Goal: Task Accomplishment & Management: Manage account settings

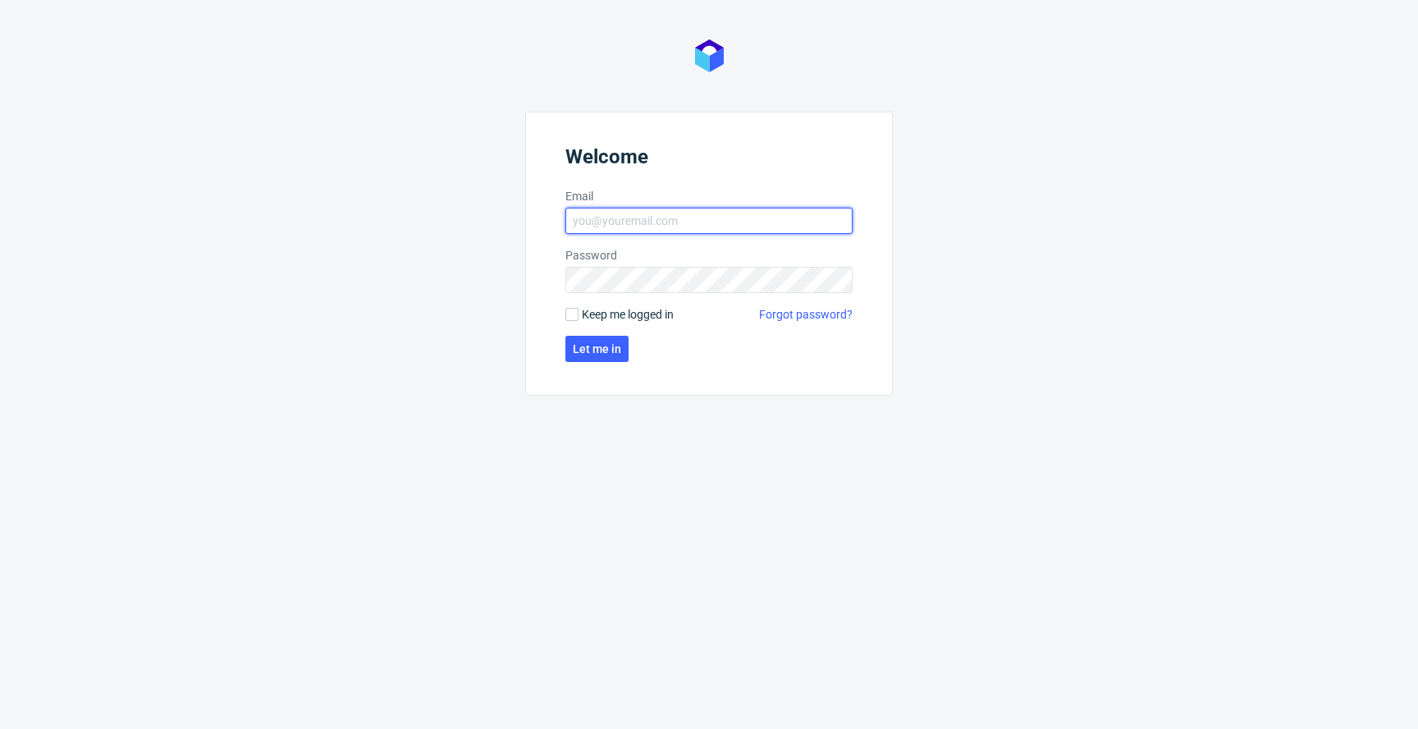
type input "[EMAIL_ADDRESS][PERSON_NAME][DOMAIN_NAME]"
click at [635, 312] on span "Keep me logged in" at bounding box center [628, 314] width 92 height 16
click at [579, 312] on input "Keep me logged in" at bounding box center [572, 314] width 13 height 13
checkbox input "true"
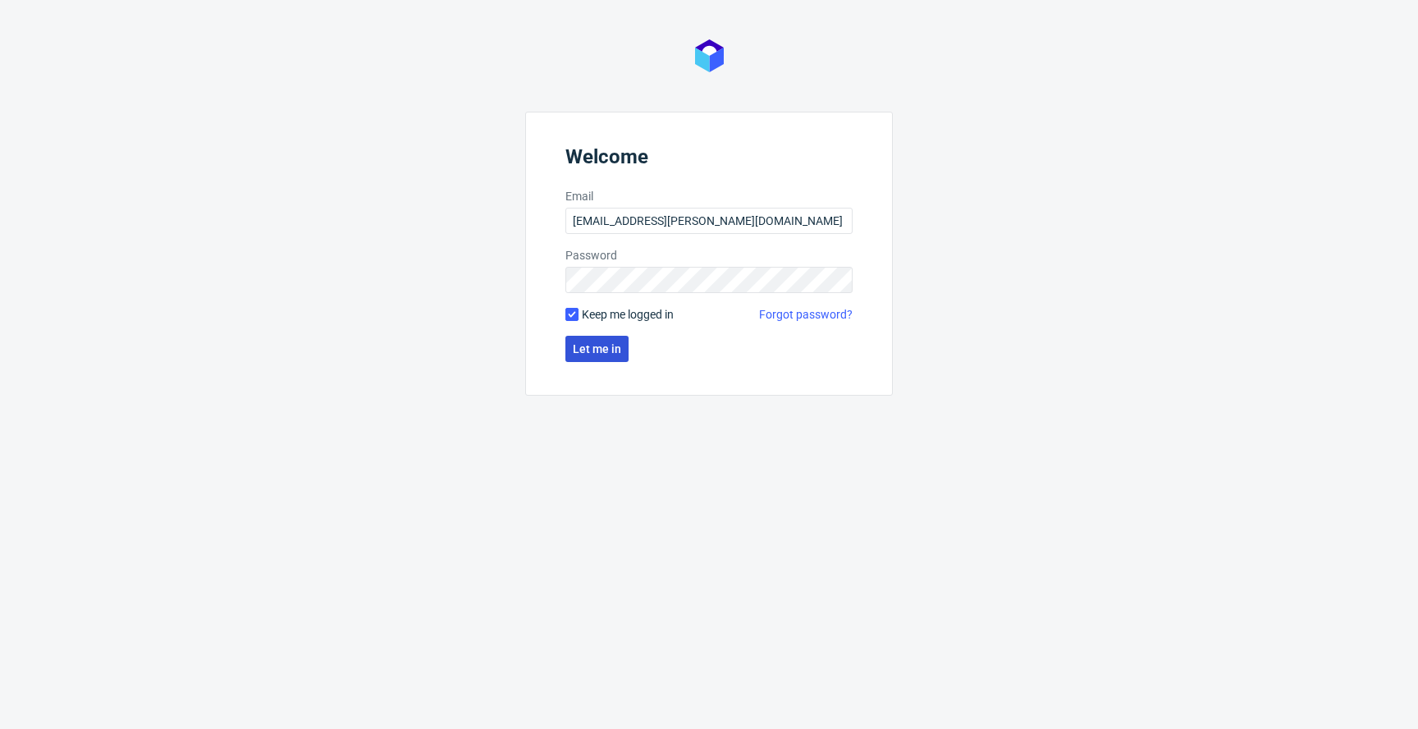
click at [607, 351] on span "Let me in" at bounding box center [597, 348] width 48 height 11
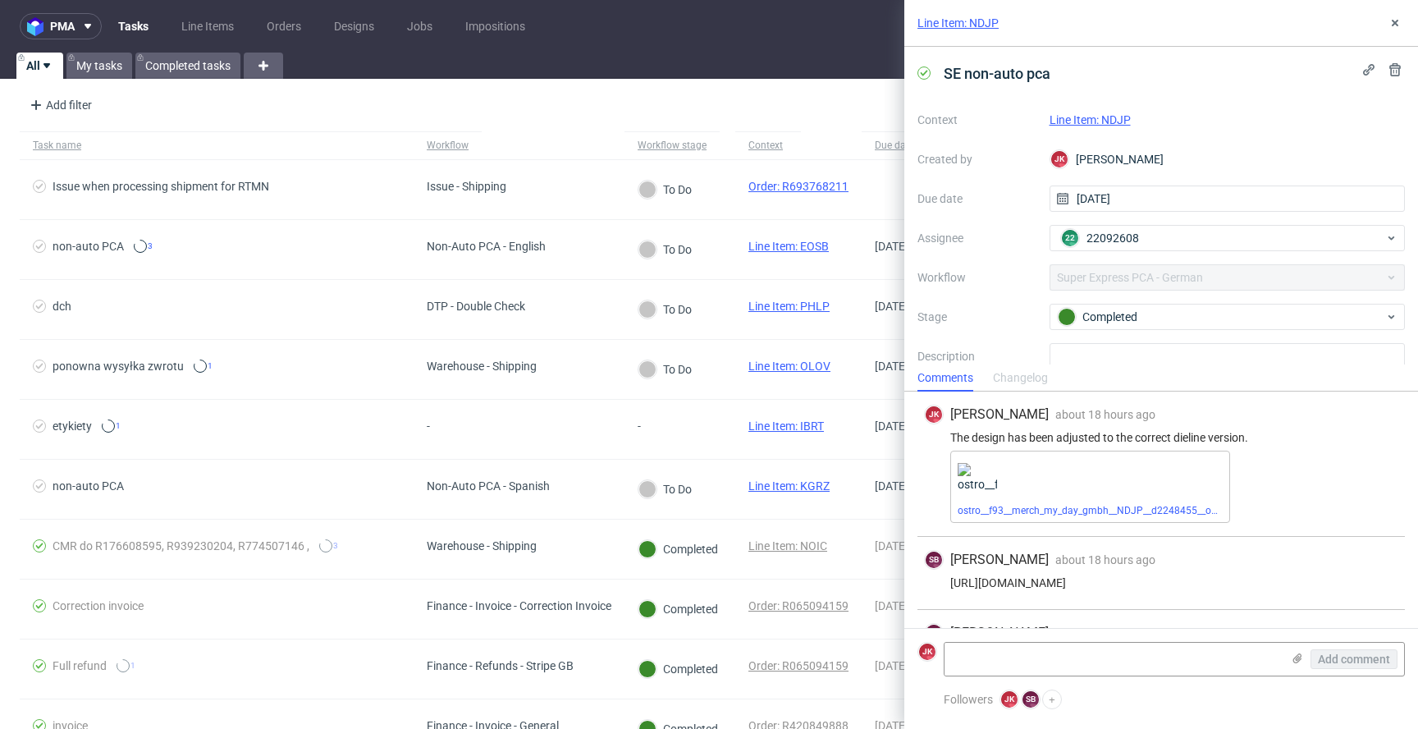
scroll to position [54, 0]
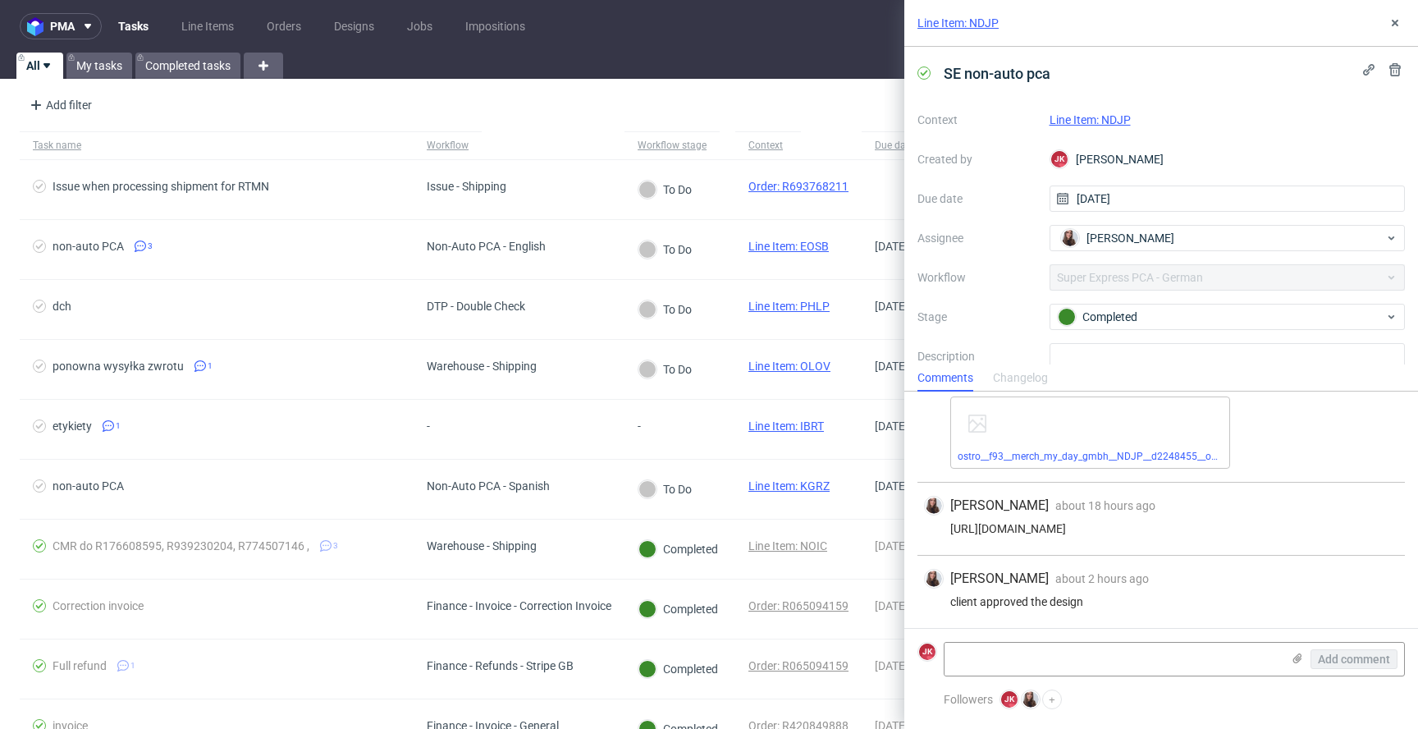
click at [1112, 121] on link "Line Item: NDJP" at bounding box center [1090, 119] width 81 height 13
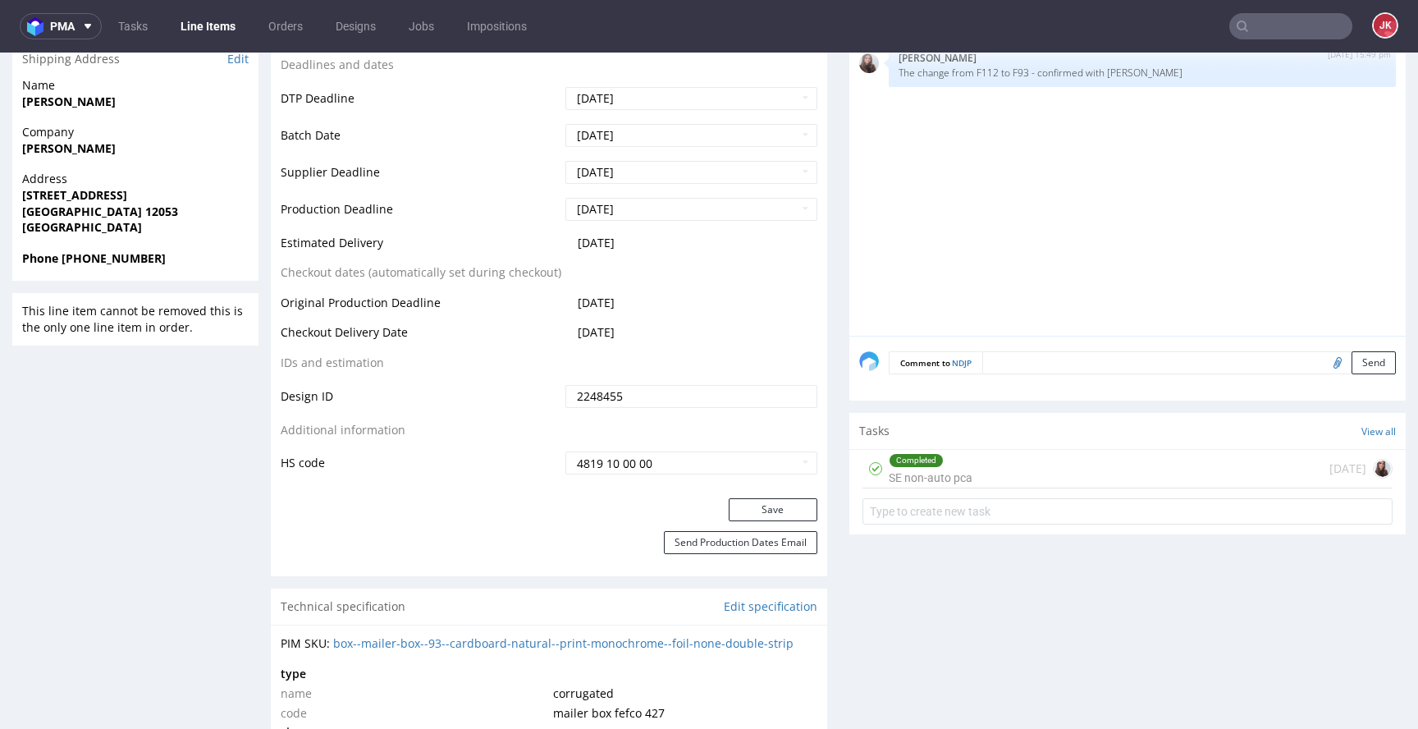
scroll to position [636, 0]
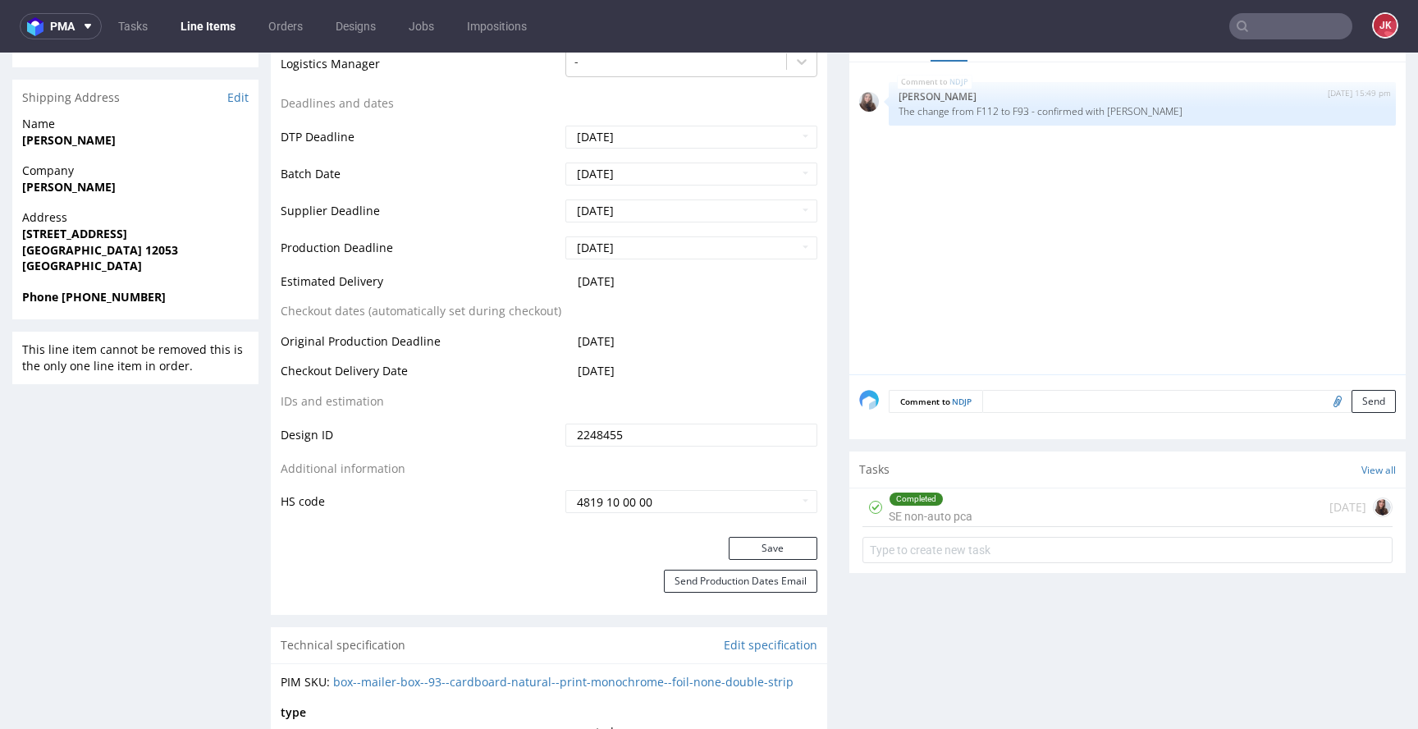
click at [897, 511] on div "Completed SE non-auto pca" at bounding box center [931, 507] width 84 height 38
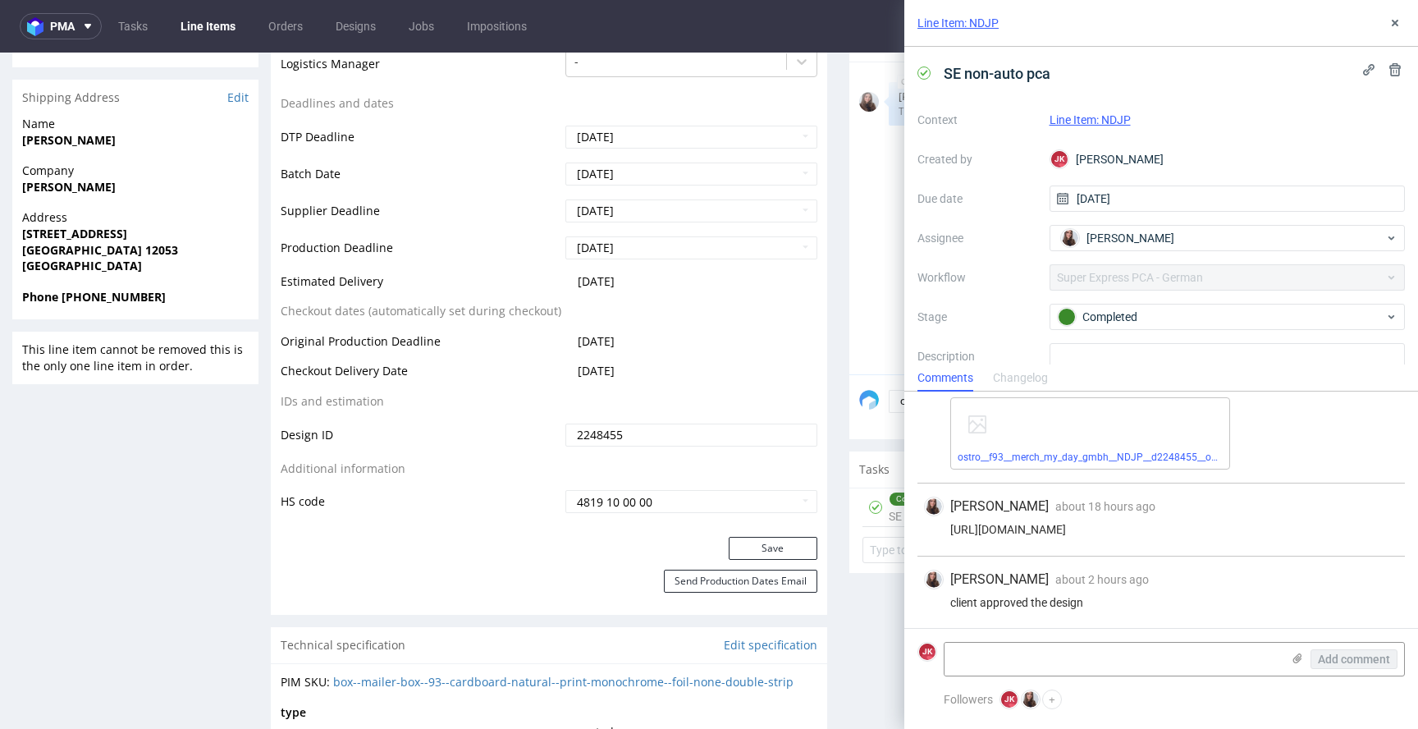
scroll to position [54, 0]
click at [1390, 32] on button at bounding box center [1396, 23] width 20 height 20
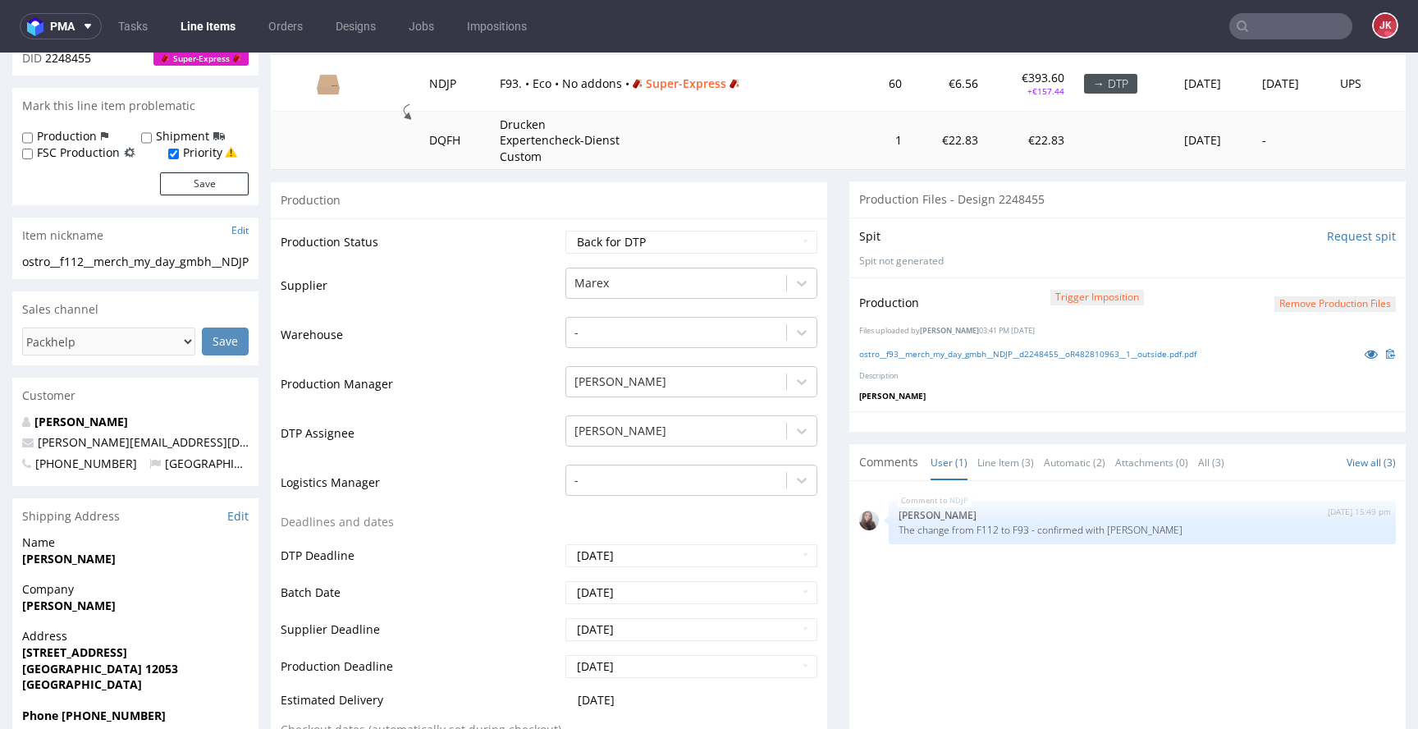
scroll to position [211, 0]
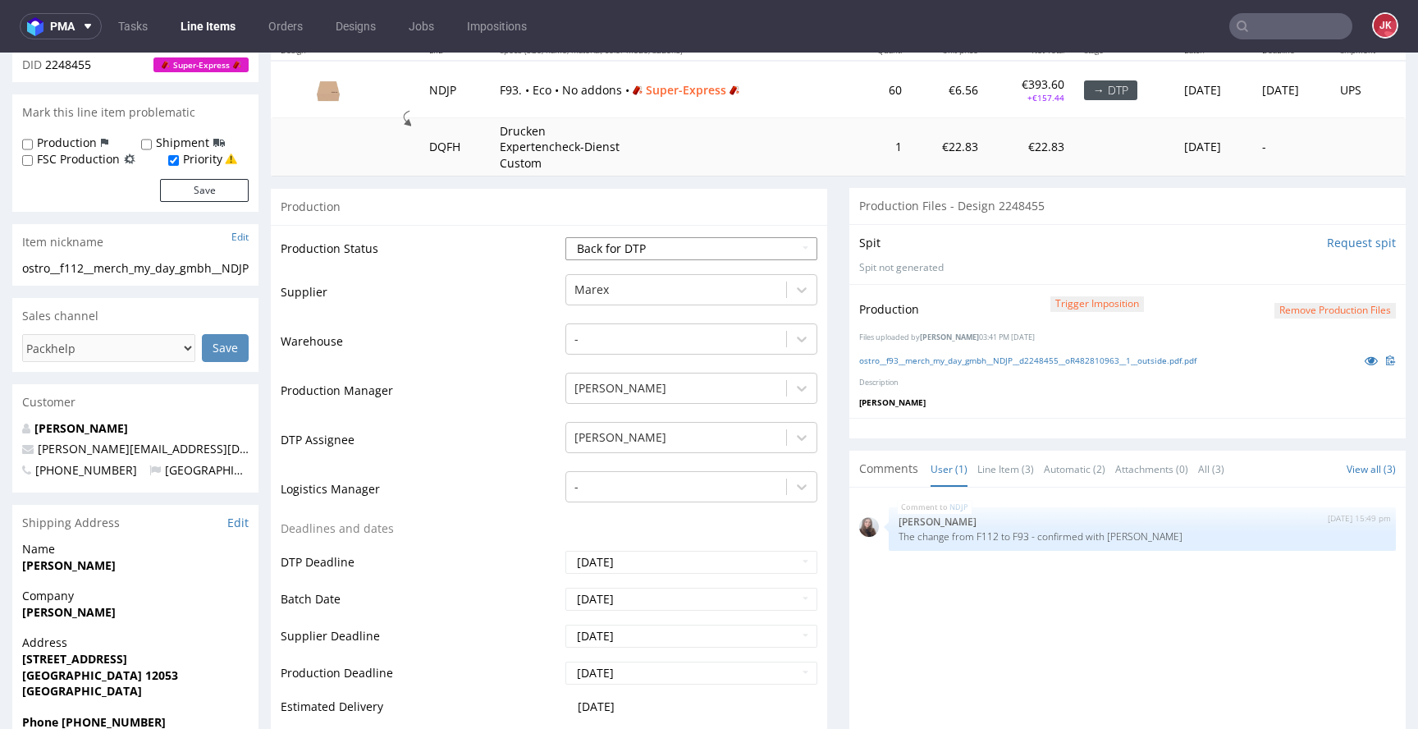
click at [700, 255] on select "Waiting for Artwork Waiting for Diecut Waiting for Mockup Waiting for DTP Waiti…" at bounding box center [692, 248] width 252 height 23
select select "dtp_production_ready"
click at [566, 237] on select "Waiting for Artwork Waiting for Diecut Waiting for Mockup Waiting for DTP Waiti…" at bounding box center [692, 248] width 252 height 23
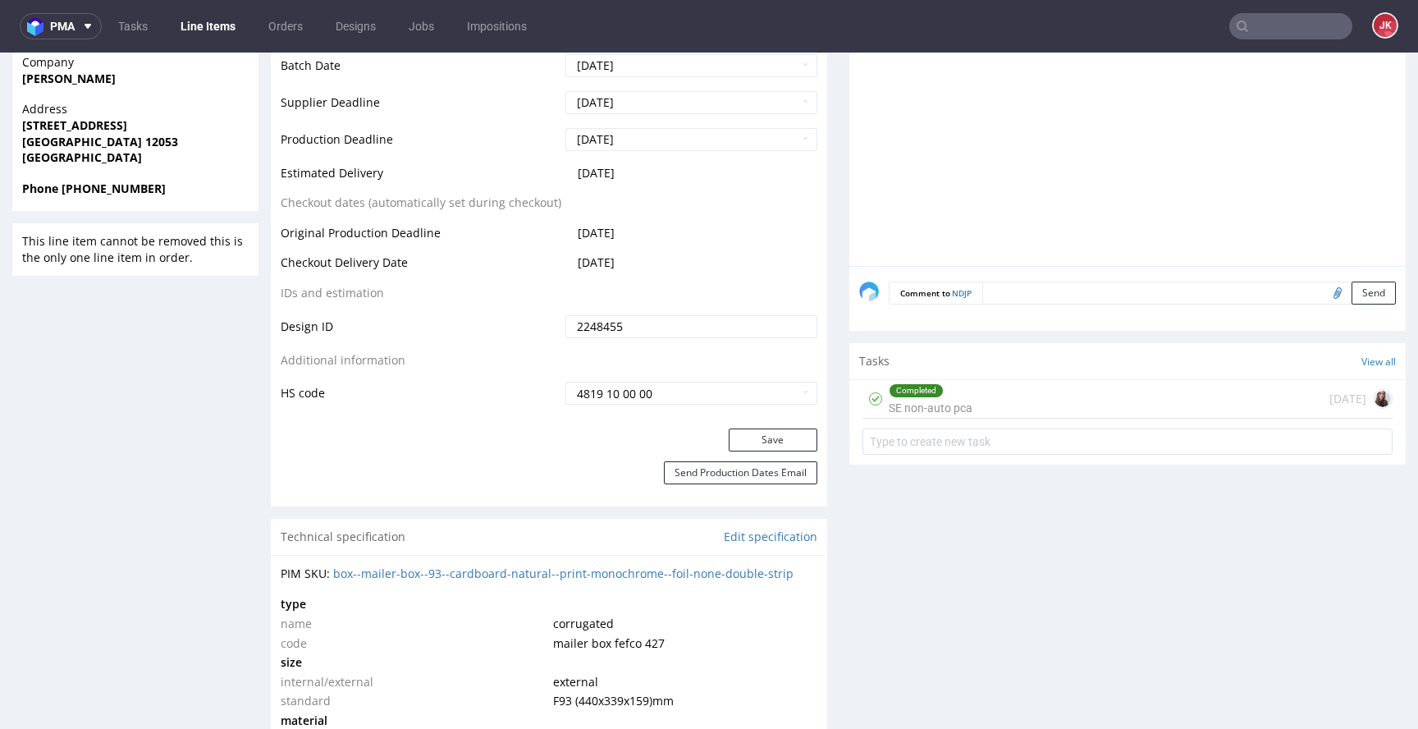
scroll to position [782, 0]
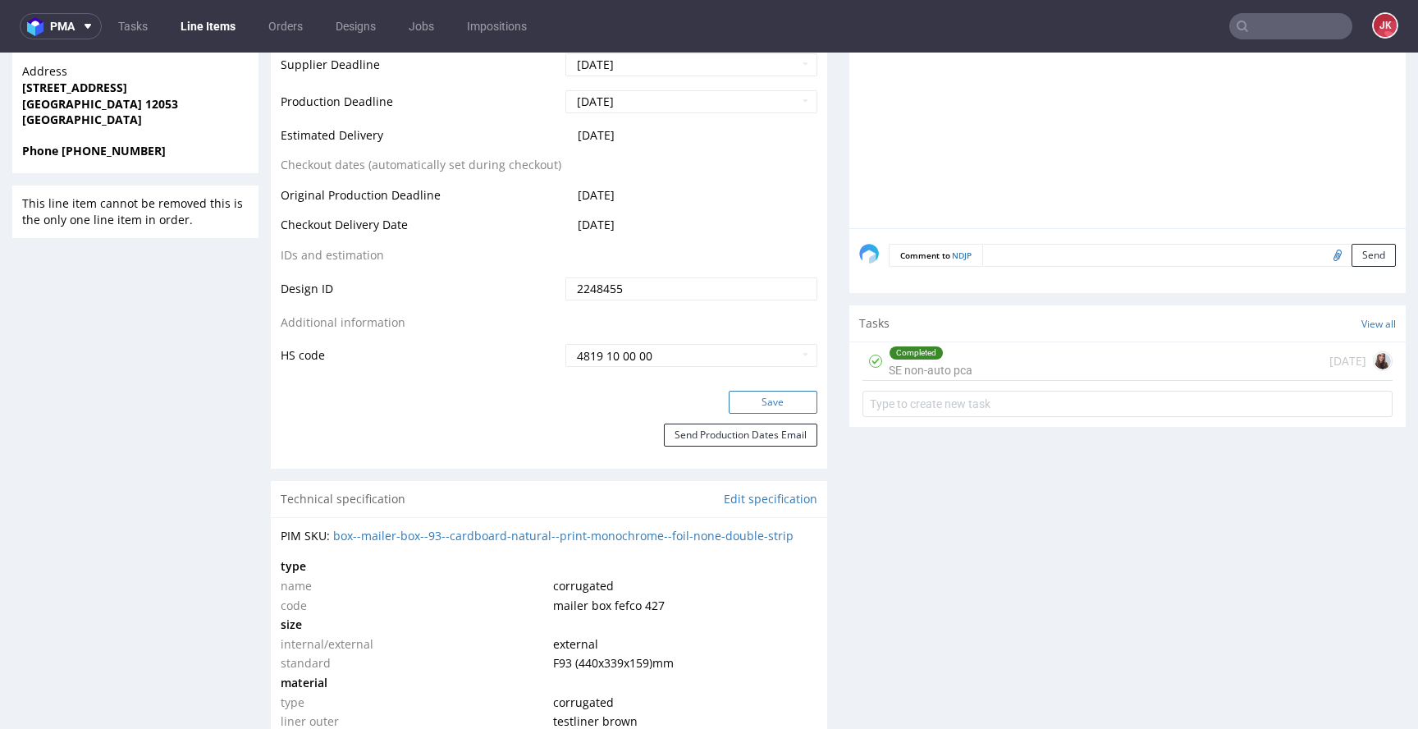
click at [774, 395] on button "Save" at bounding box center [773, 402] width 89 height 23
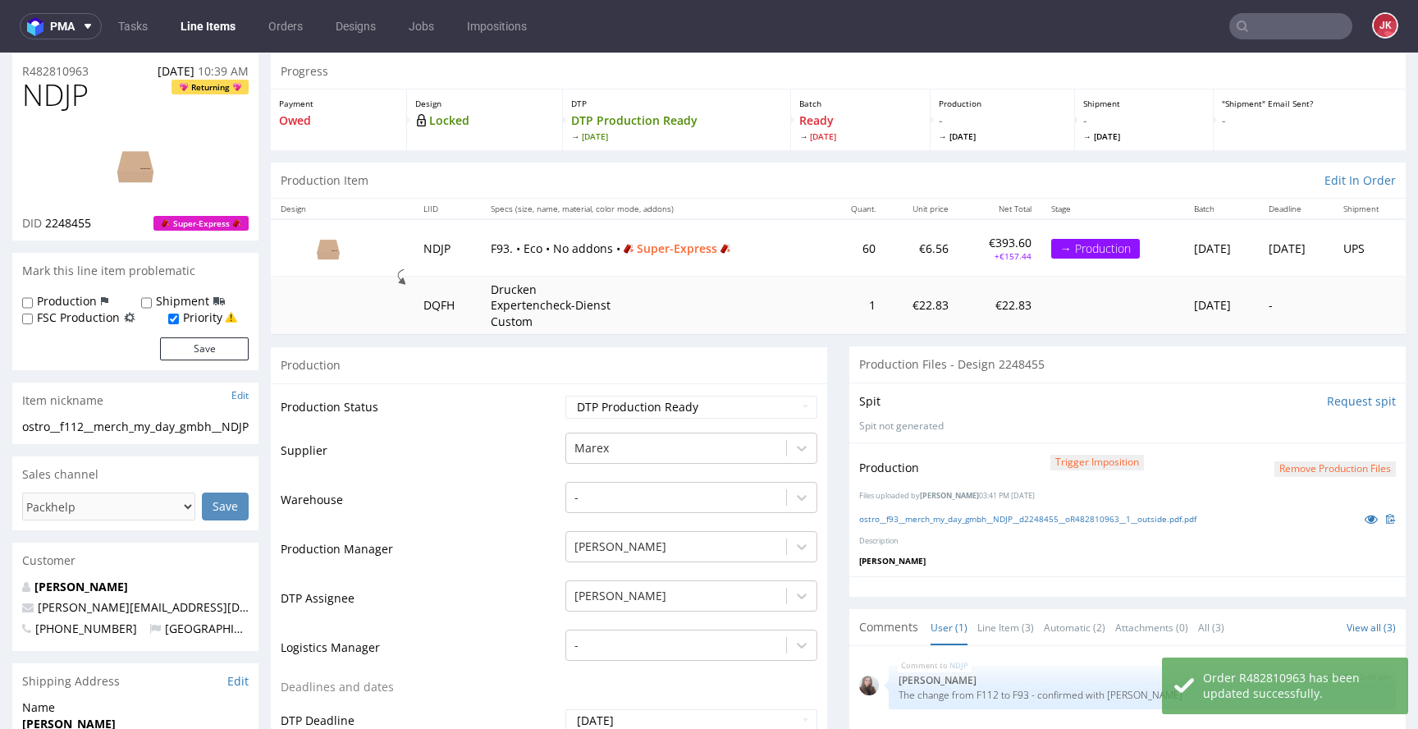
scroll to position [0, 0]
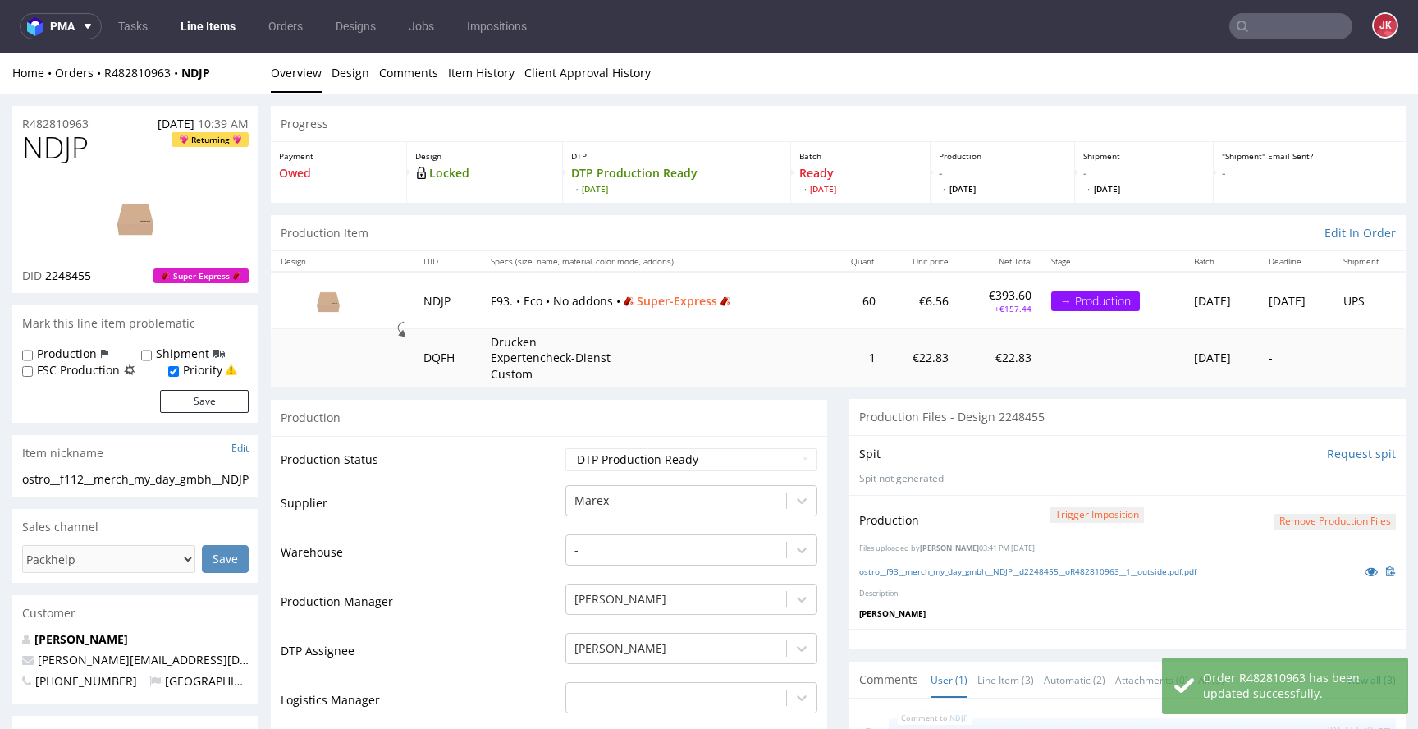
click at [213, 31] on link "Line Items" at bounding box center [208, 26] width 75 height 26
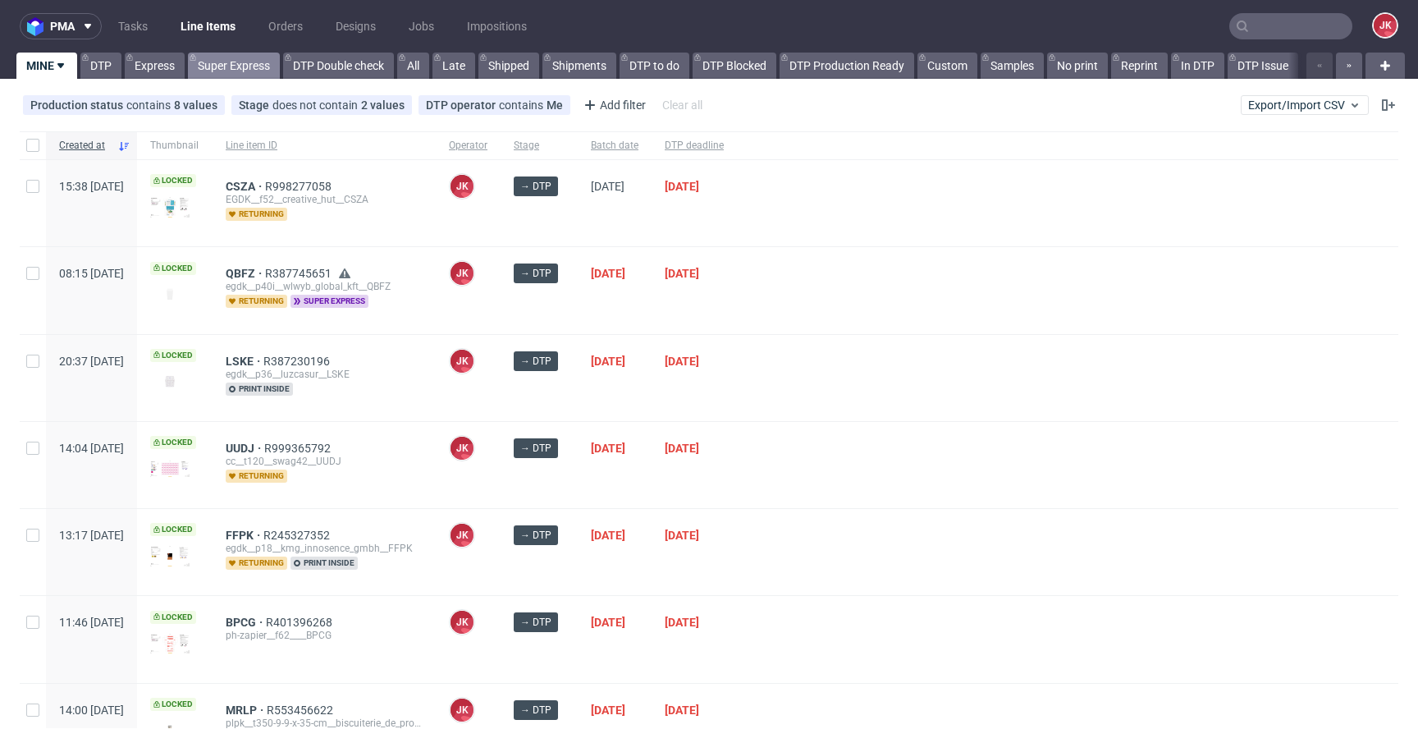
click at [258, 69] on link "Super Express" at bounding box center [234, 66] width 92 height 26
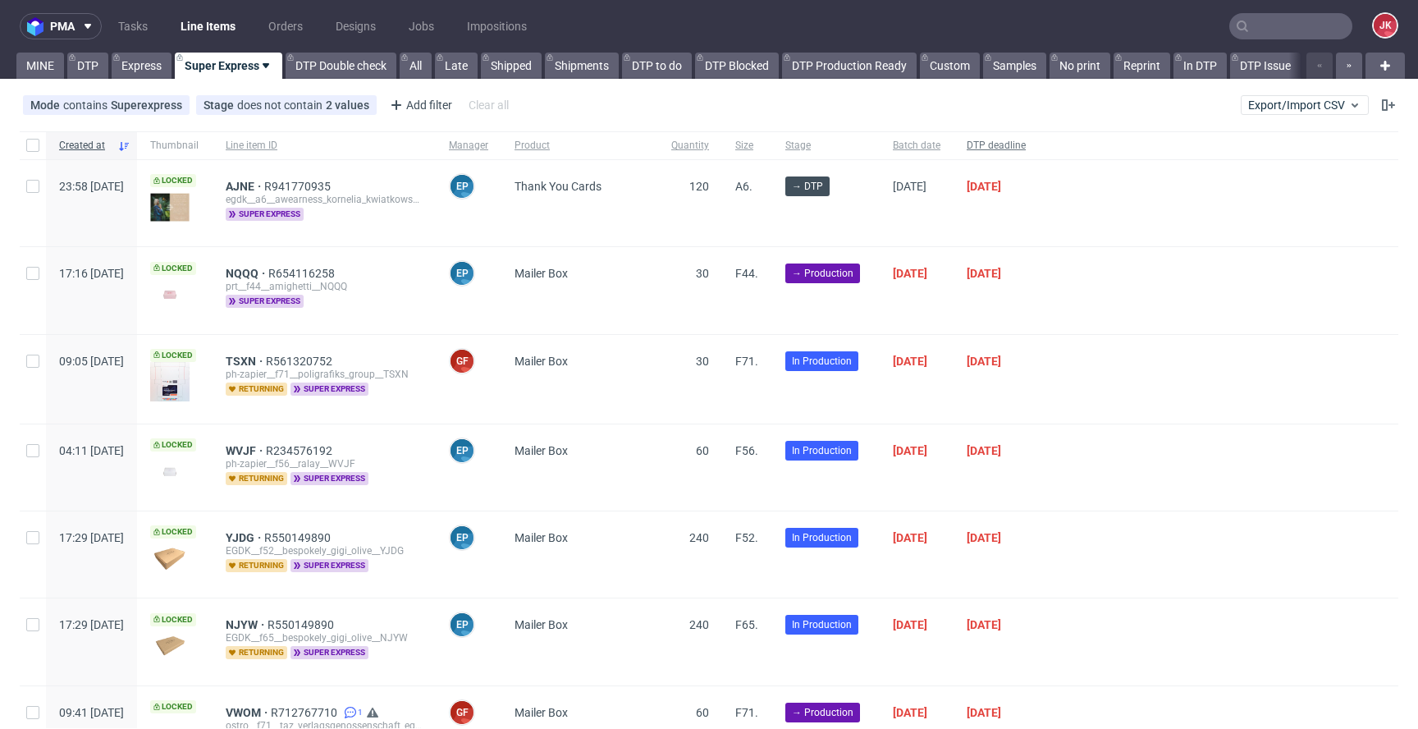
click at [1026, 145] on span "DTP deadline" at bounding box center [996, 146] width 59 height 14
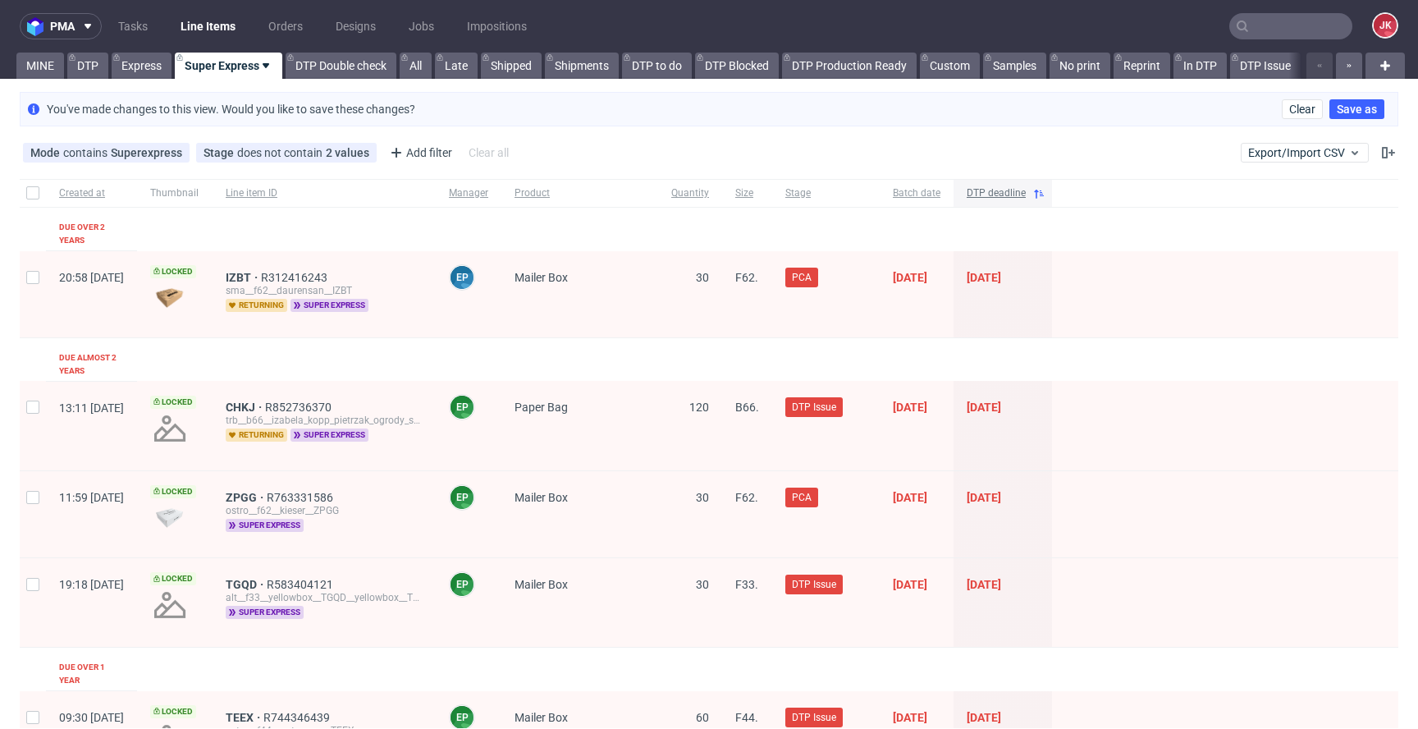
click at [1026, 188] on span "DTP deadline" at bounding box center [996, 193] width 59 height 14
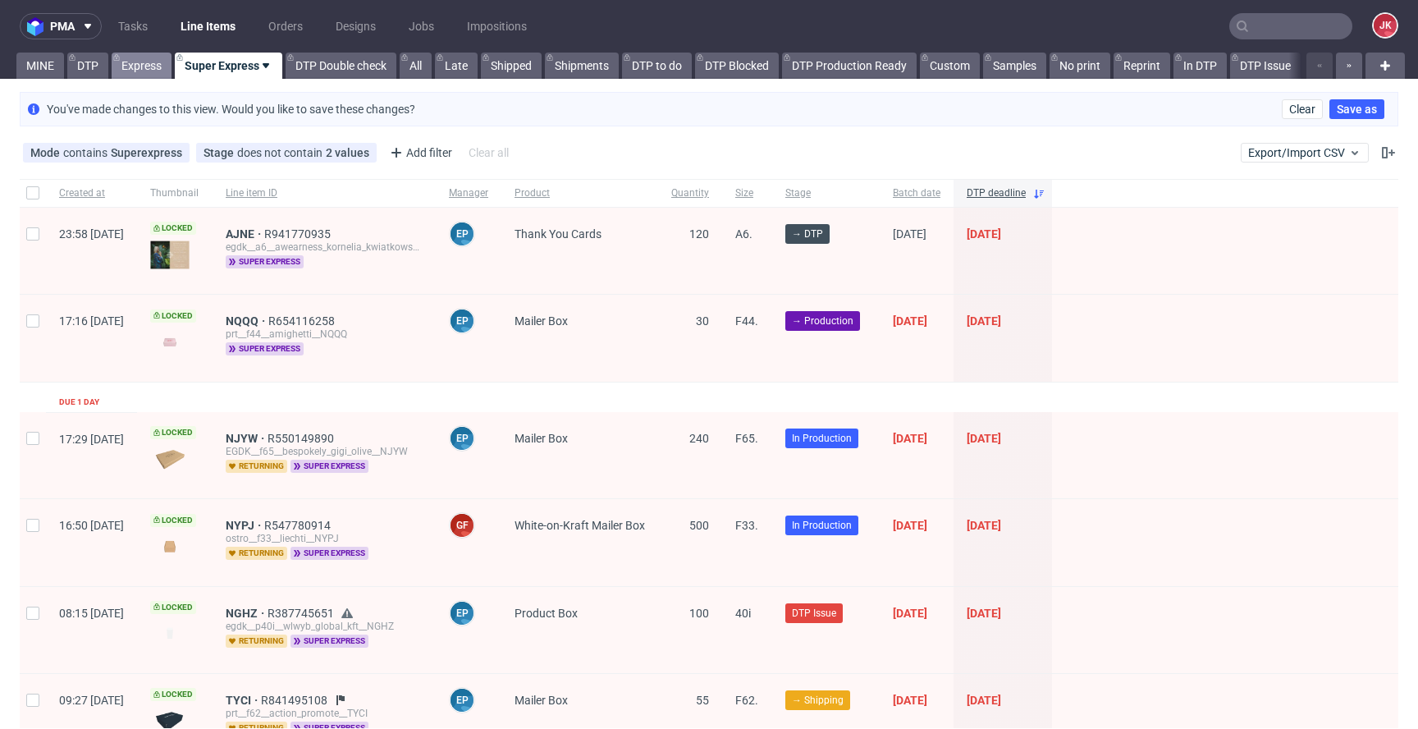
click at [153, 65] on link "Express" at bounding box center [142, 66] width 60 height 26
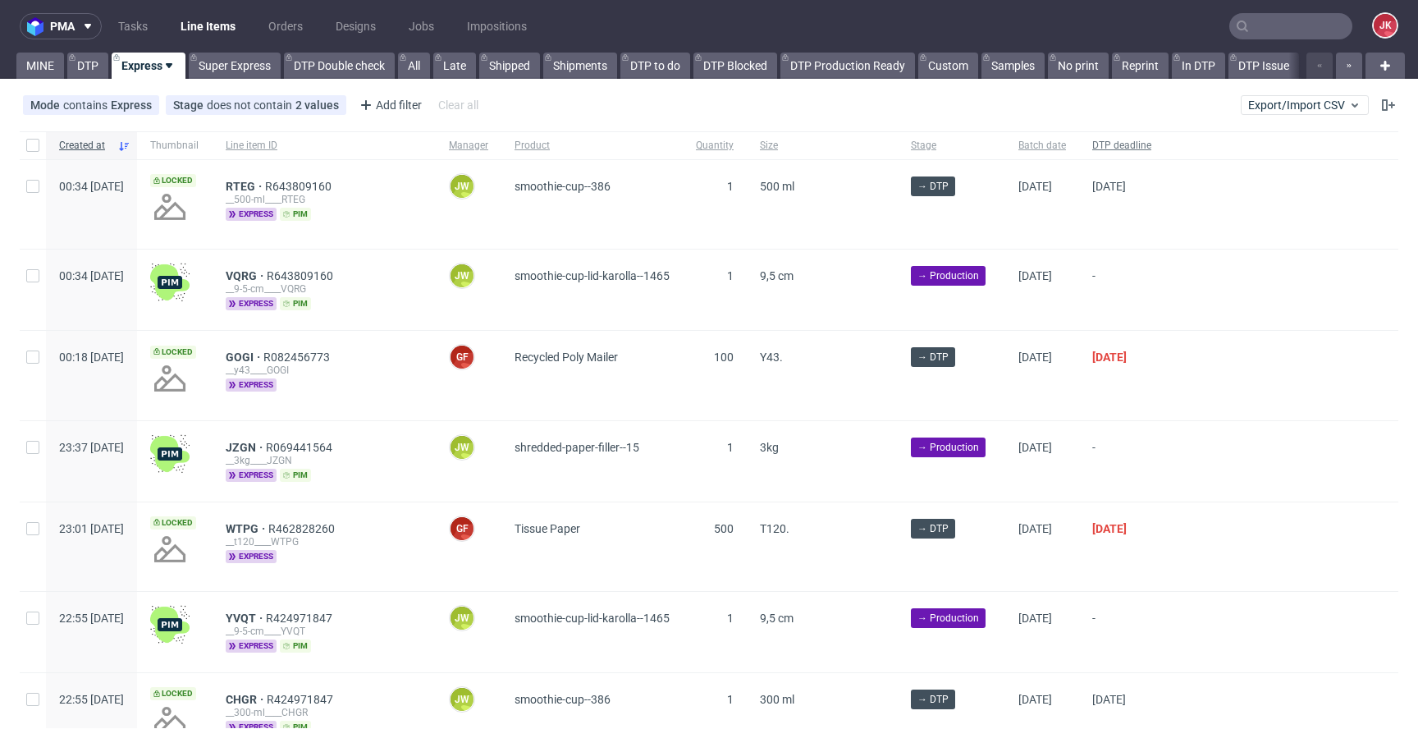
click at [1152, 144] on span "DTP deadline" at bounding box center [1122, 146] width 59 height 14
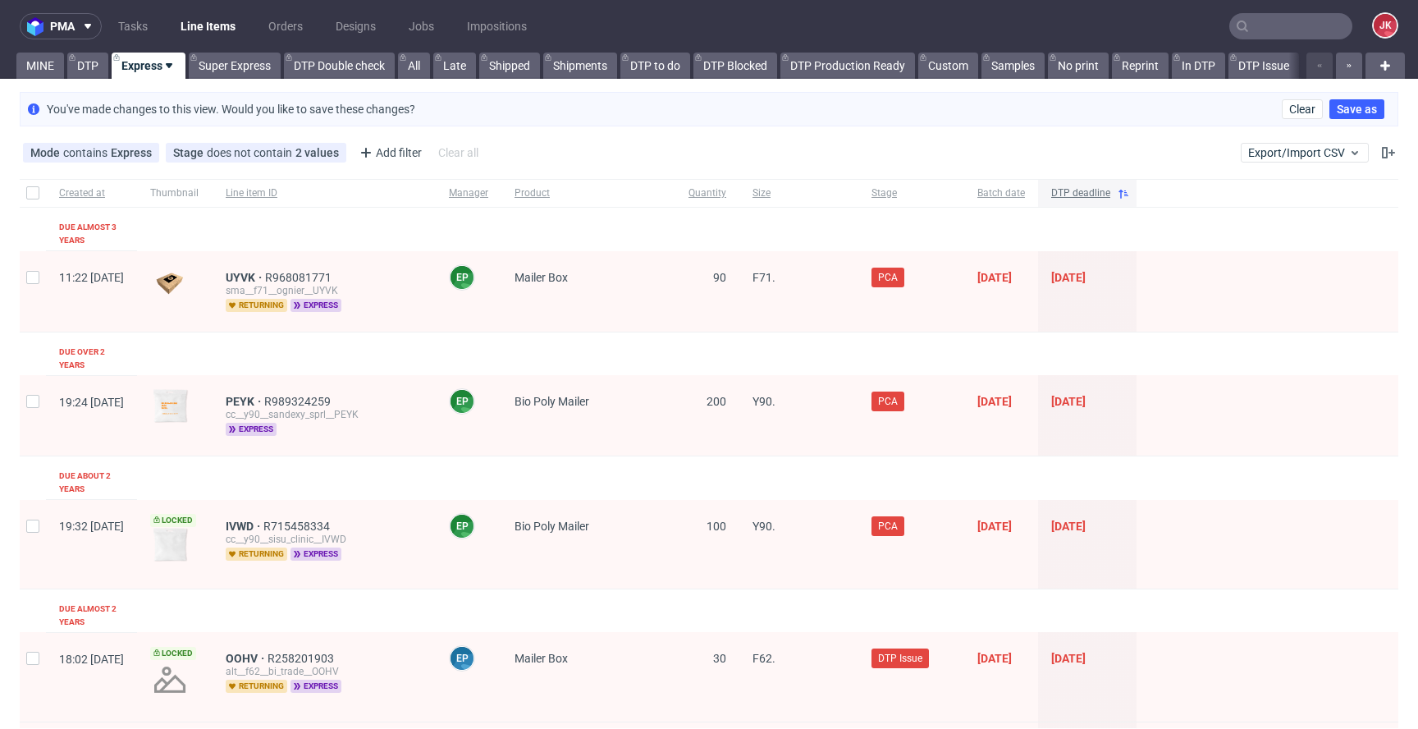
click at [1111, 188] on span "DTP deadline" at bounding box center [1080, 193] width 59 height 14
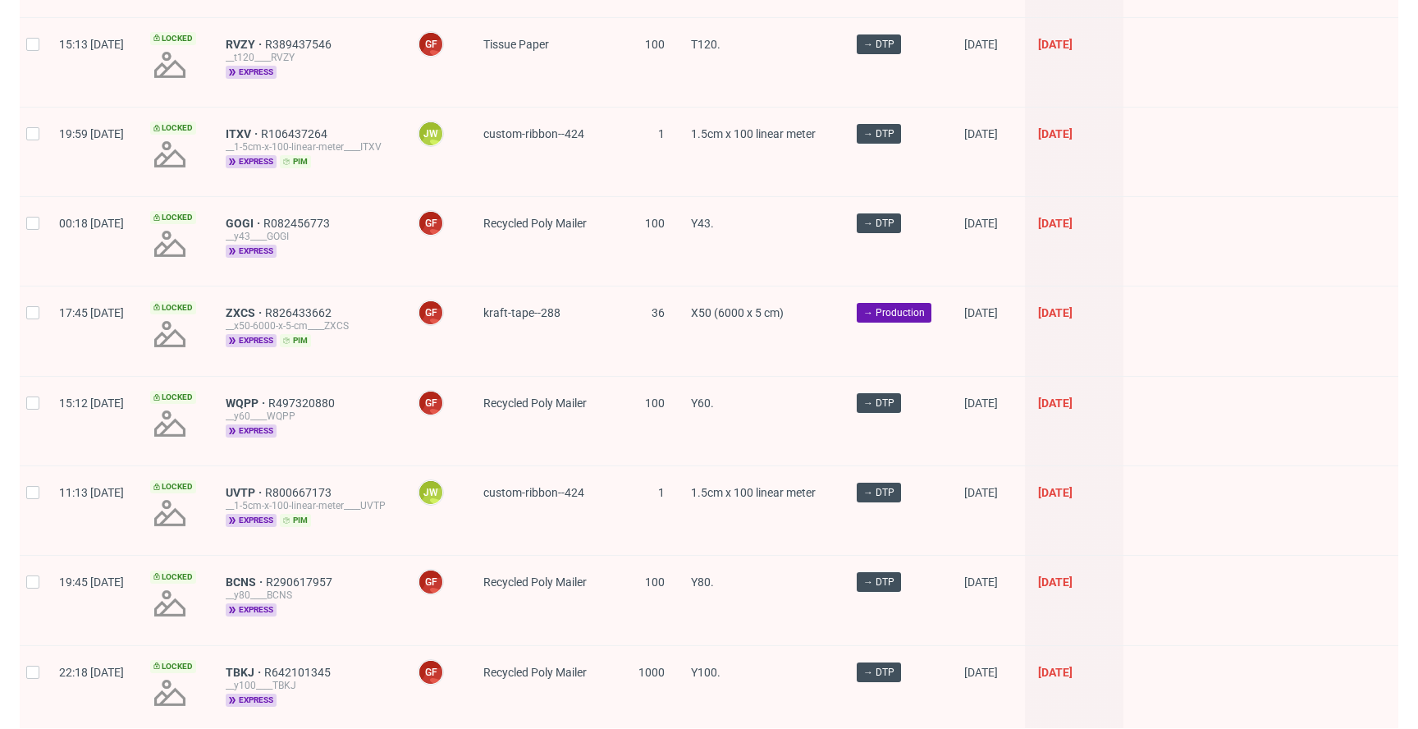
scroll to position [2343, 0]
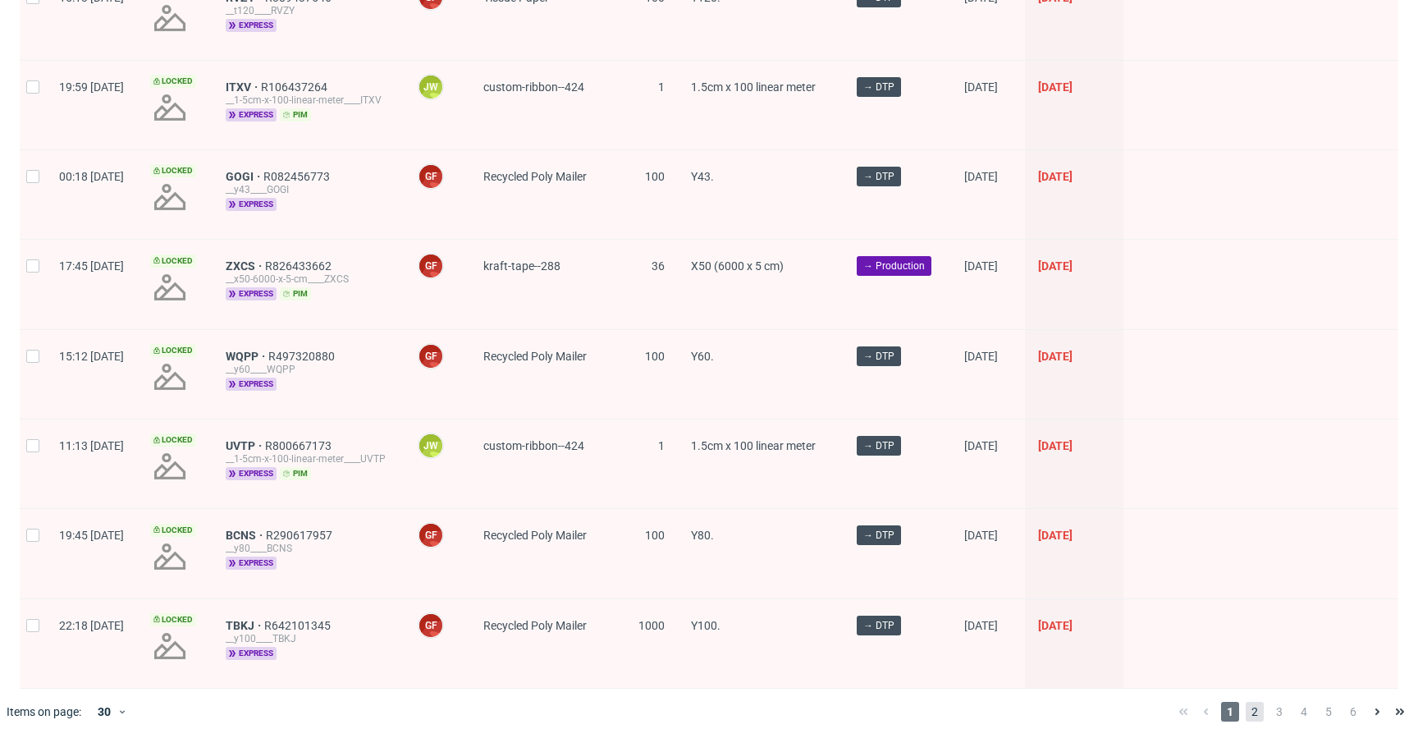
click at [1246, 702] on span "2" at bounding box center [1255, 712] width 18 height 20
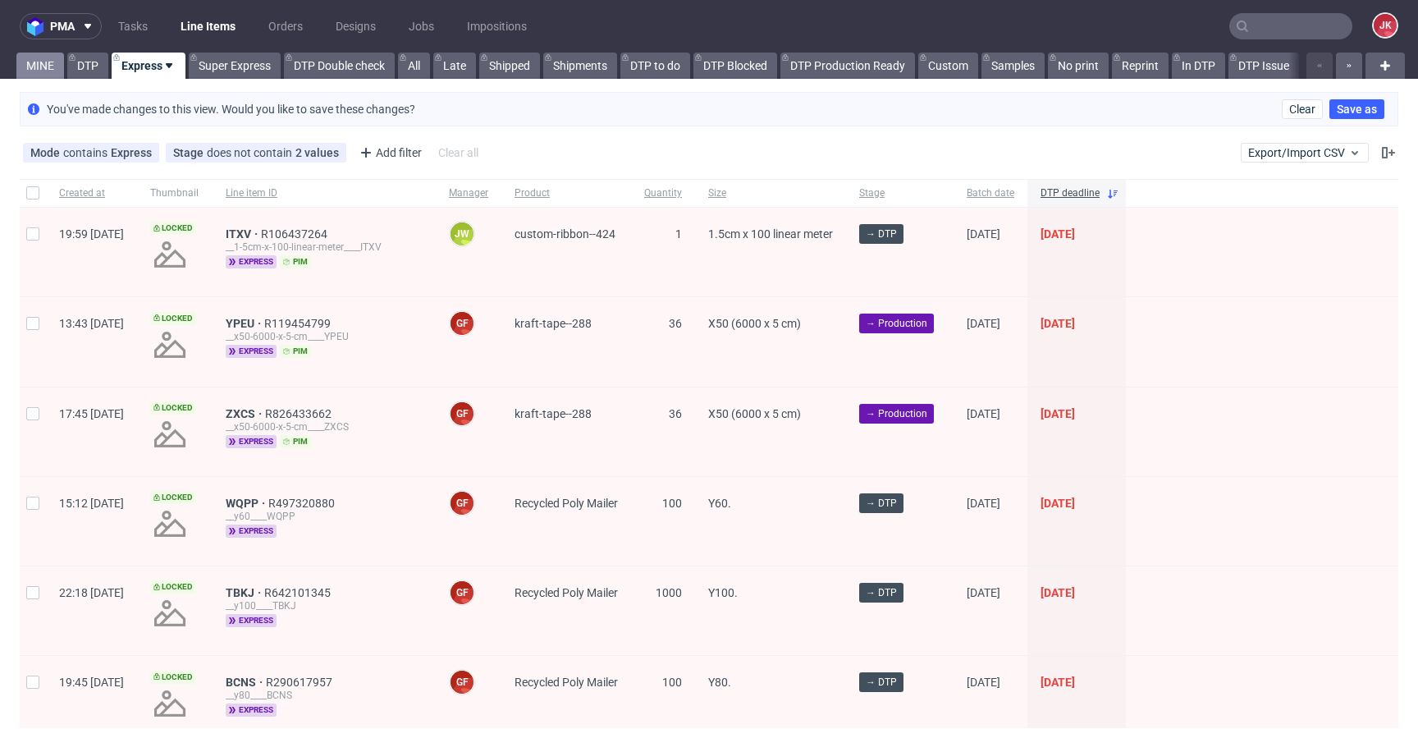
click at [41, 67] on link "MINE" at bounding box center [40, 66] width 48 height 26
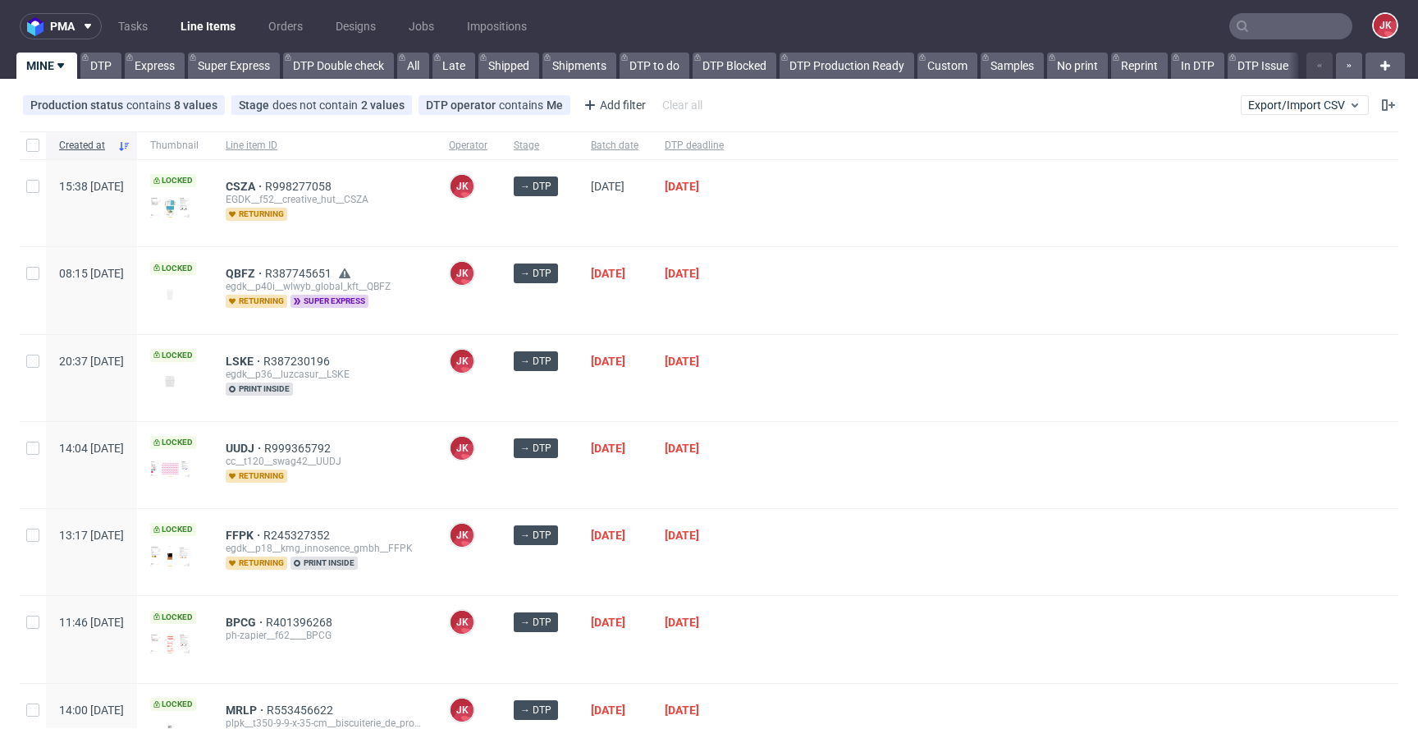
click at [501, 315] on div "JK Jan Kocik" at bounding box center [468, 290] width 65 height 86
click at [629, 485] on div "[DATE]" at bounding box center [615, 465] width 74 height 86
click at [578, 412] on div "→ DTP" at bounding box center [539, 378] width 77 height 86
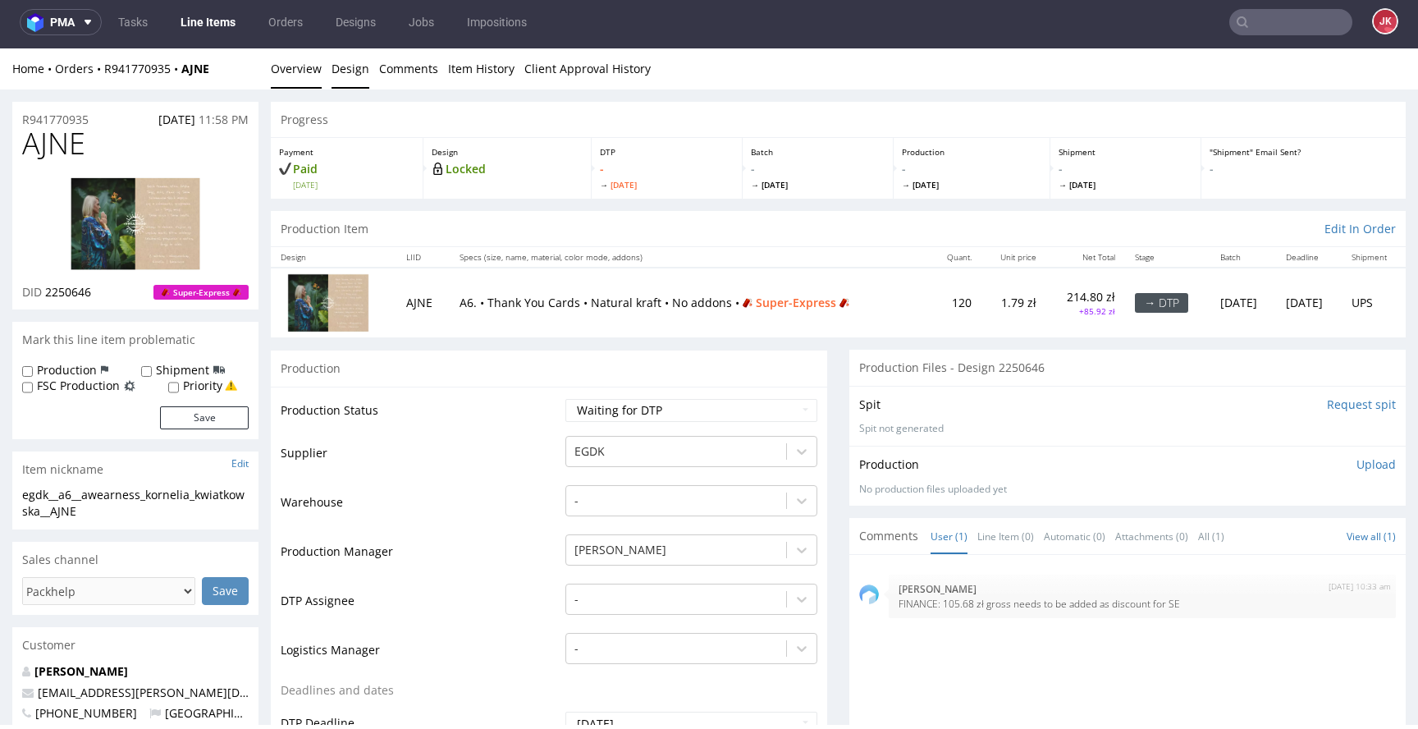
click at [336, 81] on link "Design" at bounding box center [351, 68] width 38 height 40
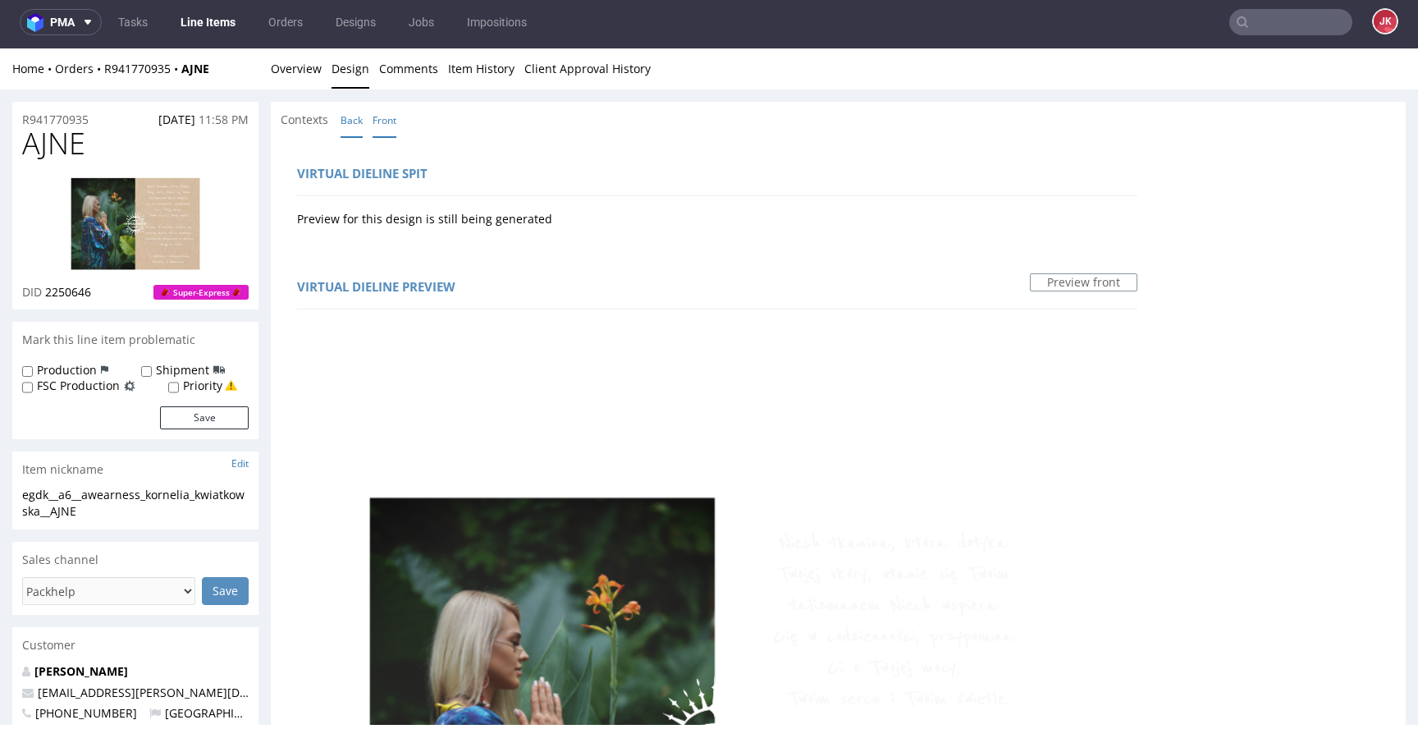
click at [350, 114] on link "Back" at bounding box center [352, 120] width 22 height 35
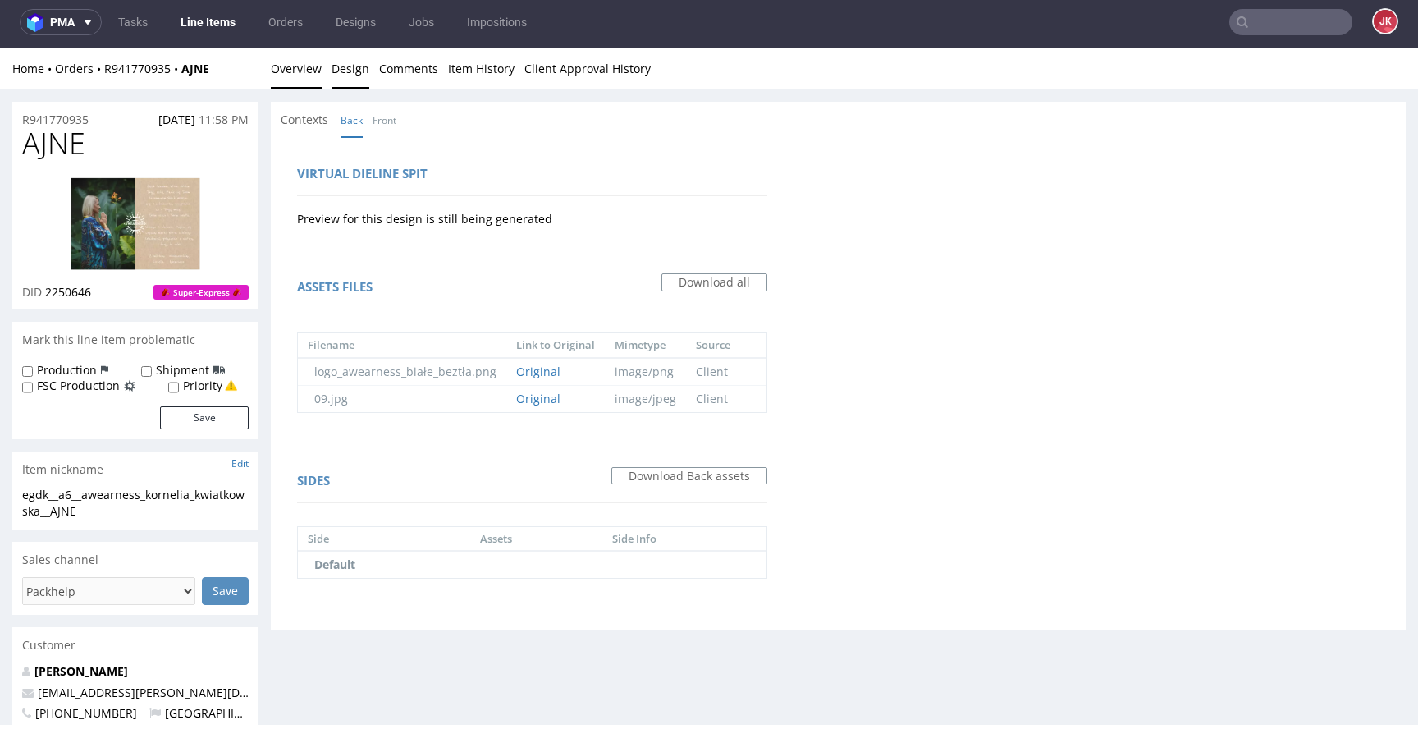
click at [294, 72] on link "Overview" at bounding box center [296, 68] width 51 height 40
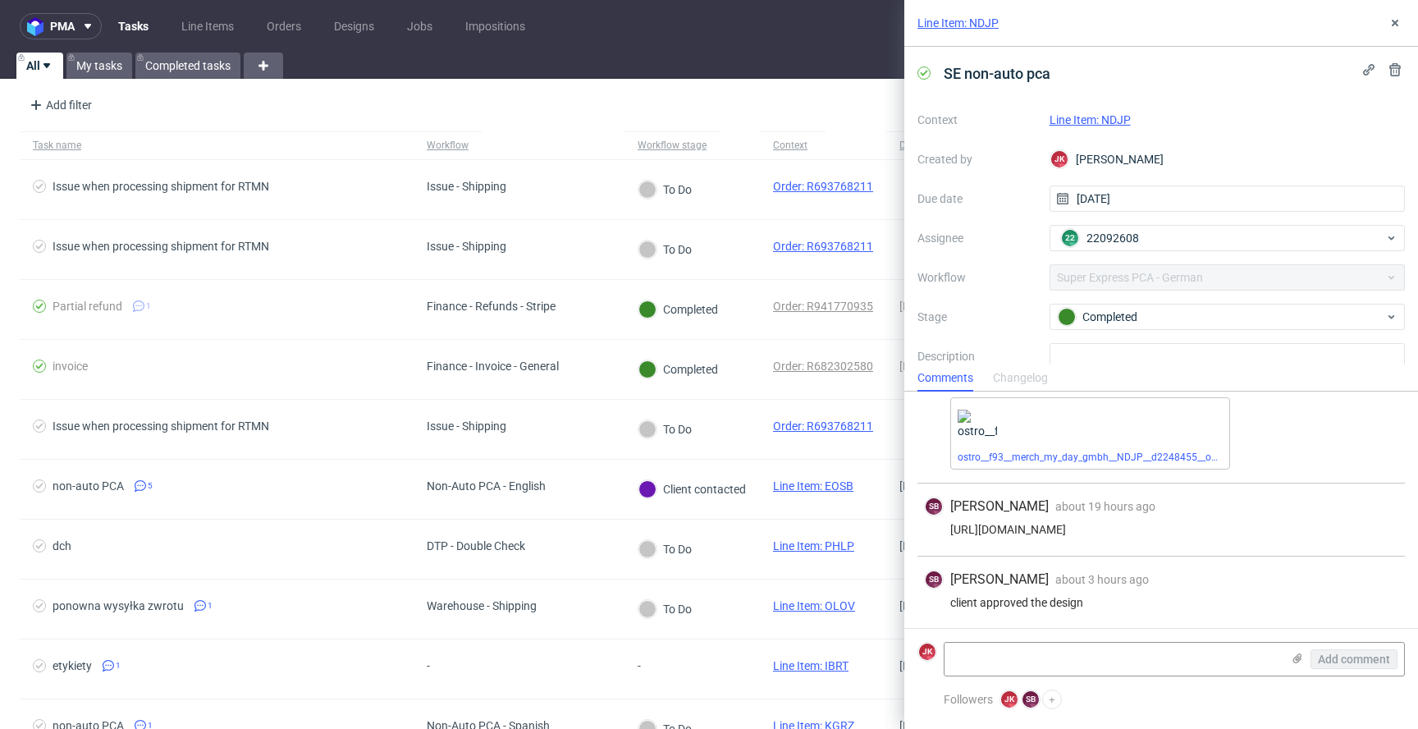
scroll to position [54, 0]
click at [1090, 121] on link "Line Item: NDJP" at bounding box center [1090, 119] width 81 height 13
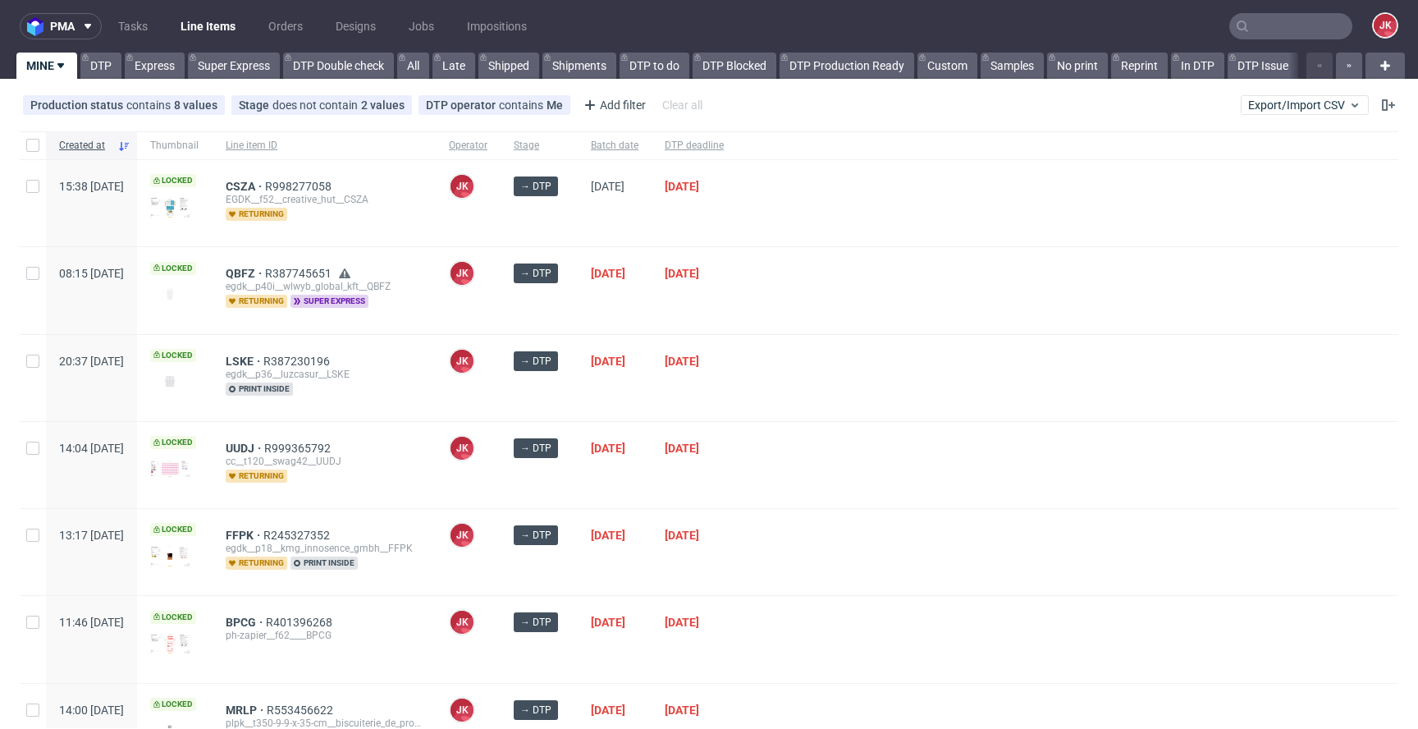
click at [578, 380] on div "→ DTP" at bounding box center [539, 378] width 77 height 86
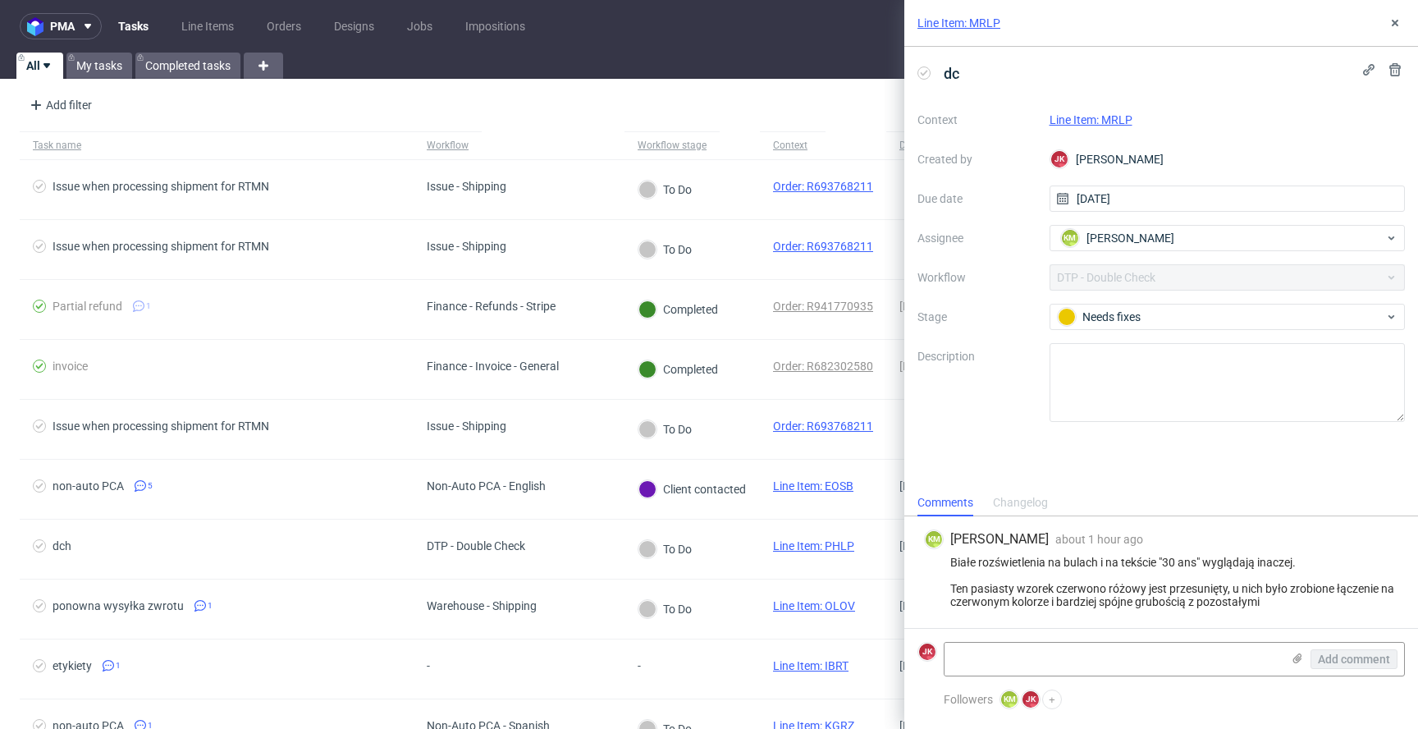
click at [1094, 116] on link "Line Item: MRLP" at bounding box center [1091, 119] width 83 height 13
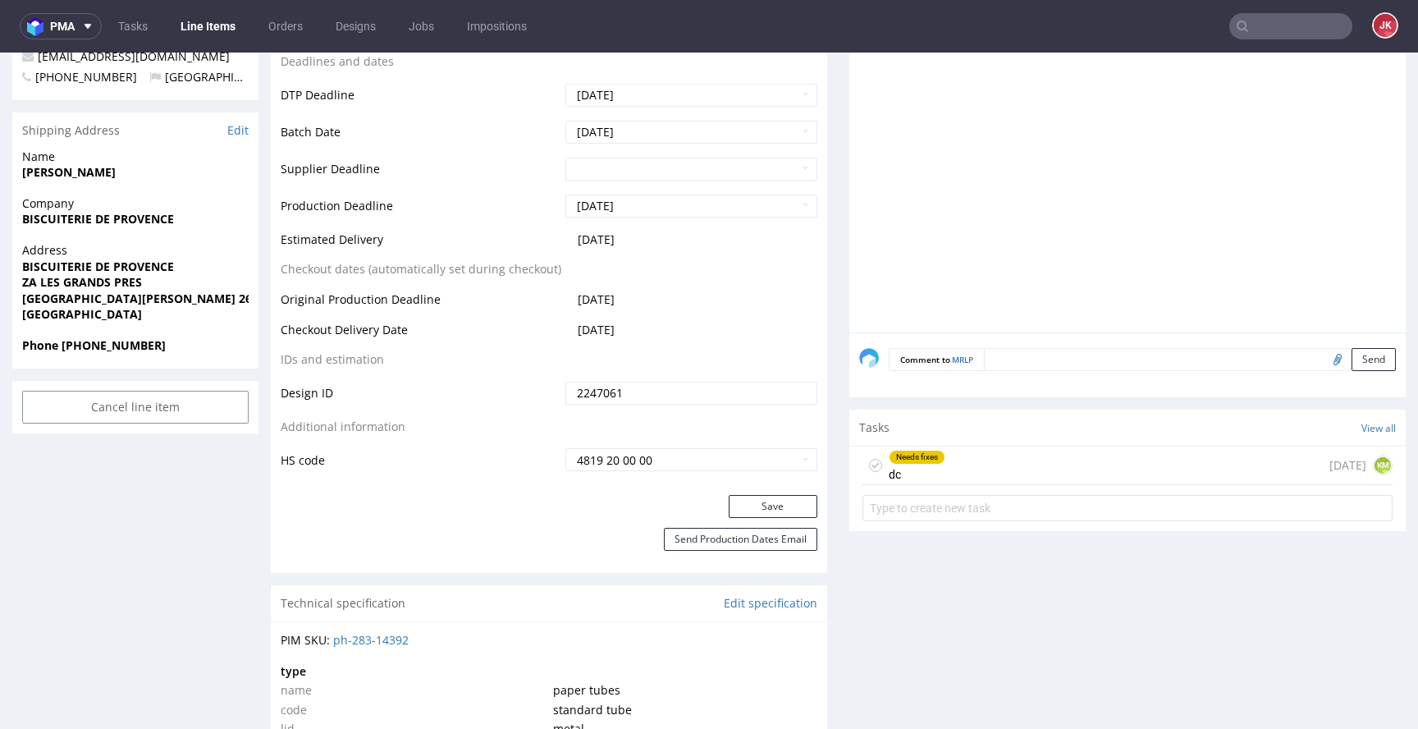
scroll to position [623, 0]
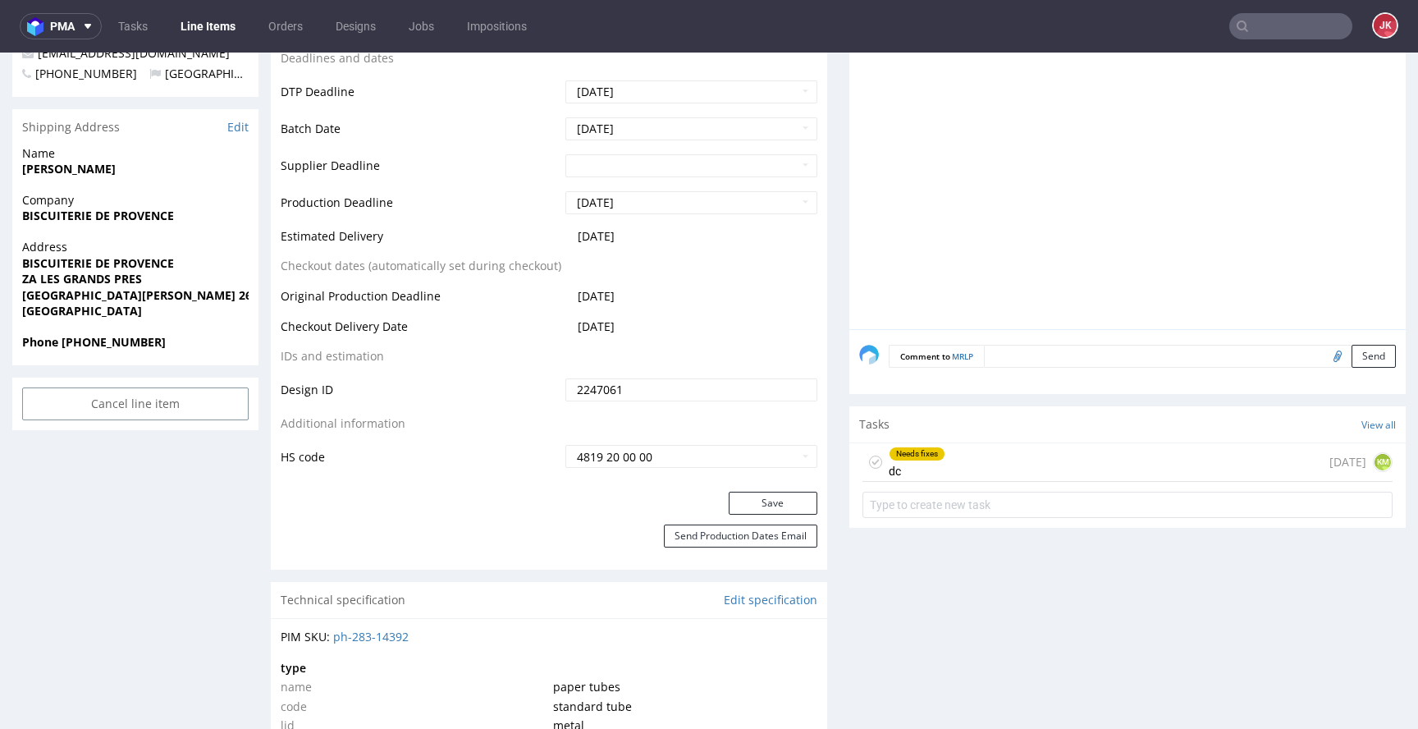
click at [919, 457] on div "Needs fixes" at bounding box center [917, 453] width 55 height 13
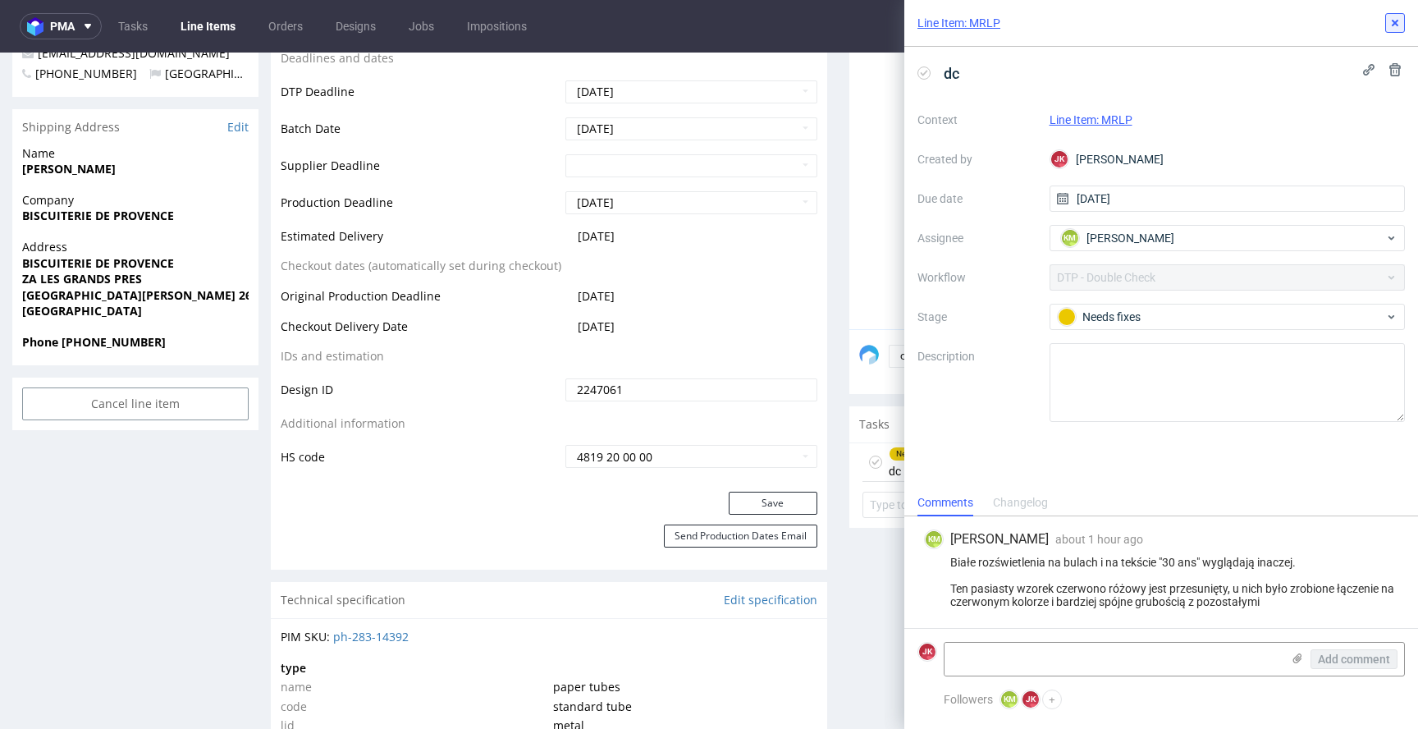
click at [1390, 25] on icon at bounding box center [1395, 22] width 13 height 13
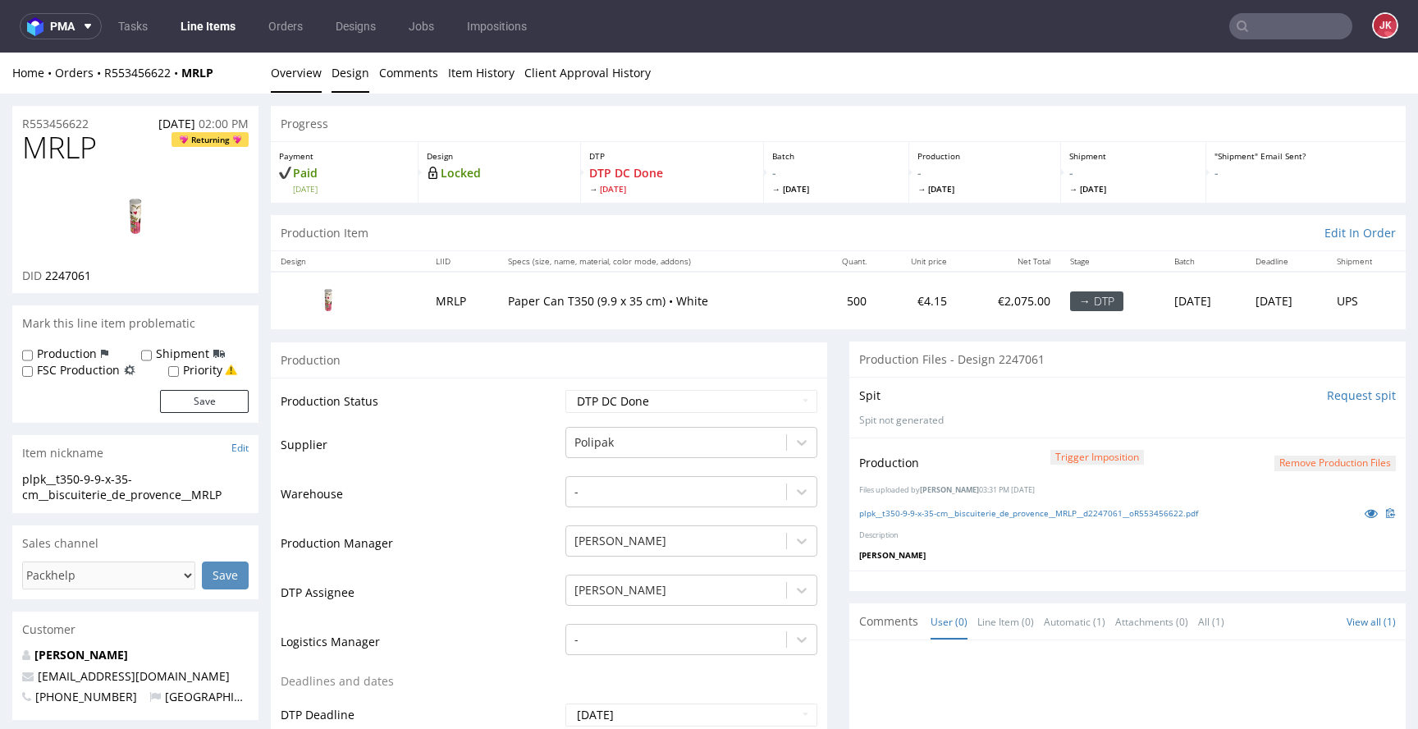
click at [355, 74] on link "Design" at bounding box center [351, 73] width 38 height 40
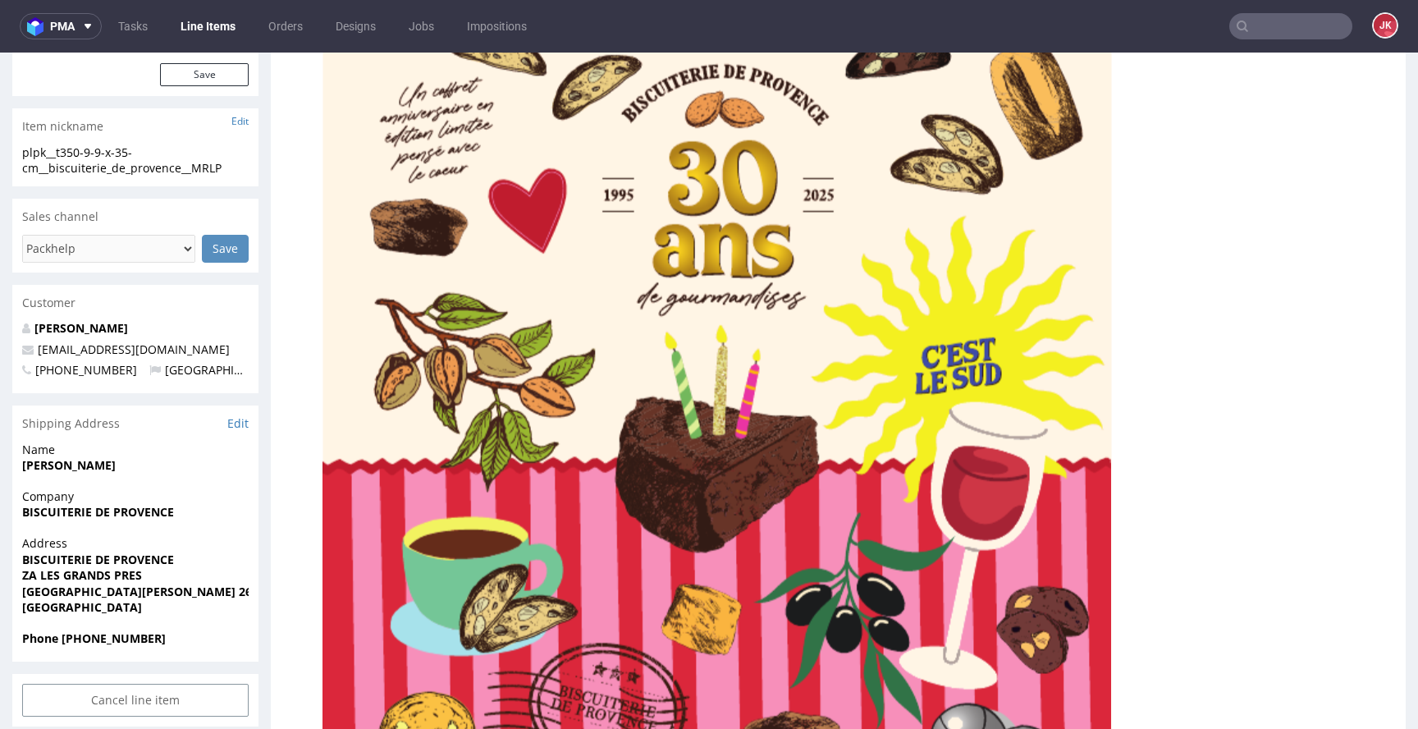
scroll to position [328, 0]
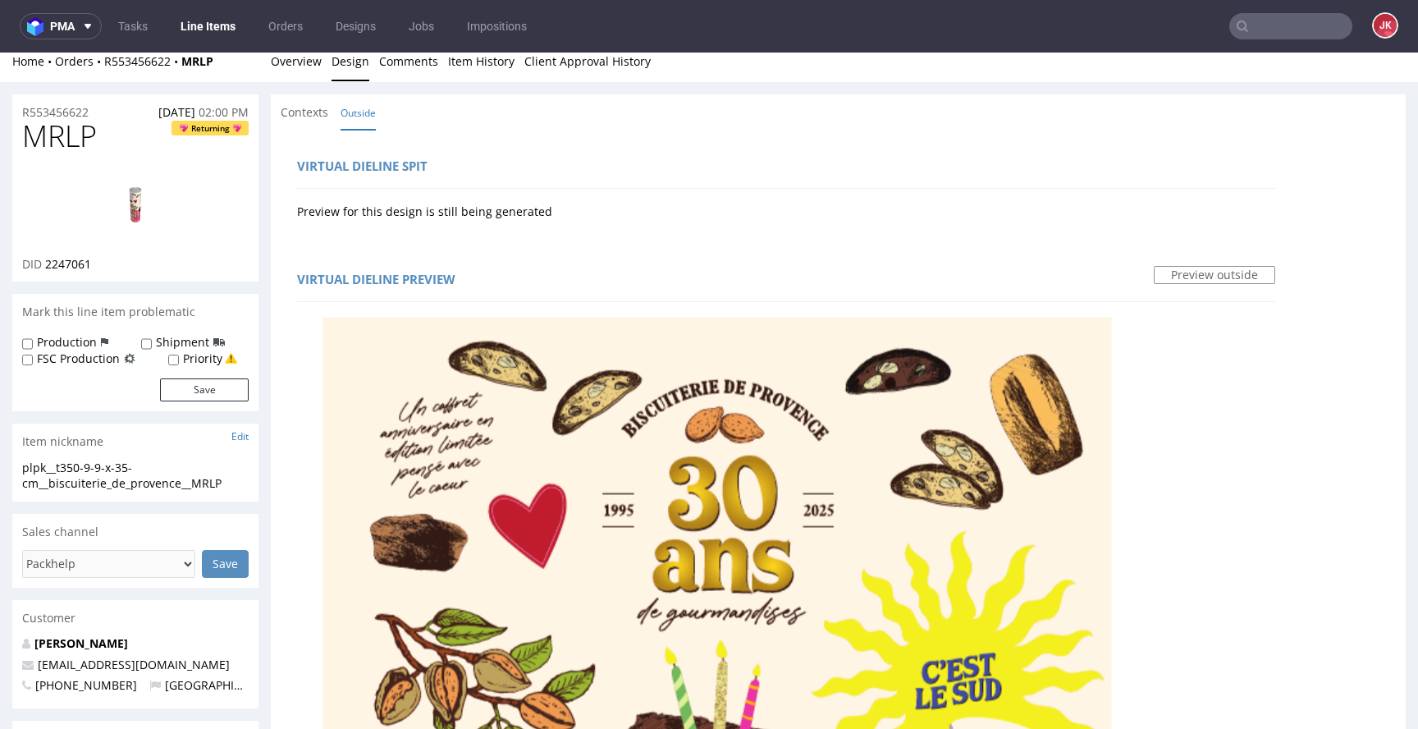
scroll to position [0, 0]
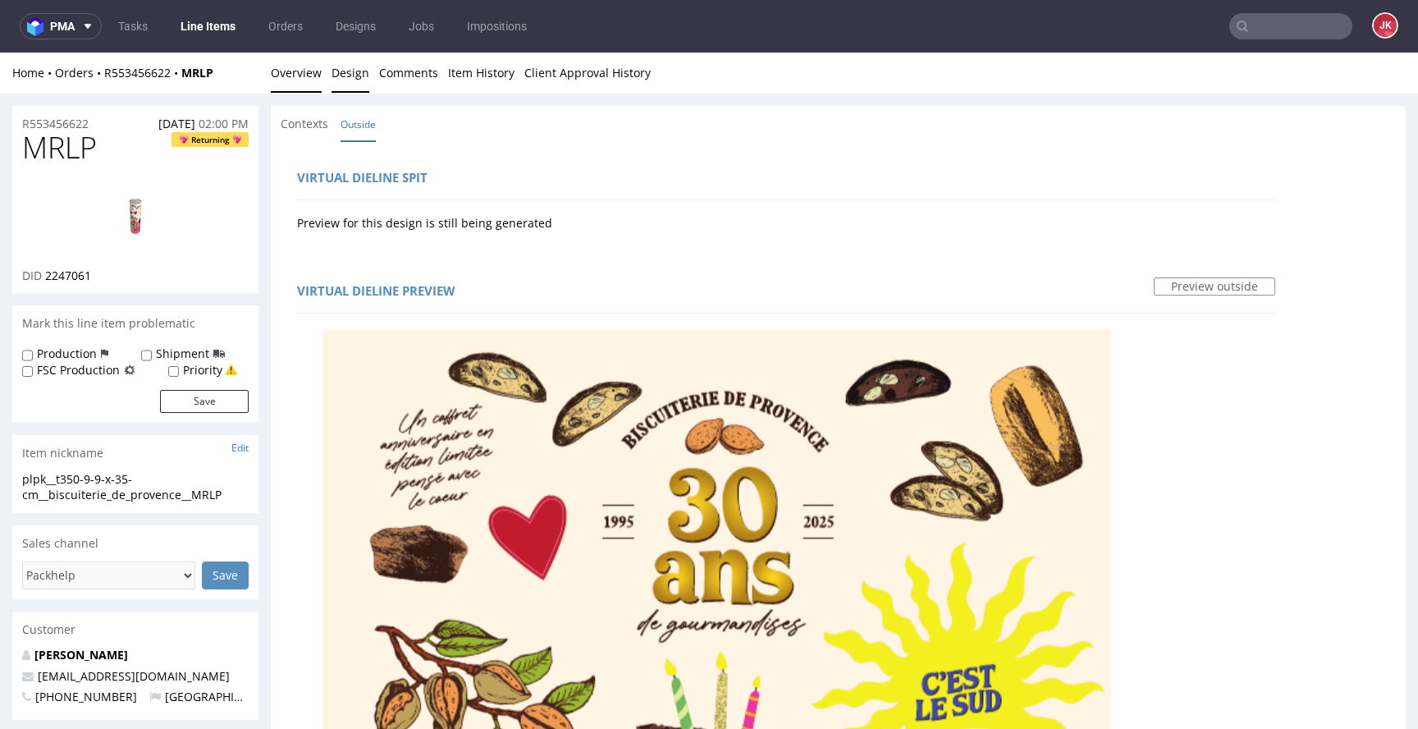
click at [290, 60] on link "Overview" at bounding box center [296, 73] width 51 height 40
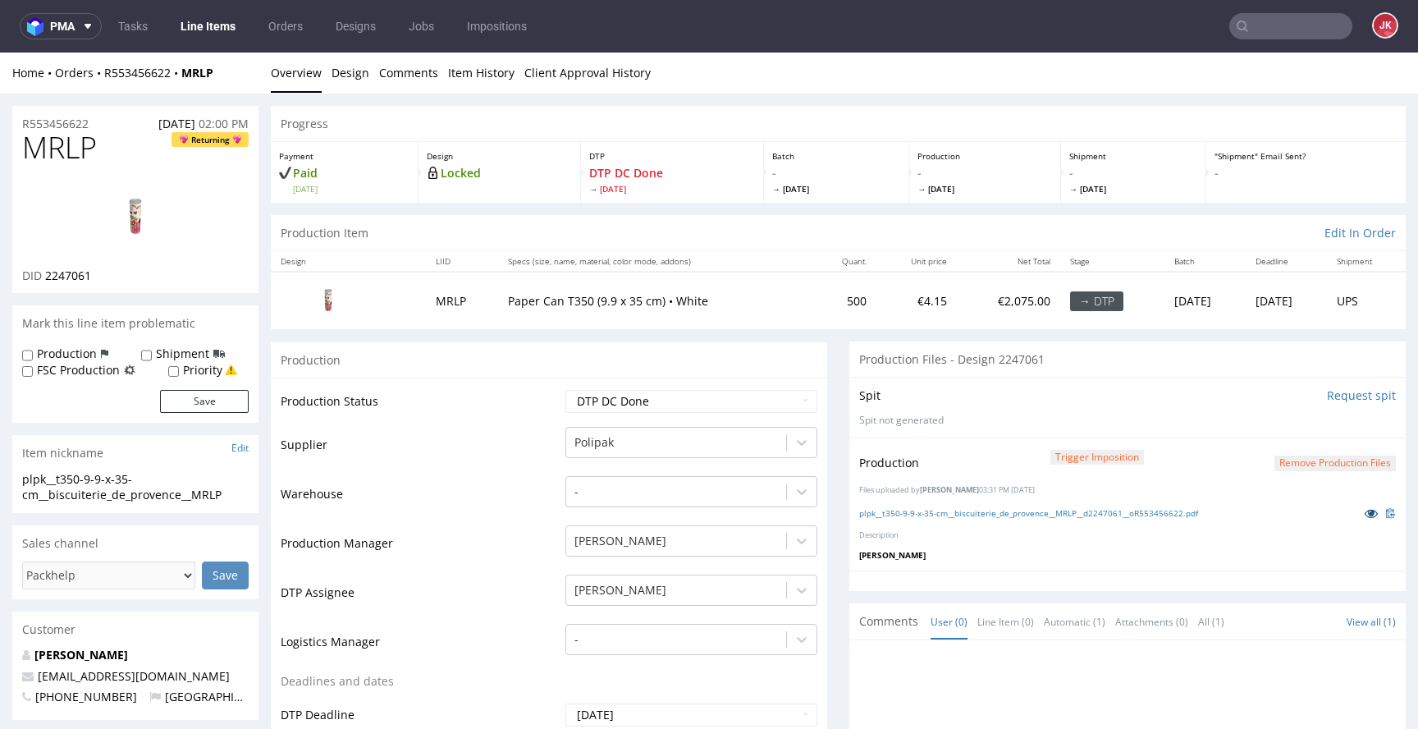
click at [1365, 515] on icon at bounding box center [1371, 512] width 13 height 11
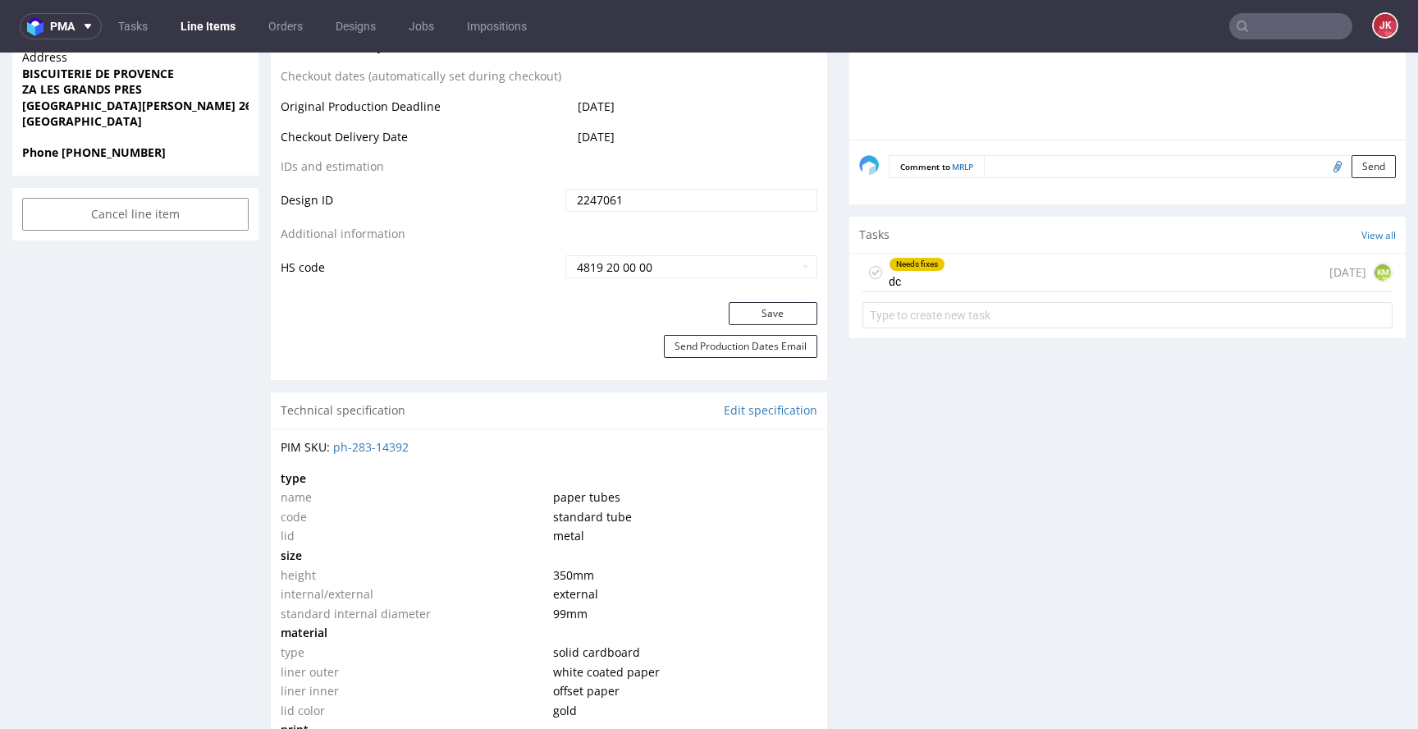
scroll to position [877, 0]
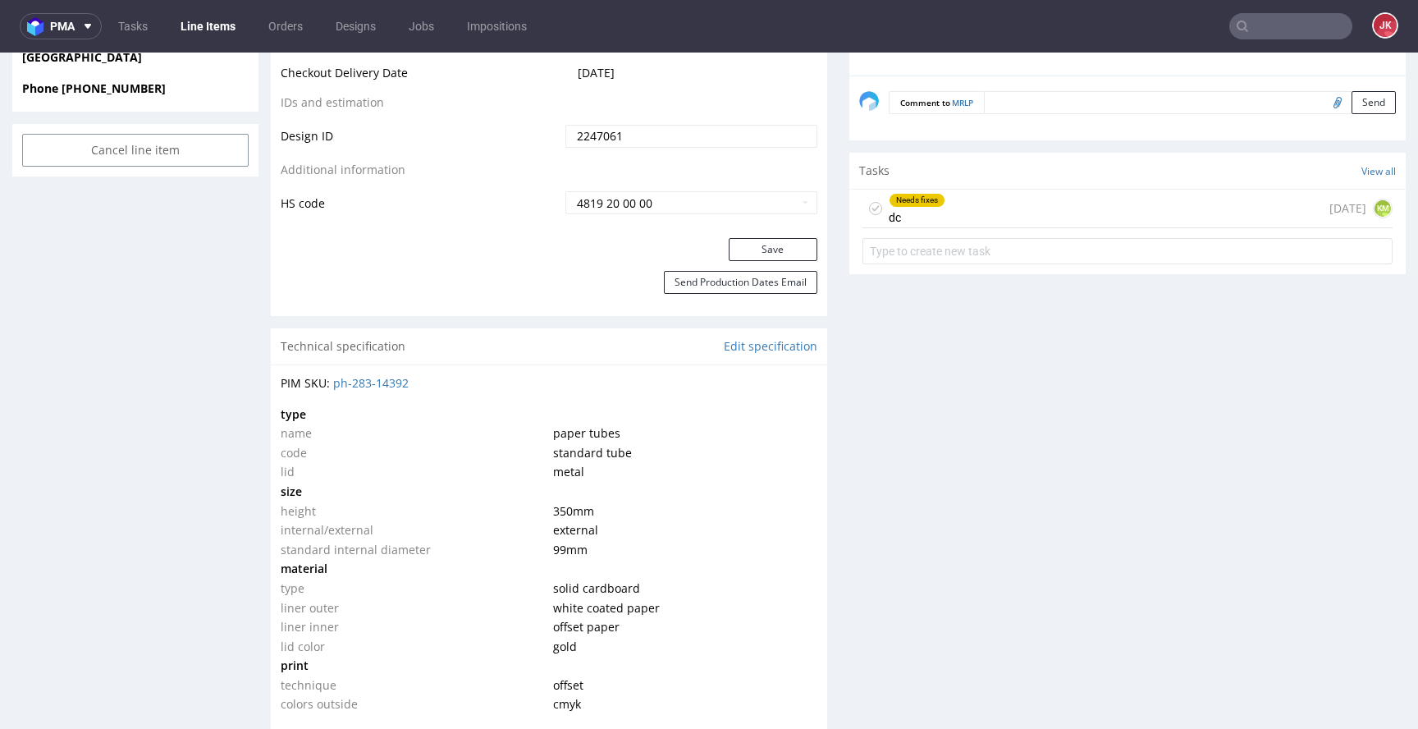
click at [950, 227] on div "Needs fixes dc 1 day ago KM" at bounding box center [1128, 209] width 530 height 39
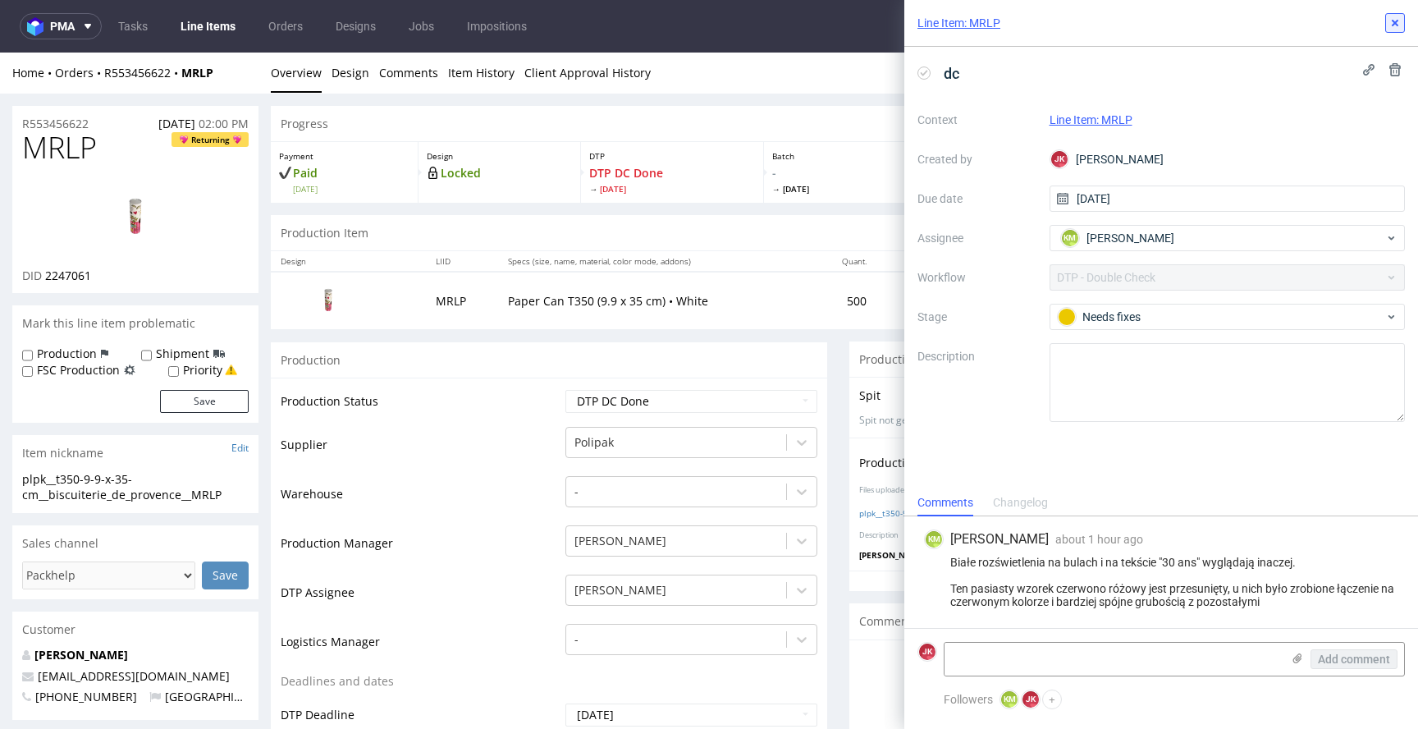
click at [1392, 30] on button at bounding box center [1396, 23] width 20 height 20
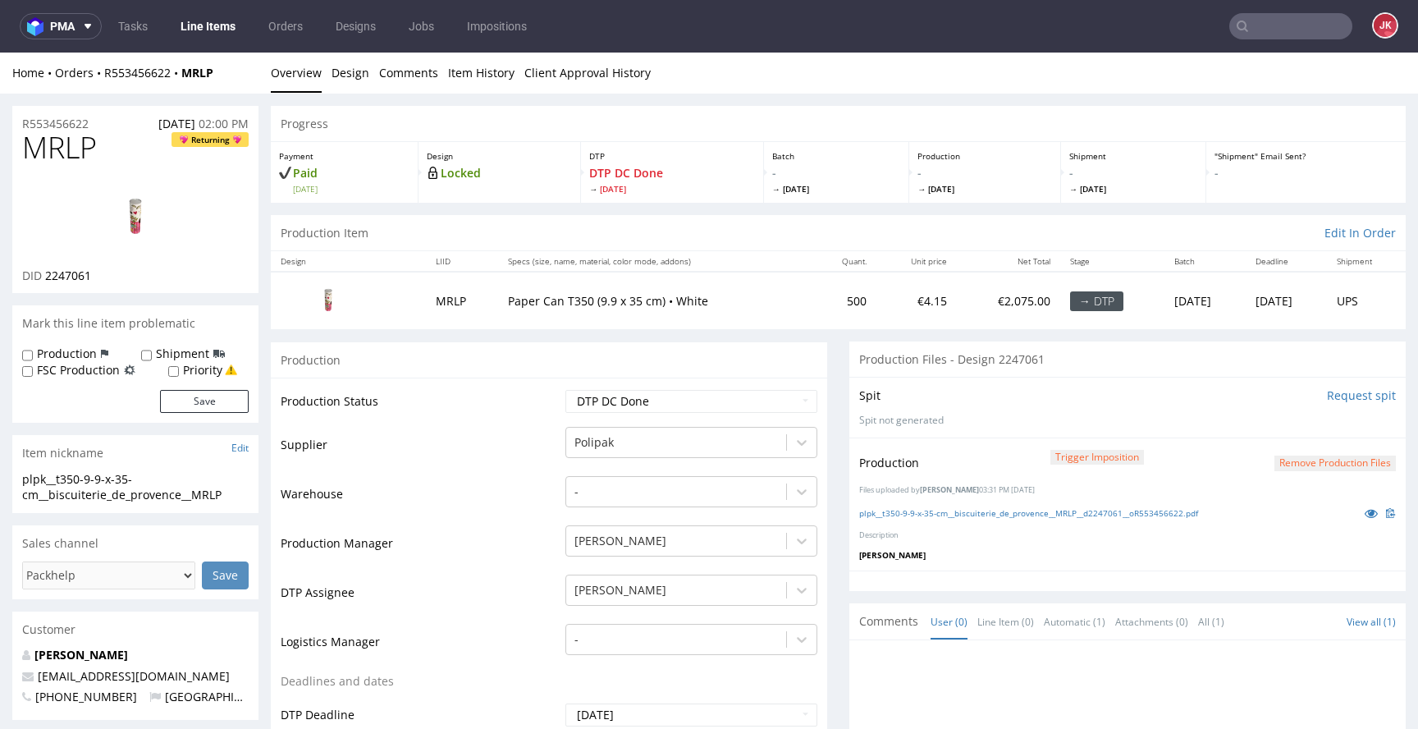
click at [1303, 465] on button "Remove production files" at bounding box center [1335, 464] width 121 height 16
click at [1280, 422] on link "Yes" at bounding box center [1284, 426] width 47 height 25
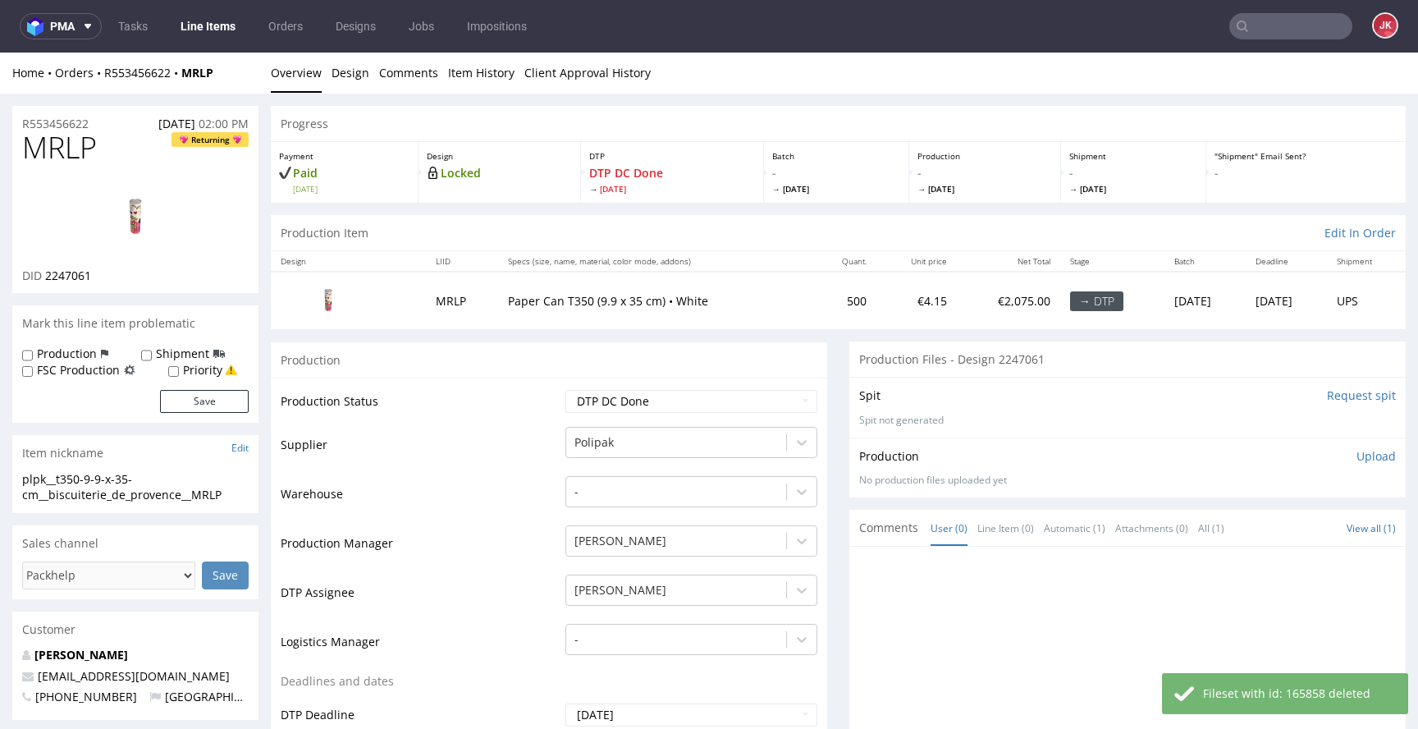
click at [1357, 460] on p "Upload" at bounding box center [1376, 456] width 39 height 16
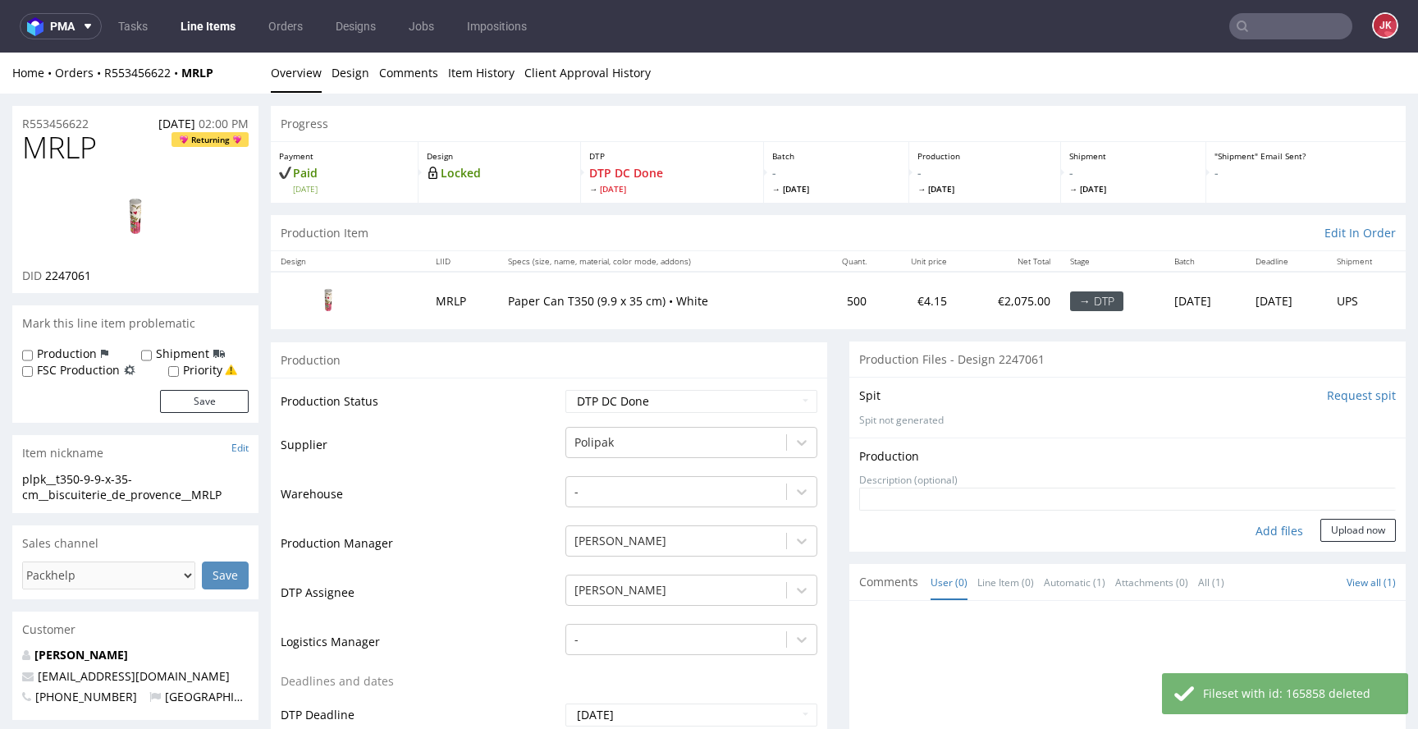
click at [1264, 529] on div "Add files" at bounding box center [1280, 531] width 82 height 25
type input "C:\fakepath\plpk__t350-9-9-x-35-cm__biscuiterie_de_provence__MRLP__d2247061__oR…"
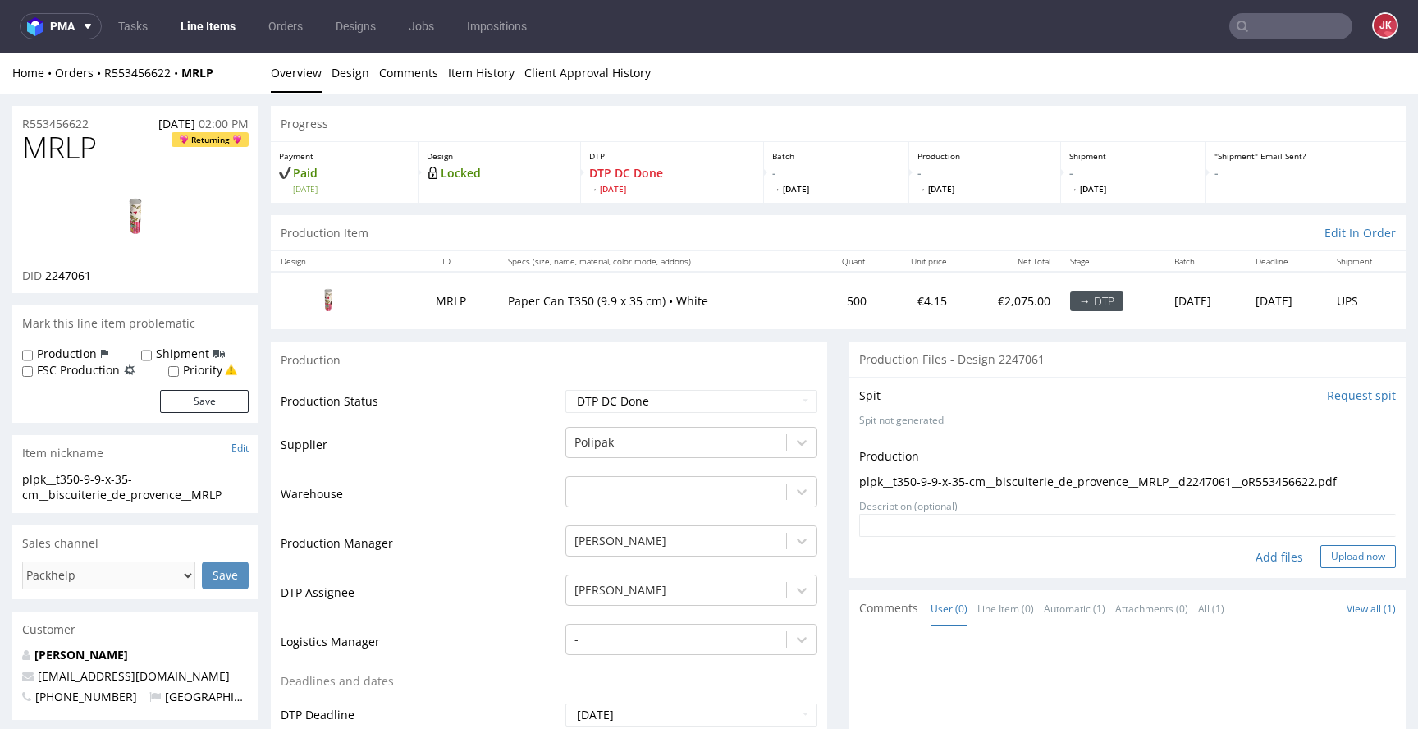
click at [1321, 552] on button "Upload now" at bounding box center [1359, 556] width 76 height 23
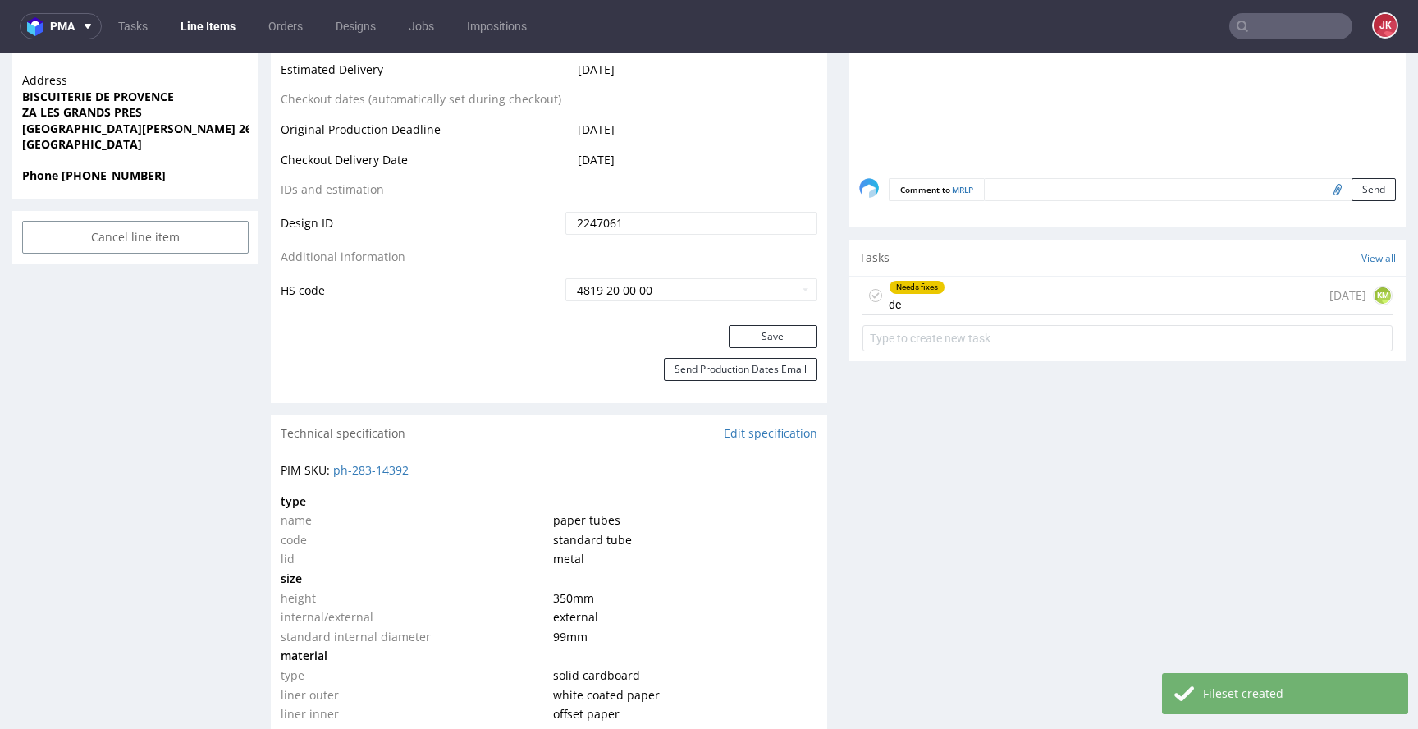
scroll to position [753, 0]
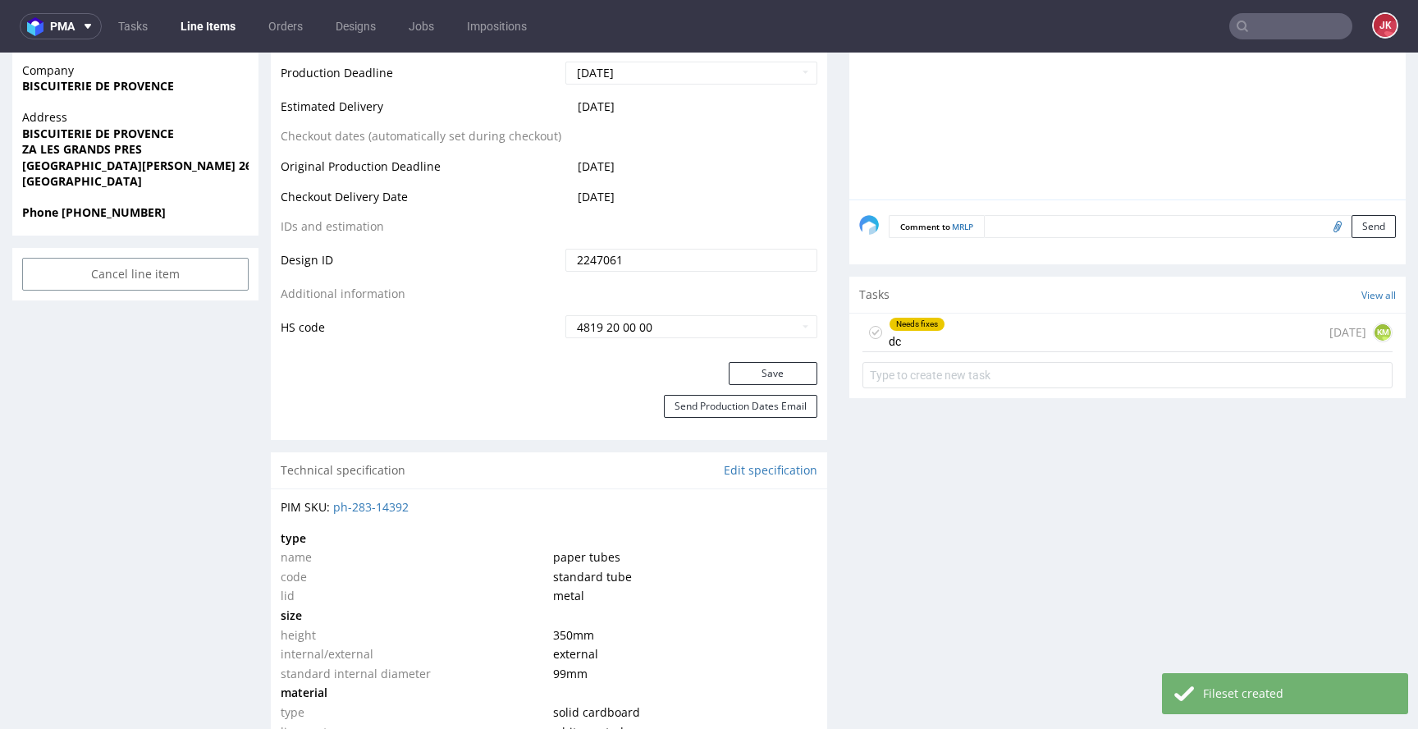
click at [946, 341] on div "Needs fixes dc 1 day ago KM" at bounding box center [1128, 333] width 530 height 39
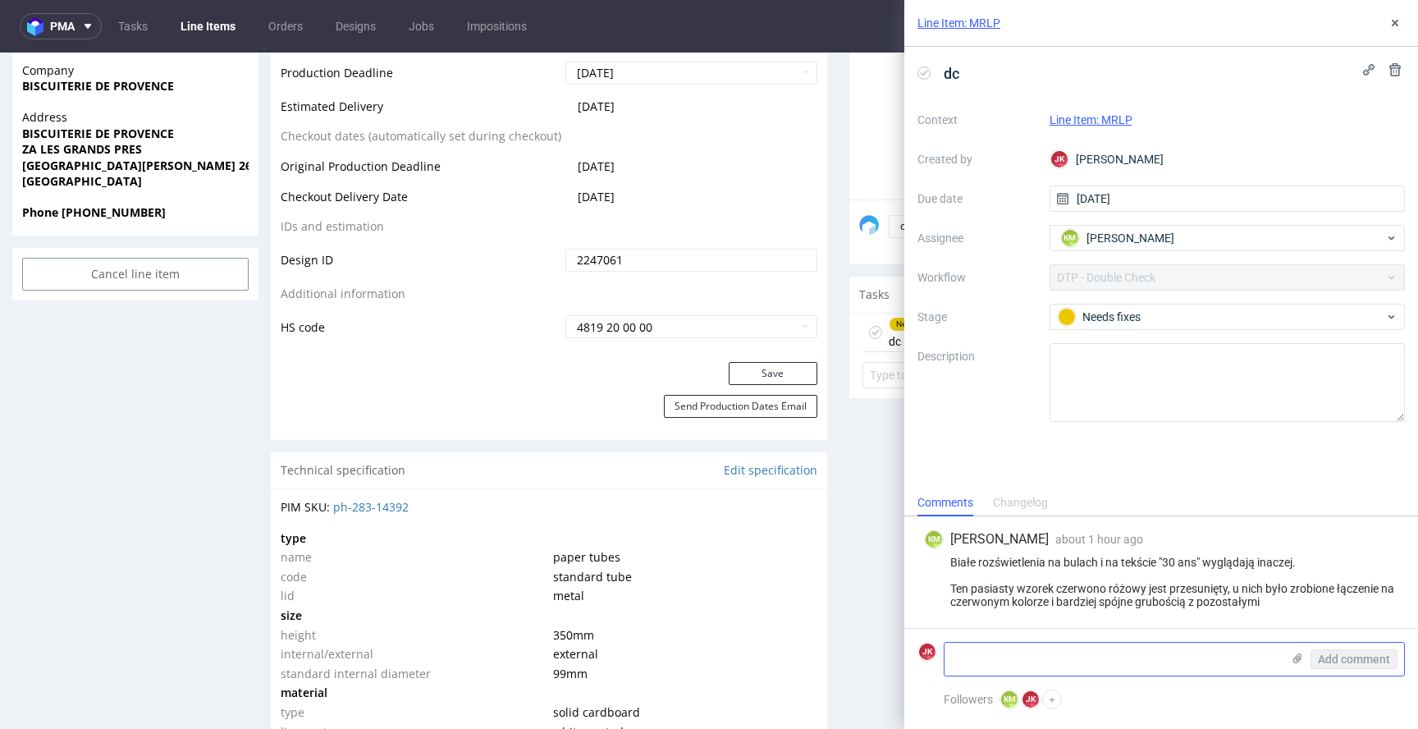
click at [1051, 661] on textarea at bounding box center [1113, 659] width 337 height 33
type textarea "fixed"
click at [1360, 654] on span "Add comment" at bounding box center [1354, 658] width 72 height 11
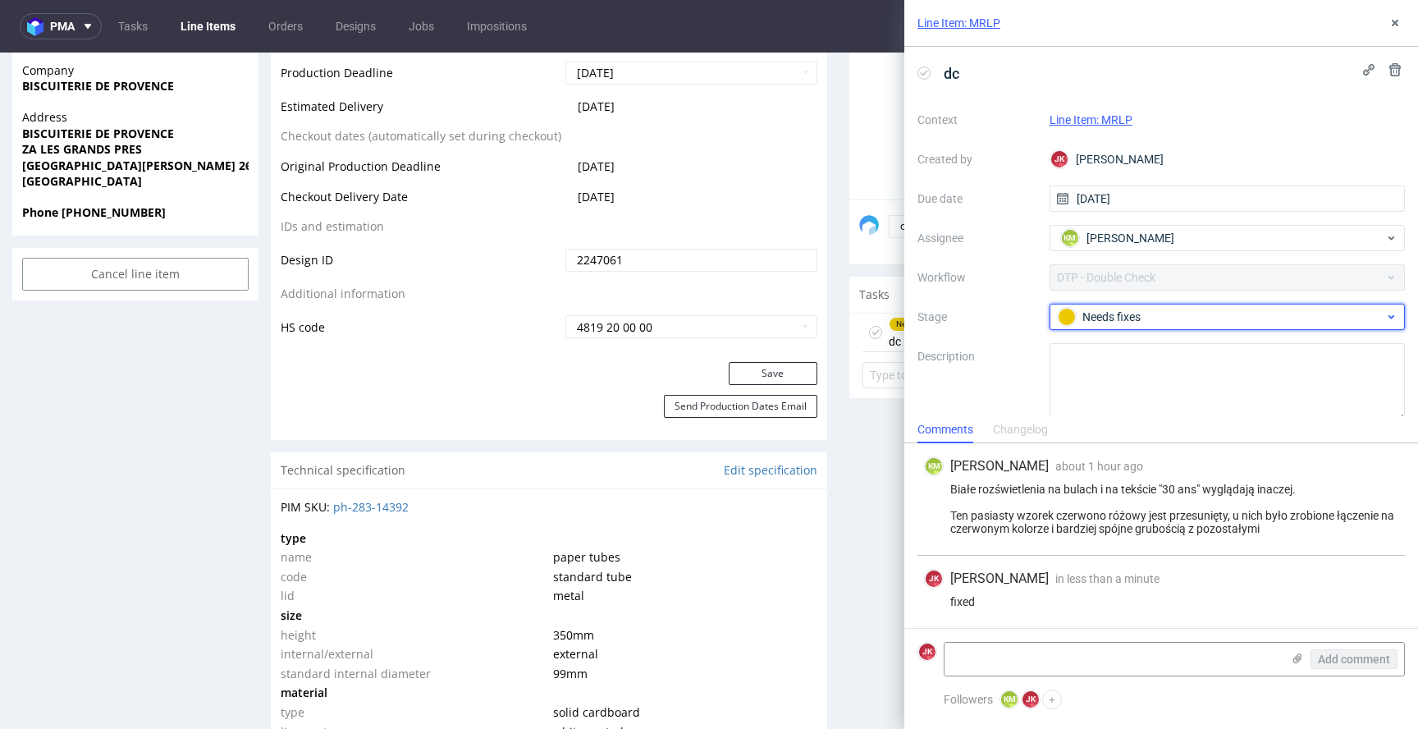
click at [1129, 321] on div "Needs fixes" at bounding box center [1221, 317] width 327 height 18
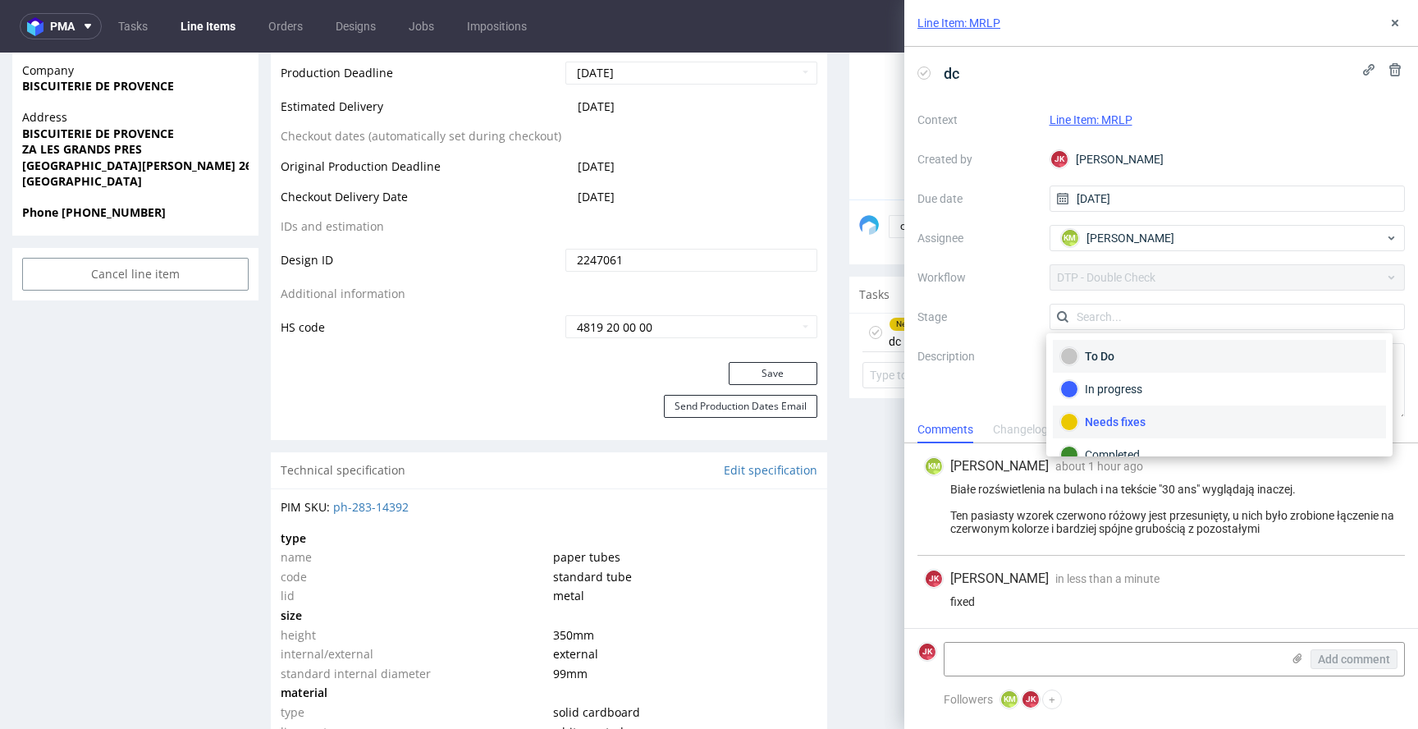
click at [1120, 350] on div "To Do" at bounding box center [1220, 356] width 318 height 18
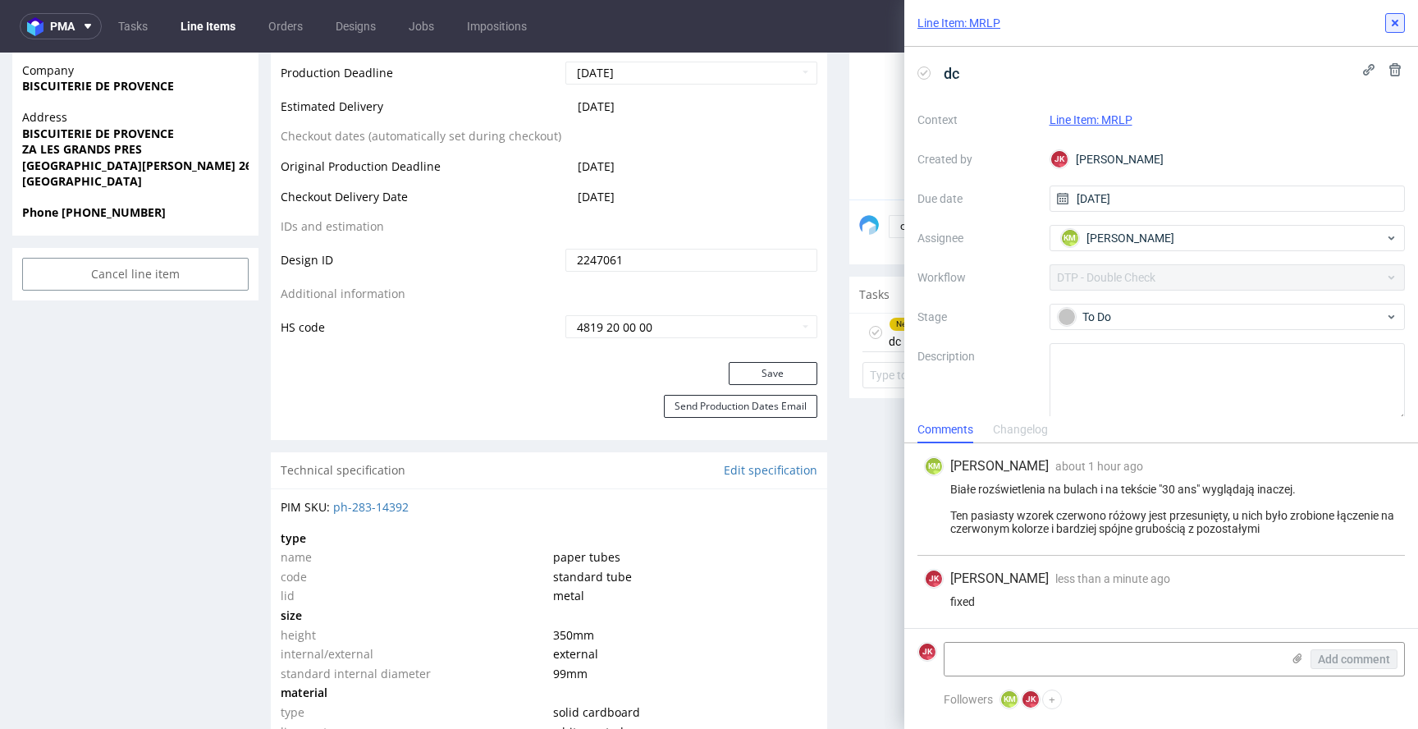
click at [1394, 26] on icon at bounding box center [1395, 22] width 13 height 13
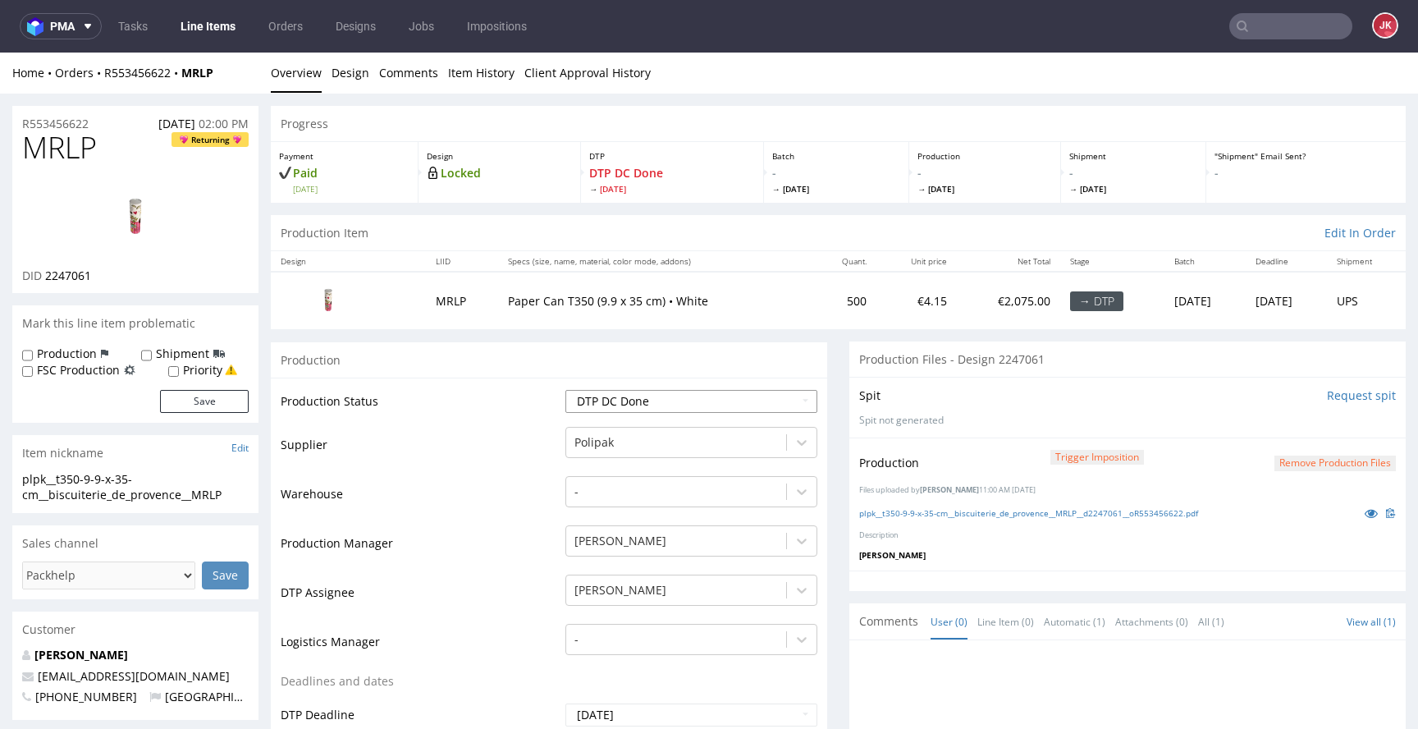
click at [688, 400] on select "Waiting for Artwork Waiting for Diecut Waiting for Mockup Waiting for DTP Waiti…" at bounding box center [692, 401] width 252 height 23
select select "dtp_waiting_for_double_check"
click at [566, 390] on select "Waiting for Artwork Waiting for Diecut Waiting for Mockup Waiting for DTP Waiti…" at bounding box center [692, 401] width 252 height 23
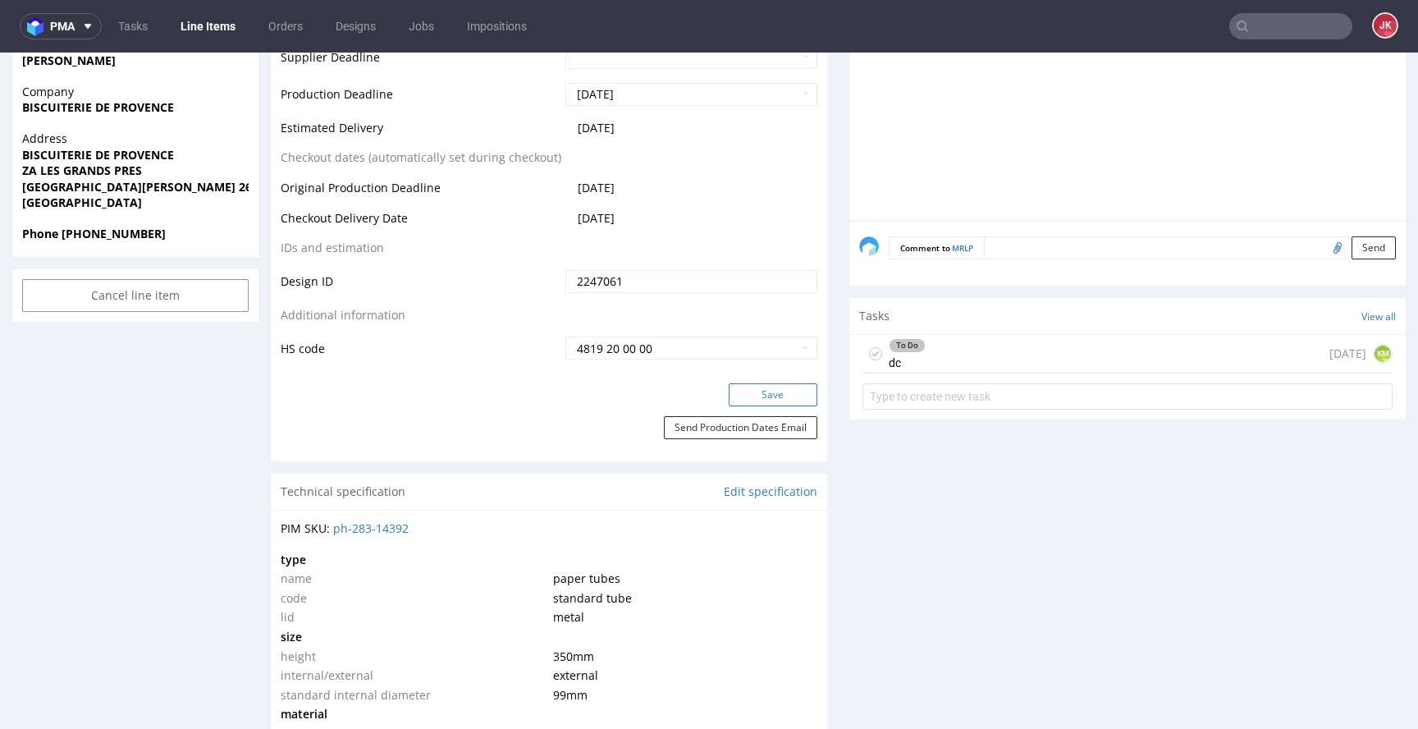
scroll to position [744, 0]
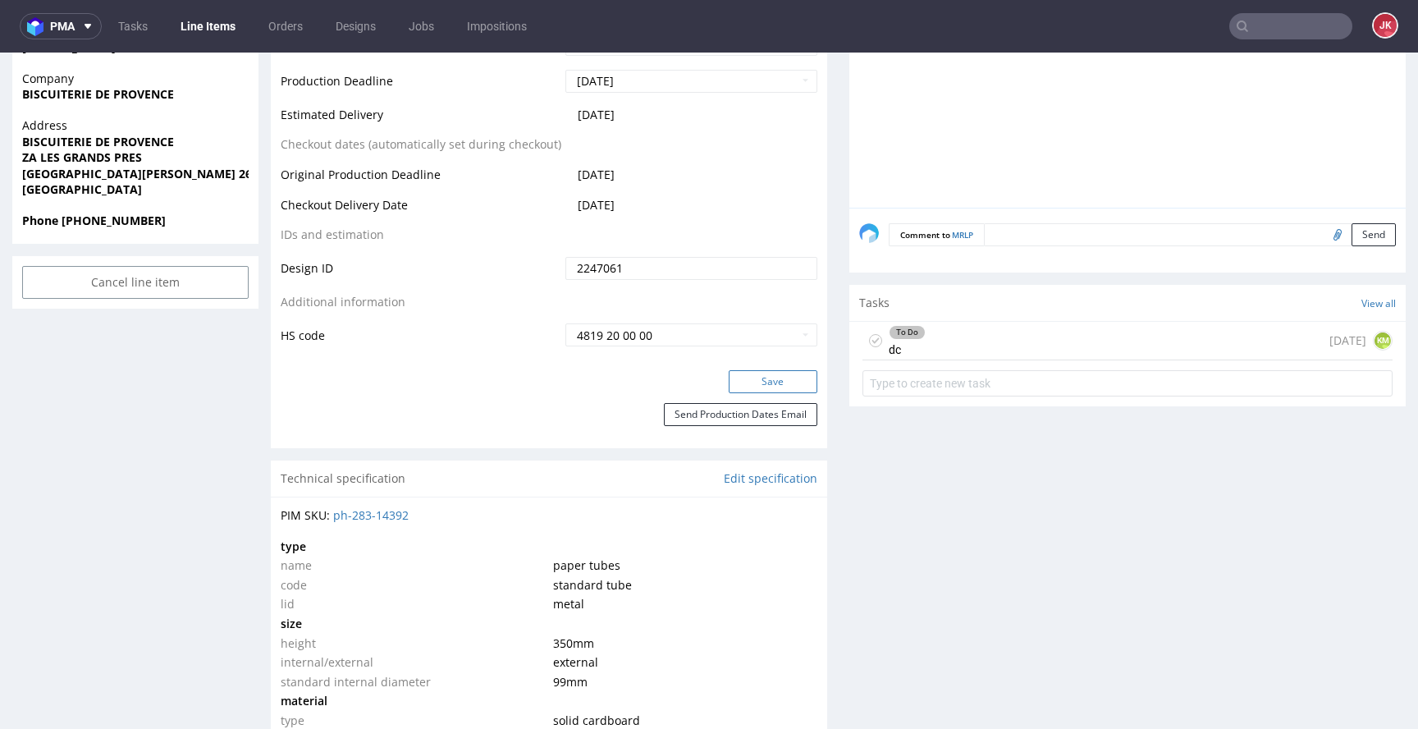
click at [744, 377] on button "Save" at bounding box center [773, 381] width 89 height 23
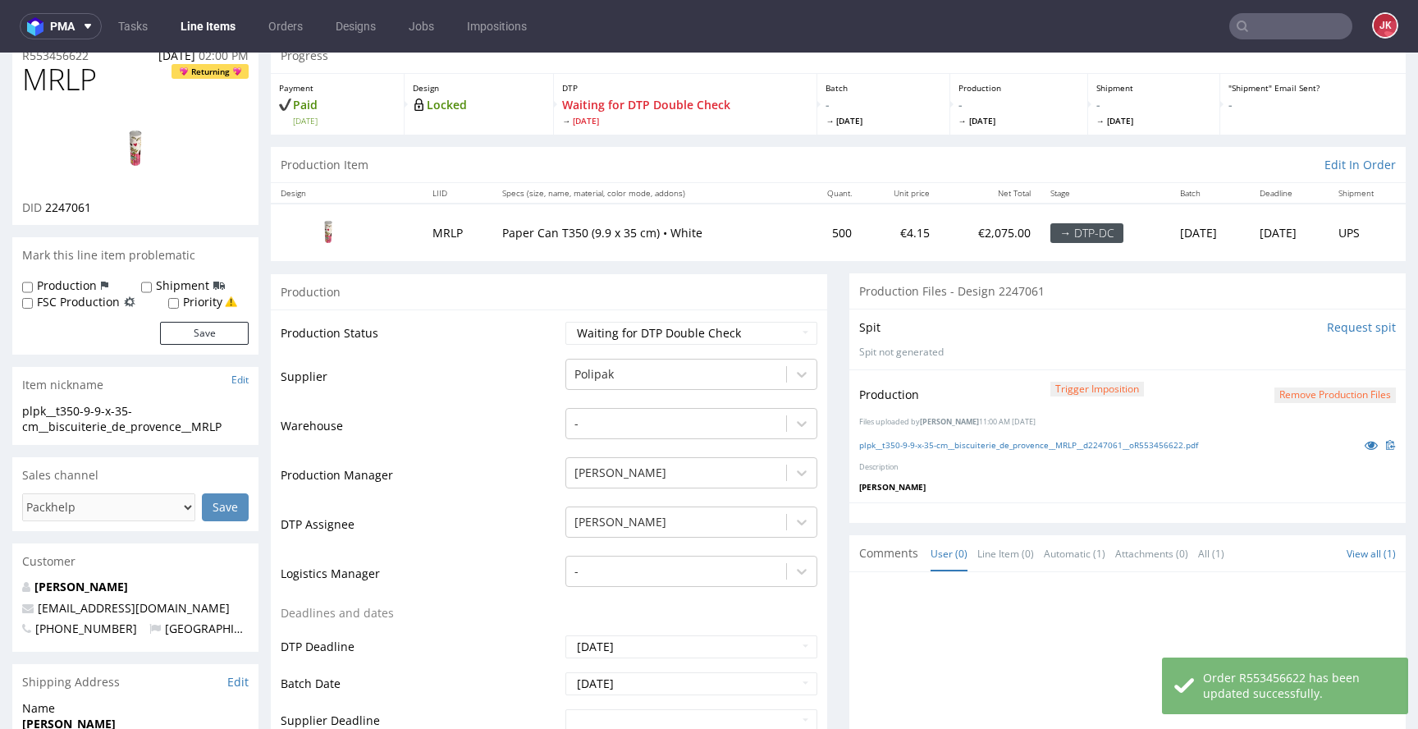
scroll to position [0, 0]
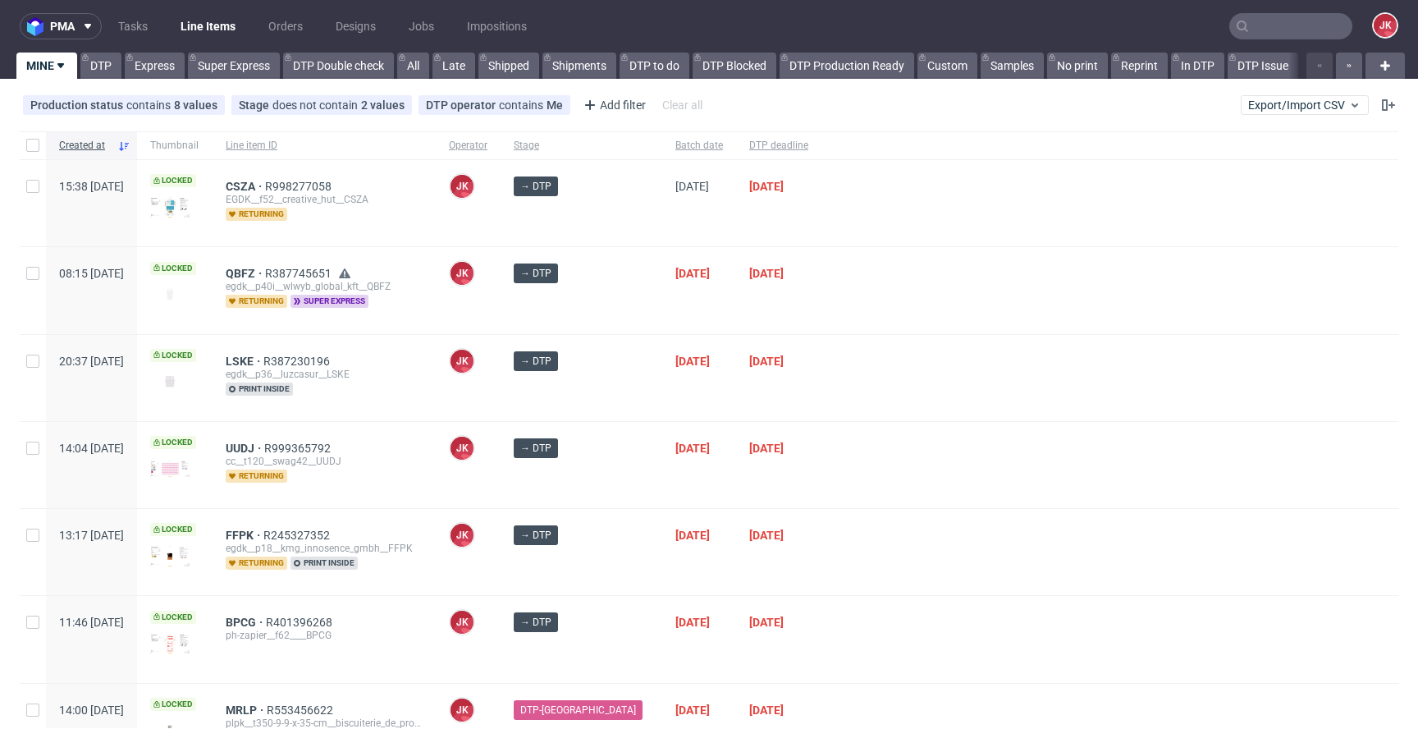
click at [736, 474] on div "[DATE]" at bounding box center [778, 465] width 85 height 86
click at [840, 321] on div at bounding box center [1110, 290] width 577 height 86
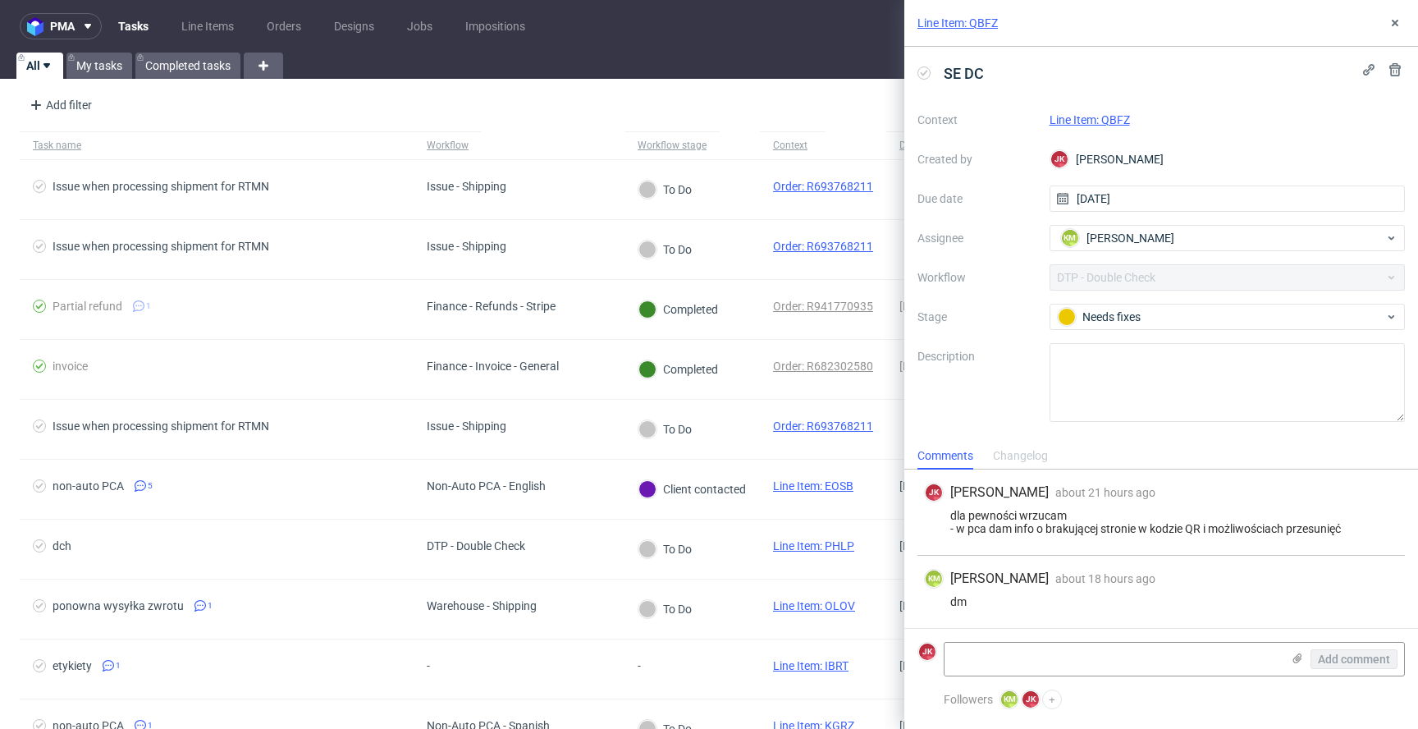
click at [1088, 113] on link "Line Item: QBFZ" at bounding box center [1090, 119] width 80 height 13
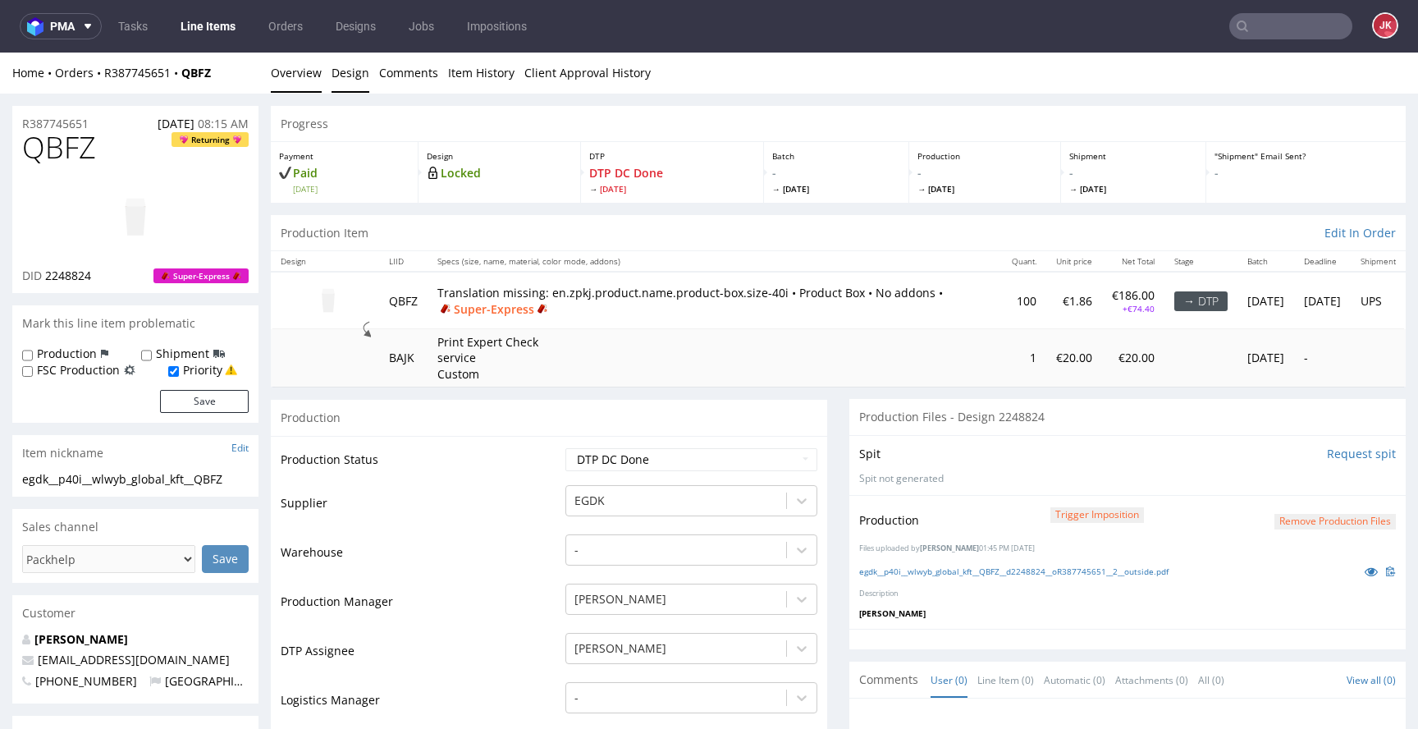
click at [357, 76] on link "Design" at bounding box center [351, 73] width 38 height 40
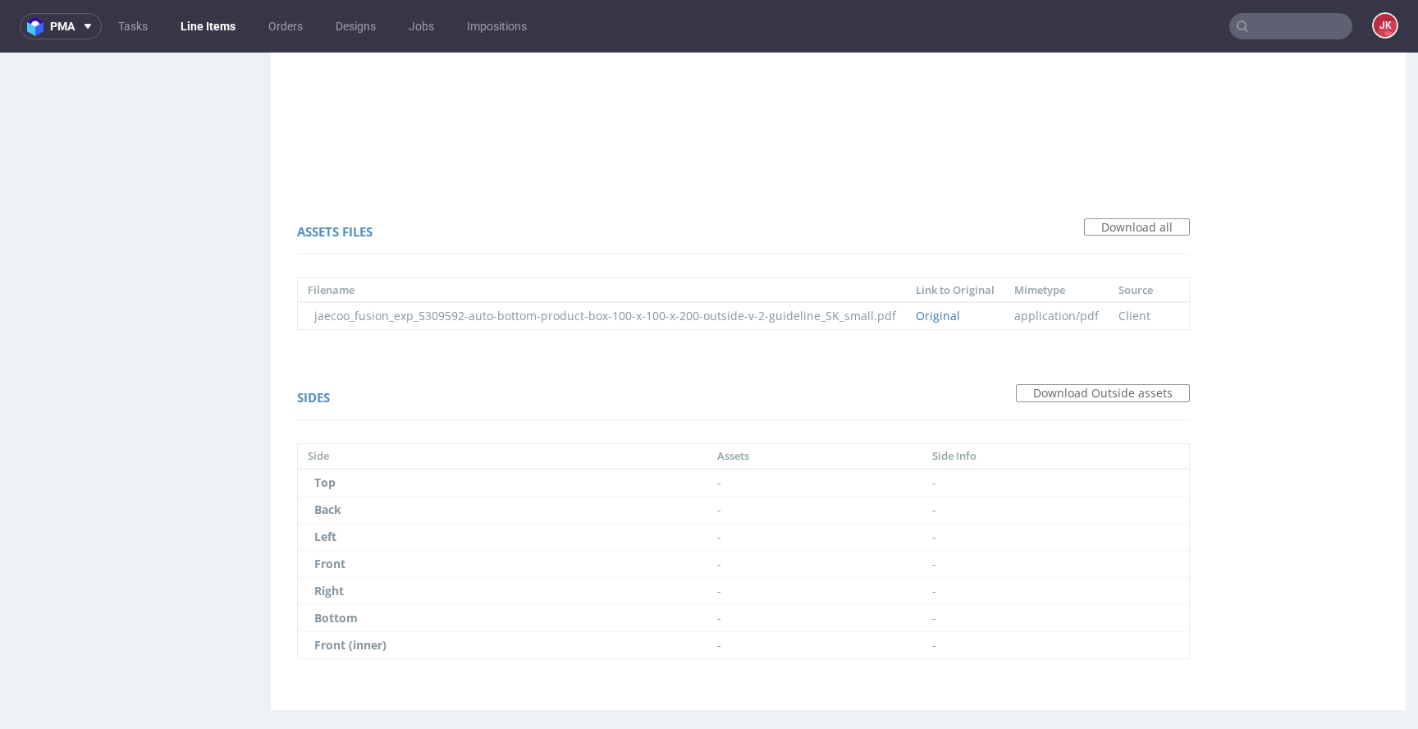
scroll to position [1014, 0]
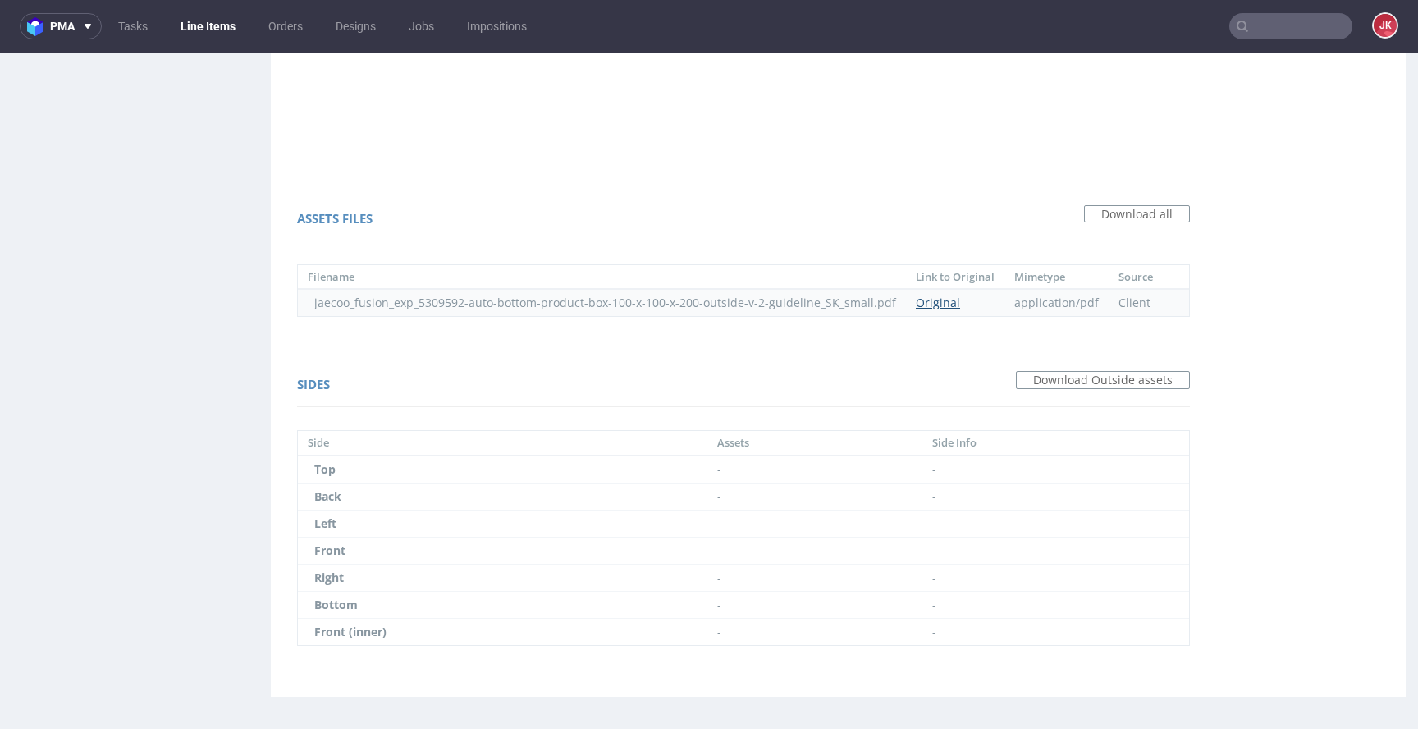
click at [954, 302] on link "Original" at bounding box center [938, 303] width 44 height 16
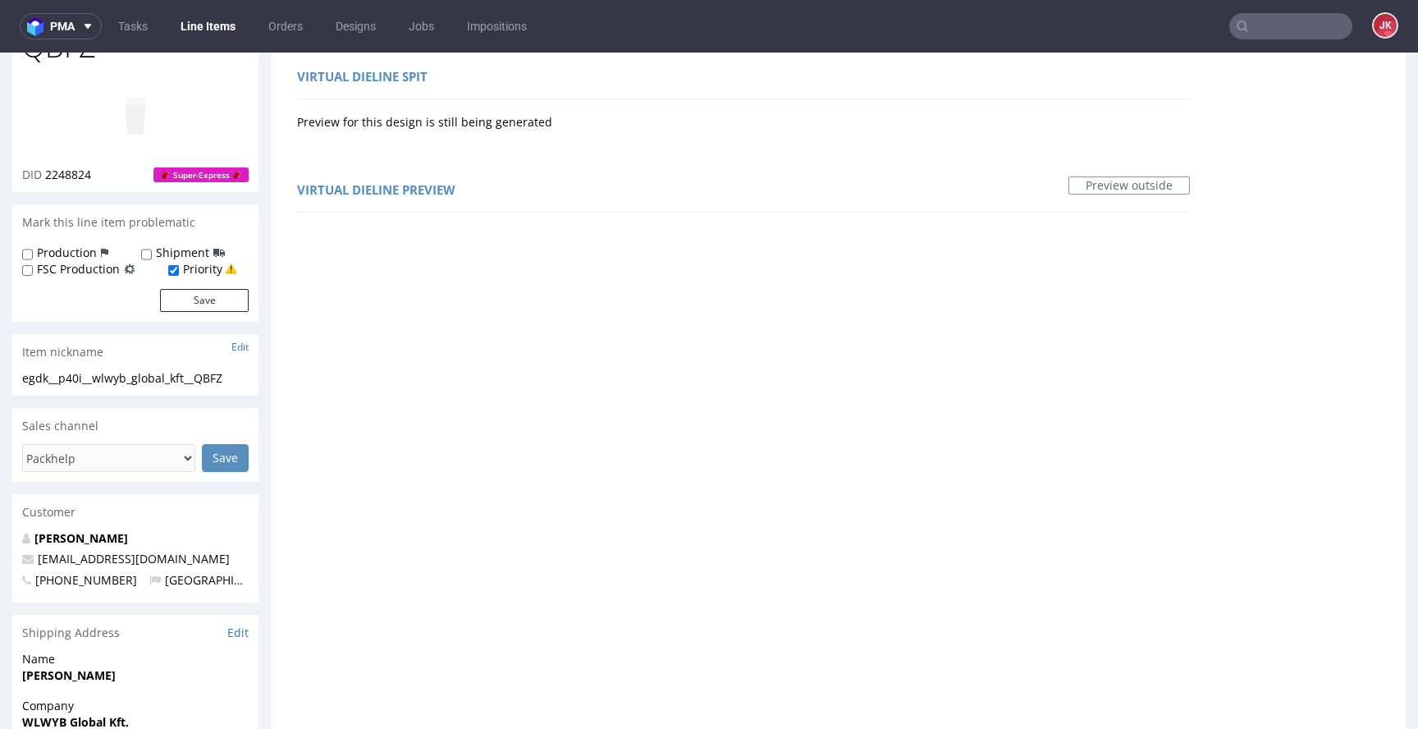
scroll to position [0, 0]
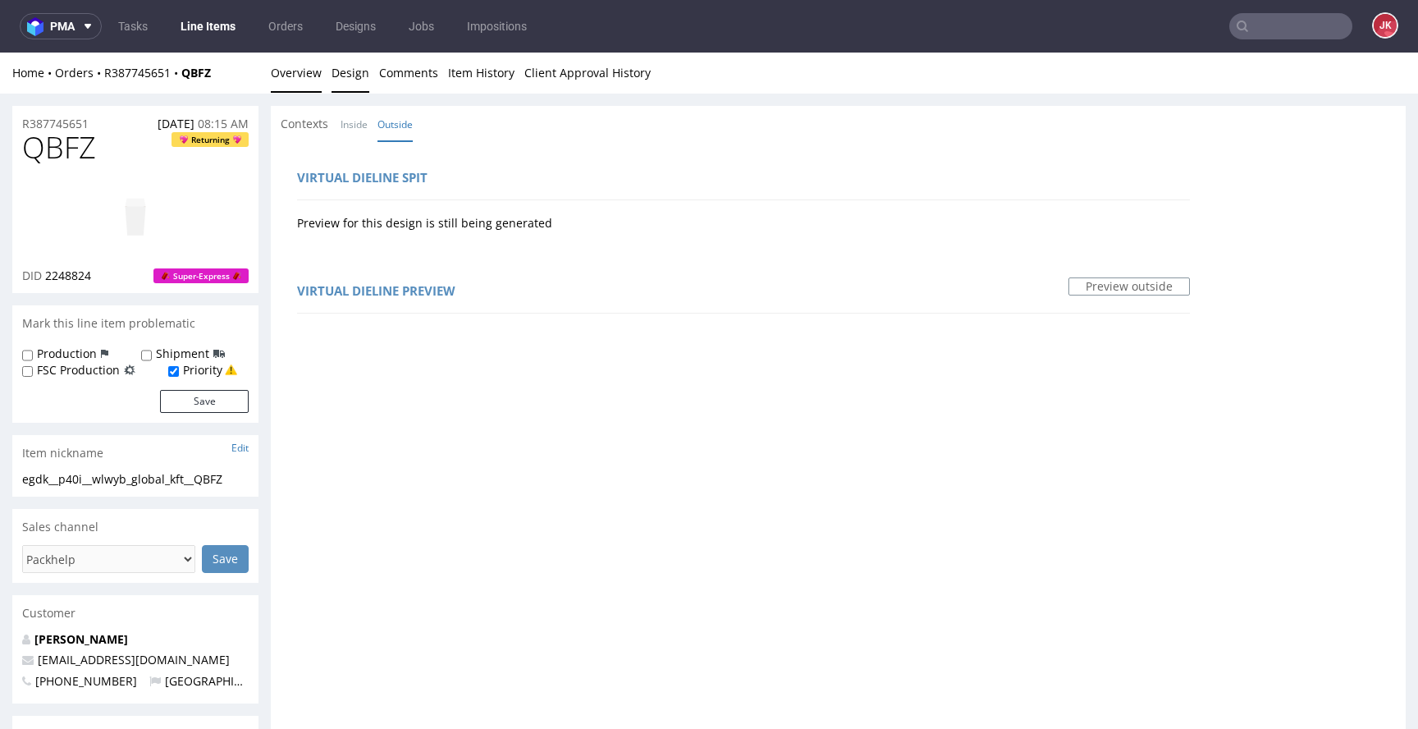
click at [288, 62] on link "Overview" at bounding box center [296, 73] width 51 height 40
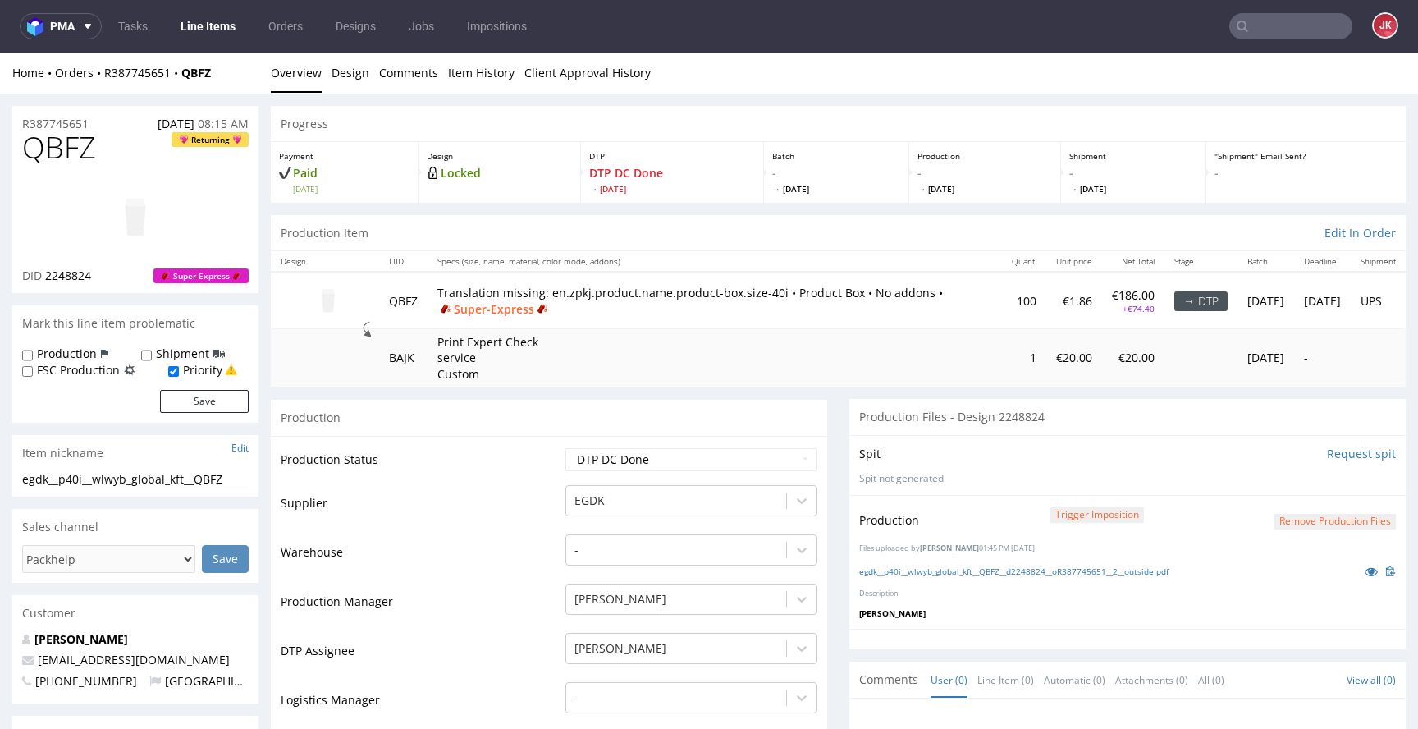
click at [1283, 514] on button "Remove production files" at bounding box center [1335, 522] width 121 height 16
click at [1276, 481] on icon at bounding box center [1275, 483] width 10 height 11
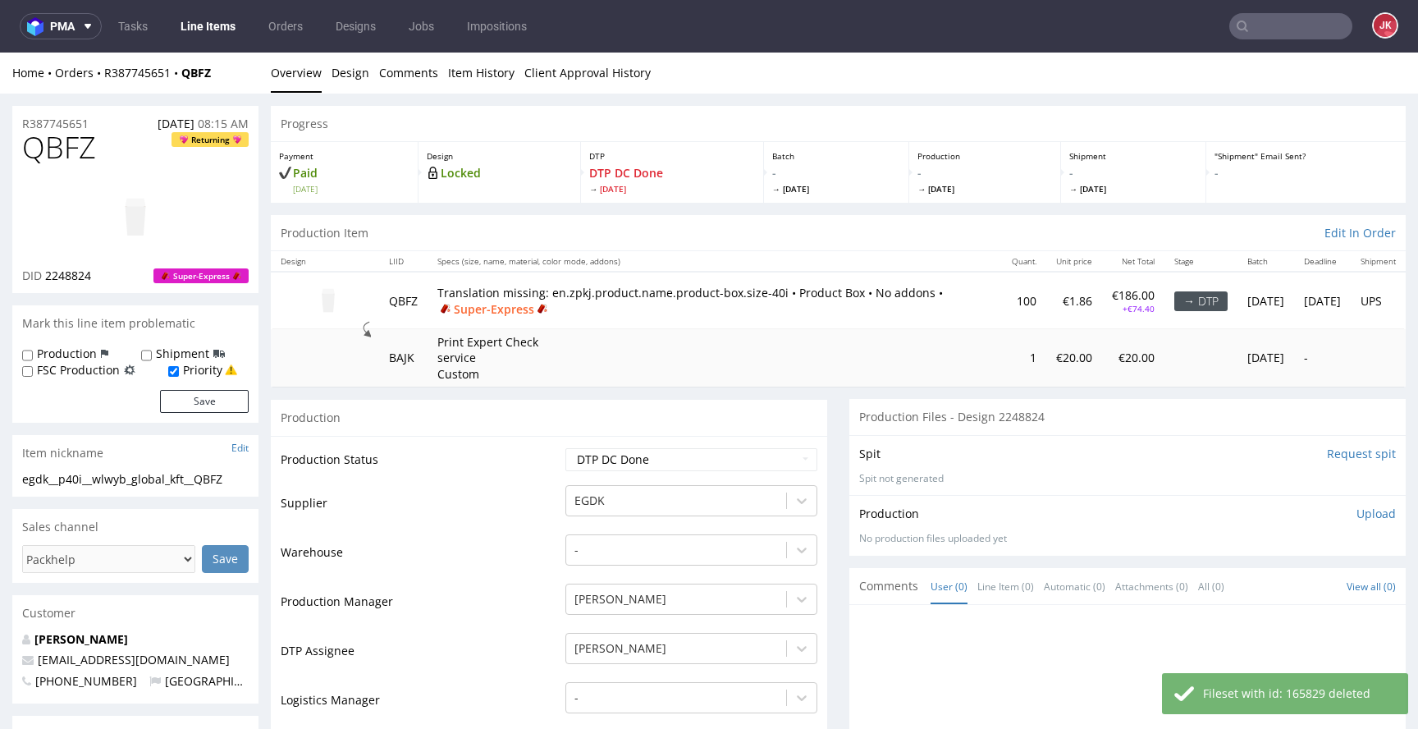
click at [1367, 517] on p "Upload" at bounding box center [1376, 514] width 39 height 16
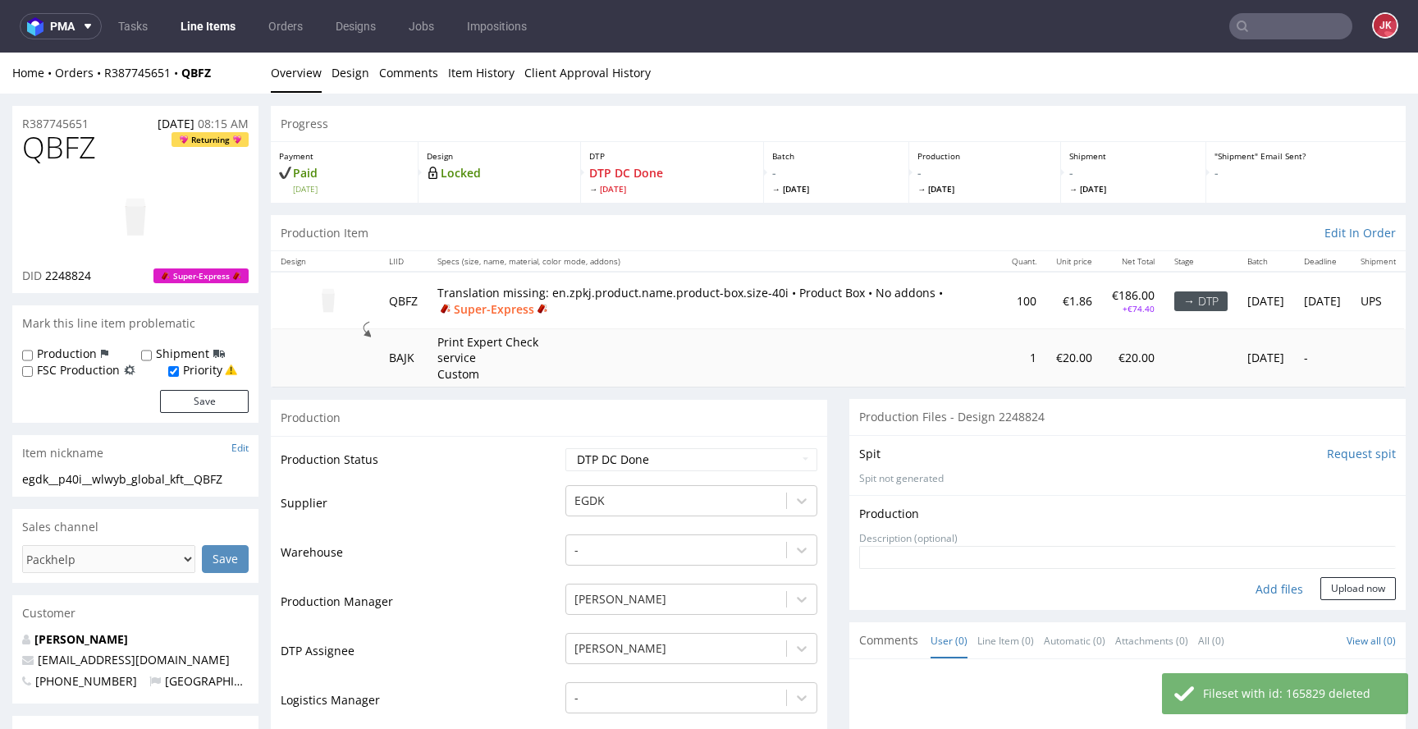
click at [1267, 587] on div "Add files" at bounding box center [1280, 589] width 82 height 25
type input "C:\fakepath\egdk__p40i__wlwyb_global_kft__QBFZ__d2248824__oR387745651__2__outsi…"
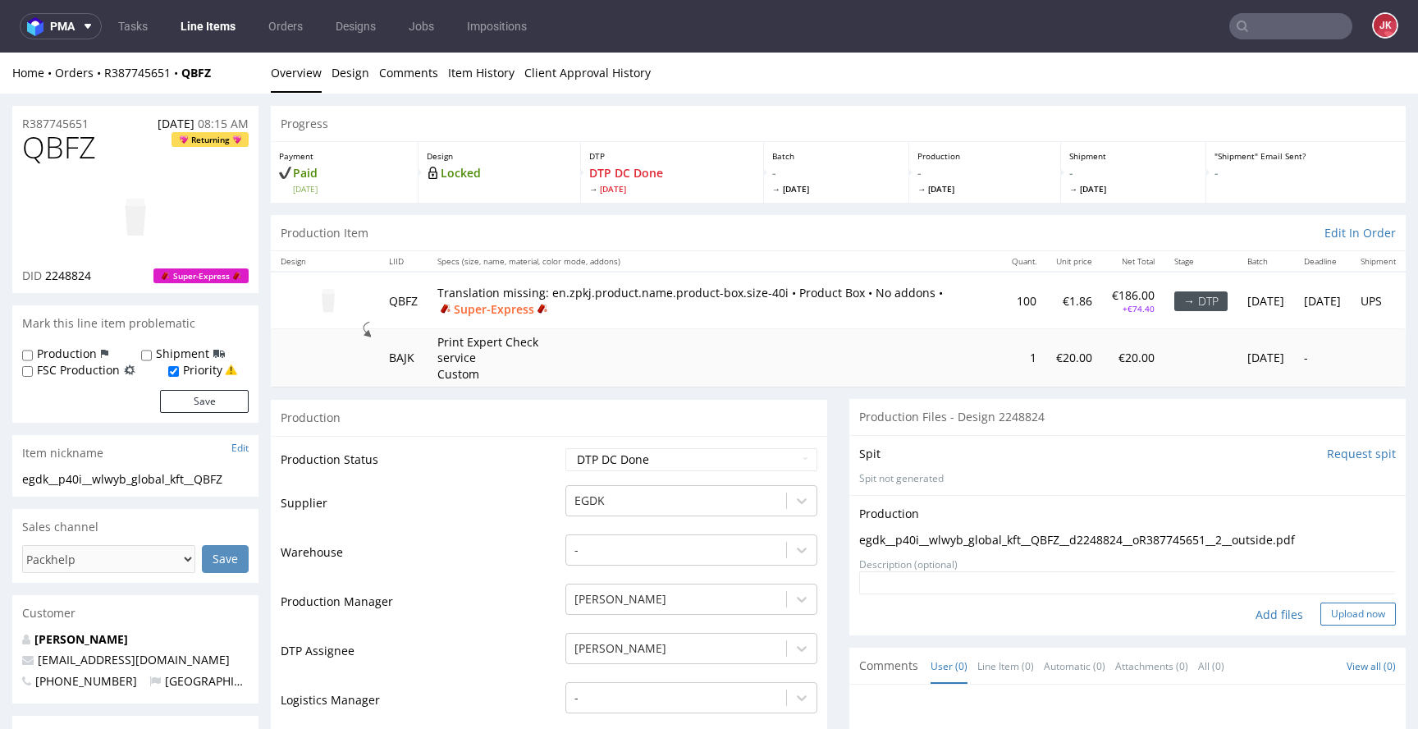
click at [1326, 615] on button "Upload now" at bounding box center [1359, 613] width 76 height 23
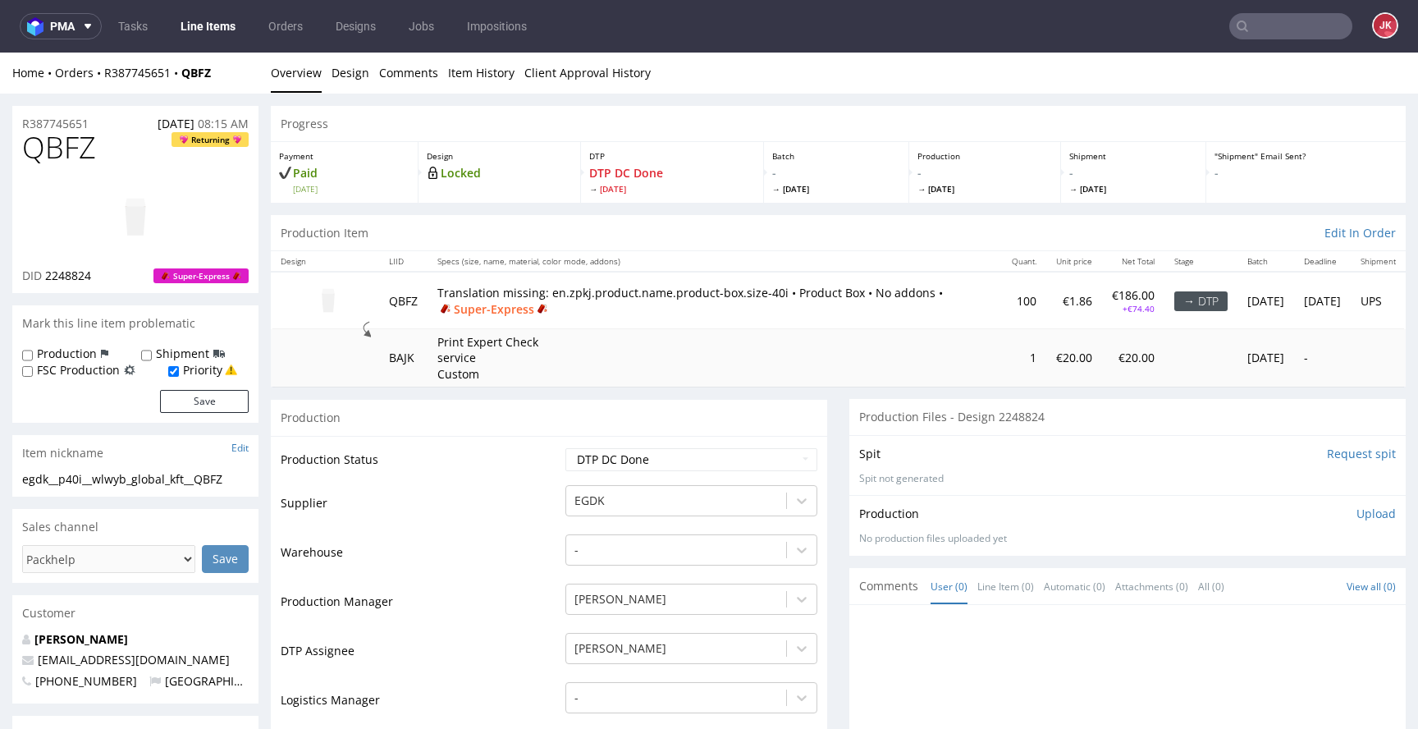
click at [1357, 508] on p "Upload" at bounding box center [1376, 514] width 39 height 16
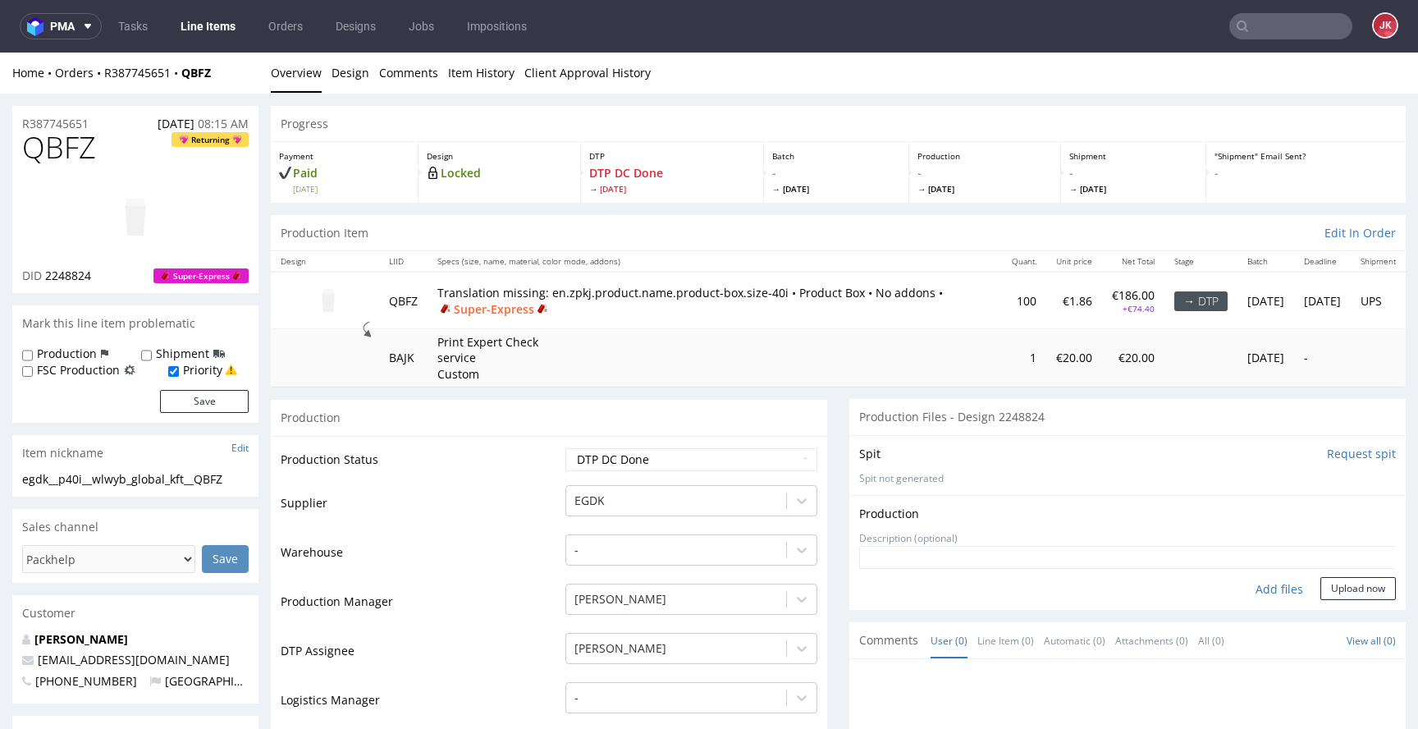
click at [1247, 595] on div "Add files" at bounding box center [1280, 589] width 82 height 25
type input "C:\fakepath\egdk__p40i__wlwyb_global_kft__QBFZ__d2248824__oR387745651__2__outsi…"
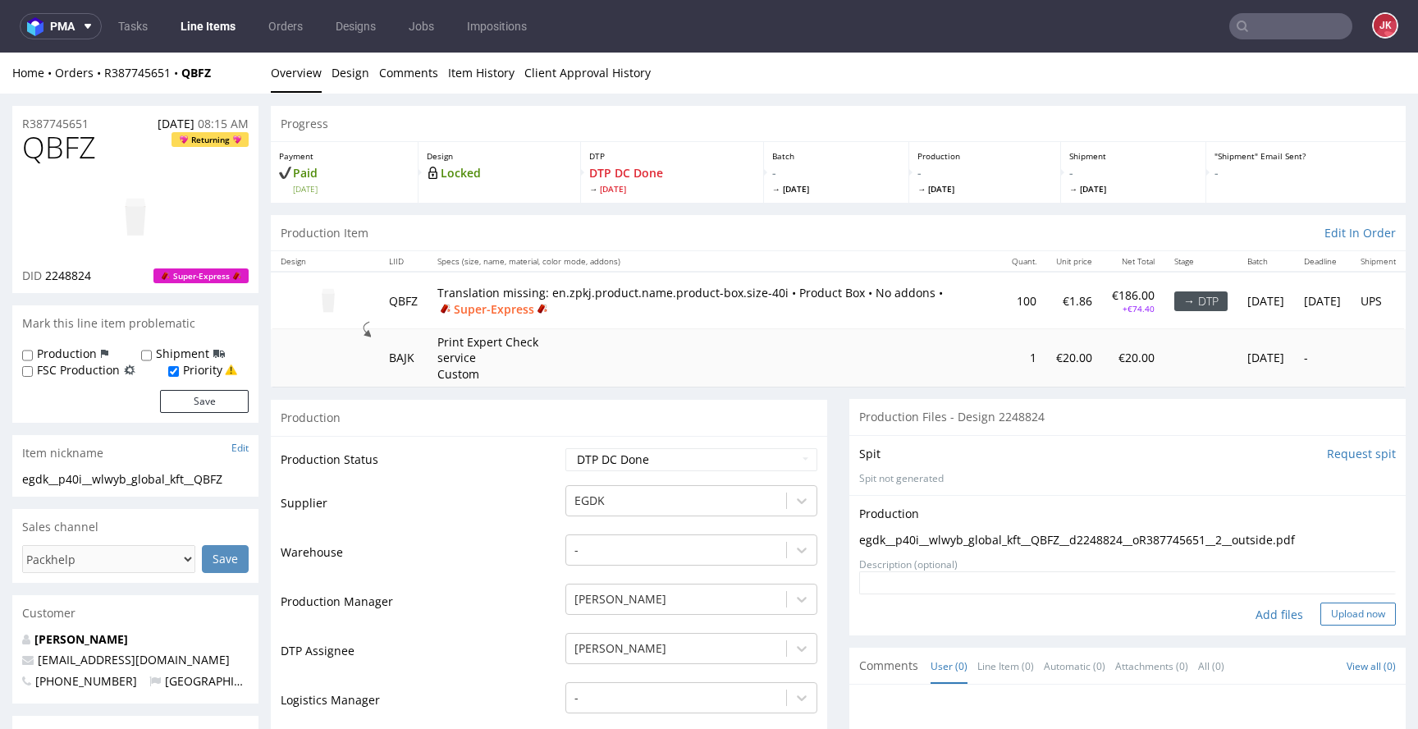
click at [1333, 617] on button "Upload now" at bounding box center [1359, 613] width 76 height 23
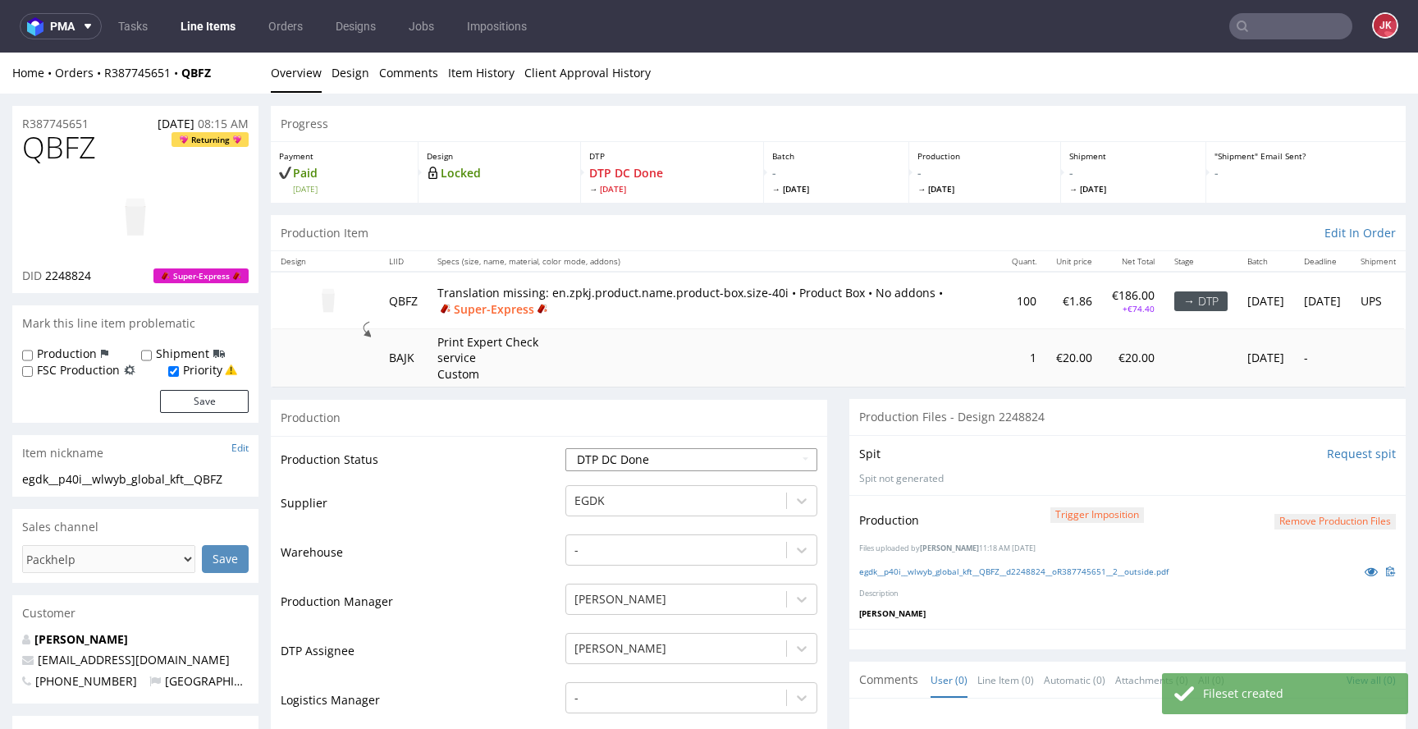
click at [690, 470] on select "Waiting for Artwork Waiting for Diecut Waiting for Mockup Waiting for DTP Waiti…" at bounding box center [692, 459] width 252 height 23
select select "dtp_ca_needed"
click at [566, 448] on select "Waiting for Artwork Waiting for Diecut Waiting for Mockup Waiting for DTP Waiti…" at bounding box center [692, 459] width 252 height 23
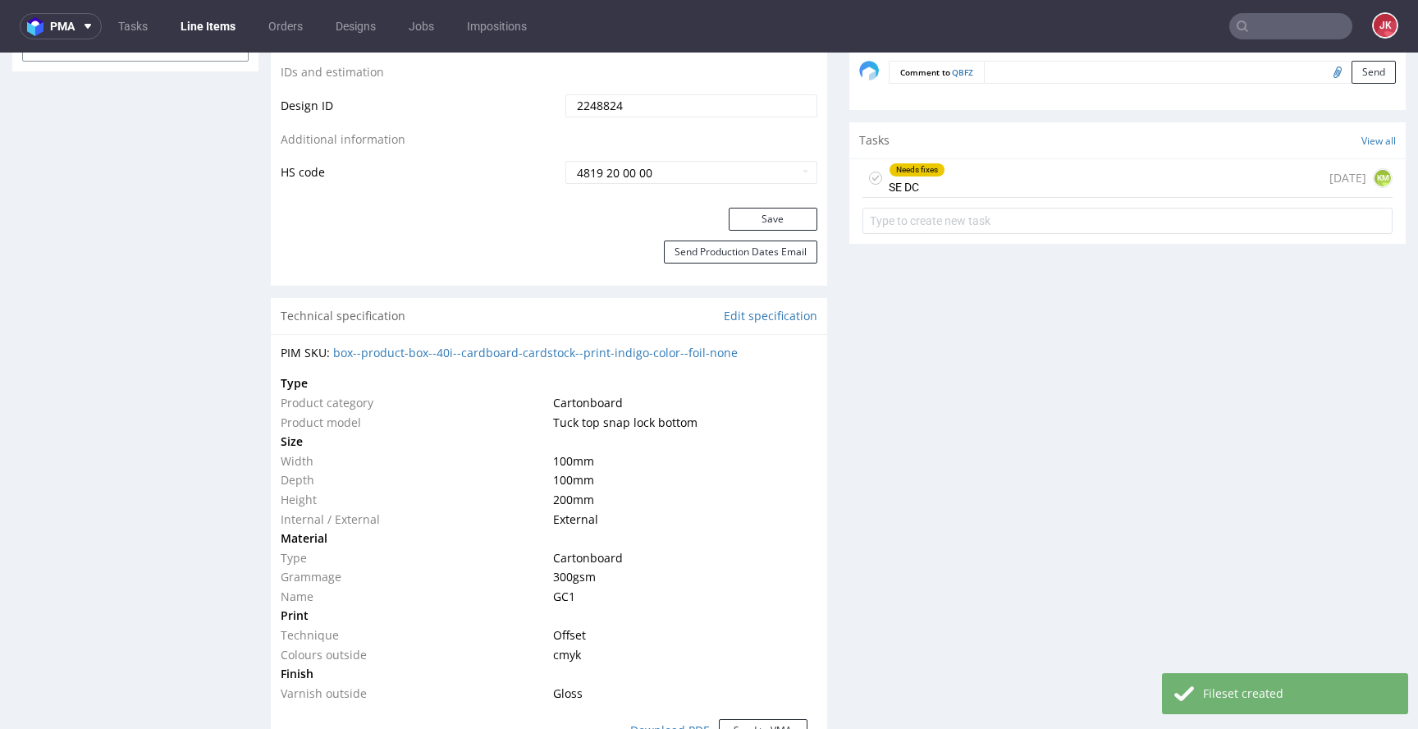
scroll to position [991, 0]
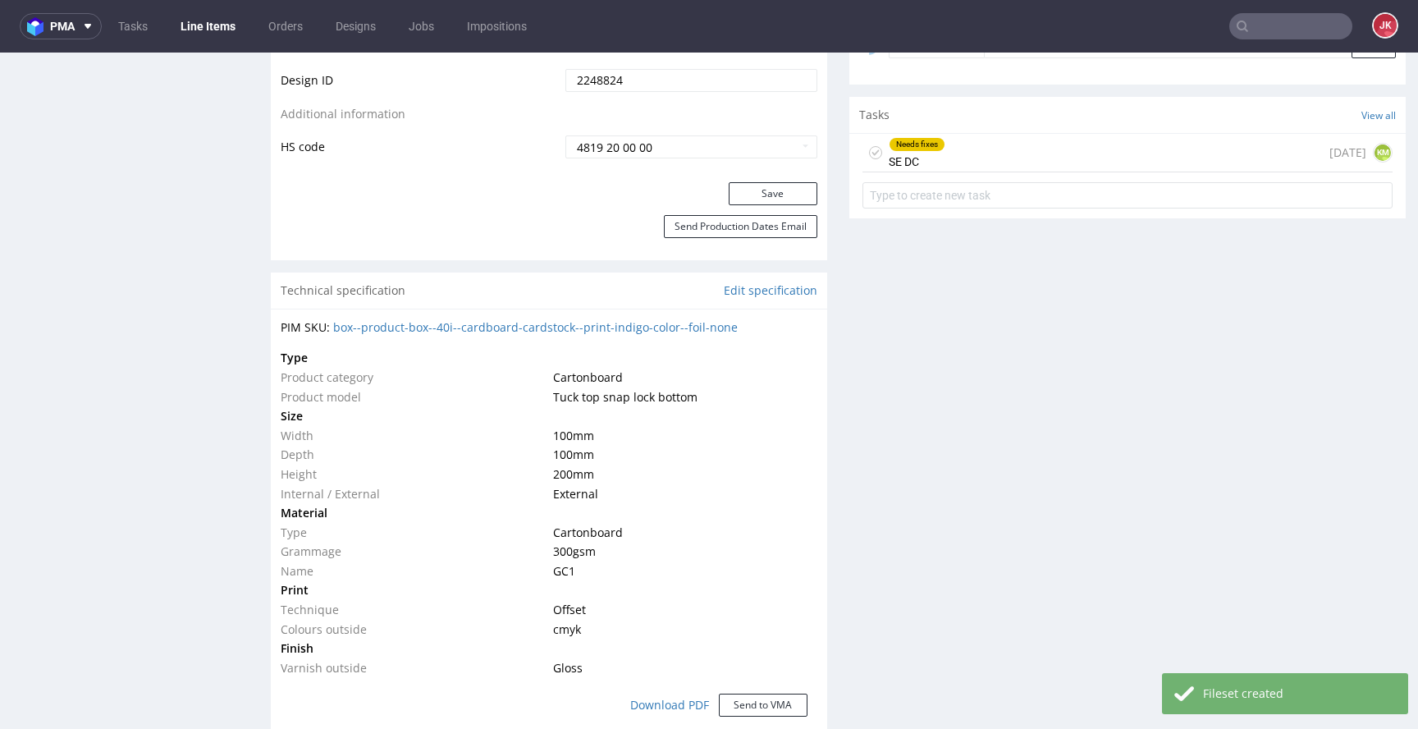
click at [869, 155] on icon at bounding box center [875, 152] width 13 height 13
click at [764, 195] on button "Save" at bounding box center [773, 193] width 89 height 23
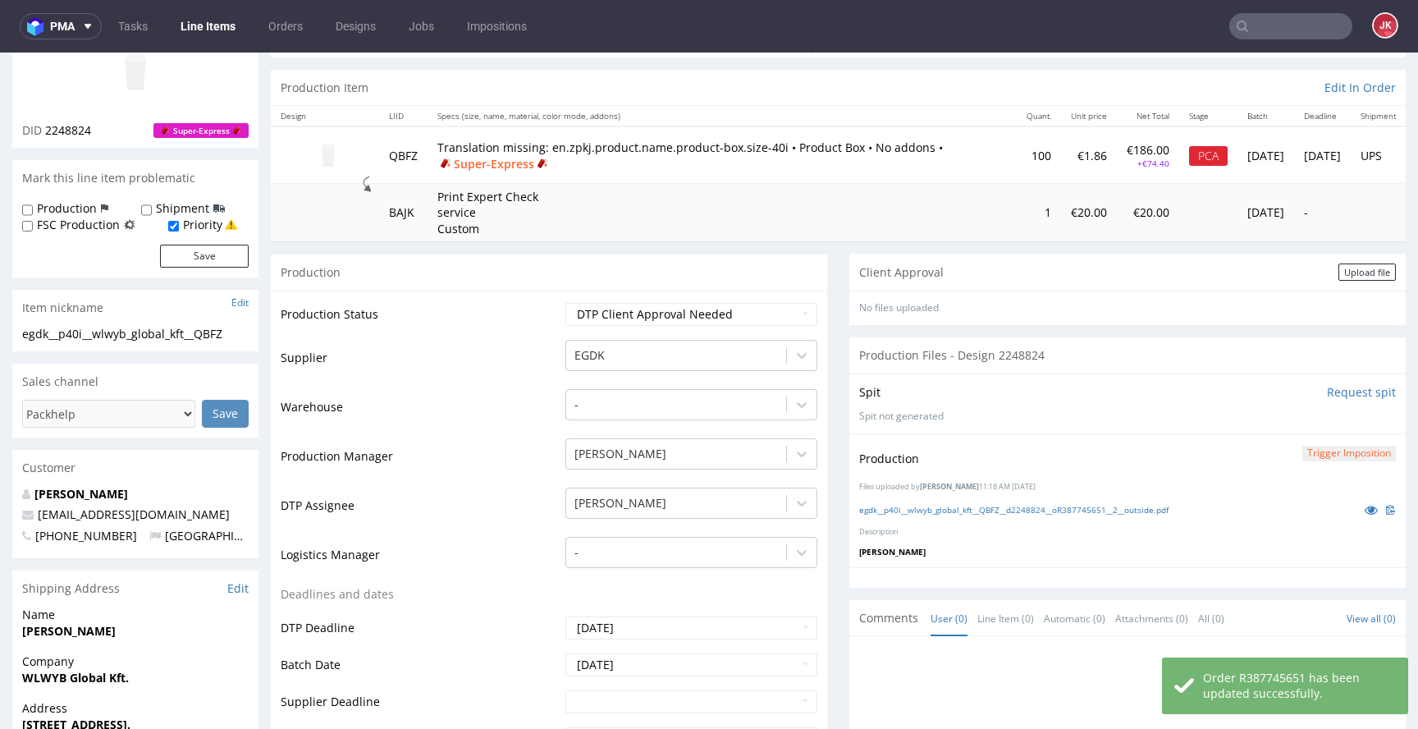
scroll to position [117, 0]
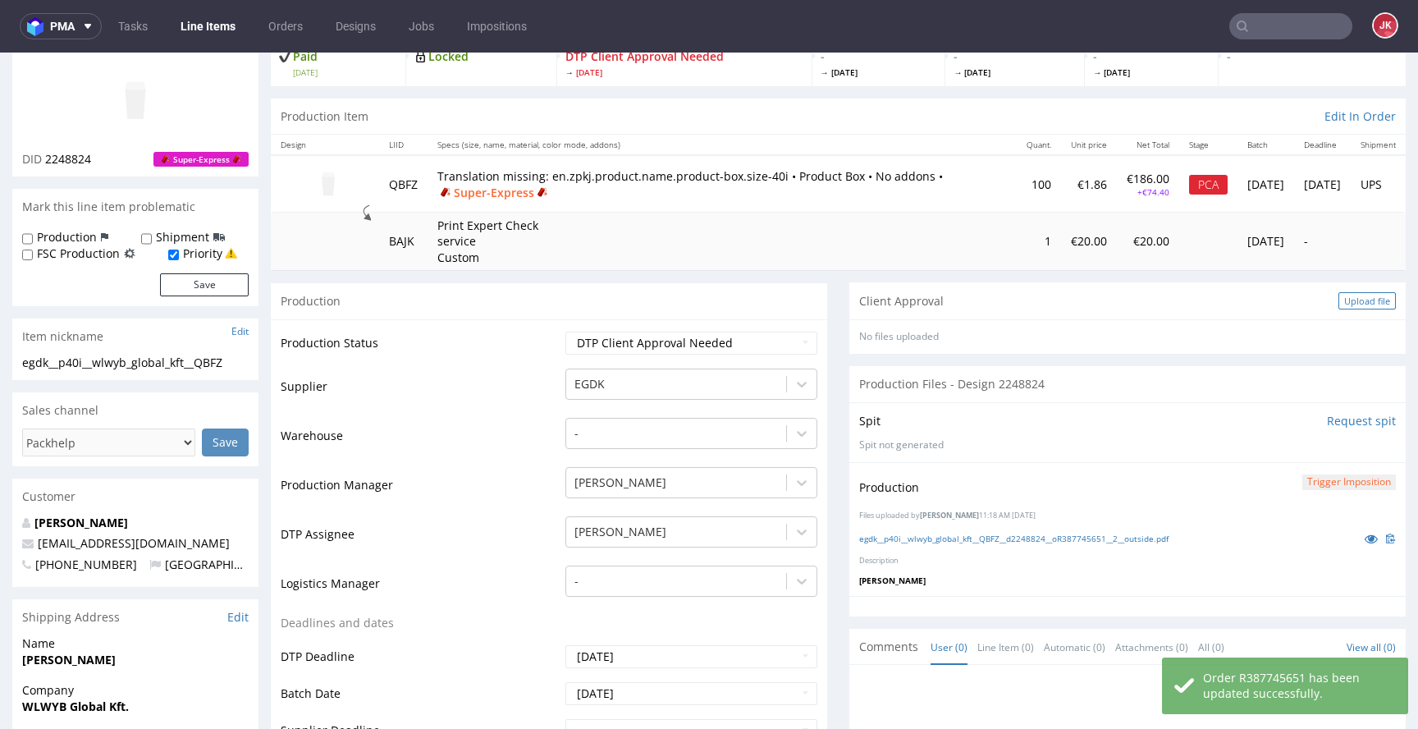
click at [1347, 295] on div "Upload file" at bounding box center [1367, 300] width 57 height 17
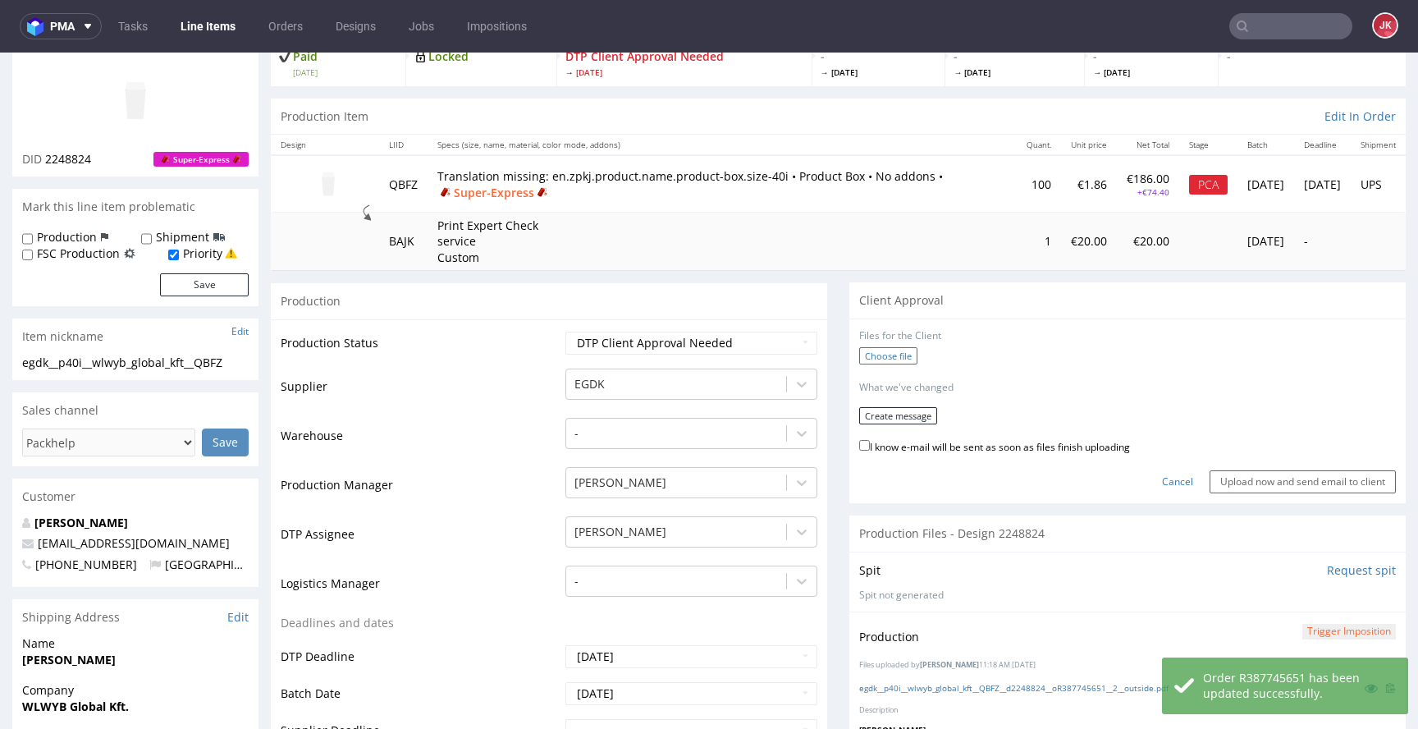
click at [877, 360] on label "Choose file" at bounding box center [888, 355] width 58 height 17
click at [0, 53] on input "Choose file" at bounding box center [0, 53] width 0 height 0
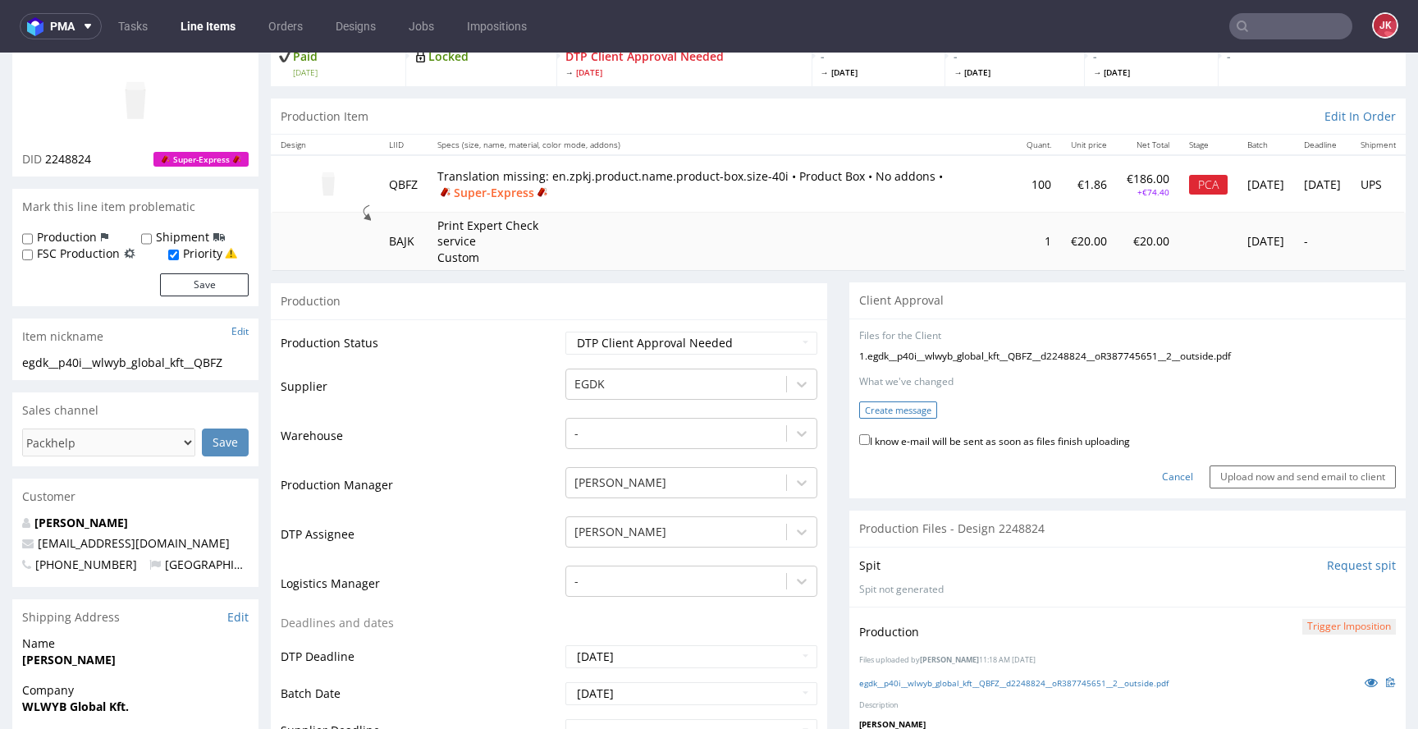
click at [866, 414] on button "Create message" at bounding box center [898, 409] width 78 height 17
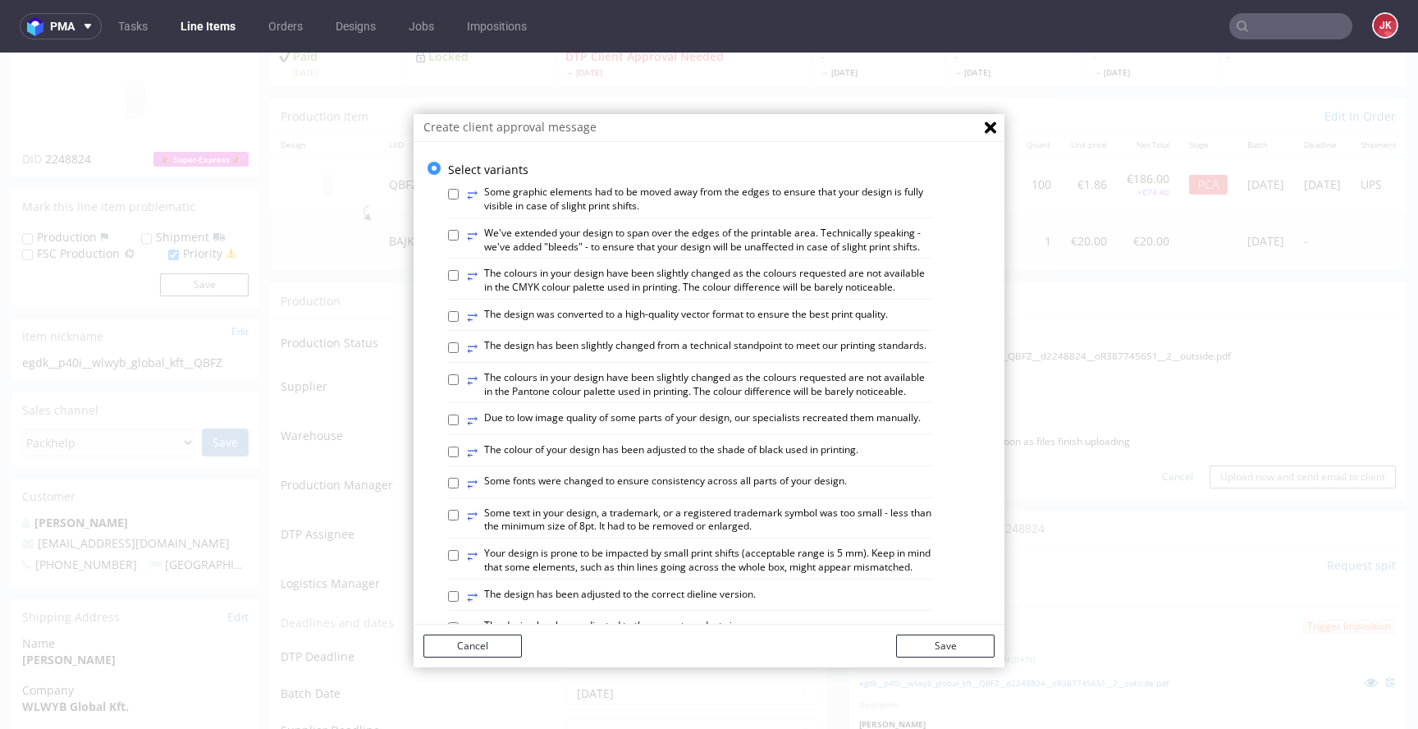
click at [548, 238] on label "⥂ We've extended your design to span over the edges of the printable area. Tech…" at bounding box center [699, 241] width 465 height 28
click at [459, 238] on input "⥂ We've extended your design to span over the edges of the printable area. Tech…" at bounding box center [453, 235] width 11 height 11
checkbox input "true"
click at [520, 295] on label "⥂ The colours in your design have been slightly changed as the colours requeste…" at bounding box center [699, 281] width 465 height 28
click at [459, 281] on input "⥂ The colours in your design have been slightly changed as the colours requeste…" at bounding box center [453, 275] width 11 height 11
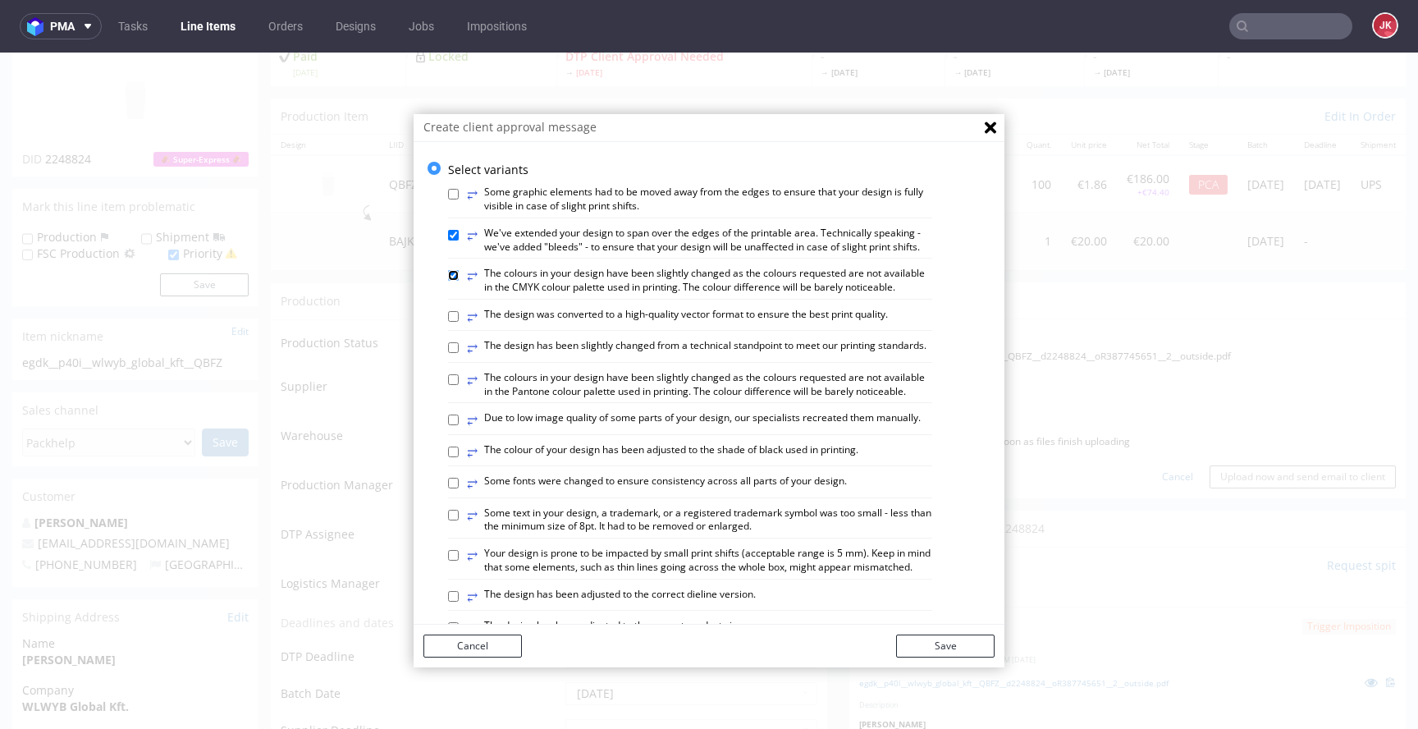
checkbox input "true"
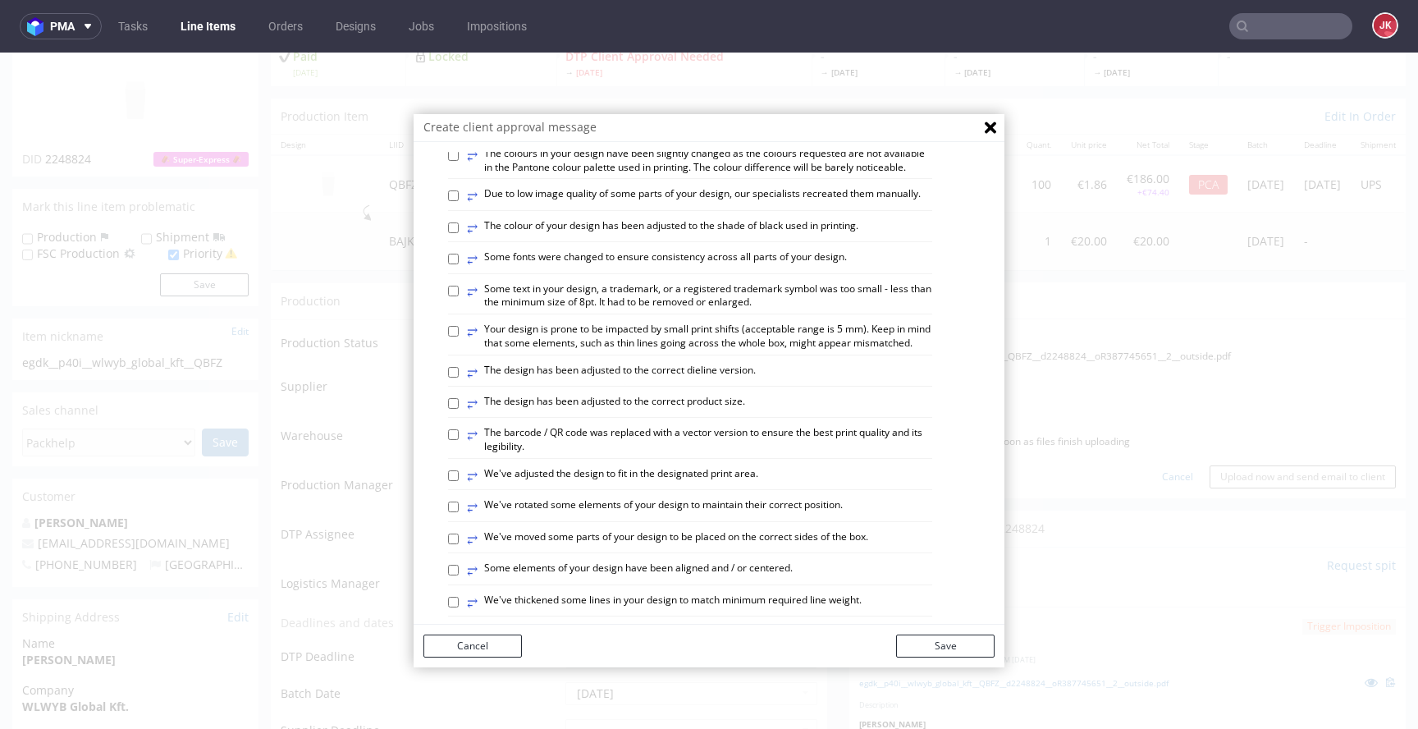
scroll to position [226, 0]
click at [639, 452] on label "⥂ The barcode / QR code was replaced with a vector version to ensure the best p…" at bounding box center [699, 438] width 465 height 28
click at [459, 438] on input "⥂ The barcode / QR code was replaced with a vector version to ensure the best p…" at bounding box center [453, 433] width 11 height 11
checkbox input "true"
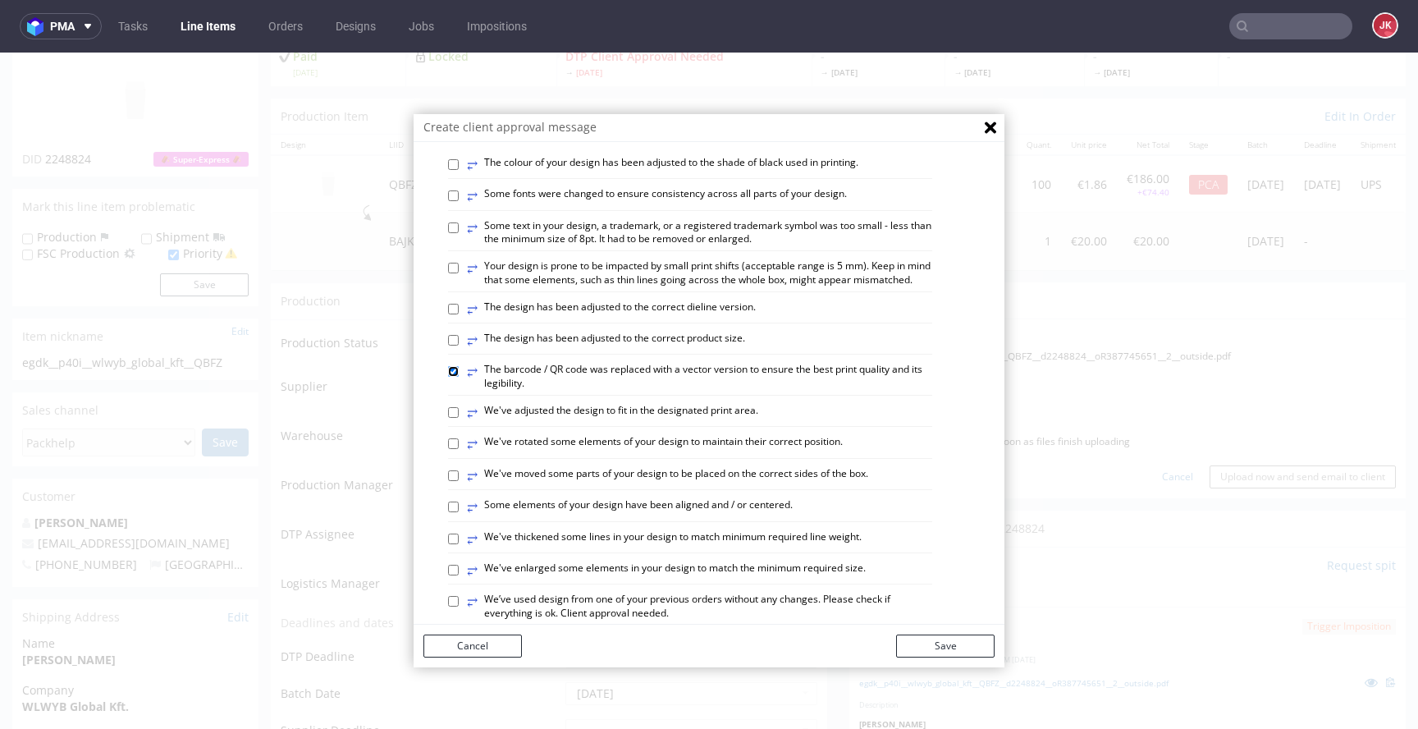
scroll to position [283, 0]
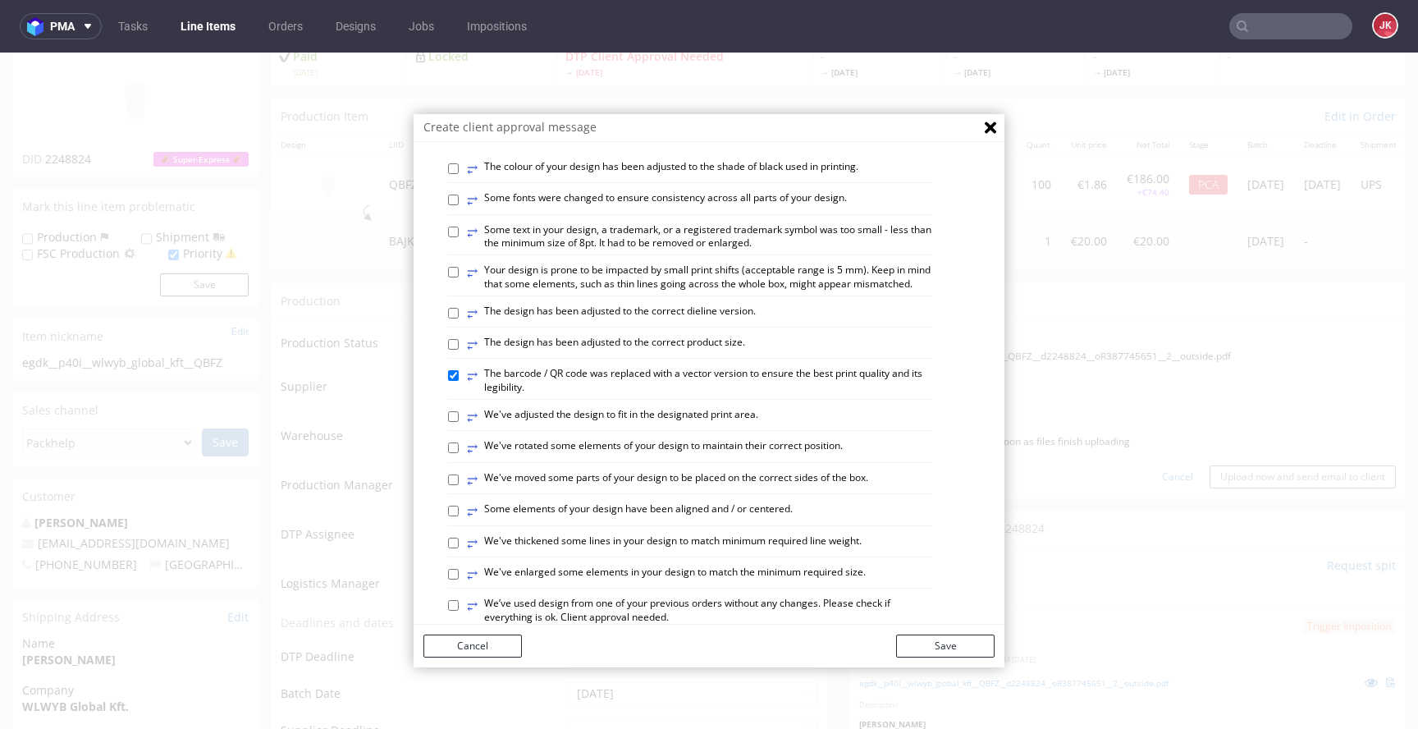
click at [597, 323] on label "⥂ The design has been adjusted to the correct dieline version." at bounding box center [611, 314] width 289 height 18
click at [459, 318] on input "⥂ The design has been adjusted to the correct dieline version." at bounding box center [453, 313] width 11 height 11
checkbox input "true"
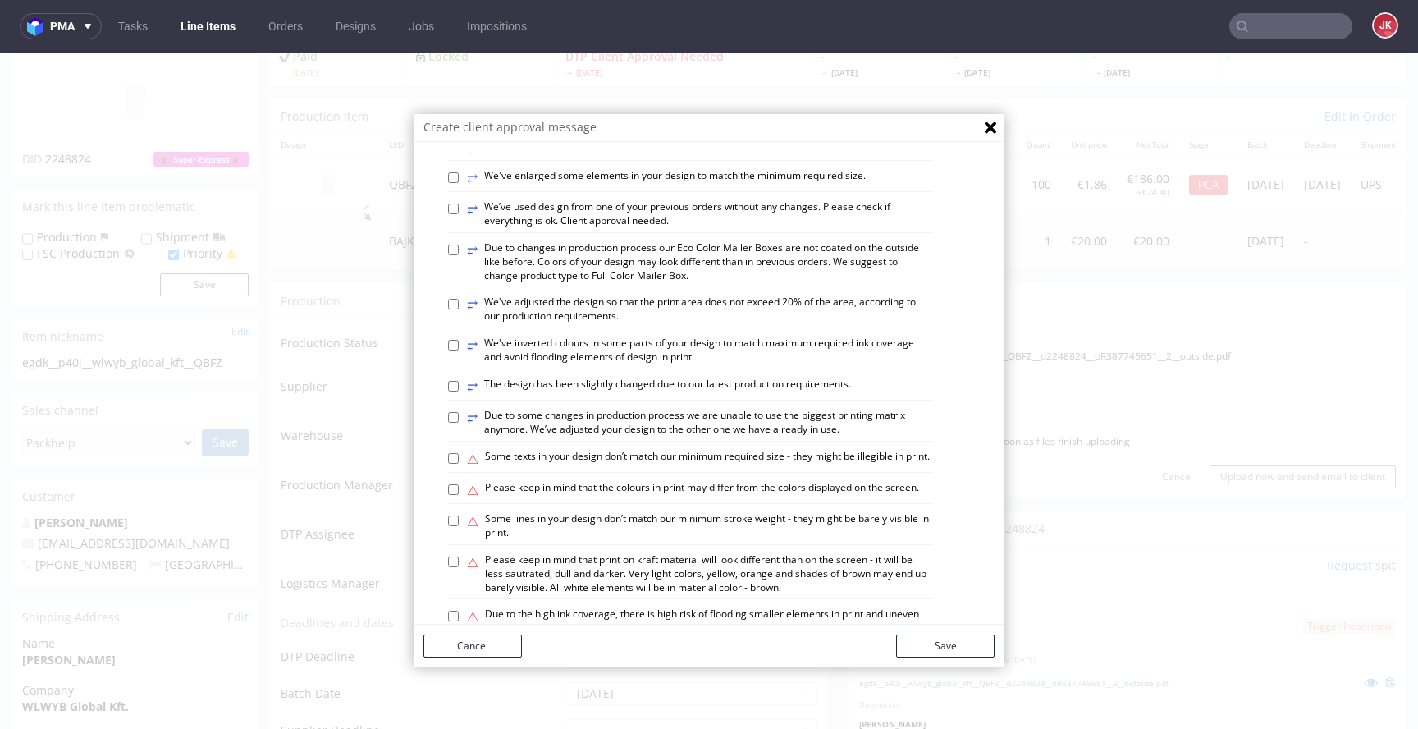
scroll to position [680, 0]
click at [545, 227] on label "⥂ We’ve used design from one of your previous orders without any changes. Pleas…" at bounding box center [699, 213] width 465 height 28
click at [459, 213] on input "⥂ We’ve used design from one of your previous orders without any changes. Pleas…" at bounding box center [453, 208] width 11 height 11
checkbox input "true"
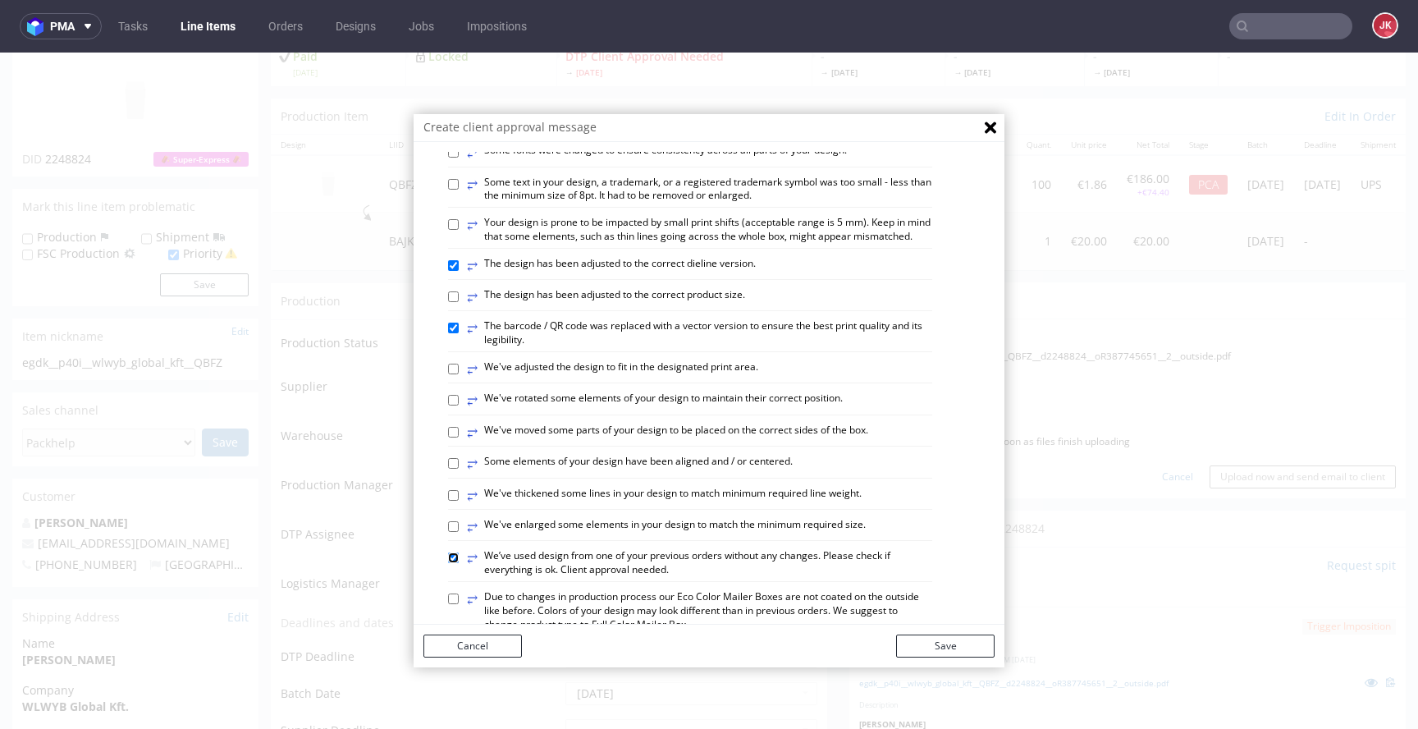
scroll to position [324, 0]
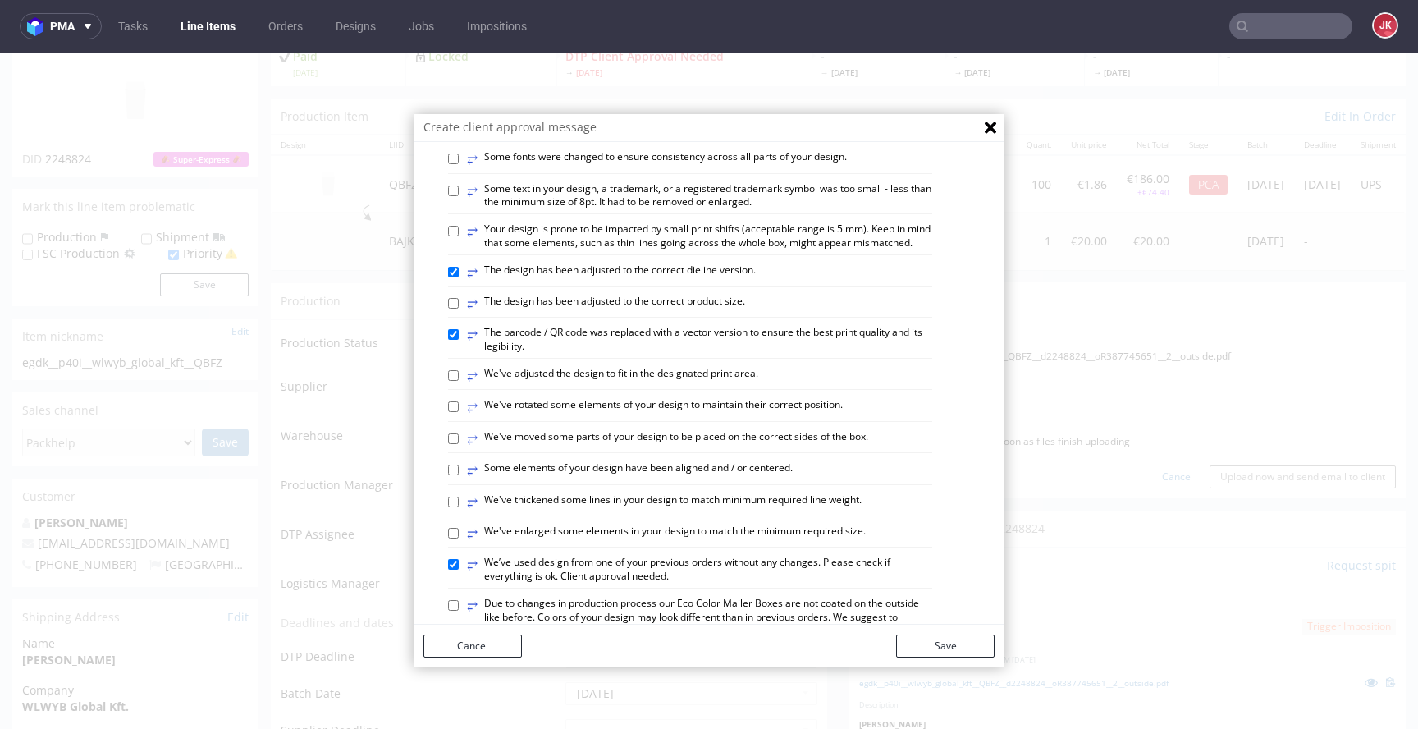
click at [595, 250] on label "⥂ Your design is prone to be impacted by small print shifts (acceptable range i…" at bounding box center [699, 236] width 465 height 28
click at [459, 236] on input "⥂ Your design is prone to be impacted by small print shifts (acceptable range i…" at bounding box center [453, 231] width 11 height 11
checkbox input "true"
click at [939, 648] on button "Save" at bounding box center [945, 646] width 98 height 23
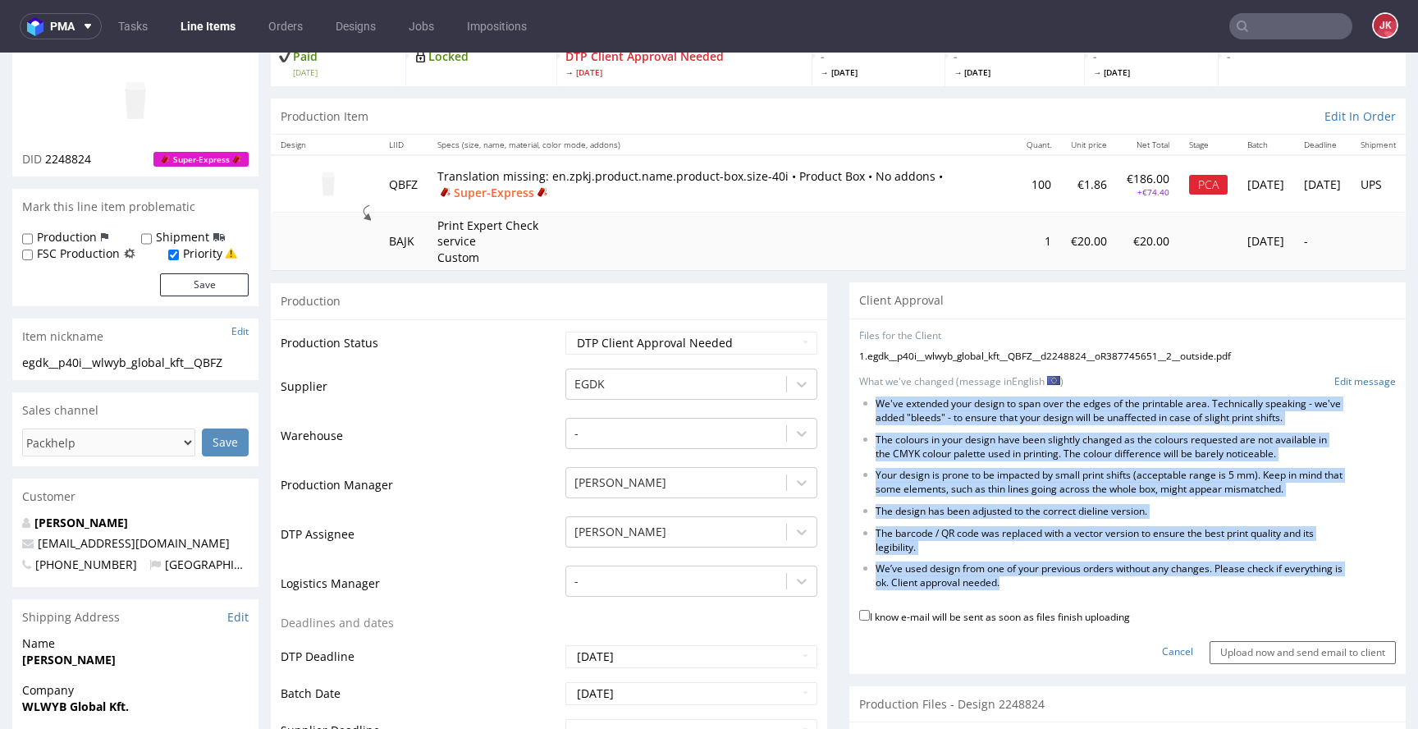
drag, startPoint x: 865, startPoint y: 401, endPoint x: 1085, endPoint y: 577, distance: 281.5
click at [1085, 577] on ul "We've extended your design to span over the edges of the printable area. Techni…" at bounding box center [1127, 493] width 537 height 193
copy ul "We've extended your design to span over the edges of the printable area. Techni…"
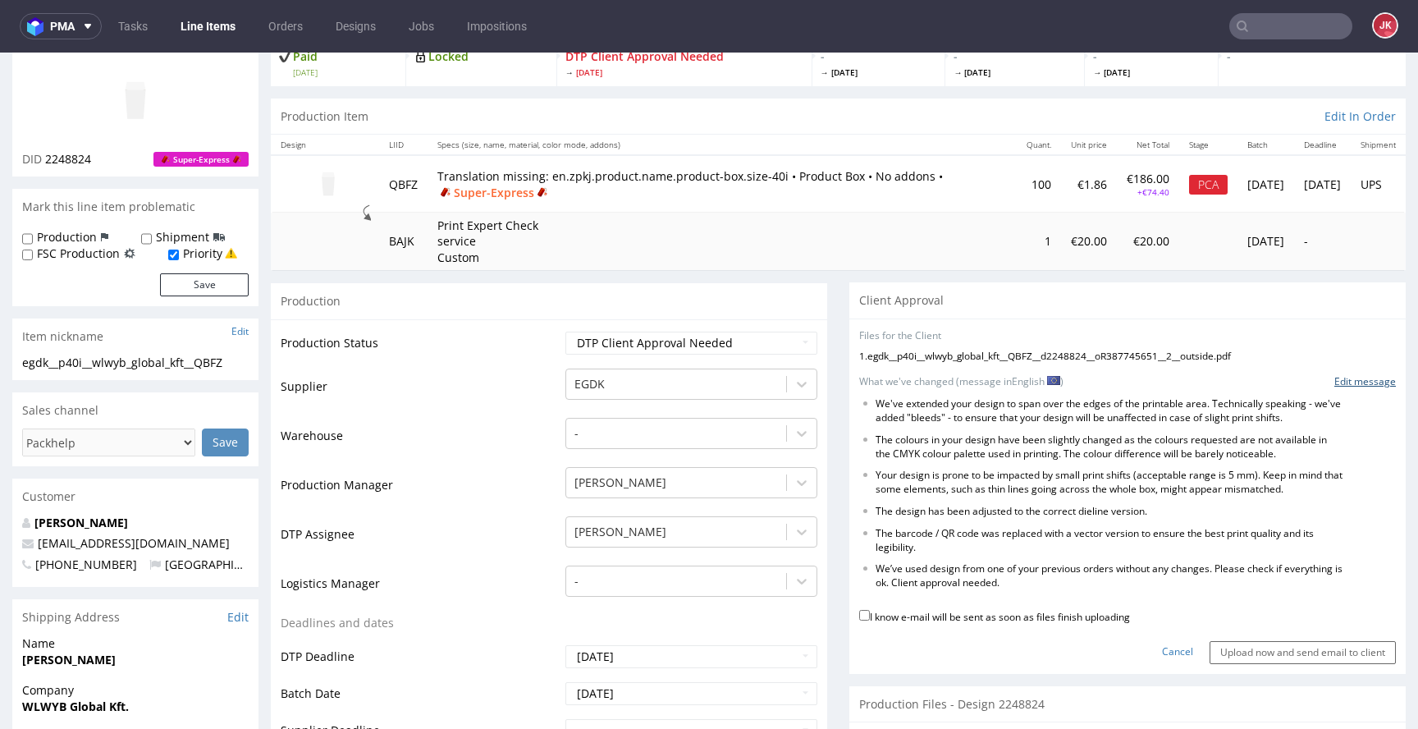
click at [1338, 387] on link "Edit message" at bounding box center [1366, 382] width 62 height 14
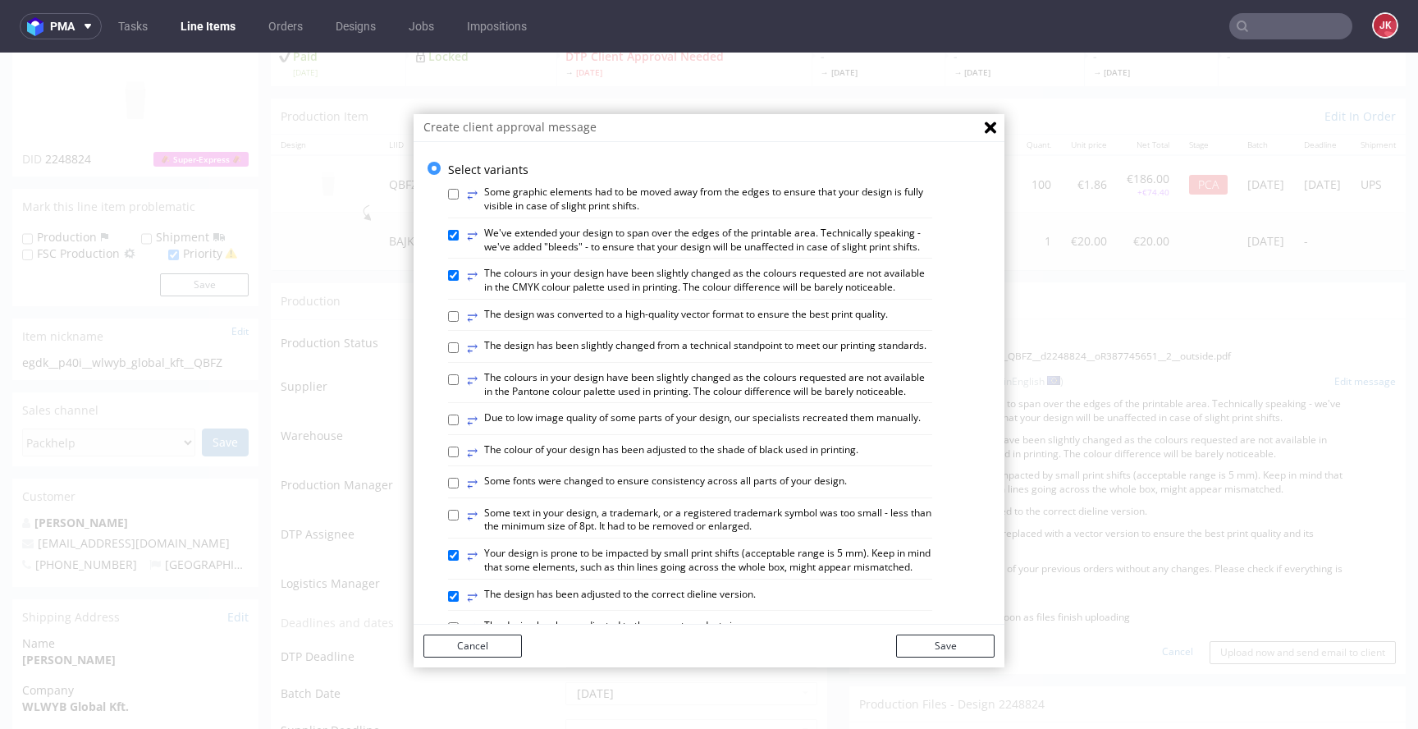
scroll to position [959, 0]
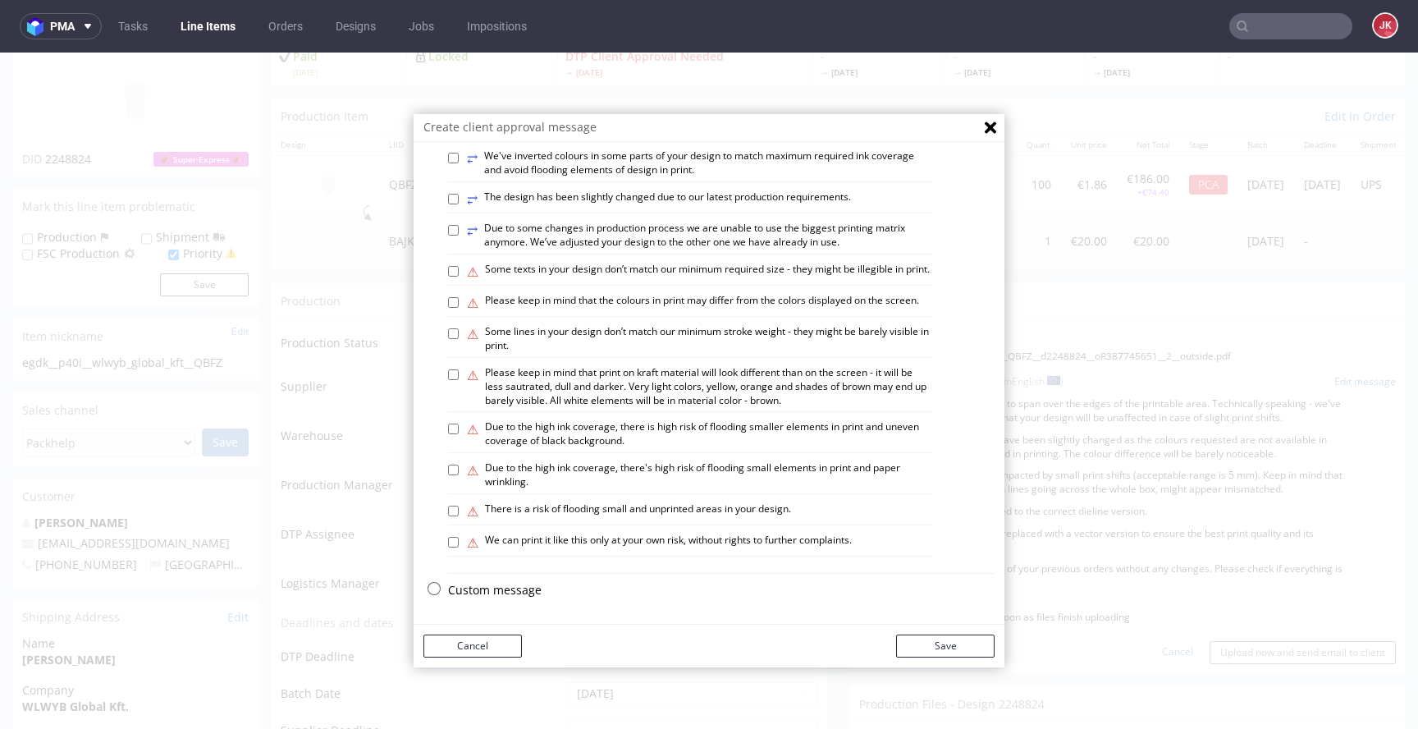
click at [482, 593] on p "Custom message" at bounding box center [721, 590] width 547 height 16
checkbox input "false"
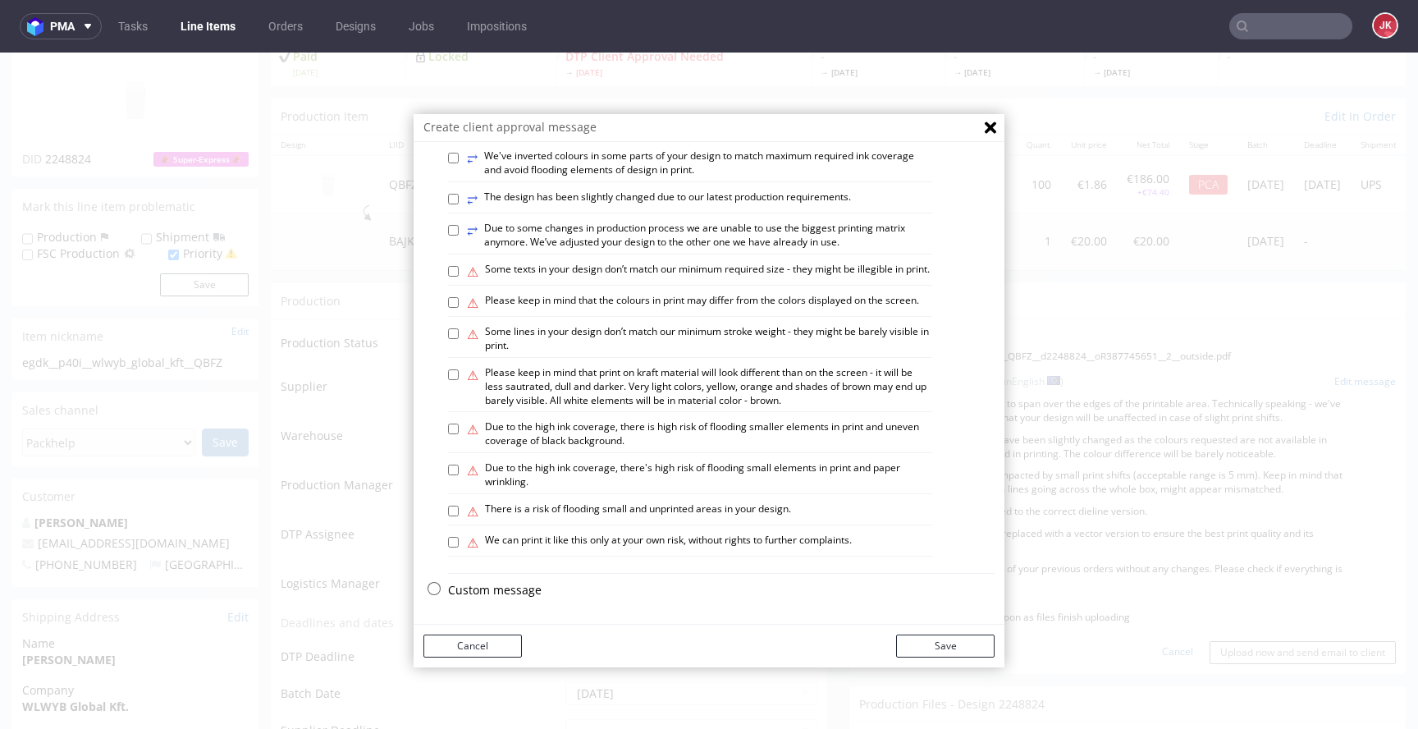
checkbox input "false"
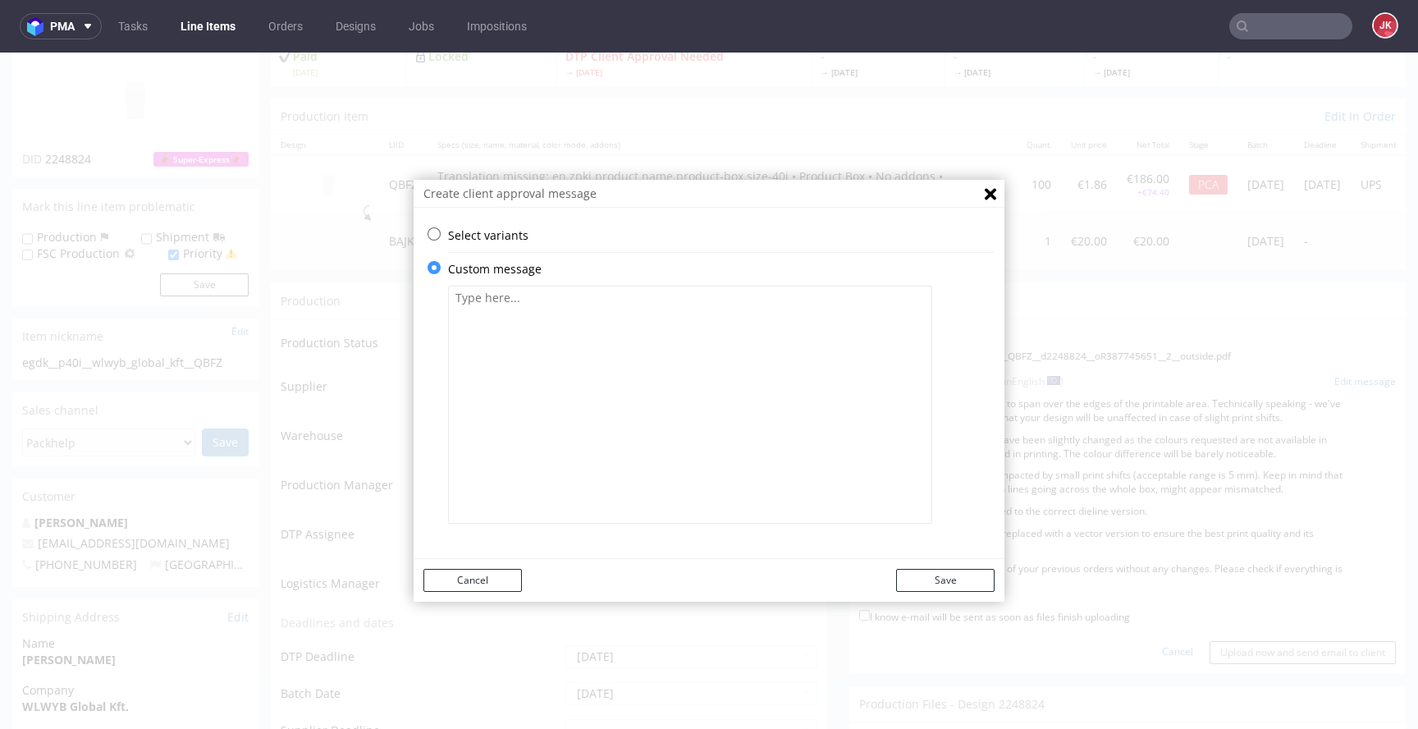
scroll to position [0, 0]
click at [621, 364] on textarea at bounding box center [690, 405] width 484 height 238
paste textarea "We've extended your design to span over the edges of the printable area. Techni…"
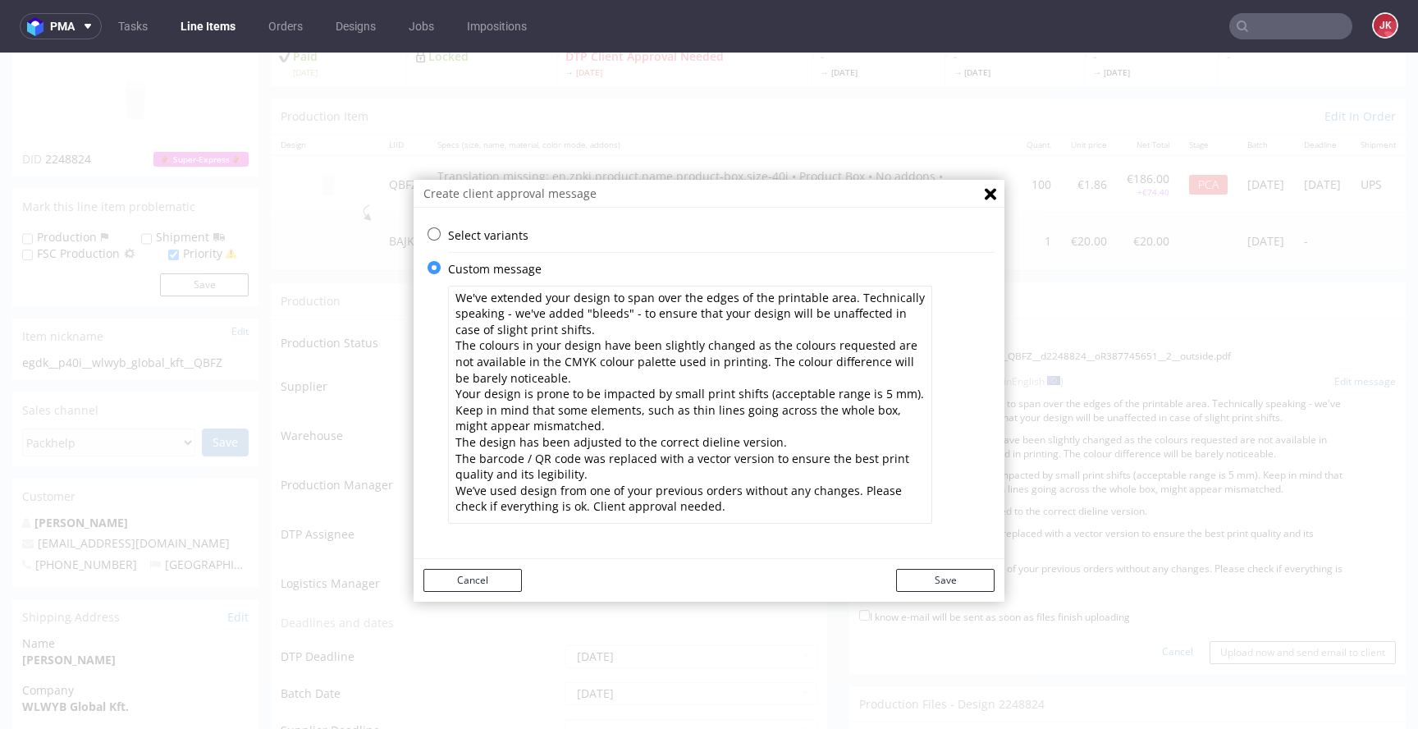
drag, startPoint x: 849, startPoint y: 505, endPoint x: 846, endPoint y: 492, distance: 13.4
click at [846, 492] on textarea "We've extended your design to span over the edges of the printable area. Techni…" at bounding box center [690, 405] width 484 height 238
drag, startPoint x: 846, startPoint y: 490, endPoint x: 428, endPoint y: 488, distance: 418.6
click at [428, 488] on div "Select variants ⥂ Some graphic elements had to be moved away from the edges to …" at bounding box center [709, 383] width 591 height 312
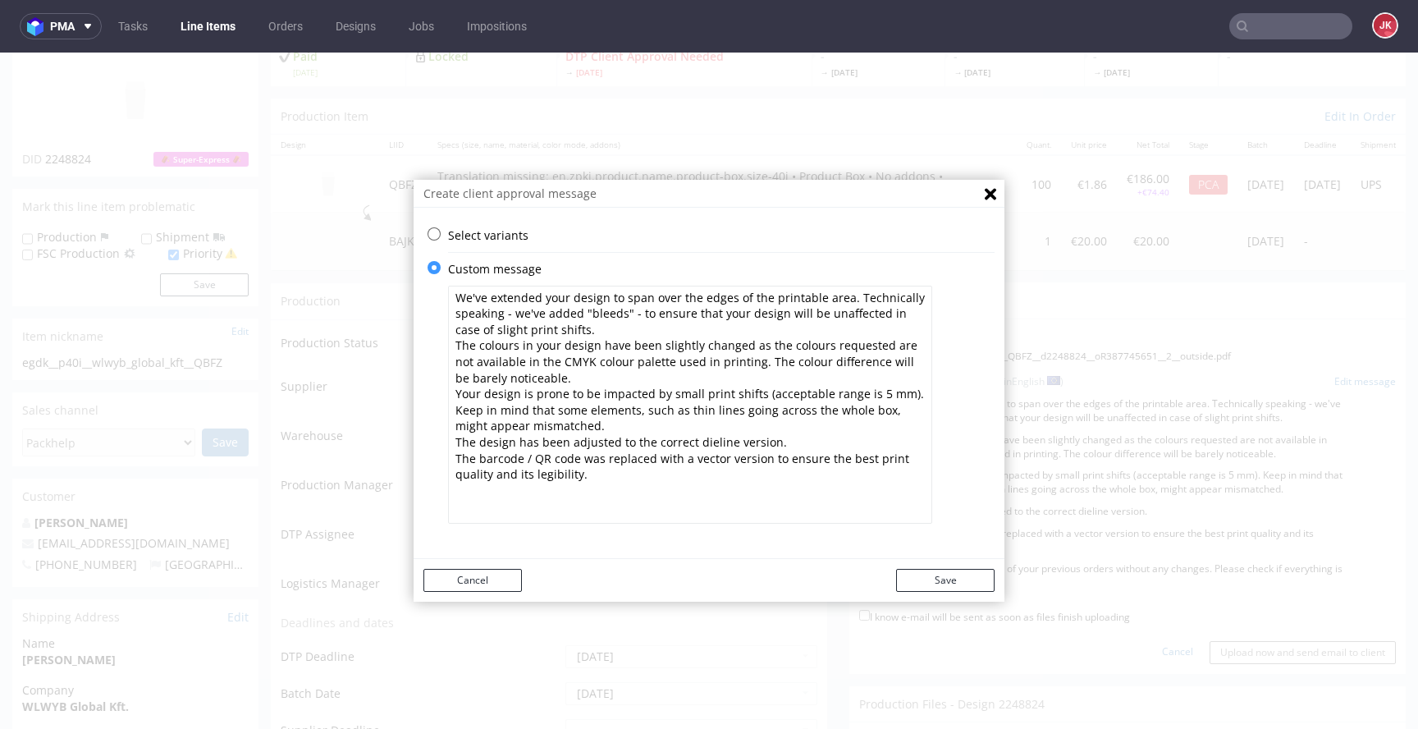
click at [449, 296] on textarea "We've extended your design to span over the edges of the printable area. Techni…" at bounding box center [690, 405] width 484 height 238
paste textarea "Please check if everything is ok. Client approval needed."
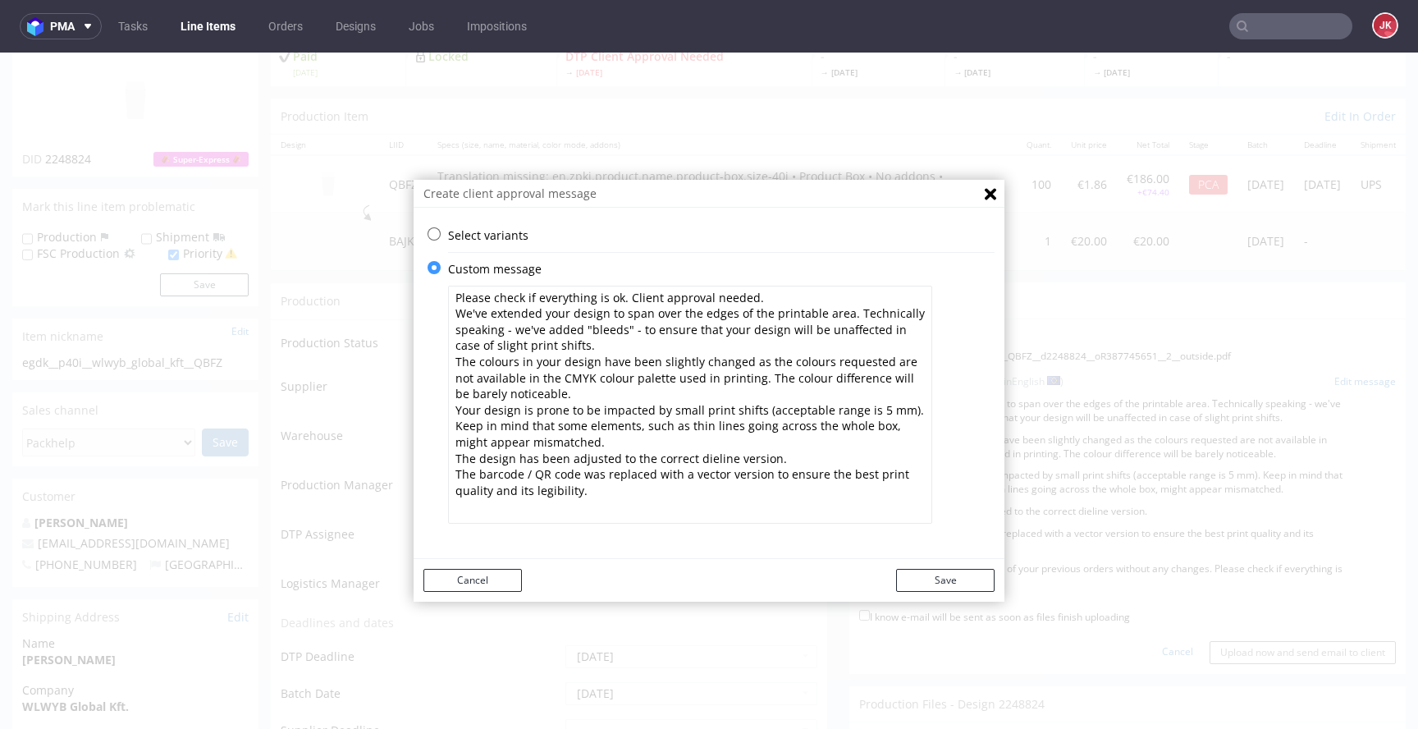
drag, startPoint x: 735, startPoint y: 387, endPoint x: 735, endPoint y: 377, distance: 9.9
click at [735, 377] on textarea "Please check if everything is ok. Client approval needed. We've extended your d…" at bounding box center [690, 405] width 484 height 238
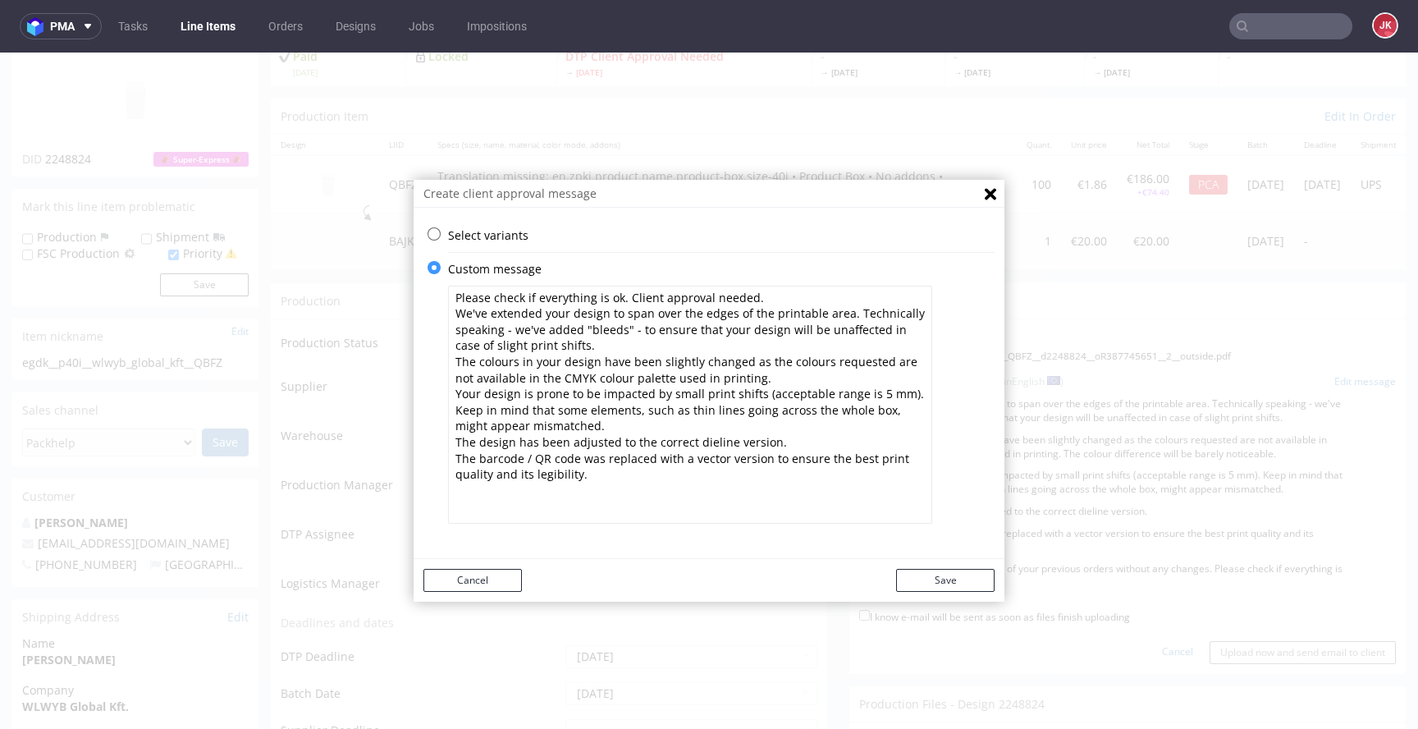
drag, startPoint x: 724, startPoint y: 423, endPoint x: 753, endPoint y: 394, distance: 40.6
click at [753, 394] on textarea "Please check if everything is ok. Client approval needed. We've extended your d…" at bounding box center [690, 405] width 484 height 238
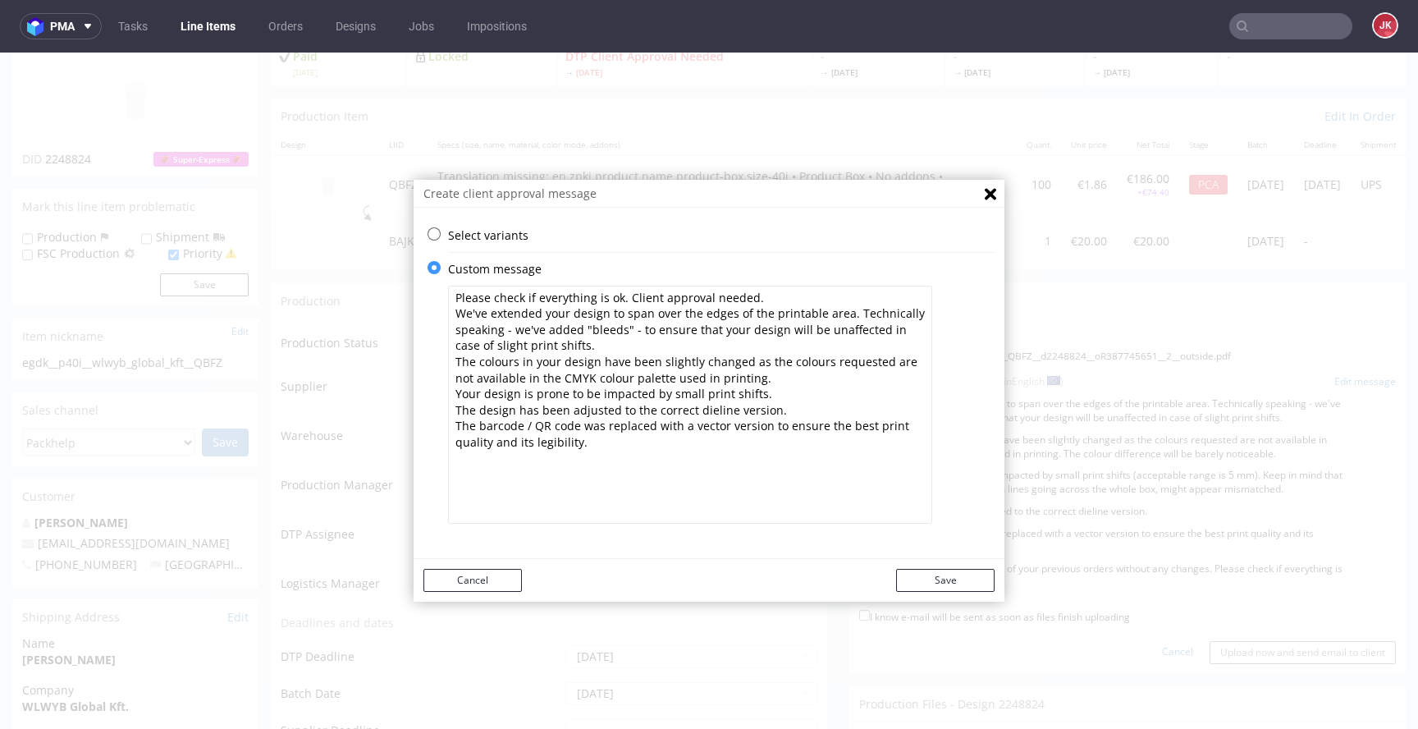
drag, startPoint x: 529, startPoint y: 421, endPoint x: 411, endPoint y: 421, distance: 118.2
click at [414, 421] on div "Select variants ⥂ Some graphic elements had to be moved away from the edges to …" at bounding box center [709, 383] width 591 height 312
click at [584, 438] on textarea "Please check if everything is ok. Client approval needed. We've extended your d…" at bounding box center [690, 405] width 484 height 238
type textarea "Please check if everything is ok. Client approval needed. We've extended your d…"
click at [943, 580] on button "Save" at bounding box center [945, 580] width 98 height 23
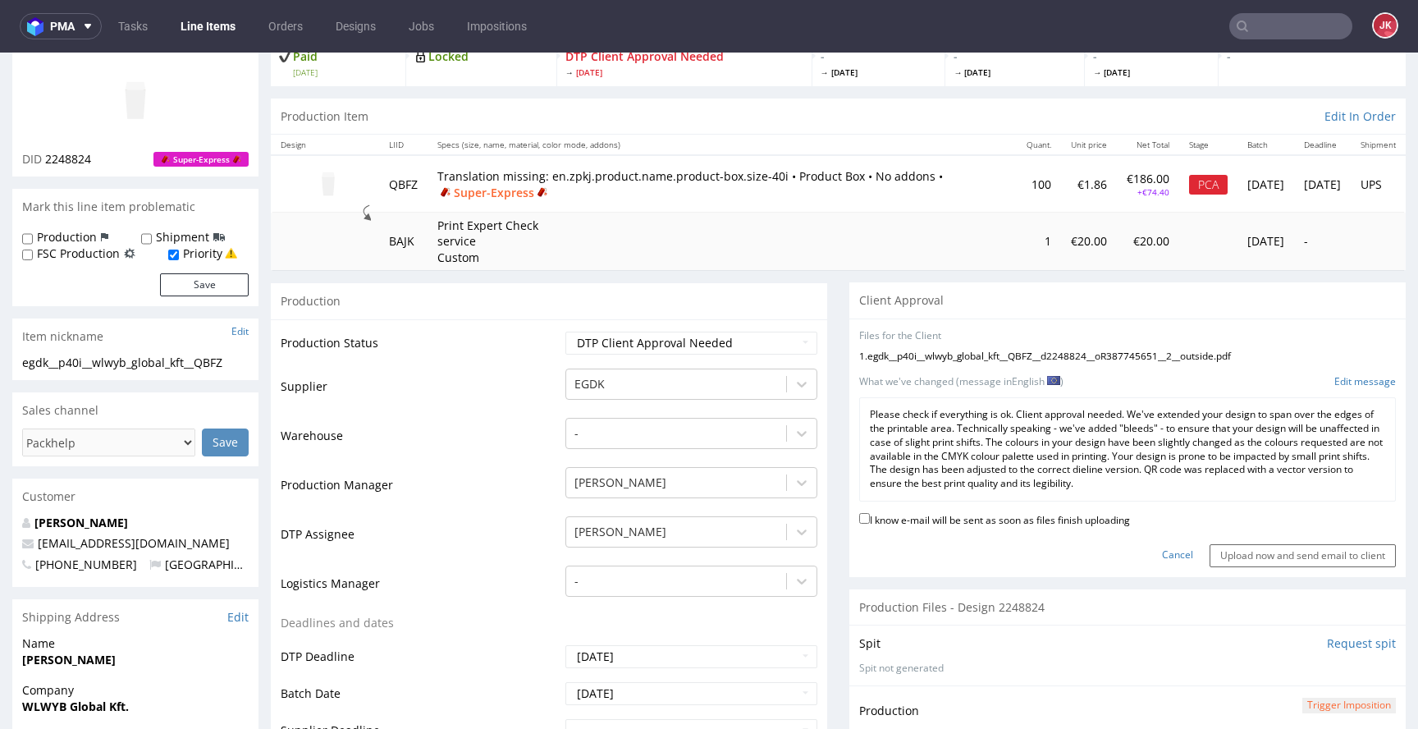
click at [956, 519] on label "I know e-mail will be sent as soon as files finish uploading" at bounding box center [994, 519] width 271 height 18
click at [870, 519] on input "I know e-mail will be sent as soon as files finish uploading" at bounding box center [864, 518] width 11 height 11
checkbox input "true"
click at [1018, 433] on p "Please check if everything is ok. Client approval needed. We've extended your d…" at bounding box center [1127, 449] width 515 height 83
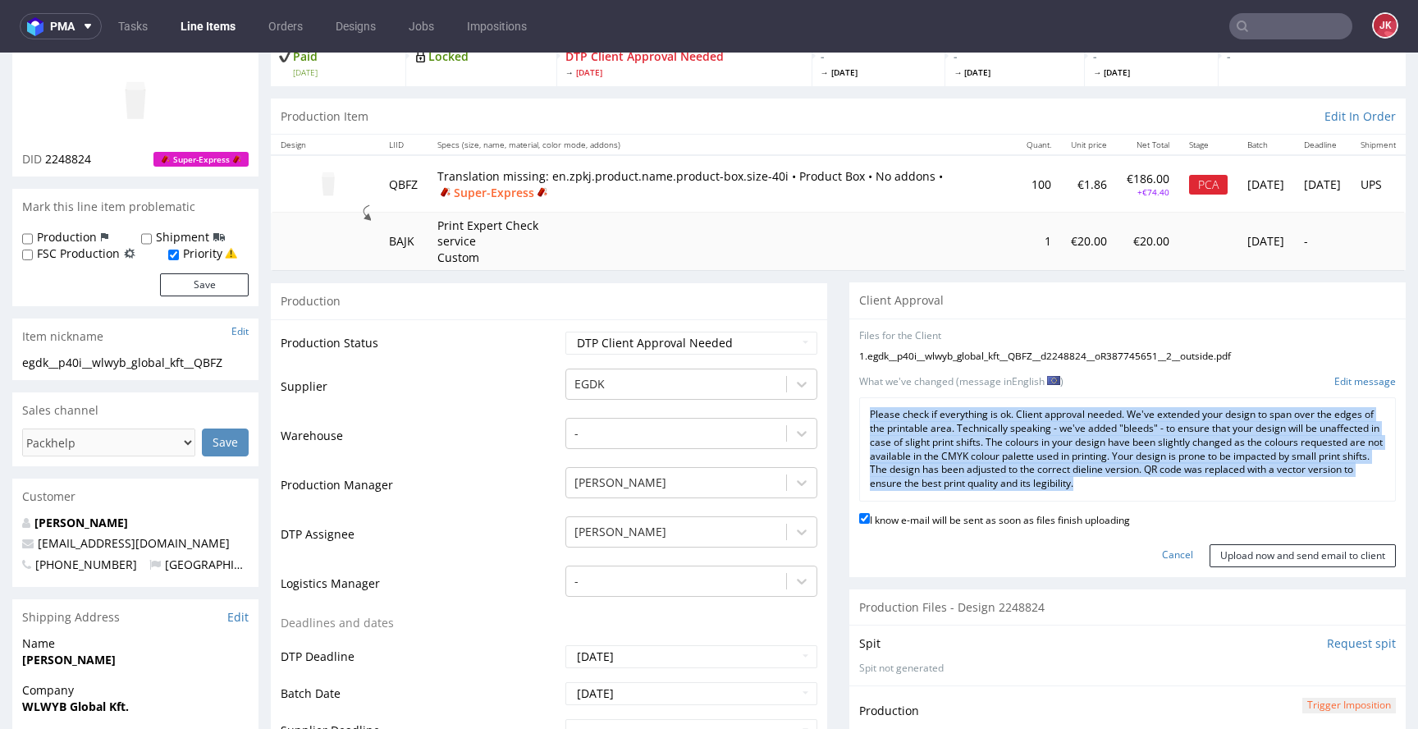
click at [1018, 433] on p "Please check if everything is ok. Client approval needed. We've extended your d…" at bounding box center [1127, 449] width 515 height 83
copy div "Please check if everything is ok. Client approval needed. We've extended your d…"
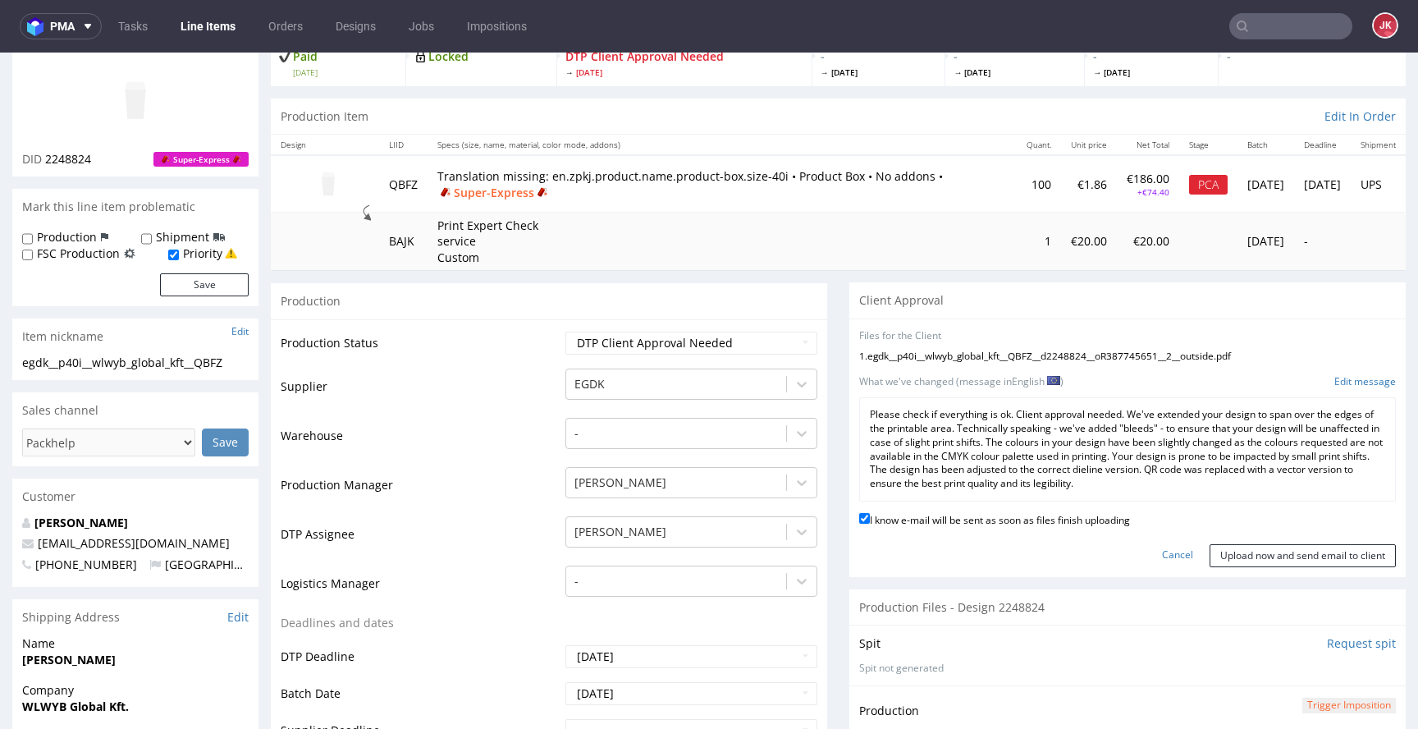
click at [1028, 439] on p "Please check if everything is ok. Client approval needed. We've extended your d…" at bounding box center [1127, 449] width 515 height 83
click at [1237, 557] on input "Upload now and send email to client" at bounding box center [1303, 555] width 186 height 23
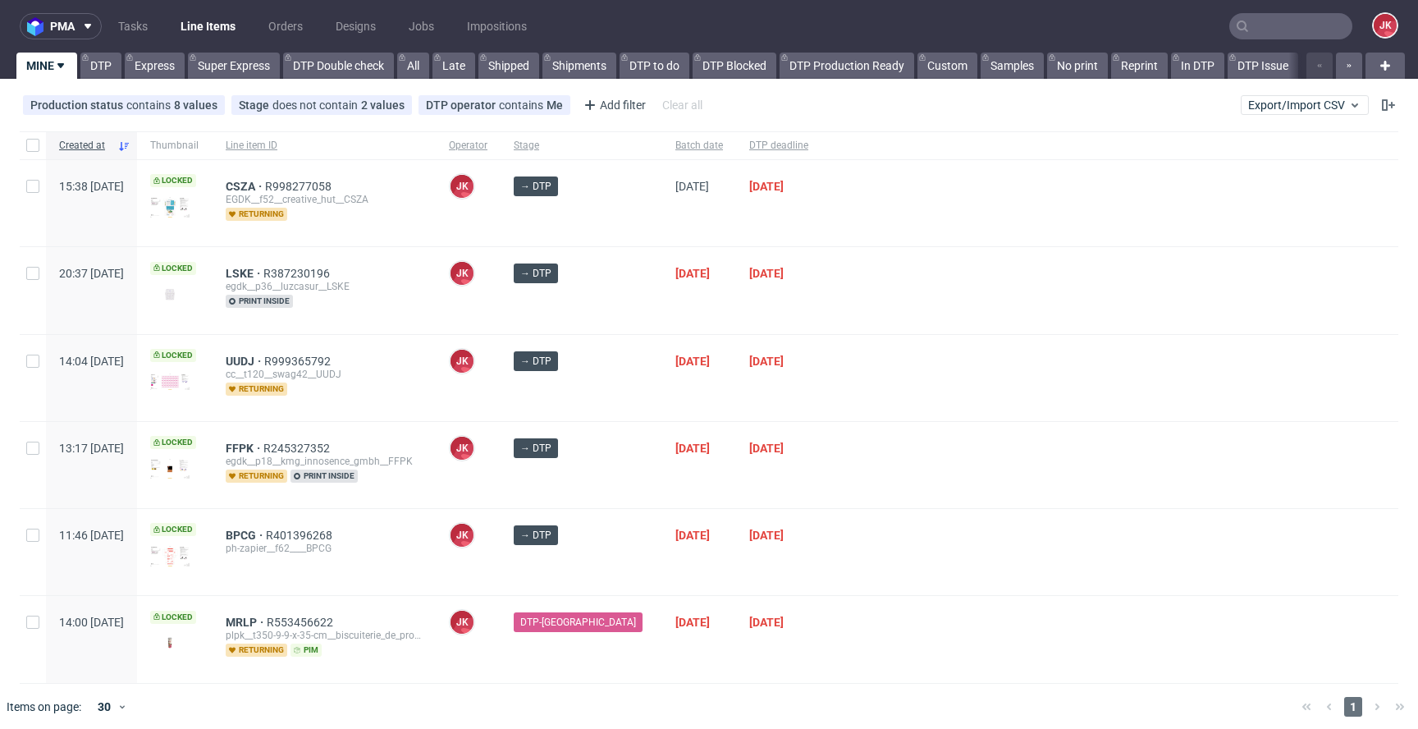
scroll to position [6, 0]
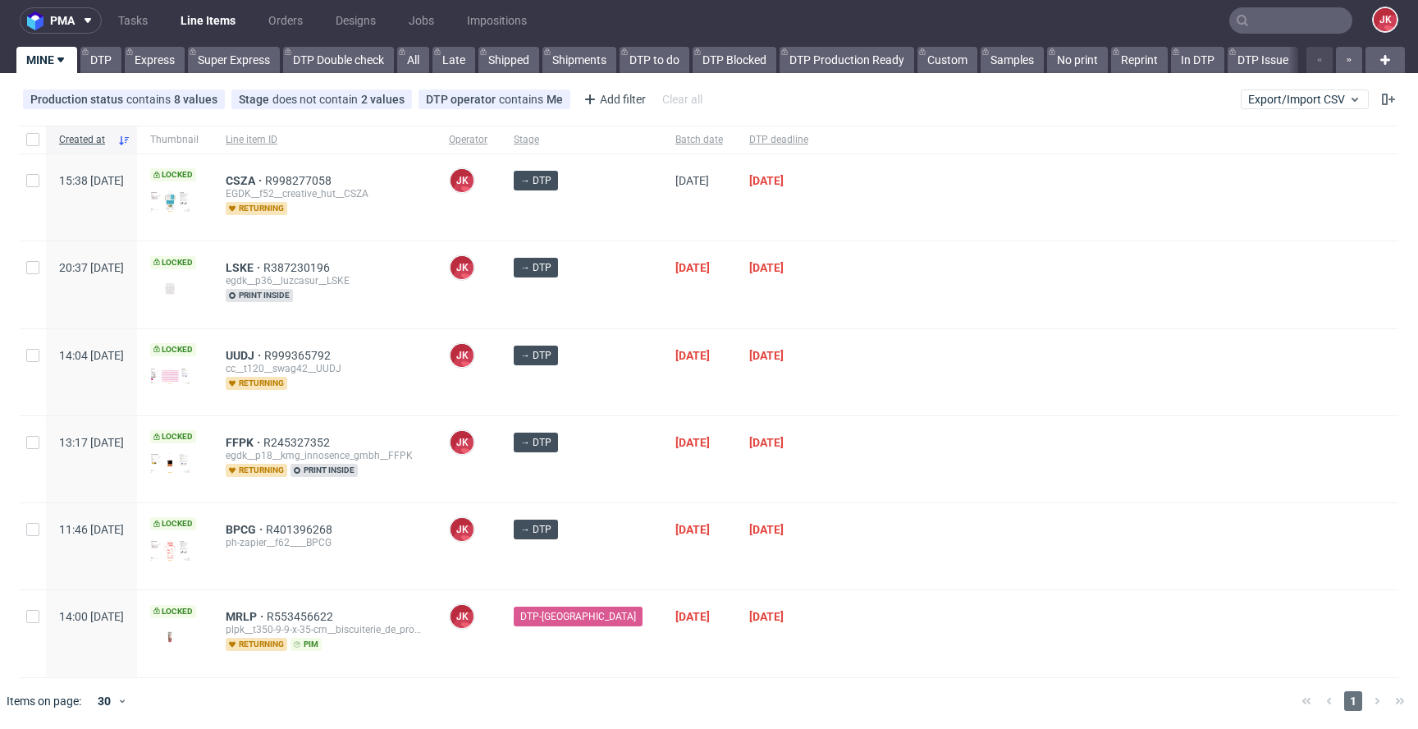
click at [836, 456] on div at bounding box center [1110, 459] width 577 height 86
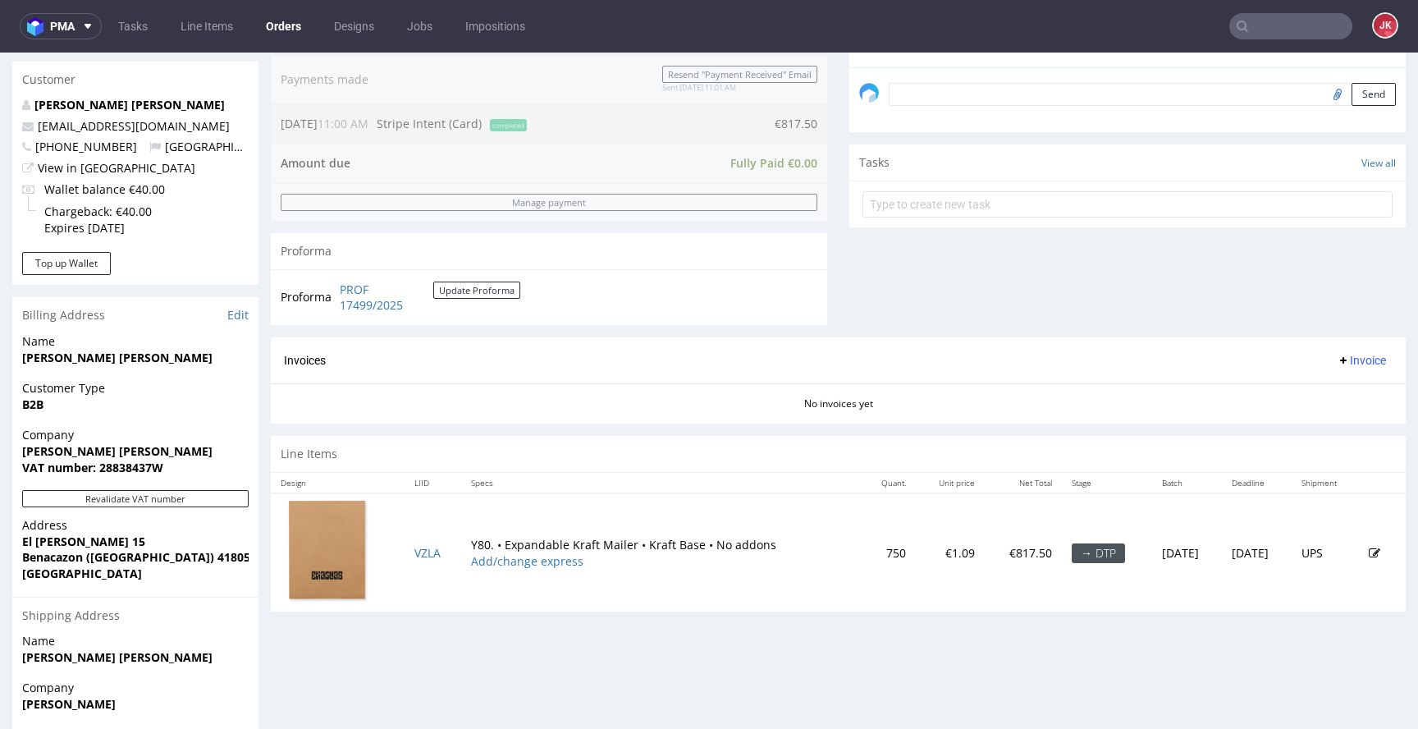
scroll to position [625, 0]
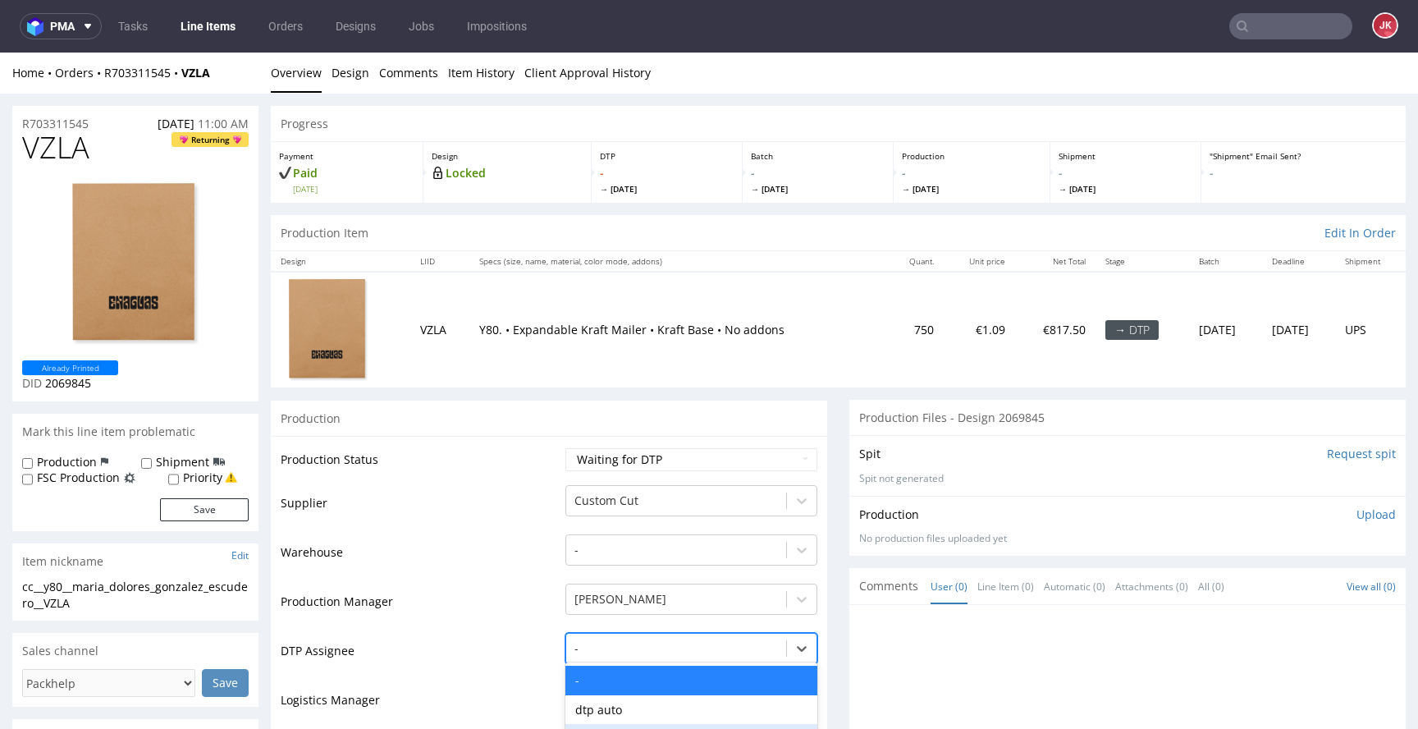
scroll to position [186, 0]
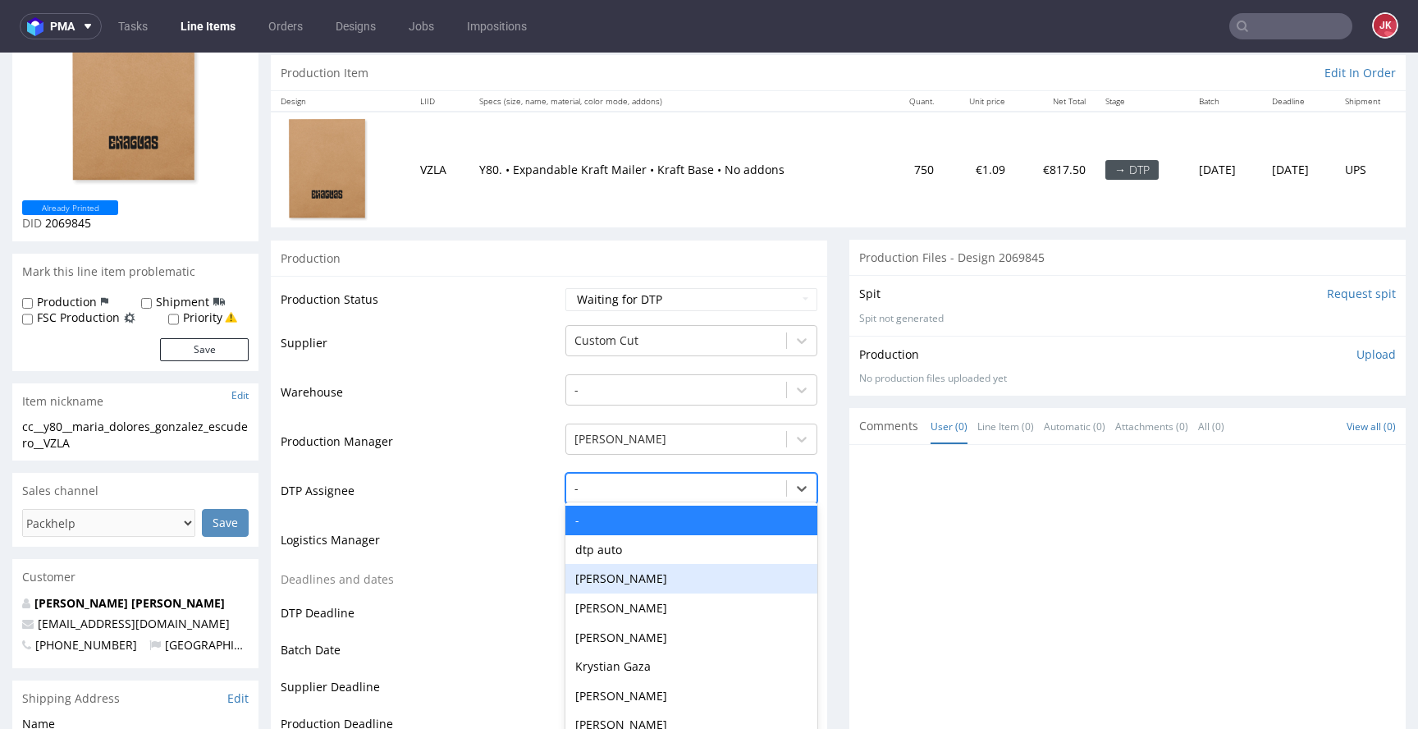
click at [652, 496] on div "[PERSON_NAME], 3 of 31. 31 results available. Use Up and Down to choose options…" at bounding box center [692, 484] width 252 height 23
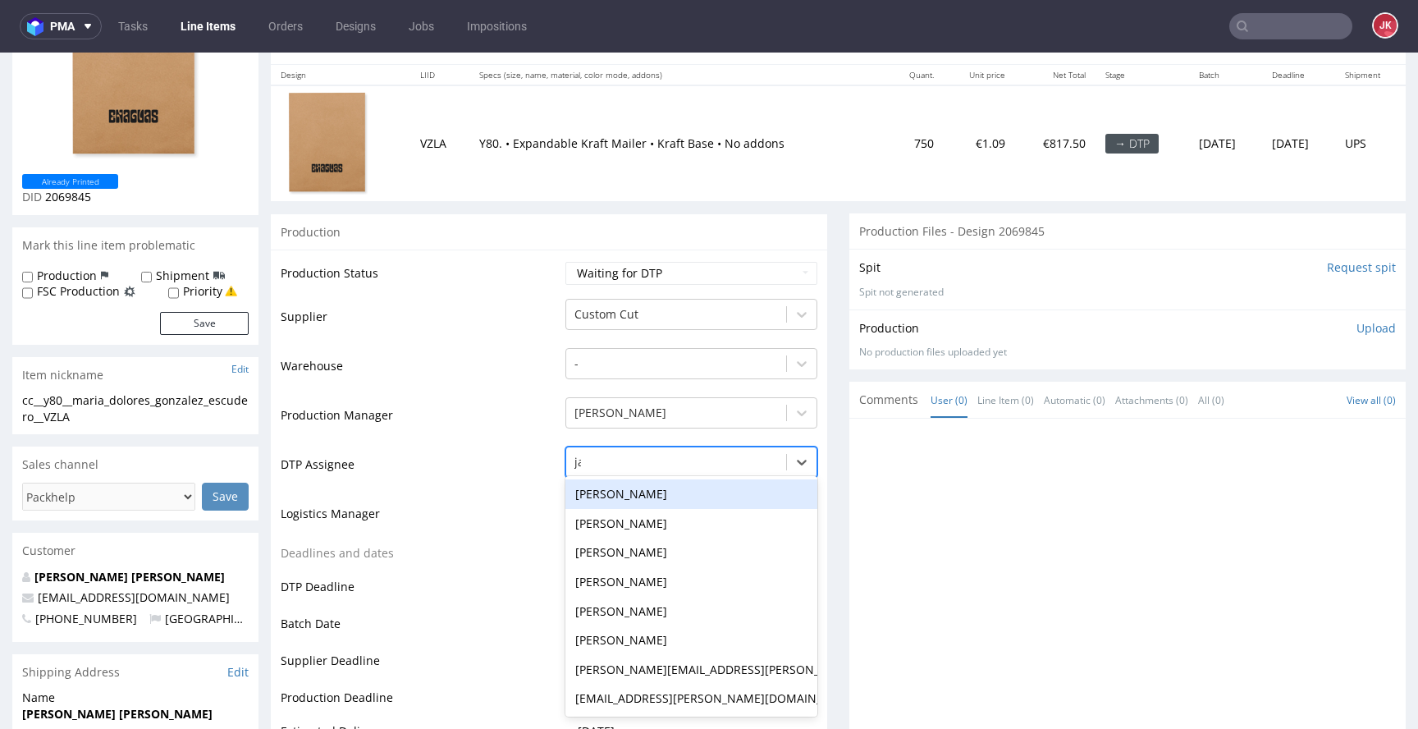
type input "jan"
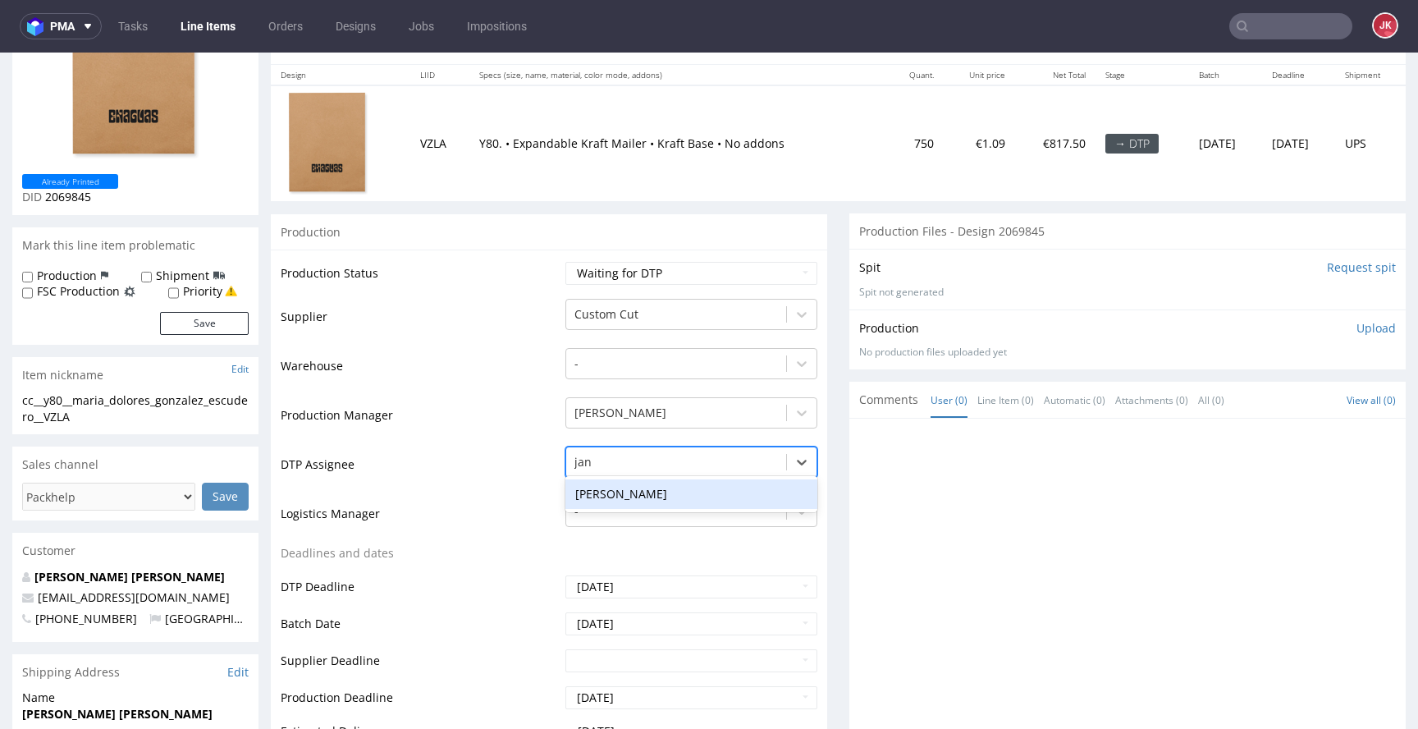
click at [699, 497] on div "[PERSON_NAME]" at bounding box center [692, 494] width 252 height 30
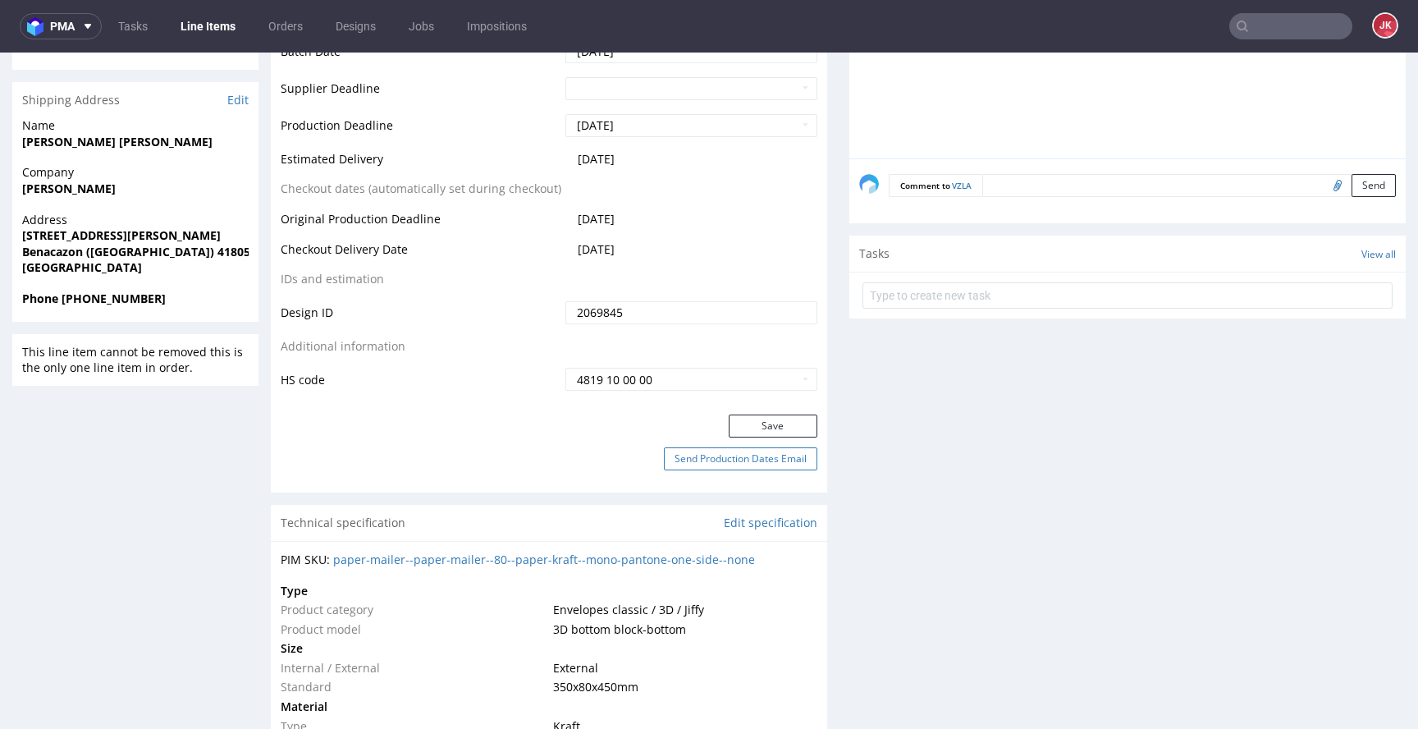
scroll to position [771, 0]
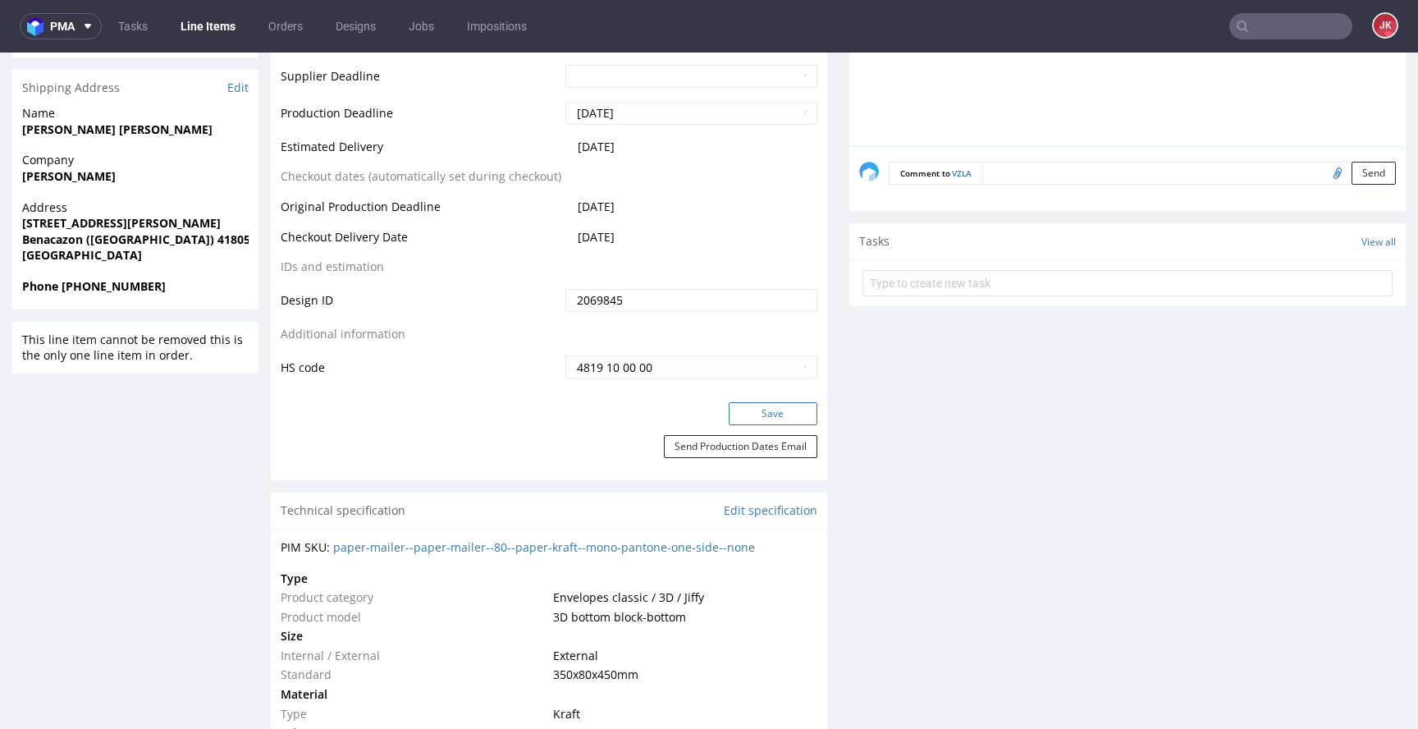
click at [755, 415] on button "Save" at bounding box center [773, 413] width 89 height 23
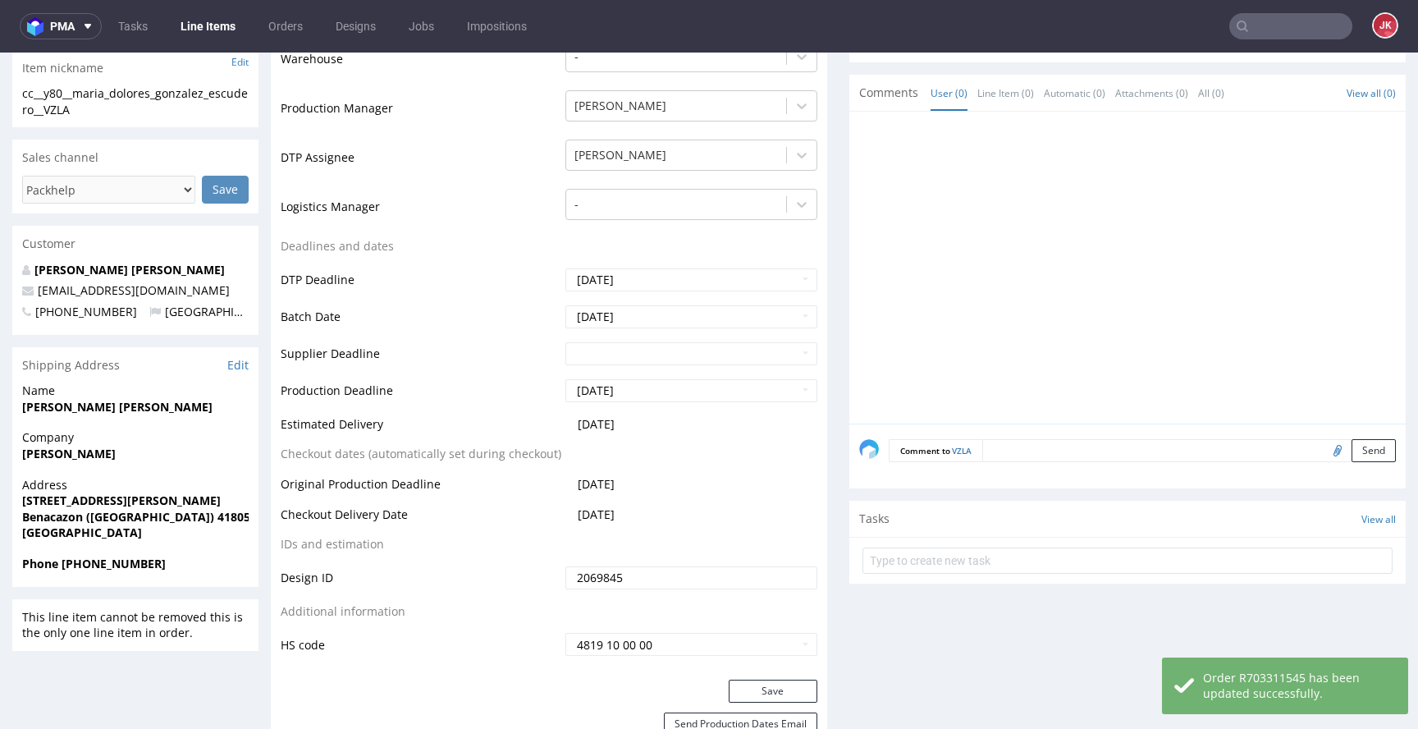
scroll to position [0, 0]
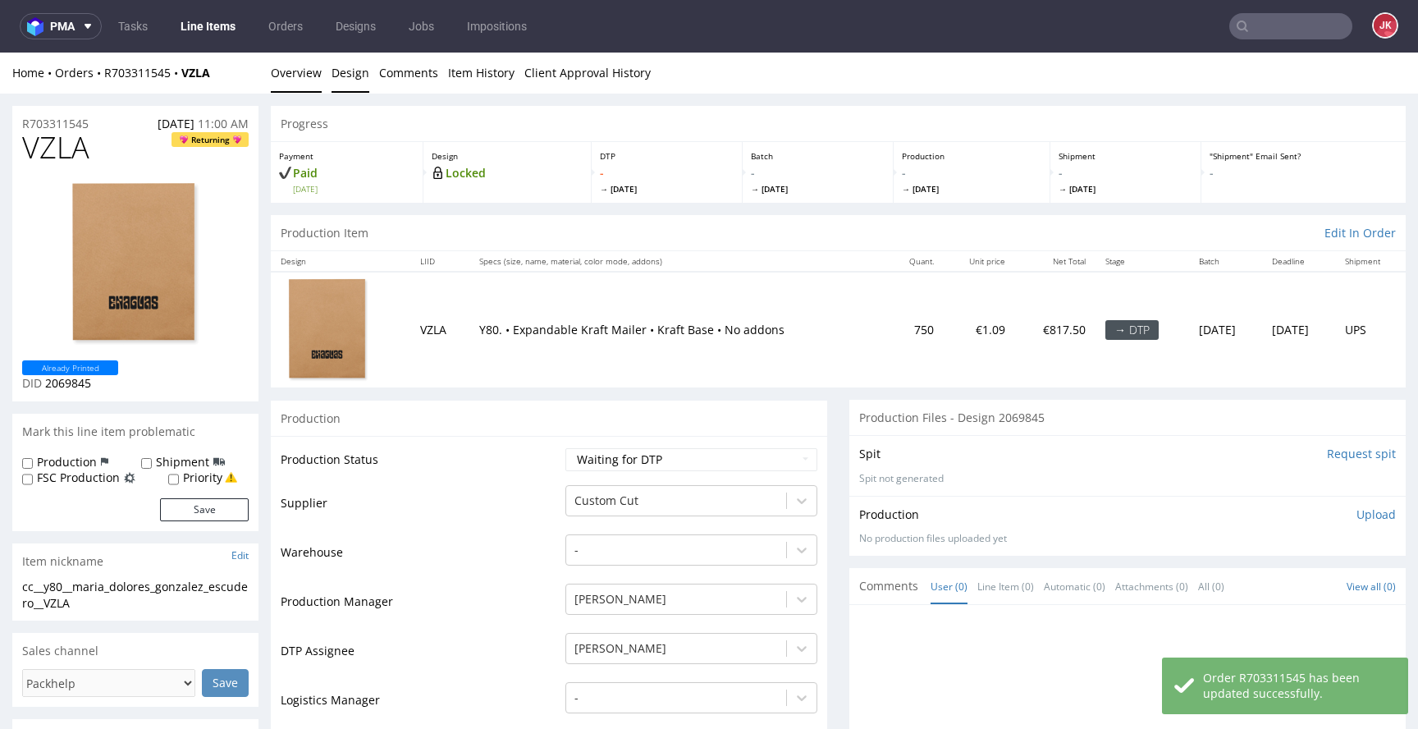
click at [355, 83] on link "Design" at bounding box center [351, 73] width 38 height 40
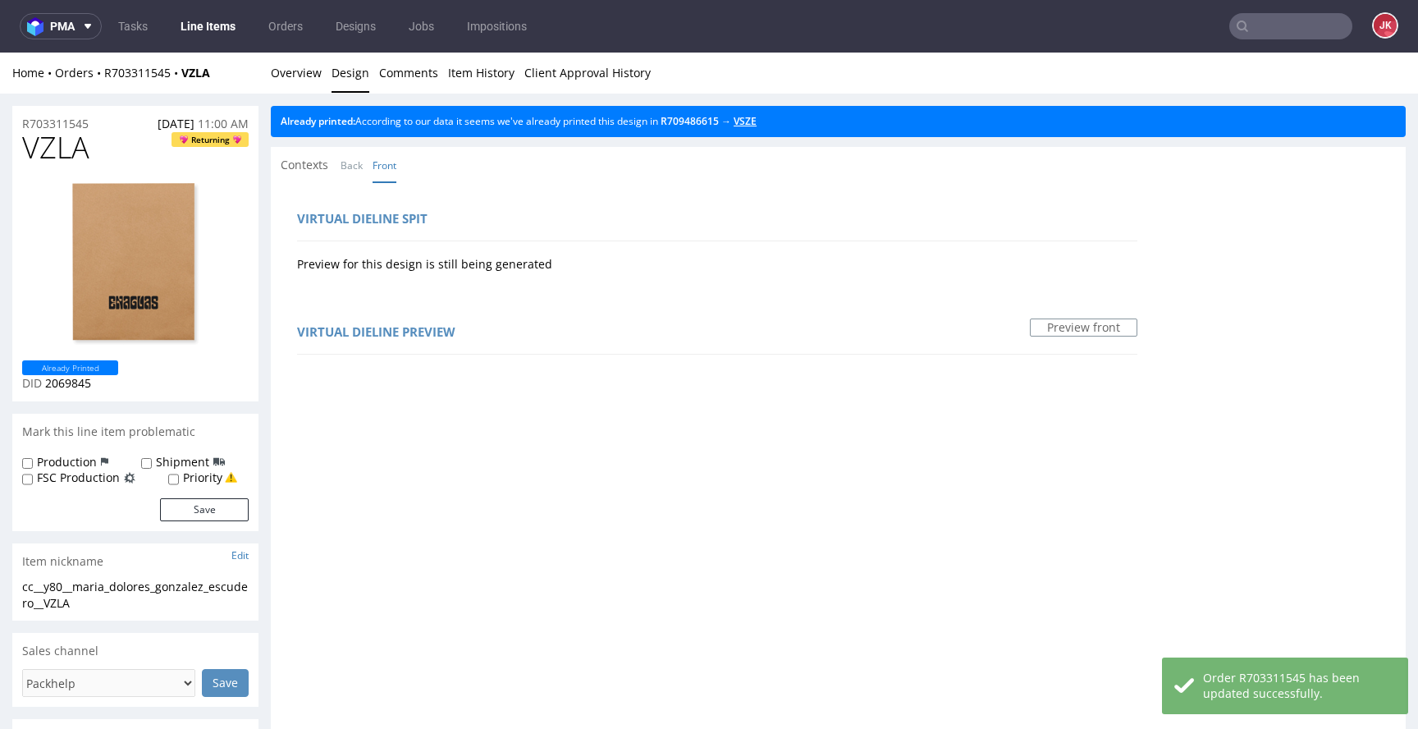
click at [757, 122] on link "VSZE" at bounding box center [745, 121] width 23 height 14
click at [296, 81] on link "Overview" at bounding box center [296, 73] width 51 height 40
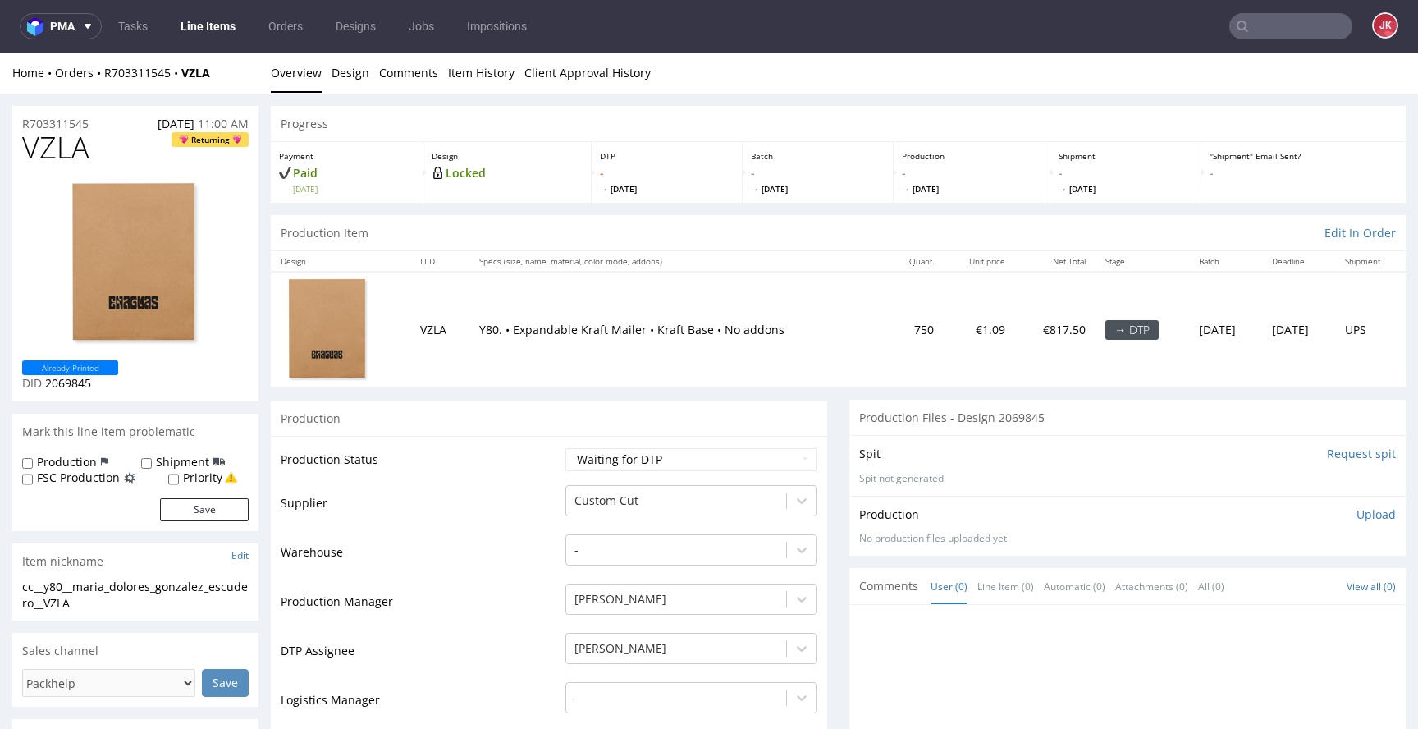
click at [56, 150] on span "VZLA" at bounding box center [55, 147] width 67 height 33
copy span "VZLA"
click at [126, 509] on div "Save" at bounding box center [135, 509] width 227 height 23
drag, startPoint x: 101, startPoint y: 601, endPoint x: 5, endPoint y: 584, distance: 97.6
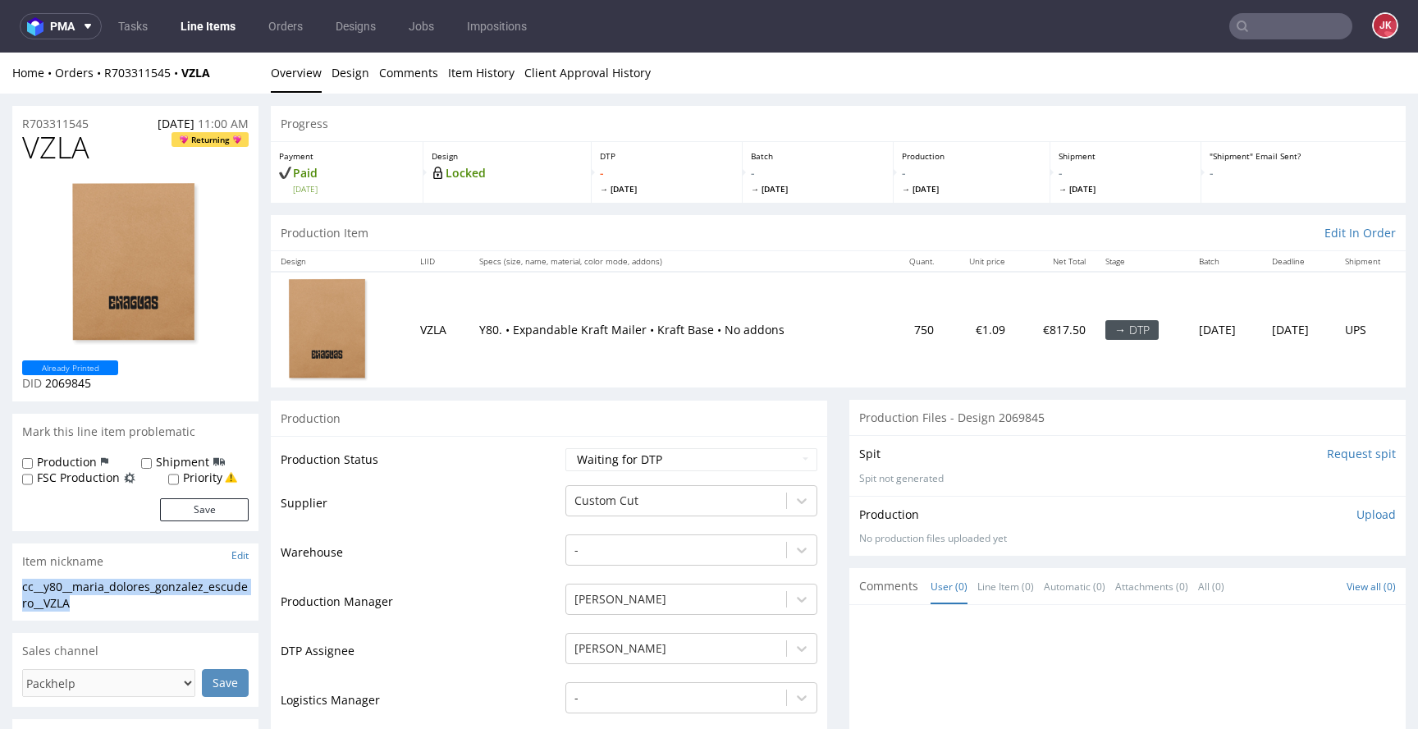
copy div "cc__y80__maria_dolores_gonzalez_escudero__VZLA"
drag, startPoint x: 103, startPoint y: 122, endPoint x: 2, endPoint y: 128, distance: 101.9
copy p "R703311545"
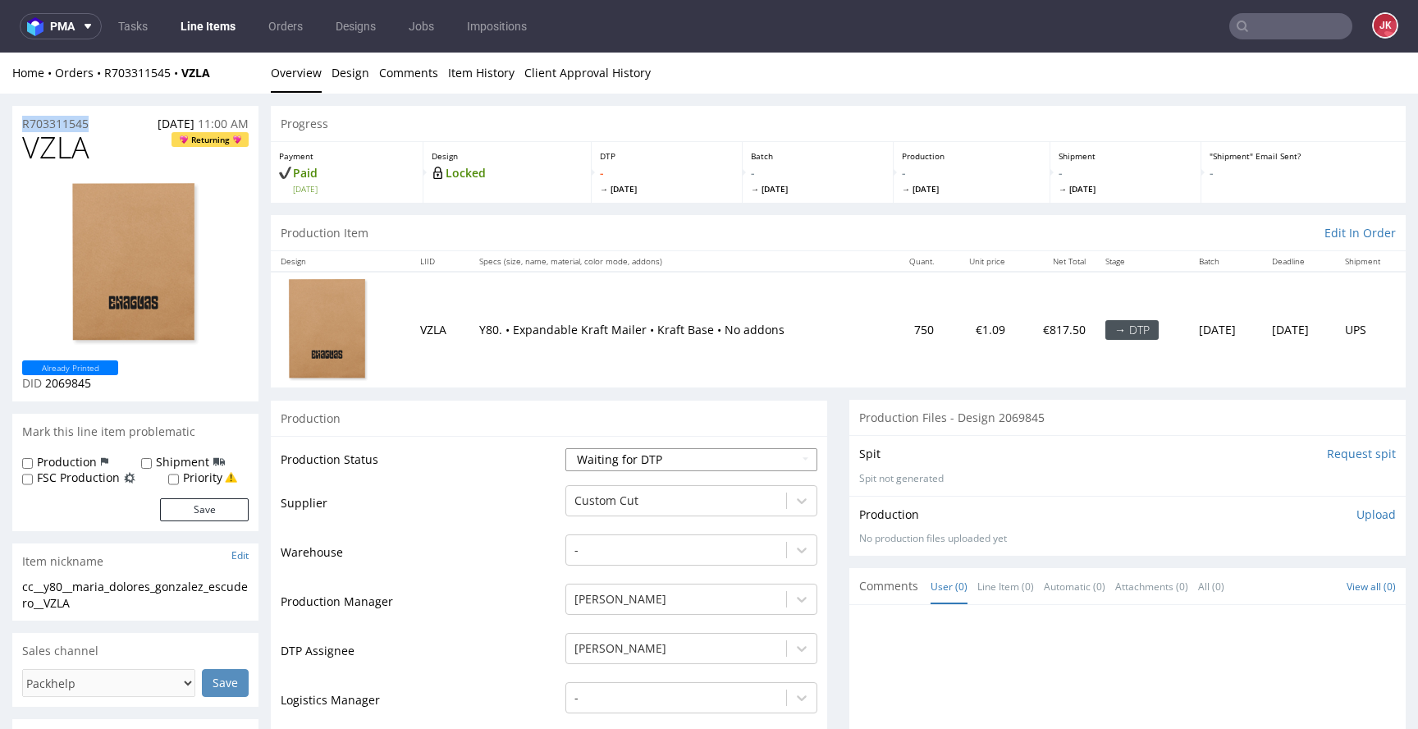
click at [681, 458] on select "Waiting for Artwork Waiting for Diecut Waiting for Mockup Waiting for DTP Waiti…" at bounding box center [692, 459] width 252 height 23
select select "dtp_in_process"
click at [566, 448] on select "Waiting for Artwork Waiting for Diecut Waiting for Mockup Waiting for DTP Waiti…" at bounding box center [692, 459] width 252 height 23
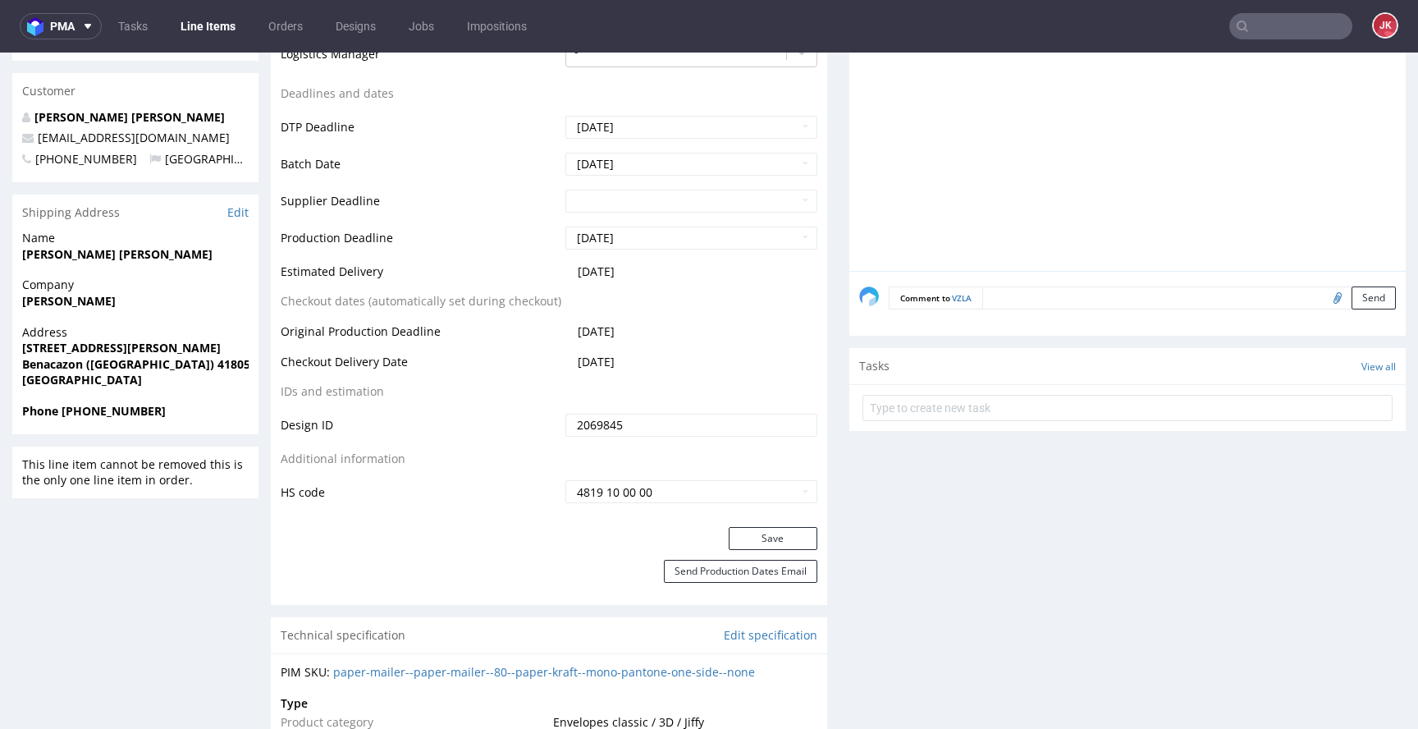
scroll to position [740, 0]
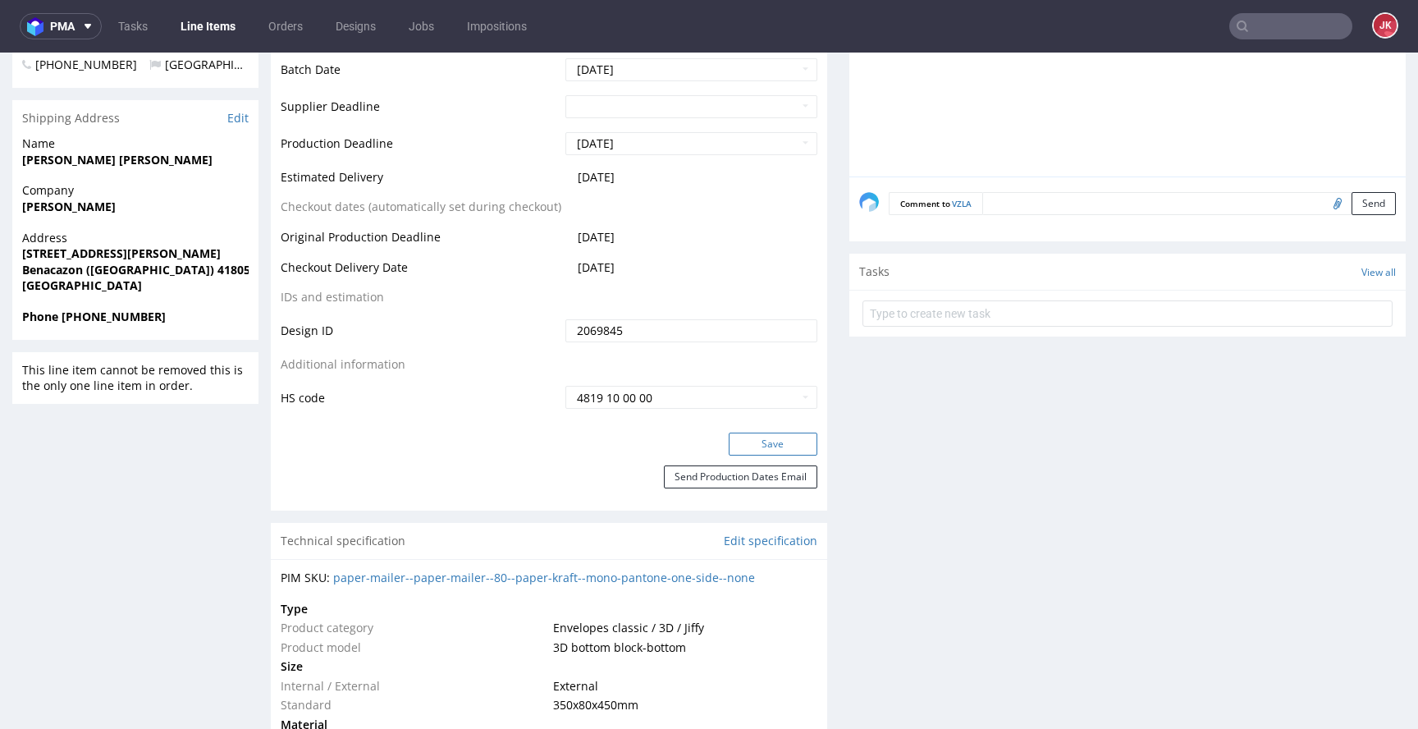
click at [748, 438] on button "Save" at bounding box center [773, 444] width 89 height 23
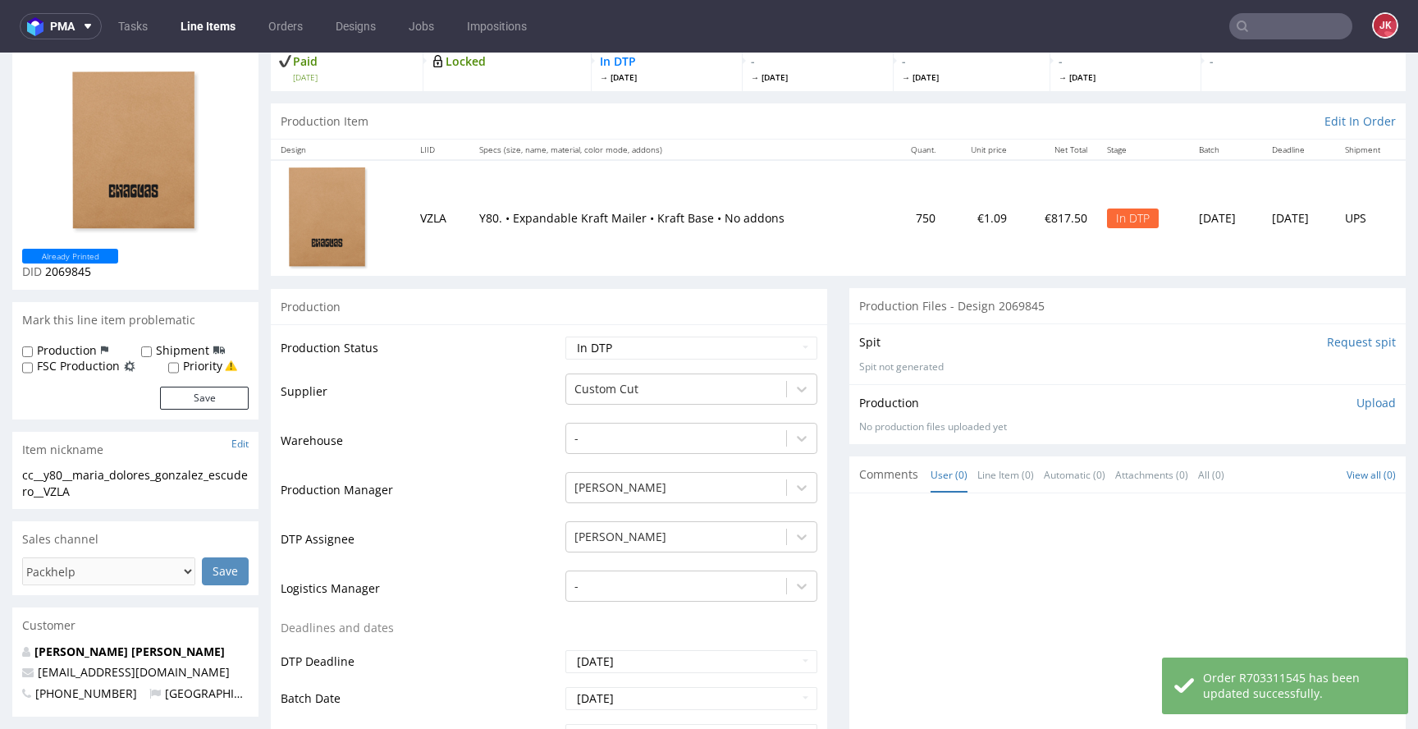
scroll to position [0, 0]
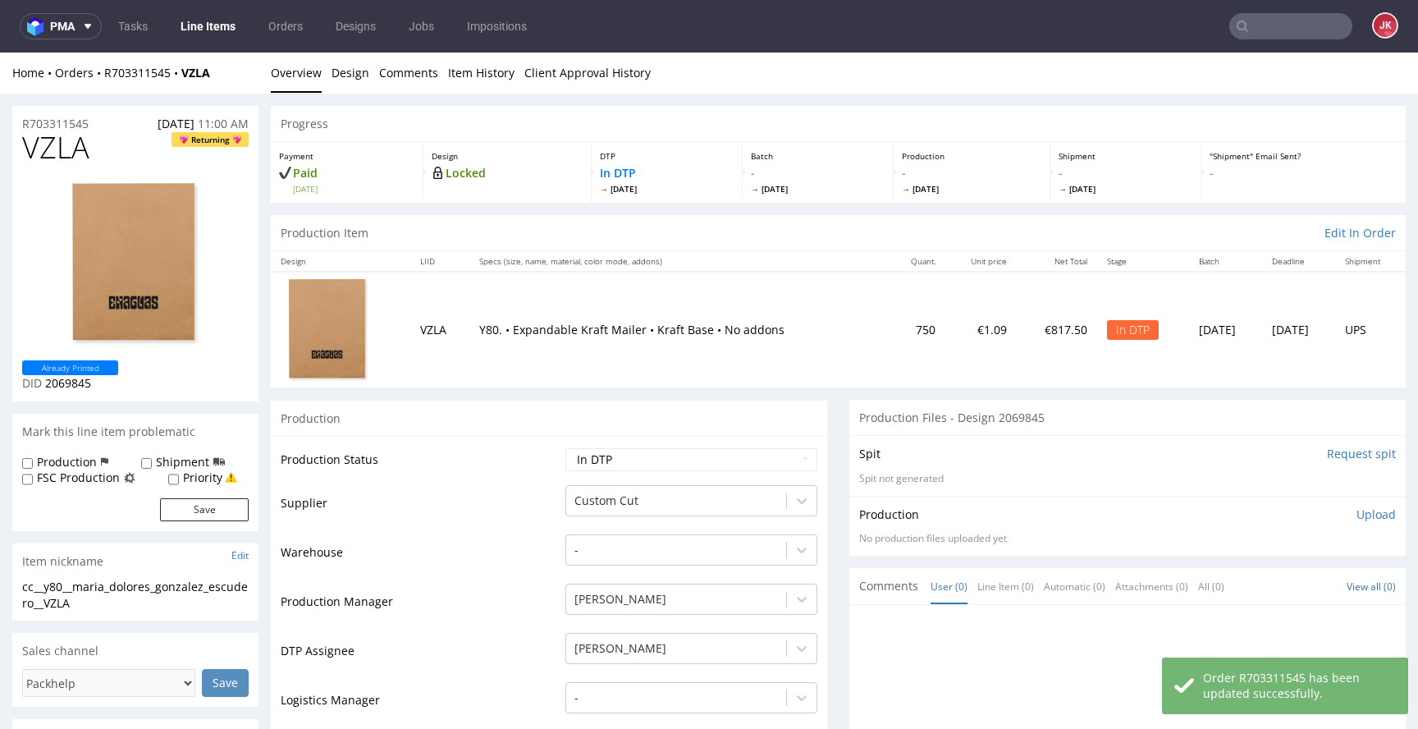
click at [1357, 511] on p "Upload" at bounding box center [1376, 514] width 39 height 16
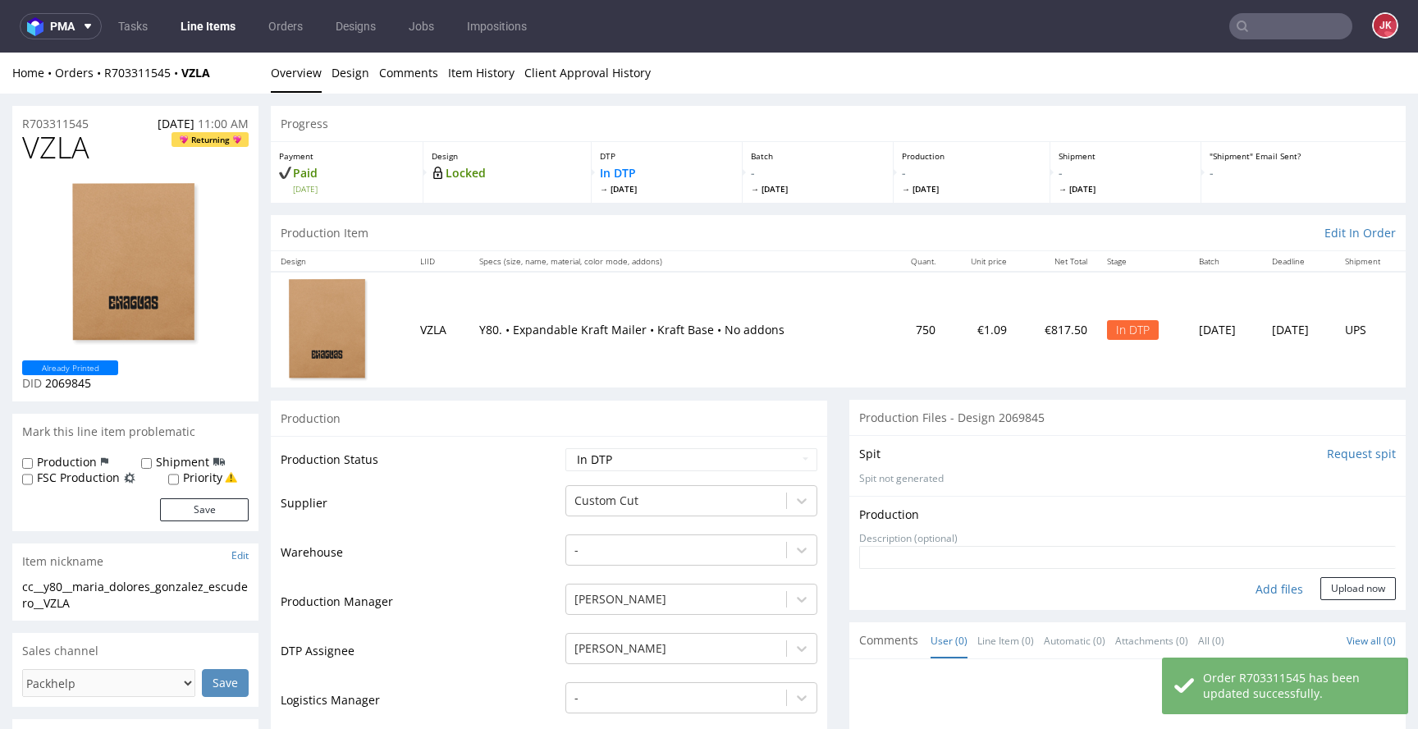
click at [1251, 588] on div "Add files" at bounding box center [1280, 589] width 82 height 25
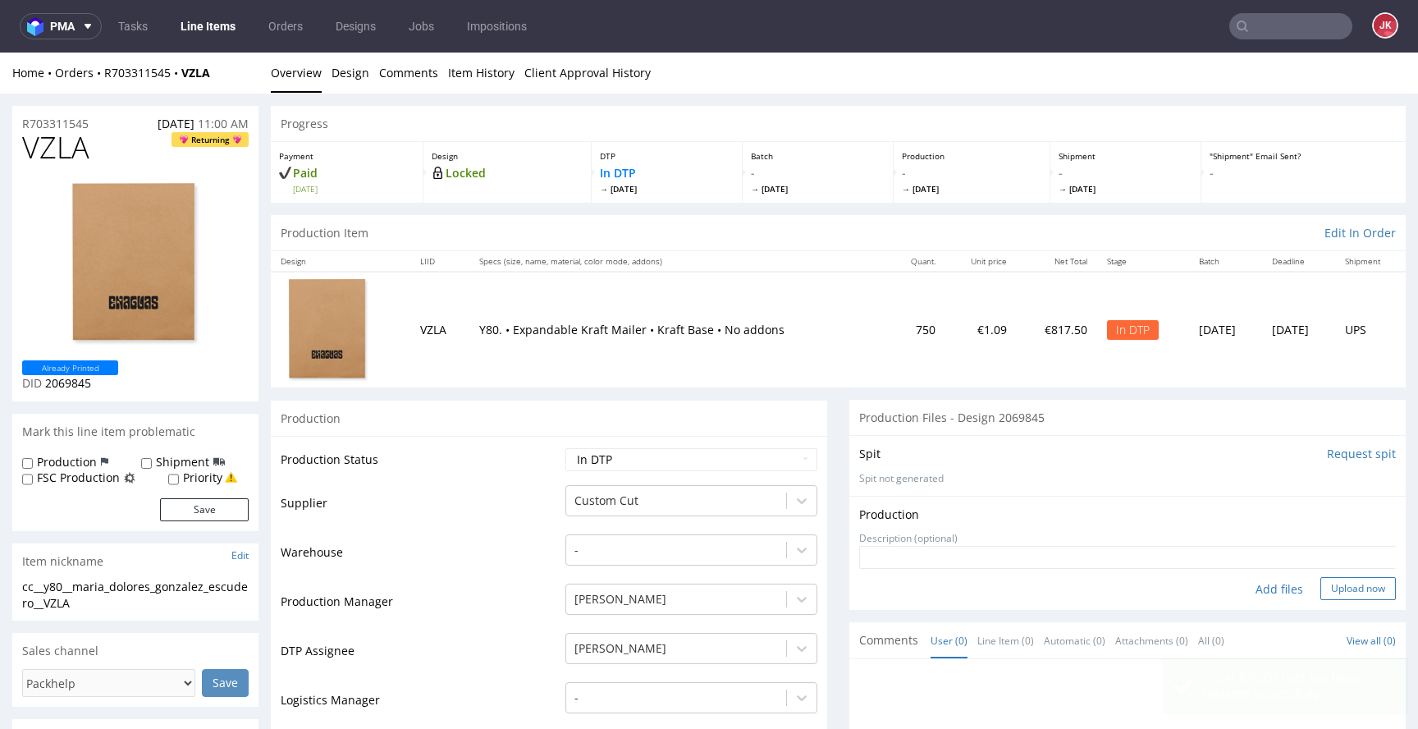
type input "C:\fakepath\cc__y80__maria_dolores_gonzalez_escudero__VZLA__d2069845__oR7033115…"
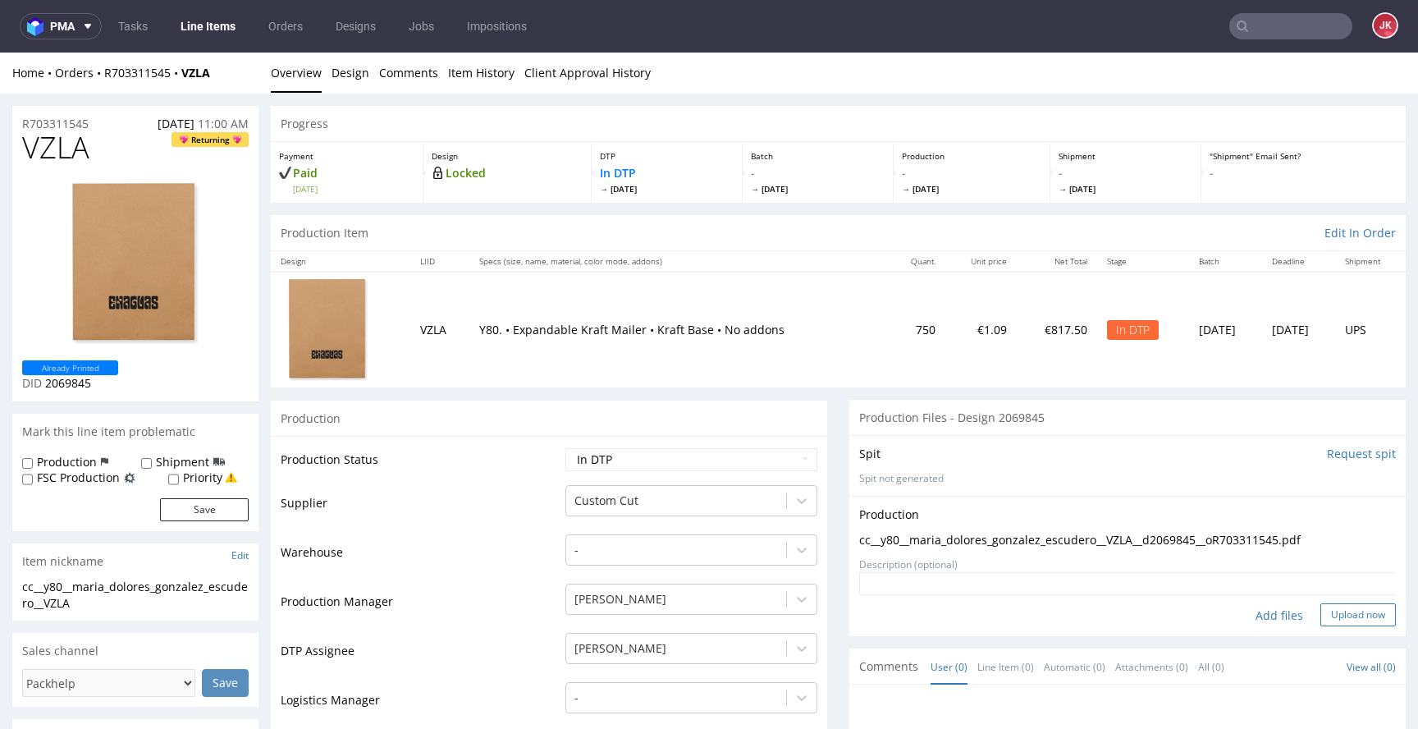
click at [1334, 613] on button "Upload now" at bounding box center [1359, 614] width 76 height 23
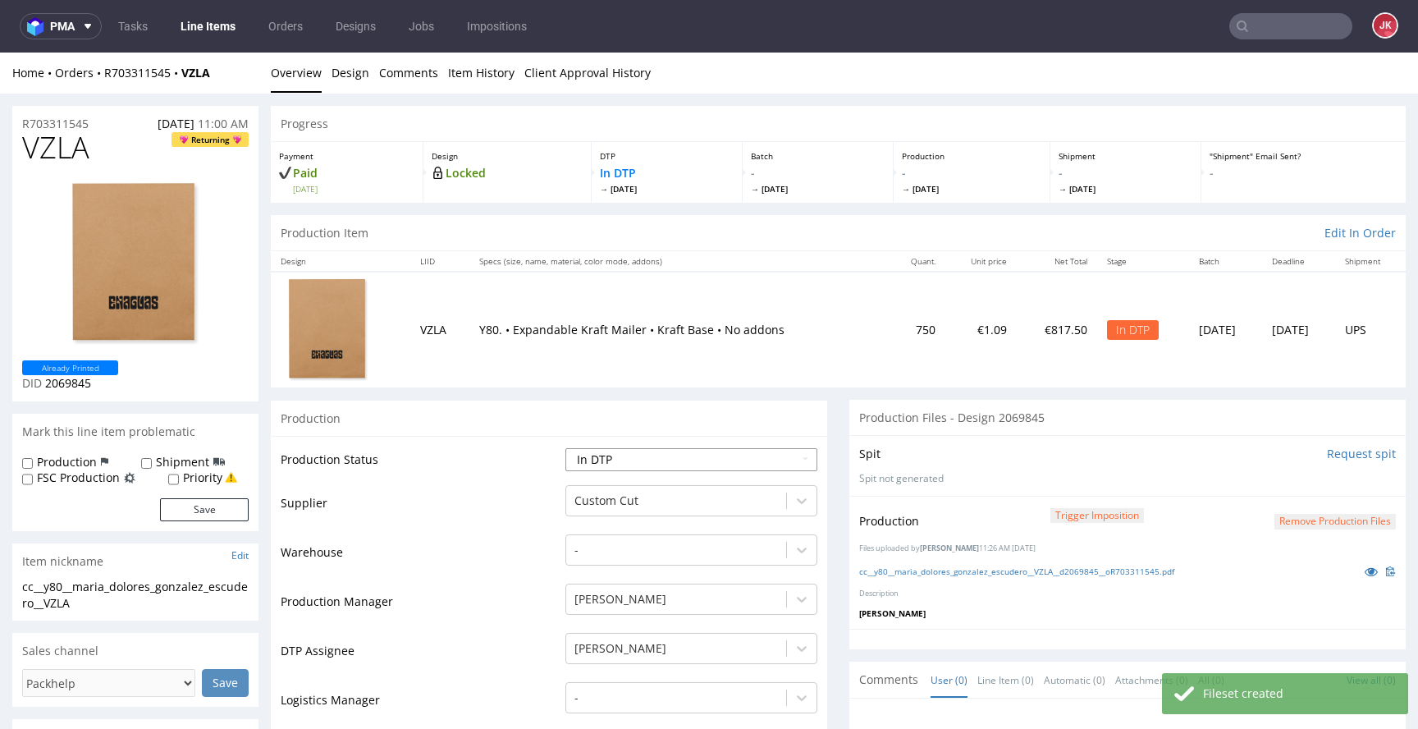
click at [737, 456] on select "Waiting for Artwork Waiting for Diecut Waiting for Mockup Waiting for DTP Waiti…" at bounding box center [692, 459] width 252 height 23
select select "dtp_production_ready"
click at [566, 448] on select "Waiting for Artwork Waiting for Diecut Waiting for Mockup Waiting for DTP Waiti…" at bounding box center [692, 459] width 252 height 23
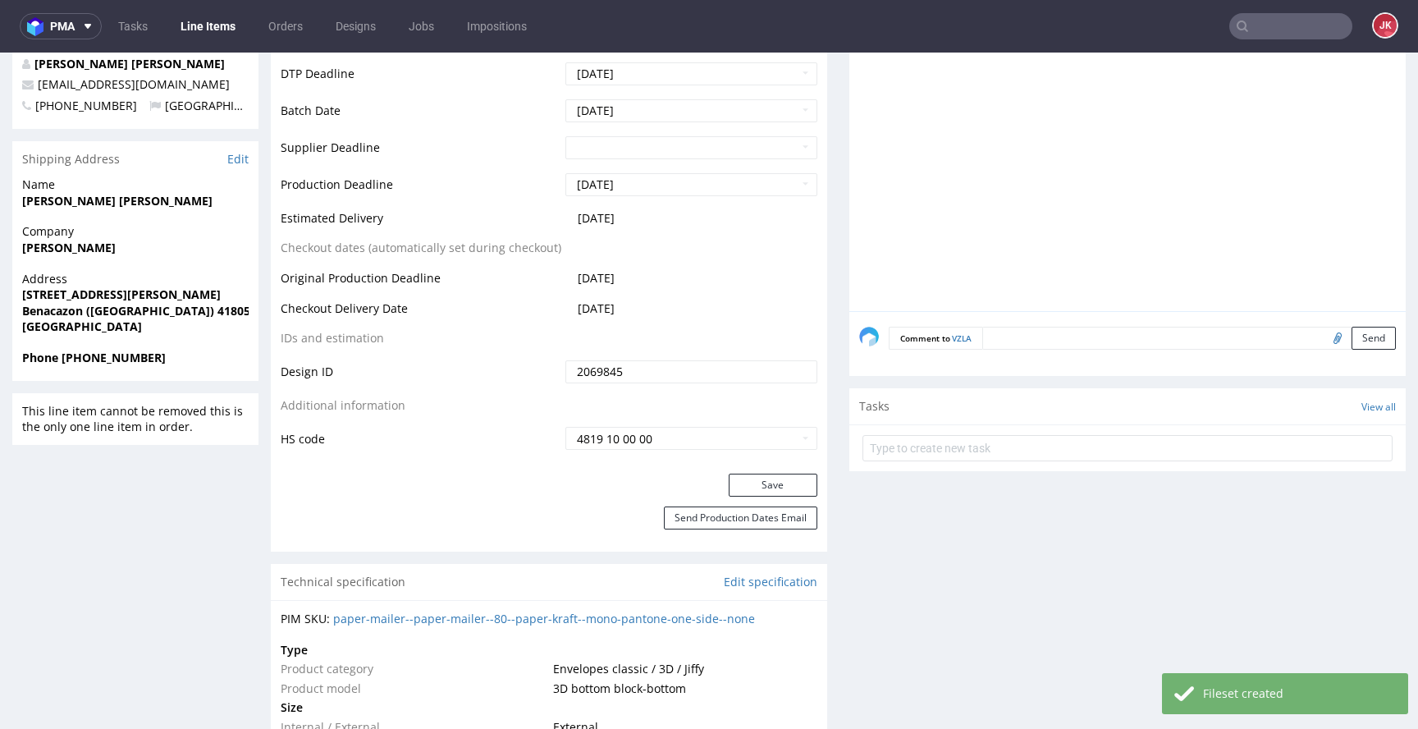
scroll to position [729, 0]
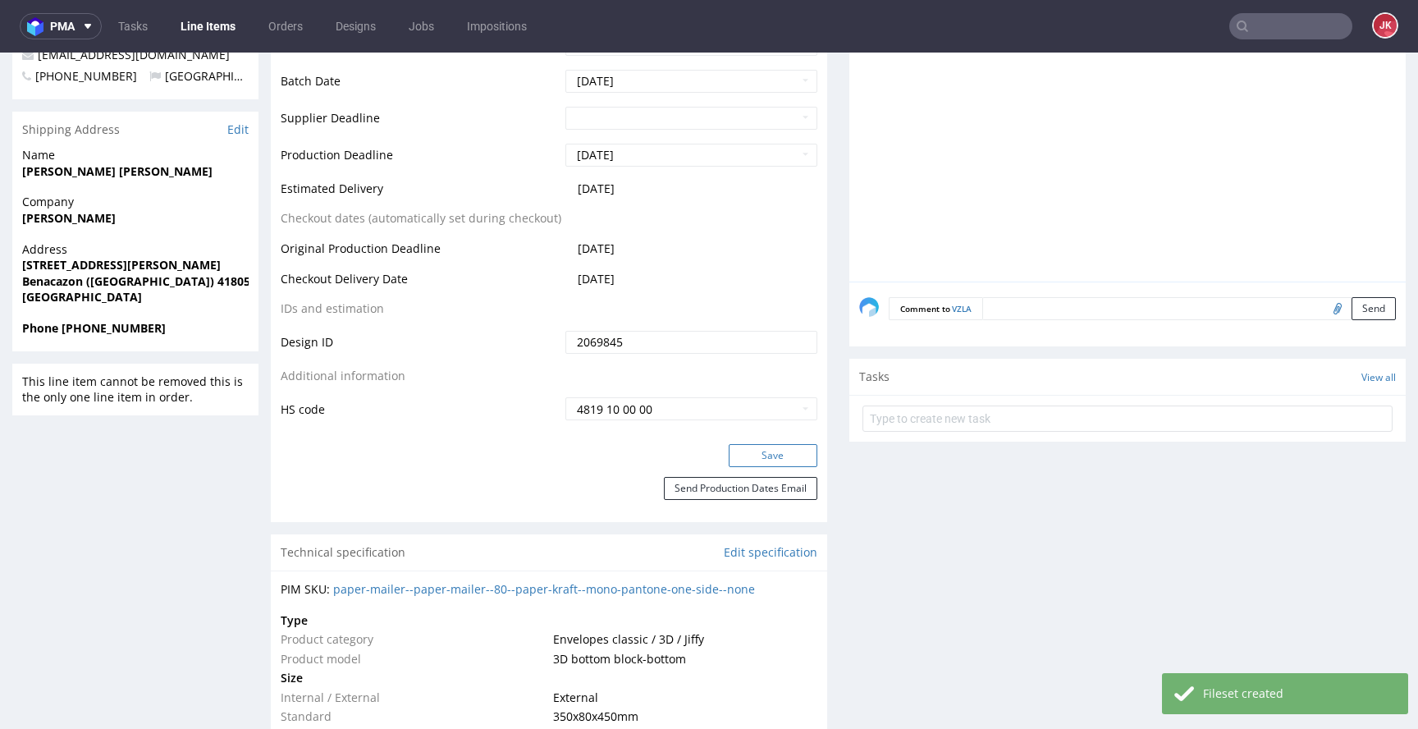
click at [744, 454] on button "Save" at bounding box center [773, 455] width 89 height 23
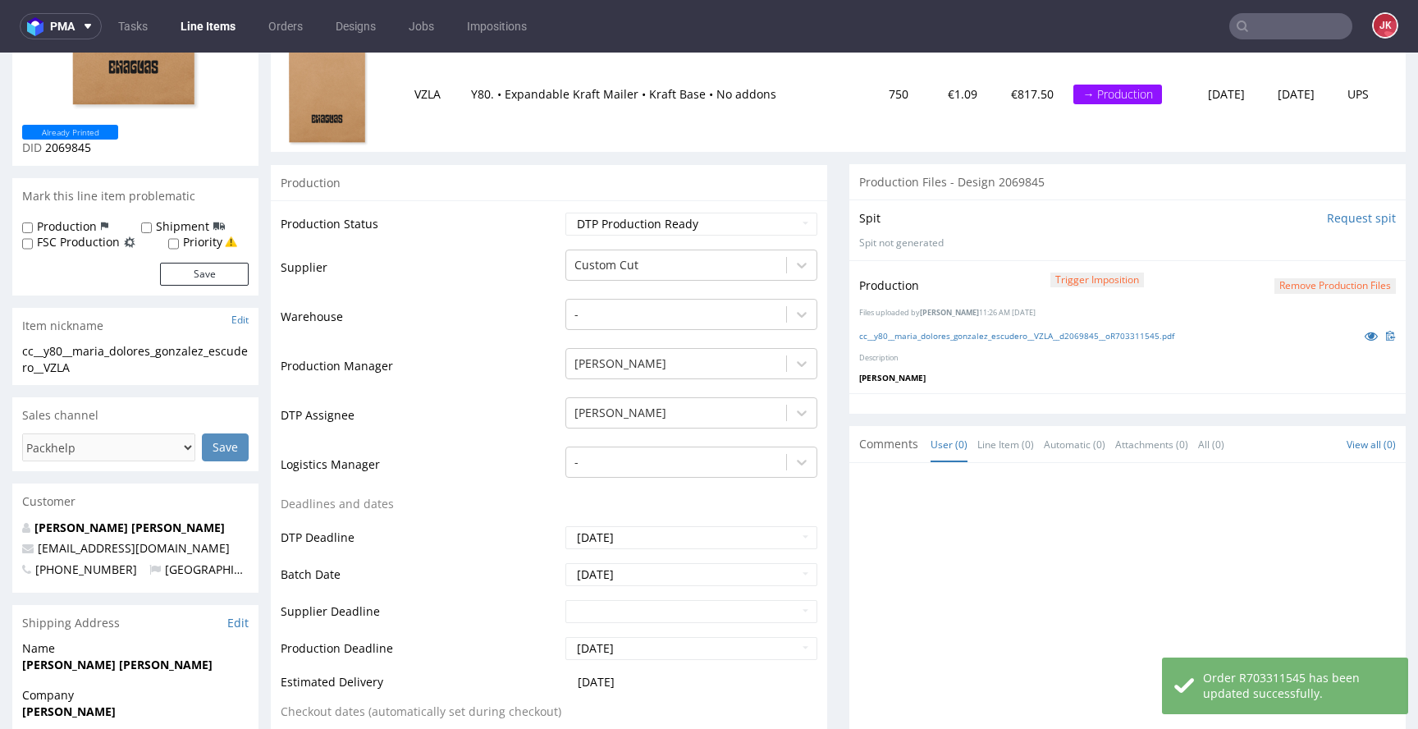
scroll to position [0, 0]
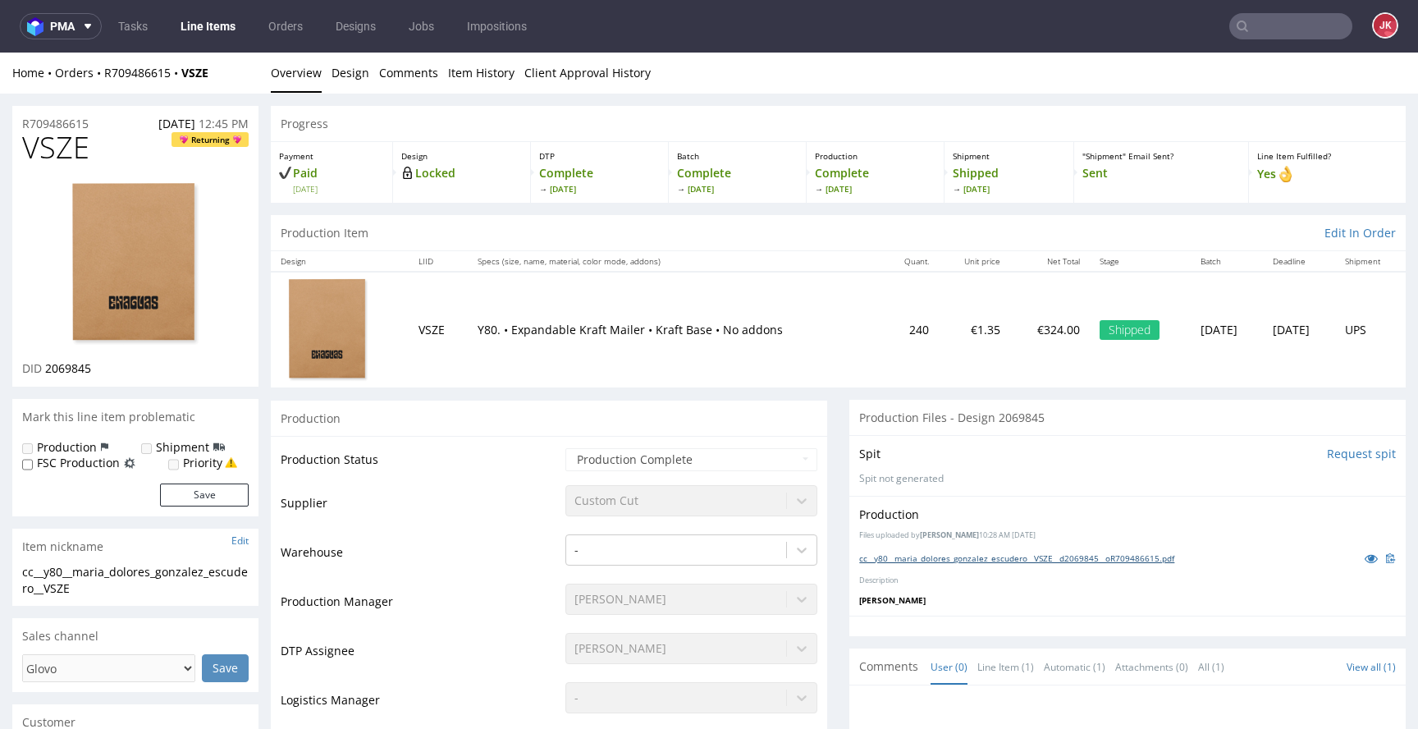
click at [940, 557] on link "cc__y80__maria_dolores_gonzalez_escudero__VSZE__d2069845__oR709486615.pdf" at bounding box center [1016, 557] width 315 height 11
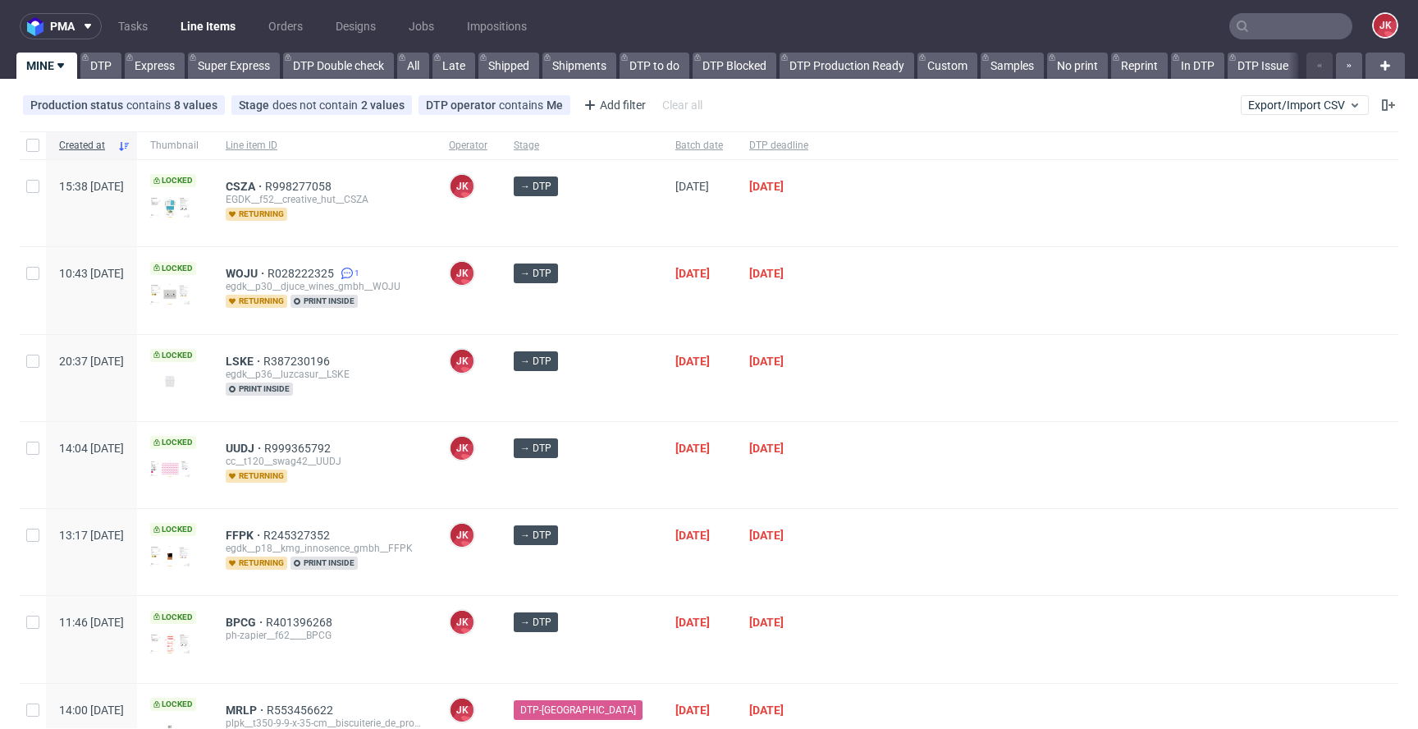
click at [836, 456] on div at bounding box center [1110, 465] width 577 height 86
click at [829, 314] on div at bounding box center [1110, 290] width 577 height 86
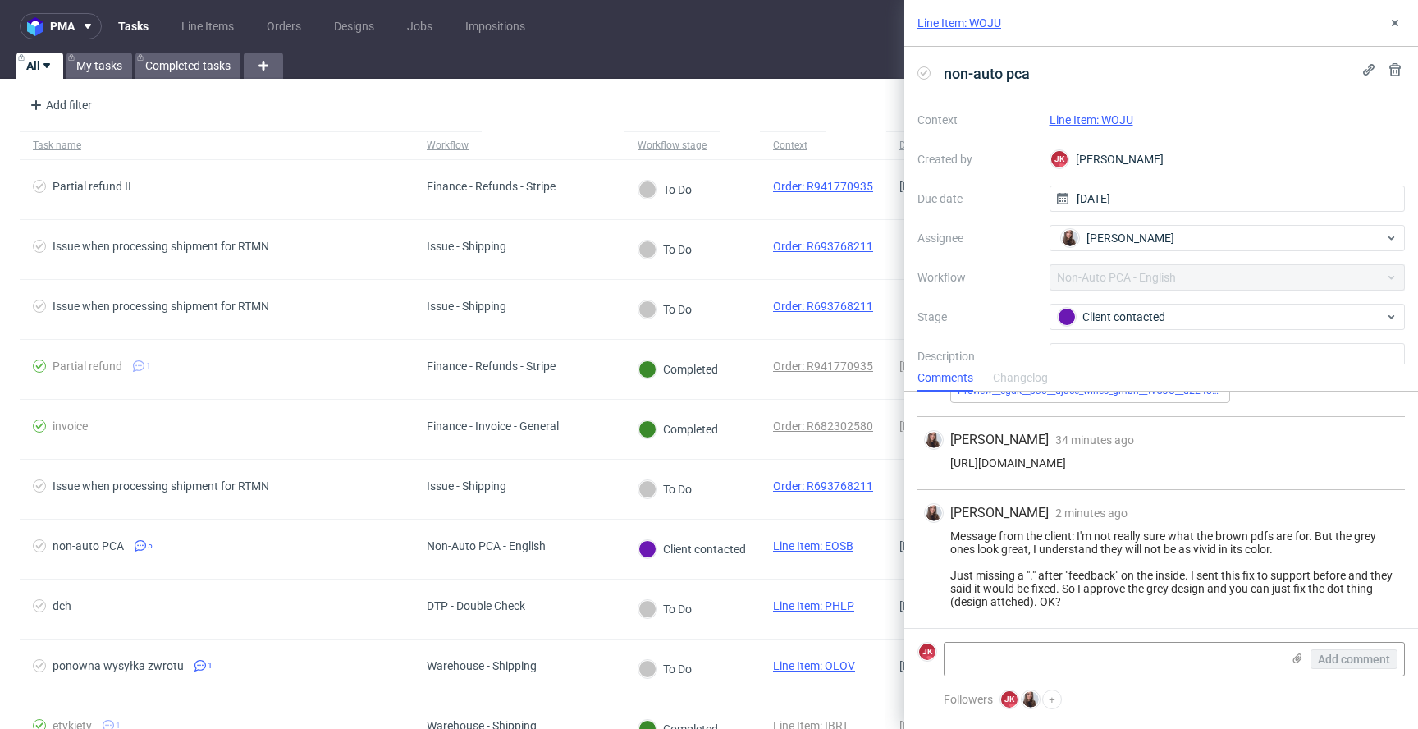
scroll to position [396, 0]
click at [1078, 120] on link "Line Item: WOJU" at bounding box center [1092, 119] width 84 height 13
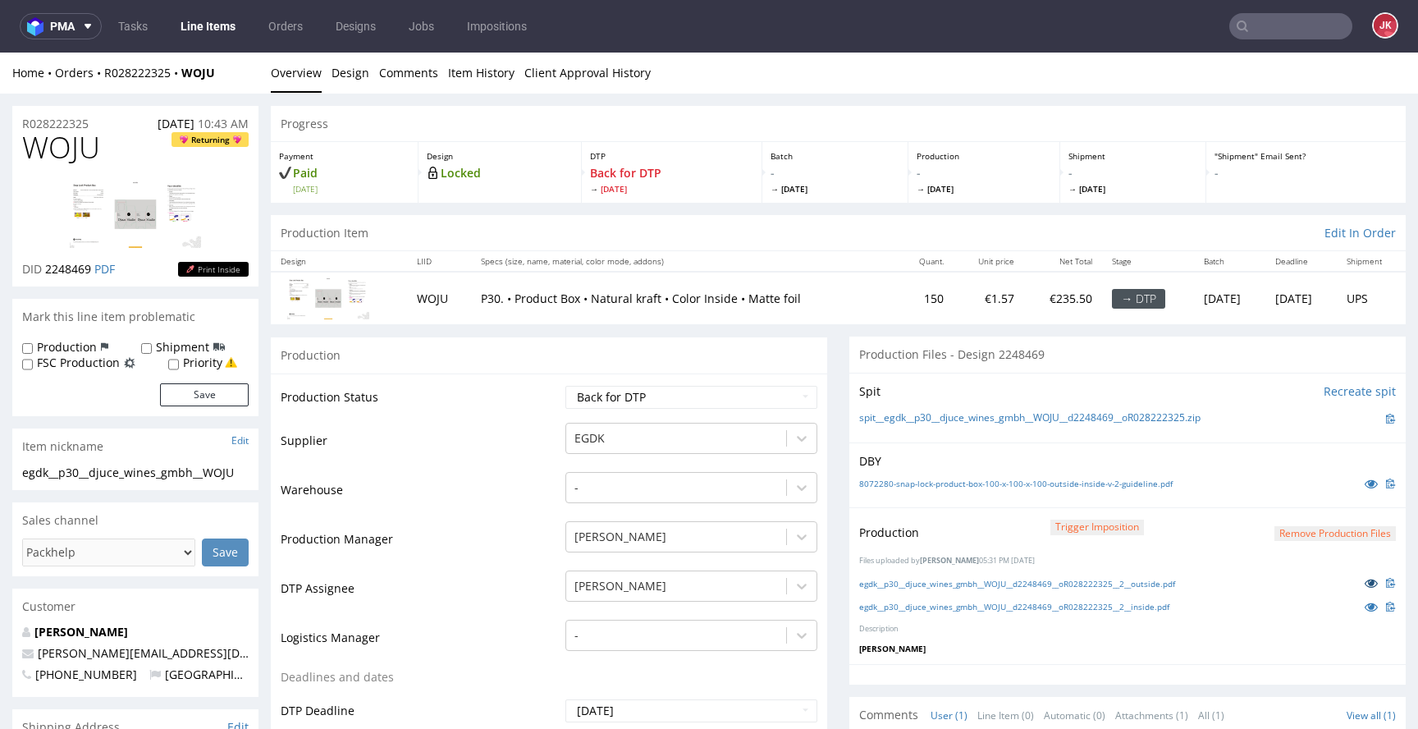
click at [1365, 585] on icon at bounding box center [1371, 582] width 13 height 11
click at [1365, 612] on icon at bounding box center [1371, 606] width 13 height 11
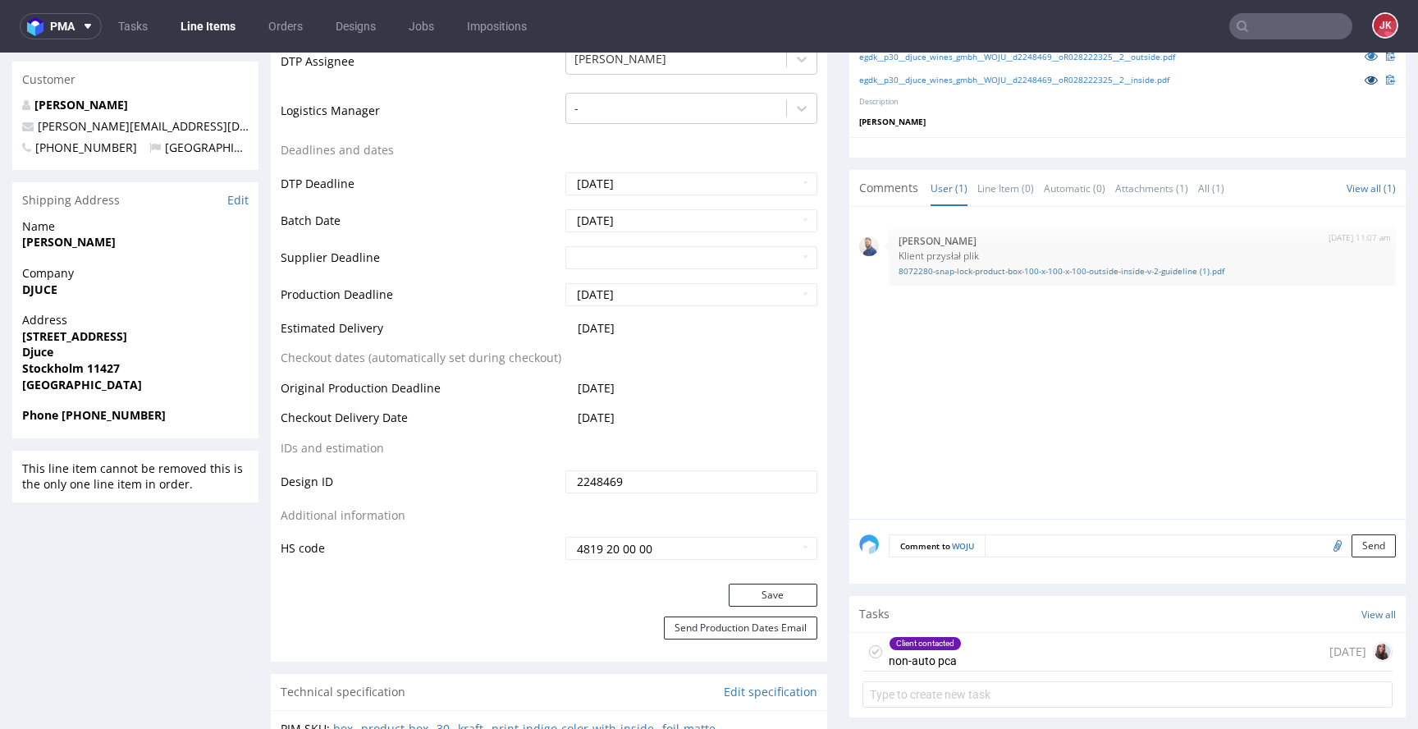
scroll to position [809, 0]
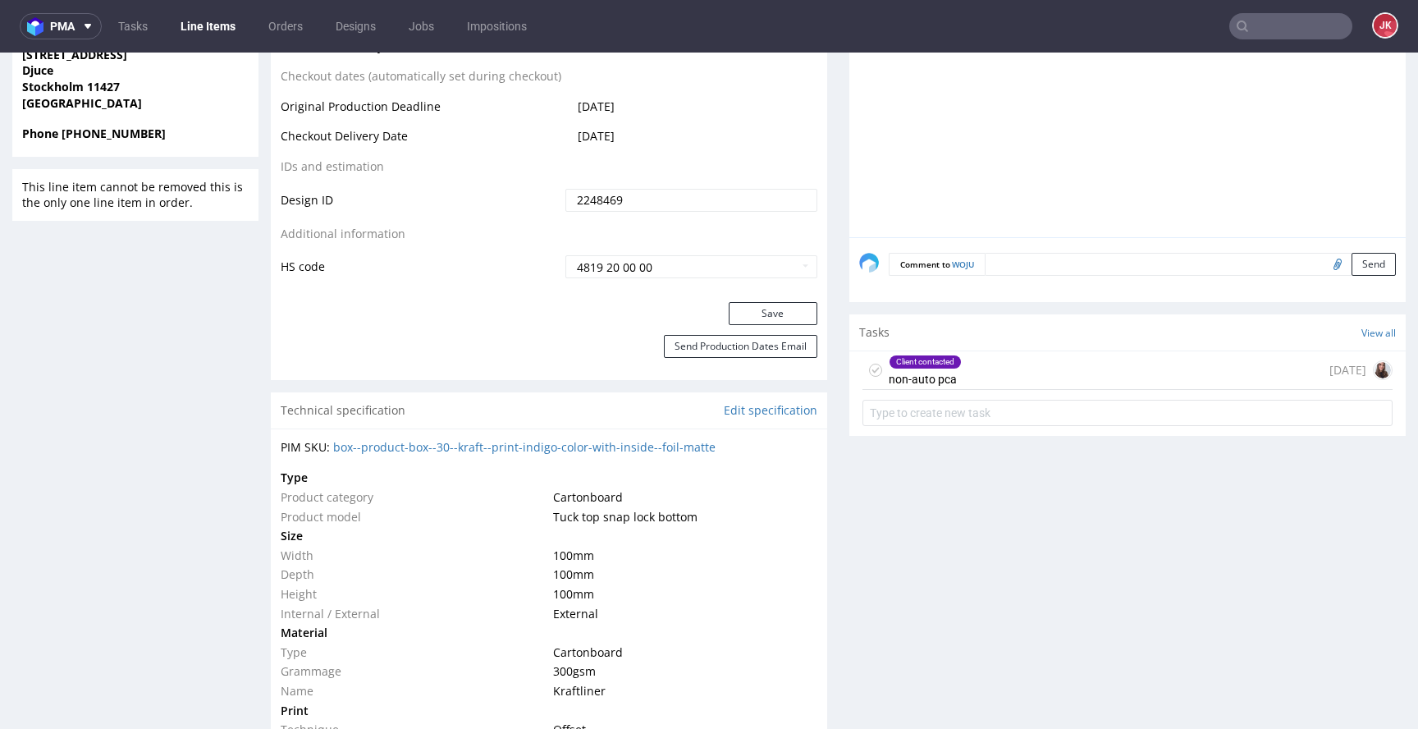
click at [918, 382] on div "Client contacted non-auto pca" at bounding box center [925, 370] width 73 height 38
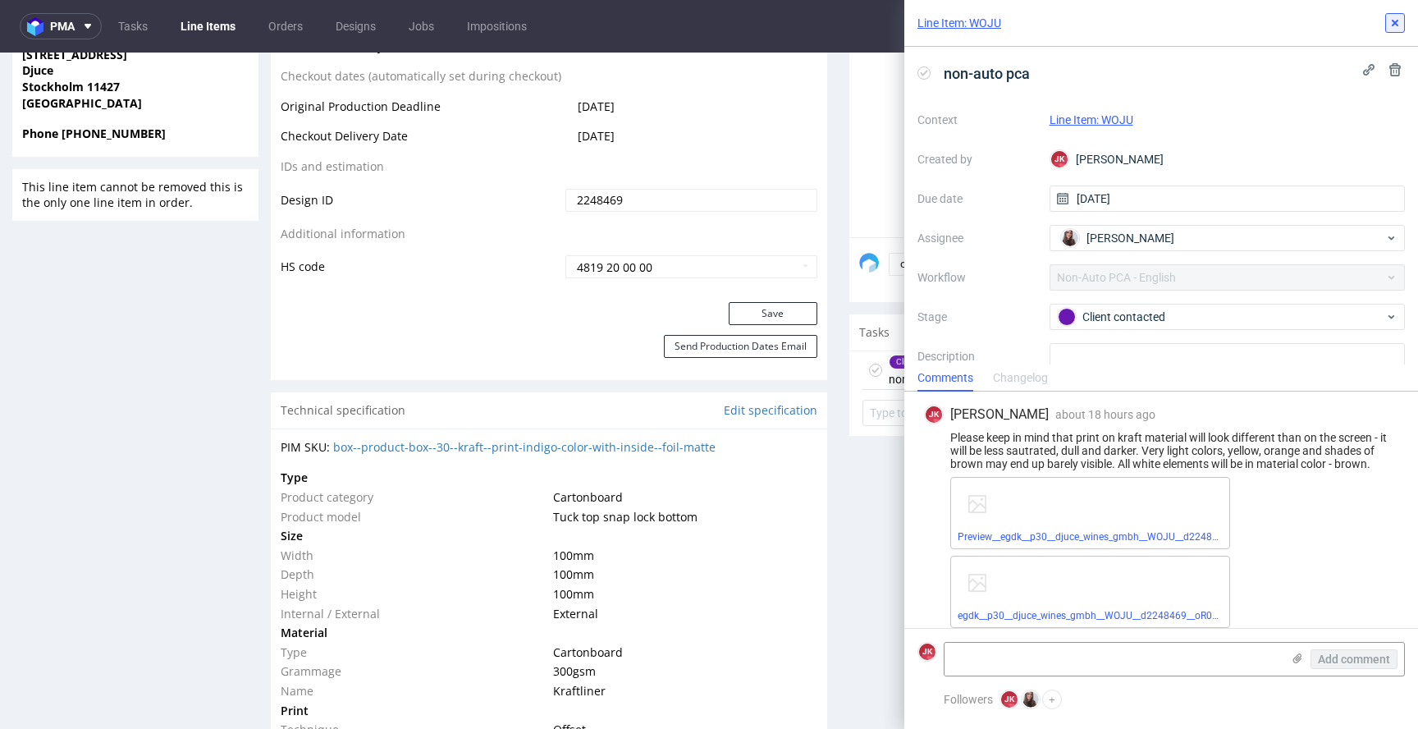
click at [1390, 19] on icon at bounding box center [1395, 22] width 13 height 13
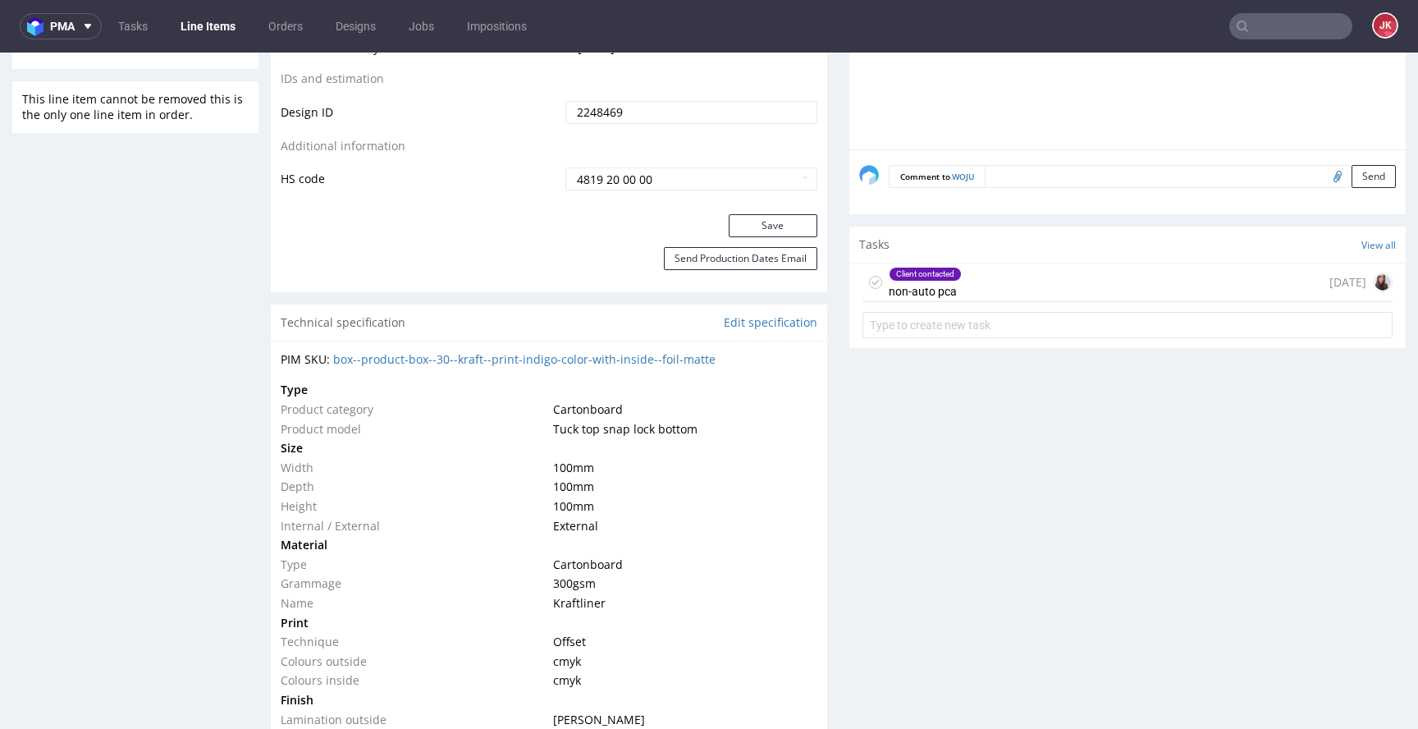
scroll to position [992, 0]
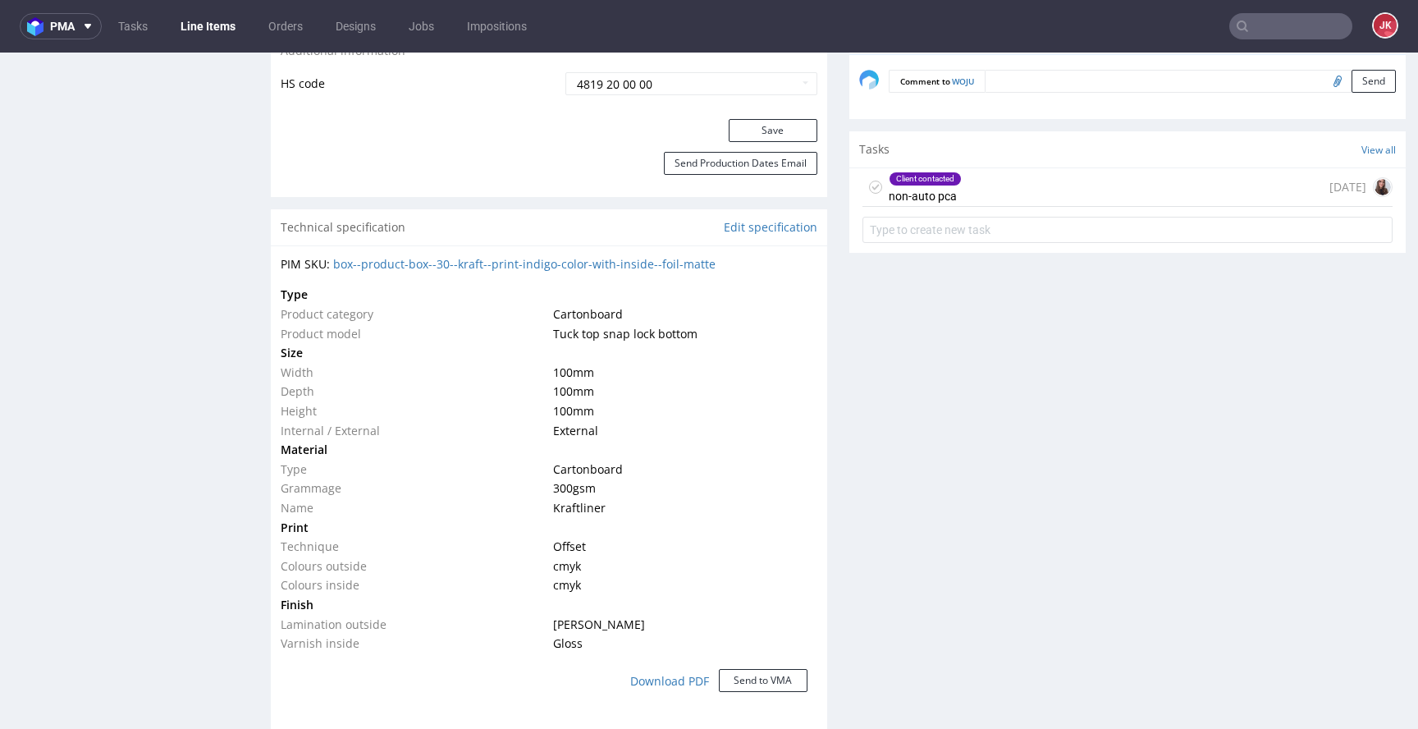
drag, startPoint x: 931, startPoint y: 181, endPoint x: 885, endPoint y: 261, distance: 91.9
click at [931, 181] on div "Client contacted" at bounding box center [925, 178] width 71 height 13
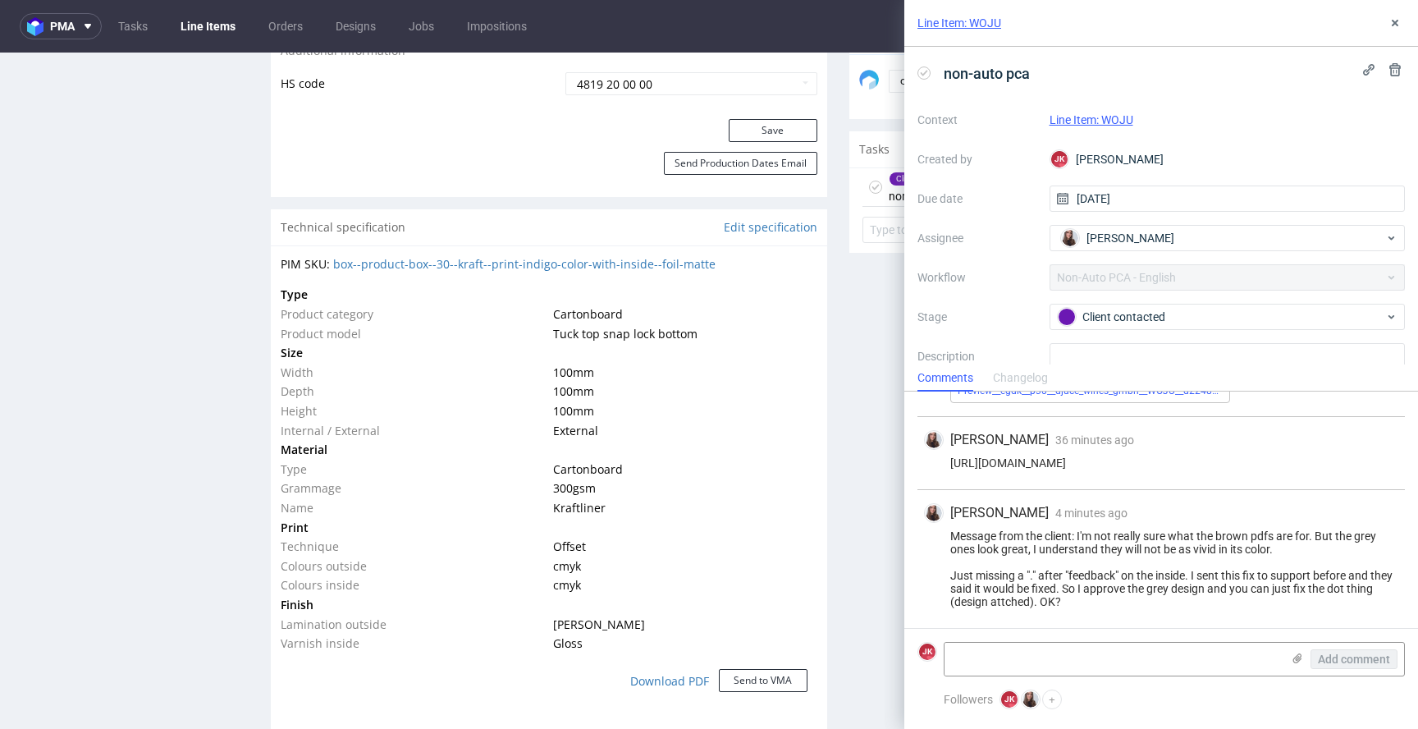
scroll to position [396, 0]
click at [1392, 18] on icon at bounding box center [1395, 22] width 13 height 13
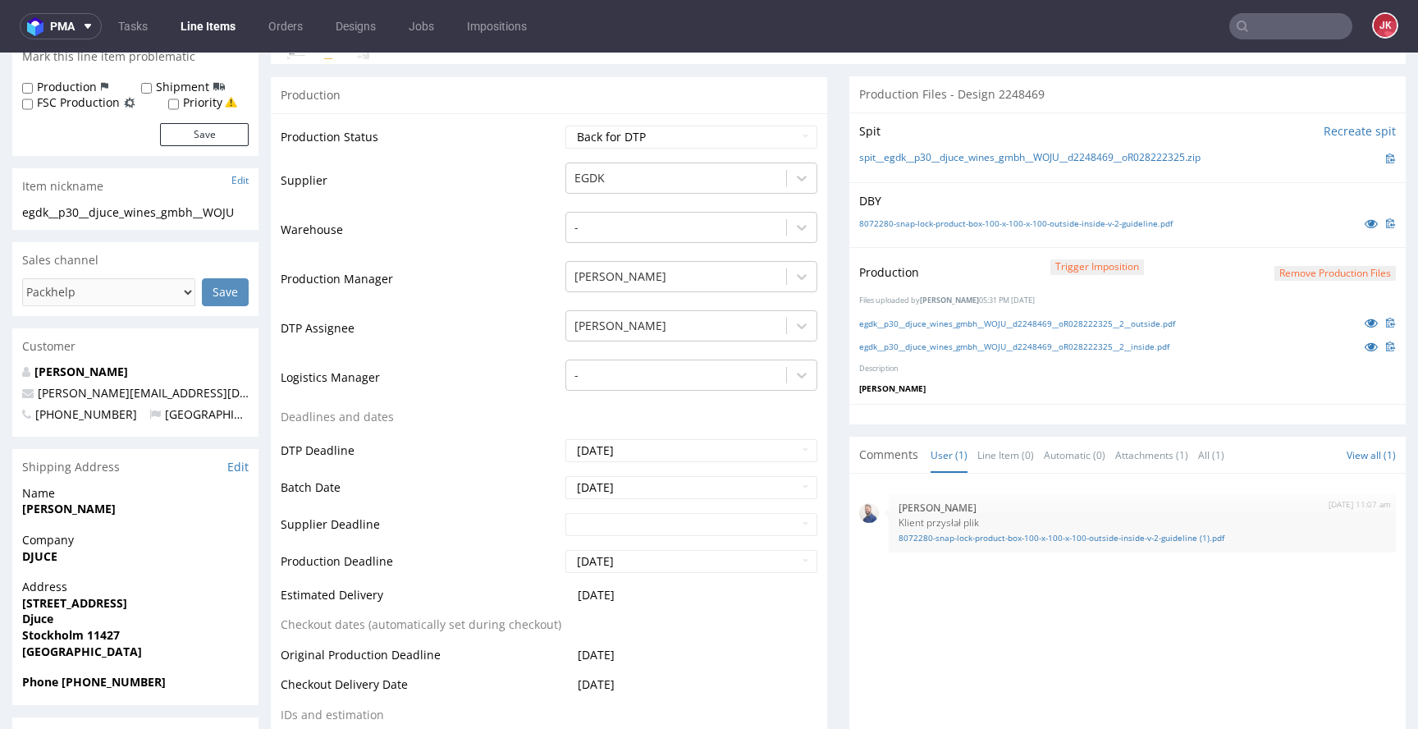
scroll to position [79, 0]
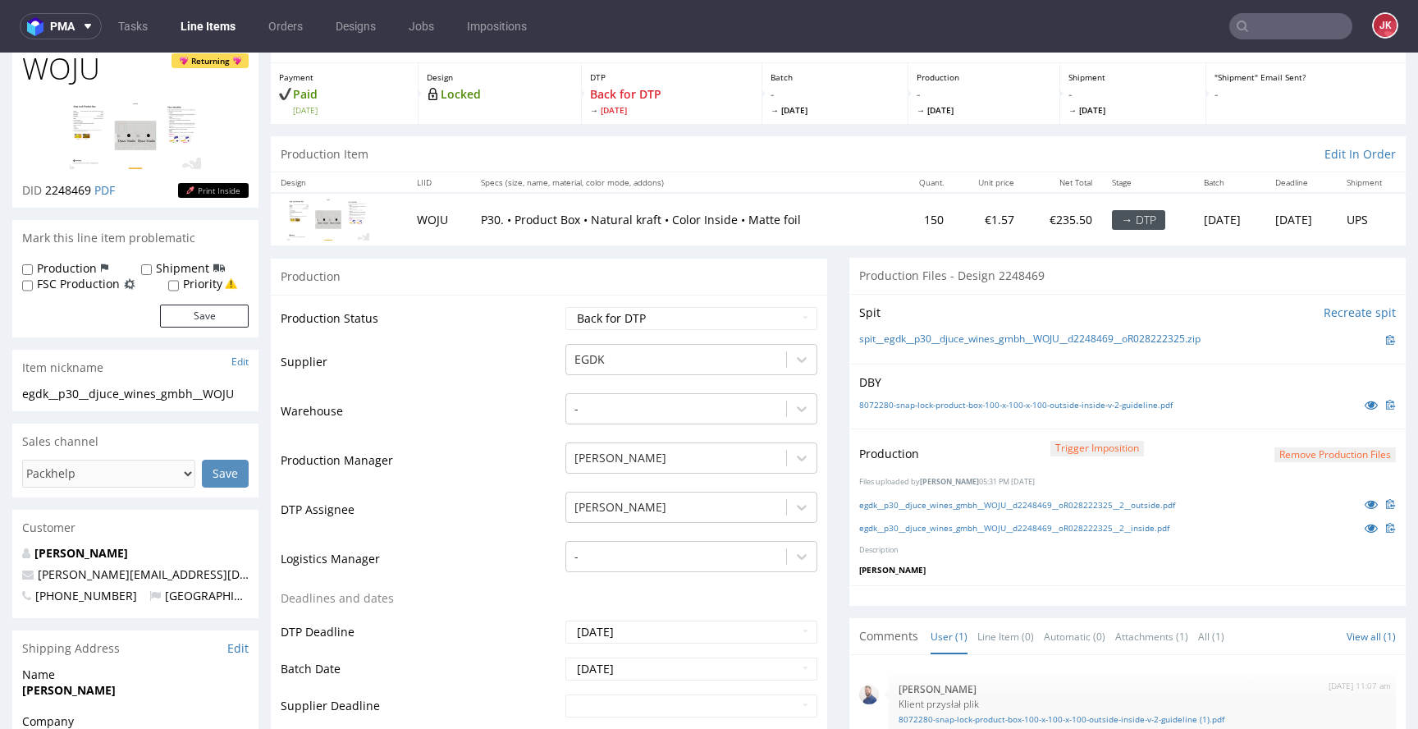
click at [1317, 451] on button "Remove production files" at bounding box center [1335, 455] width 121 height 16
click at [1281, 422] on link "Yes" at bounding box center [1284, 417] width 47 height 25
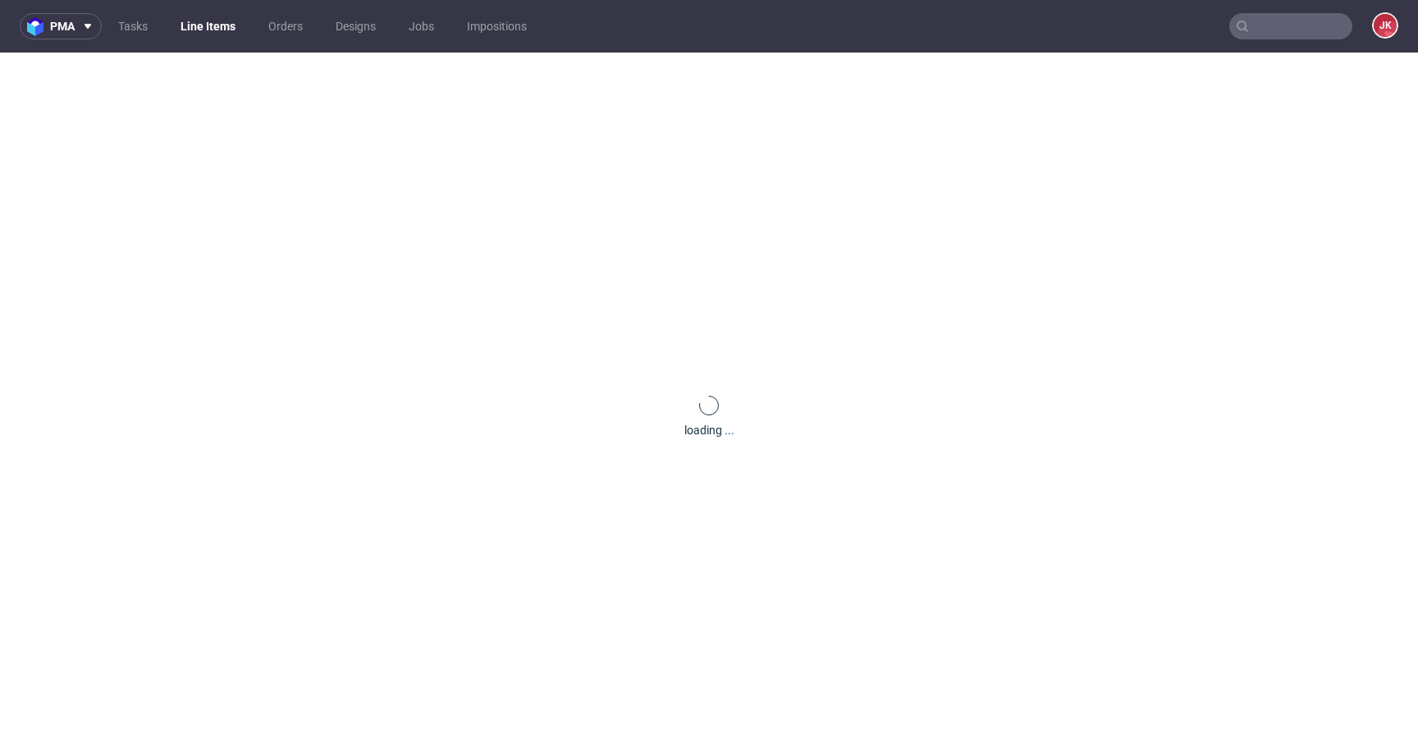
scroll to position [0, 0]
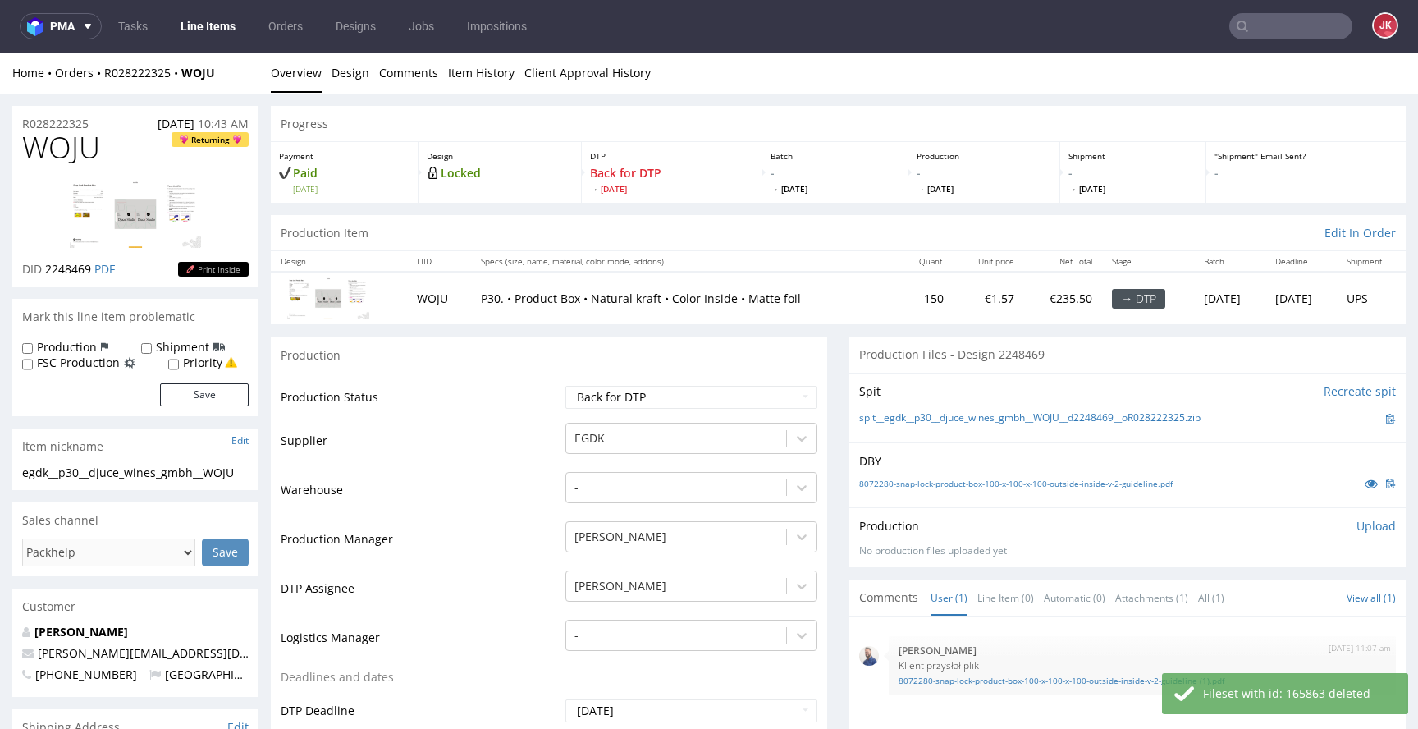
click at [1360, 524] on p "Upload" at bounding box center [1376, 526] width 39 height 16
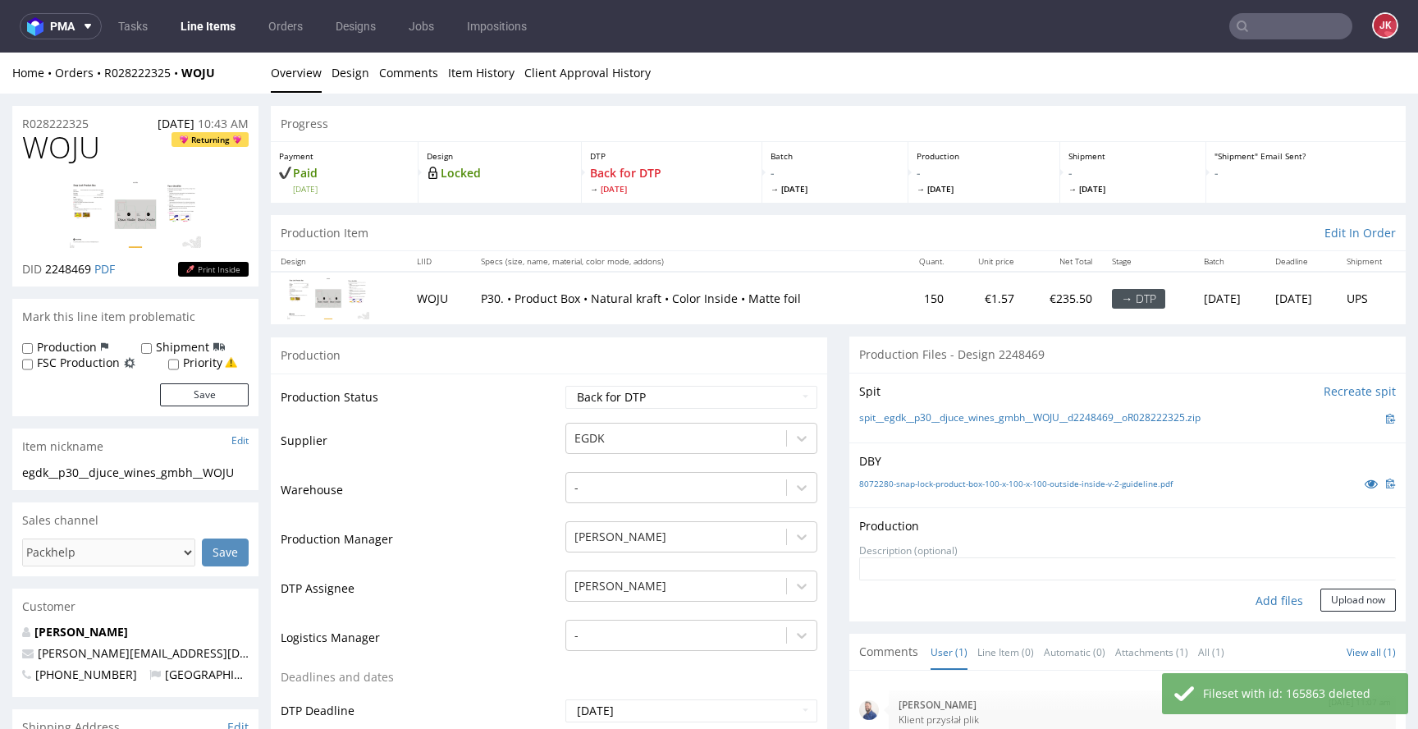
click at [1263, 598] on div "Add files" at bounding box center [1280, 601] width 82 height 25
type input "C:\fakepath\egdk__p30__djuce_wines_gmbh__WOJU__d2248469__oR028222325__2__inside…"
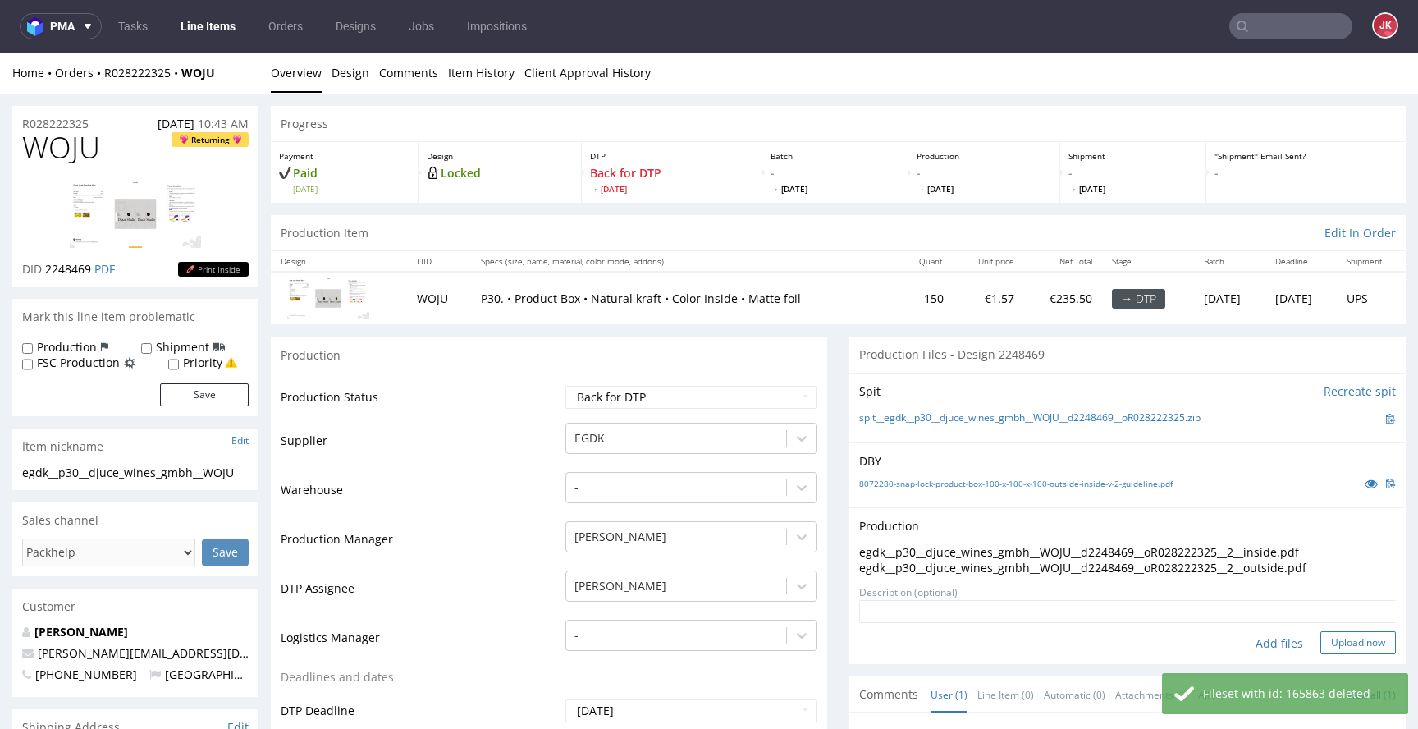
click at [1331, 644] on button "Upload now" at bounding box center [1359, 642] width 76 height 23
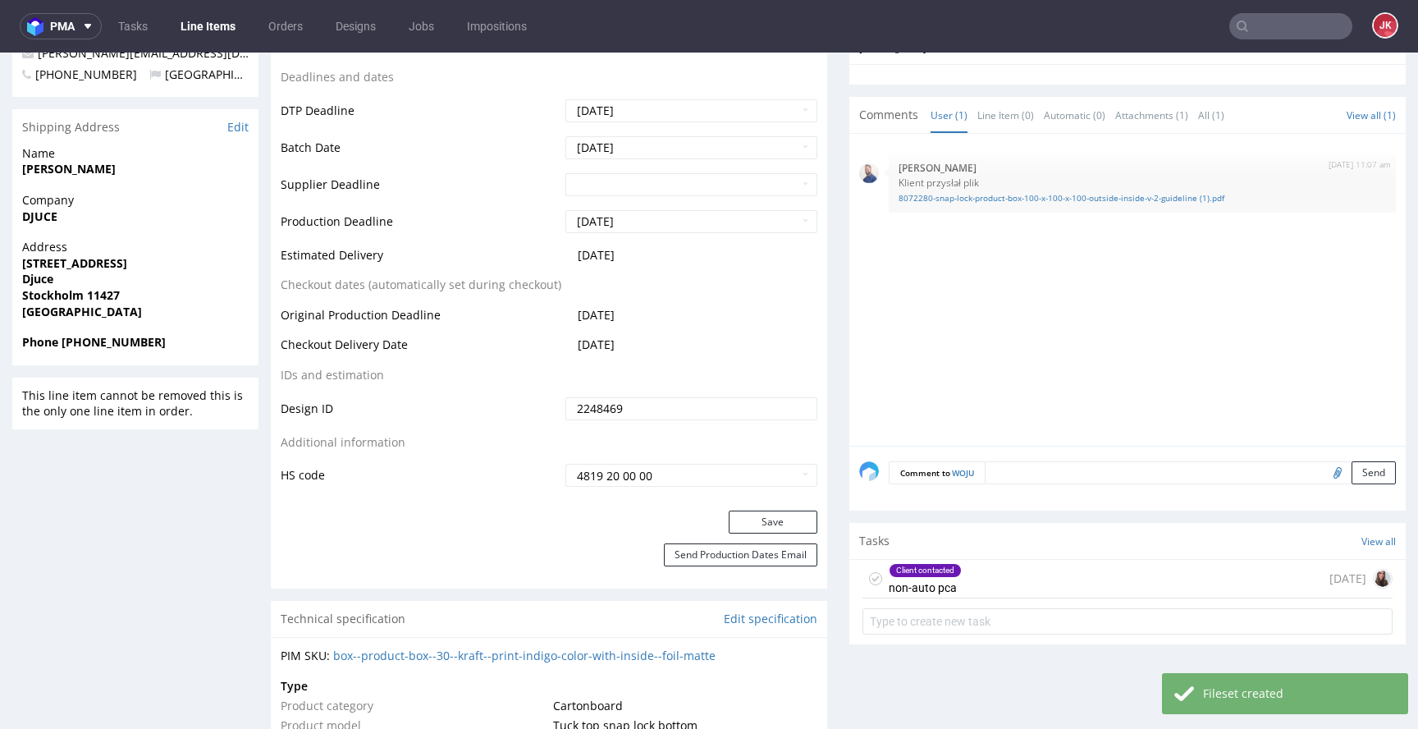
scroll to position [751, 0]
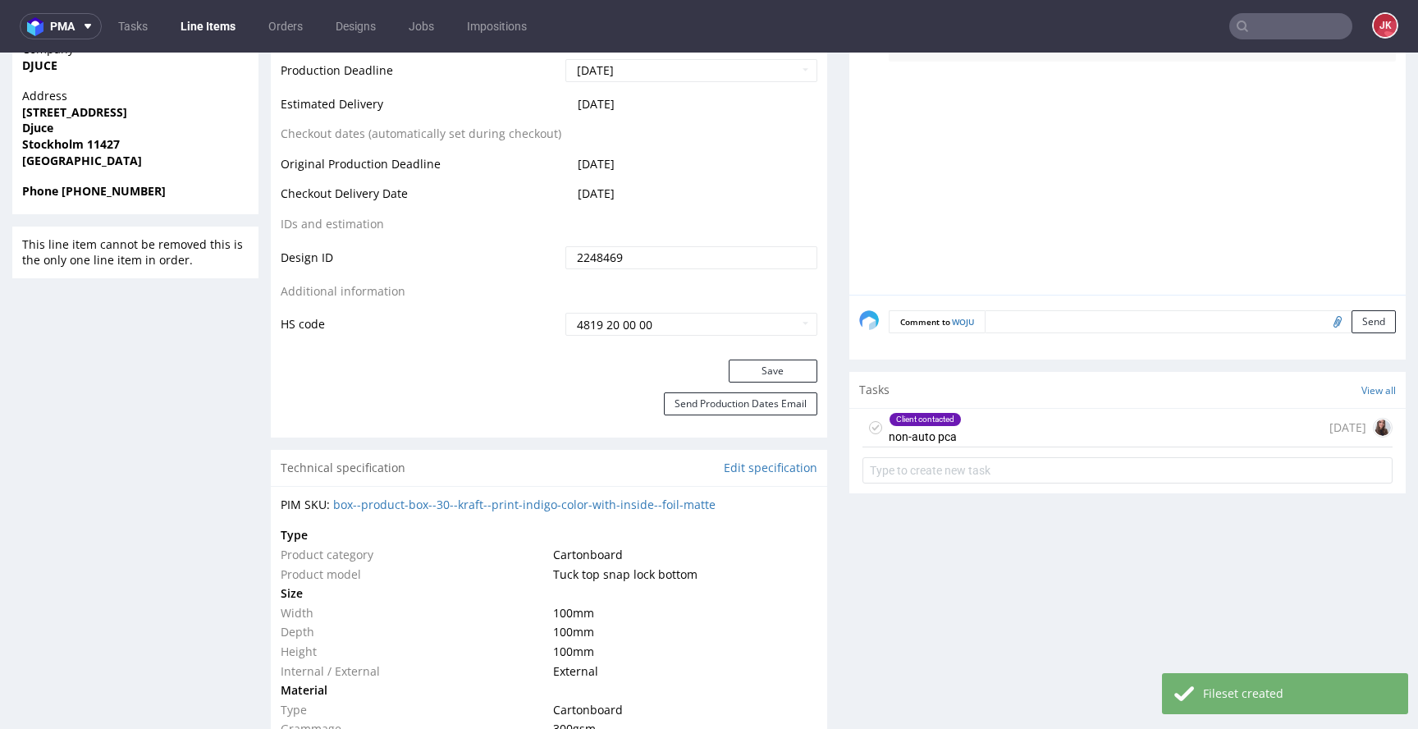
click at [908, 433] on div "Client contacted non-auto pca" at bounding box center [925, 428] width 73 height 38
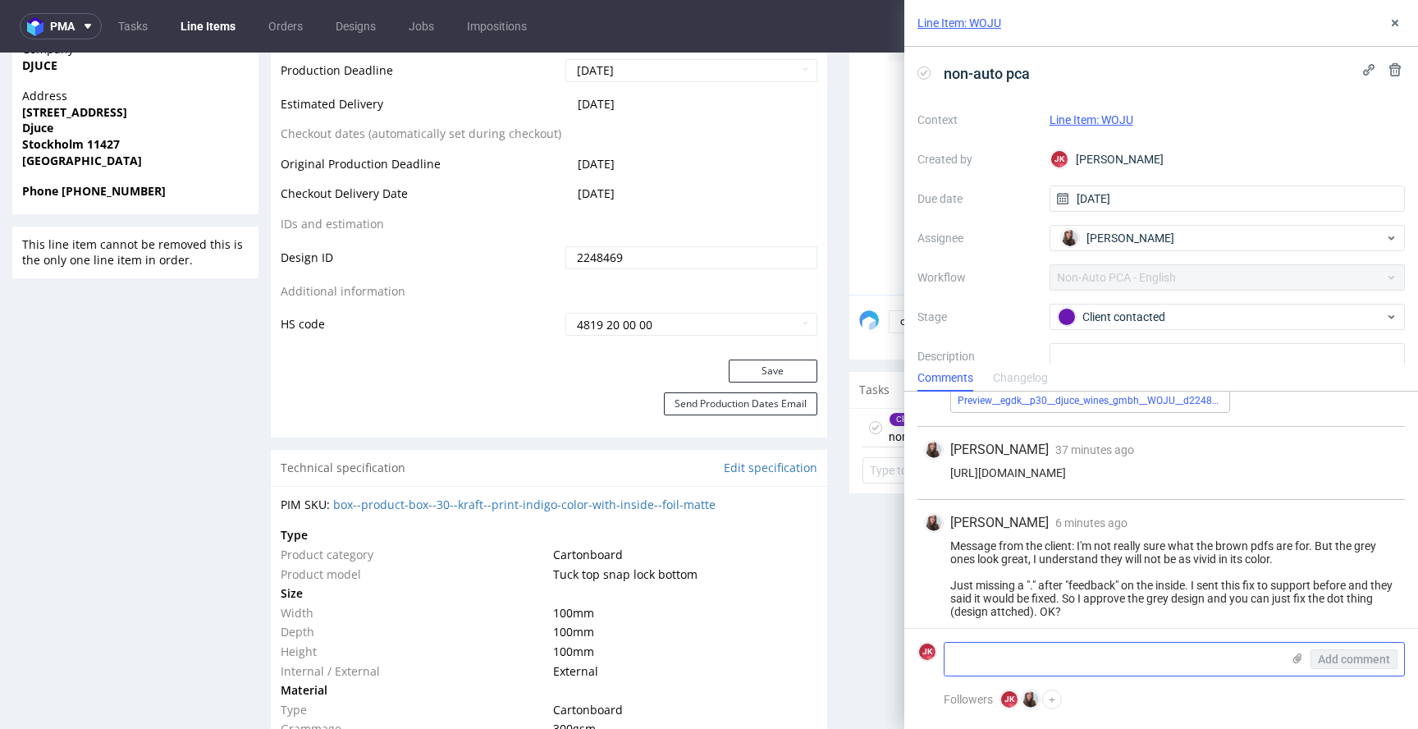
scroll to position [396, 0]
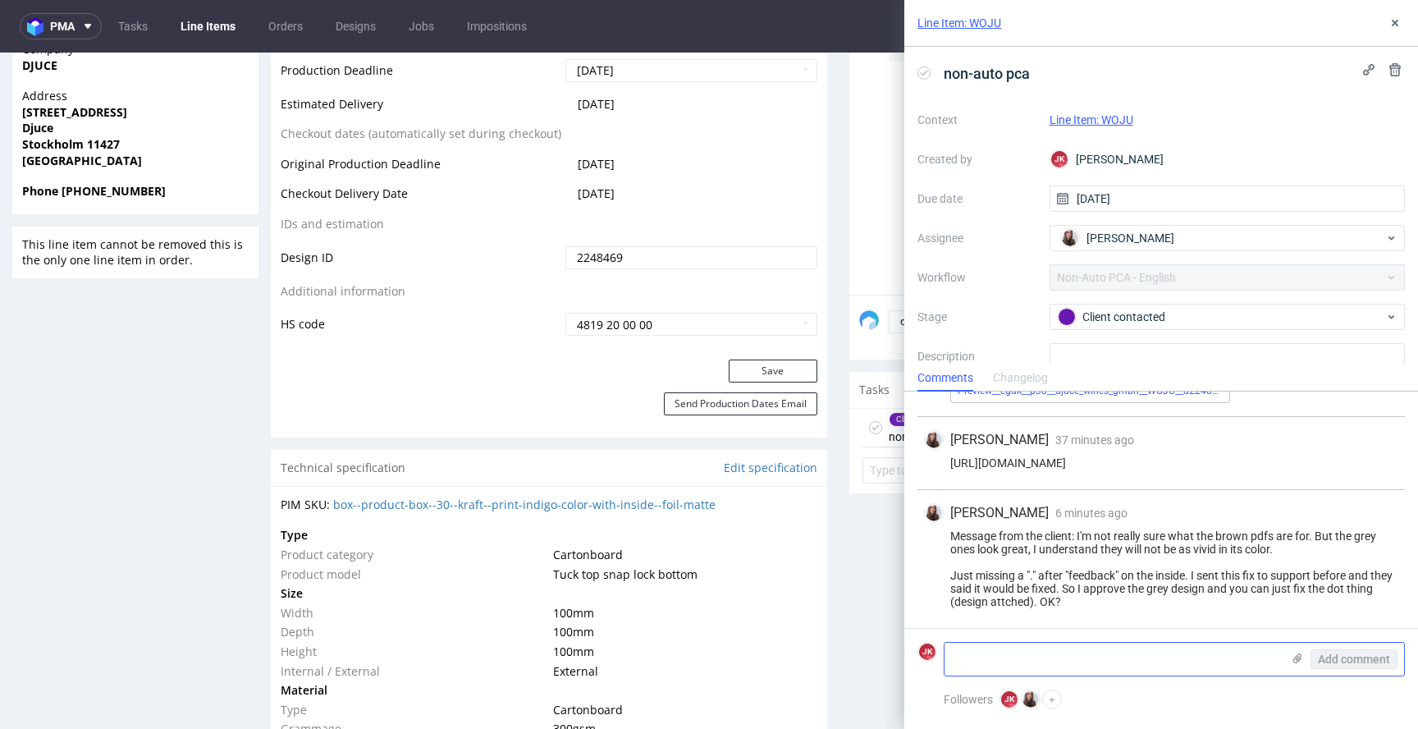
click at [1299, 659] on use at bounding box center [1298, 658] width 9 height 10
click at [0, 0] on input "file" at bounding box center [0, 0] width 0 height 0
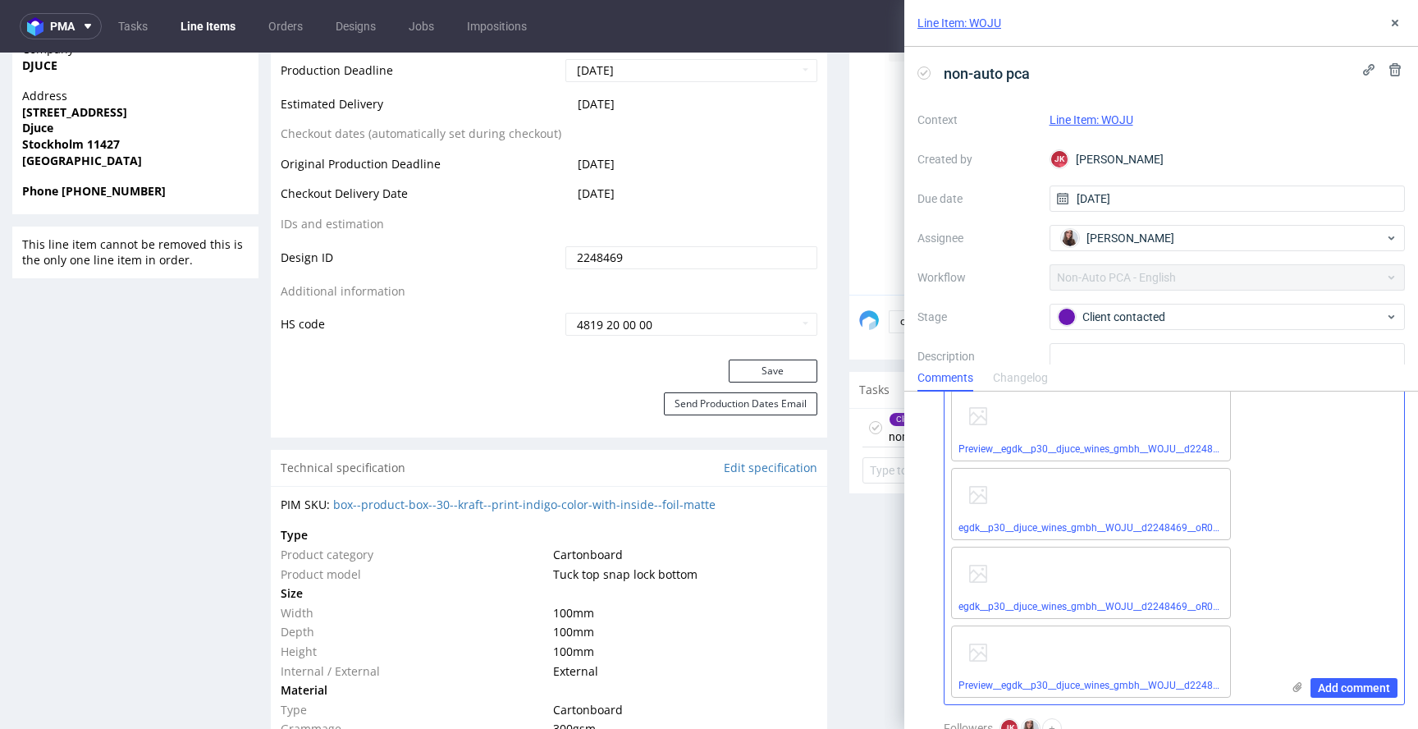
scroll to position [0, 0]
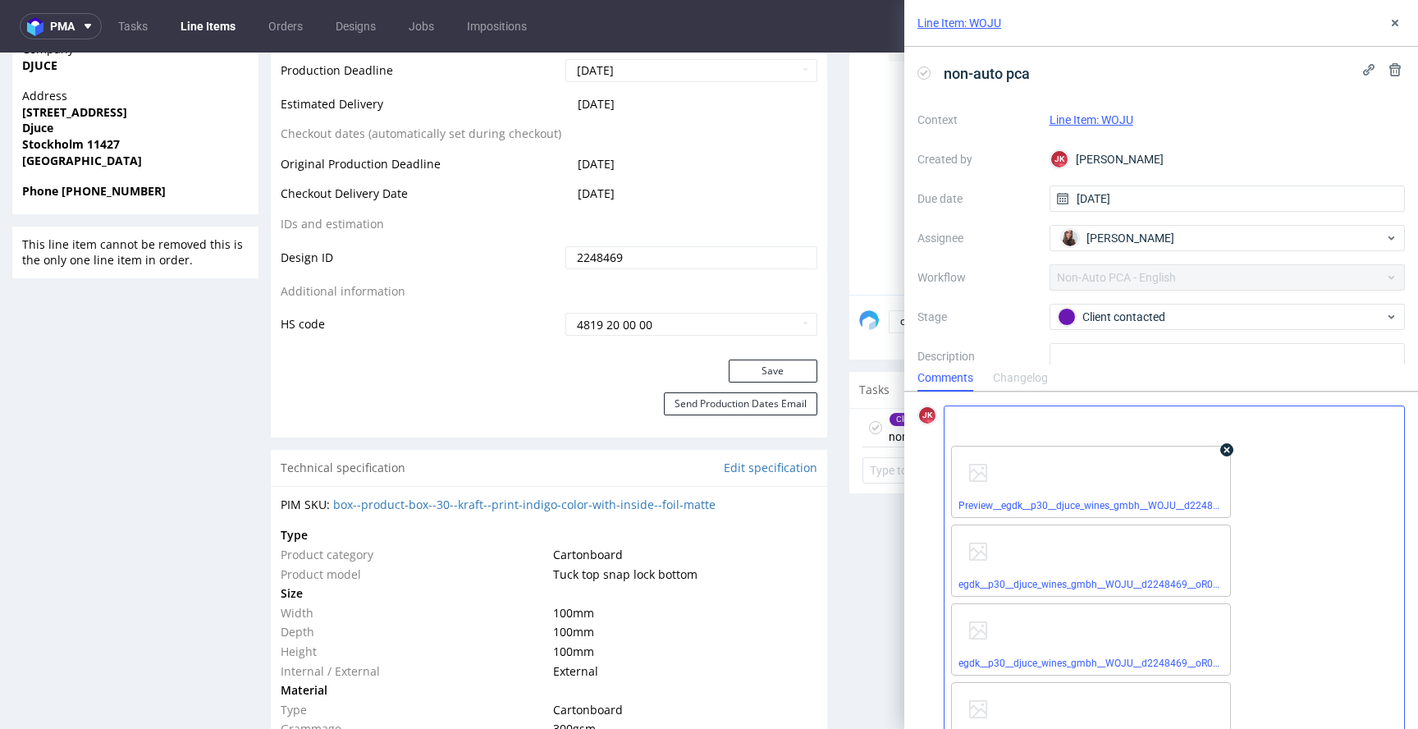
click at [1225, 450] on icon at bounding box center [1226, 449] width 11 height 11
click at [1225, 451] on icon at bounding box center [1226, 449] width 11 height 11
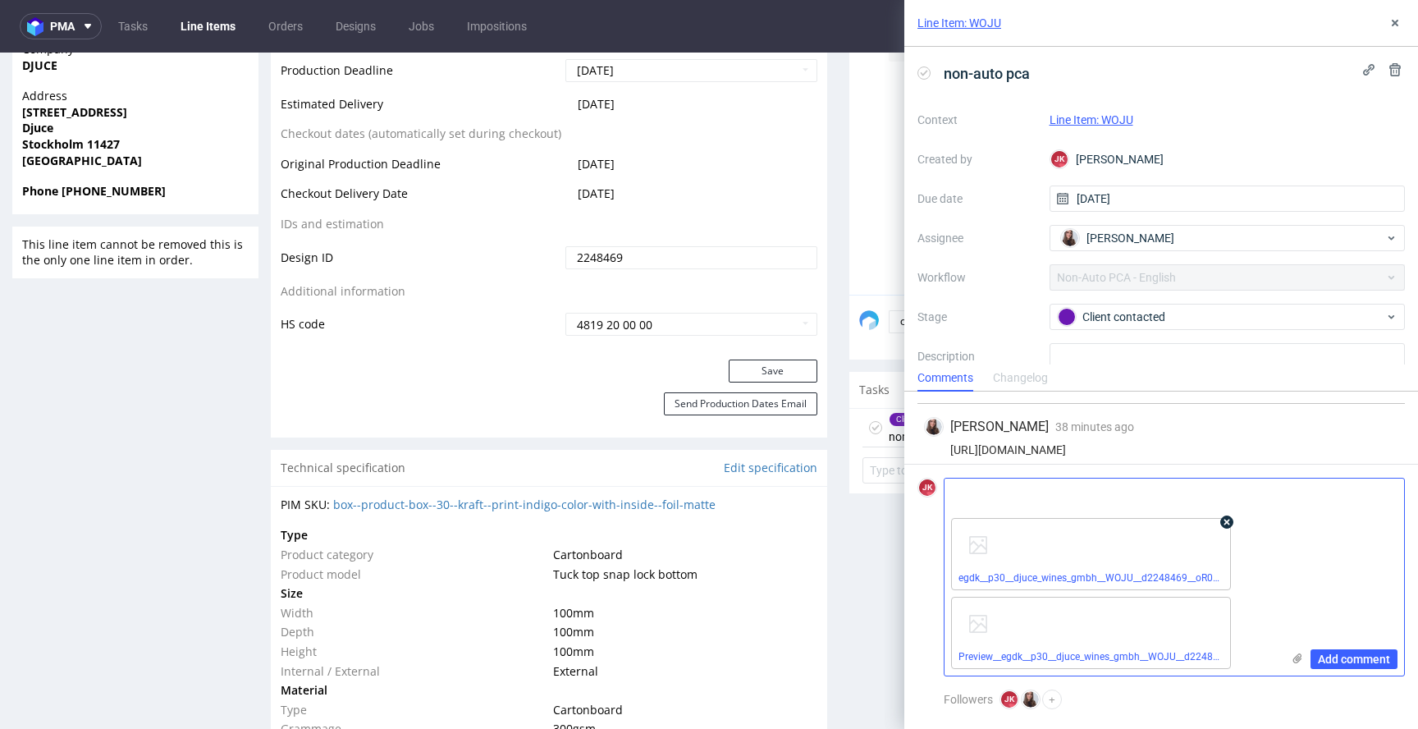
click at [1226, 524] on icon at bounding box center [1226, 521] width 11 height 11
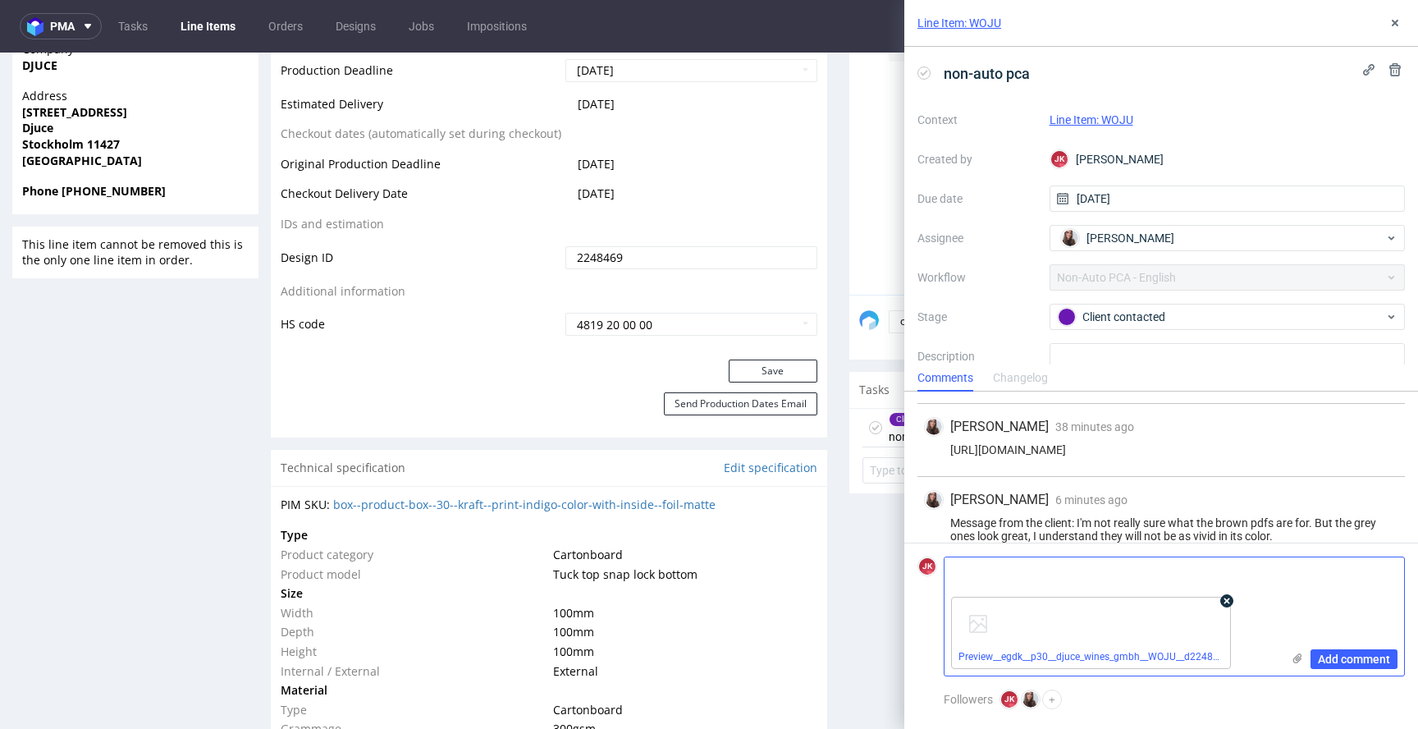
click at [1230, 602] on icon at bounding box center [1226, 600] width 11 height 11
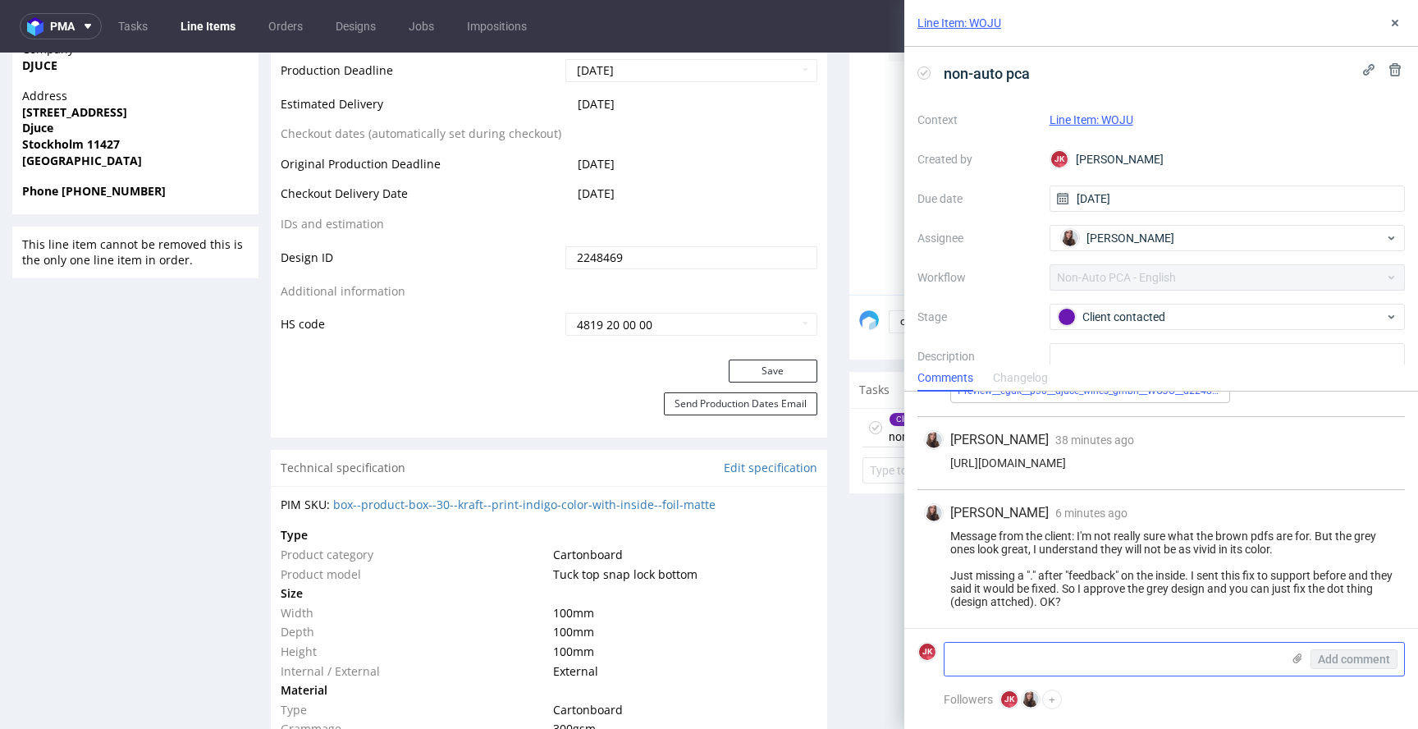
click at [1099, 653] on textarea at bounding box center [1113, 659] width 337 height 33
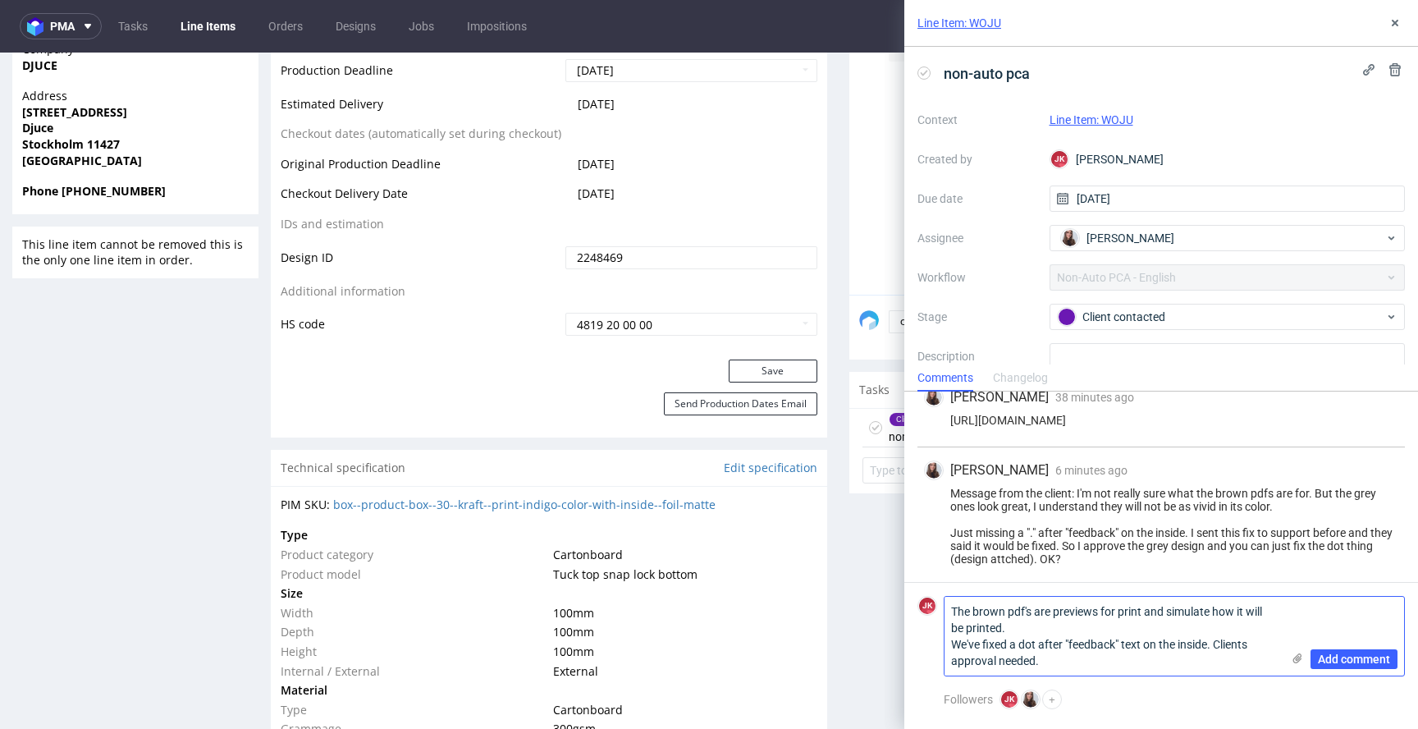
type textarea "The brown pdf's are previews for print and simulate how it will be printed. We'…"
click at [1294, 655] on icon at bounding box center [1297, 658] width 13 height 13
click at [0, 0] on input "file" at bounding box center [0, 0] width 0 height 0
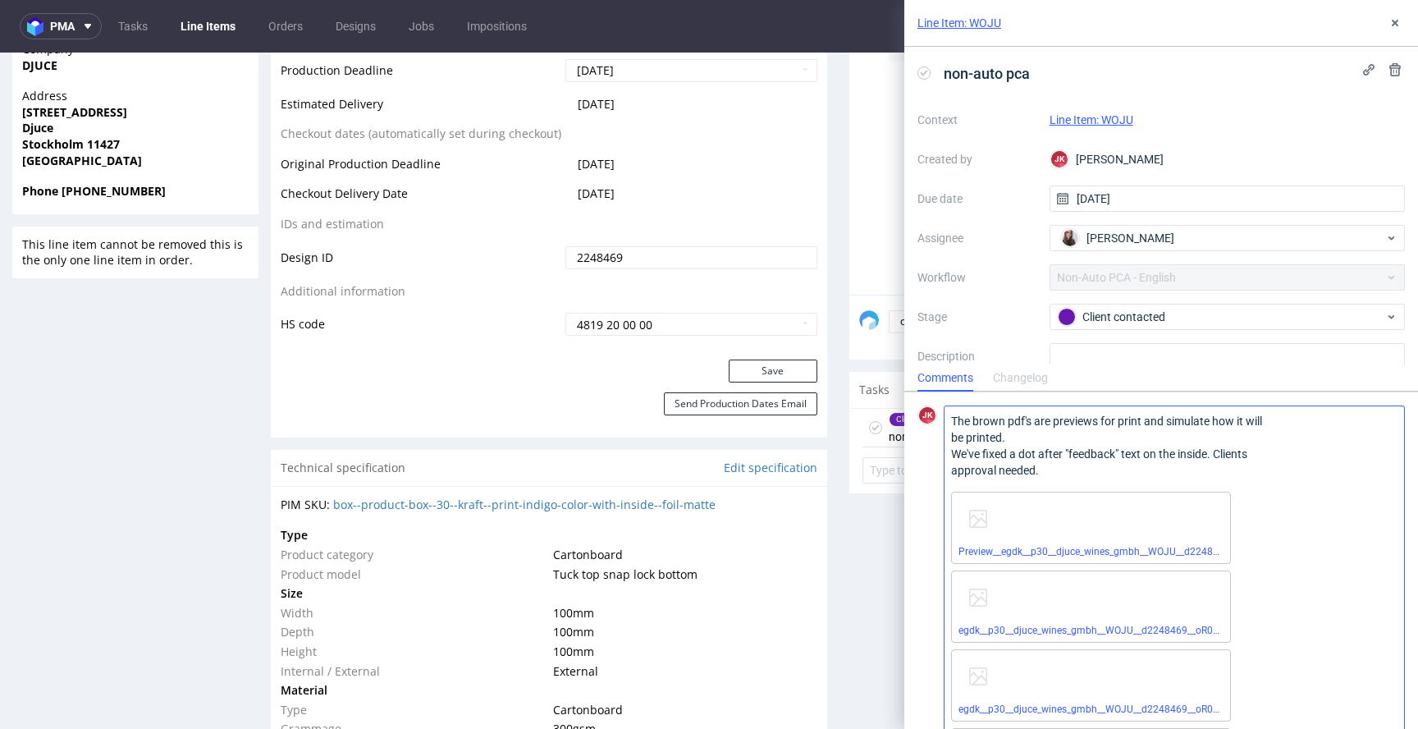
scroll to position [131, 0]
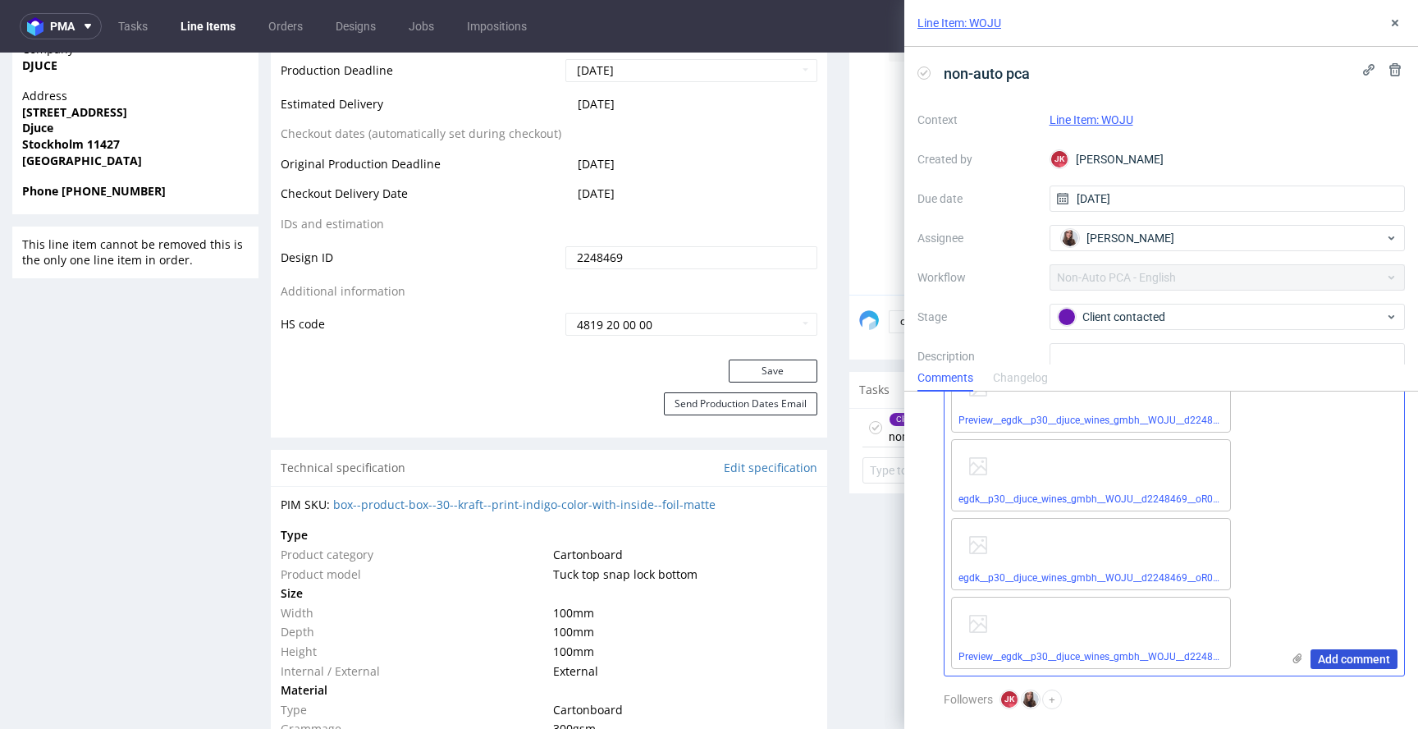
click at [1340, 656] on span "Add comment" at bounding box center [1354, 658] width 72 height 11
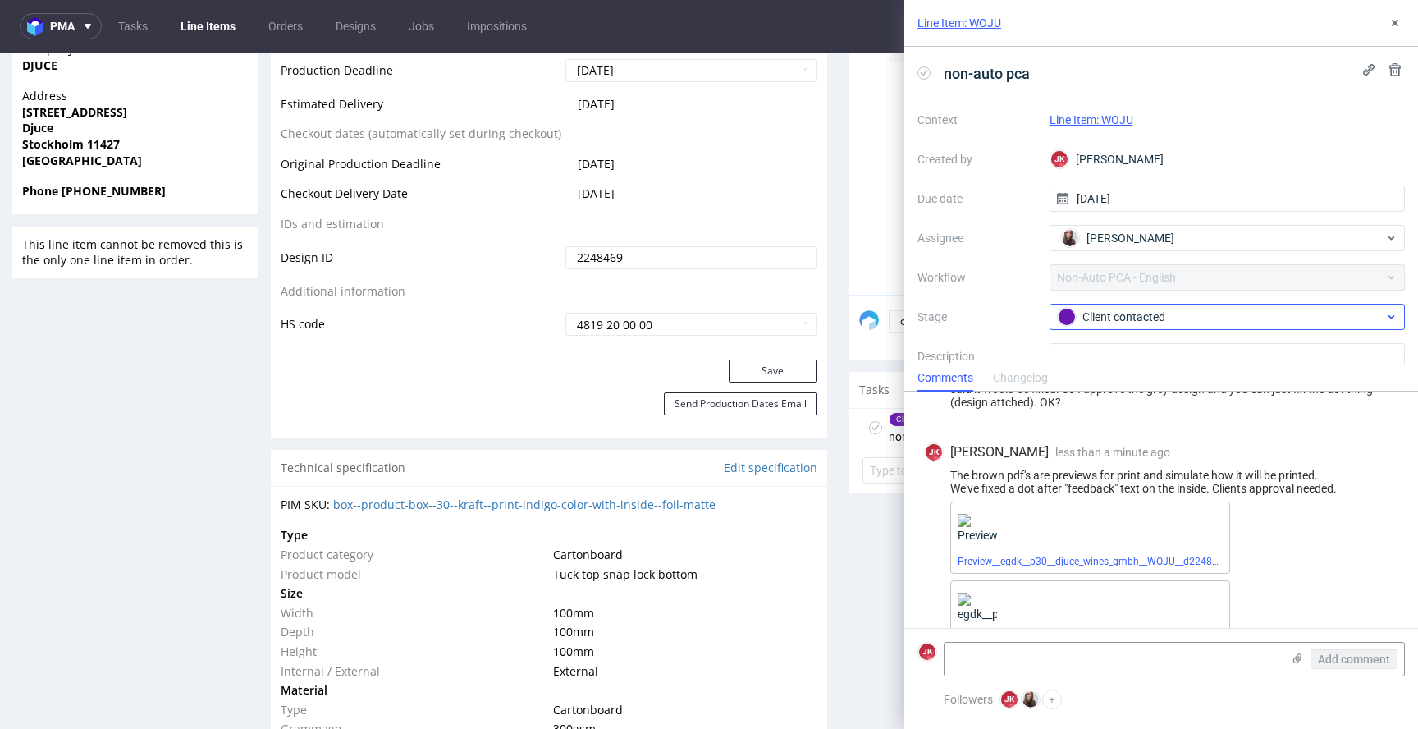
scroll to position [790, 0]
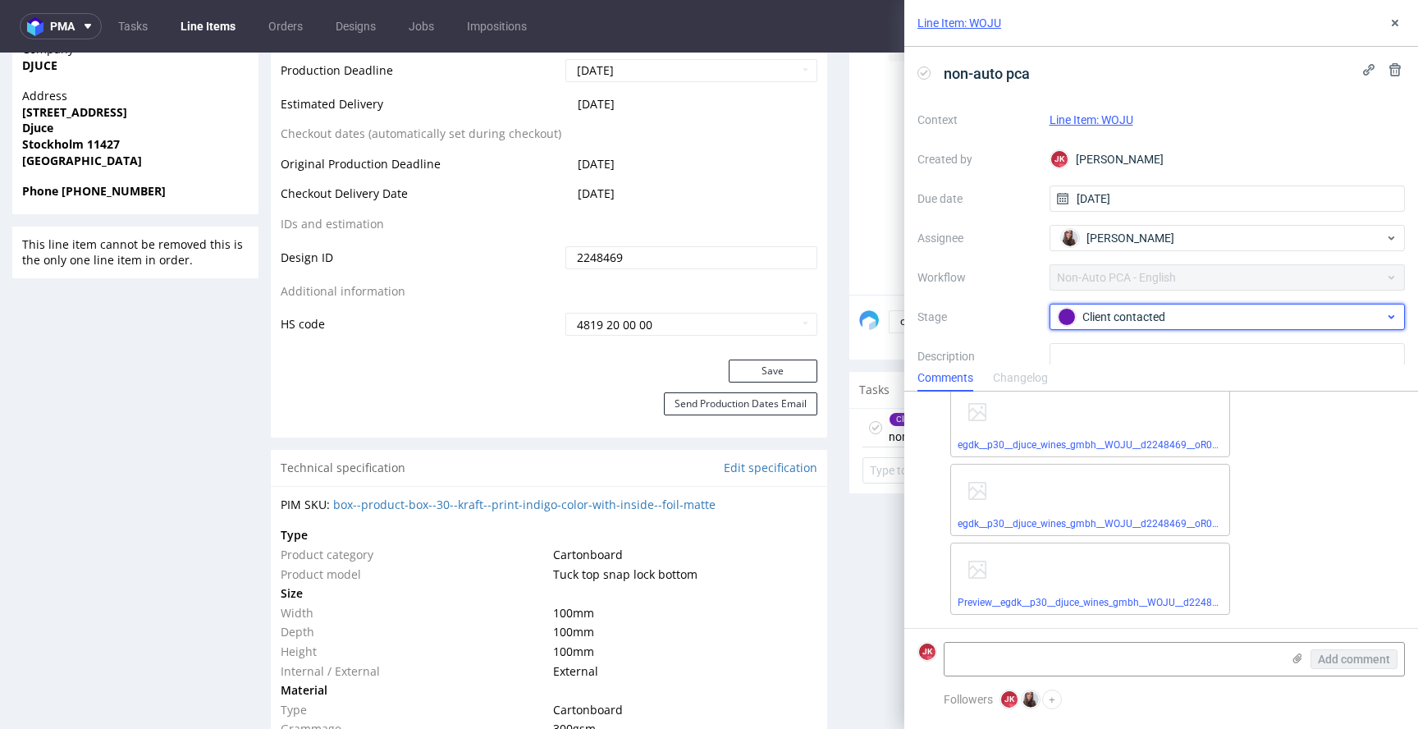
click at [1118, 321] on div "Client contacted" at bounding box center [1221, 317] width 327 height 18
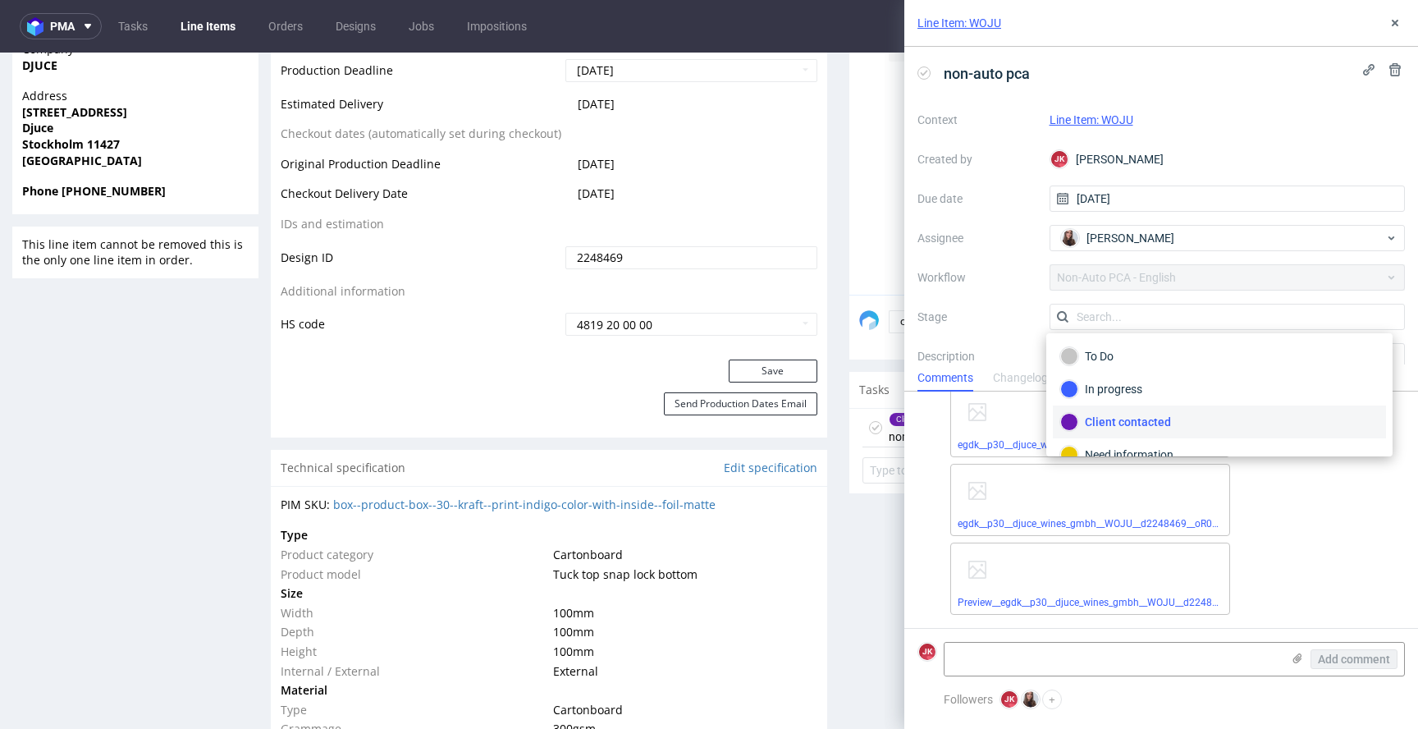
click at [1113, 334] on div "To Do In progress Client contacted Need information Completed Rejected" at bounding box center [1220, 394] width 346 height 123
click at [1109, 348] on div "To Do" at bounding box center [1220, 356] width 318 height 18
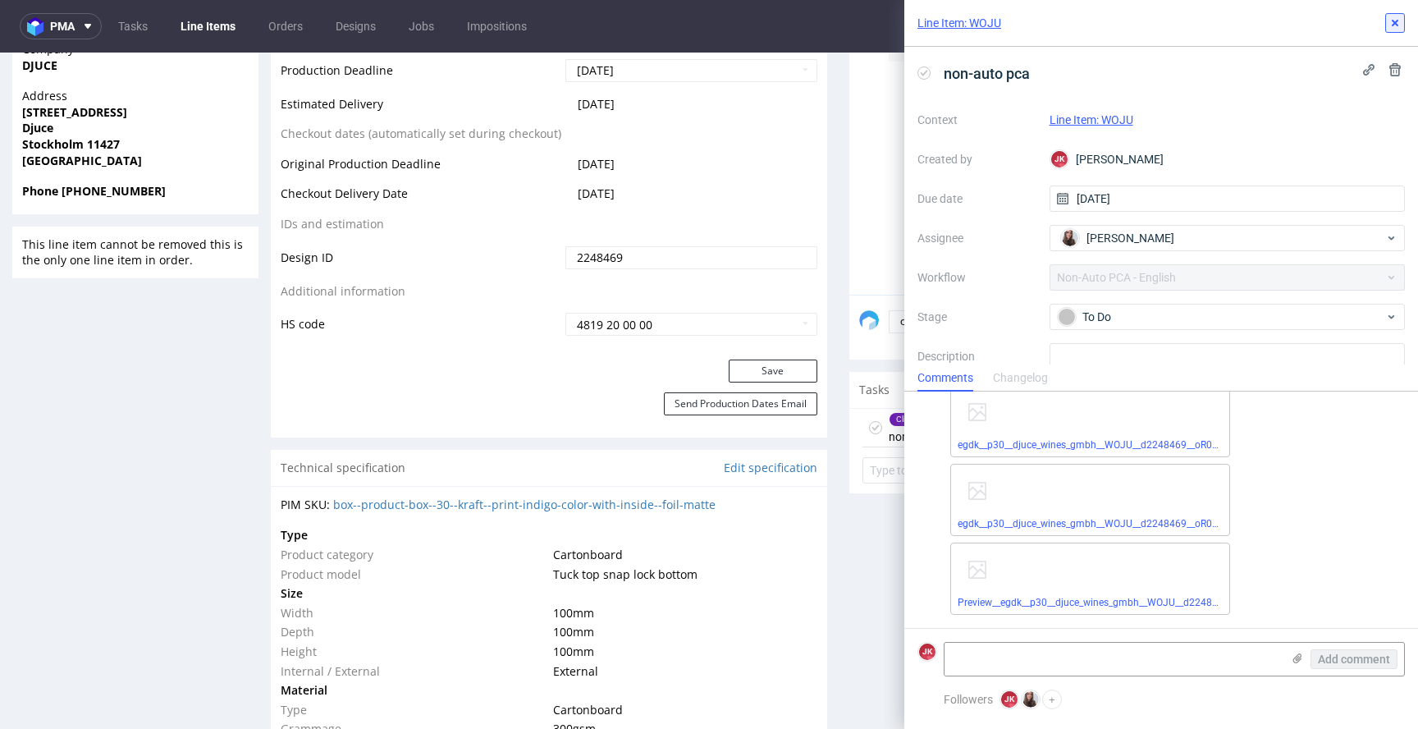
click at [1393, 25] on icon at bounding box center [1395, 22] width 13 height 13
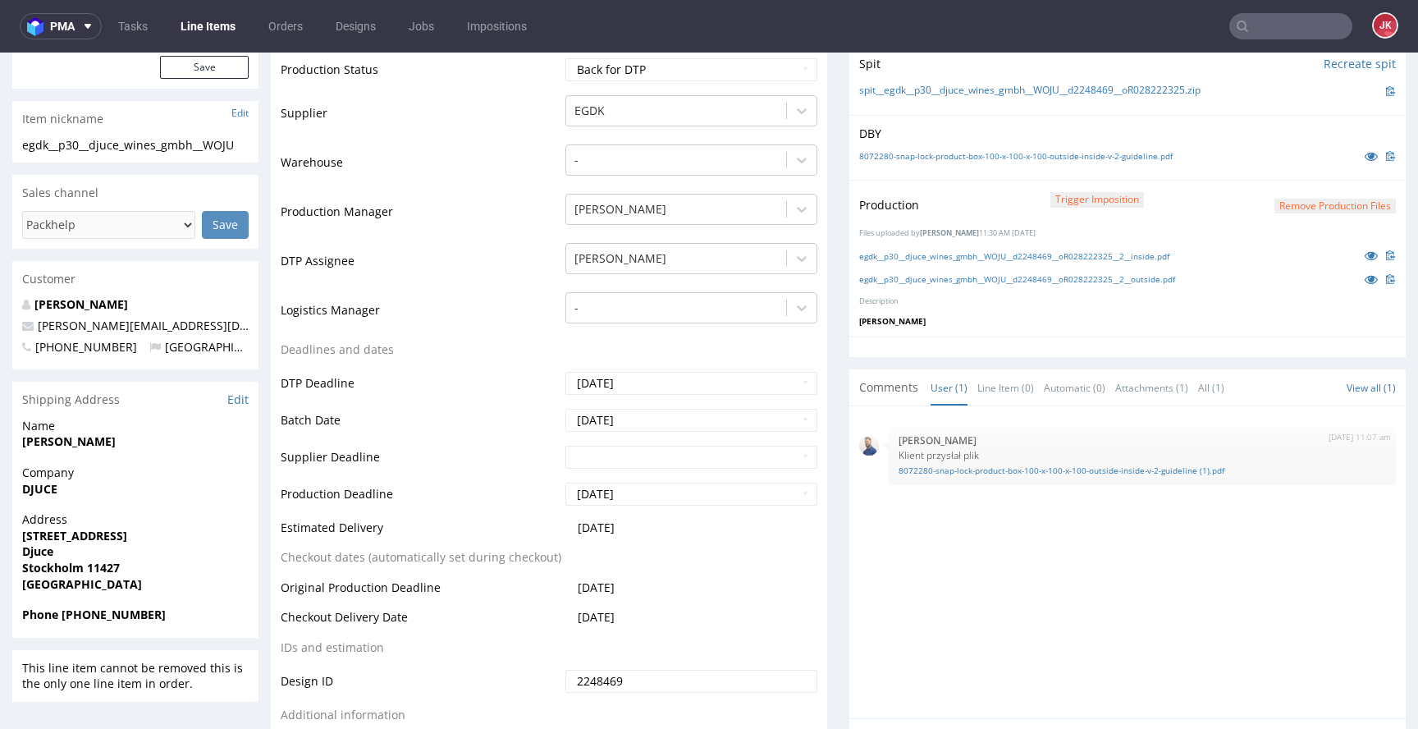
scroll to position [61, 0]
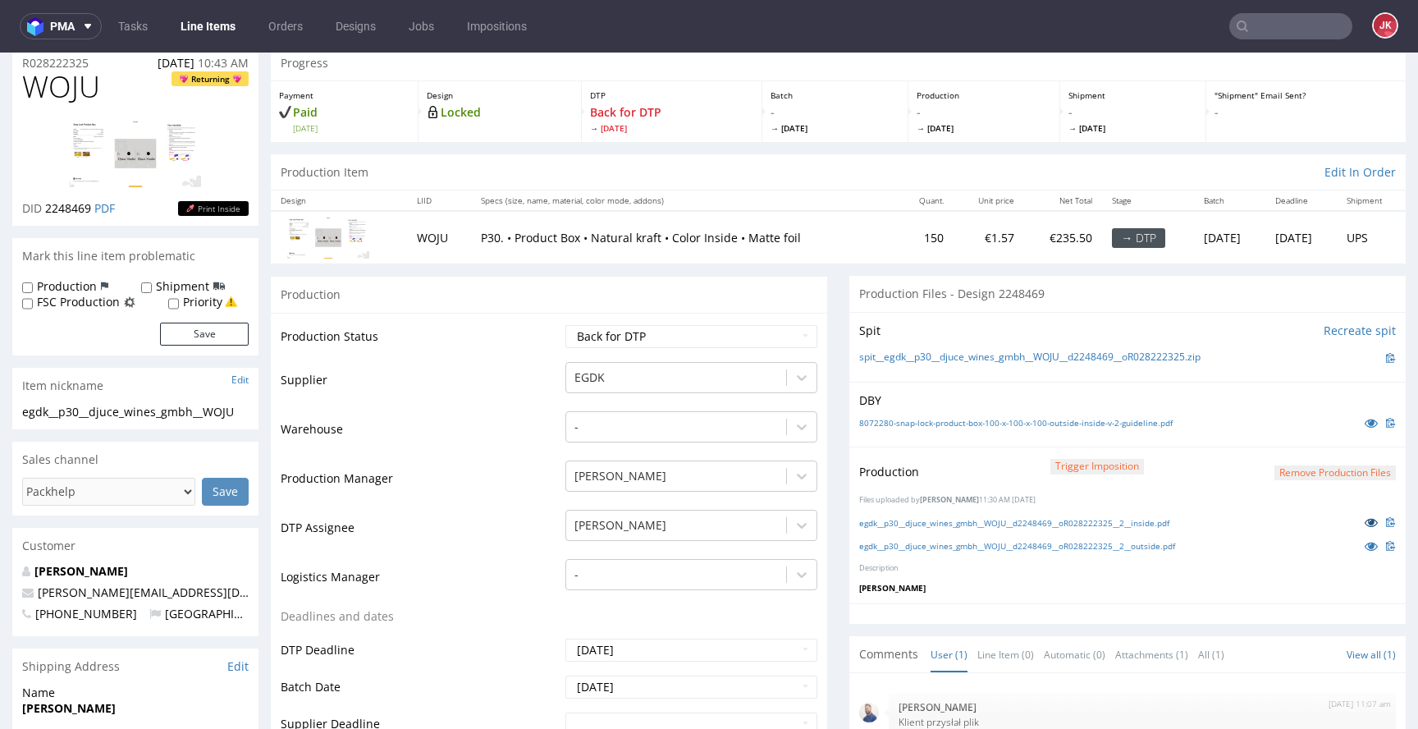
click at [1365, 524] on icon at bounding box center [1371, 521] width 13 height 11
click at [728, 321] on div "Production Status Waiting for Artwork Waiting for Diecut Waiting for Mockup Wai…" at bounding box center [549, 681] width 557 height 737
click at [728, 324] on td "Waiting for Artwork Waiting for Diecut Waiting for Mockup Waiting for DTP Waiti…" at bounding box center [689, 341] width 256 height 37
click at [728, 333] on select "Waiting for Artwork Waiting for Diecut Waiting for Mockup Waiting for DTP Waiti…" at bounding box center [692, 336] width 252 height 23
select select "dtp_ca_needed"
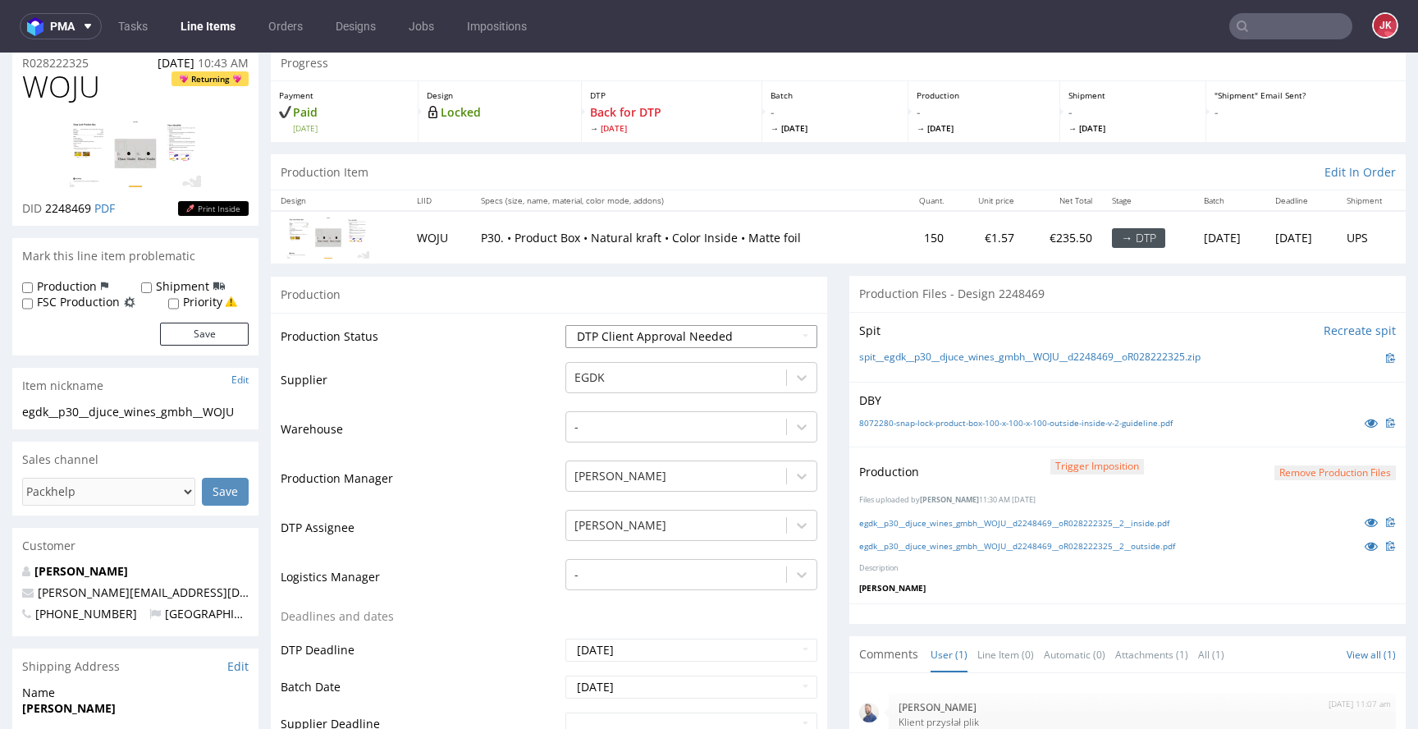
click at [566, 325] on select "Waiting for Artwork Waiting for Diecut Waiting for Mockup Waiting for DTP Waiti…" at bounding box center [692, 336] width 252 height 23
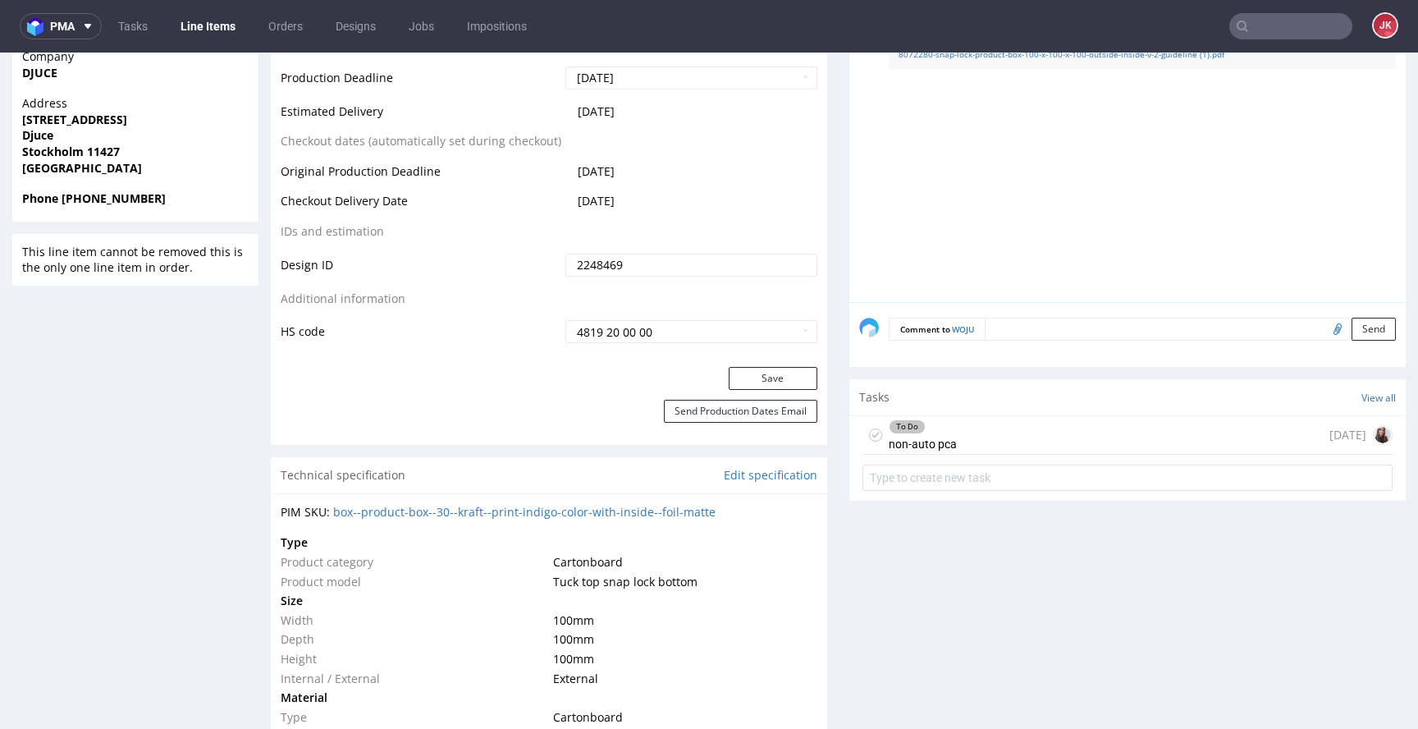
scroll to position [790, 0]
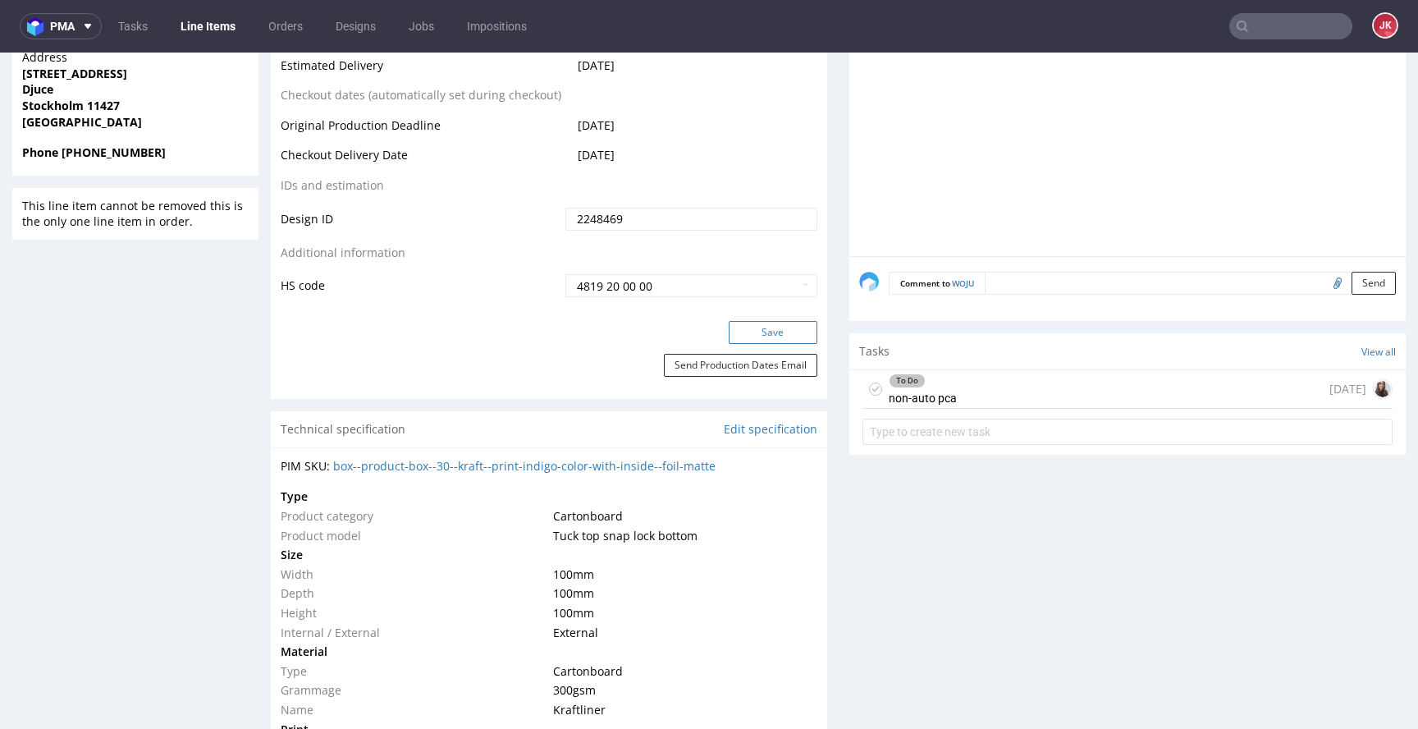
click at [758, 323] on button "Save" at bounding box center [773, 332] width 89 height 23
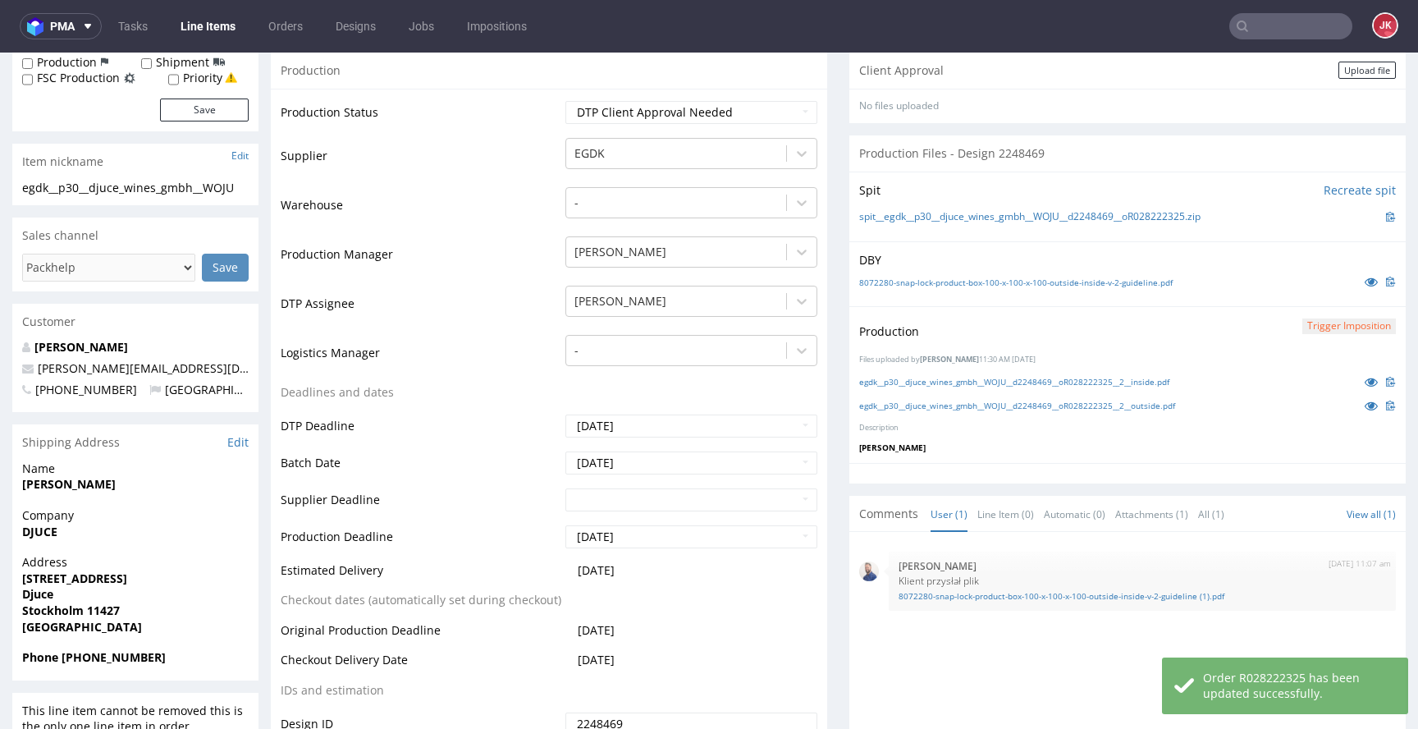
scroll to position [0, 0]
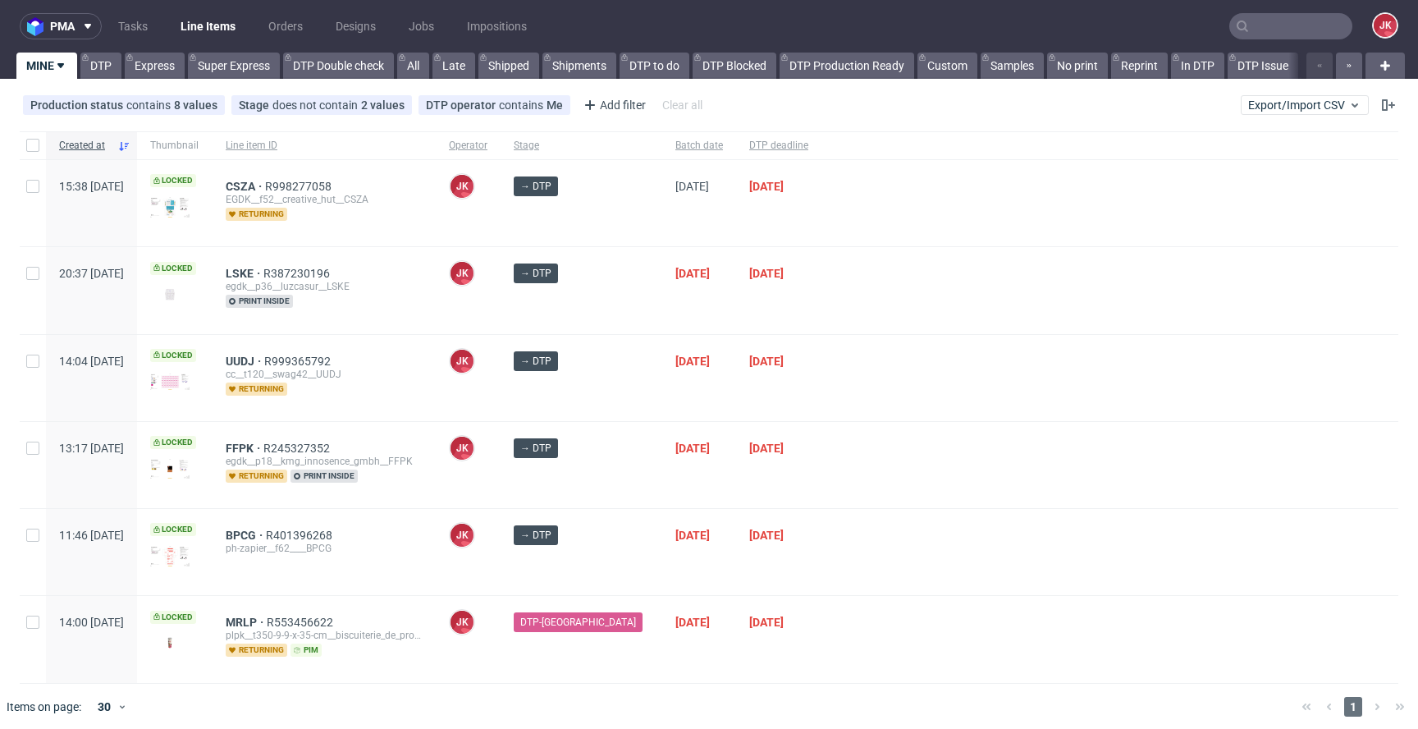
click at [619, 395] on div "→ DTP" at bounding box center [582, 378] width 162 height 86
click at [827, 479] on div at bounding box center [1110, 465] width 577 height 86
click at [714, 419] on div "[DATE]" at bounding box center [699, 378] width 74 height 86
click at [713, 410] on div "[DATE]" at bounding box center [699, 378] width 74 height 86
click at [111, 62] on link "DTP" at bounding box center [100, 66] width 41 height 26
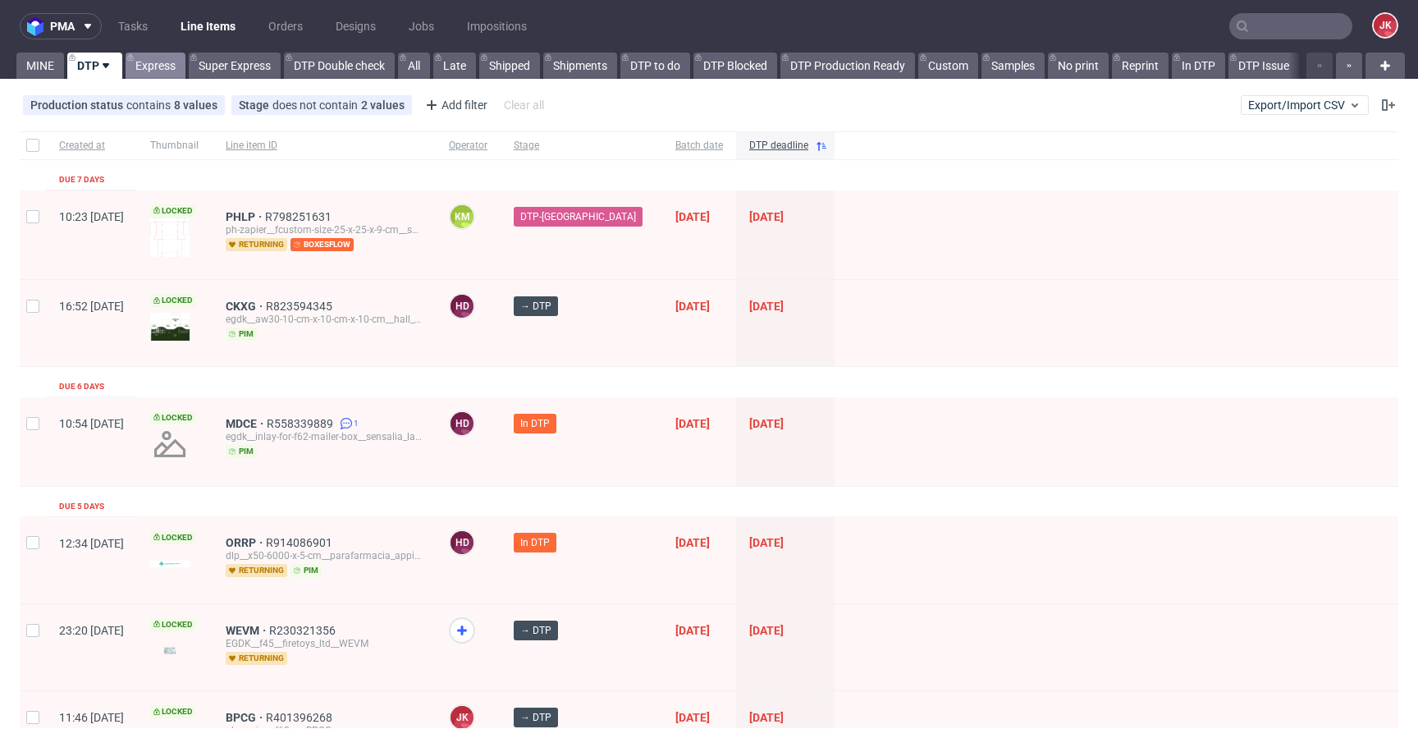
click at [166, 65] on link "Express" at bounding box center [156, 66] width 60 height 26
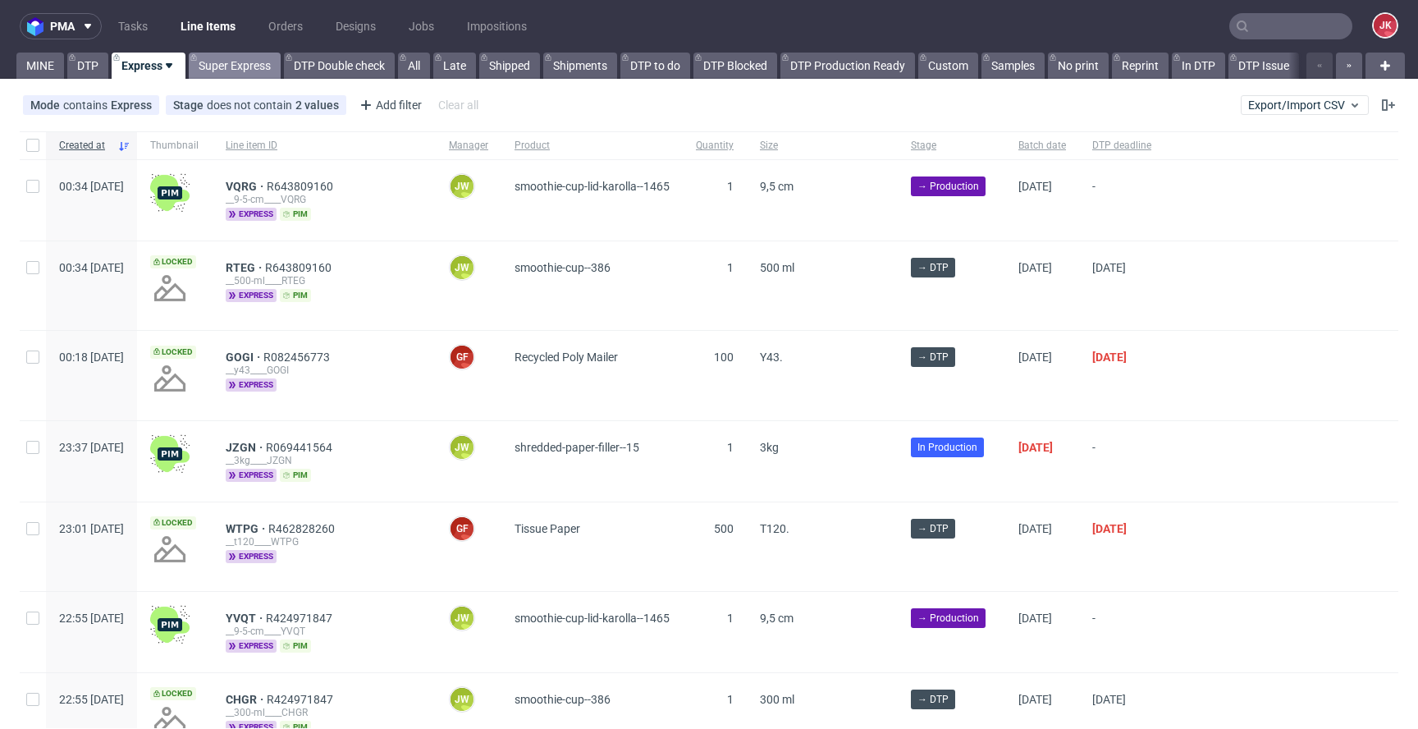
click at [214, 68] on link "Super Express" at bounding box center [235, 66] width 92 height 26
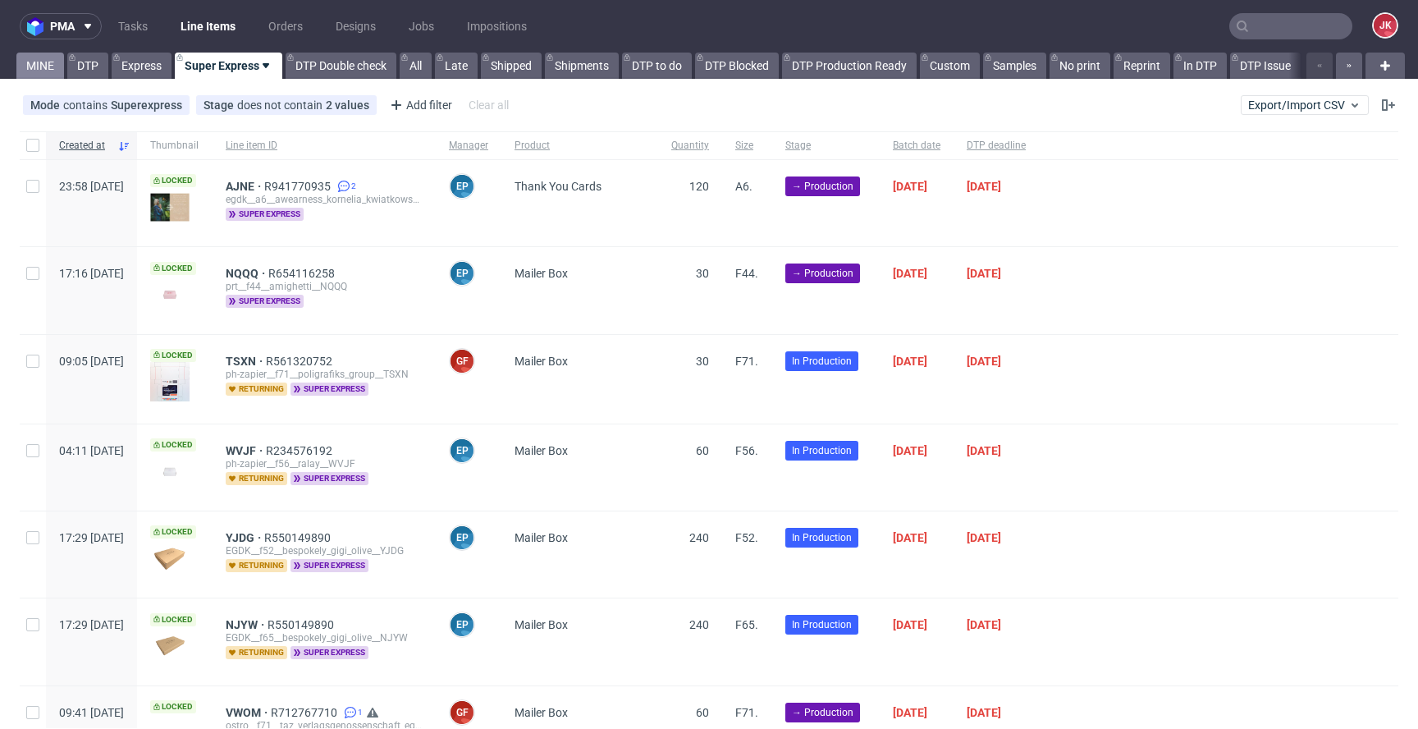
click at [41, 62] on link "MINE" at bounding box center [40, 66] width 48 height 26
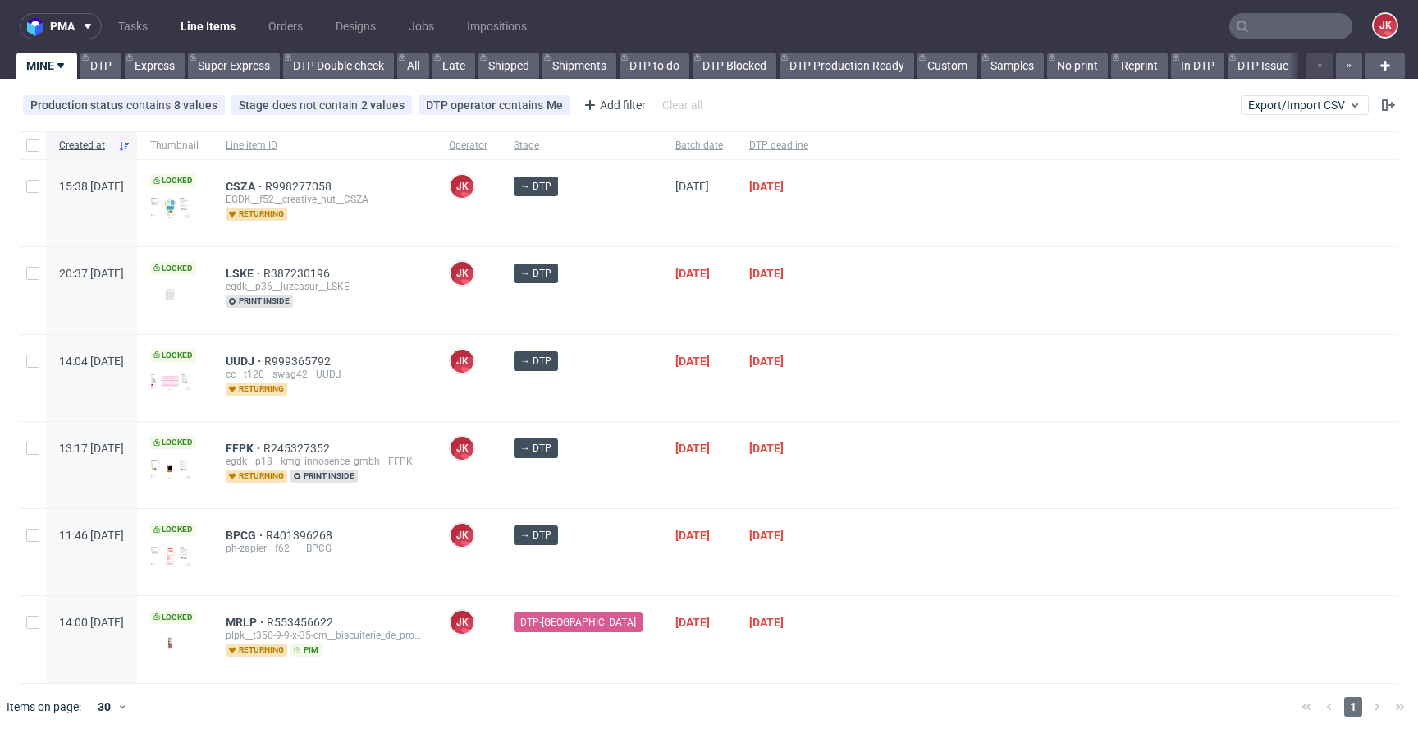
click at [501, 312] on div "[PERSON_NAME] [PERSON_NAME]" at bounding box center [468, 290] width 65 height 86
click at [266, 537] on span "BPCG" at bounding box center [246, 535] width 40 height 13
click at [423, 562] on span "BPCG R401396268 ph-zapier__f62____BPCG" at bounding box center [324, 552] width 197 height 47
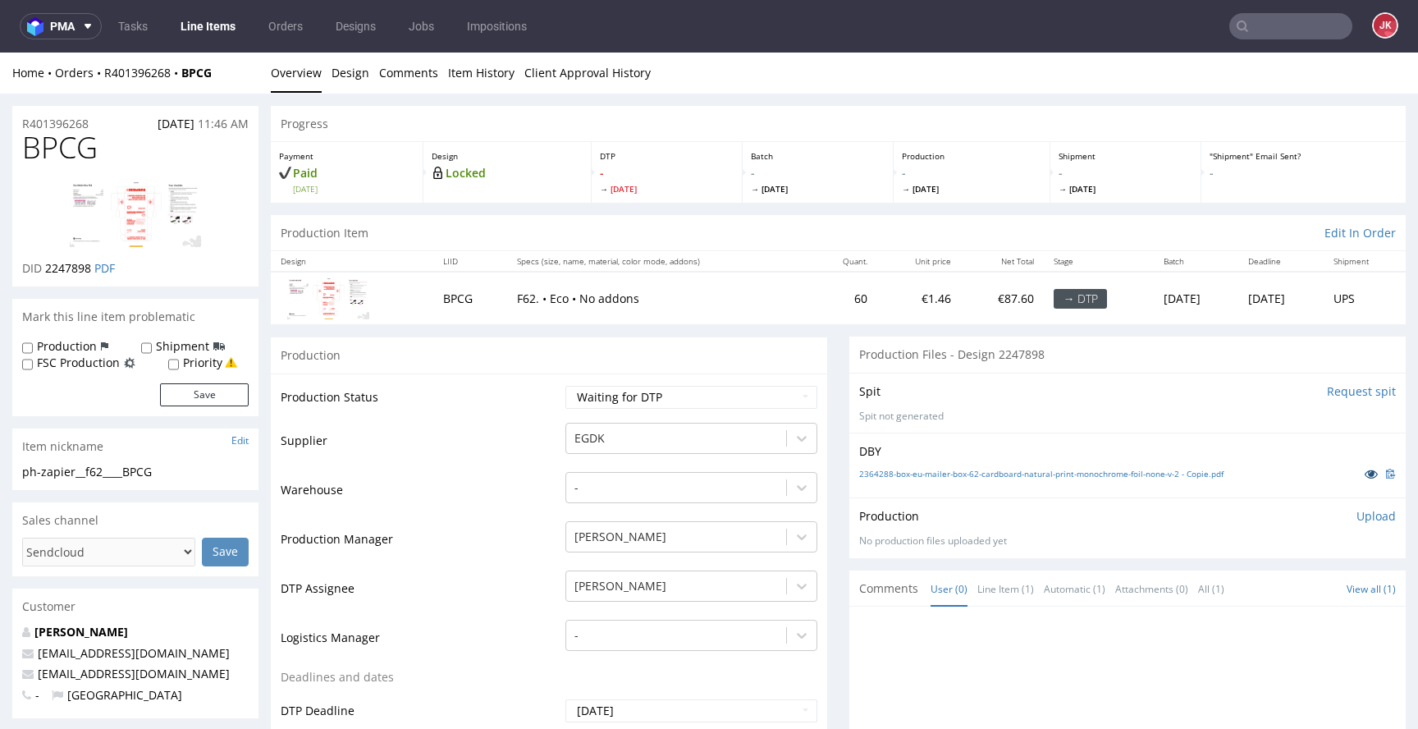
click at [1365, 470] on icon at bounding box center [1371, 473] width 13 height 11
click at [923, 470] on link "2364288-box-eu-mailer-box-62-cardboard-natural-print-monochrome-foil-none-v-2 -…" at bounding box center [1041, 473] width 364 height 11
click at [497, 403] on td "Production Status" at bounding box center [421, 402] width 281 height 37
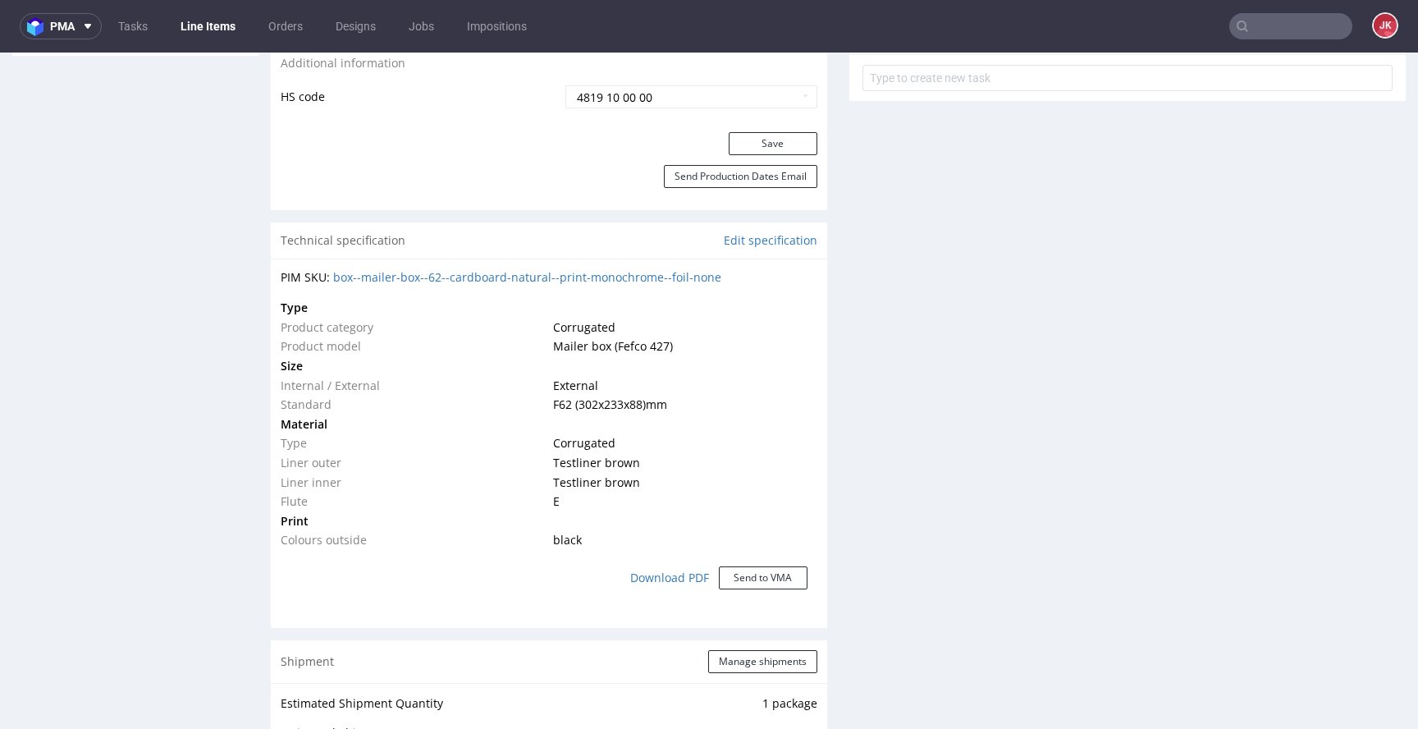
scroll to position [987, 0]
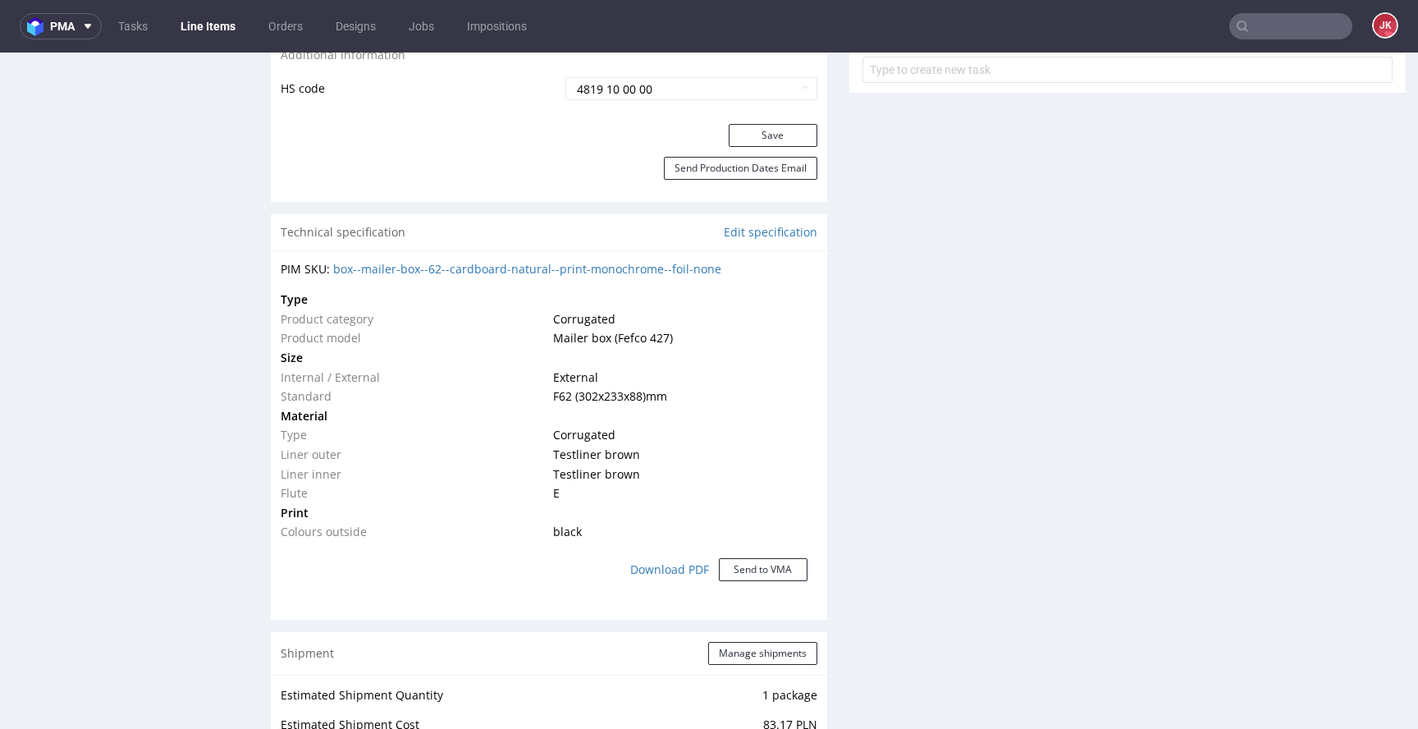
click at [517, 393] on td "Standard" at bounding box center [415, 397] width 268 height 20
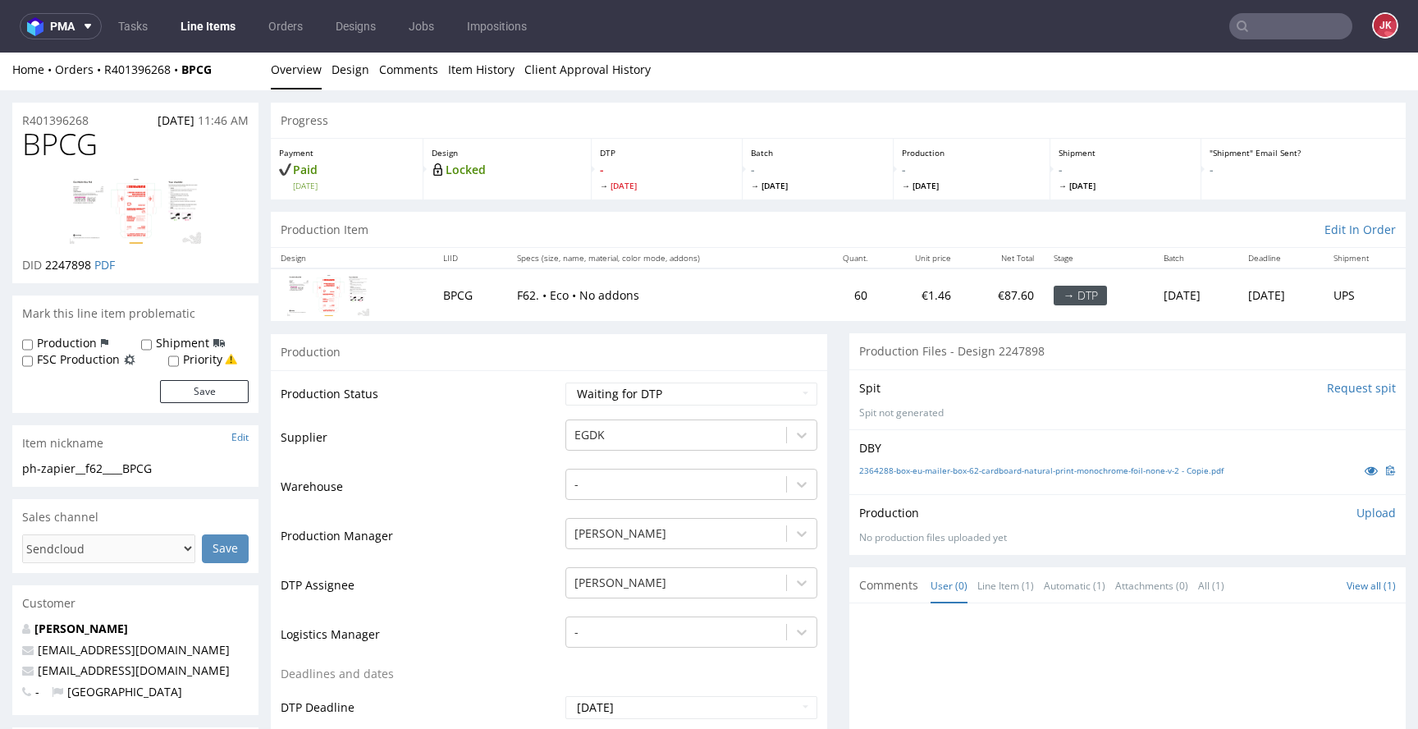
scroll to position [0, 0]
click at [516, 404] on td "Production Status" at bounding box center [421, 402] width 281 height 37
click at [506, 408] on td "Production Status" at bounding box center [421, 402] width 281 height 37
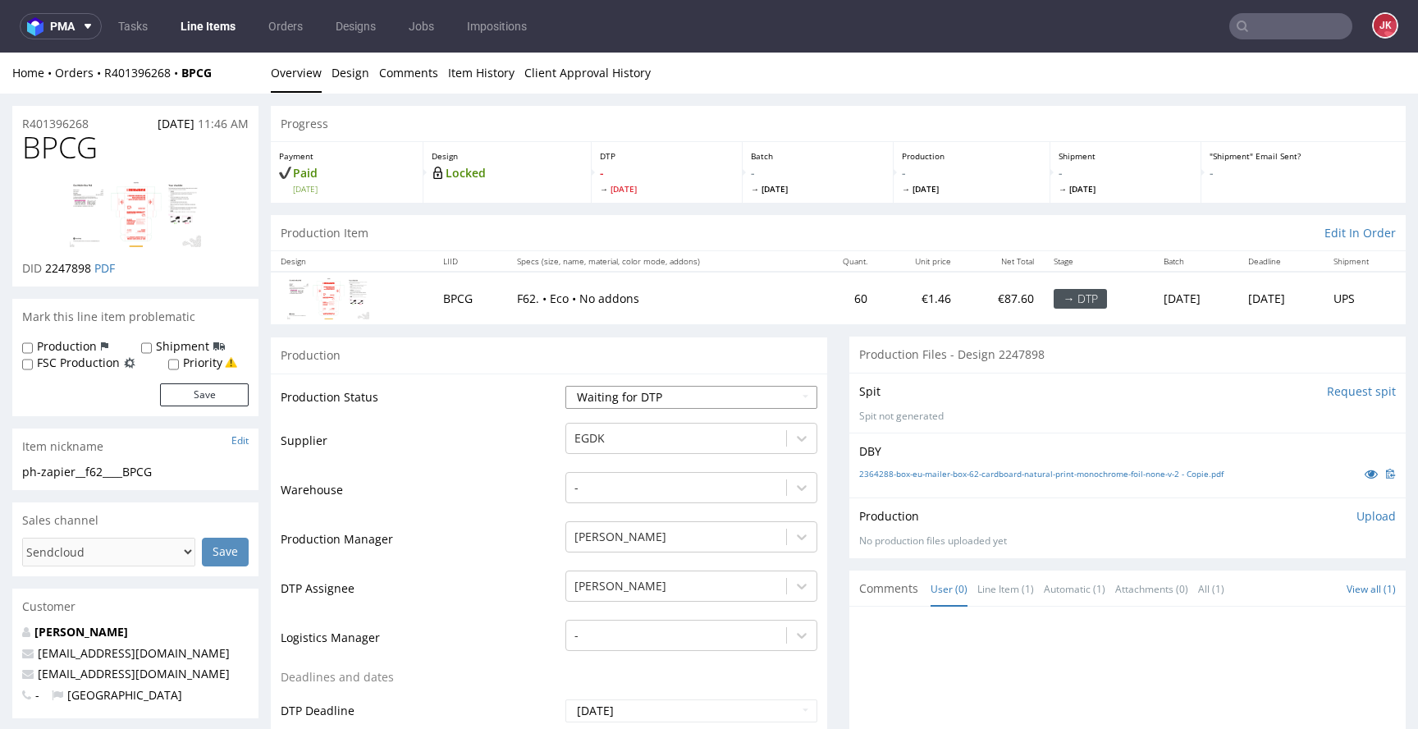
click at [663, 386] on select "Waiting for Artwork Waiting for Diecut Waiting for Mockup Waiting for DTP Waiti…" at bounding box center [692, 397] width 252 height 23
click at [566, 386] on select "Waiting for Artwork Waiting for Diecut Waiting for Mockup Waiting for DTP Waiti…" at bounding box center [692, 397] width 252 height 23
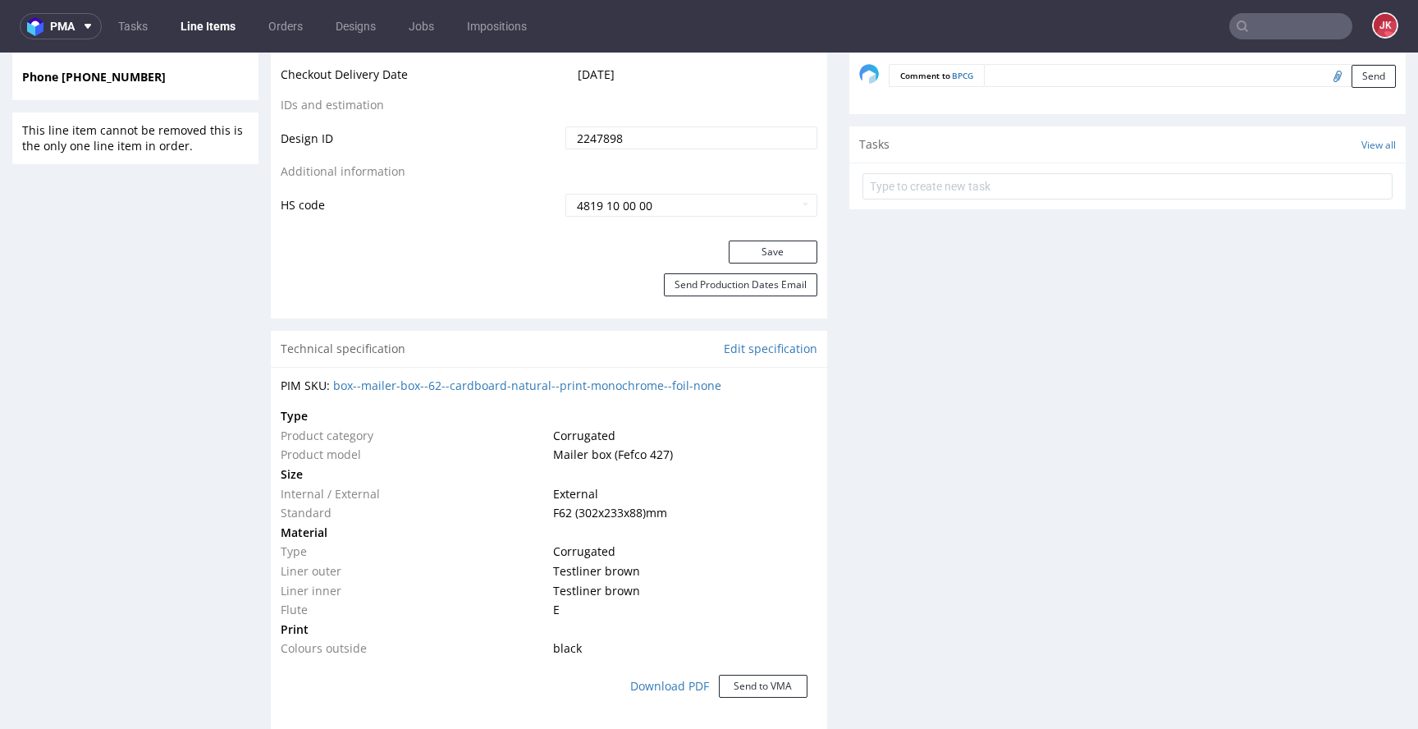
scroll to position [921, 0]
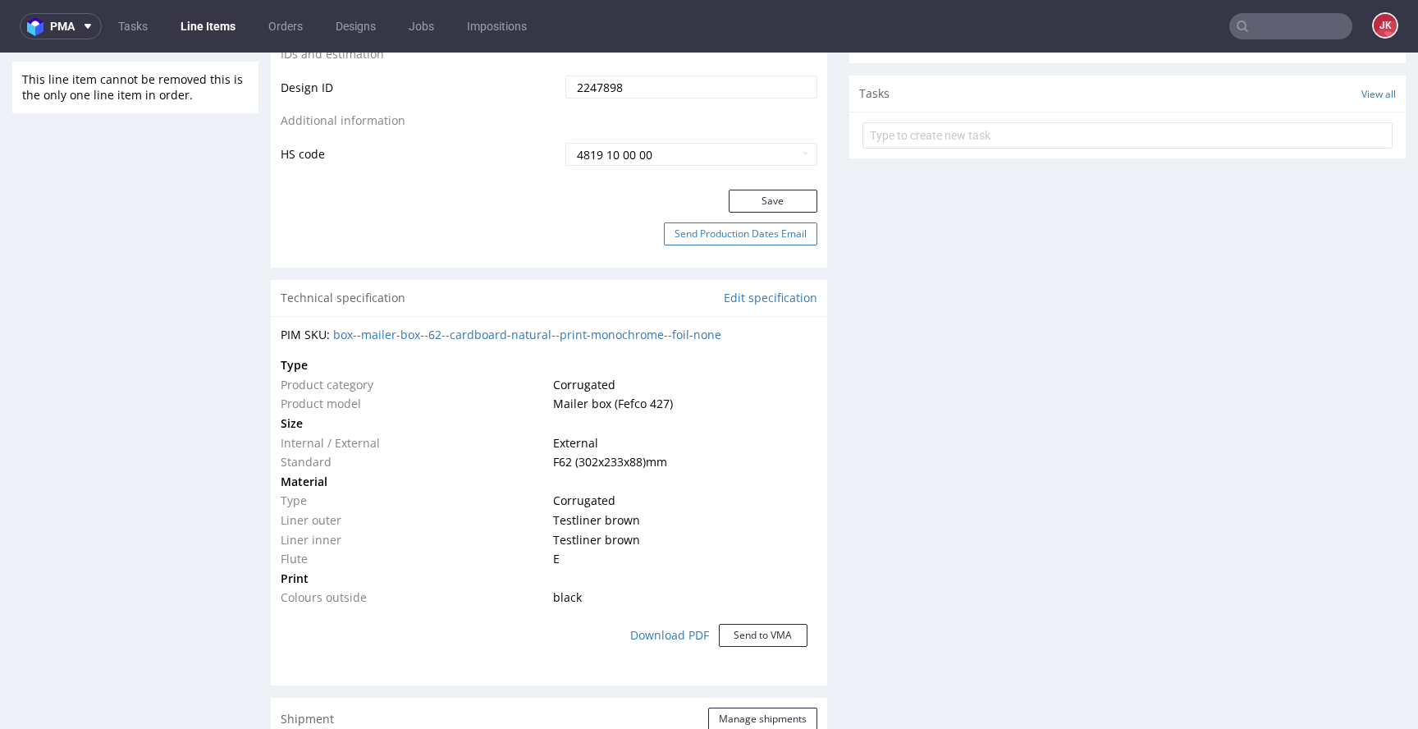
drag, startPoint x: 777, startPoint y: 199, endPoint x: 748, endPoint y: 228, distance: 41.8
click at [777, 199] on button "Save" at bounding box center [773, 201] width 89 height 23
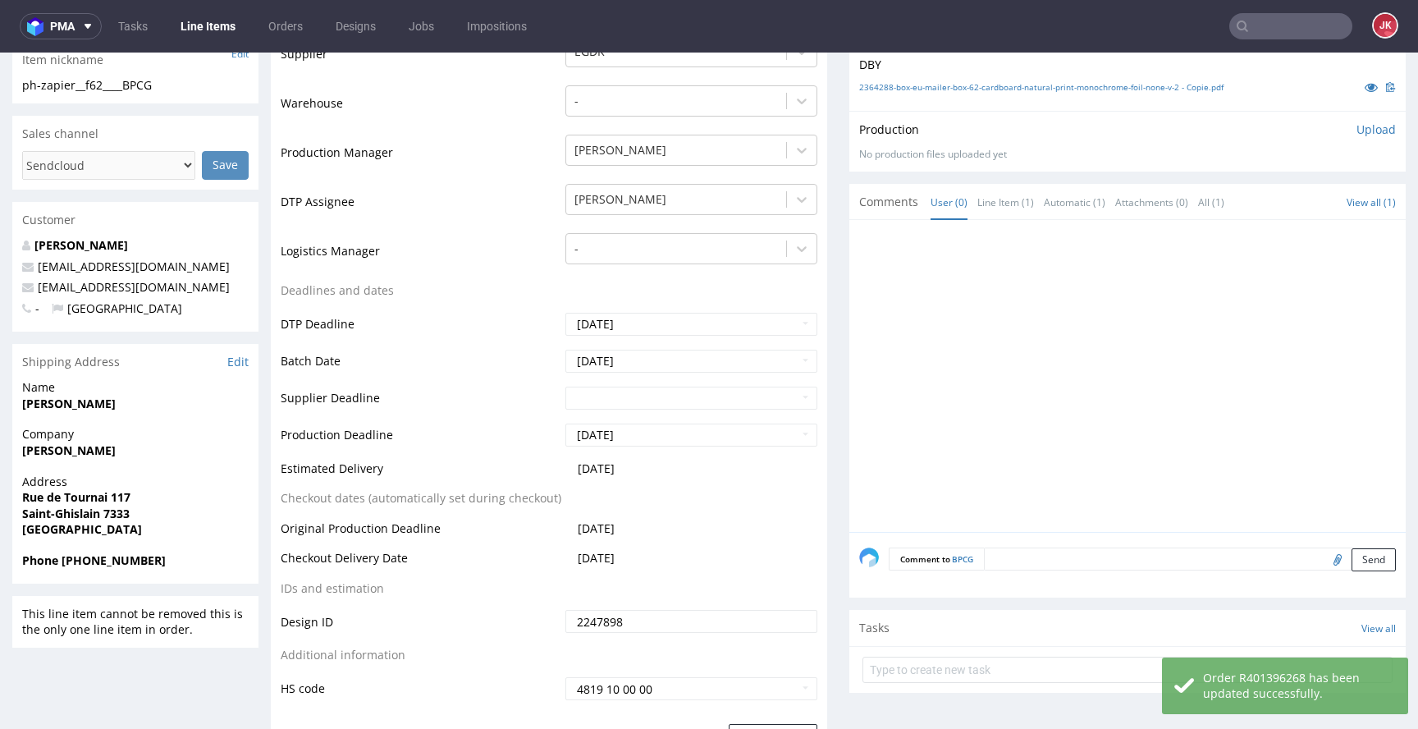
scroll to position [0, 0]
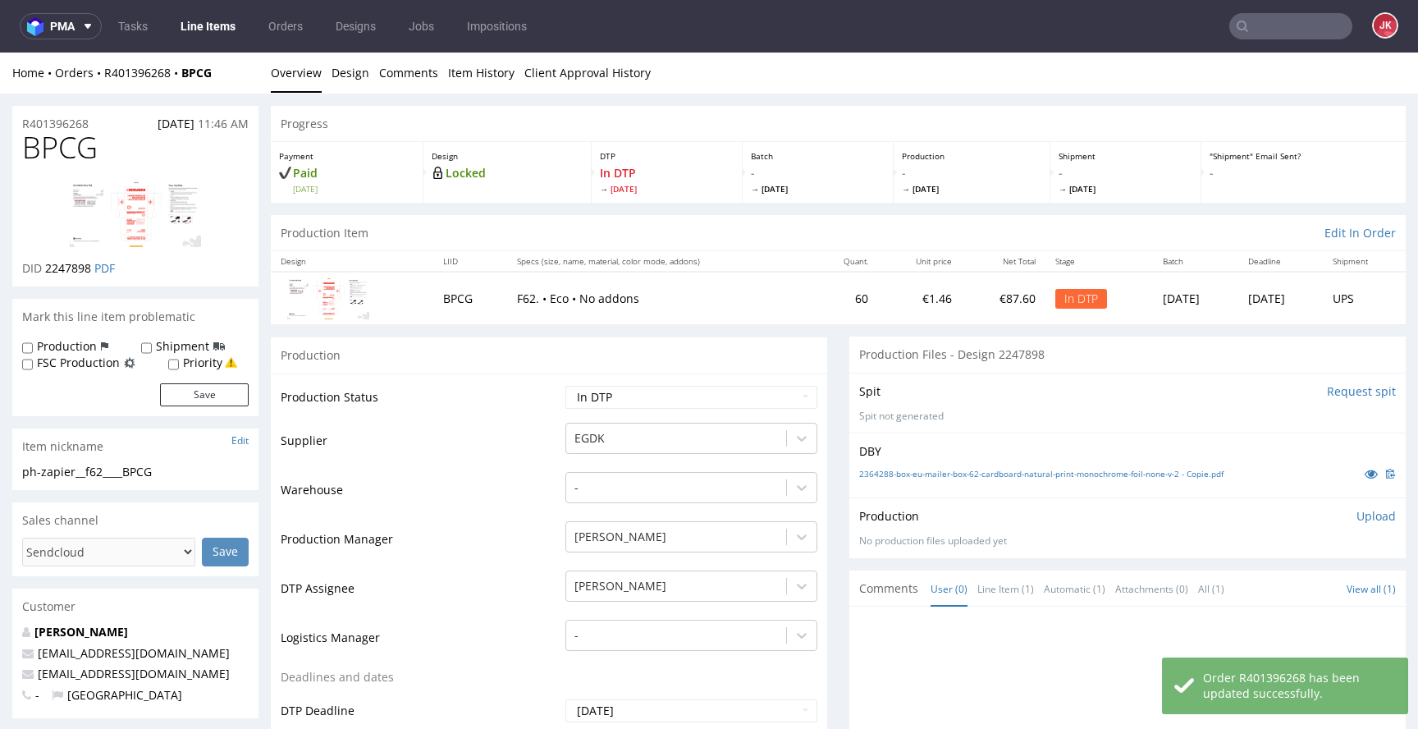
click at [58, 155] on span "BPCG" at bounding box center [60, 147] width 76 height 33
copy span "BPCG"
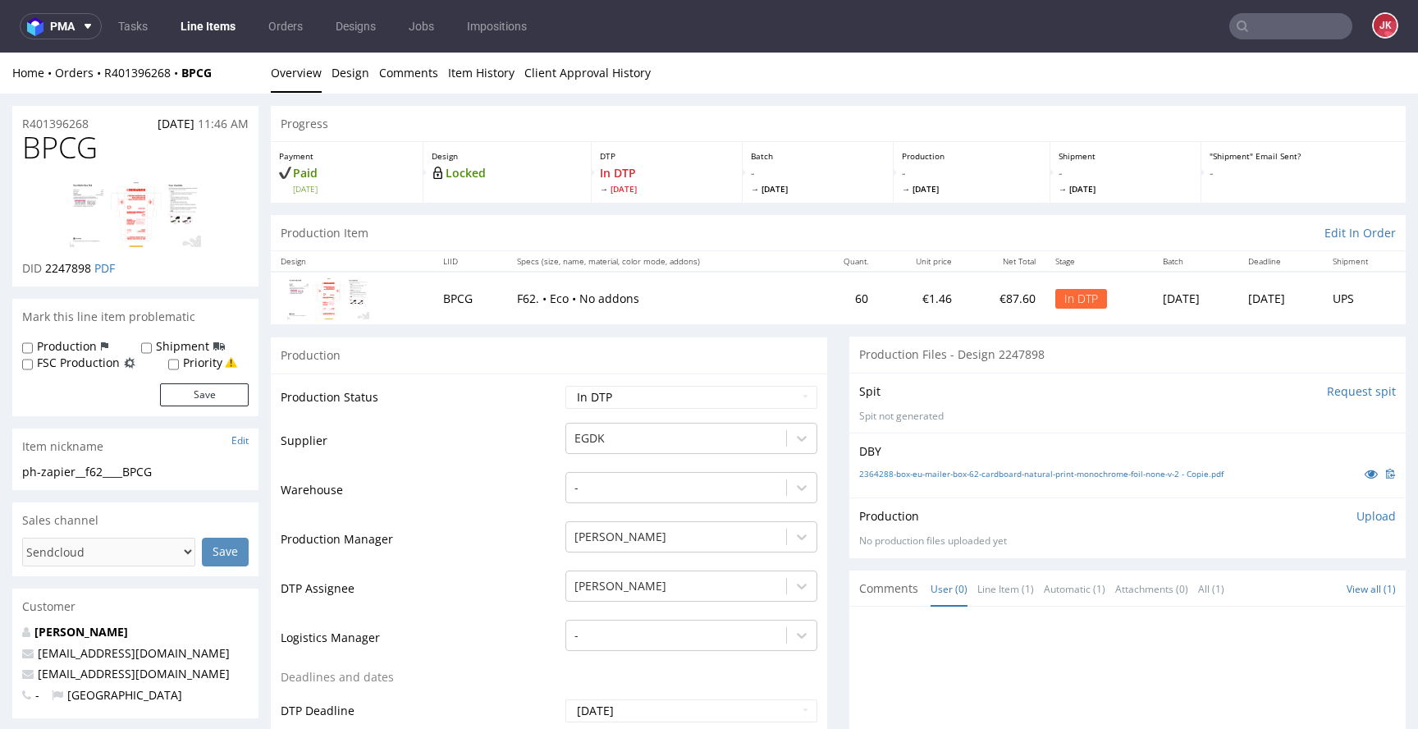
click at [446, 469] on td "Supplier" at bounding box center [421, 445] width 281 height 49
drag, startPoint x: 181, startPoint y: 468, endPoint x: 0, endPoint y: 481, distance: 181.9
drag, startPoint x: 108, startPoint y: 469, endPoint x: 0, endPoint y: 477, distance: 108.7
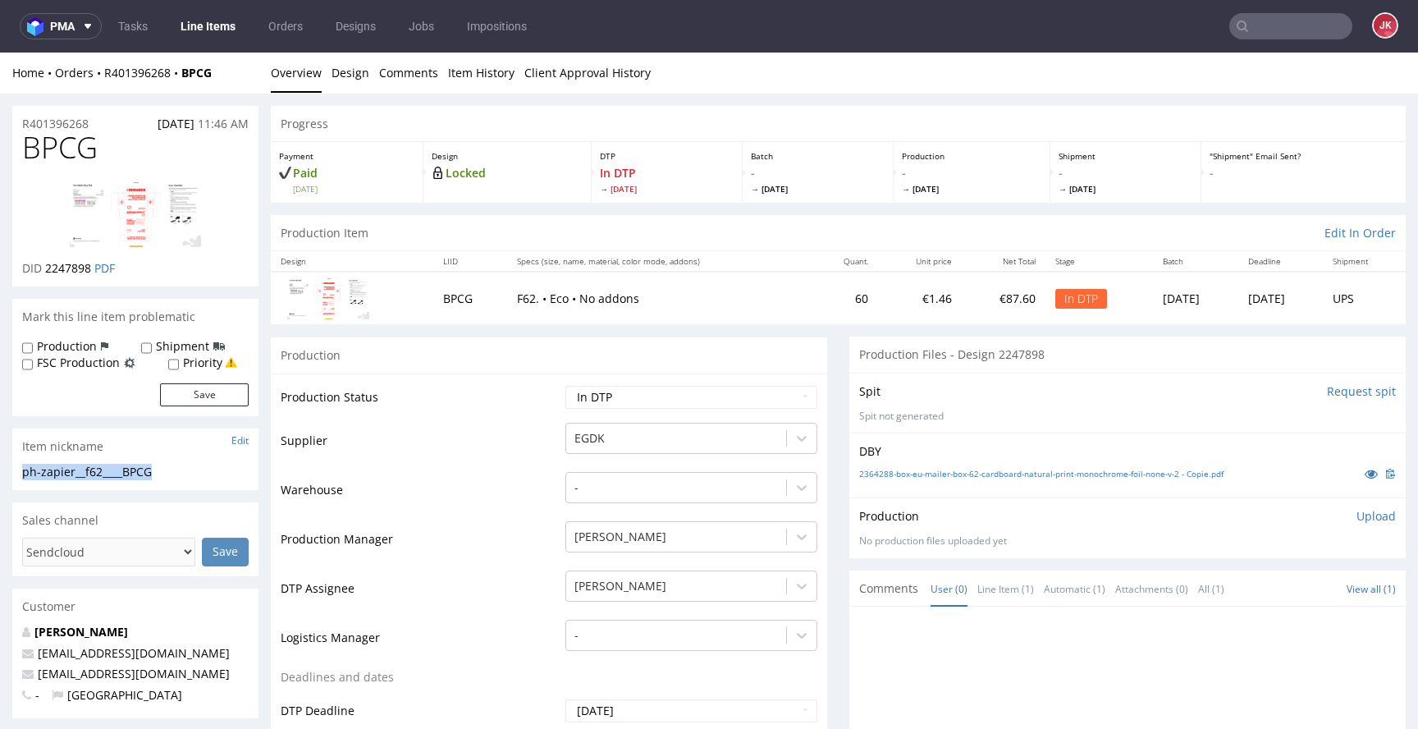
copy div "ph-zapier__f62____BPCG"
drag, startPoint x: 108, startPoint y: 121, endPoint x: 0, endPoint y: 128, distance: 108.5
copy p "R401396268"
drag, startPoint x: 46, startPoint y: 271, endPoint x: 91, endPoint y: 275, distance: 45.3
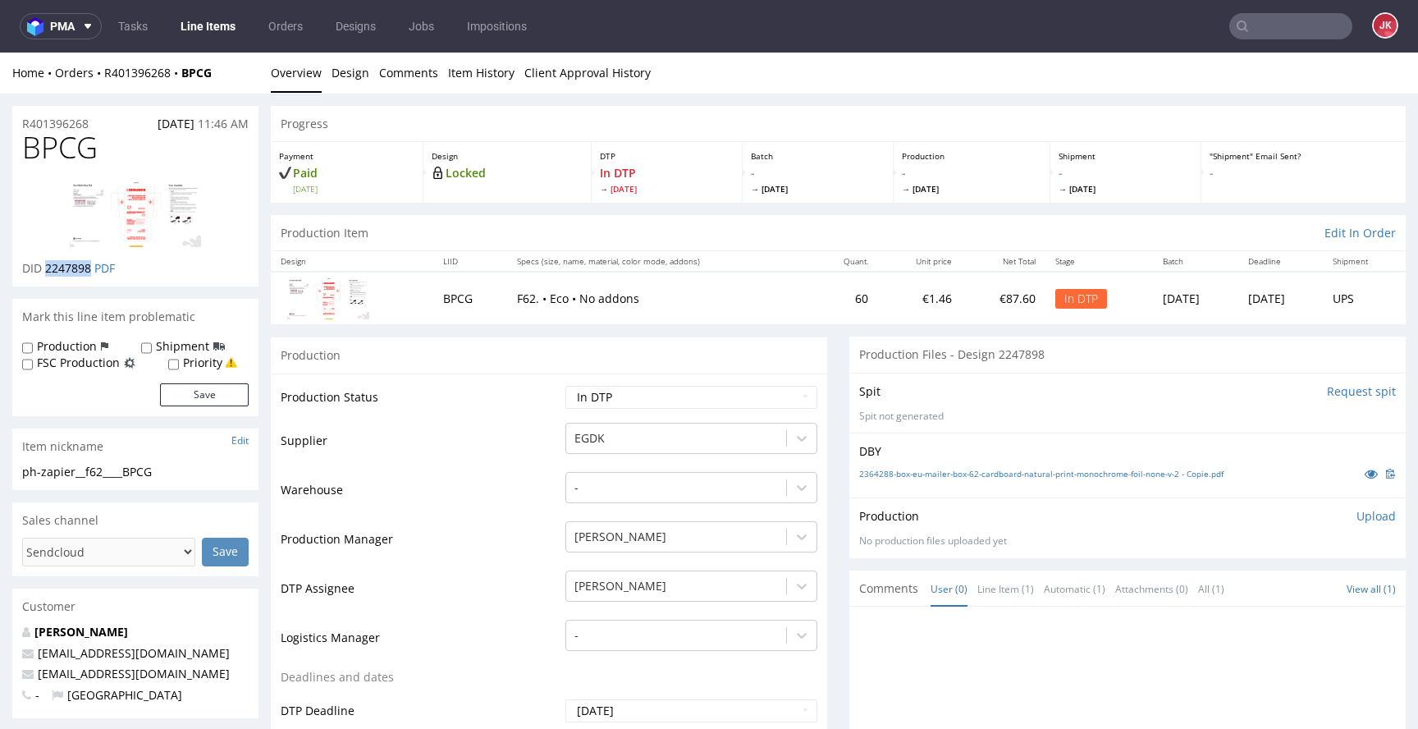
click at [91, 275] on p "DID 2247898 PDF" at bounding box center [68, 268] width 93 height 16
copy span "2247898"
click at [1357, 518] on p "Upload" at bounding box center [1376, 516] width 39 height 16
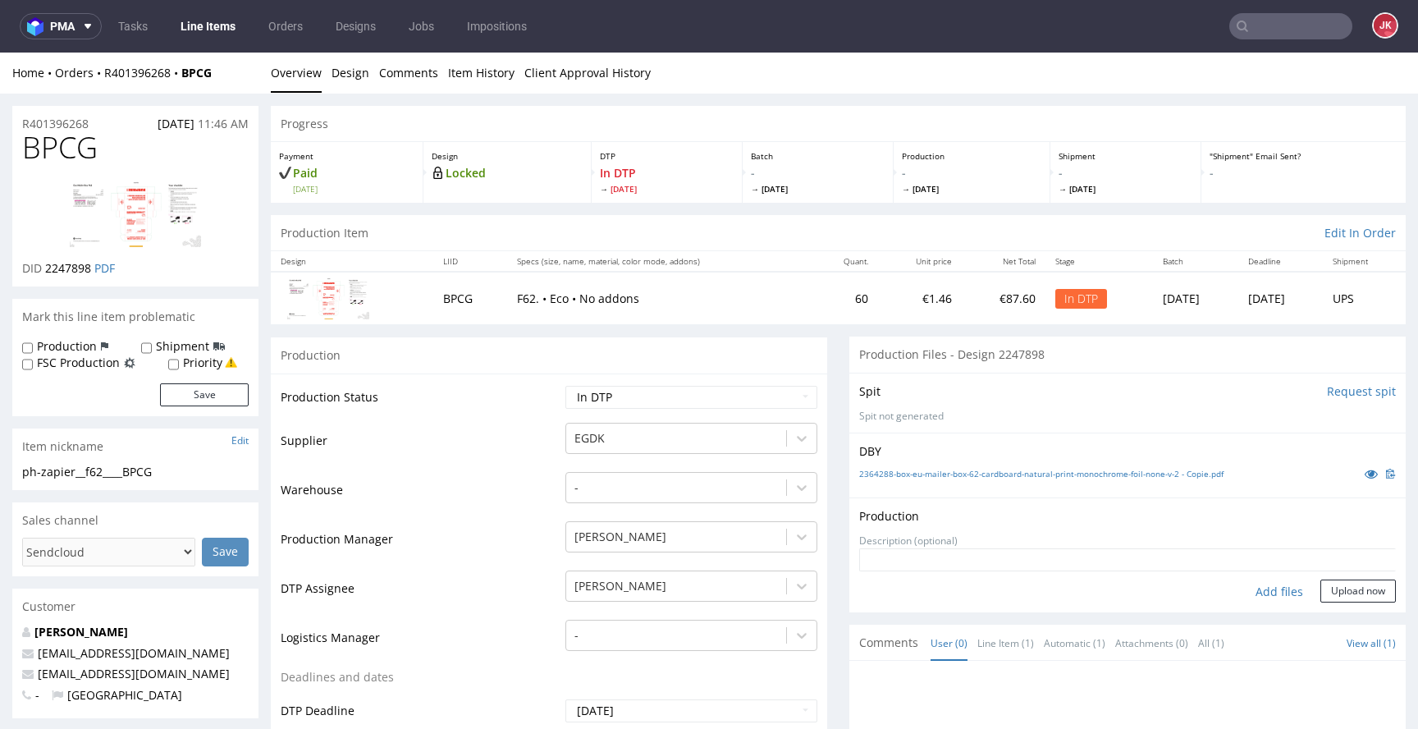
click at [1257, 592] on div "Add files" at bounding box center [1280, 592] width 82 height 25
click at [605, 392] on select "Waiting for Artwork Waiting for Diecut Waiting for Mockup Waiting for DTP Waiti…" at bounding box center [692, 397] width 252 height 23
click at [566, 386] on select "Waiting for Artwork Waiting for Diecut Waiting for Mockup Waiting for DTP Waiti…" at bounding box center [692, 397] width 252 height 23
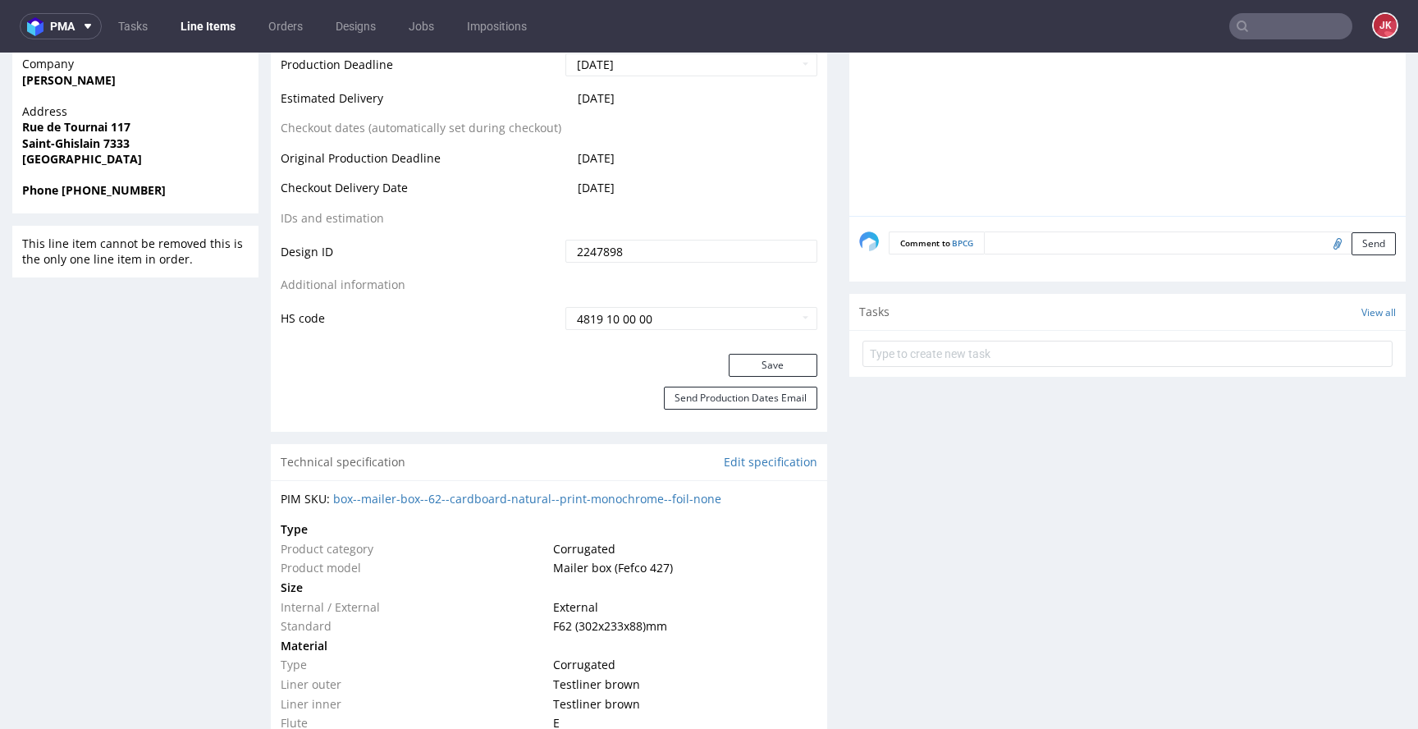
scroll to position [769, 0]
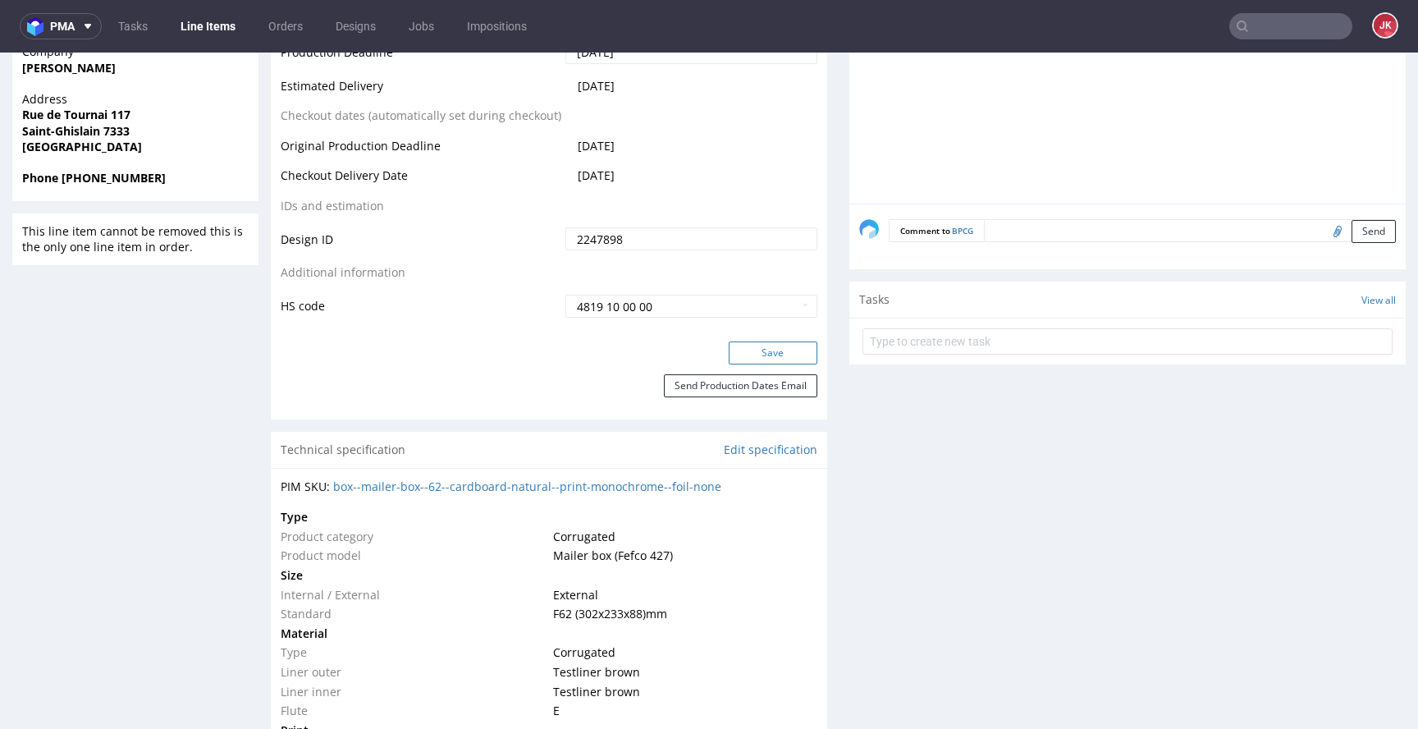
click at [754, 351] on button "Save" at bounding box center [773, 352] width 89 height 23
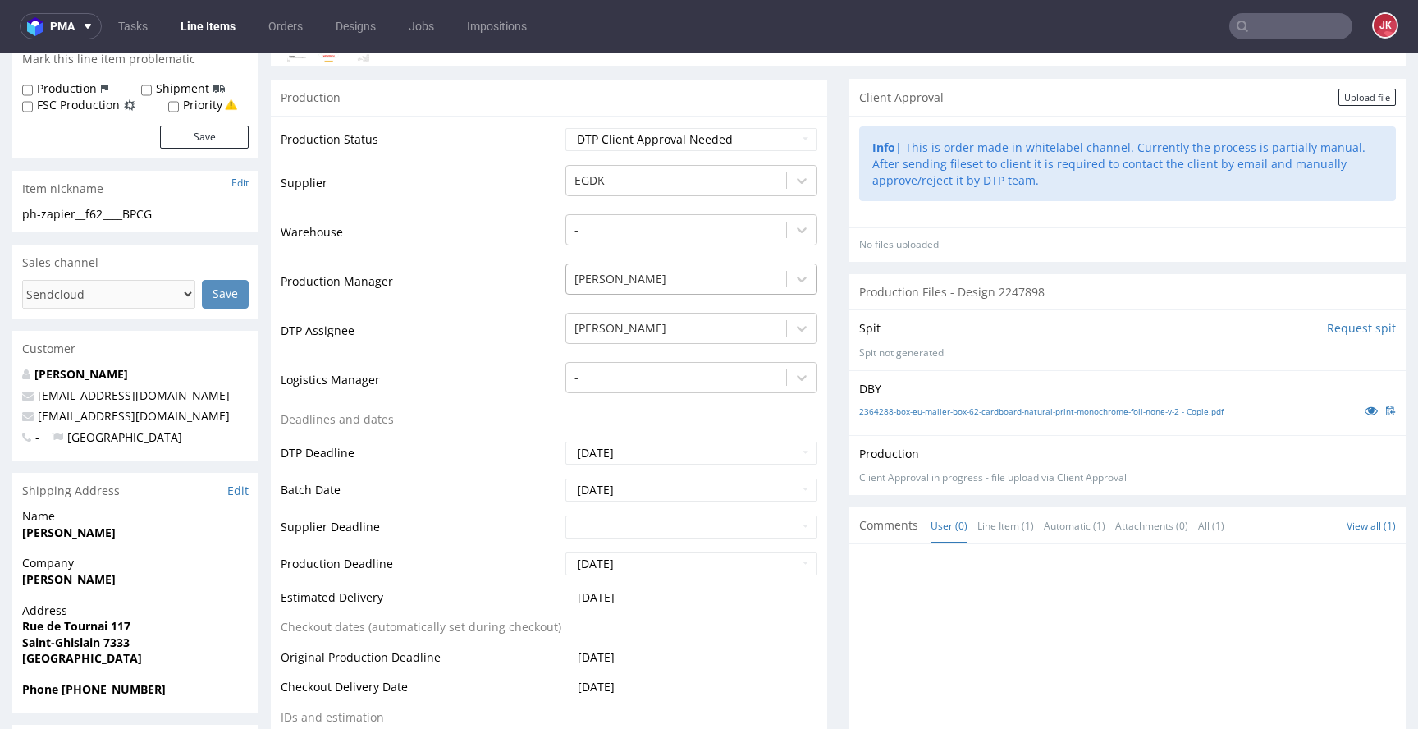
scroll to position [259, 0]
click at [692, 135] on select "Waiting for Artwork Waiting for Diecut Waiting for Mockup Waiting for DTP Waiti…" at bounding box center [692, 138] width 252 height 23
select select "dtp_in_process"
click at [566, 127] on select "Waiting for Artwork Waiting for Diecut Waiting for Mockup Waiting for DTP Waiti…" at bounding box center [692, 138] width 252 height 23
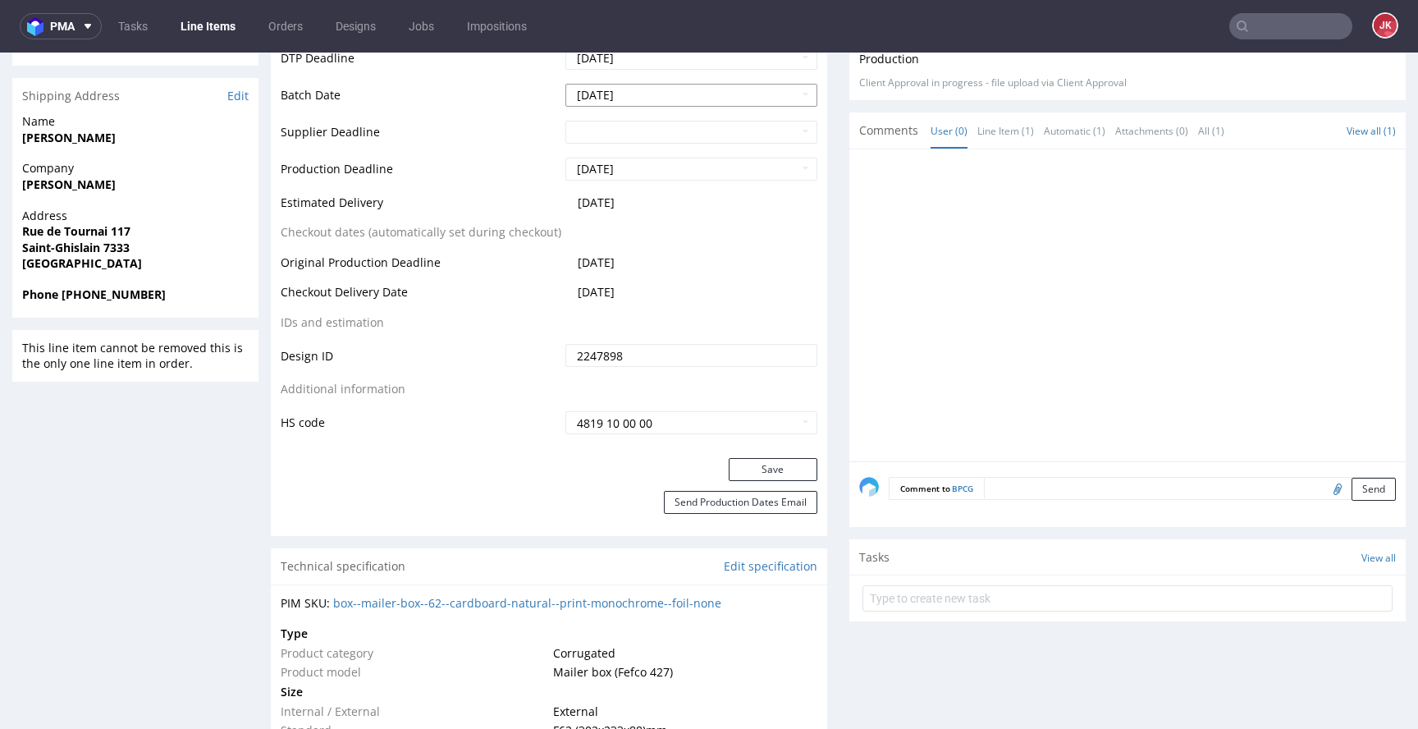
scroll to position [655, 0]
click at [752, 469] on button "Save" at bounding box center [773, 467] width 89 height 23
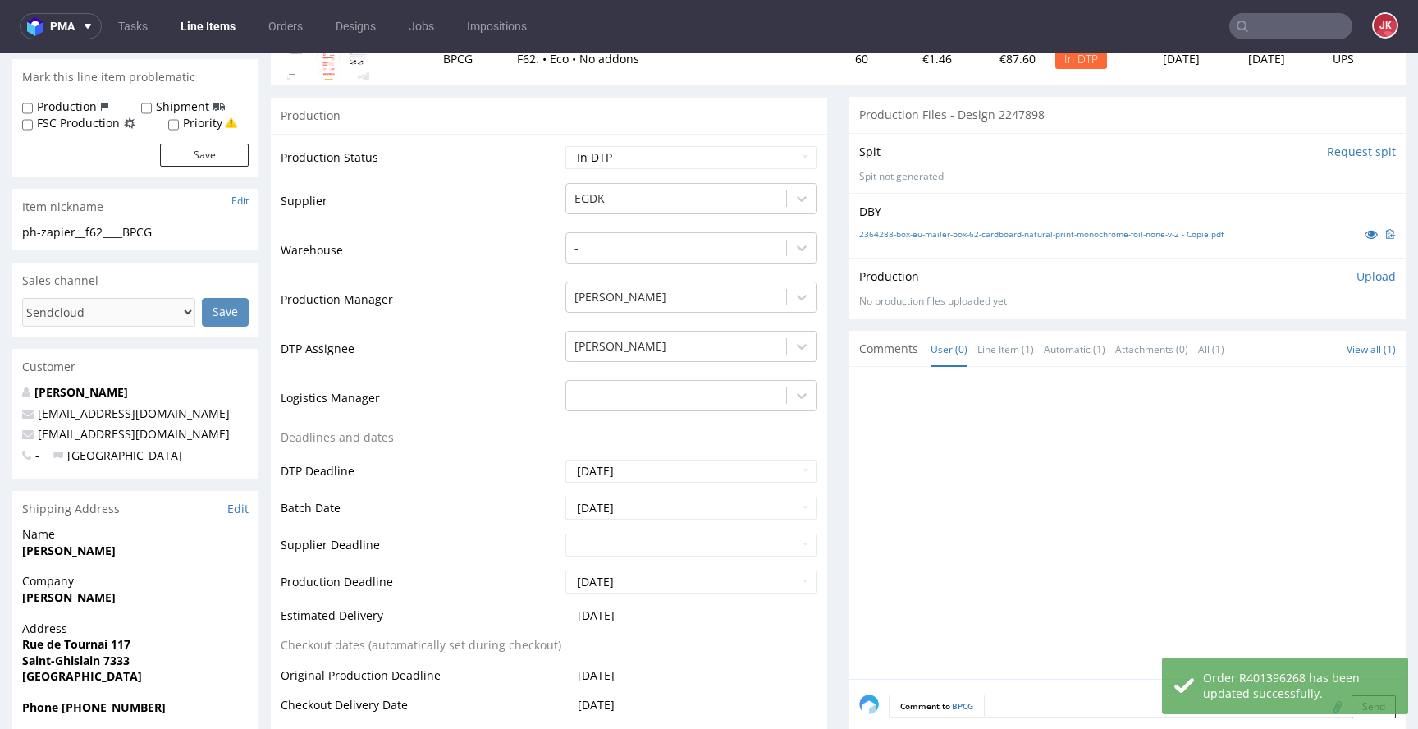
scroll to position [235, 0]
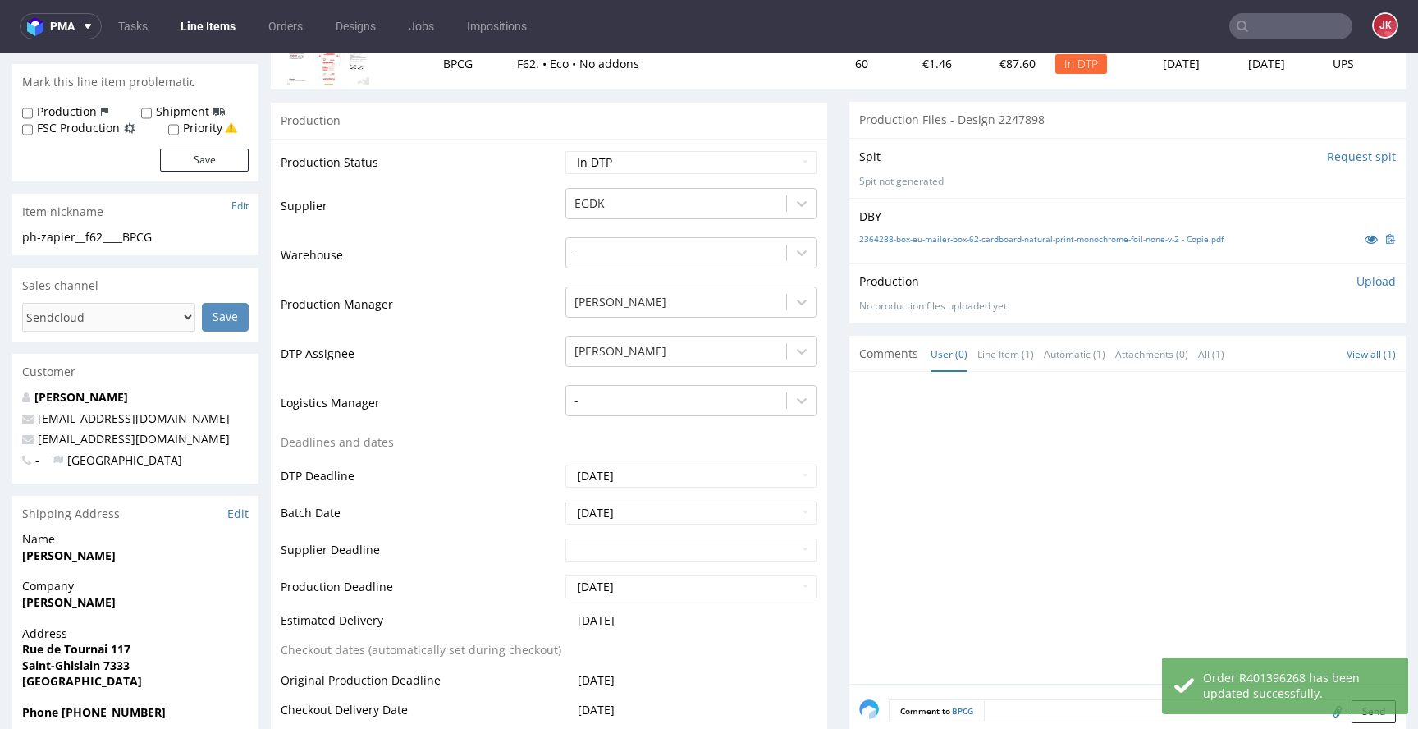
click at [1357, 282] on p "Upload" at bounding box center [1376, 281] width 39 height 16
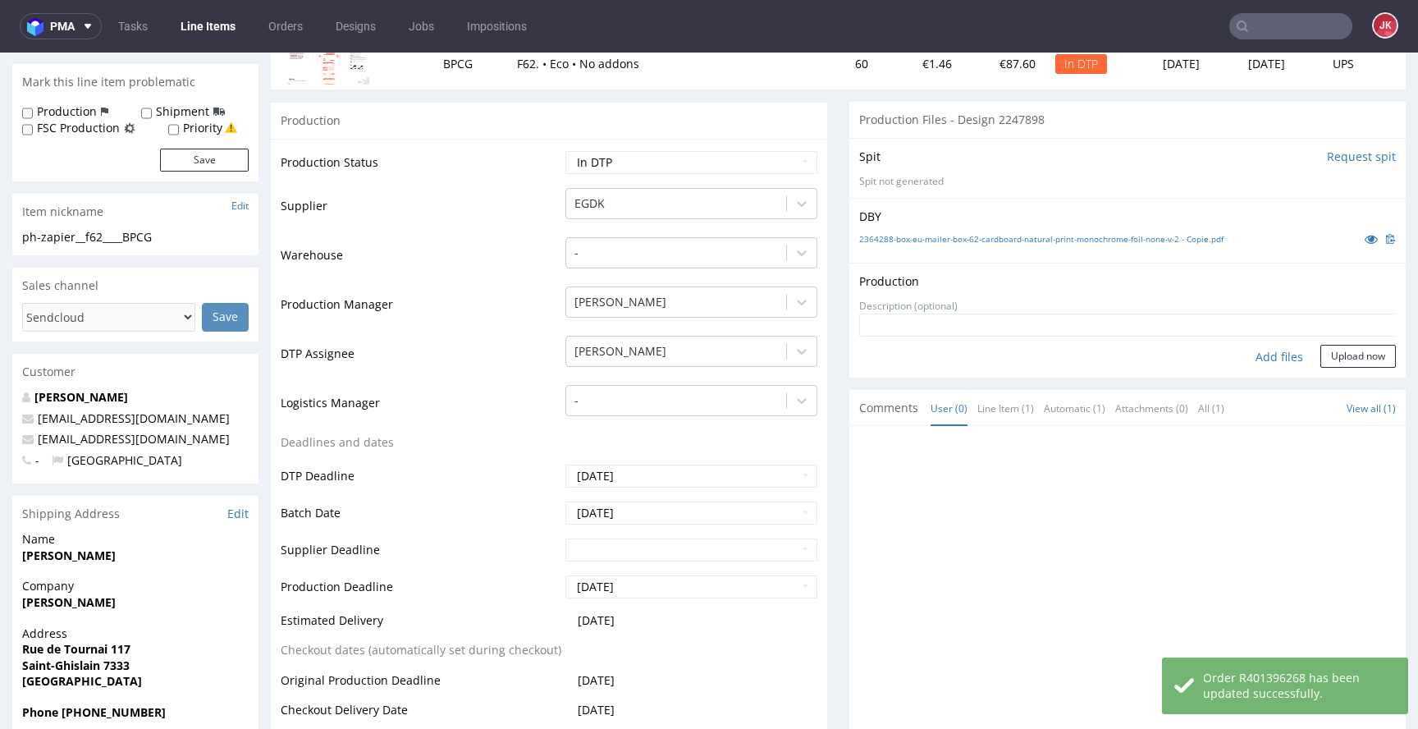
click at [1248, 357] on div "Add files" at bounding box center [1280, 357] width 82 height 25
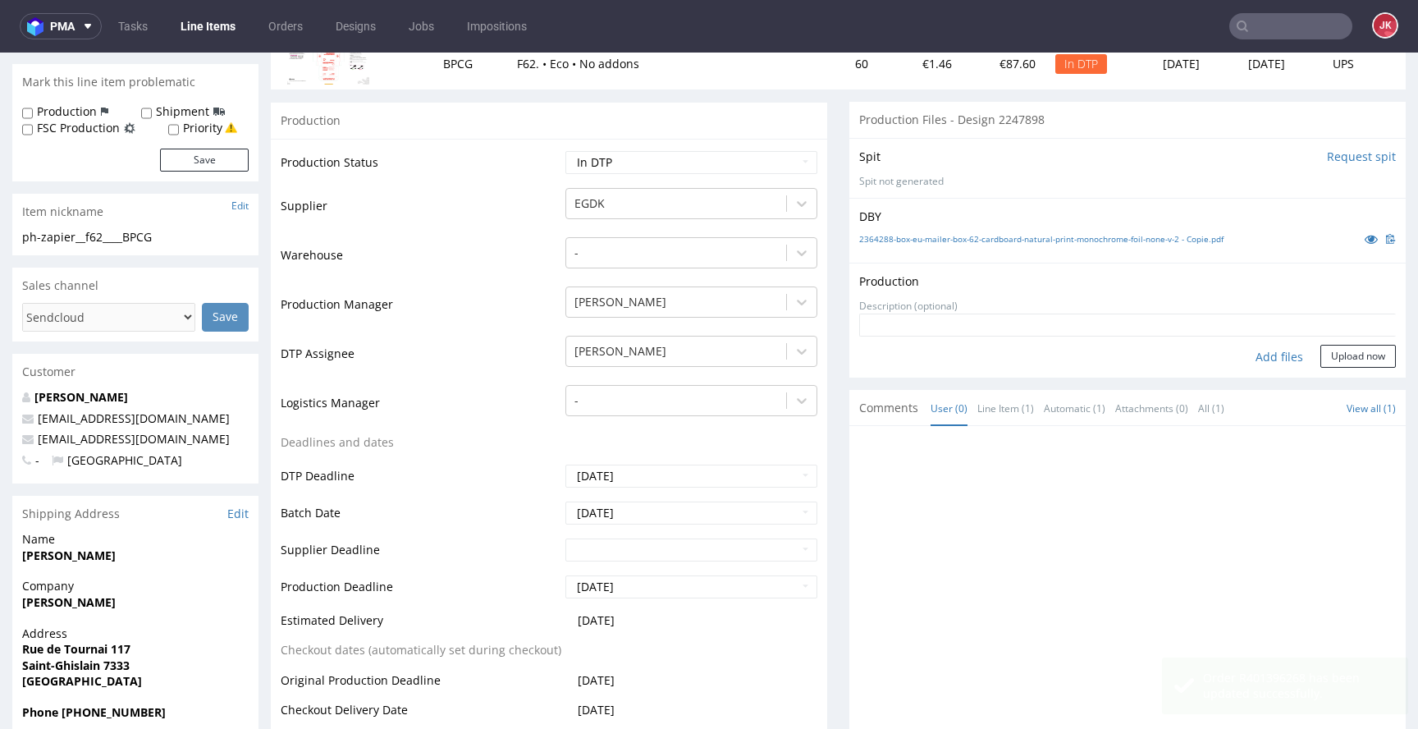
type input "C:\fakepath\EGDK__f62____BPCG__d2247898__oR401396268__5__outside.pdf"
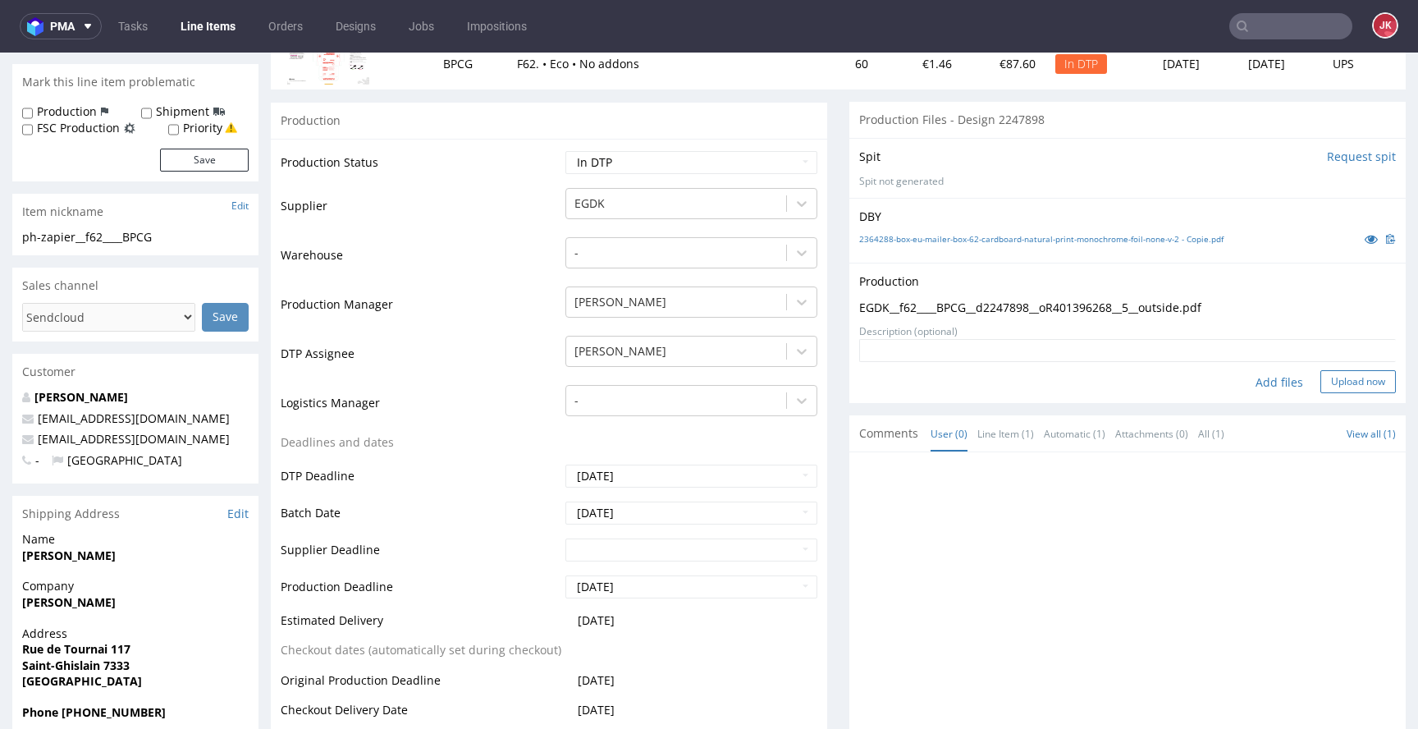
click at [1339, 384] on button "Upload now" at bounding box center [1359, 381] width 76 height 23
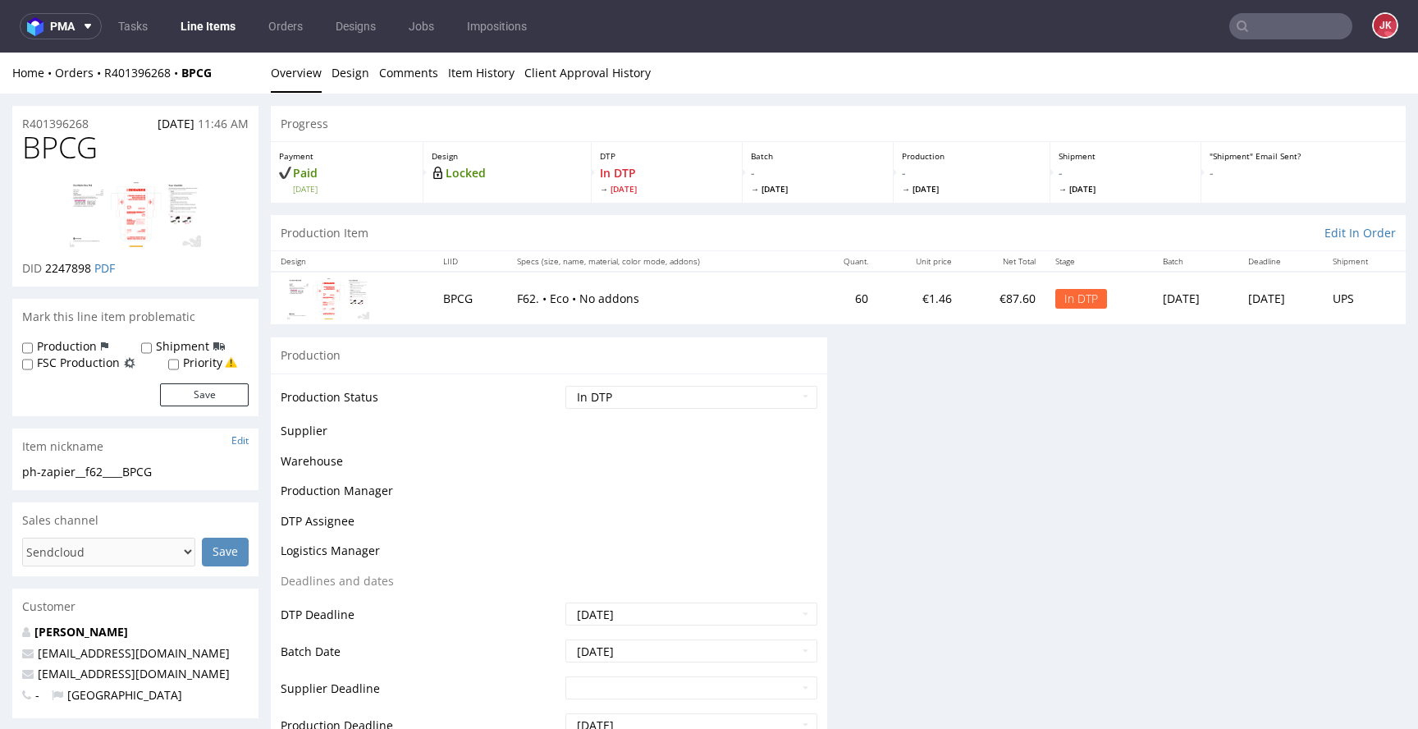
scroll to position [0, 0]
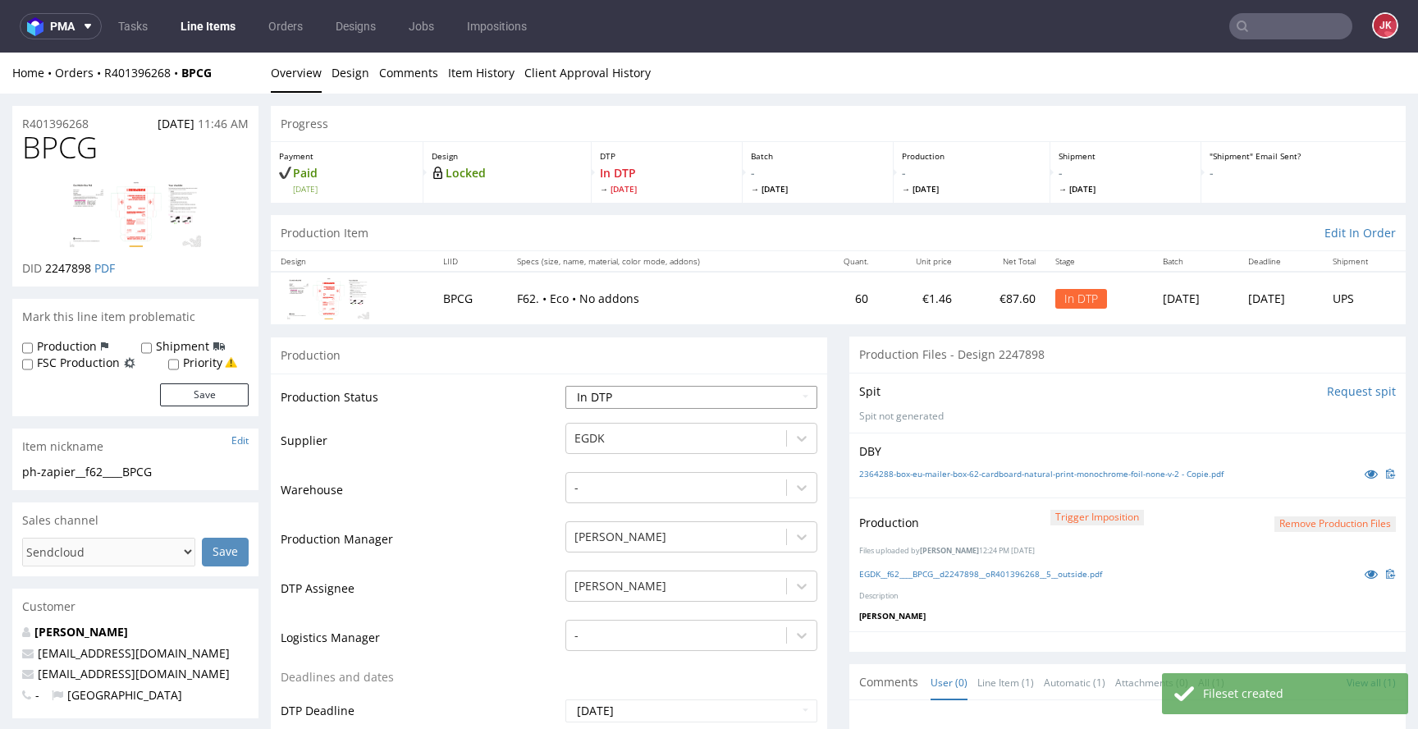
click at [630, 404] on select "Waiting for Artwork Waiting for Diecut Waiting for Mockup Waiting for DTP Waiti…" at bounding box center [692, 397] width 252 height 23
select select "dtp_ca_needed"
click at [566, 386] on select "Waiting for Artwork Waiting for Diecut Waiting for Mockup Waiting for DTP Waiti…" at bounding box center [692, 397] width 252 height 23
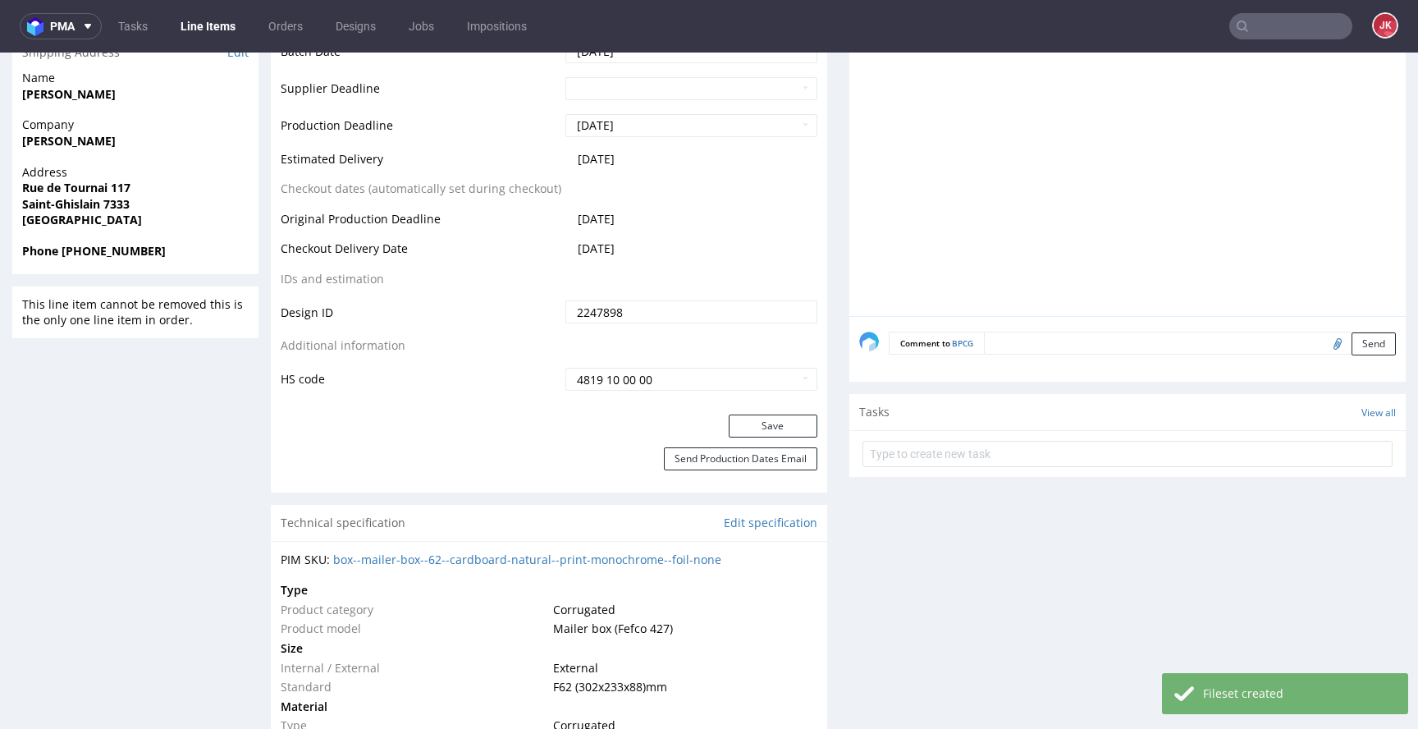
scroll to position [713, 0]
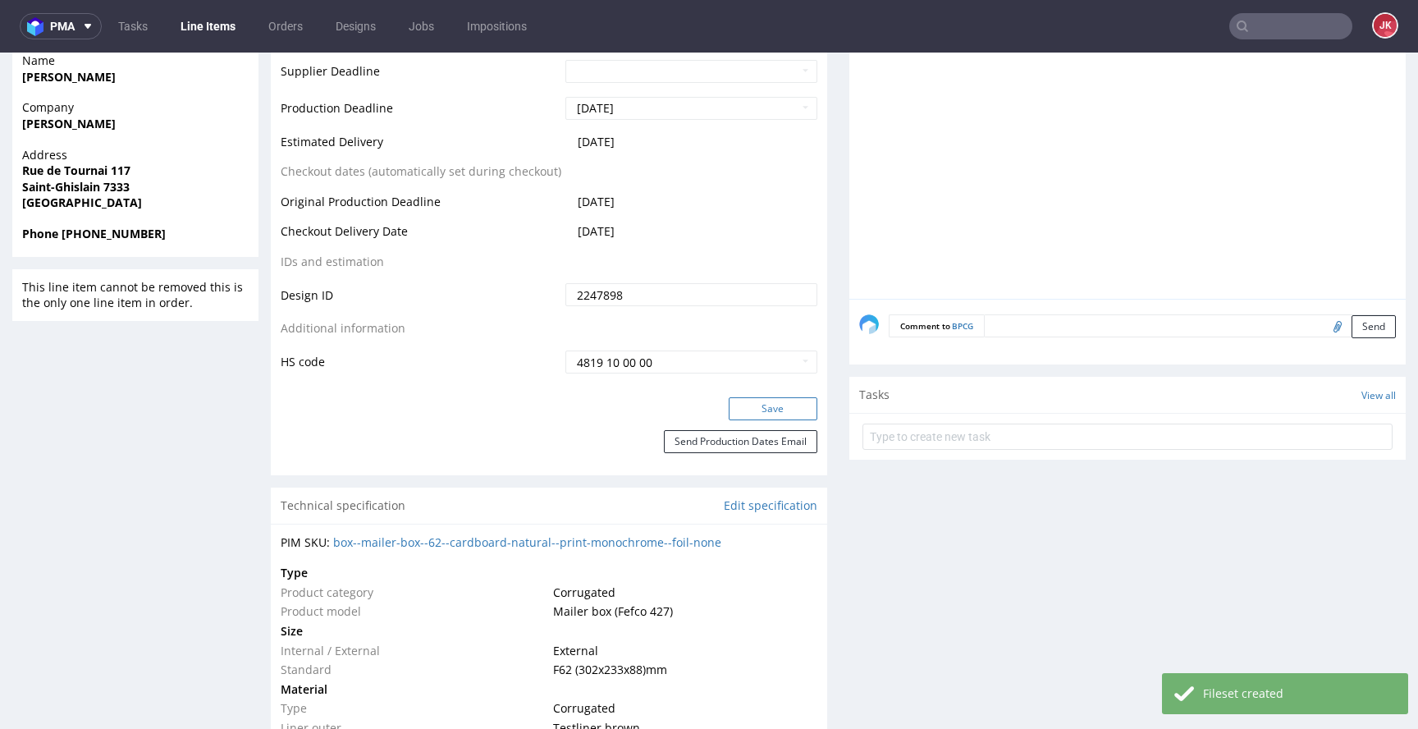
click at [766, 406] on button "Save" at bounding box center [773, 408] width 89 height 23
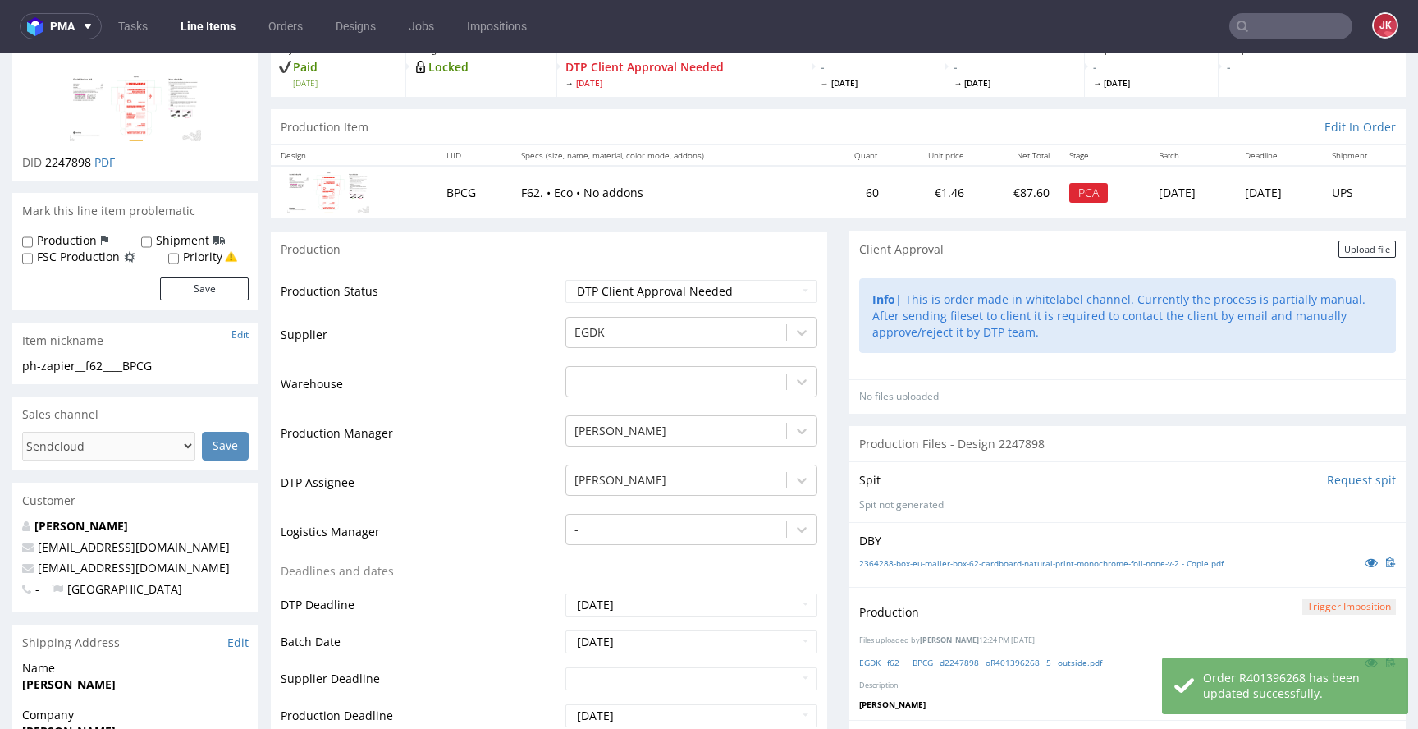
scroll to position [62, 0]
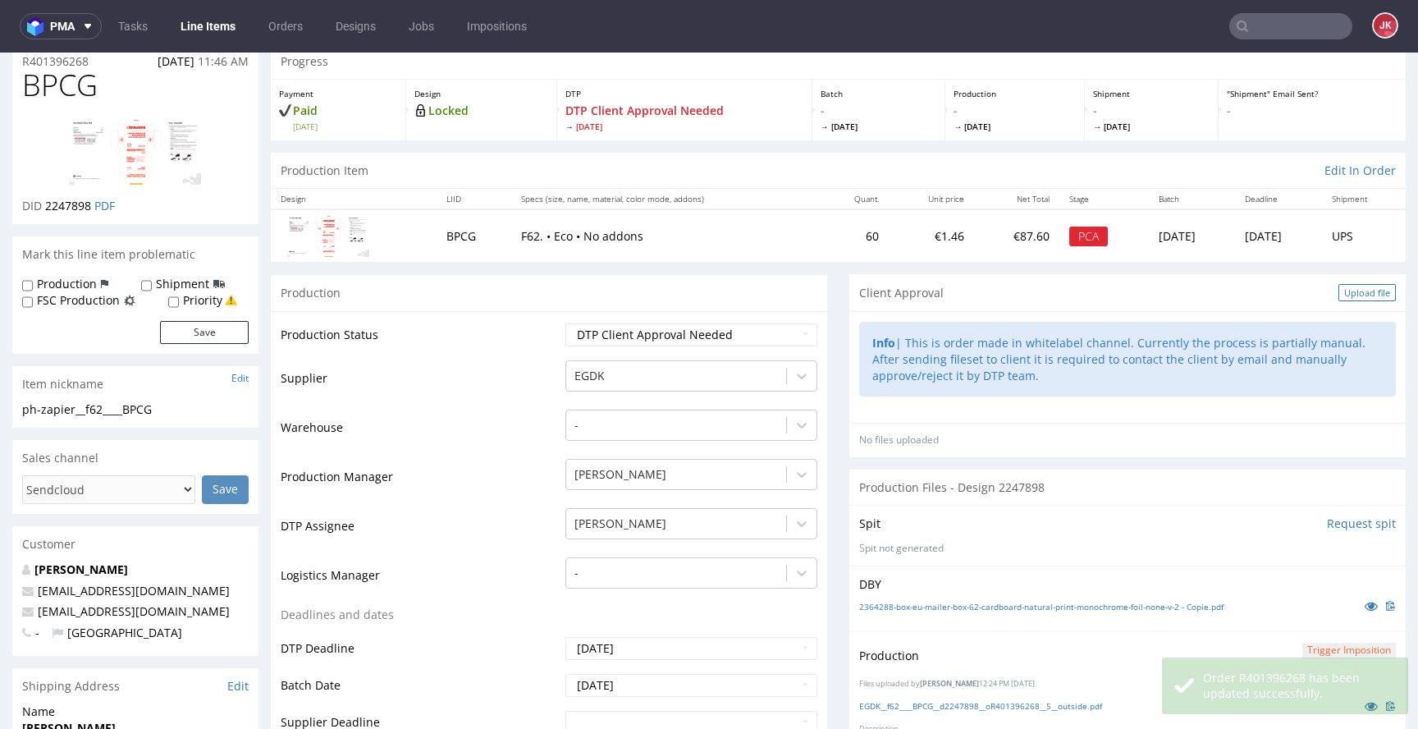
click at [1343, 292] on div "Upload file" at bounding box center [1367, 292] width 57 height 17
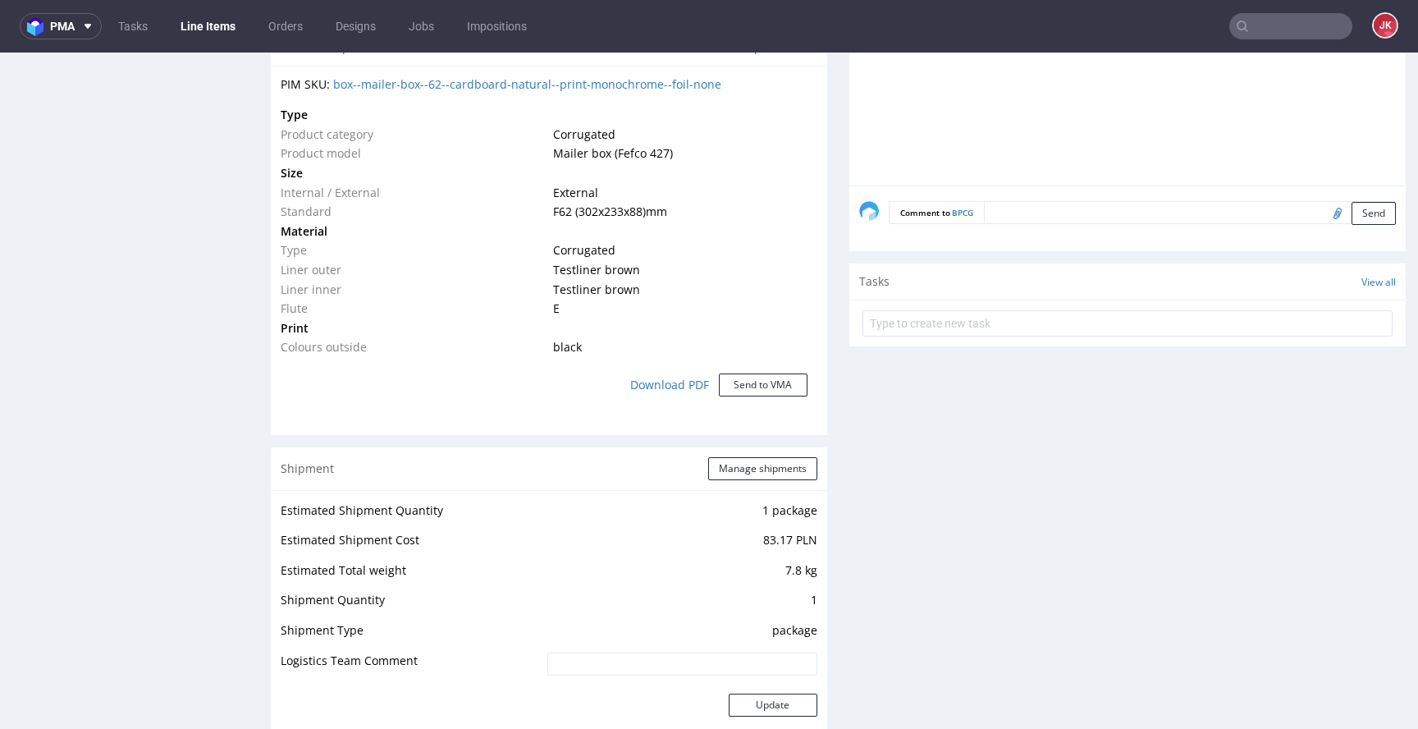
scroll to position [1235, 0]
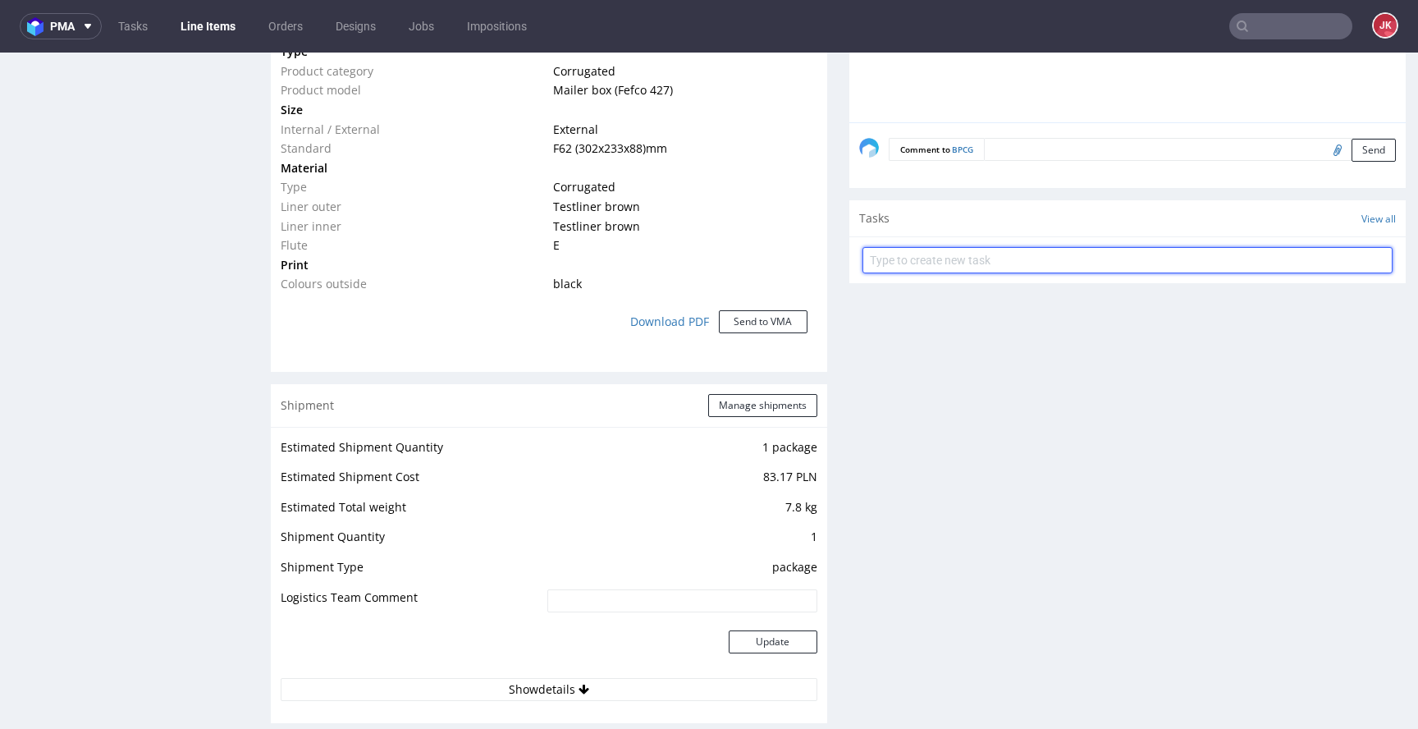
click at [960, 263] on input "text" at bounding box center [1128, 260] width 530 height 26
type input "non-auto pca"
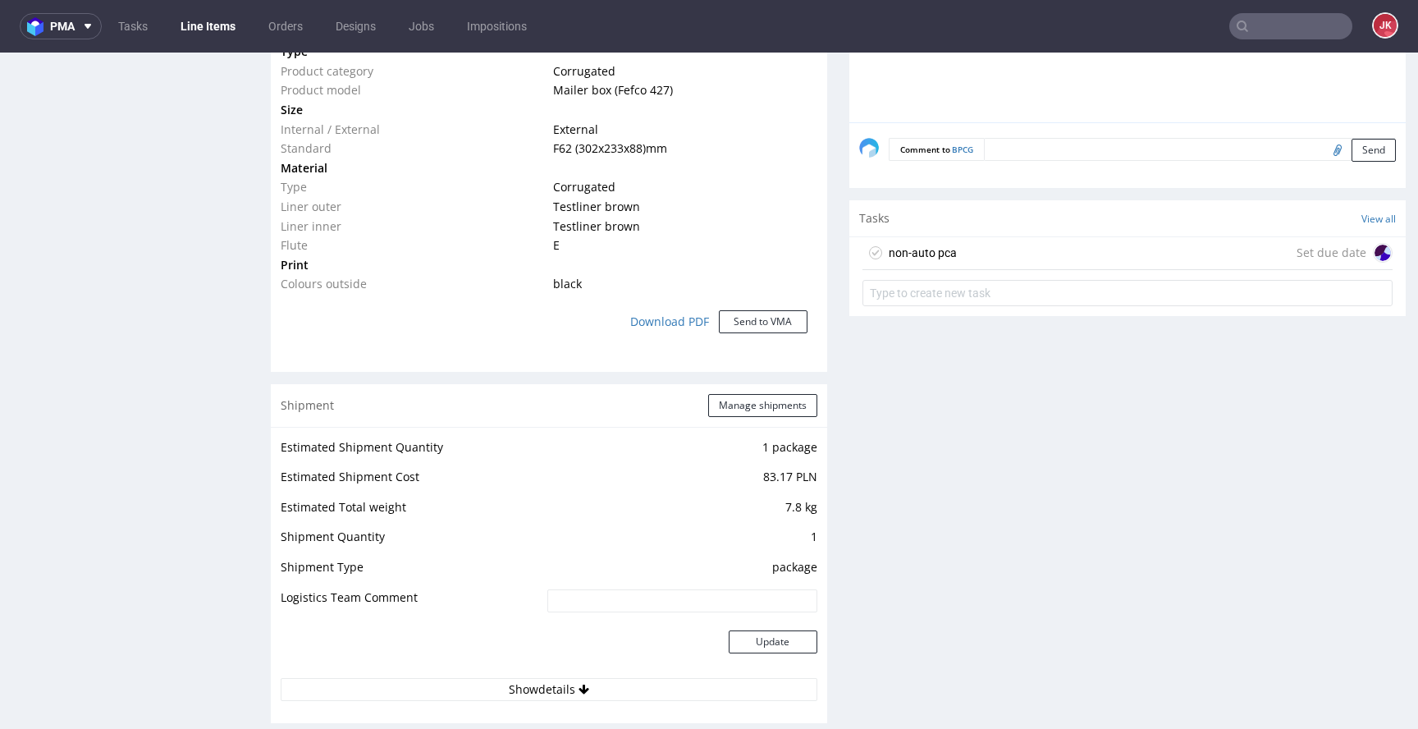
click at [911, 243] on div "non-auto pca" at bounding box center [923, 253] width 68 height 20
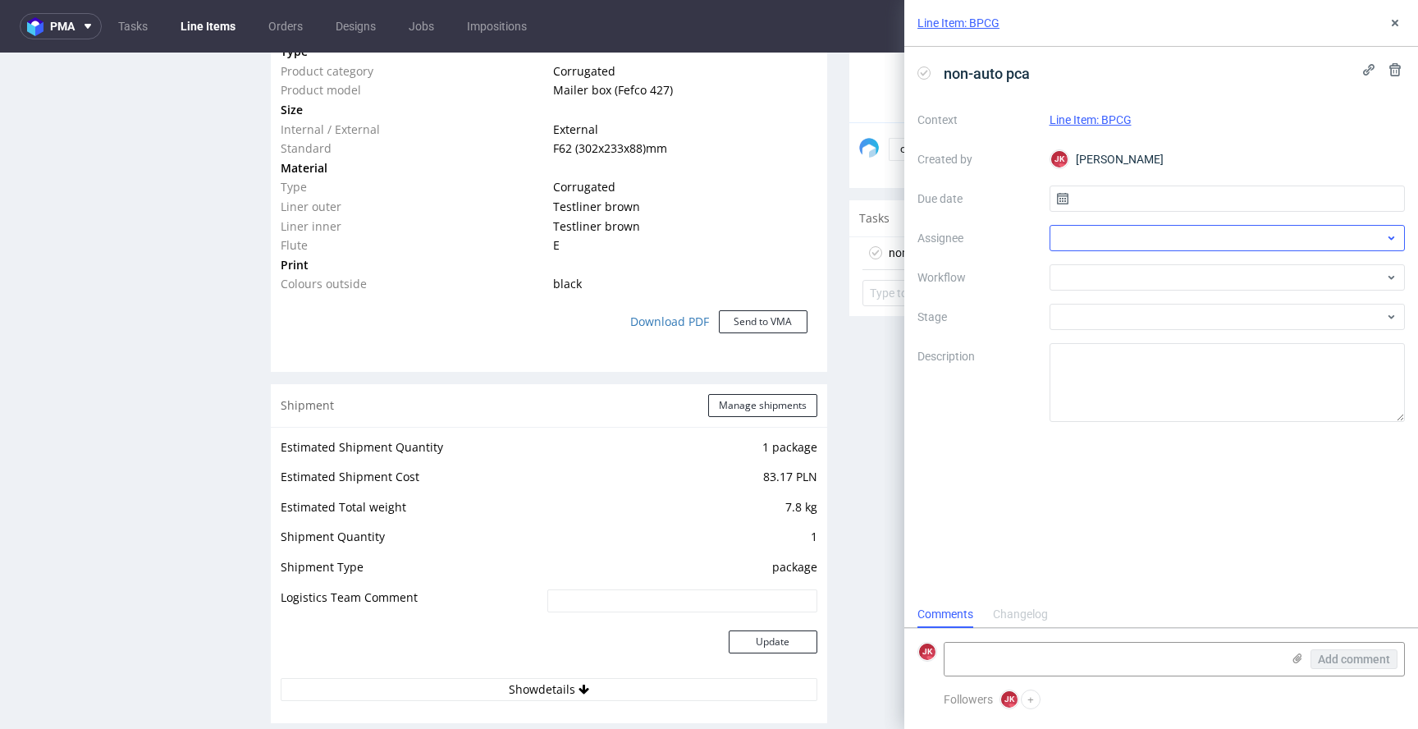
scroll to position [13, 0]
click at [1400, 26] on icon at bounding box center [1395, 22] width 13 height 13
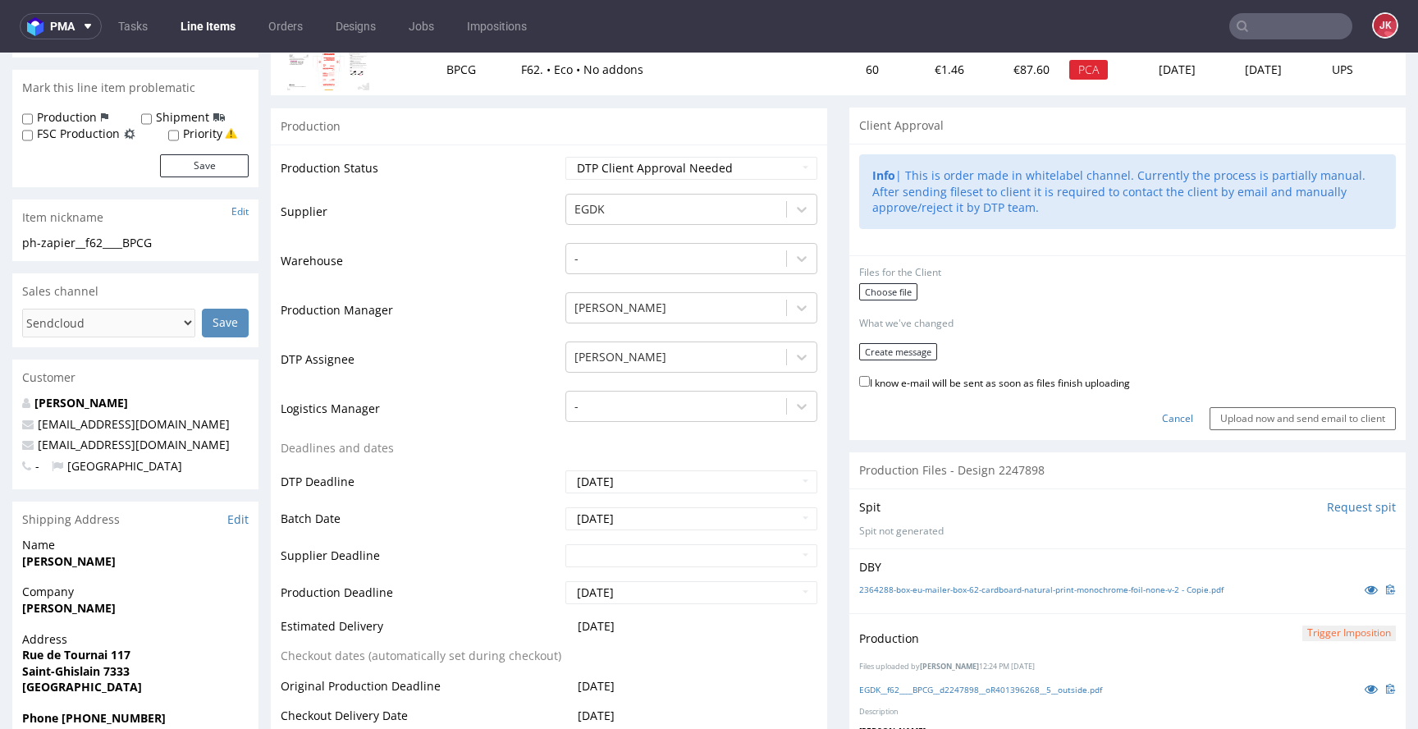
scroll to position [219, 0]
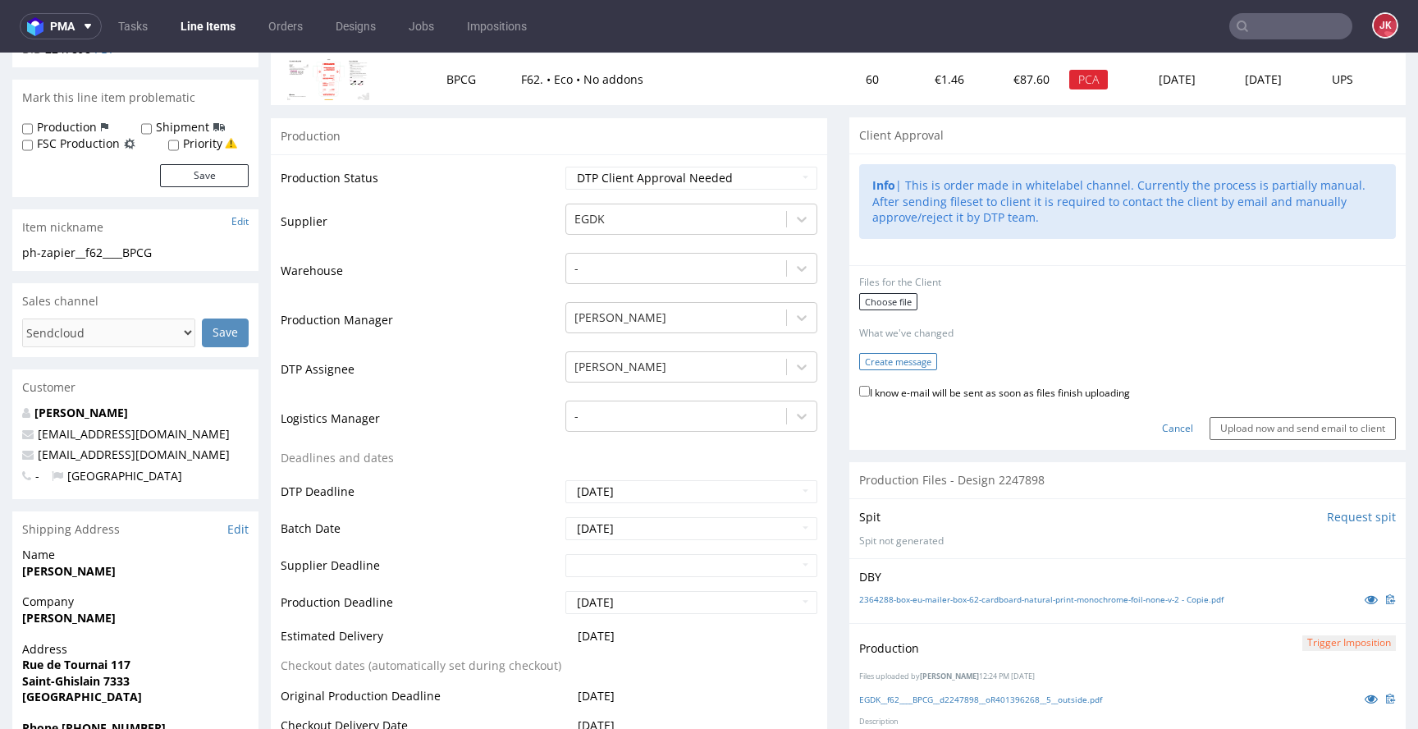
click at [913, 355] on button "Create message" at bounding box center [898, 361] width 78 height 17
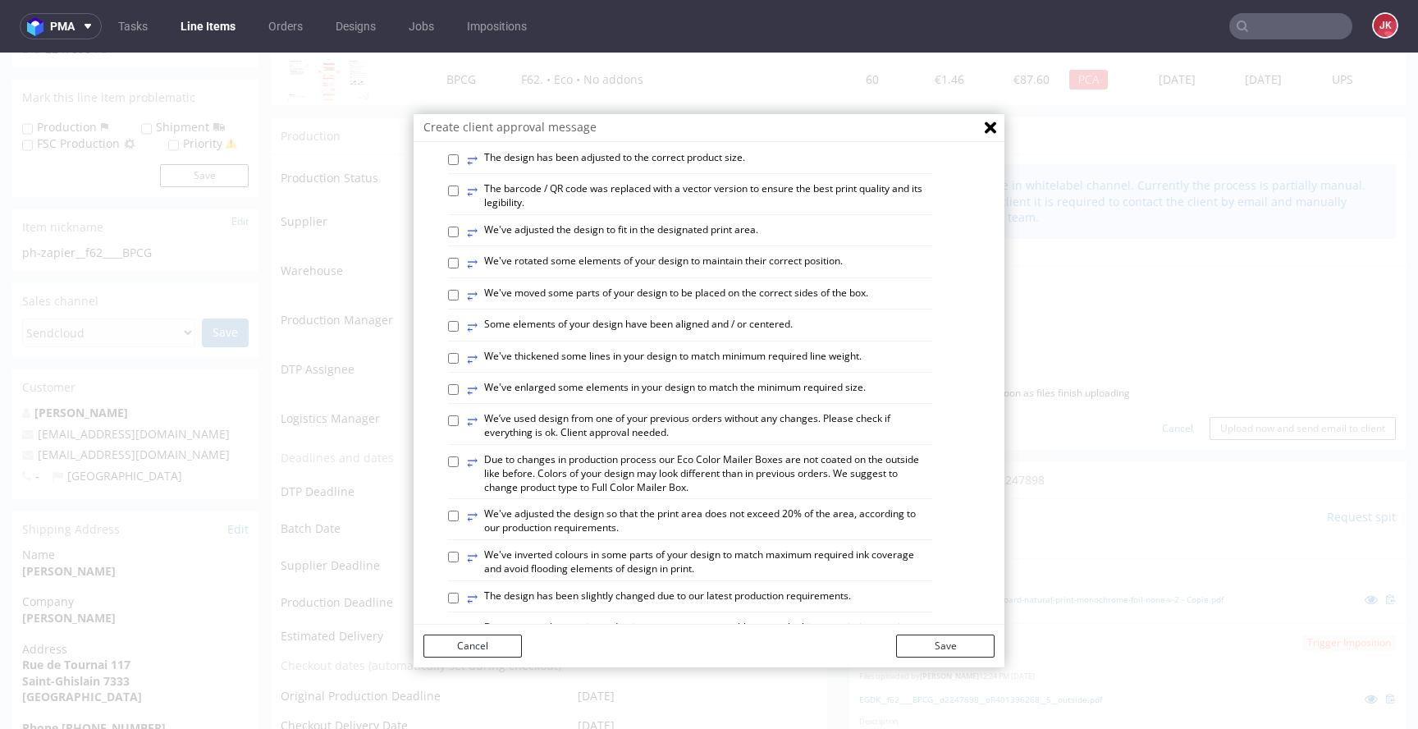
scroll to position [470, 0]
click at [560, 271] on label "⥂ We've rotated some elements of your design to maintain their correct position." at bounding box center [655, 262] width 376 height 18
click at [459, 267] on input "⥂ We've rotated some elements of your design to maintain their correct position." at bounding box center [453, 261] width 11 height 11
checkbox input "true"
click at [937, 644] on button "Save" at bounding box center [945, 646] width 98 height 23
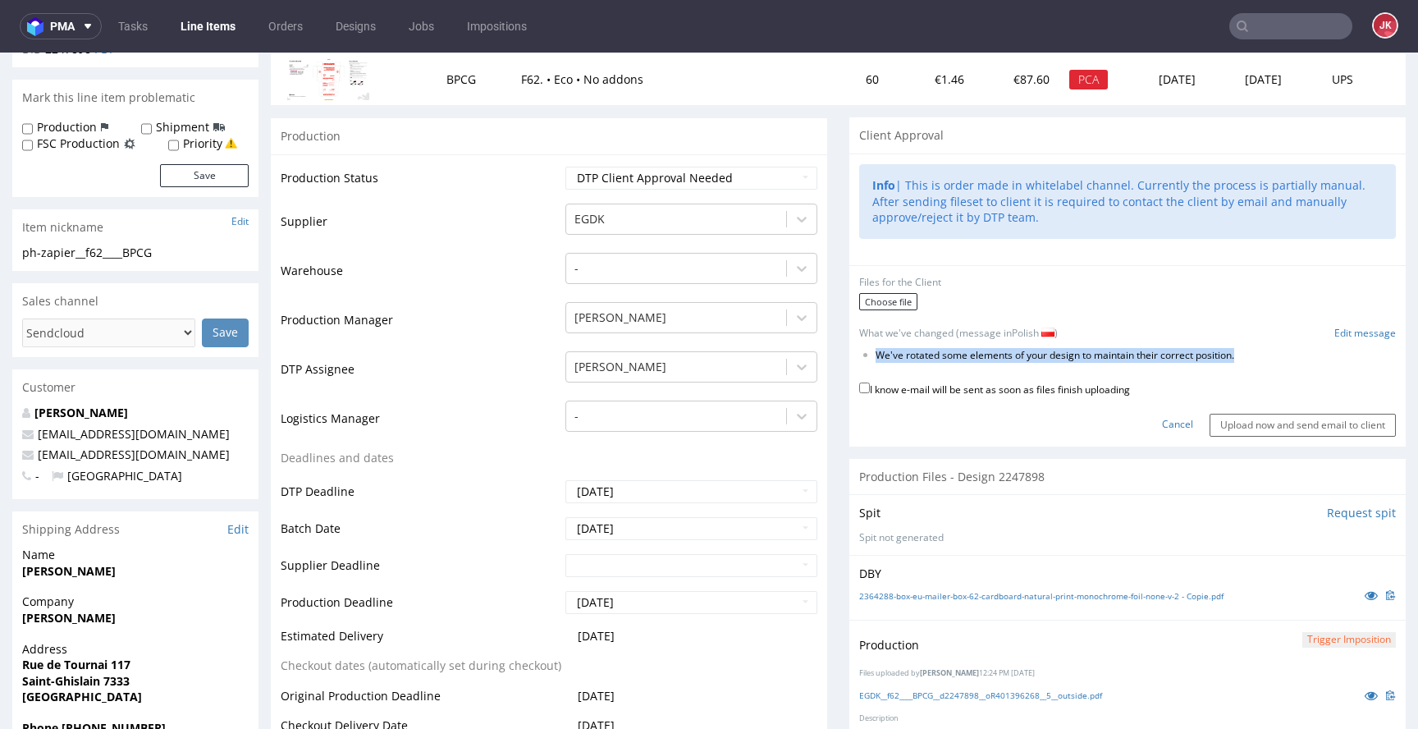
drag, startPoint x: 864, startPoint y: 358, endPoint x: 1268, endPoint y: 351, distance: 404.7
click at [1268, 351] on li "We've rotated some elements of your design to maintain their correct position." at bounding box center [1110, 356] width 468 height 14
copy li "We've rotated some elements of your design to maintain their correct position."
click at [1162, 426] on link "Cancel" at bounding box center [1177, 425] width 31 height 14
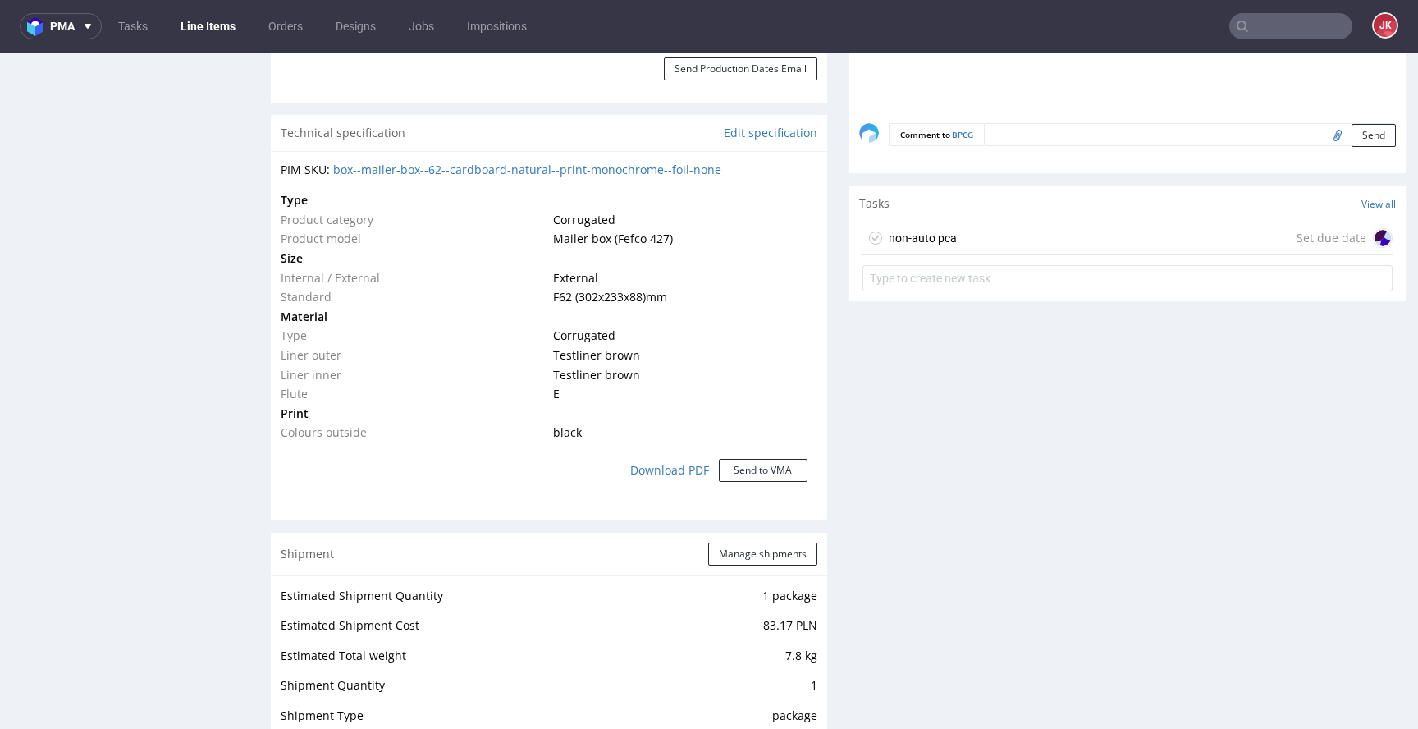
scroll to position [1152, 0]
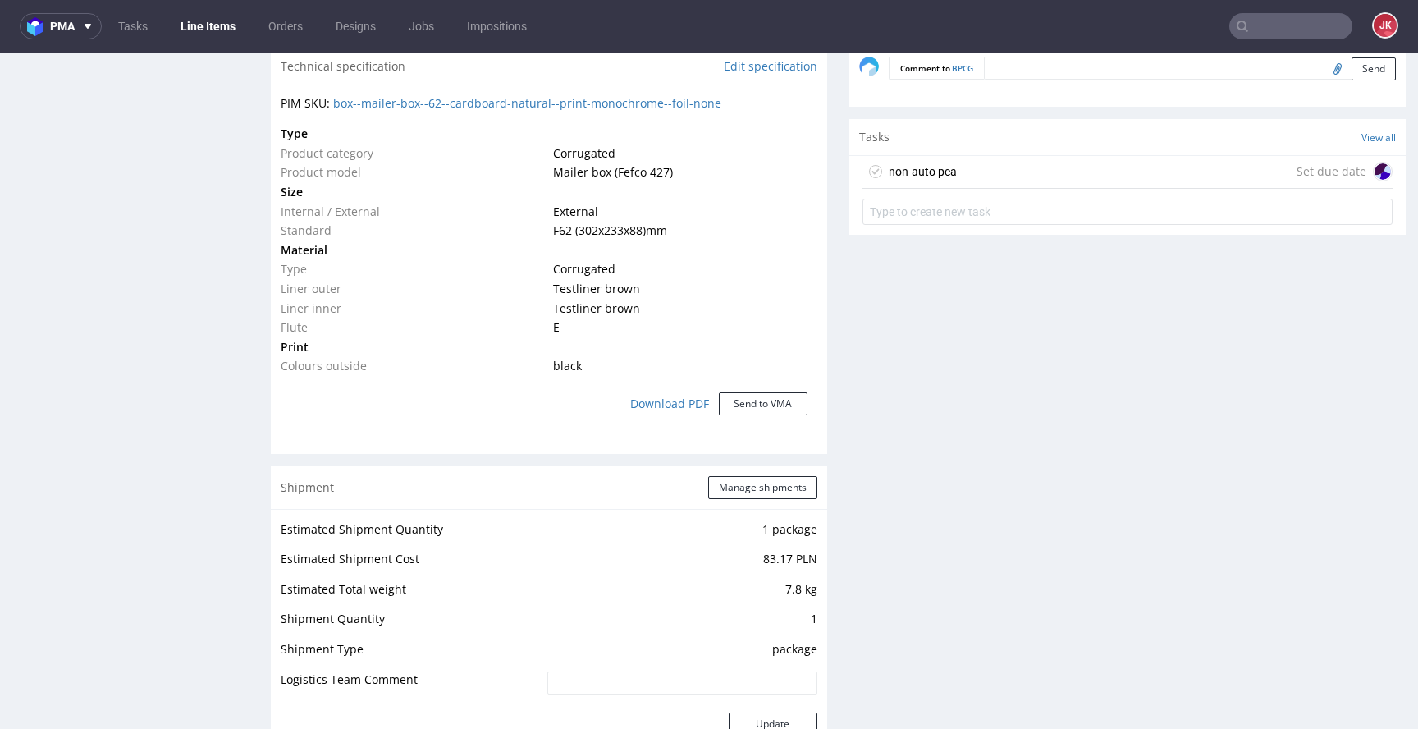
click at [928, 178] on div "non-auto pca" at bounding box center [923, 172] width 68 height 20
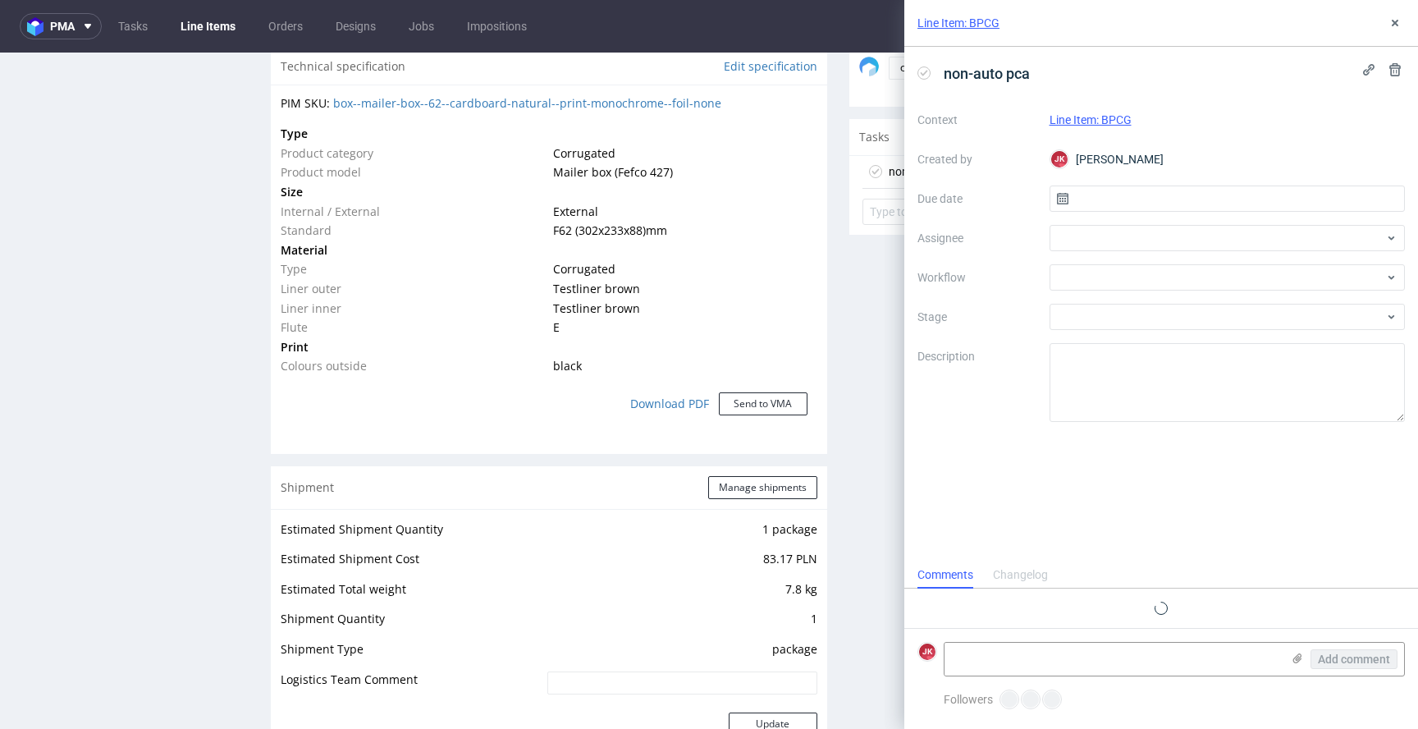
scroll to position [13, 0]
click at [1113, 203] on input "text" at bounding box center [1228, 199] width 356 height 26
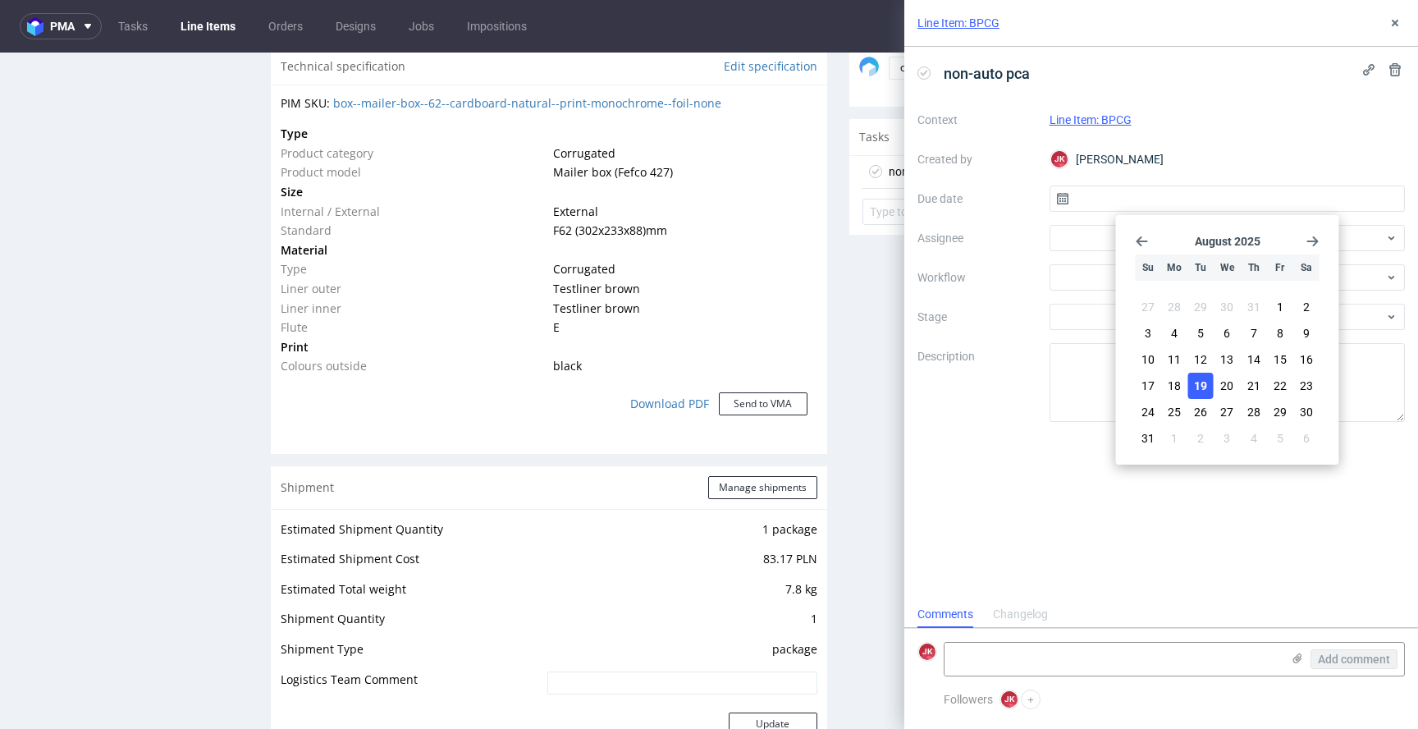
click at [1201, 378] on span "19" at bounding box center [1200, 386] width 13 height 16
type input "[DATE]"
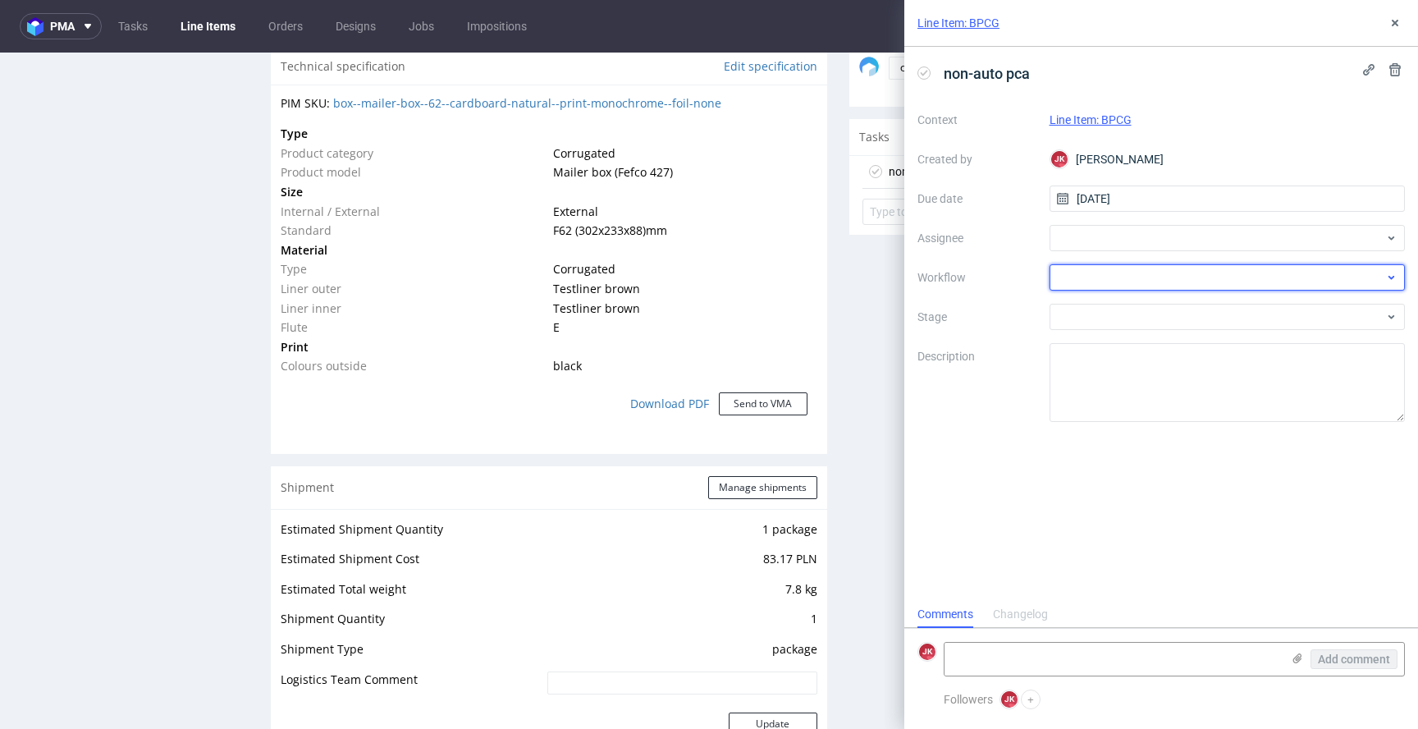
click at [1099, 279] on div at bounding box center [1228, 277] width 356 height 26
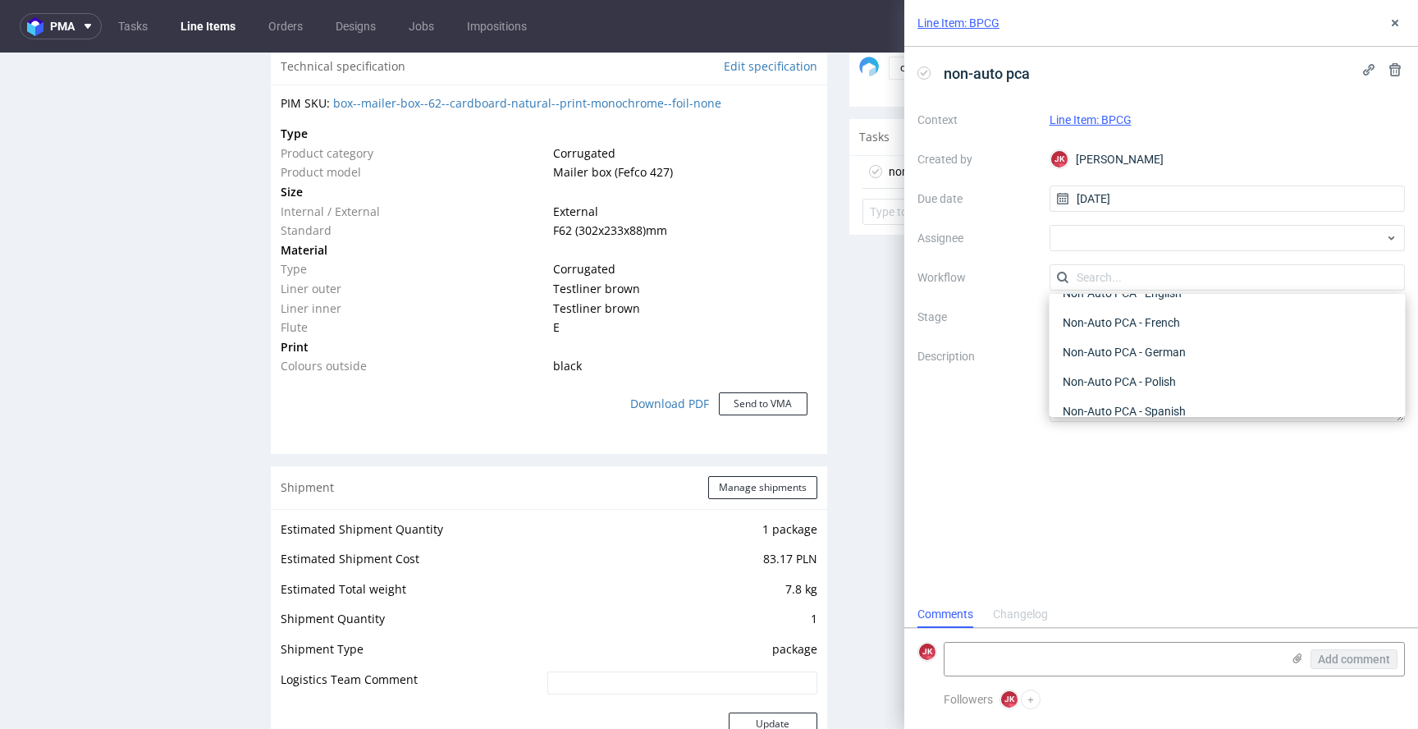
scroll to position [765, 0]
click at [1150, 381] on div "Non-Auto PCA - Polish" at bounding box center [1227, 383] width 343 height 30
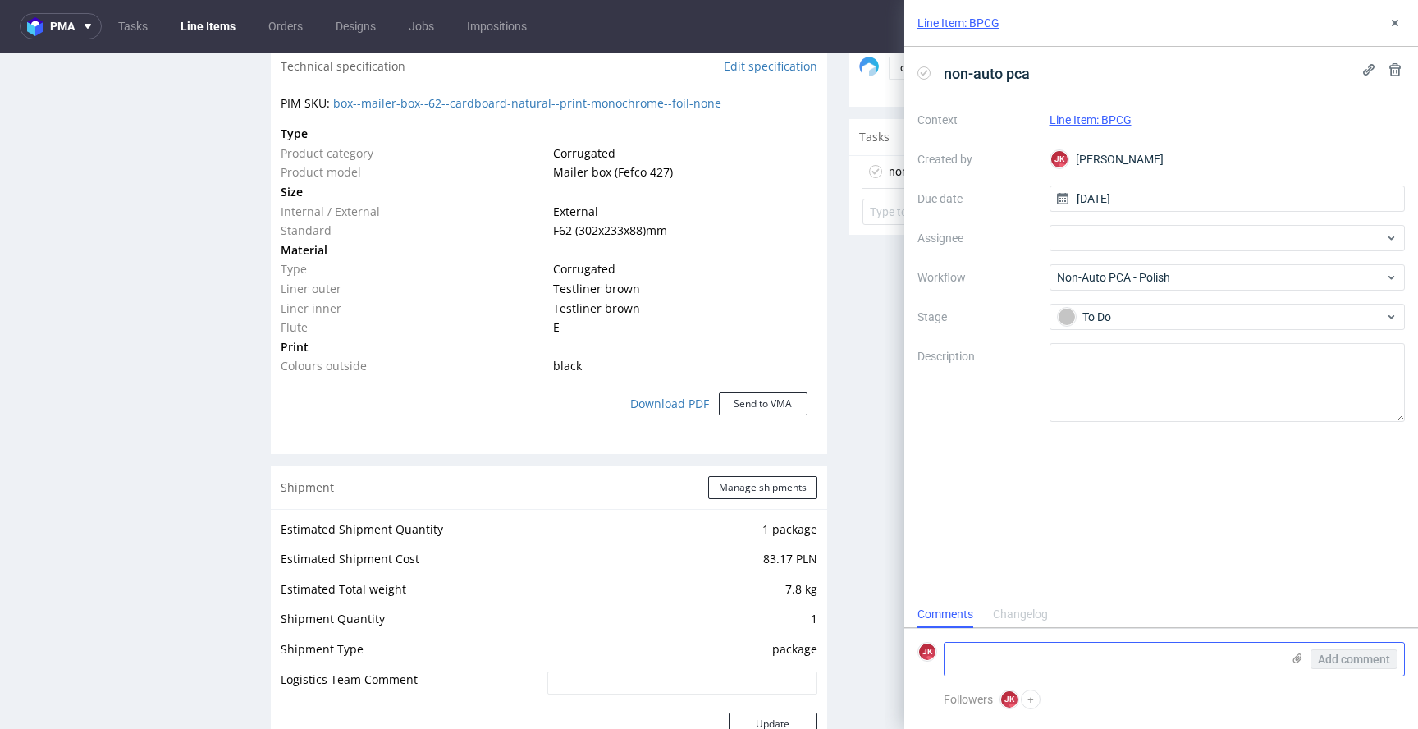
click at [1053, 662] on textarea at bounding box center [1113, 659] width 337 height 33
paste textarea "Obróciliśmy niektóre elementy projektu, aby zachować ich właściwe położenie."
type textarea "Obróciliśmy niektóre elementy projektu, aby zachować ich właściwe położenie"
click at [1299, 650] on div "Add comment" at bounding box center [1342, 653] width 123 height 46
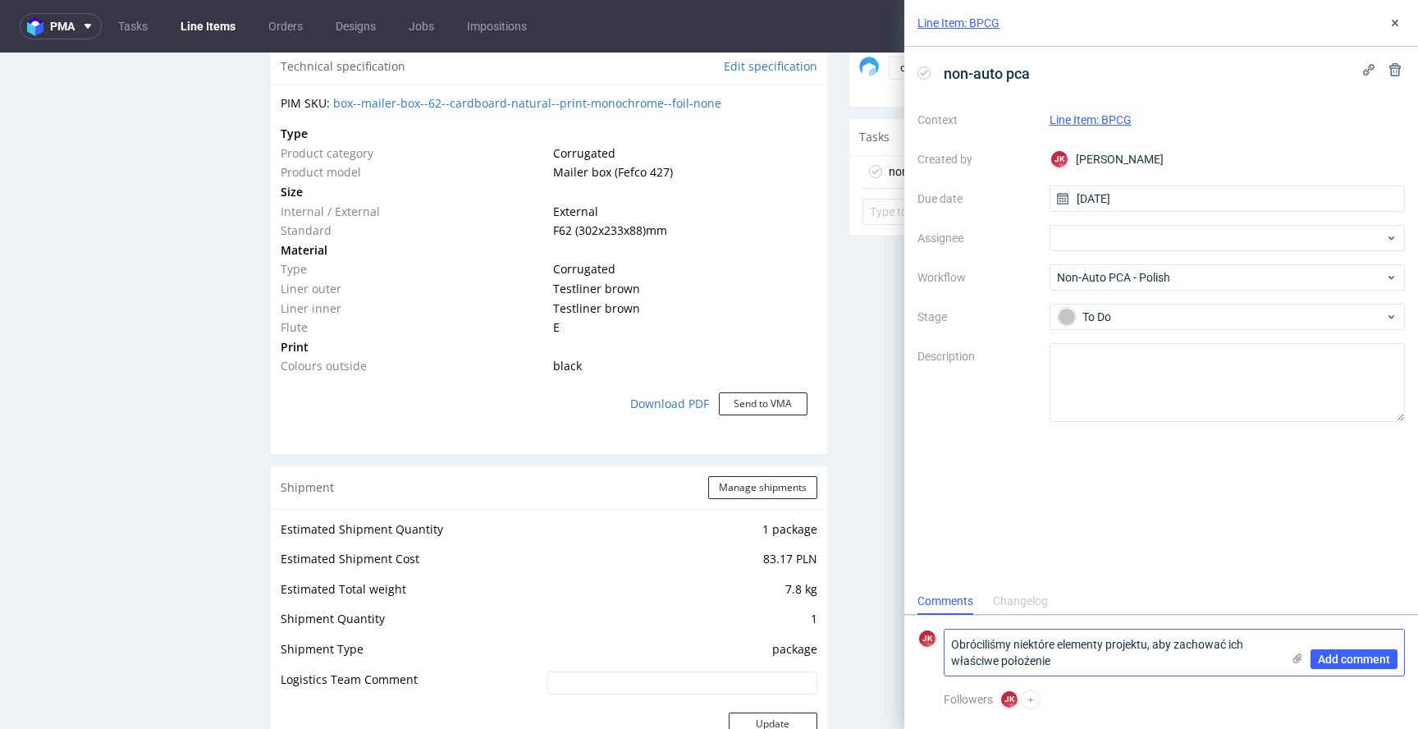
click at [1291, 661] on icon at bounding box center [1297, 658] width 13 height 13
click at [0, 0] on input "file" at bounding box center [0, 0] width 0 height 0
click at [1342, 656] on span "Add comment" at bounding box center [1354, 658] width 72 height 11
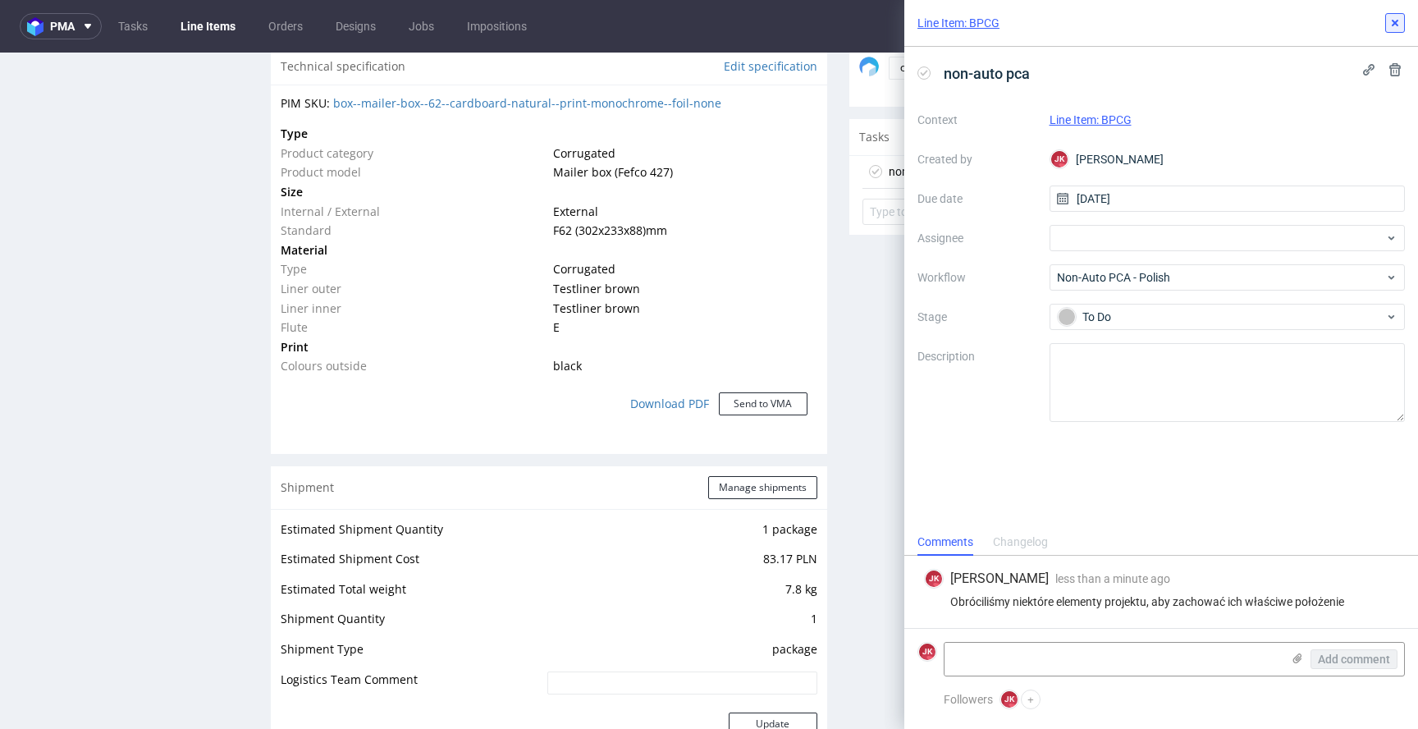
click at [1392, 22] on icon at bounding box center [1395, 22] width 13 height 13
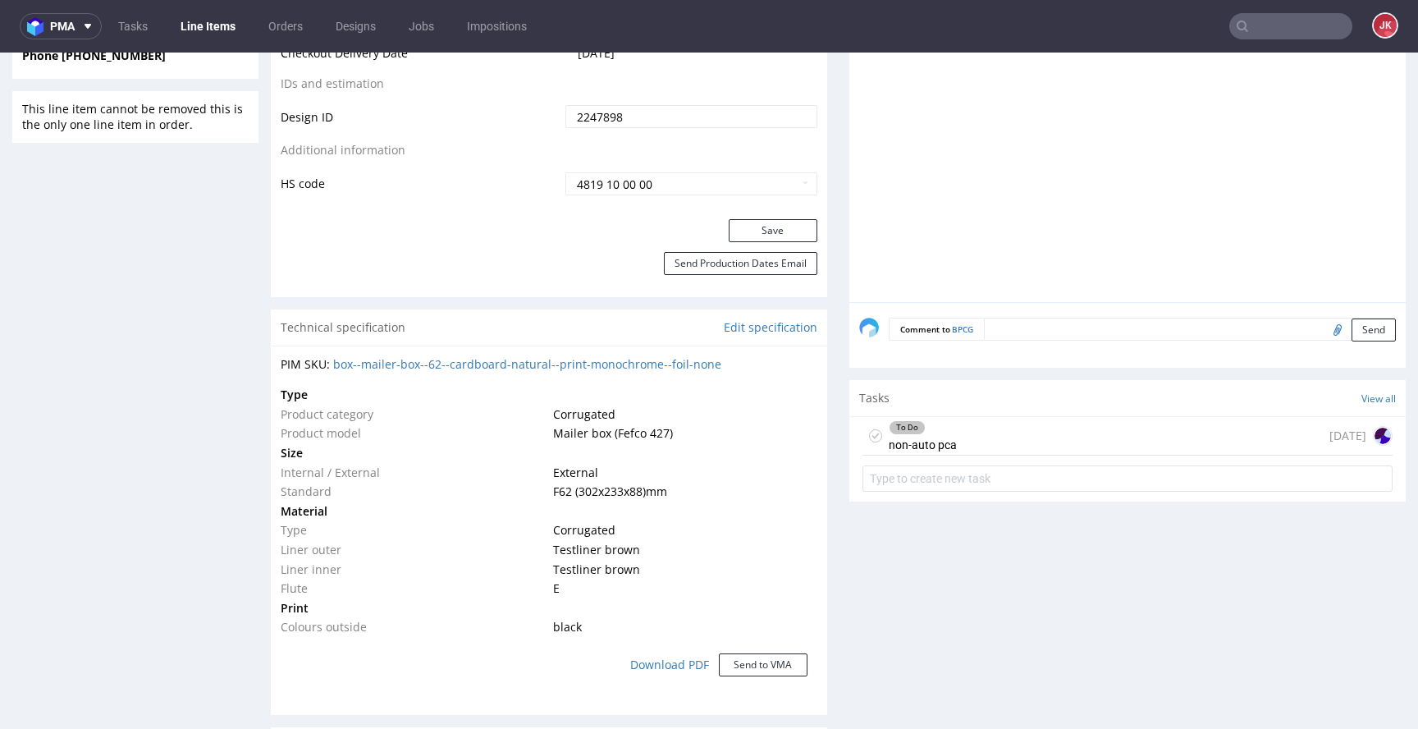
scroll to position [999, 0]
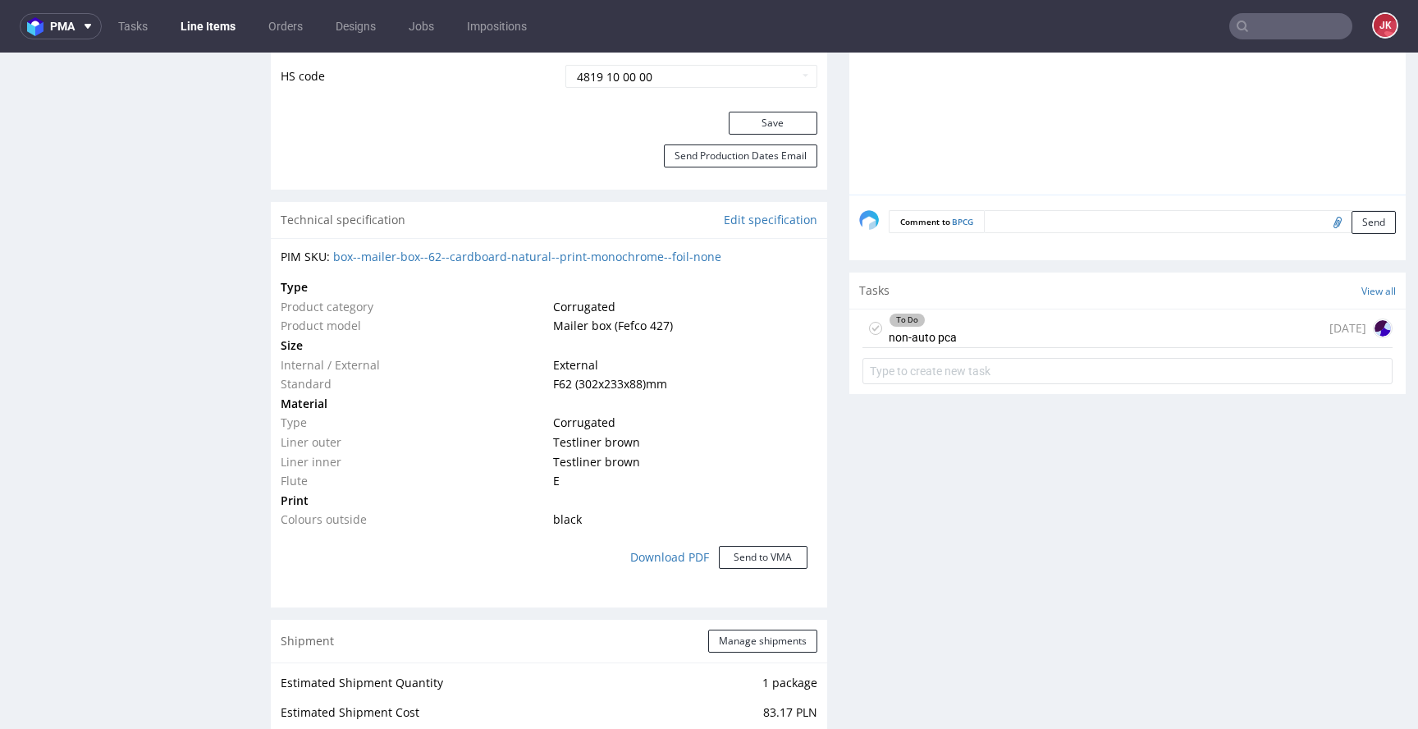
click at [997, 337] on div "To Do non-auto pca today" at bounding box center [1128, 328] width 530 height 39
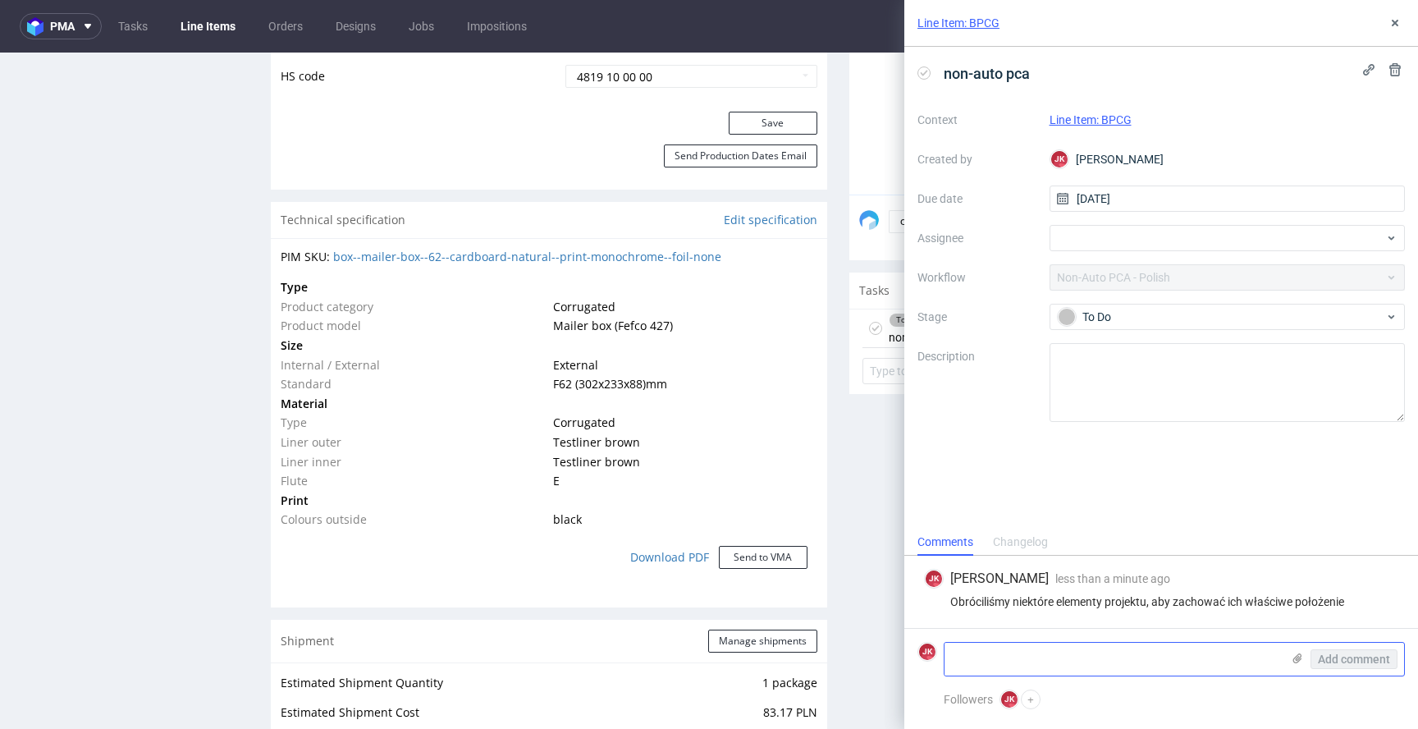
click at [1299, 656] on use at bounding box center [1298, 658] width 9 height 10
click at [0, 0] on input "file" at bounding box center [0, 0] width 0 height 0
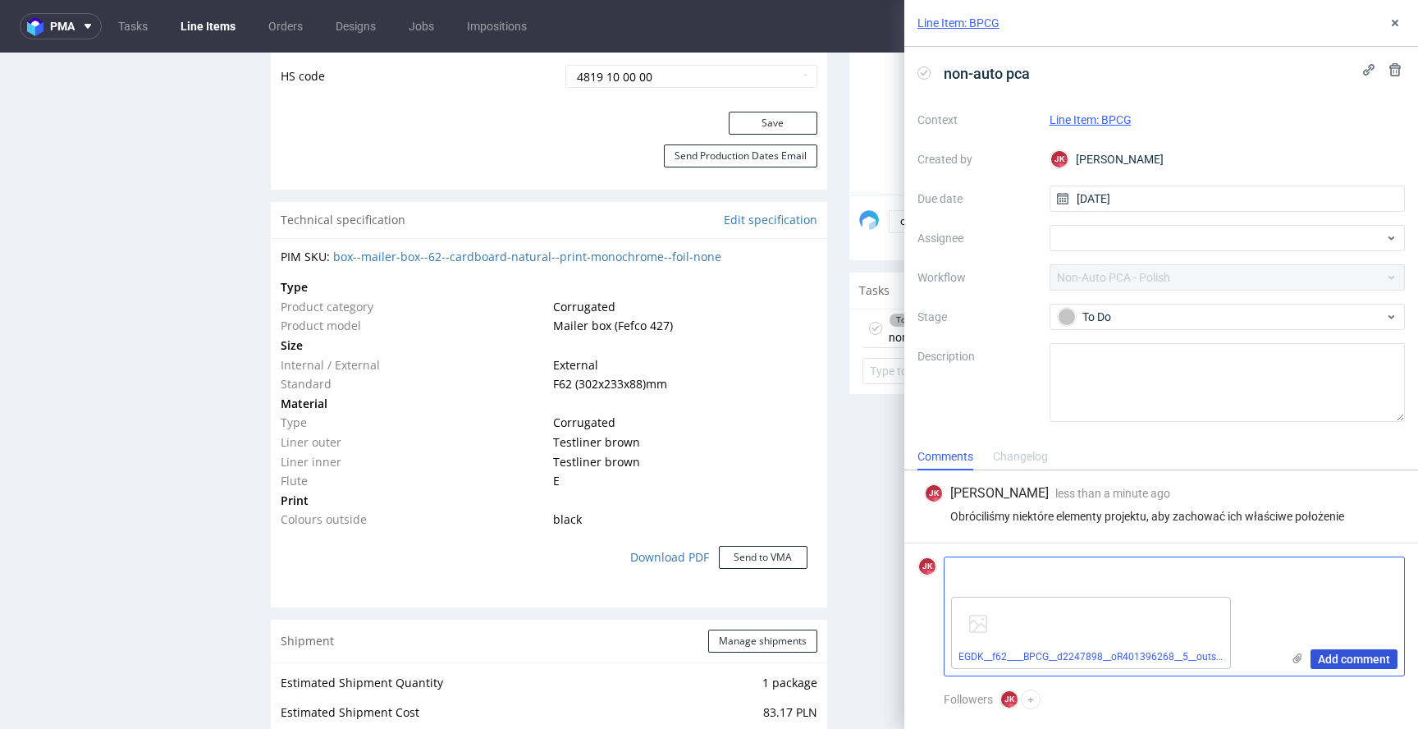
click at [1336, 656] on span "Add comment" at bounding box center [1354, 658] width 72 height 11
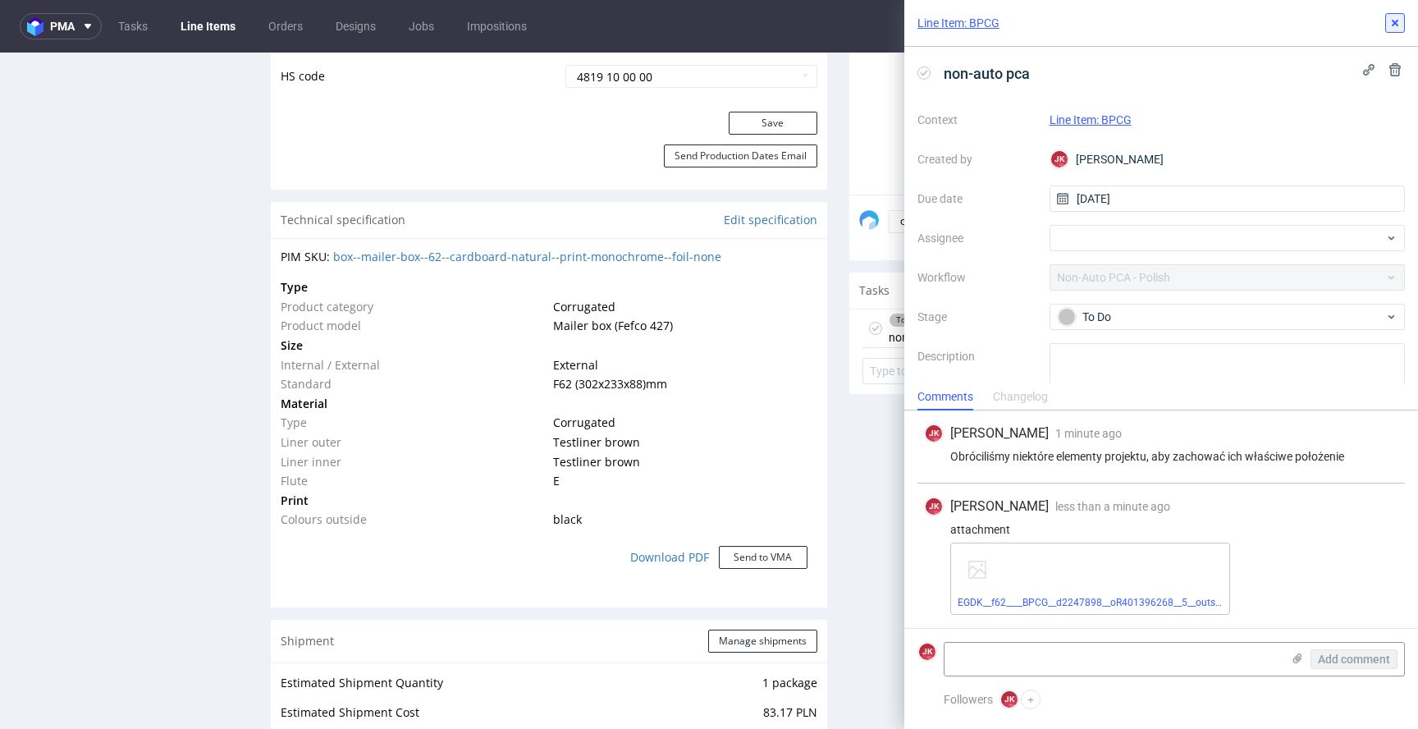
click at [1399, 17] on icon at bounding box center [1395, 22] width 13 height 13
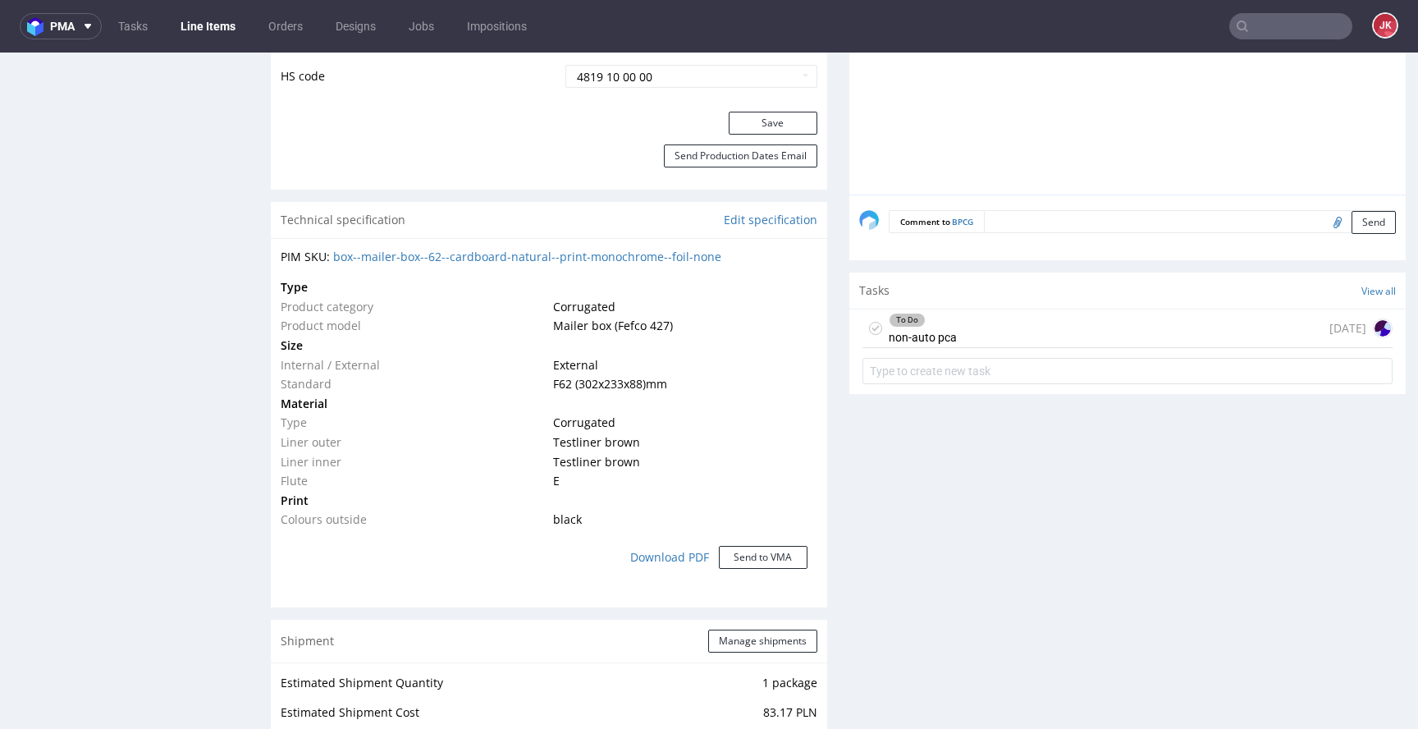
click at [955, 319] on div "To Do non-auto pca today" at bounding box center [1128, 328] width 530 height 39
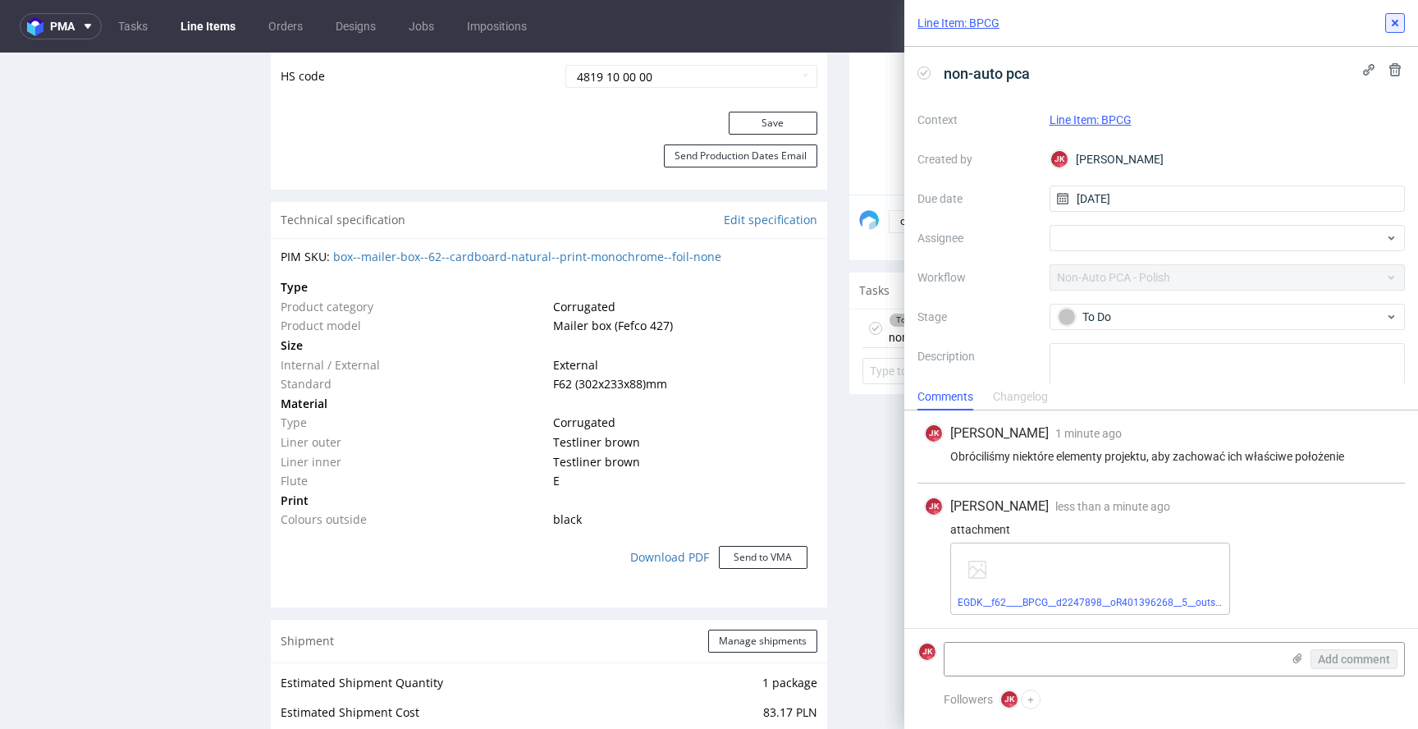
click at [1395, 29] on icon at bounding box center [1395, 22] width 13 height 13
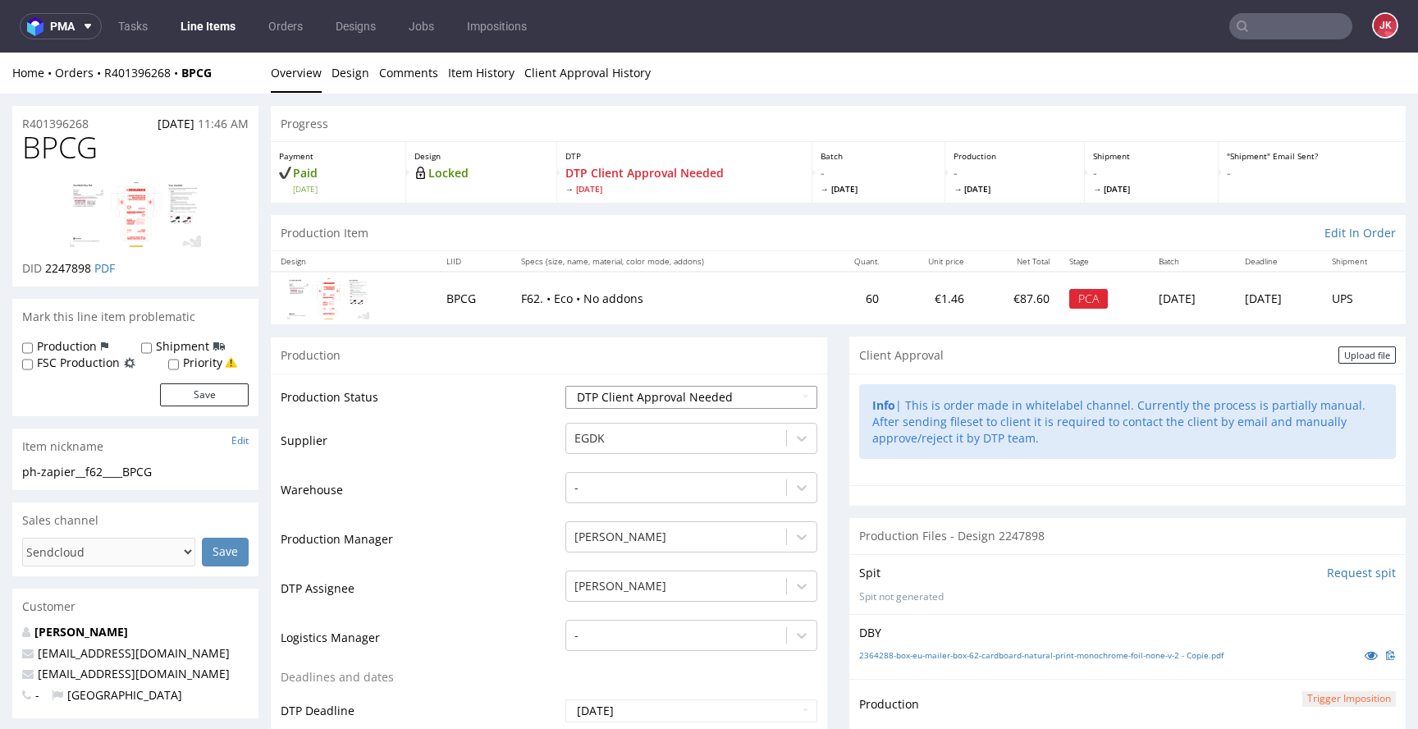
click at [745, 405] on select "Waiting for Artwork Waiting for Diecut Waiting for Mockup Waiting for DTP Waiti…" at bounding box center [692, 397] width 252 height 23
select select "back_for_dtp"
click at [566, 386] on select "Waiting for Artwork Waiting for Diecut Waiting for Mockup Waiting for DTP Waiti…" at bounding box center [692, 397] width 252 height 23
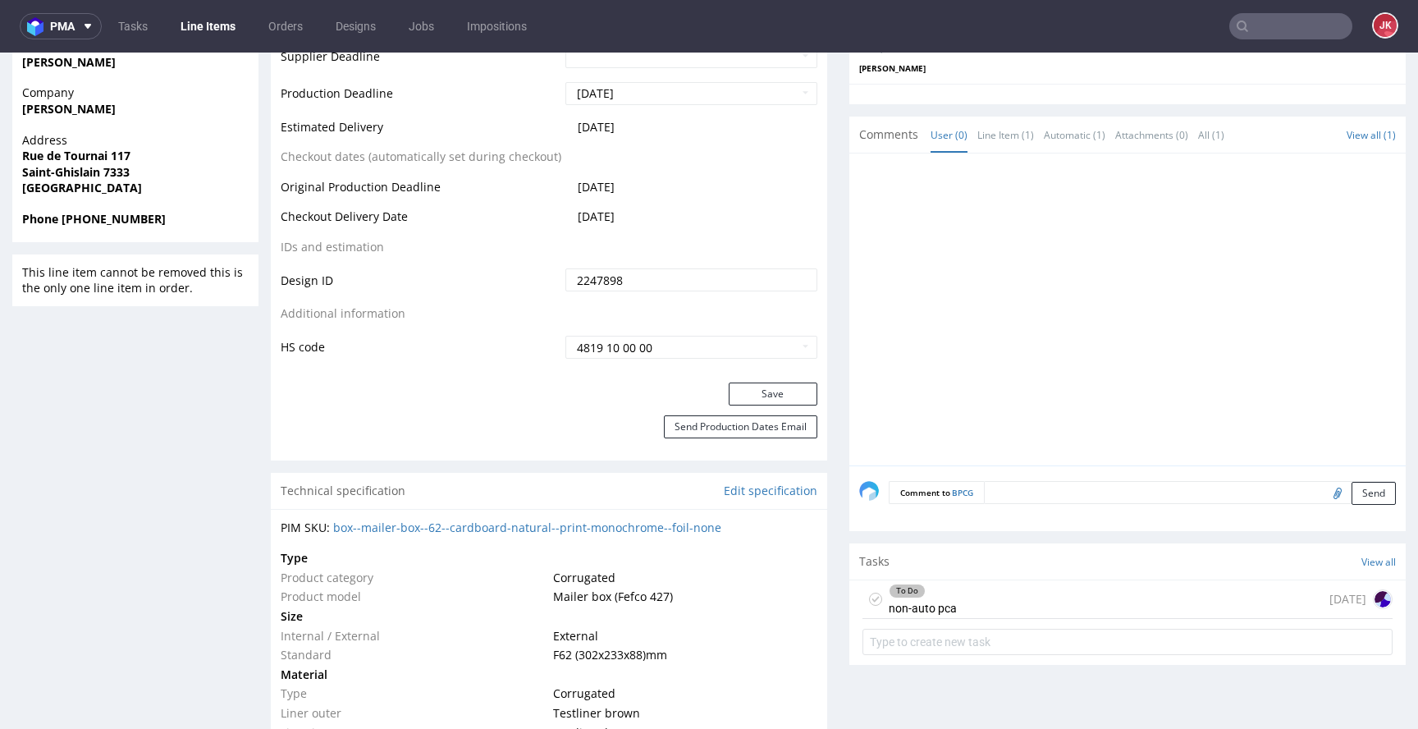
scroll to position [733, 0]
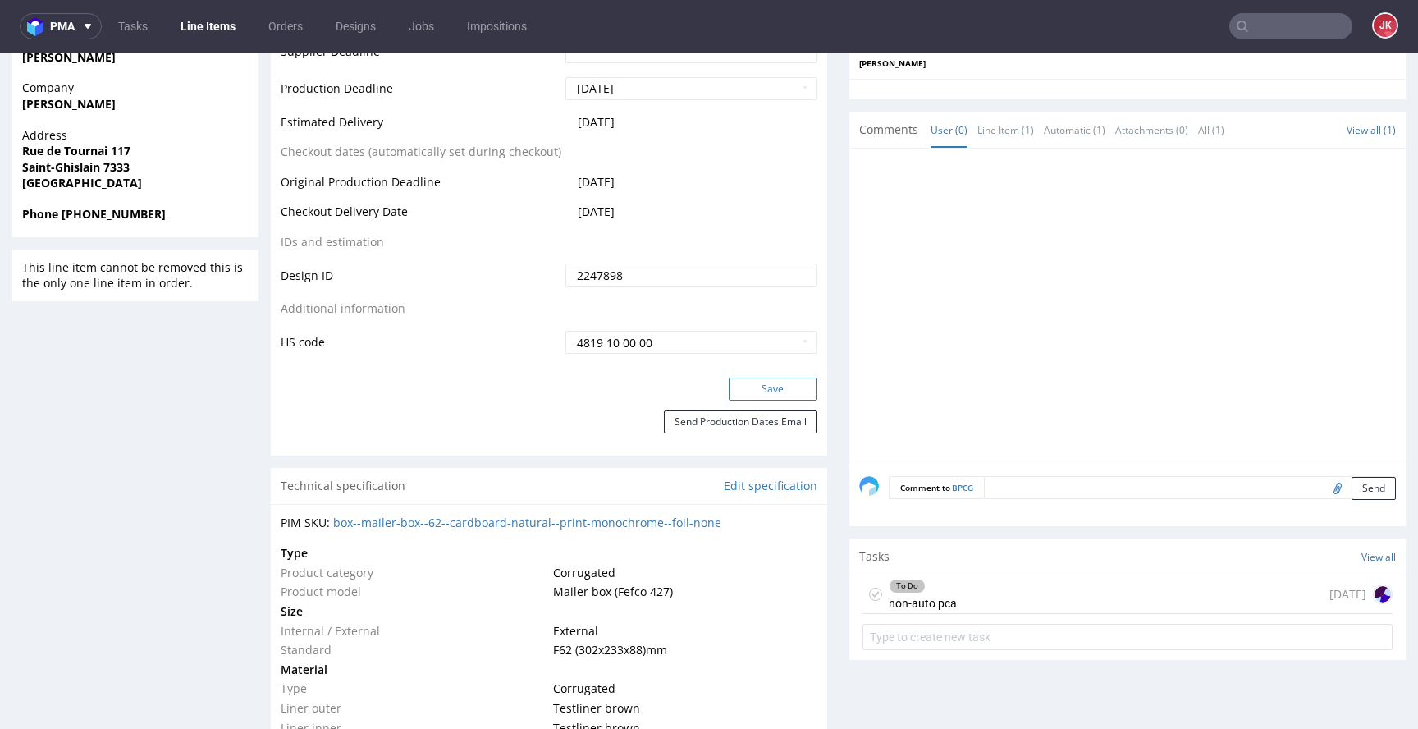
click at [731, 381] on button "Save" at bounding box center [773, 389] width 89 height 23
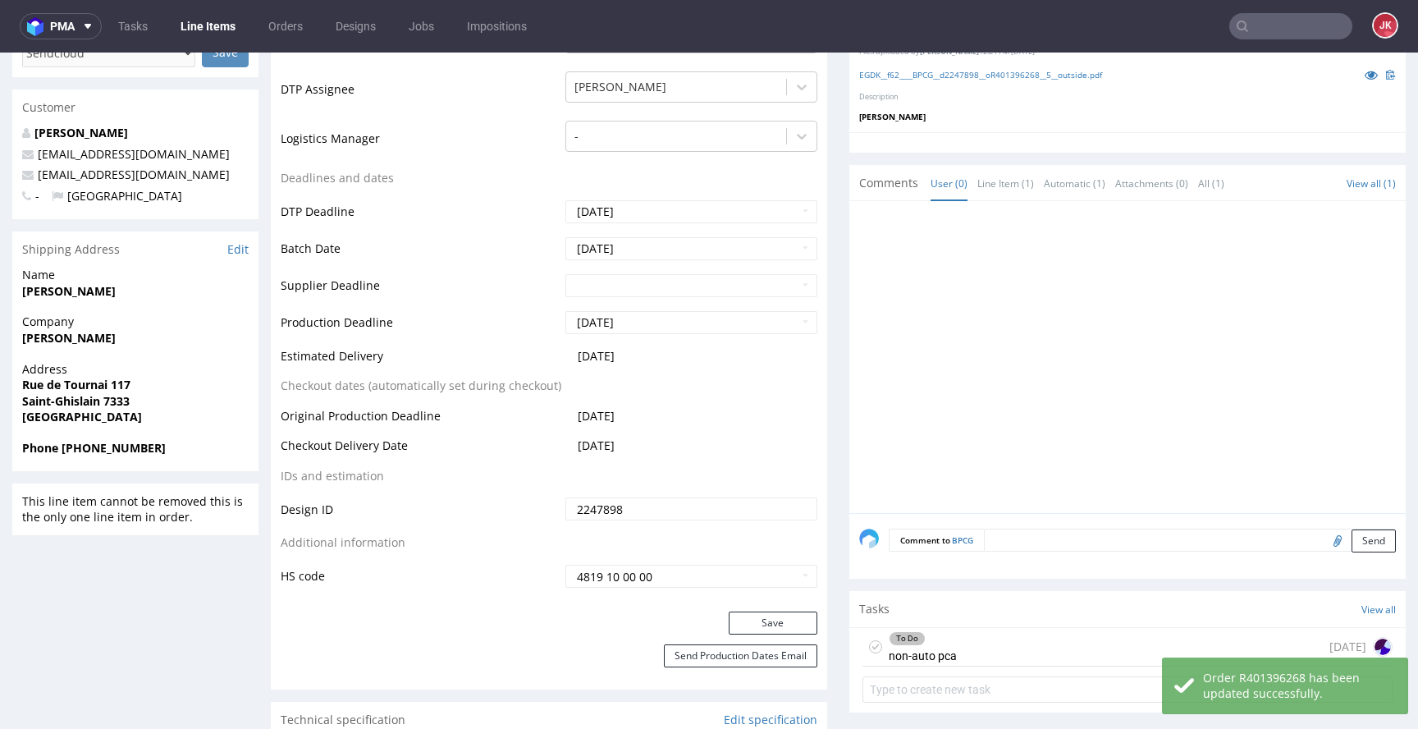
scroll to position [264, 0]
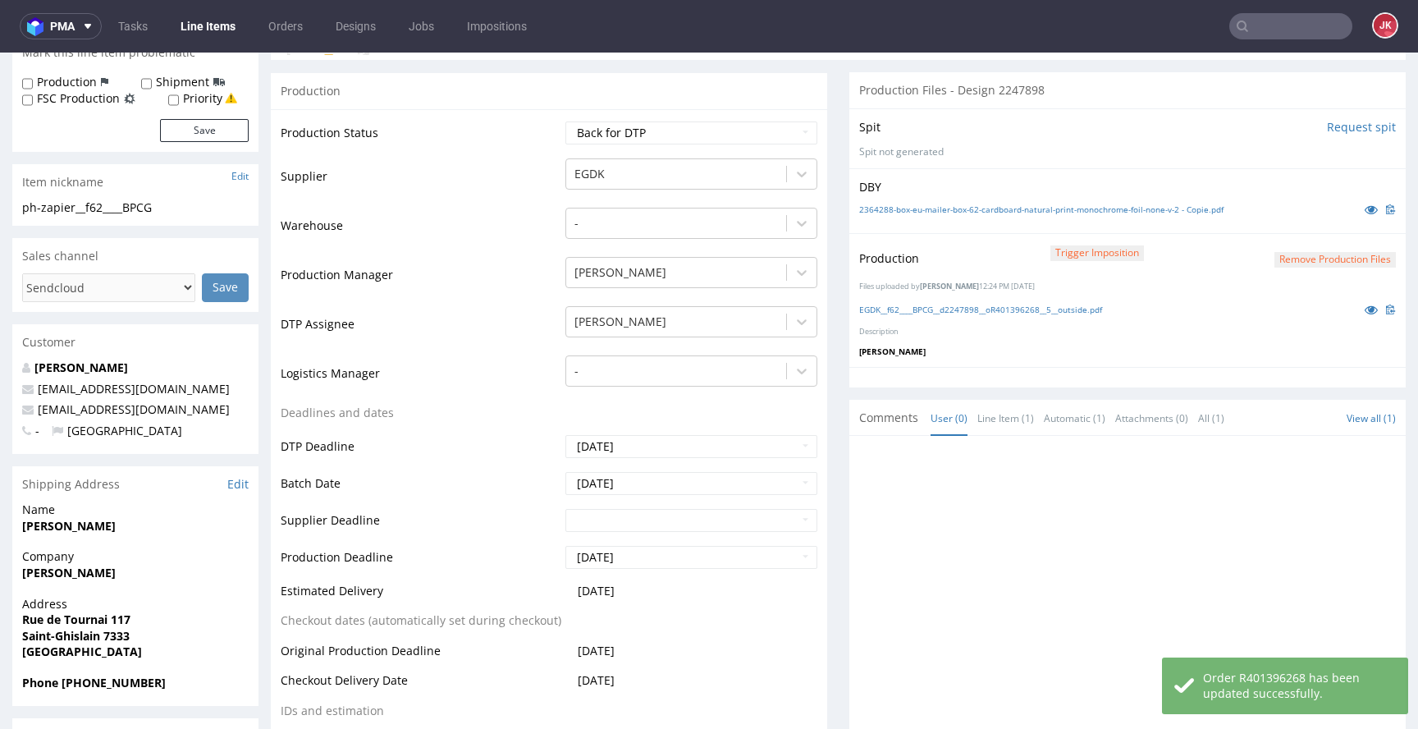
click at [1296, 259] on button "Remove production files" at bounding box center [1335, 260] width 121 height 16
click at [1286, 231] on link "Yes" at bounding box center [1284, 222] width 47 height 25
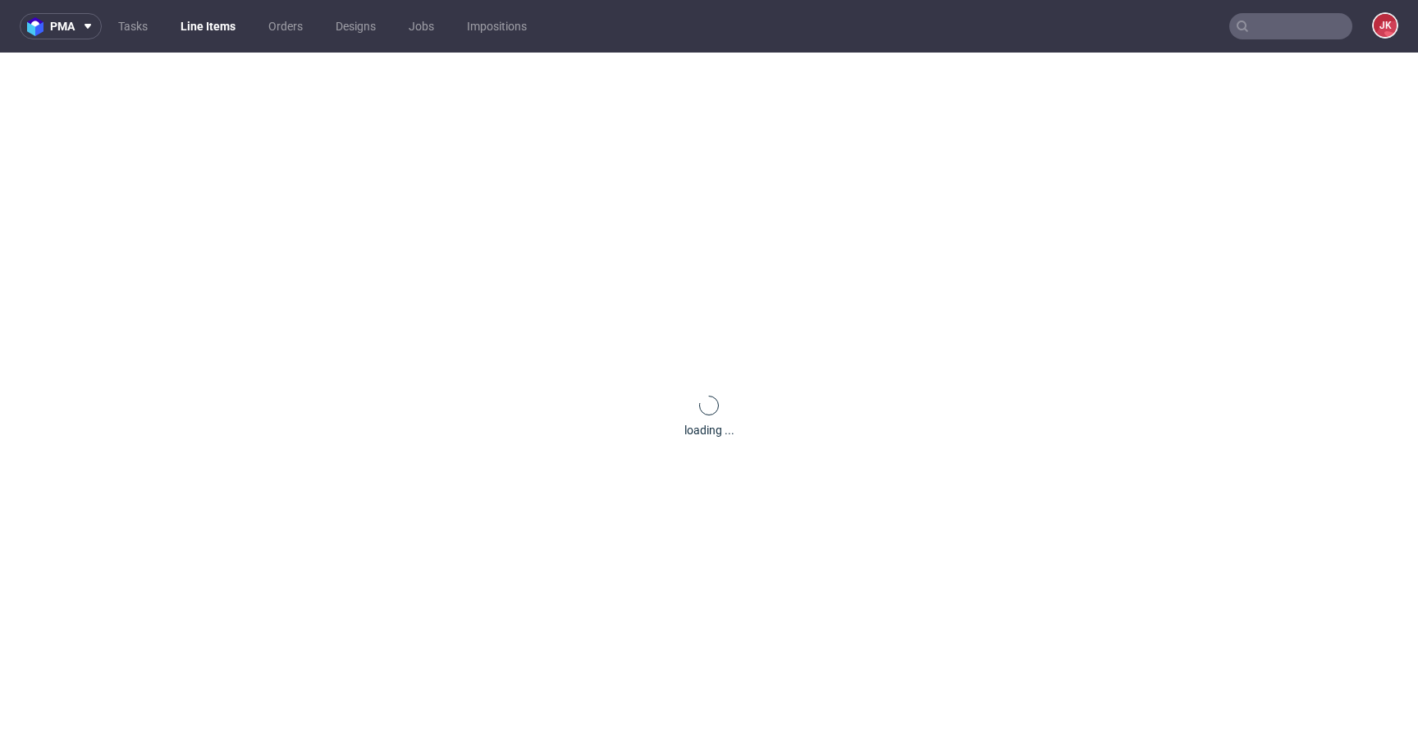
scroll to position [0, 0]
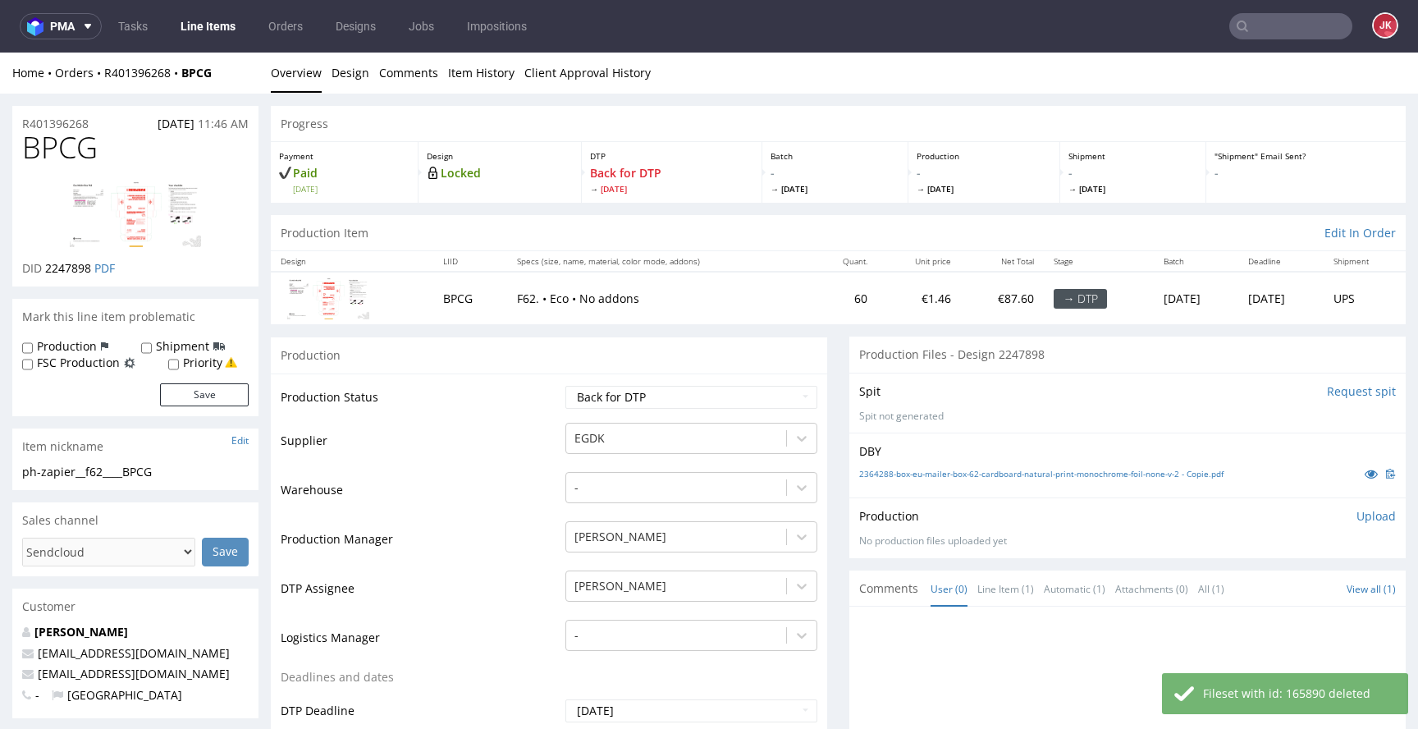
click at [1357, 511] on p "Upload" at bounding box center [1376, 516] width 39 height 16
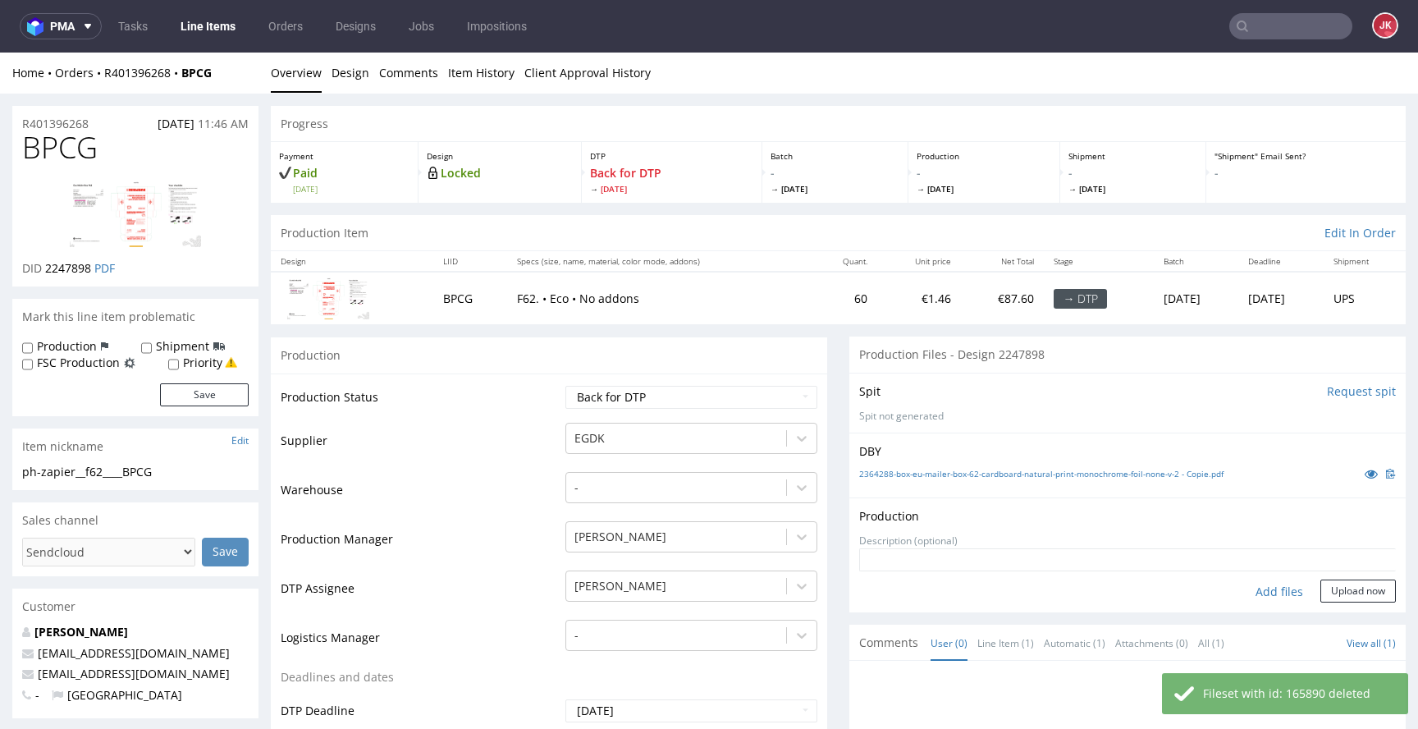
click at [1261, 592] on div "Add files" at bounding box center [1280, 592] width 82 height 25
type input "C:\fakepath\EGDK__f62____BPCG__d2247898__oR401396268__5__outside.pdf"
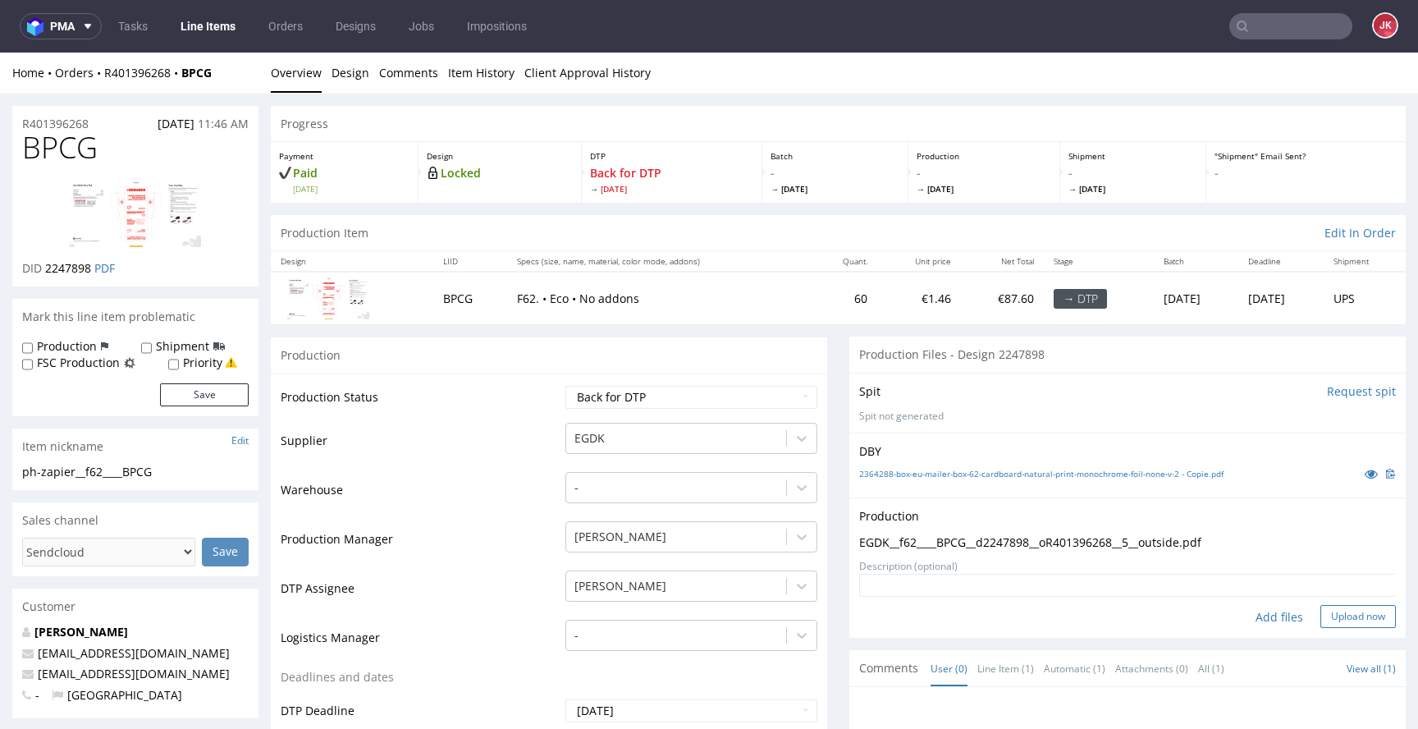
click at [1321, 621] on button "Upload now" at bounding box center [1359, 616] width 76 height 23
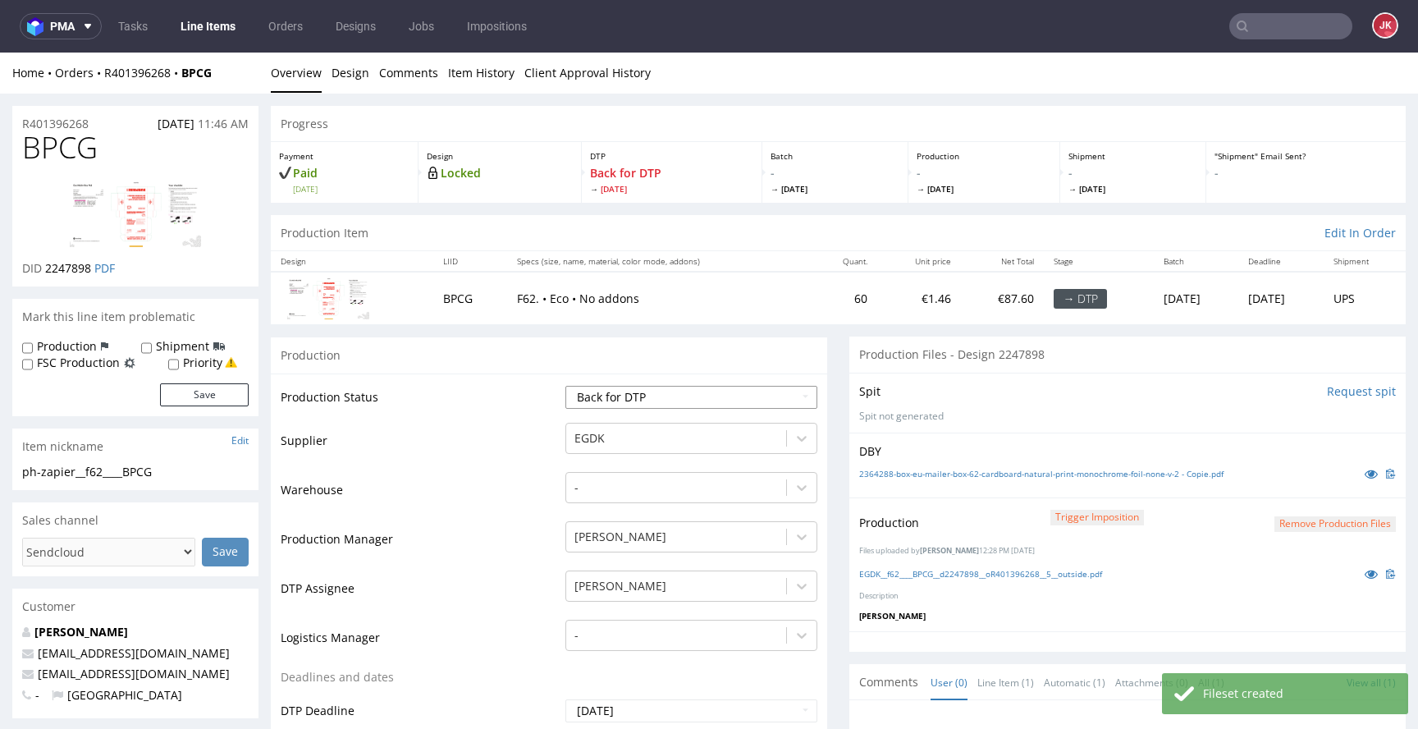
click at [702, 406] on select "Waiting for Artwork Waiting for Diecut Waiting for Mockup Waiting for DTP Waiti…" at bounding box center [692, 397] width 252 height 23
select select "dtp_ca_needed"
click at [566, 386] on select "Waiting for Artwork Waiting for Diecut Waiting for Mockup Waiting for DTP Waiti…" at bounding box center [692, 397] width 252 height 23
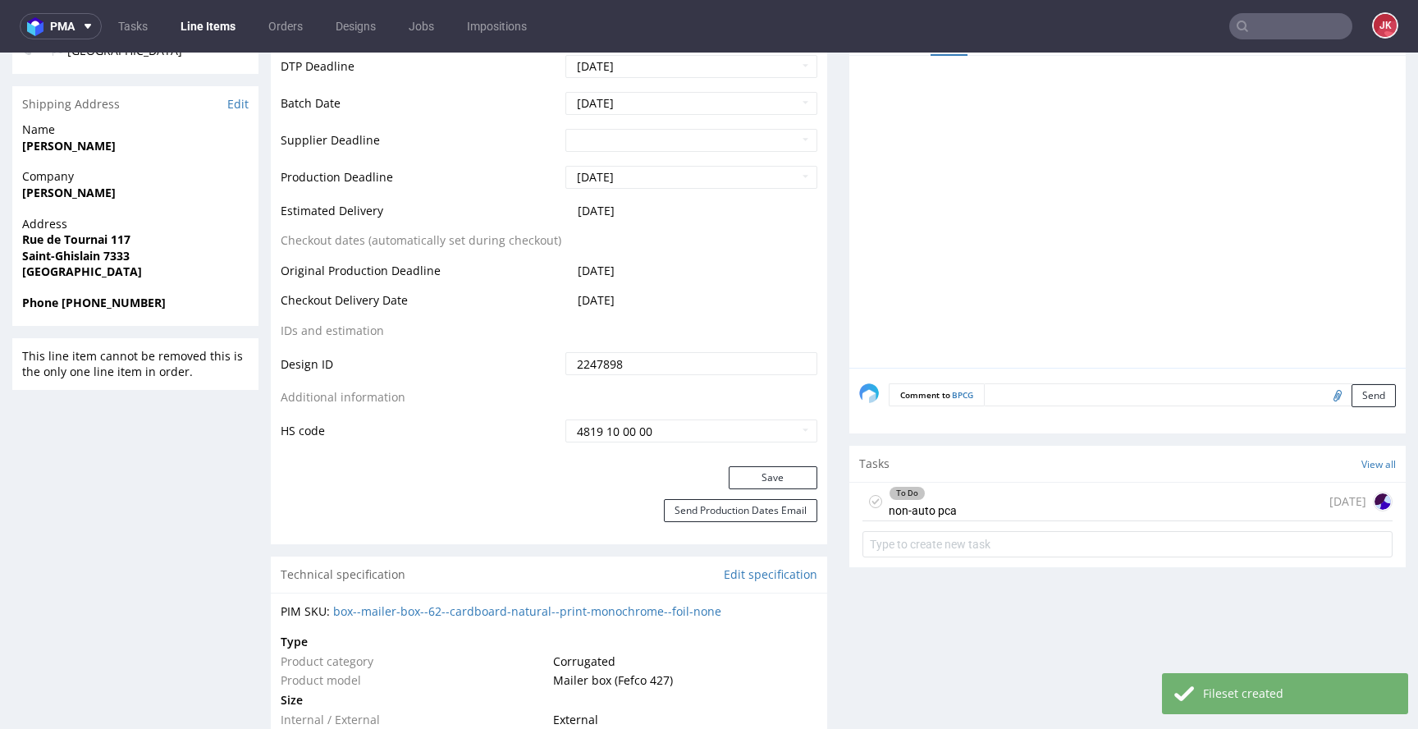
scroll to position [661, 0]
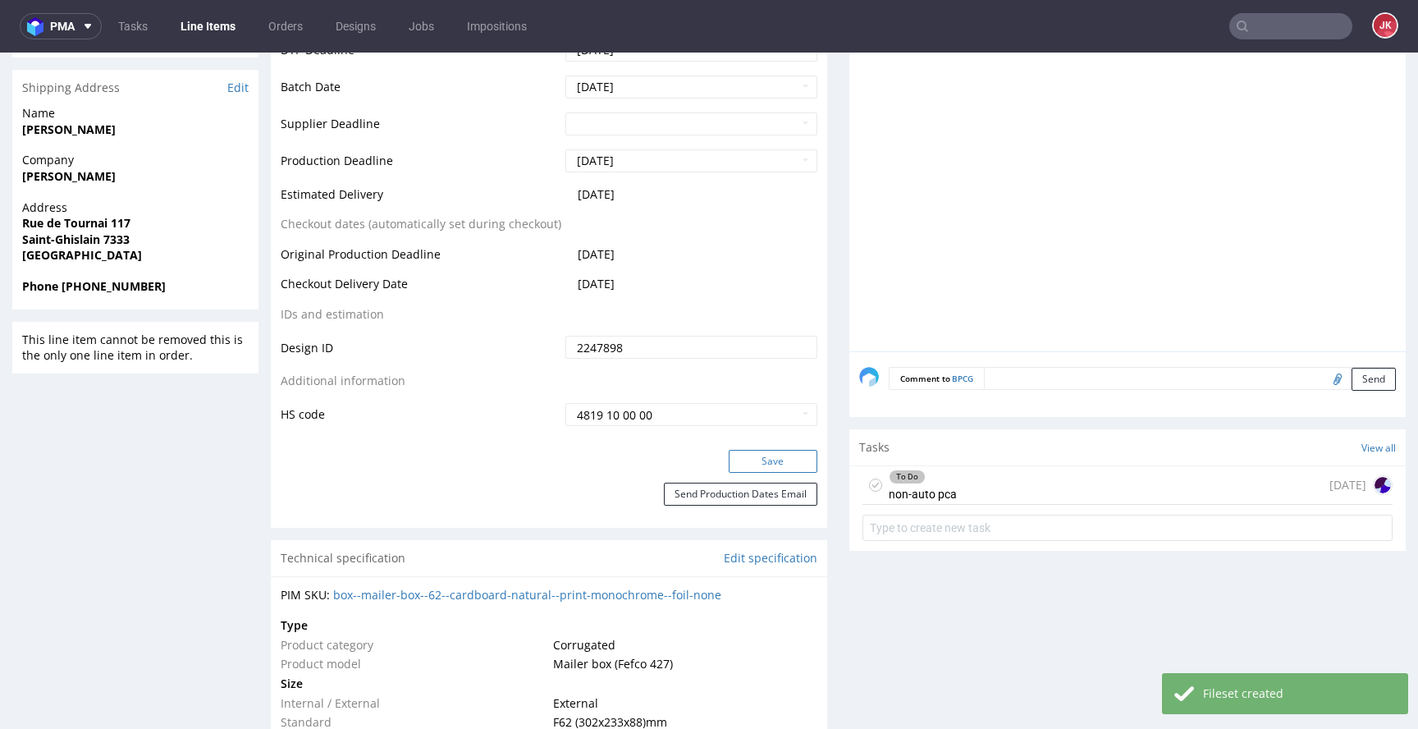
click at [777, 471] on button "Save" at bounding box center [773, 461] width 89 height 23
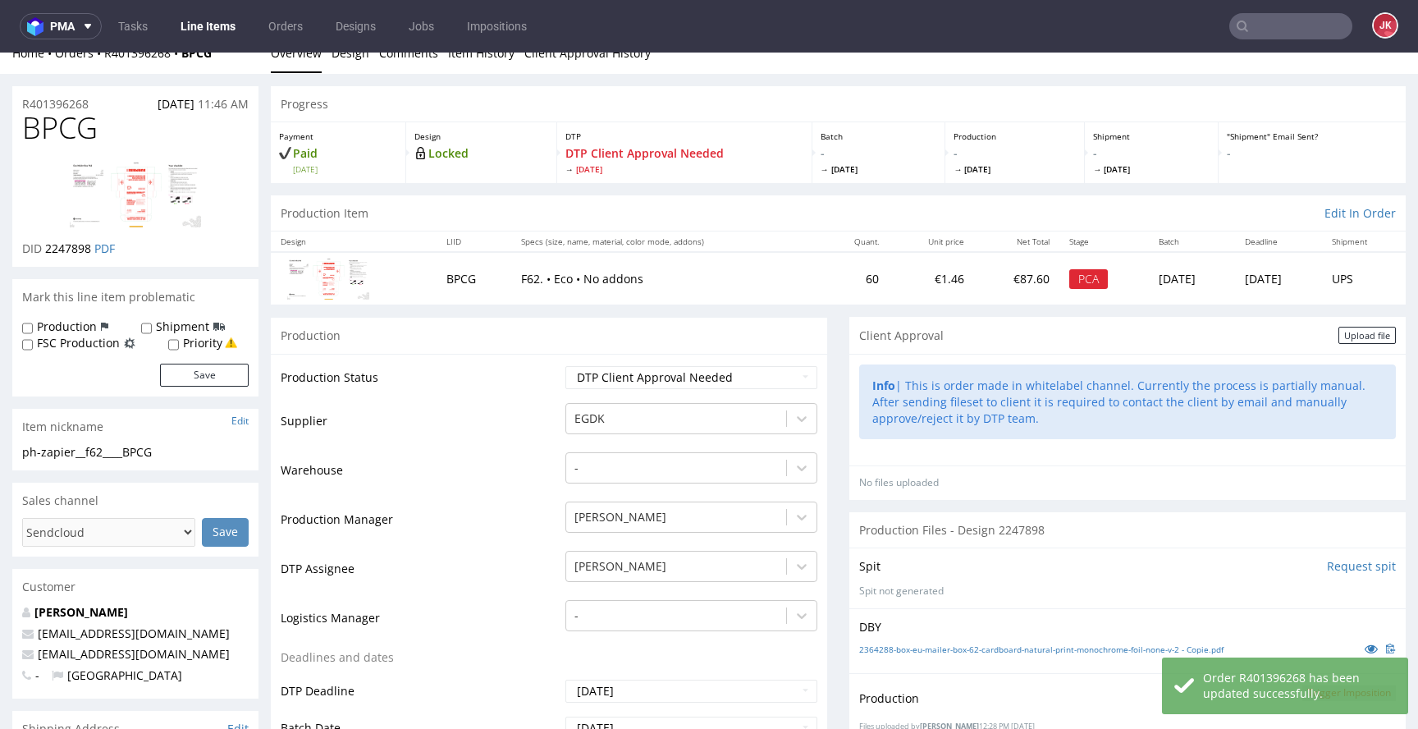
scroll to position [0, 0]
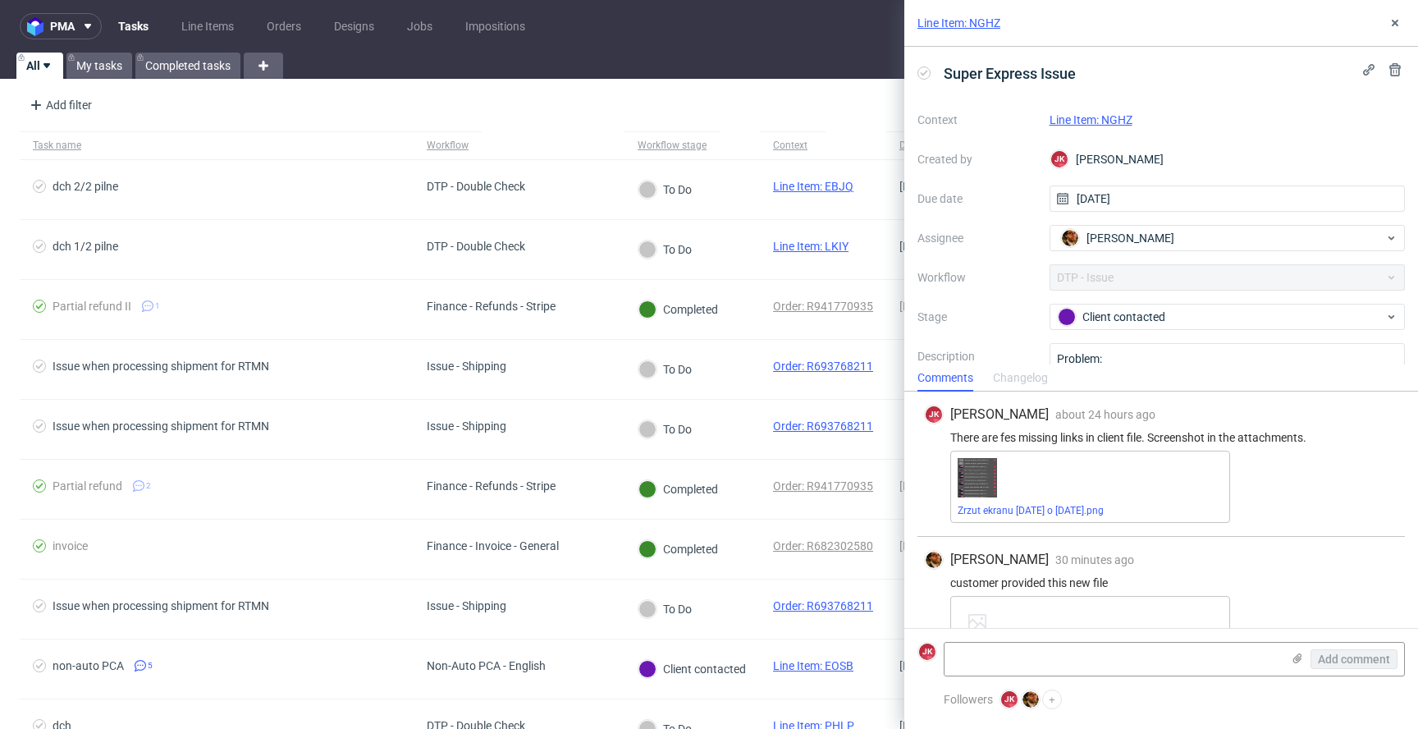
scroll to position [53, 0]
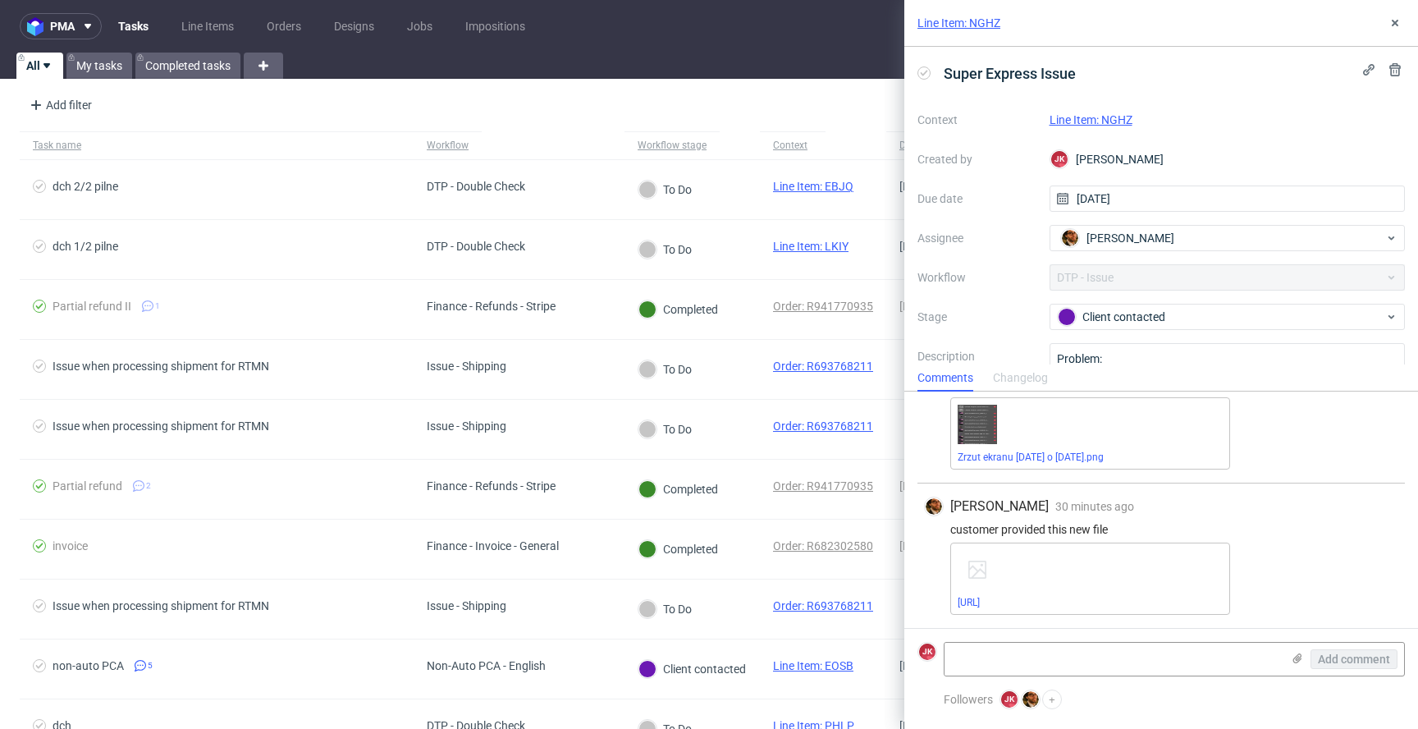
click at [1100, 126] on div "Line Item: NGHZ" at bounding box center [1228, 120] width 356 height 20
click at [1102, 117] on link "Line Item: NGHZ" at bounding box center [1091, 119] width 83 height 13
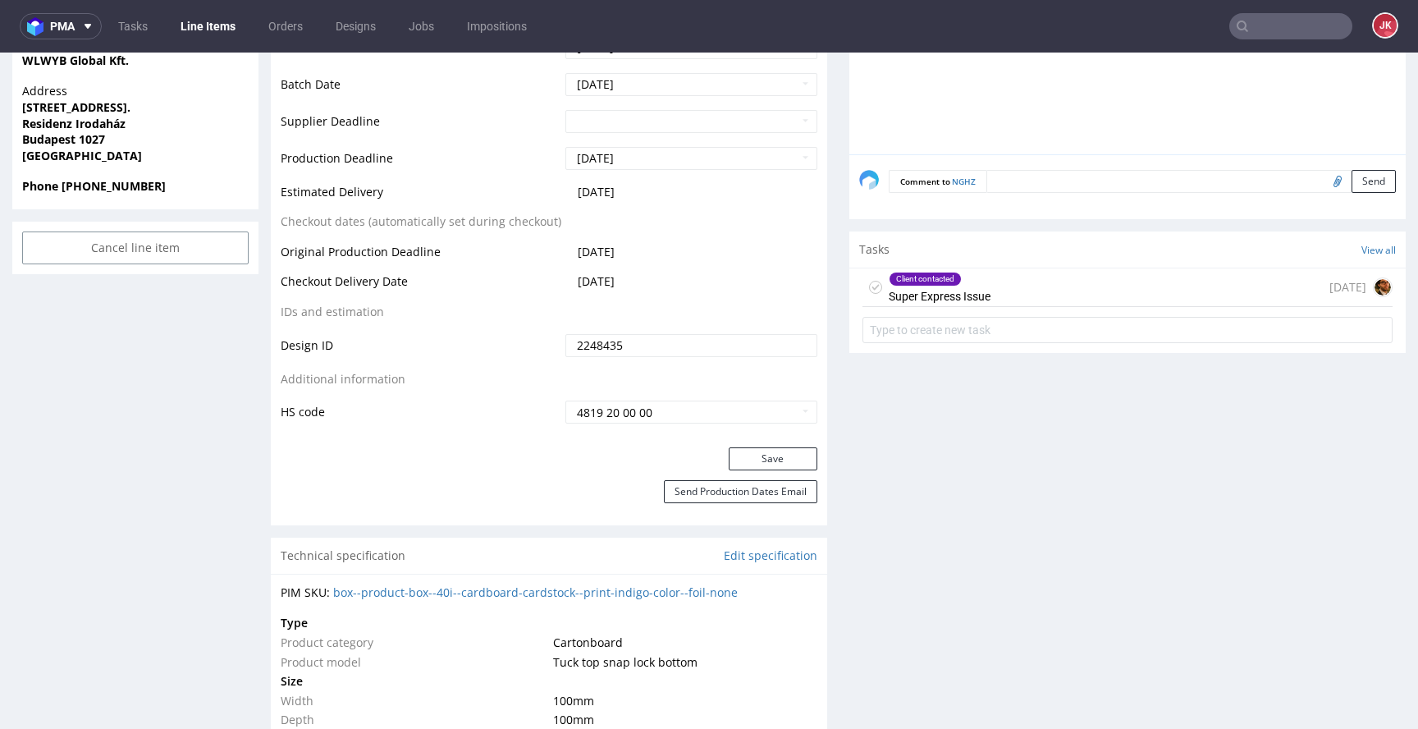
scroll to position [927, 0]
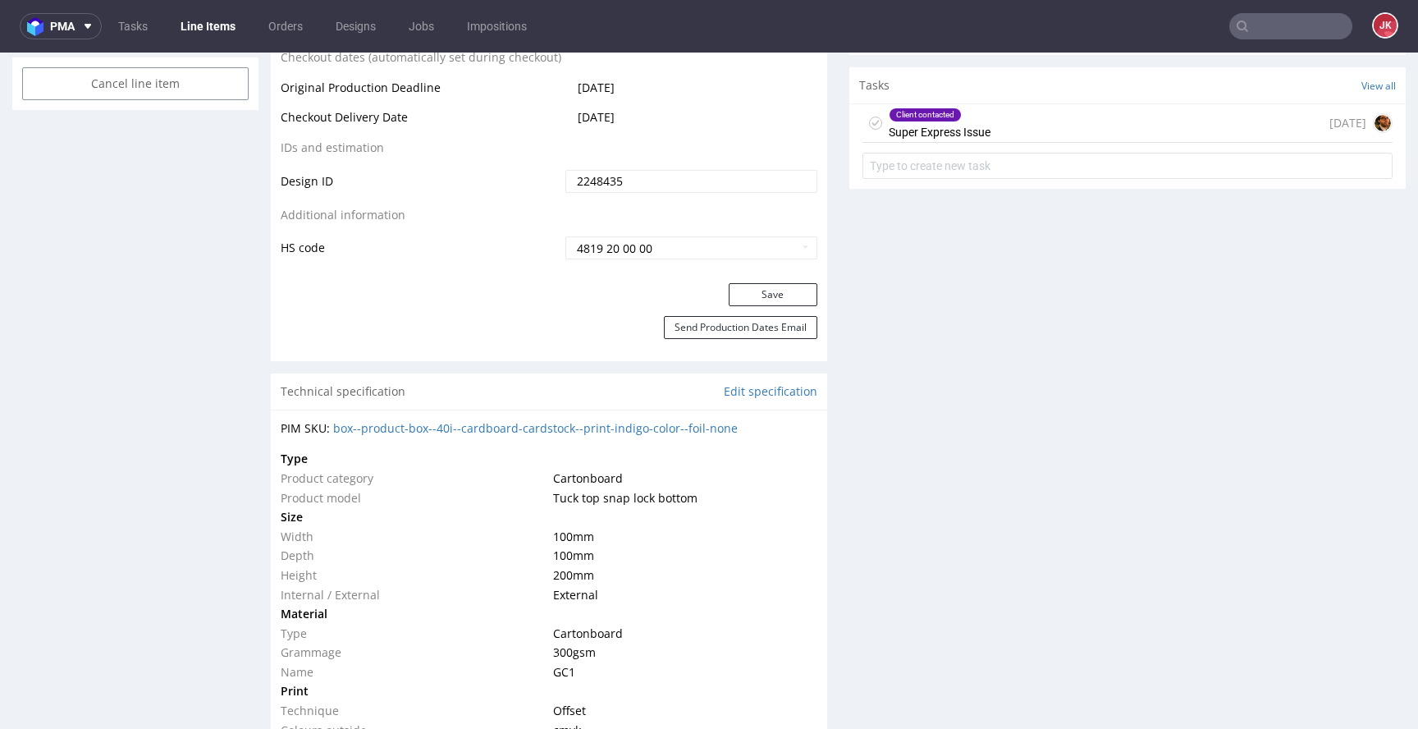
click at [929, 133] on div "Client contacted Super Express Issue" at bounding box center [940, 123] width 102 height 38
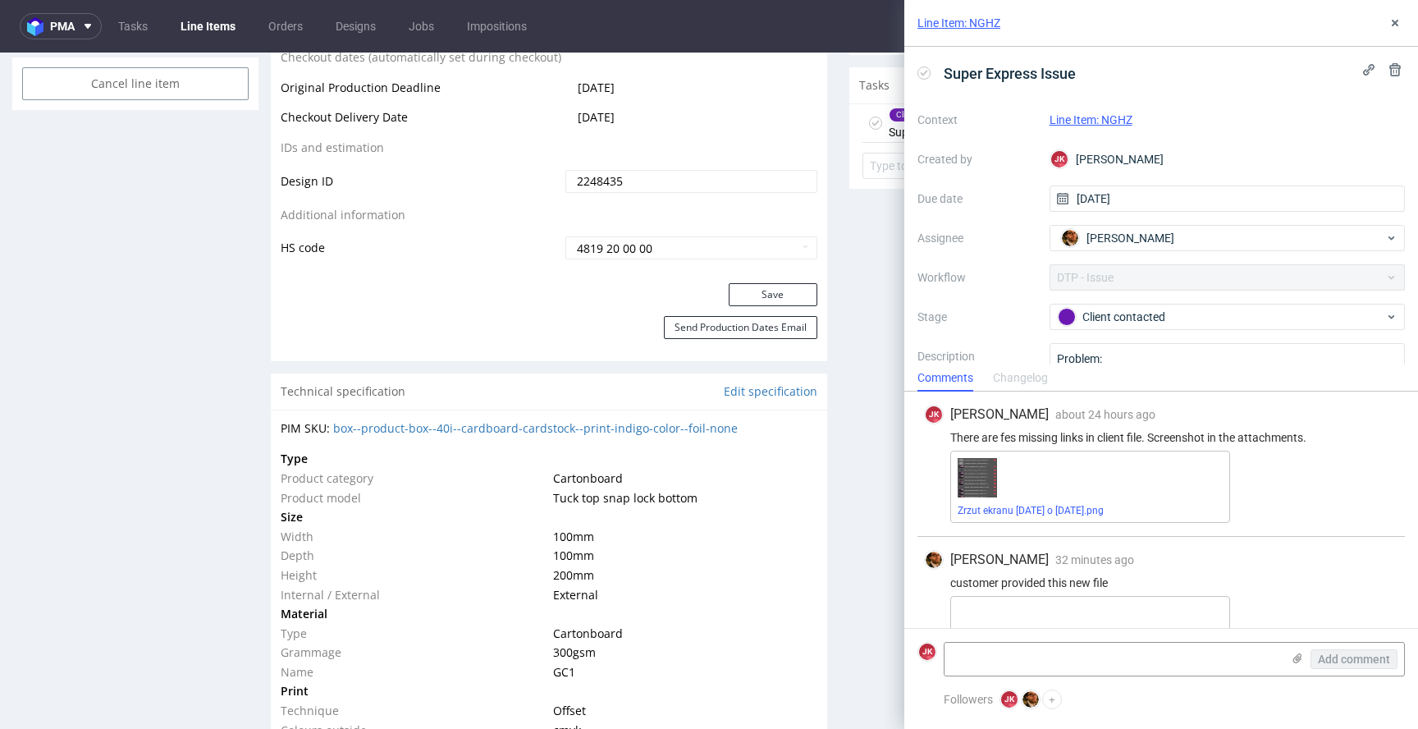
scroll to position [53, 0]
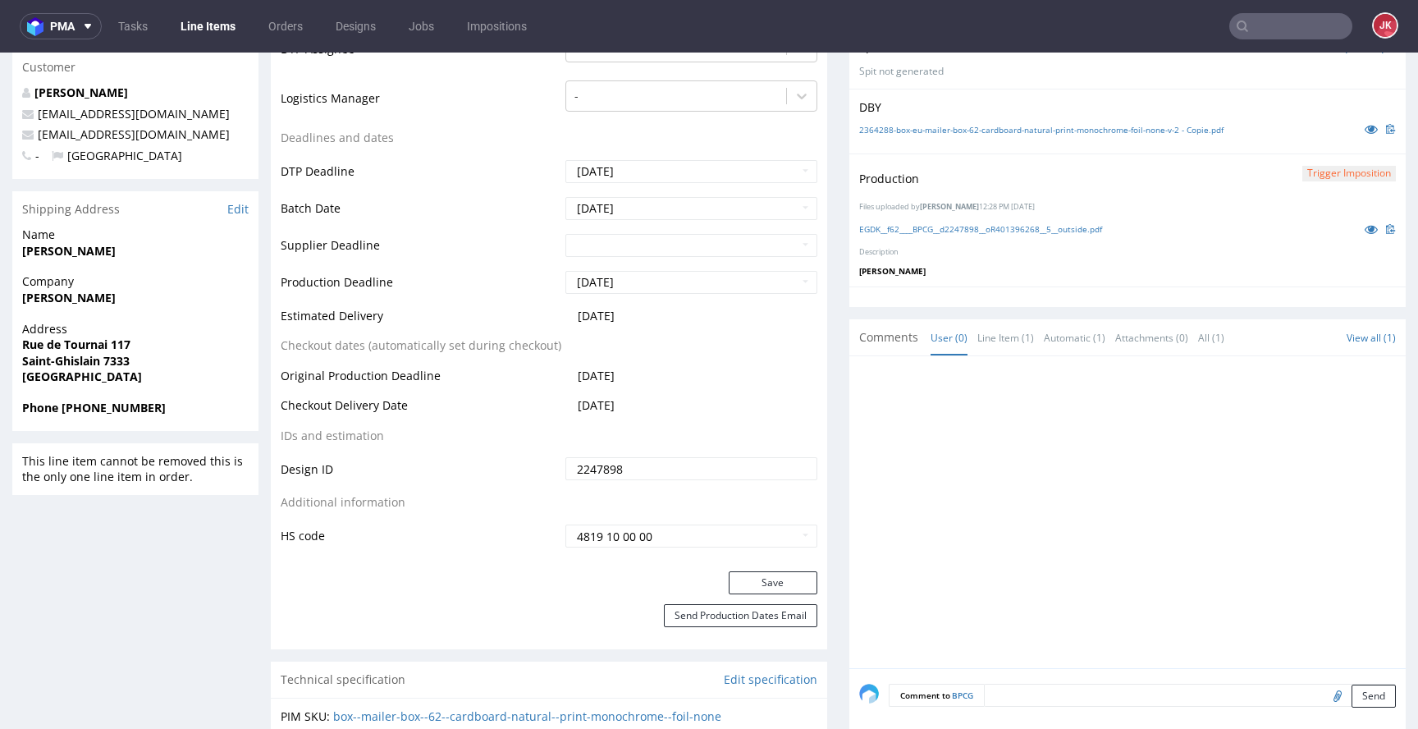
scroll to position [971, 0]
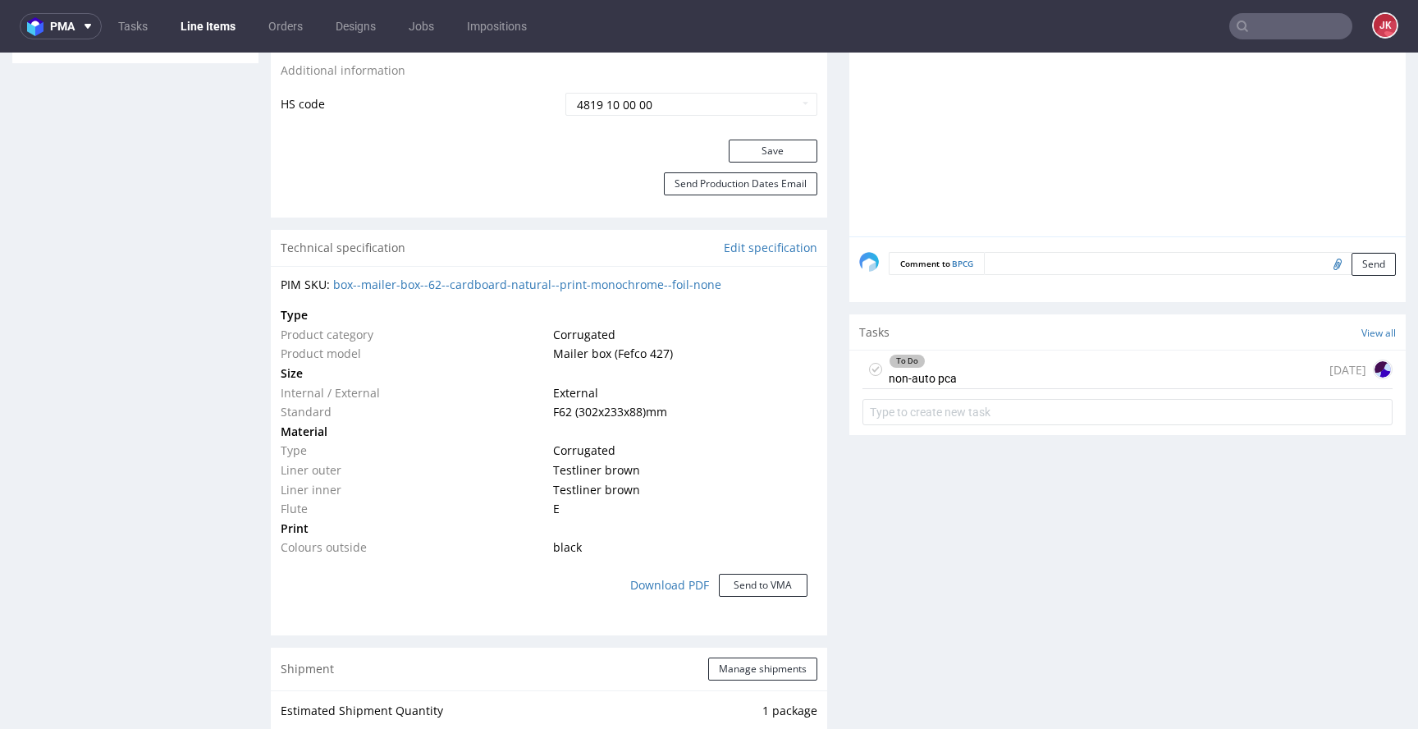
click at [890, 379] on div "To Do non-auto pca" at bounding box center [923, 369] width 68 height 38
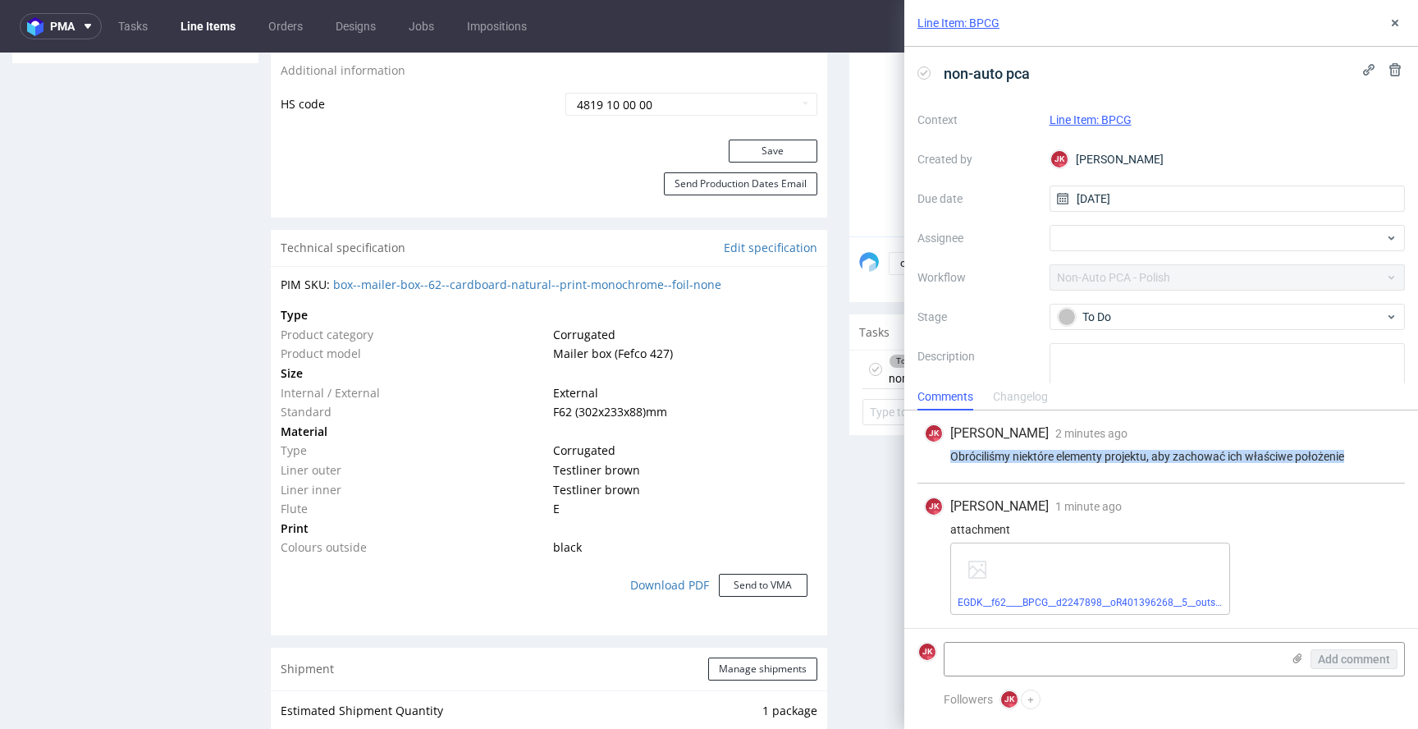
drag, startPoint x: 950, startPoint y: 459, endPoint x: 1365, endPoint y: 460, distance: 415.3
click at [1365, 460] on div "Obróciliśmy niektóre elementy projektu, aby zachować ich właściwe położenie" at bounding box center [1161, 456] width 474 height 13
click at [1197, 452] on div "Obróciliśmy niektóre elementy projektu, aby zachować ich właściwe położenie" at bounding box center [1161, 456] width 474 height 13
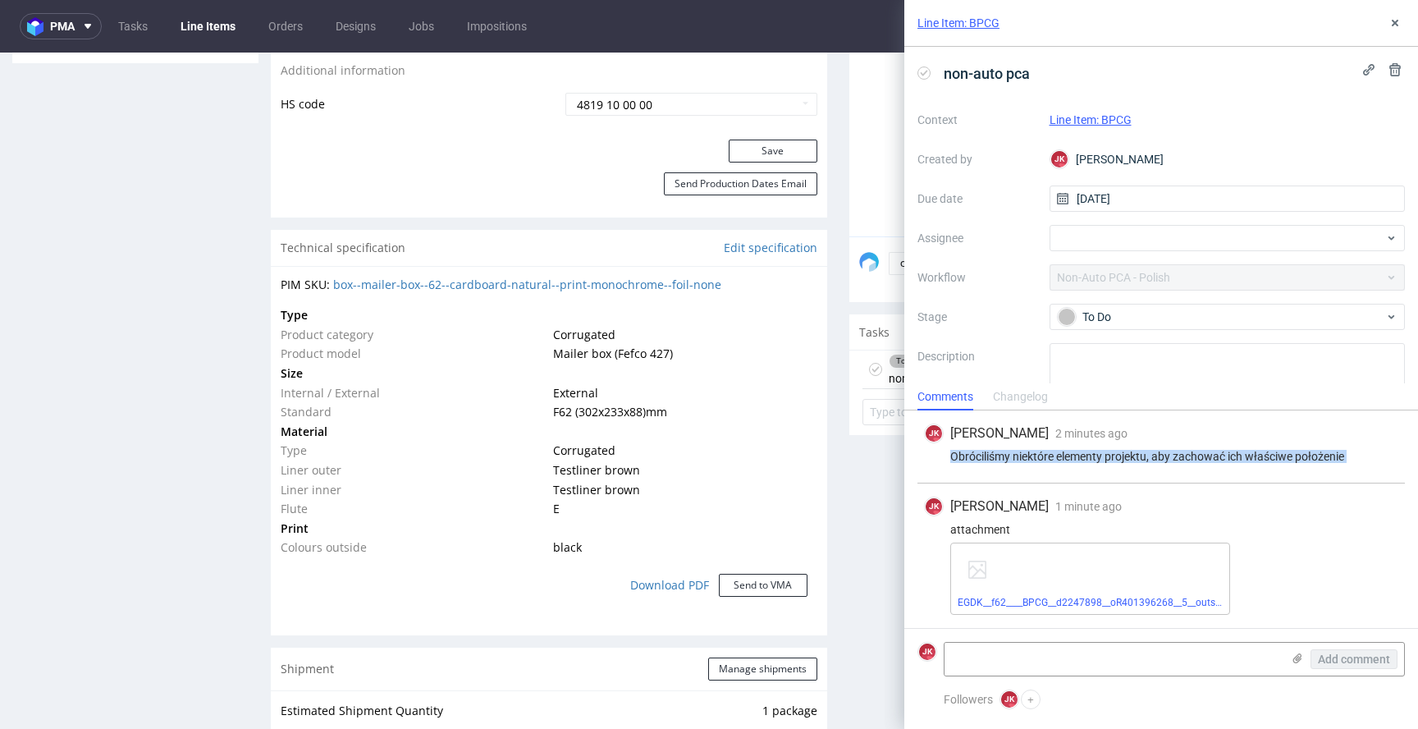
click at [1197, 452] on div "Obróciliśmy niektóre elementy projektu, aby zachować ich właściwe położenie" at bounding box center [1161, 456] width 474 height 13
copy div "Obróciliśmy niektóre elementy projektu, aby zachować ich właściwe położenie"
click at [1193, 465] on div "[PERSON_NAME] [PERSON_NAME] 2 minutes ago [DATE] 12:27 Obróciliśmy niektóre ele…" at bounding box center [1162, 446] width 488 height 73
click at [1391, 21] on icon at bounding box center [1395, 22] width 13 height 13
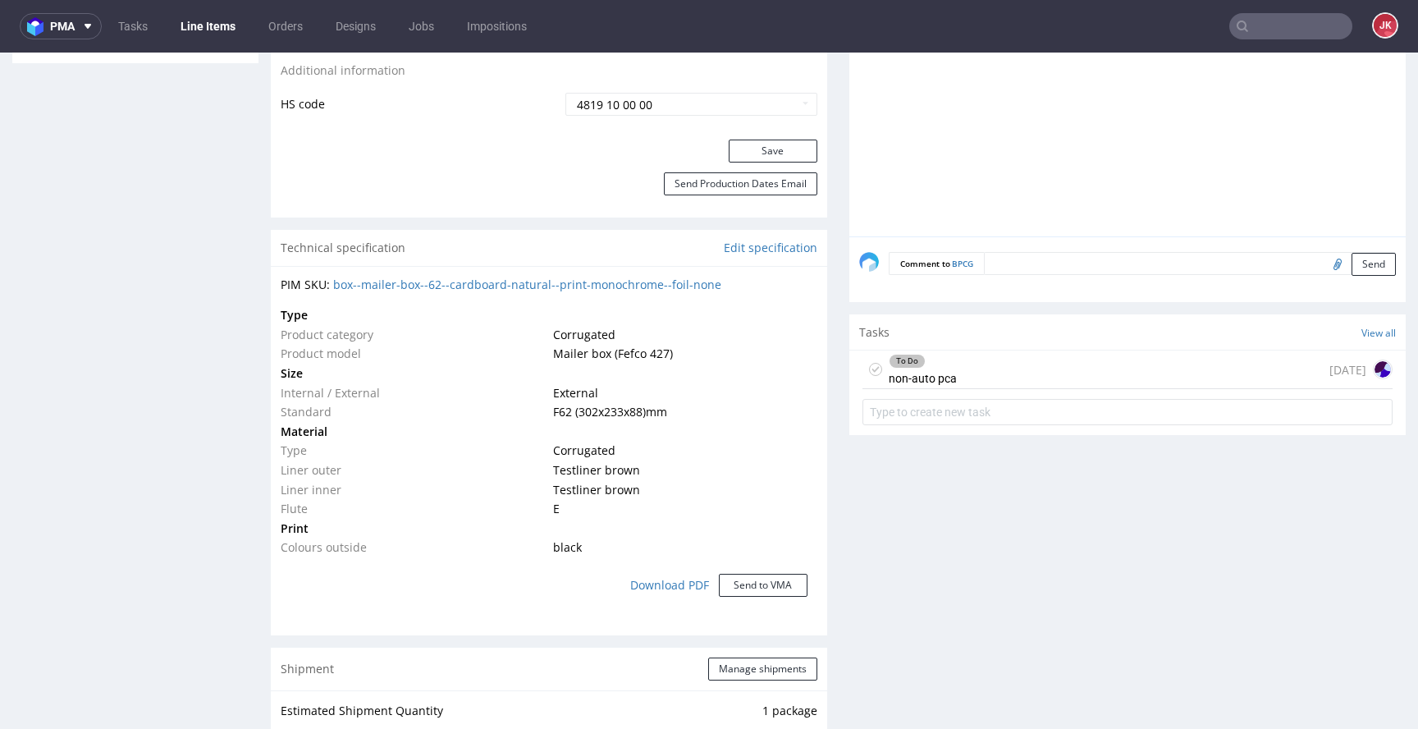
click at [981, 492] on div "Client Approval Upload file Info | This is order made in whitelabel channel. Cu…" at bounding box center [1128, 394] width 557 height 2058
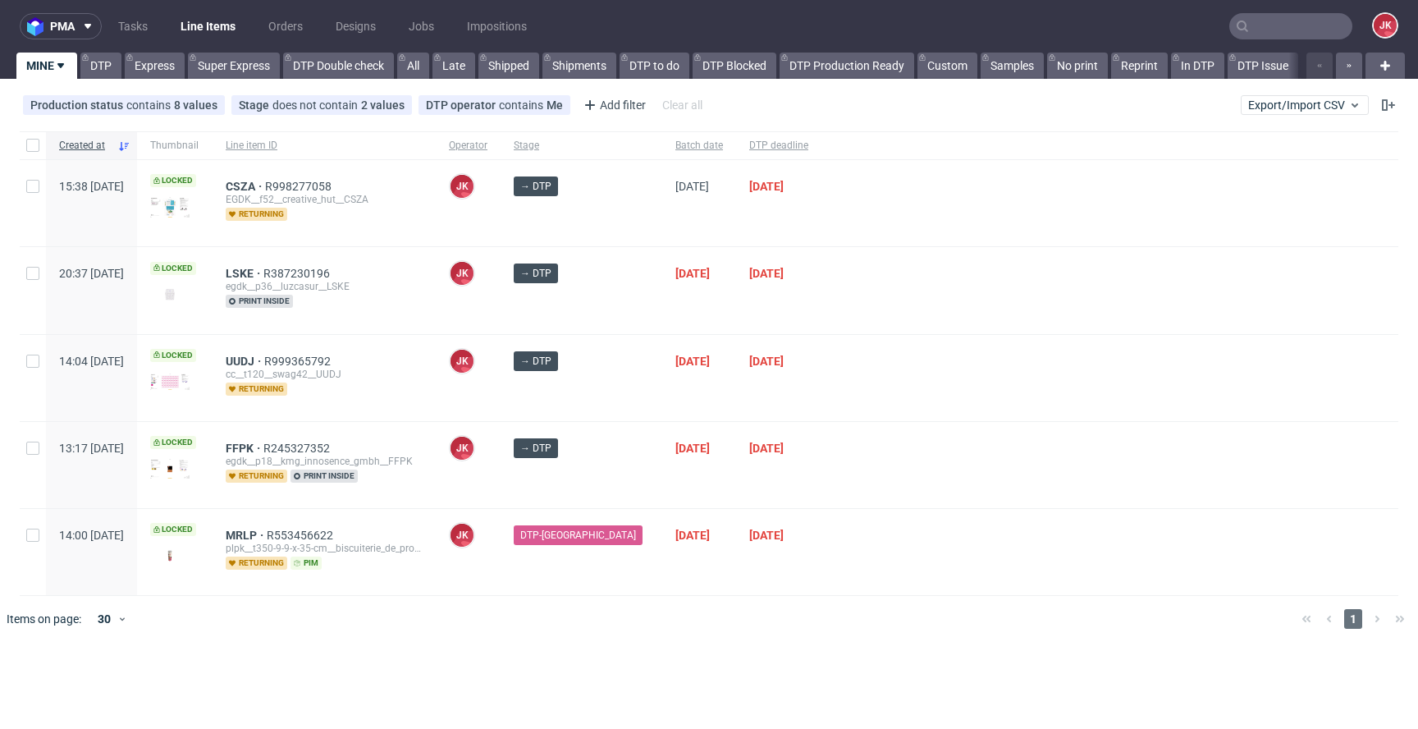
click at [823, 293] on div at bounding box center [1110, 290] width 577 height 86
click at [264, 360] on span "UUDJ" at bounding box center [245, 361] width 39 height 13
click at [843, 314] on div at bounding box center [1110, 290] width 577 height 86
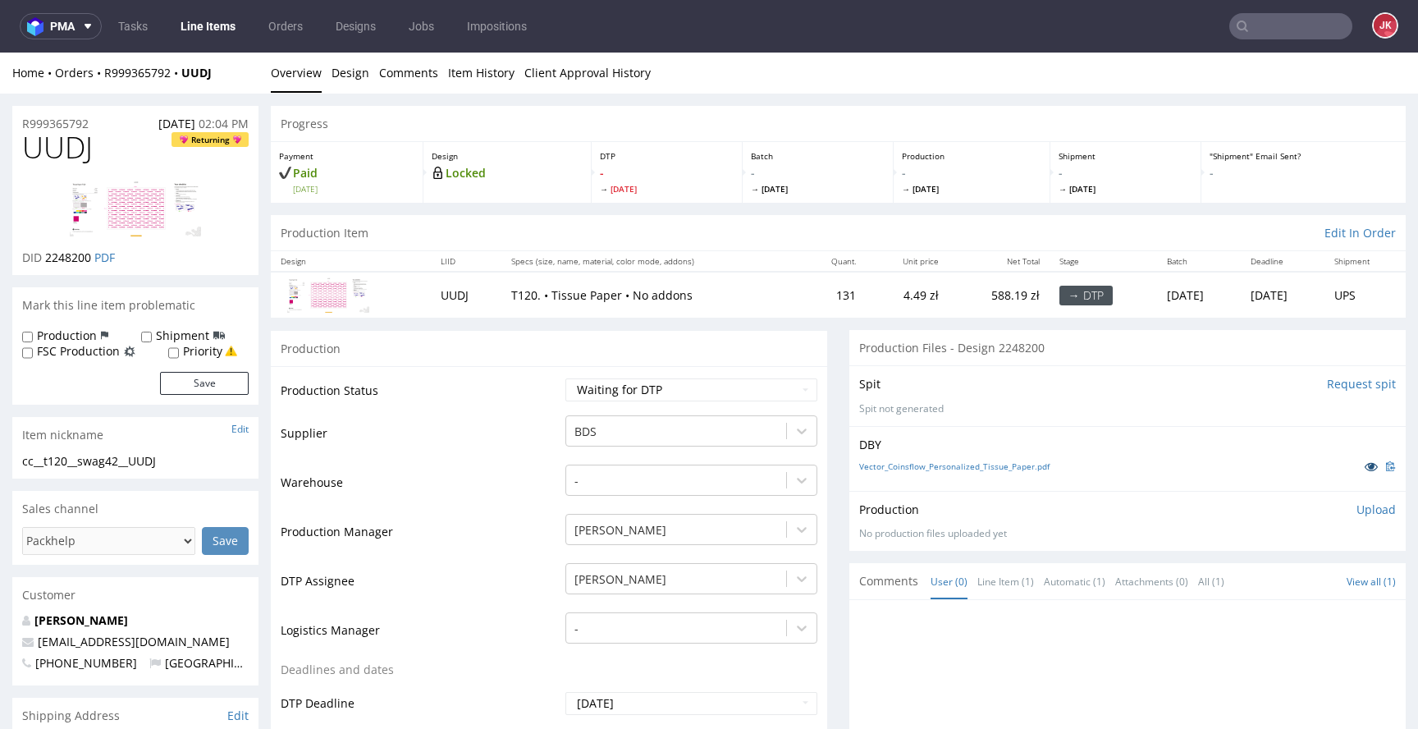
click at [1365, 470] on icon at bounding box center [1371, 465] width 13 height 11
click at [622, 396] on select "Waiting for Artwork Waiting for Diecut Waiting for Mockup Waiting for DTP Waiti…" at bounding box center [692, 389] width 252 height 23
select select "dtp_in_process"
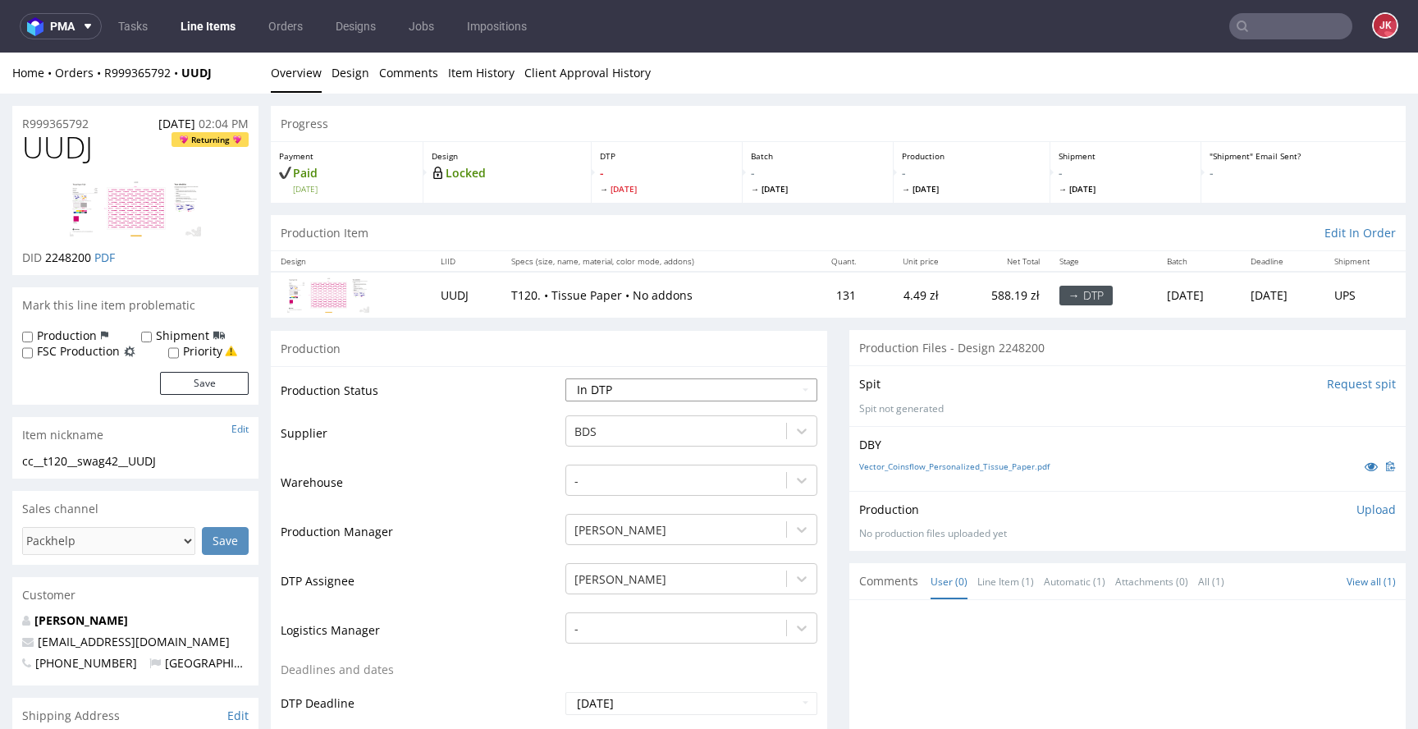
click at [566, 378] on select "Waiting for Artwork Waiting for Diecut Waiting for Mockup Waiting for DTP Waiti…" at bounding box center [692, 389] width 252 height 23
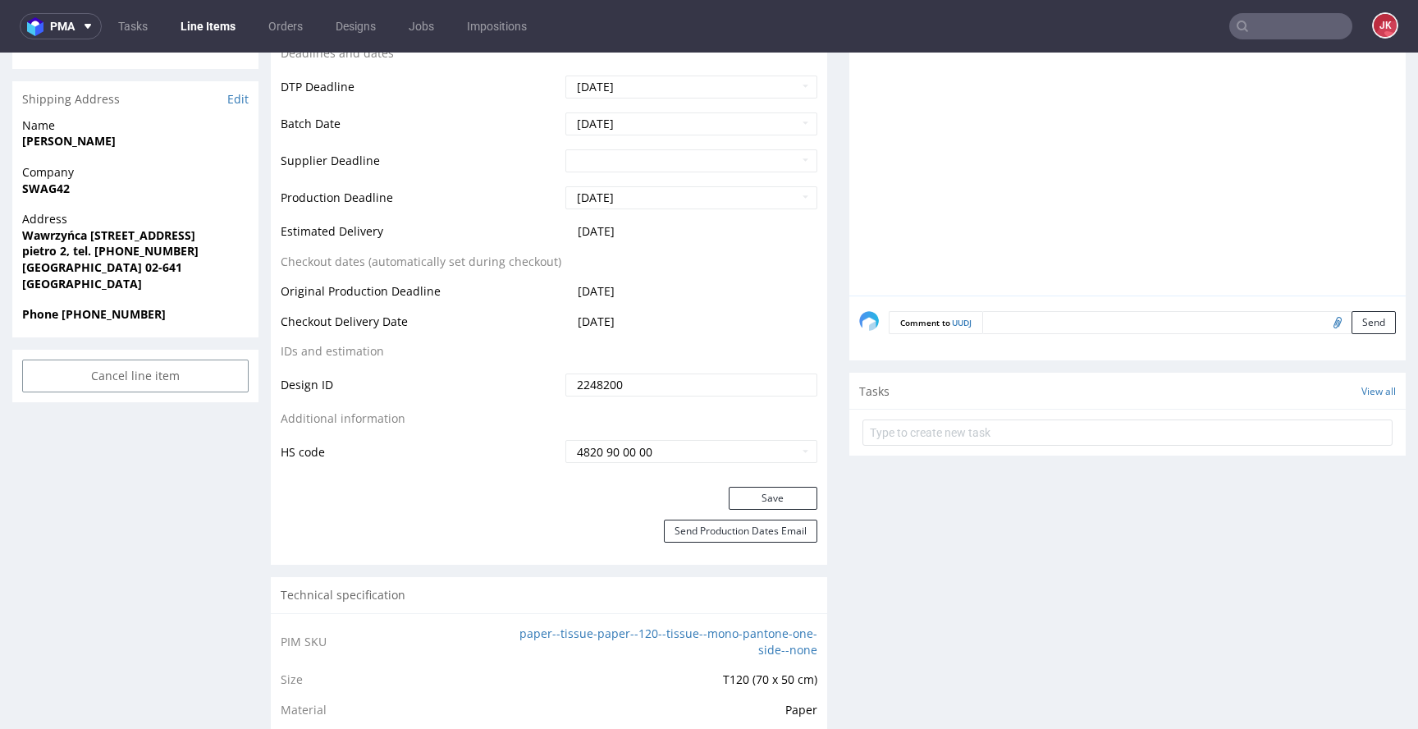
scroll to position [641, 0]
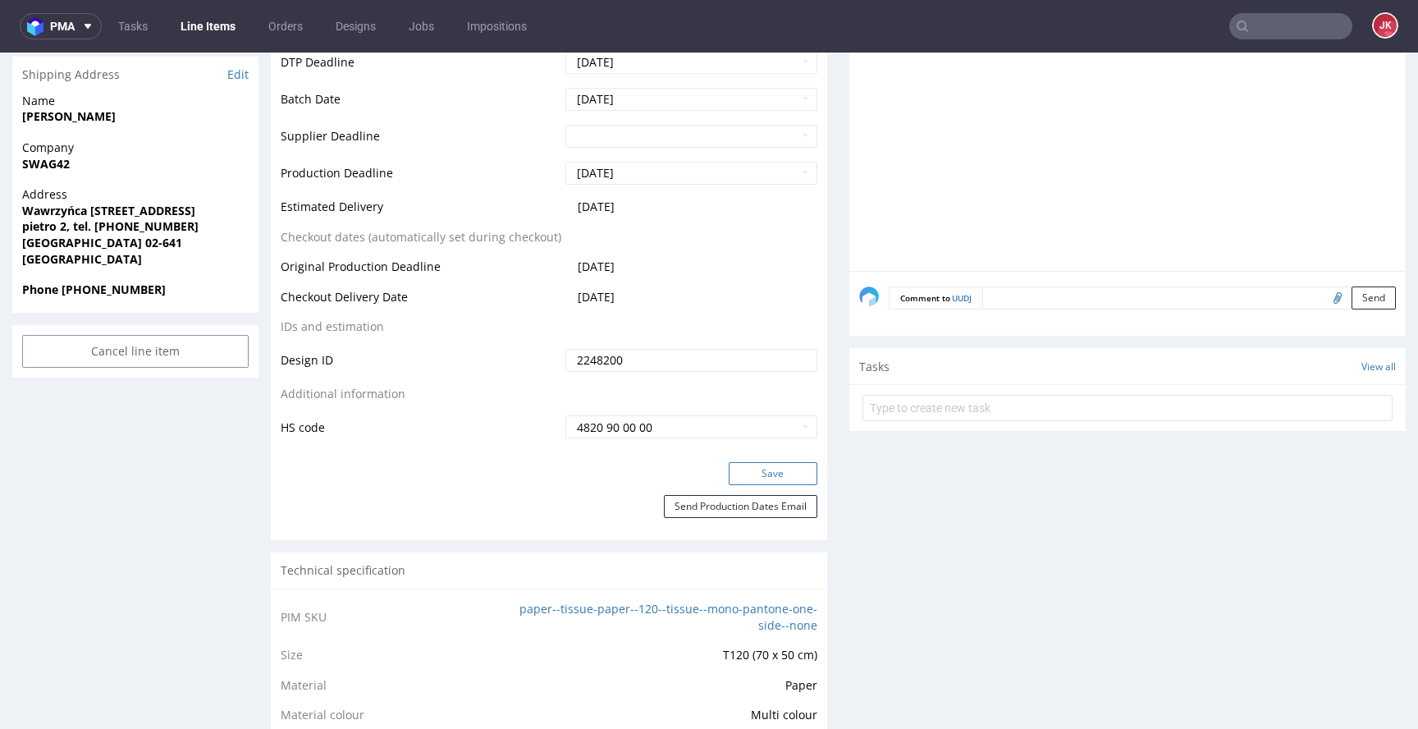
click at [738, 465] on button "Save" at bounding box center [773, 473] width 89 height 23
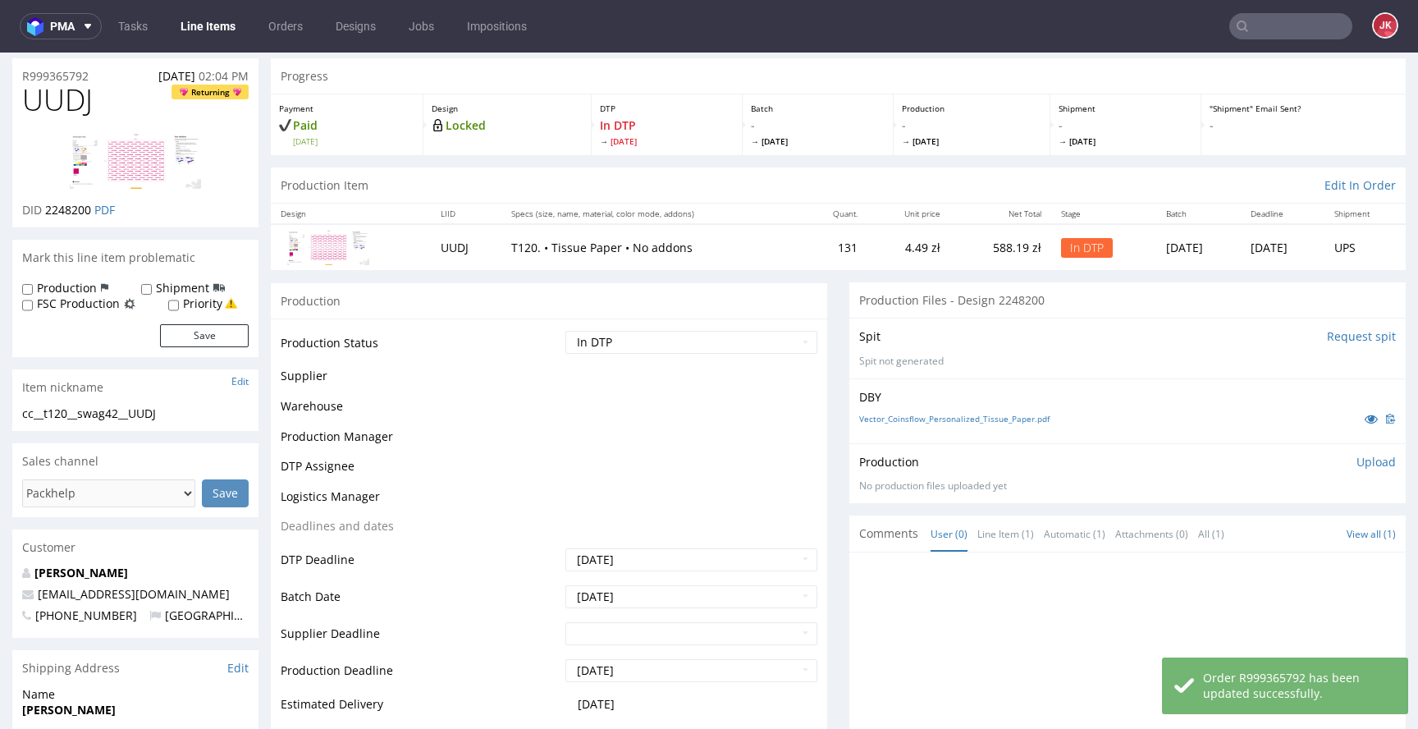
scroll to position [0, 0]
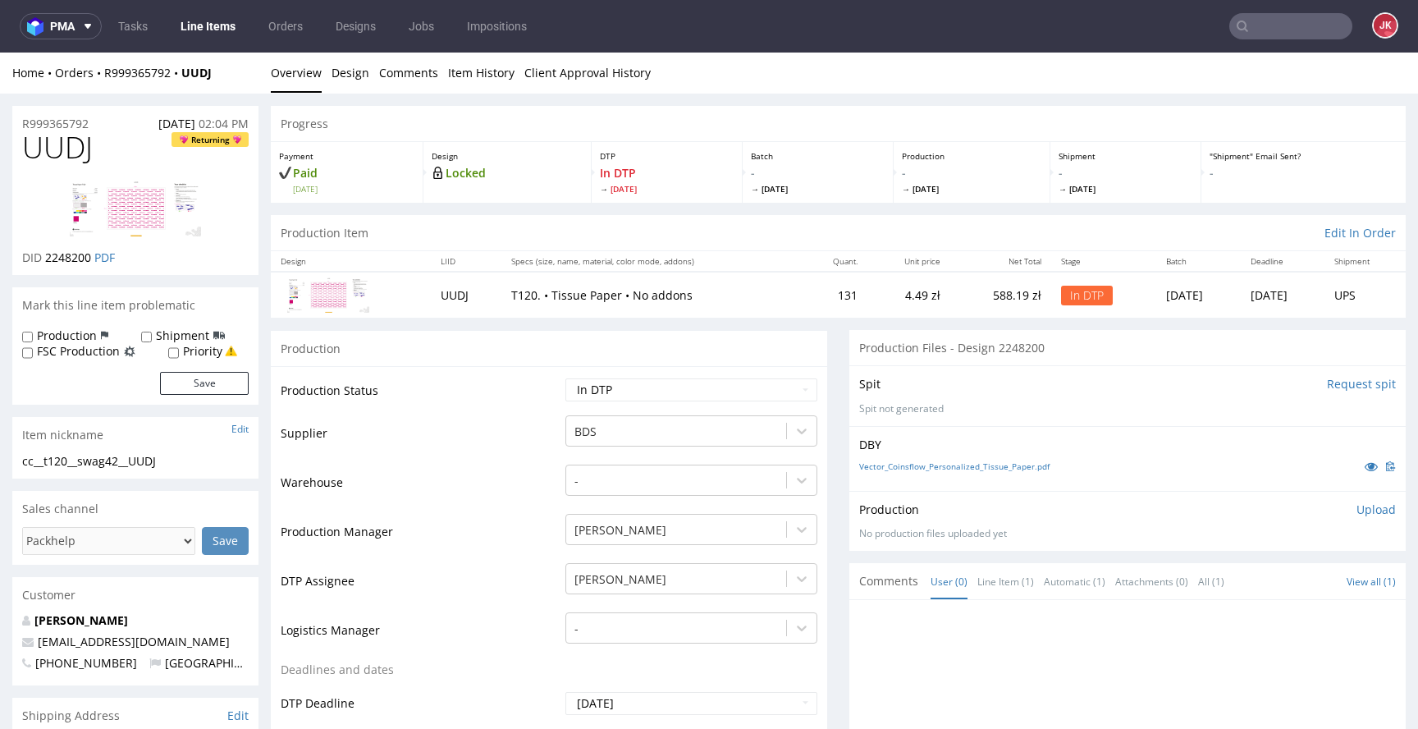
click at [77, 156] on span "UUDJ" at bounding box center [57, 147] width 71 height 33
copy span "UUDJ"
drag, startPoint x: 46, startPoint y: 257, endPoint x: 92, endPoint y: 260, distance: 46.1
click at [91, 260] on span "2248200" at bounding box center [68, 258] width 46 height 16
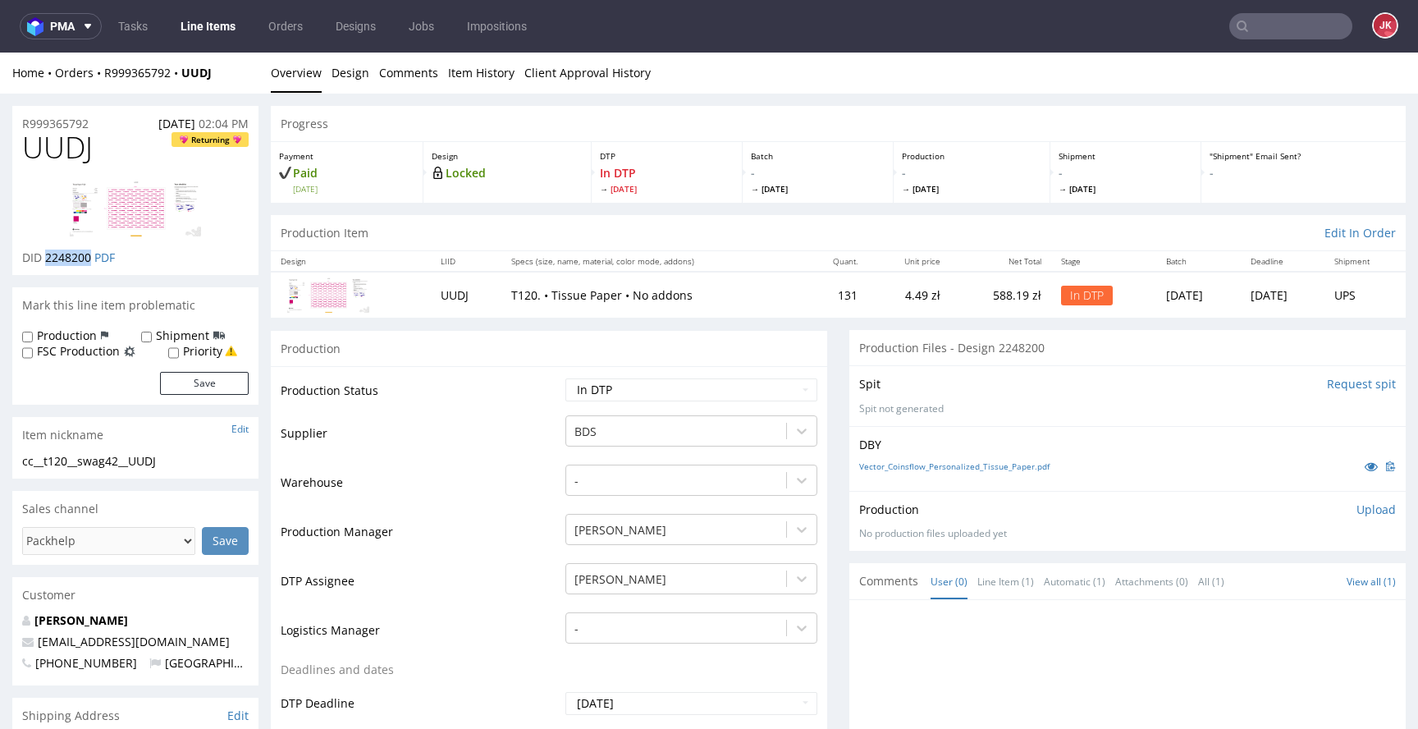
copy span "2248200"
drag, startPoint x: 186, startPoint y: 458, endPoint x: 0, endPoint y: 463, distance: 185.6
copy div "cc__t120__swag42__UUDJ"
click at [220, 451] on div "Item nickname Edit" at bounding box center [135, 435] width 246 height 36
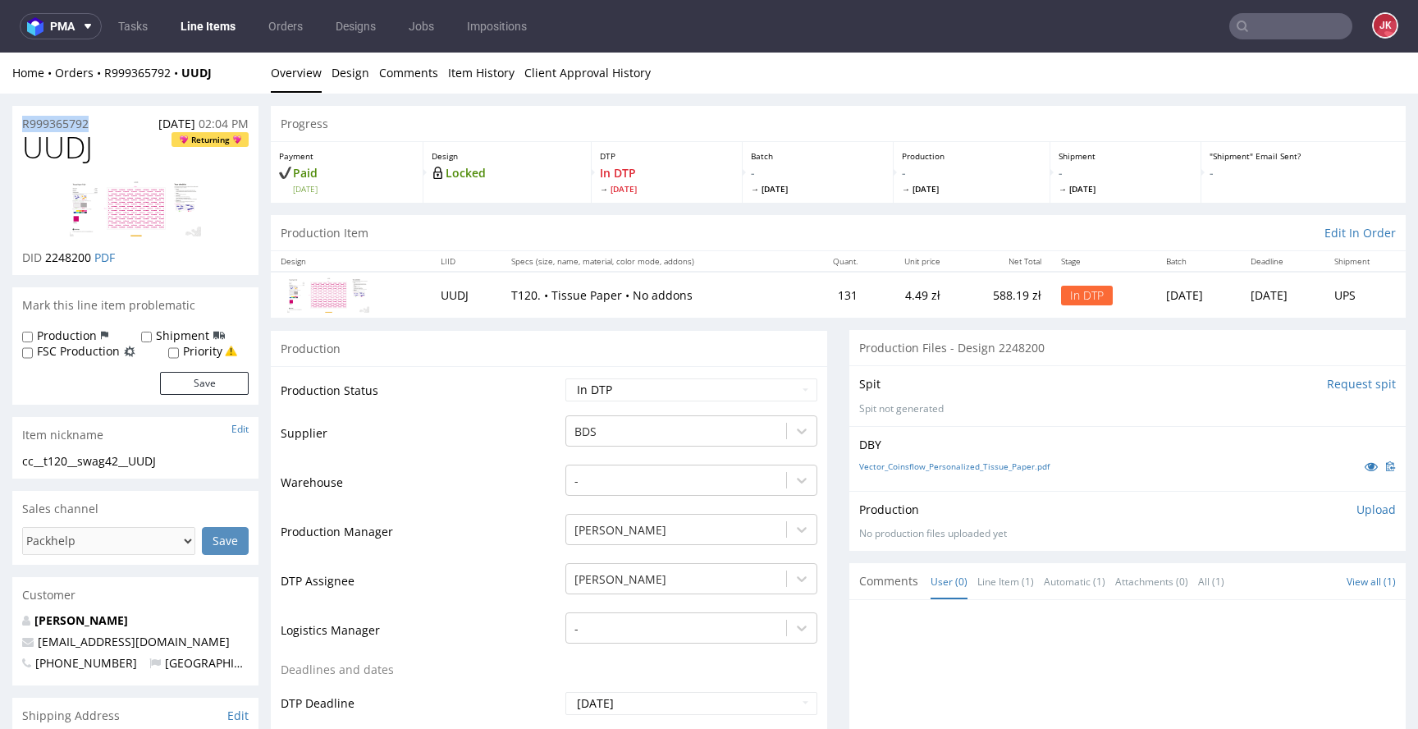
drag, startPoint x: 113, startPoint y: 121, endPoint x: 6, endPoint y: 126, distance: 107.7
copy p "R999365792"
drag, startPoint x: 47, startPoint y: 259, endPoint x: 91, endPoint y: 259, distance: 44.3
click at [91, 259] on span "2248200" at bounding box center [68, 258] width 46 height 16
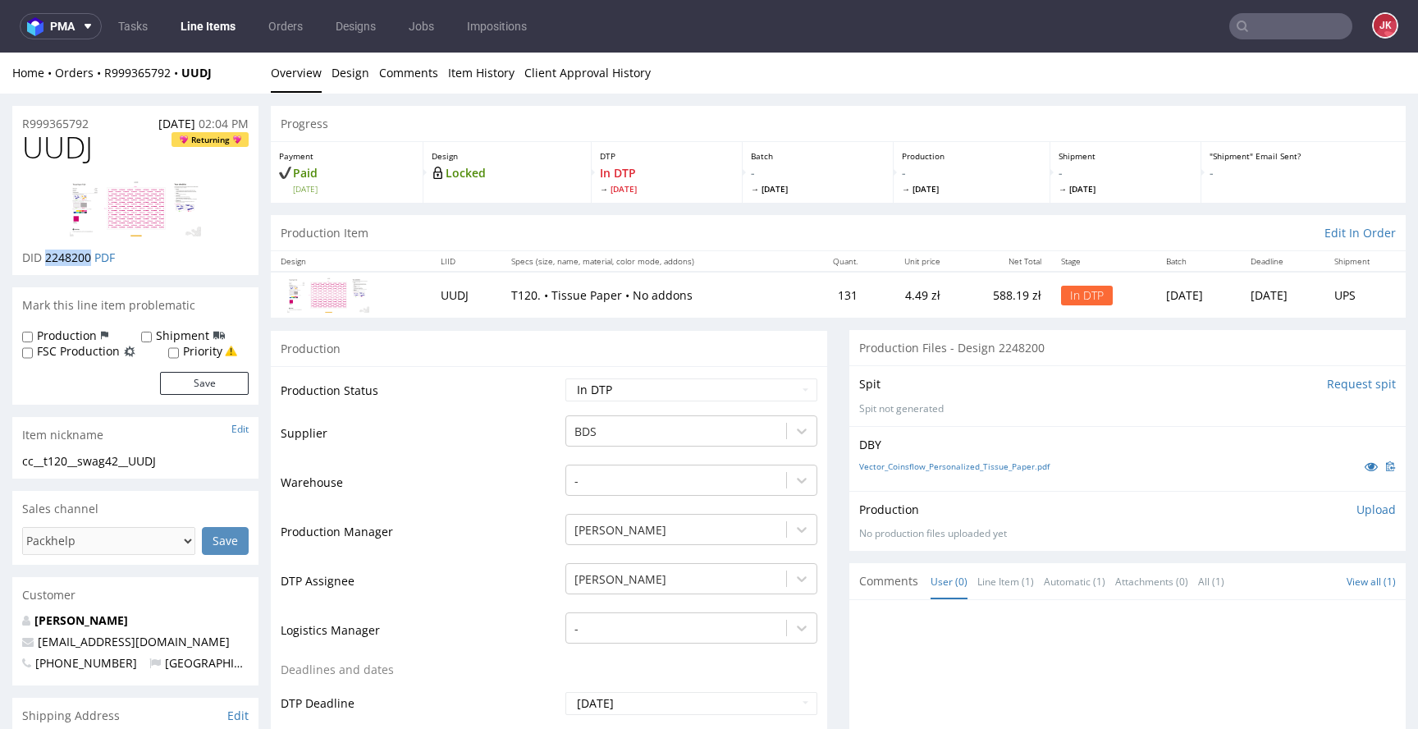
copy span "2248200"
click at [1071, 487] on div "DBY Vector_Coinsflow_Personalized_Tissue_Paper.pdf" at bounding box center [1128, 458] width 557 height 65
click at [1357, 511] on p "Upload" at bounding box center [1376, 510] width 39 height 16
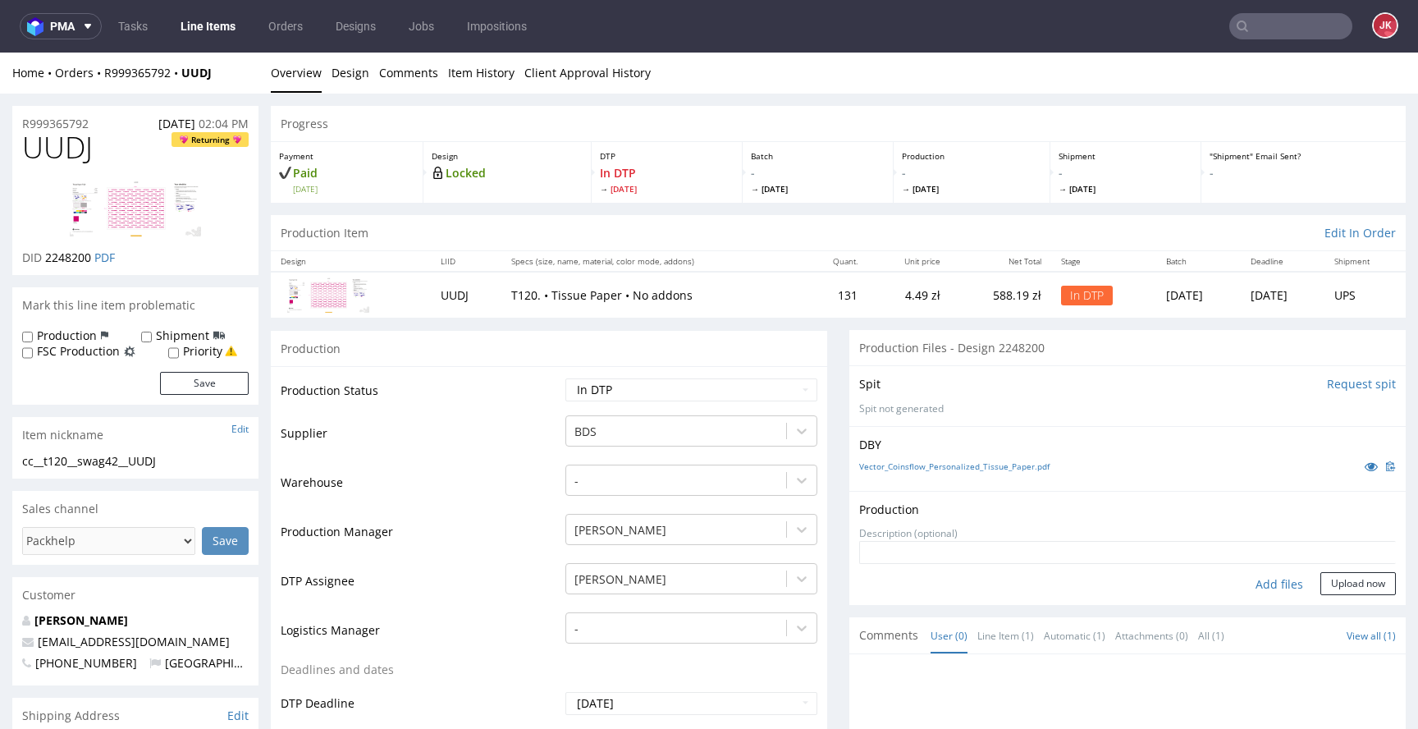
click at [1261, 586] on div "Add files" at bounding box center [1280, 584] width 82 height 25
type input "C:\fakepath\cc__t120__swag42__UUDJ__d2248200__oR999365792__16.pdf"
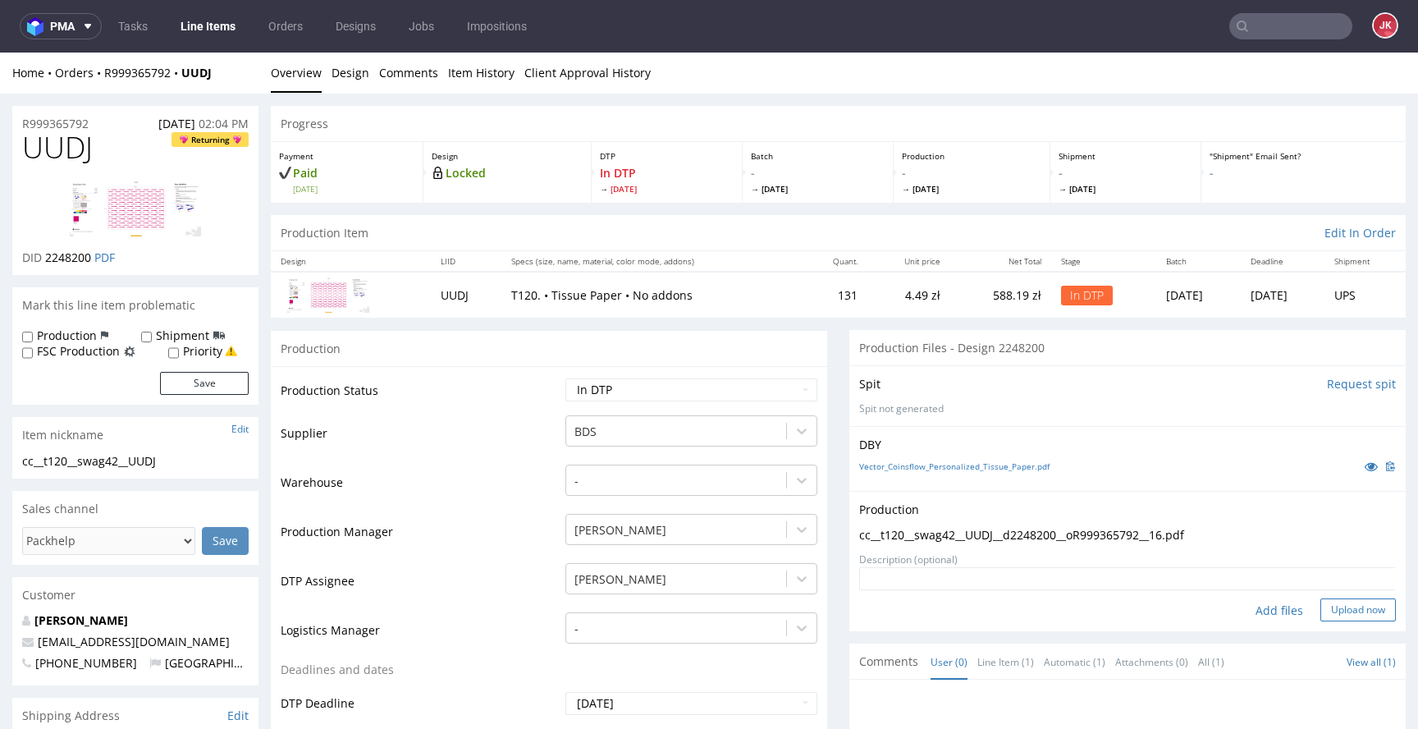
click at [1355, 612] on button "Upload now" at bounding box center [1359, 609] width 76 height 23
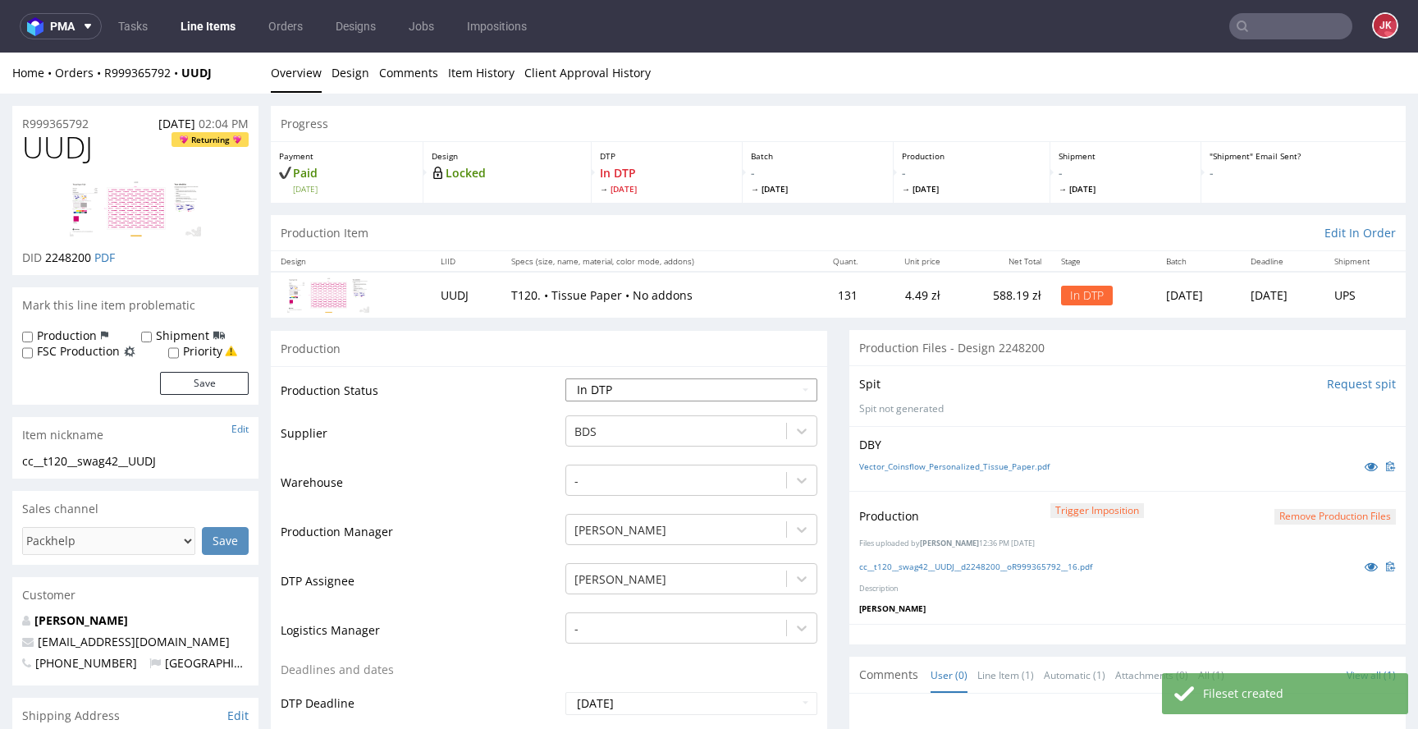
click at [744, 392] on select "Waiting for Artwork Waiting for Diecut Waiting for Mockup Waiting for DTP Waiti…" at bounding box center [692, 389] width 252 height 23
select select "dtp_production_ready"
click at [566, 378] on select "Waiting for Artwork Waiting for Diecut Waiting for Mockup Waiting for DTP Waiti…" at bounding box center [692, 389] width 252 height 23
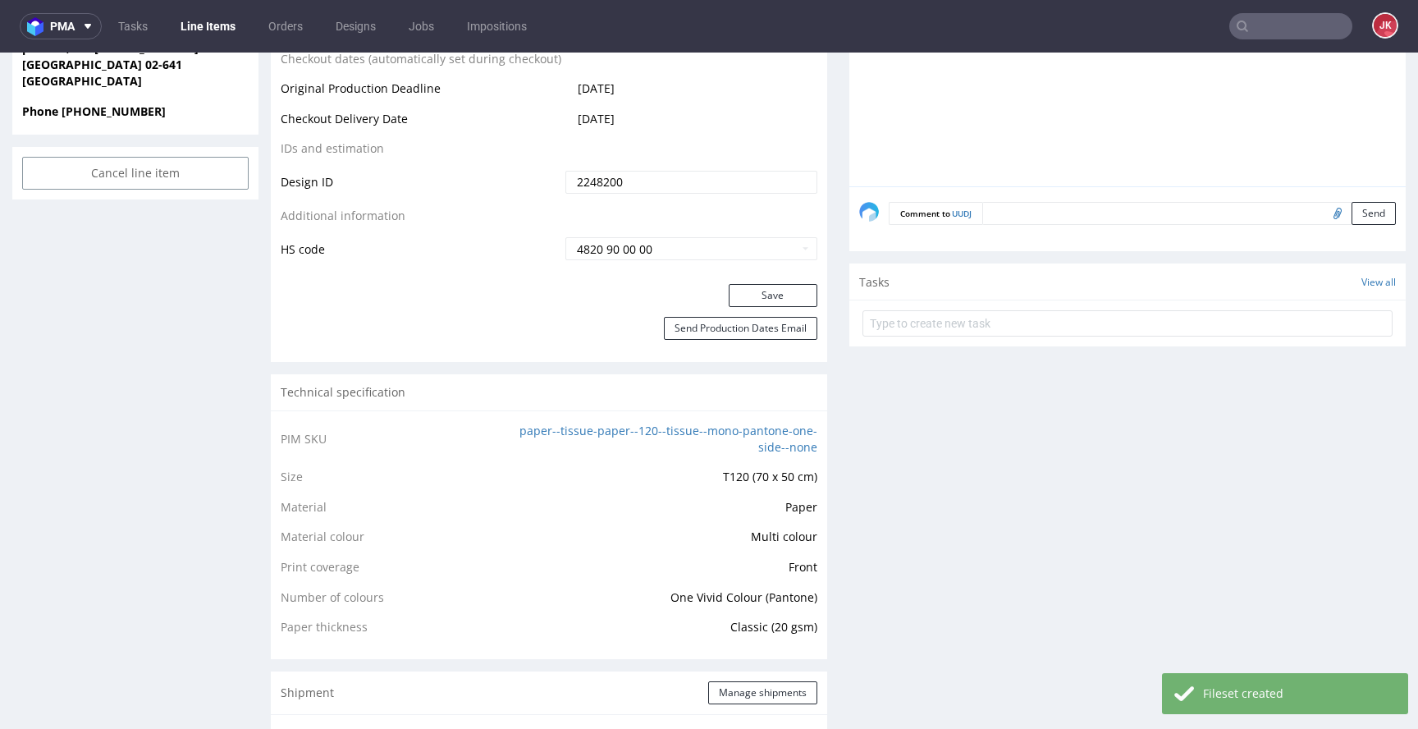
scroll to position [845, 0]
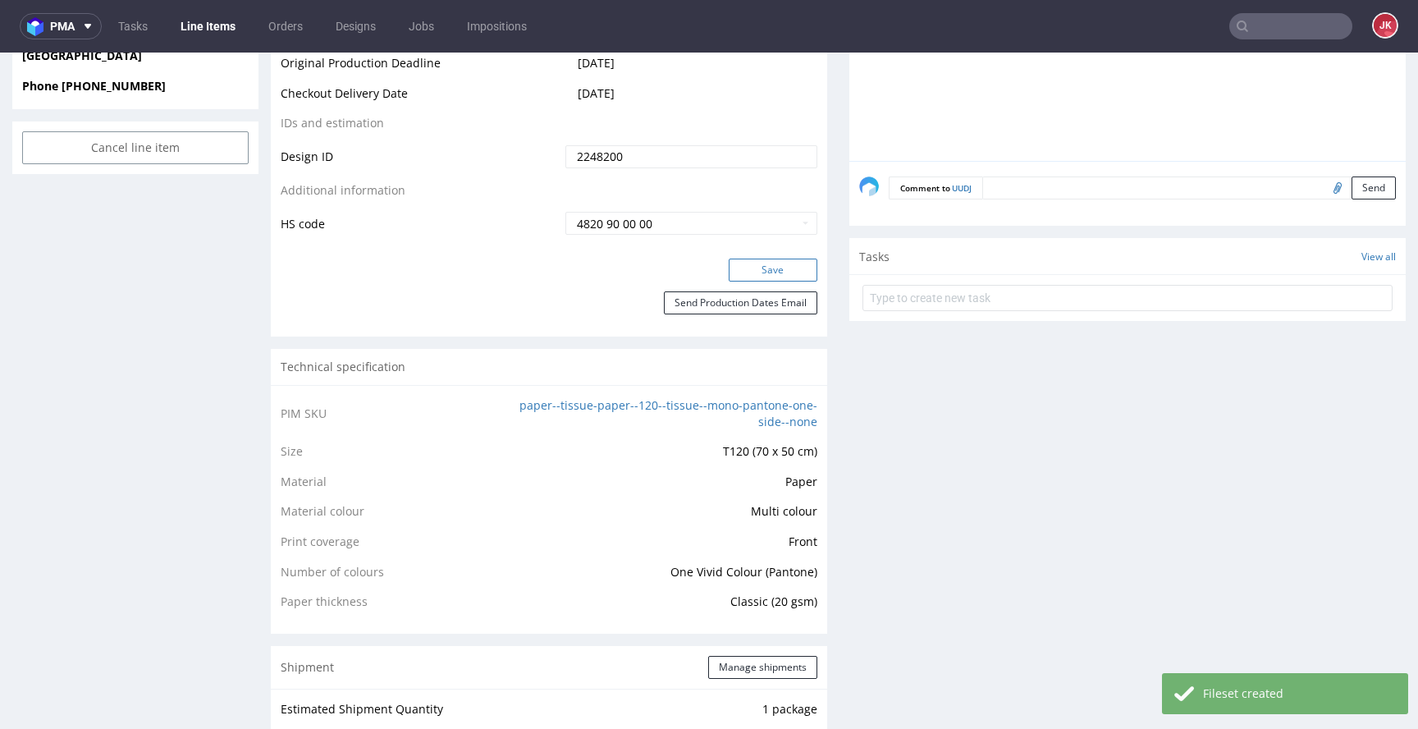
click at [772, 270] on button "Save" at bounding box center [773, 270] width 89 height 23
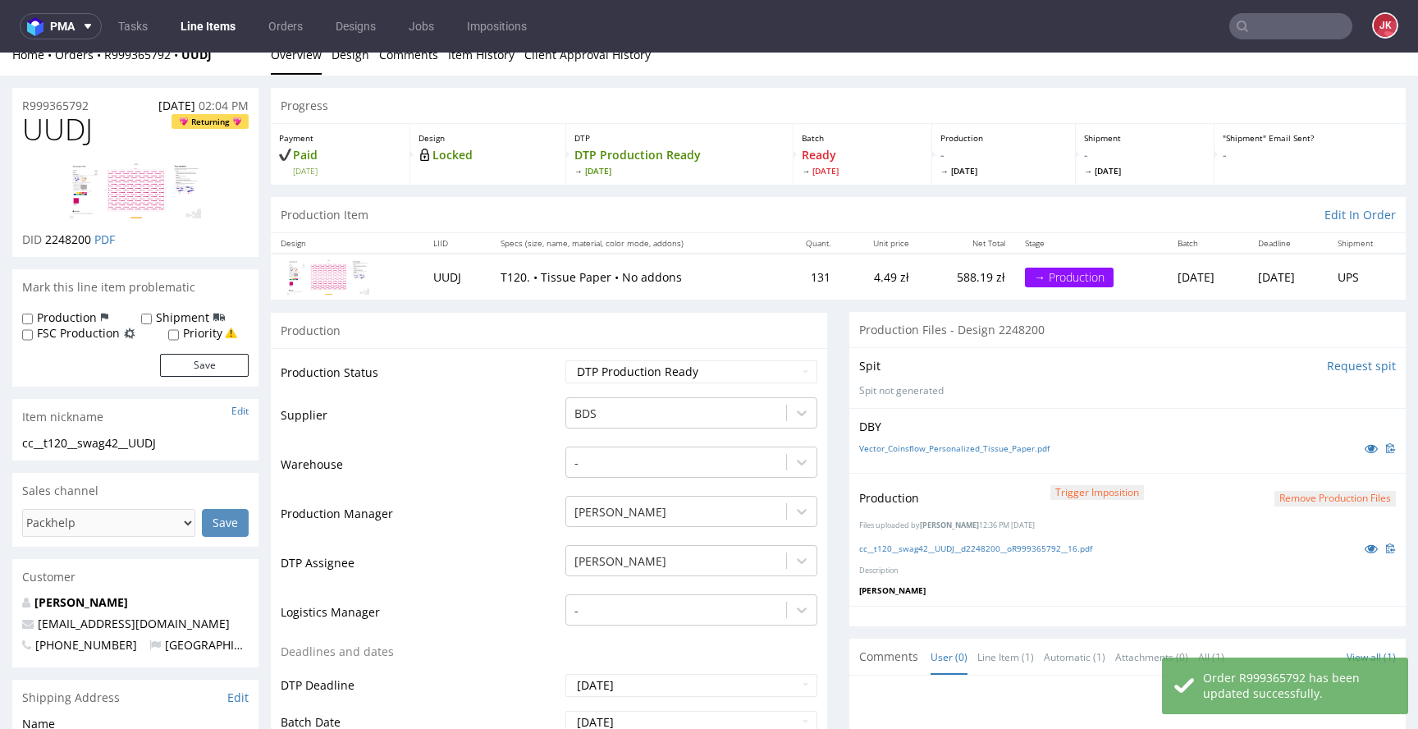
scroll to position [0, 0]
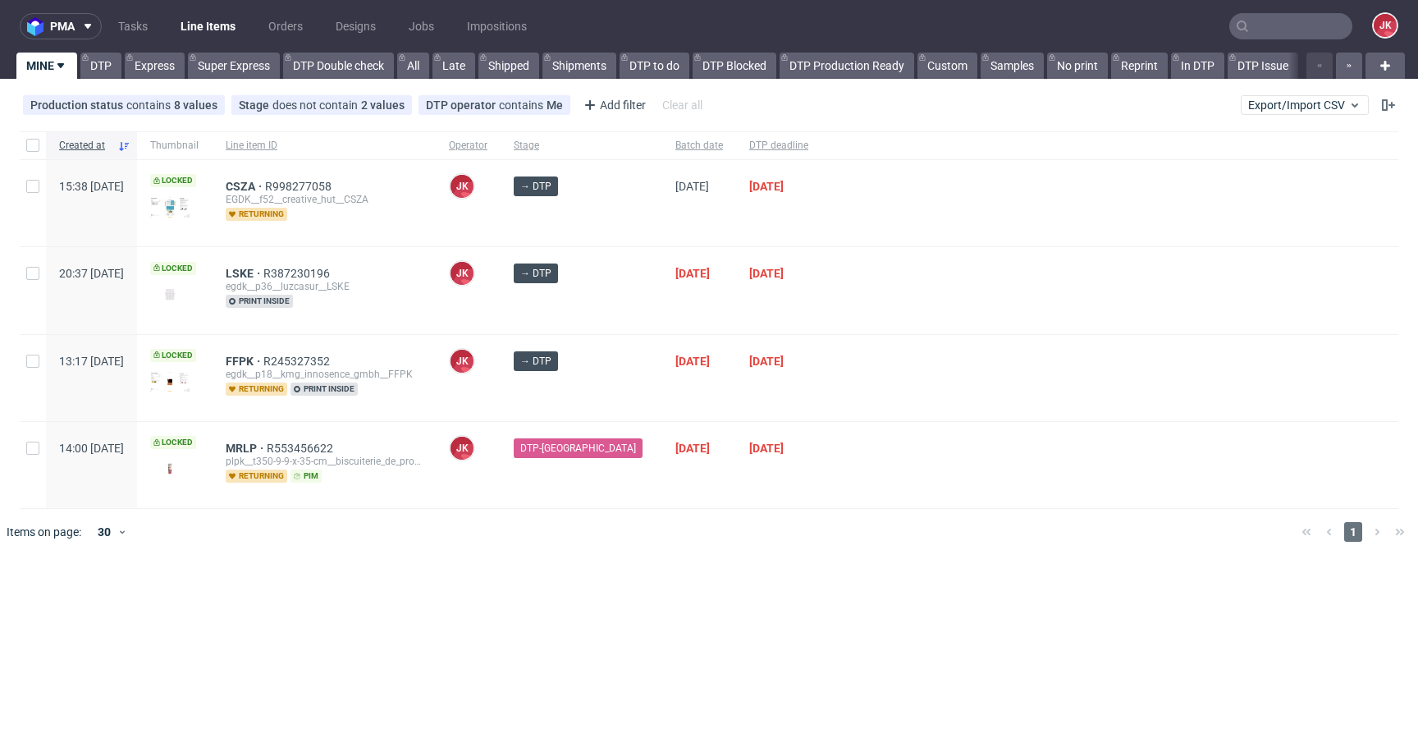
click at [620, 306] on div "→ DTP" at bounding box center [582, 290] width 162 height 86
click at [862, 359] on div at bounding box center [1110, 378] width 577 height 86
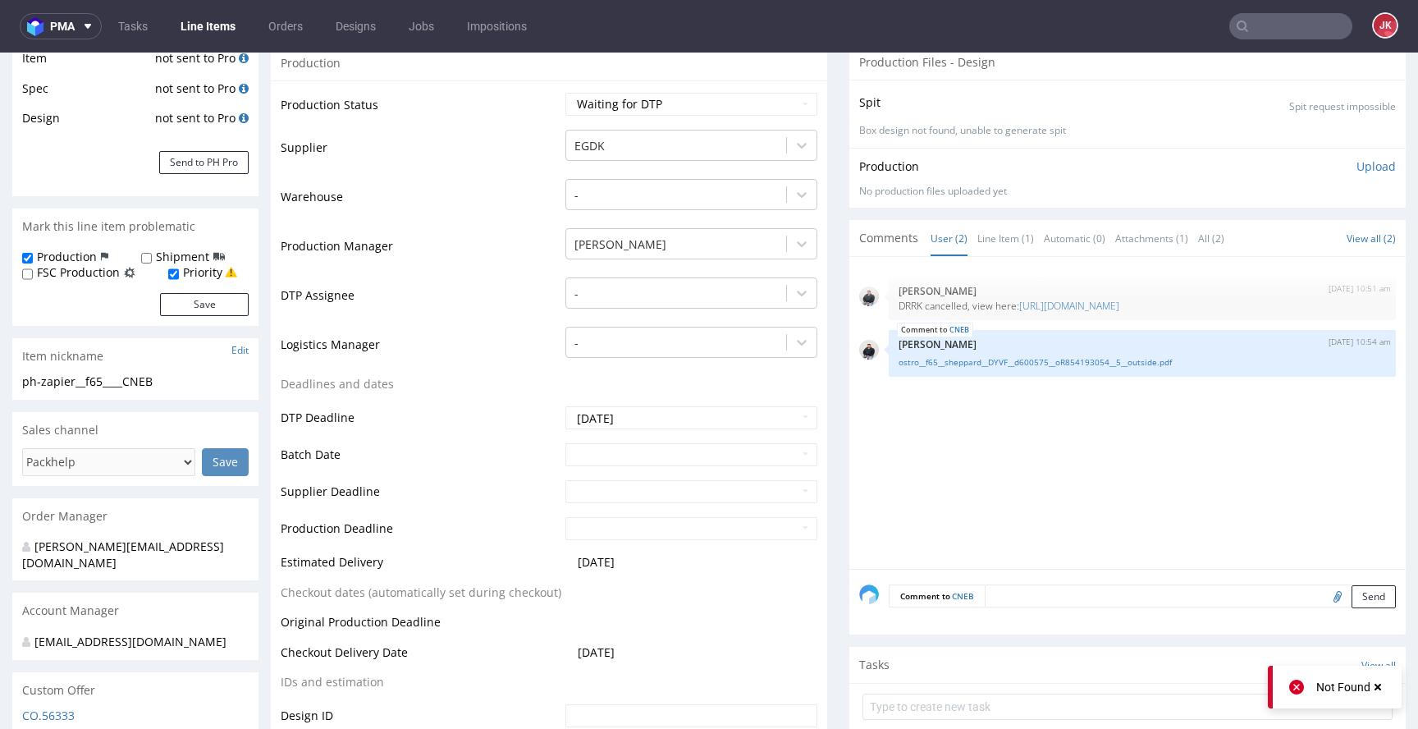
scroll to position [367, 0]
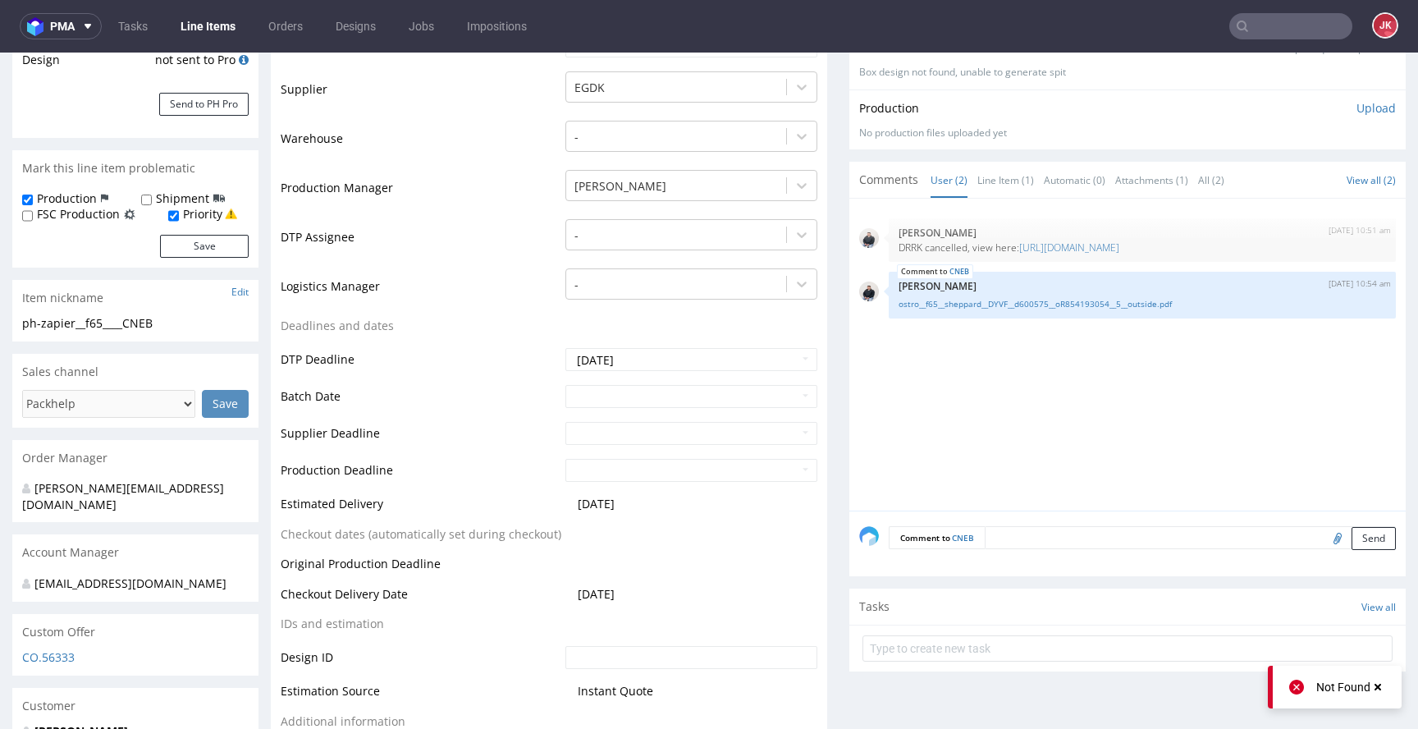
scroll to position [394, 0]
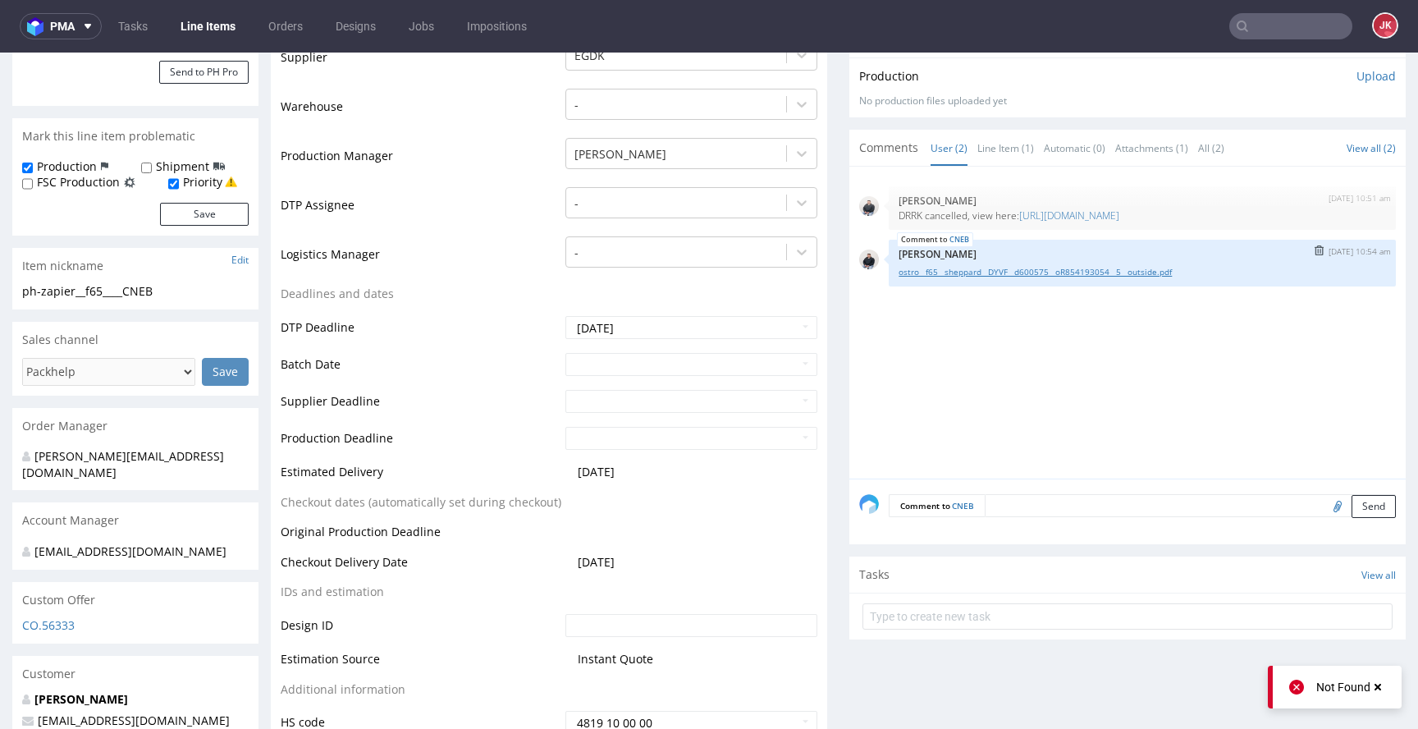
click at [1006, 278] on link "ostro__f65__sheppard__DYVF__d600575__oR854193054__5__outside.pdf" at bounding box center [1143, 272] width 488 height 12
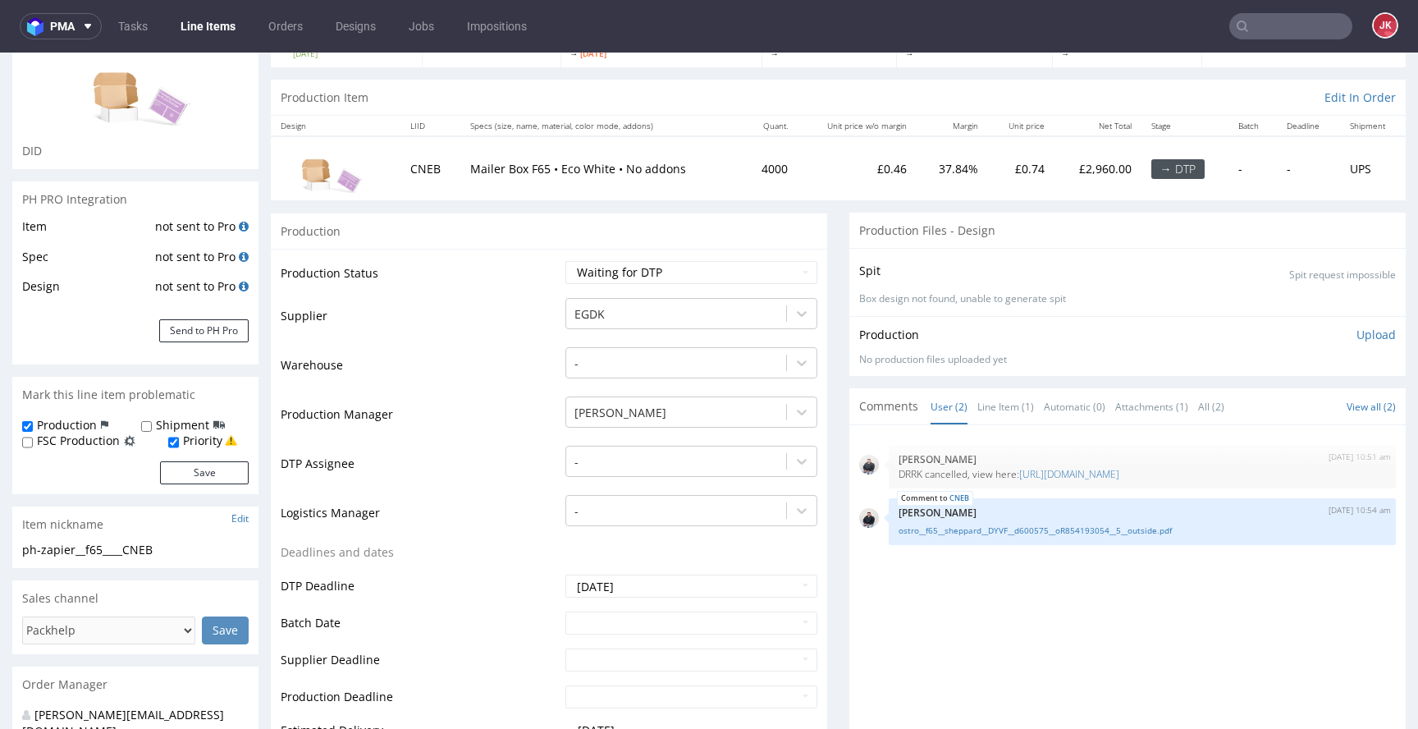
scroll to position [0, 0]
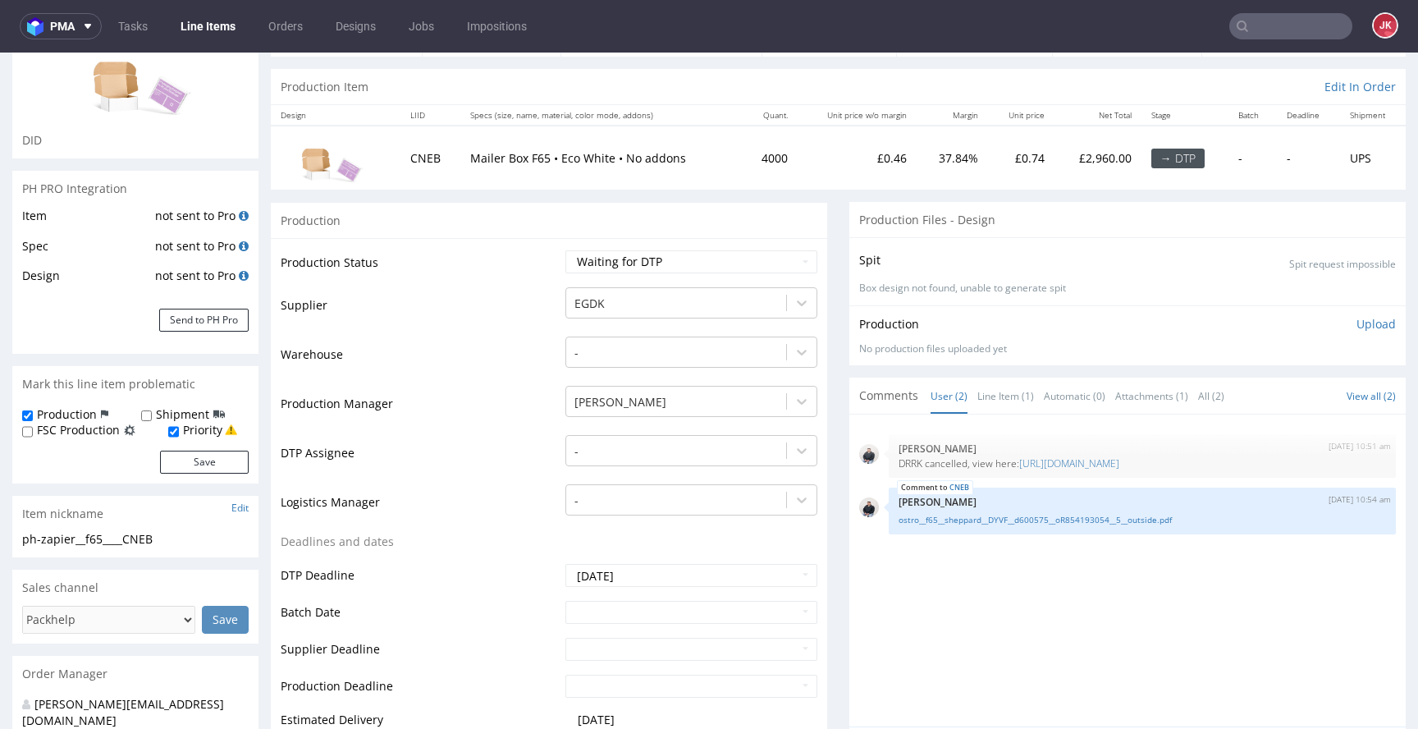
scroll to position [165, 0]
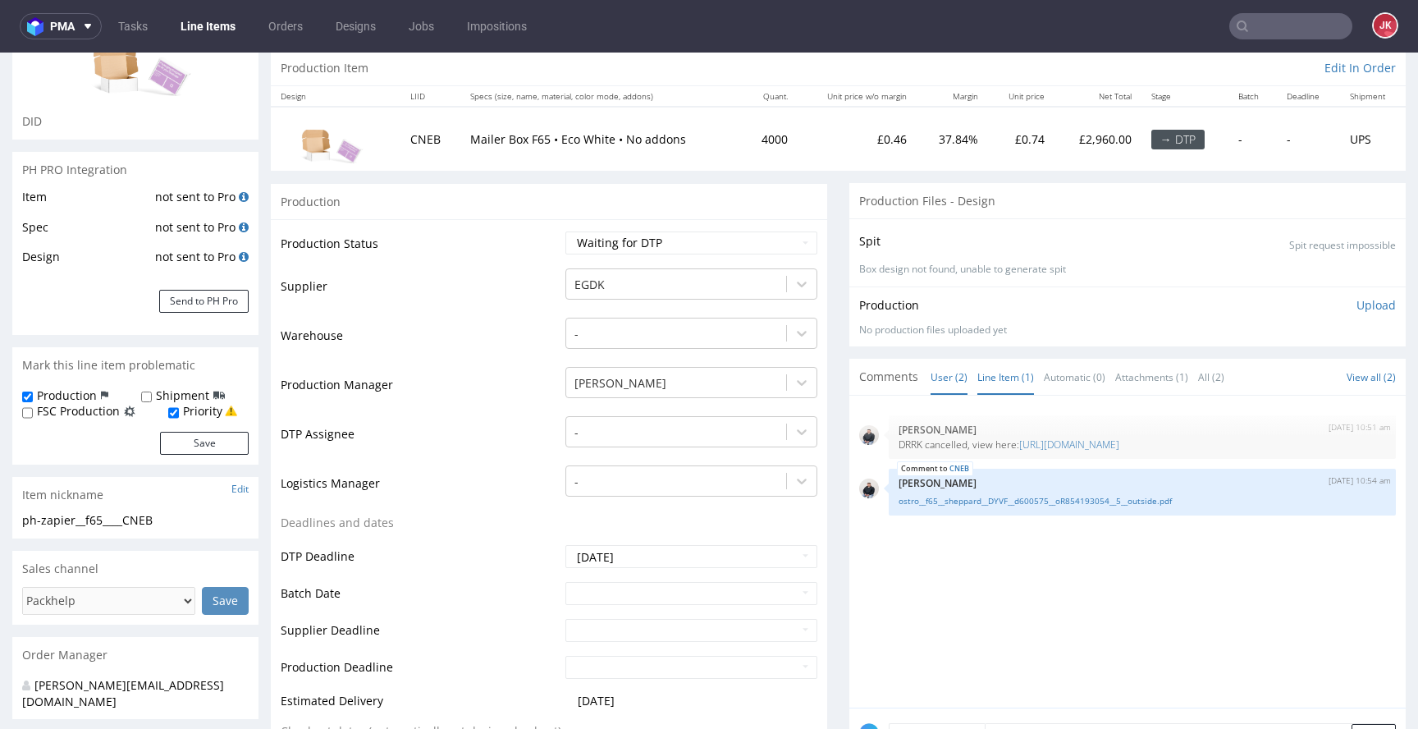
click at [979, 382] on link "Line Item (1)" at bounding box center [1006, 377] width 57 height 35
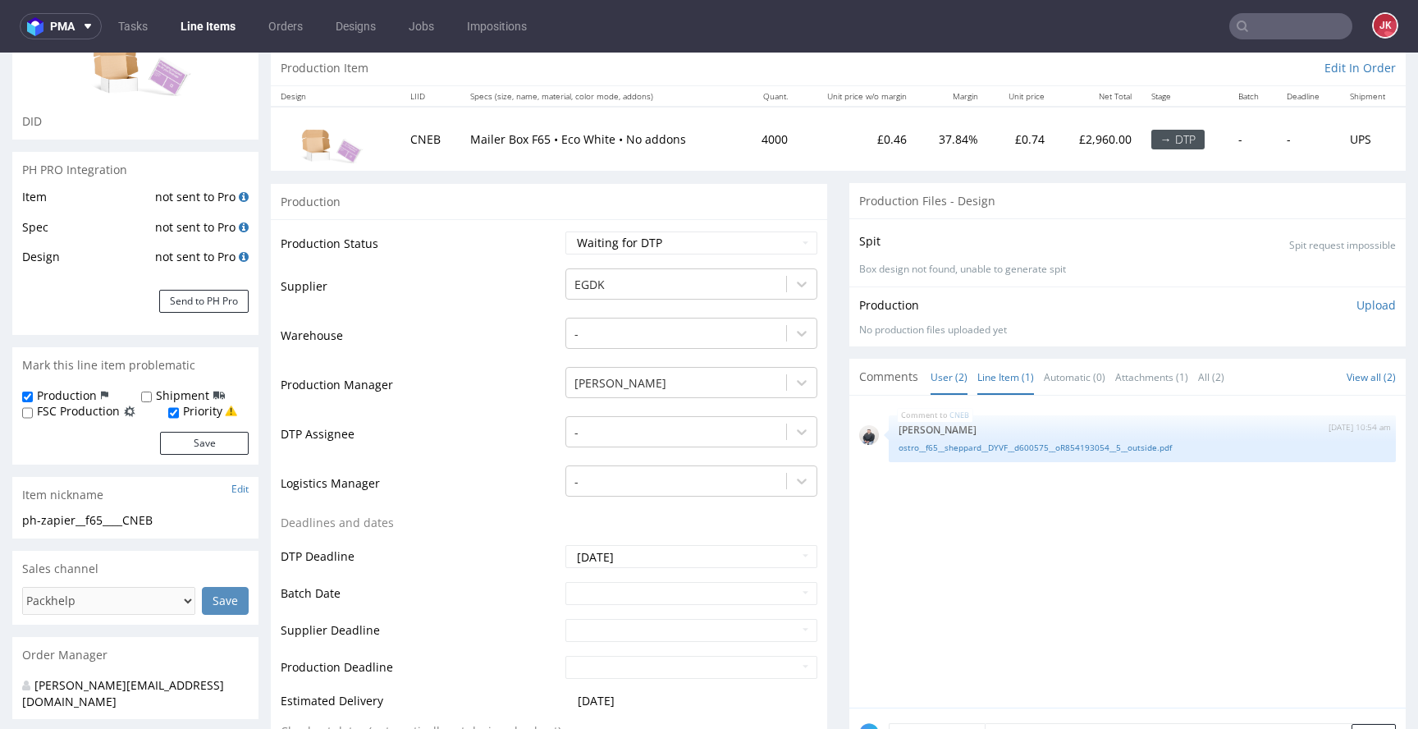
click at [933, 383] on link "User (2)" at bounding box center [949, 377] width 37 height 35
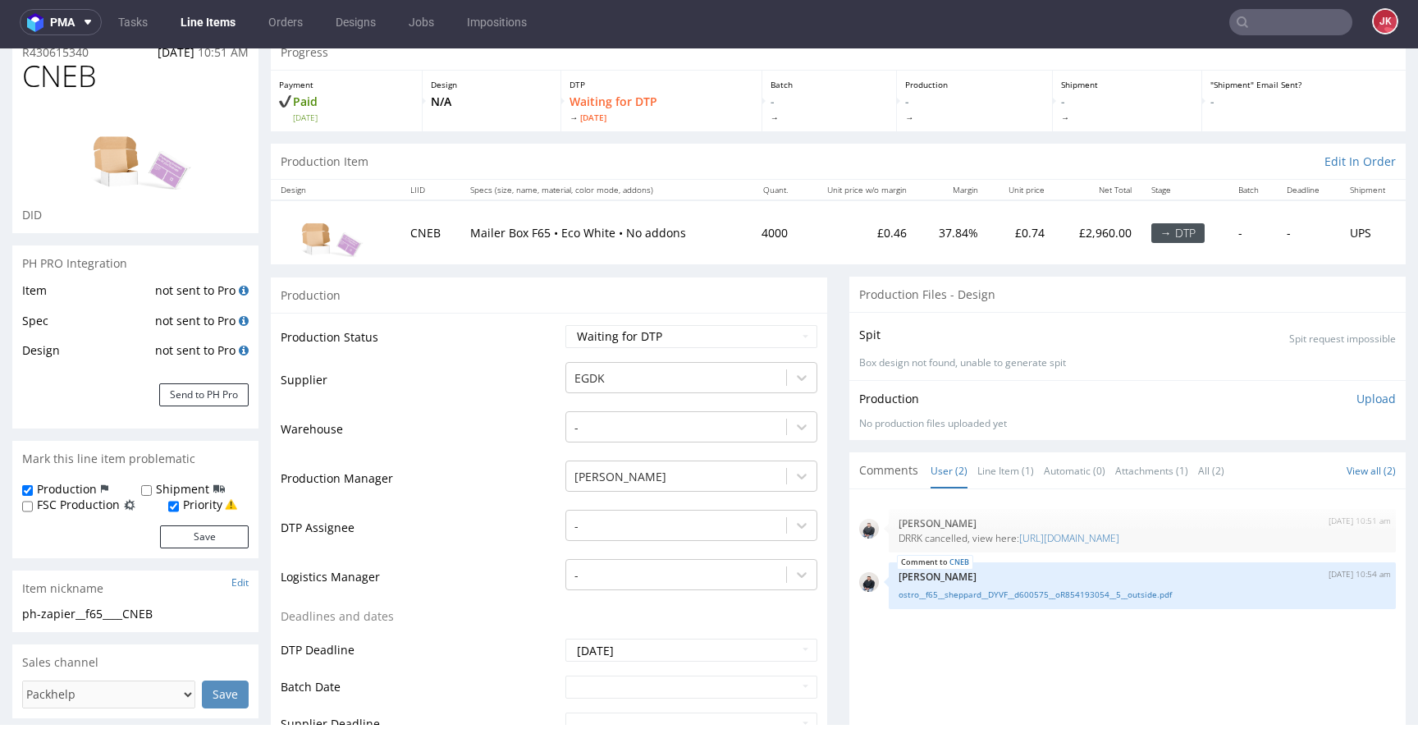
scroll to position [0, 0]
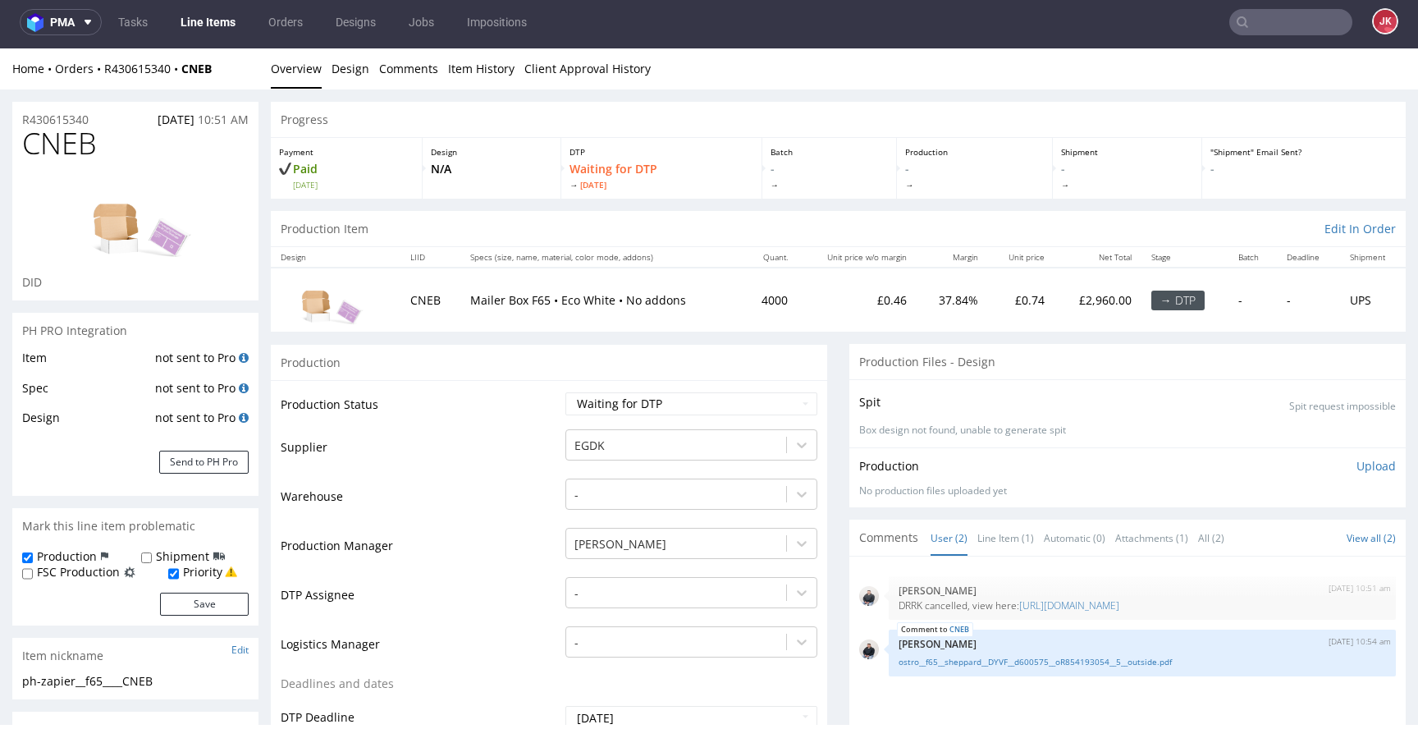
drag, startPoint x: 515, startPoint y: 411, endPoint x: 525, endPoint y: 410, distance: 10.7
click at [518, 411] on td "Production Status" at bounding box center [421, 409] width 281 height 37
click at [612, 405] on select "Waiting for Artwork Waiting for Diecut Waiting for Mockup Waiting for DTP Waiti…" at bounding box center [692, 403] width 252 height 23
click at [617, 589] on div "-" at bounding box center [692, 588] width 252 height 23
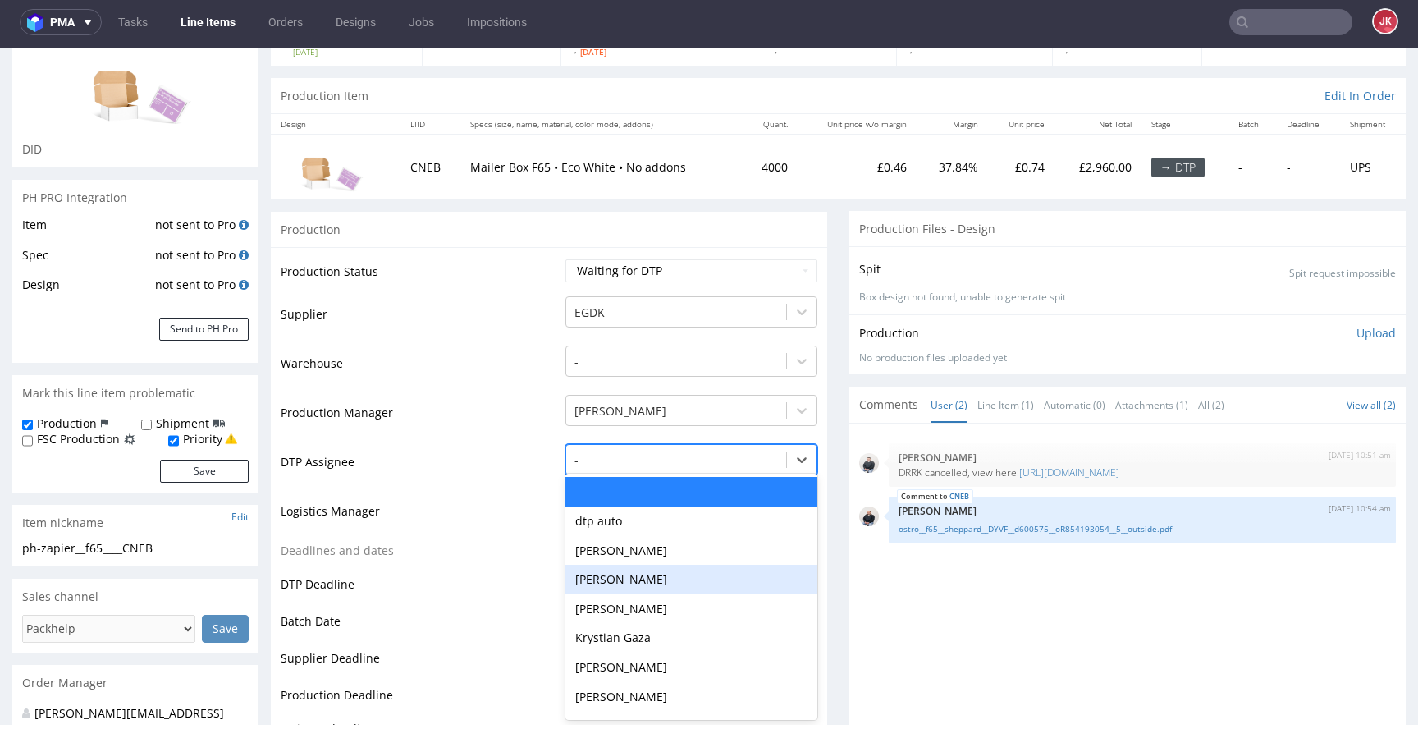
scroll to position [135, 0]
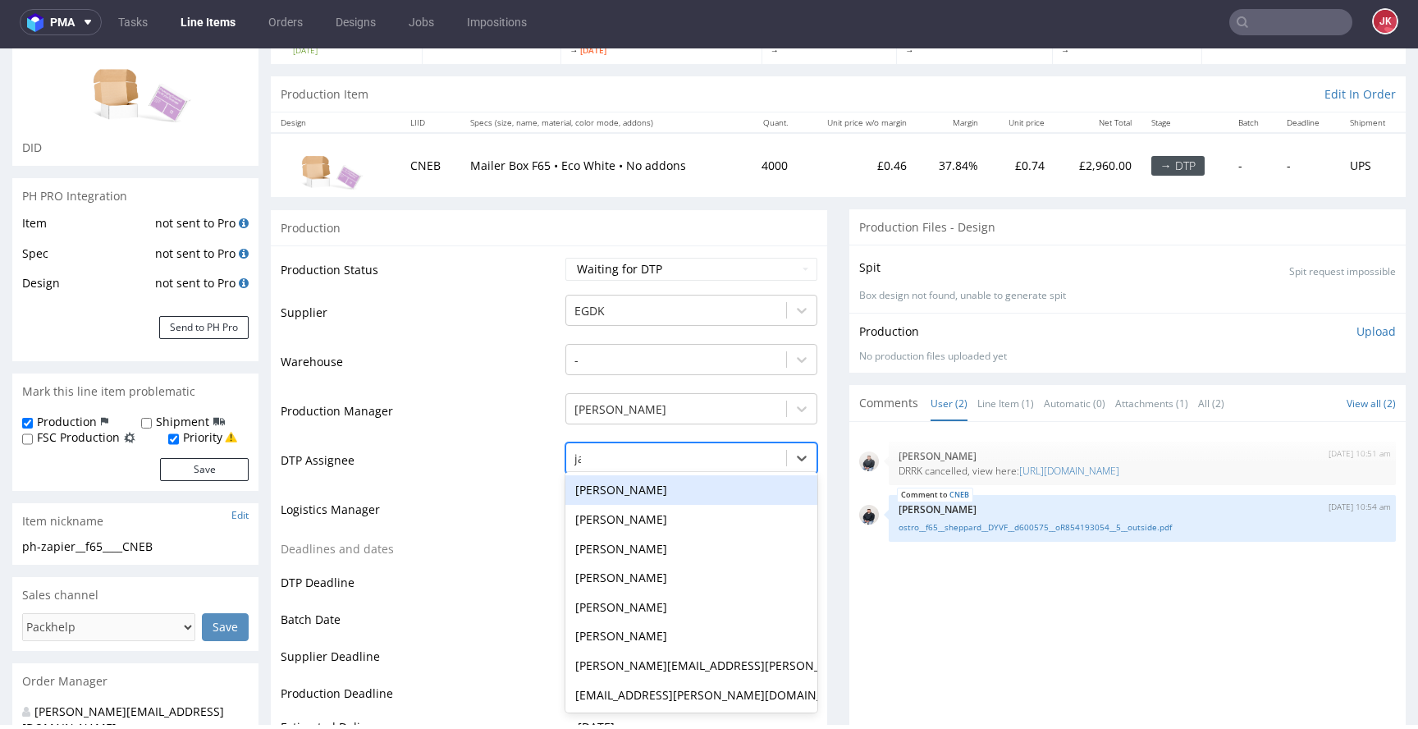
type input "jan"
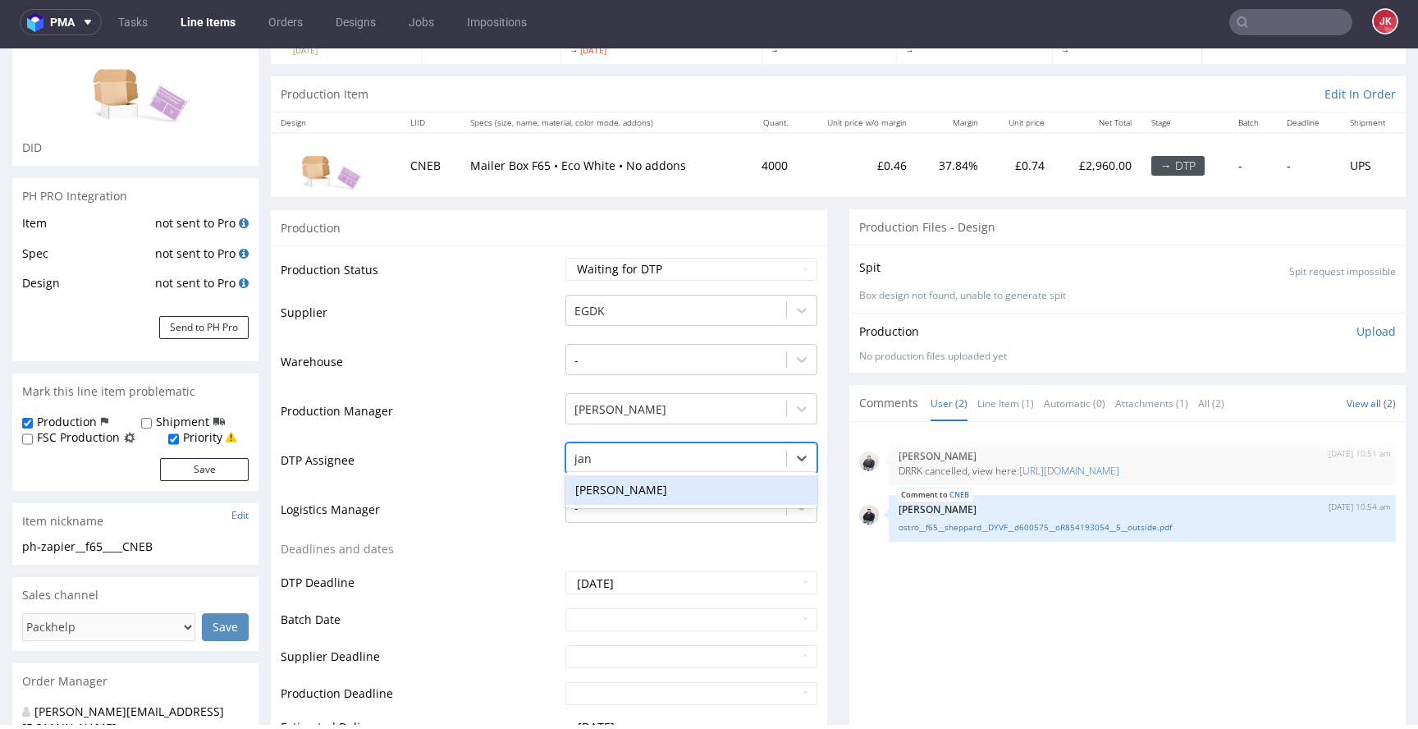
click at [646, 490] on div "[PERSON_NAME]" at bounding box center [692, 490] width 252 height 30
click at [646, 259] on select "Waiting for Artwork Waiting for Diecut Waiting for Mockup Waiting for DTP Waiti…" at bounding box center [692, 269] width 252 height 23
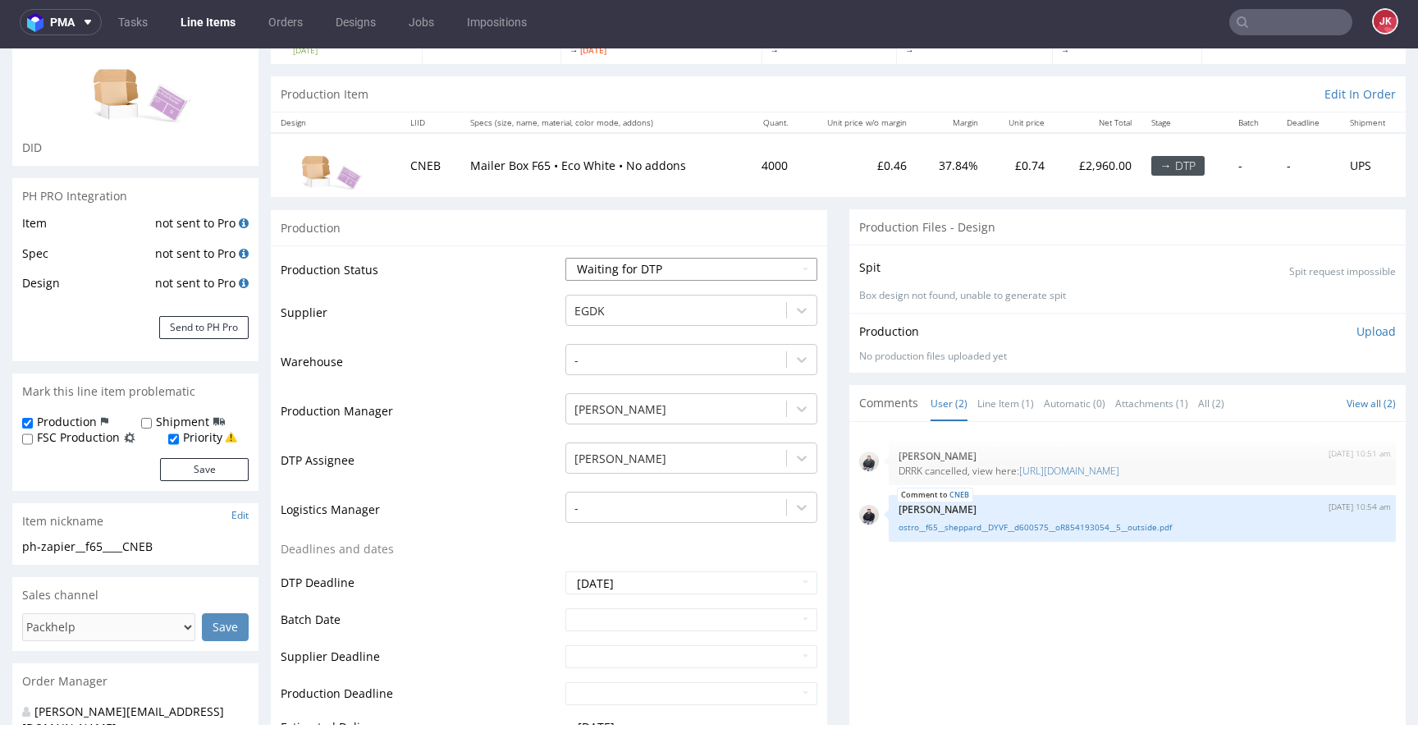
select select "dtp_in_process"
click at [566, 258] on select "Waiting for Artwork Waiting for Diecut Waiting for Mockup Waiting for DTP Waiti…" at bounding box center [692, 269] width 252 height 23
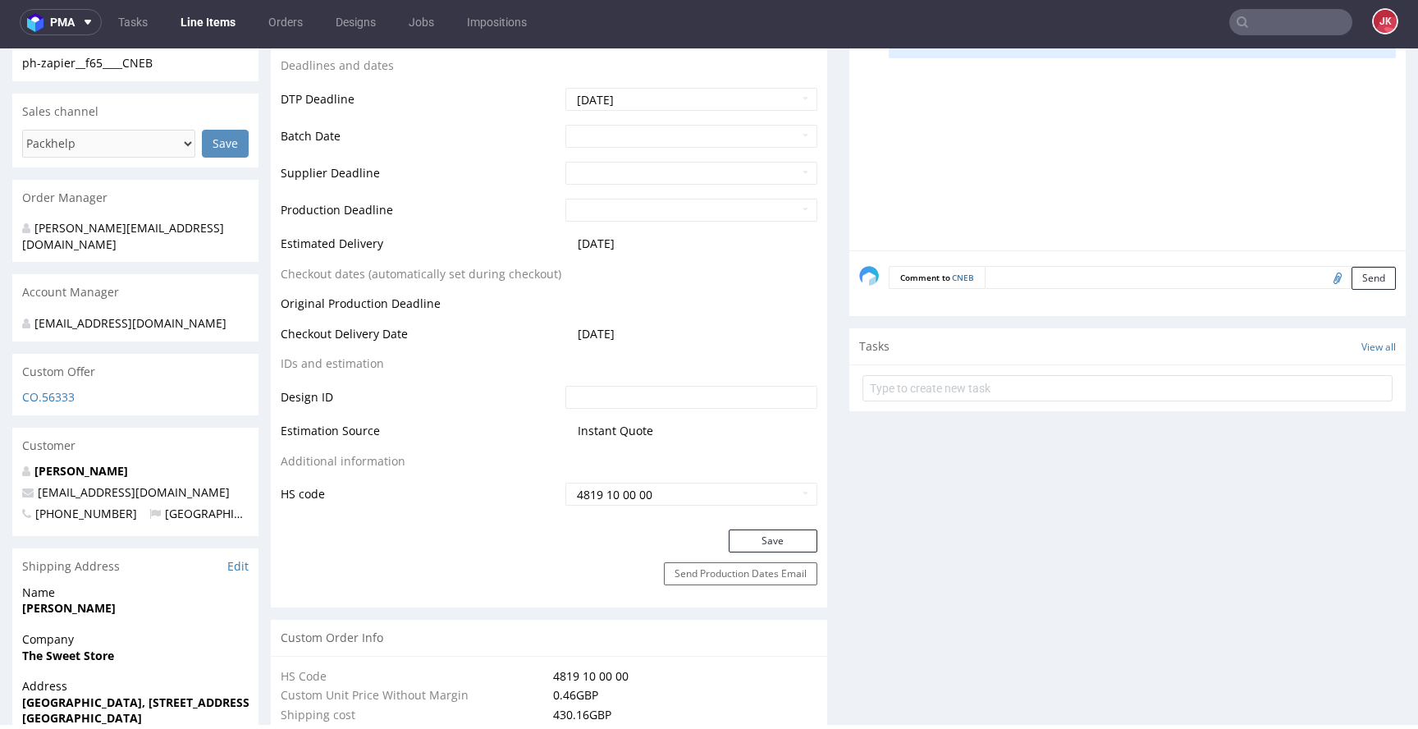
scroll to position [653, 0]
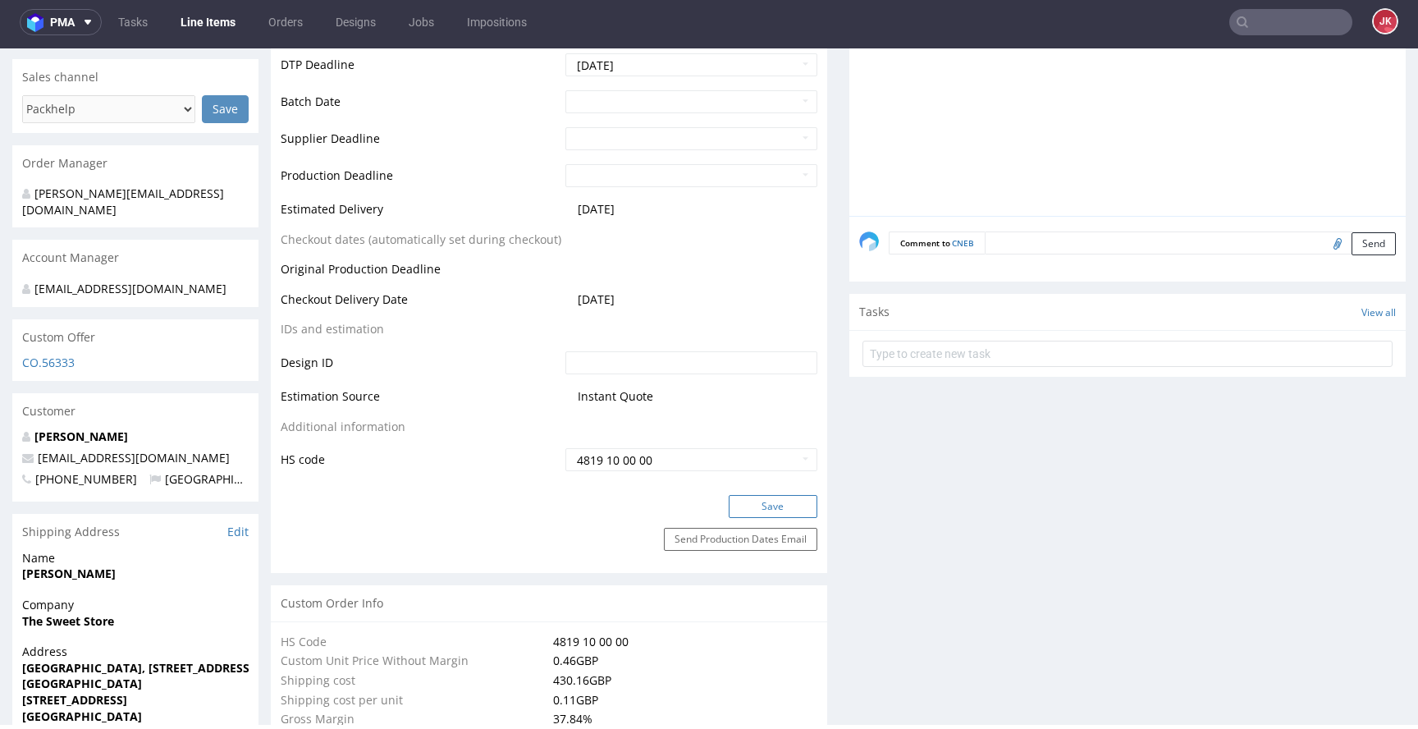
click at [744, 505] on button "Save" at bounding box center [773, 506] width 89 height 23
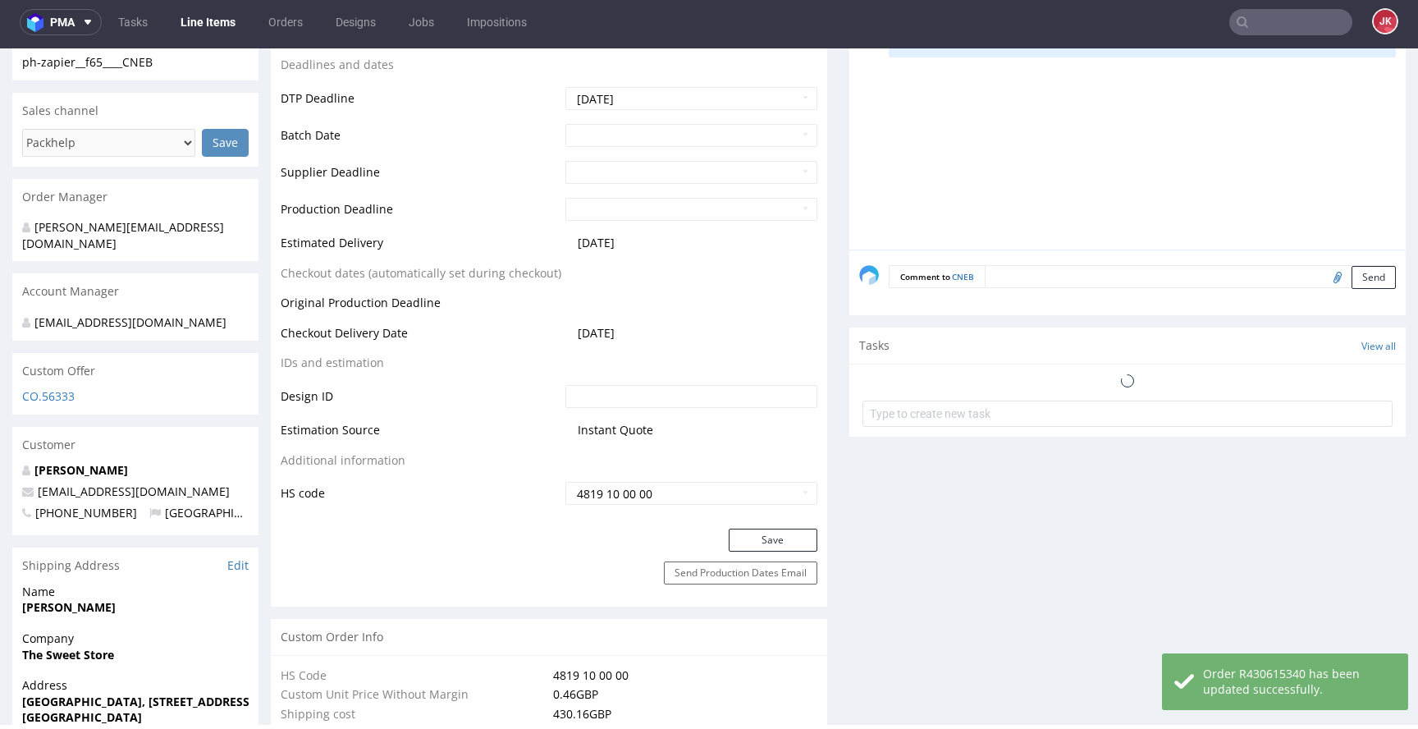
scroll to position [0, 0]
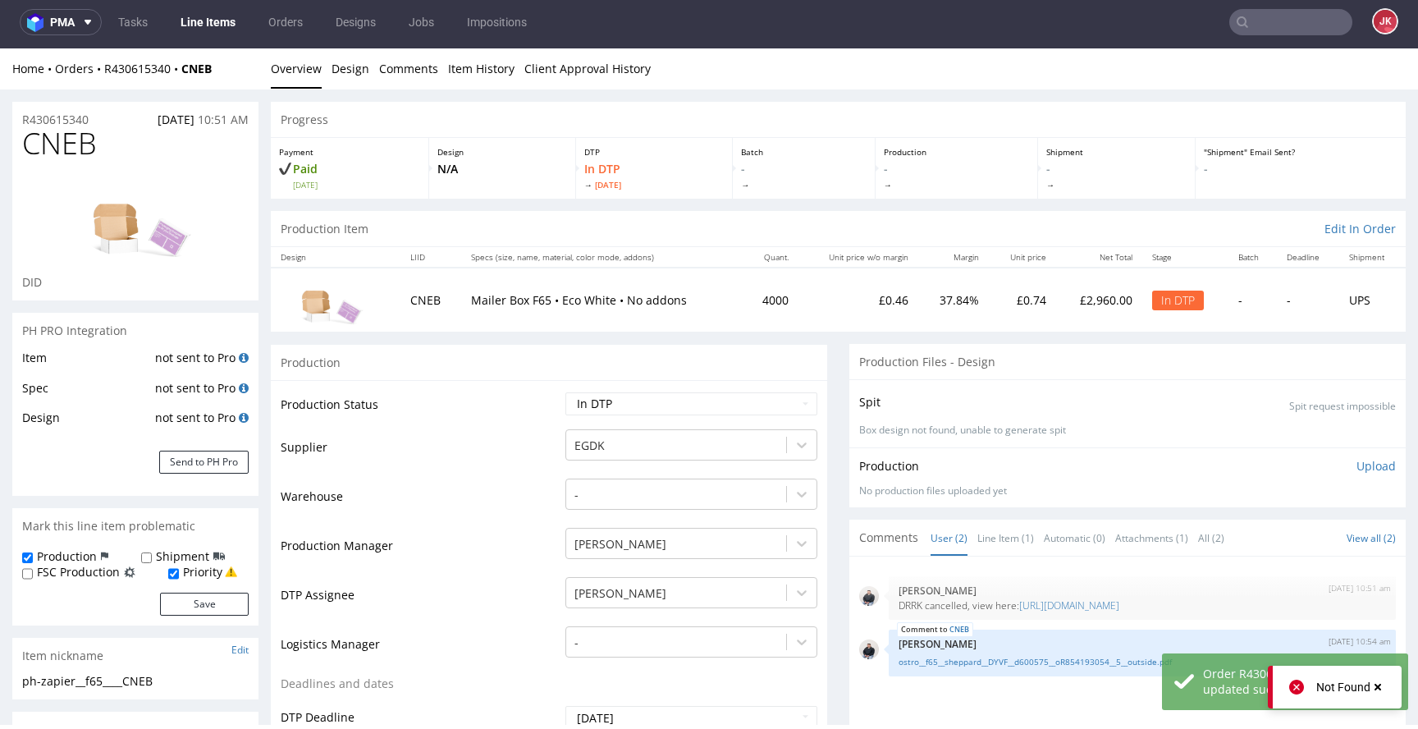
click at [44, 143] on span "CNEB" at bounding box center [59, 143] width 75 height 33
copy span "CNEB"
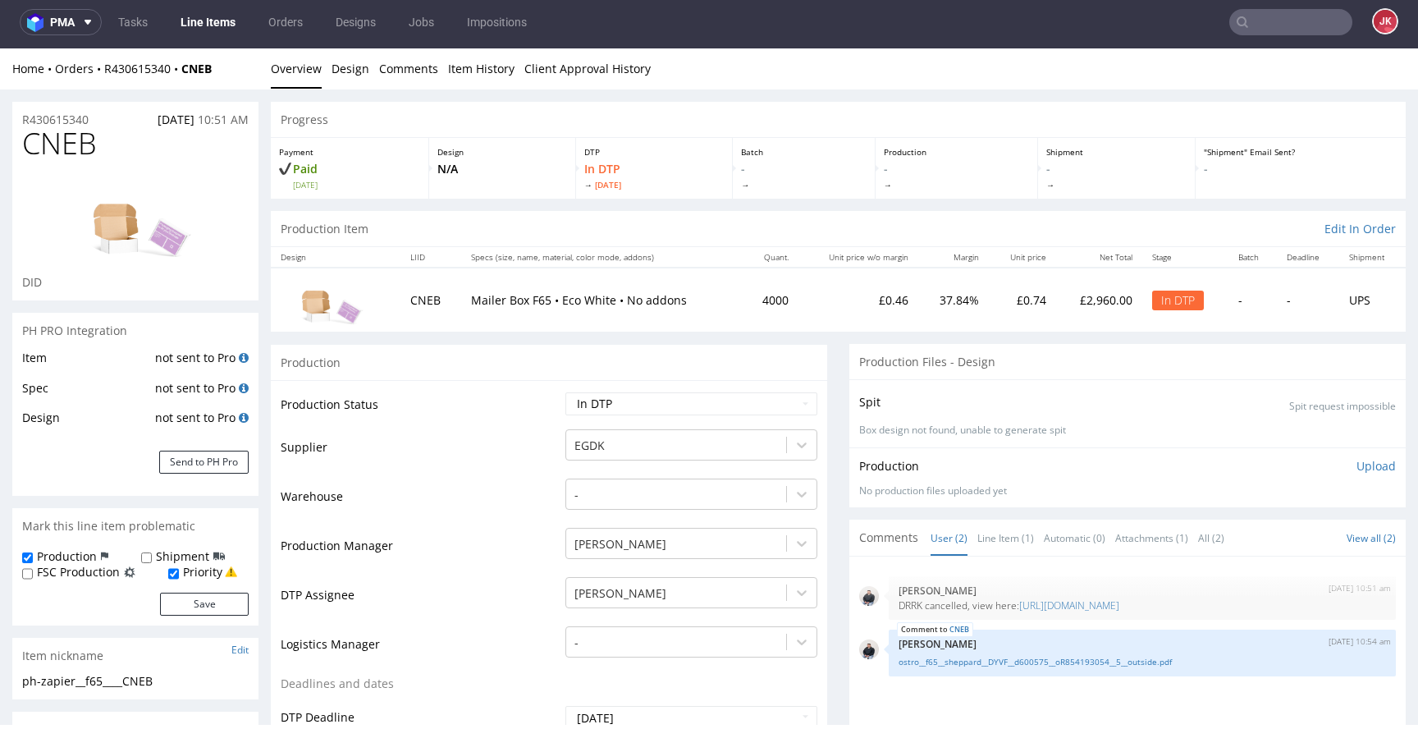
click at [395, 460] on td "Supplier" at bounding box center [421, 452] width 281 height 49
drag, startPoint x: 186, startPoint y: 680, endPoint x: 0, endPoint y: 682, distance: 185.5
copy div "ph-zapier__f65____CNEB"
click at [34, 185] on div at bounding box center [135, 218] width 227 height 111
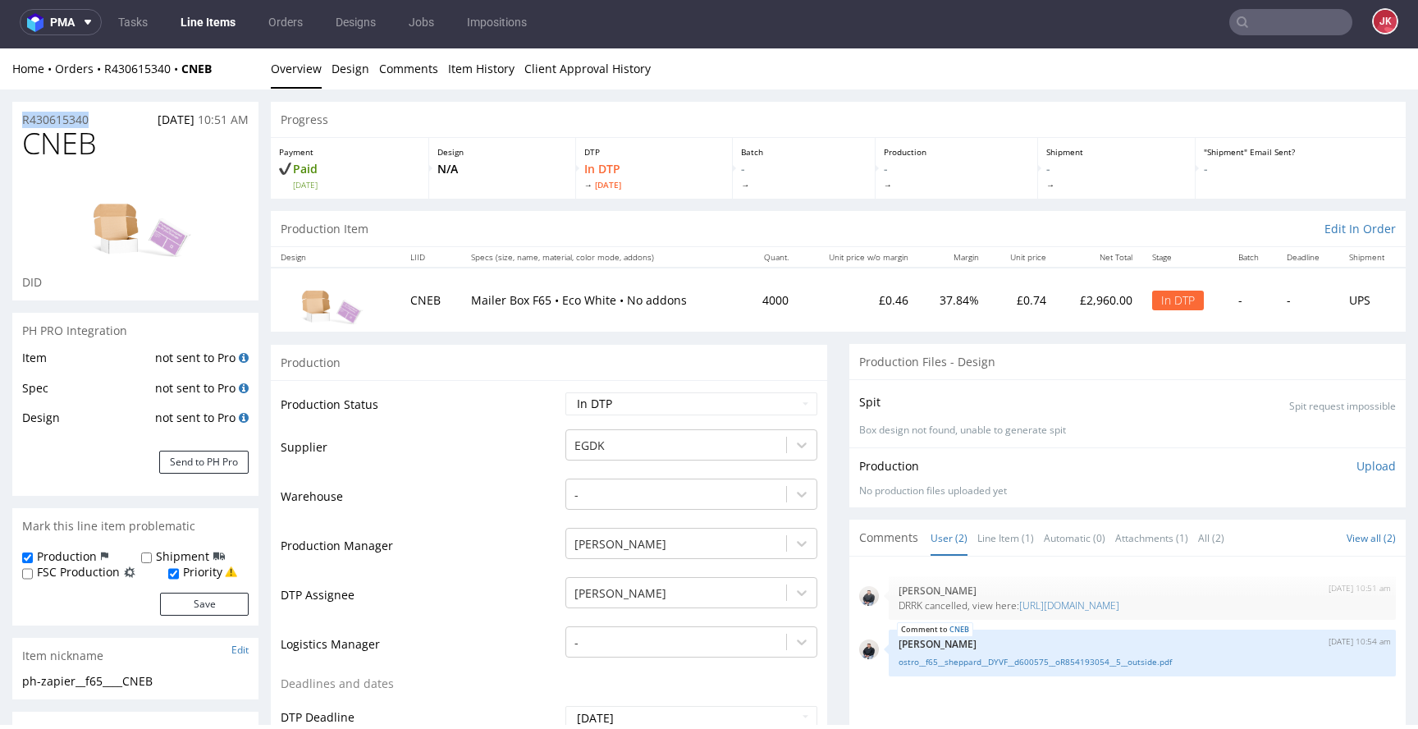
drag, startPoint x: 102, startPoint y: 117, endPoint x: 20, endPoint y: 124, distance: 82.3
copy p "R430615340"
click at [1357, 466] on p "Upload" at bounding box center [1376, 466] width 39 height 16
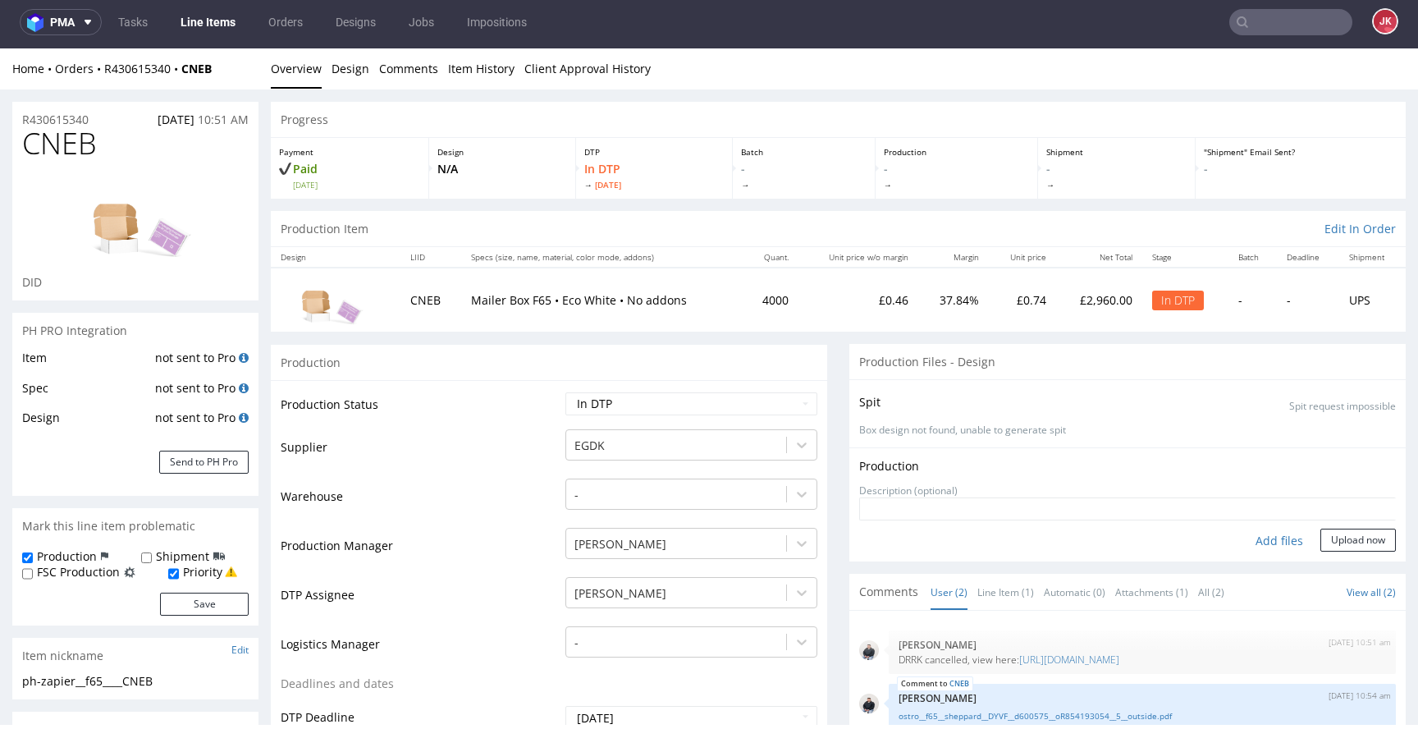
click at [1257, 543] on div "Add files" at bounding box center [1280, 541] width 82 height 25
type input "C:\fakepath\EGDK__f65____CNEB__d0__oR430615340__5__outside.pdf"
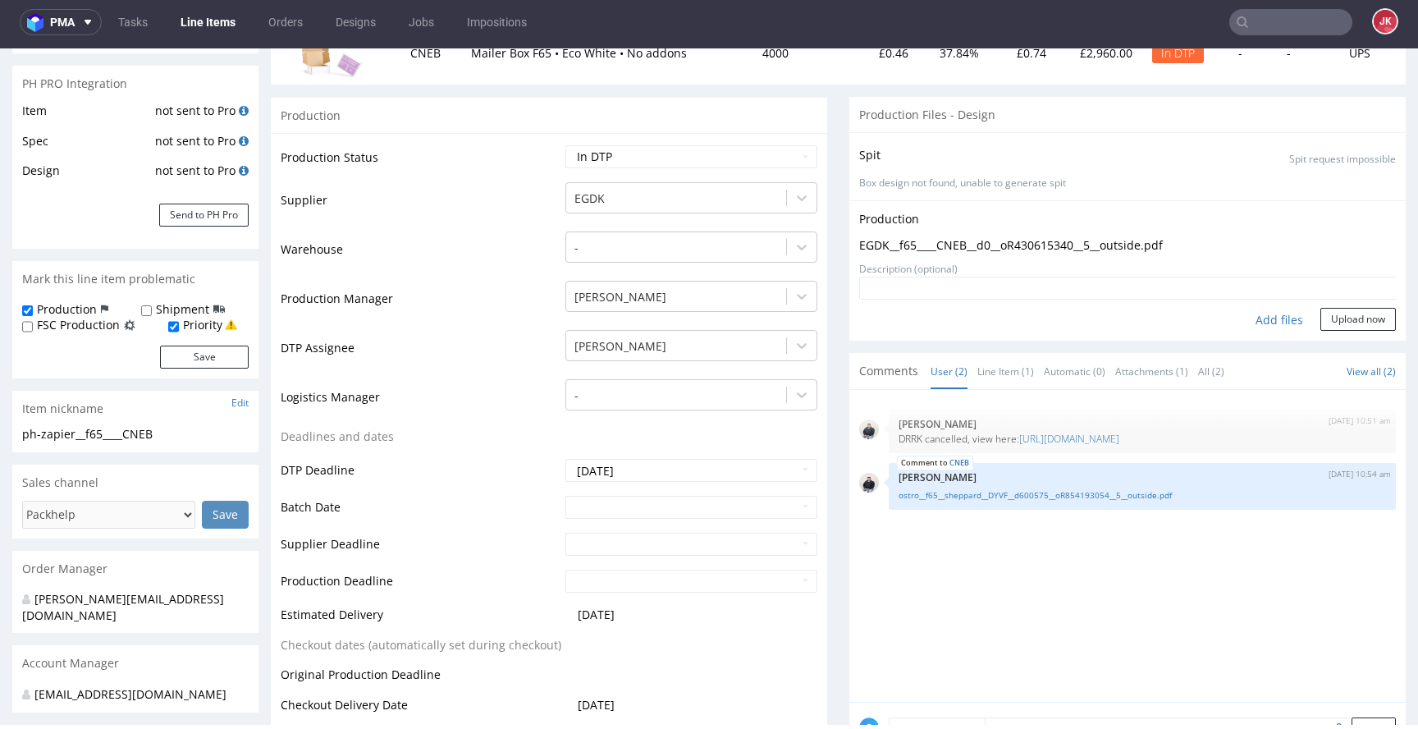
scroll to position [44, 0]
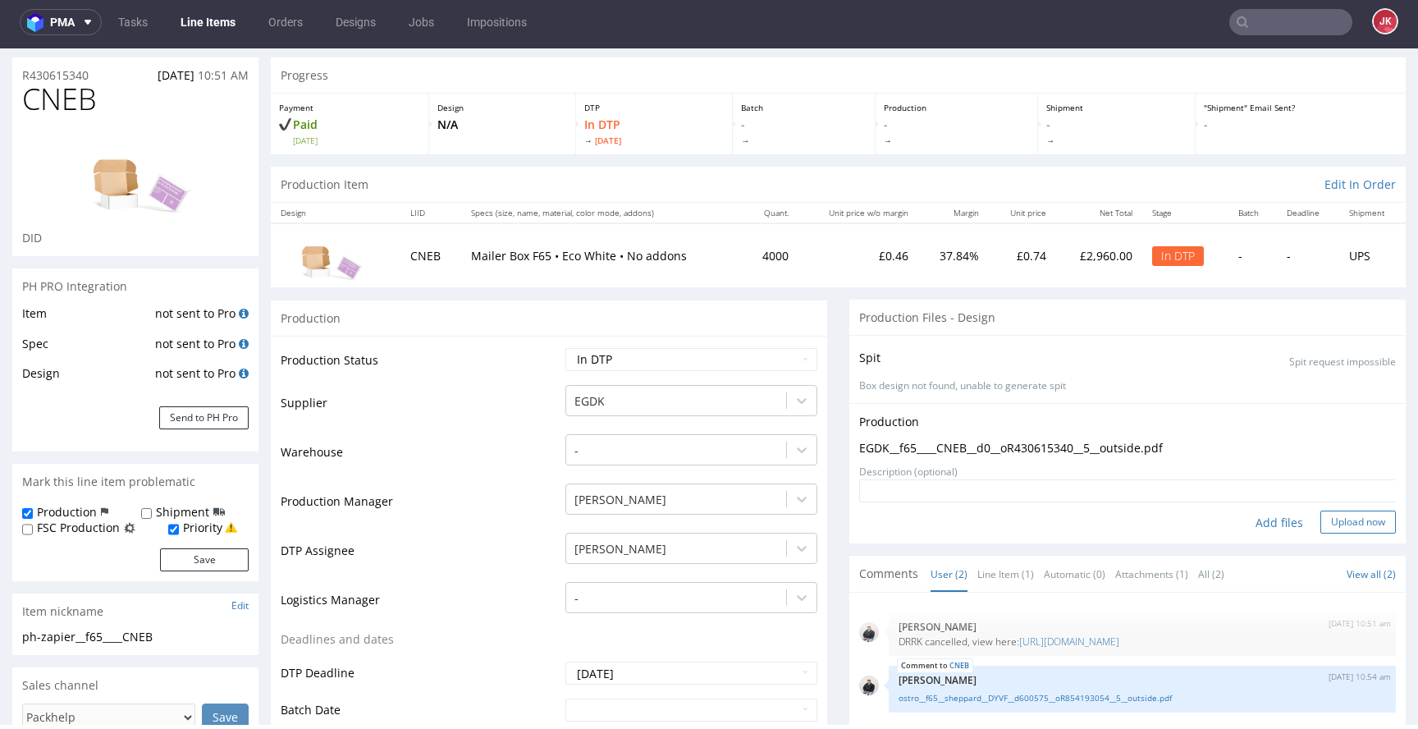
click at [1339, 523] on button "Upload now" at bounding box center [1359, 522] width 76 height 23
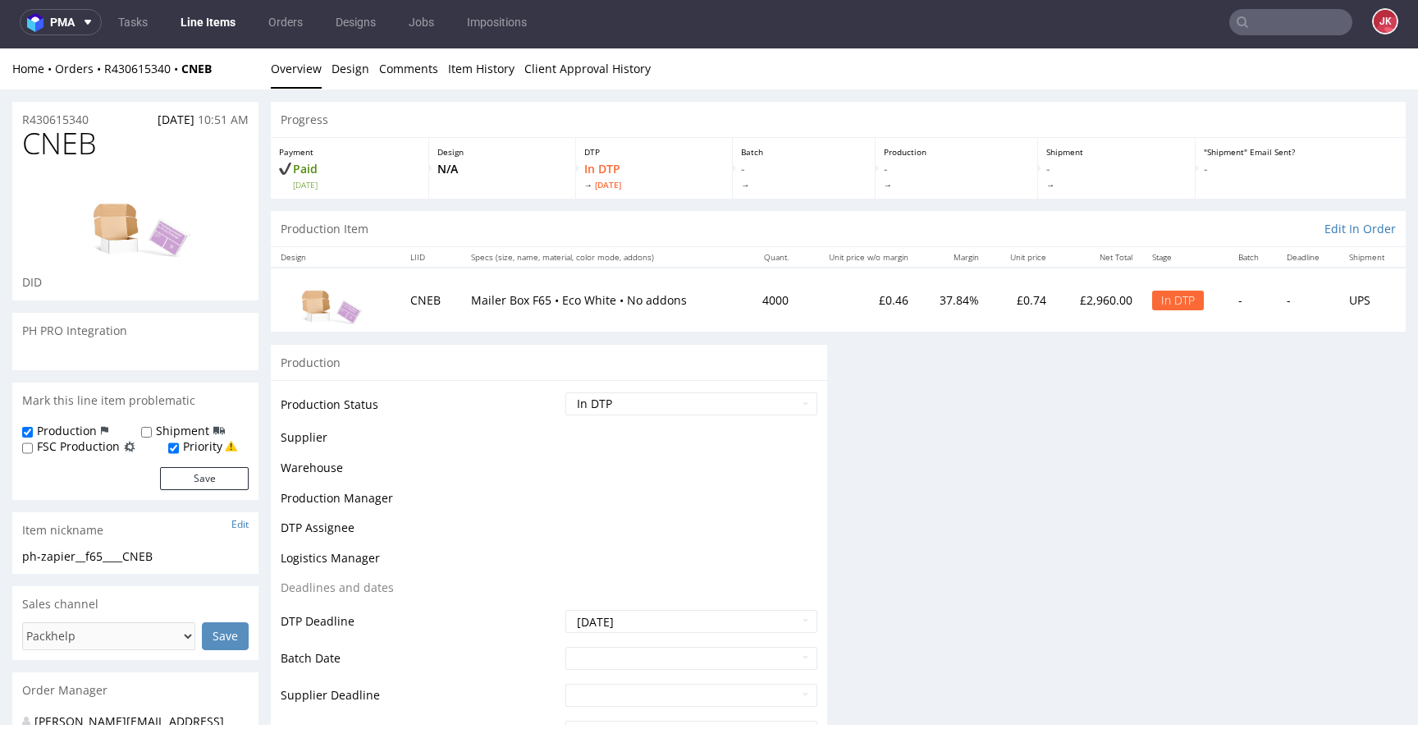
scroll to position [0, 0]
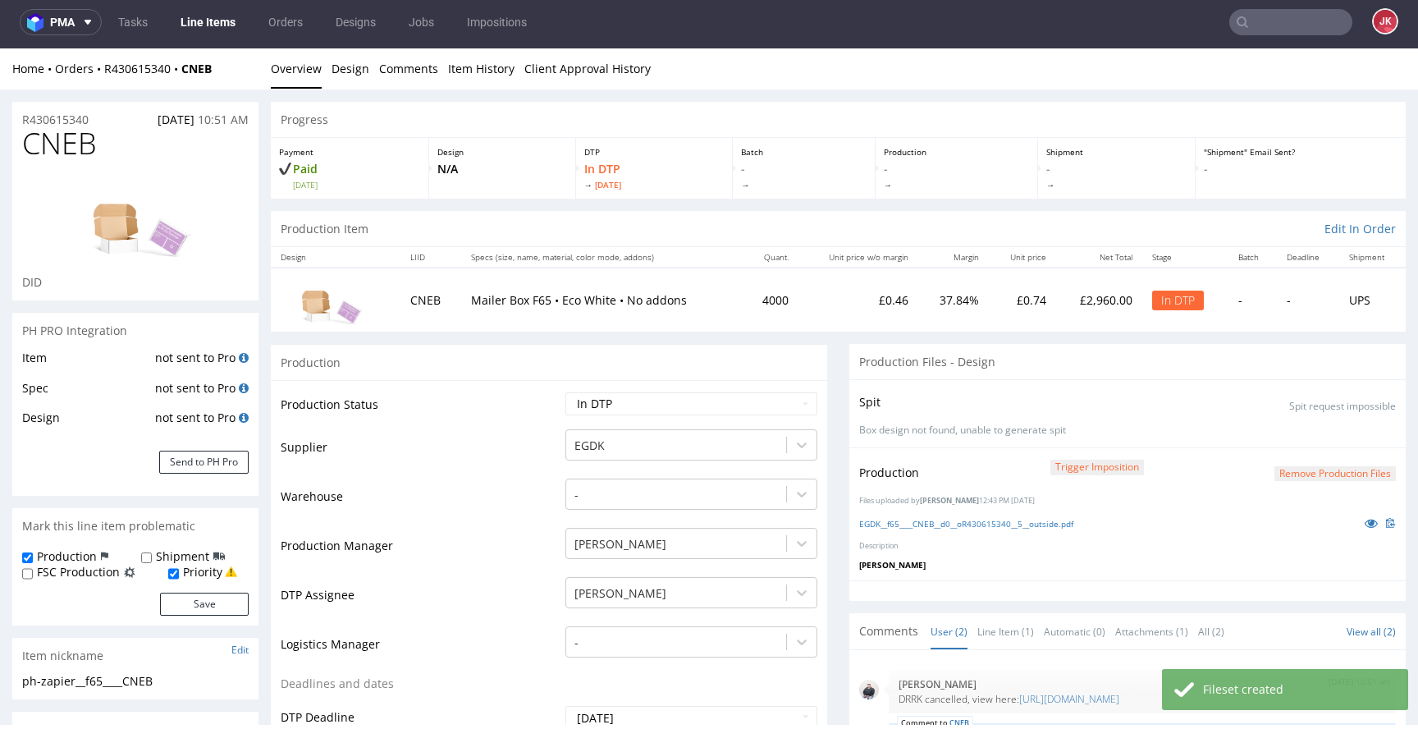
click at [772, 402] on select "Waiting for Artwork Waiting for Diecut Waiting for Mockup Waiting for DTP Waiti…" at bounding box center [692, 403] width 252 height 23
select select "dtp_production_ready"
click at [566, 392] on select "Waiting for Artwork Waiting for Diecut Waiting for Mockup Waiting for DTP Waiti…" at bounding box center [692, 403] width 252 height 23
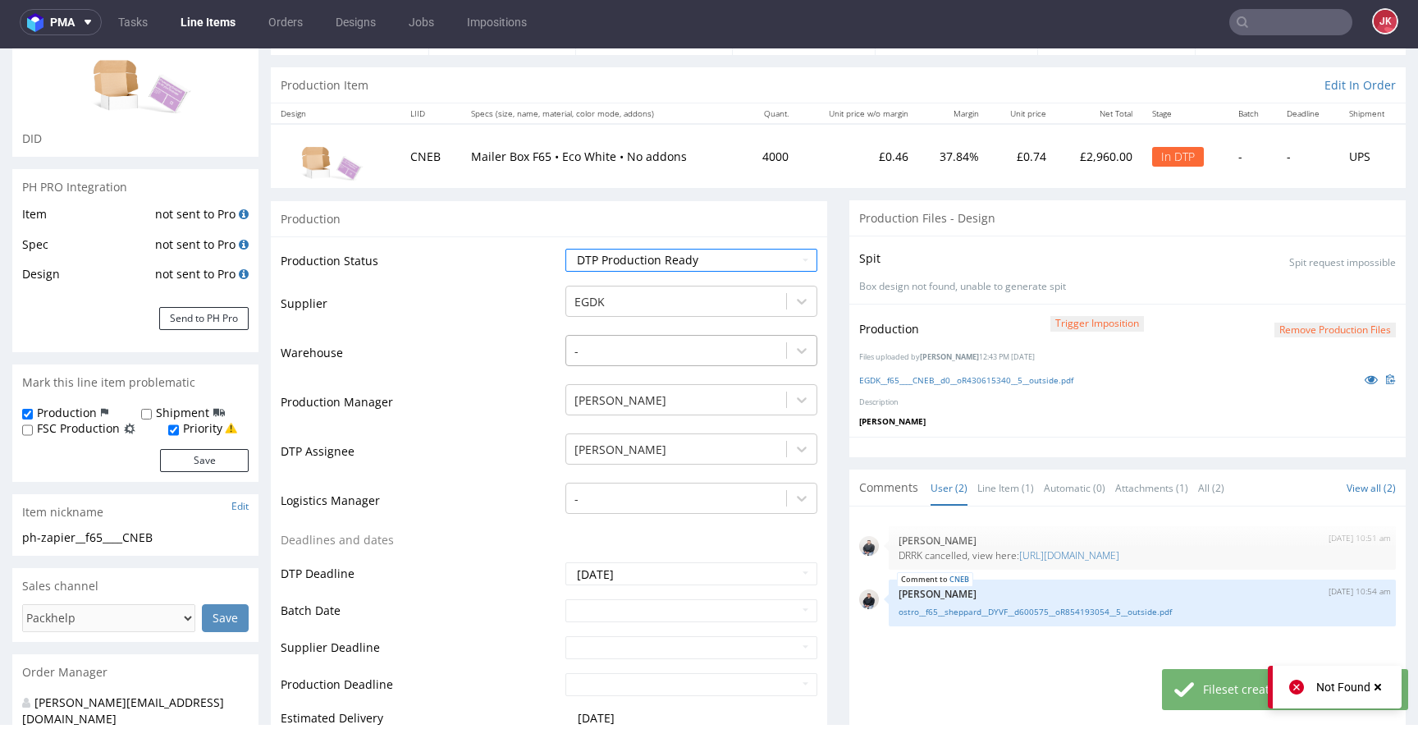
scroll to position [537, 0]
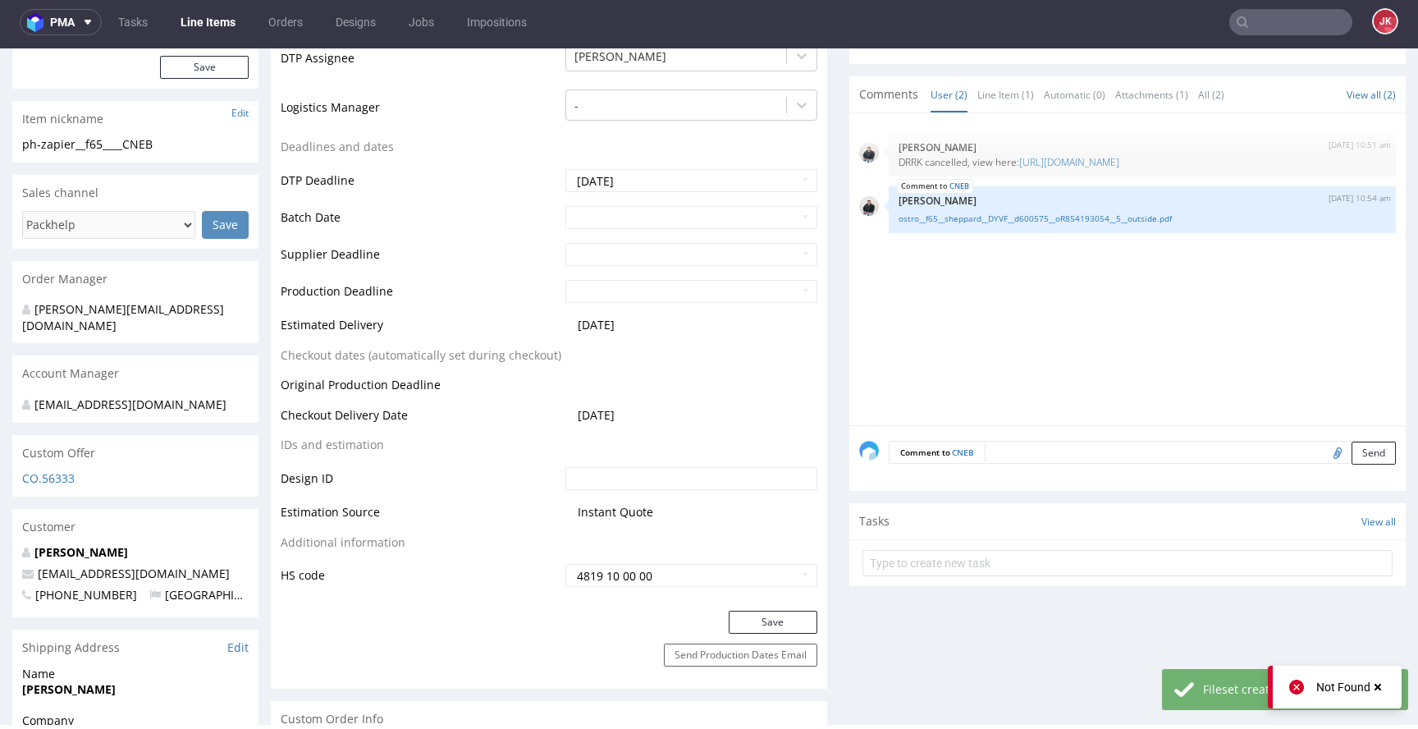
drag, startPoint x: 776, startPoint y: 616, endPoint x: 832, endPoint y: 584, distance: 64.3
click at [777, 615] on button "Save" at bounding box center [773, 622] width 89 height 23
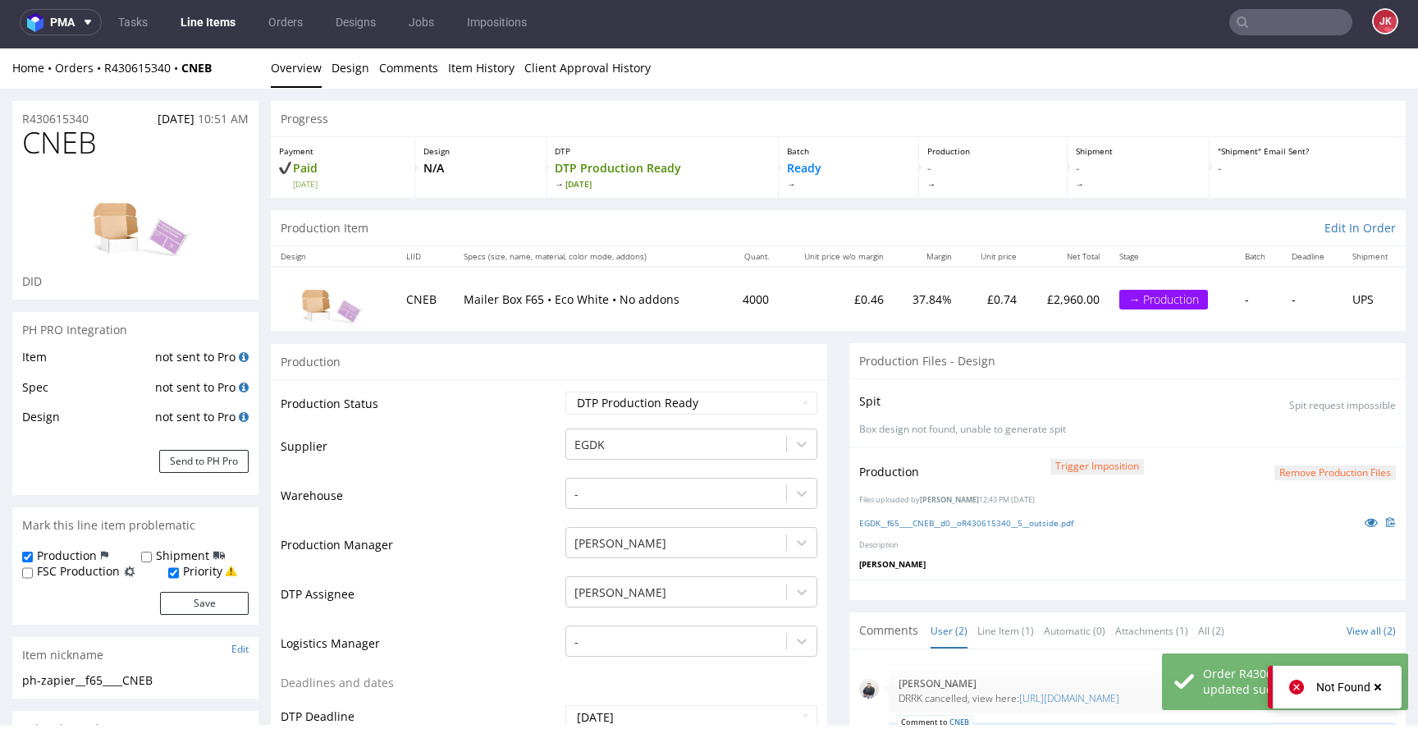
scroll to position [0, 0]
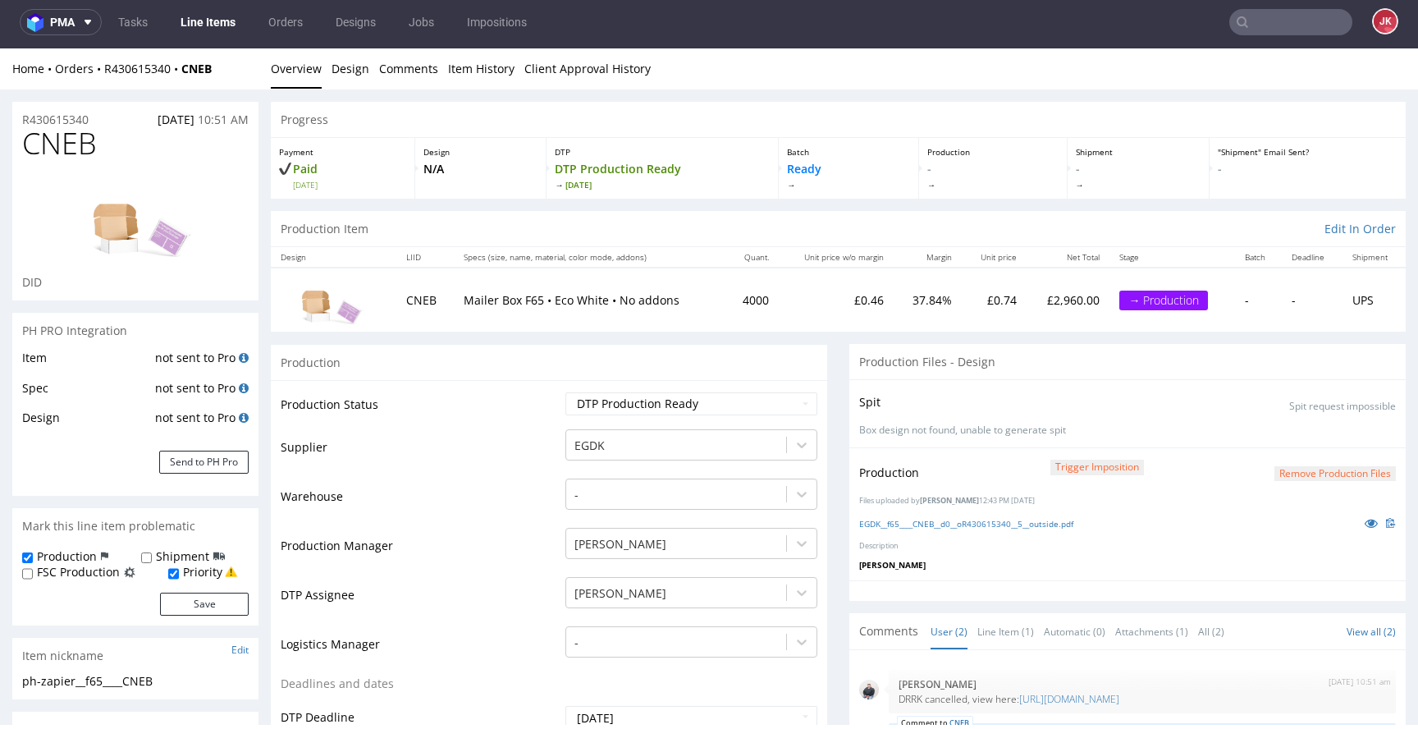
click at [486, 445] on td "Supplier" at bounding box center [421, 452] width 281 height 49
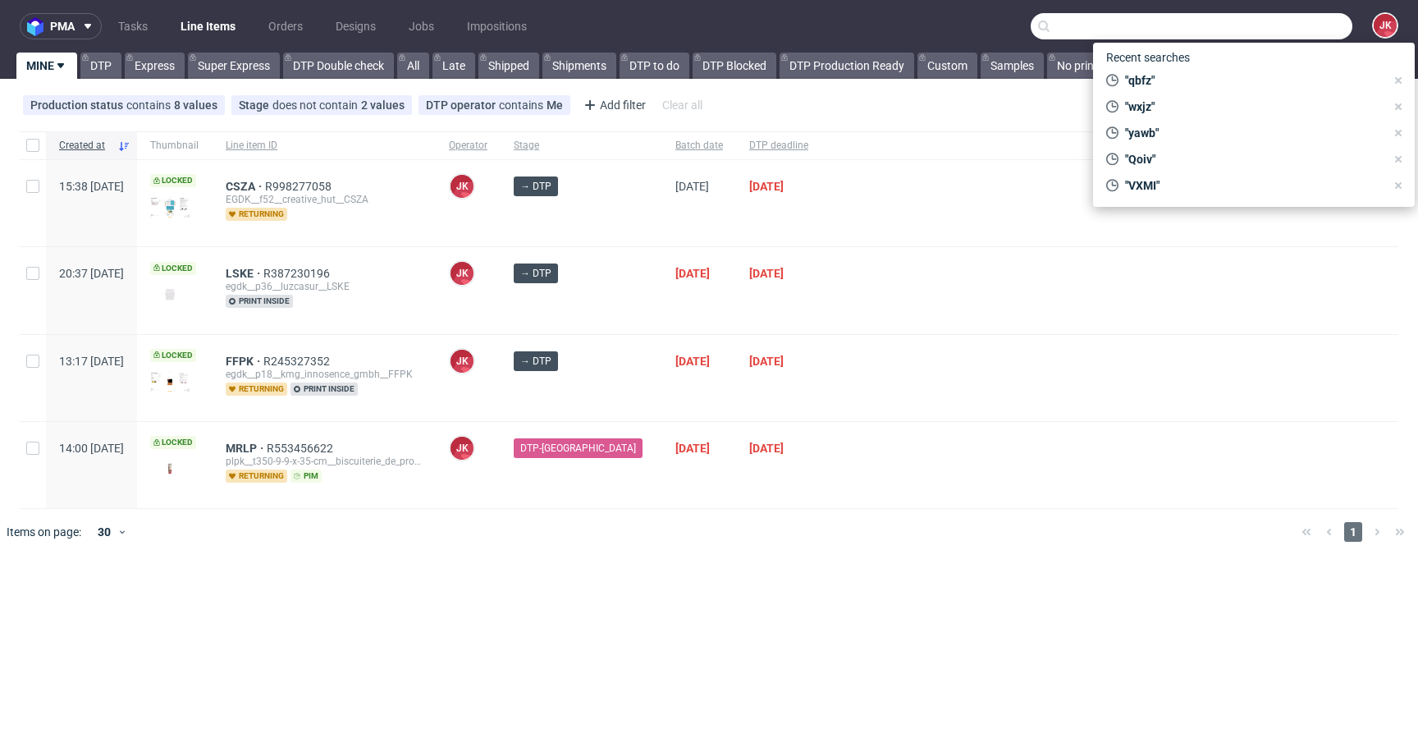
click at [1267, 26] on input "text" at bounding box center [1192, 26] width 322 height 26
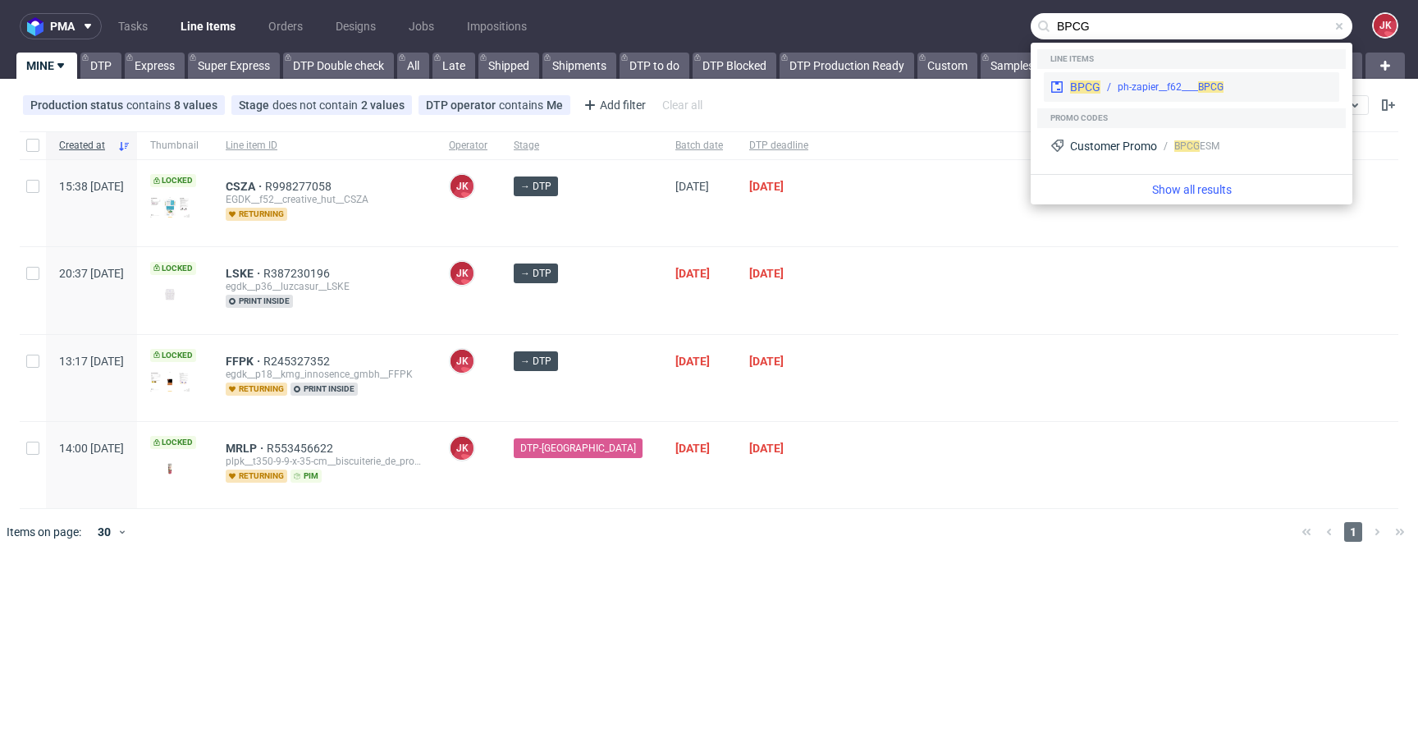
type input "BPCG"
click at [1160, 85] on div "ph-zapier__f62____ BPCG" at bounding box center [1171, 87] width 106 height 15
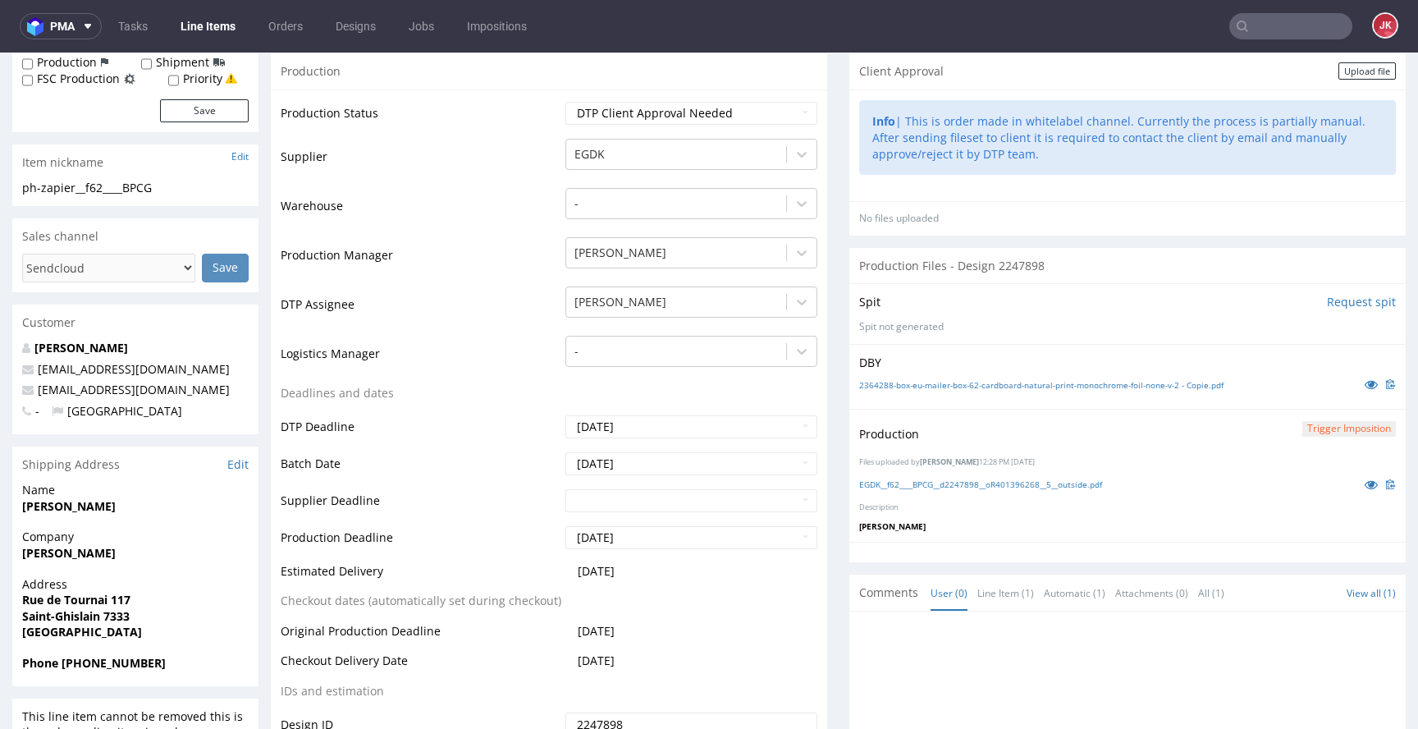
scroll to position [164, 0]
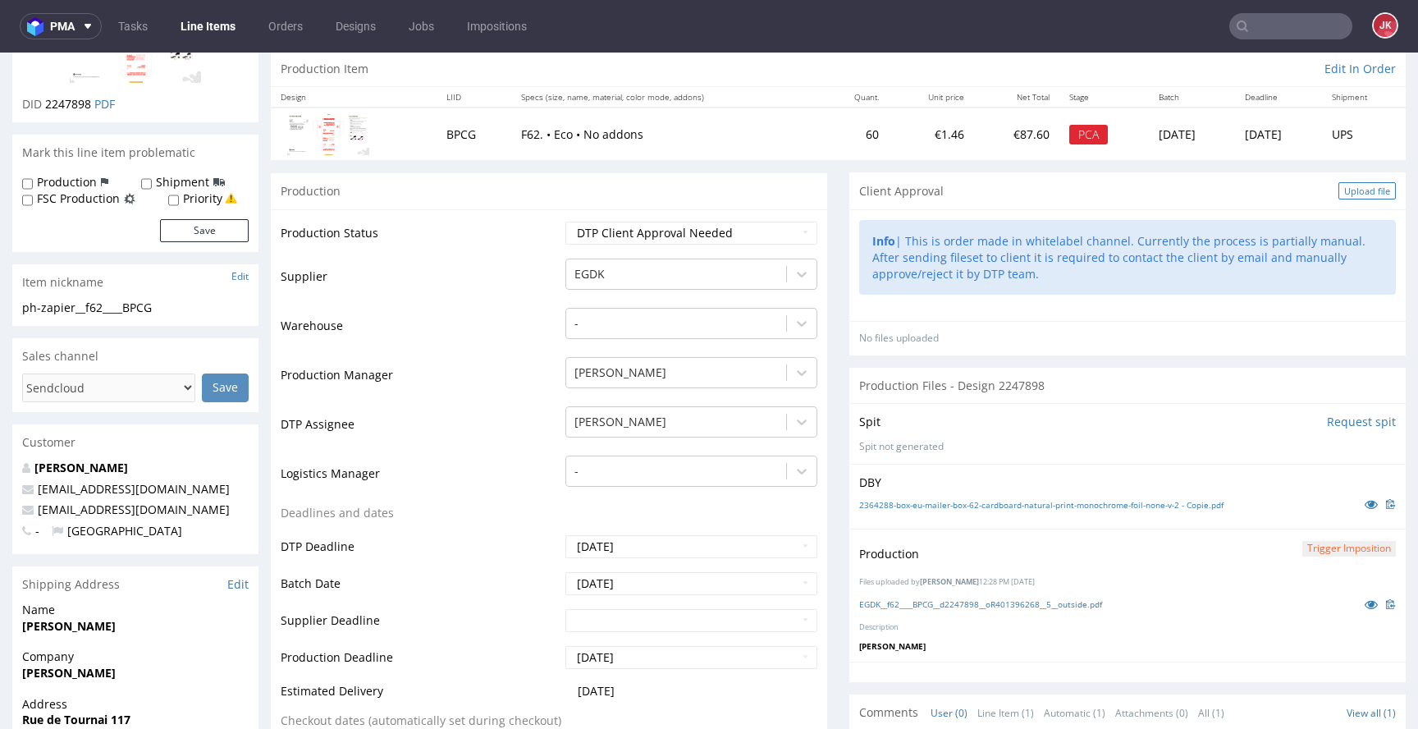
click at [1339, 195] on div "Upload file" at bounding box center [1367, 190] width 57 height 17
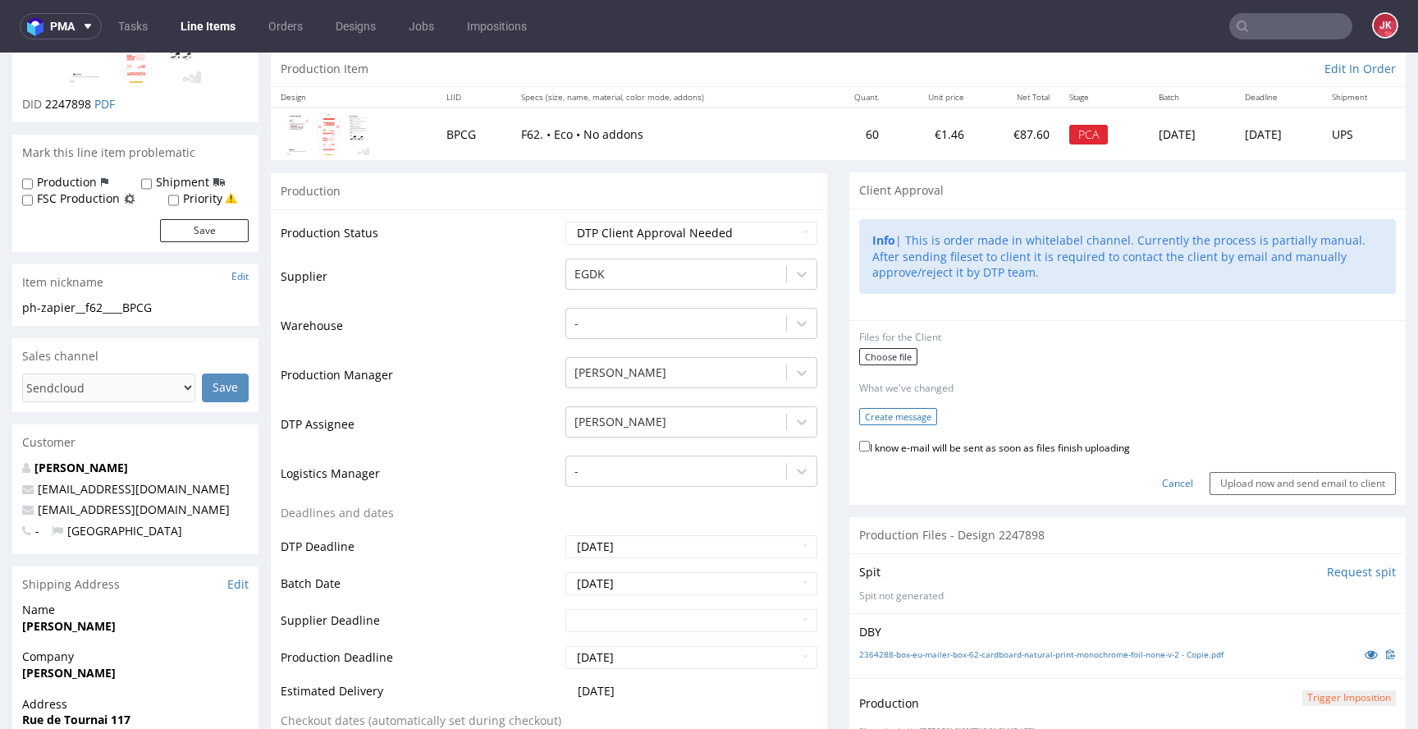
click at [896, 423] on button "Create message" at bounding box center [898, 416] width 78 height 17
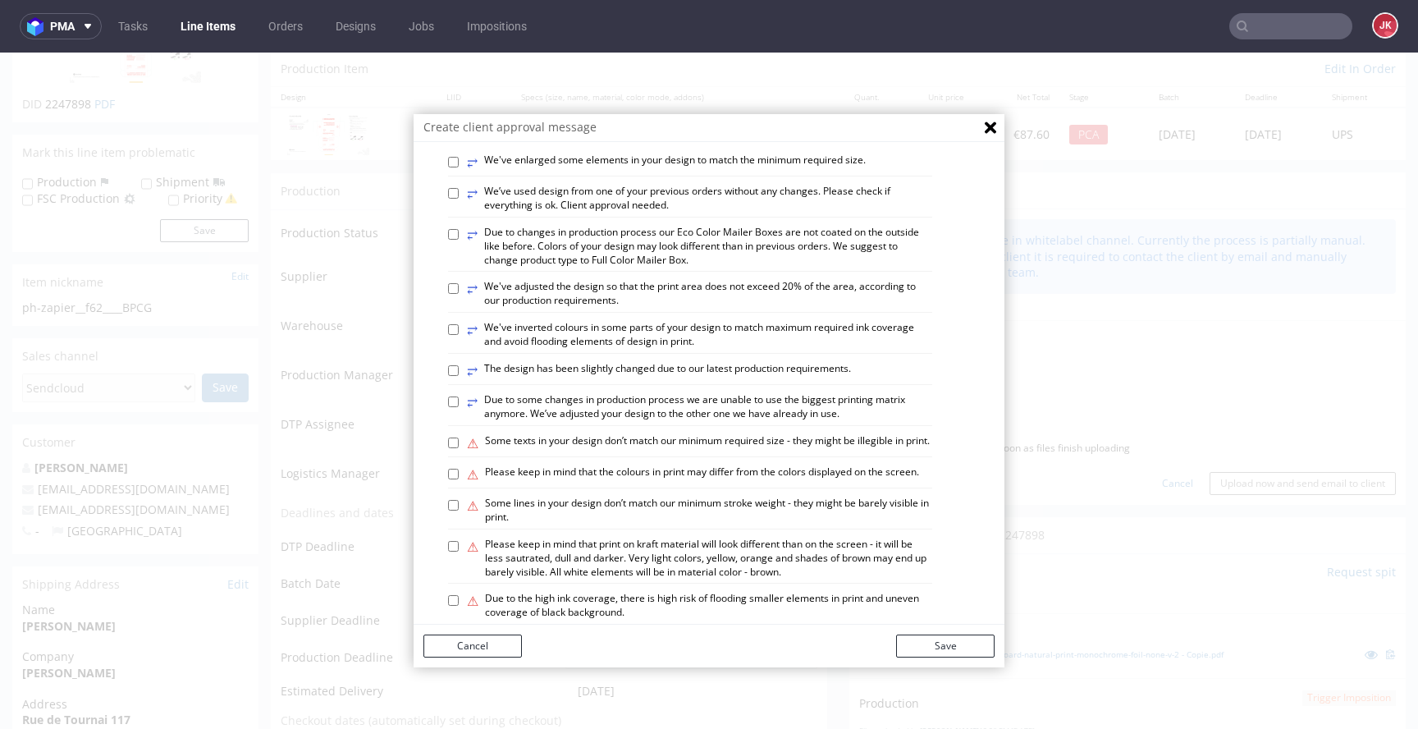
scroll to position [959, 0]
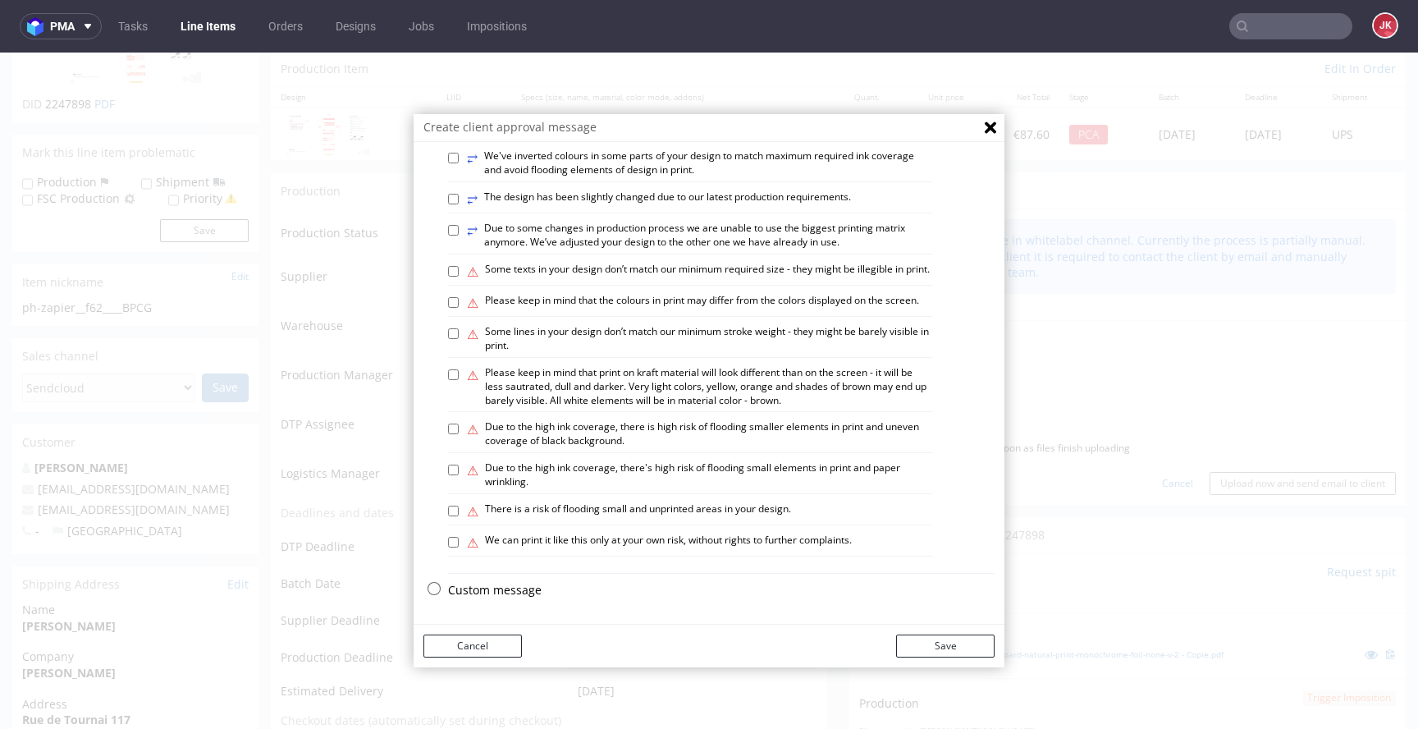
click at [643, 382] on label "⚠ Please keep in mind that print on kraft material will look different than on …" at bounding box center [699, 386] width 465 height 41
click at [459, 380] on input "⚠ Please keep in mind that print on kraft material will look different than on …" at bounding box center [453, 374] width 11 height 11
checkbox input "true"
click at [937, 648] on button "Save" at bounding box center [945, 646] width 98 height 23
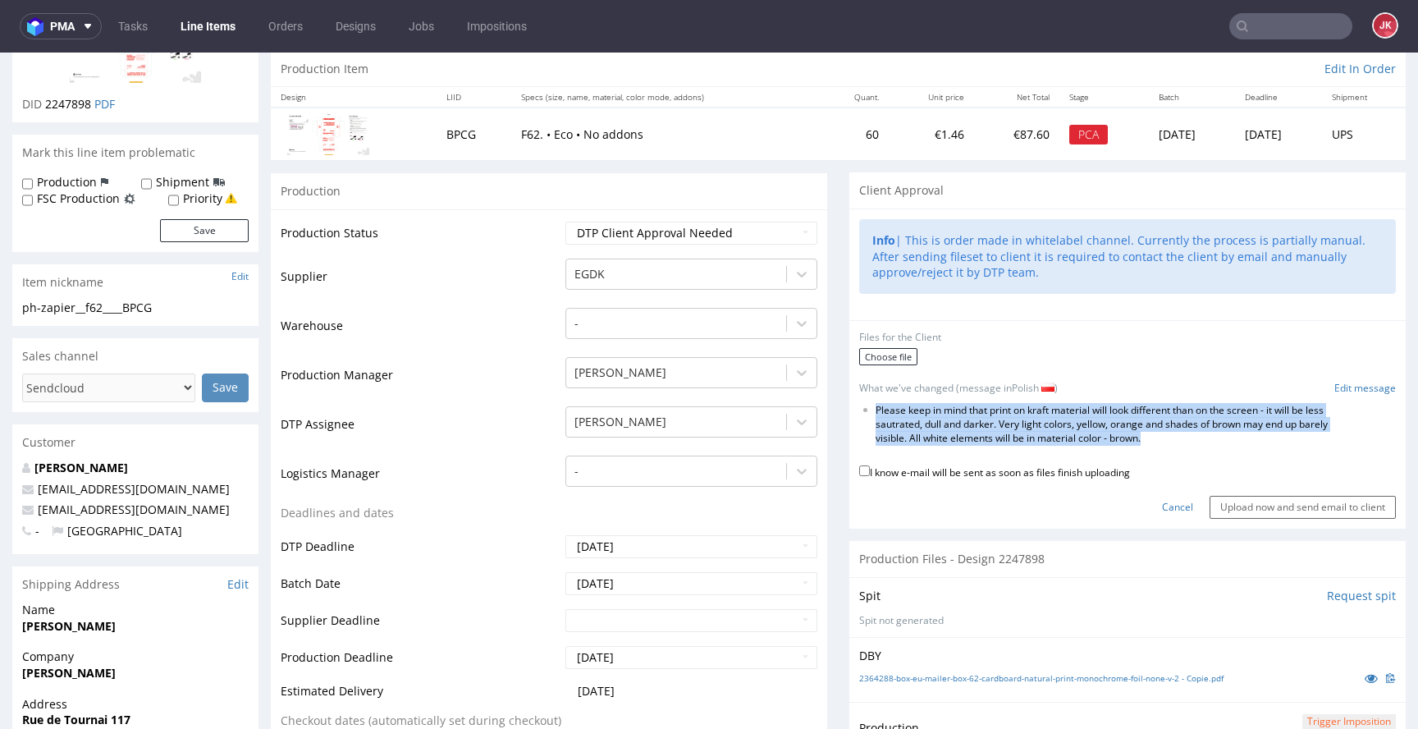
drag, startPoint x: 864, startPoint y: 412, endPoint x: 1212, endPoint y: 443, distance: 348.6
click at [1212, 443] on li "Please keep in mind that print on kraft material will look different than on th…" at bounding box center [1110, 424] width 468 height 41
copy li "Please keep in mind that print on kraft material will look different than on th…"
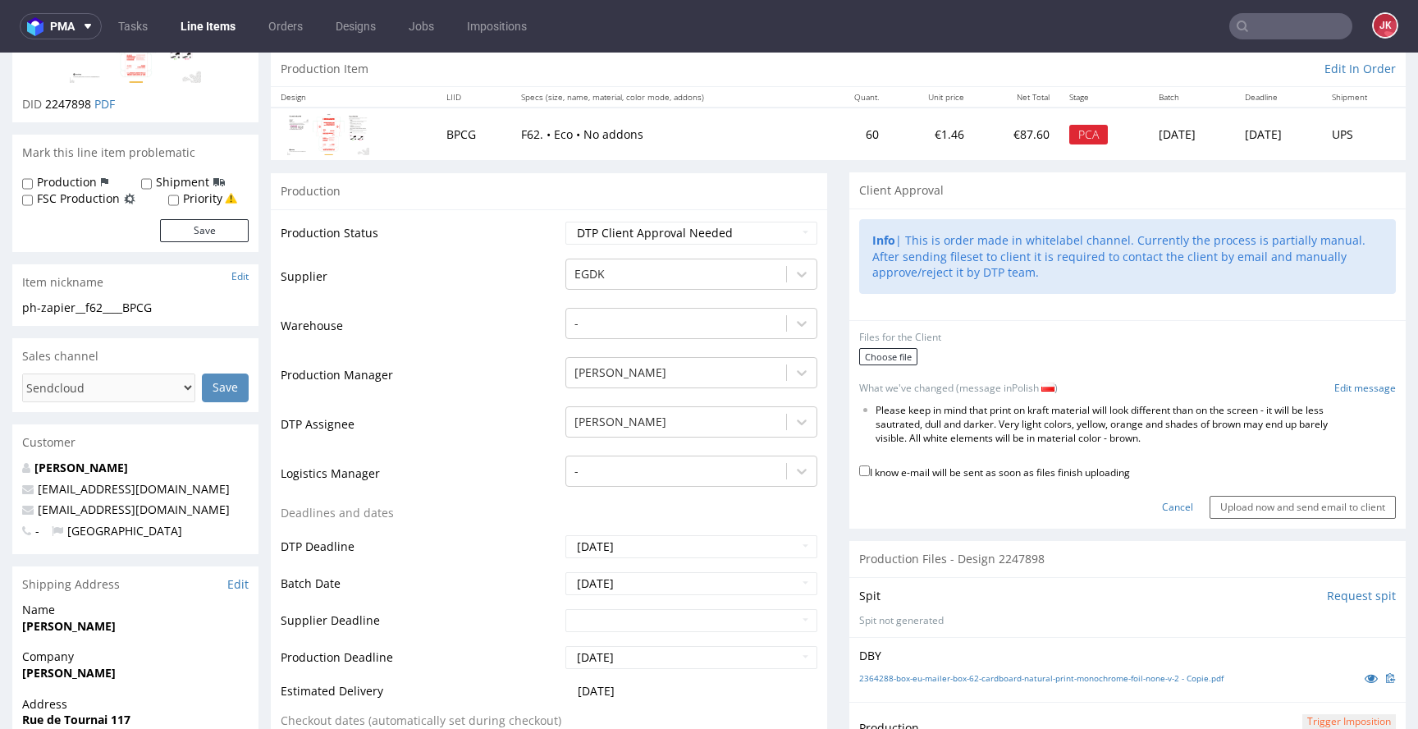
drag, startPoint x: 827, startPoint y: 449, endPoint x: 879, endPoint y: 457, distance: 53.2
click at [1162, 504] on link "Cancel" at bounding box center [1177, 508] width 31 height 14
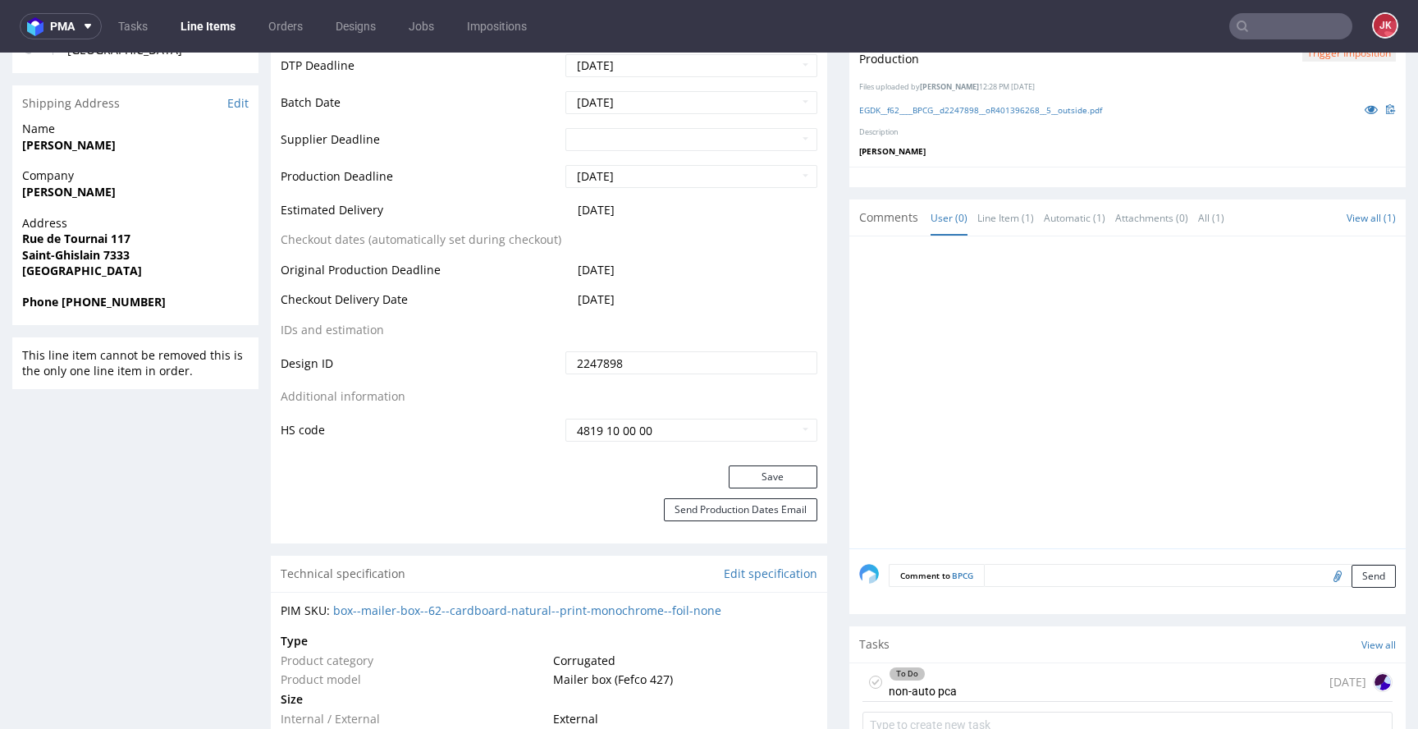
scroll to position [914, 0]
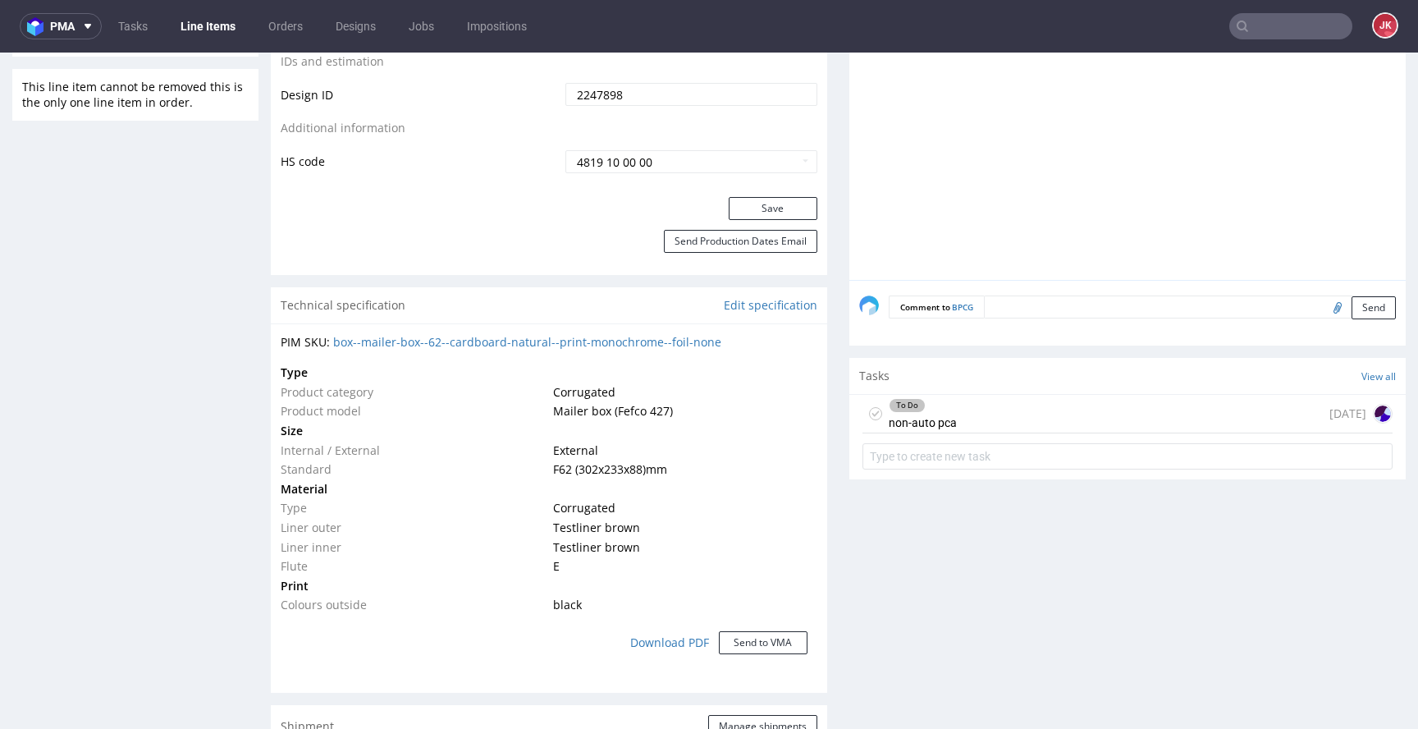
click at [923, 413] on div "To Do non-auto pca" at bounding box center [923, 414] width 68 height 38
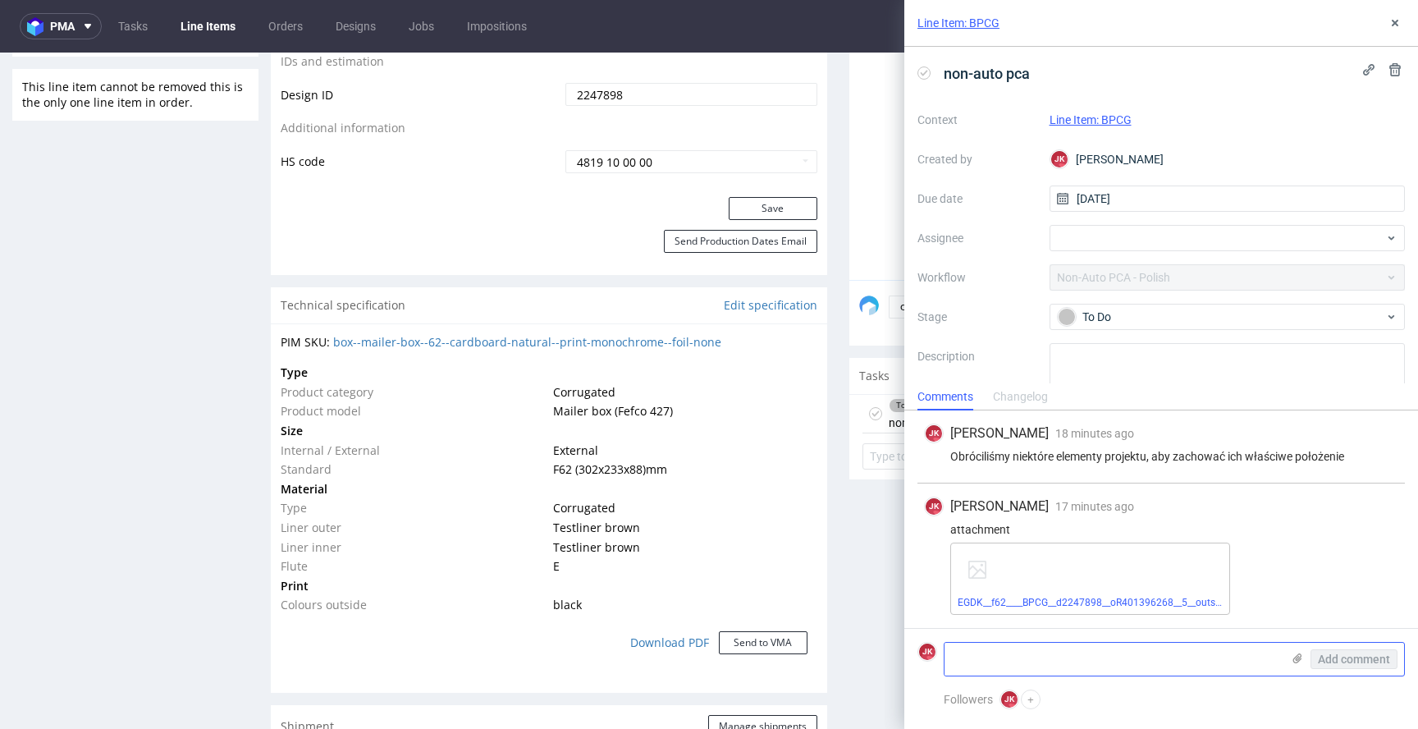
click at [1032, 654] on textarea at bounding box center [1113, 659] width 337 height 33
paste textarea "Należy pamiętać, że wydruk na materiale typu kraft będzie wyglądał inaczej niż …"
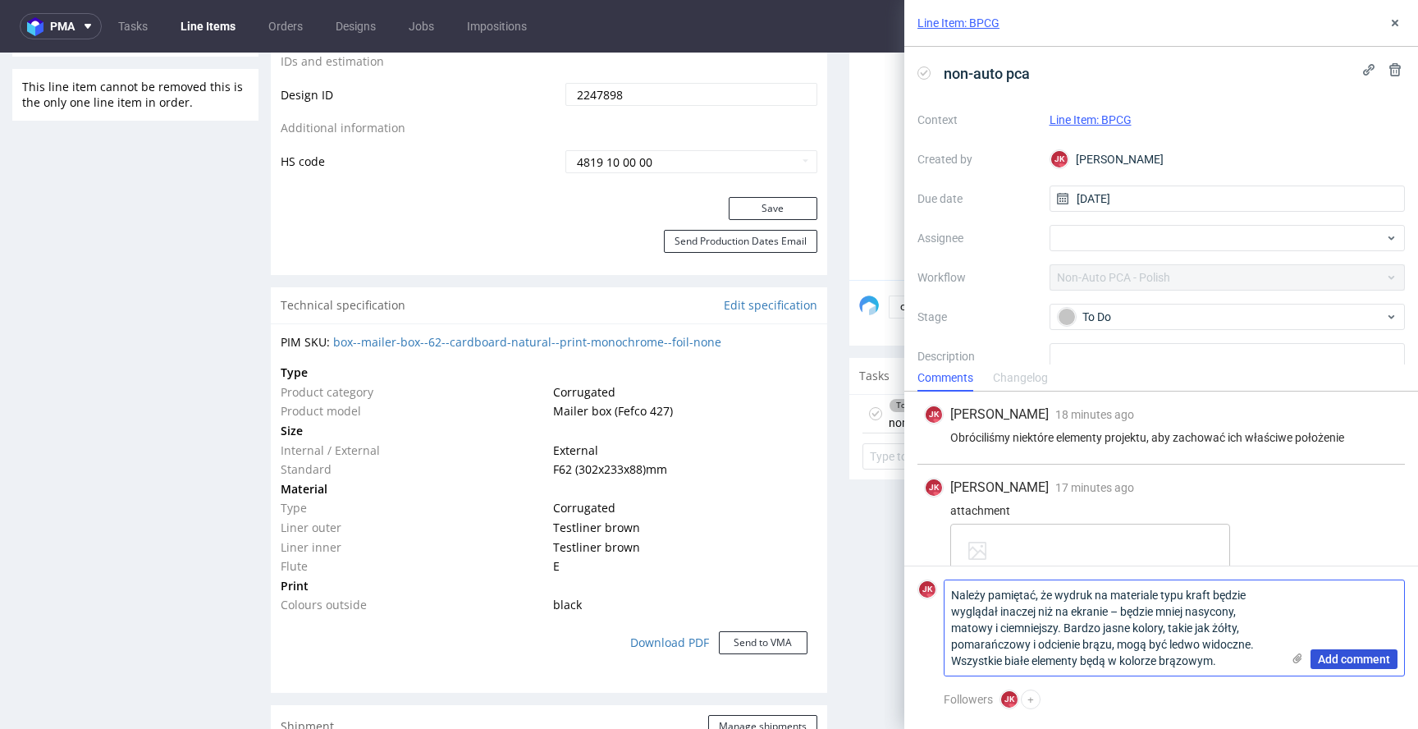
type textarea "Należy pamiętać, że wydruk na materiale typu kraft będzie wyglądał inaczej niż …"
click at [1354, 653] on span "Add comment" at bounding box center [1354, 658] width 72 height 11
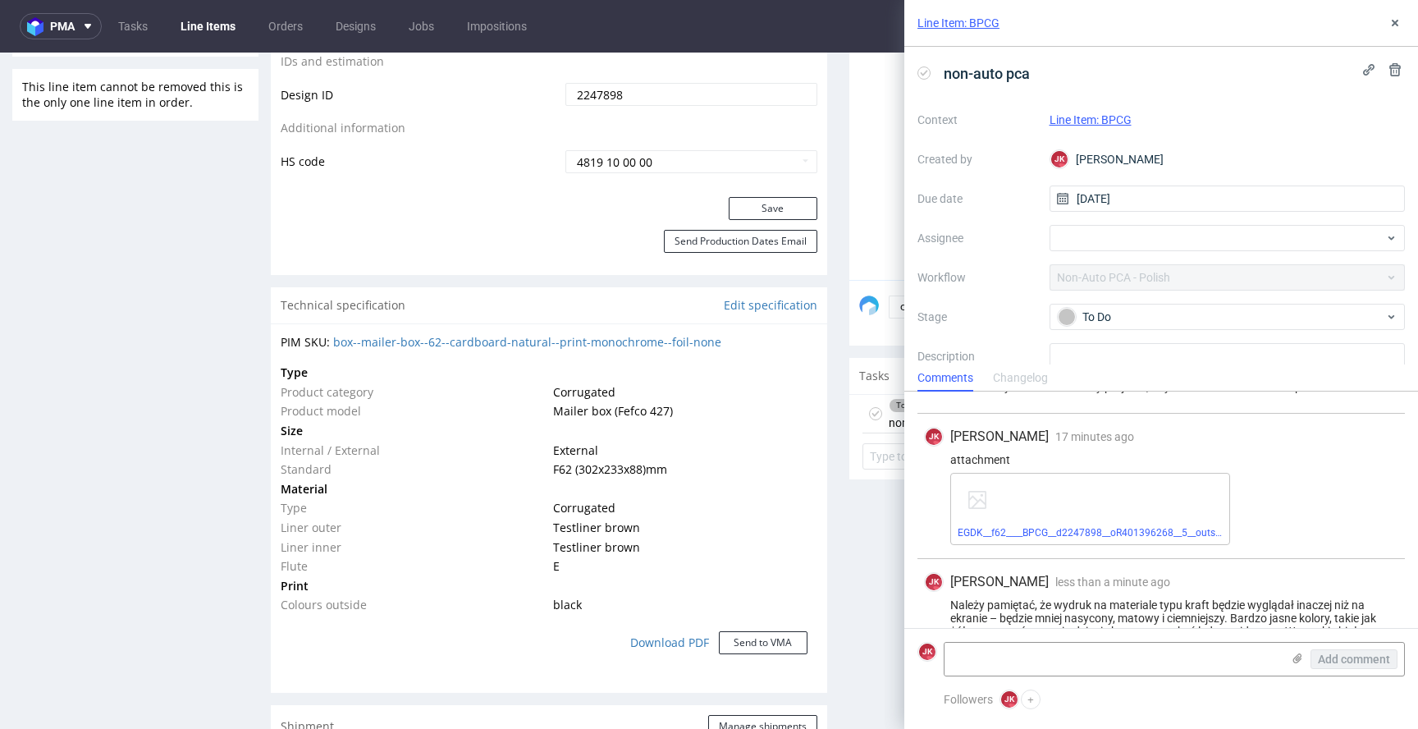
scroll to position [94, 0]
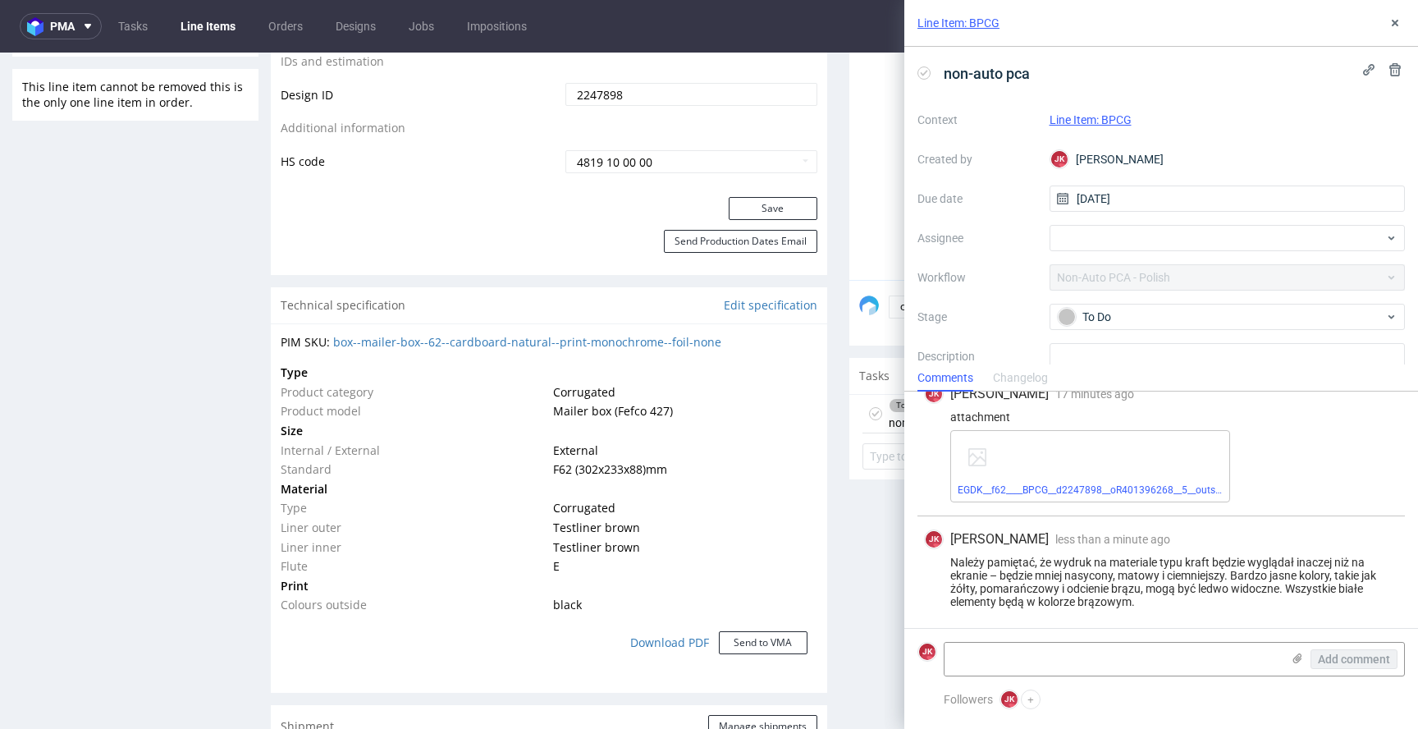
click at [823, 477] on div "Progress Payment Paid Sun 10 Aug Design Locked DTP DTP Client Approval Needed T…" at bounding box center [838, 404] width 1135 height 2425
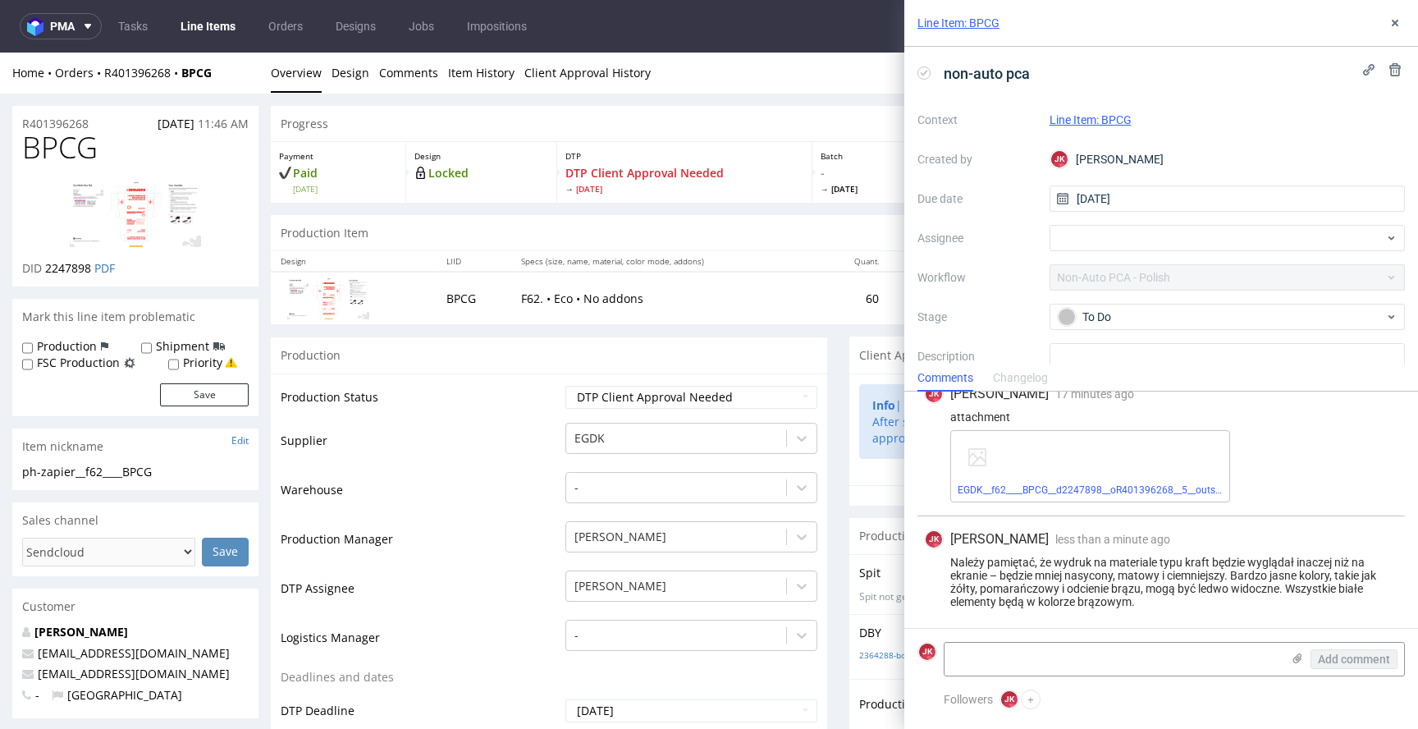
click at [1015, 236] on label "Assignee" at bounding box center [977, 238] width 119 height 20
click at [1395, 30] on button at bounding box center [1396, 23] width 20 height 20
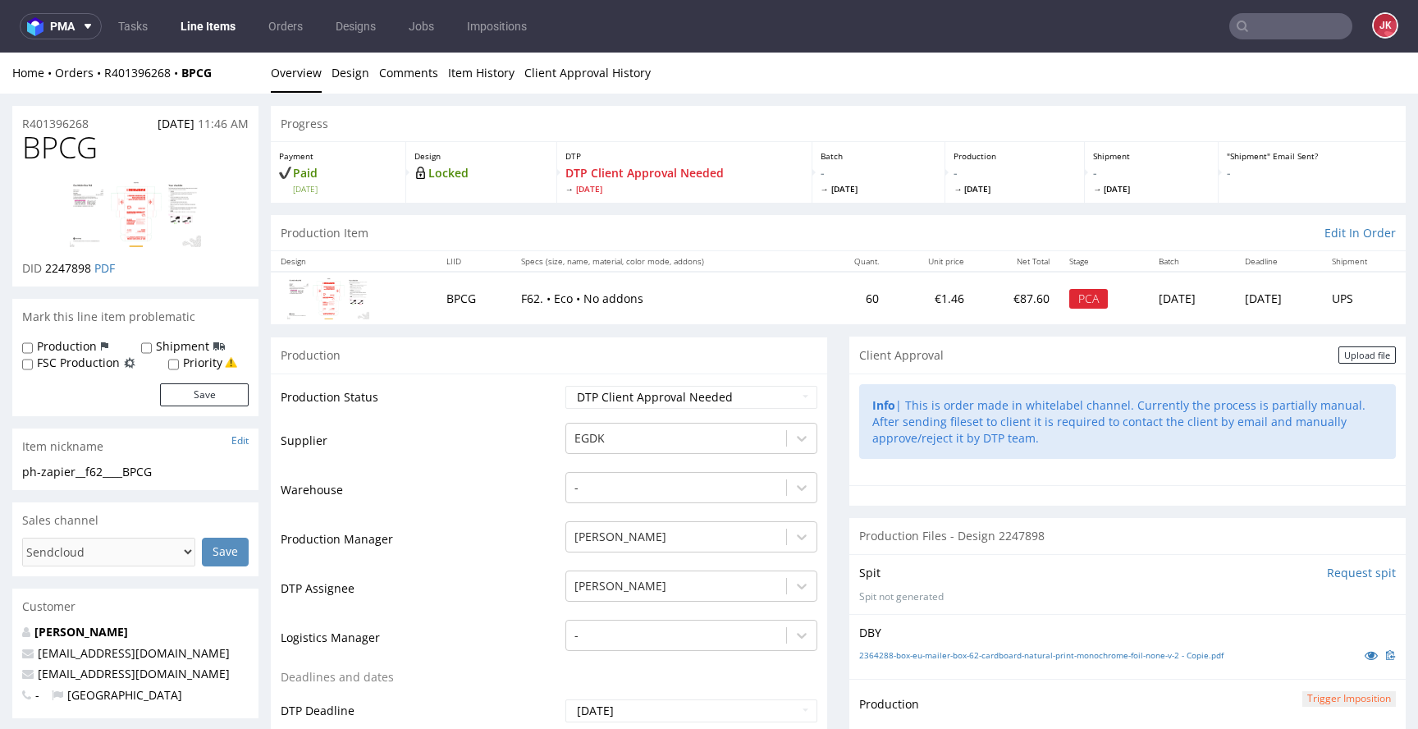
click at [206, 25] on link "Line Items" at bounding box center [208, 26] width 75 height 26
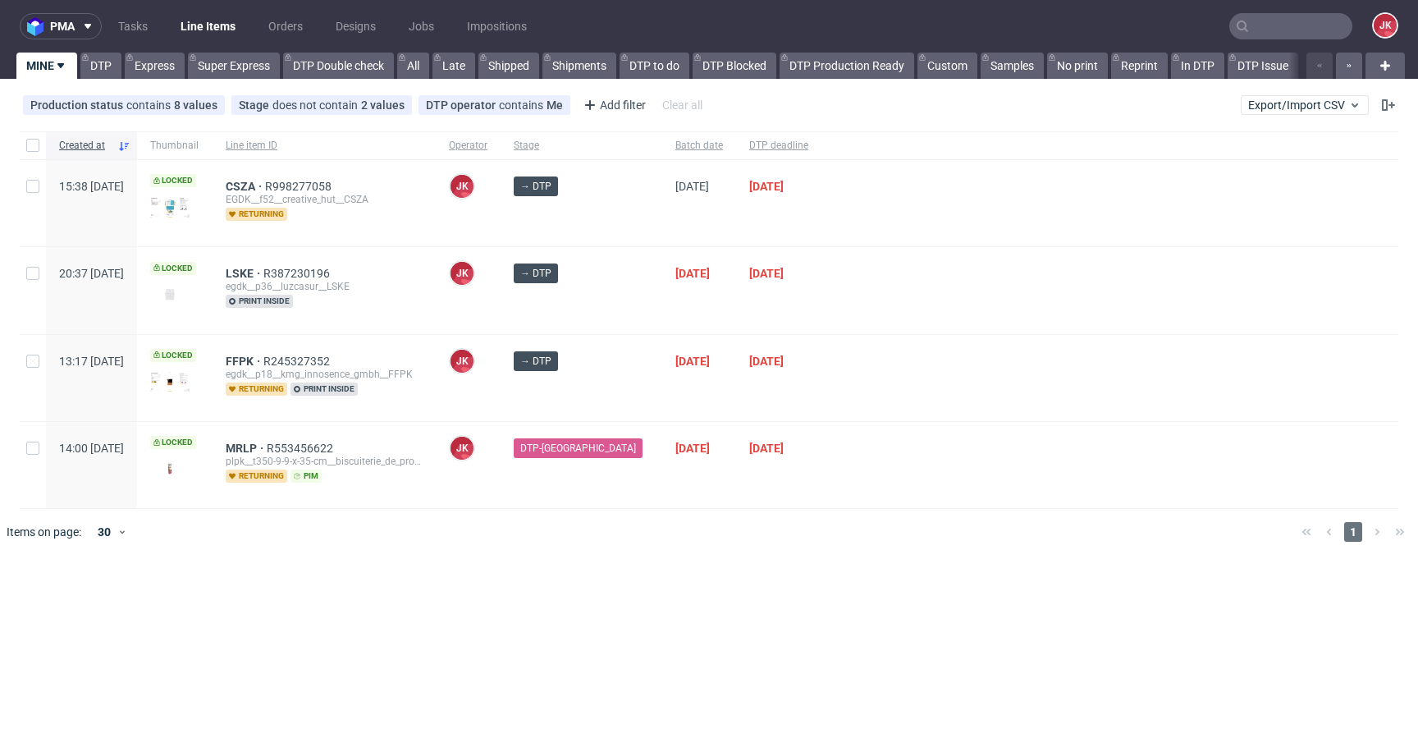
click at [880, 367] on div at bounding box center [1110, 378] width 577 height 86
click at [501, 385] on div "[PERSON_NAME] [PERSON_NAME]" at bounding box center [468, 378] width 65 height 86
click at [263, 358] on span "FFPK" at bounding box center [245, 361] width 38 height 13
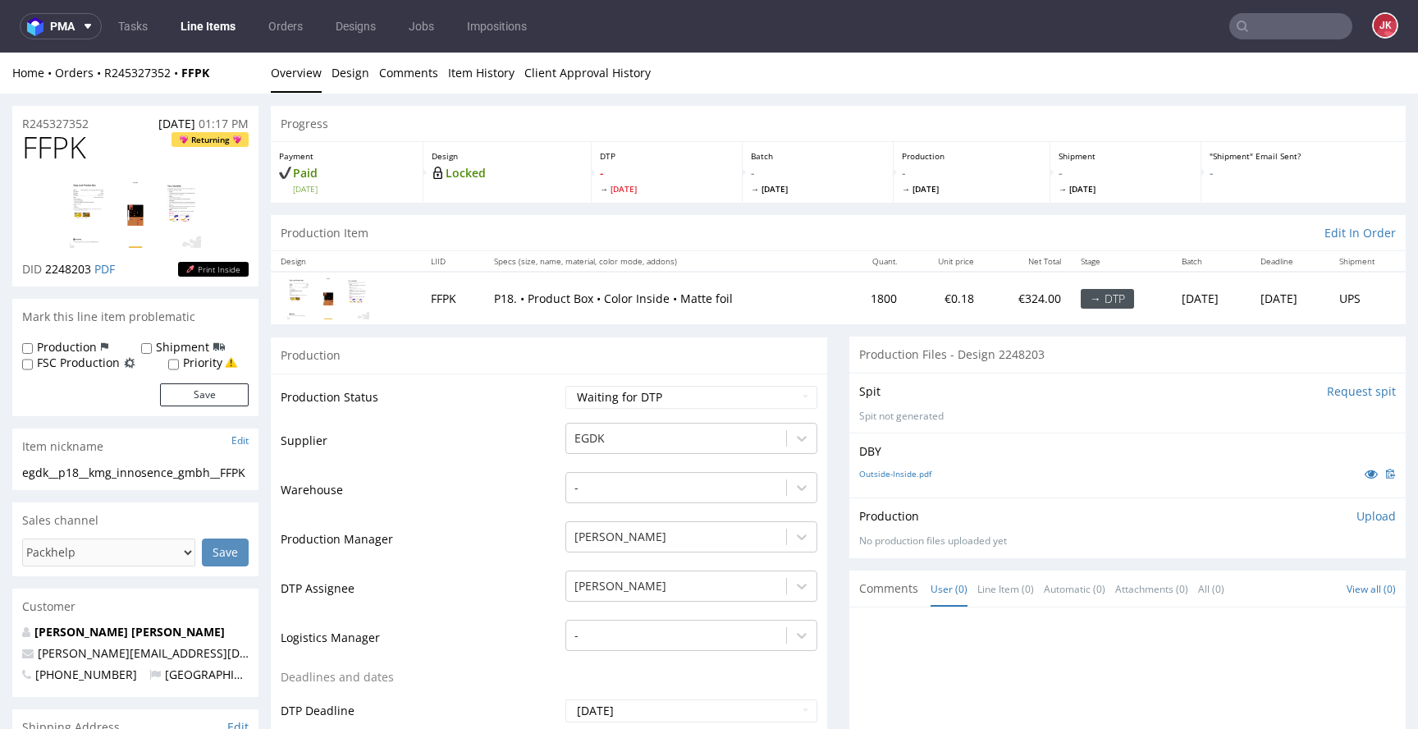
scroll to position [1, 0]
click at [1365, 476] on icon at bounding box center [1371, 473] width 13 height 11
click at [521, 455] on td "Supplier" at bounding box center [421, 445] width 281 height 49
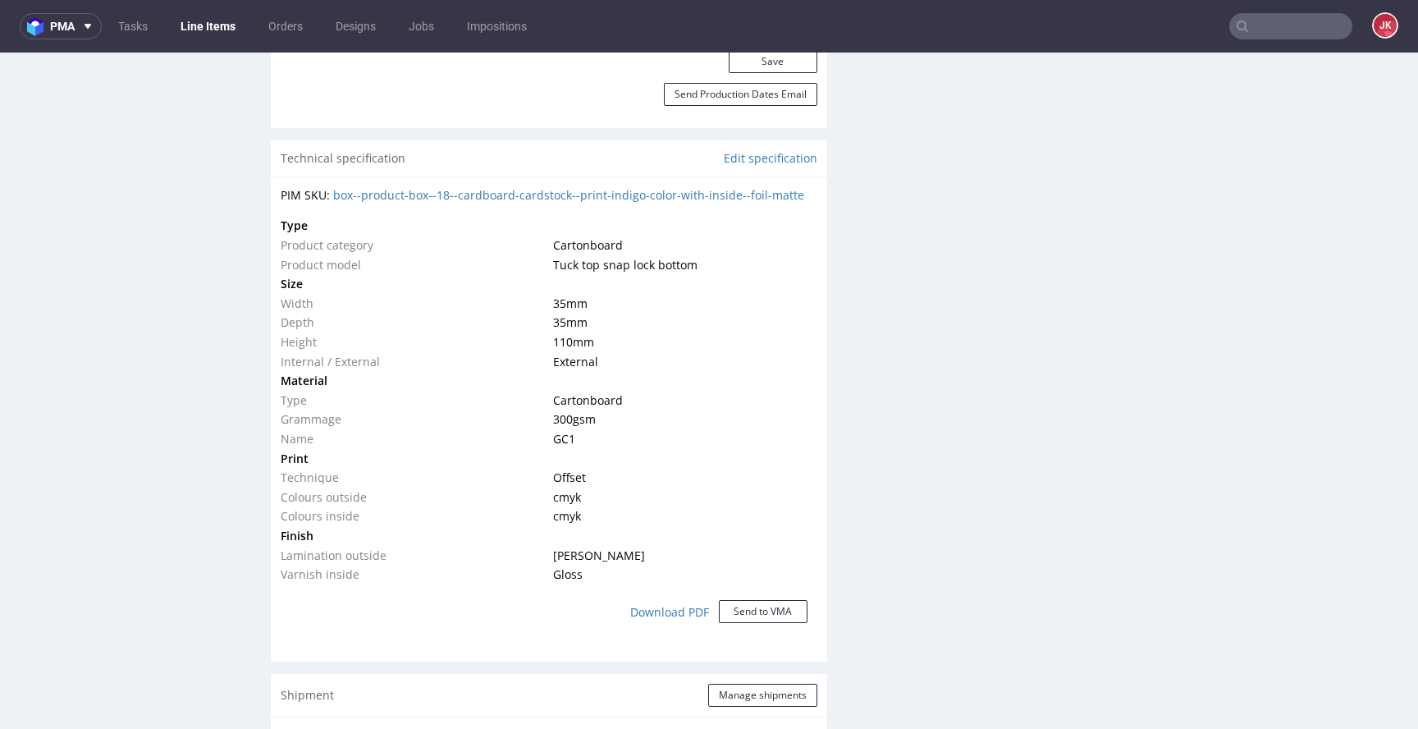
scroll to position [1061, 0]
click at [521, 449] on td "Print" at bounding box center [415, 458] width 268 height 20
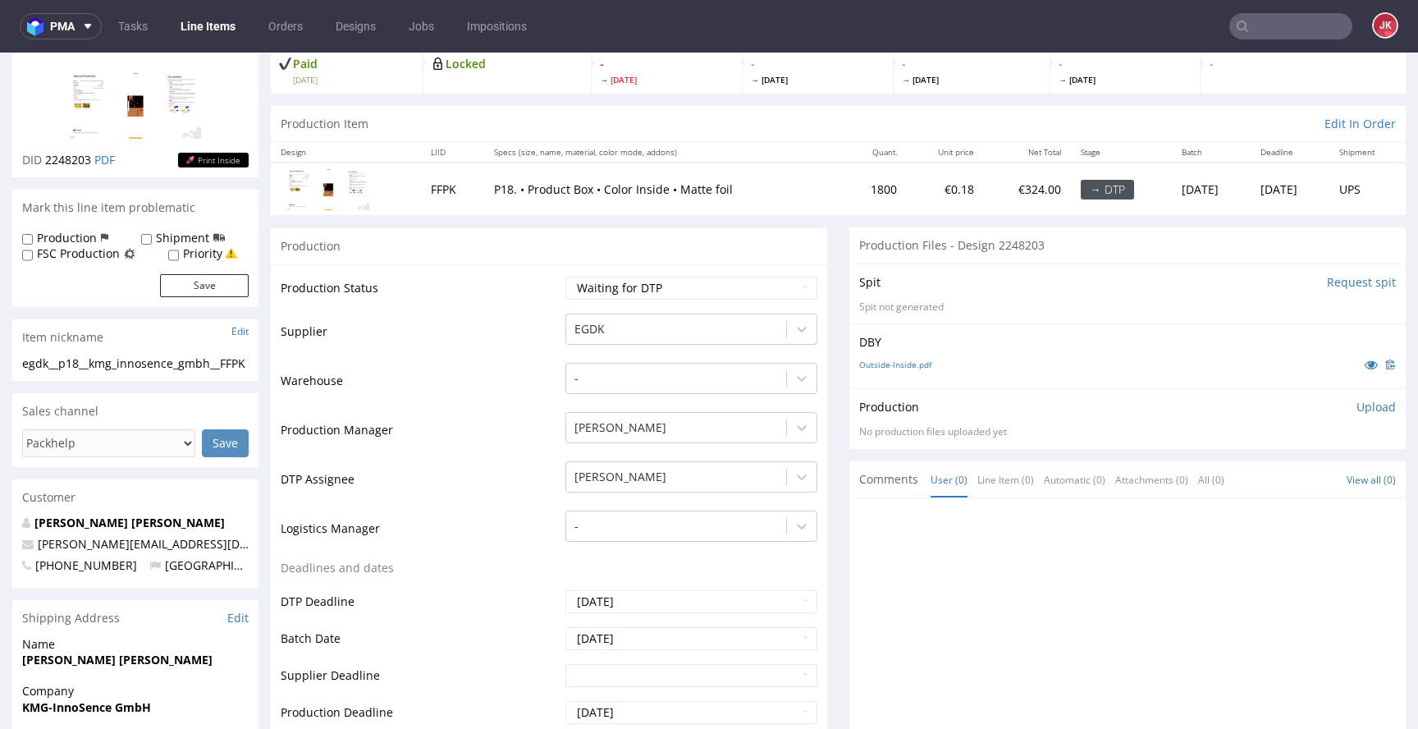
scroll to position [0, 0]
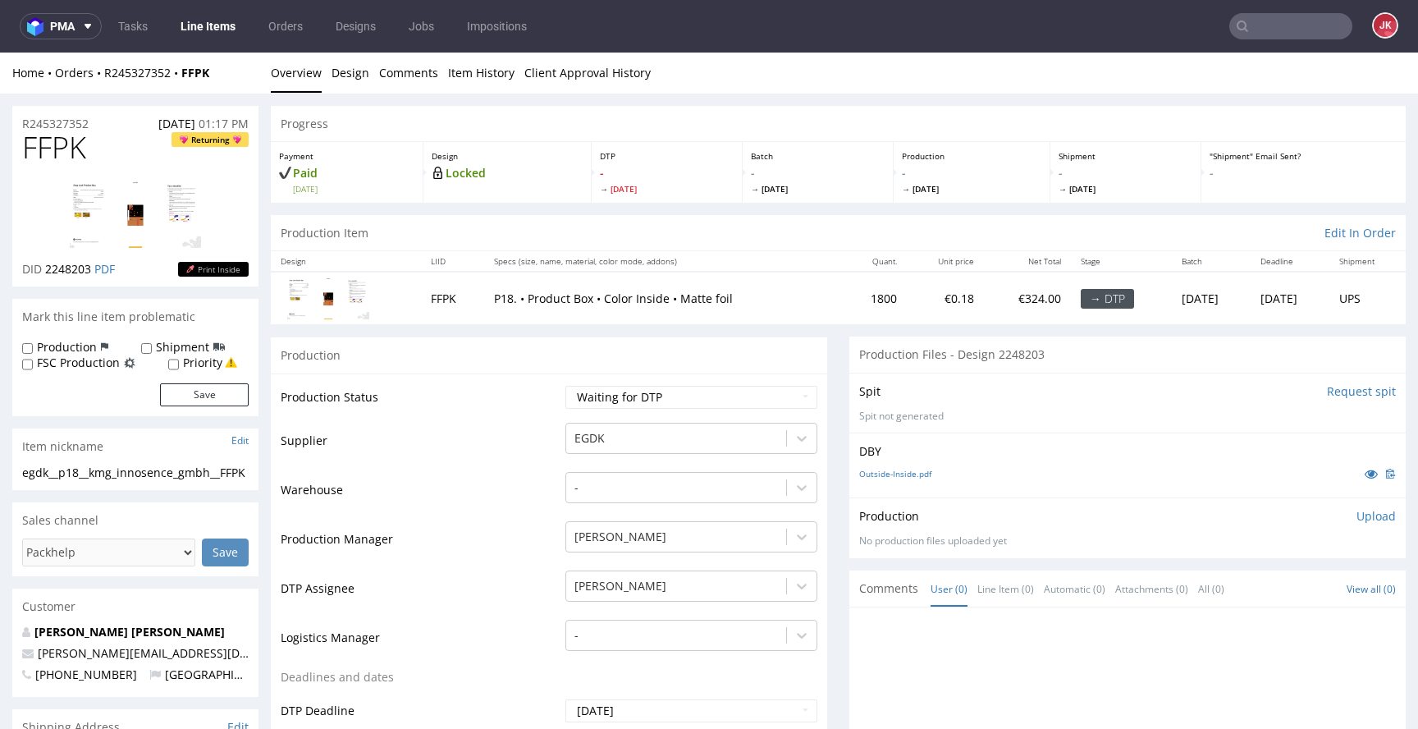
click at [86, 209] on img at bounding box center [135, 214] width 131 height 67
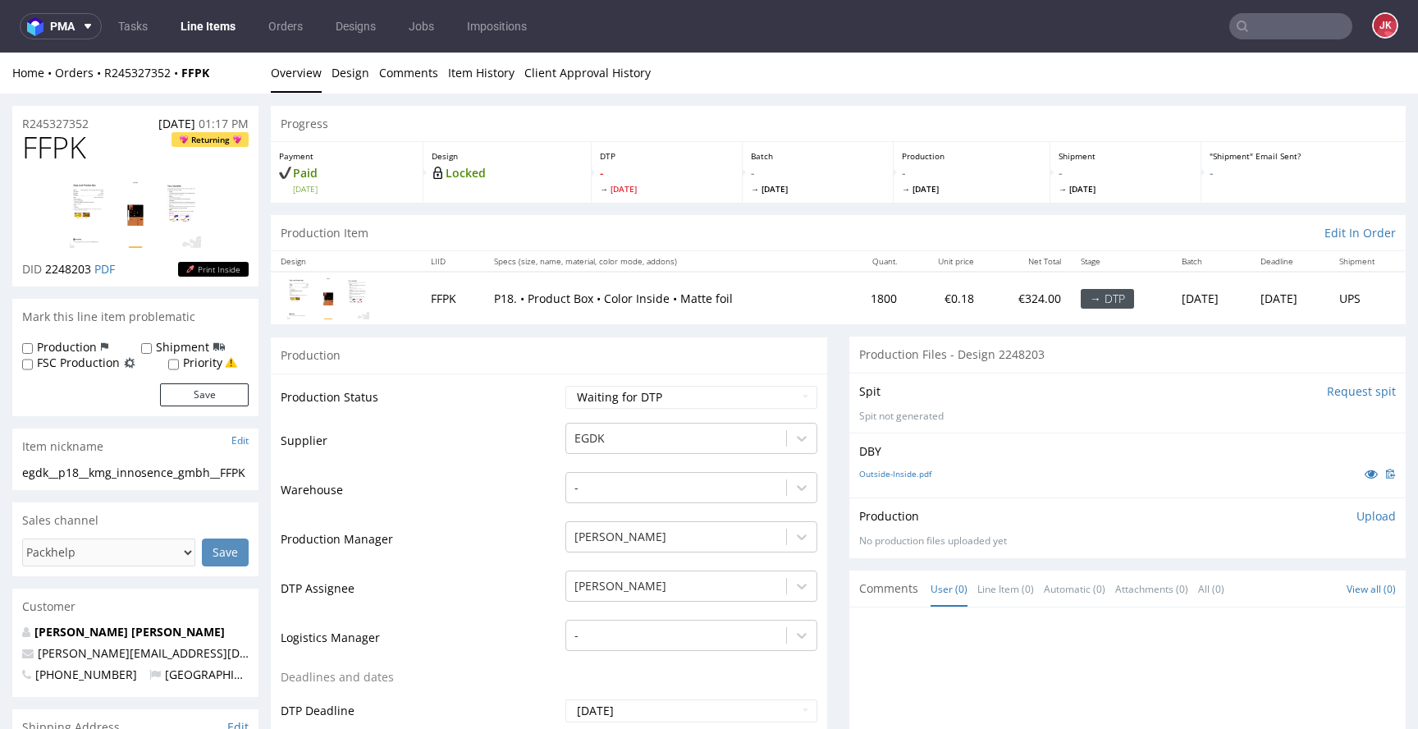
click at [543, 484] on td "Warehouse" at bounding box center [421, 494] width 281 height 49
click at [98, 639] on link "[PERSON_NAME] [PERSON_NAME]" at bounding box center [129, 632] width 190 height 16
click at [589, 400] on select "Waiting for Artwork Waiting for Diecut Waiting for Mockup Waiting for DTP Waiti…" at bounding box center [692, 397] width 252 height 23
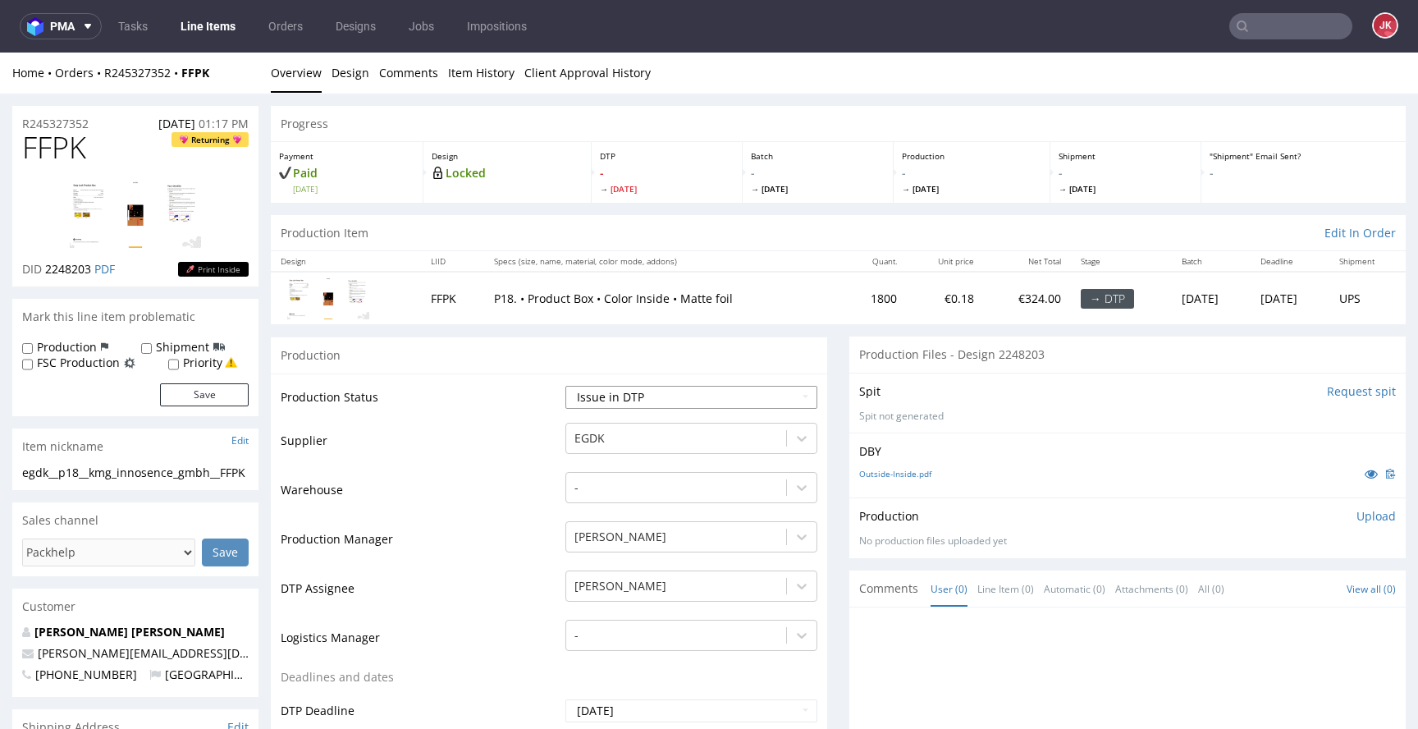
click at [566, 386] on select "Waiting for Artwork Waiting for Diecut Waiting for Mockup Waiting for DTP Waiti…" at bounding box center [692, 397] width 252 height 23
click at [632, 405] on select "Waiting for Artwork Waiting for Diecut Waiting for Mockup Waiting for DTP Waiti…" at bounding box center [692, 397] width 252 height 23
select select "dtp_in_process"
click at [566, 386] on select "Waiting for Artwork Waiting for Diecut Waiting for Mockup Waiting for DTP Waiti…" at bounding box center [692, 397] width 252 height 23
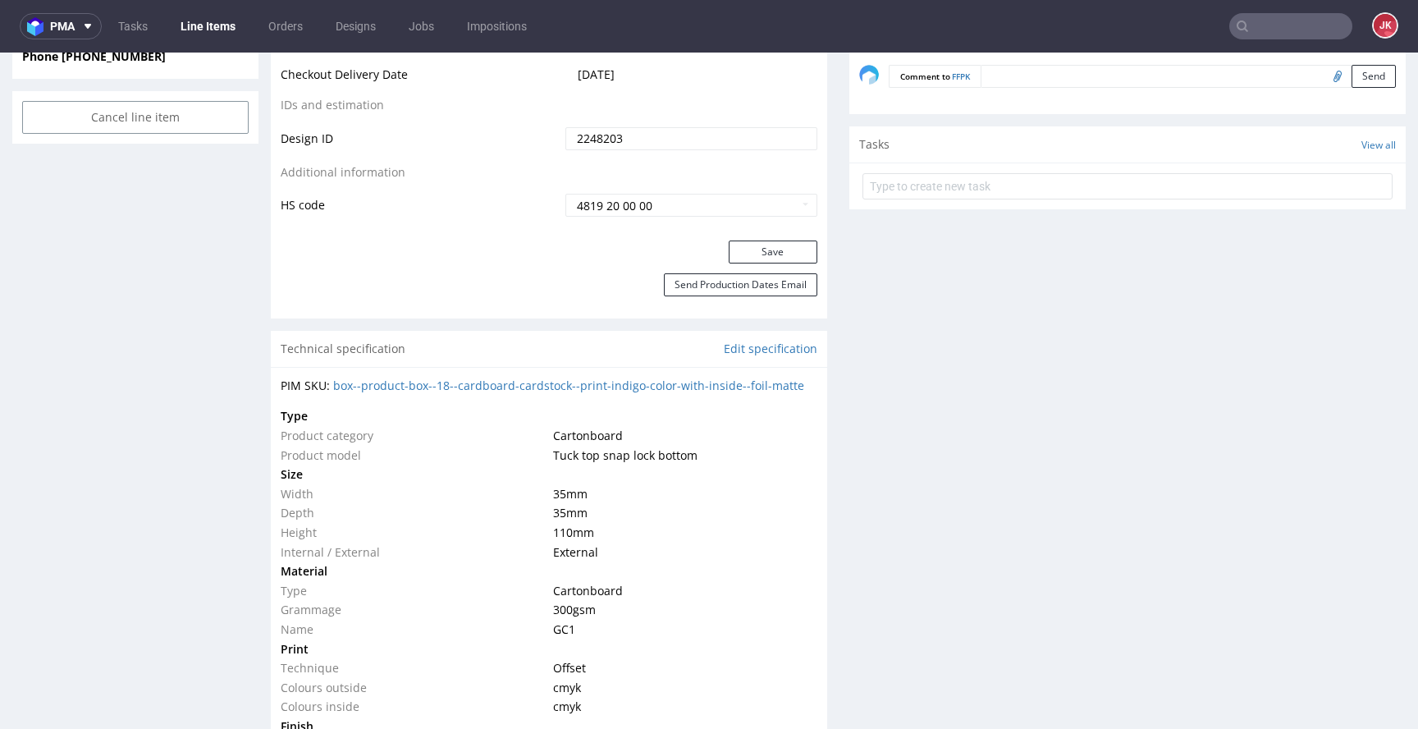
scroll to position [923, 0]
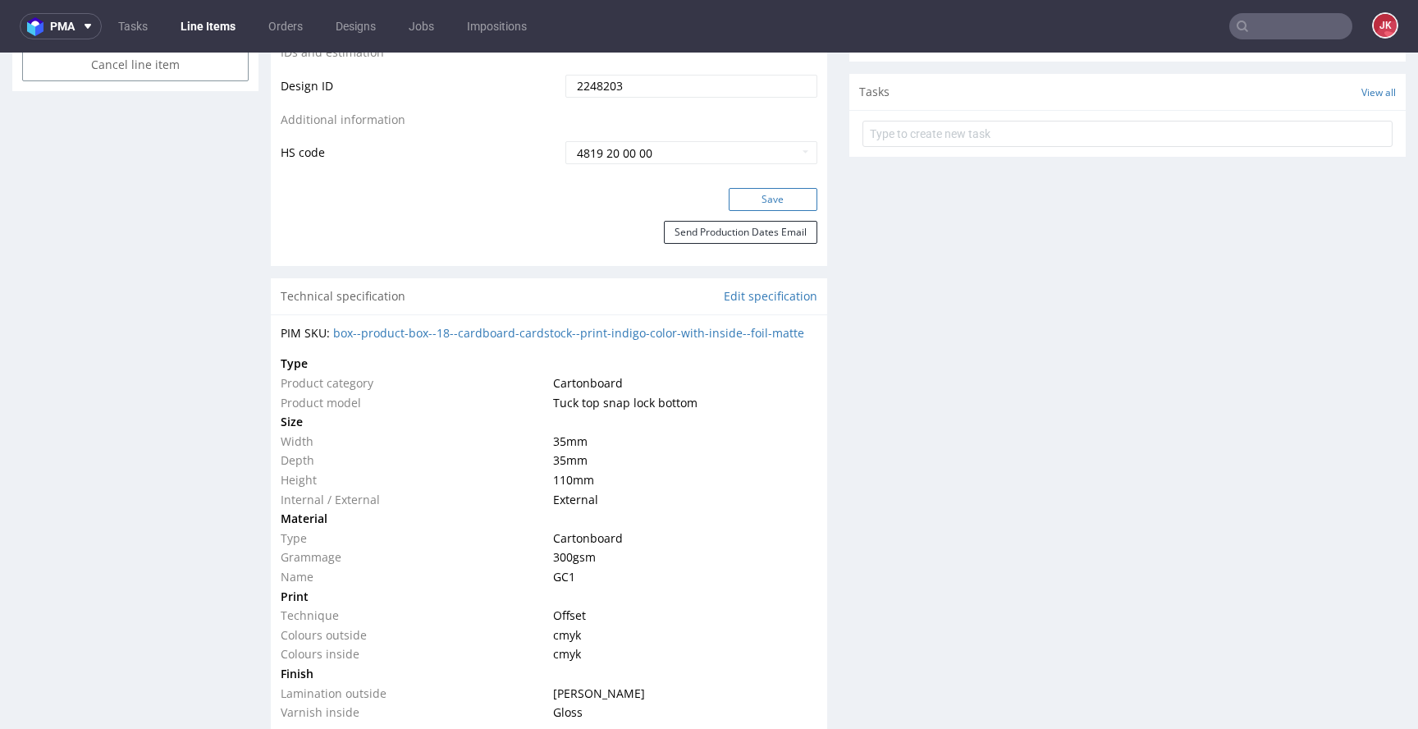
click at [759, 191] on button "Save" at bounding box center [773, 199] width 89 height 23
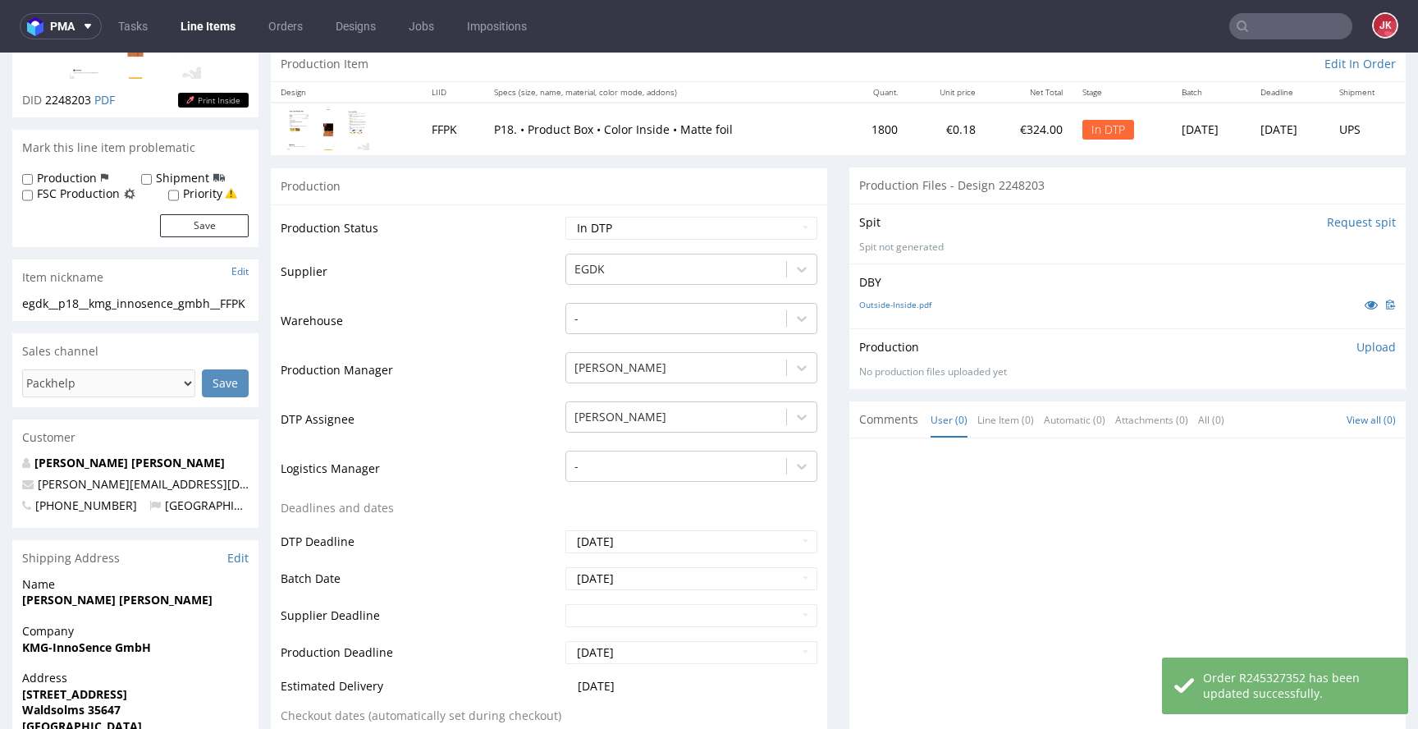
scroll to position [0, 0]
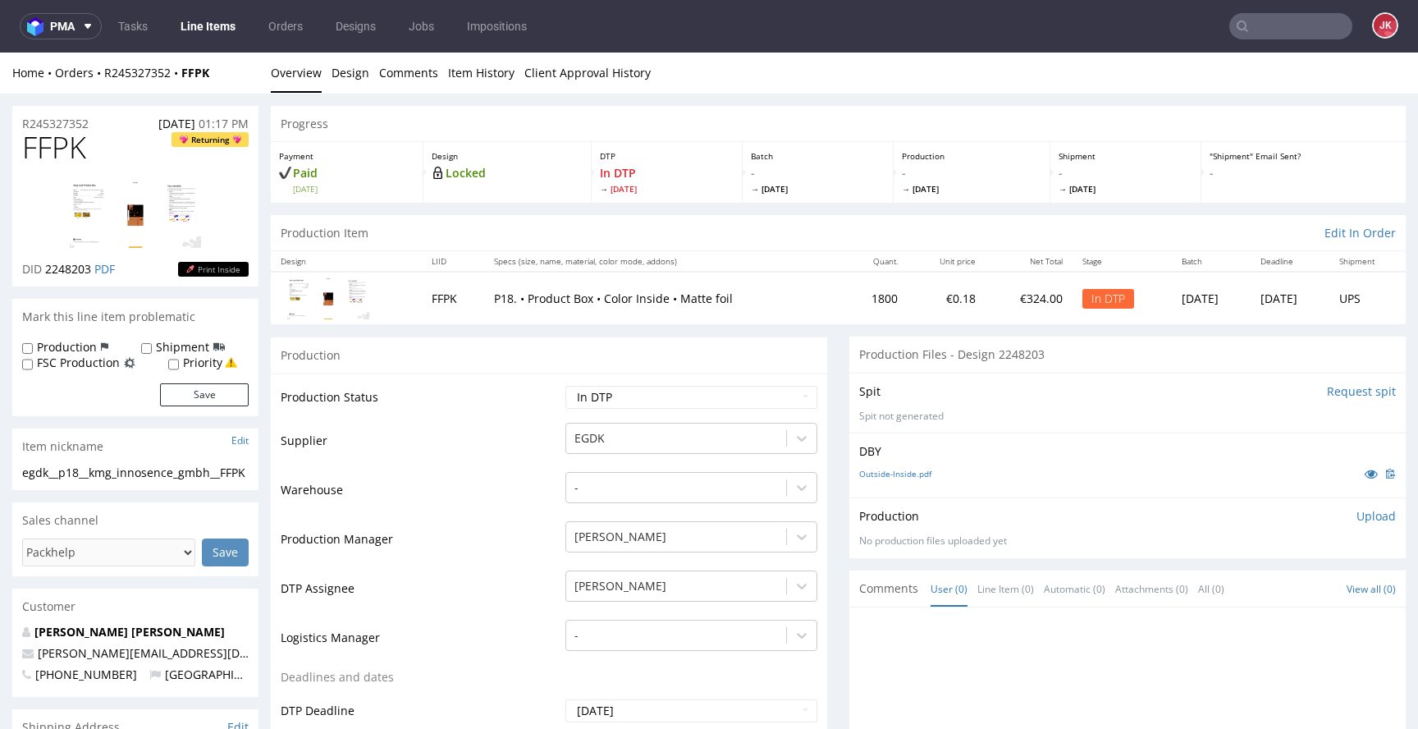
drag, startPoint x: 541, startPoint y: 400, endPoint x: 557, endPoint y: 385, distance: 22.1
click at [541, 400] on td "Production Status" at bounding box center [421, 402] width 281 height 37
click at [60, 145] on span "FFPK" at bounding box center [54, 147] width 64 height 33
copy span "FFPK"
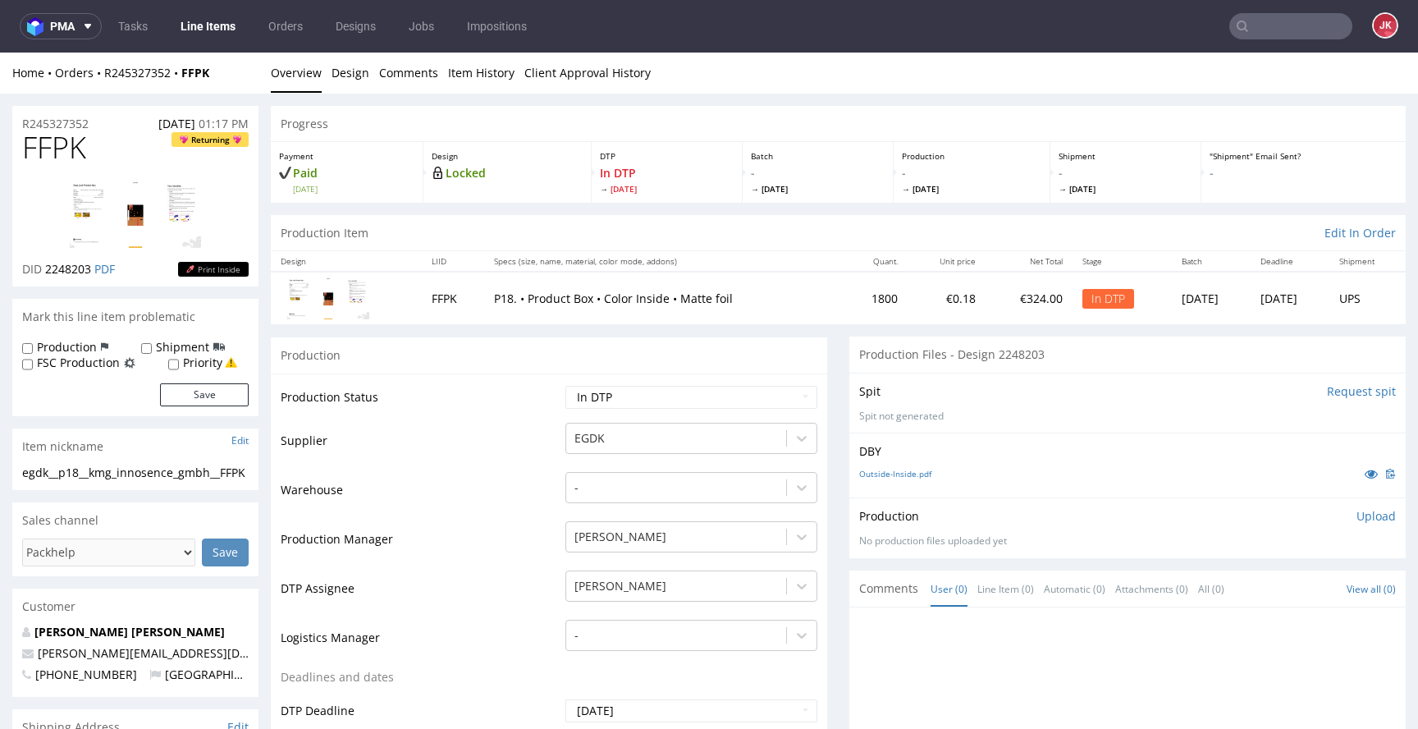
click at [492, 455] on td "Supplier" at bounding box center [421, 445] width 281 height 49
click at [480, 445] on td "Supplier" at bounding box center [421, 445] width 281 height 49
drag, startPoint x: 21, startPoint y: 484, endPoint x: 0, endPoint y: 472, distance: 24.6
copy div "egdk__p18__kmg_innosence_gmbh__FFPK"
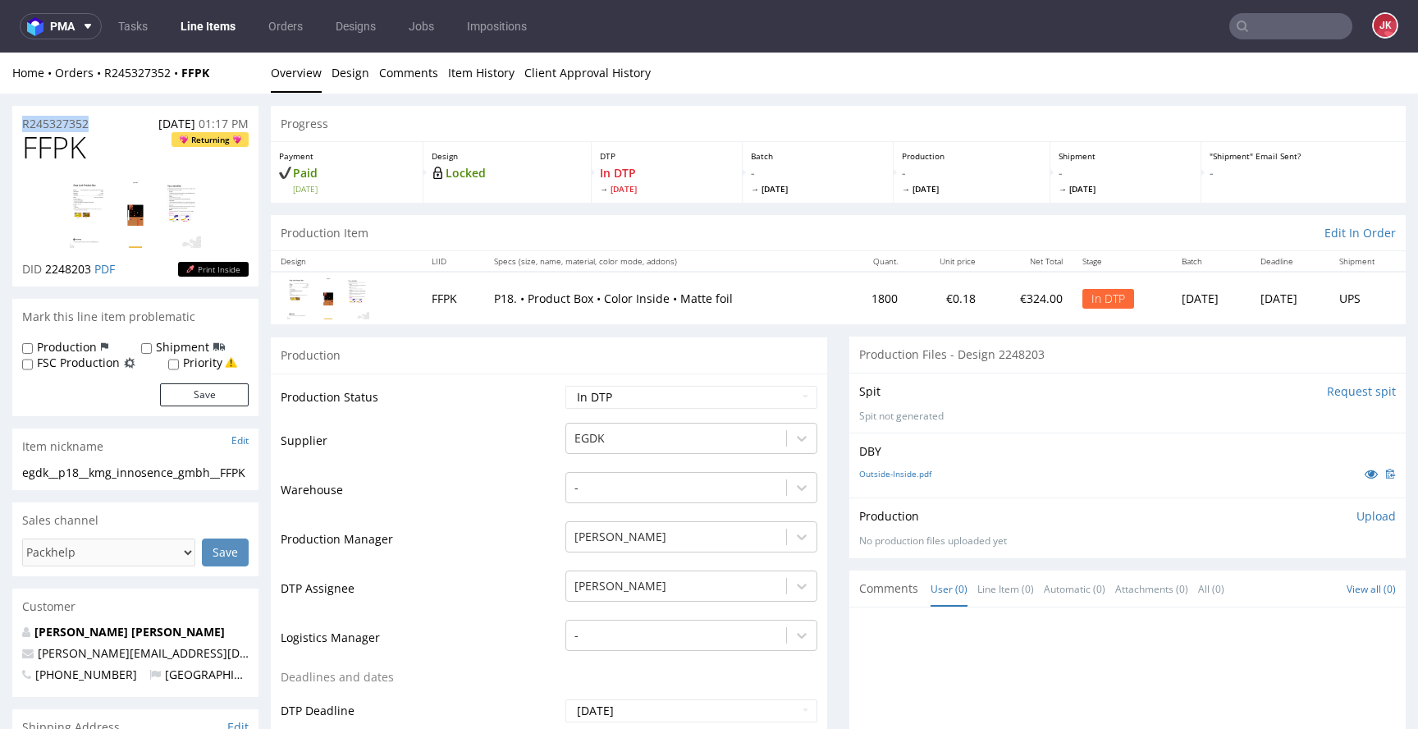
drag, startPoint x: 111, startPoint y: 120, endPoint x: 7, endPoint y: 123, distance: 103.5
copy p "R245327352"
drag, startPoint x: 46, startPoint y: 271, endPoint x: 93, endPoint y: 273, distance: 46.8
click at [91, 273] on span "2248203" at bounding box center [68, 269] width 46 height 16
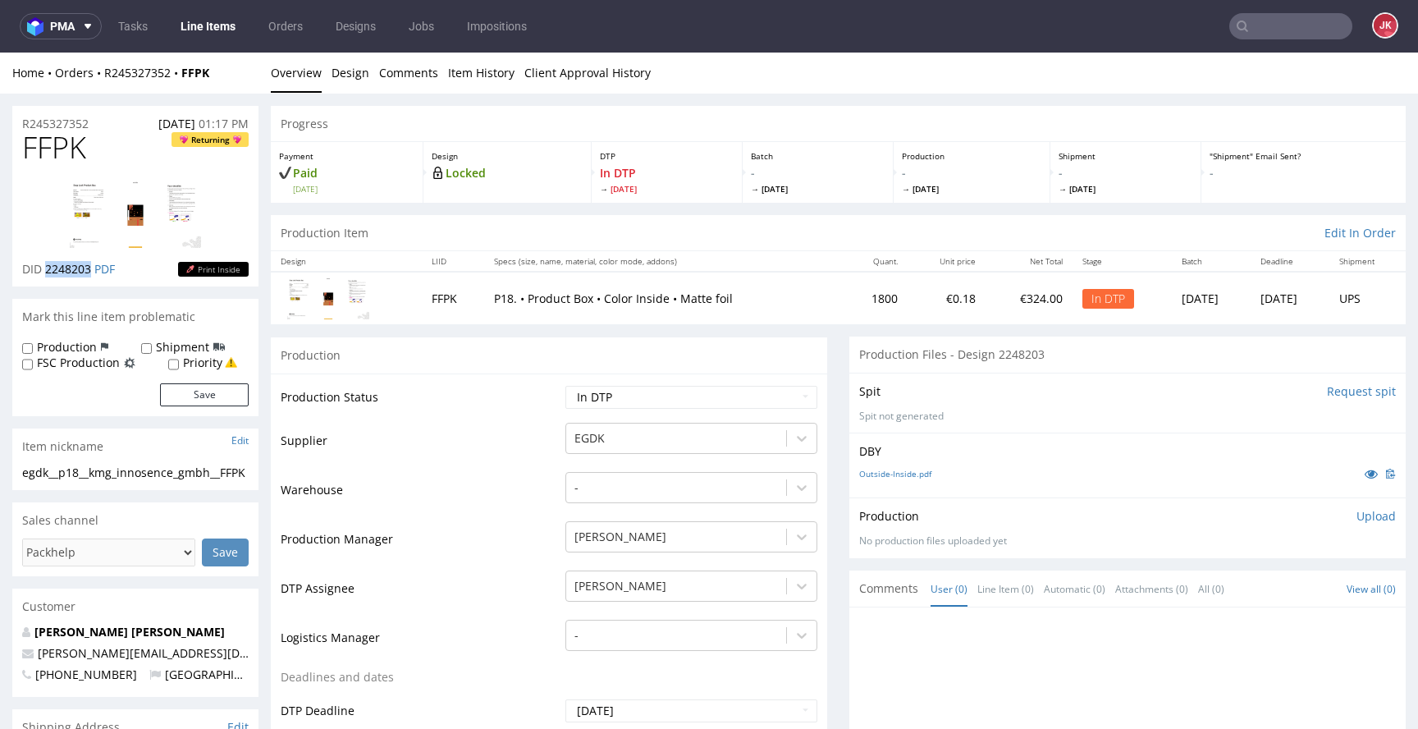
copy span "2248203"
click at [699, 400] on select "Waiting for Artwork Waiting for Diecut Waiting for Mockup Waiting for DTP Waiti…" at bounding box center [692, 397] width 252 height 23
select select "dtp_ca_needed"
click at [566, 386] on select "Waiting for Artwork Waiting for Diecut Waiting for Mockup Waiting for DTP Waiti…" at bounding box center [692, 397] width 252 height 23
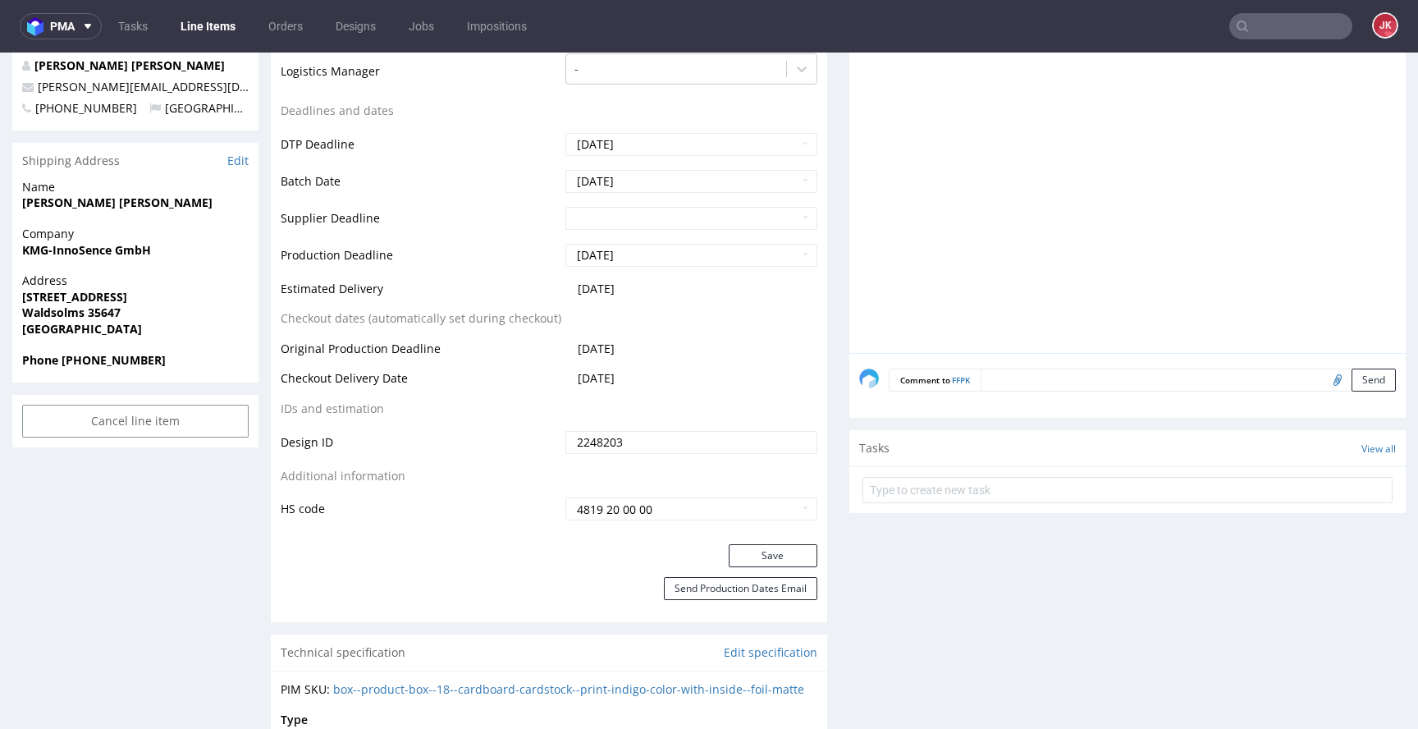
scroll to position [581, 0]
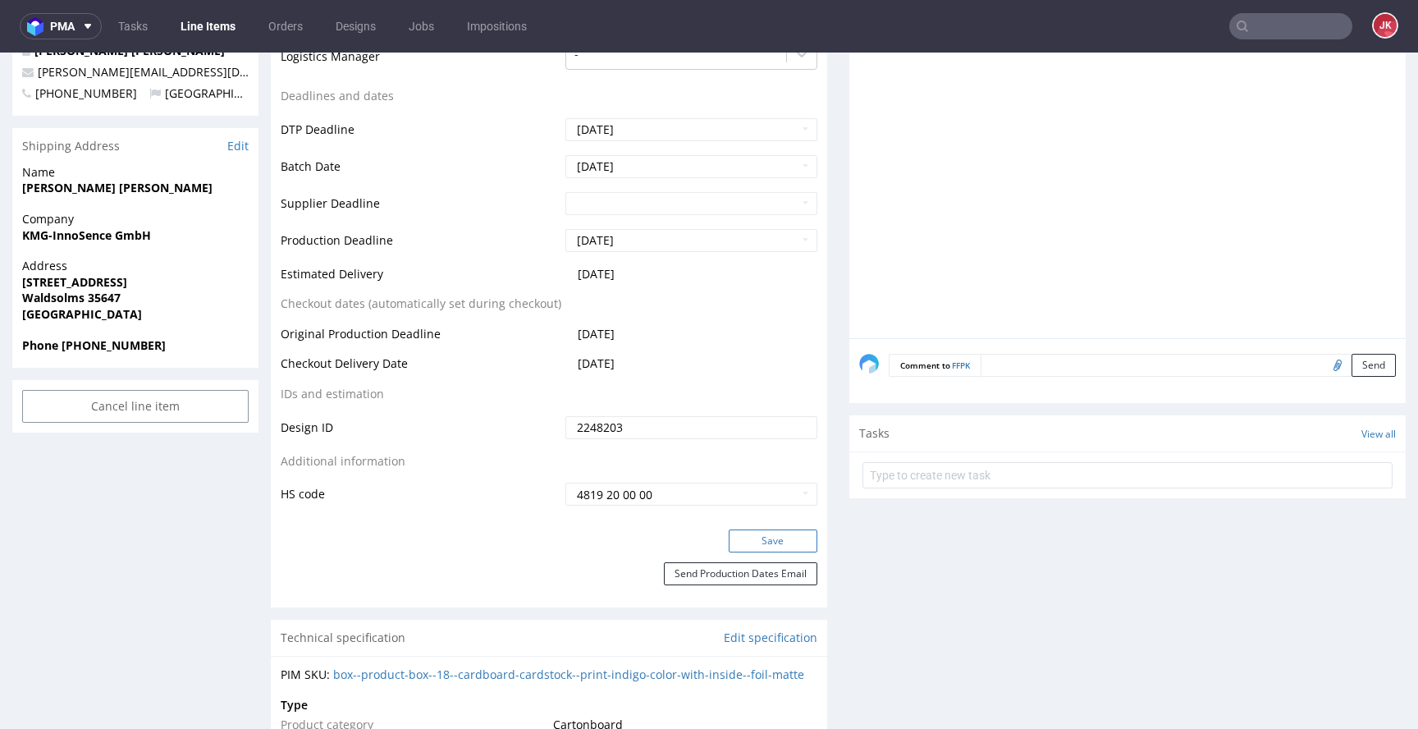
click at [777, 530] on button "Save" at bounding box center [773, 540] width 89 height 23
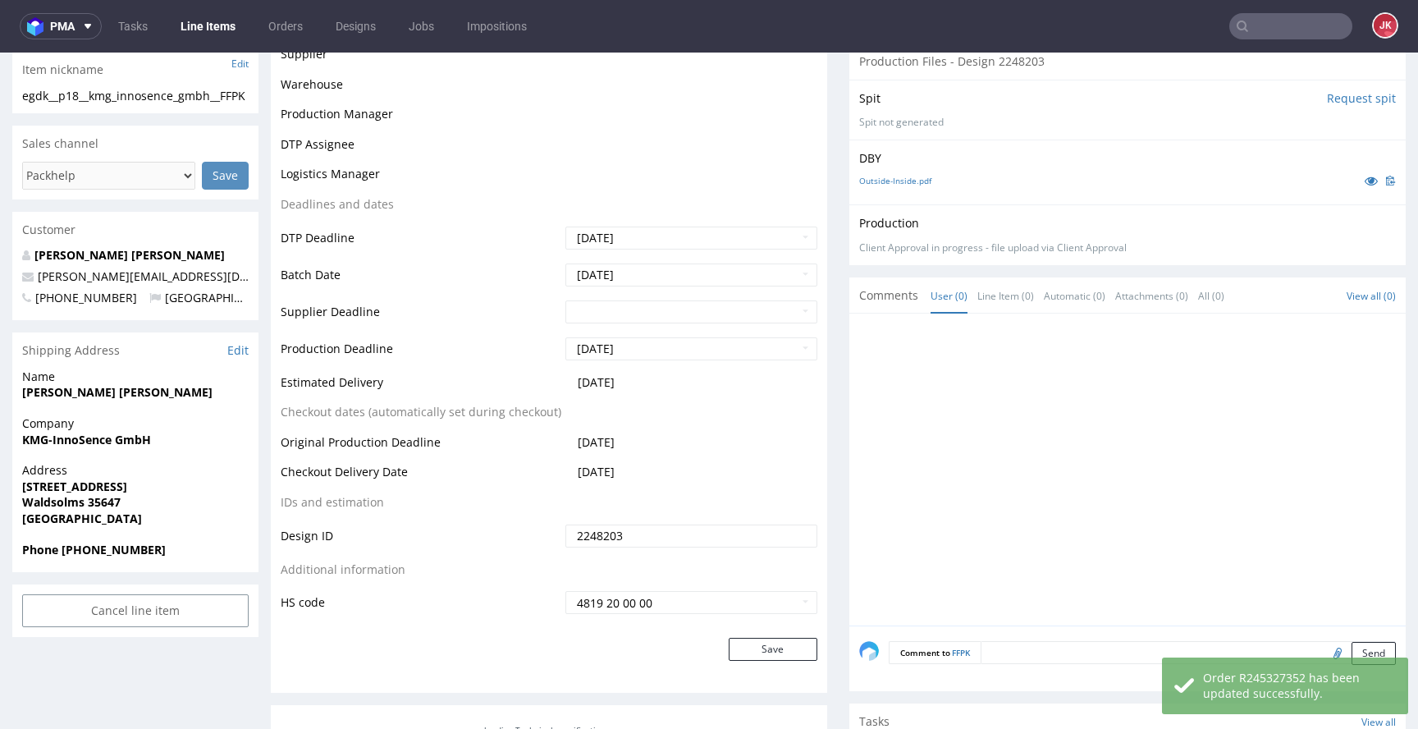
scroll to position [0, 0]
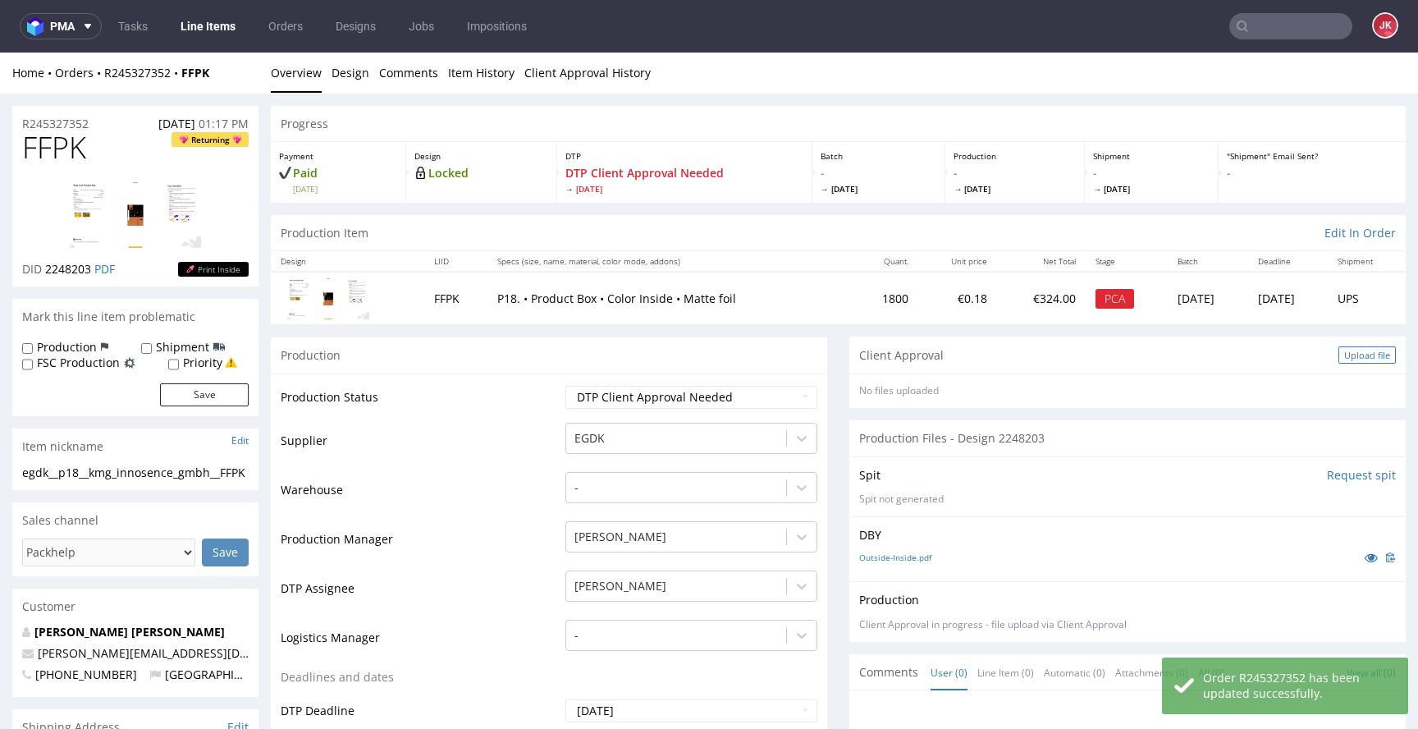
click at [1339, 358] on div "Upload file" at bounding box center [1367, 354] width 57 height 17
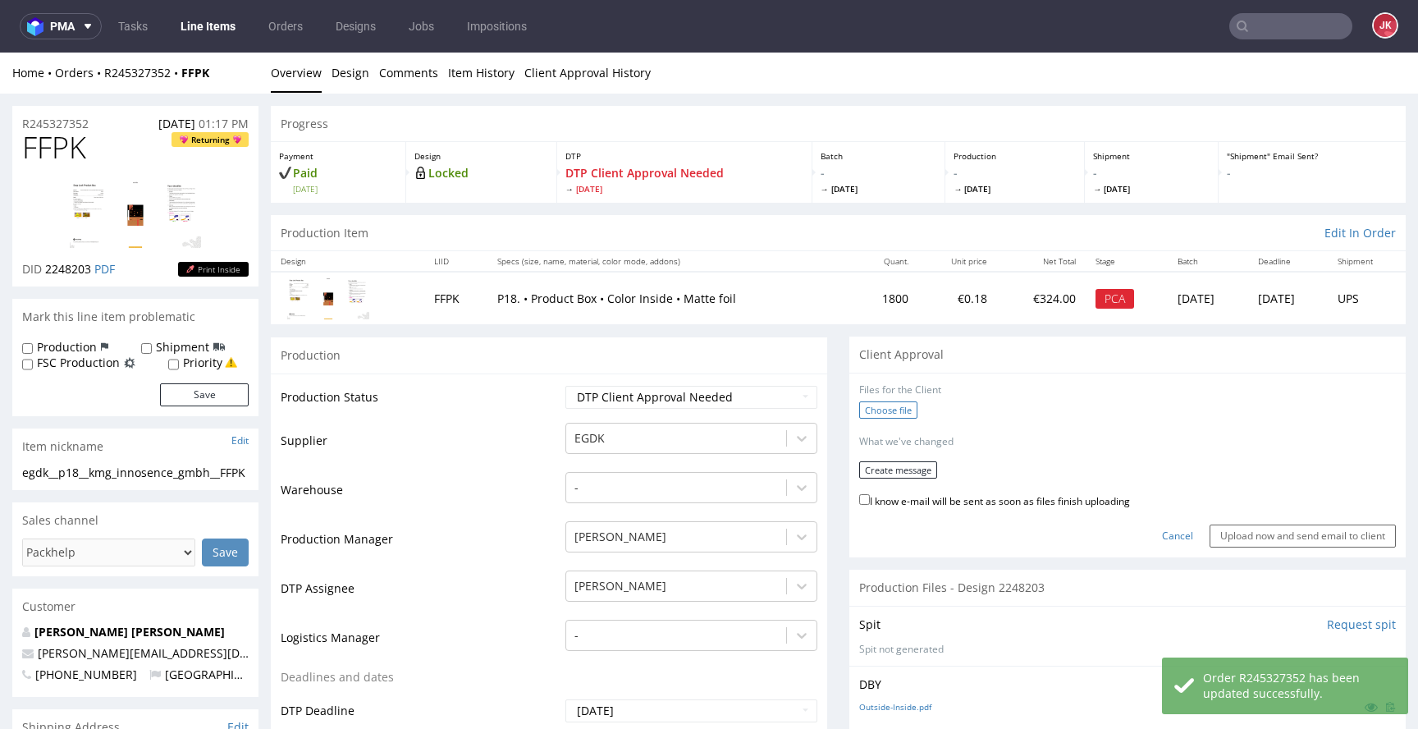
click at [898, 406] on label "Choose file" at bounding box center [888, 409] width 58 height 17
click at [0, 53] on input "Choose file" at bounding box center [0, 53] width 0 height 0
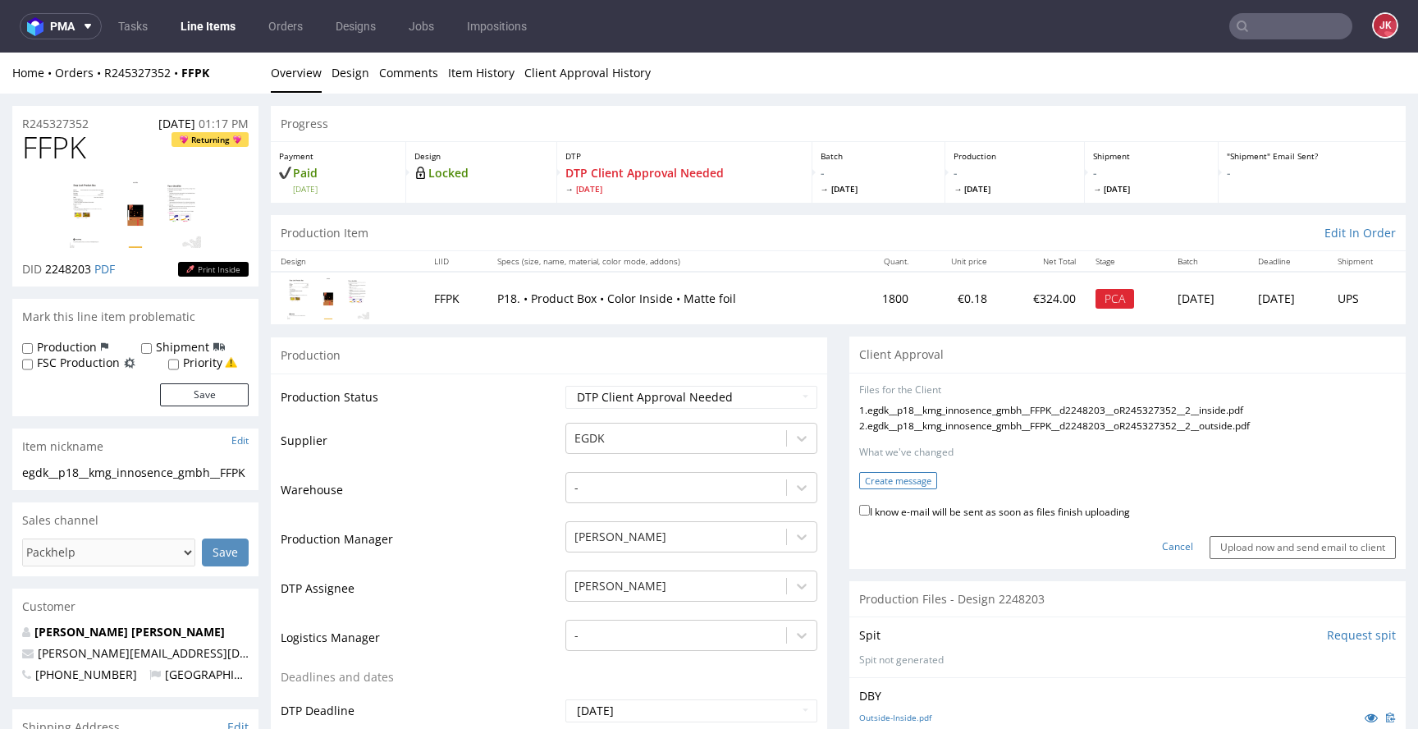
click at [871, 480] on button "Create message" at bounding box center [898, 480] width 78 height 17
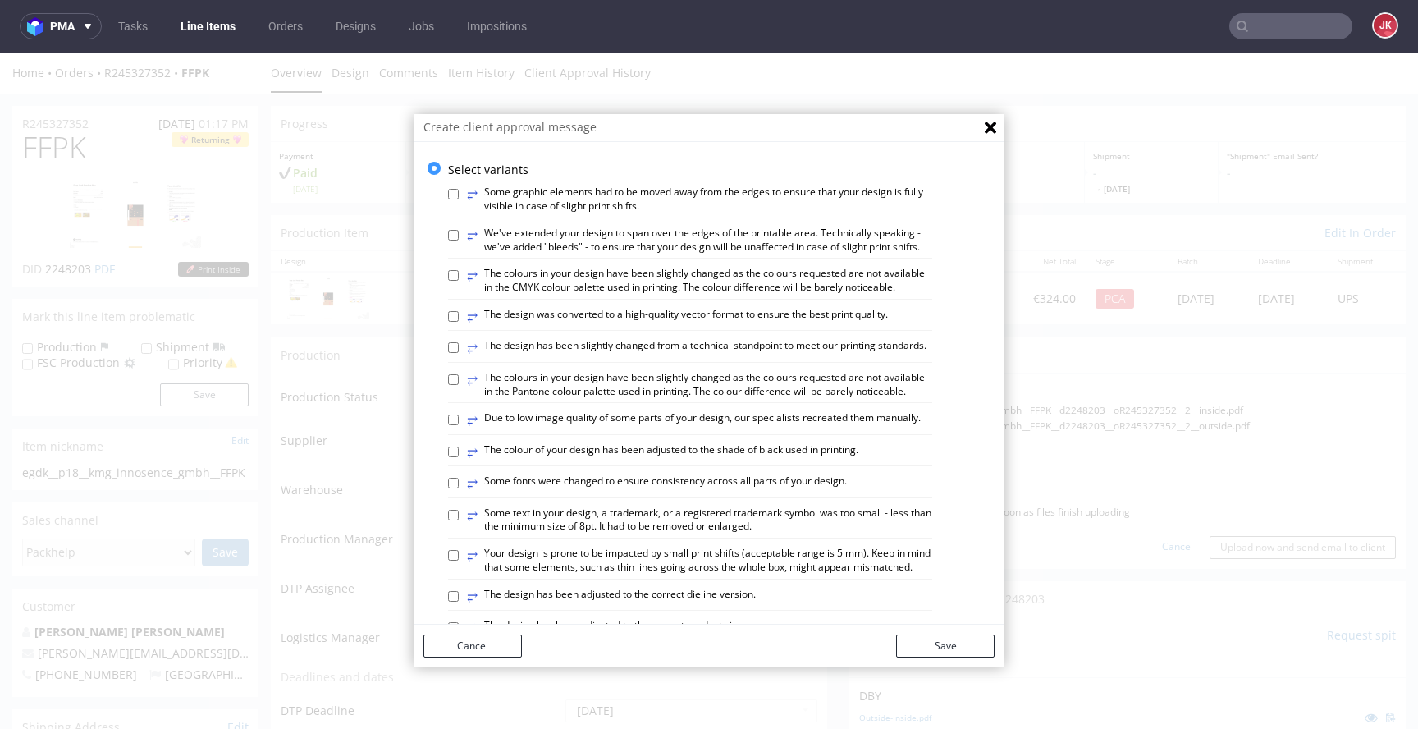
click at [623, 254] on label "⥂ We've extended your design to span over the edges of the printable area. Tech…" at bounding box center [699, 241] width 465 height 28
click at [459, 241] on input "⥂ We've extended your design to span over the edges of the printable area. Tech…" at bounding box center [453, 235] width 11 height 11
checkbox input "true"
click at [621, 357] on label "⥂ The design has been slightly changed from a technical standpoint to meet our …" at bounding box center [697, 348] width 460 height 18
click at [459, 353] on input "⥂ The design has been slightly changed from a technical standpoint to meet our …" at bounding box center [453, 347] width 11 height 11
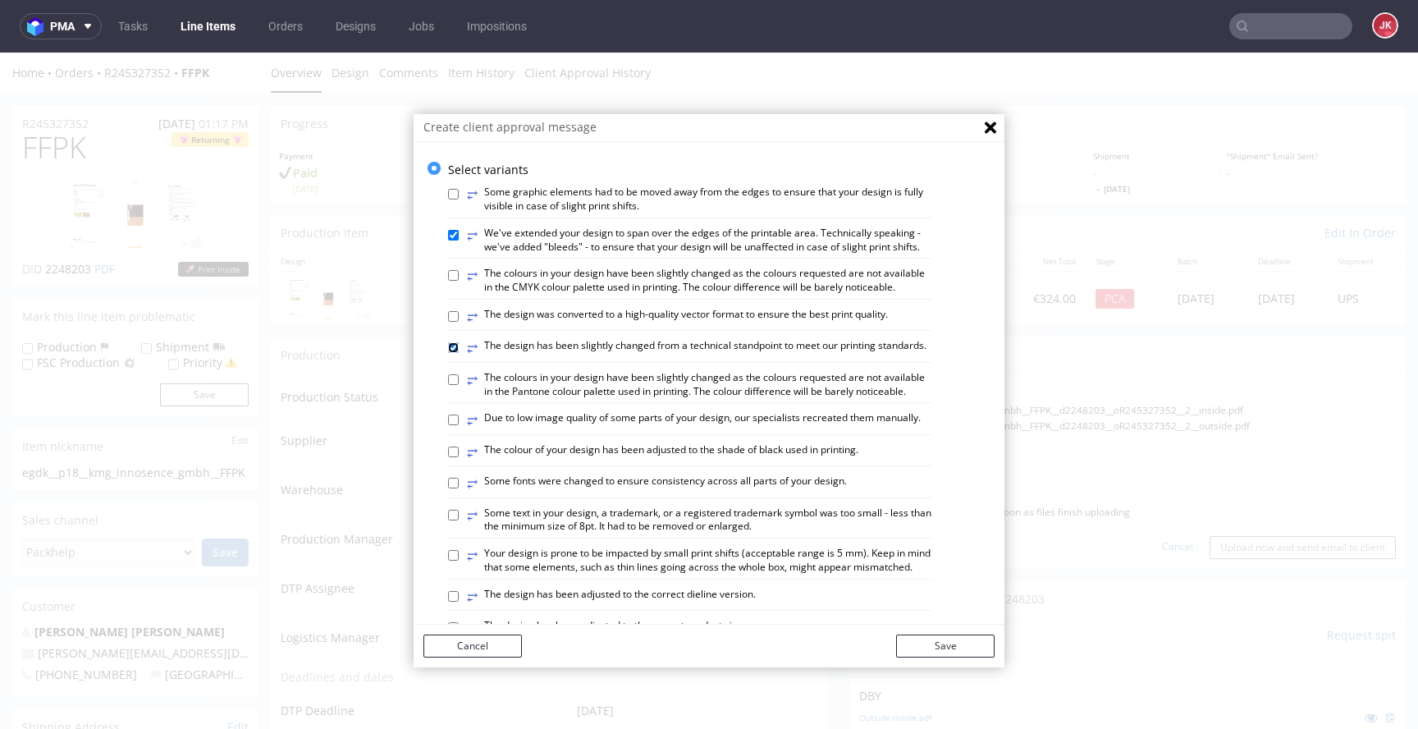
checkbox input "true"
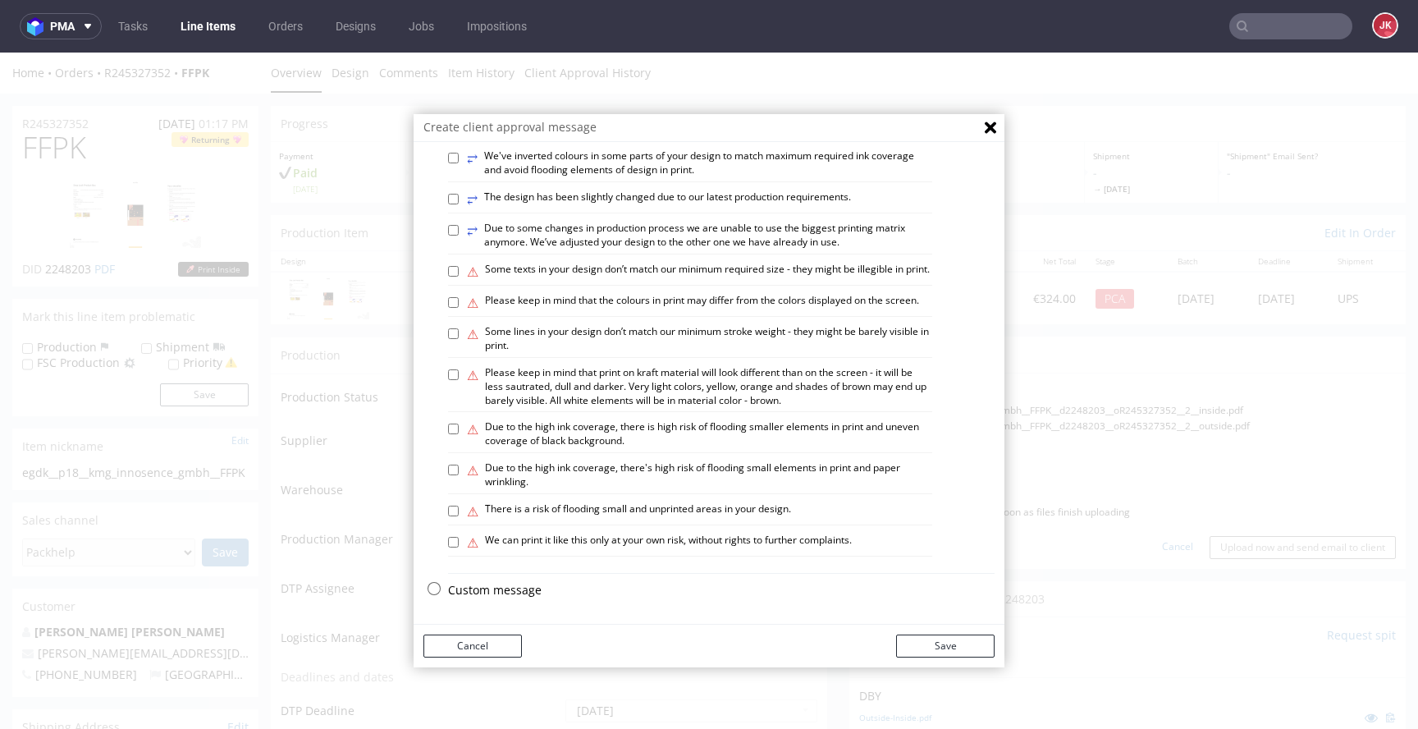
scroll to position [959, 0]
click at [937, 645] on button "Save" at bounding box center [945, 646] width 98 height 23
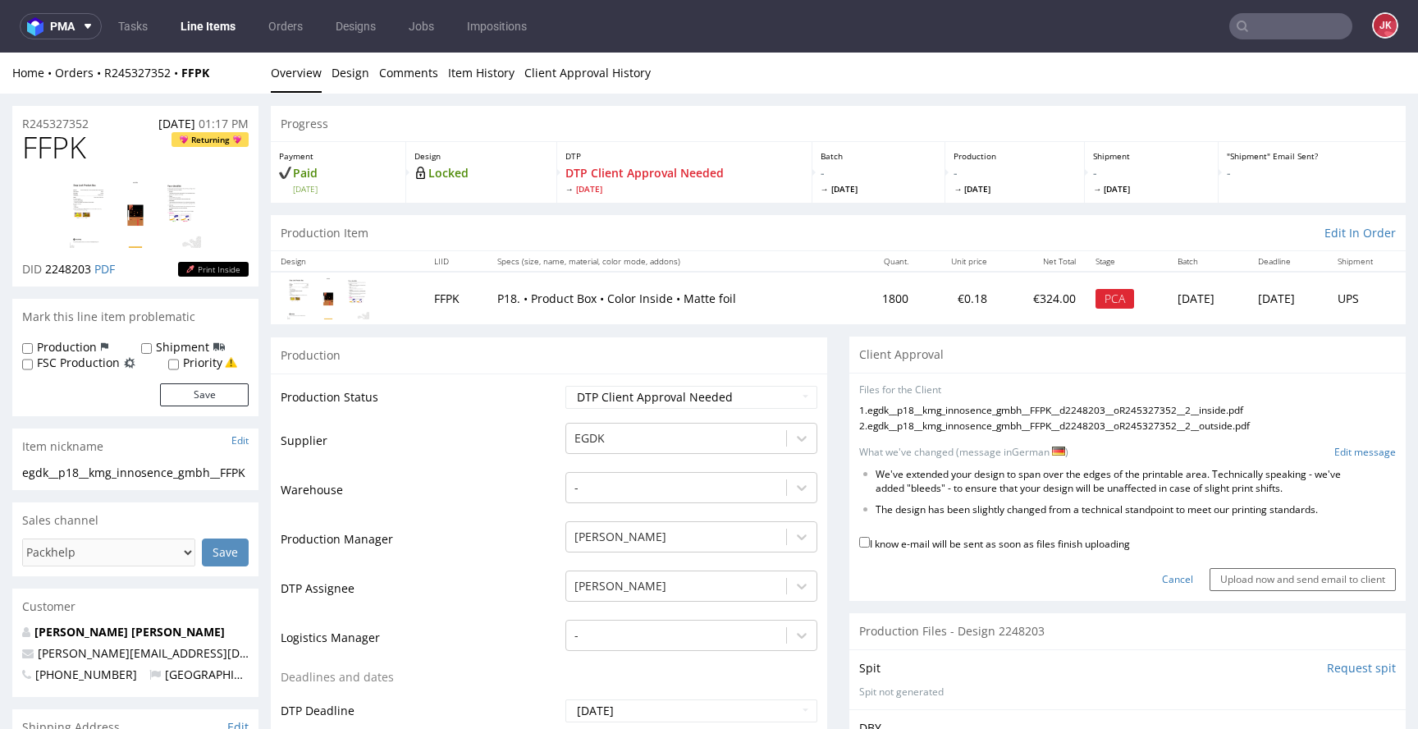
click at [944, 547] on label "I know e-mail will be sent as soon as files finish uploading" at bounding box center [994, 543] width 271 height 18
click at [870, 547] on input "I know e-mail will be sent as soon as files finish uploading" at bounding box center [864, 542] width 11 height 11
checkbox input "true"
click at [1215, 584] on input "Upload now and send email to client" at bounding box center [1303, 579] width 186 height 23
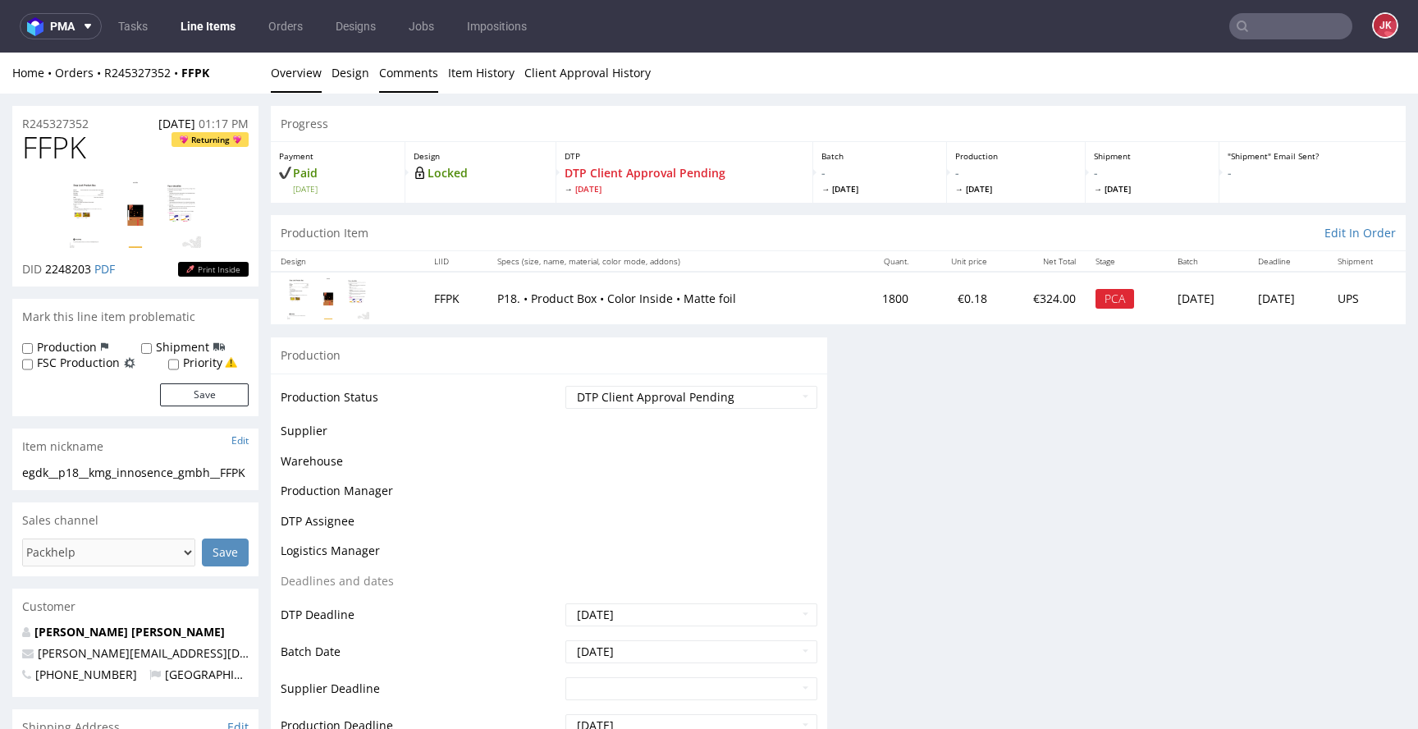
scroll to position [0, 0]
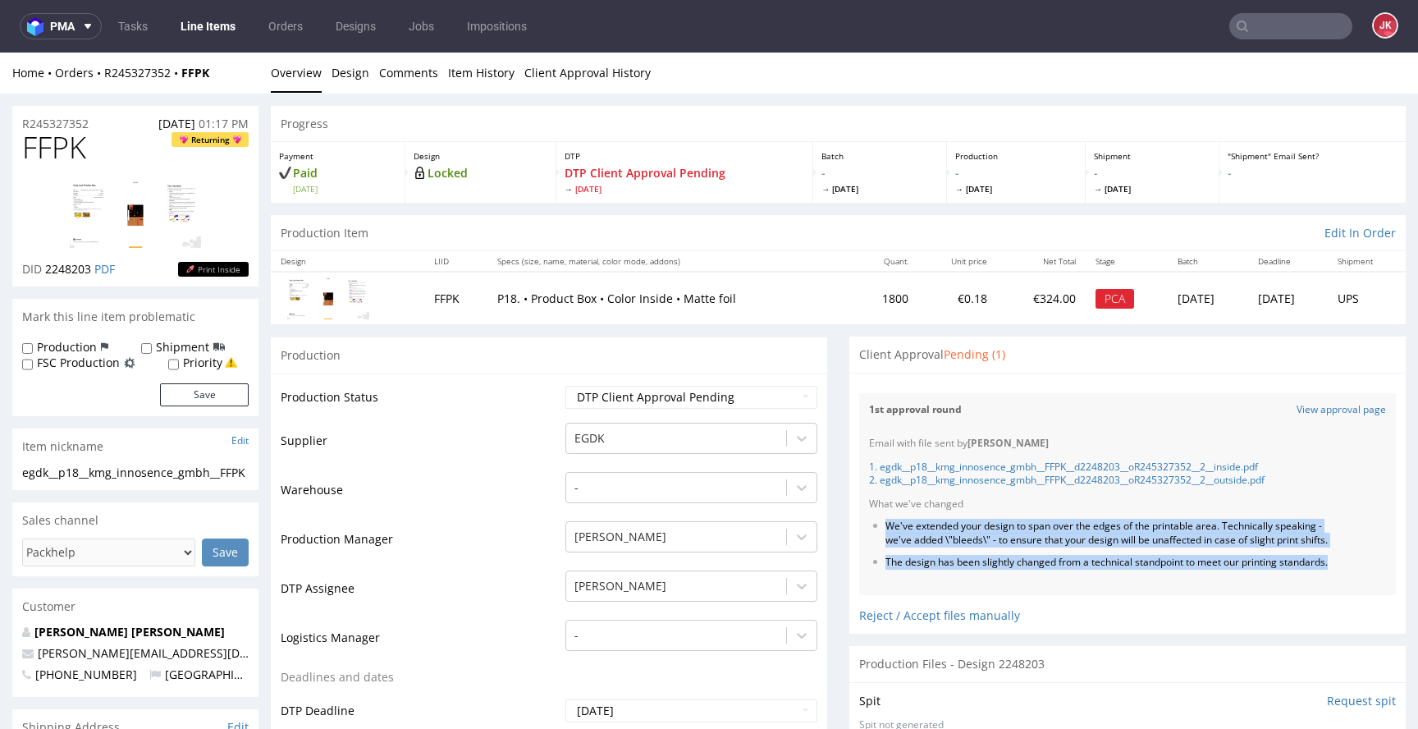
drag, startPoint x: 875, startPoint y: 527, endPoint x: 946, endPoint y: 594, distance: 98.1
click at [946, 569] on ul "We've extended your design to span over the edges of the printable area. Techni…" at bounding box center [1127, 544] width 517 height 49
copy ul "We've extended your design to span over the edges of the printable area. Techni…"
click at [946, 570] on li "The design has been slightly changed from a technical standpoint to meet our pr…" at bounding box center [1111, 563] width 451 height 14
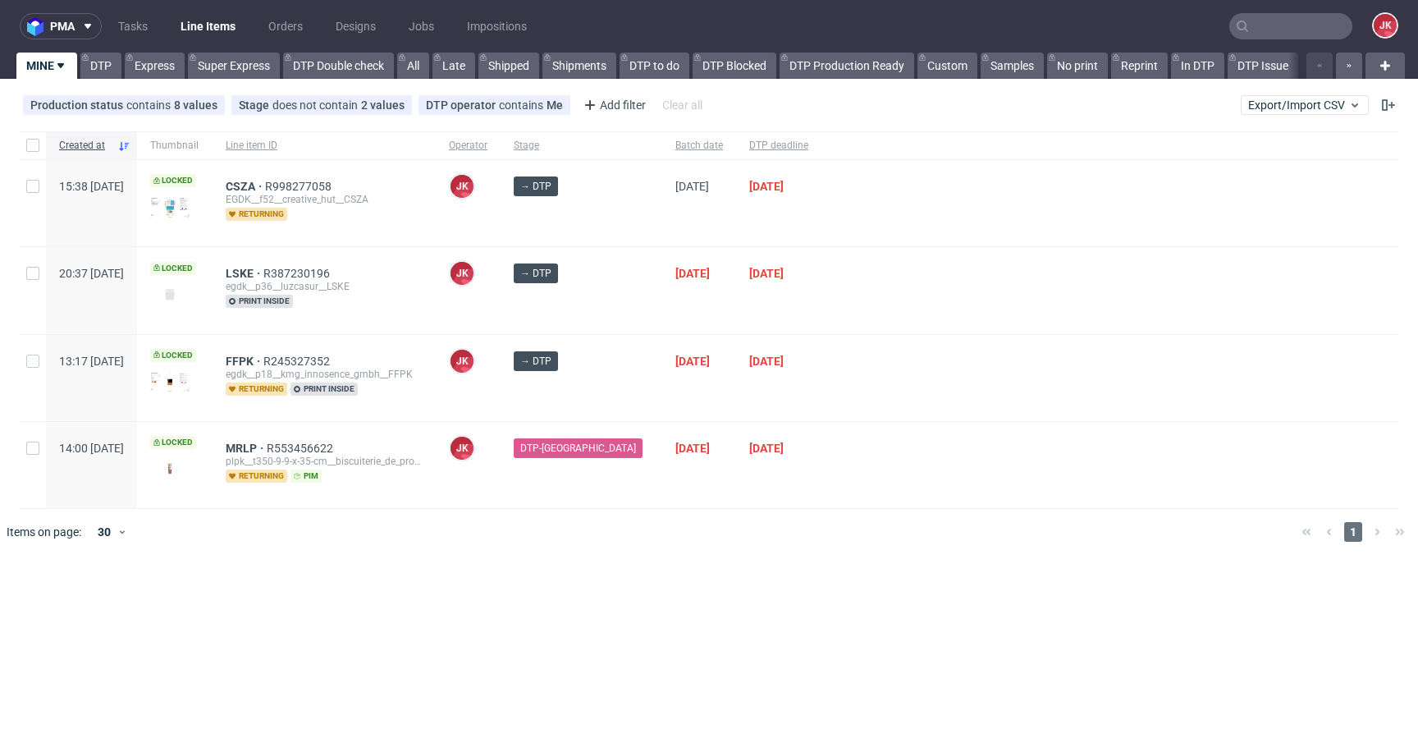
drag, startPoint x: 0, startPoint y: 0, endPoint x: 830, endPoint y: 474, distance: 955.9
click at [830, 474] on div at bounding box center [1110, 465] width 577 height 86
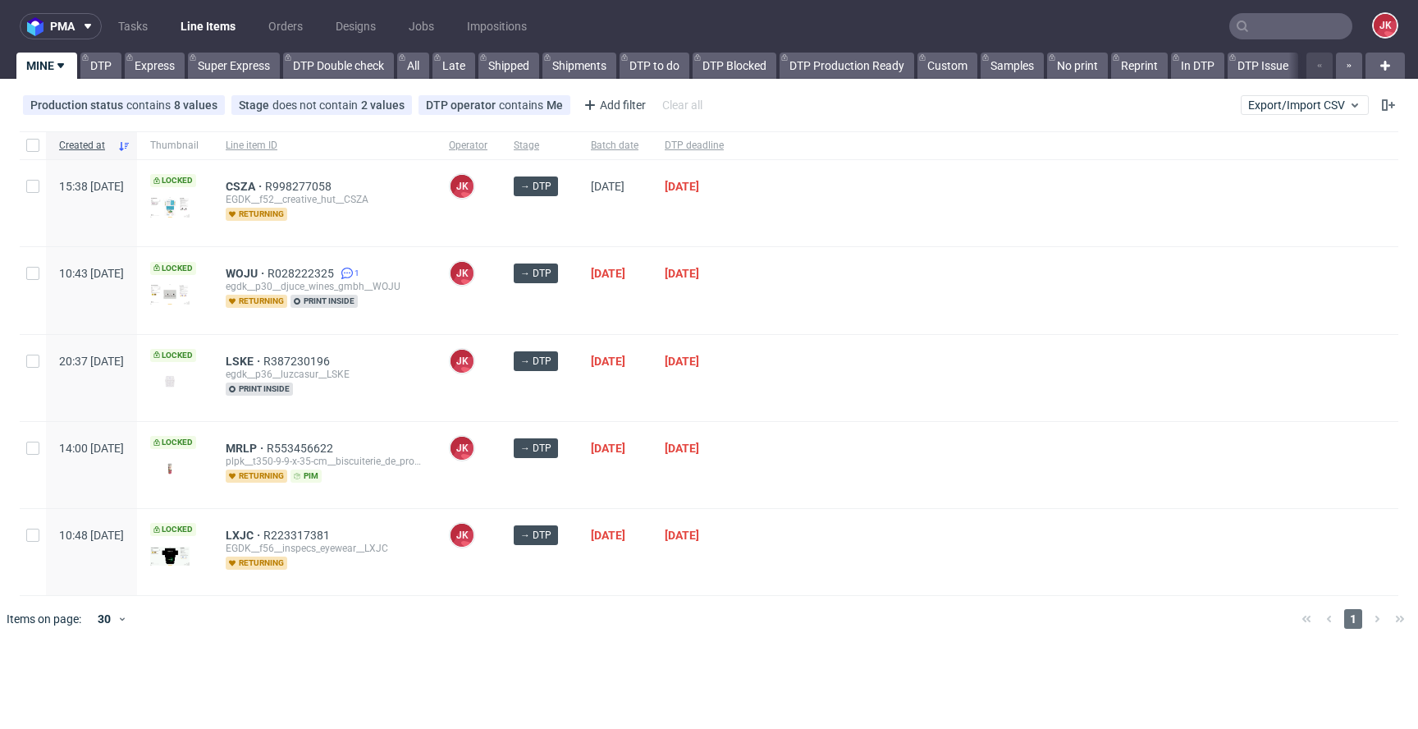
click at [652, 383] on div "[DATE]" at bounding box center [615, 378] width 74 height 86
click at [652, 388] on div "[DATE]" at bounding box center [615, 378] width 74 height 86
click at [887, 422] on div at bounding box center [1068, 465] width 662 height 86
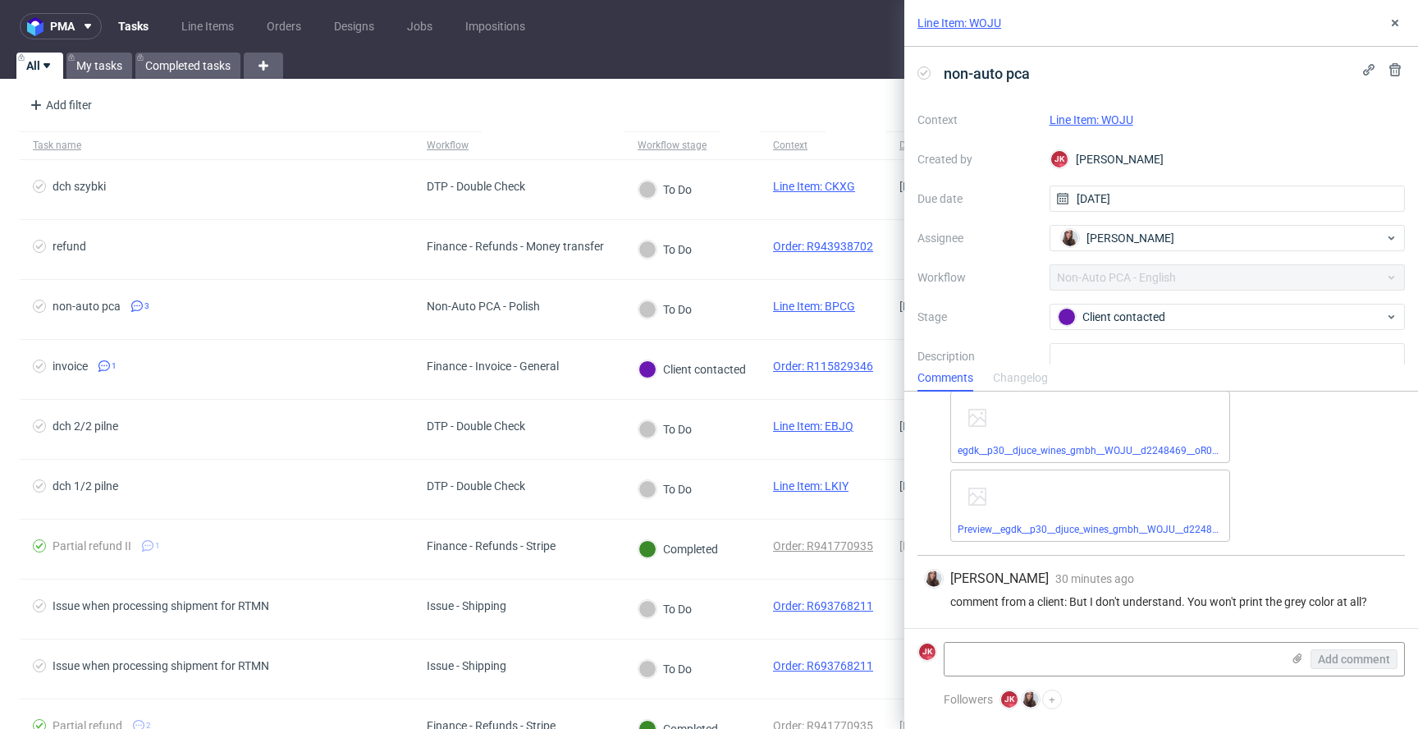
scroll to position [864, 0]
click at [1079, 123] on link "Line Item: WOJU" at bounding box center [1092, 119] width 84 height 13
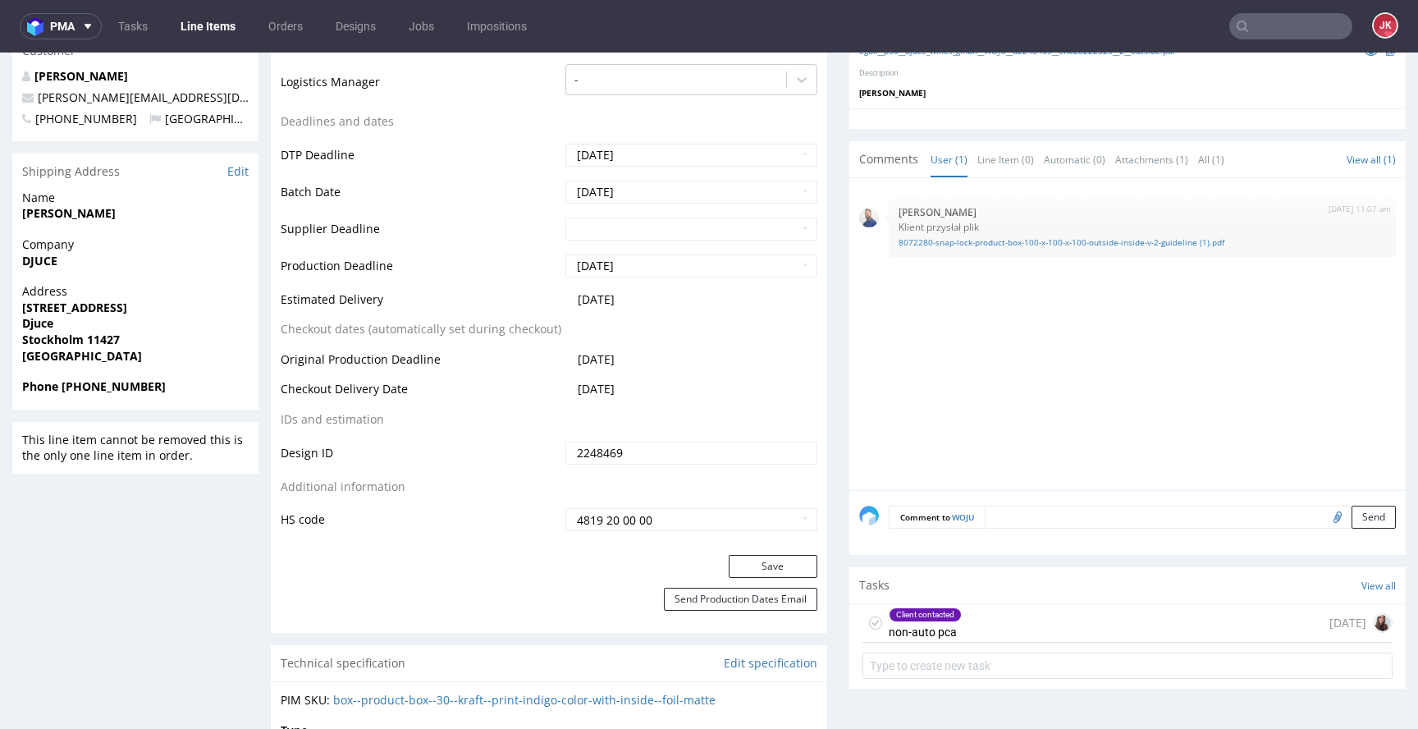
scroll to position [546, 0]
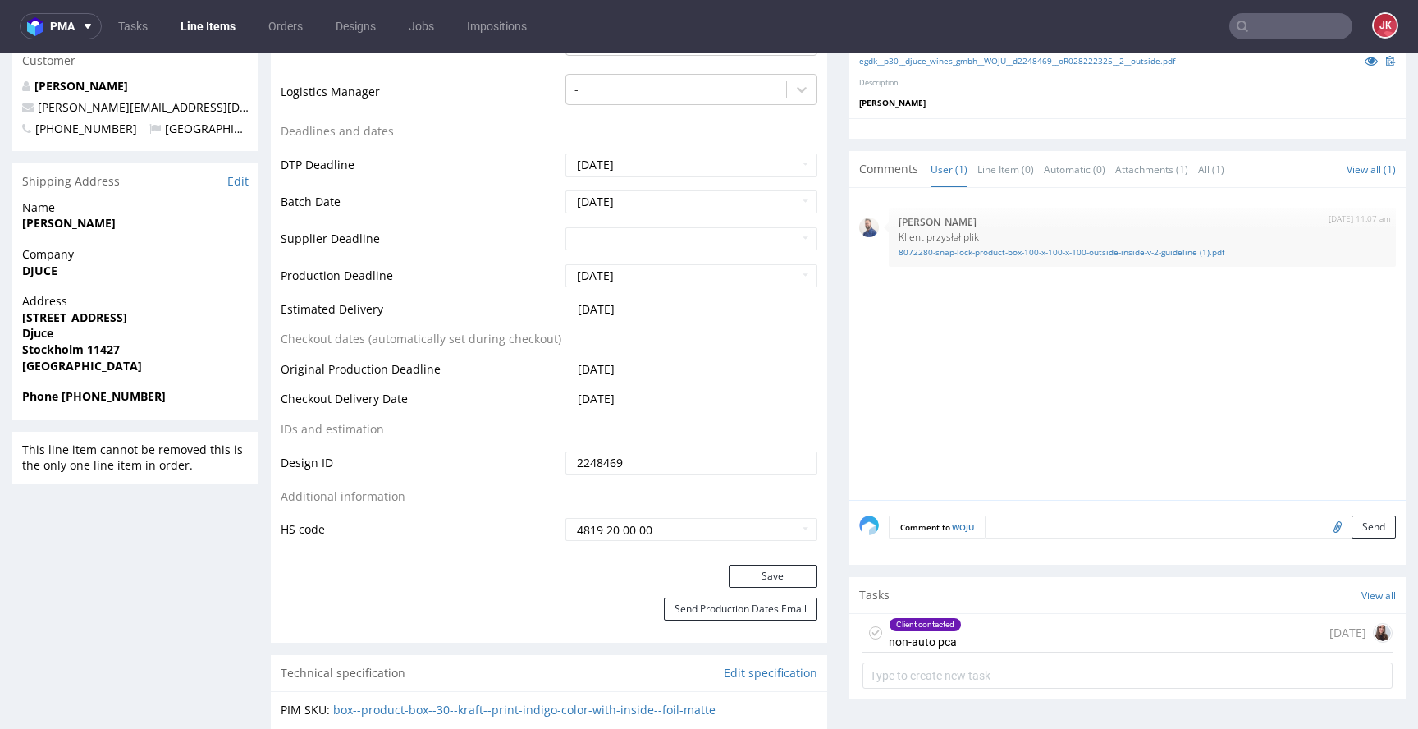
click at [972, 630] on div "Client contacted non-auto pca 1 day ago" at bounding box center [1128, 633] width 530 height 39
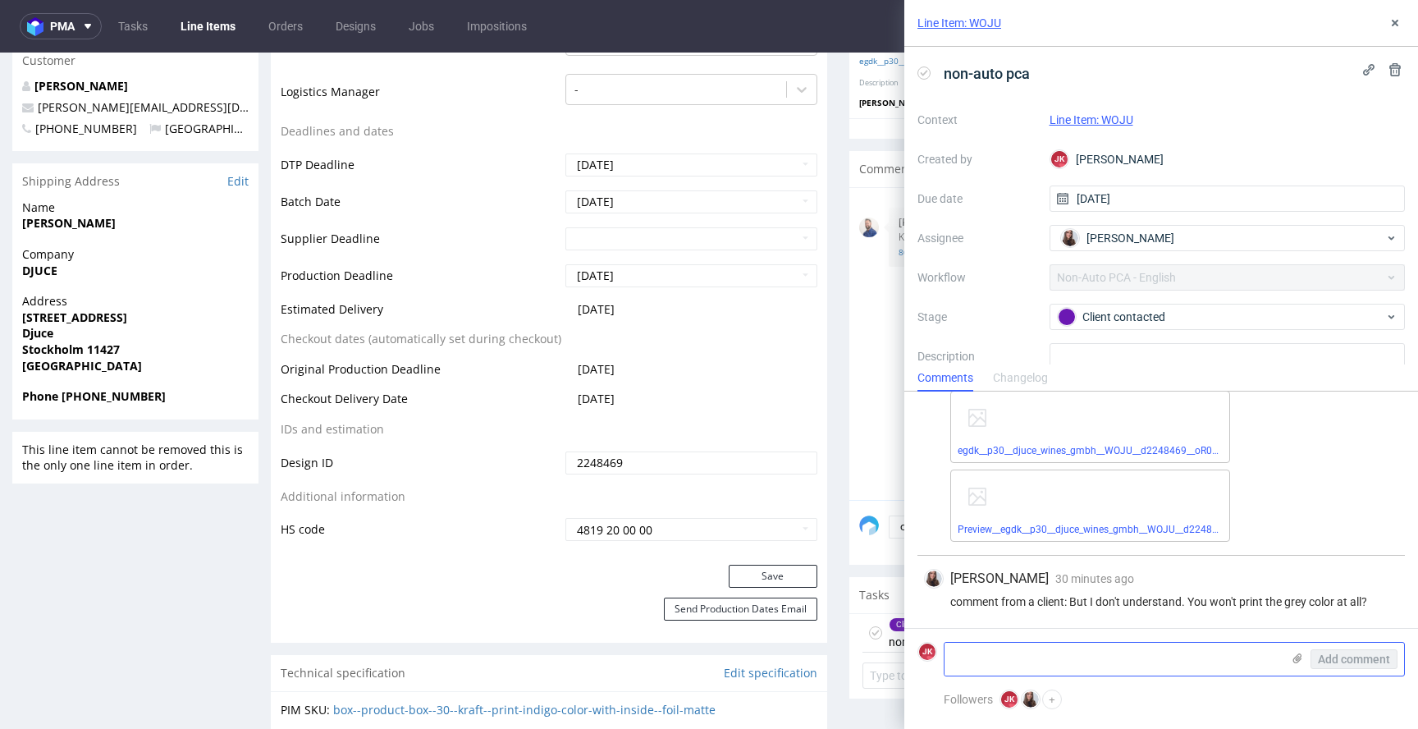
scroll to position [864, 0]
click at [1037, 660] on textarea at bounding box center [1113, 659] width 337 height 33
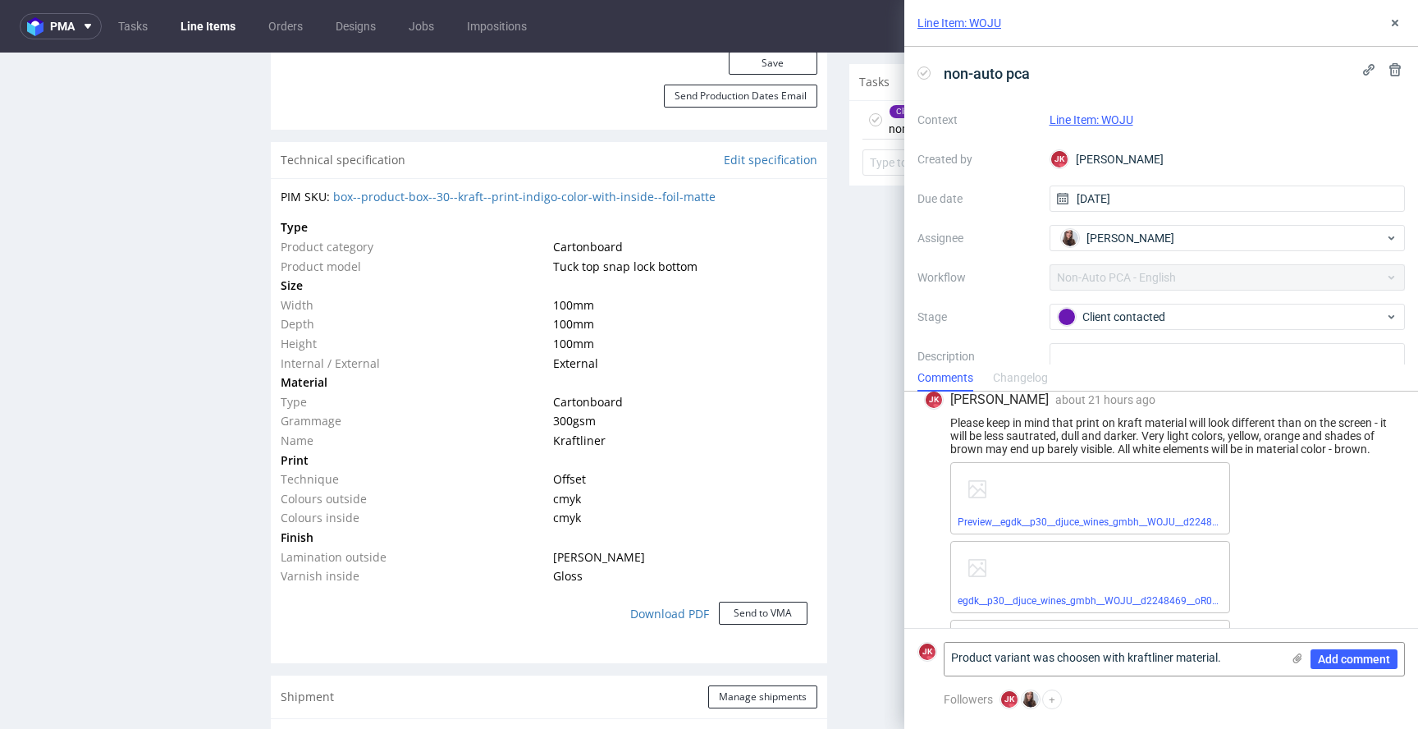
scroll to position [0, 0]
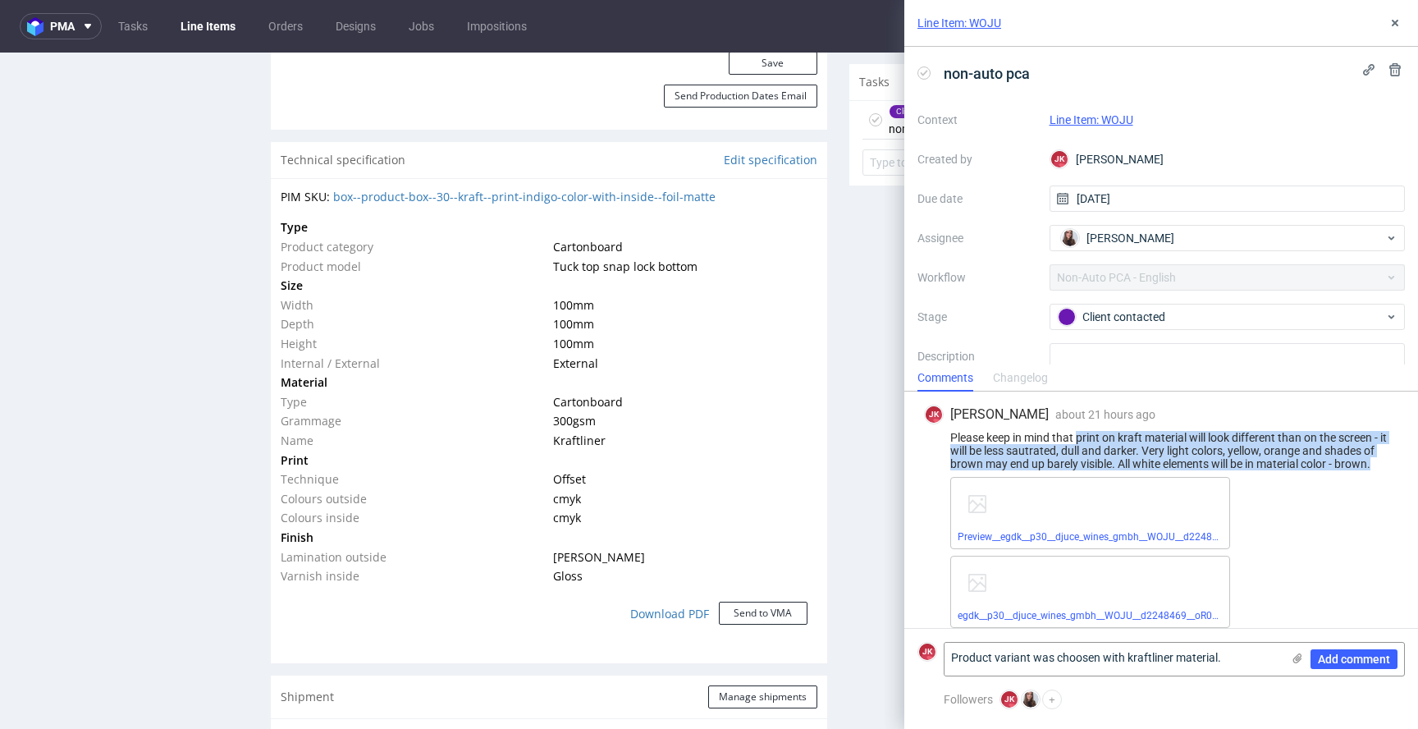
drag, startPoint x: 1080, startPoint y: 438, endPoint x: 1080, endPoint y: 474, distance: 36.9
click at [1080, 470] on div "Please keep in mind that print on kraft material will look different than on th…" at bounding box center [1161, 450] width 474 height 39
copy div "print on kraft material will look different than on the screen - it will be les…"
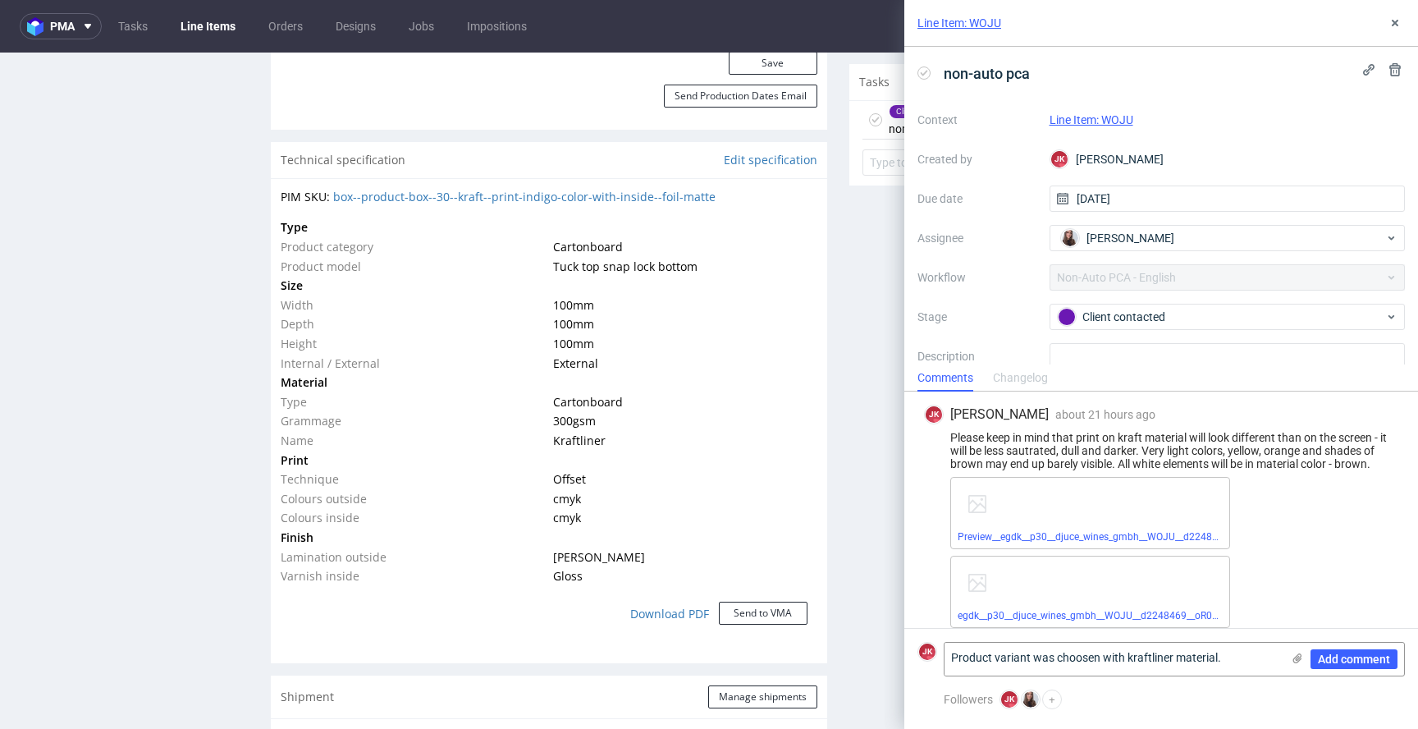
click at [1065, 466] on div "Please keep in mind that print on kraft material will look different than on th…" at bounding box center [1161, 450] width 474 height 39
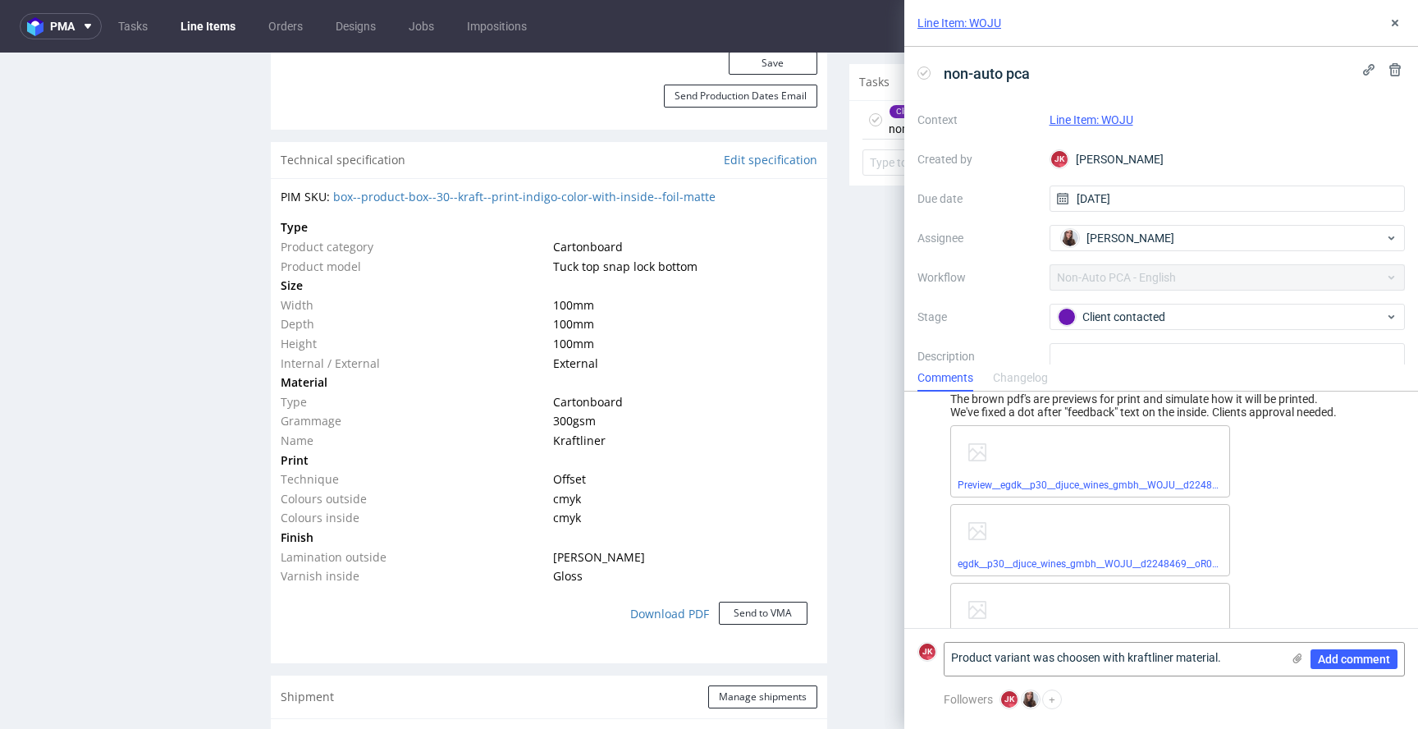
scroll to position [864, 0]
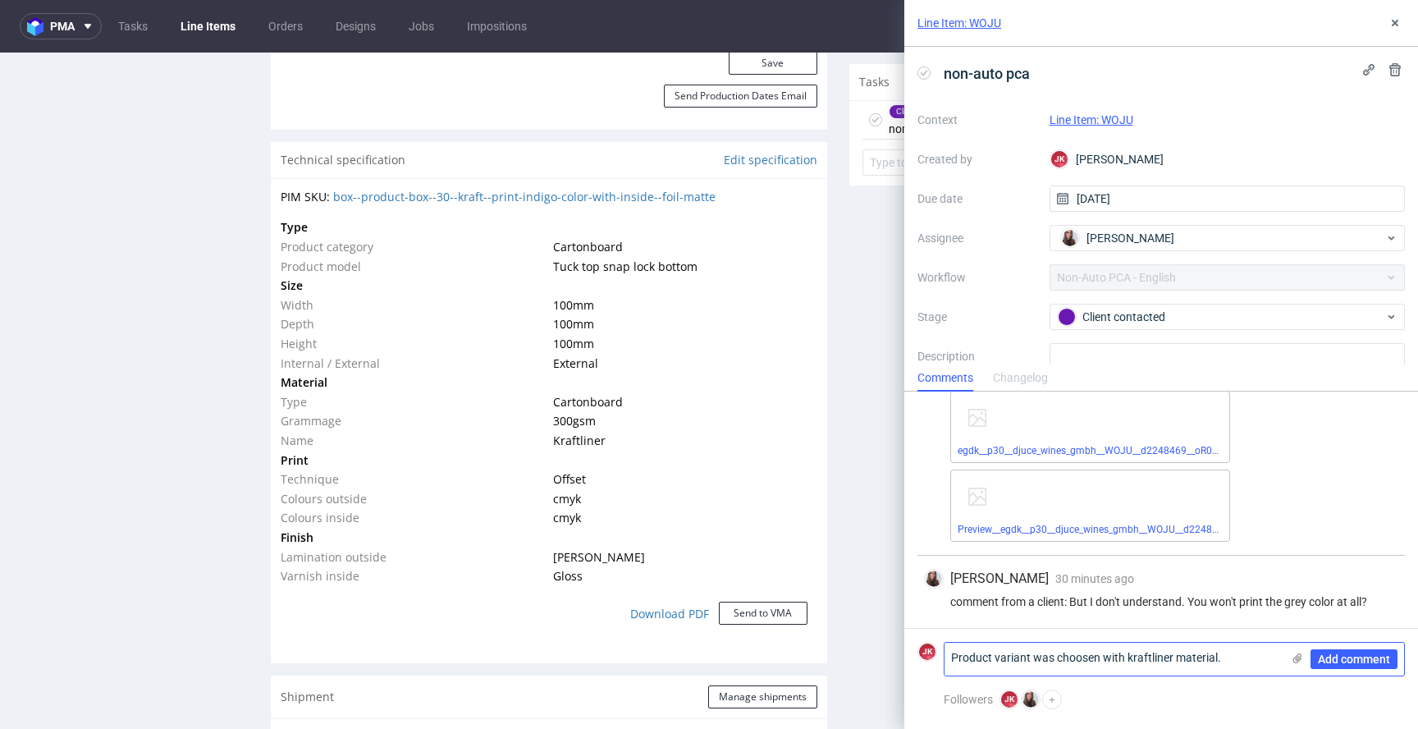
click at [1236, 663] on textarea "Product variant was choosen with kraftliner material." at bounding box center [1113, 659] width 337 height 33
paste textarea "print on kraft material will look different than on the screen - it will be les…"
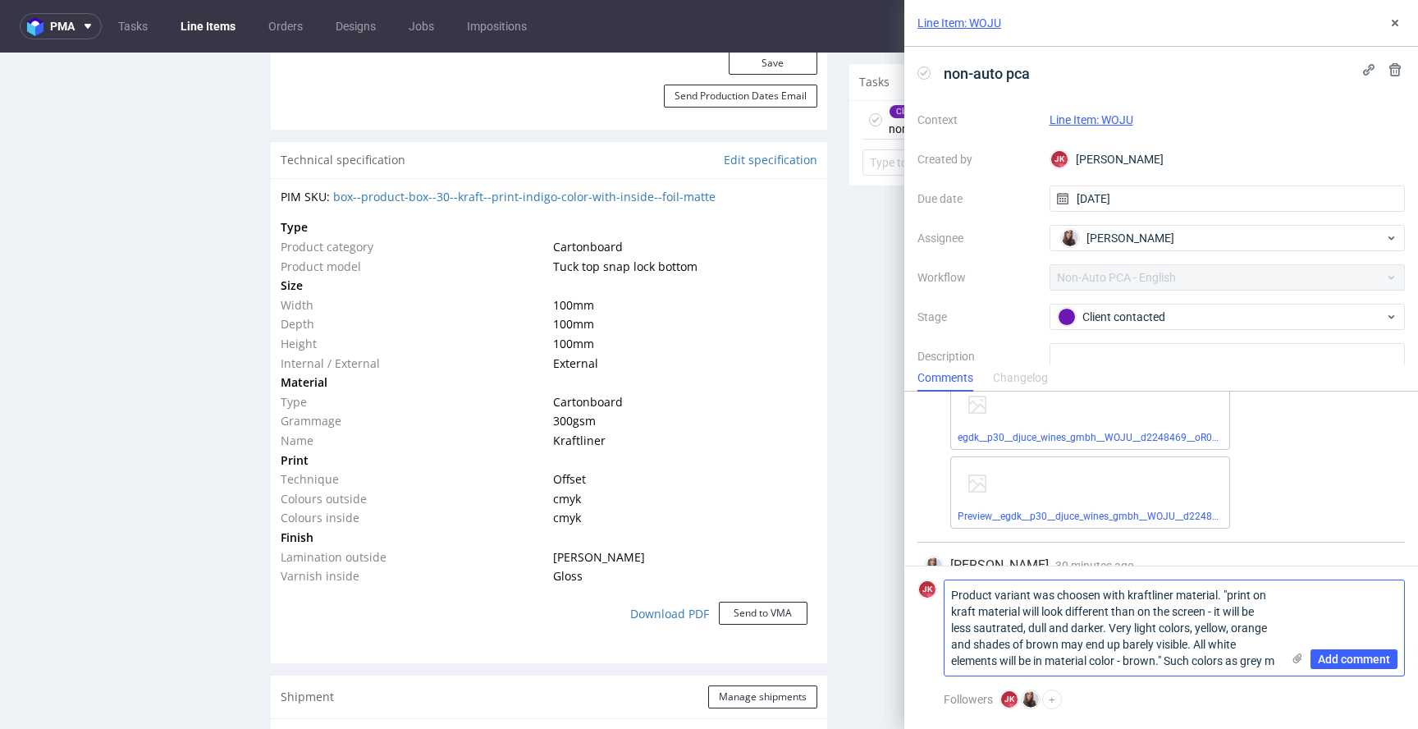
scroll to position [0, 0]
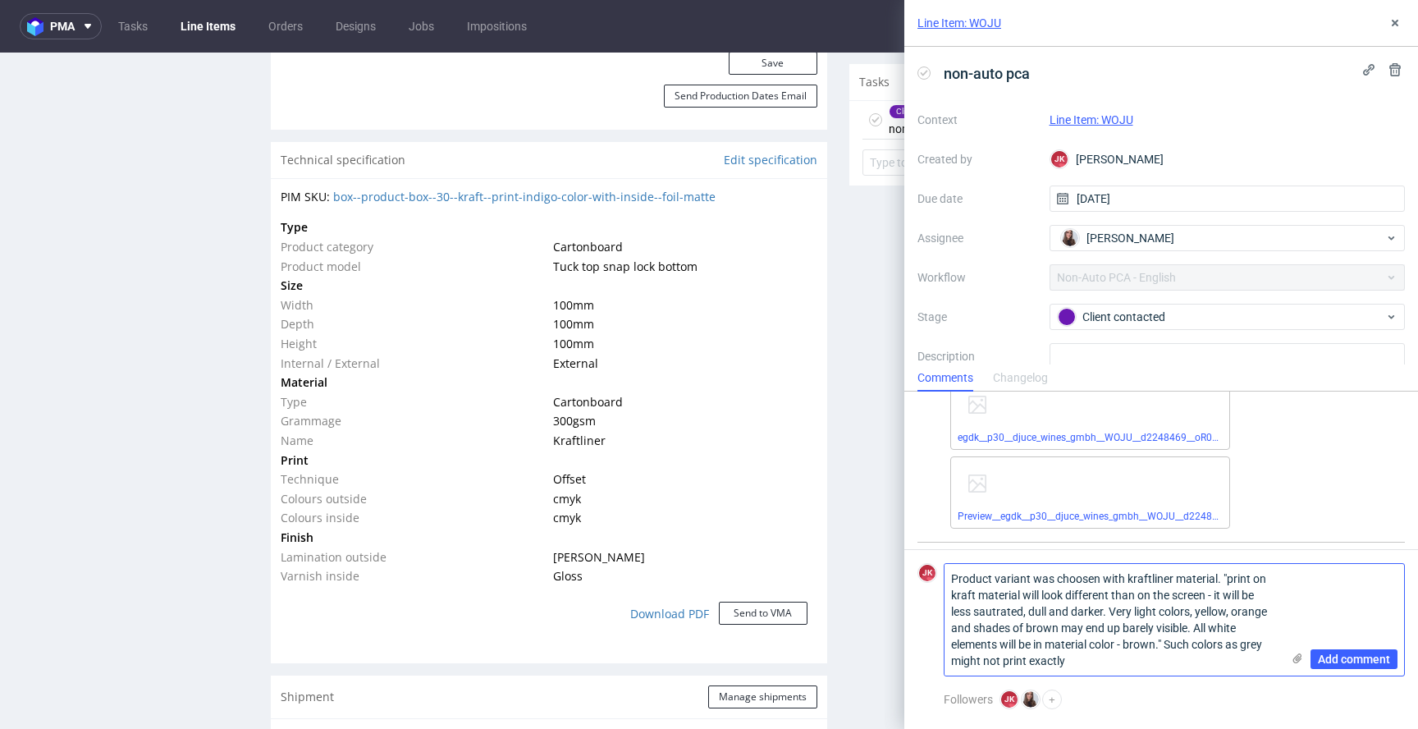
click at [1051, 662] on textarea "Product variant was choosen with kraftliner material. "print on kraft material …" at bounding box center [1113, 620] width 337 height 112
paste textarea
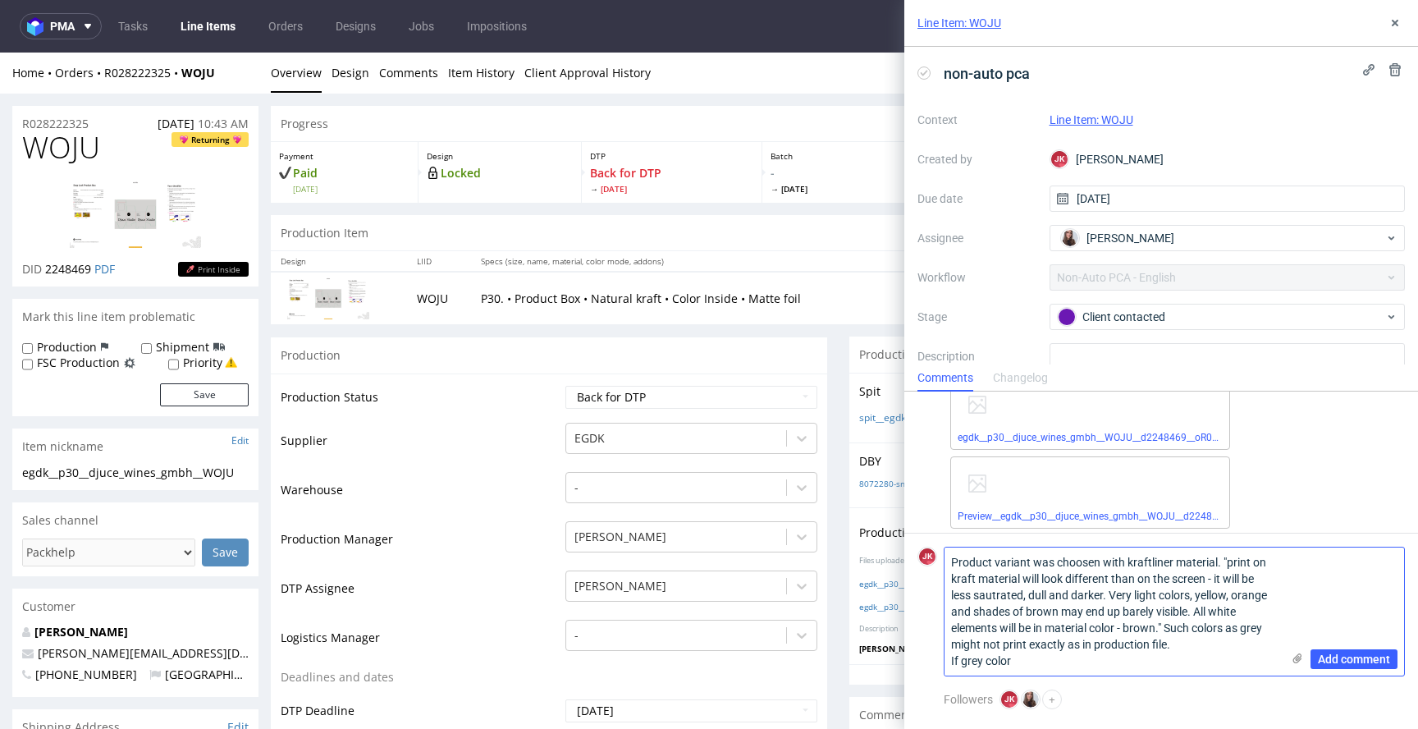
click at [963, 660] on textarea "Product variant was choosen with kraftliner material. "print on kraft material …" at bounding box center [1113, 611] width 337 height 128
click at [1137, 660] on textarea "Product variant was choosen with kraftliner material. "print on kraft material …" at bounding box center [1113, 611] width 337 height 128
click at [1102, 659] on textarea "Product variant was choosen with kraftliner material. "print on kraft material …" at bounding box center [1113, 611] width 337 height 128
click at [1151, 663] on textarea "Product variant was choosen with kraftliner material. "print on kraft material …" at bounding box center [1113, 611] width 337 height 128
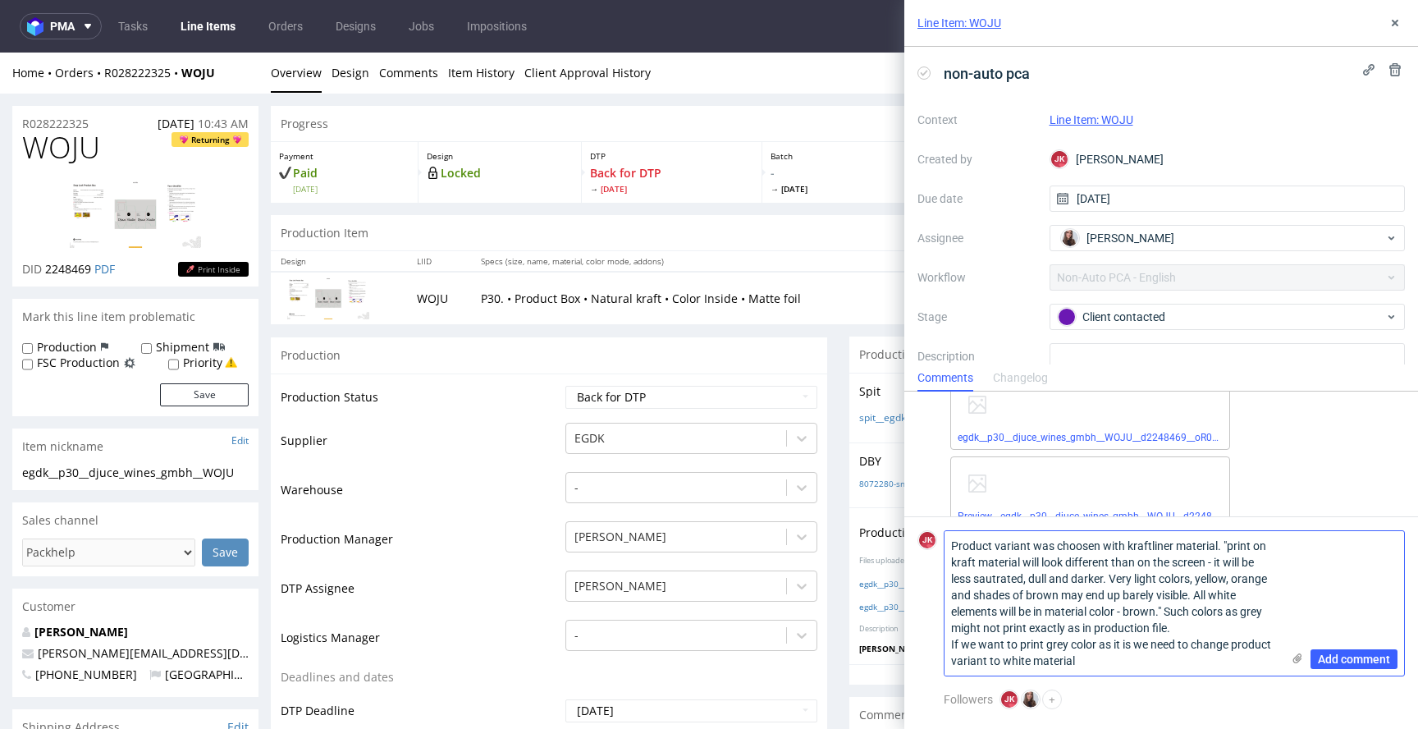
click at [1101, 661] on textarea "Product variant was choosen with kraftliner material. "print on kraft material …" at bounding box center [1113, 603] width 337 height 144
click at [1182, 630] on textarea "Product variant was choosen with kraftliner material. "print on kraft material …" at bounding box center [1113, 603] width 337 height 144
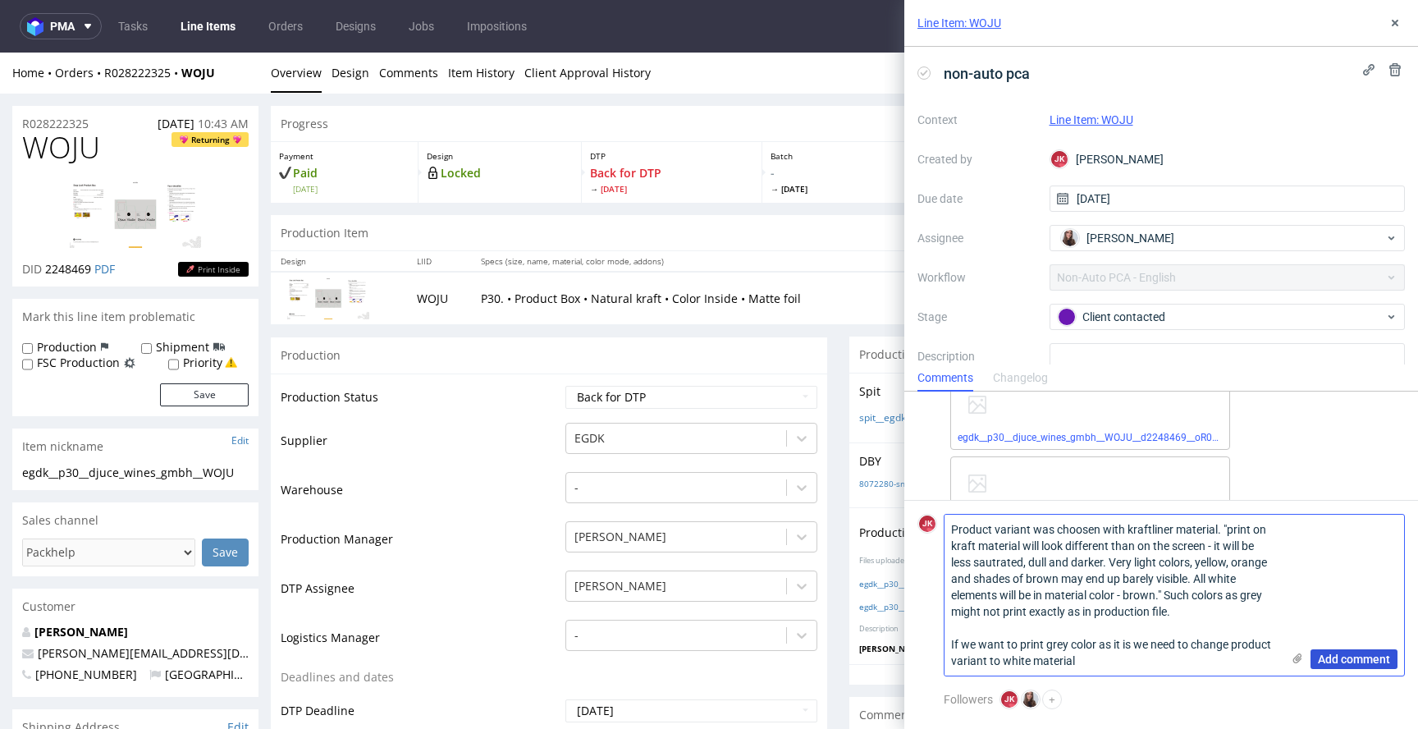
type textarea "Product variant was choosen with kraftliner material. "print on kraft material …"
click at [1350, 663] on span "Add comment" at bounding box center [1354, 658] width 72 height 11
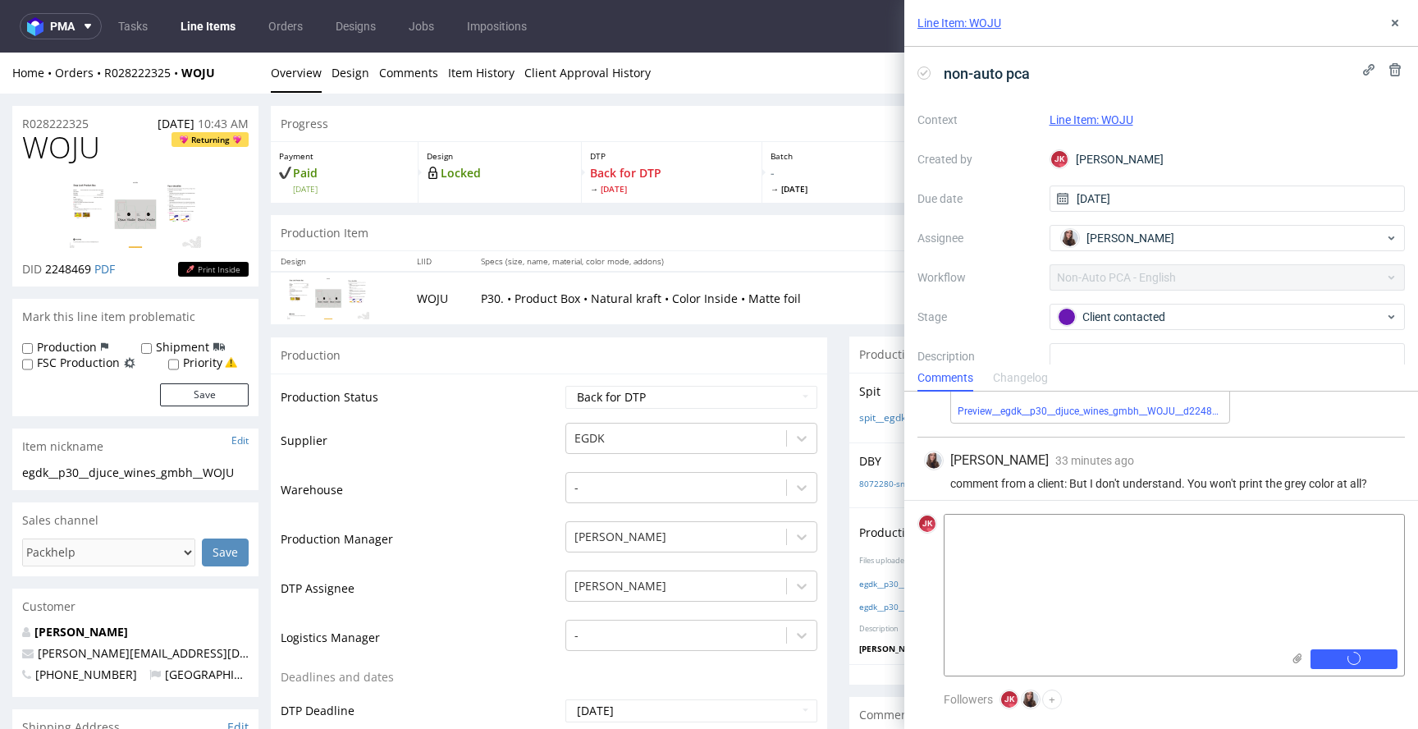
scroll to position [1028, 0]
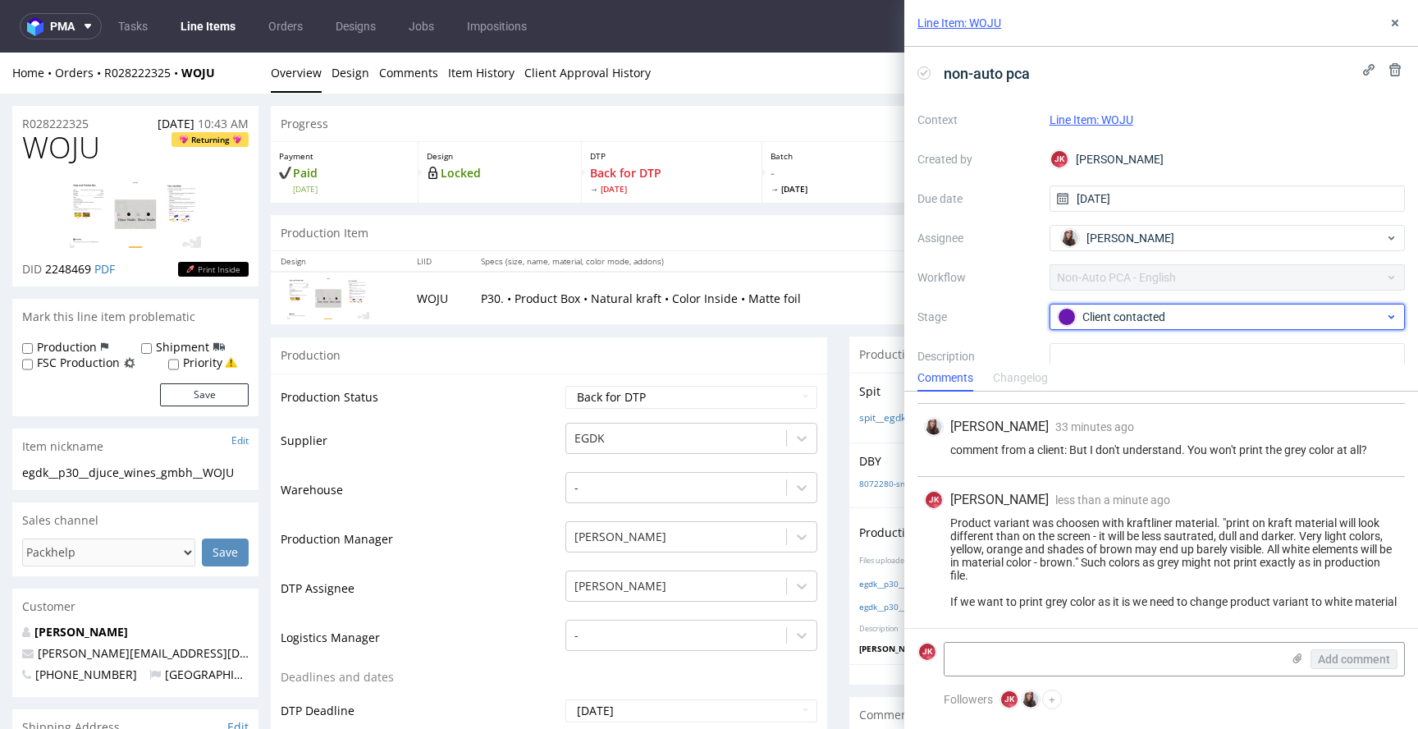
click at [1109, 311] on div "Client contacted" at bounding box center [1221, 317] width 327 height 18
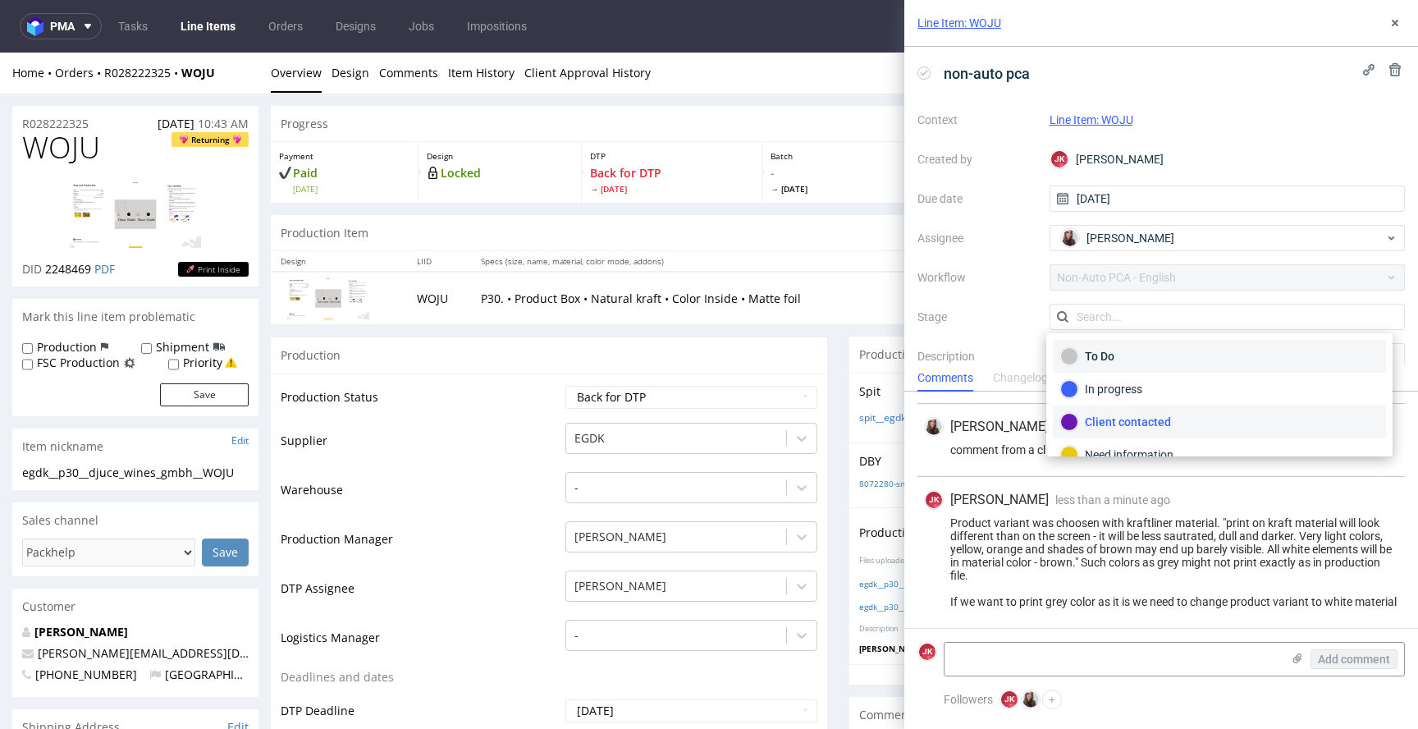
click at [1103, 347] on div "To Do" at bounding box center [1220, 356] width 318 height 18
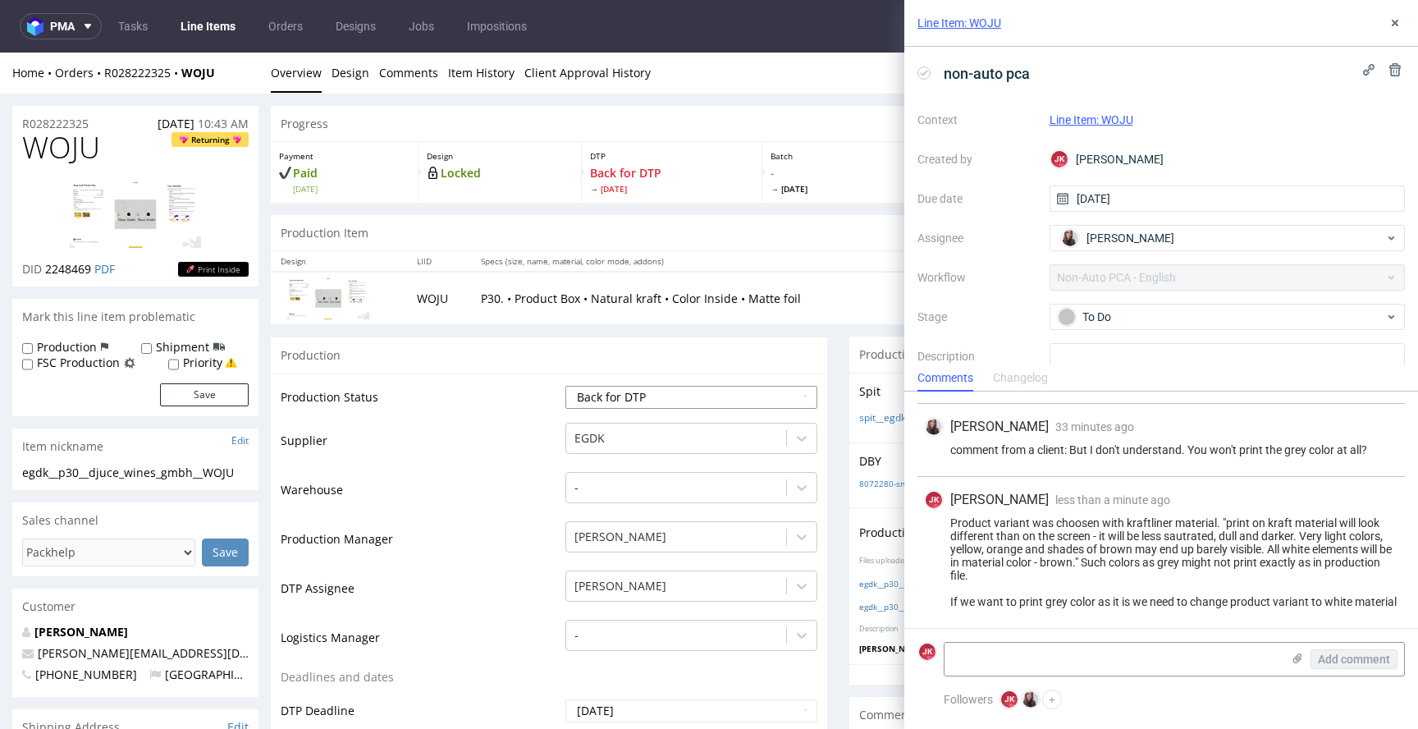
click at [686, 387] on select "Waiting for Artwork Waiting for Diecut Waiting for Mockup Waiting for DTP Waiti…" at bounding box center [692, 397] width 252 height 23
select select "dtp_ca_needed"
click at [566, 386] on select "Waiting for Artwork Waiting for Diecut Waiting for Mockup Waiting for DTP Waiti…" at bounding box center [692, 397] width 252 height 23
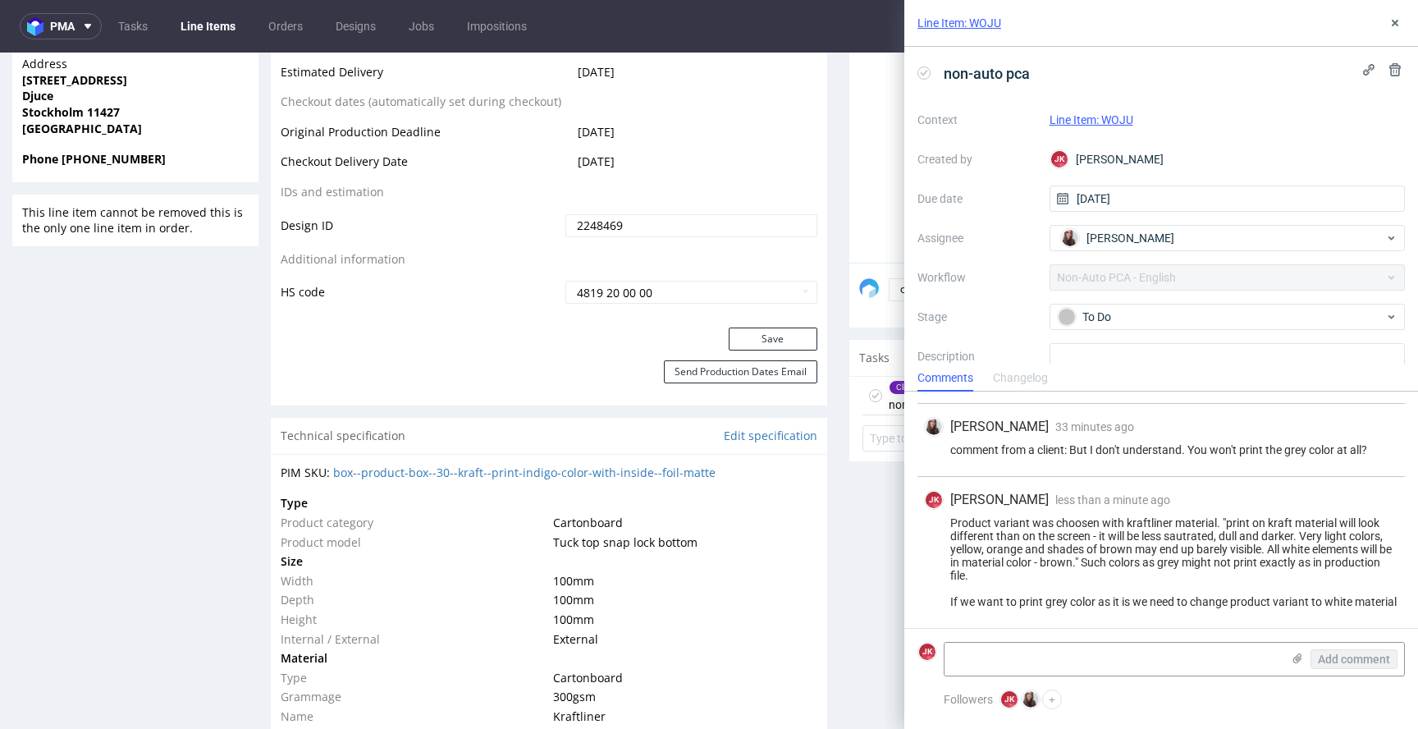
scroll to position [834, 0]
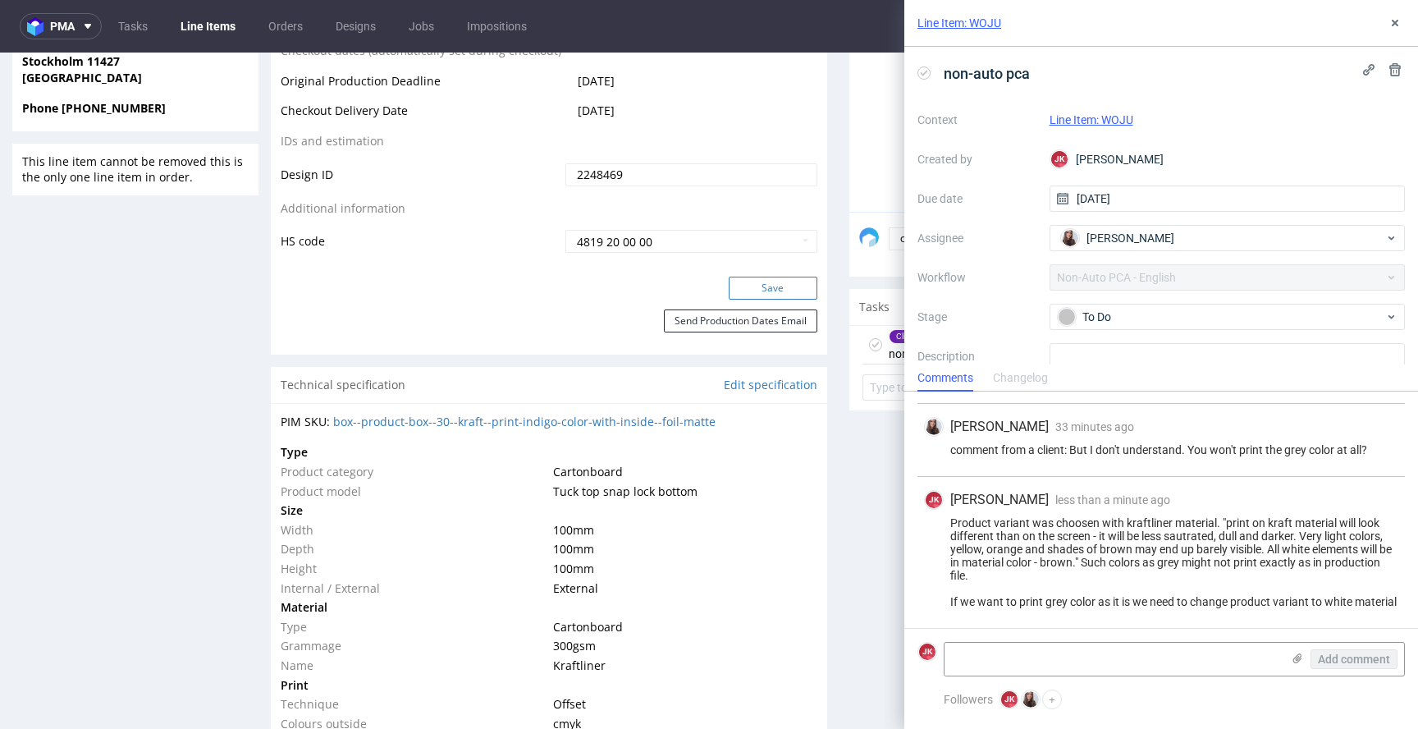
click at [762, 286] on button "Save" at bounding box center [773, 288] width 89 height 23
click at [1395, 15] on button at bounding box center [1396, 23] width 20 height 20
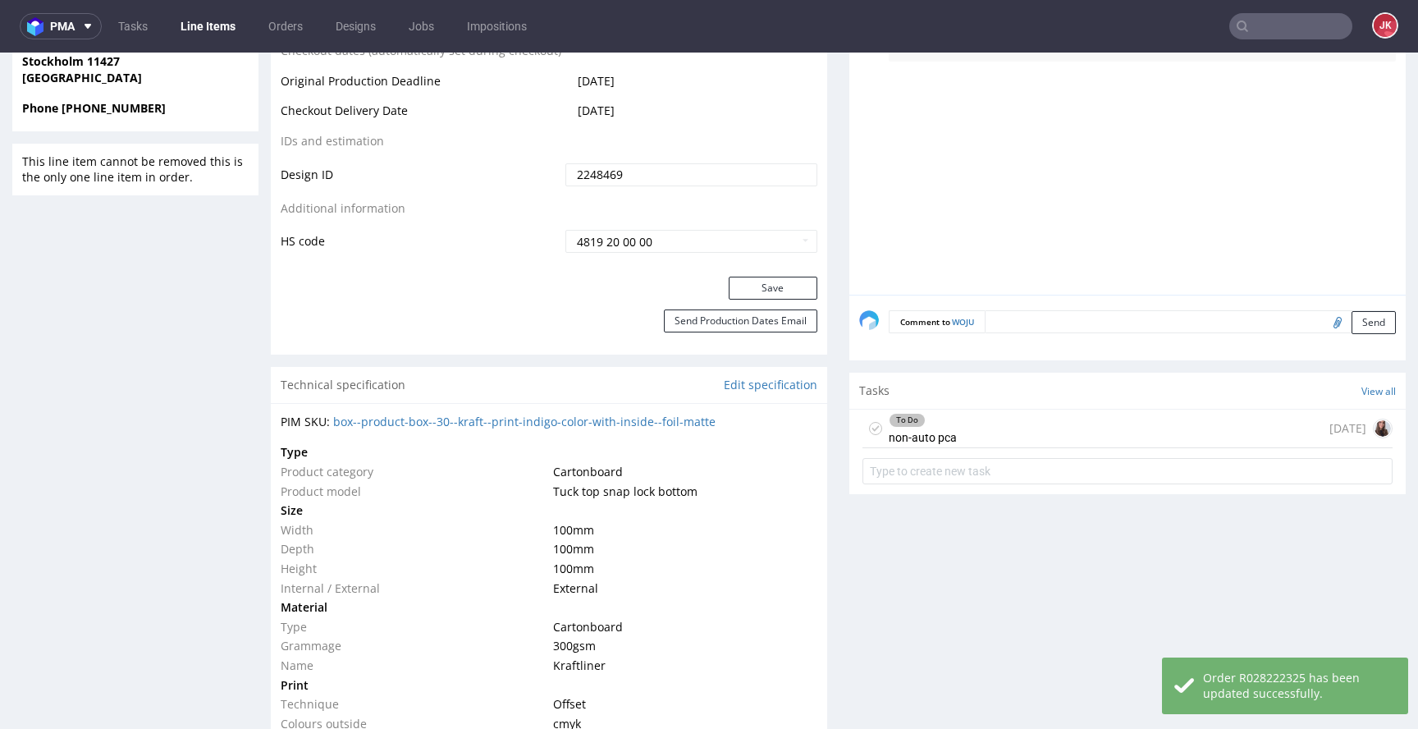
click at [820, 475] on div "Progress Payment Paid Tue 12 Aug Design Locked DTP DTP Client Approval Needed T…" at bounding box center [838, 542] width 1135 height 2541
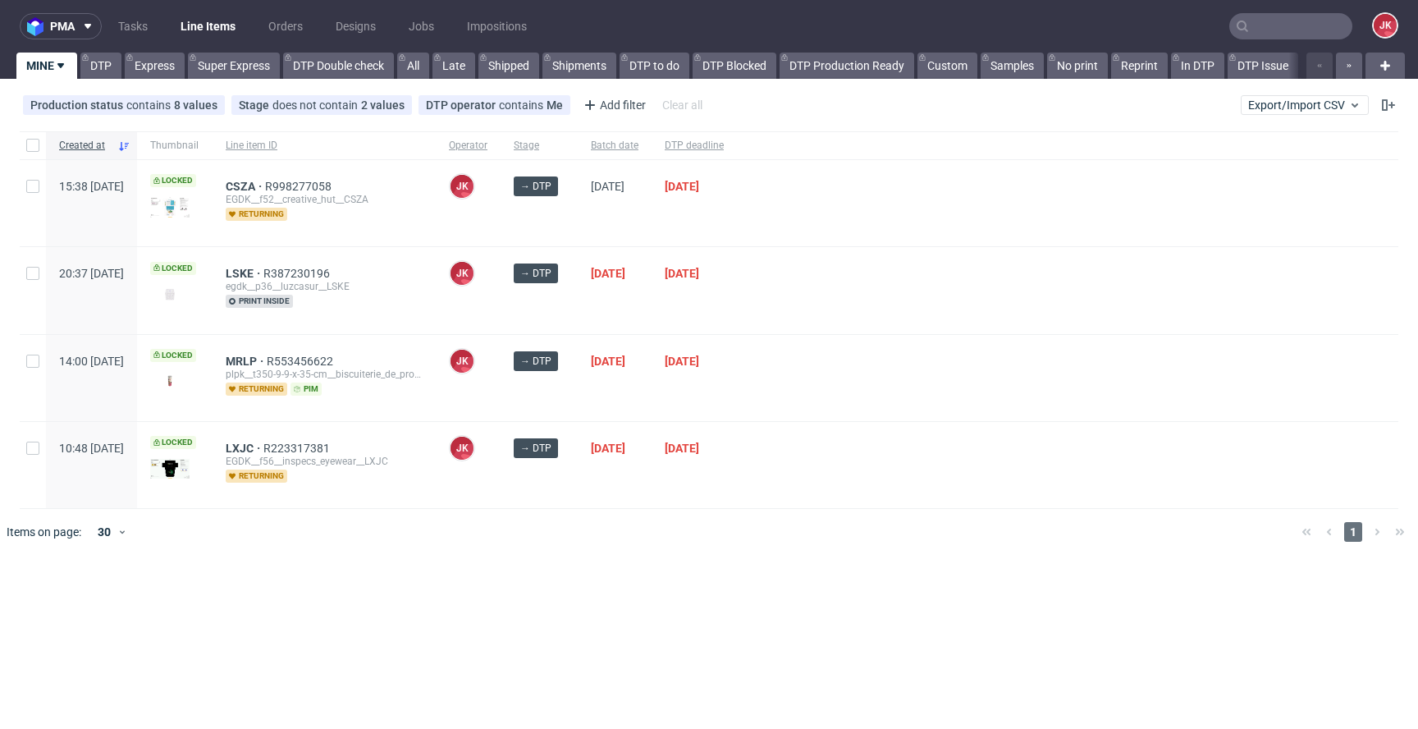
click at [723, 501] on div "[DATE]" at bounding box center [694, 465] width 85 height 86
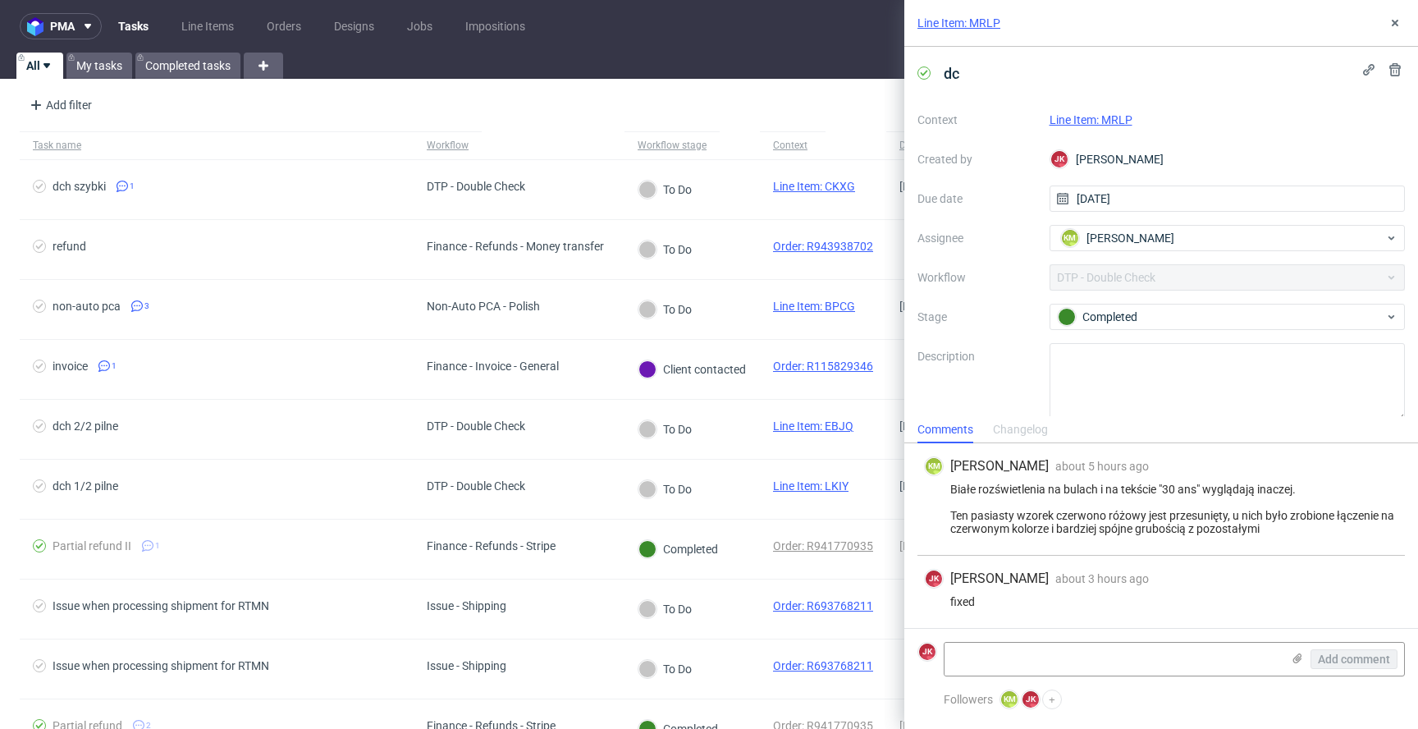
click at [1082, 121] on link "Line Item: MRLP" at bounding box center [1091, 119] width 83 height 13
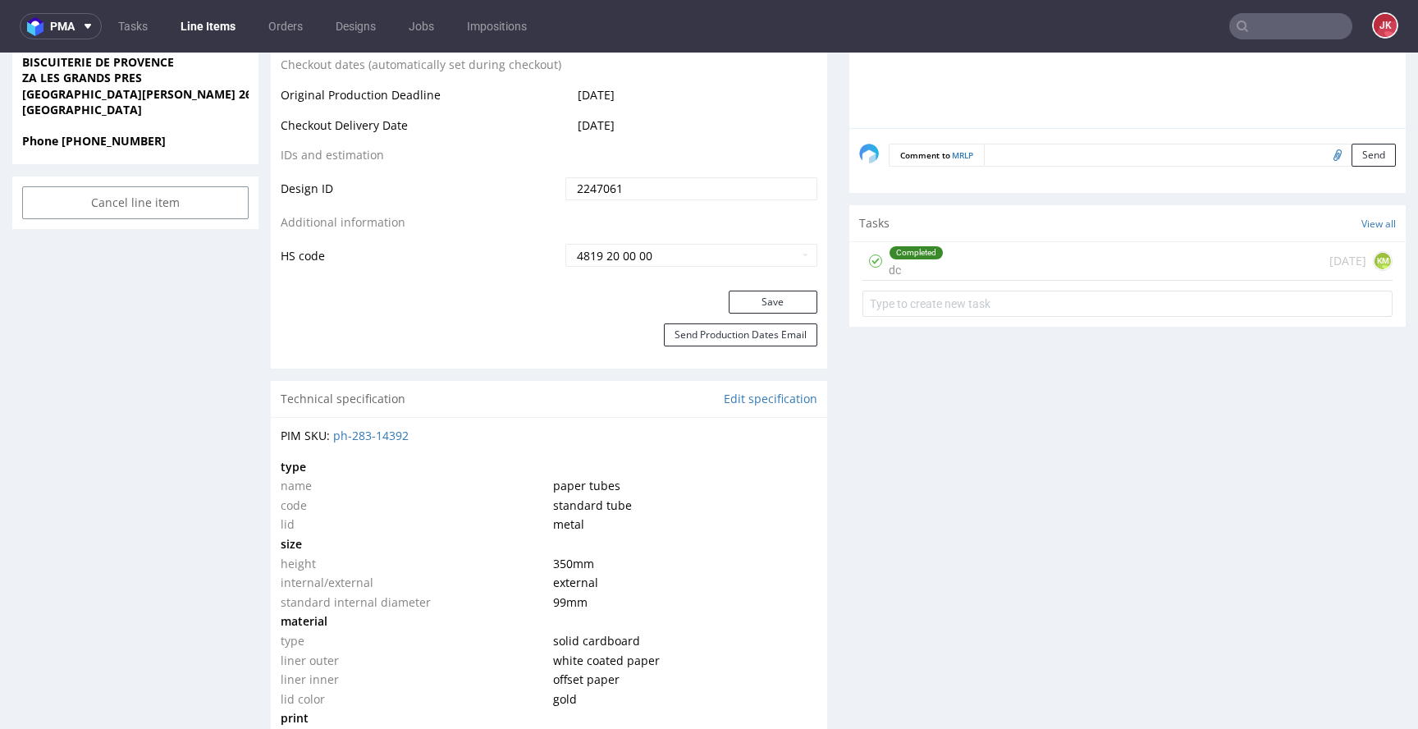
scroll to position [628, 0]
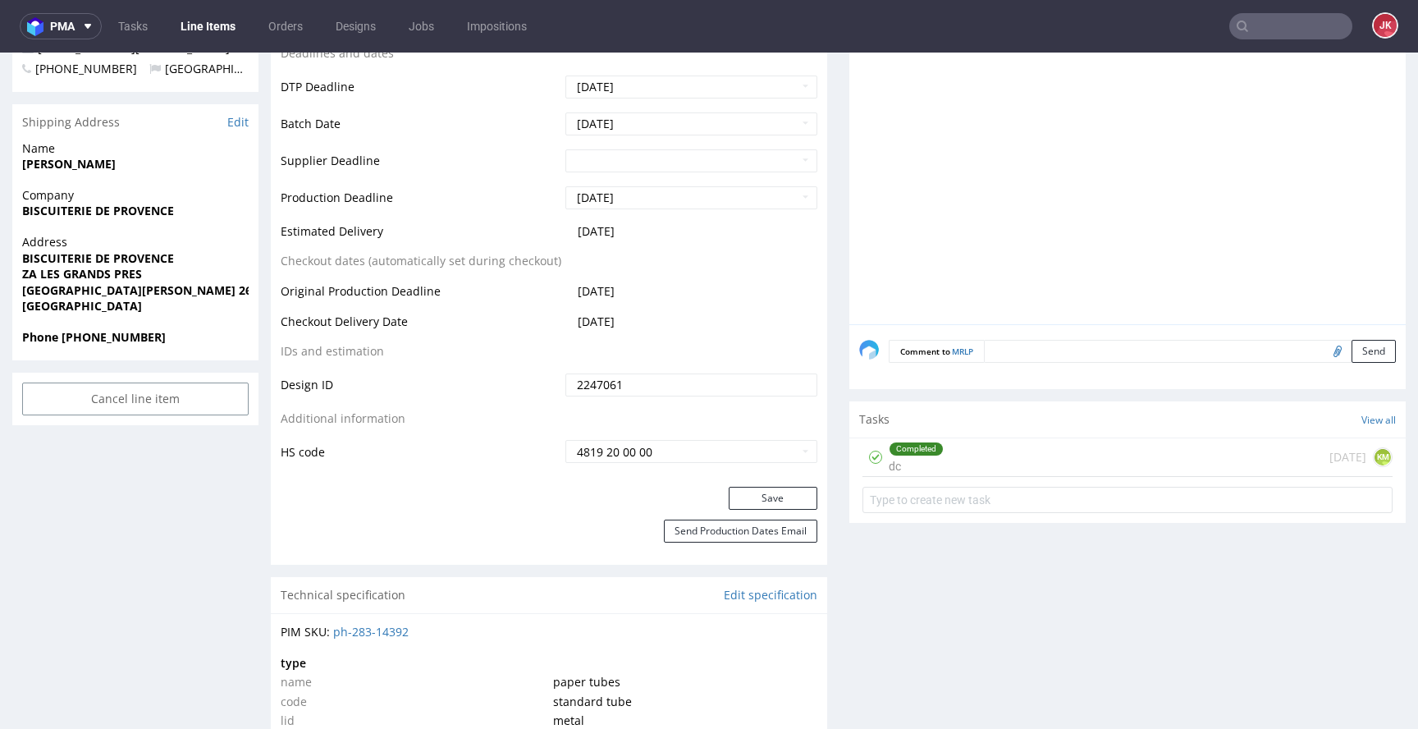
click at [871, 446] on div "Completed dc" at bounding box center [903, 457] width 81 height 38
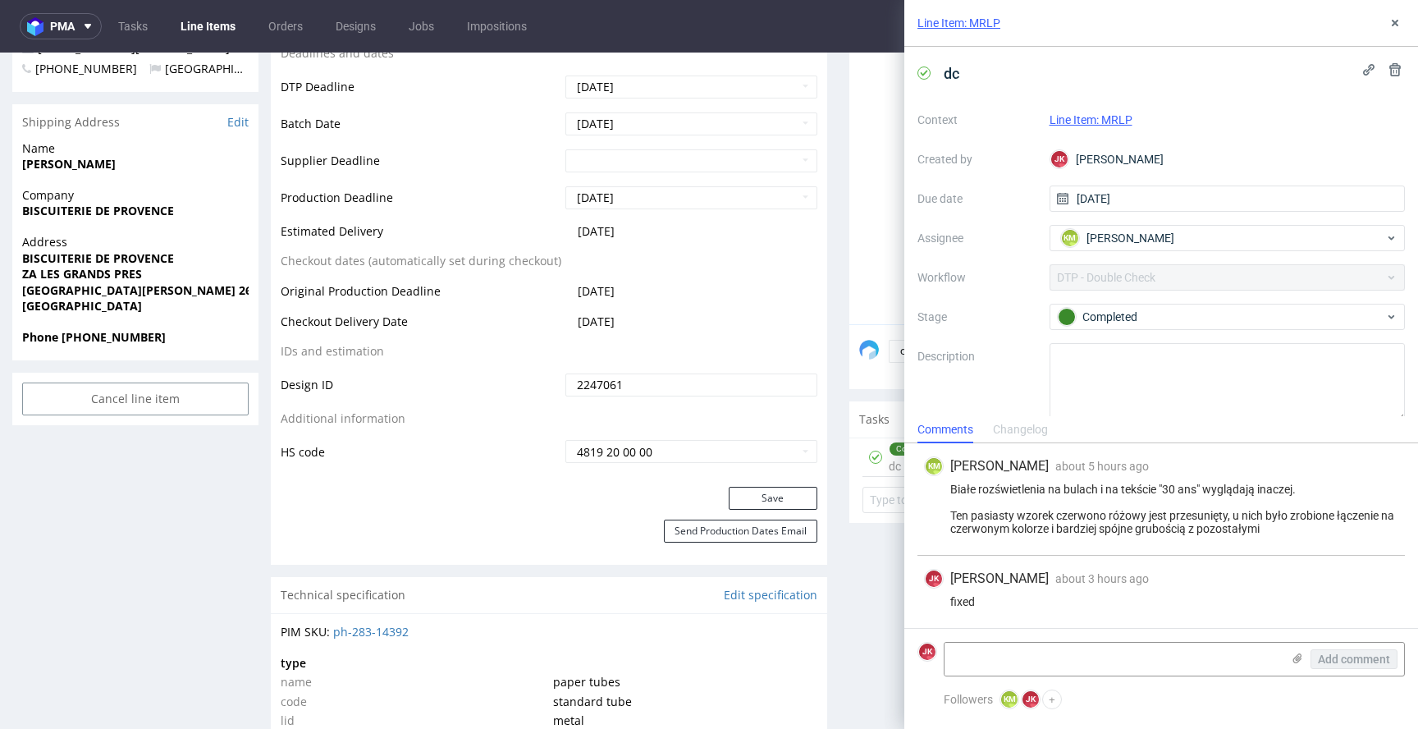
click at [827, 505] on div "Progress Payment Paid Tue 12 Aug Design Locked DTP DTP DC Done Thu 14 Aug Batch…" at bounding box center [838, 734] width 1135 height 2513
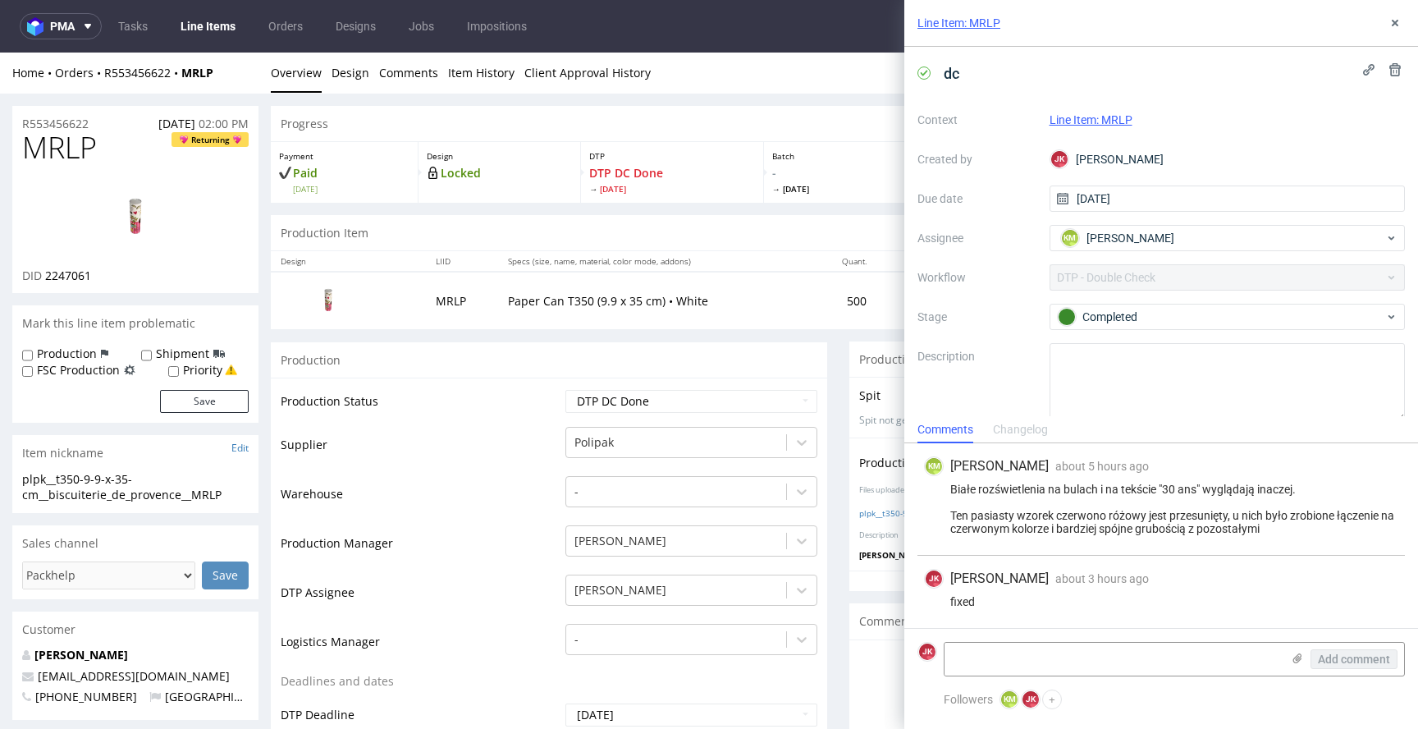
click at [1394, 30] on button at bounding box center [1396, 23] width 20 height 20
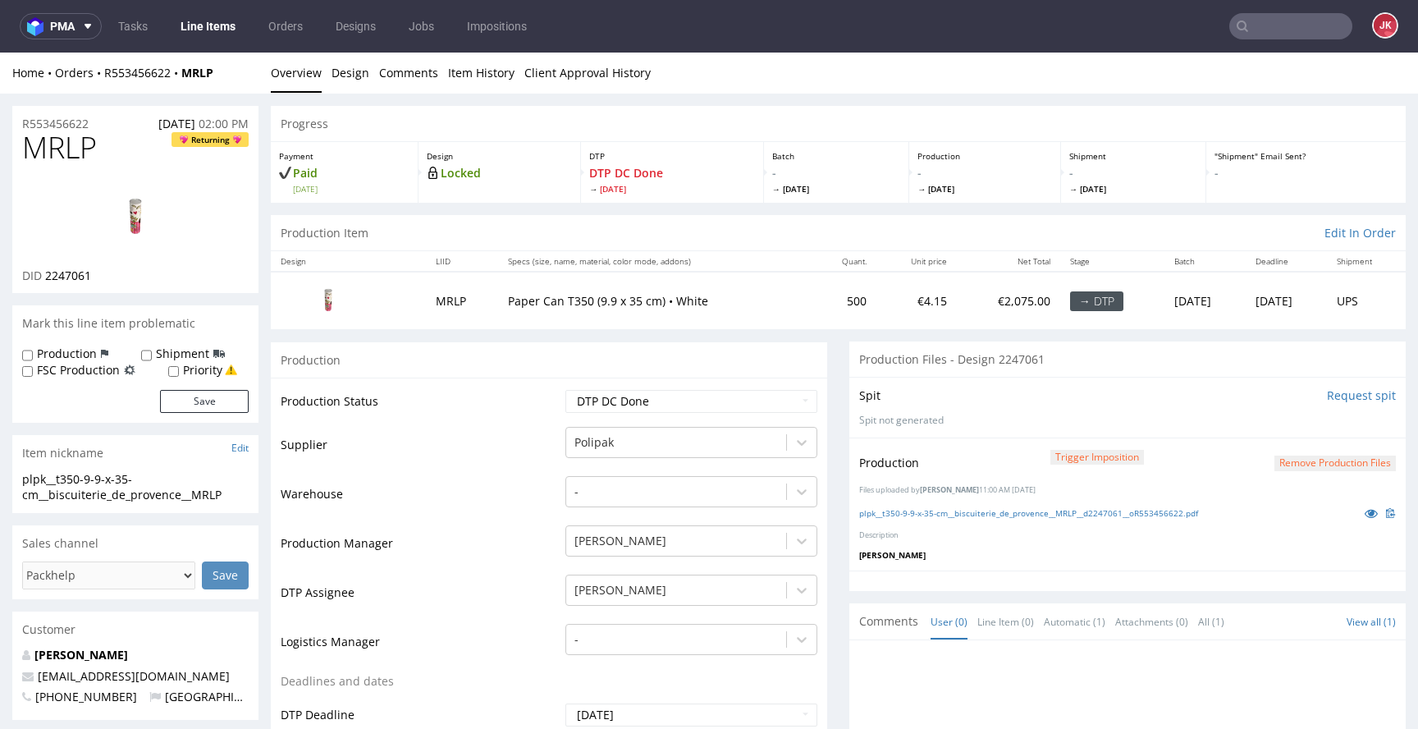
click at [1360, 468] on button "Remove production files" at bounding box center [1335, 464] width 121 height 16
click at [1279, 424] on icon at bounding box center [1275, 424] width 10 height 11
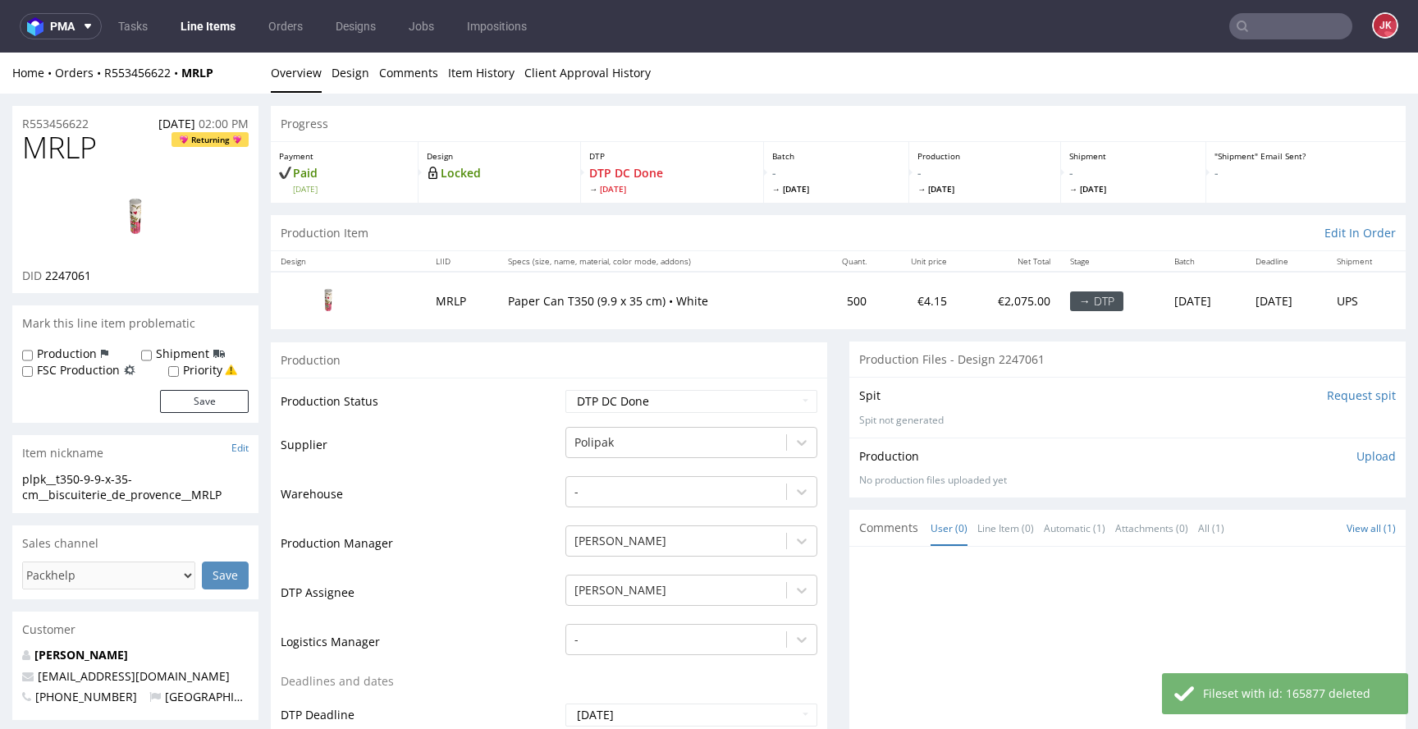
click at [1357, 458] on p "Upload" at bounding box center [1376, 456] width 39 height 16
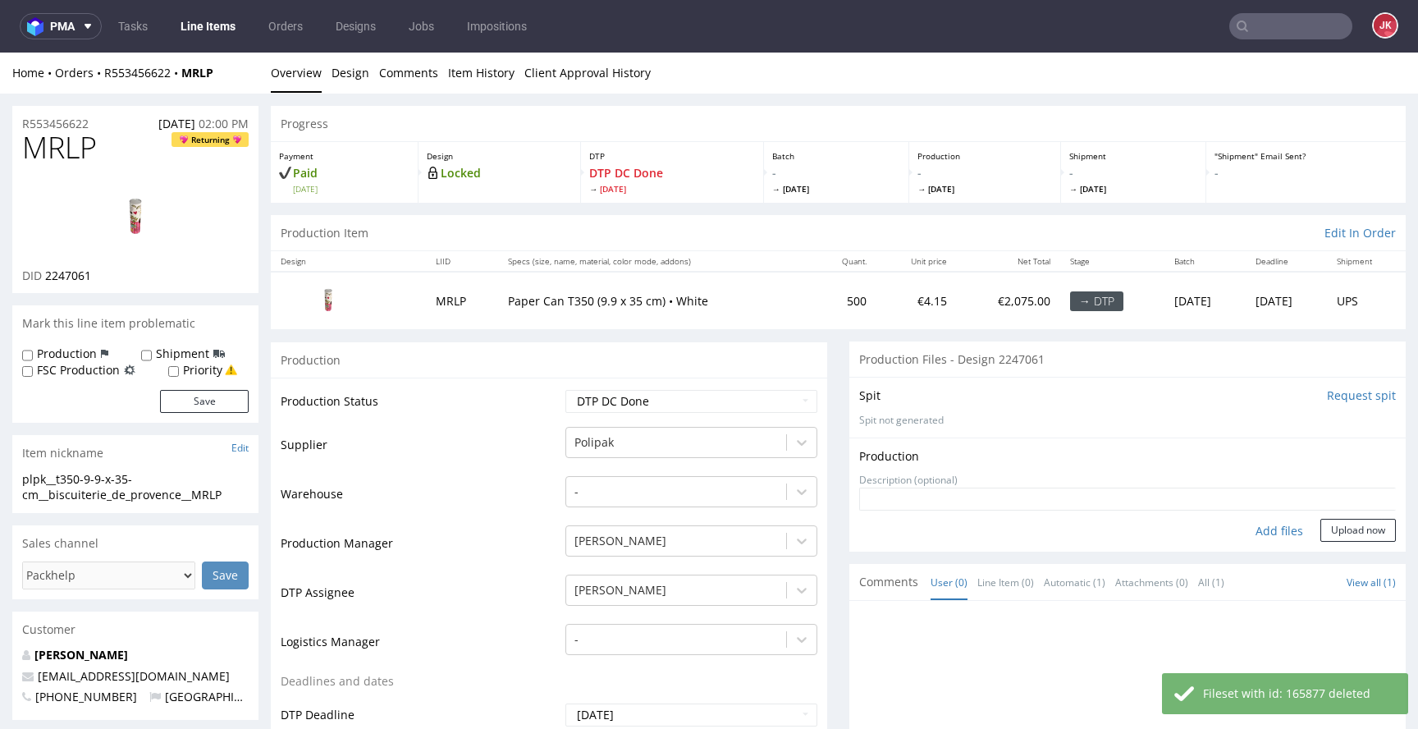
click at [1252, 529] on div "Add files" at bounding box center [1280, 531] width 82 height 25
drag, startPoint x: 824, startPoint y: 401, endPoint x: 731, endPoint y: 401, distance: 92.8
click at [731, 401] on select "Waiting for Artwork Waiting for Diecut Waiting for Mockup Waiting for DTP Waiti…" at bounding box center [692, 401] width 252 height 23
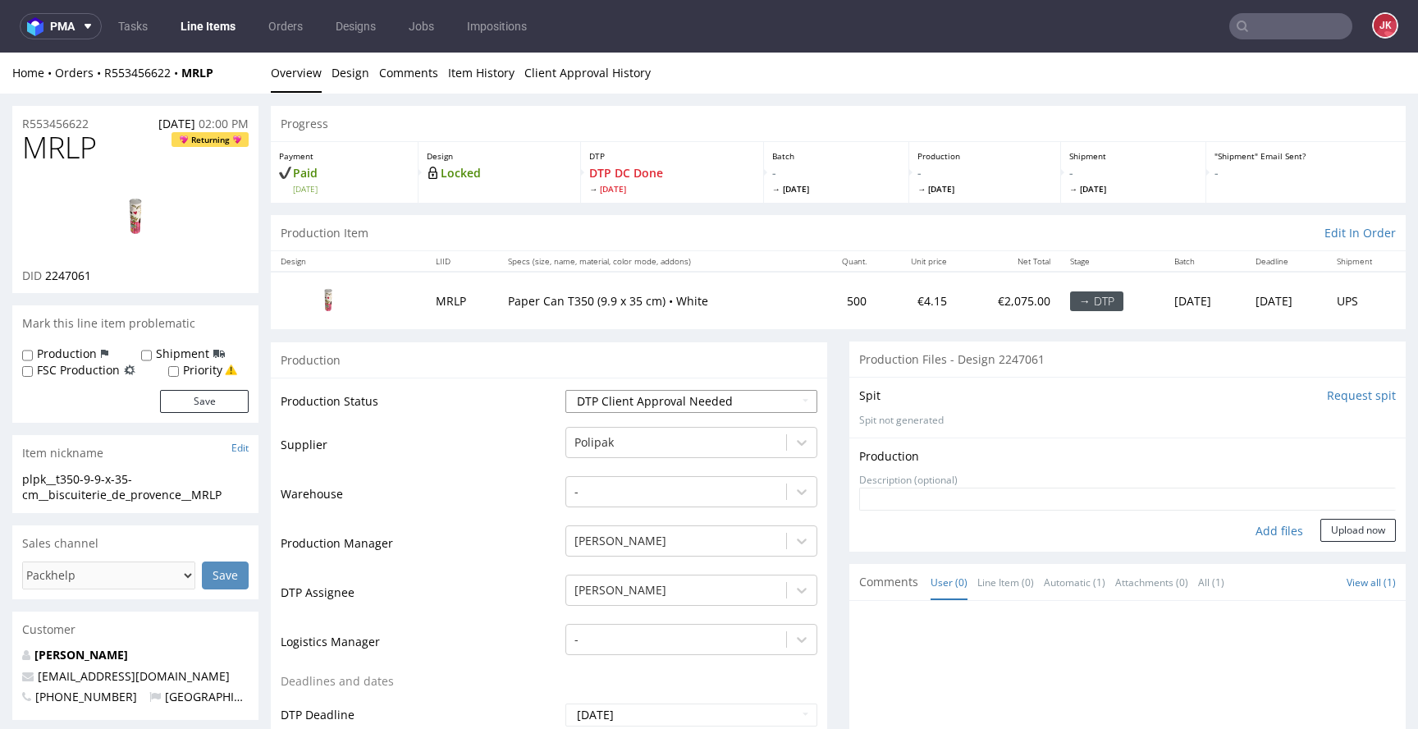
click at [566, 390] on select "Waiting for Artwork Waiting for Diecut Waiting for Mockup Waiting for DTP Waiti…" at bounding box center [692, 401] width 252 height 23
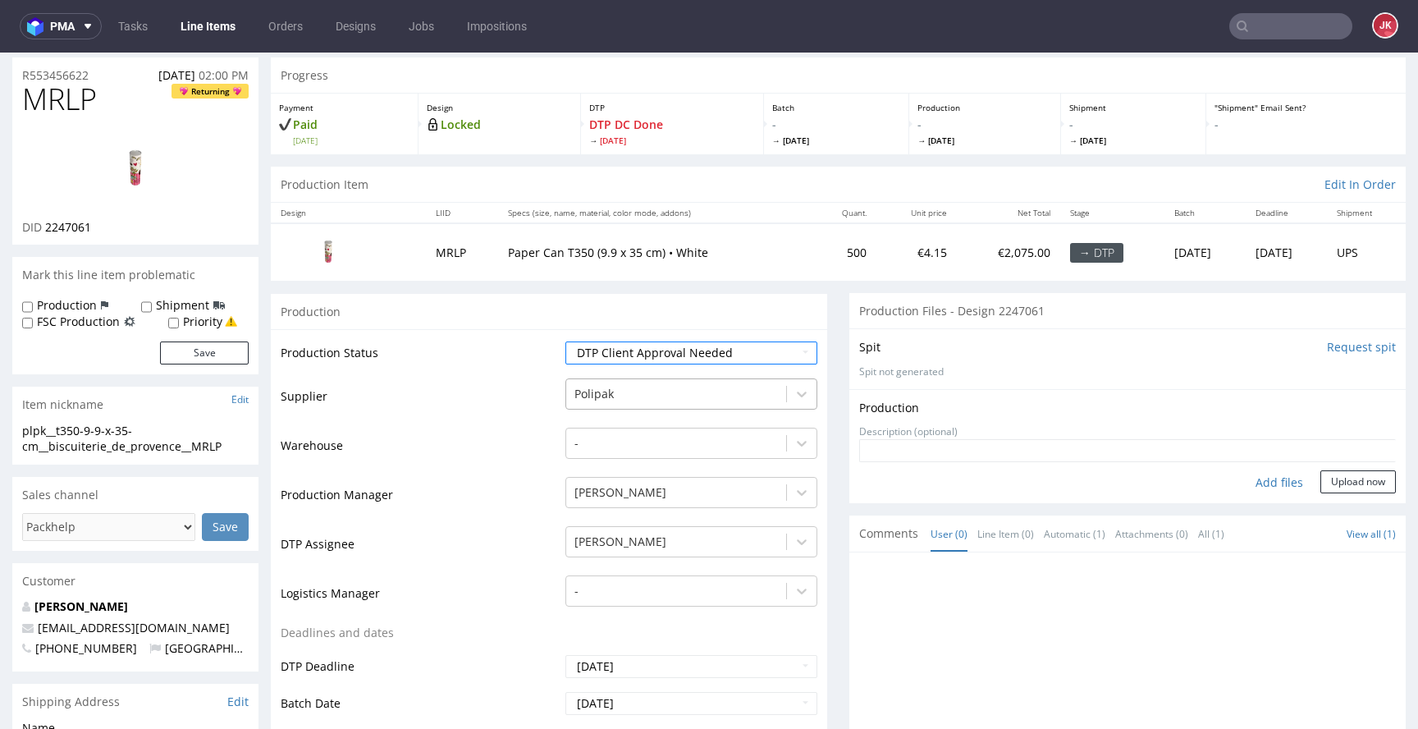
scroll to position [673, 0]
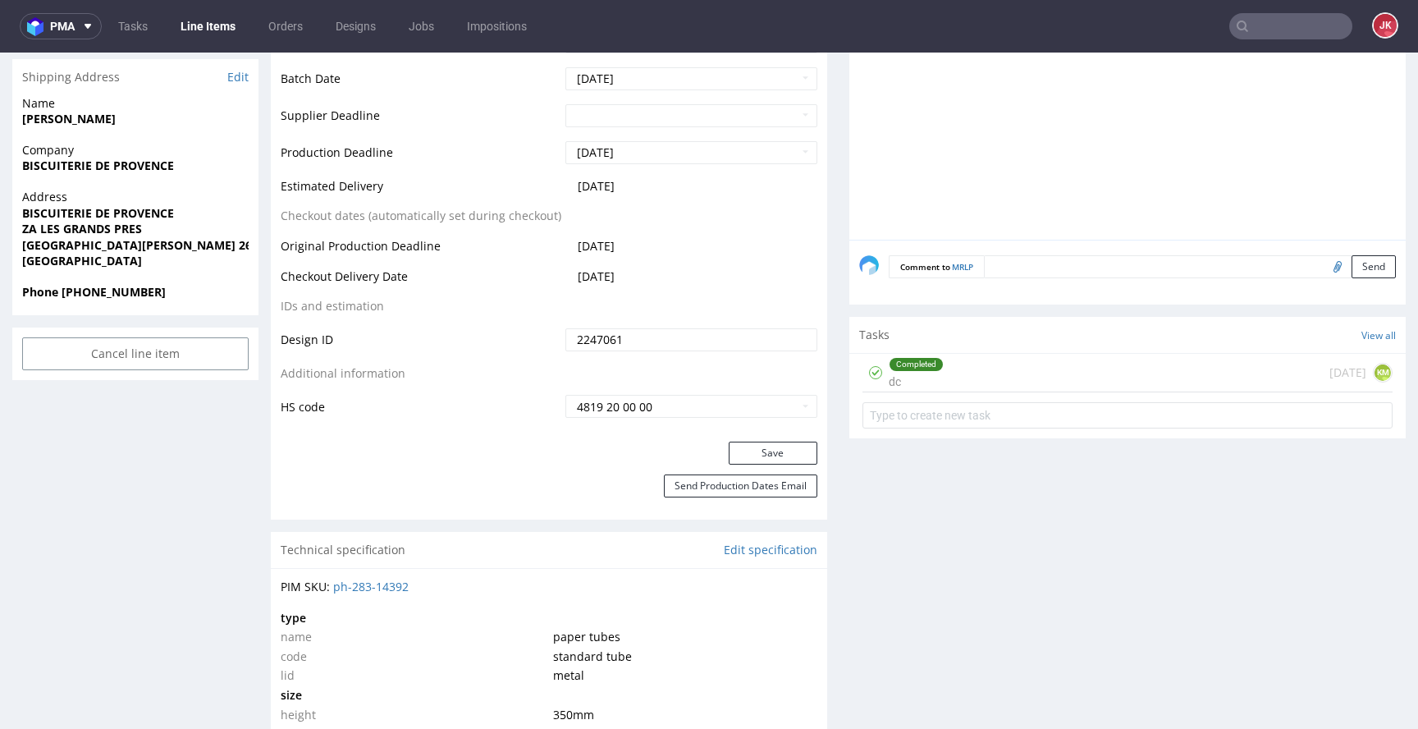
click at [773, 467] on div "Save" at bounding box center [549, 458] width 557 height 33
click at [775, 460] on button "Save" at bounding box center [773, 453] width 89 height 23
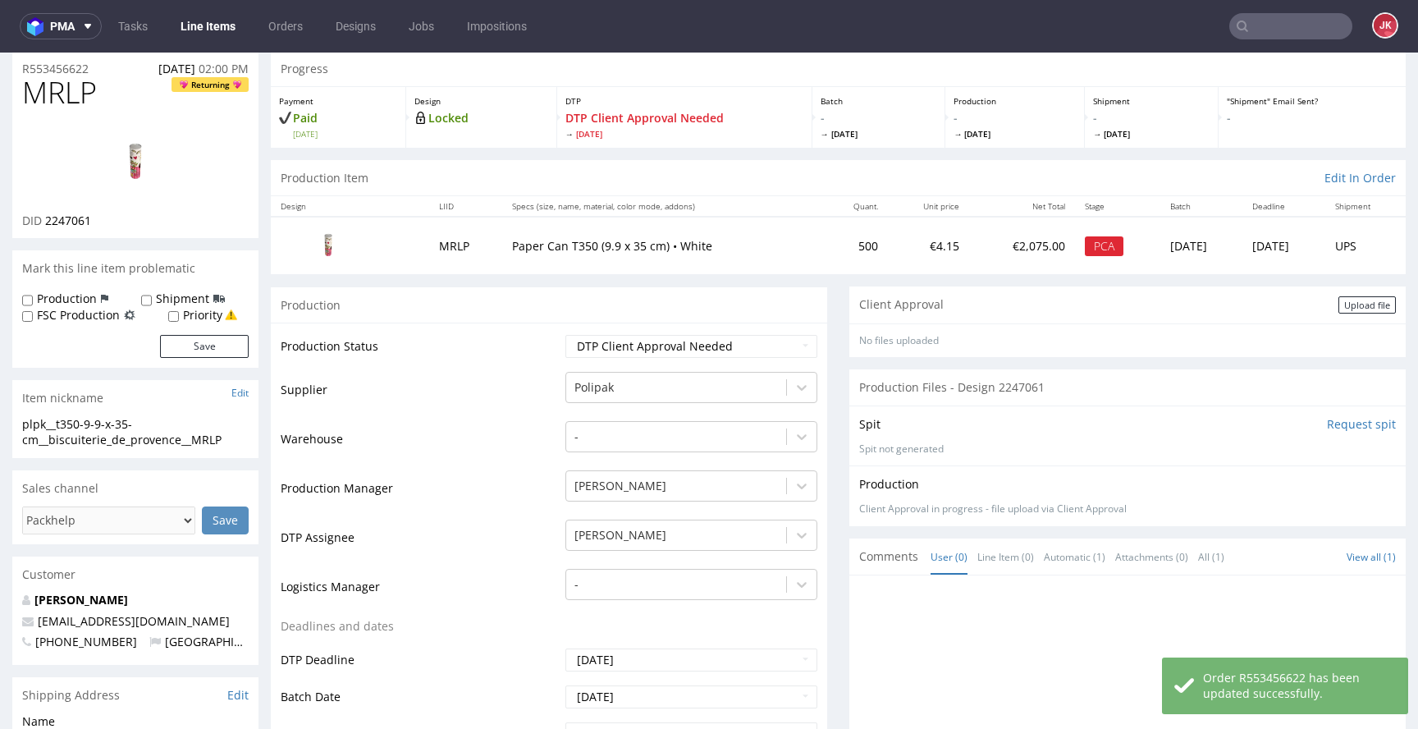
scroll to position [0, 0]
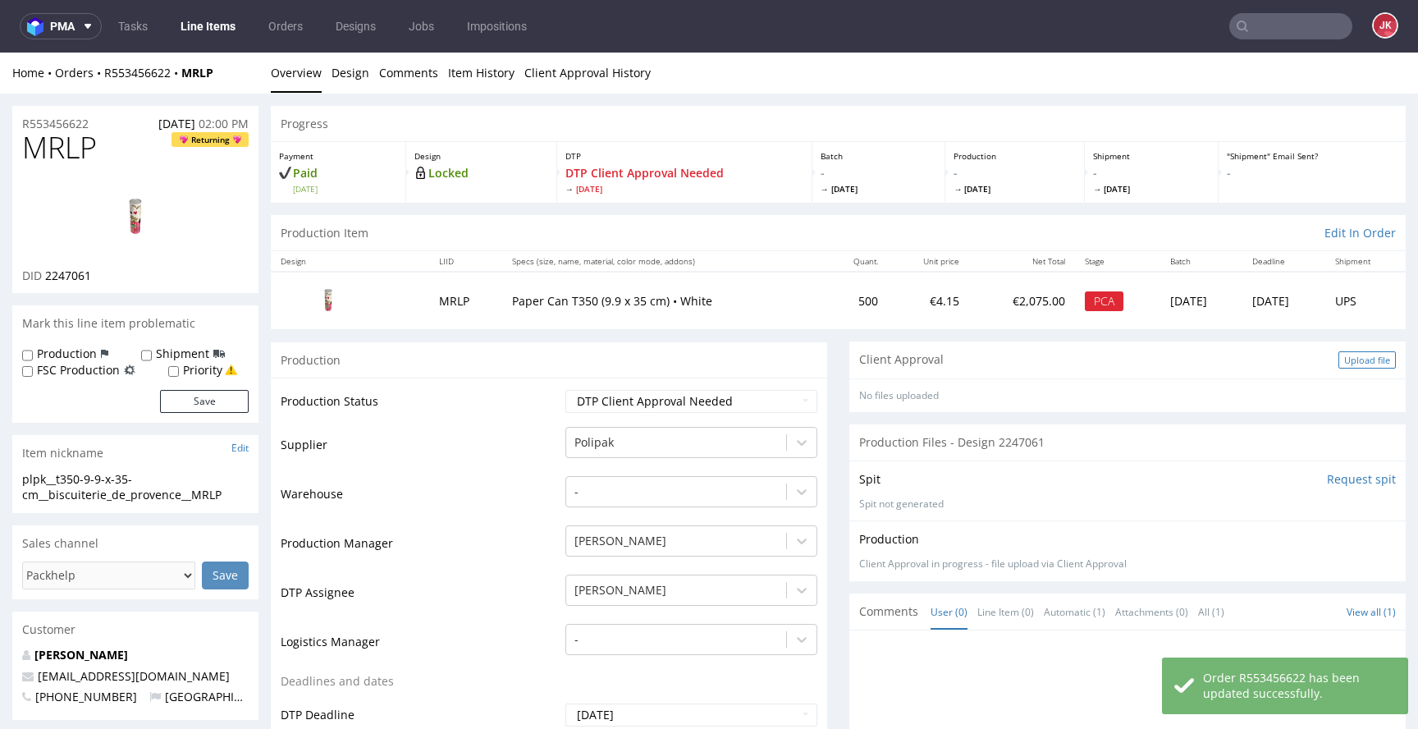
click at [1339, 355] on div "Upload file" at bounding box center [1367, 359] width 57 height 17
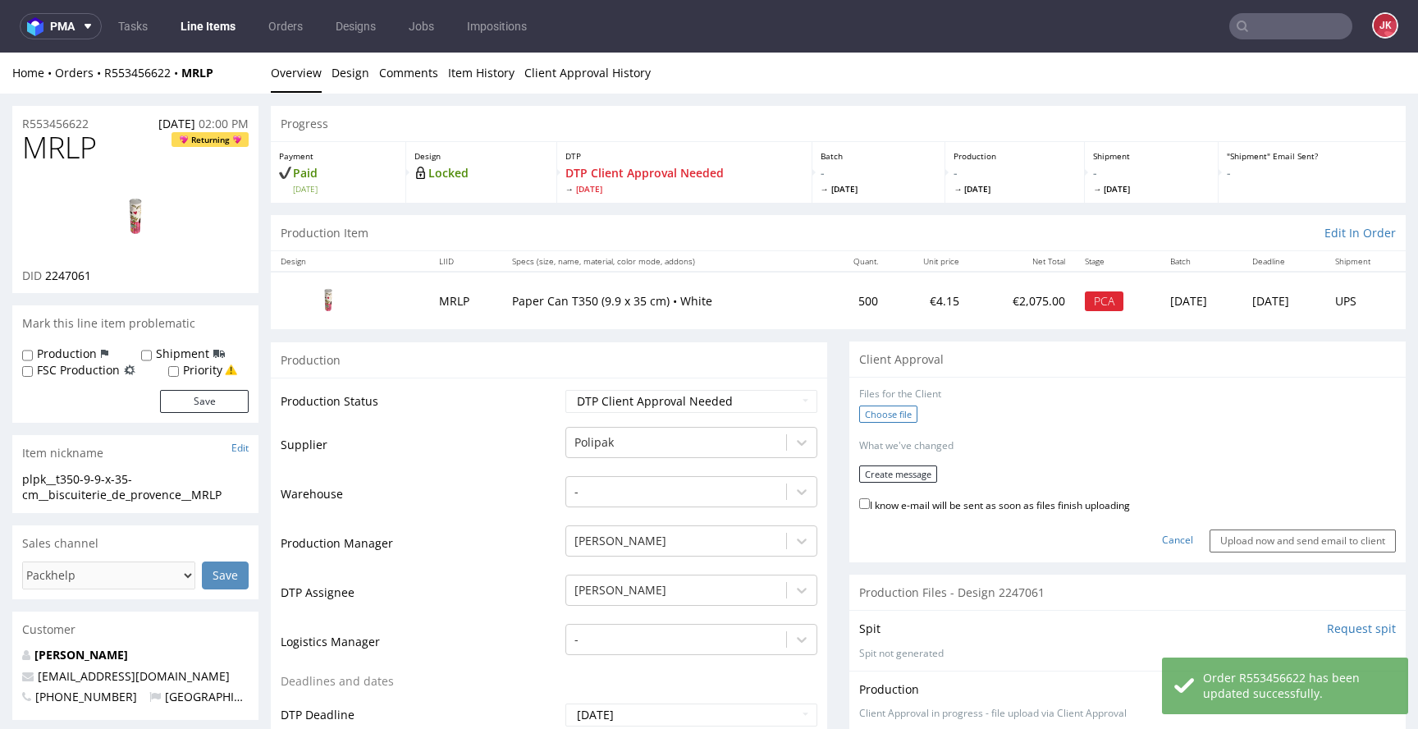
click at [893, 417] on label "Choose file" at bounding box center [888, 413] width 58 height 17
click at [0, 53] on input "Choose file" at bounding box center [0, 53] width 0 height 0
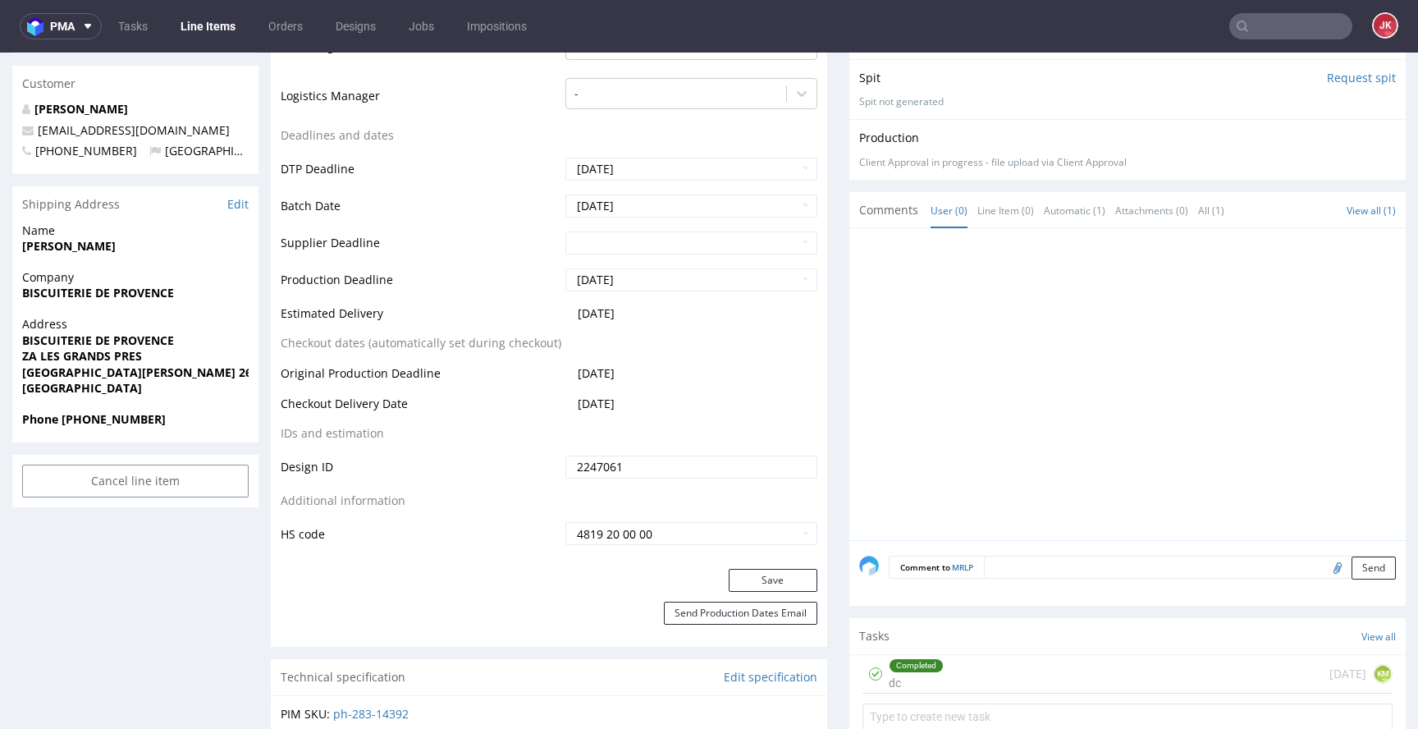
scroll to position [561, 0]
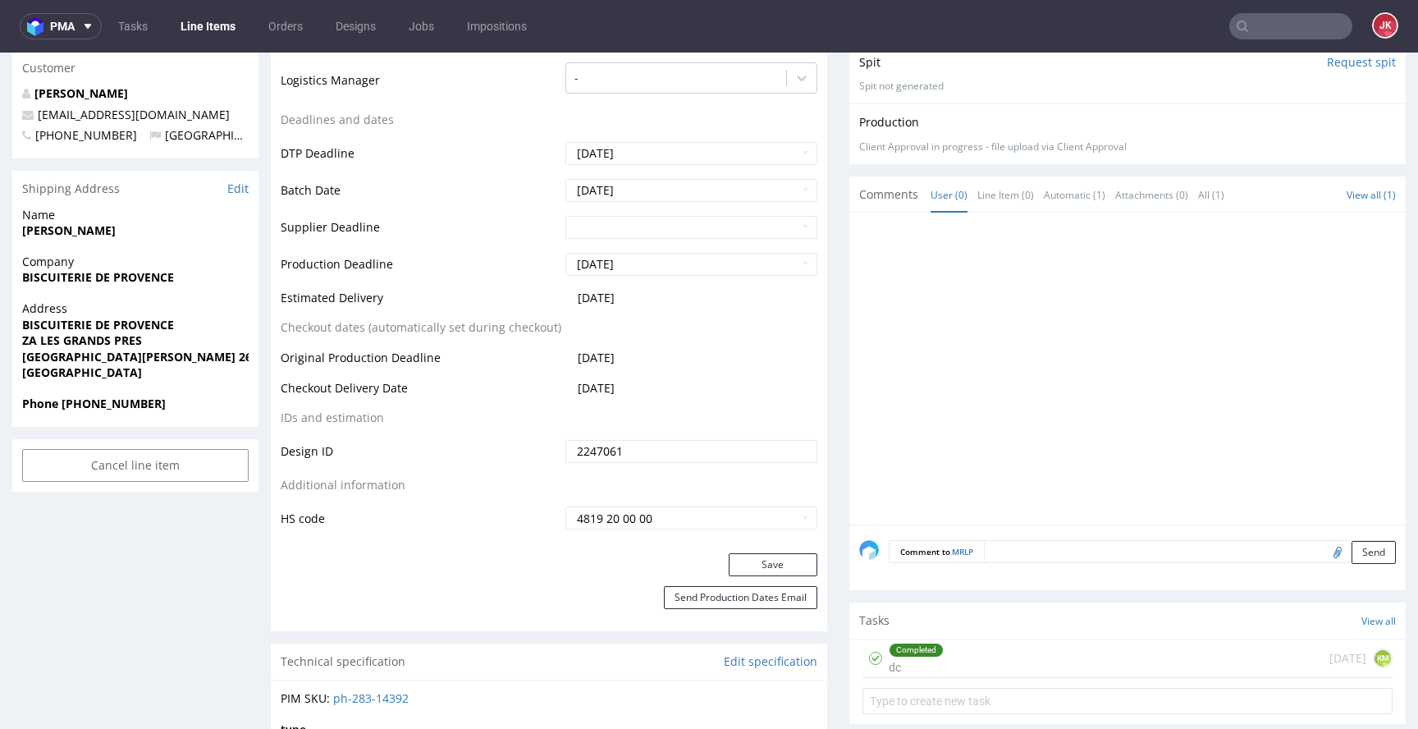
click at [907, 655] on div "Completed dc" at bounding box center [916, 658] width 55 height 38
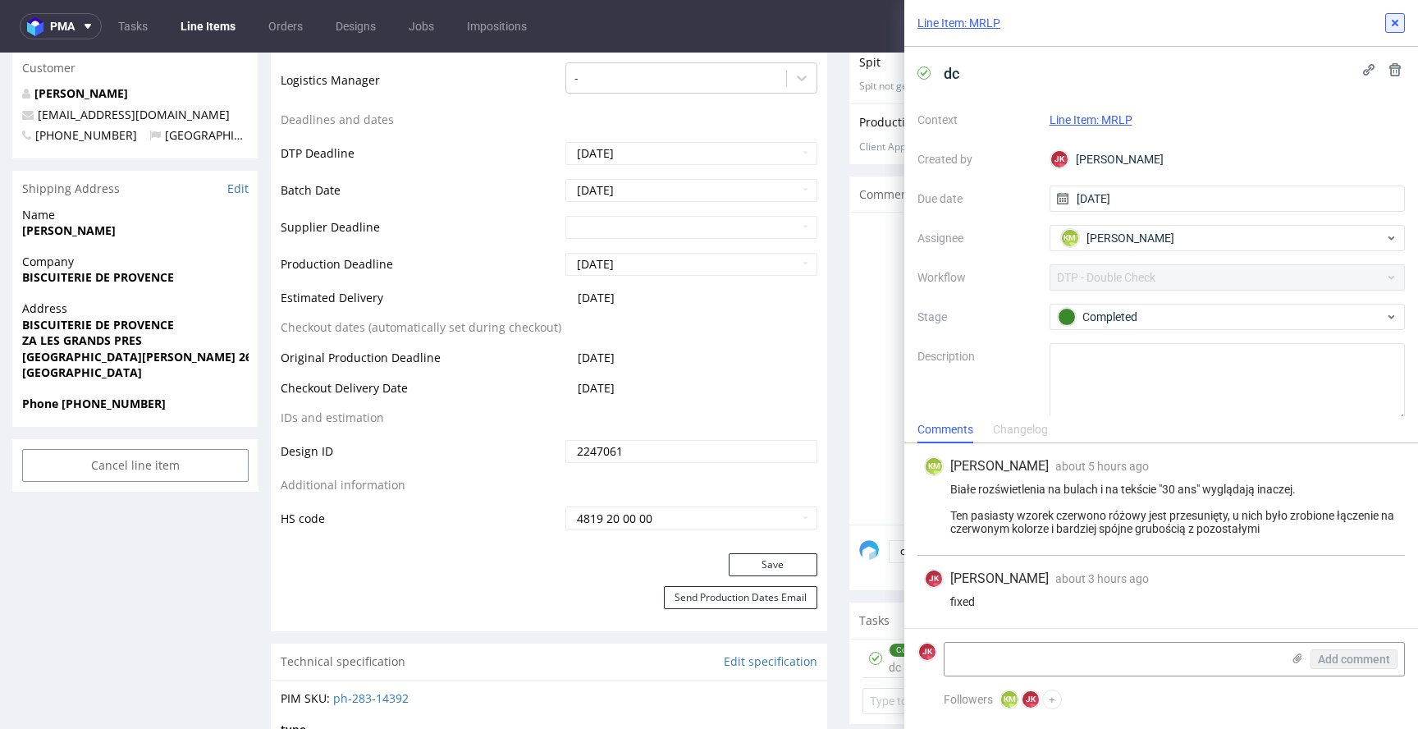
click at [1399, 19] on icon at bounding box center [1395, 22] width 13 height 13
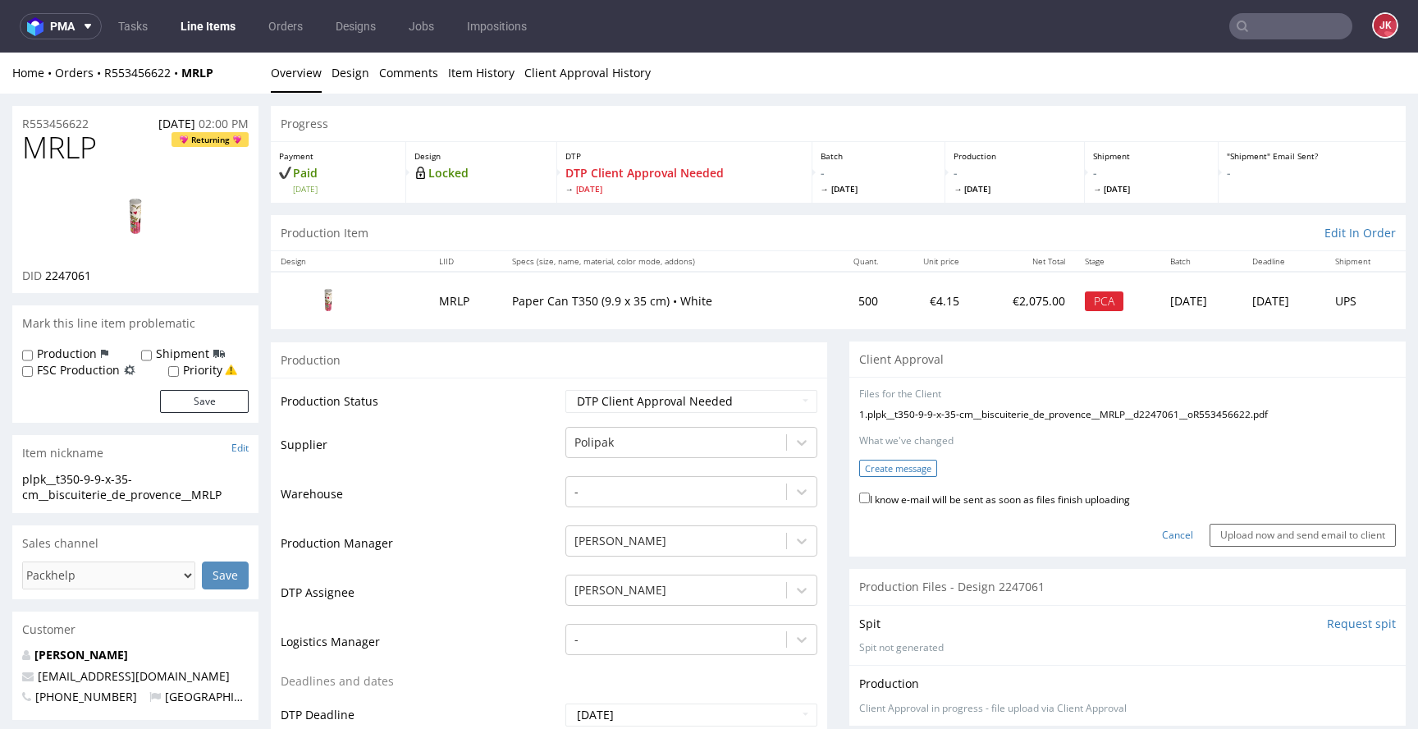
click at [885, 470] on button "Create message" at bounding box center [898, 468] width 78 height 17
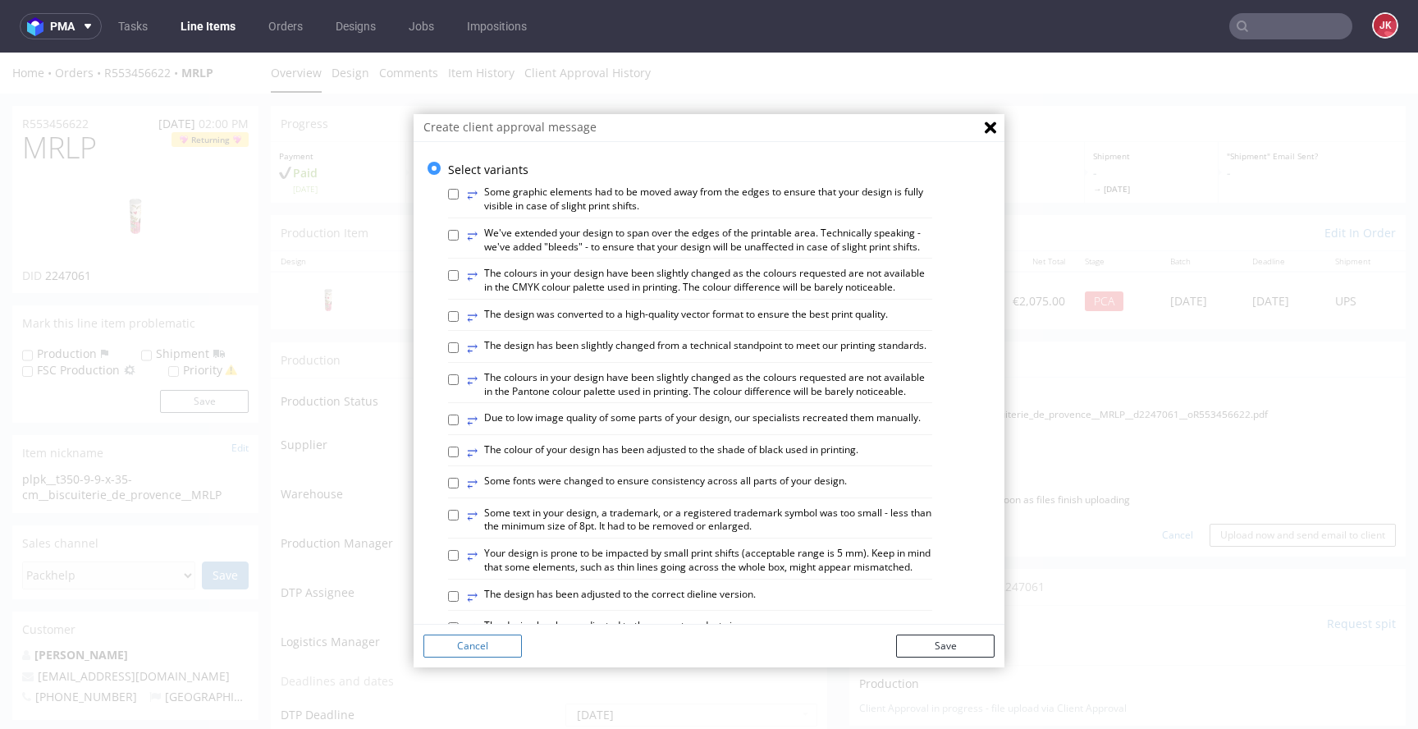
click at [495, 645] on button "Cancel" at bounding box center [473, 646] width 98 height 23
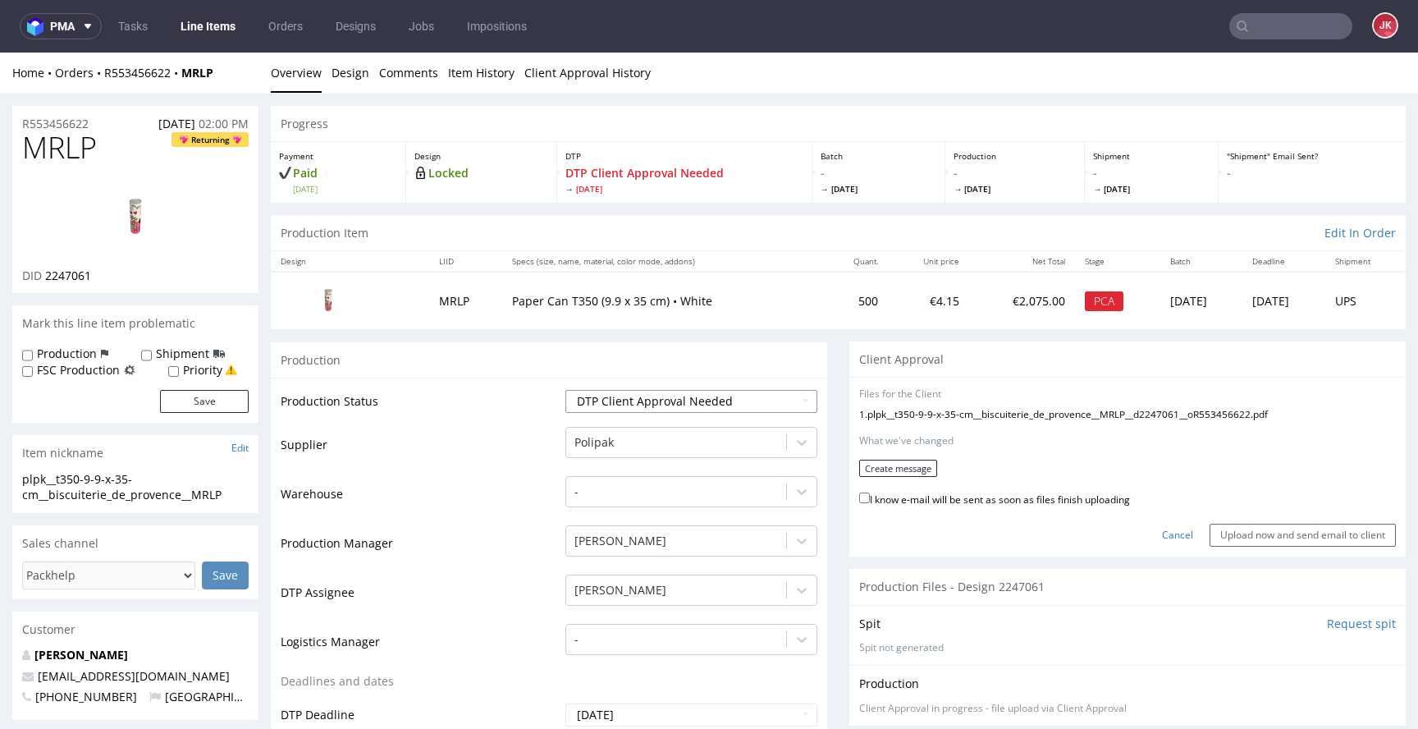
click at [758, 396] on select "Waiting for Artwork Waiting for Diecut Waiting for Mockup Waiting for DTP Waiti…" at bounding box center [692, 401] width 252 height 23
select select "dtp_in_process"
click at [566, 390] on select "Waiting for Artwork Waiting for Diecut Waiting for Mockup Waiting for DTP Waiti…" at bounding box center [692, 401] width 252 height 23
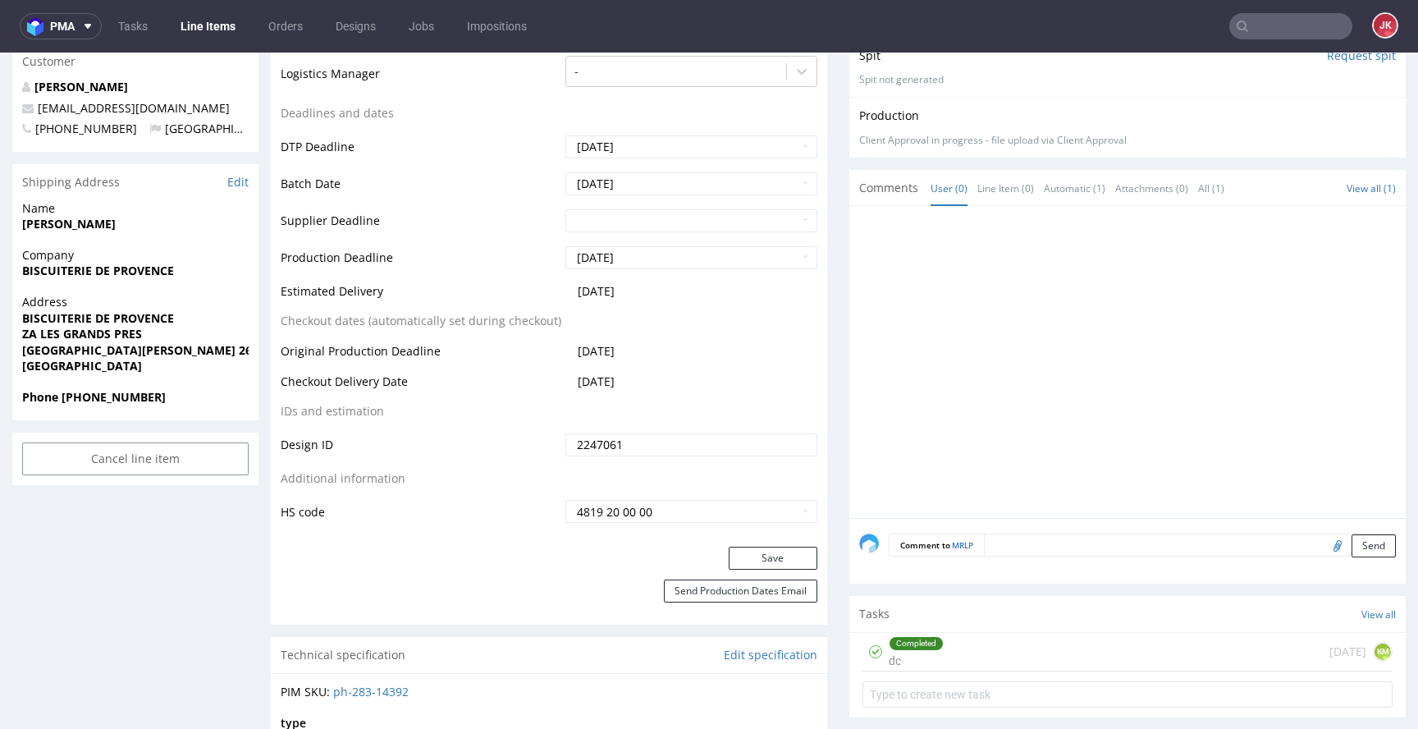
scroll to position [685, 0]
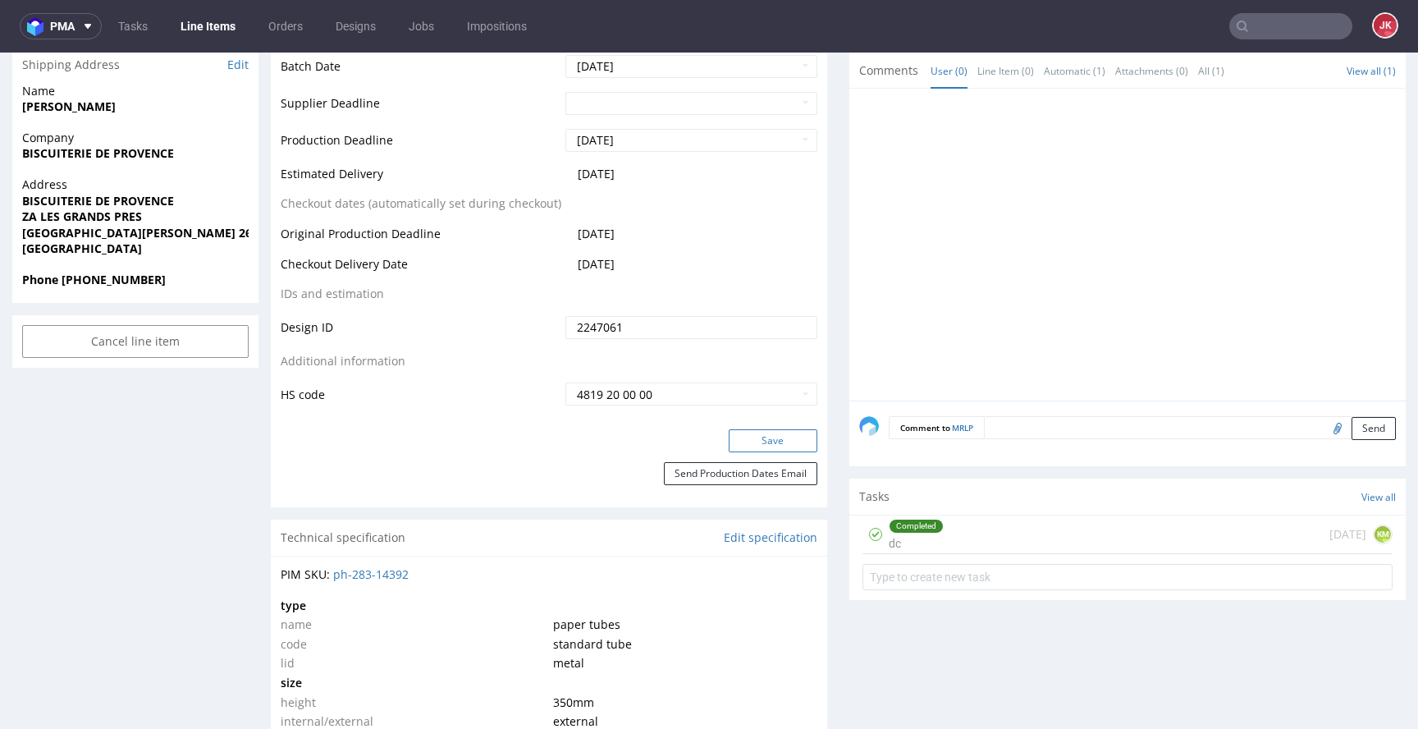
click at [783, 443] on button "Save" at bounding box center [773, 440] width 89 height 23
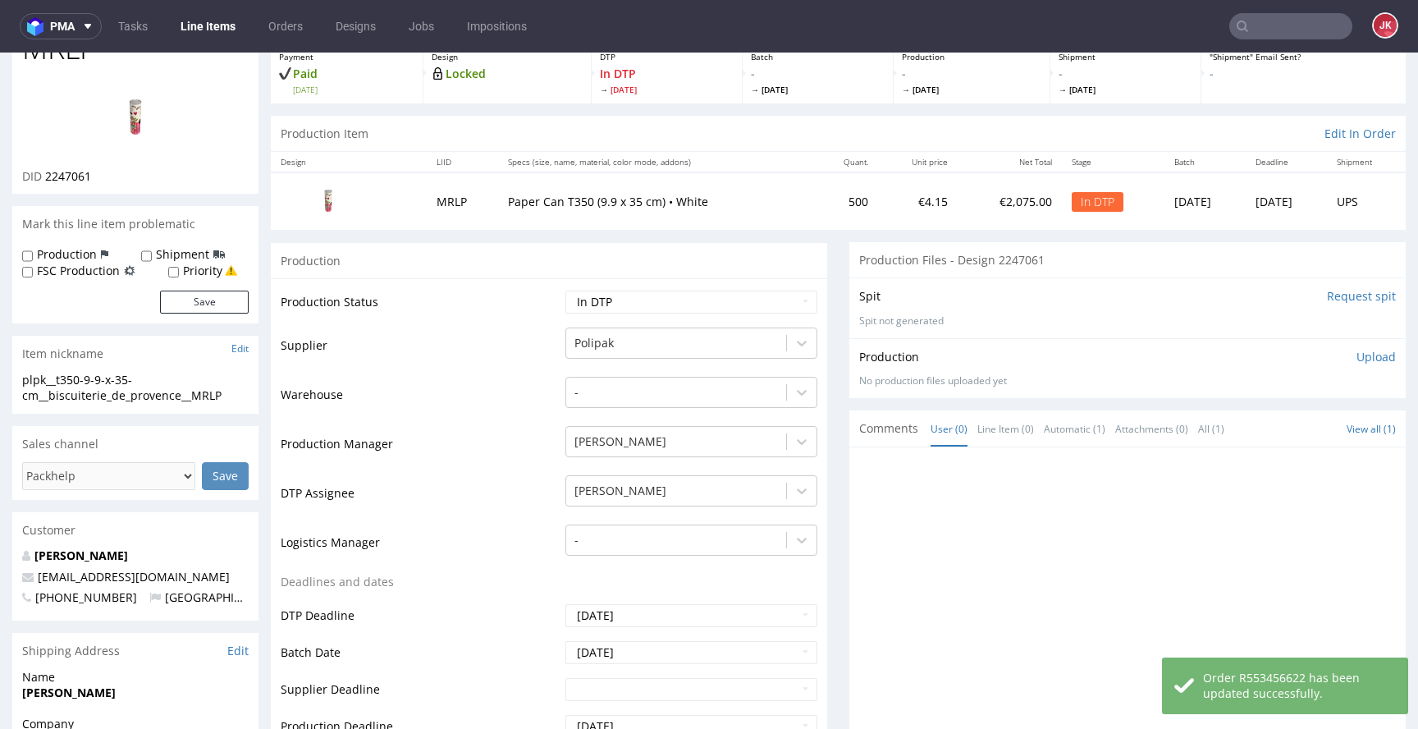
scroll to position [0, 0]
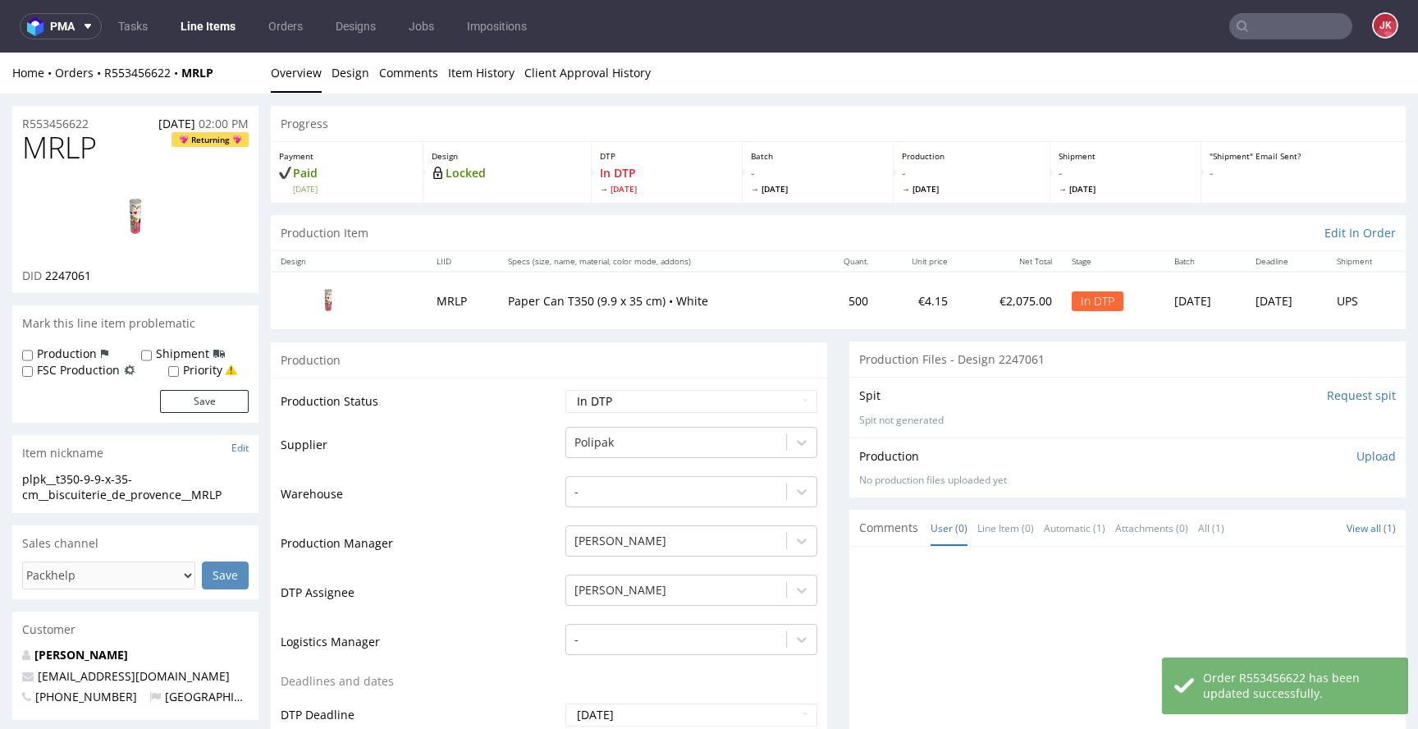
click at [1358, 450] on p "Upload" at bounding box center [1376, 456] width 39 height 16
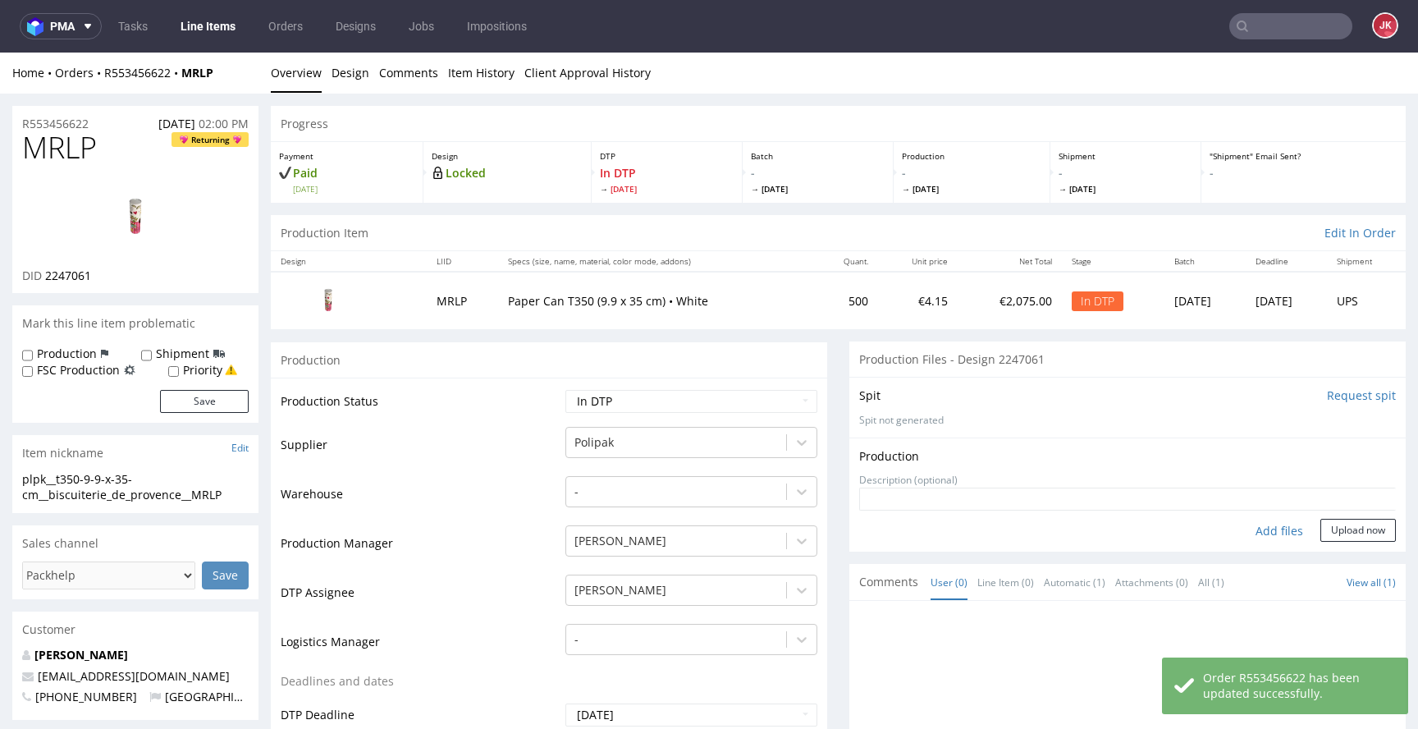
click at [1266, 530] on div "Add files" at bounding box center [1280, 531] width 82 height 25
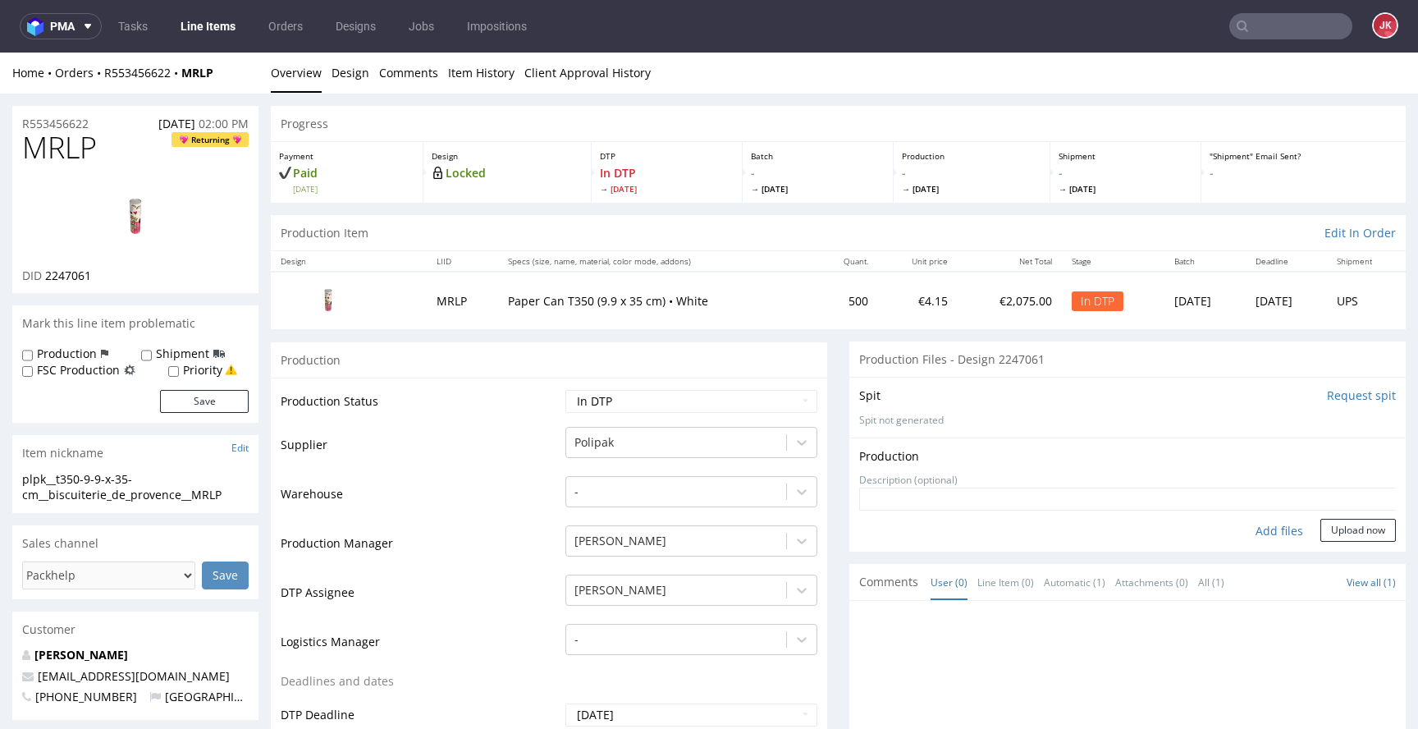
type input "C:\fakepath\plpk__t350-9-9-x-35-cm__biscuiterie_de_provence__MRLP__d2247061__oR…"
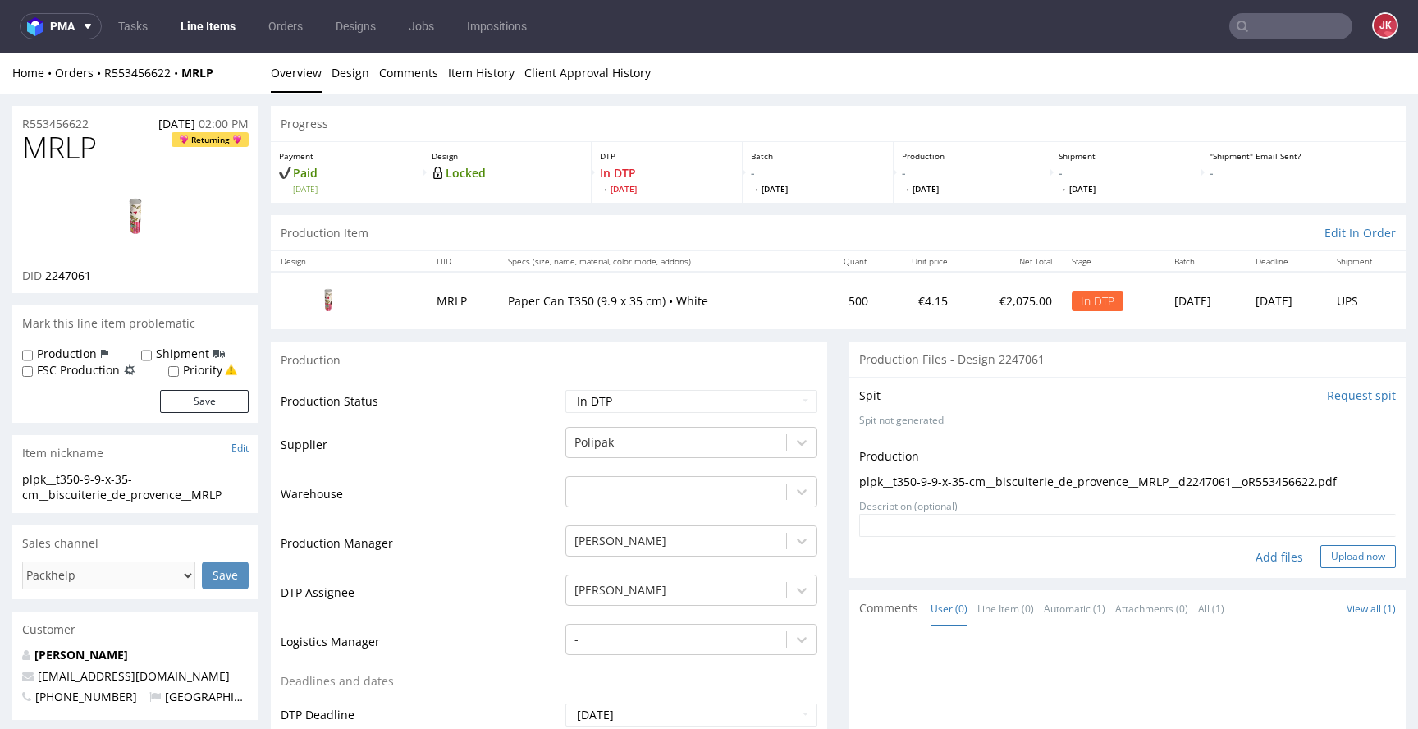
click at [1348, 565] on button "Upload now" at bounding box center [1359, 556] width 76 height 23
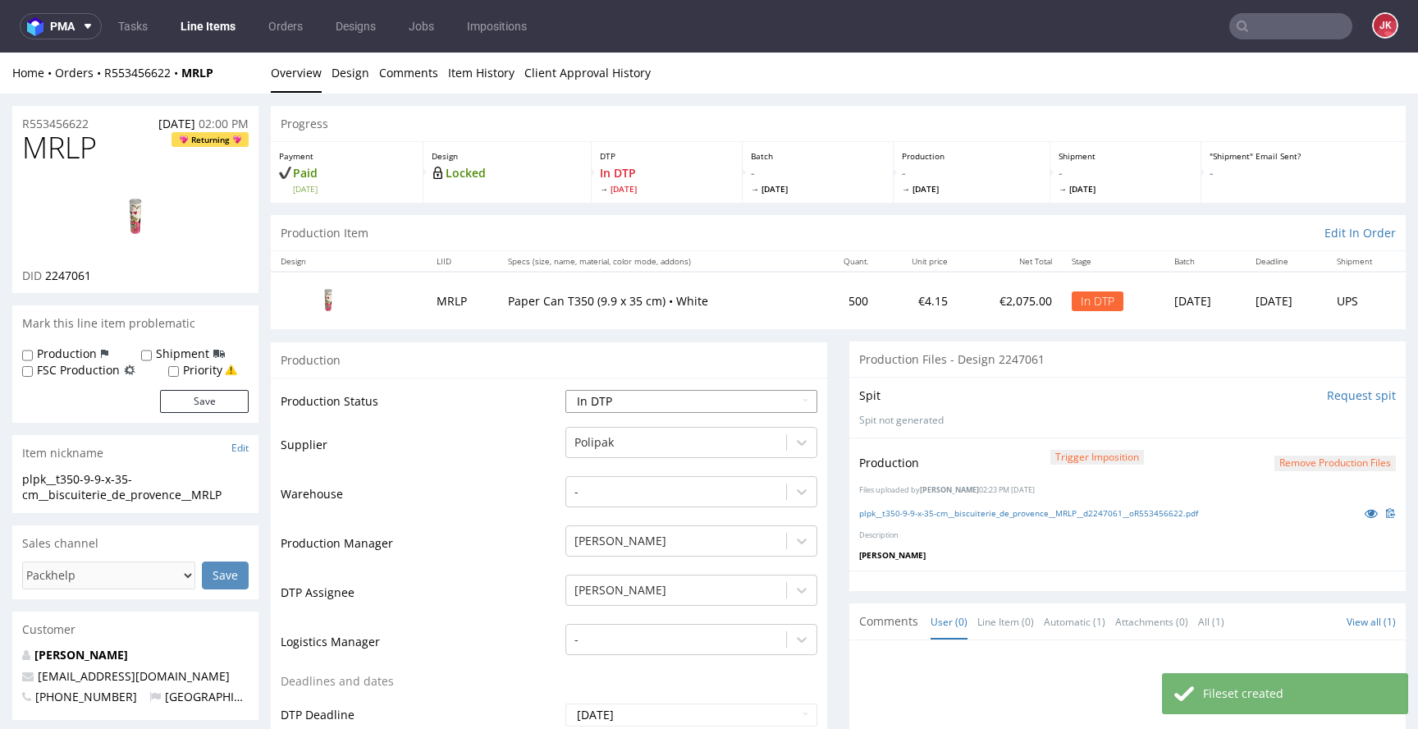
click at [723, 405] on select "Waiting for Artwork Waiting for Diecut Waiting for Mockup Waiting for DTP Waiti…" at bounding box center [692, 401] width 252 height 23
select select "dtp_production_ready"
click at [566, 390] on select "Waiting for Artwork Waiting for Diecut Waiting for Mockup Waiting for DTP Waiti…" at bounding box center [692, 401] width 252 height 23
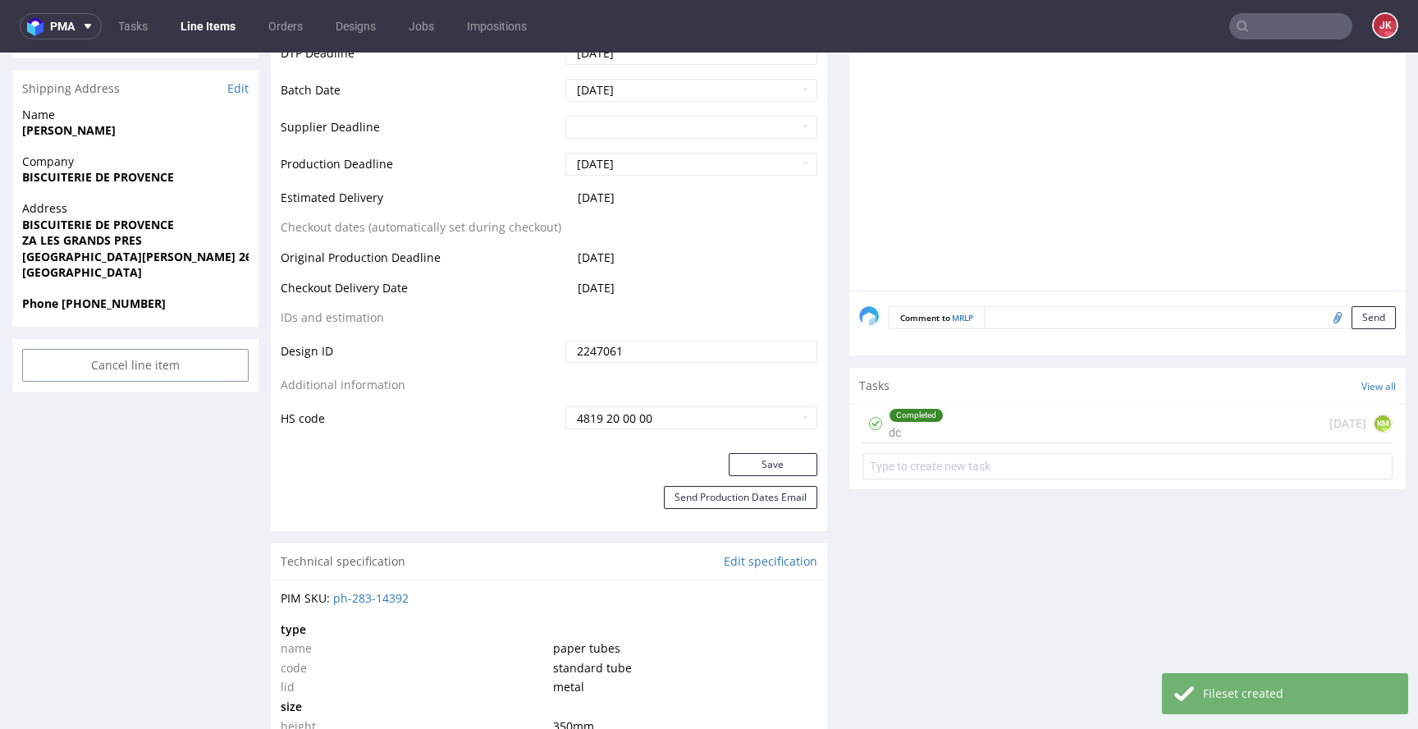
scroll to position [724, 0]
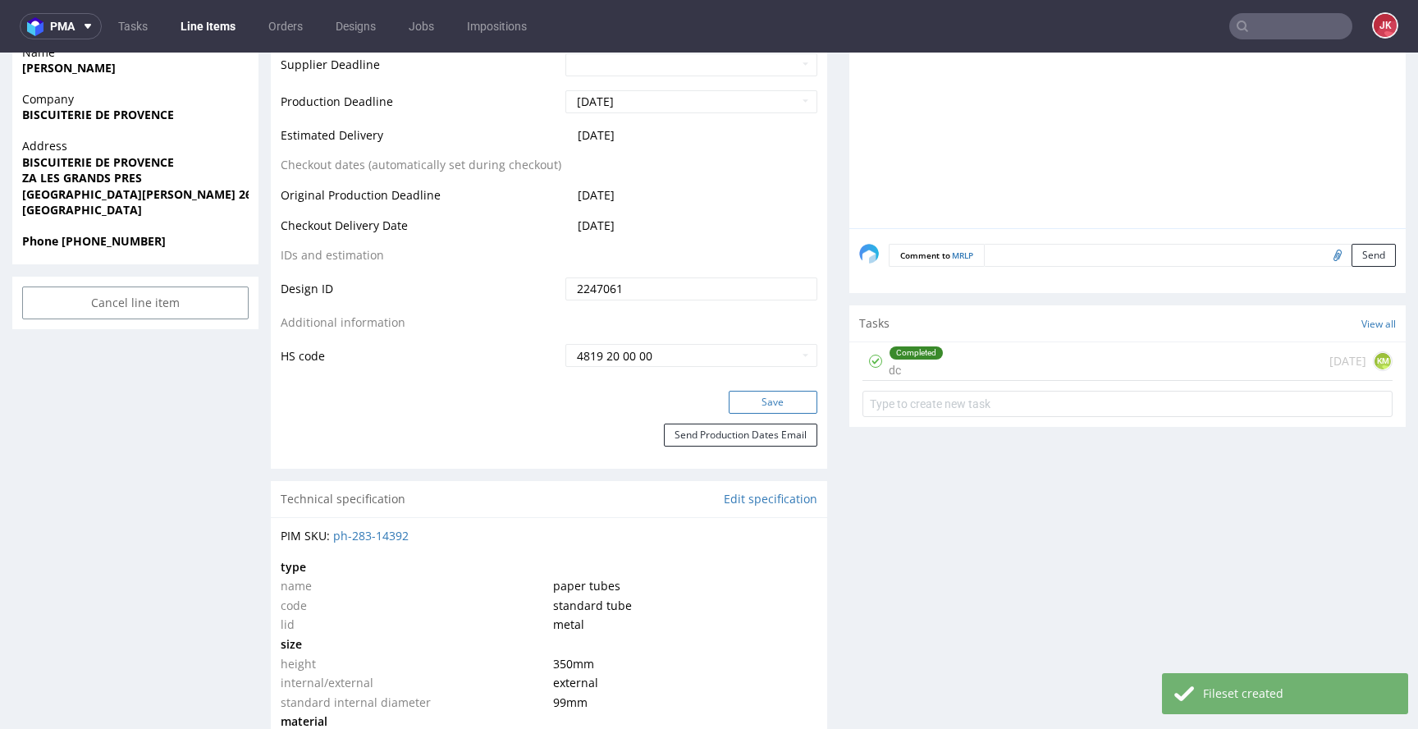
click at [759, 398] on button "Save" at bounding box center [773, 402] width 89 height 23
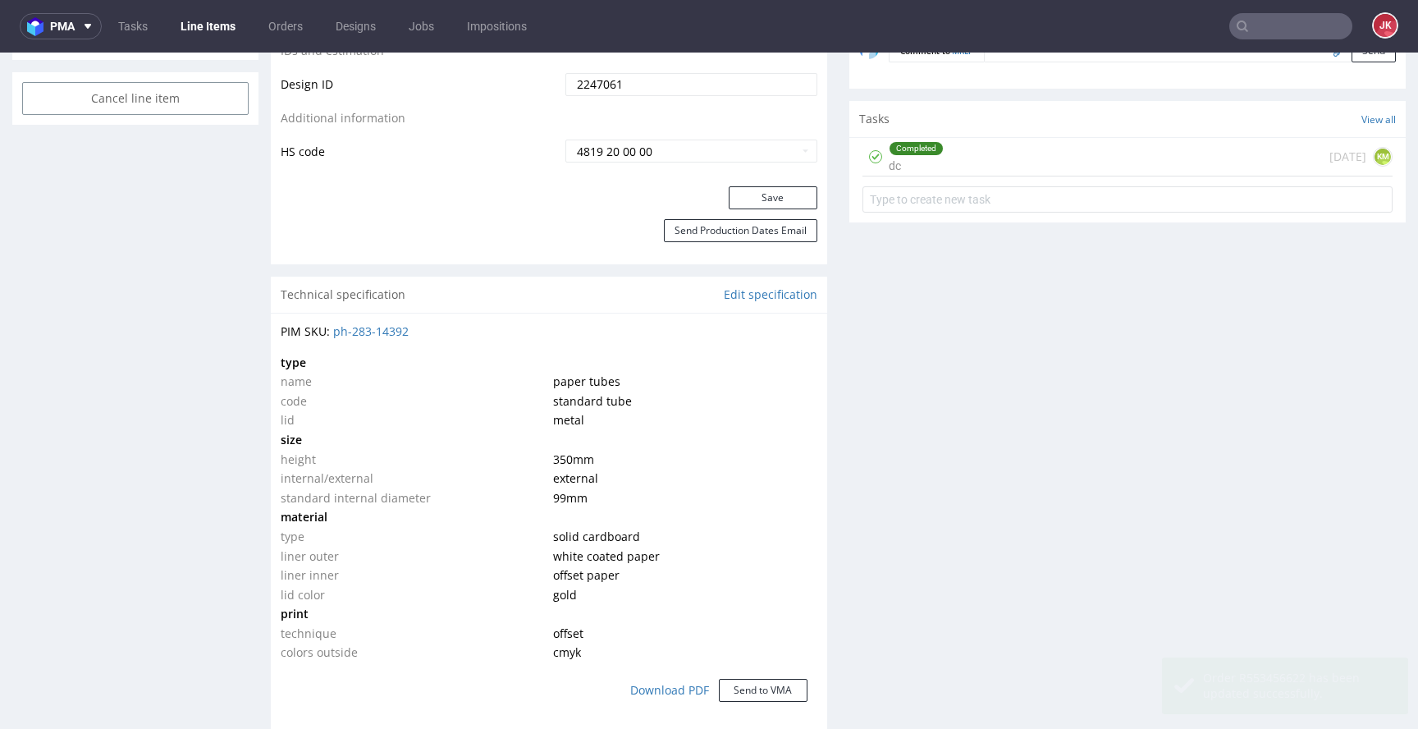
scroll to position [0, 0]
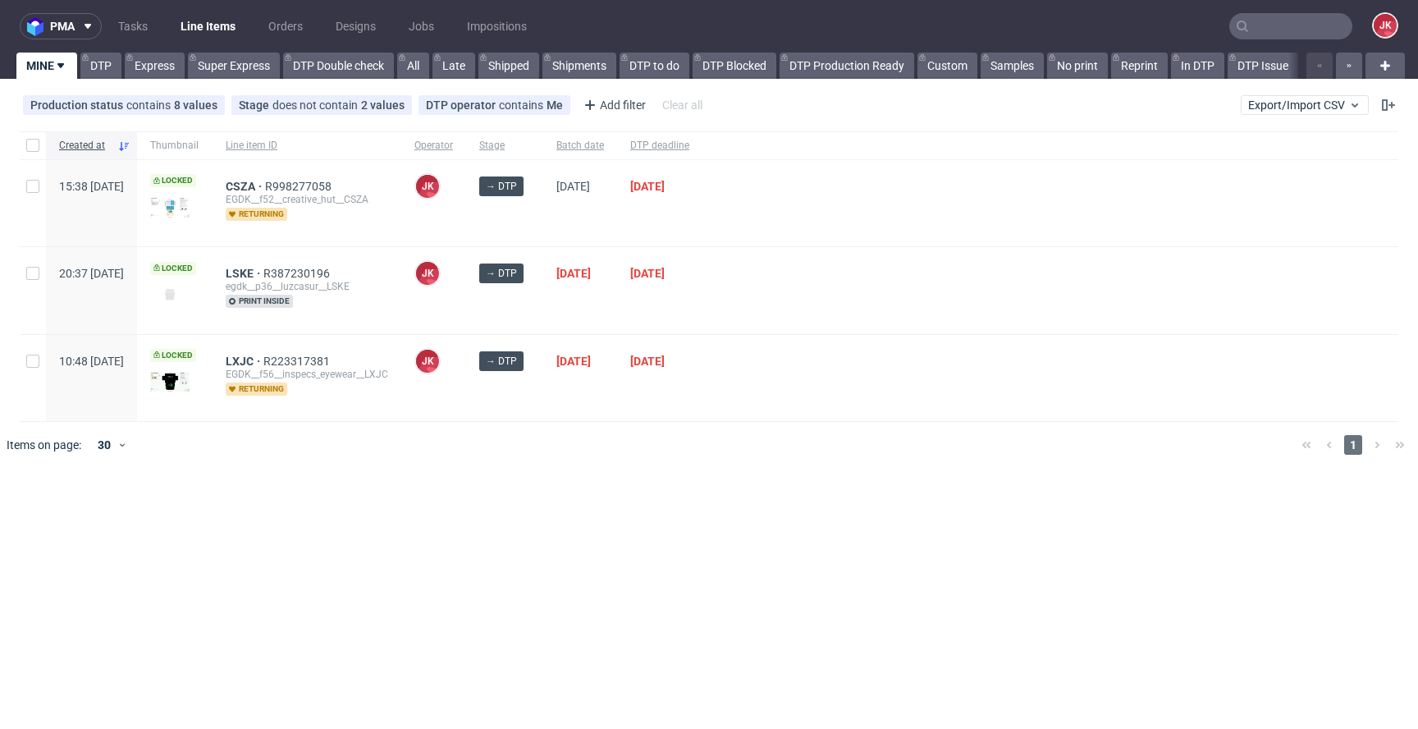
click at [880, 433] on div at bounding box center [732, 445] width 1111 height 46
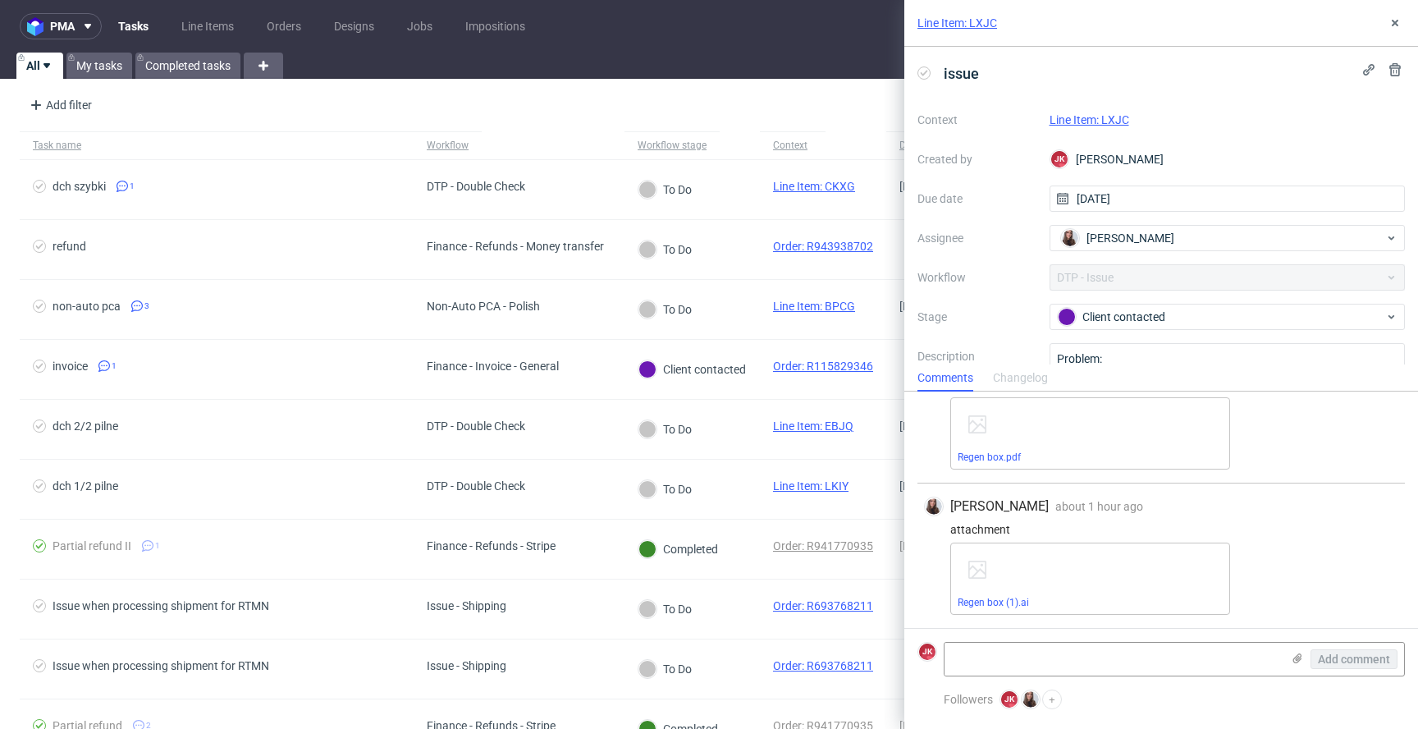
click at [1102, 111] on div "Line Item: LXJC" at bounding box center [1228, 120] width 356 height 20
click at [1099, 117] on link "Line Item: LXJC" at bounding box center [1090, 119] width 80 height 13
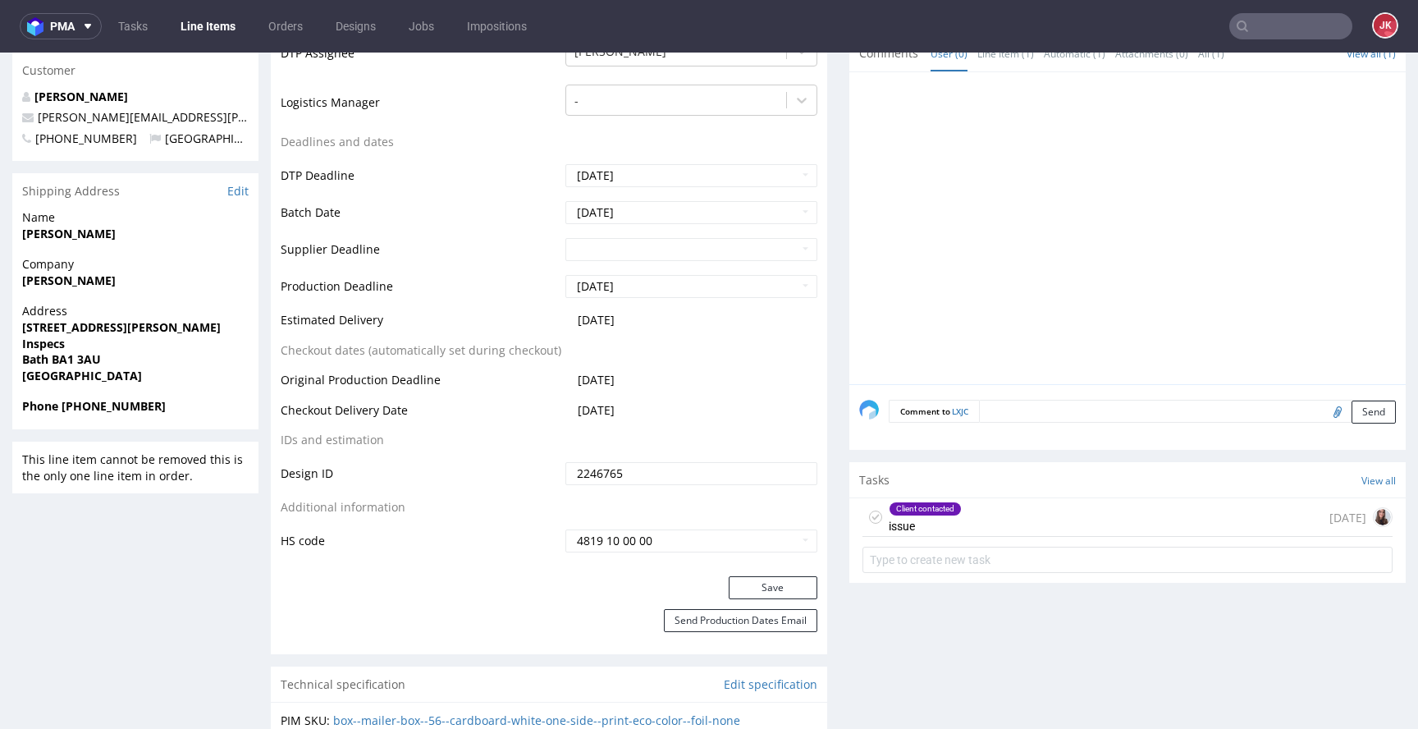
scroll to position [593, 0]
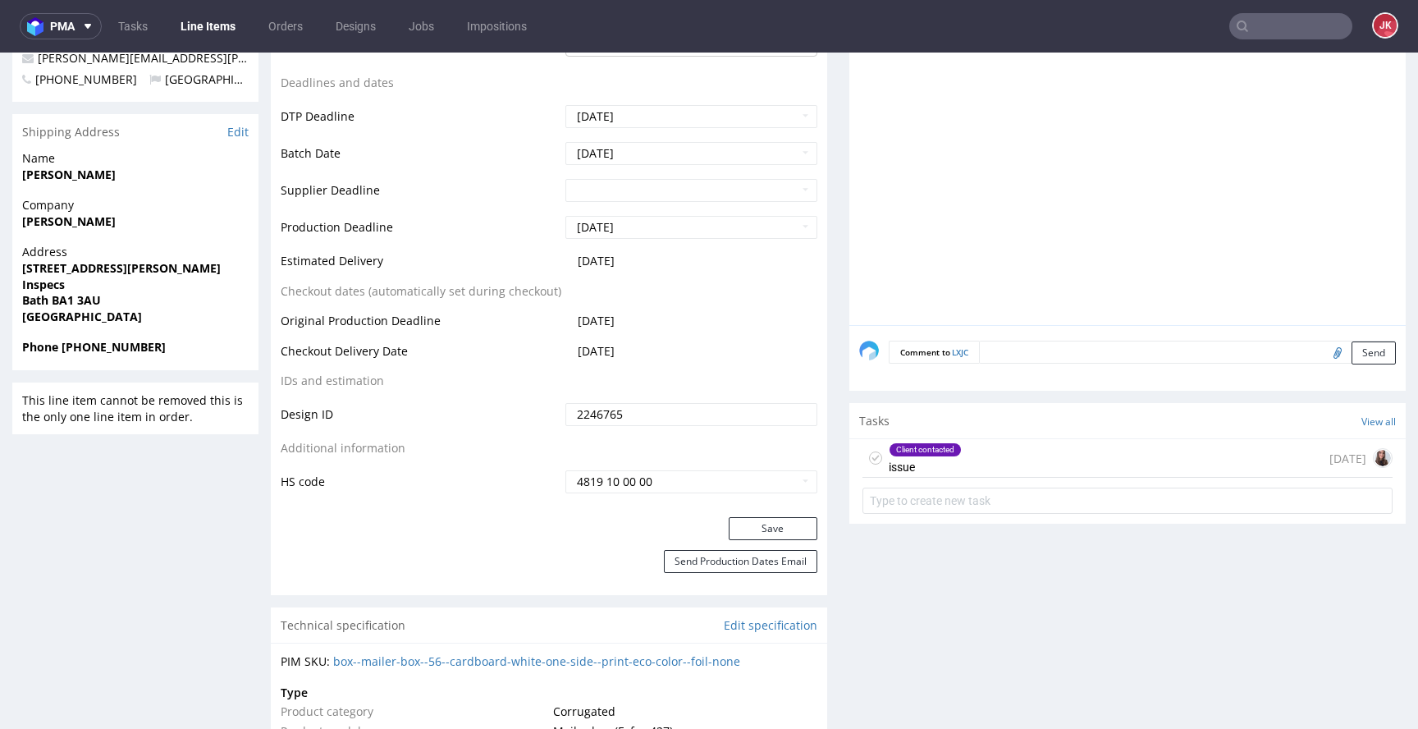
click at [904, 465] on div "Client contacted issue" at bounding box center [925, 458] width 73 height 38
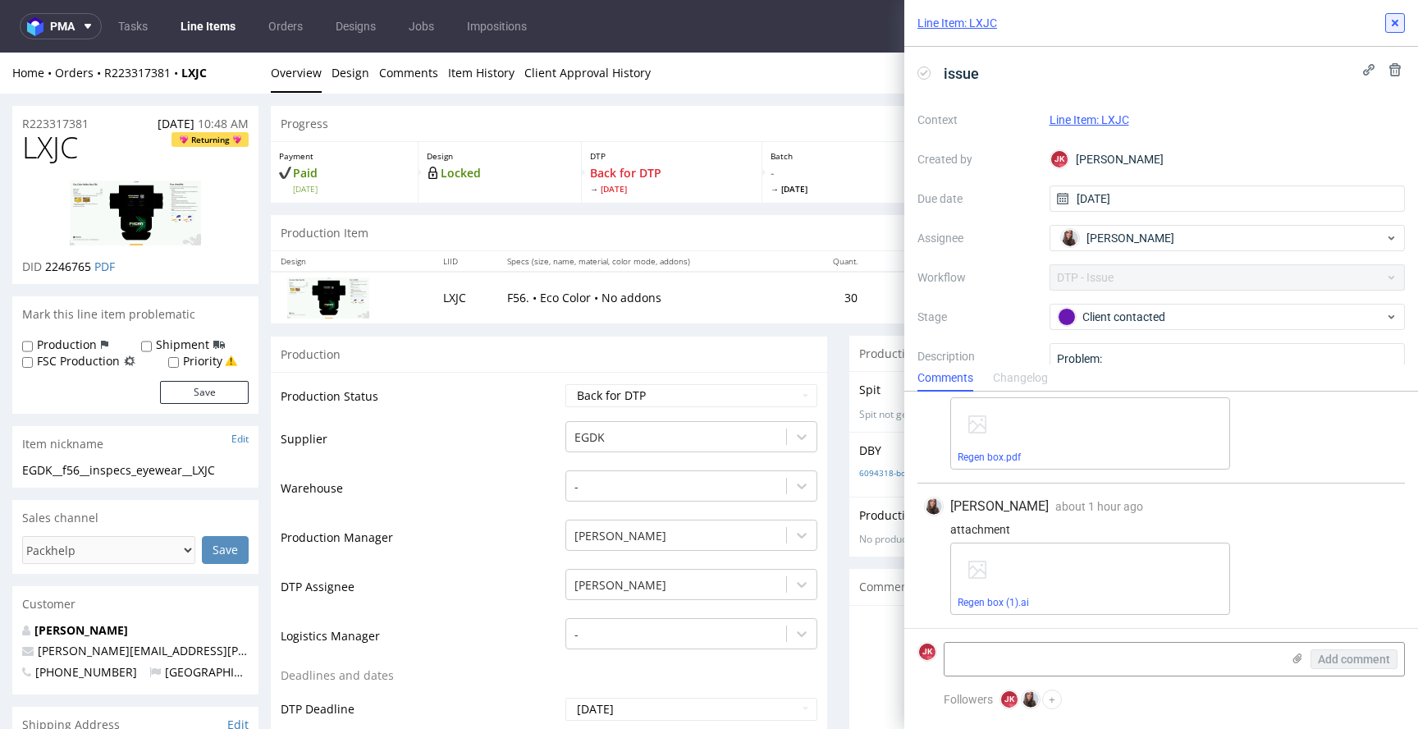
click at [1395, 24] on use at bounding box center [1395, 23] width 7 height 7
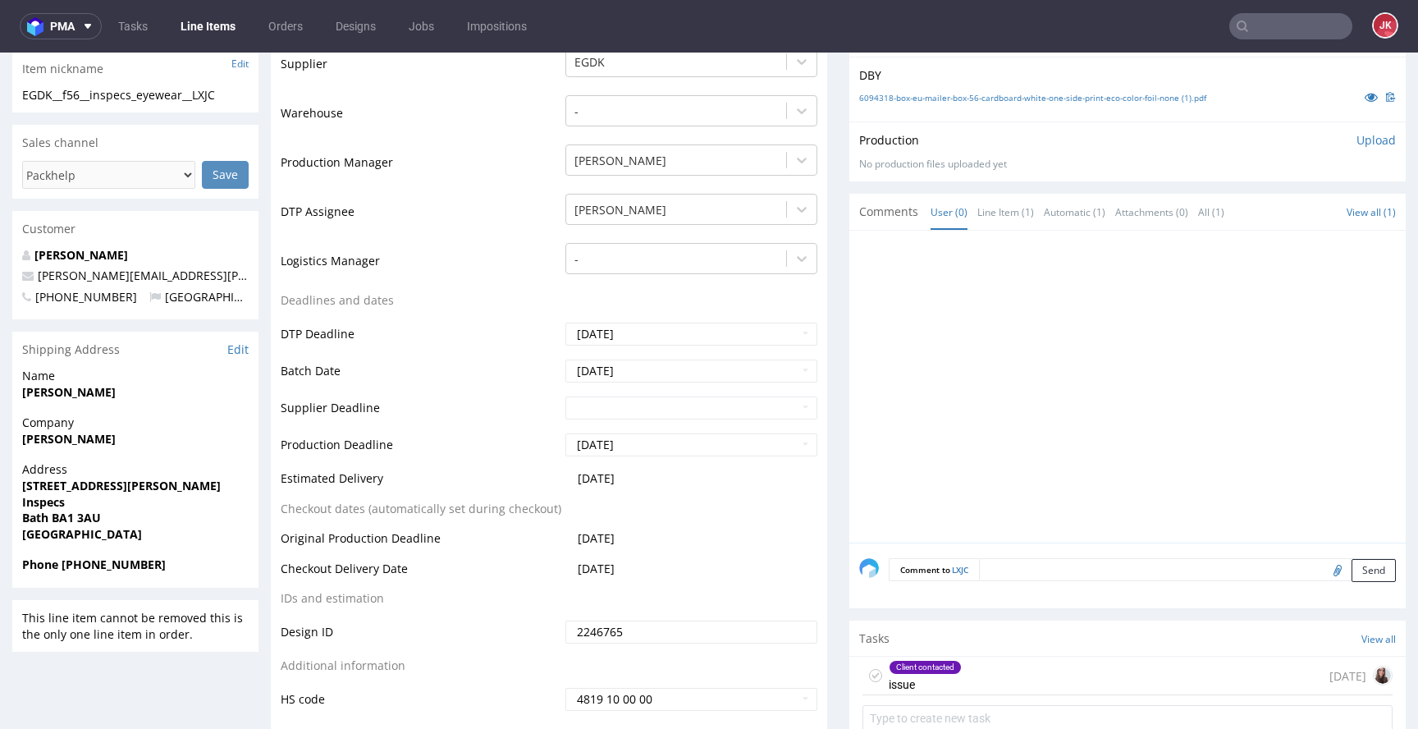
scroll to position [799, 0]
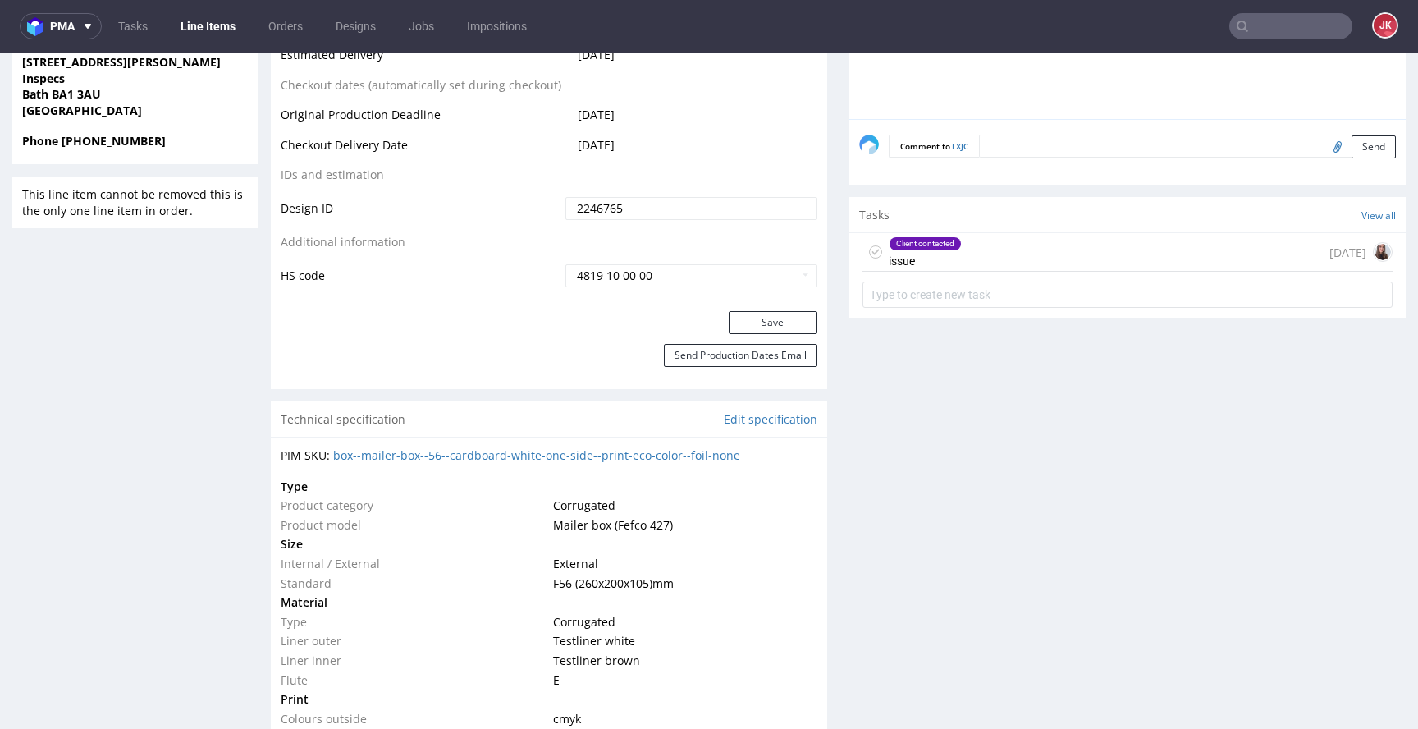
click at [913, 251] on div "Client contacted issue" at bounding box center [925, 252] width 73 height 38
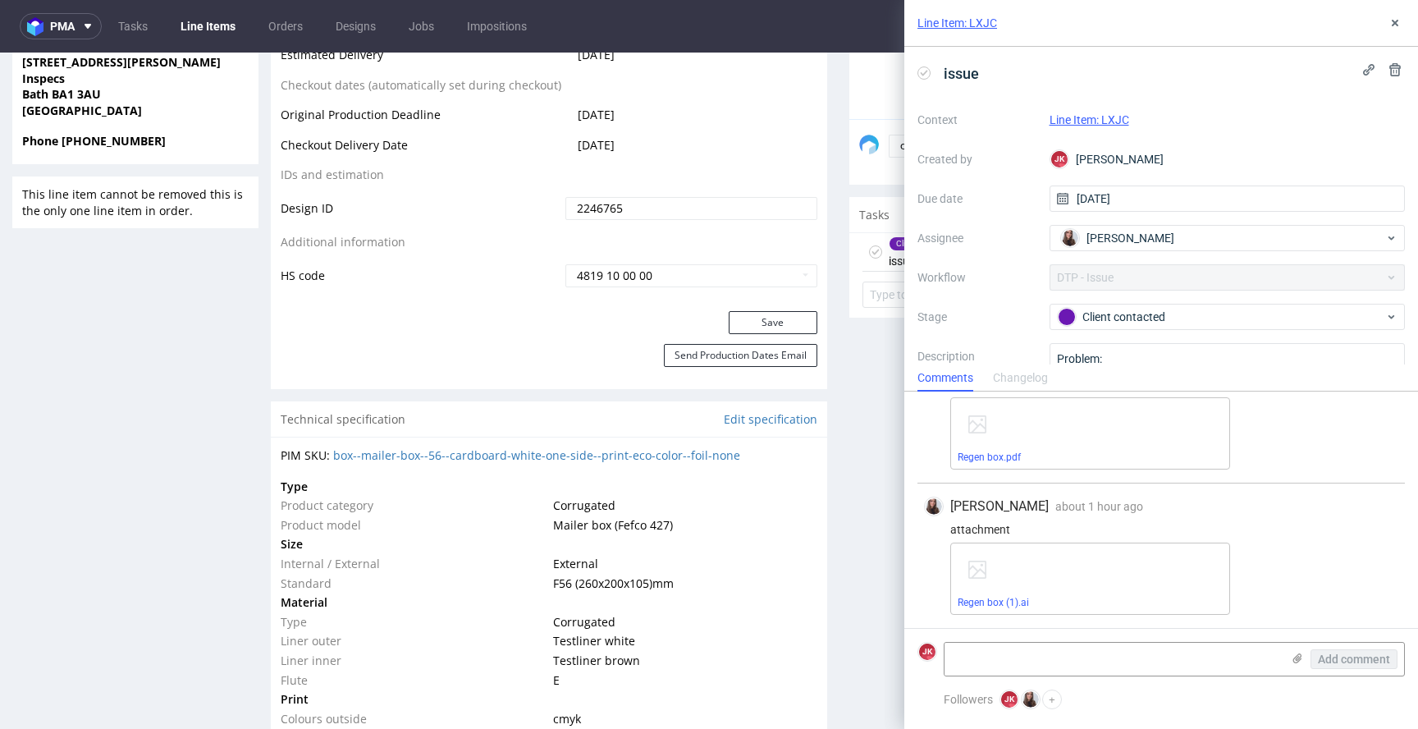
scroll to position [622, 0]
click at [987, 456] on link "Regen box.pdf" at bounding box center [989, 456] width 63 height 11
click at [983, 598] on link "Regen box (1).ai" at bounding box center [993, 602] width 71 height 11
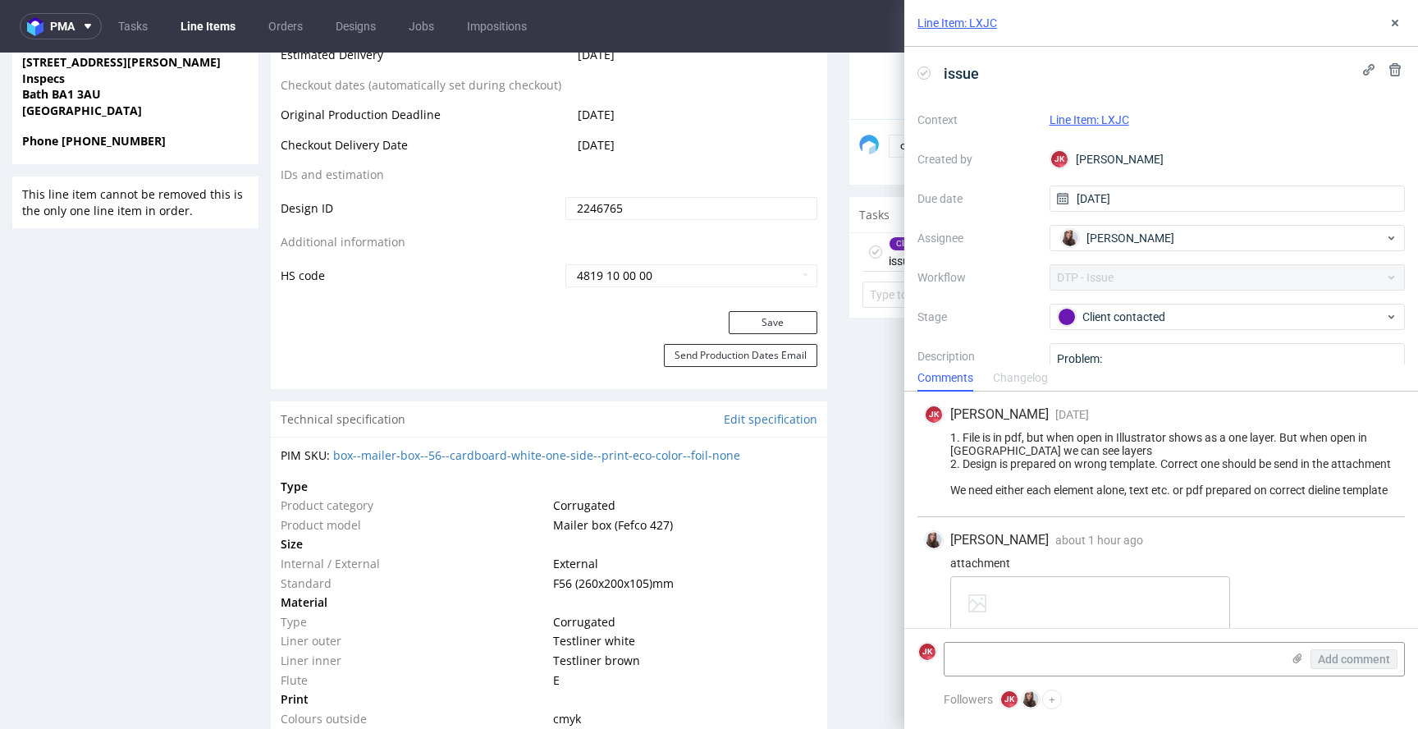
scroll to position [0, 0]
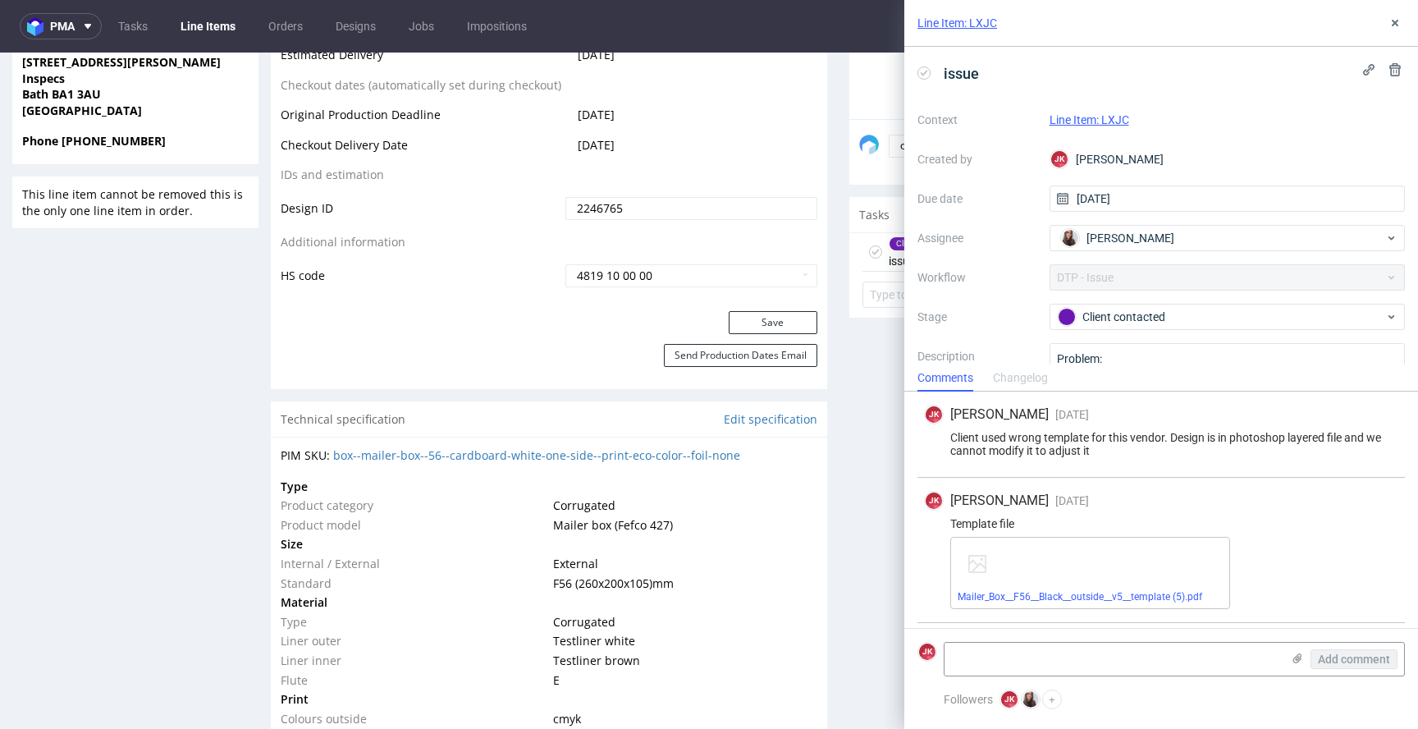
click at [1161, 465] on div "JK Jan Kocik 6 days ago 13th Aug 2025, 13:41 Client used wrong template for thi…" at bounding box center [1162, 435] width 488 height 86
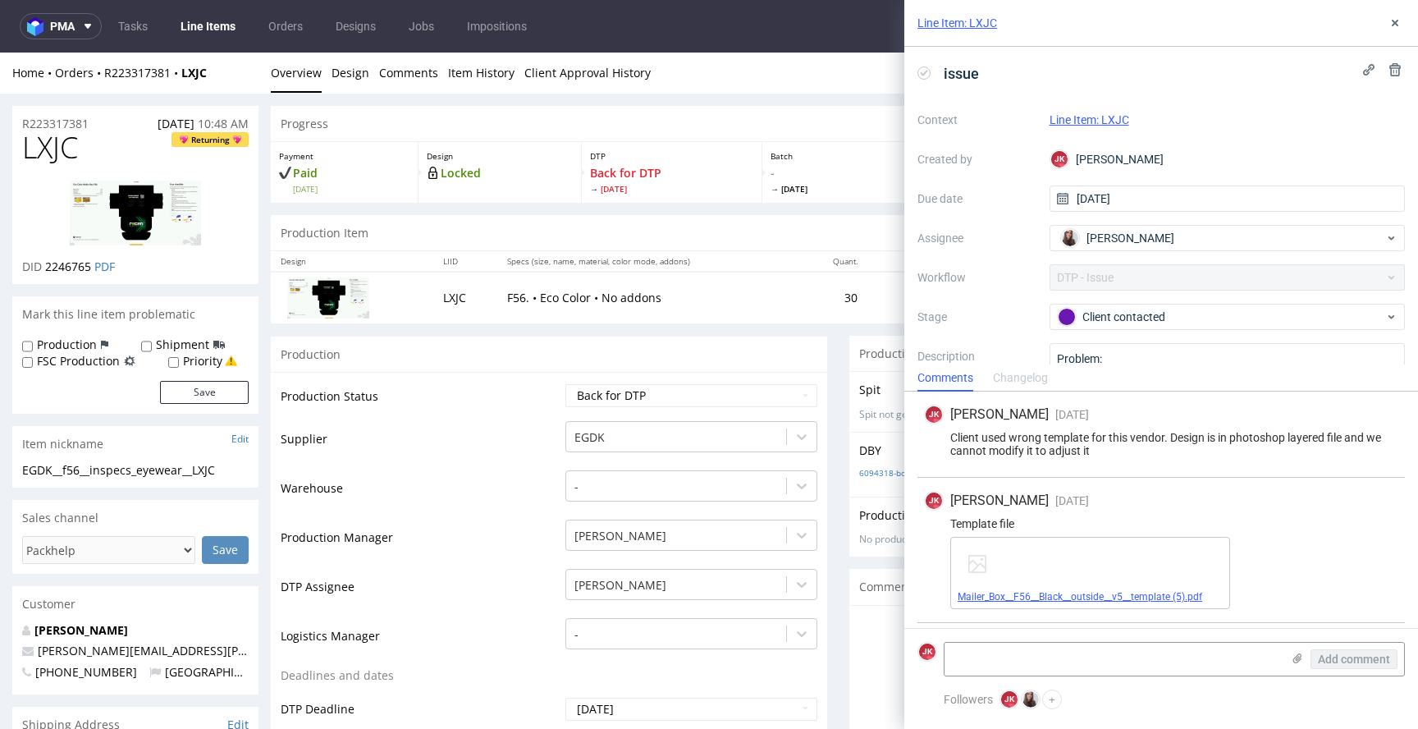
click at [1103, 598] on link "Mailer_Box__F56__Black__outside__v5__template (5).pdf" at bounding box center [1080, 596] width 245 height 11
drag, startPoint x: 1271, startPoint y: 28, endPoint x: 1406, endPoint y: 26, distance: 134.6
click at [1271, 28] on div "Line Item: LXJC" at bounding box center [1162, 23] width 514 height 47
click at [1404, 27] on button at bounding box center [1396, 23] width 20 height 20
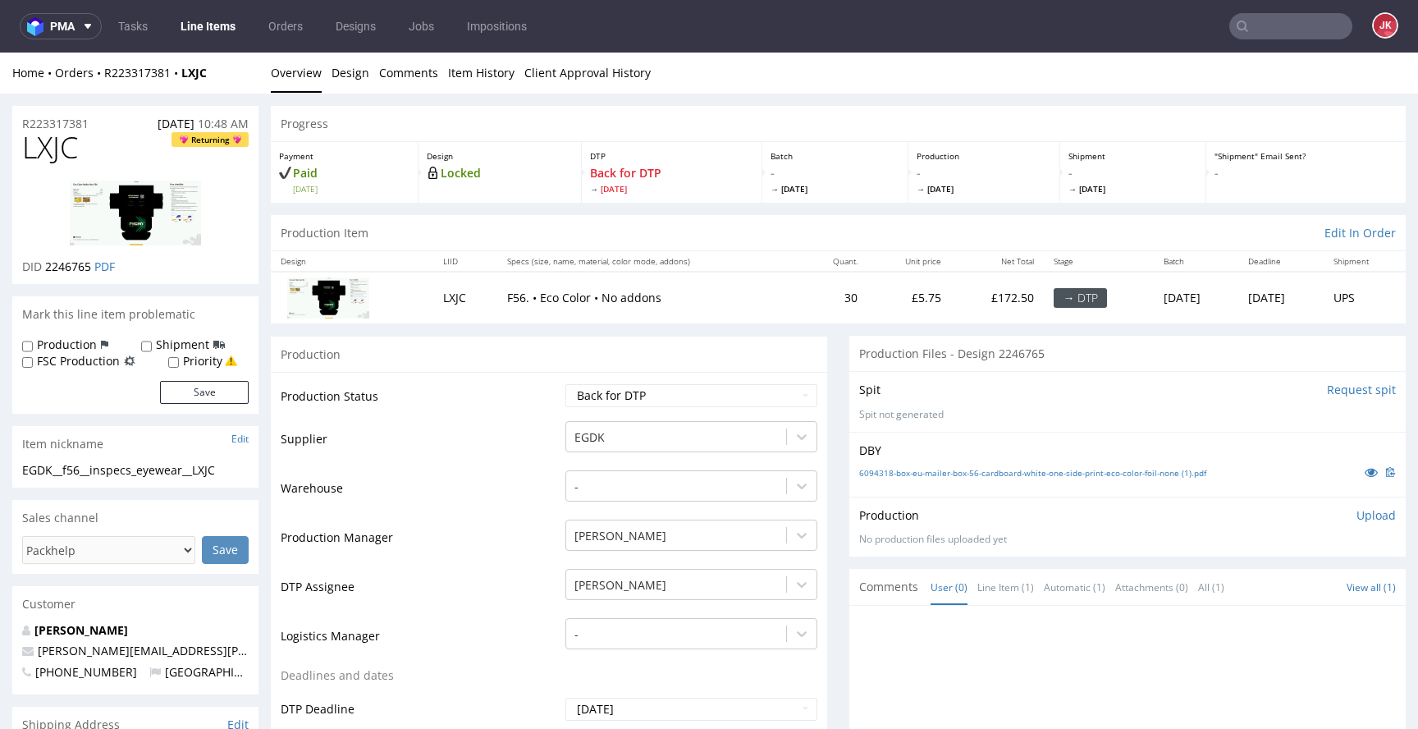
click at [43, 154] on span "LXJC" at bounding box center [50, 147] width 56 height 33
copy span "LXJC"
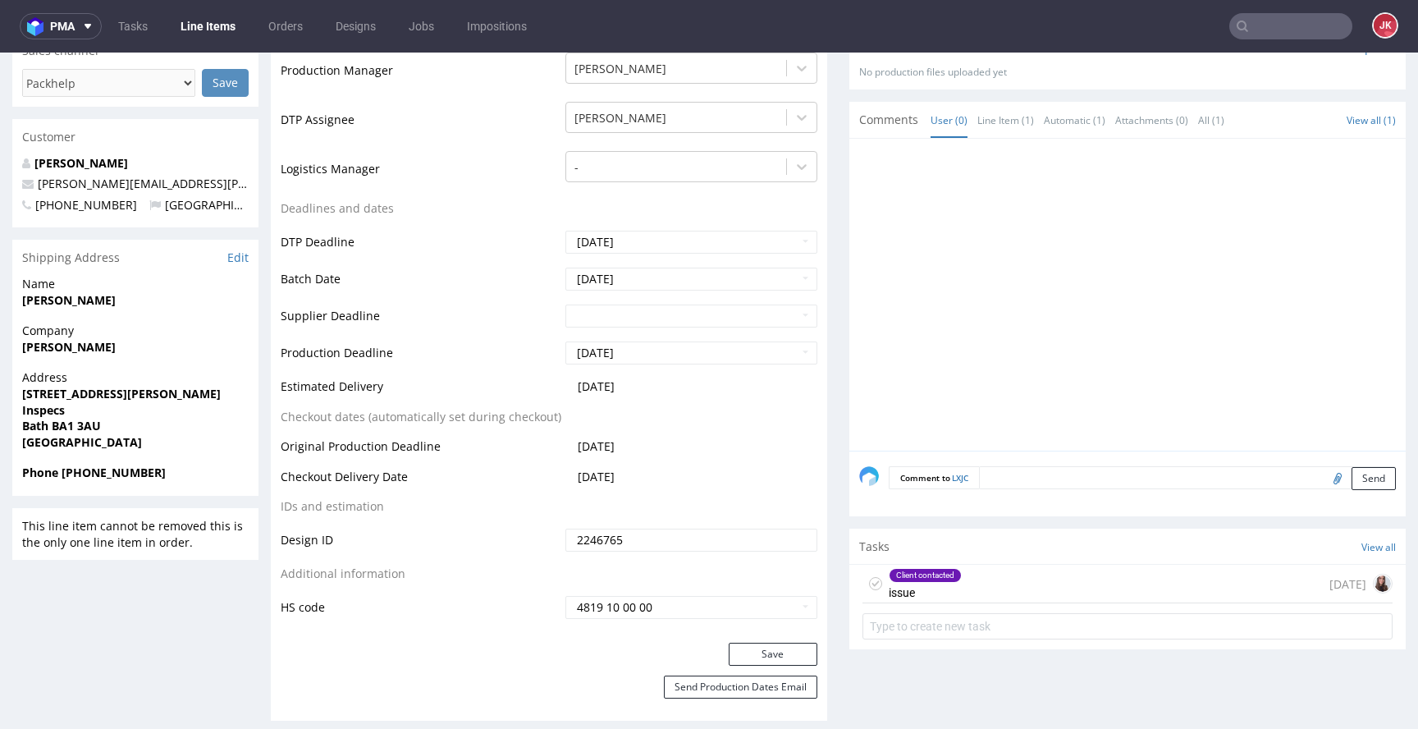
scroll to position [511, 0]
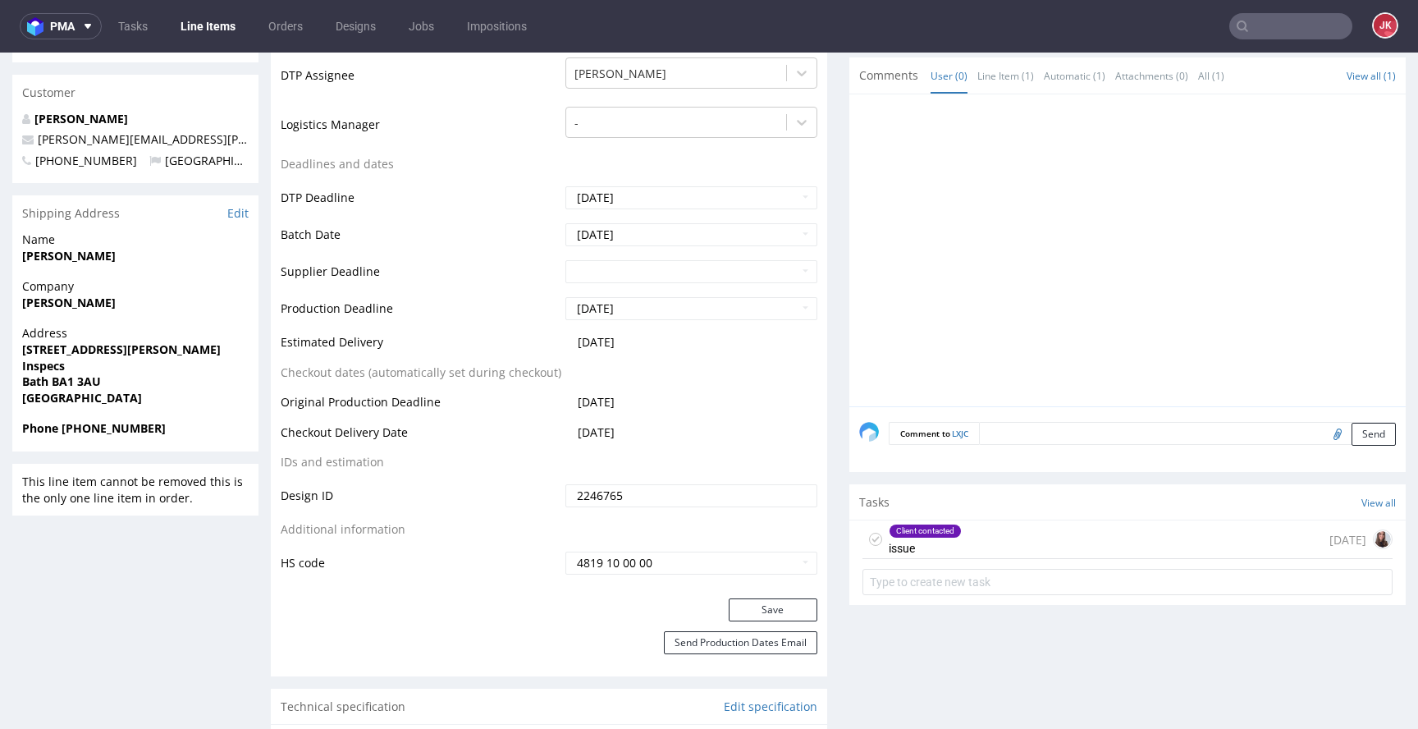
click at [869, 536] on icon at bounding box center [875, 539] width 13 height 13
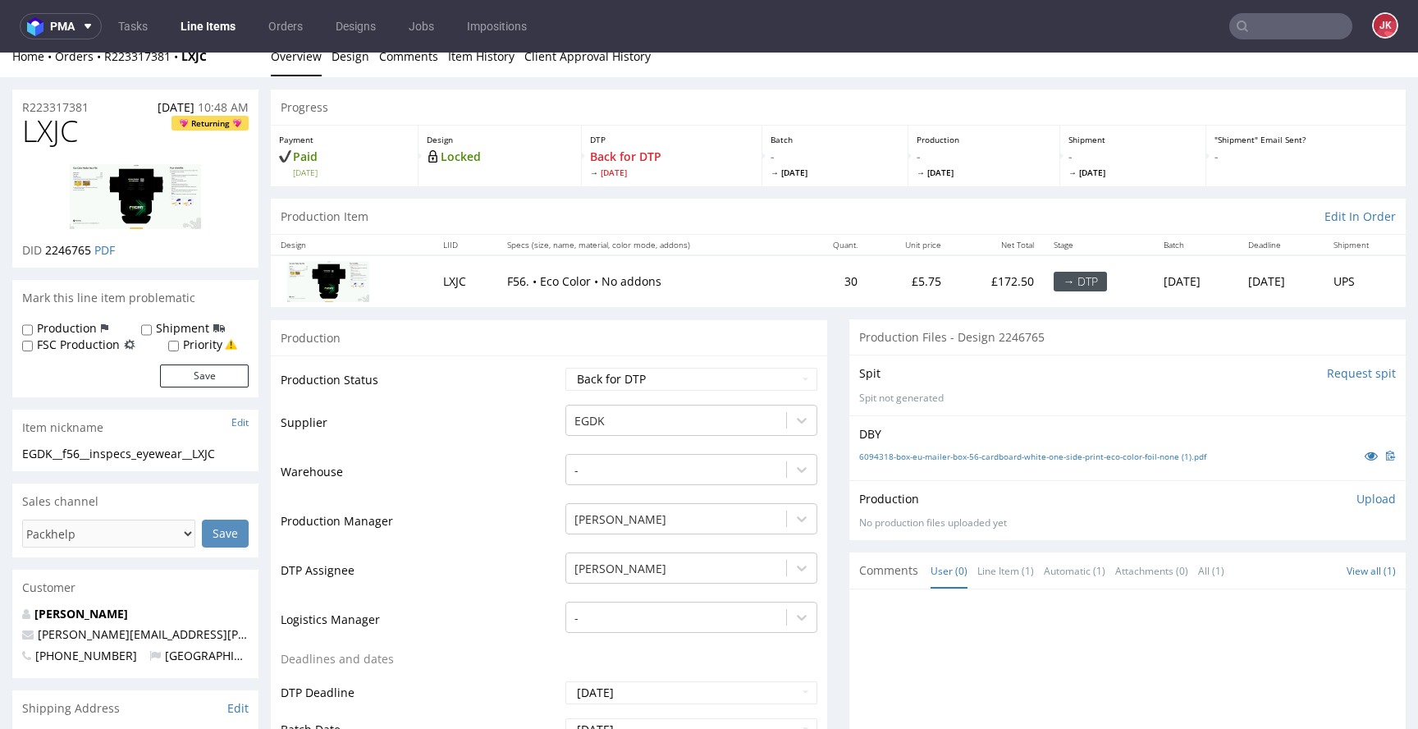
scroll to position [0, 0]
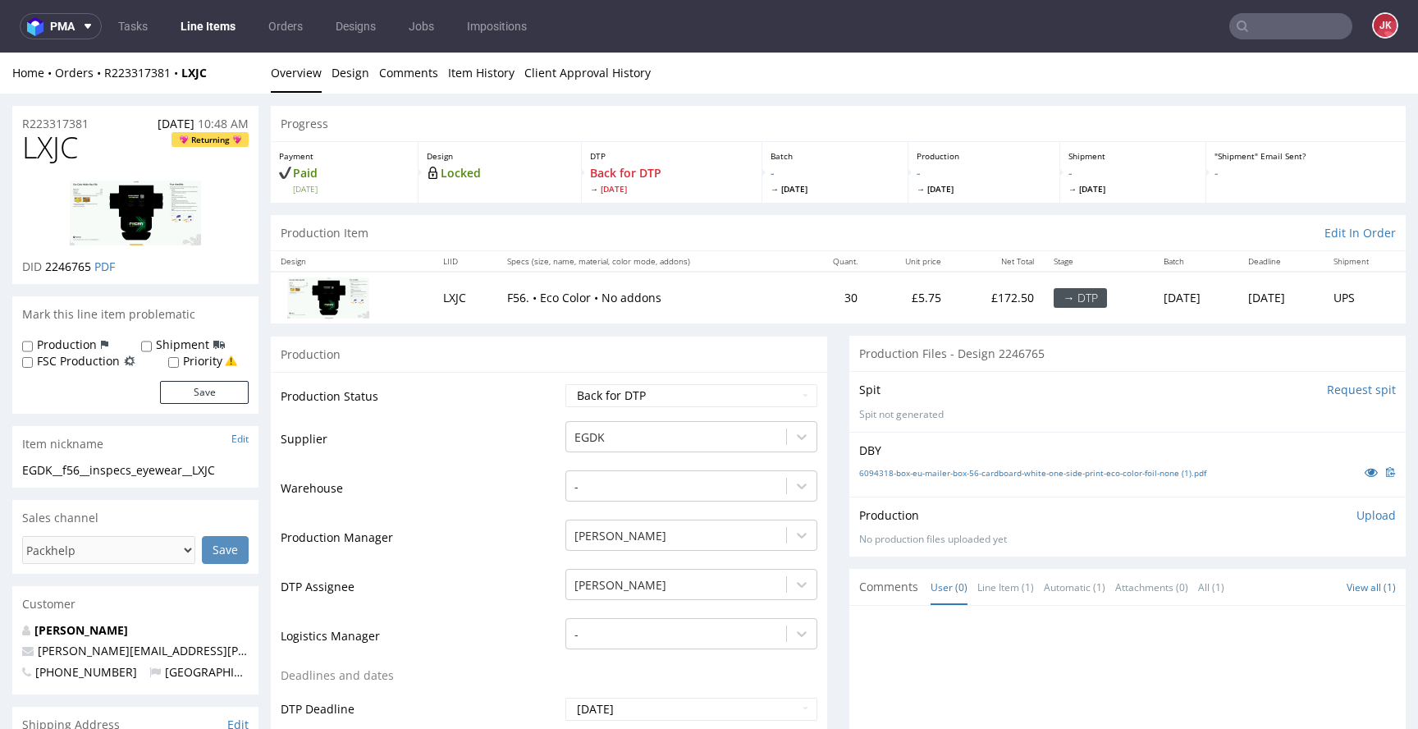
click at [491, 460] on td "Supplier" at bounding box center [421, 443] width 281 height 49
click at [636, 391] on select "Waiting for Artwork Waiting for Diecut Waiting for Mockup Waiting for DTP Waiti…" at bounding box center [692, 395] width 252 height 23
select select "dtp_in_process"
click at [566, 384] on select "Waiting for Artwork Waiting for Diecut Waiting for Mockup Waiting for DTP Waiti…" at bounding box center [692, 395] width 252 height 23
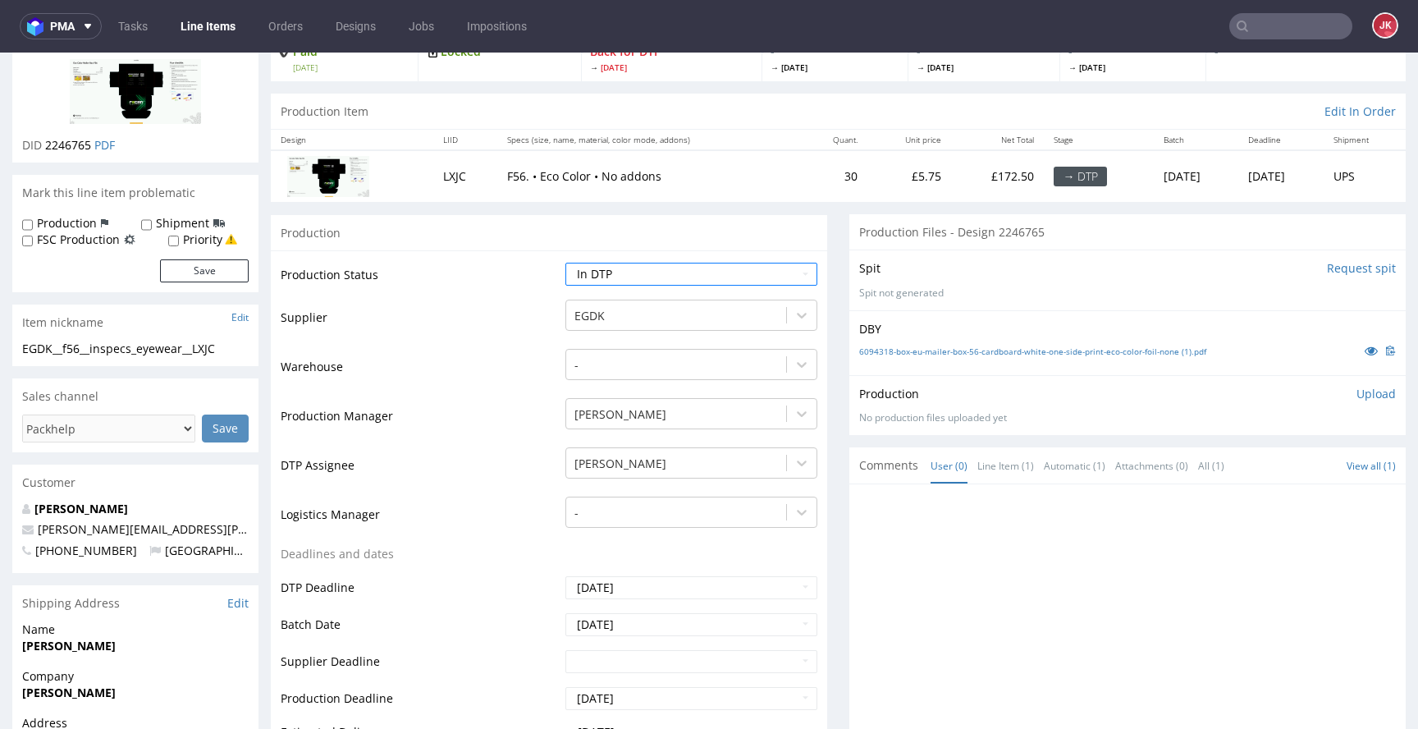
scroll to position [557, 0]
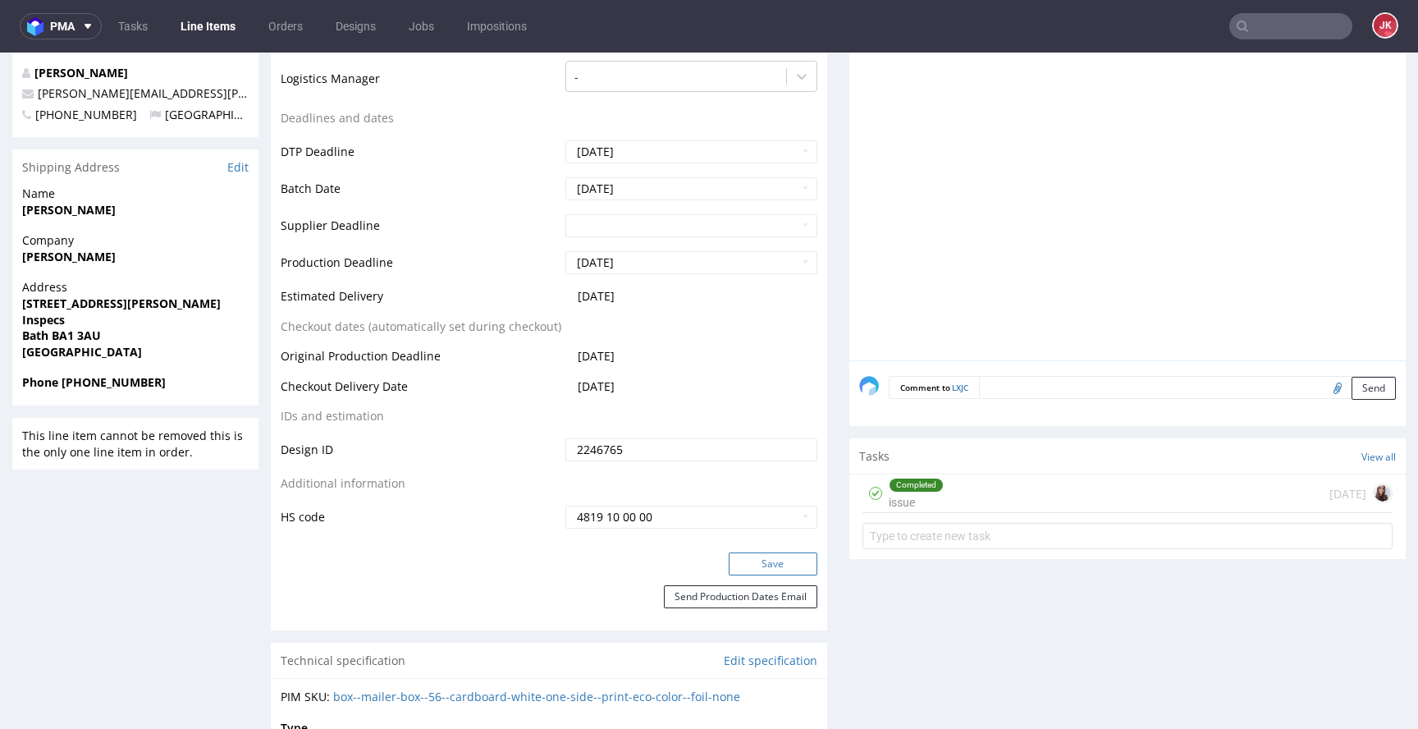
click at [754, 553] on button "Save" at bounding box center [773, 563] width 89 height 23
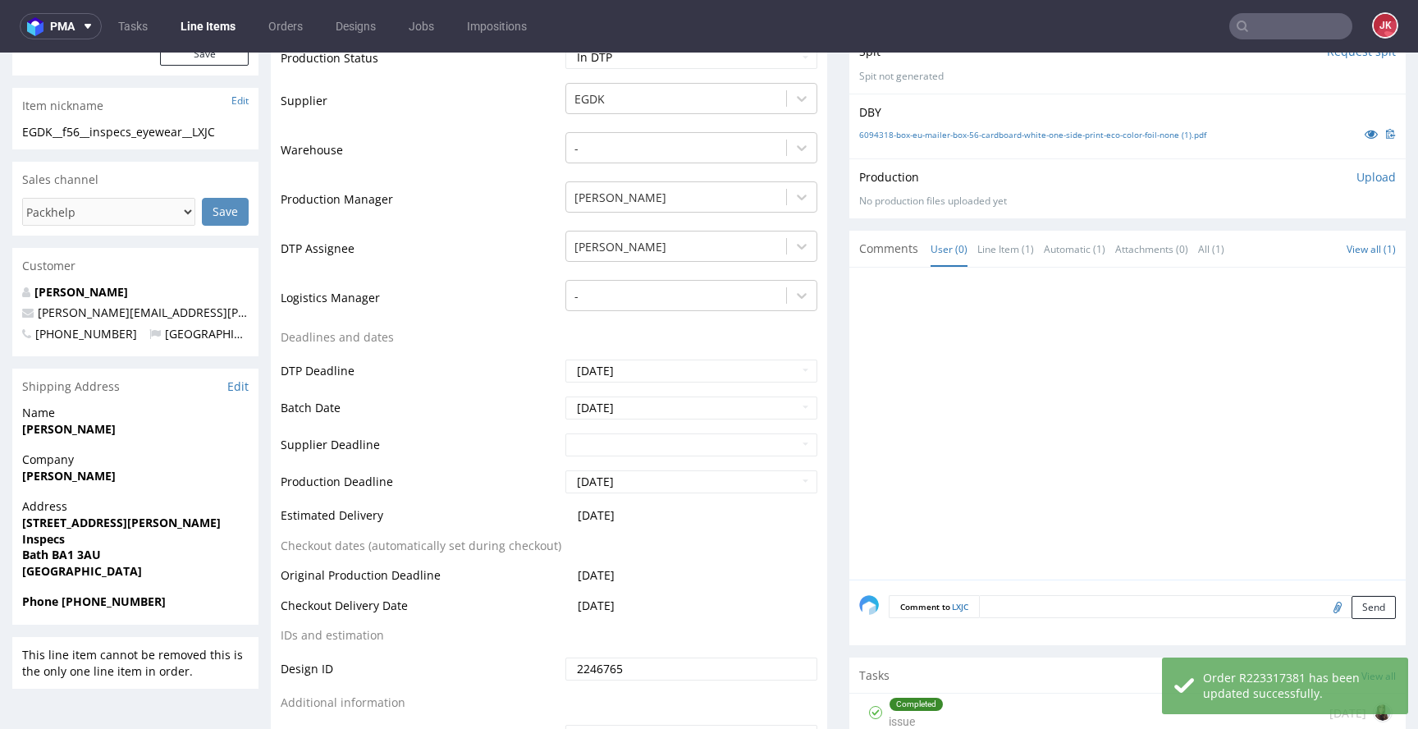
scroll to position [0, 0]
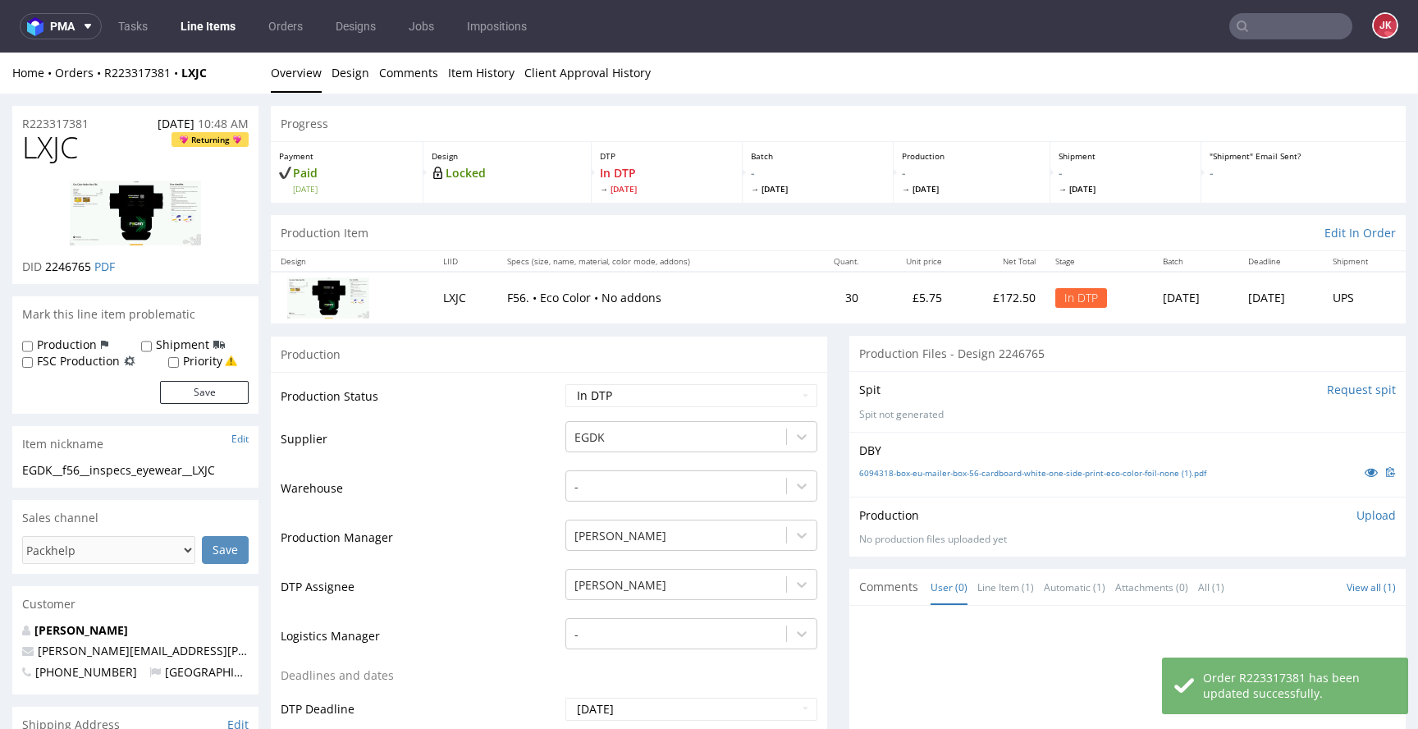
click at [526, 498] on td "Warehouse" at bounding box center [421, 493] width 281 height 49
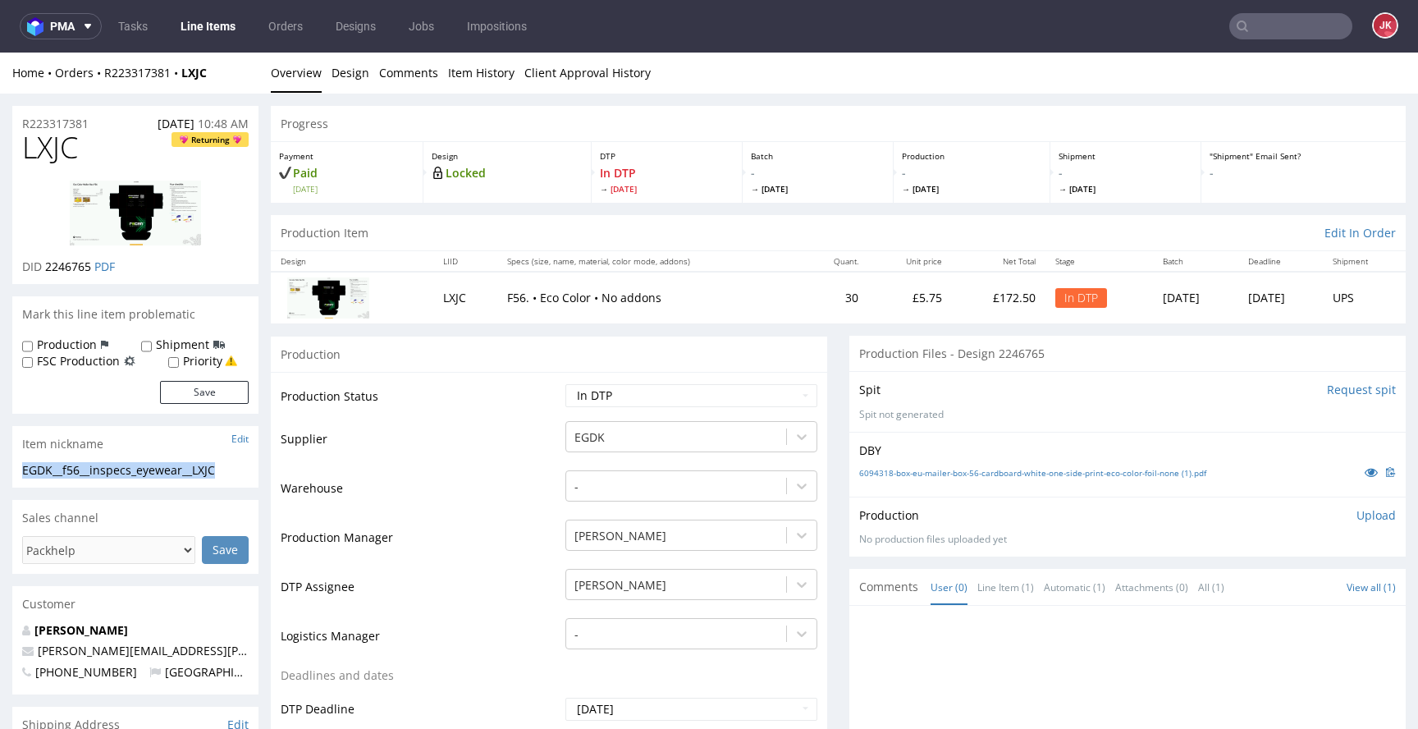
drag, startPoint x: 241, startPoint y: 467, endPoint x: 1, endPoint y: 465, distance: 240.5
copy div "EGDK__f56__inspecs_eyewear__LXJC"
drag, startPoint x: 103, startPoint y: 117, endPoint x: 0, endPoint y: 131, distance: 103.4
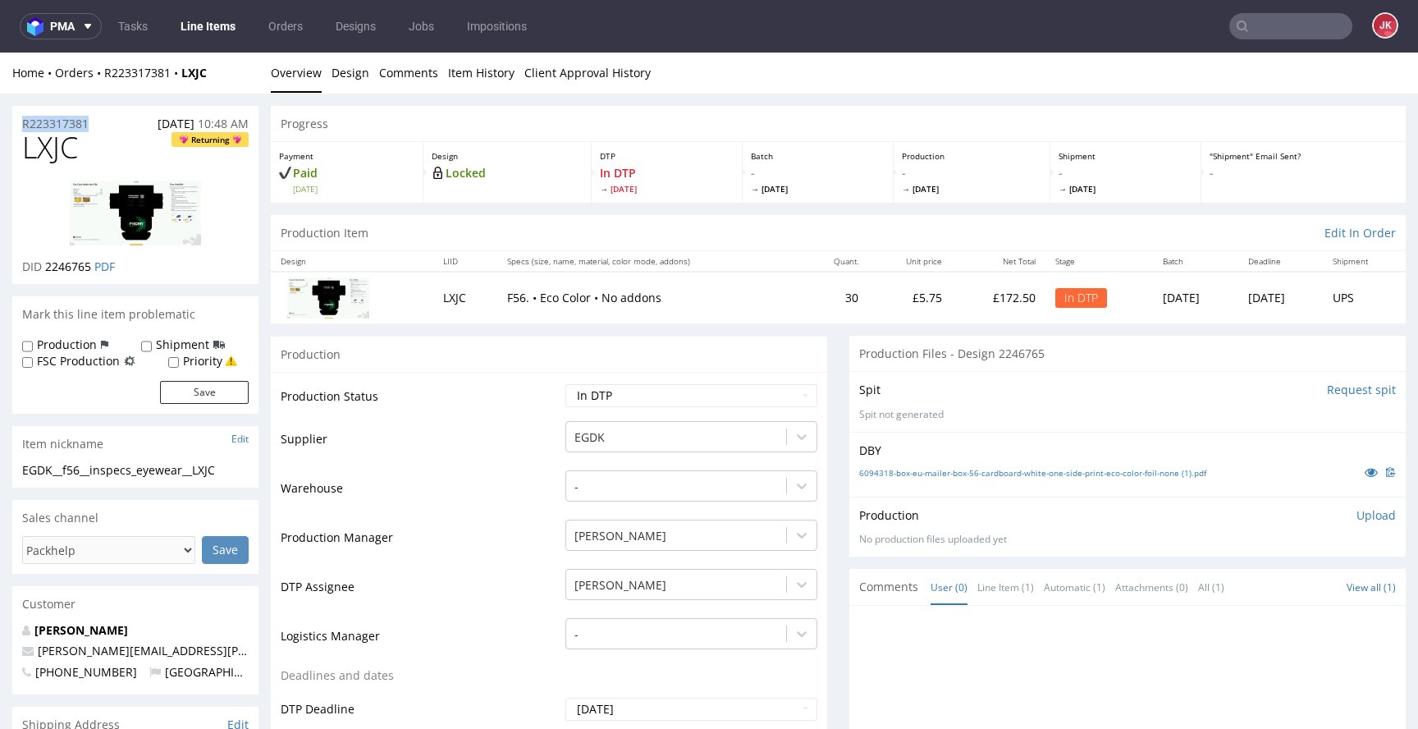
copy p "R223317381"
drag, startPoint x: 45, startPoint y: 269, endPoint x: 93, endPoint y: 273, distance: 47.8
click at [93, 273] on p "DID 2246765 PDF" at bounding box center [68, 267] width 93 height 16
copy span "2246765"
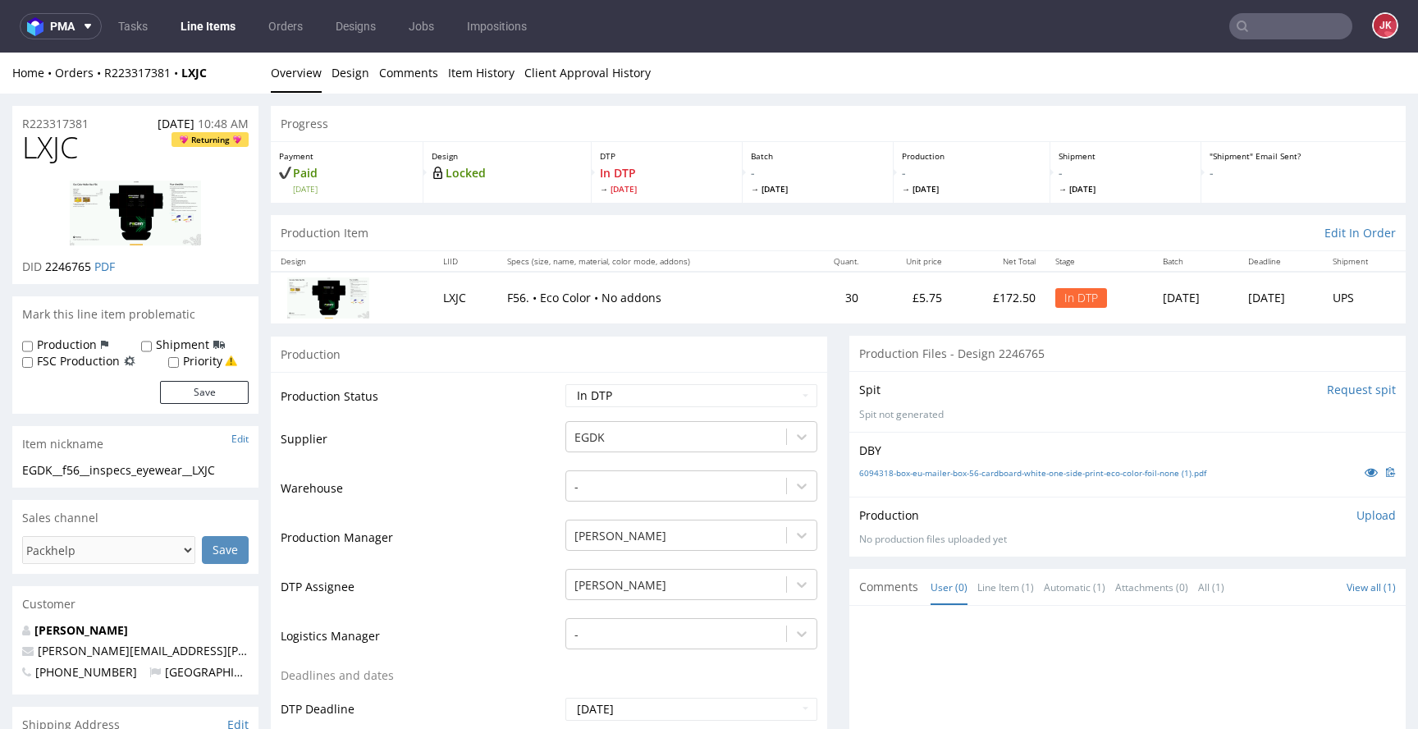
click at [1357, 517] on p "Upload" at bounding box center [1376, 515] width 39 height 16
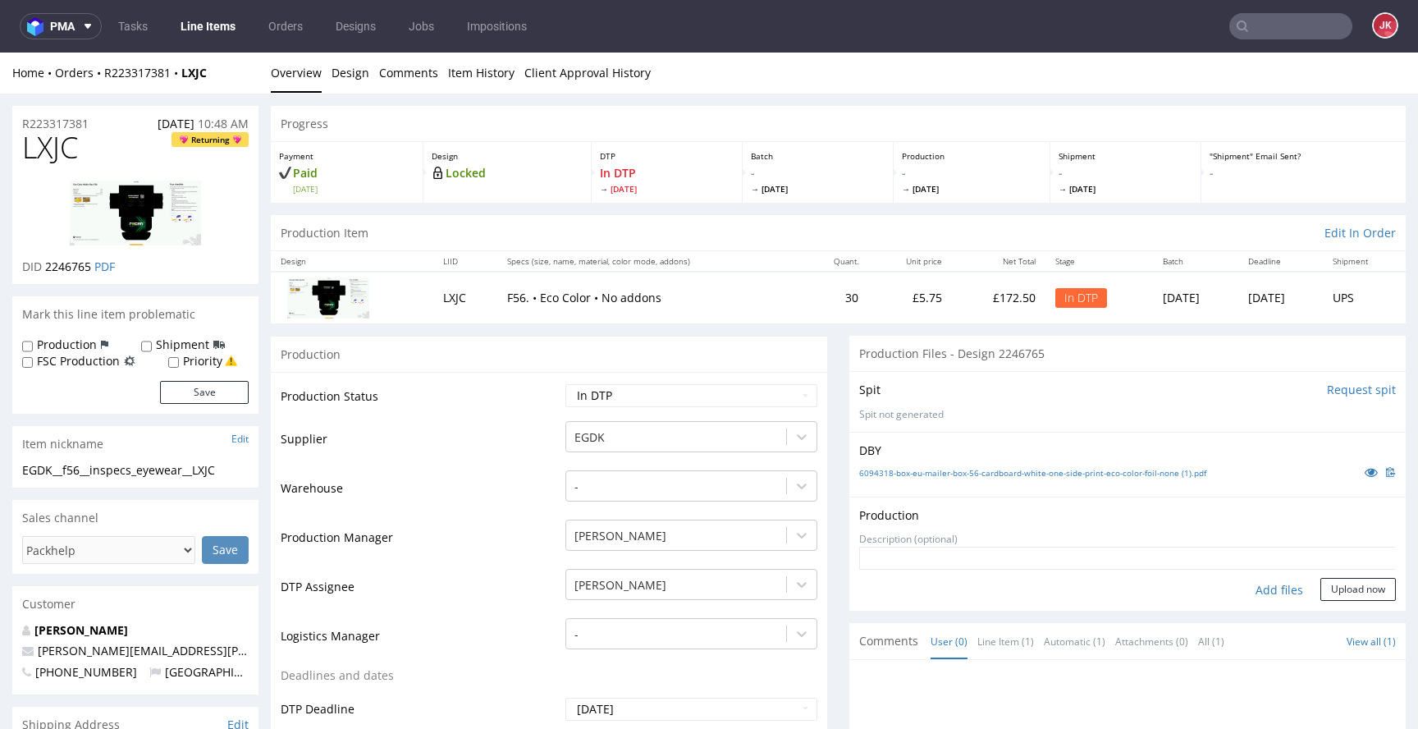
click at [1253, 589] on div "Add files" at bounding box center [1280, 590] width 82 height 25
type input "C:\fakepath\EGDK__f56__inspecs_eyewear__LXJC__d2246765__oR223317381__5__outside…"
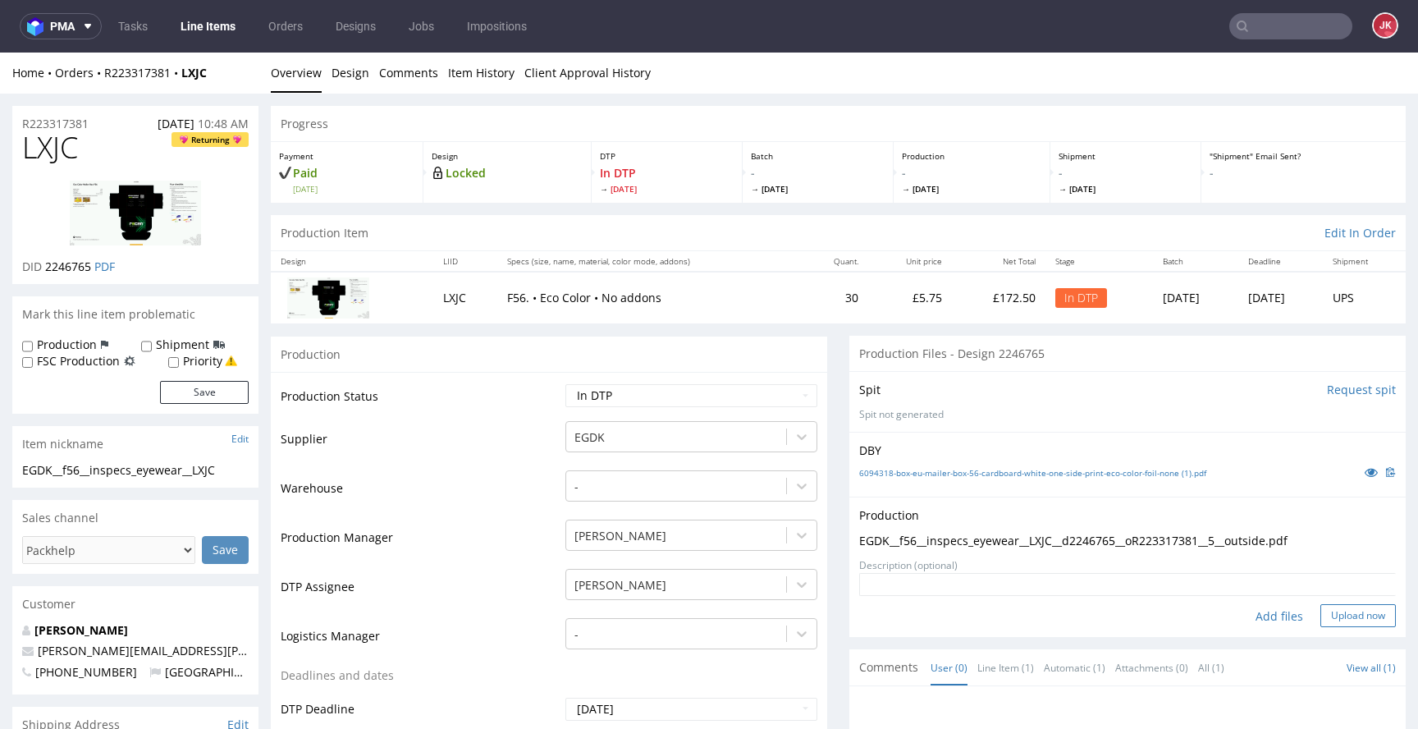
click at [1321, 614] on button "Upload now" at bounding box center [1359, 615] width 76 height 23
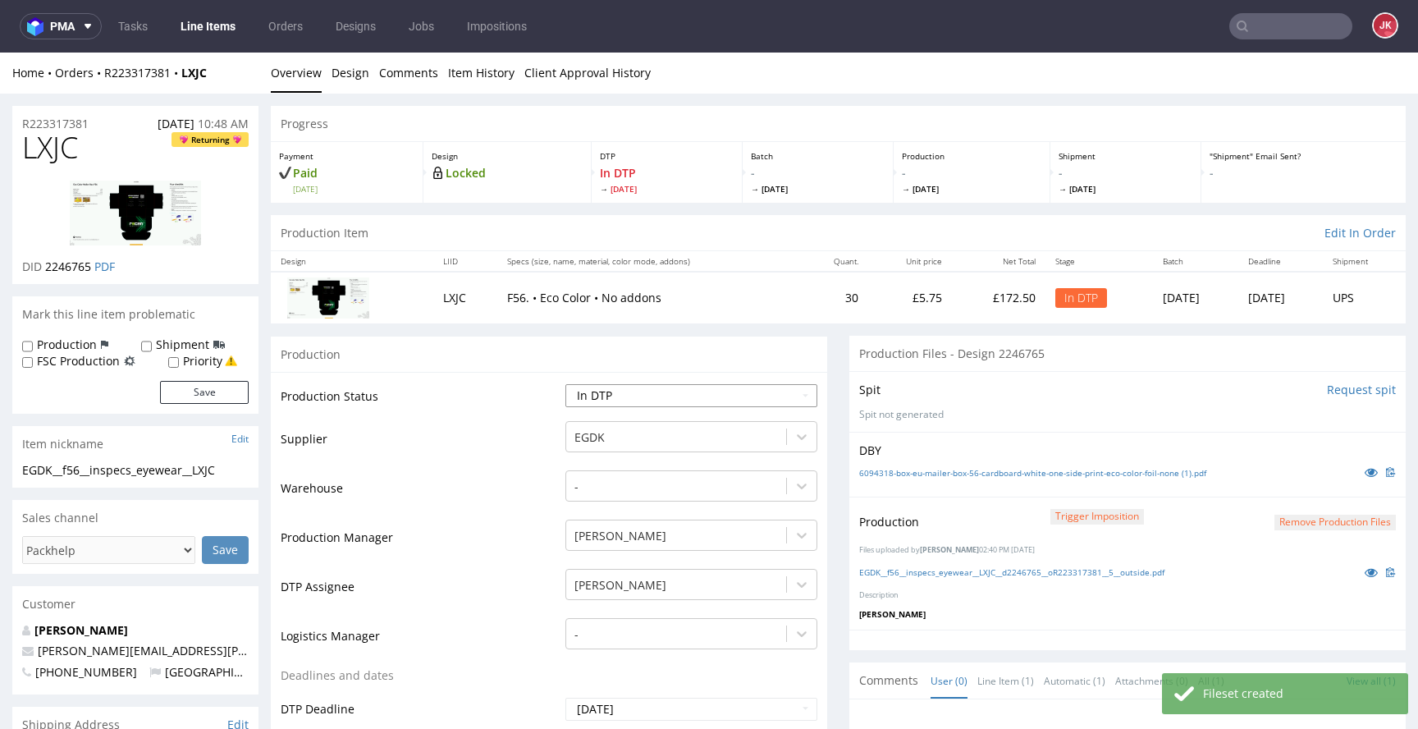
click at [743, 392] on select "Waiting for Artwork Waiting for Diecut Waiting for Mockup Waiting for DTP Waiti…" at bounding box center [692, 395] width 252 height 23
select select "dtp_production_ready"
click at [566, 384] on select "Waiting for Artwork Waiting for Diecut Waiting for Mockup Waiting for DTP Waiti…" at bounding box center [692, 395] width 252 height 23
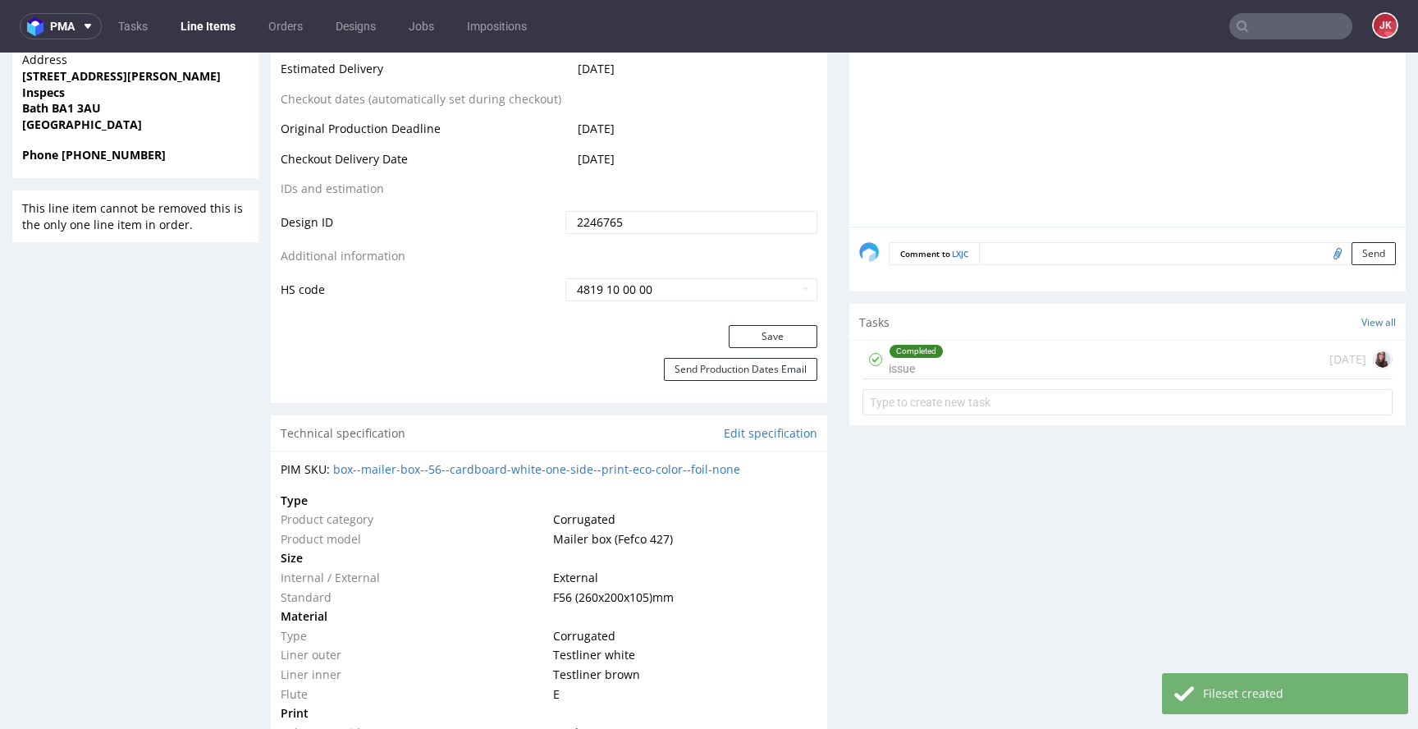
scroll to position [799, 0]
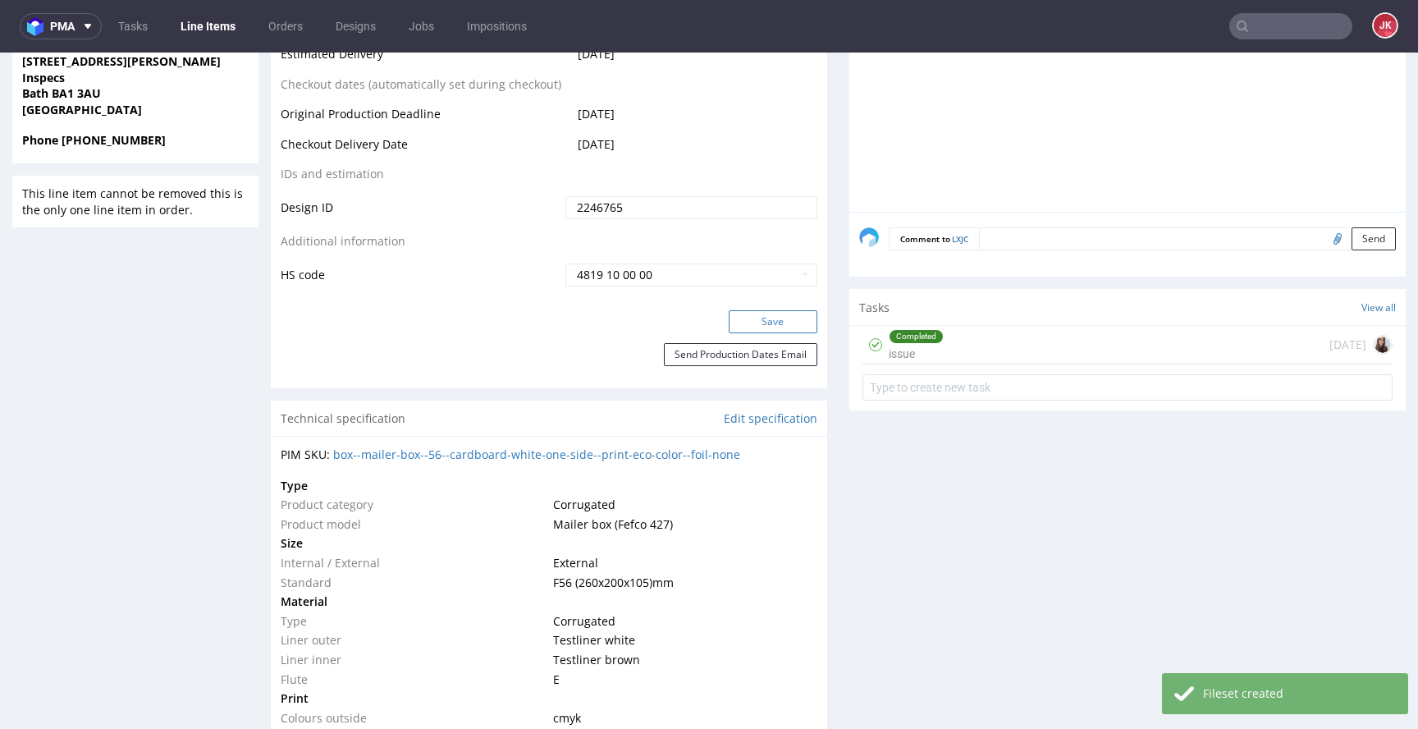
click at [748, 329] on button "Save" at bounding box center [773, 321] width 89 height 23
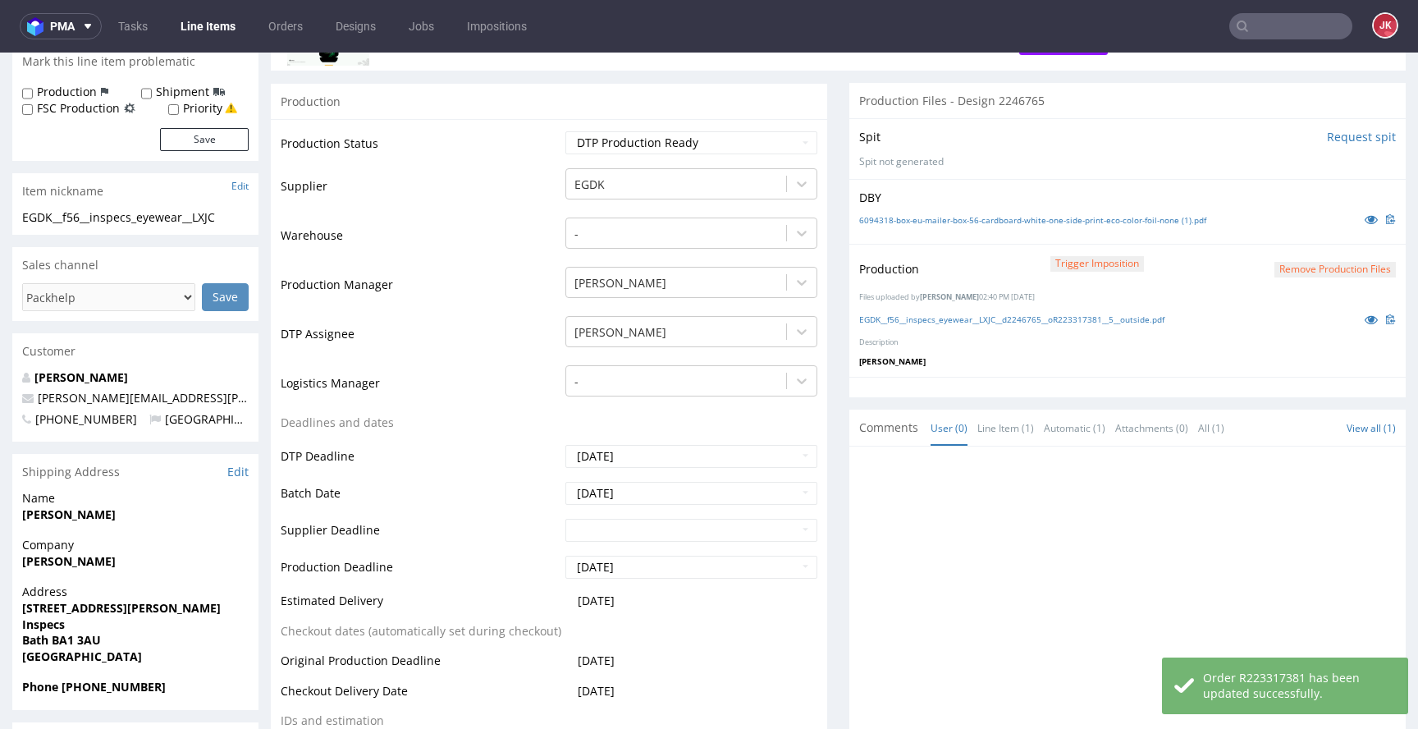
scroll to position [0, 0]
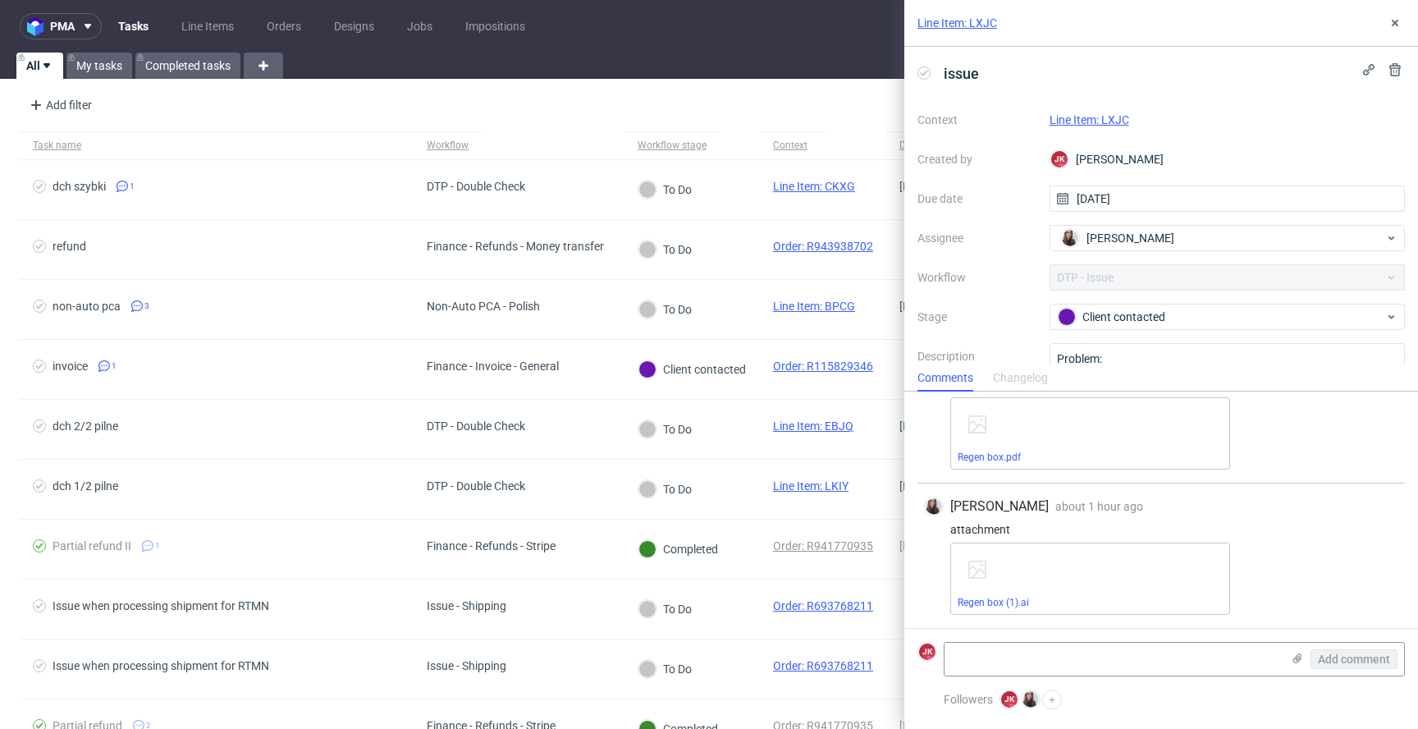
scroll to position [622, 0]
click at [1113, 118] on link "Line Item: LXJC" at bounding box center [1090, 119] width 80 height 13
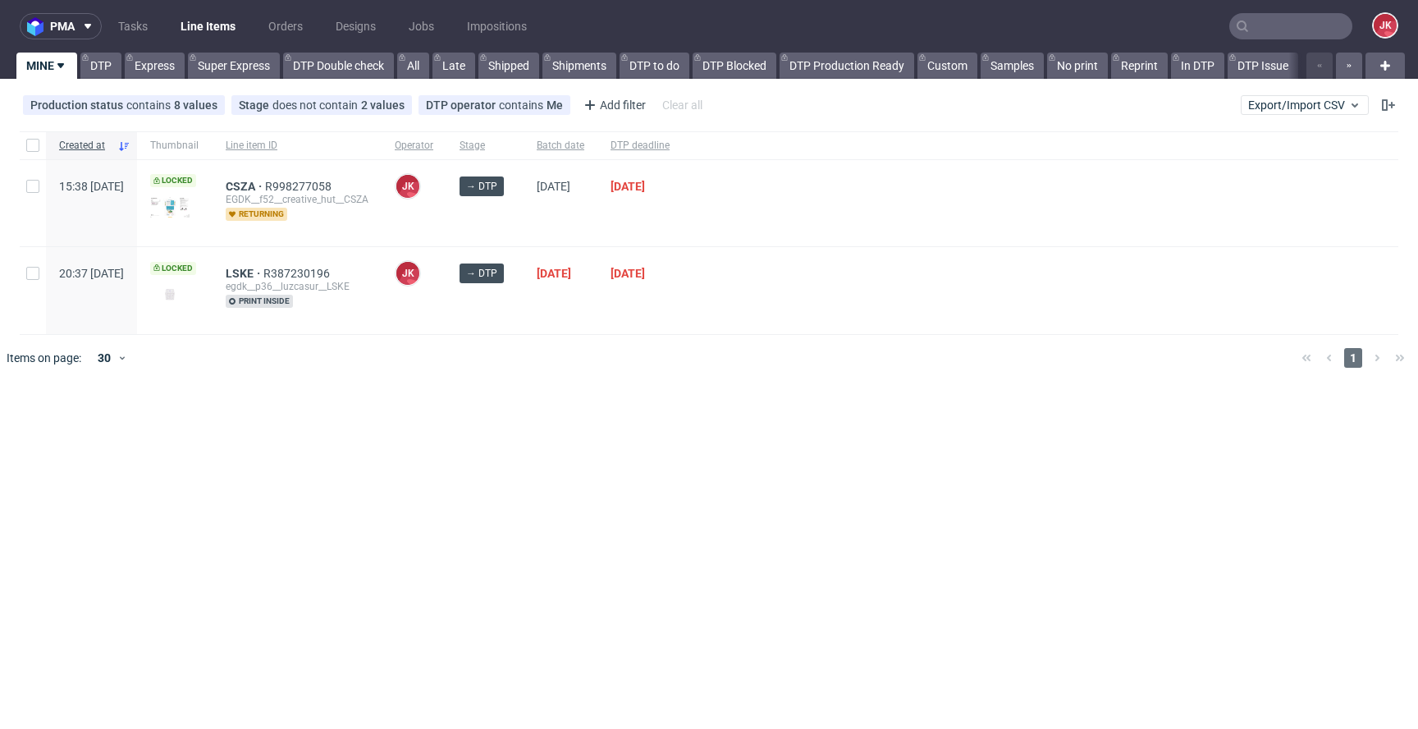
click at [637, 456] on div "pma Tasks Line Items Orders Designs Jobs Impositions JK MINE DTP Express Super …" at bounding box center [709, 364] width 1418 height 729
click at [98, 66] on link "DTP" at bounding box center [100, 66] width 41 height 26
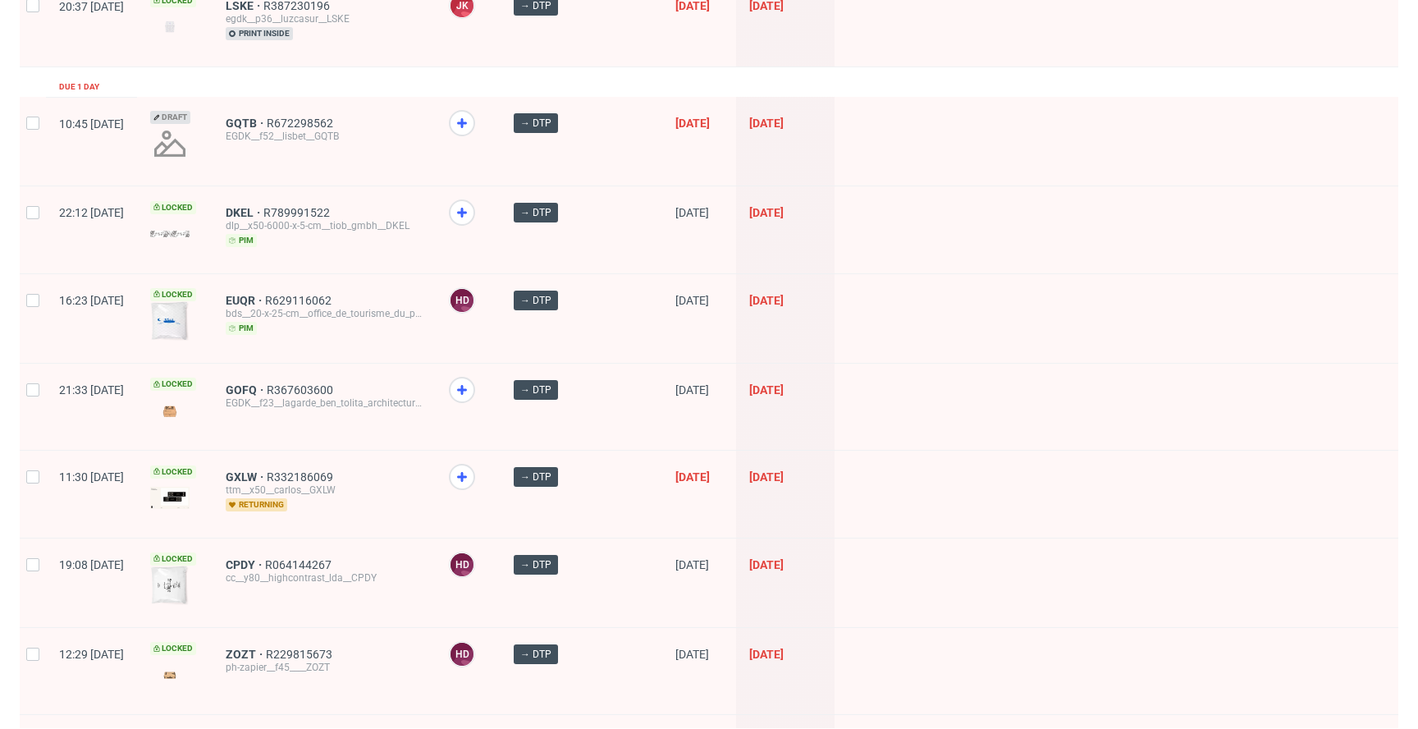
scroll to position [361, 0]
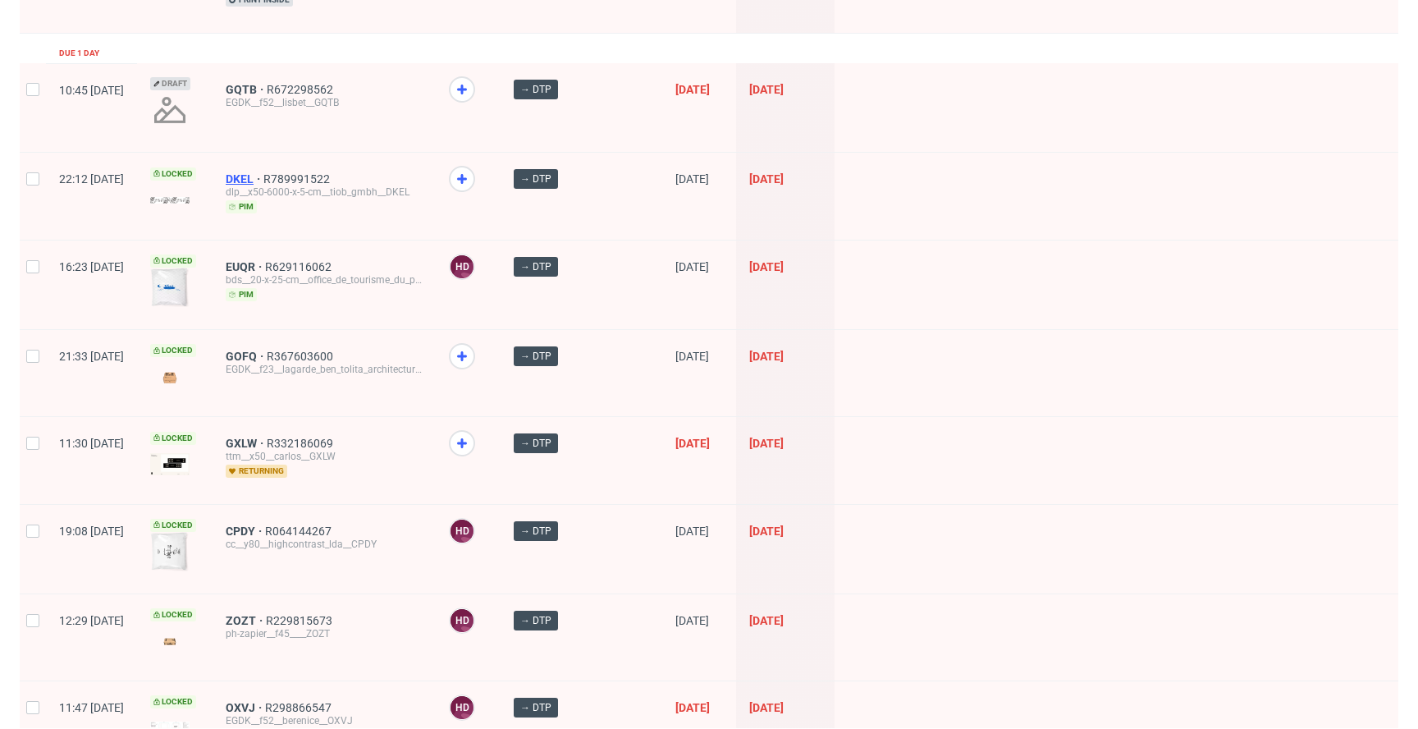
click at [263, 176] on span "DKEL" at bounding box center [245, 178] width 38 height 13
click at [267, 357] on span "GOFQ" at bounding box center [246, 356] width 41 height 13
click at [267, 442] on span "GXLW" at bounding box center [246, 443] width 41 height 13
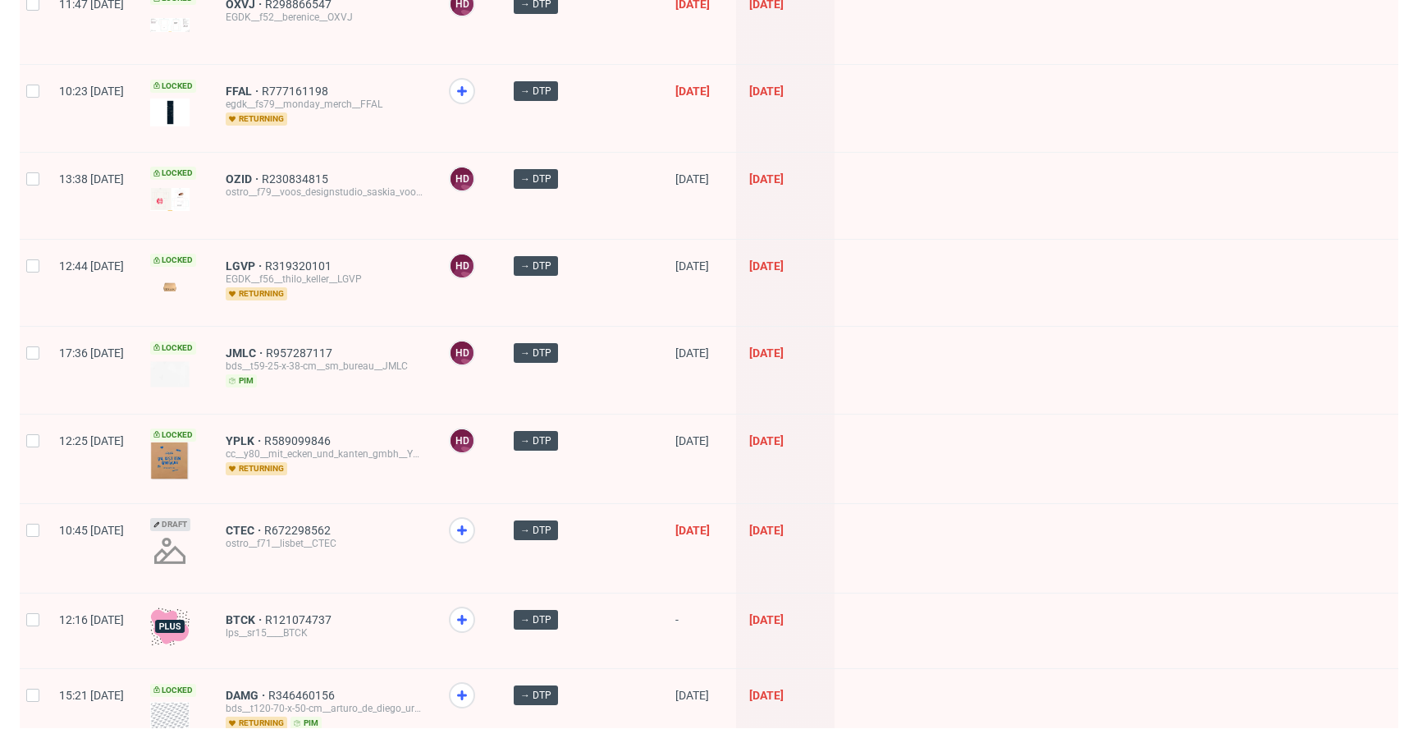
scroll to position [1046, 0]
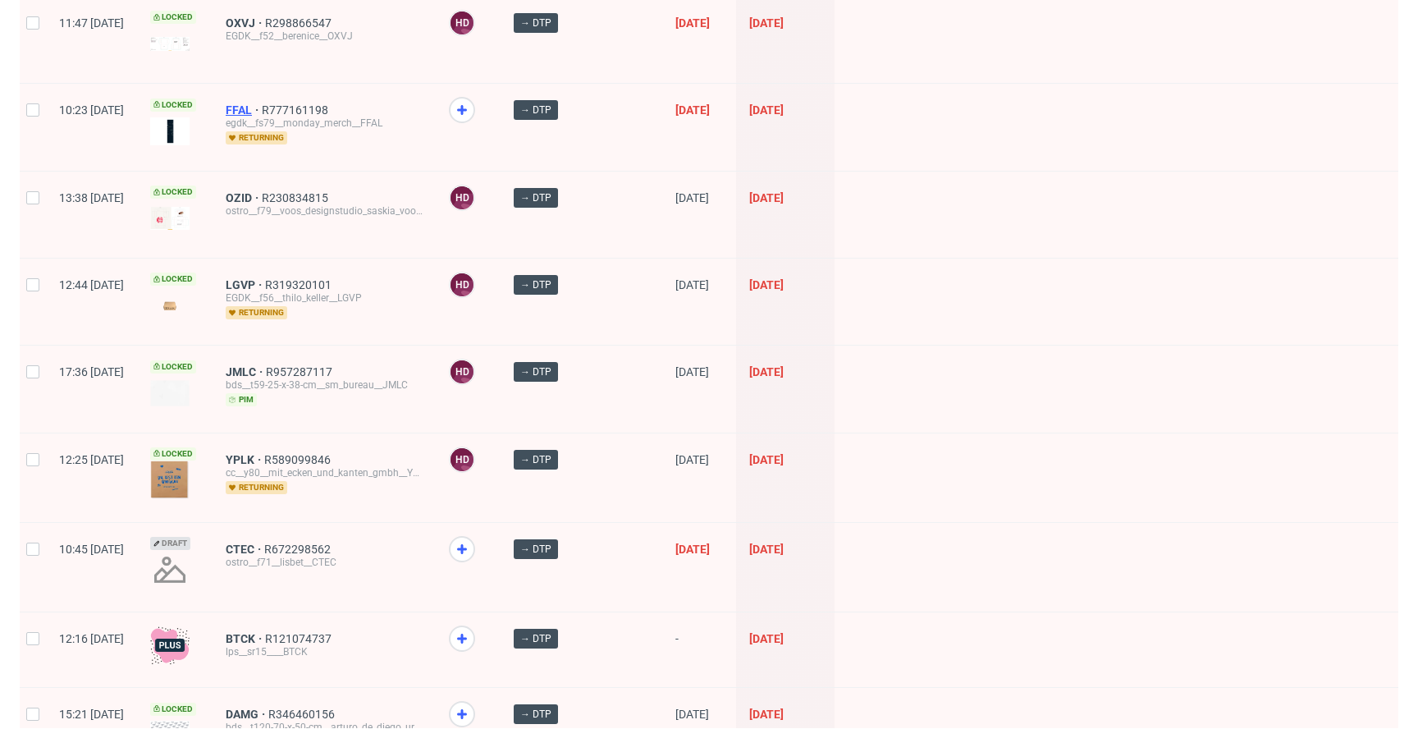
click at [262, 108] on span "FFAL" at bounding box center [244, 109] width 36 height 13
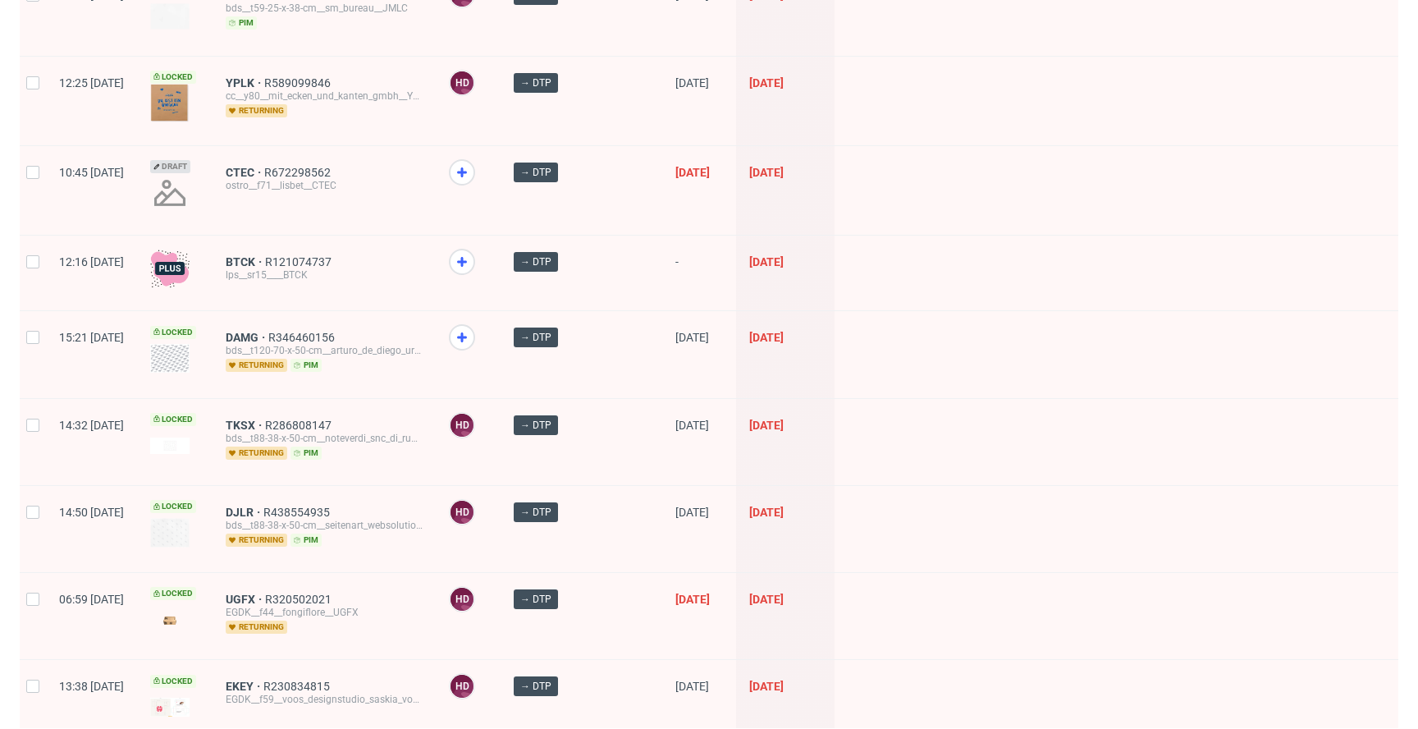
scroll to position [1432, 0]
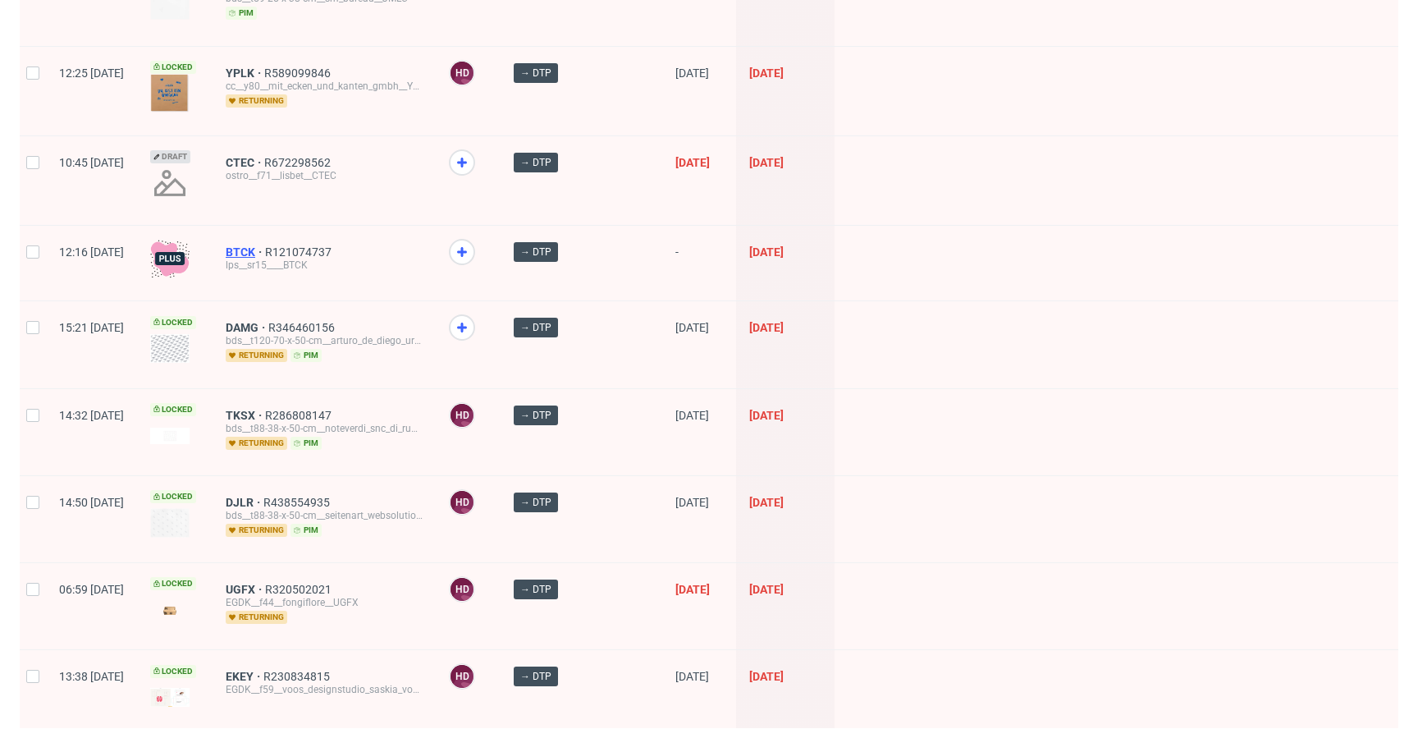
click at [265, 245] on span "BTCK" at bounding box center [245, 251] width 39 height 13
click at [268, 321] on span "DAMG" at bounding box center [247, 327] width 43 height 13
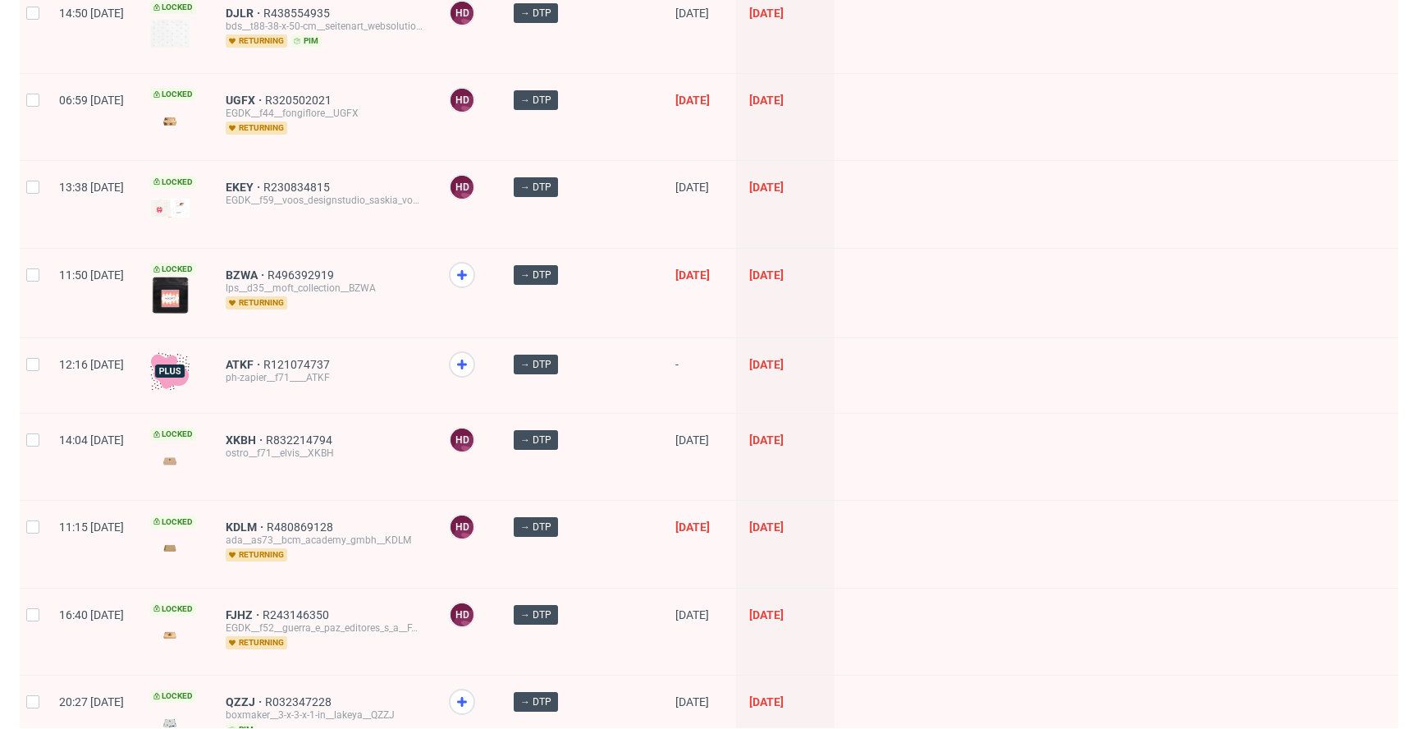
scroll to position [1928, 0]
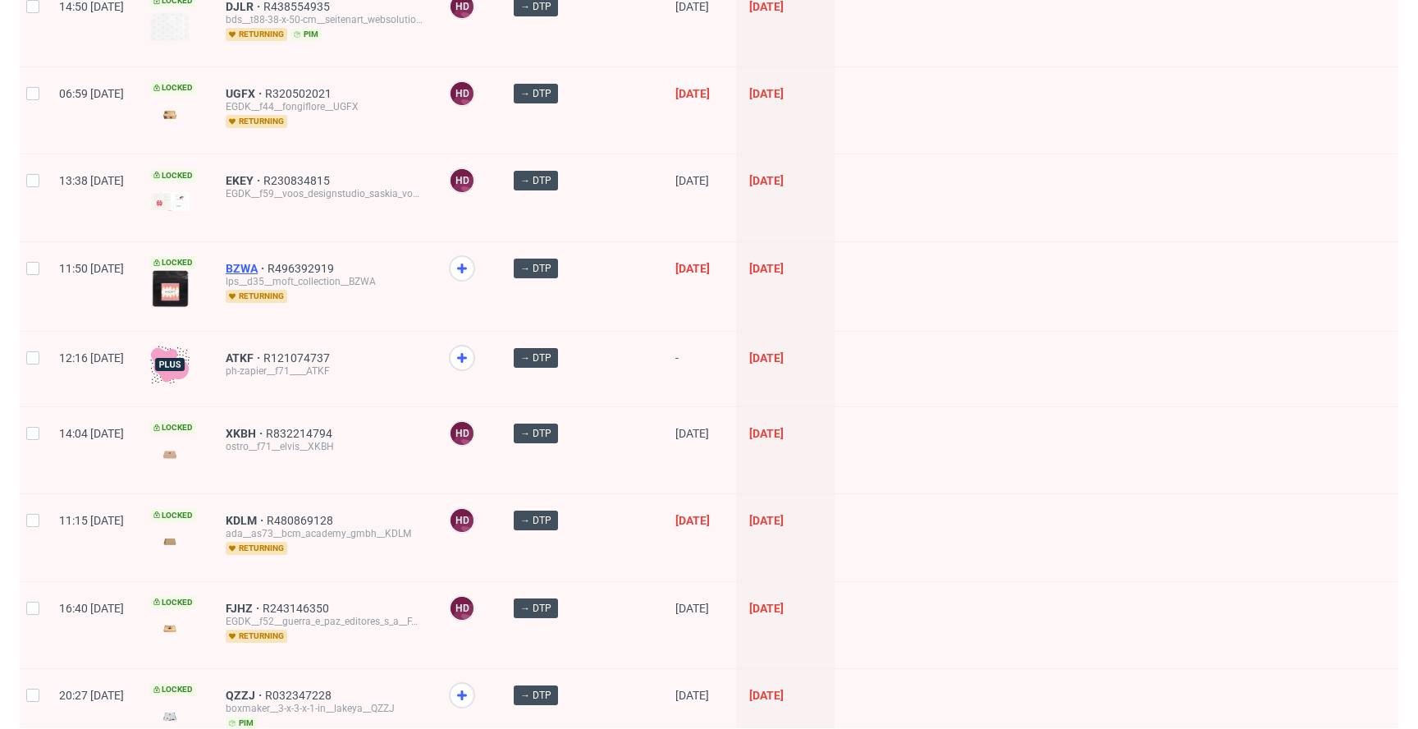
click at [268, 263] on span "BZWA" at bounding box center [247, 268] width 42 height 13
click at [263, 351] on span "ATKF" at bounding box center [245, 357] width 38 height 13
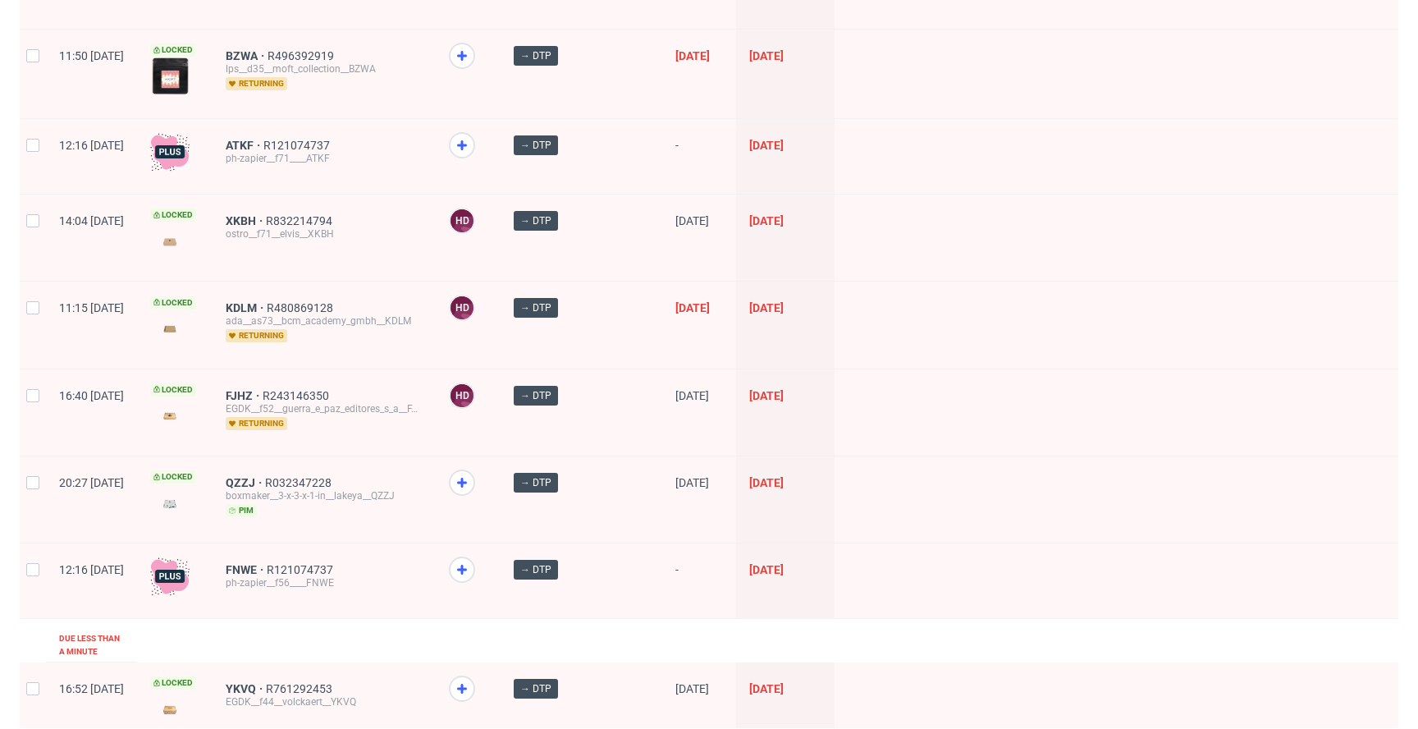
scroll to position [2194, 0]
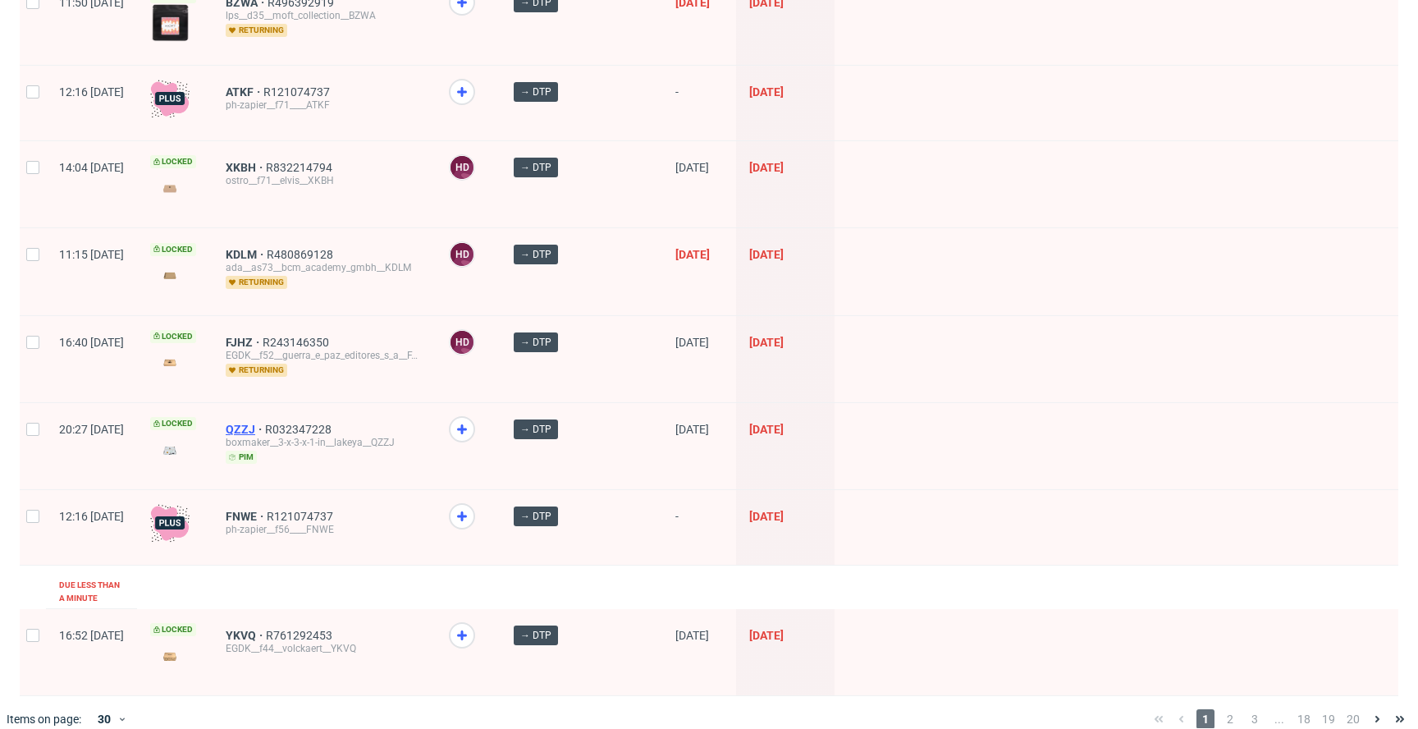
click at [265, 423] on span "QZZJ" at bounding box center [245, 429] width 39 height 13
click at [267, 510] on span "FNWE" at bounding box center [246, 516] width 41 height 13
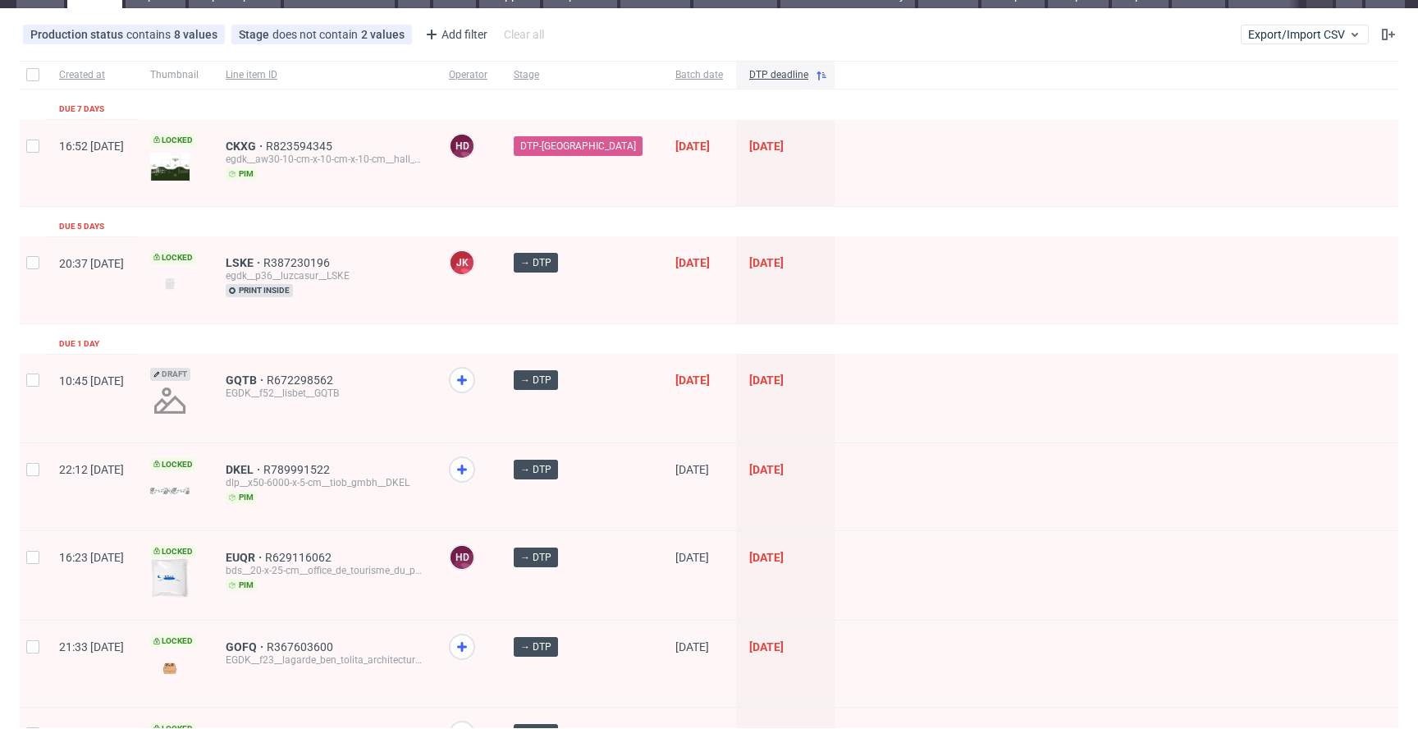
scroll to position [0, 0]
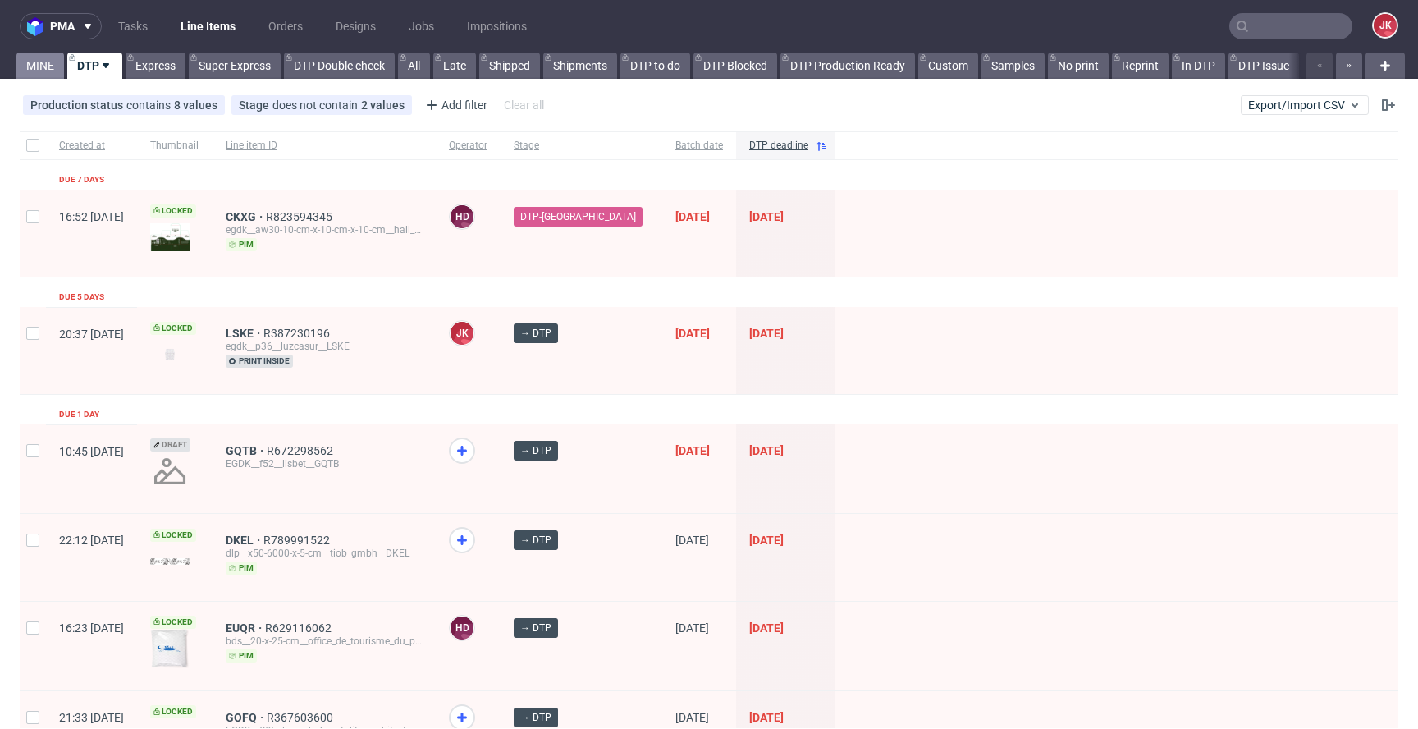
click at [47, 73] on link "MINE" at bounding box center [40, 66] width 48 height 26
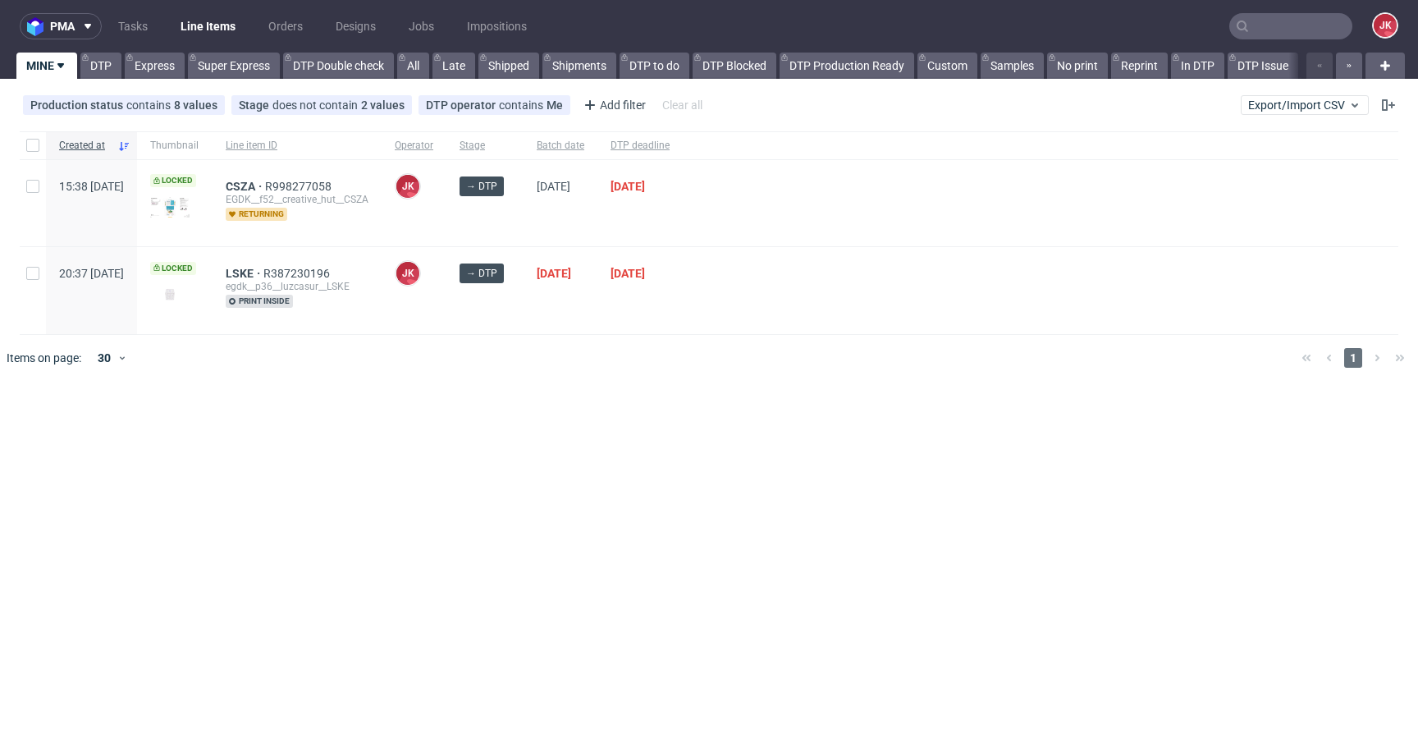
click at [397, 392] on div "pma Tasks Line Items Orders Designs Jobs Impositions JK MINE DTP Express Super …" at bounding box center [709, 364] width 1418 height 729
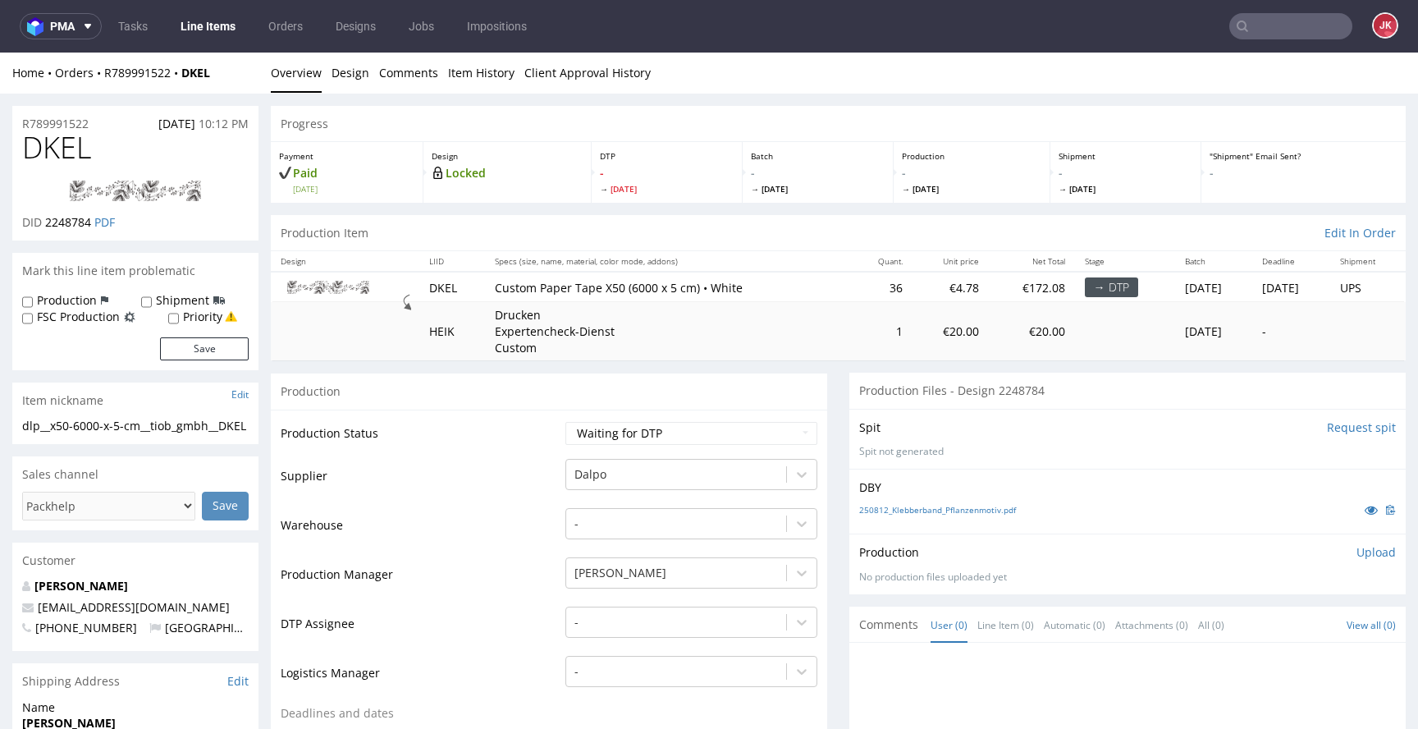
click at [635, 610] on div "-" at bounding box center [692, 618] width 252 height 23
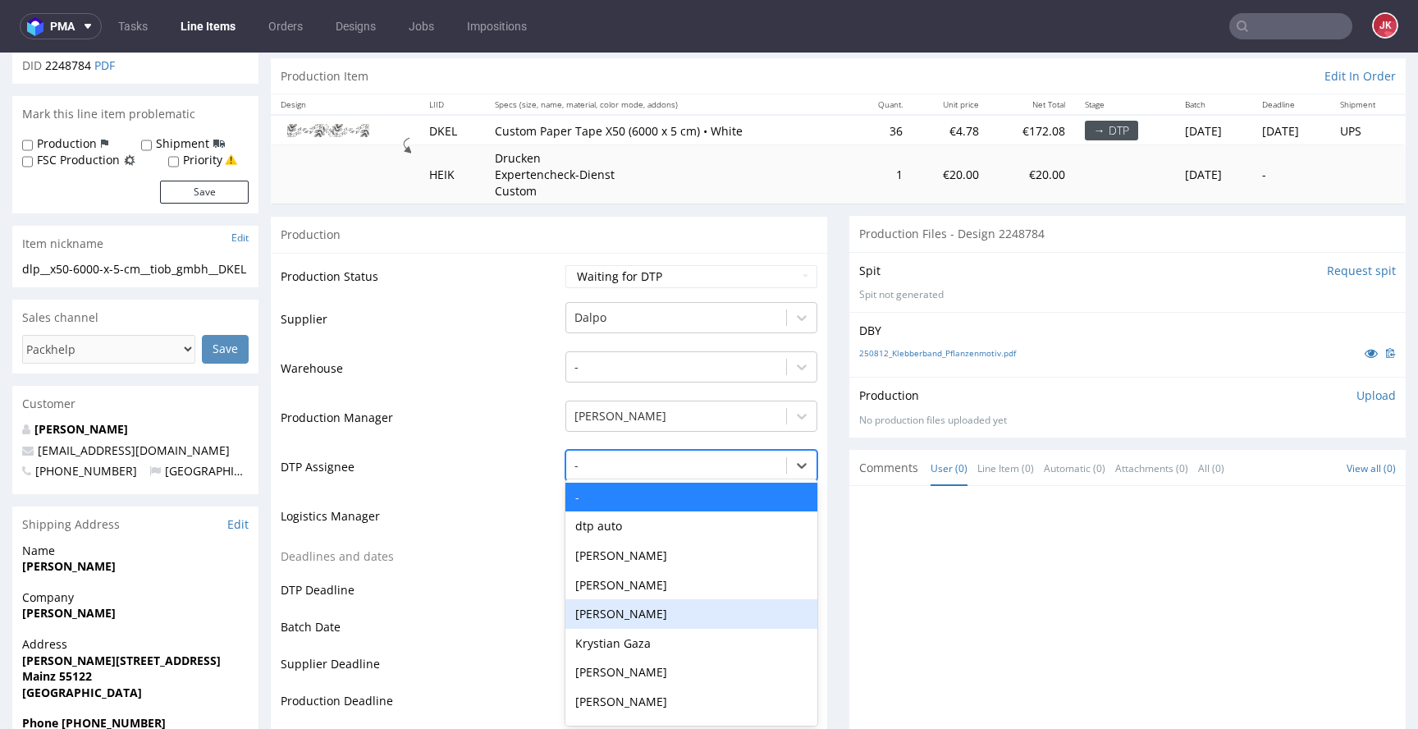
scroll to position [160, 0]
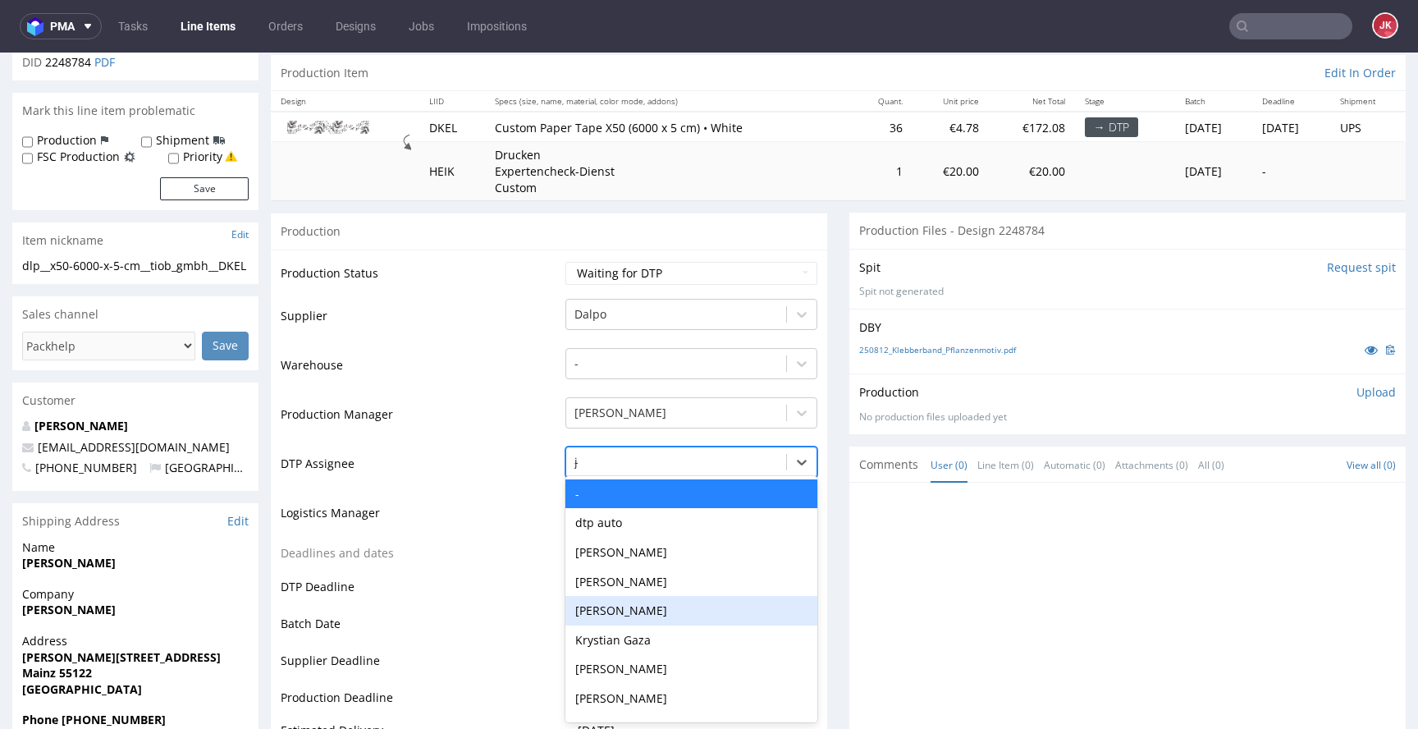
type input "ja"
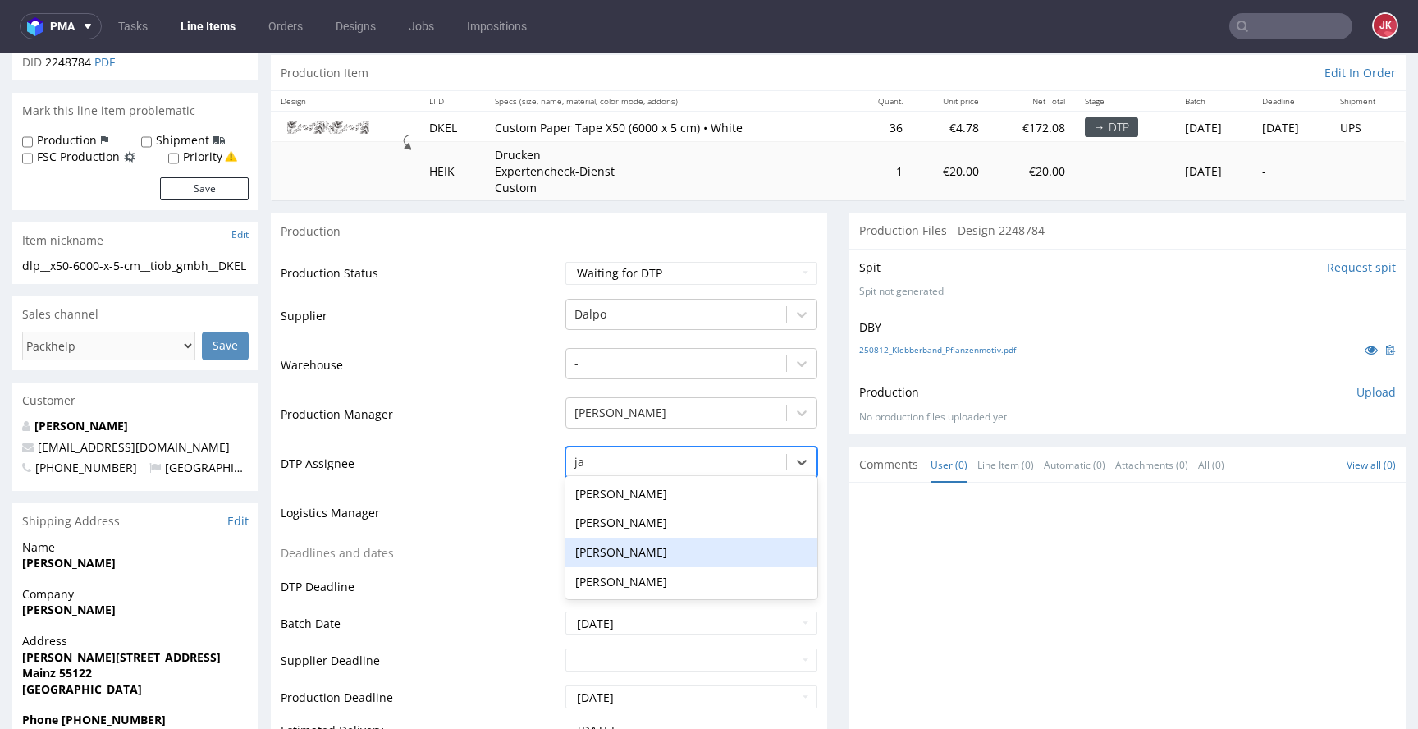
click at [665, 554] on div "[PERSON_NAME]" at bounding box center [692, 553] width 252 height 30
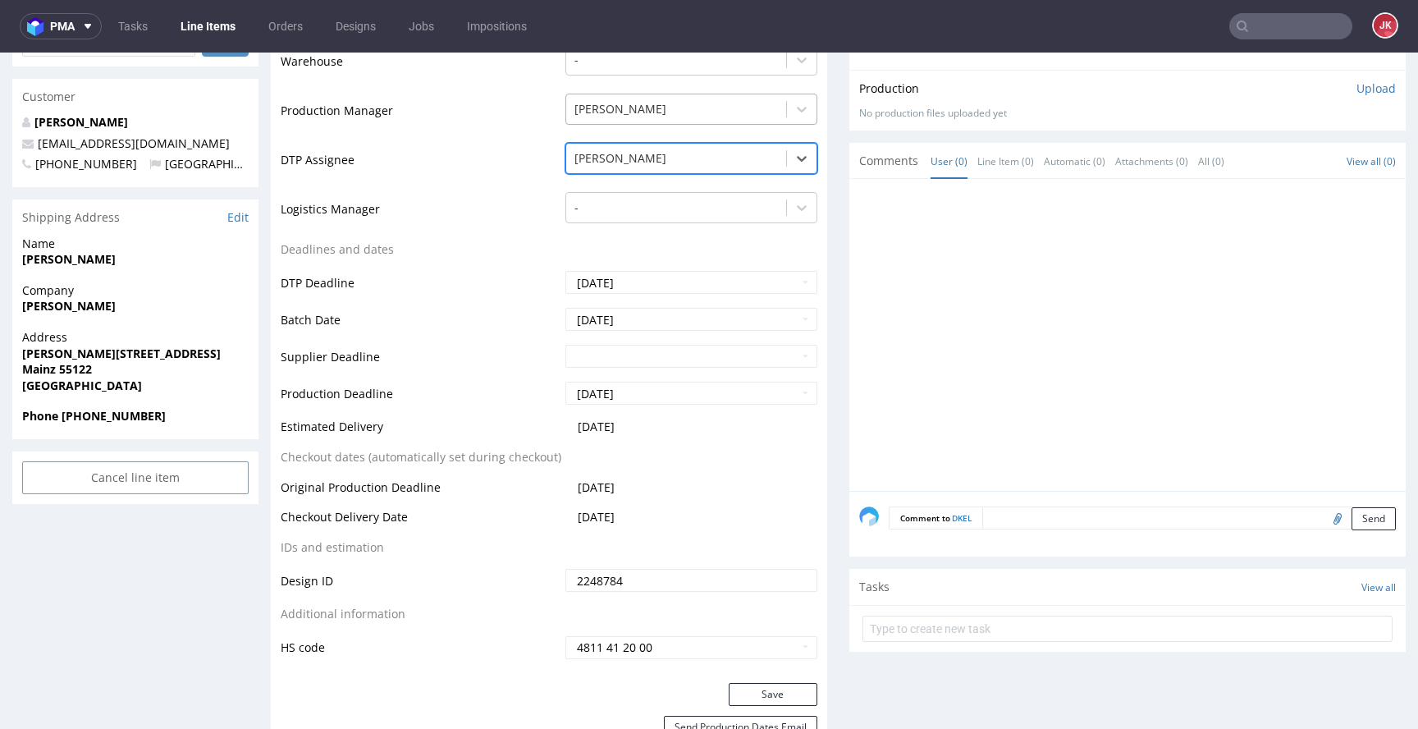
scroll to position [671, 0]
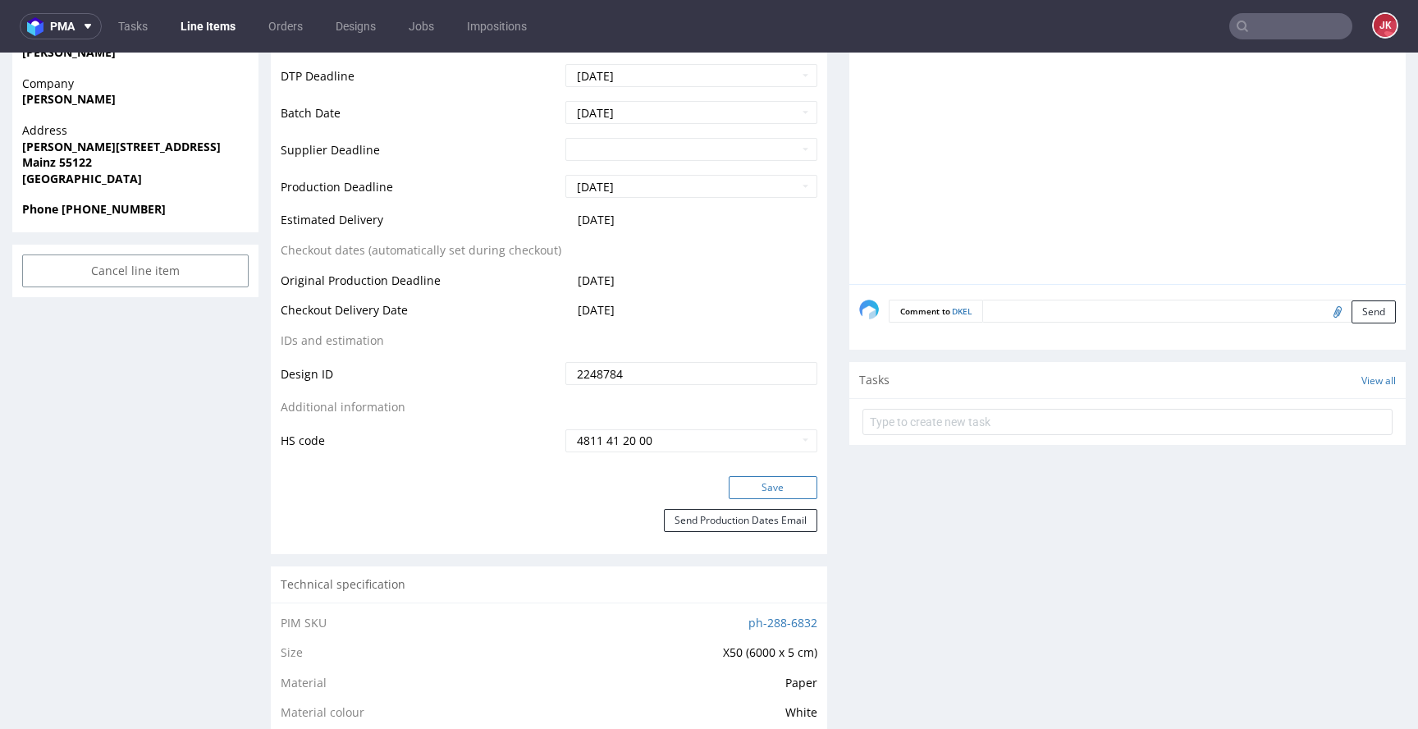
click at [758, 488] on button "Save" at bounding box center [773, 487] width 89 height 23
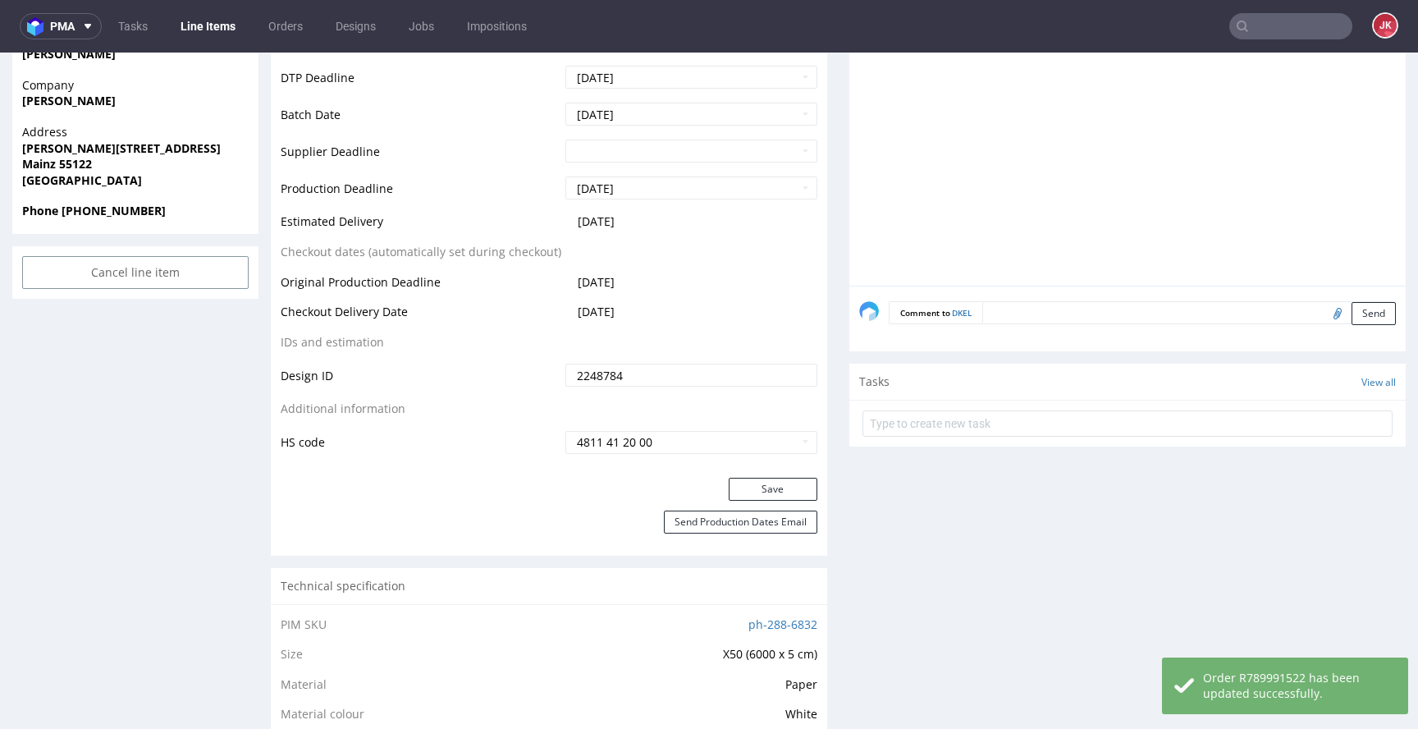
scroll to position [0, 0]
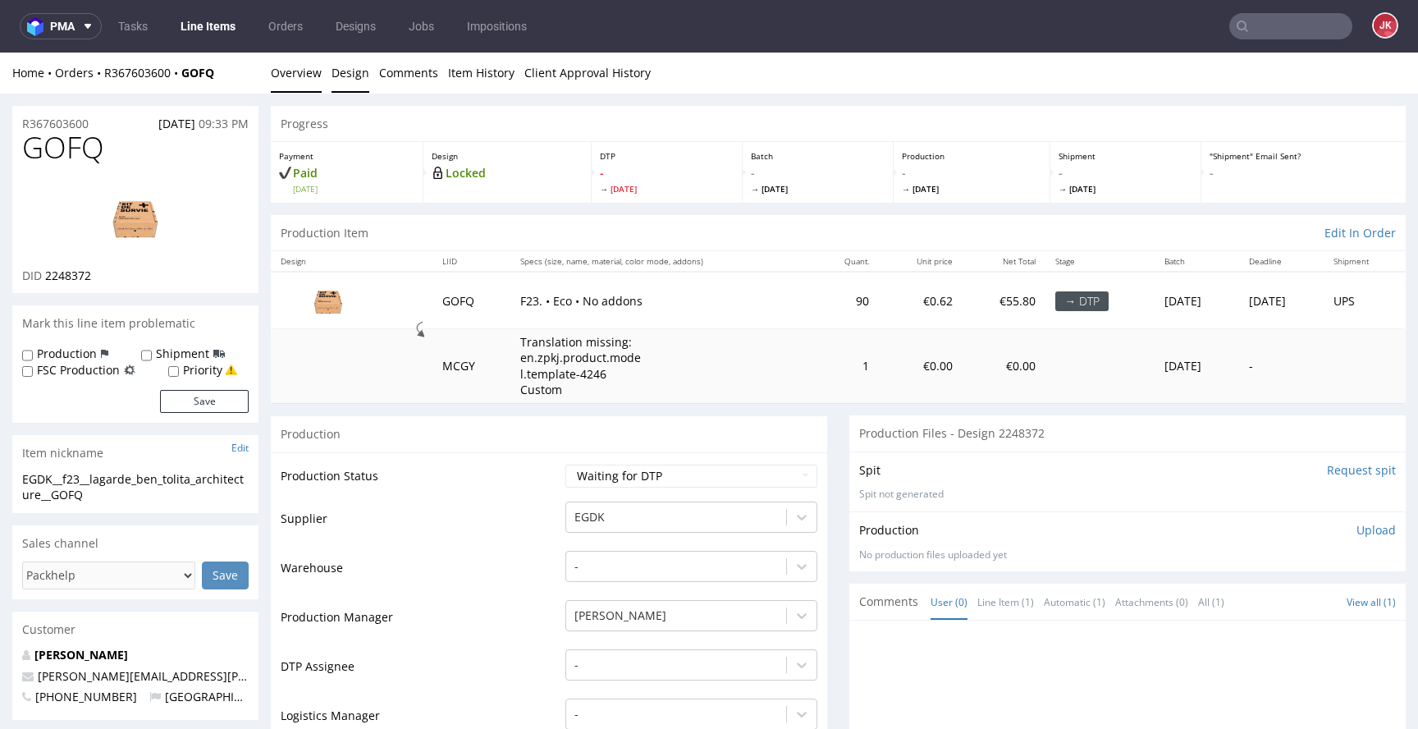
click at [339, 80] on link "Design" at bounding box center [351, 73] width 38 height 40
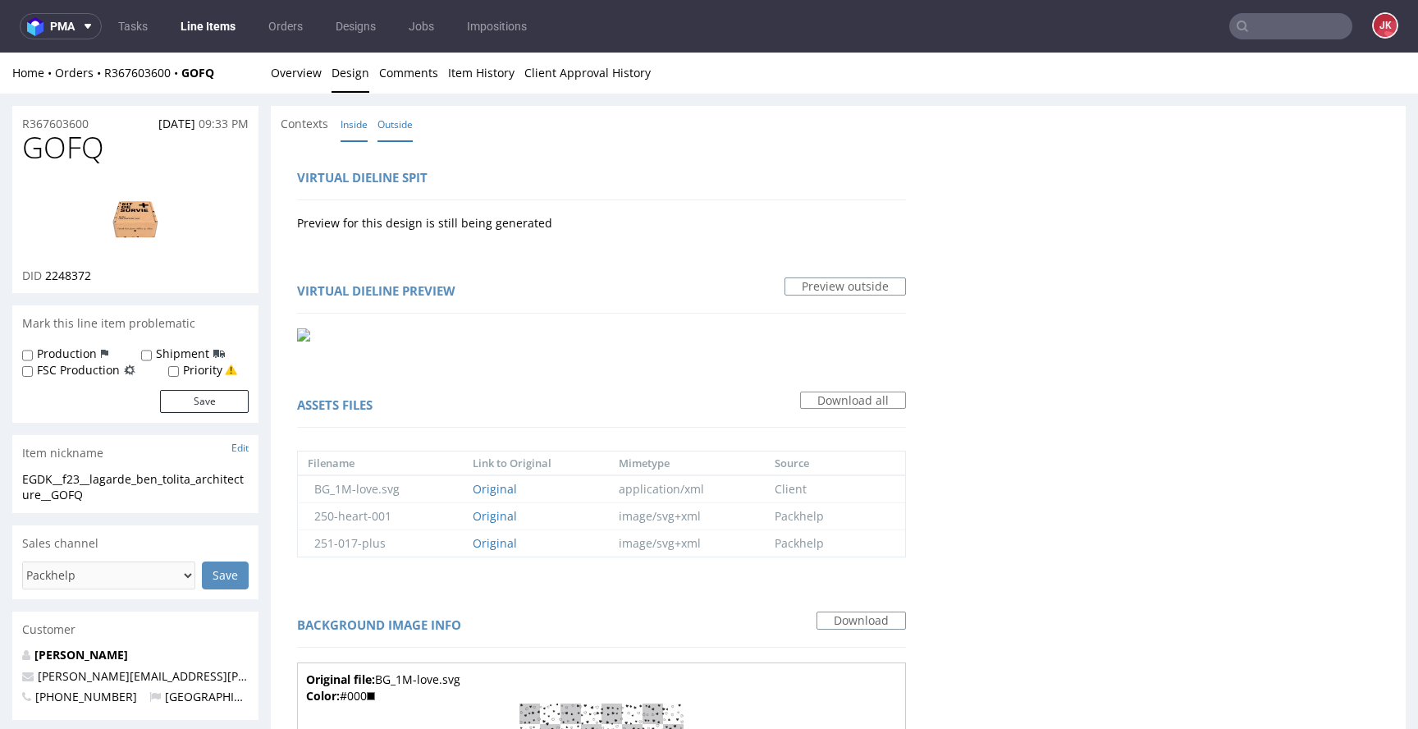
click at [362, 129] on link "Inside" at bounding box center [354, 124] width 27 height 35
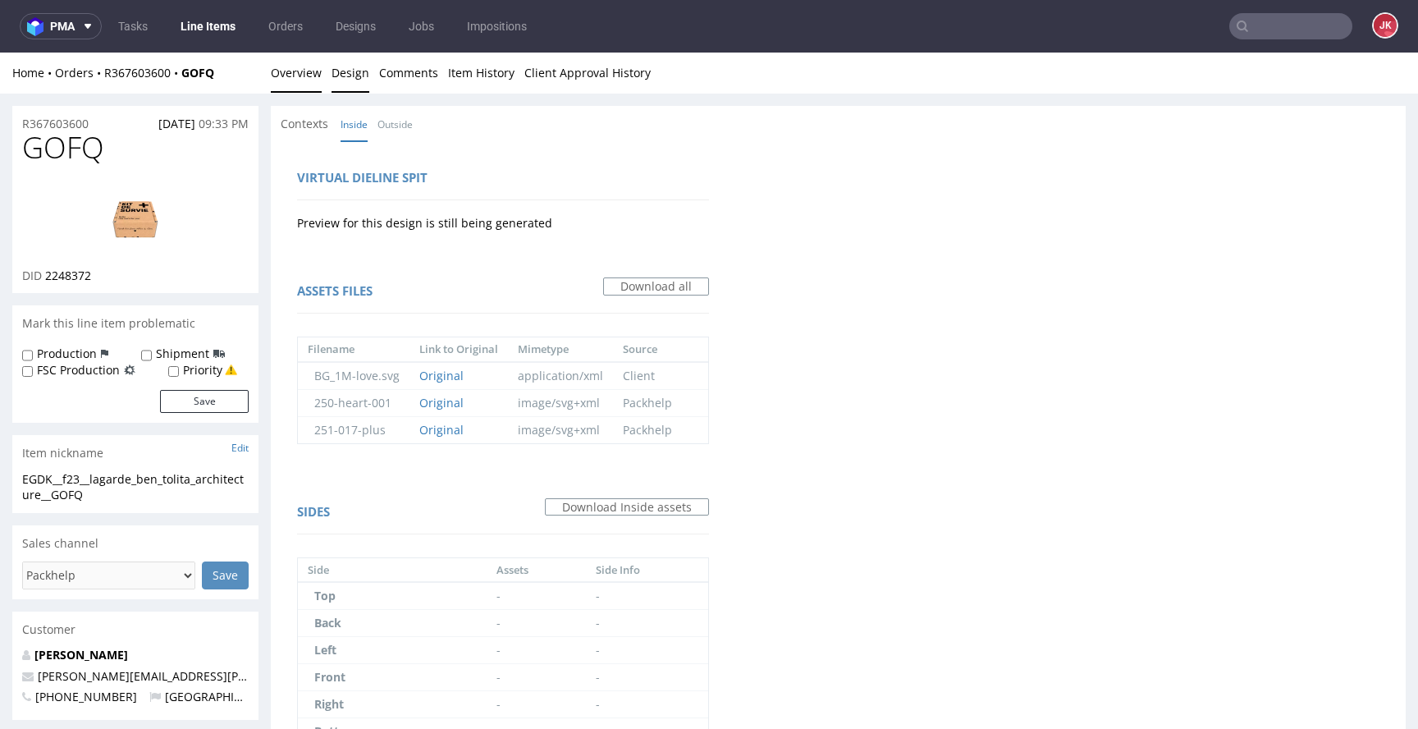
click at [306, 79] on link "Overview" at bounding box center [296, 73] width 51 height 40
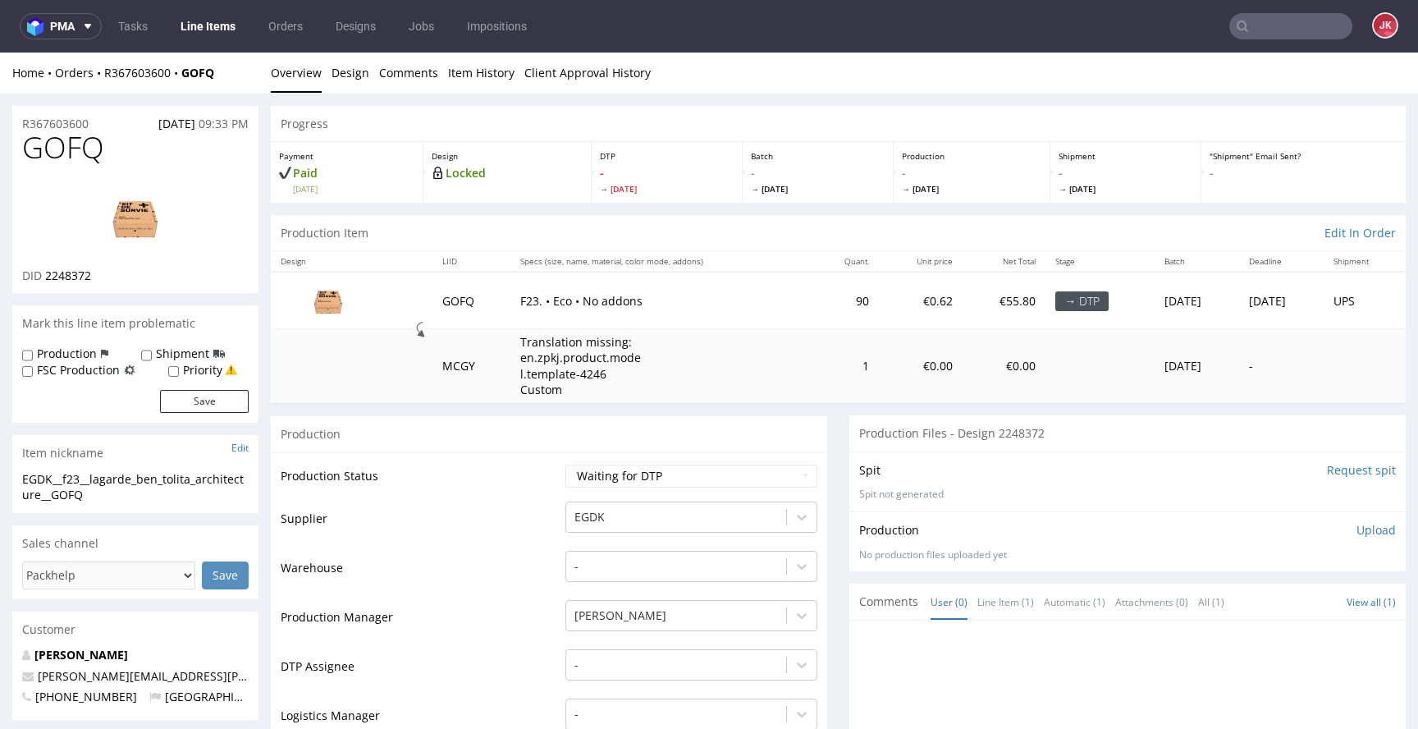
click at [144, 240] on img at bounding box center [135, 218] width 131 height 74
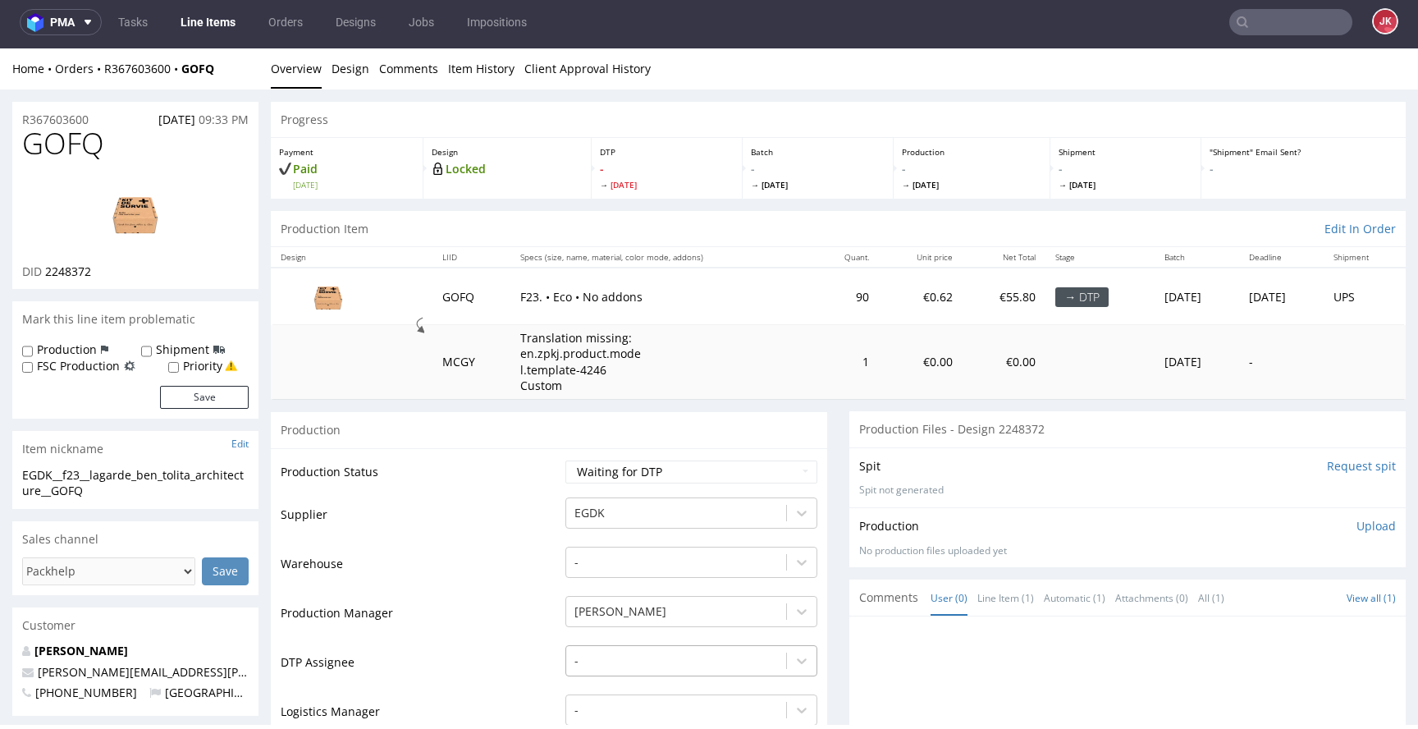
click at [604, 654] on div "-" at bounding box center [692, 656] width 252 height 23
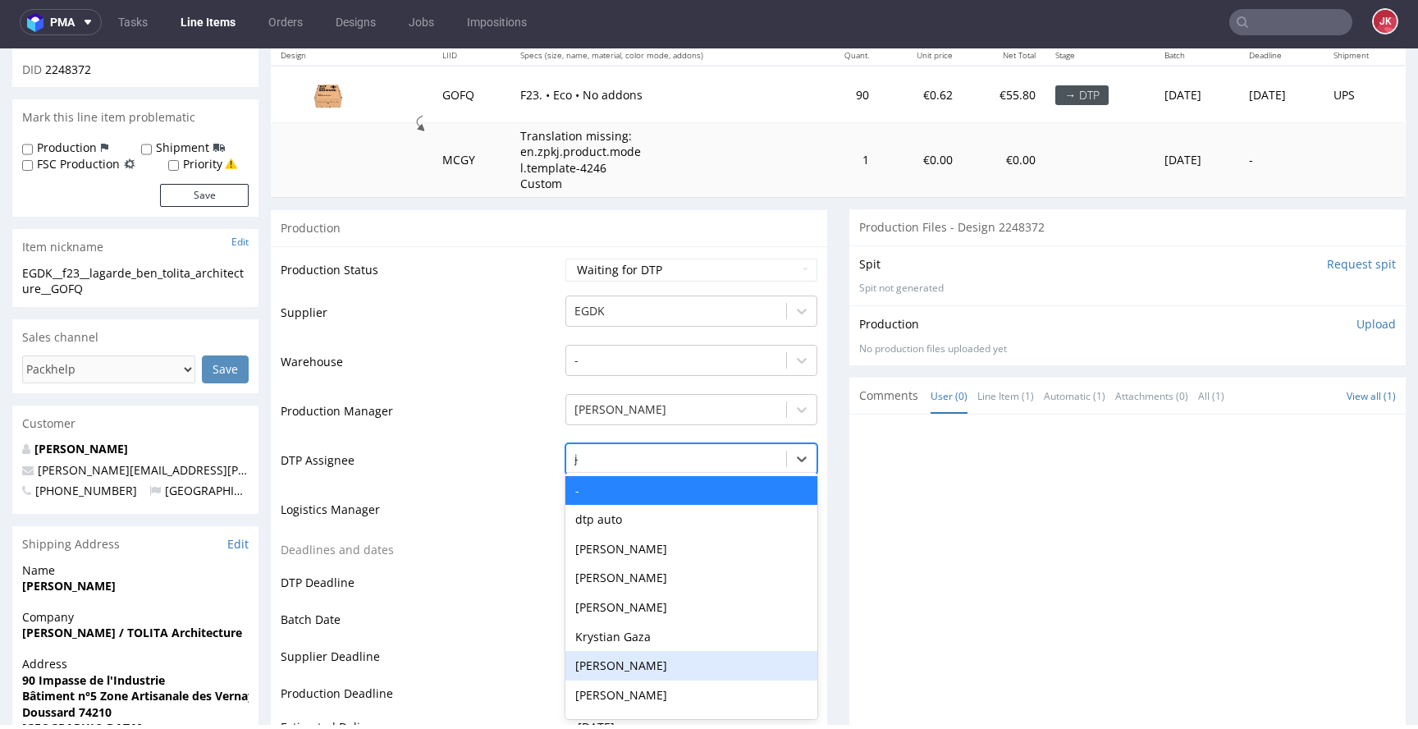
type input "ja"
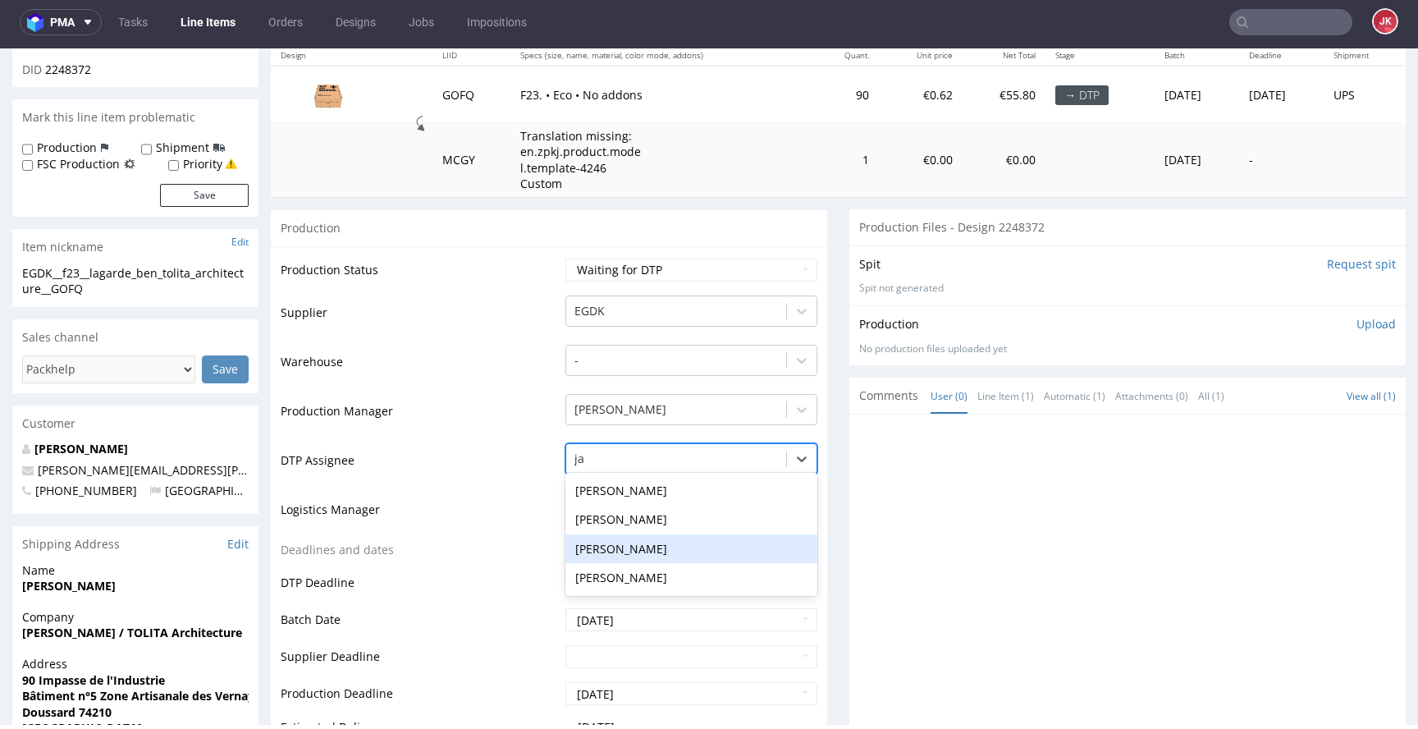
click at [671, 548] on div "[PERSON_NAME]" at bounding box center [692, 549] width 252 height 30
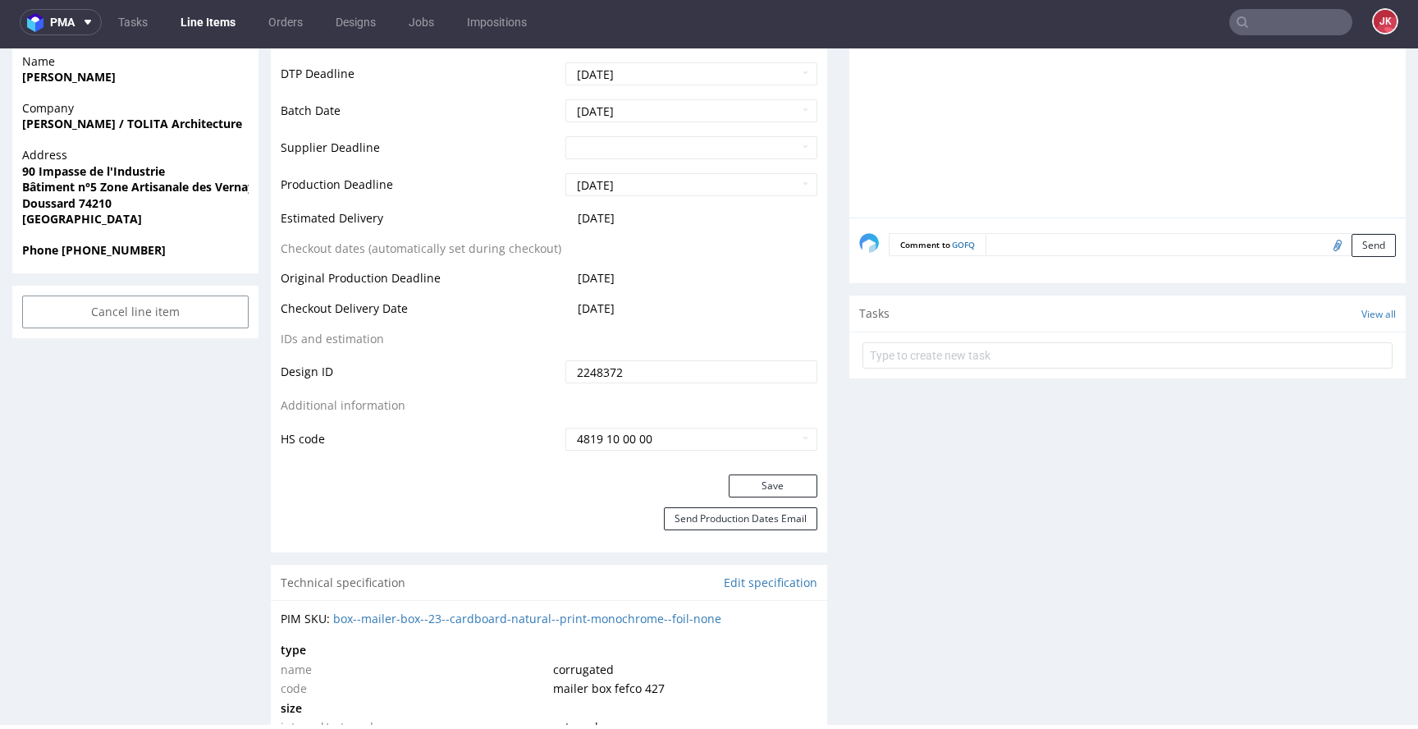
scroll to position [717, 0]
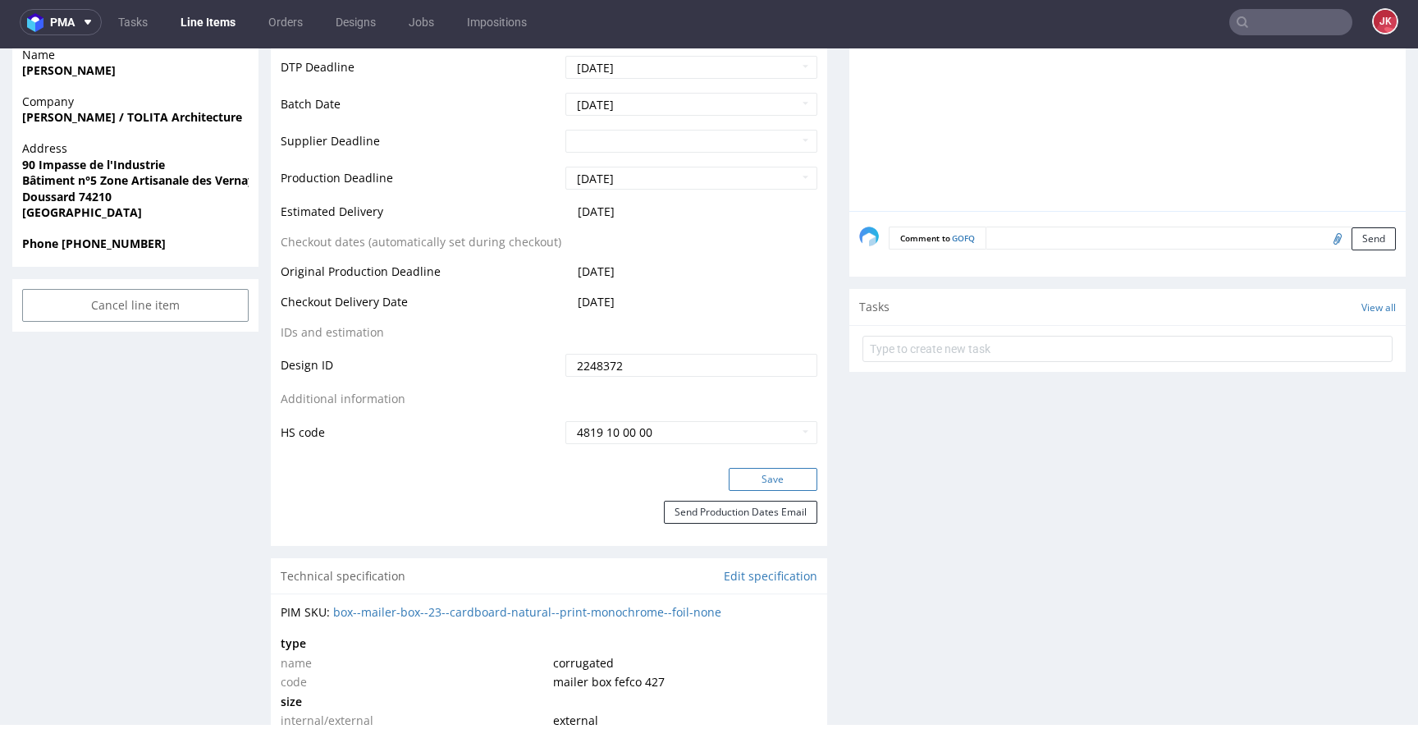
click at [768, 484] on button "Save" at bounding box center [773, 479] width 89 height 23
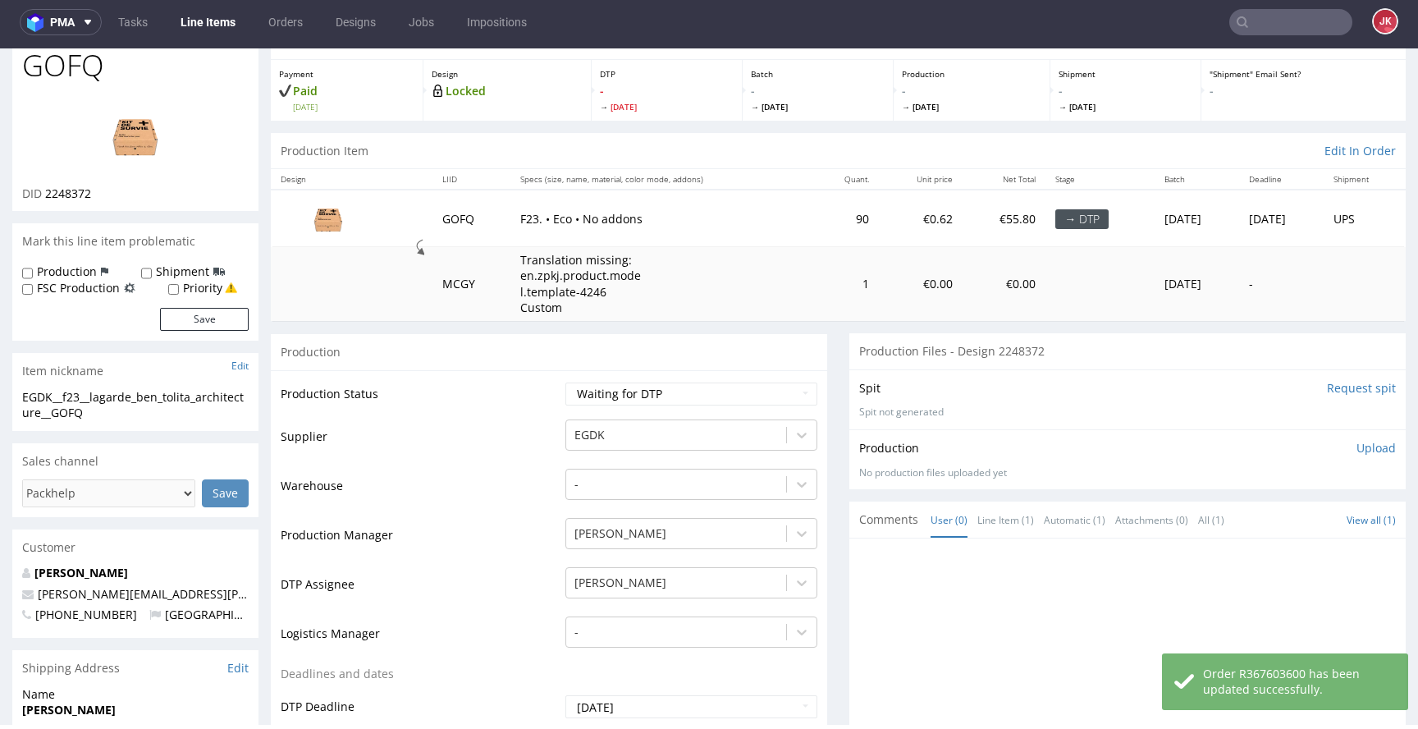
scroll to position [0, 0]
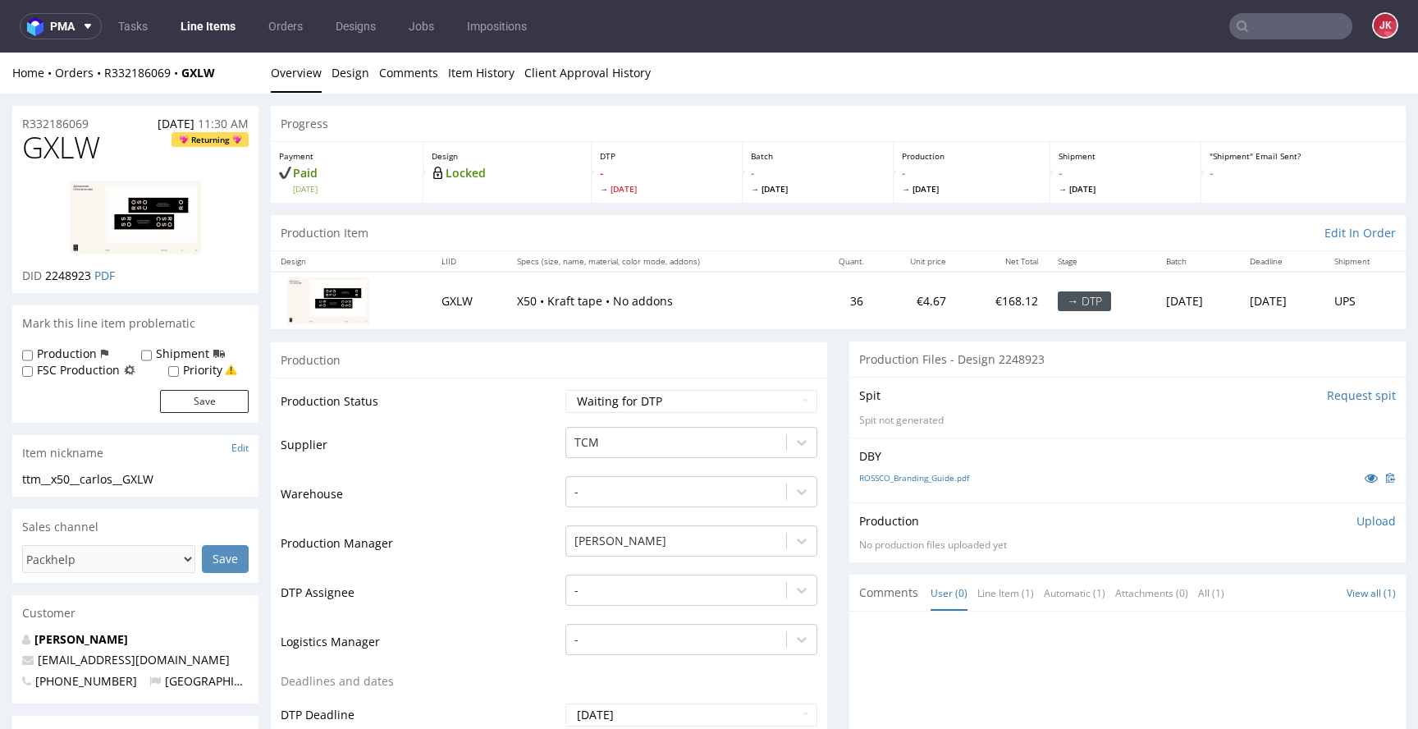
click at [1365, 473] on icon at bounding box center [1371, 477] width 13 height 11
click at [535, 433] on td "Supplier" at bounding box center [421, 449] width 281 height 49
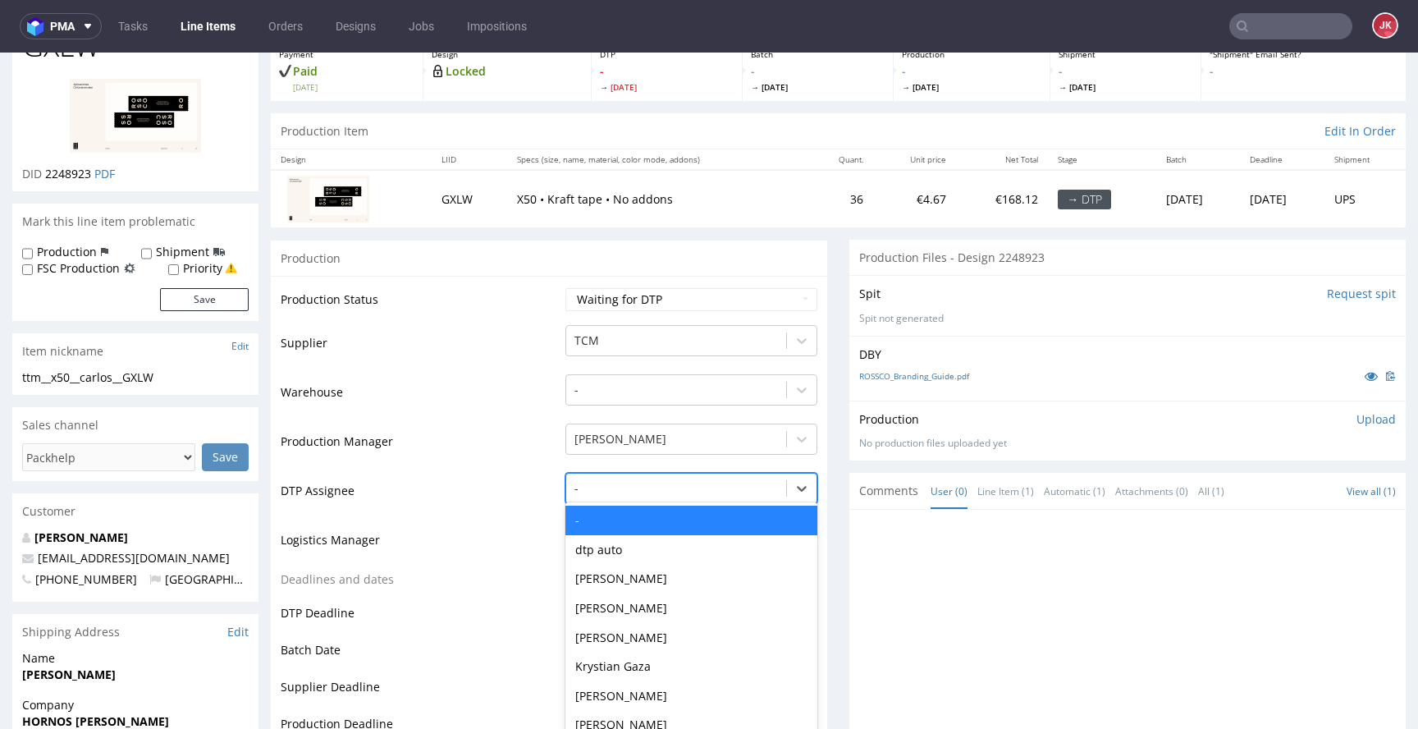
click at [650, 496] on div "- selected, 1 of 31. 31 results available. Use Up and Down to choose options, p…" at bounding box center [692, 484] width 252 height 23
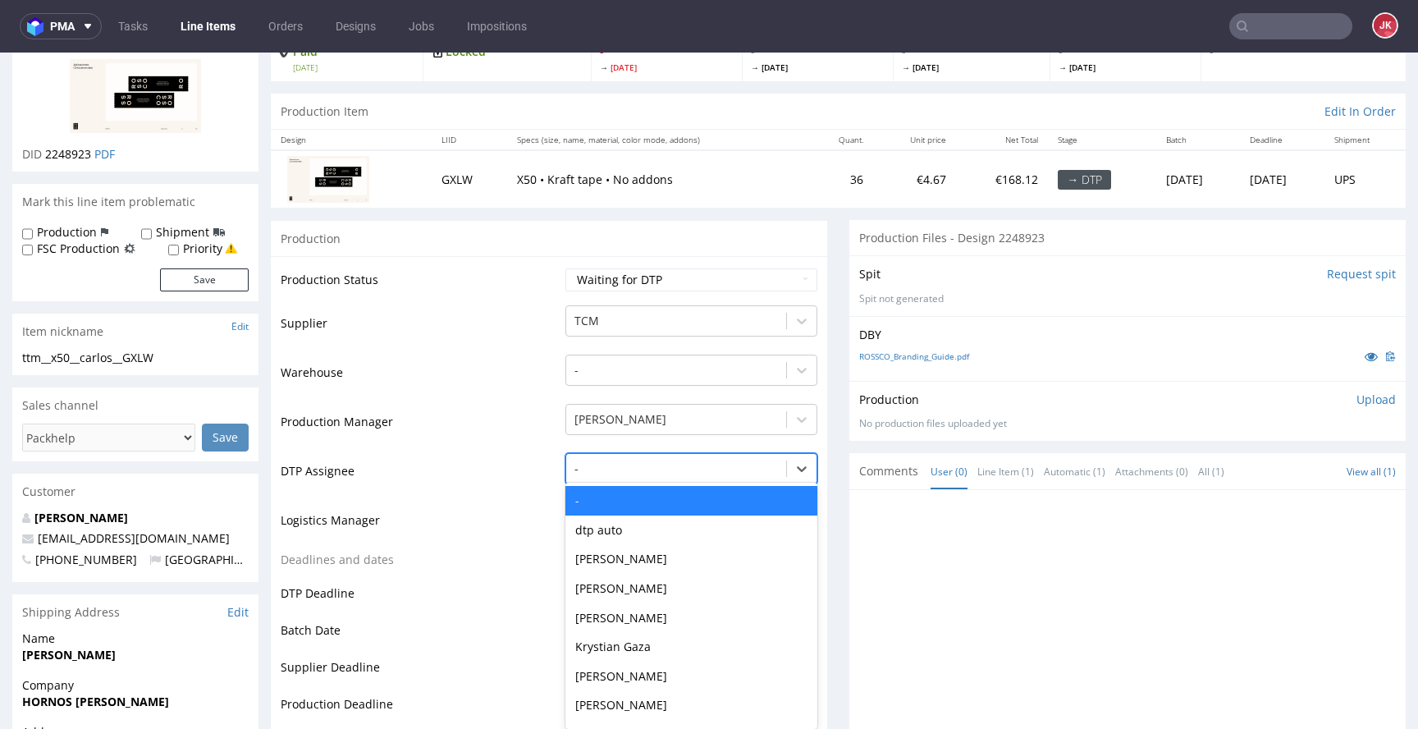
scroll to position [128, 0]
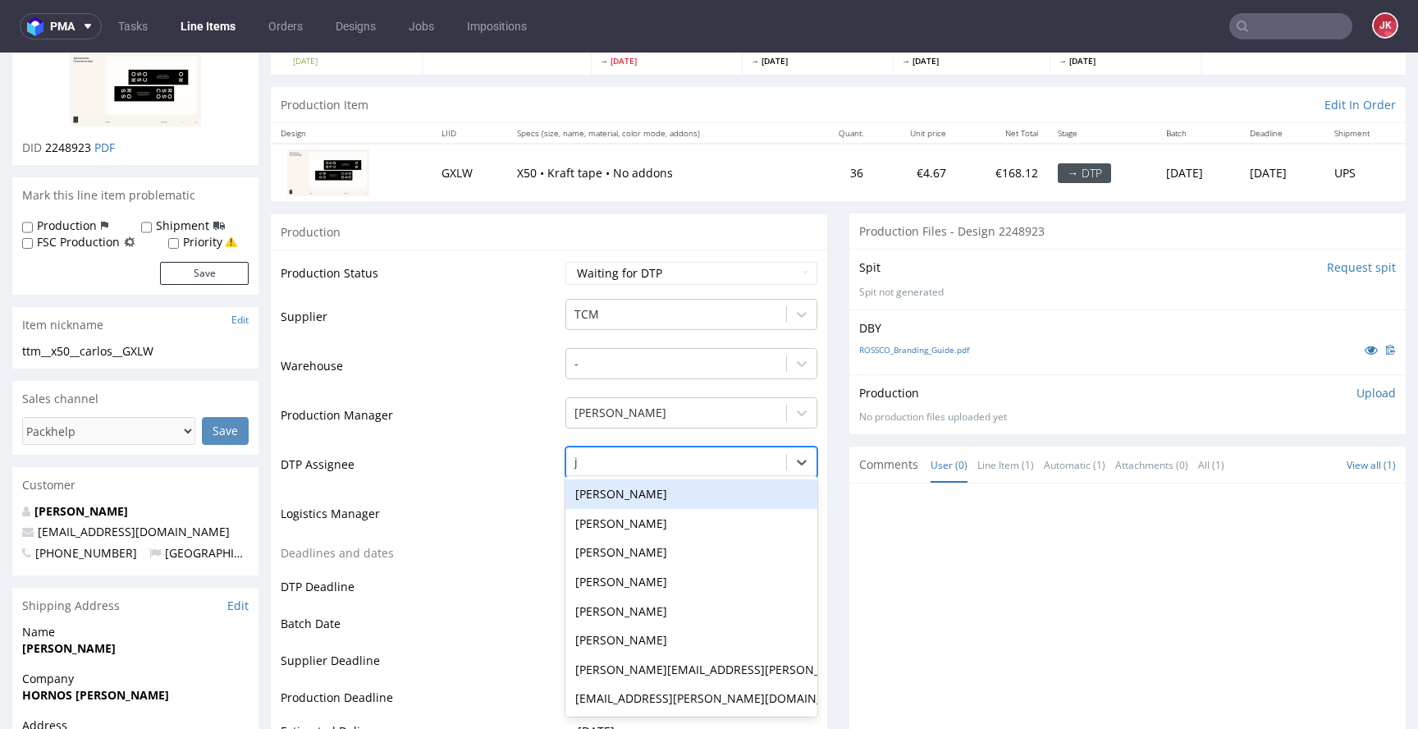
type input "ja"
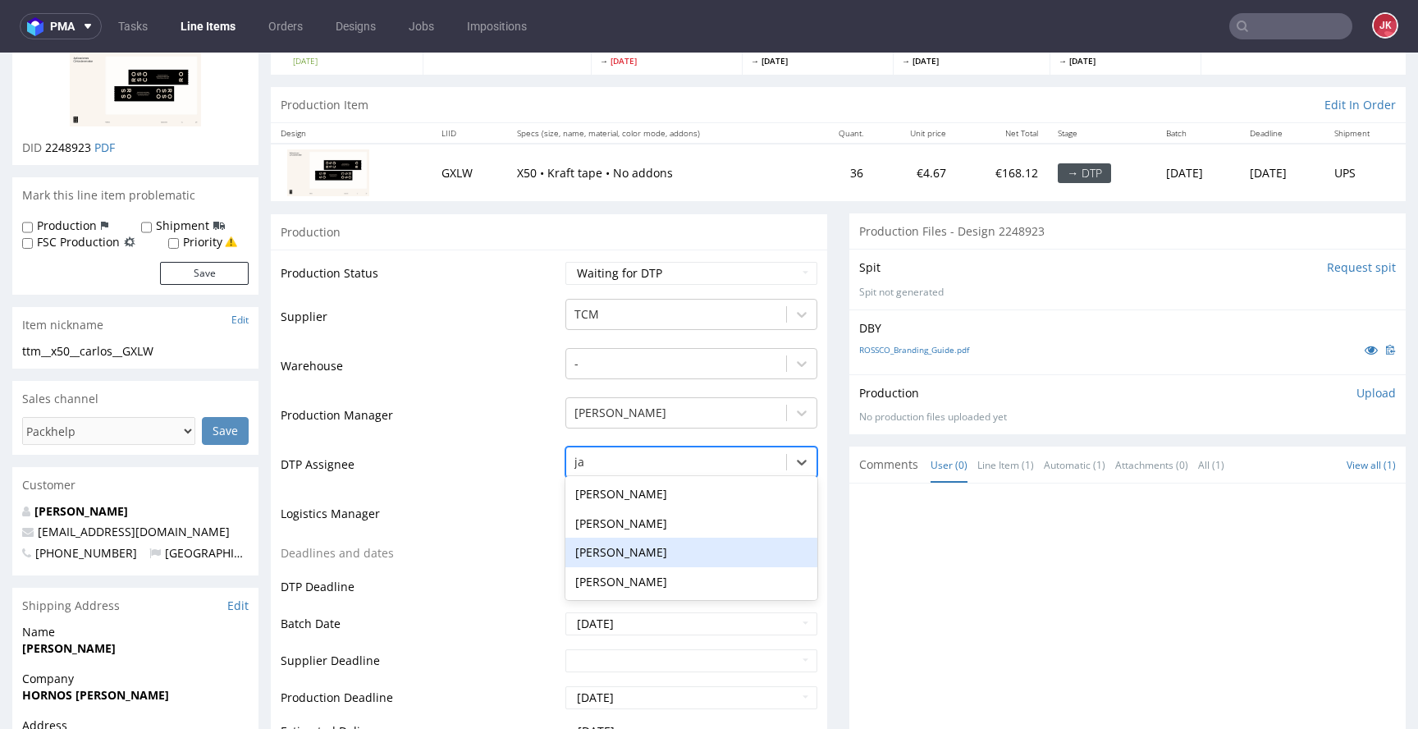
click at [676, 558] on div "Jan Kocik" at bounding box center [692, 553] width 252 height 30
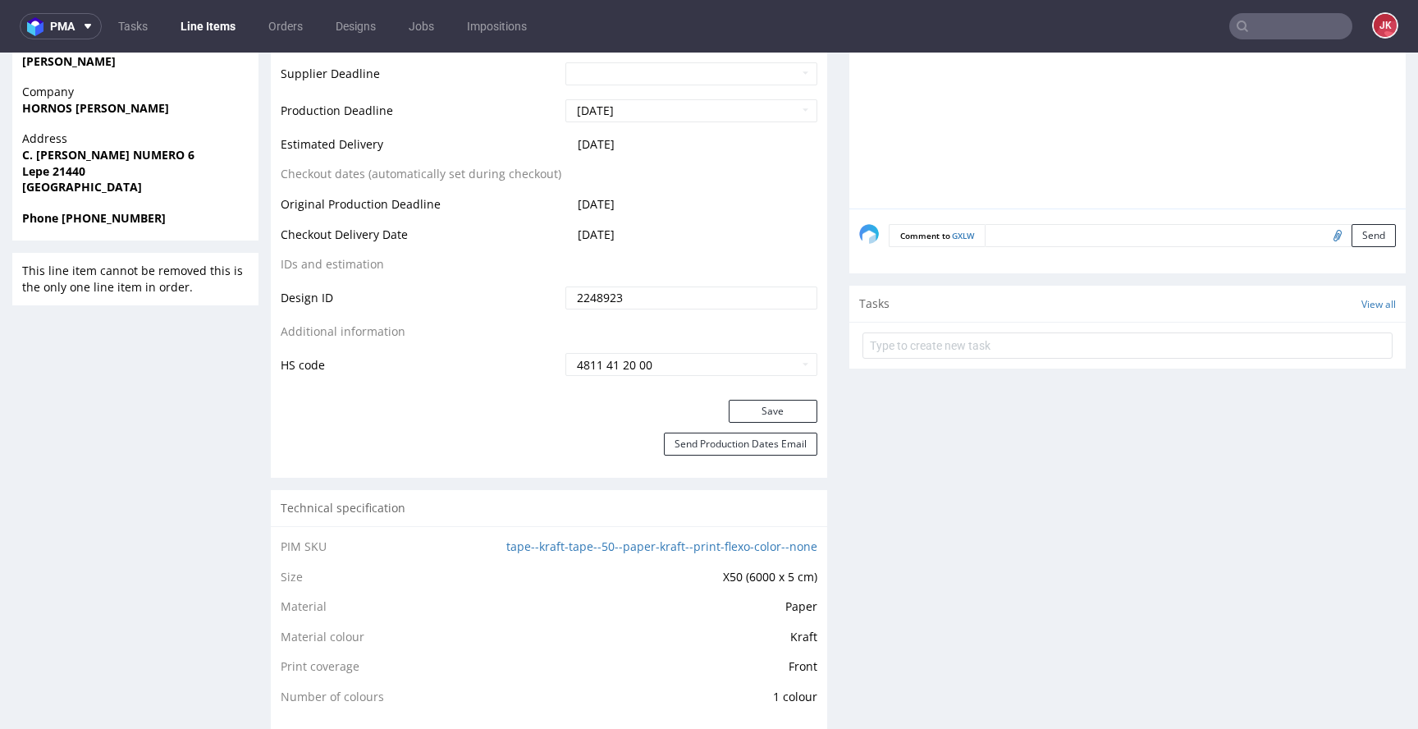
scroll to position [777, 0]
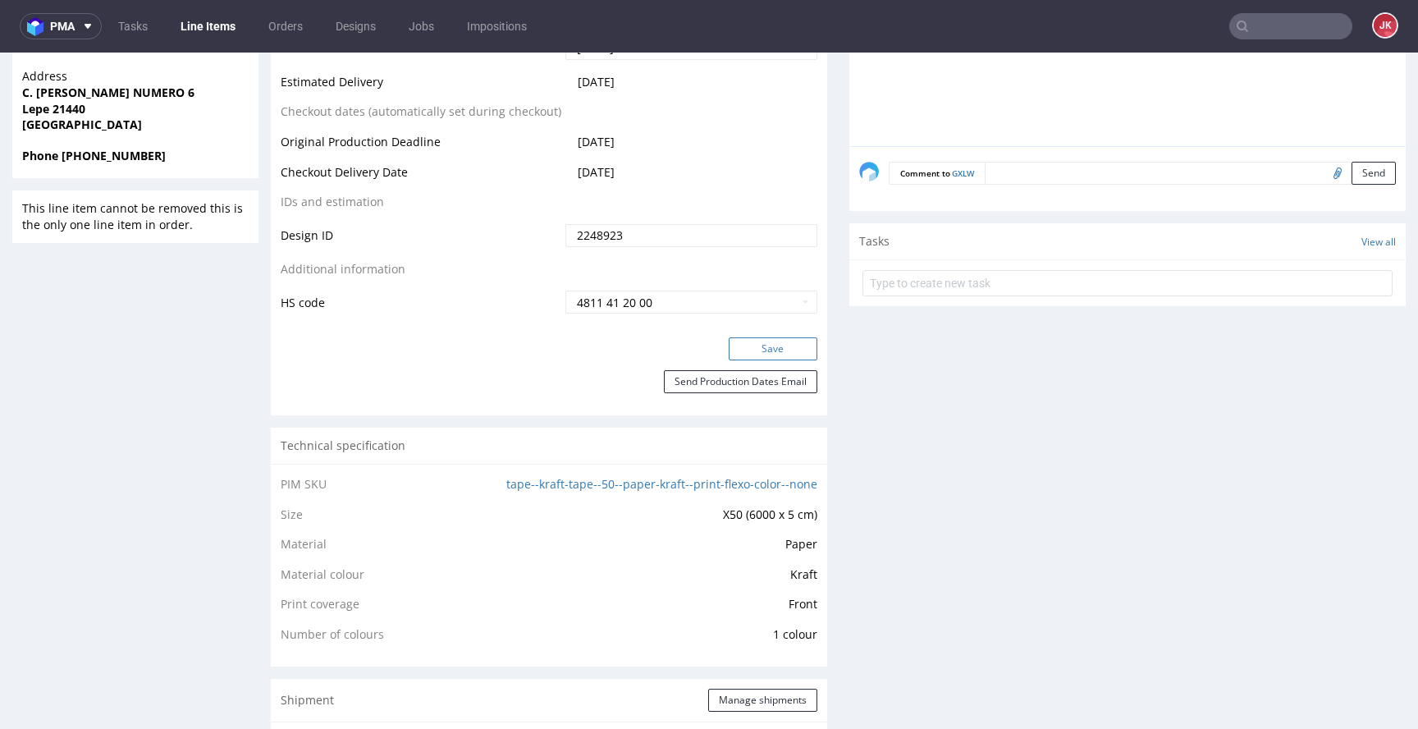
click at [760, 346] on button "Save" at bounding box center [773, 348] width 89 height 23
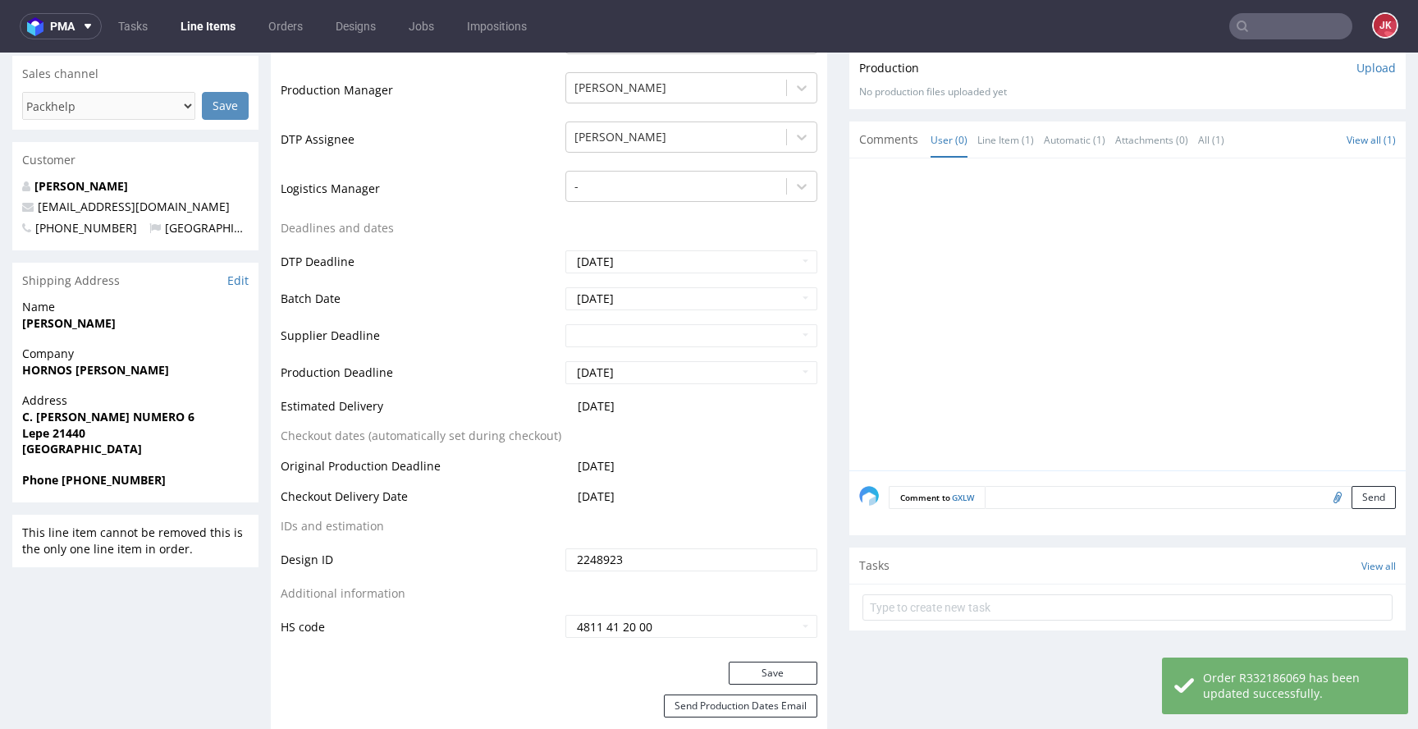
scroll to position [0, 0]
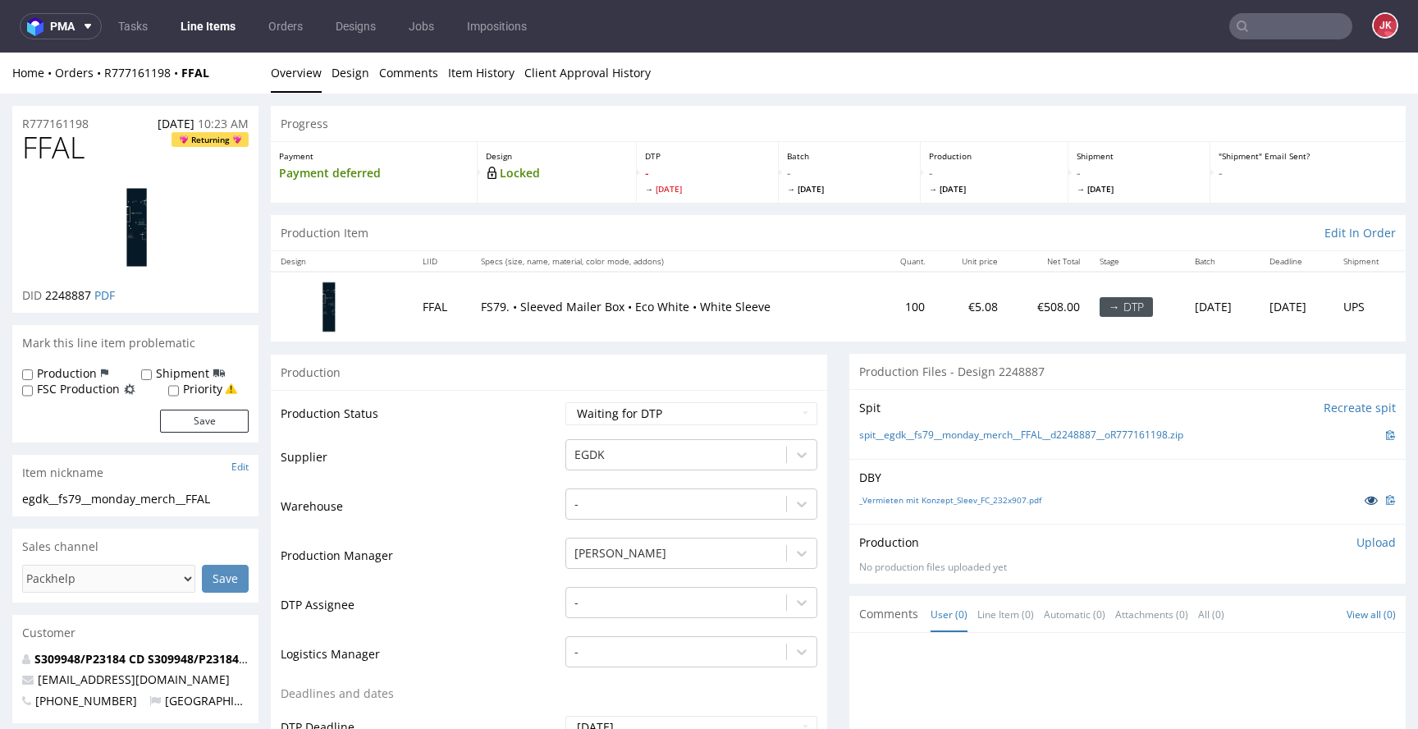
click at [1365, 501] on icon at bounding box center [1371, 499] width 13 height 11
click at [616, 602] on div "-" at bounding box center [692, 598] width 252 height 23
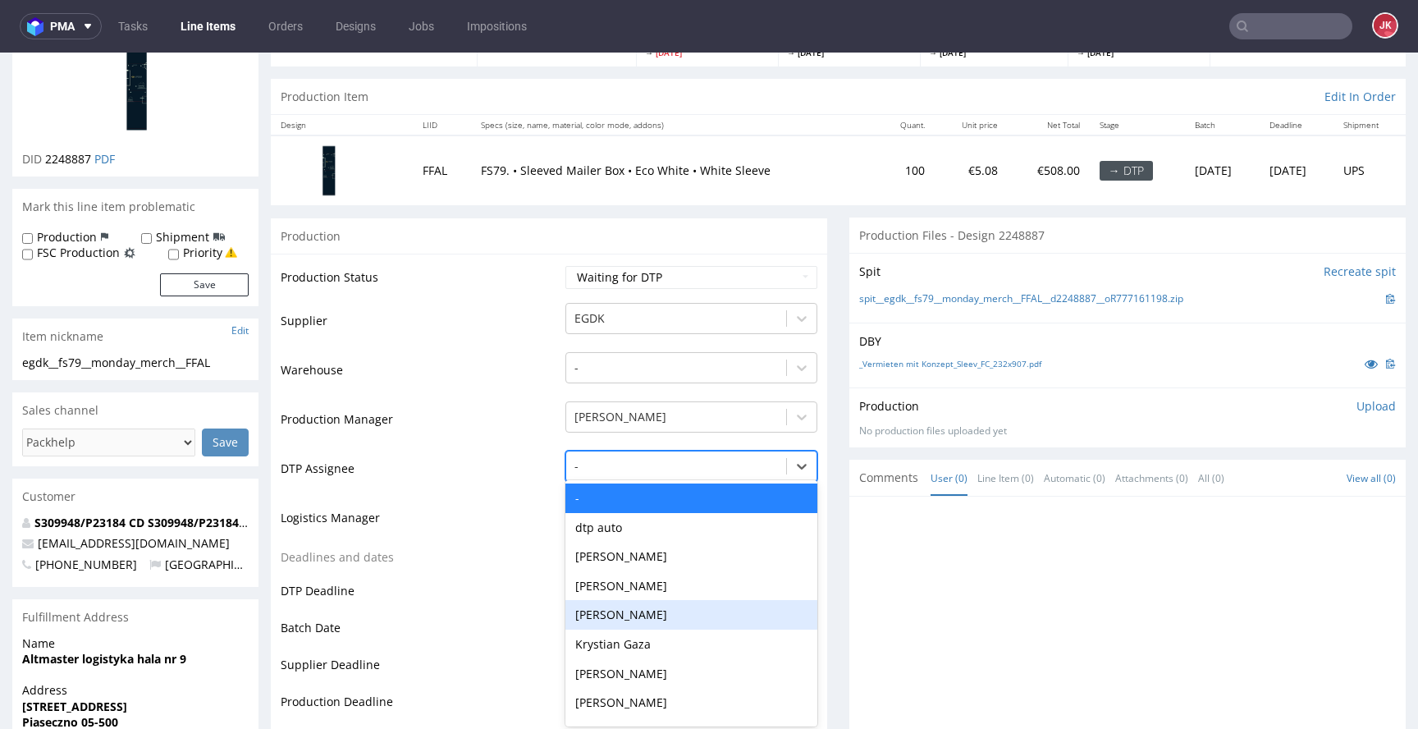
scroll to position [140, 0]
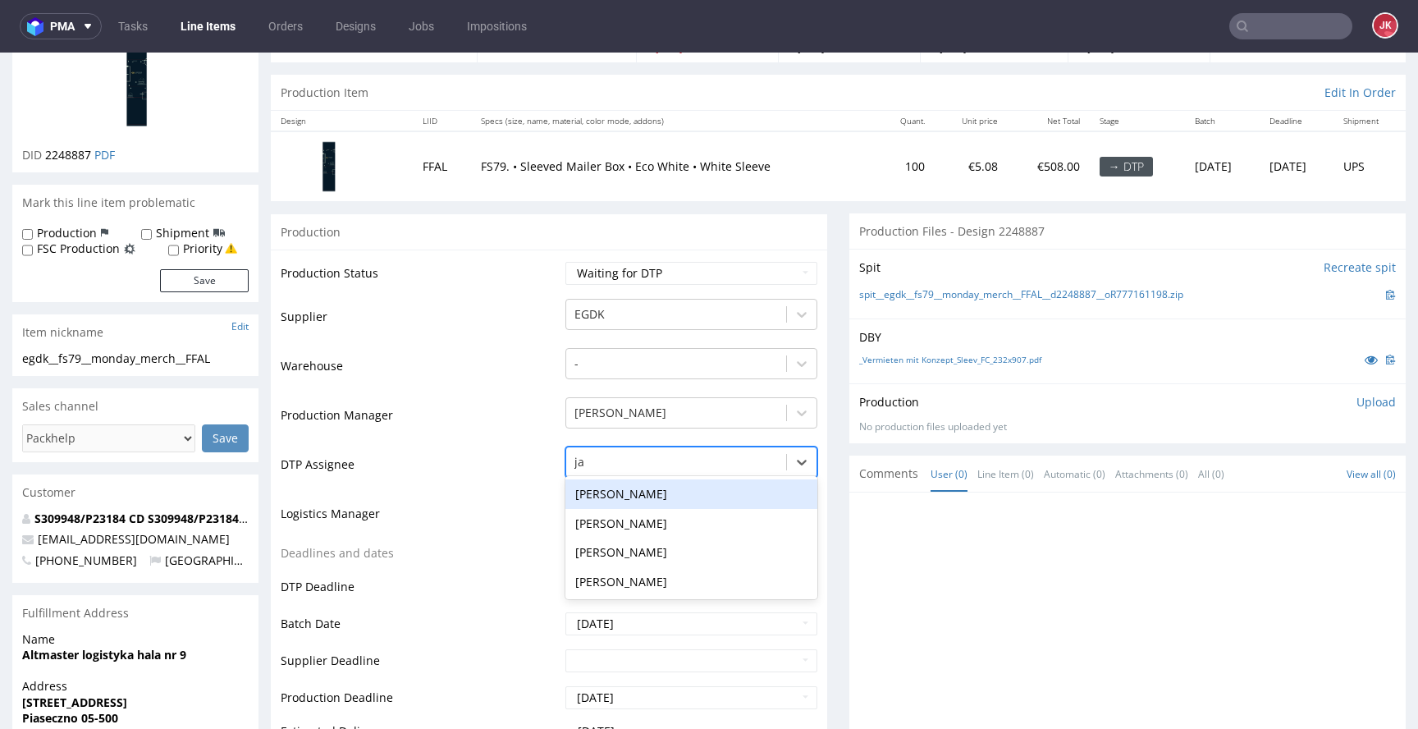
type input "jan"
click at [622, 495] on div "[PERSON_NAME]" at bounding box center [692, 494] width 252 height 30
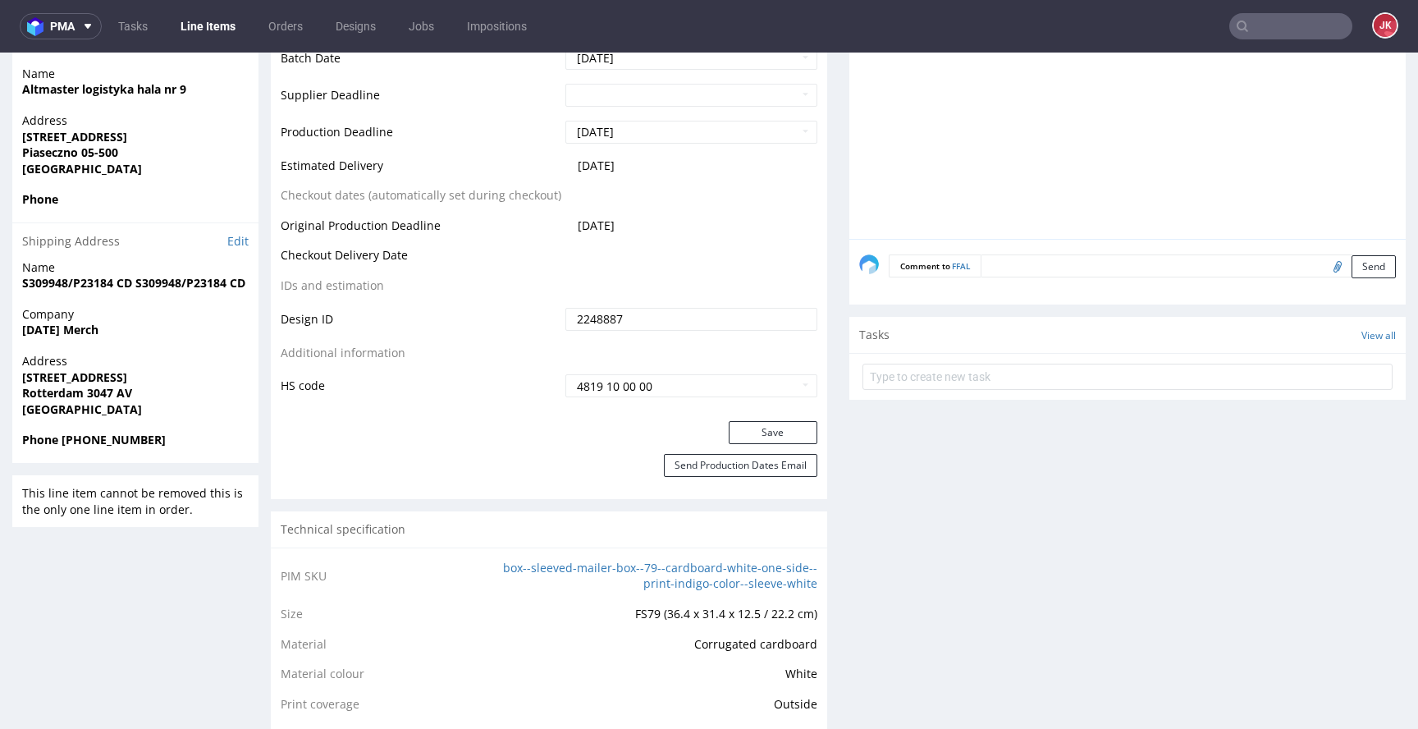
scroll to position [808, 0]
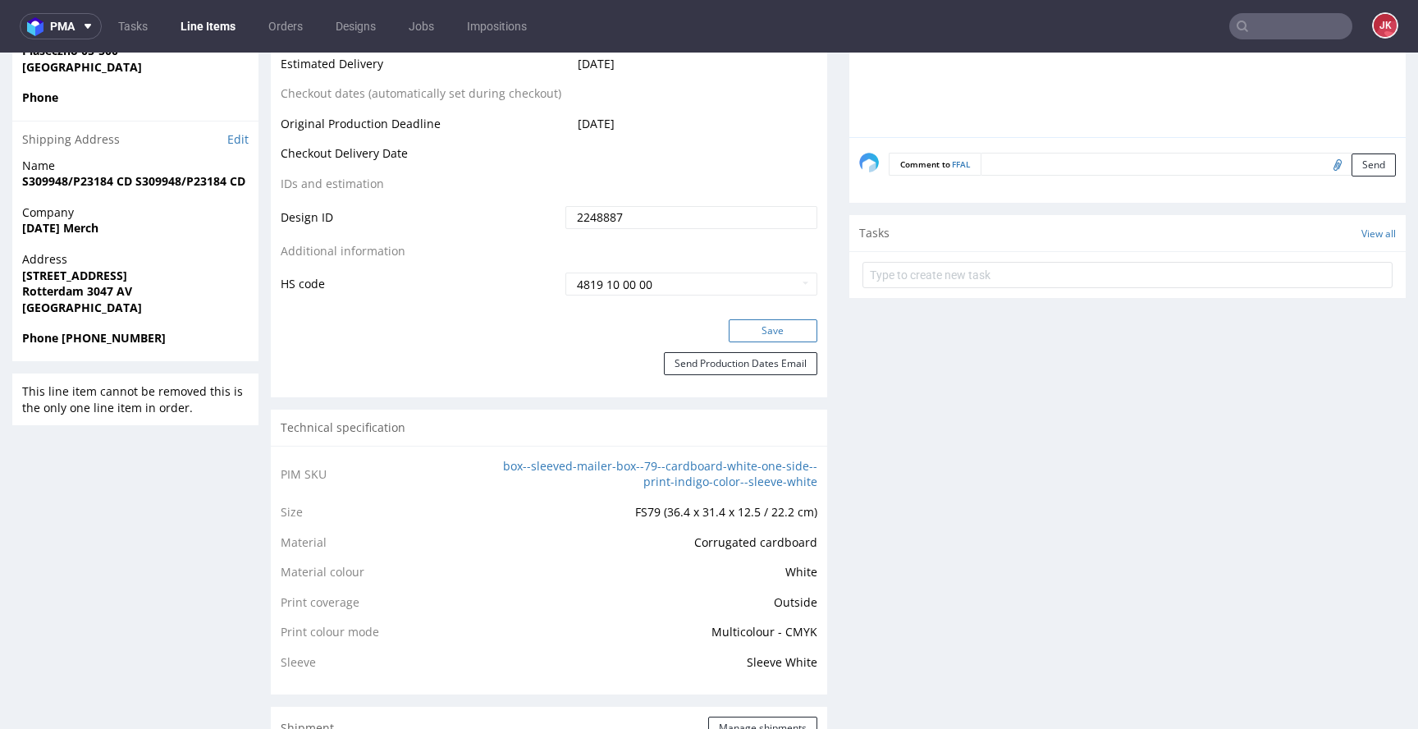
click at [757, 332] on button "Save" at bounding box center [773, 330] width 89 height 23
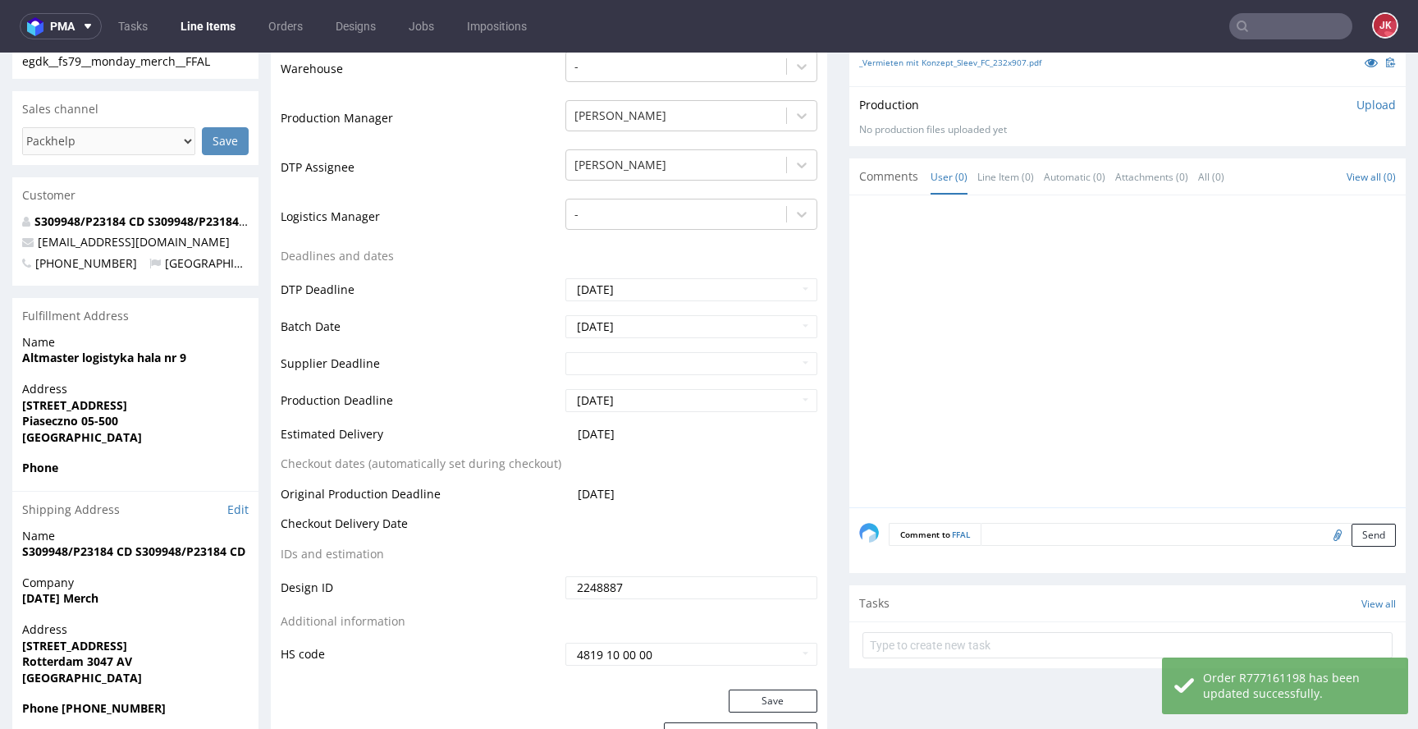
scroll to position [0, 0]
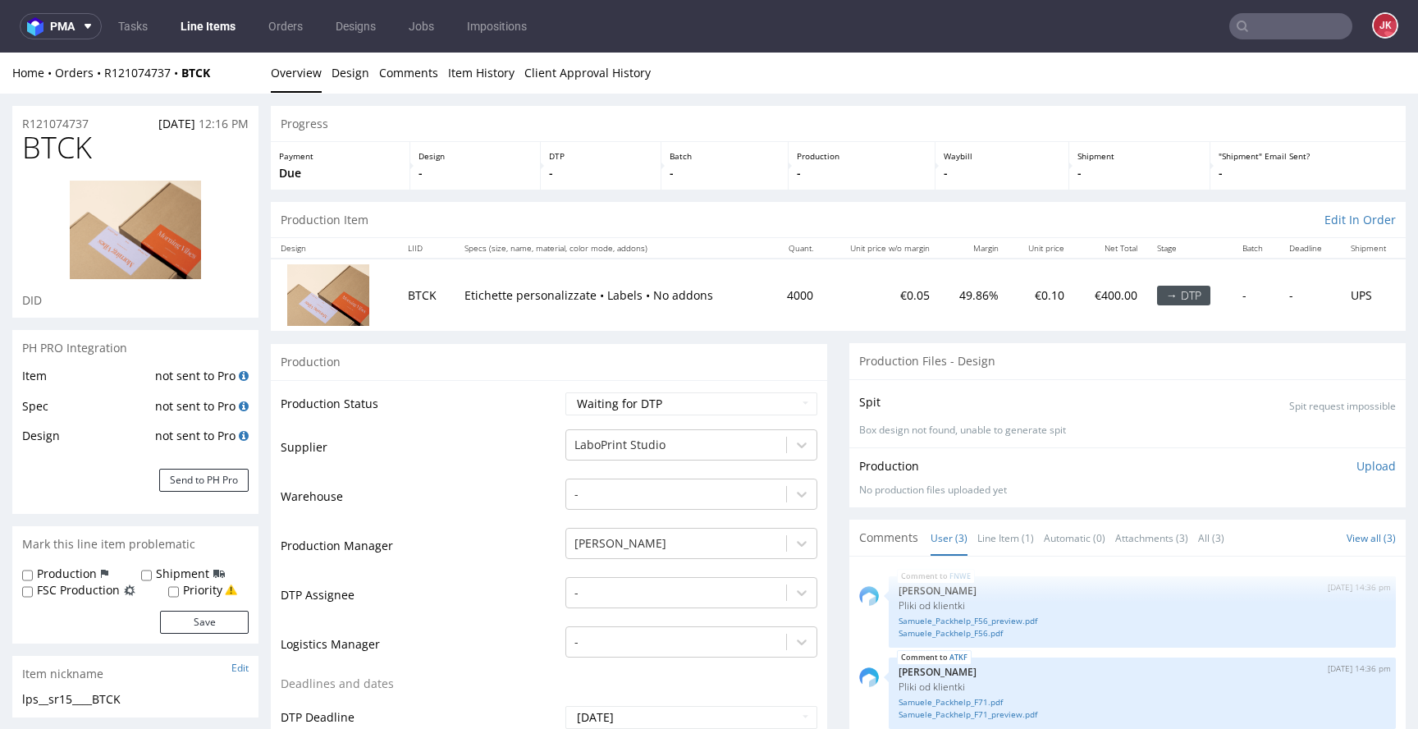
click div "Progress Payment Due Design - DTP - Batch - Production - Waybill - Shipment - "…"
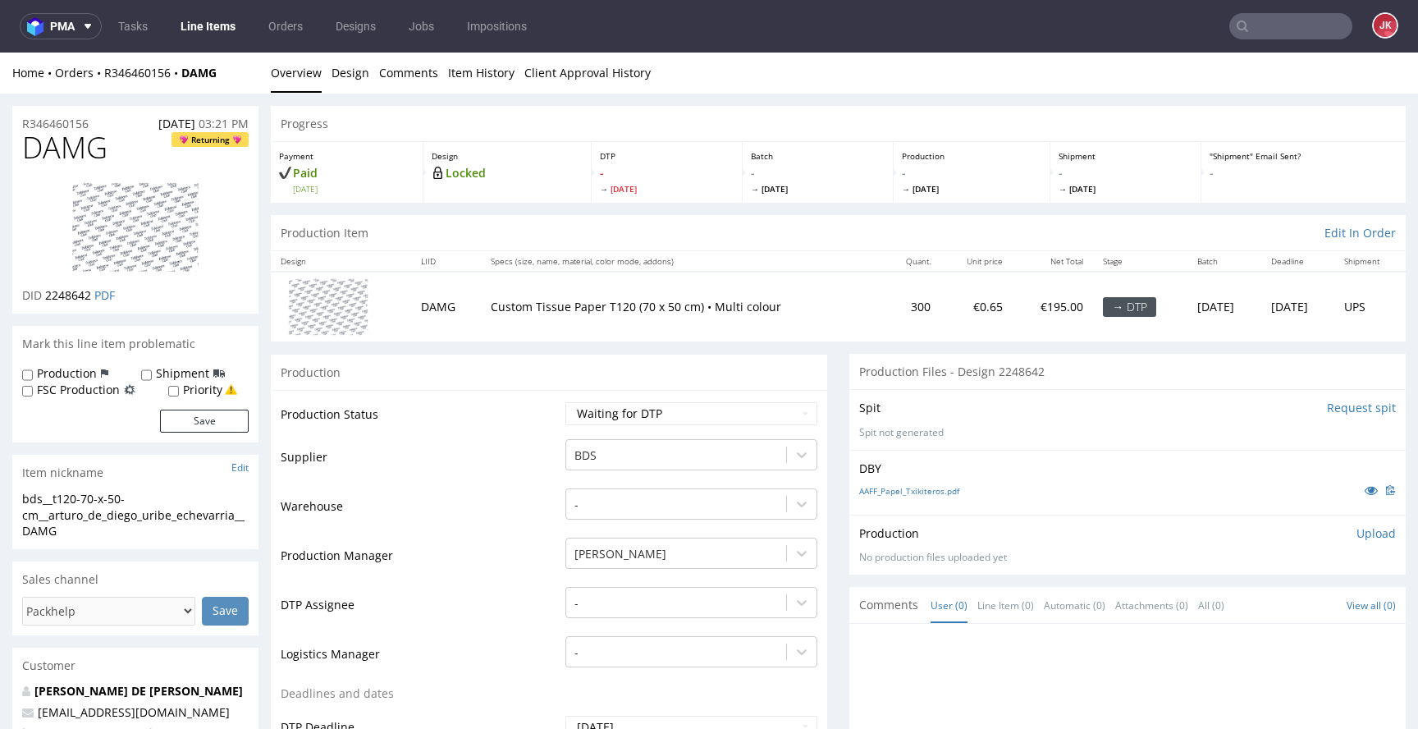
click at [1365, 492] on icon at bounding box center [1371, 489] width 13 height 11
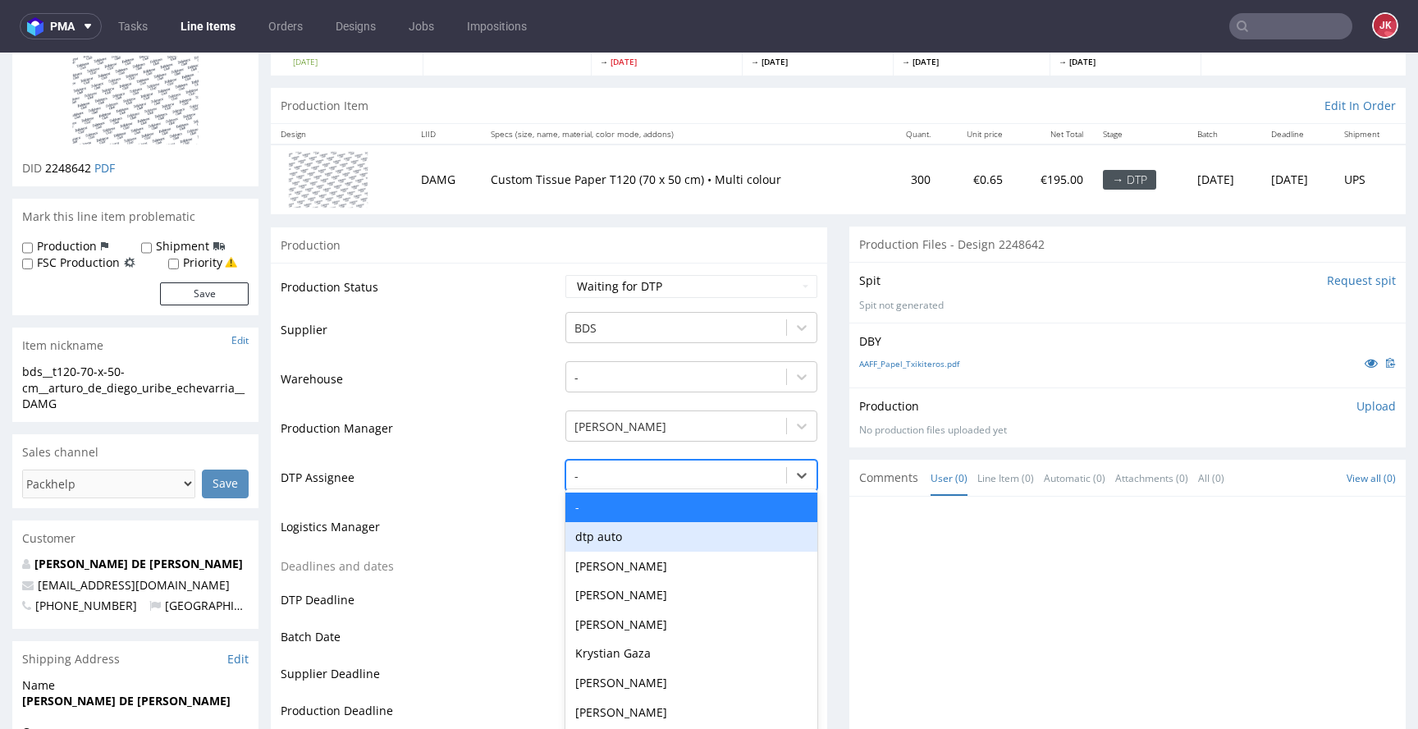
click at [643, 483] on div "dtp auto, 2 of 31. 31 results available. Use Up and Down to choose options, pre…" at bounding box center [692, 471] width 252 height 23
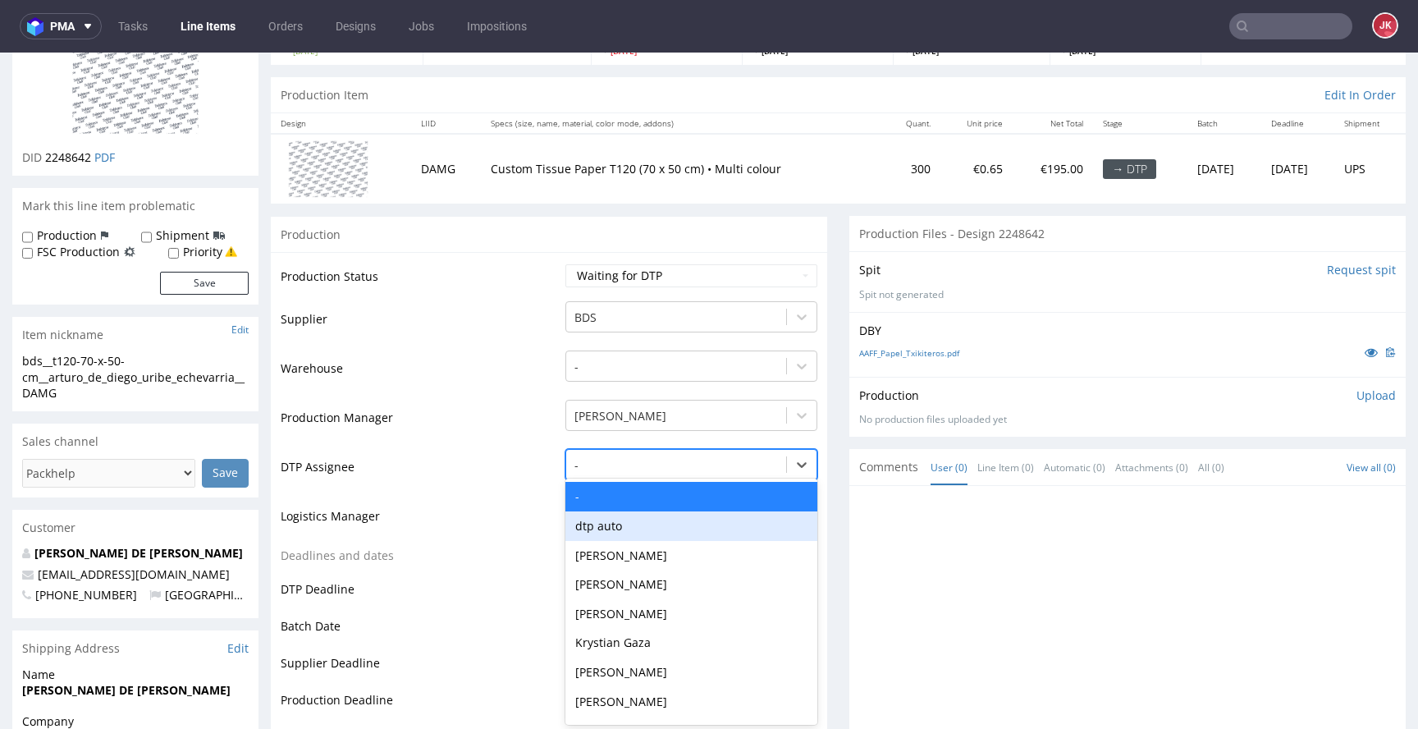
scroll to position [140, 0]
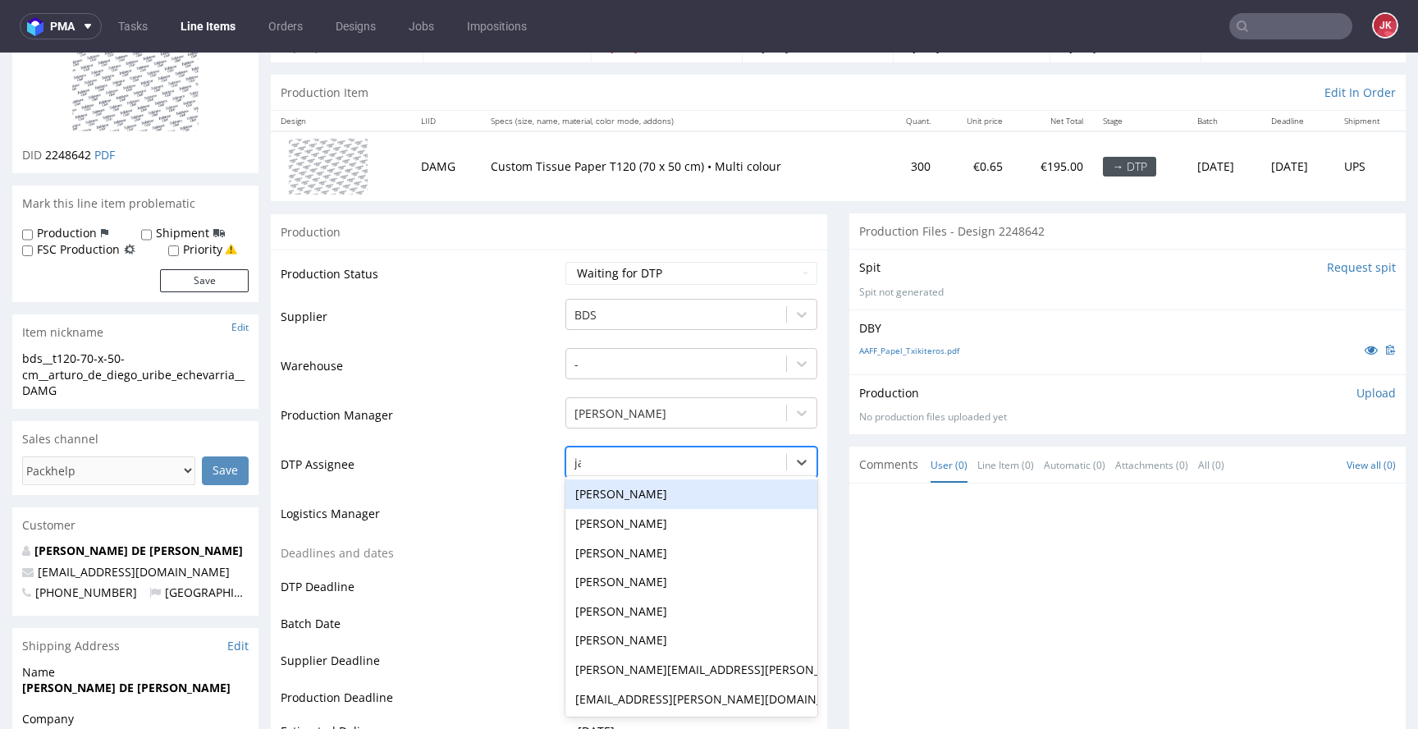
type input "jan"
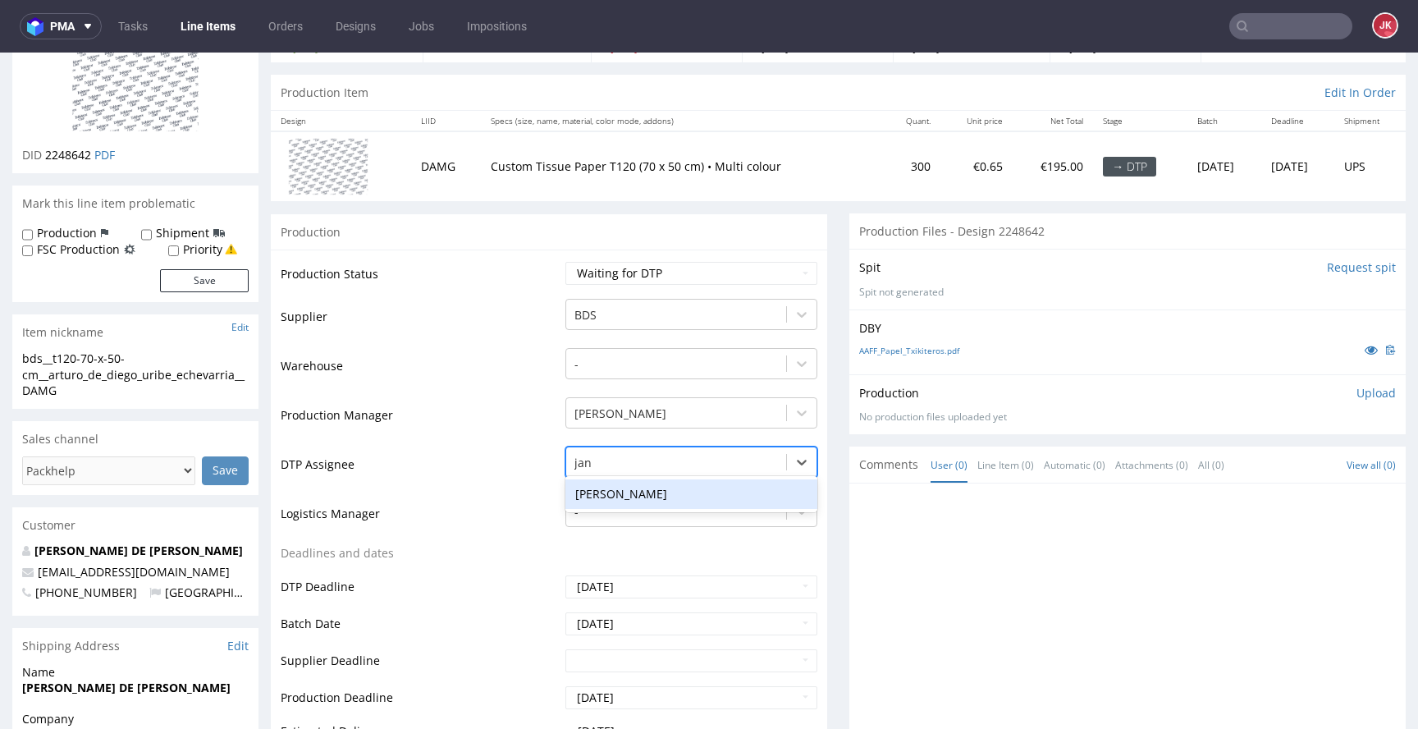
click at [664, 492] on div "[PERSON_NAME]" at bounding box center [692, 494] width 252 height 30
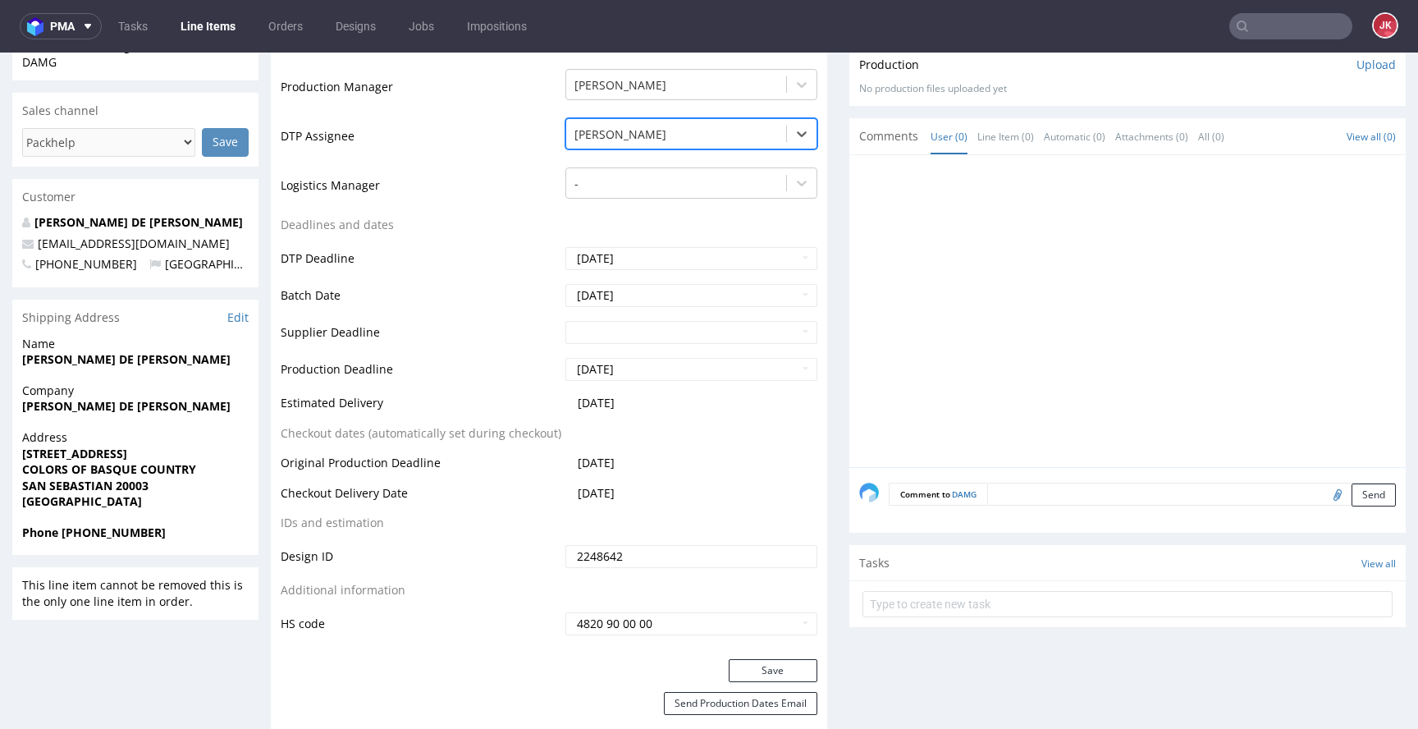
scroll to position [814, 0]
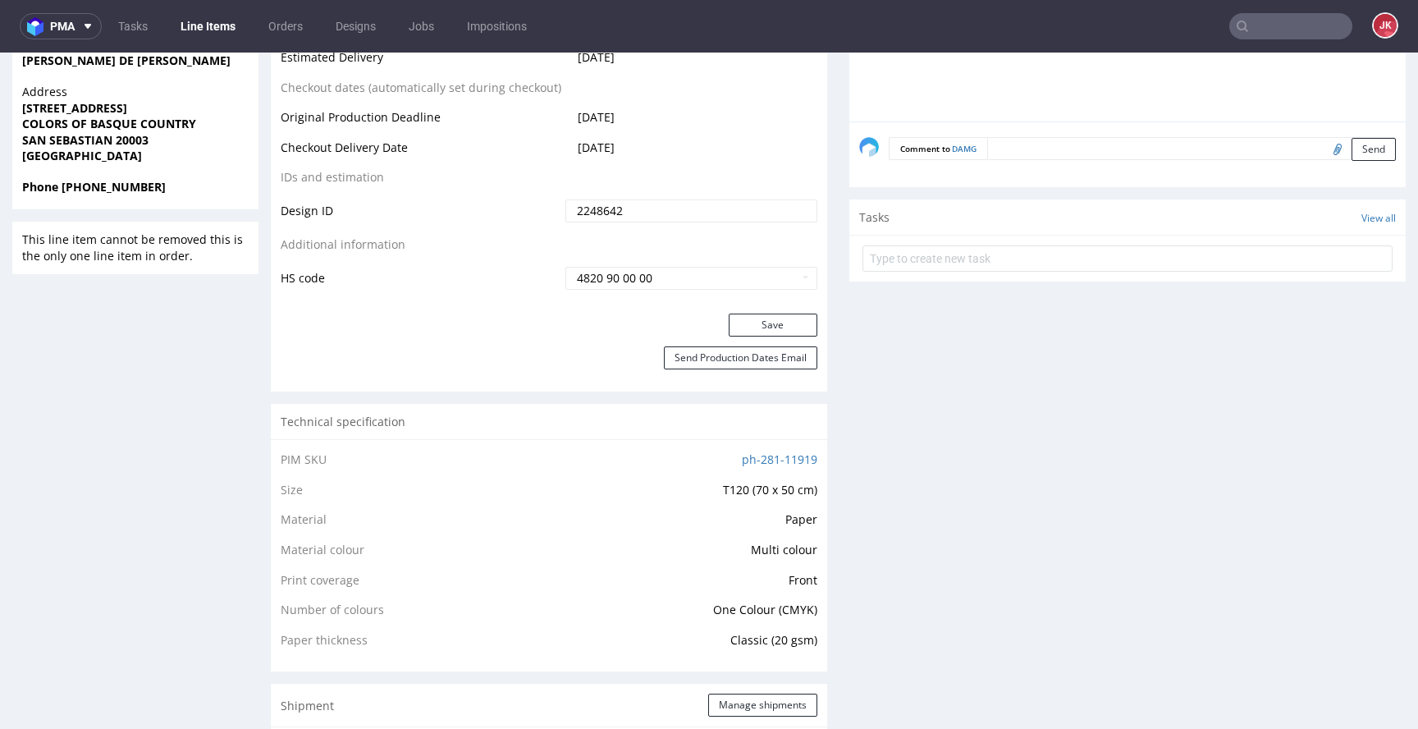
click at [758, 316] on button "Save" at bounding box center [773, 325] width 89 height 23
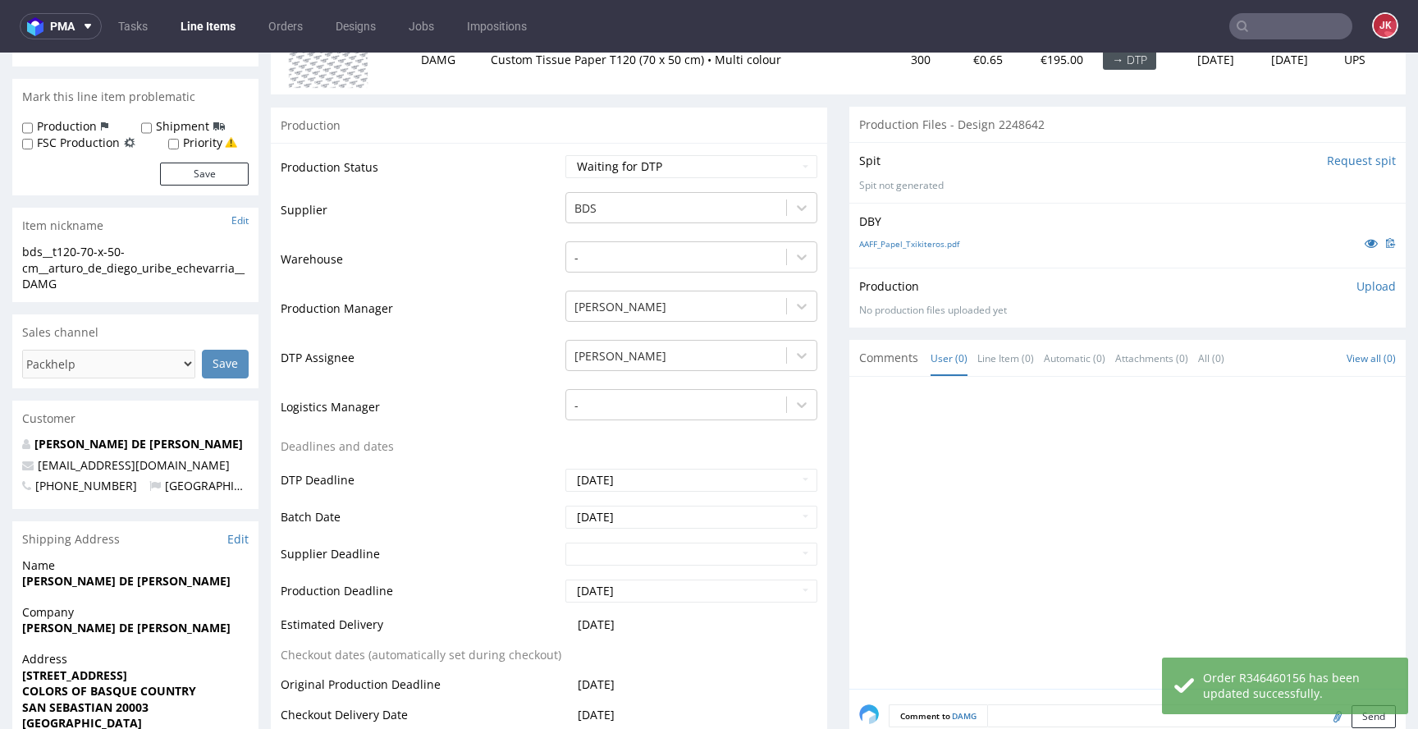
scroll to position [0, 0]
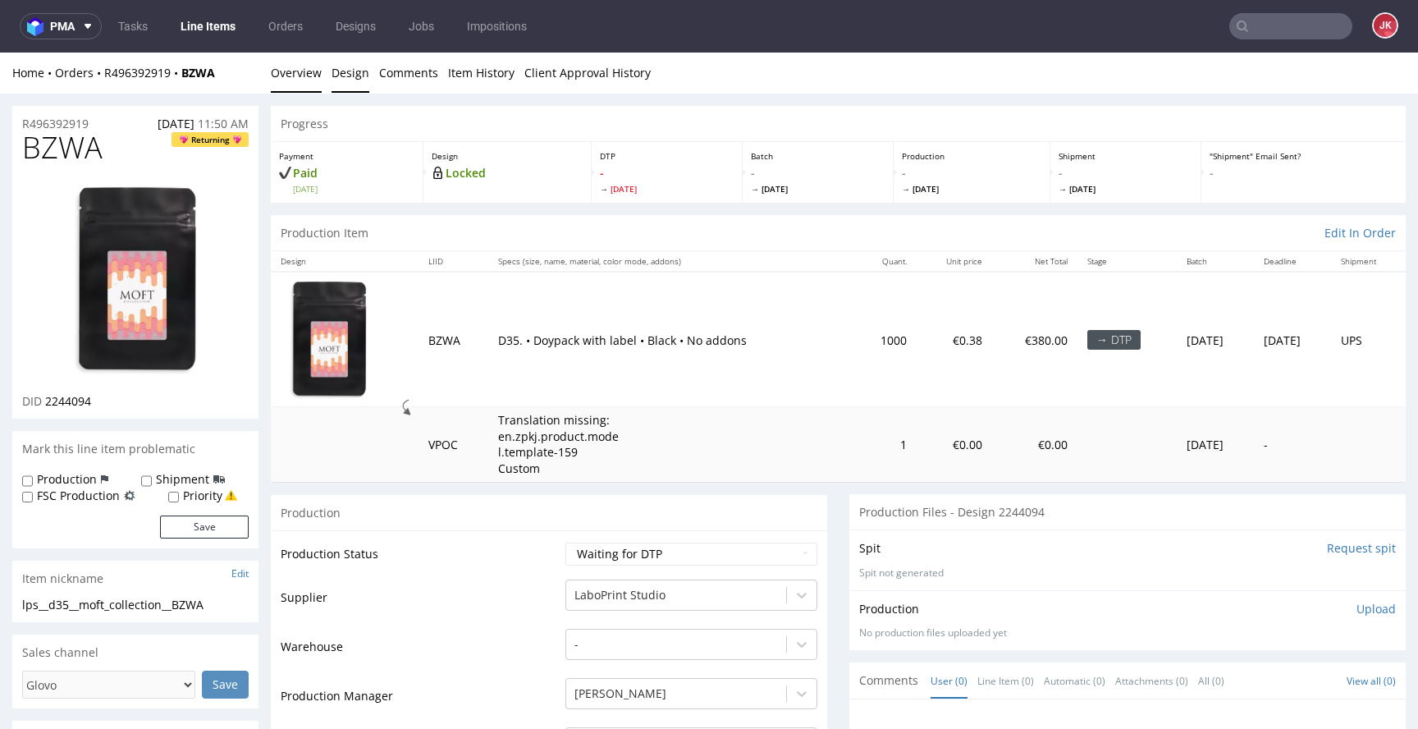
click at [348, 68] on link "Design" at bounding box center [351, 73] width 38 height 40
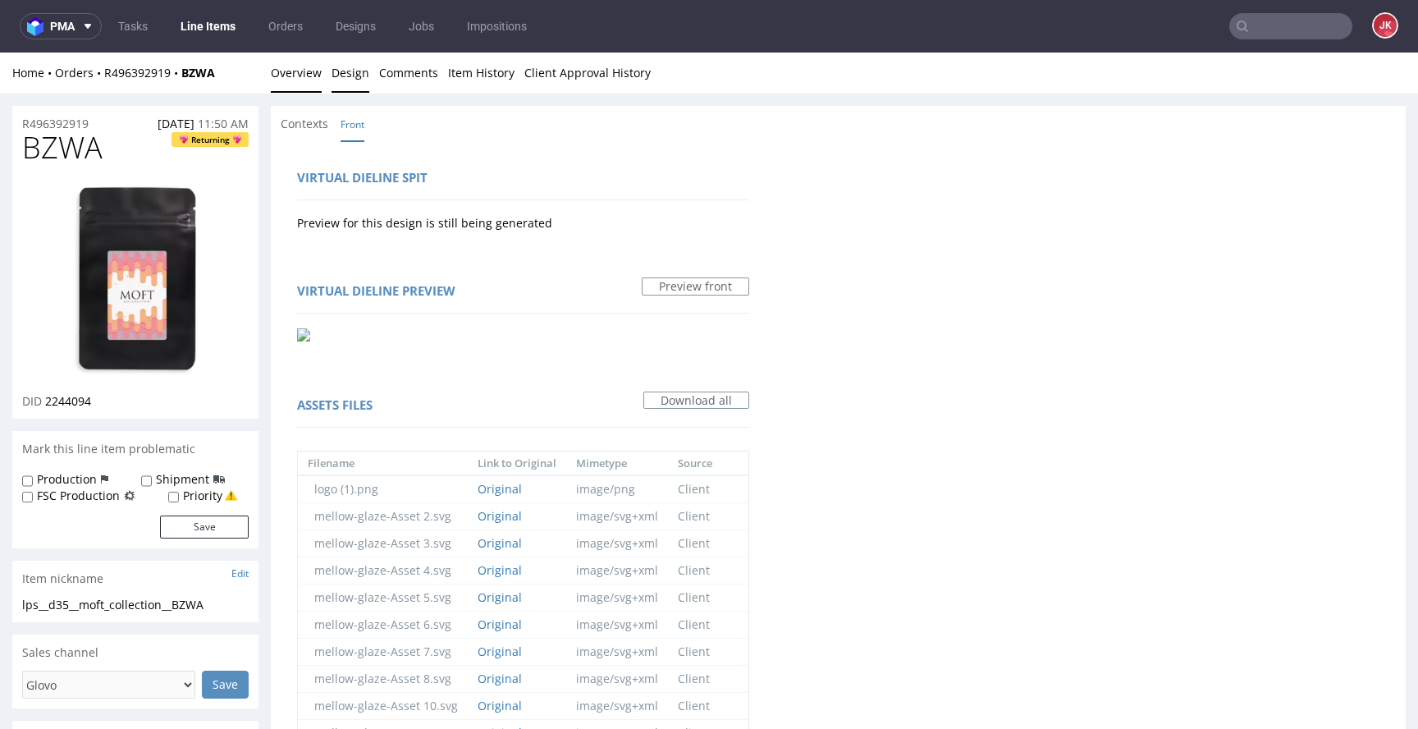
click at [293, 66] on link "Overview" at bounding box center [296, 73] width 51 height 40
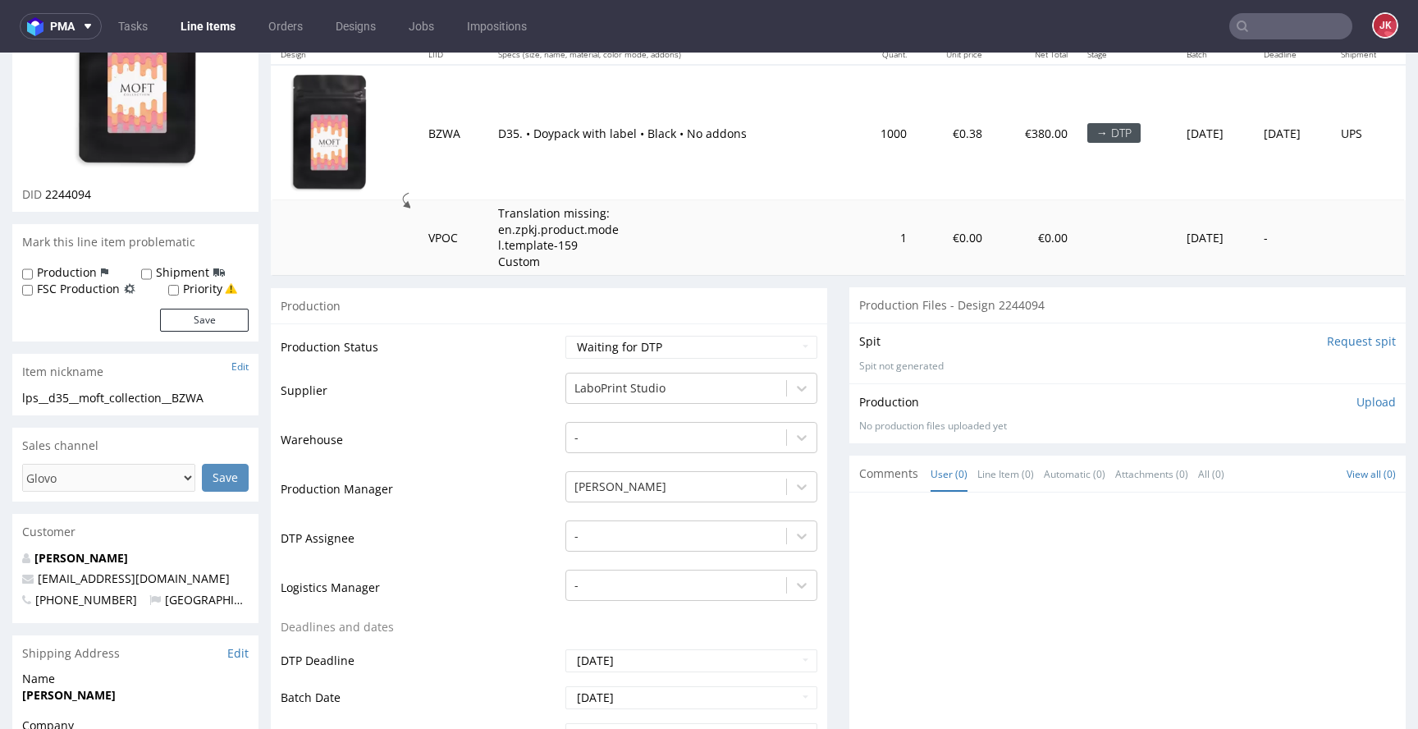
scroll to position [306, 0]
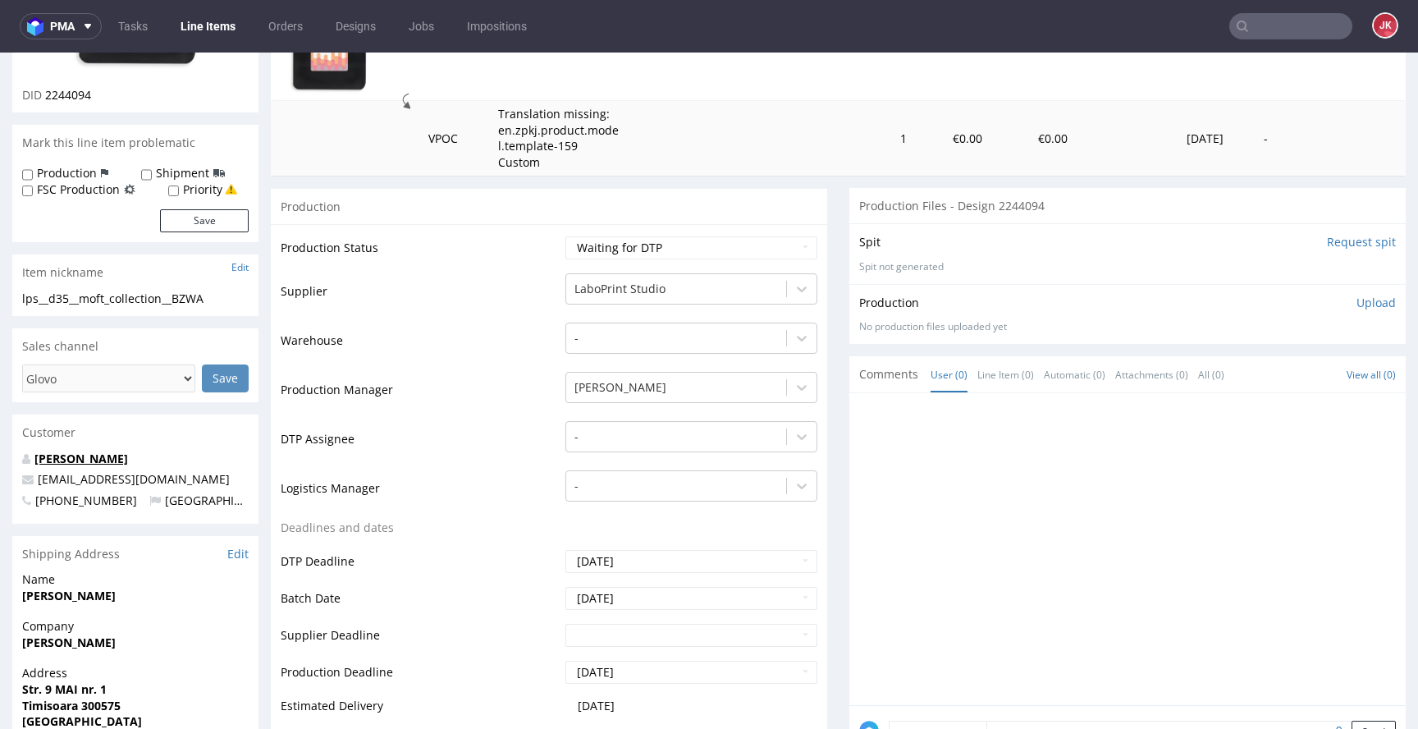
click at [98, 455] on link "Alina Varanik" at bounding box center [81, 459] width 94 height 16
click at [620, 431] on div at bounding box center [677, 437] width 204 height 20
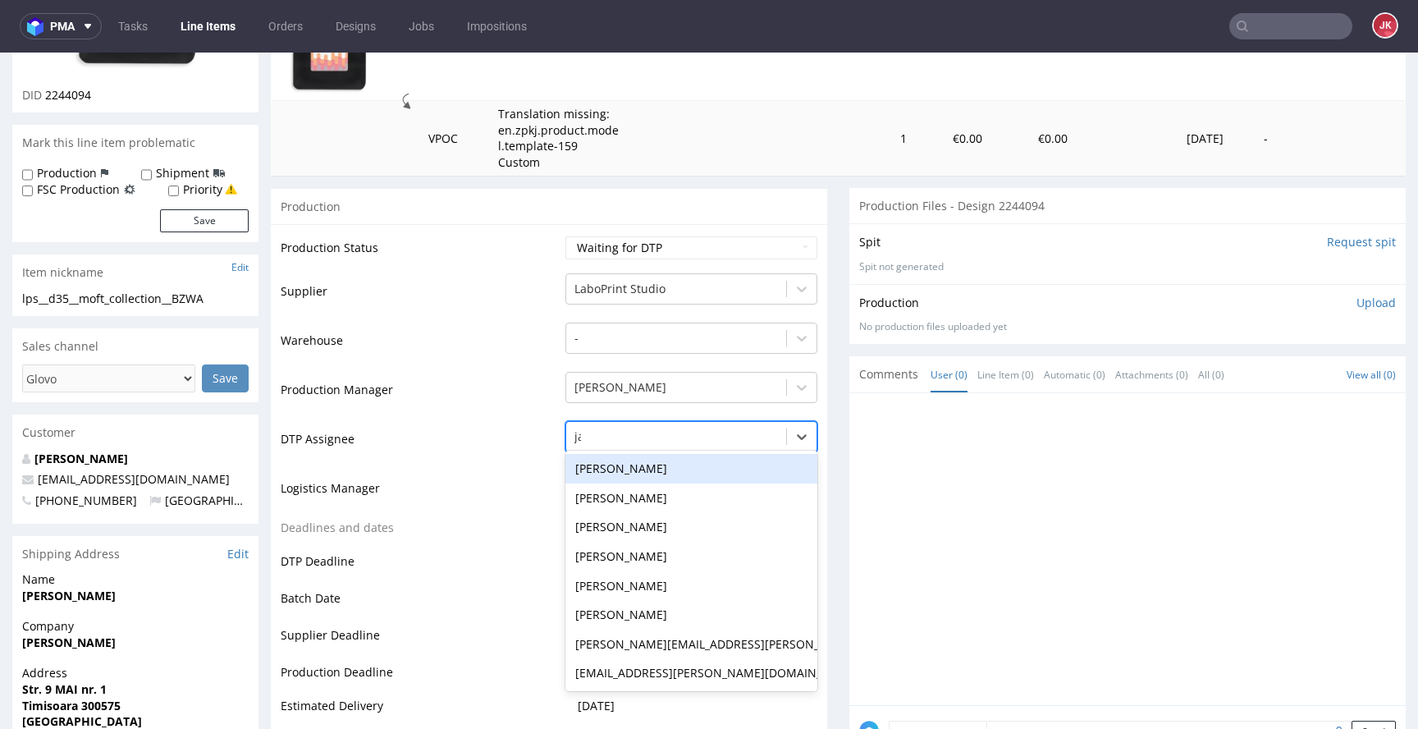
type input "jan"
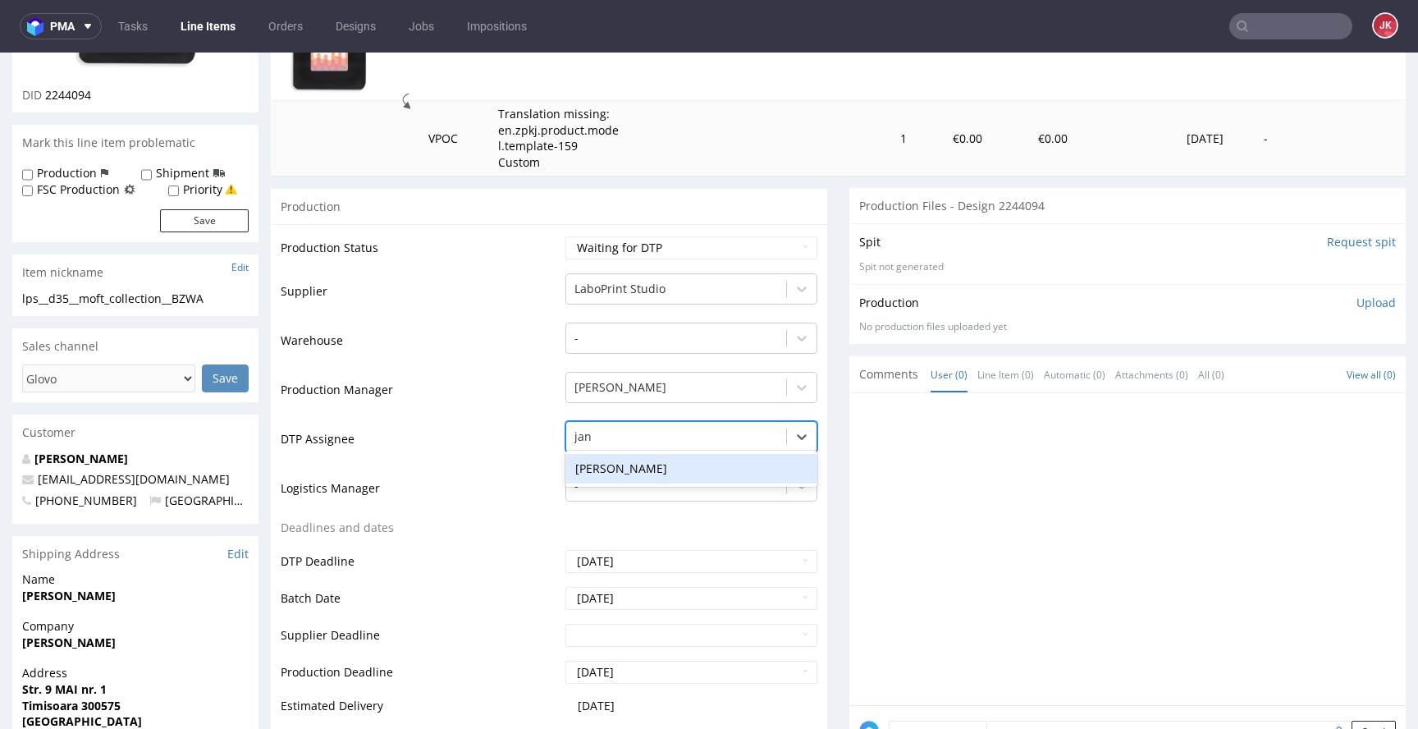
click at [625, 463] on div "[PERSON_NAME]" at bounding box center [692, 469] width 252 height 30
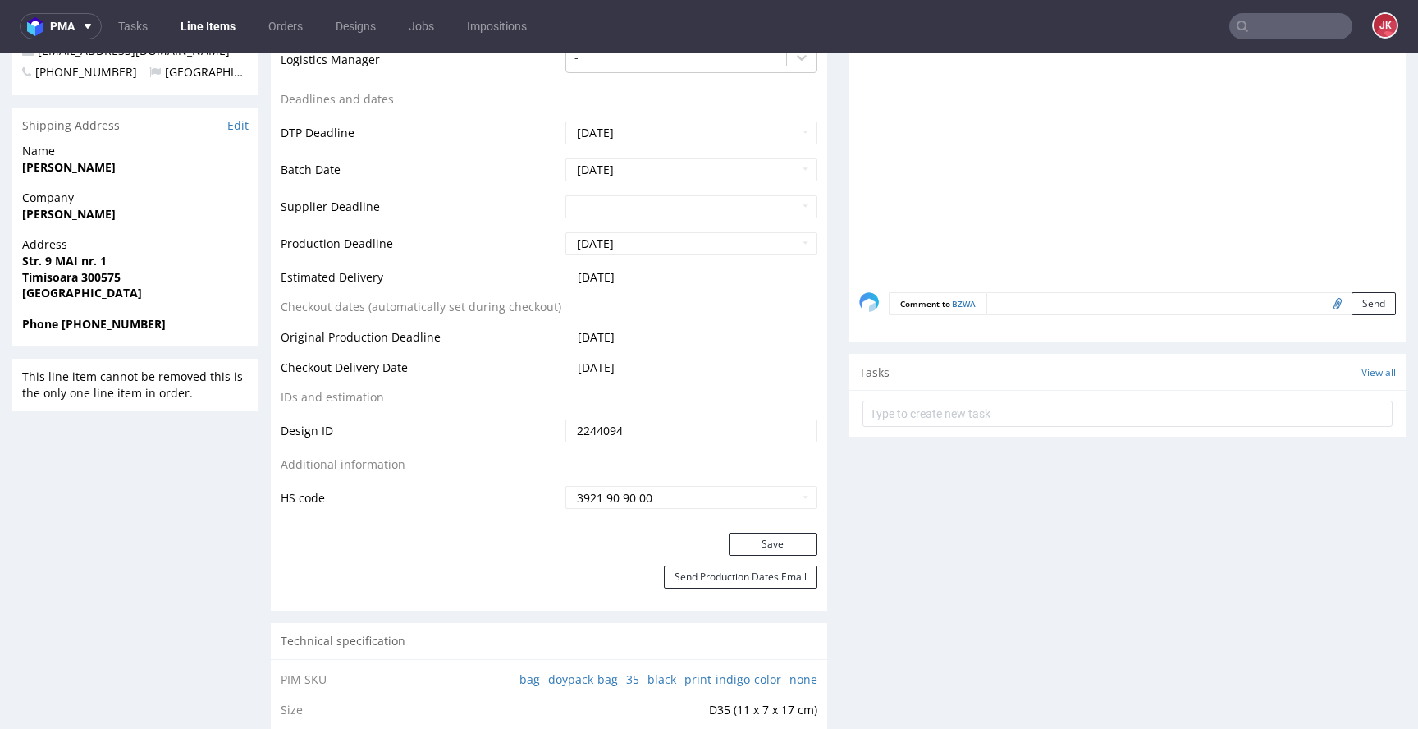
scroll to position [744, 0]
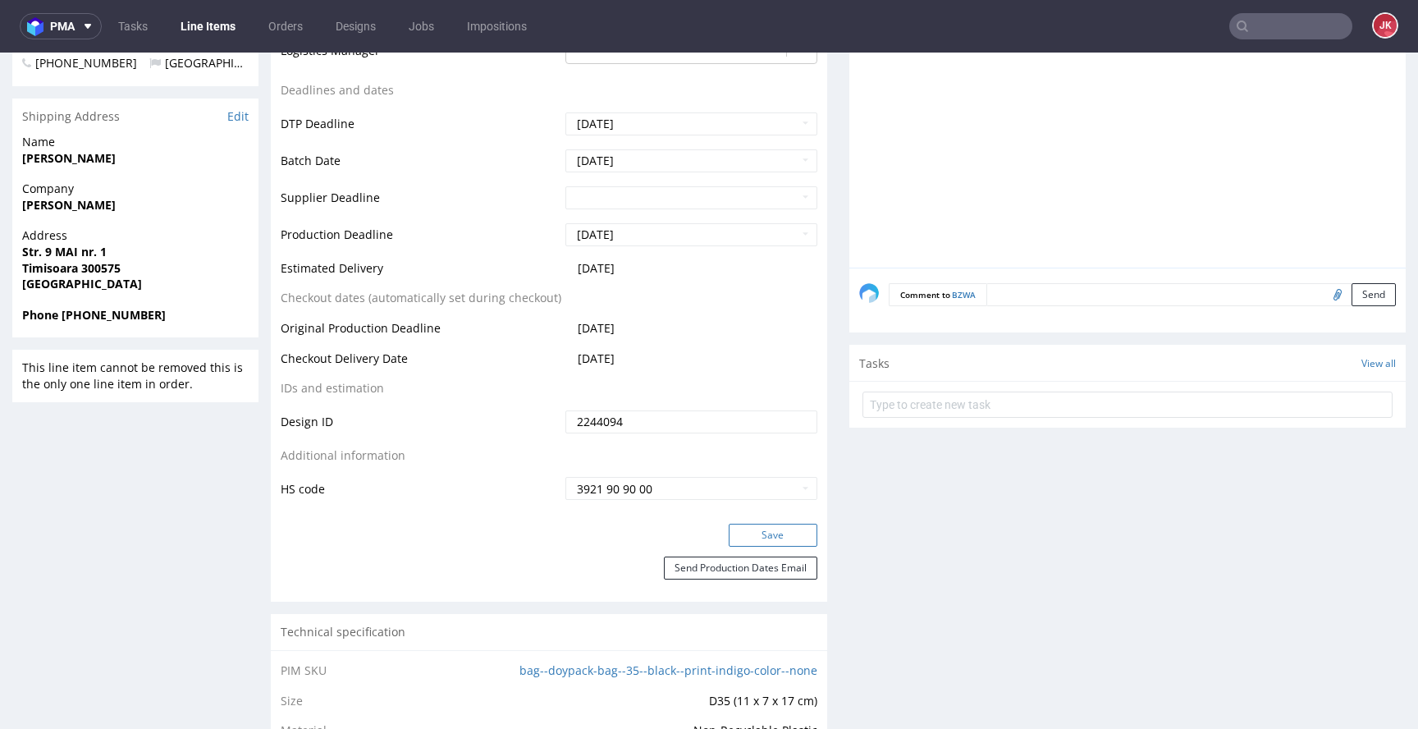
click at [767, 534] on button "Save" at bounding box center [773, 535] width 89 height 23
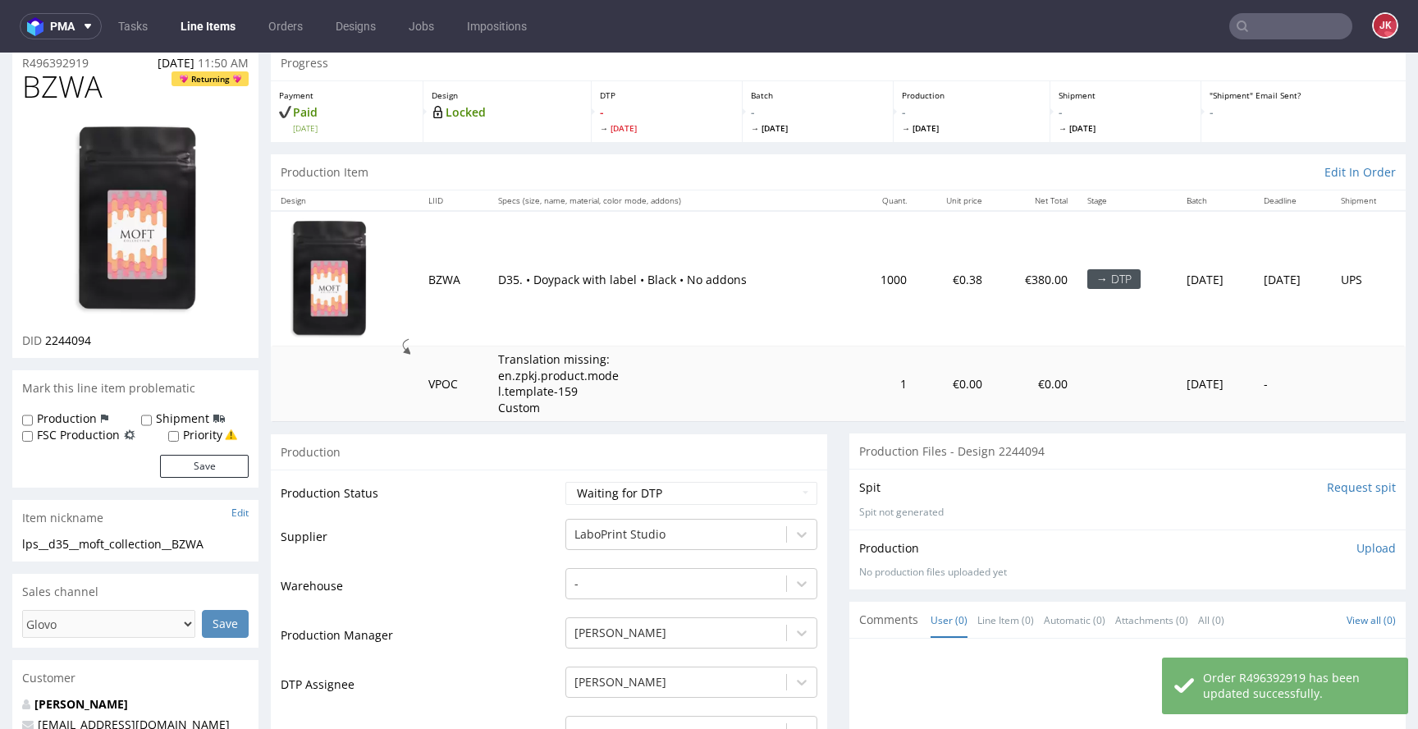
scroll to position [0, 0]
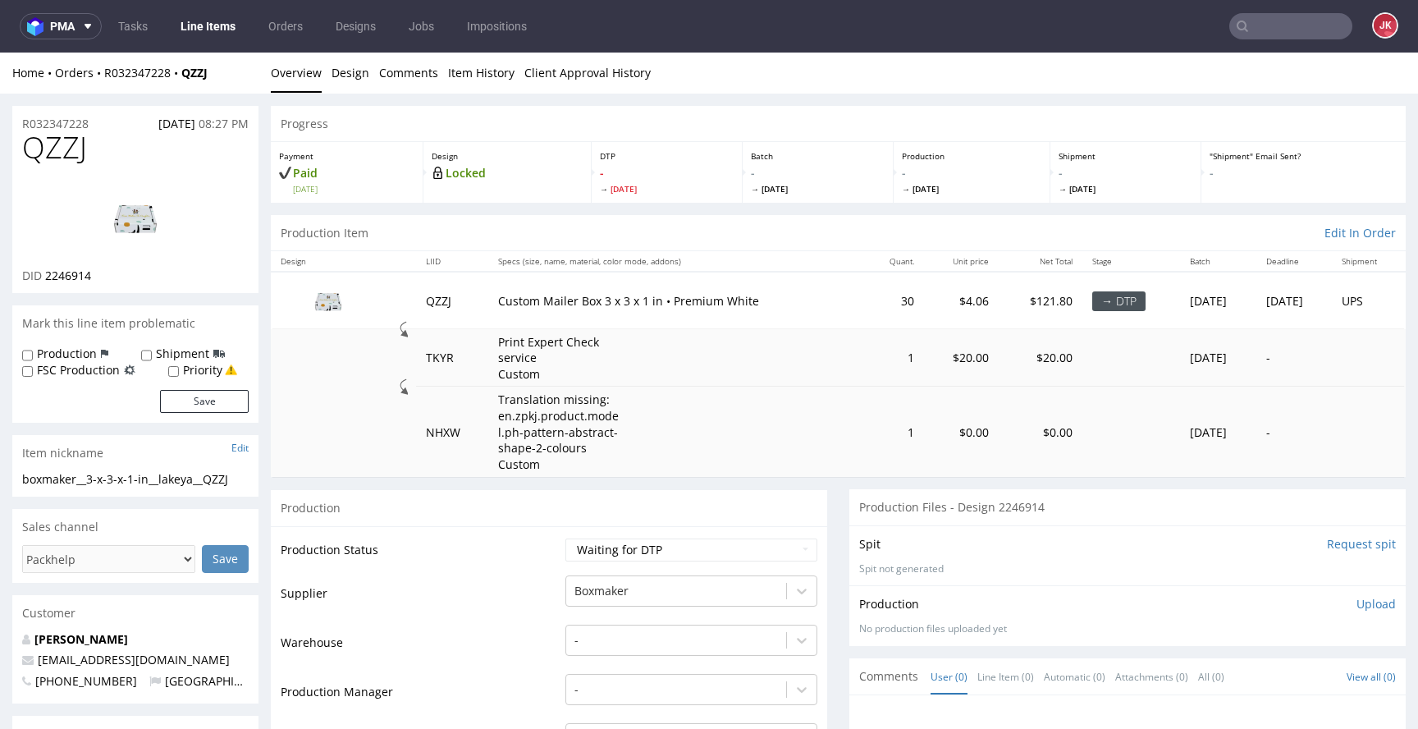
click at [332, 77] on link "Design" at bounding box center [351, 73] width 38 height 40
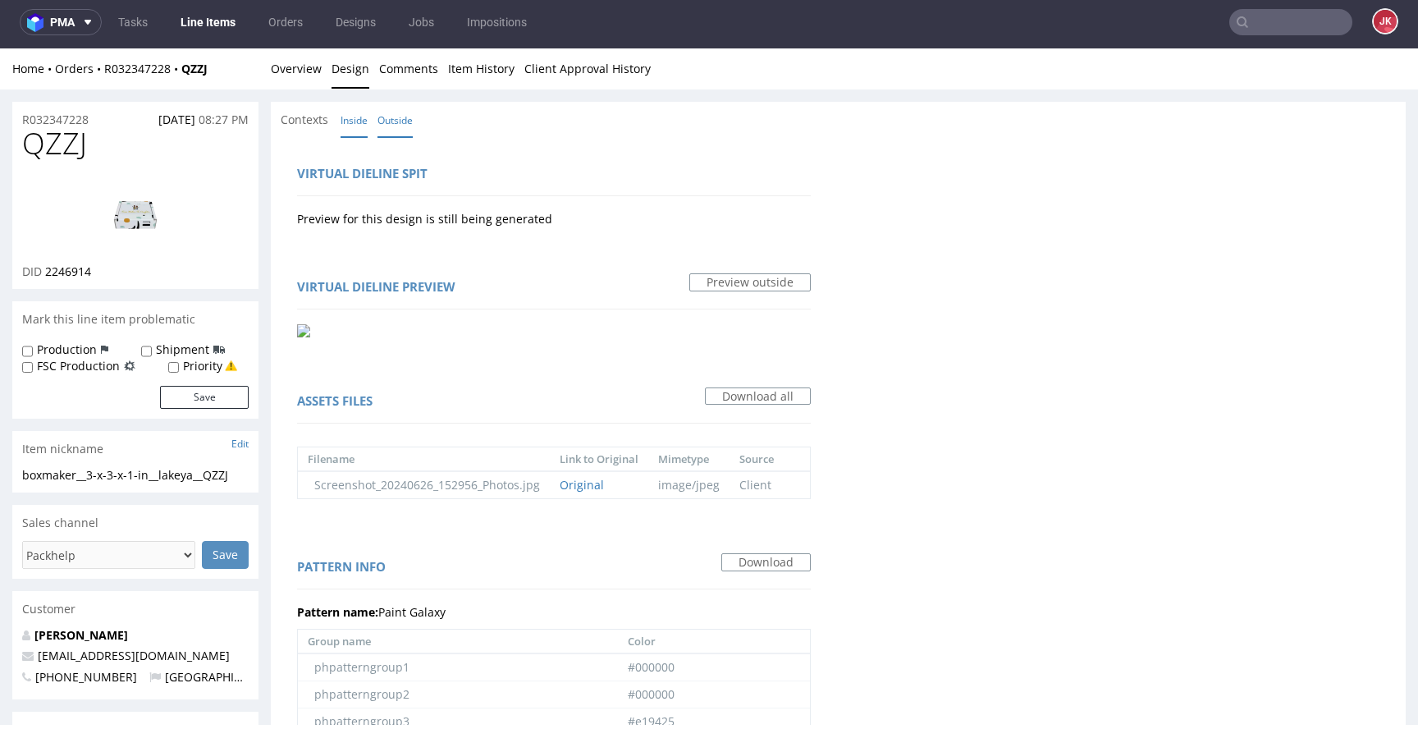
click at [349, 119] on link "Inside" at bounding box center [354, 120] width 27 height 35
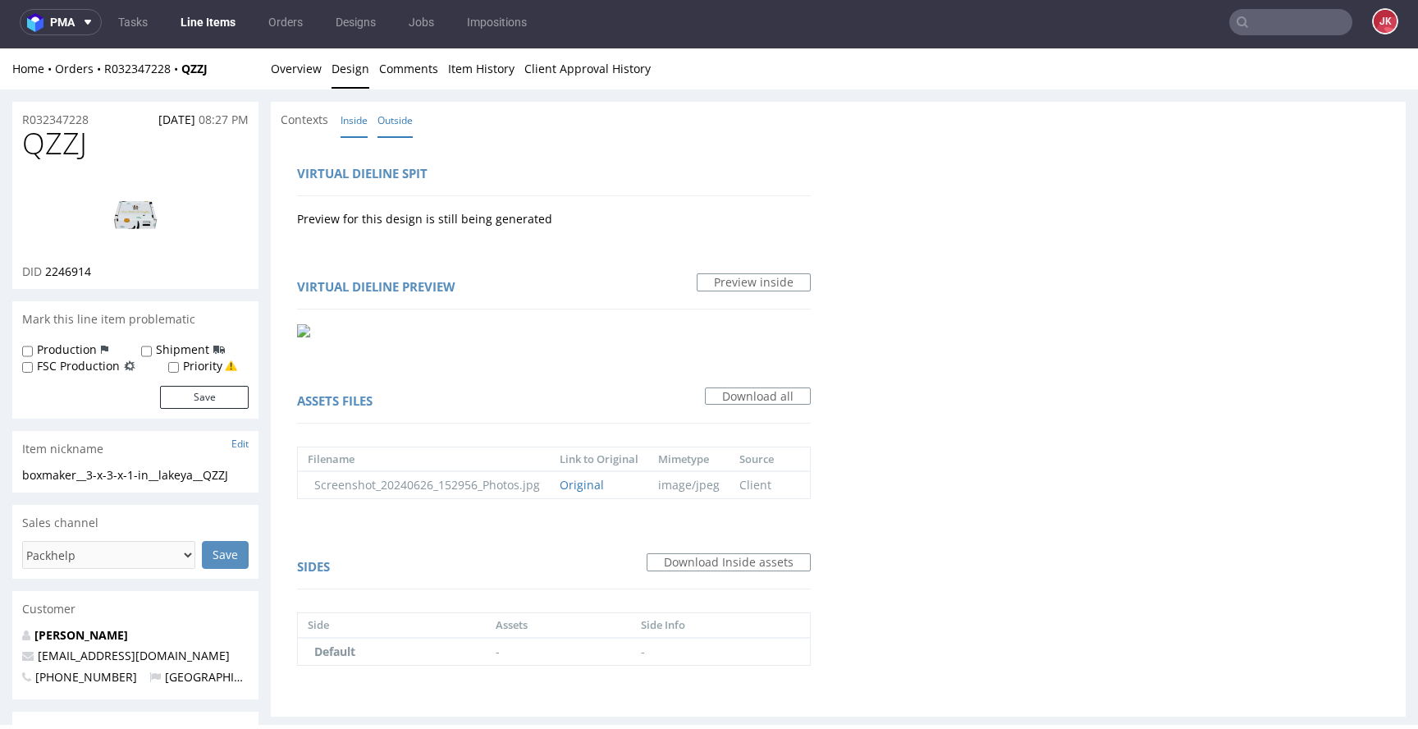
click at [396, 122] on link "Outside" at bounding box center [395, 120] width 35 height 35
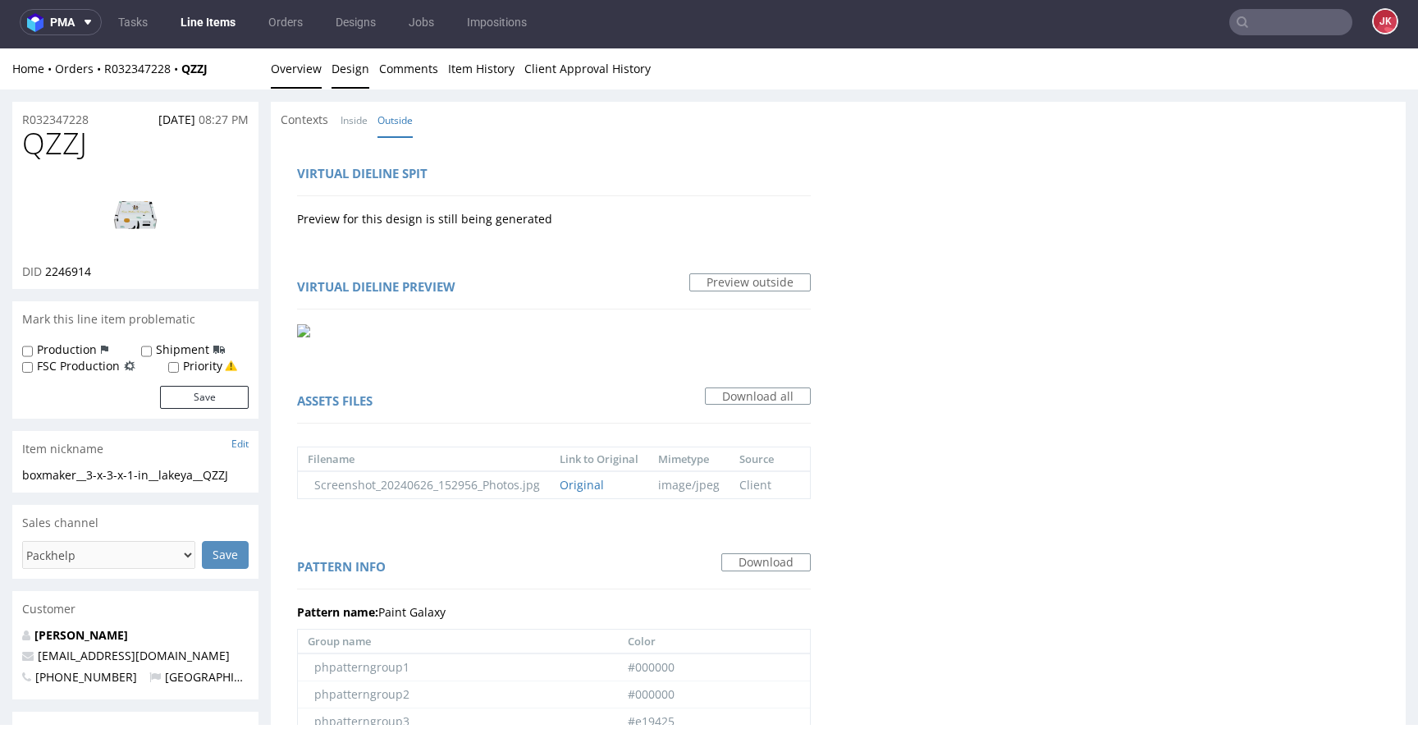
click at [288, 76] on link "Overview" at bounding box center [296, 68] width 51 height 40
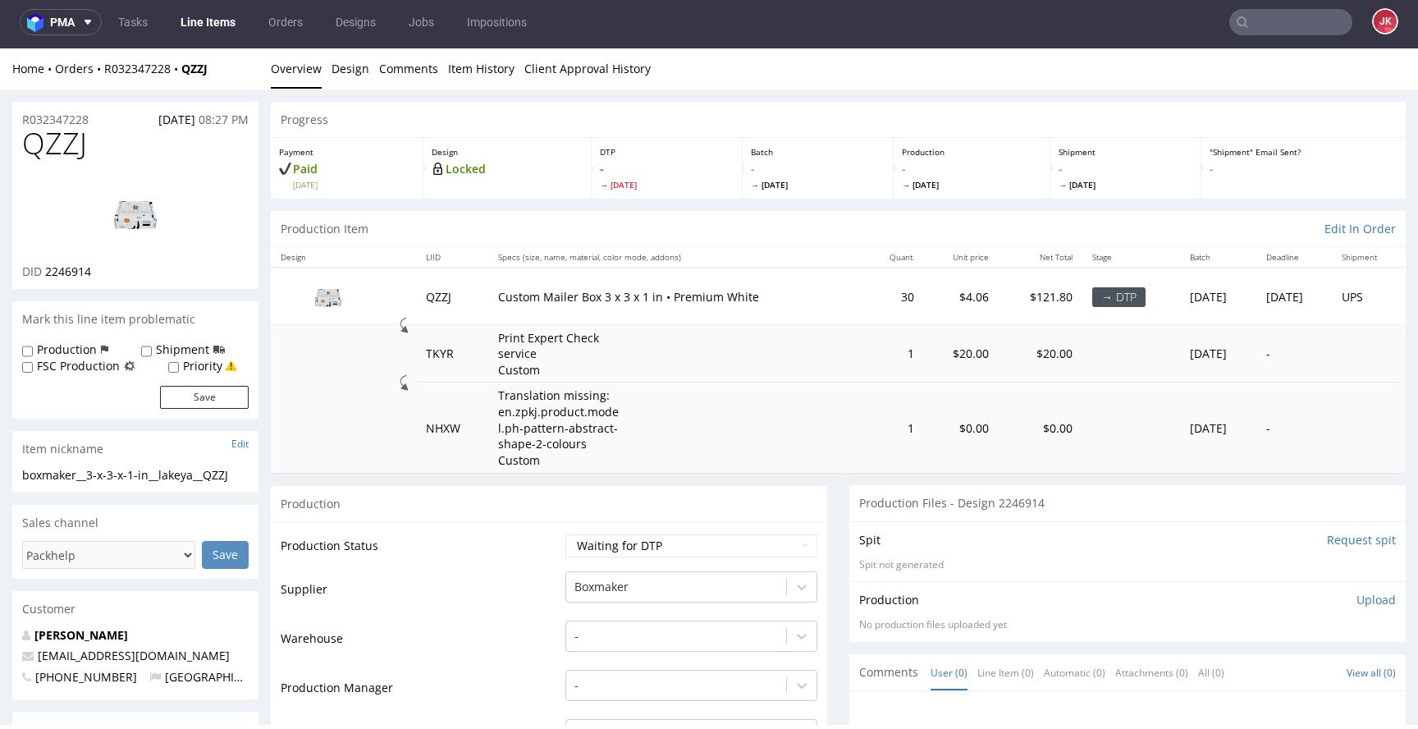
click at [176, 234] on img at bounding box center [135, 213] width 131 height 74
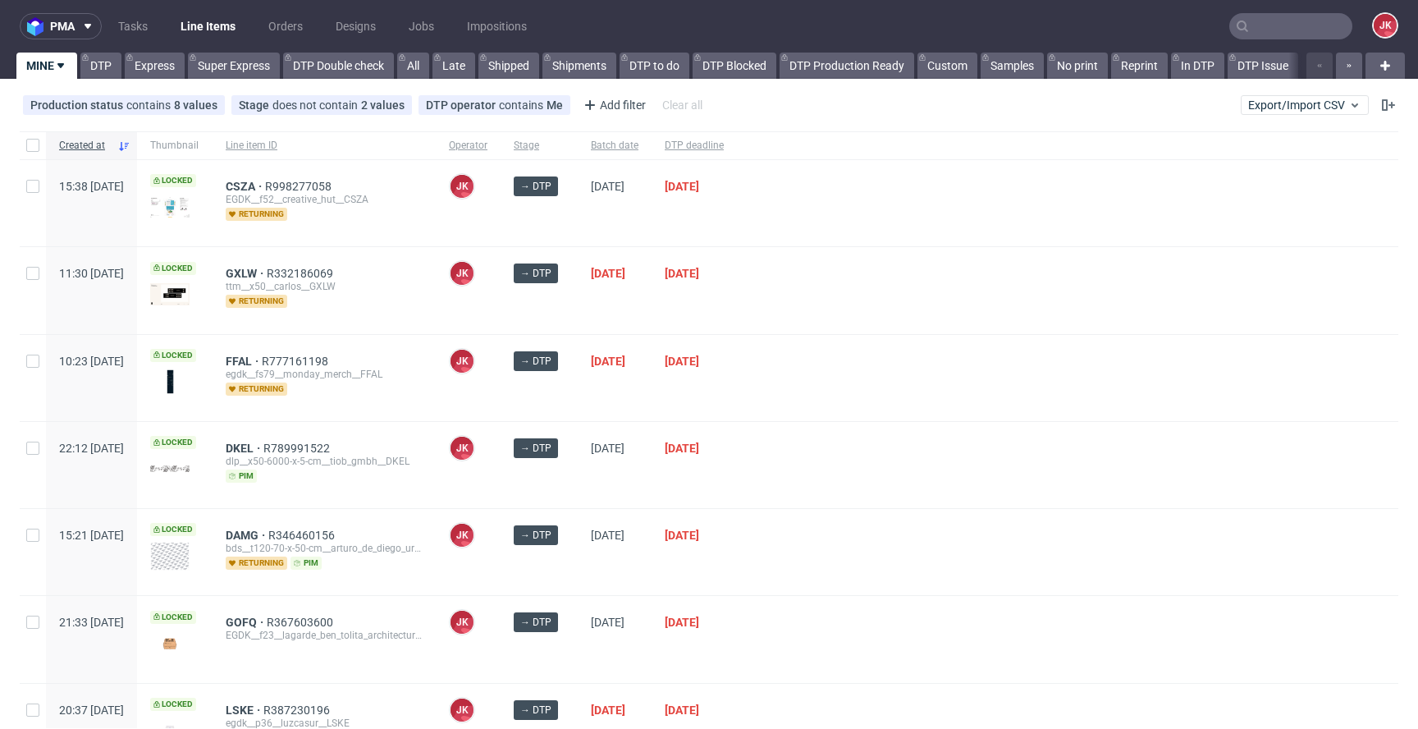
click at [628, 311] on div "[DATE]" at bounding box center [615, 290] width 74 height 86
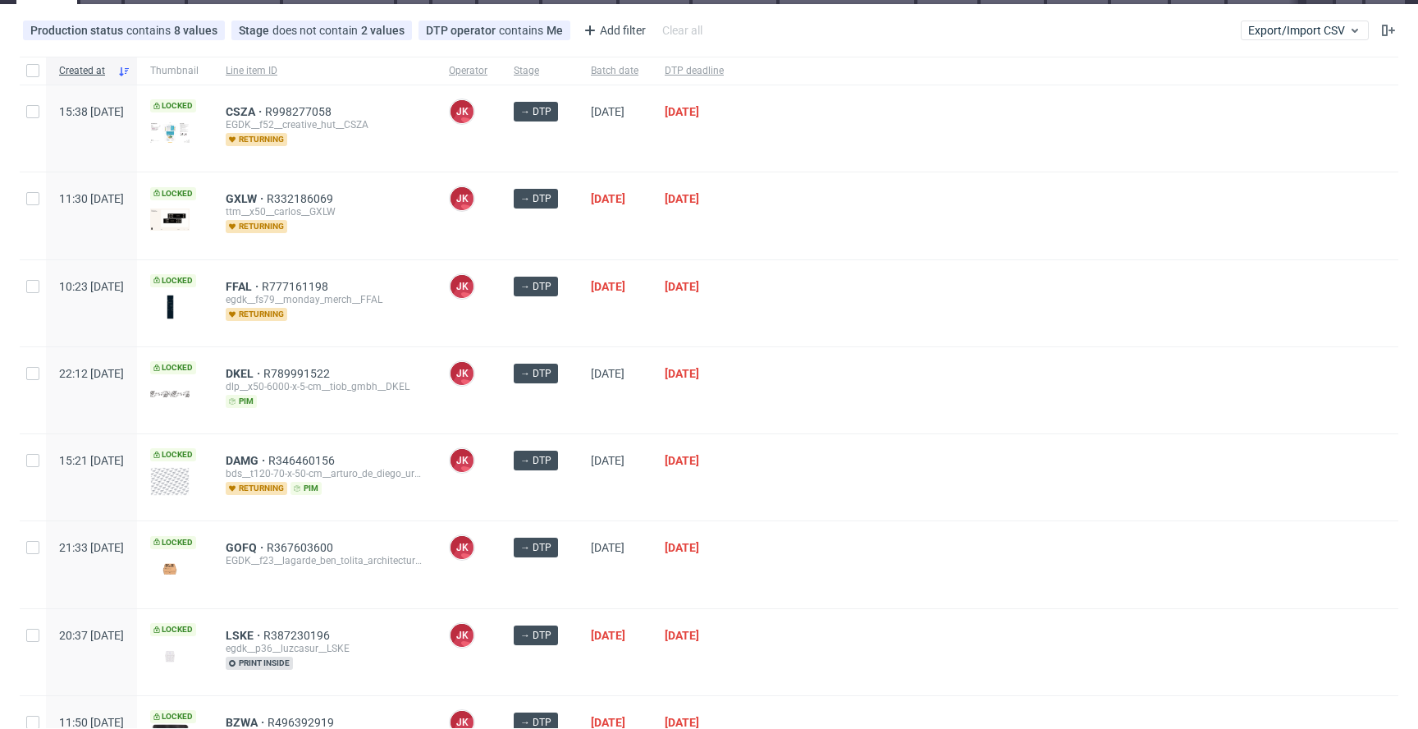
scroll to position [182, 0]
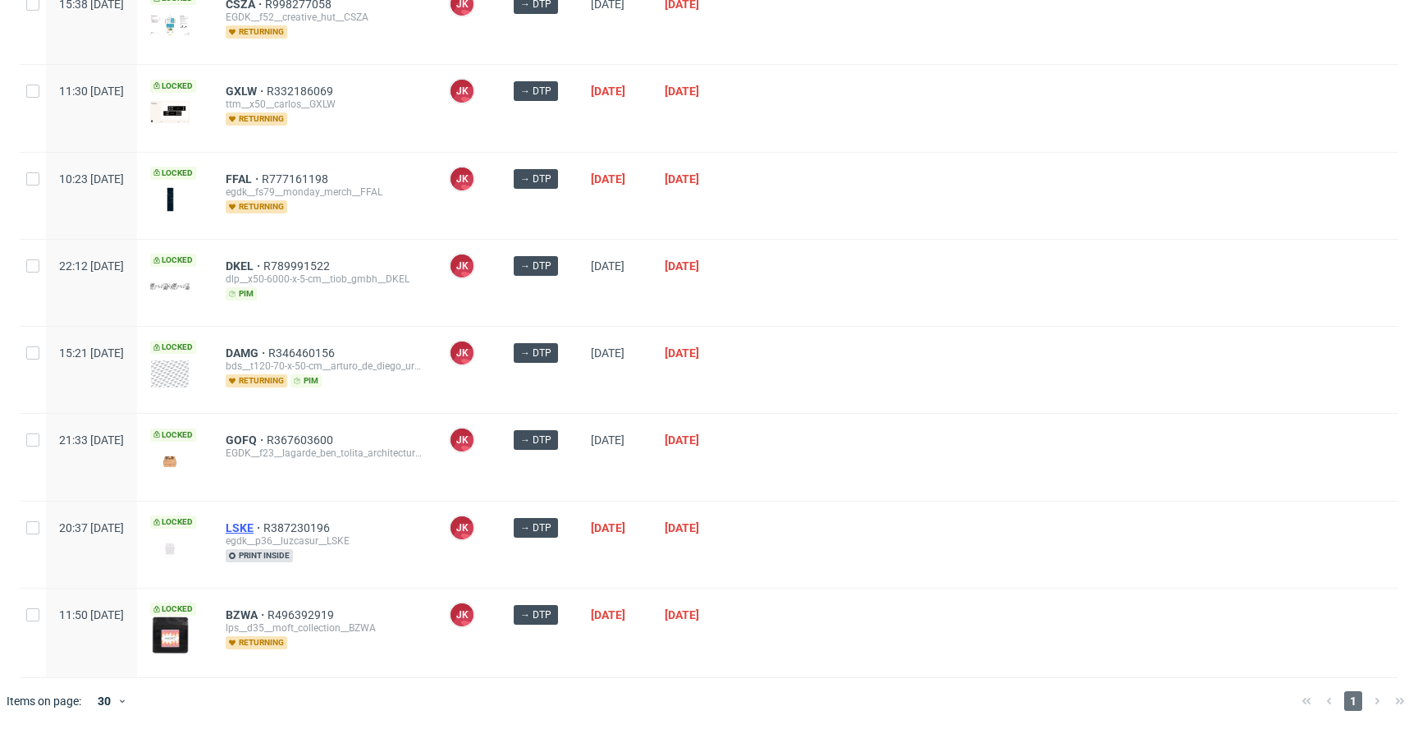
click at [263, 525] on span "LSKE" at bounding box center [245, 527] width 38 height 13
click at [737, 350] on div "[DATE]" at bounding box center [694, 370] width 85 height 86
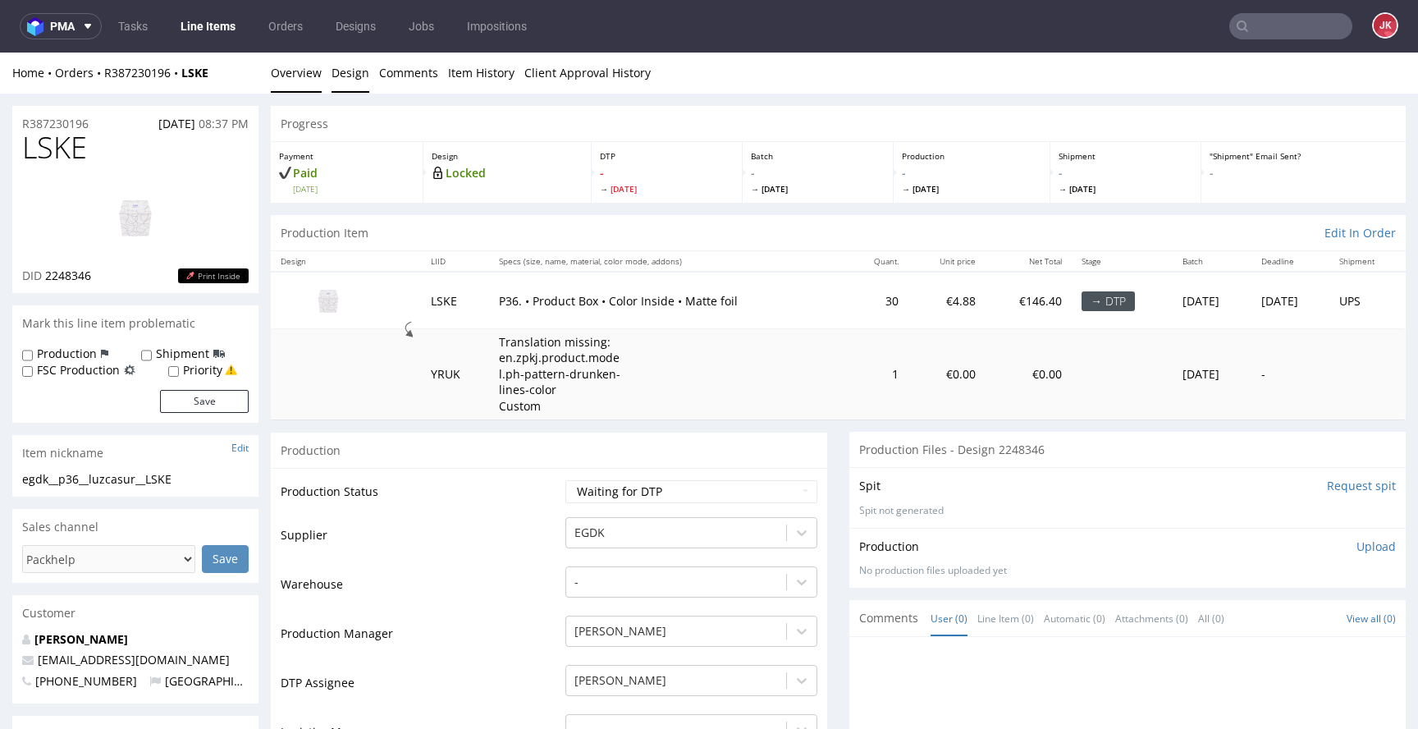
click at [353, 78] on link "Design" at bounding box center [351, 73] width 38 height 40
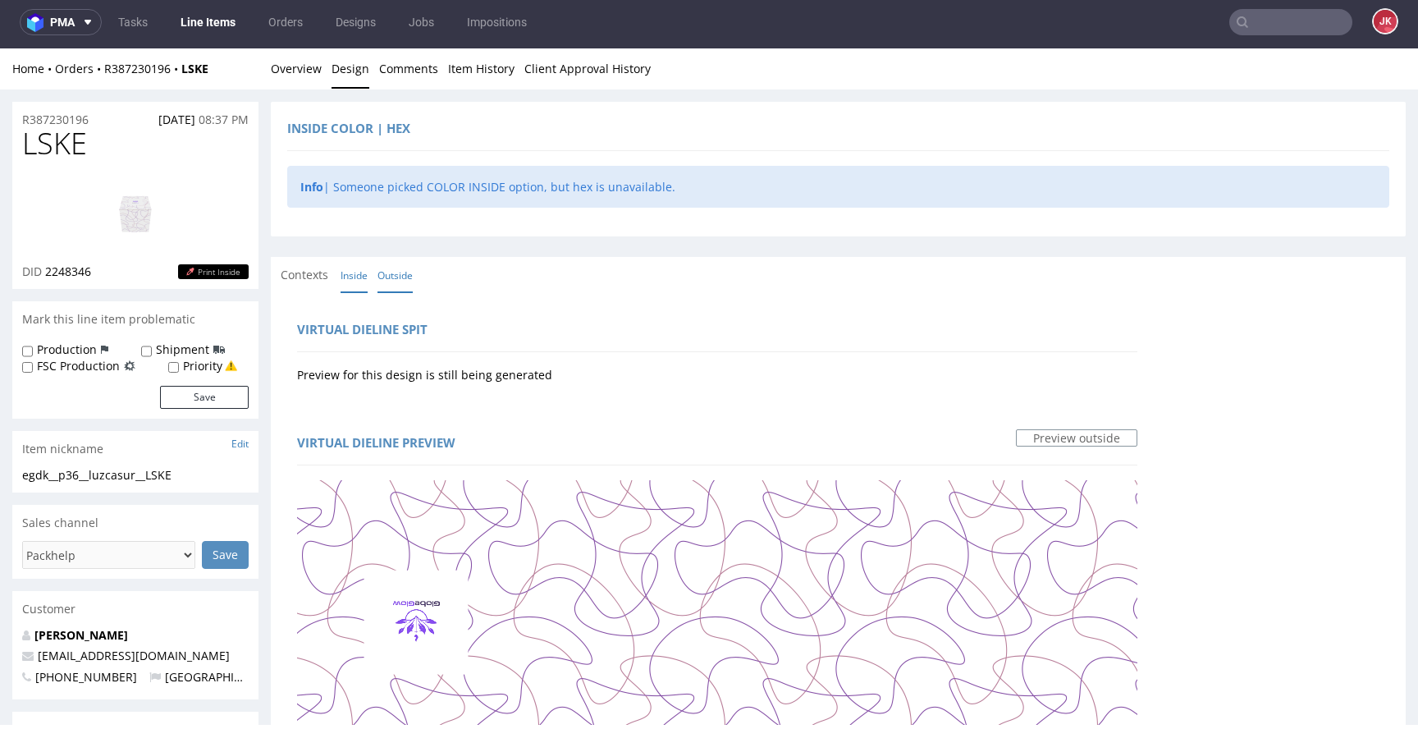
click at [348, 278] on link "Inside" at bounding box center [354, 275] width 27 height 35
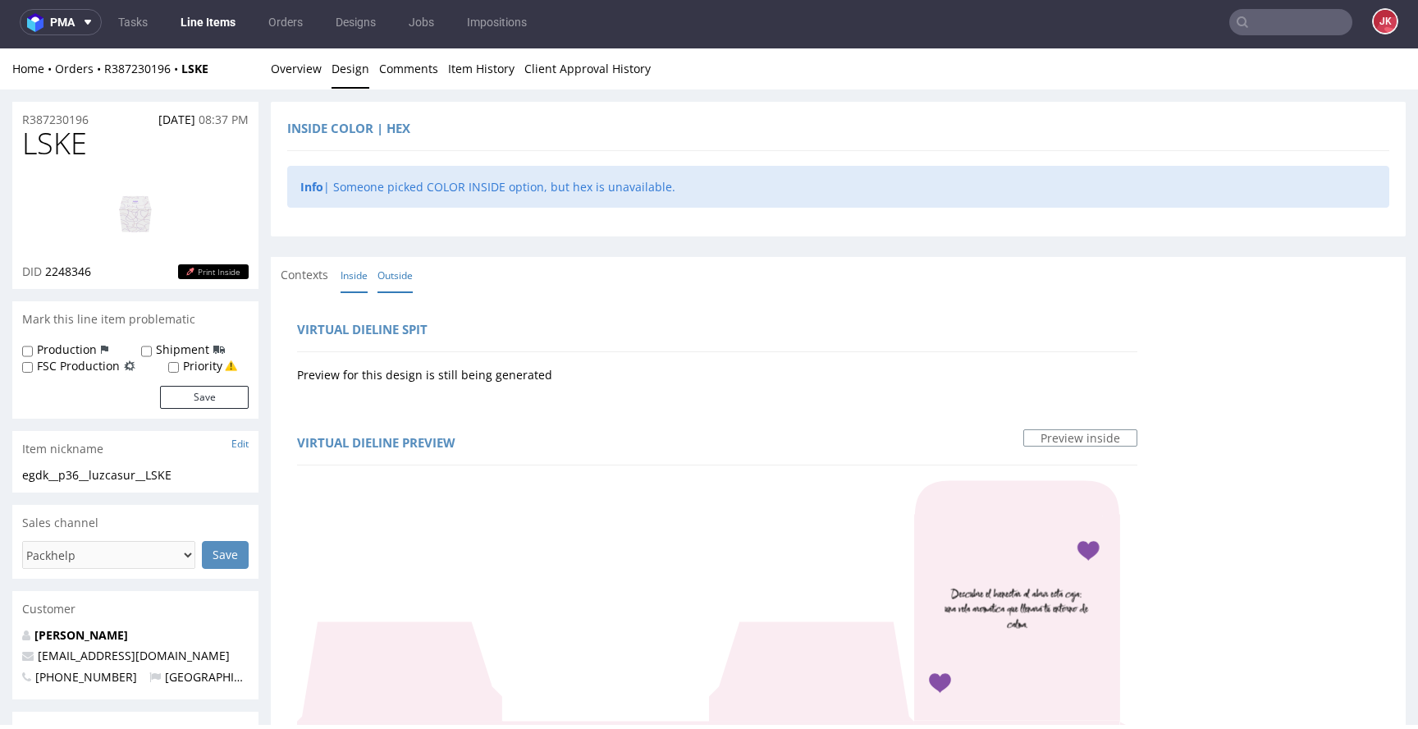
click at [405, 279] on link "Outside" at bounding box center [395, 275] width 35 height 35
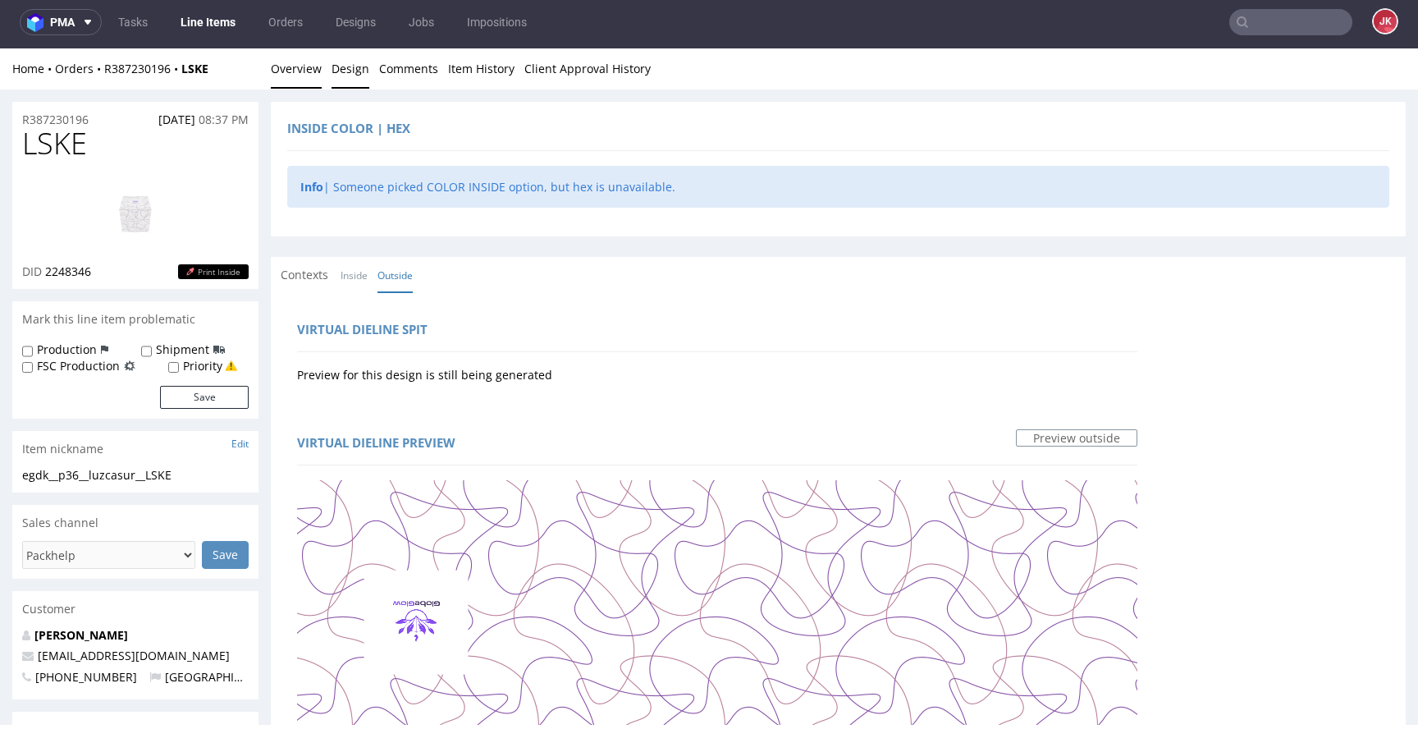
click at [295, 77] on link "Overview" at bounding box center [296, 68] width 51 height 40
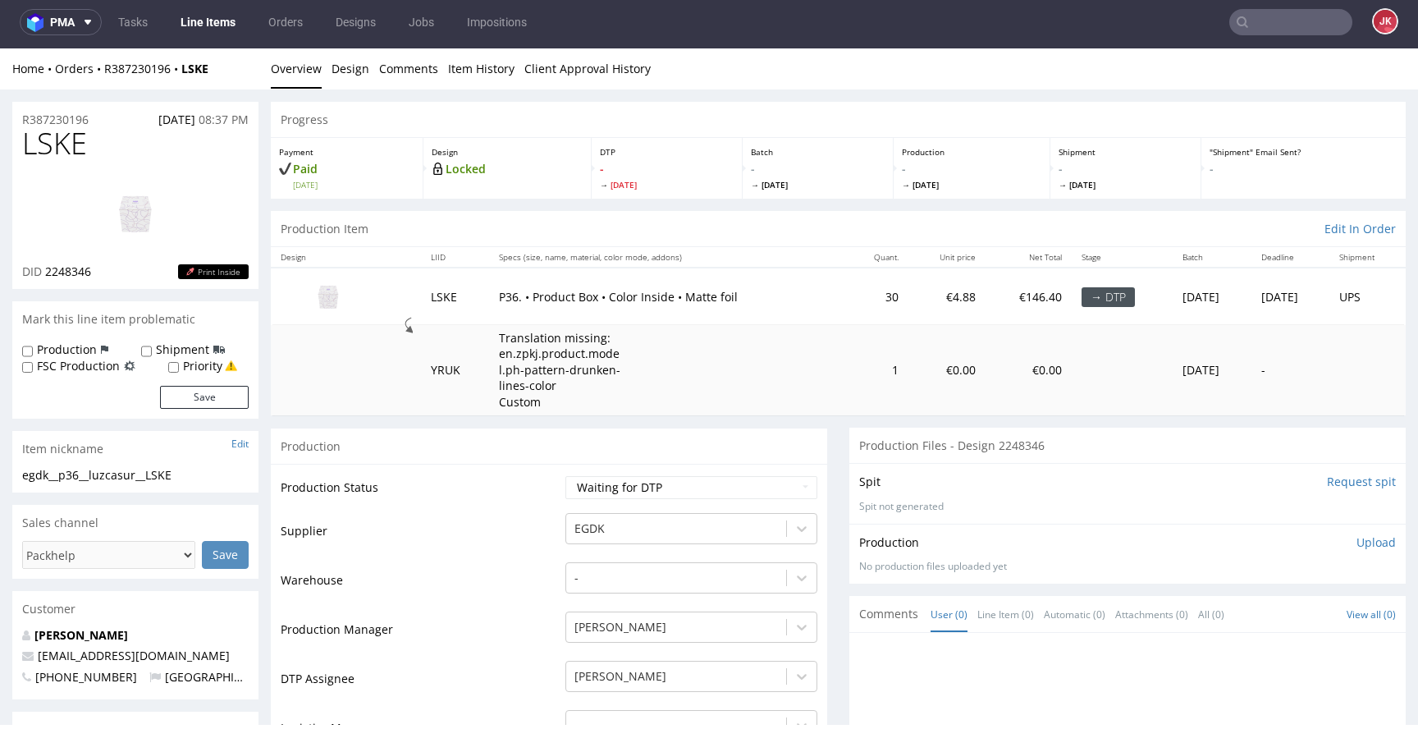
click at [93, 231] on img at bounding box center [135, 213] width 131 height 74
click at [338, 79] on link "Design" at bounding box center [351, 68] width 38 height 40
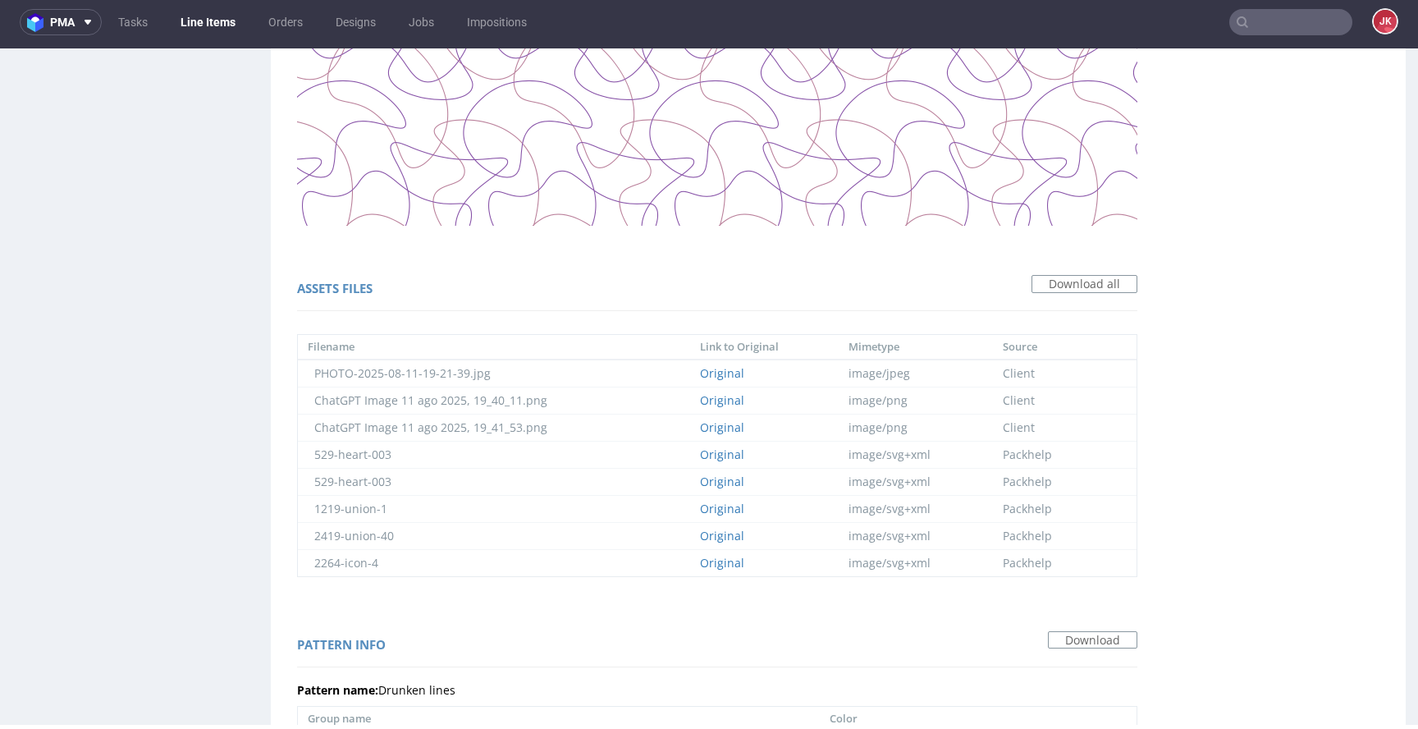
scroll to position [1086, 0]
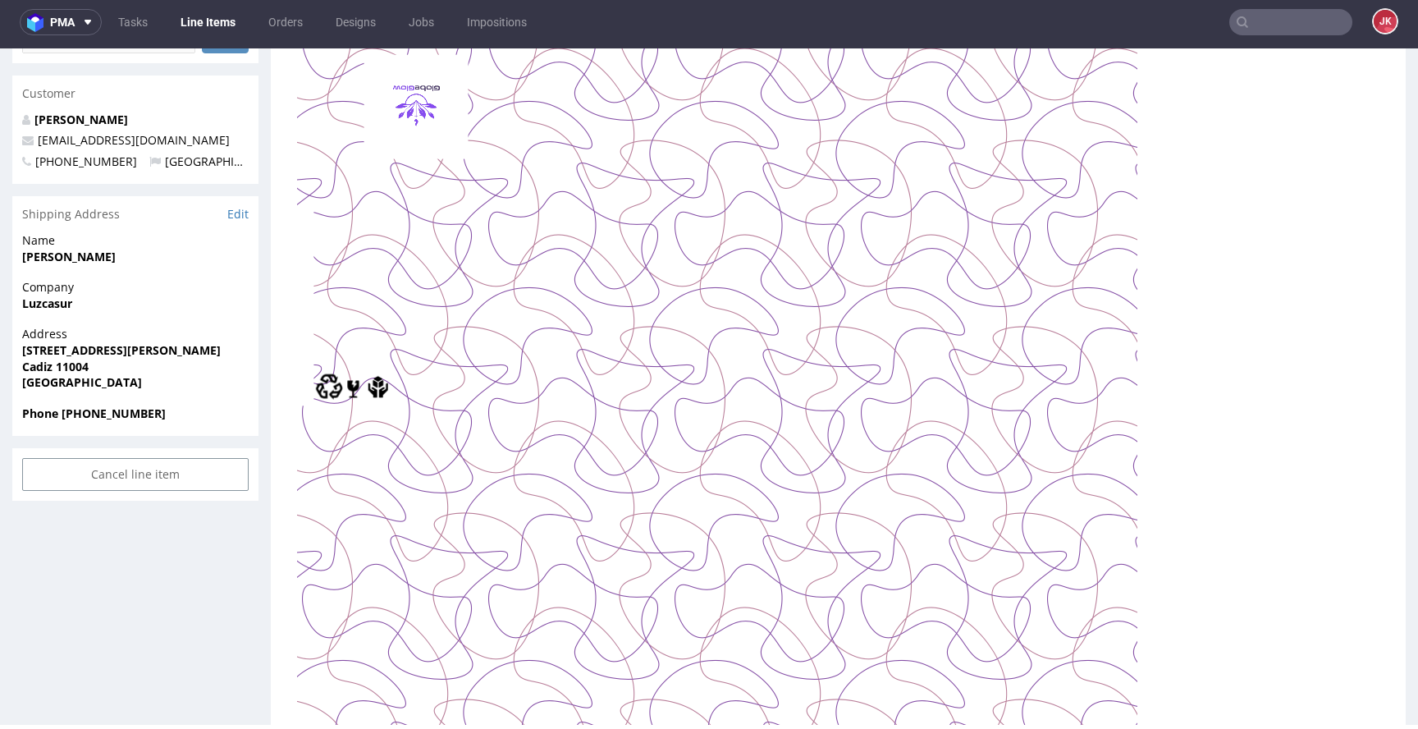
scroll to position [495, 0]
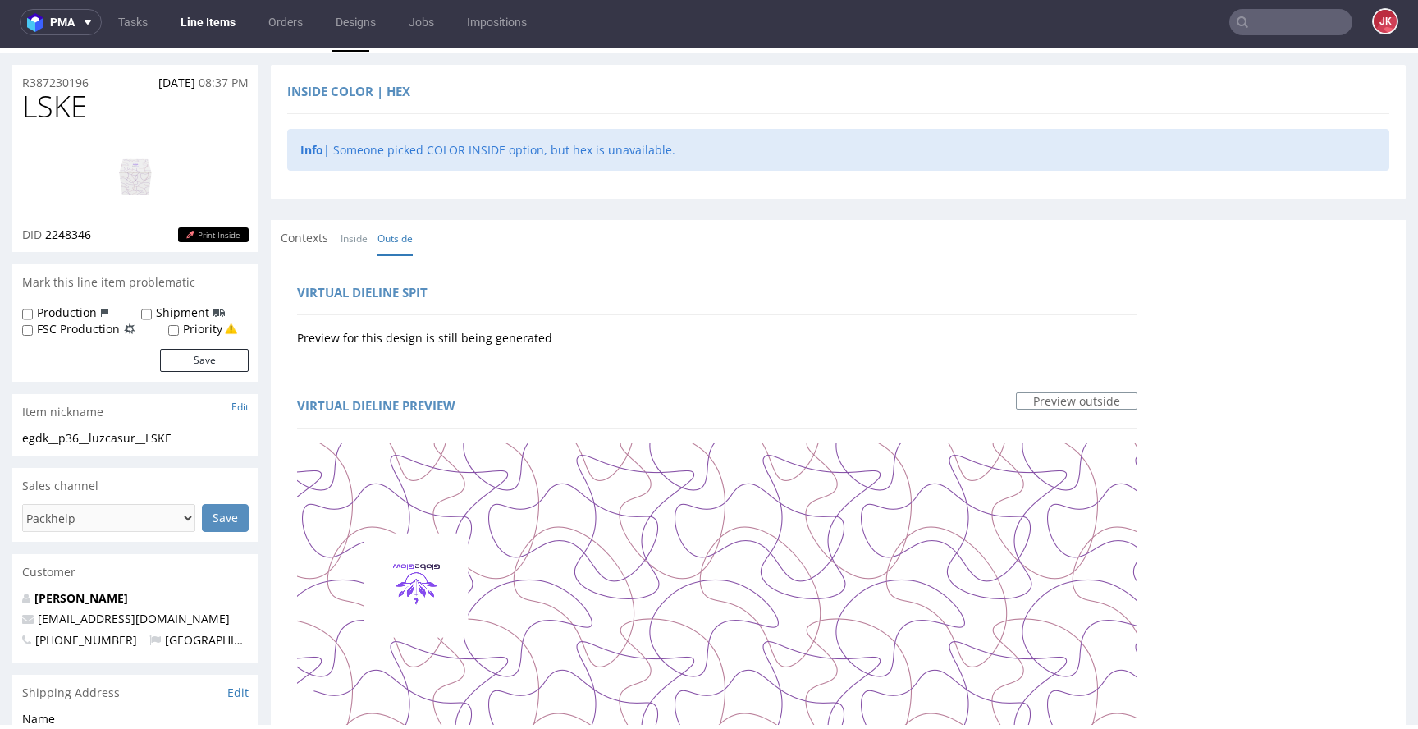
scroll to position [0, 0]
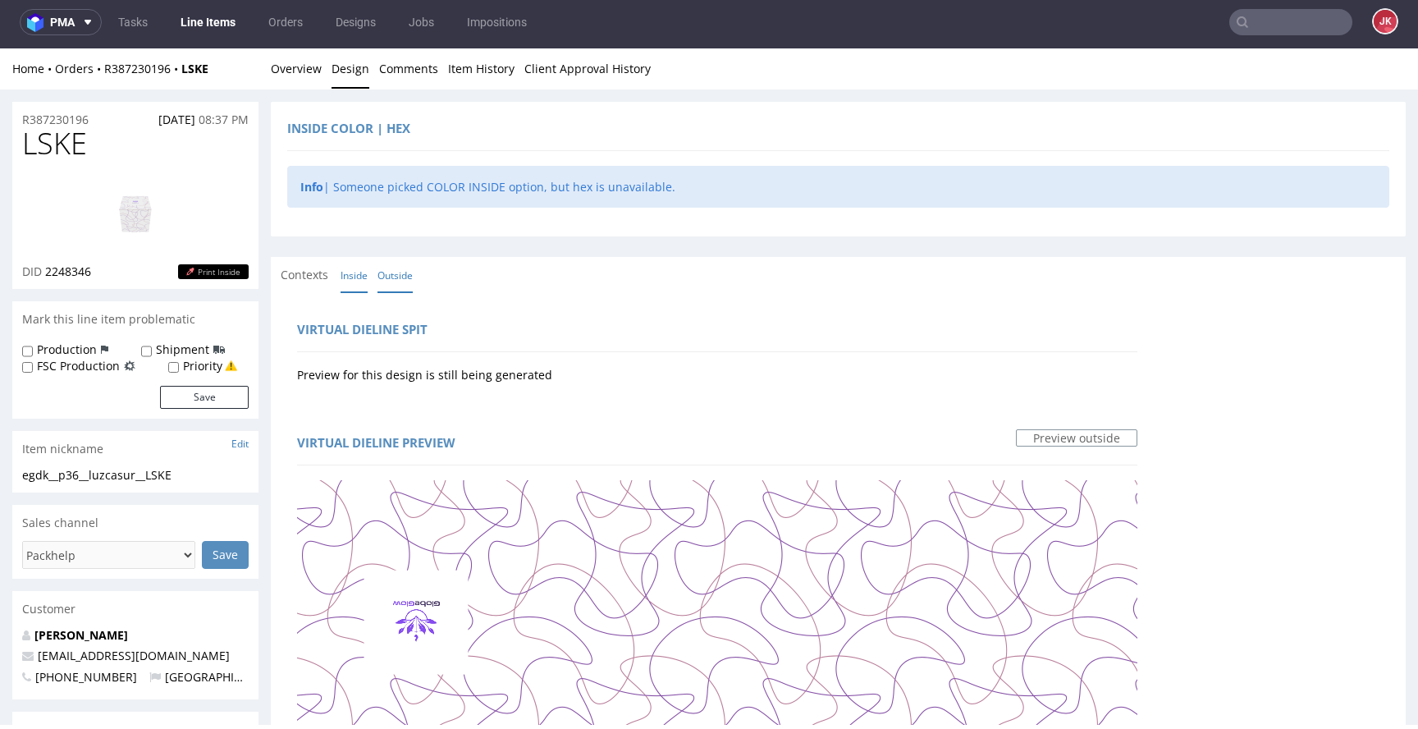
click at [355, 288] on link "Inside" at bounding box center [354, 275] width 27 height 35
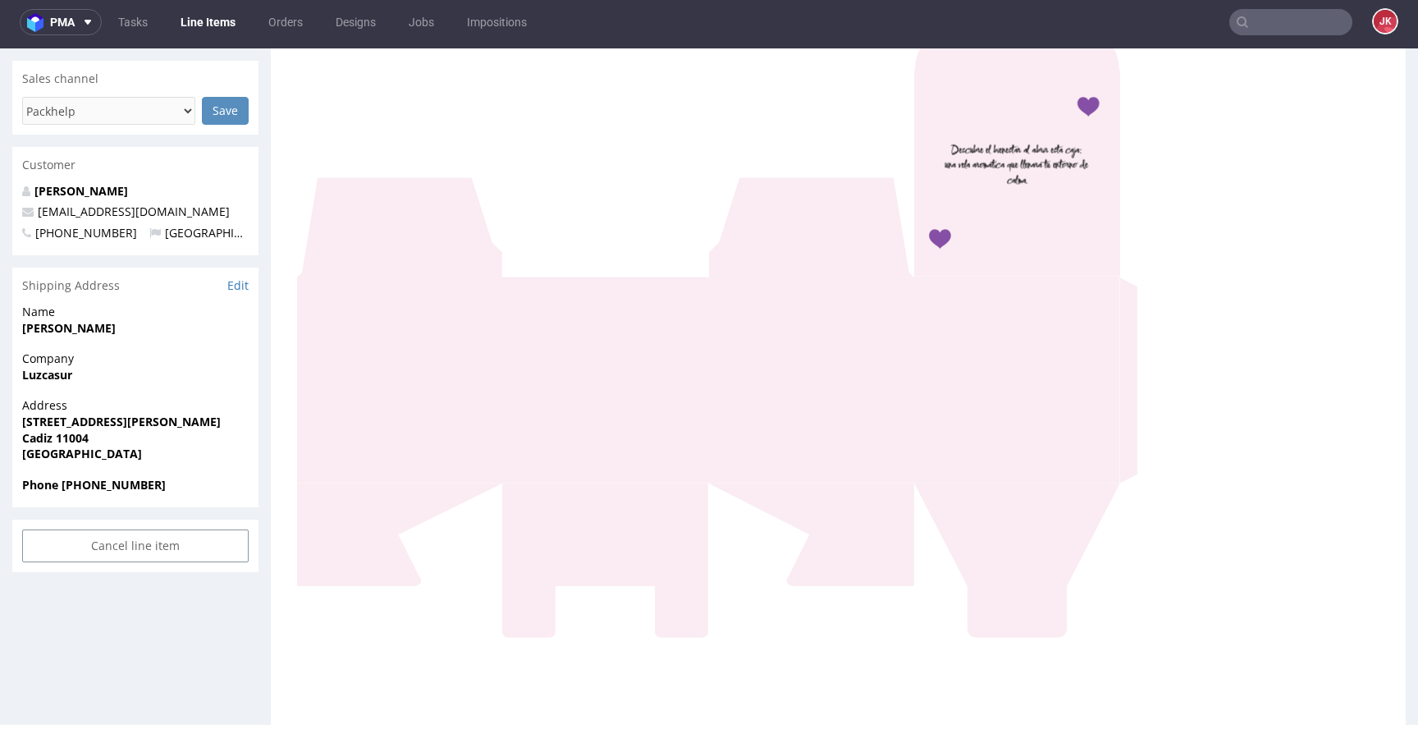
scroll to position [431, 0]
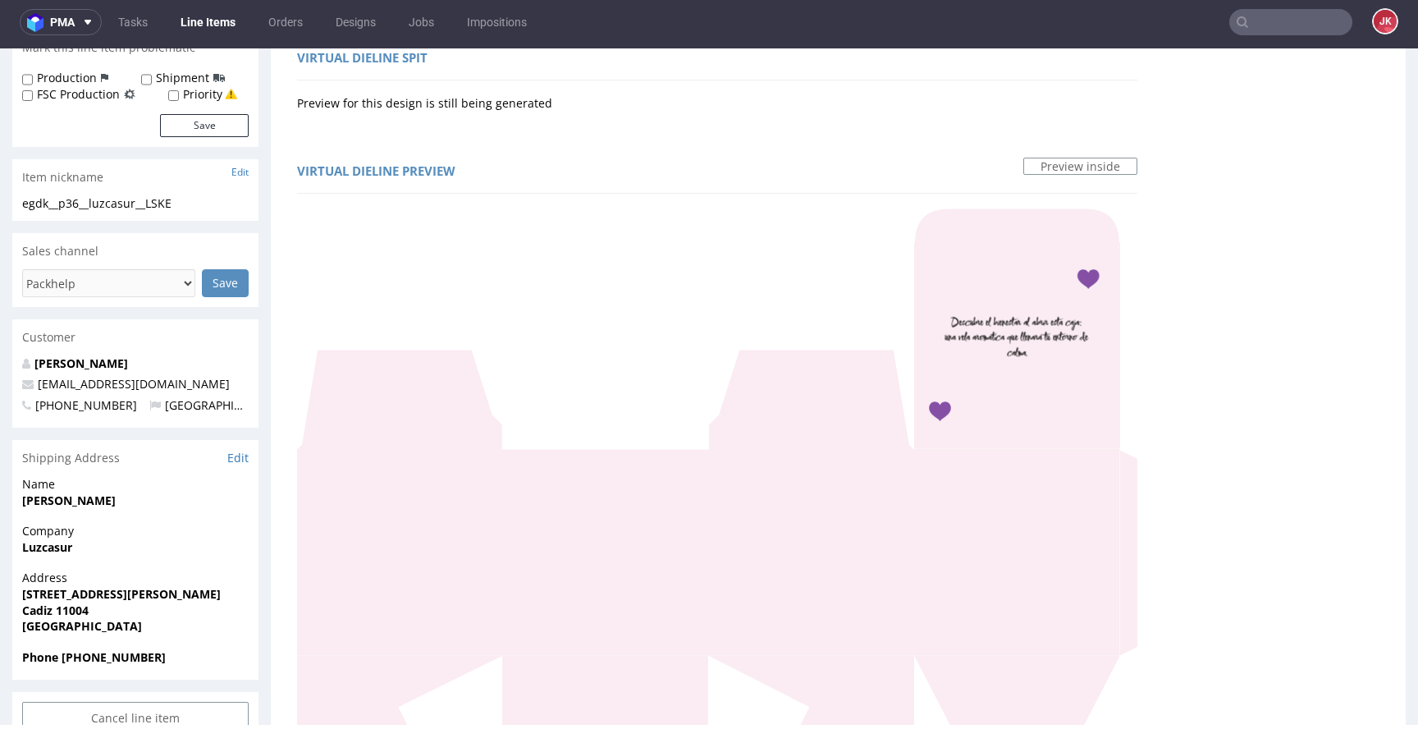
scroll to position [0, 0]
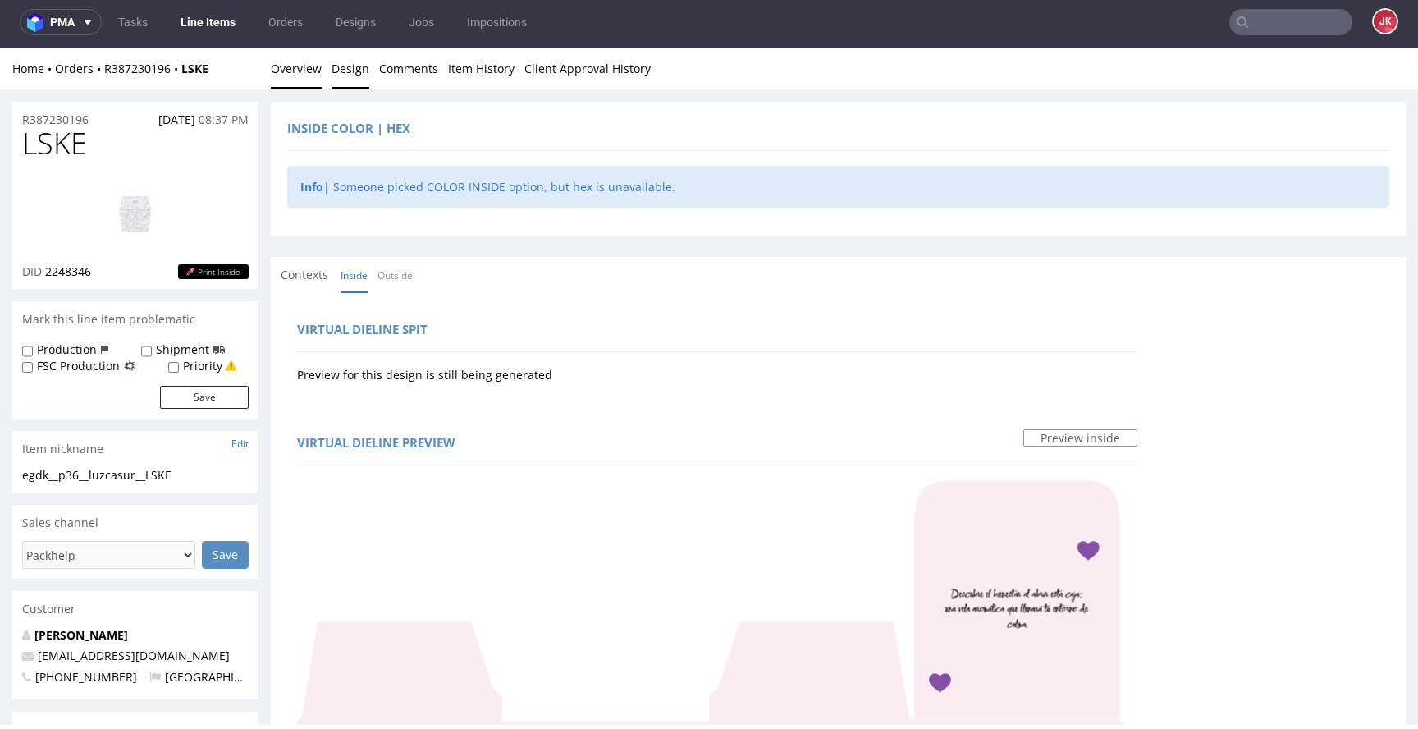
click at [291, 71] on link "Overview" at bounding box center [296, 68] width 51 height 40
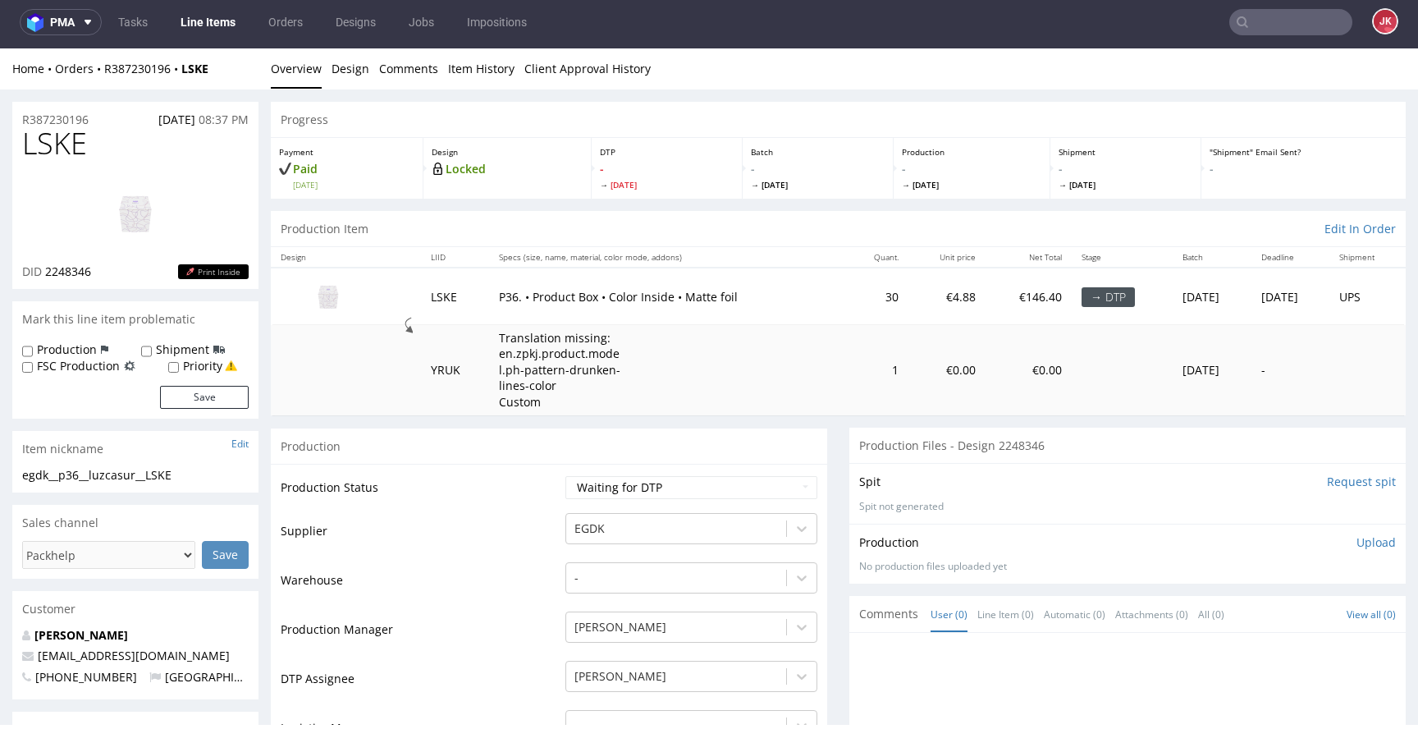
click at [534, 512] on td "Supplier" at bounding box center [421, 535] width 281 height 49
click at [140, 232] on img at bounding box center [135, 213] width 131 height 74
click at [364, 73] on link "Design" at bounding box center [351, 68] width 38 height 40
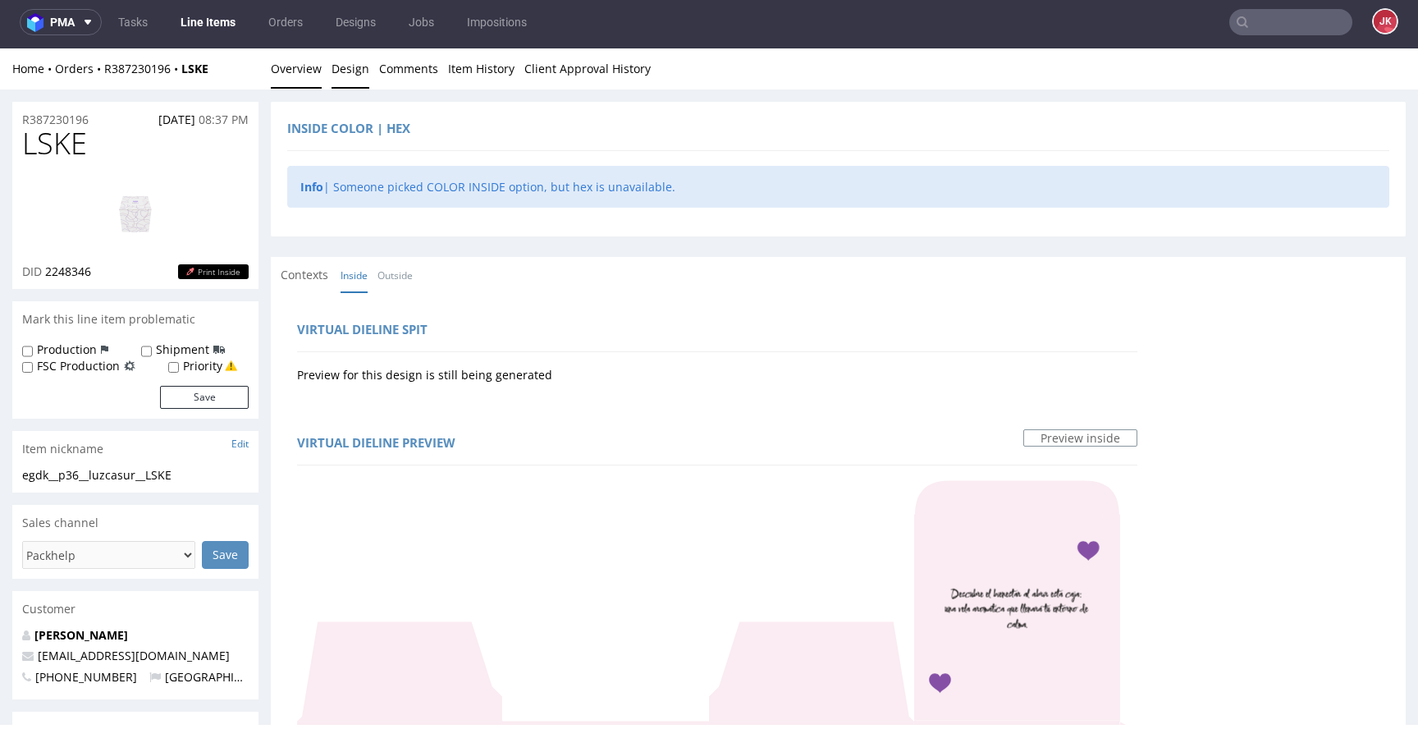
click at [297, 76] on link "Overview" at bounding box center [296, 68] width 51 height 40
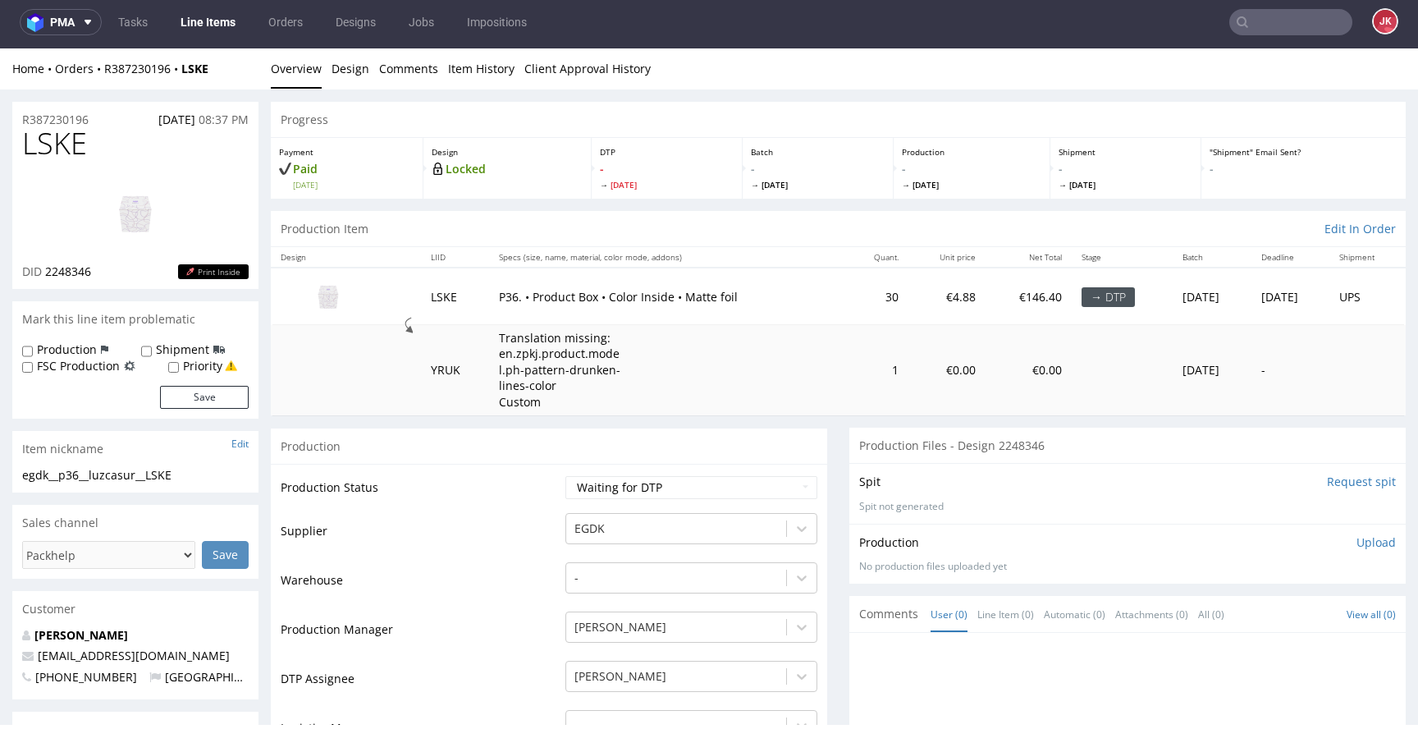
click at [497, 480] on td "Production Status" at bounding box center [421, 492] width 281 height 37
click at [529, 507] on td "Production Status" at bounding box center [421, 492] width 281 height 37
click at [583, 480] on select "Waiting for Artwork Waiting for Diecut Waiting for Mockup Waiting for DTP Waiti…" at bounding box center [692, 487] width 252 height 23
select select "dtp_in_process"
click at [566, 476] on select "Waiting for Artwork Waiting for Diecut Waiting for Mockup Waiting for DTP Waiti…" at bounding box center [692, 487] width 252 height 23
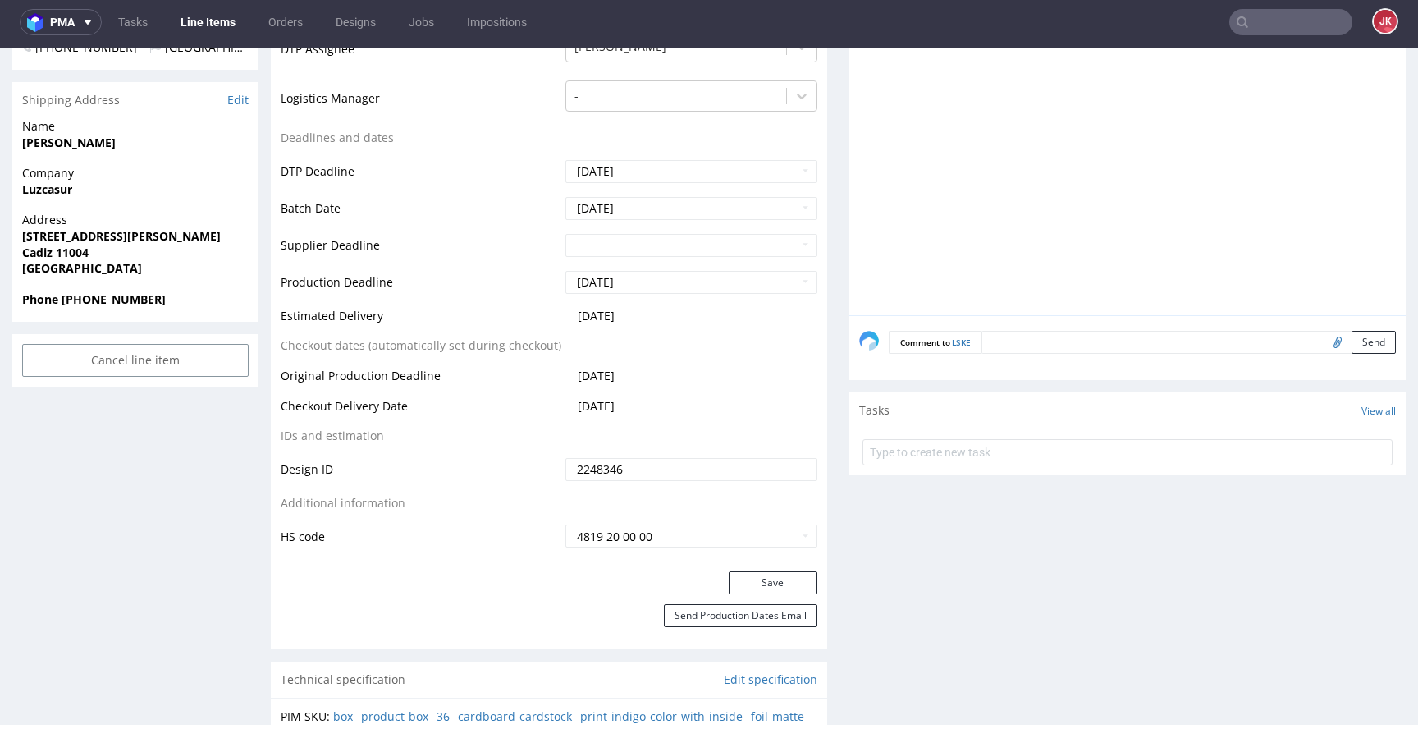
scroll to position [667, 0]
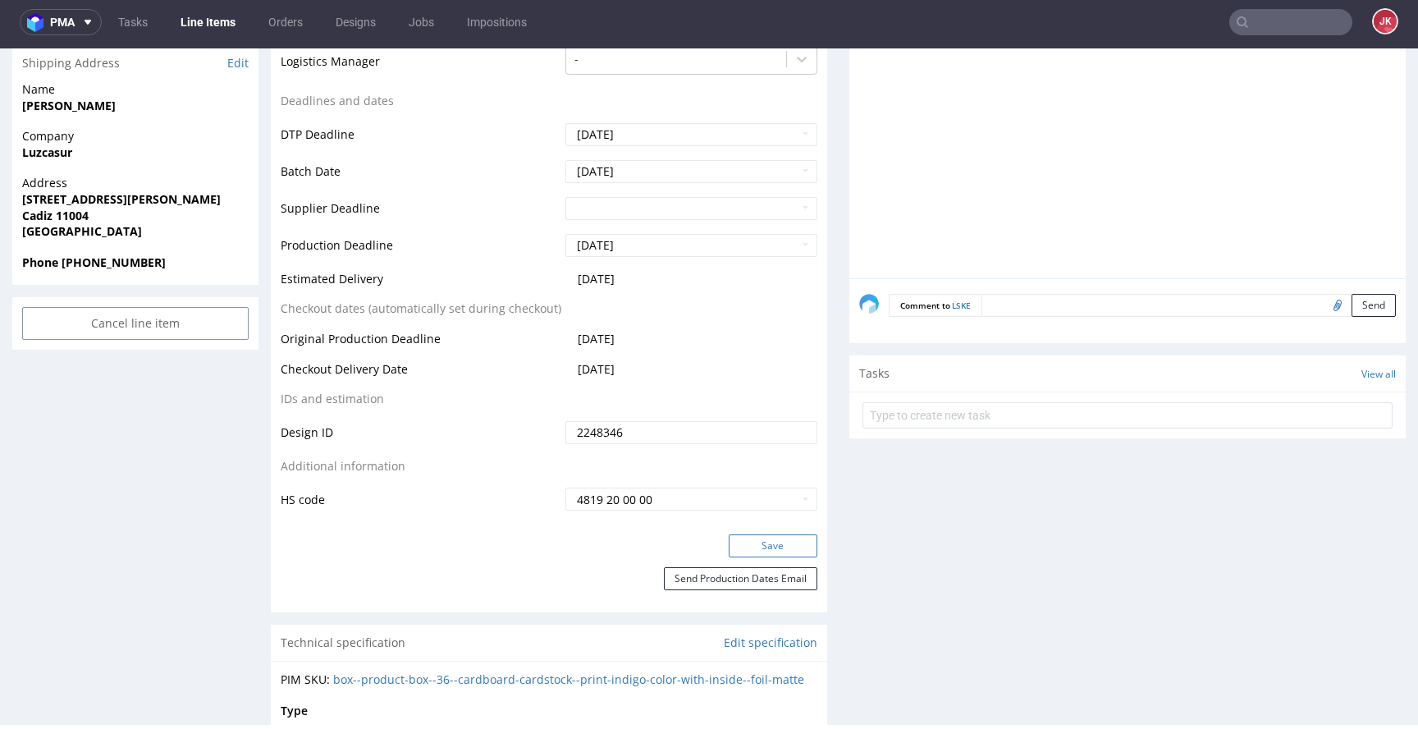
click at [737, 541] on button "Save" at bounding box center [773, 545] width 89 height 23
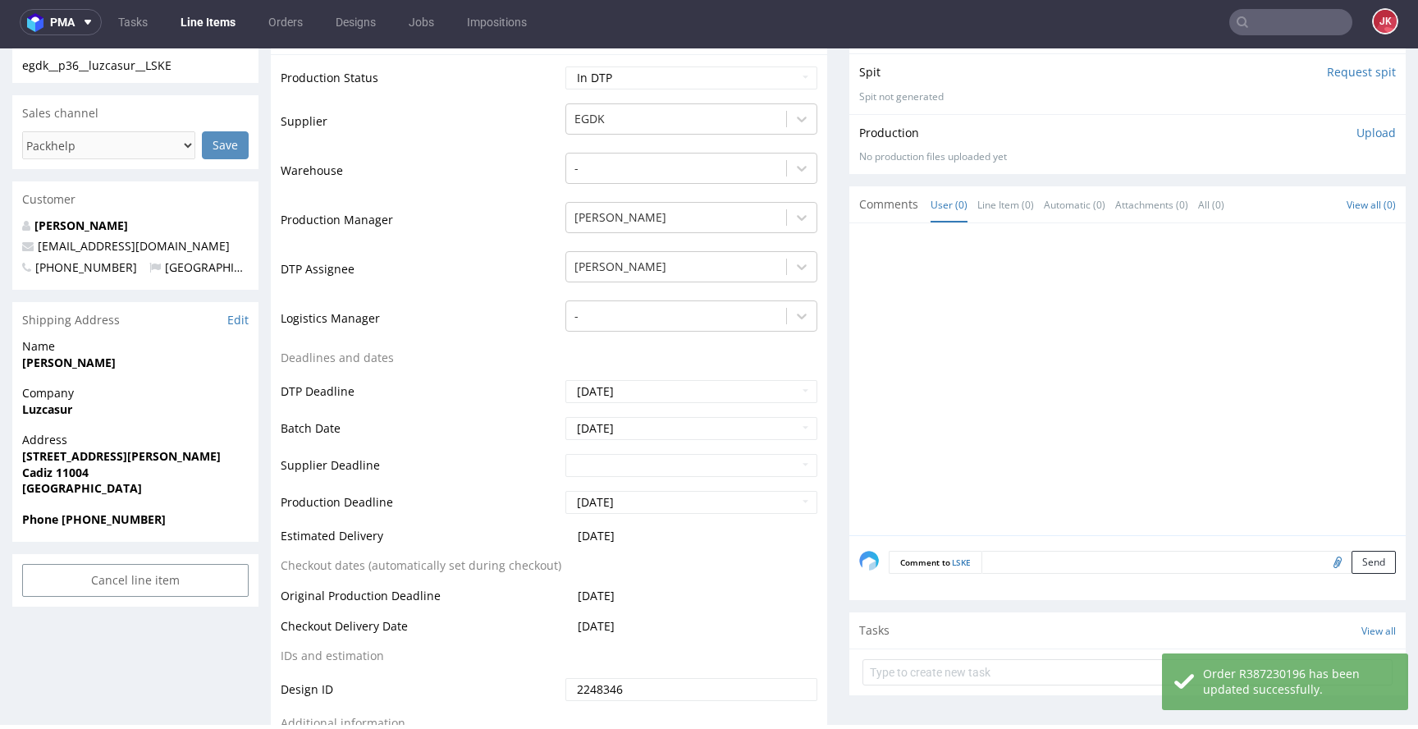
scroll to position [0, 0]
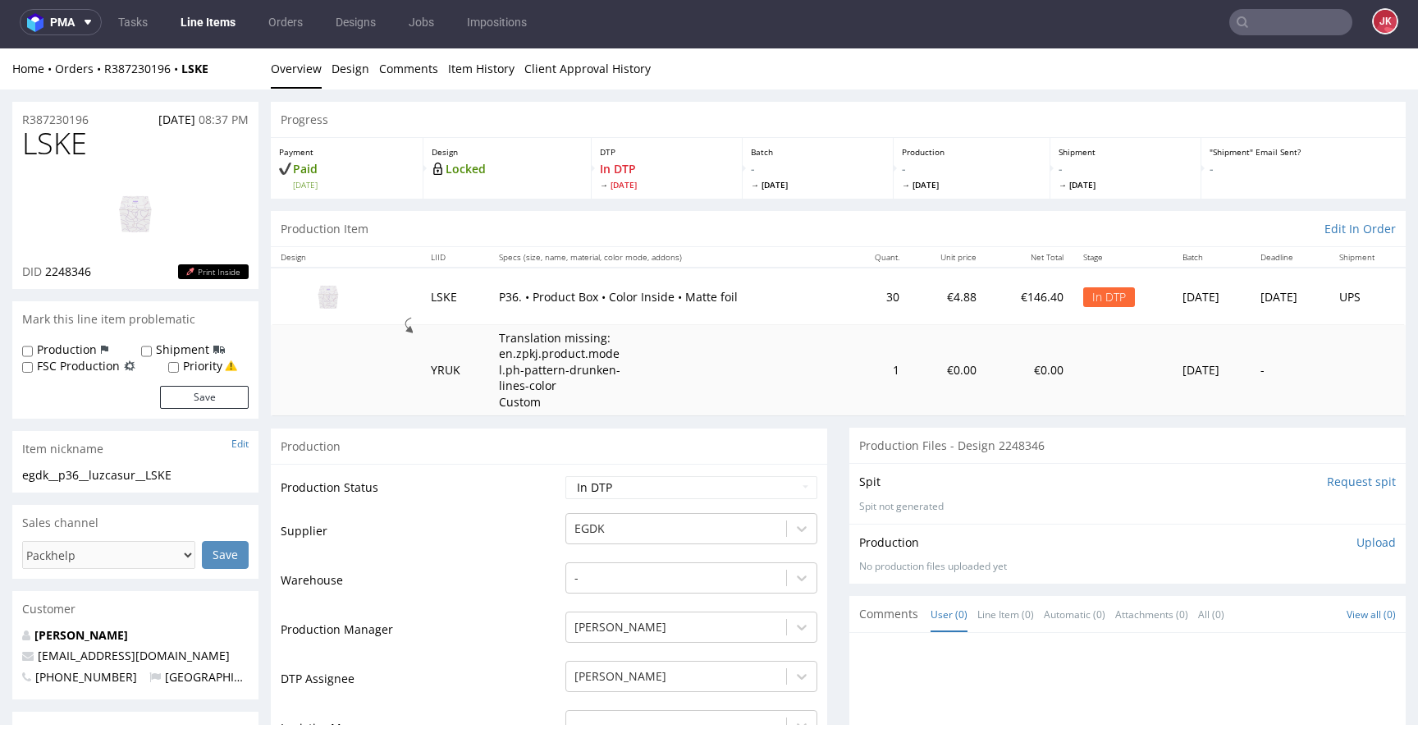
click at [526, 554] on td "Supplier" at bounding box center [421, 535] width 281 height 49
click at [346, 81] on link "Design" at bounding box center [351, 68] width 38 height 40
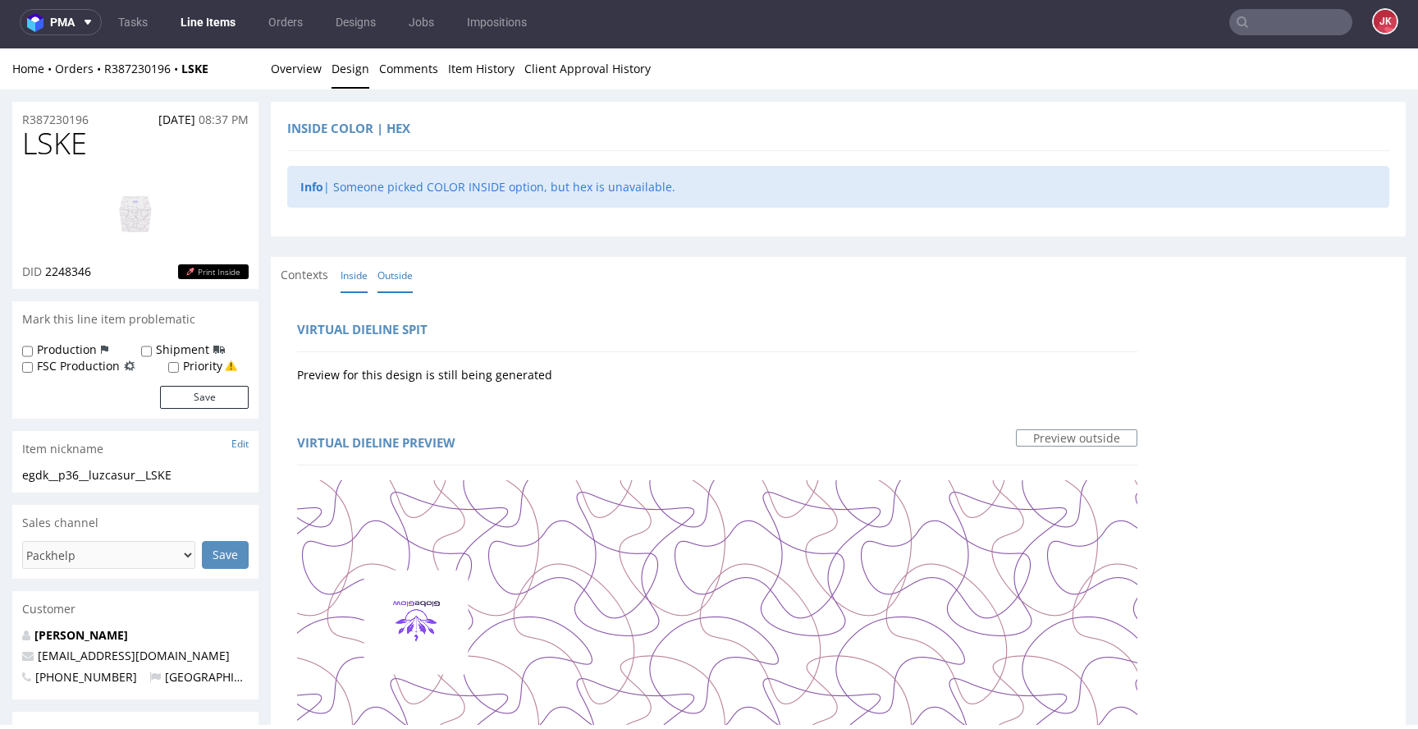
click at [357, 277] on link "Inside" at bounding box center [354, 275] width 27 height 35
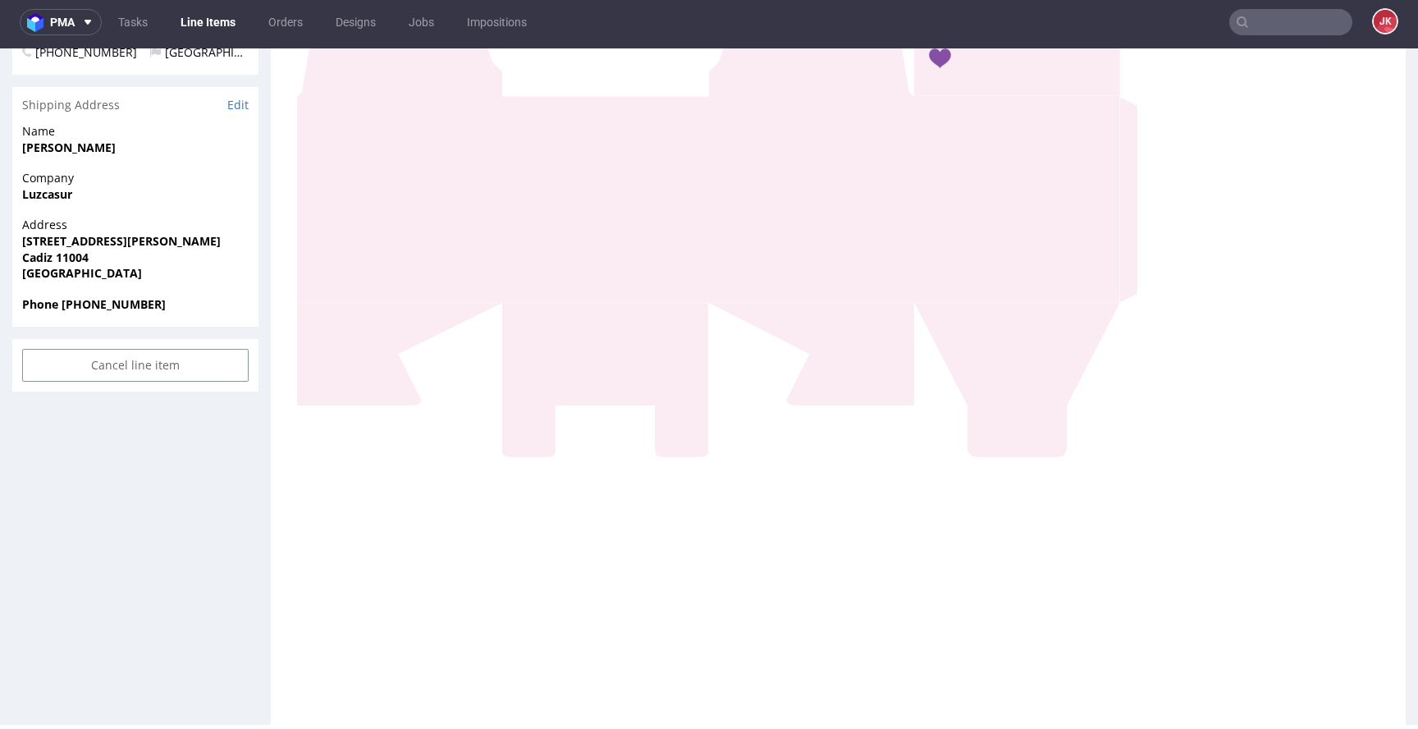
scroll to position [997, 0]
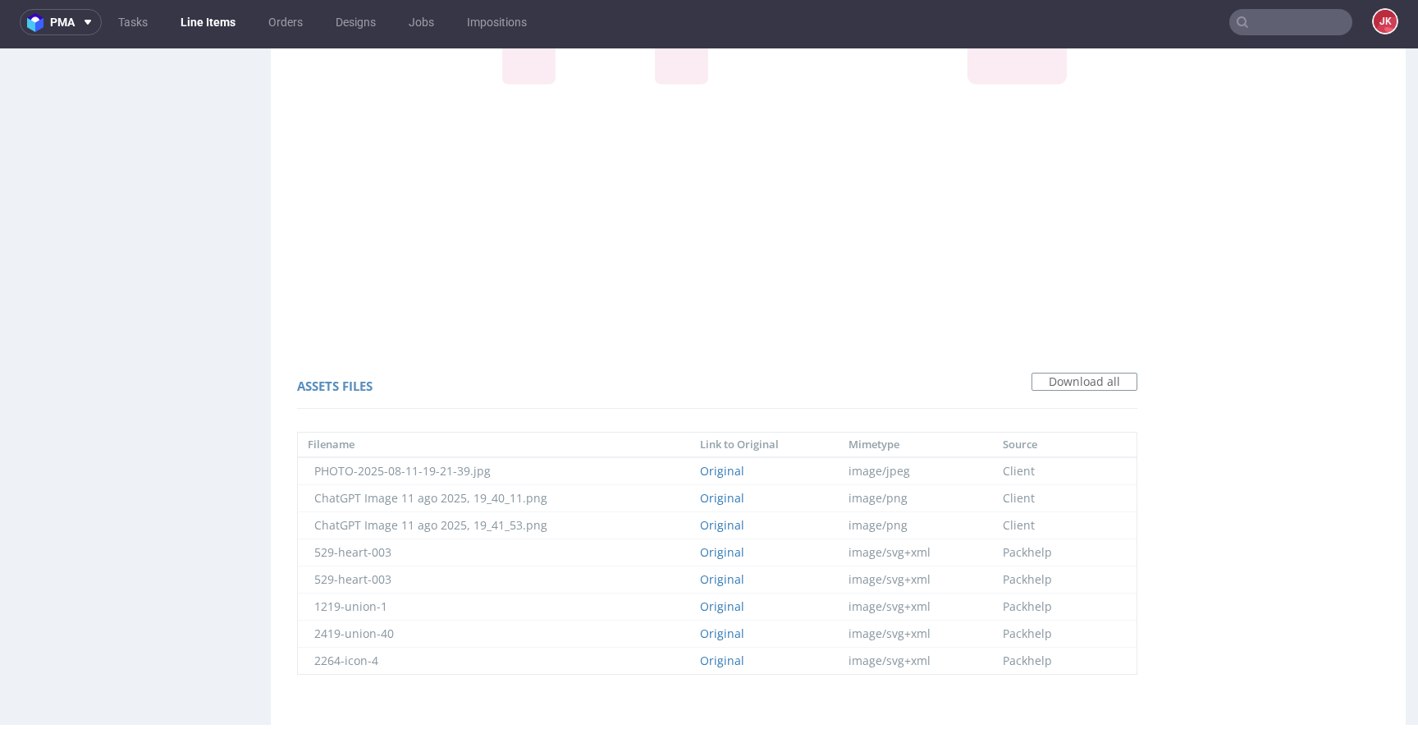
copy span "faecf2"
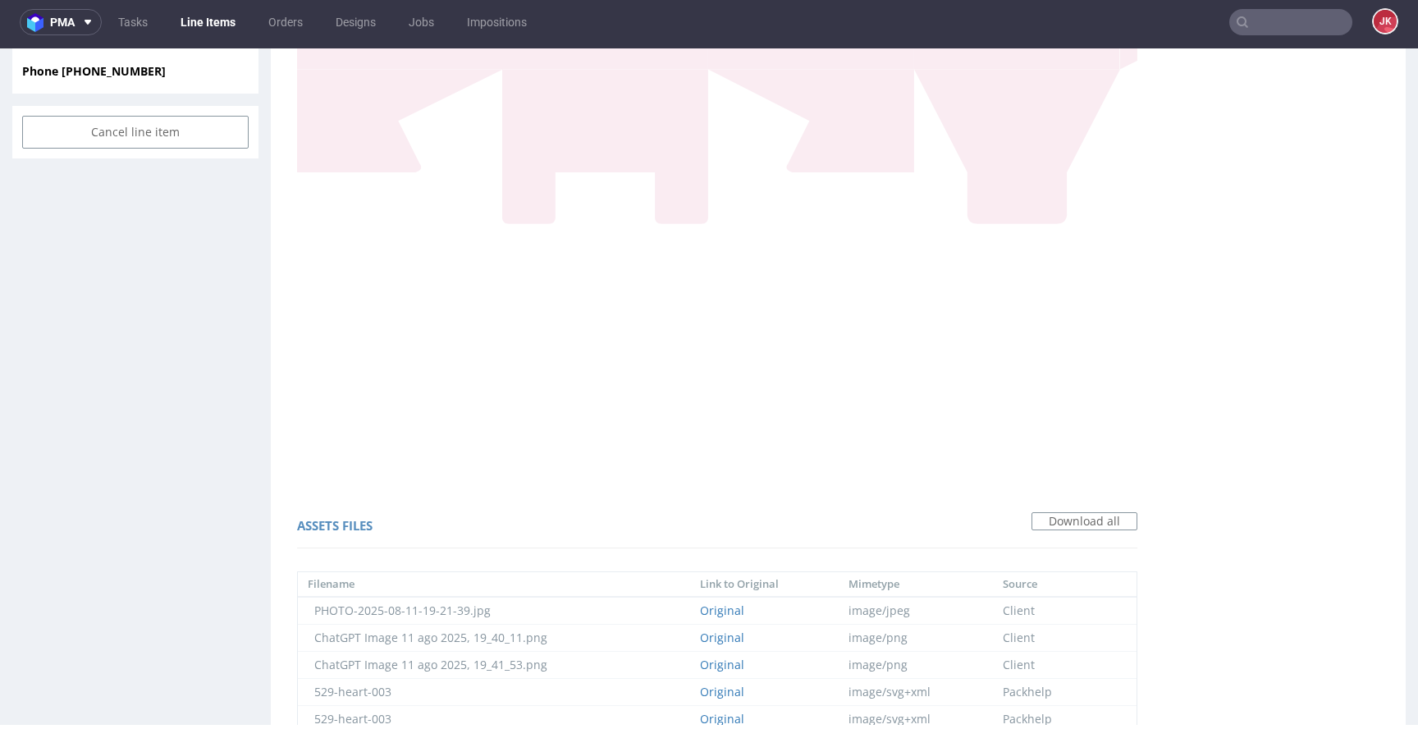
scroll to position [857, 0]
drag, startPoint x: 605, startPoint y: 307, endPoint x: 694, endPoint y: 340, distance: 94.5
copy pre "Descubre el bienestar al abrir esta caja: una vela aromática que llenará tu ent…"
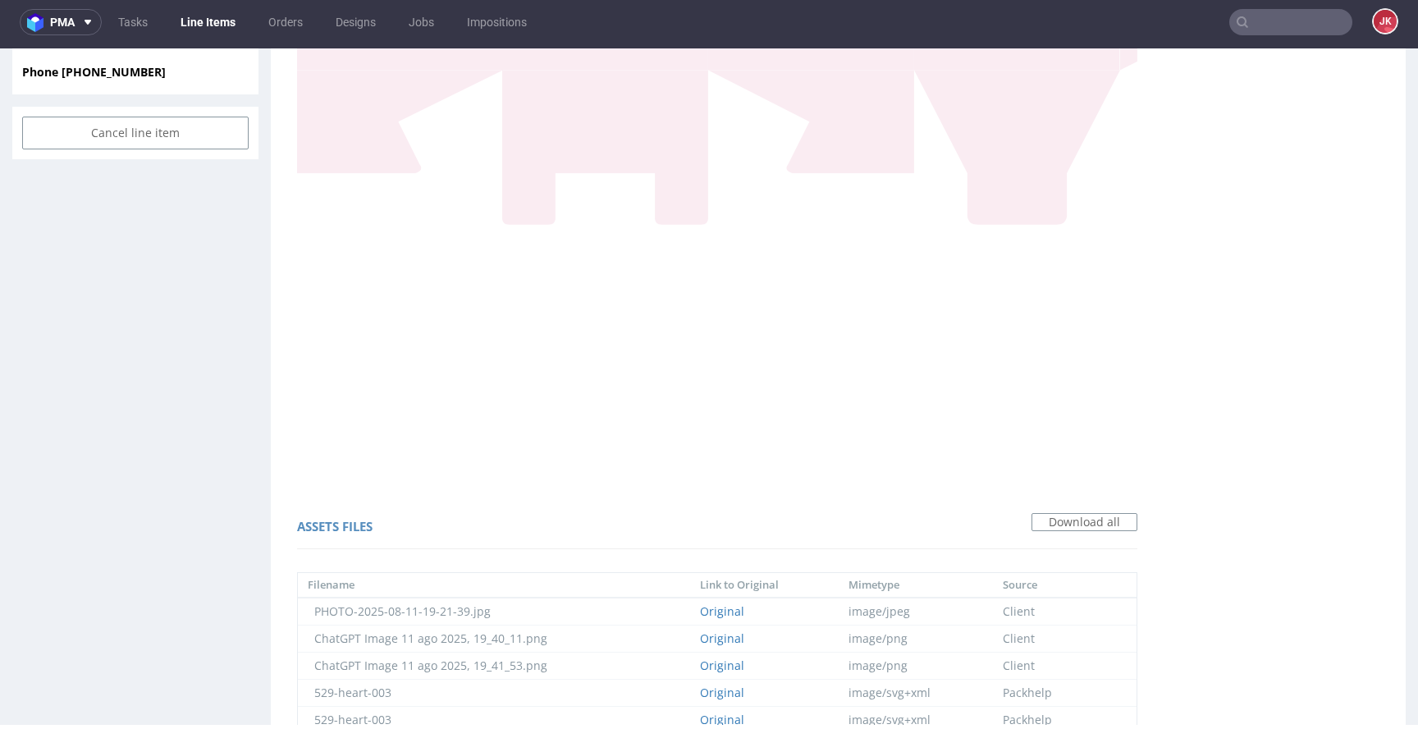
copy div "854fa6"
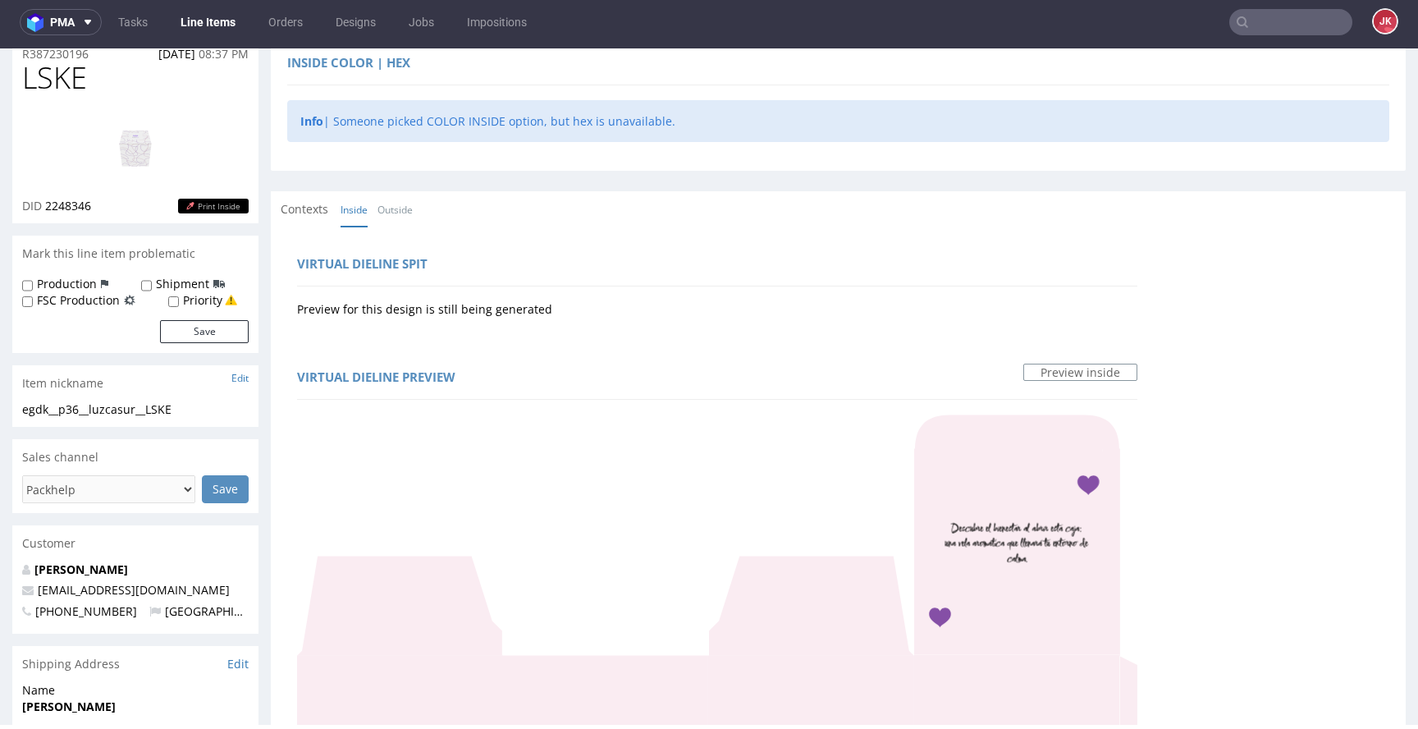
scroll to position [0, 0]
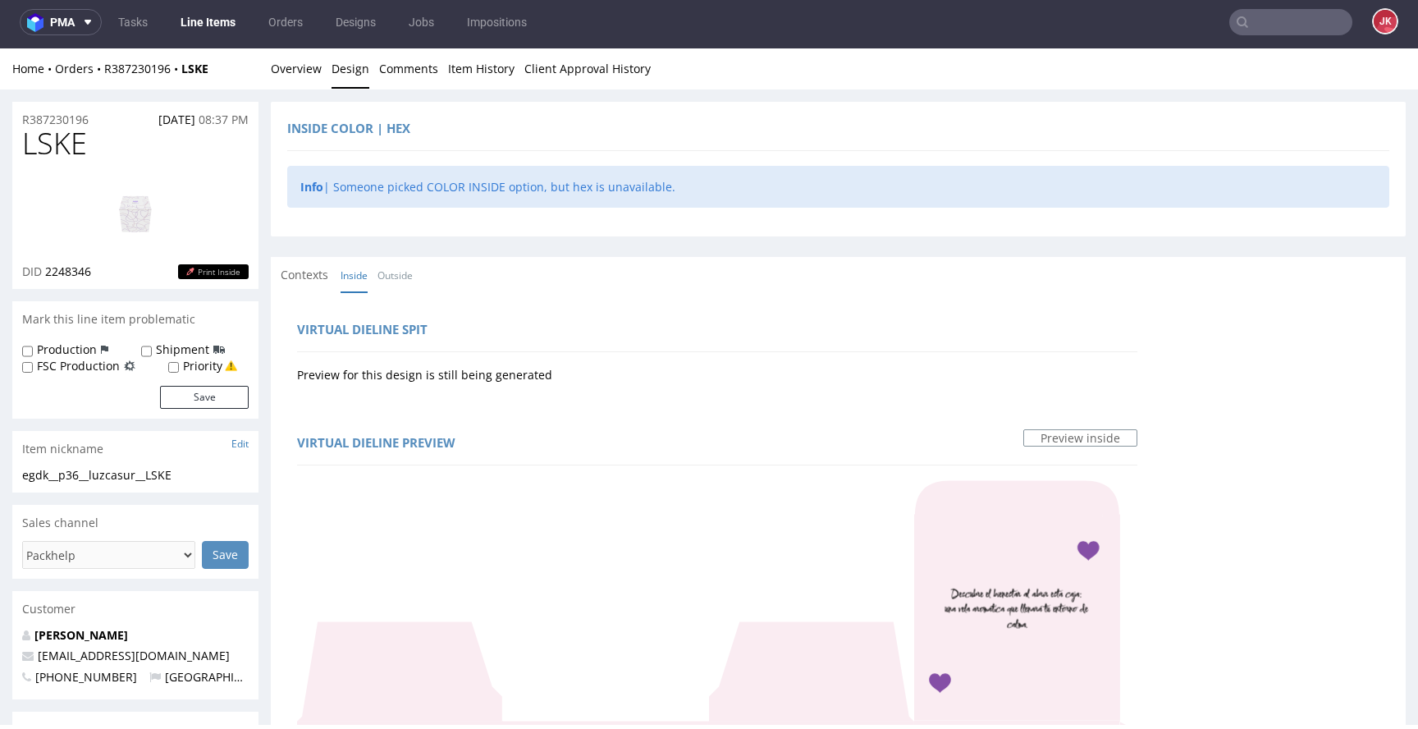
click at [465, 142] on div "Inside color | HEX" at bounding box center [838, 131] width 1102 height 39
click at [405, 277] on link "Outside" at bounding box center [395, 275] width 35 height 35
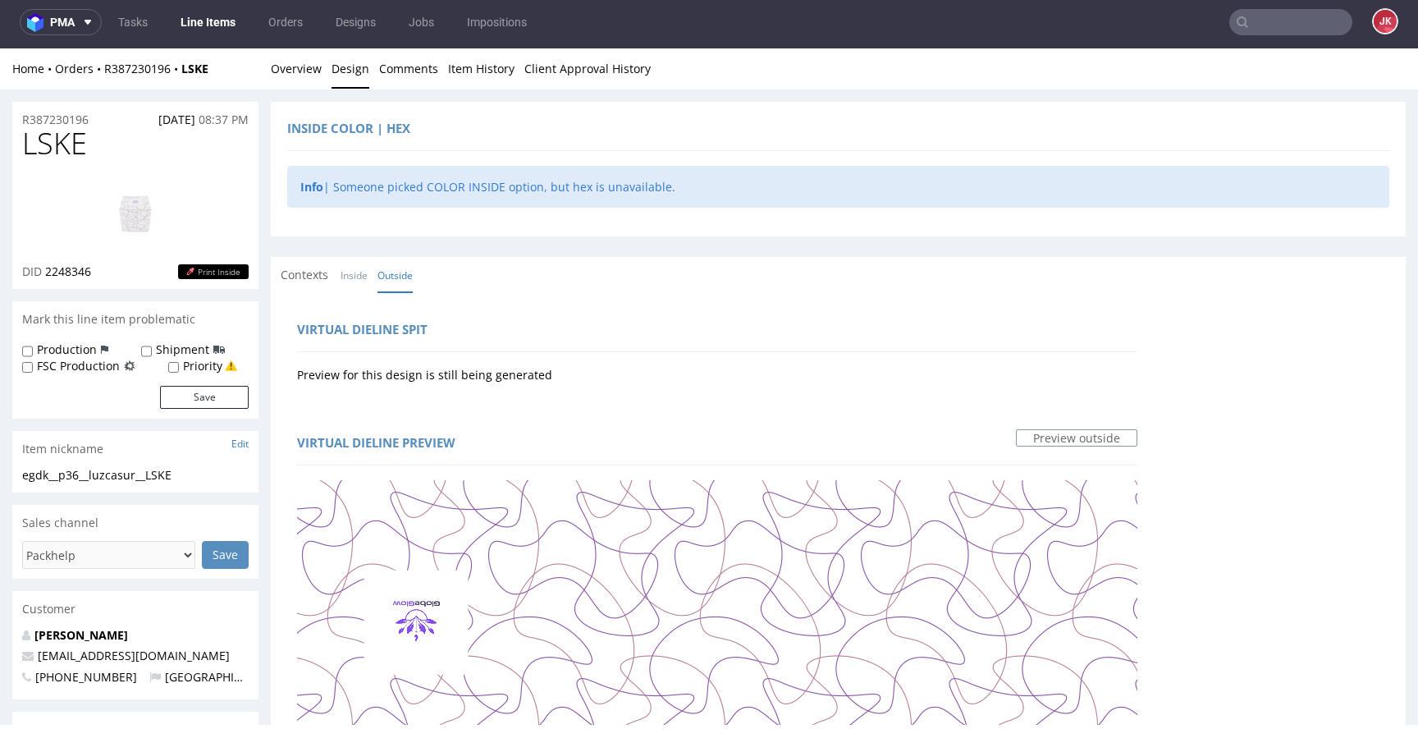
click at [177, 222] on img at bounding box center [135, 213] width 131 height 74
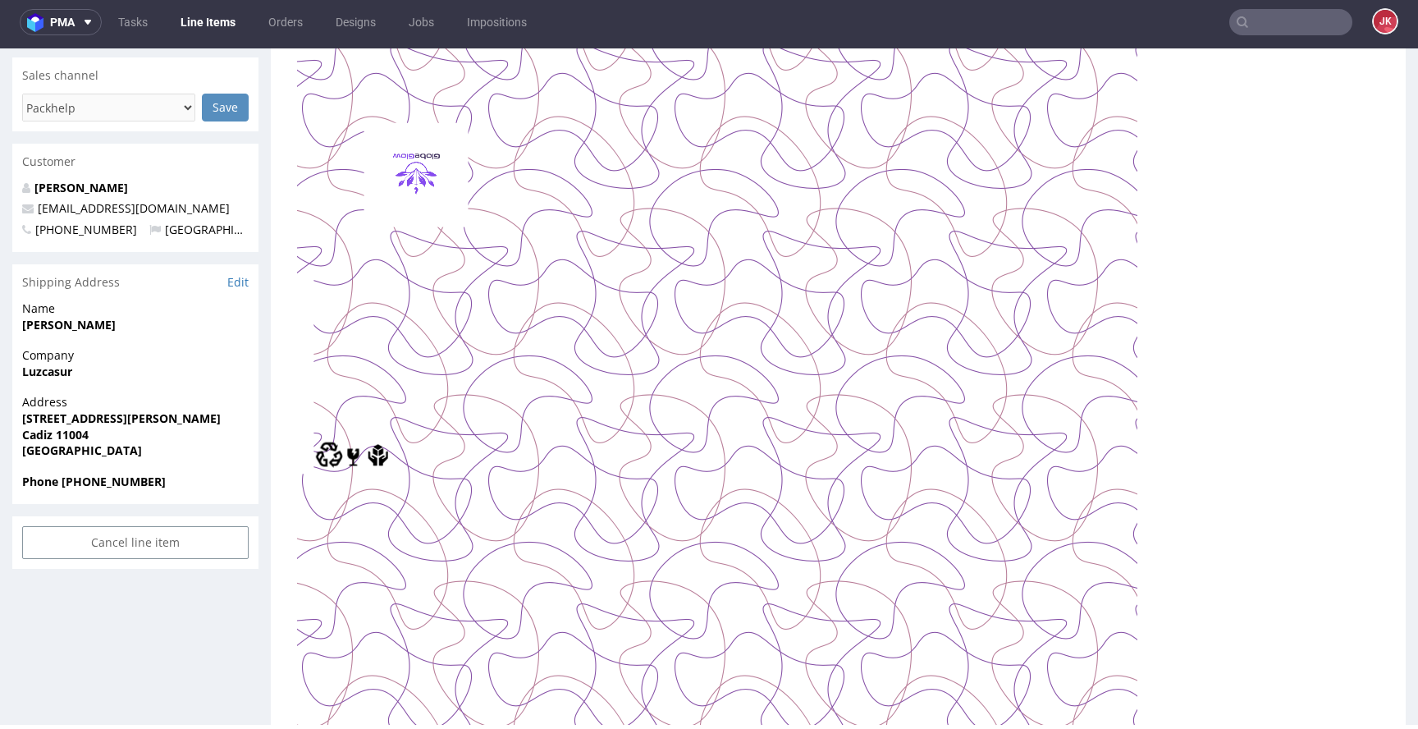
scroll to position [1152, 0]
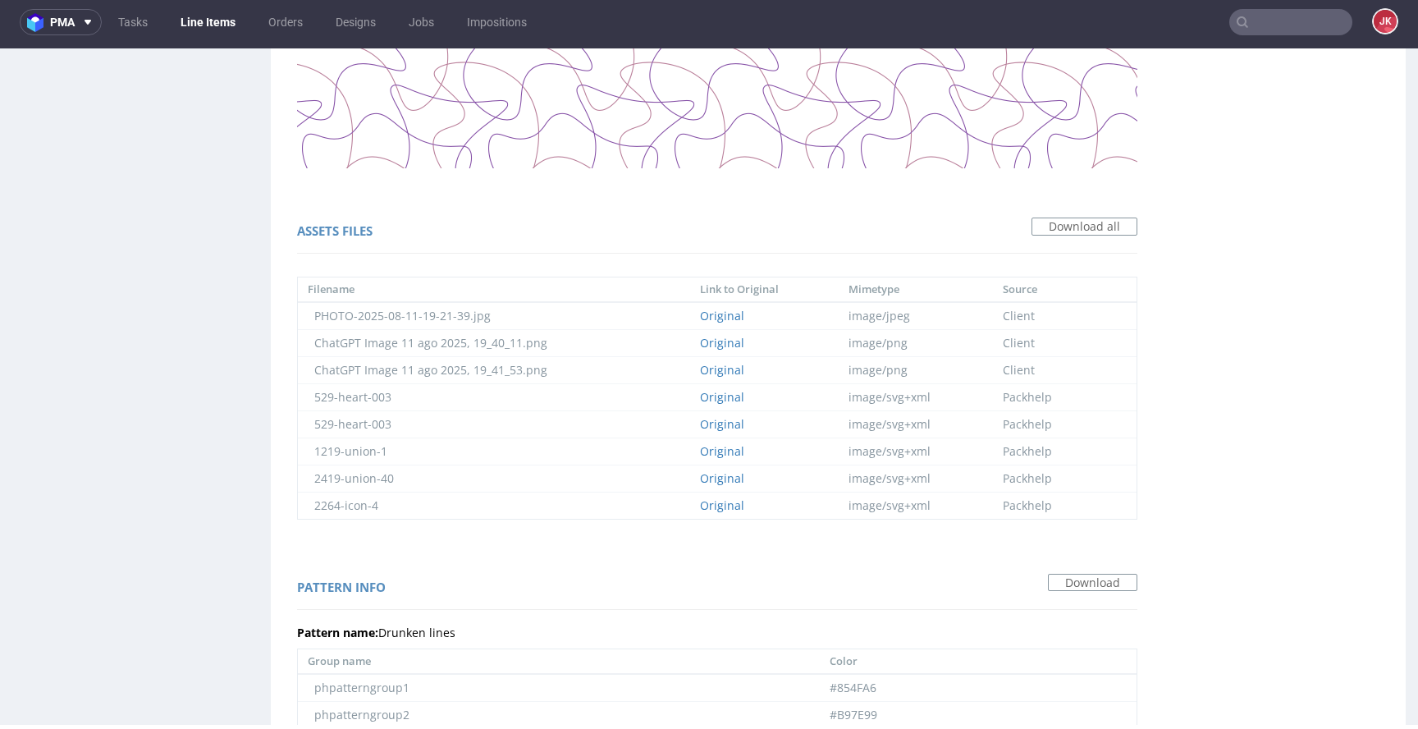
click at [955, 340] on div "Virtual dieline spit Preview for this design is still being generated Virtual d…" at bounding box center [838, 381] width 1135 height 2481
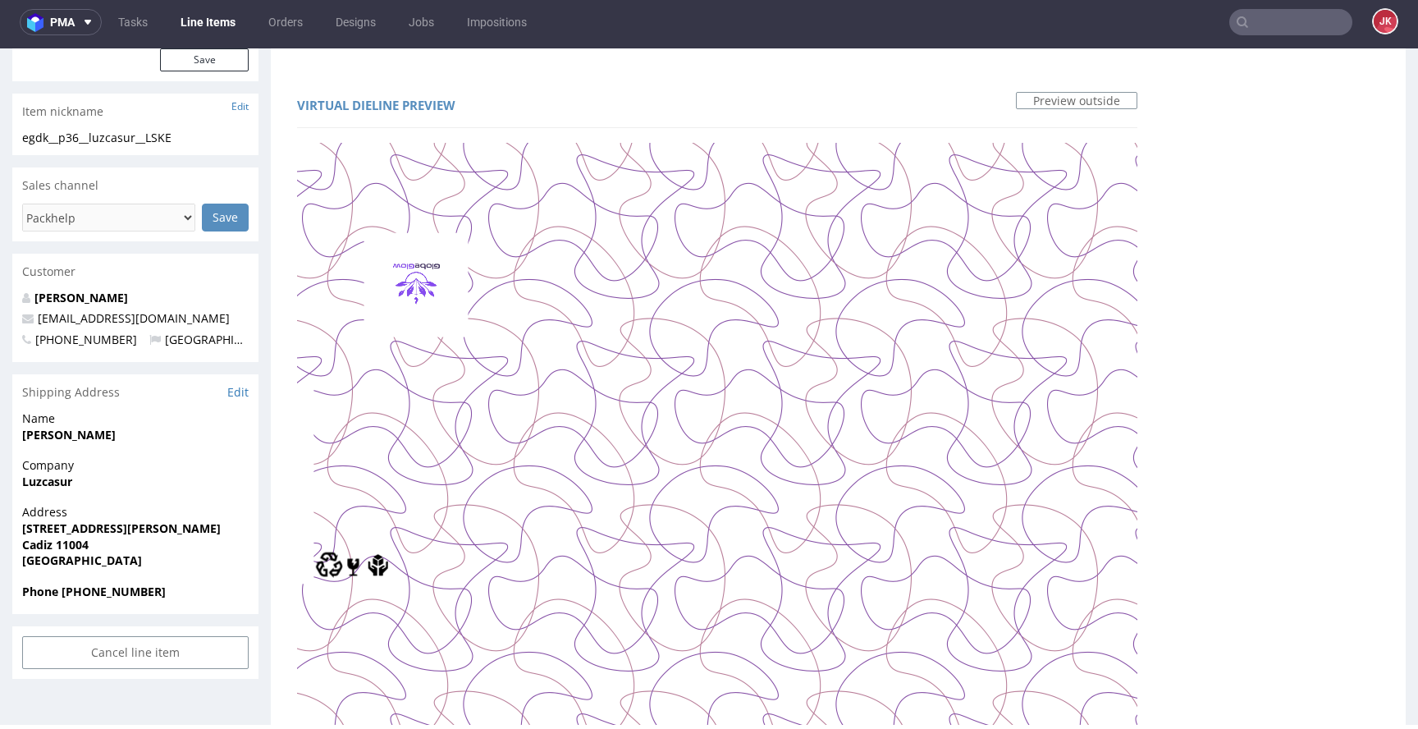
scroll to position [0, 0]
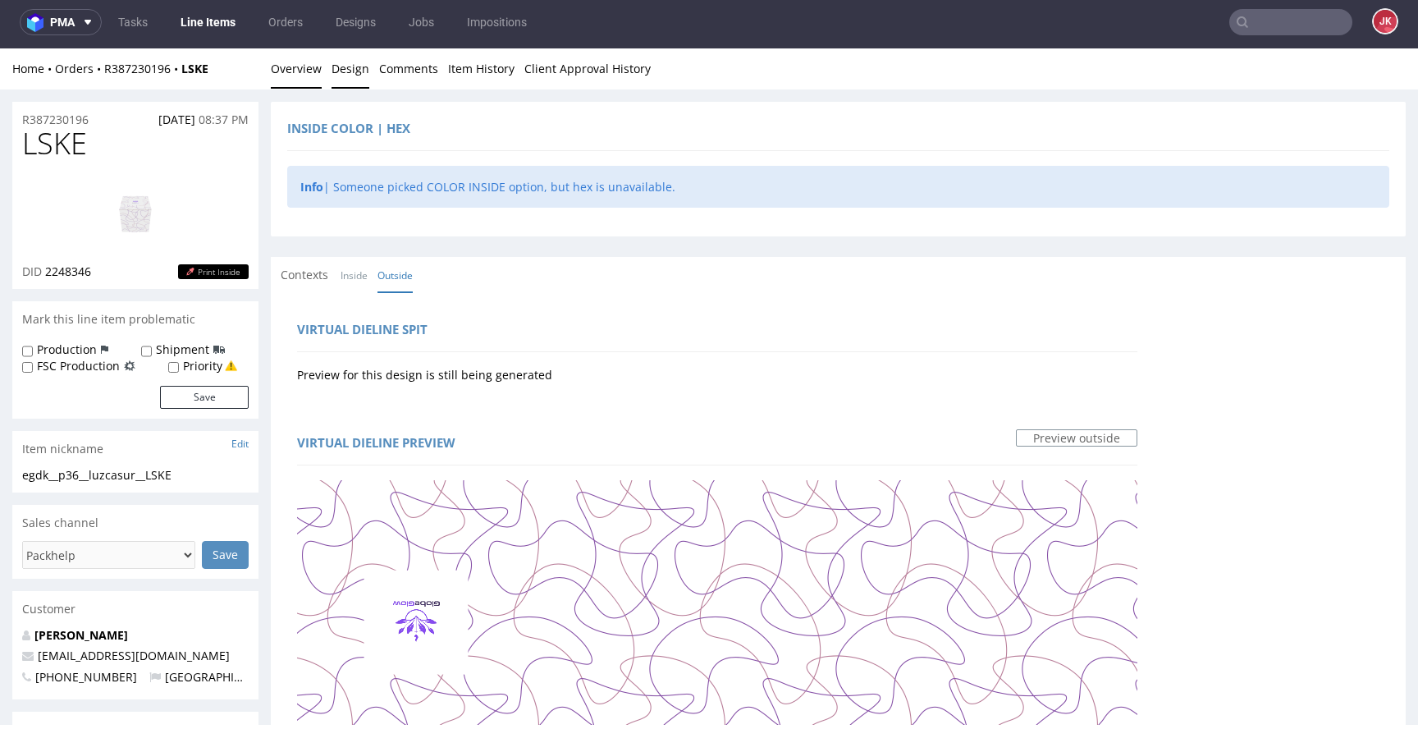
click at [312, 84] on link "Overview" at bounding box center [296, 68] width 51 height 40
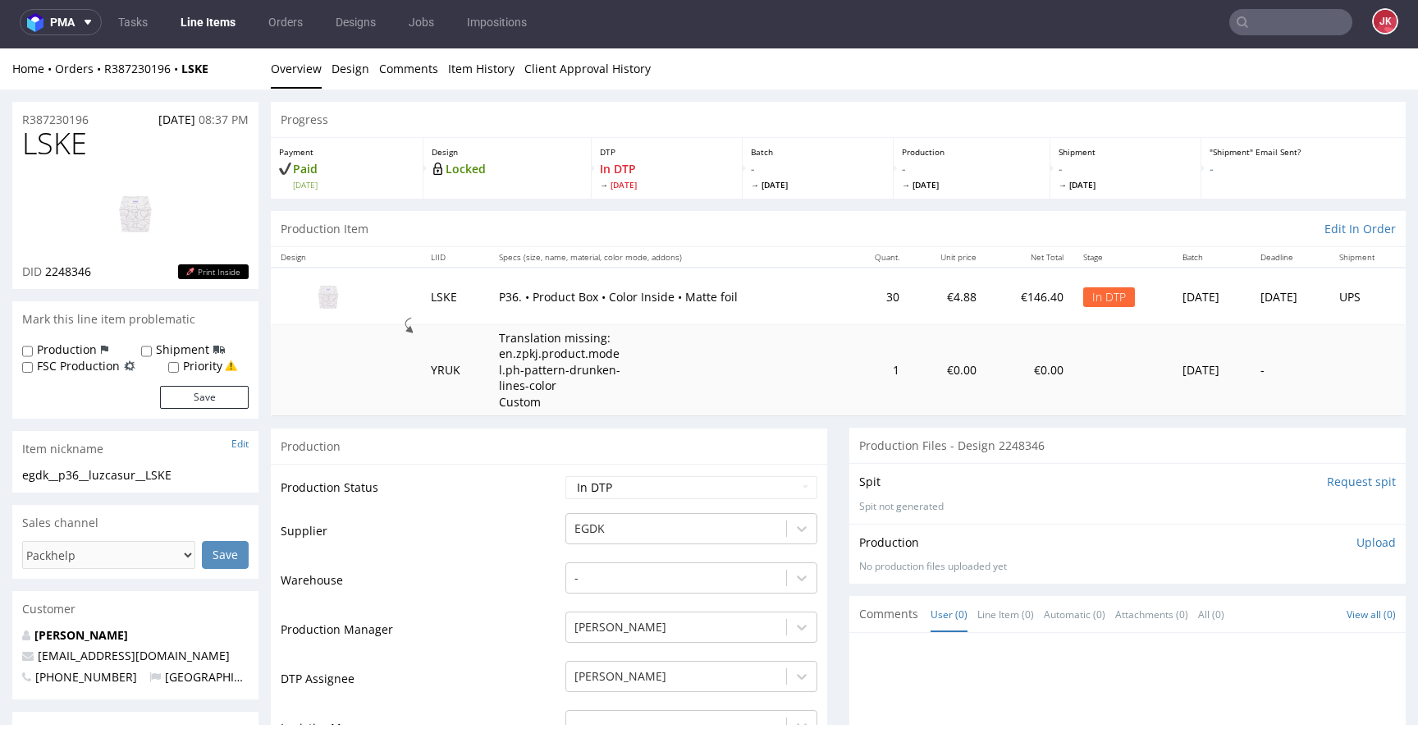
click at [448, 515] on td "Supplier" at bounding box center [421, 535] width 281 height 49
click at [350, 78] on link "Design" at bounding box center [351, 68] width 38 height 40
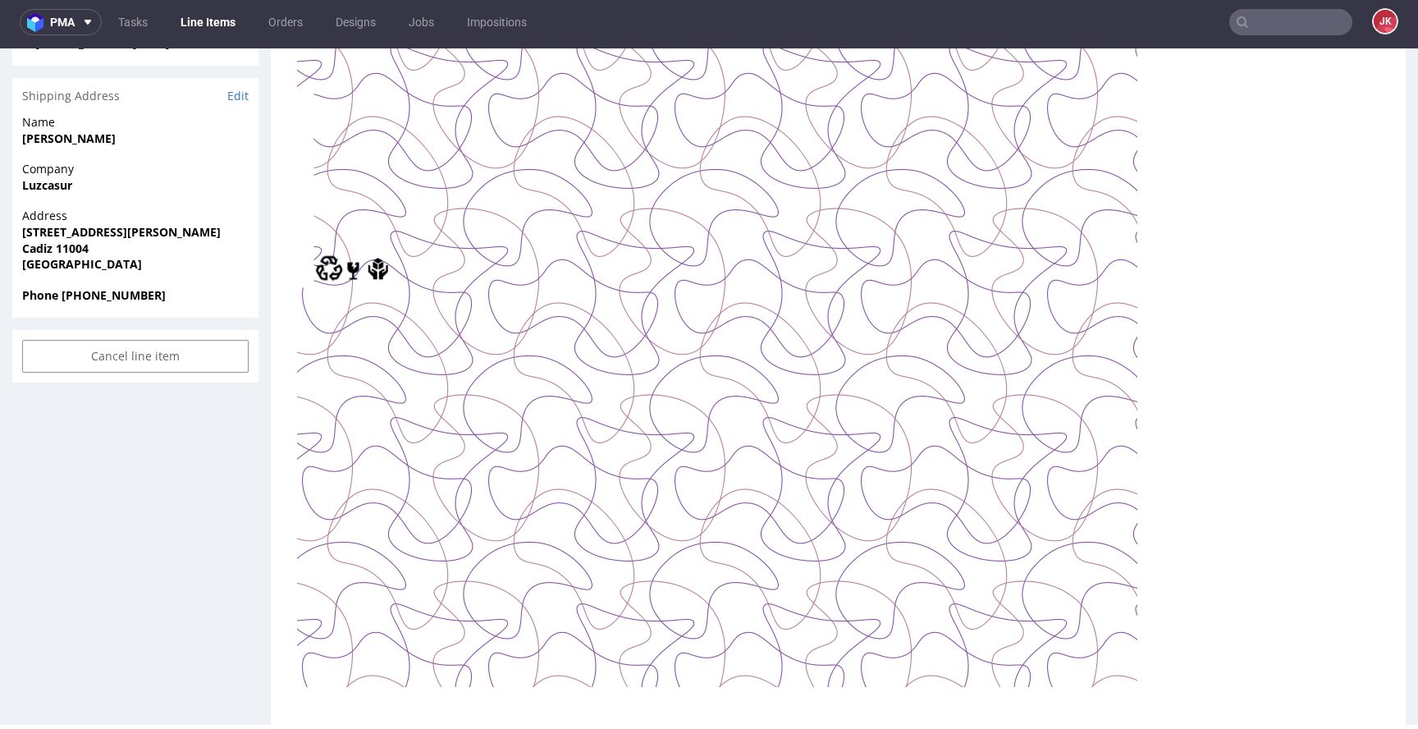
scroll to position [749, 0]
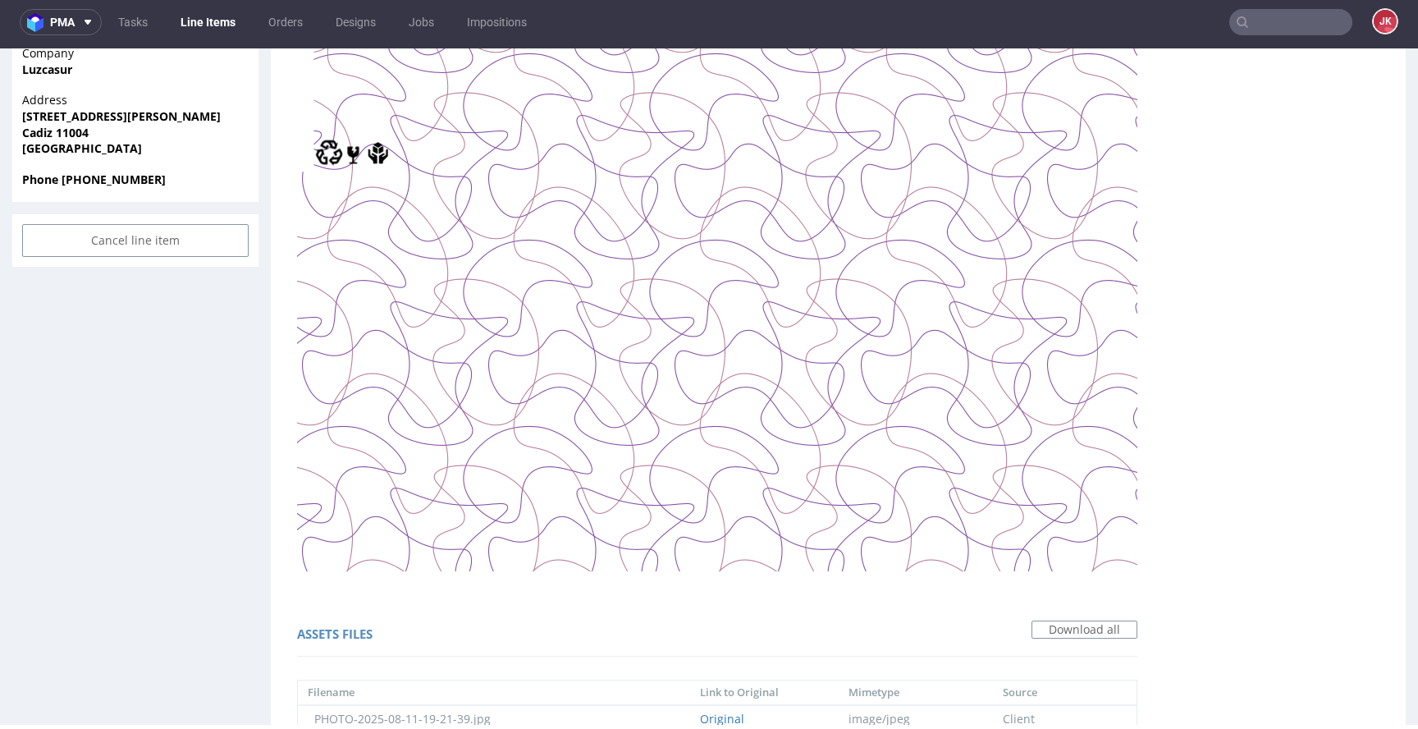
copy td "B97E99"
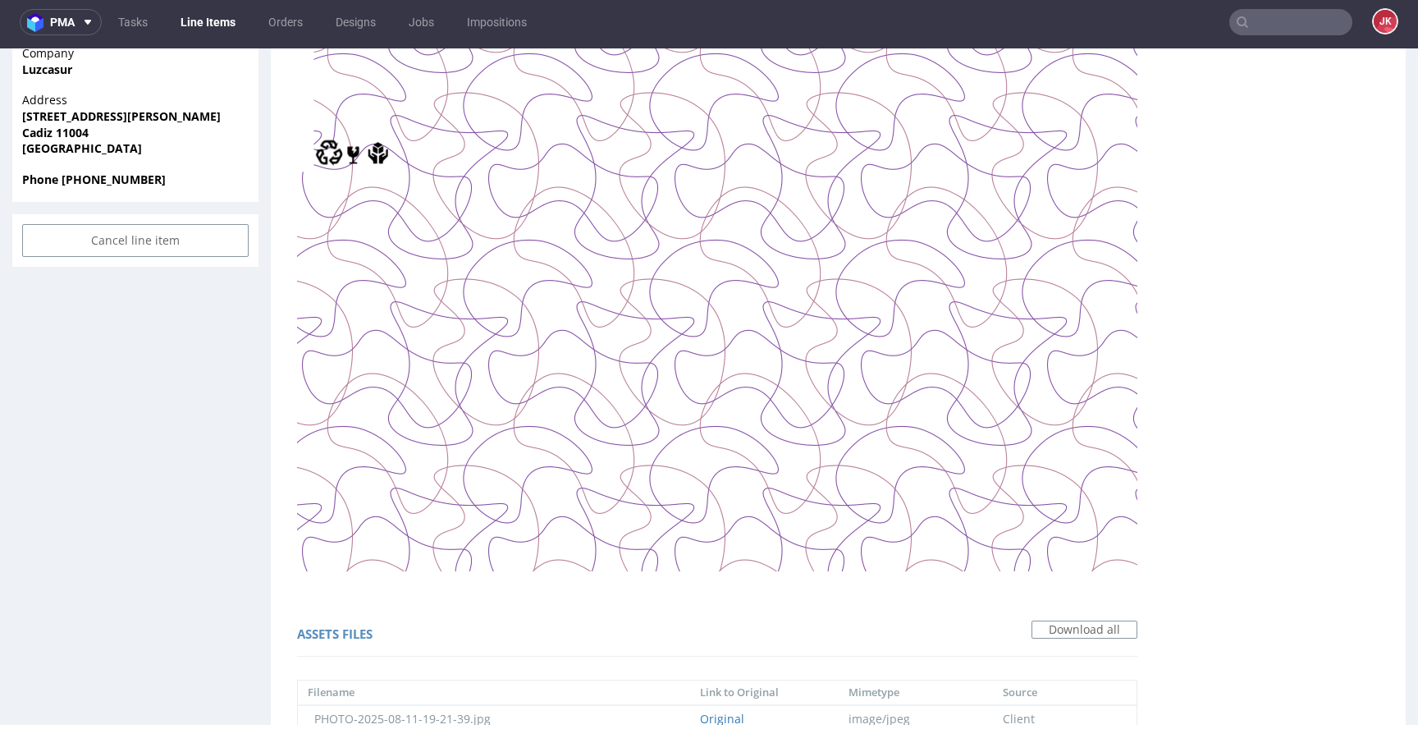
copy td "854FA6"
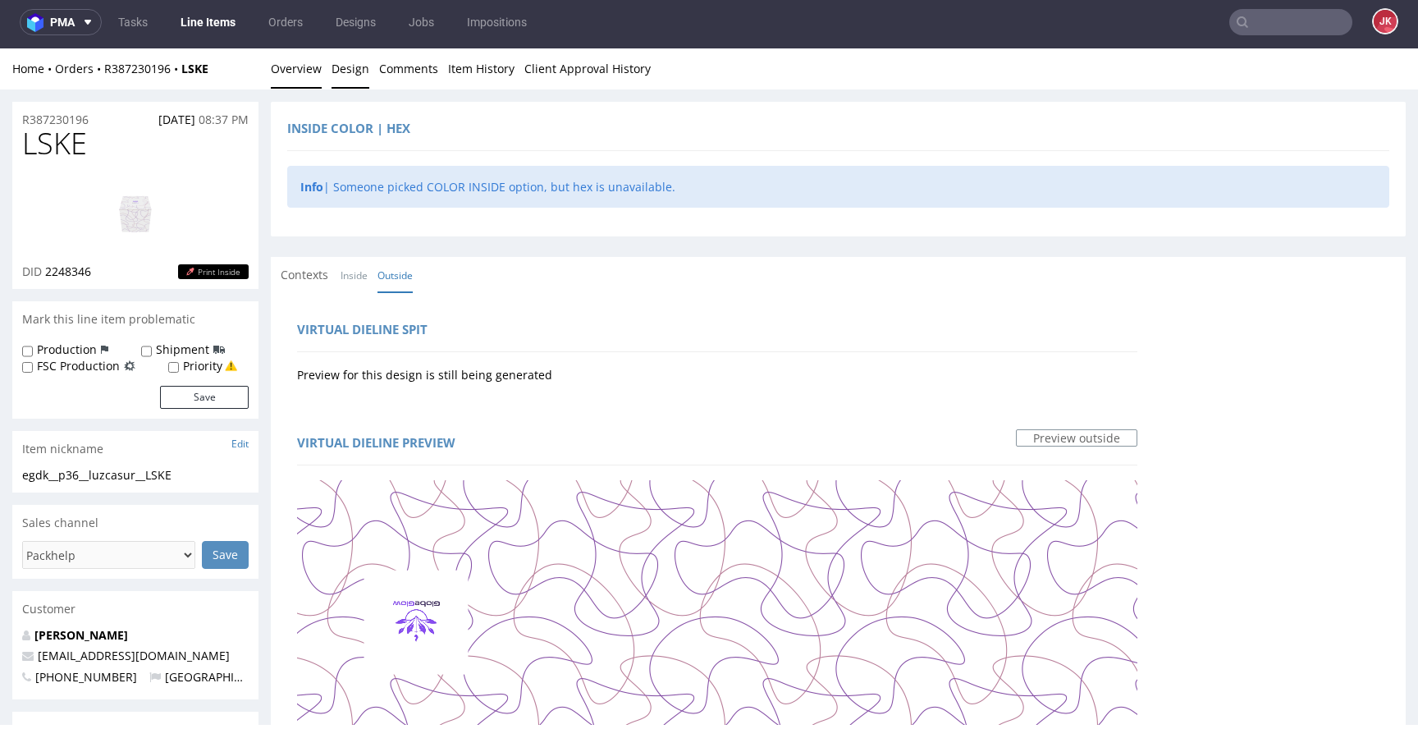
click at [305, 75] on link "Overview" at bounding box center [296, 68] width 51 height 40
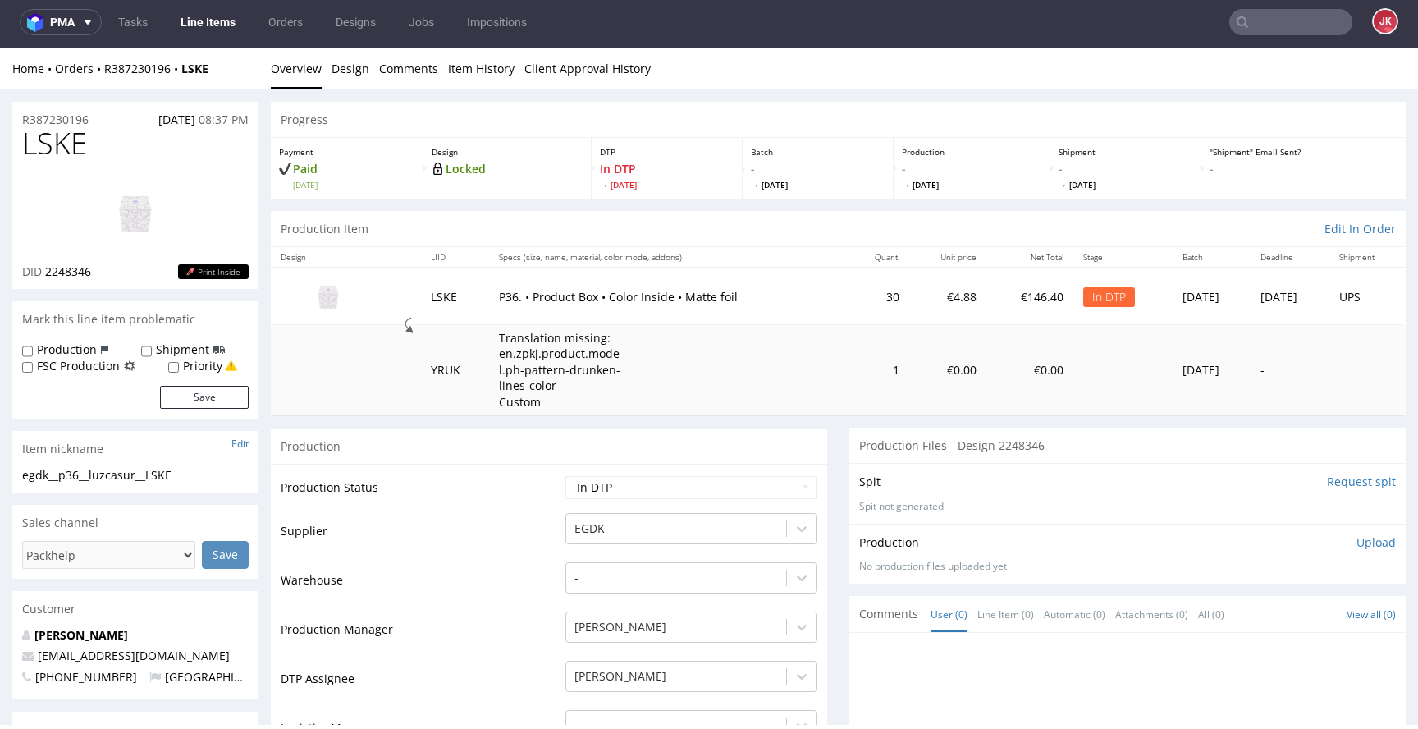
click at [181, 179] on img at bounding box center [135, 213] width 131 height 74
click at [52, 136] on span "LSKE" at bounding box center [54, 143] width 65 height 33
copy span "LSKE"
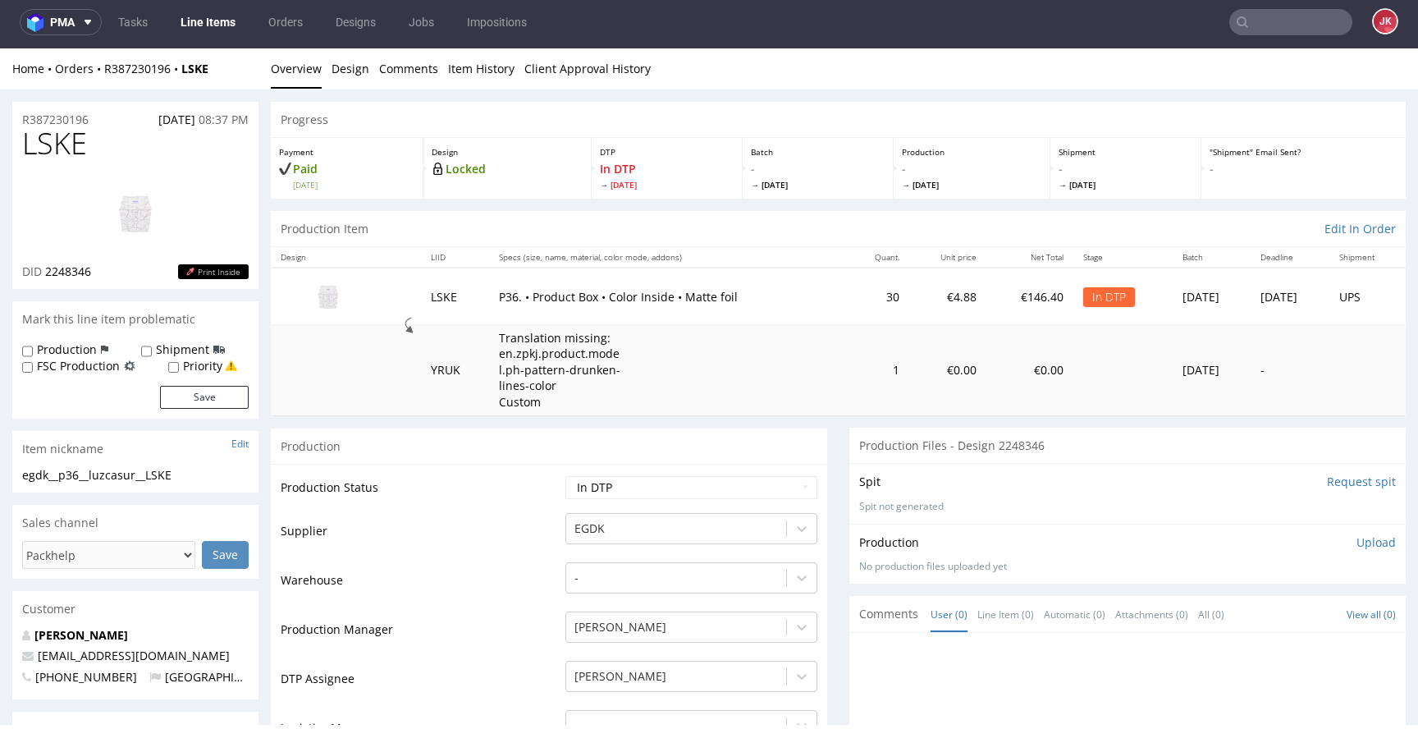
click at [1357, 541] on p "Upload" at bounding box center [1376, 542] width 39 height 16
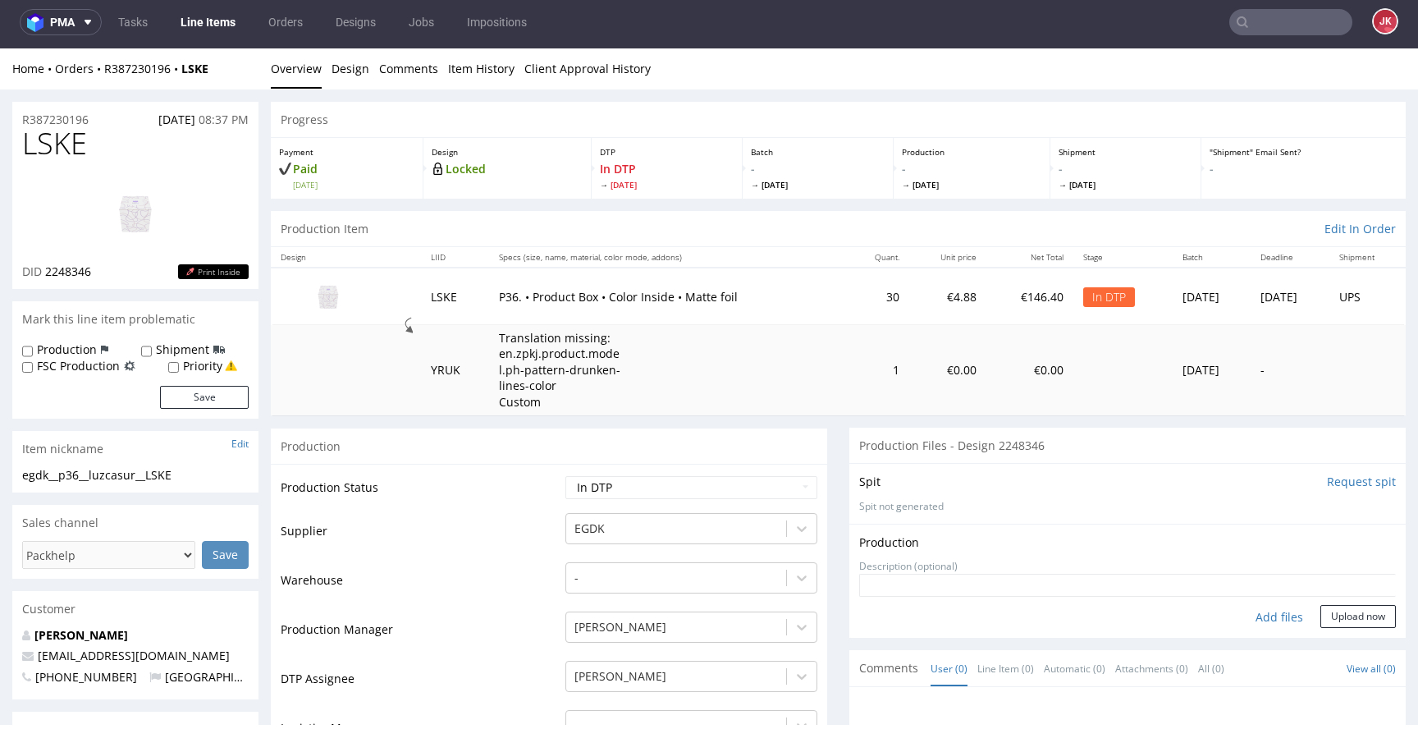
click at [1254, 618] on div "Add files" at bounding box center [1280, 617] width 82 height 25
drag, startPoint x: 194, startPoint y: 469, endPoint x: 7, endPoint y: 463, distance: 186.4
copy section "egdk__p36__luzcasur__LSKE"
drag, startPoint x: 113, startPoint y: 116, endPoint x: 0, endPoint y: 121, distance: 113.4
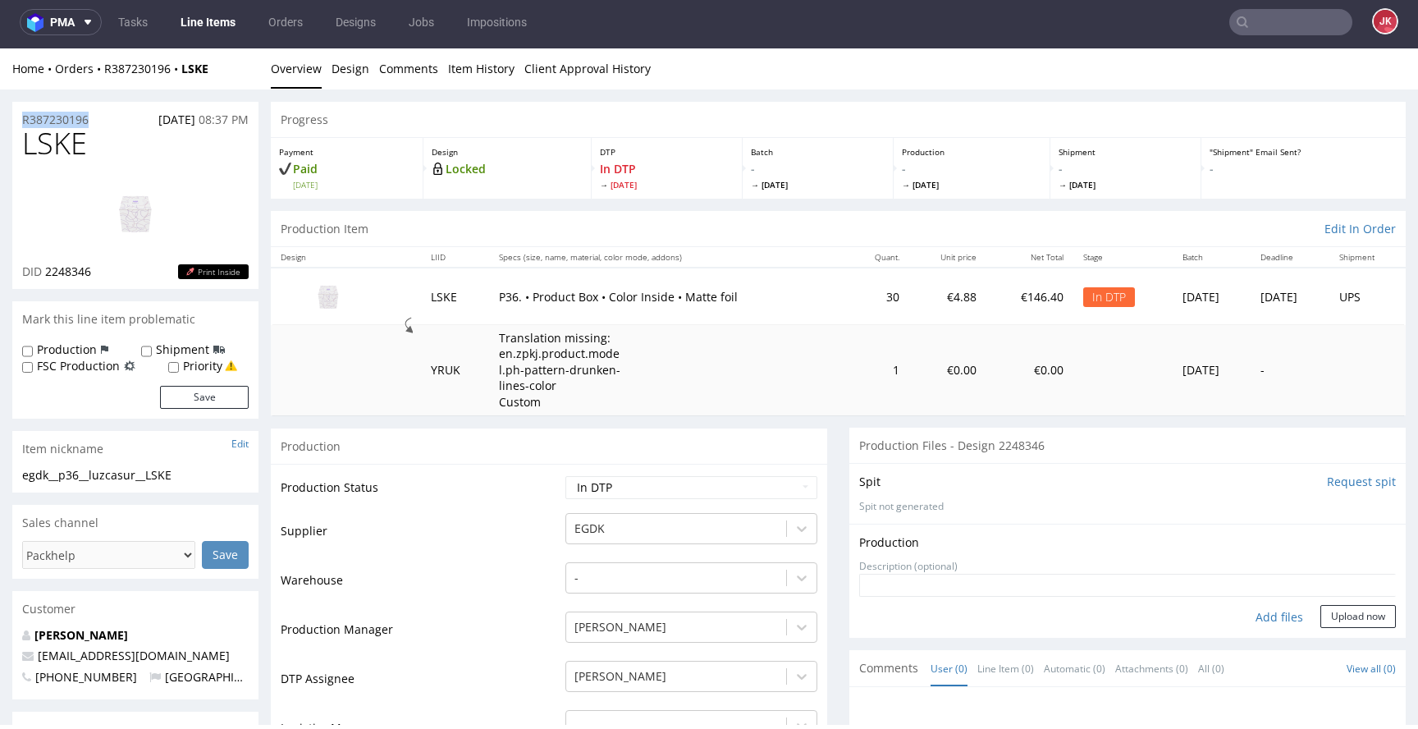
copy p "R387230196"
drag, startPoint x: 47, startPoint y: 275, endPoint x: 95, endPoint y: 271, distance: 48.6
click at [95, 271] on div "DID 2248346 Print Inside" at bounding box center [135, 271] width 227 height 16
copy span "2248346"
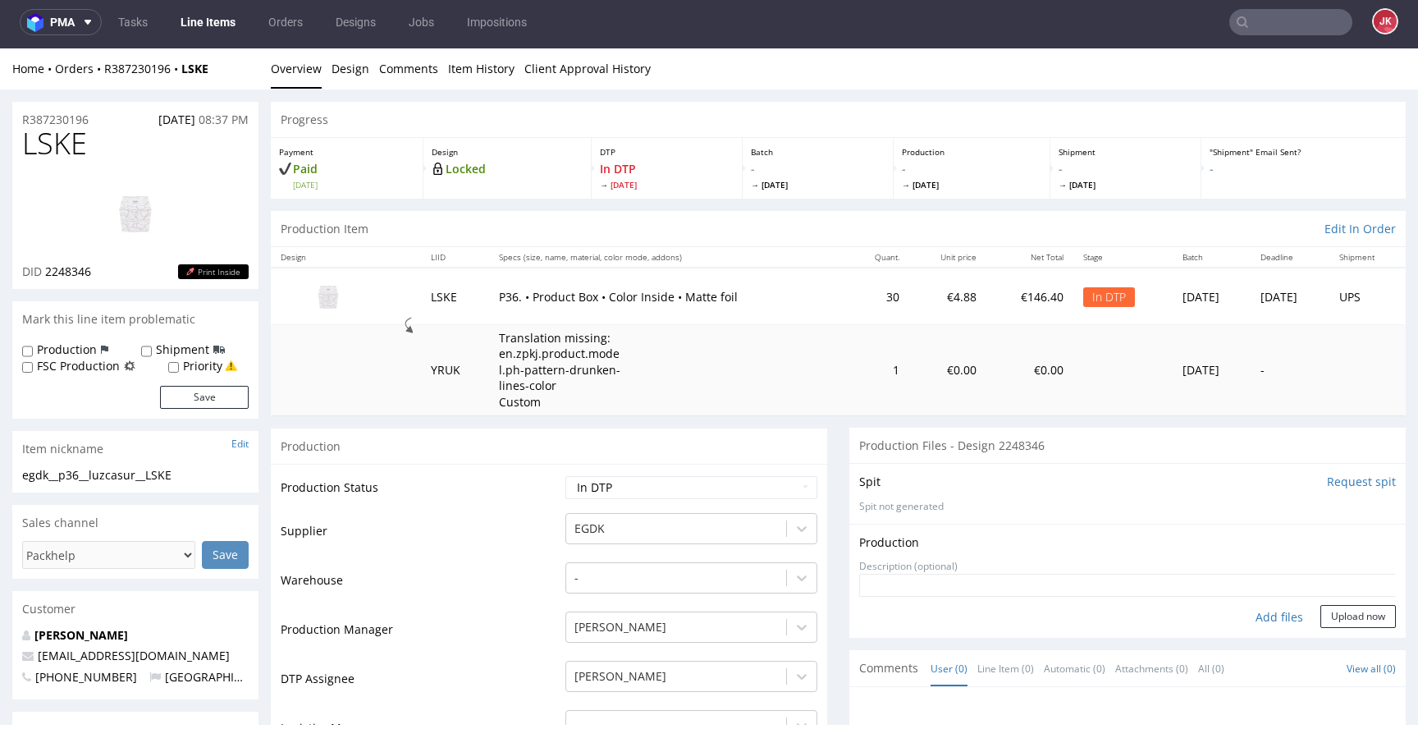
click at [1248, 616] on div "Add files" at bounding box center [1280, 617] width 82 height 25
type input "C:\fakepath\egdk__p36__luzcasur__LSKE__d2248346__oR387230196__2__outside.pdf"
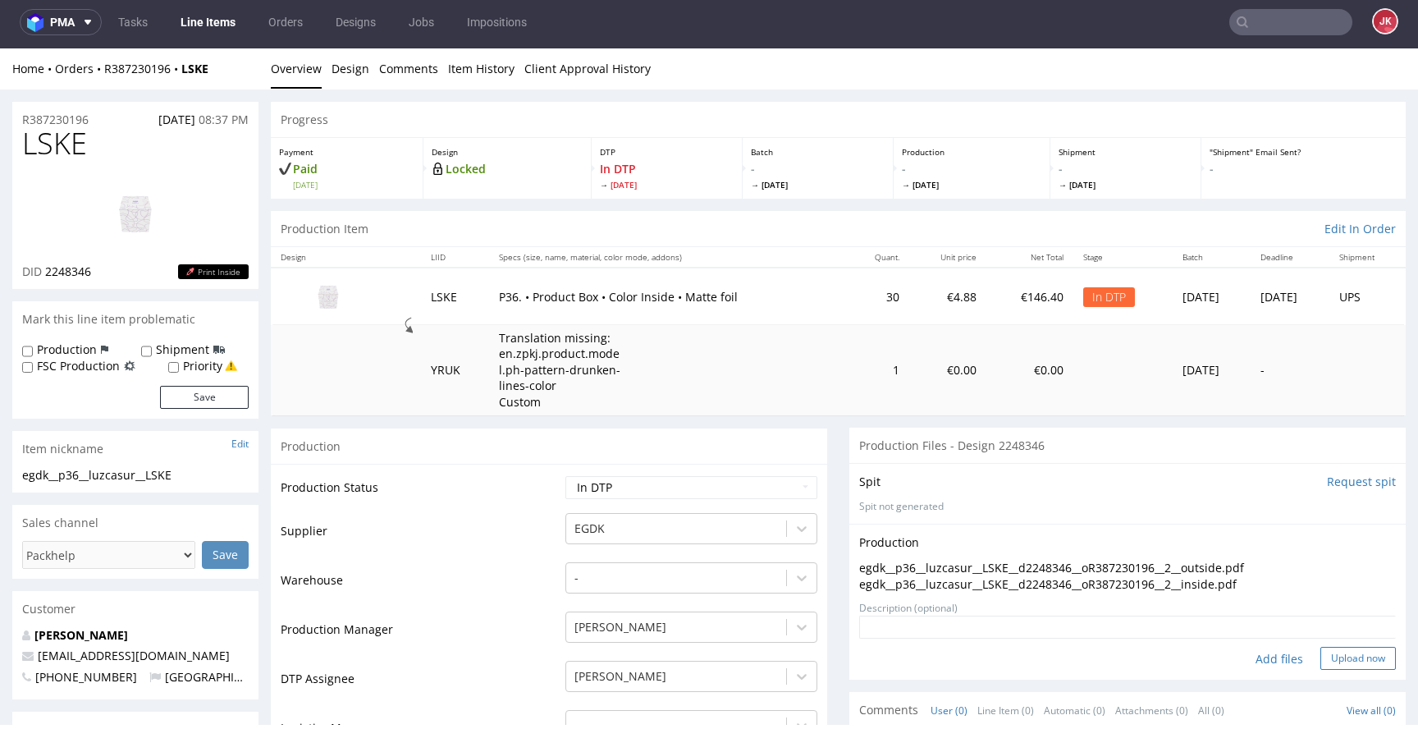
click at [1331, 659] on button "Upload now" at bounding box center [1359, 658] width 76 height 23
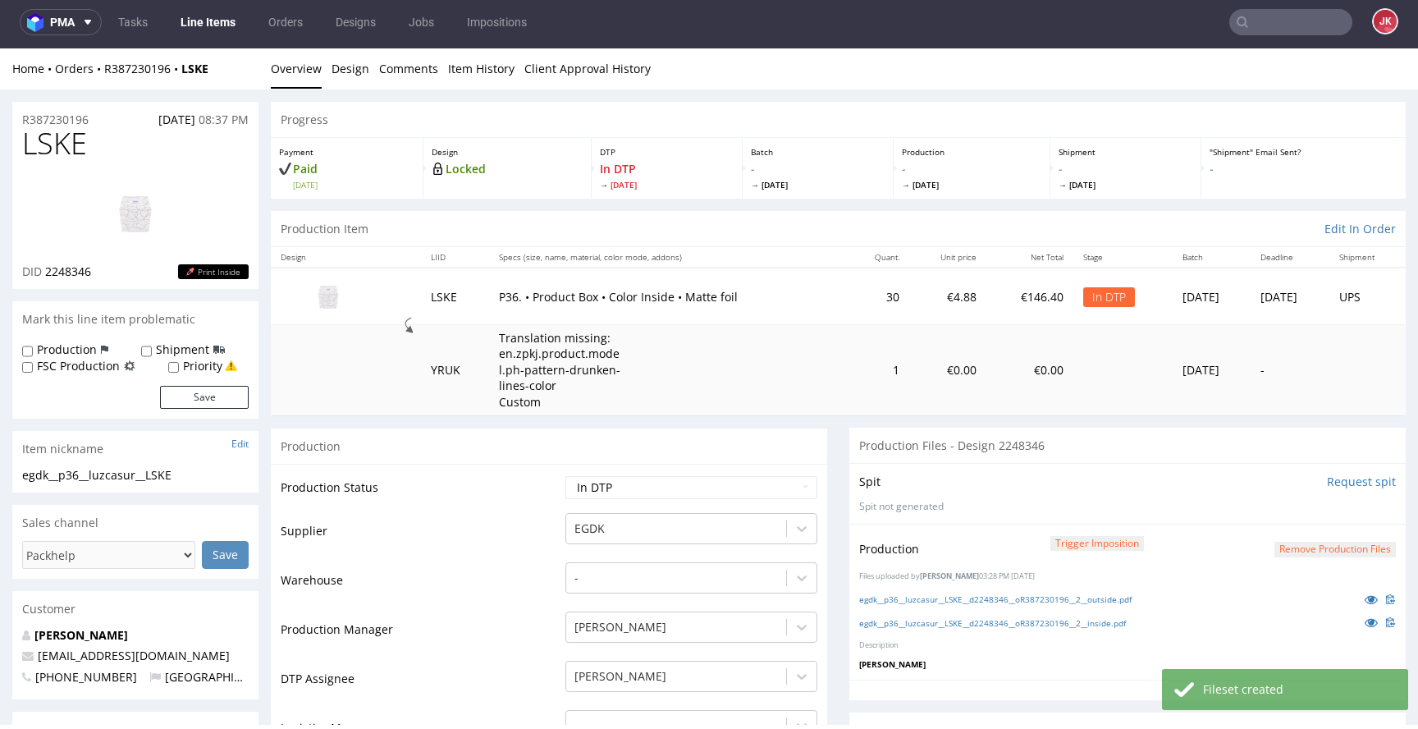
click at [703, 484] on select "Waiting for Artwork Waiting for Diecut Waiting for Mockup Waiting for DTP Waiti…" at bounding box center [692, 487] width 252 height 23
select select "dtp_production_ready"
click at [566, 476] on select "Waiting for Artwork Waiting for Diecut Waiting for Mockup Waiting for DTP Waiti…" at bounding box center [692, 487] width 252 height 23
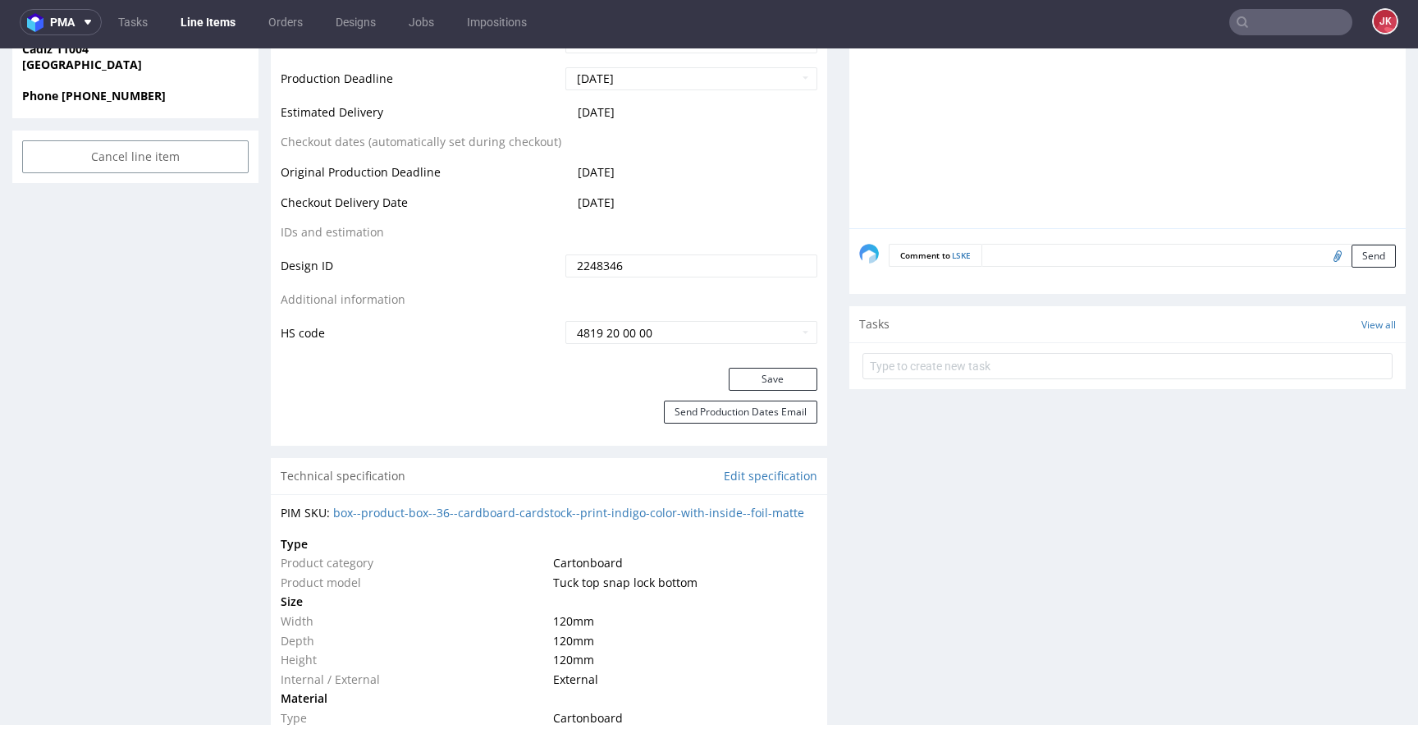
scroll to position [821, 0]
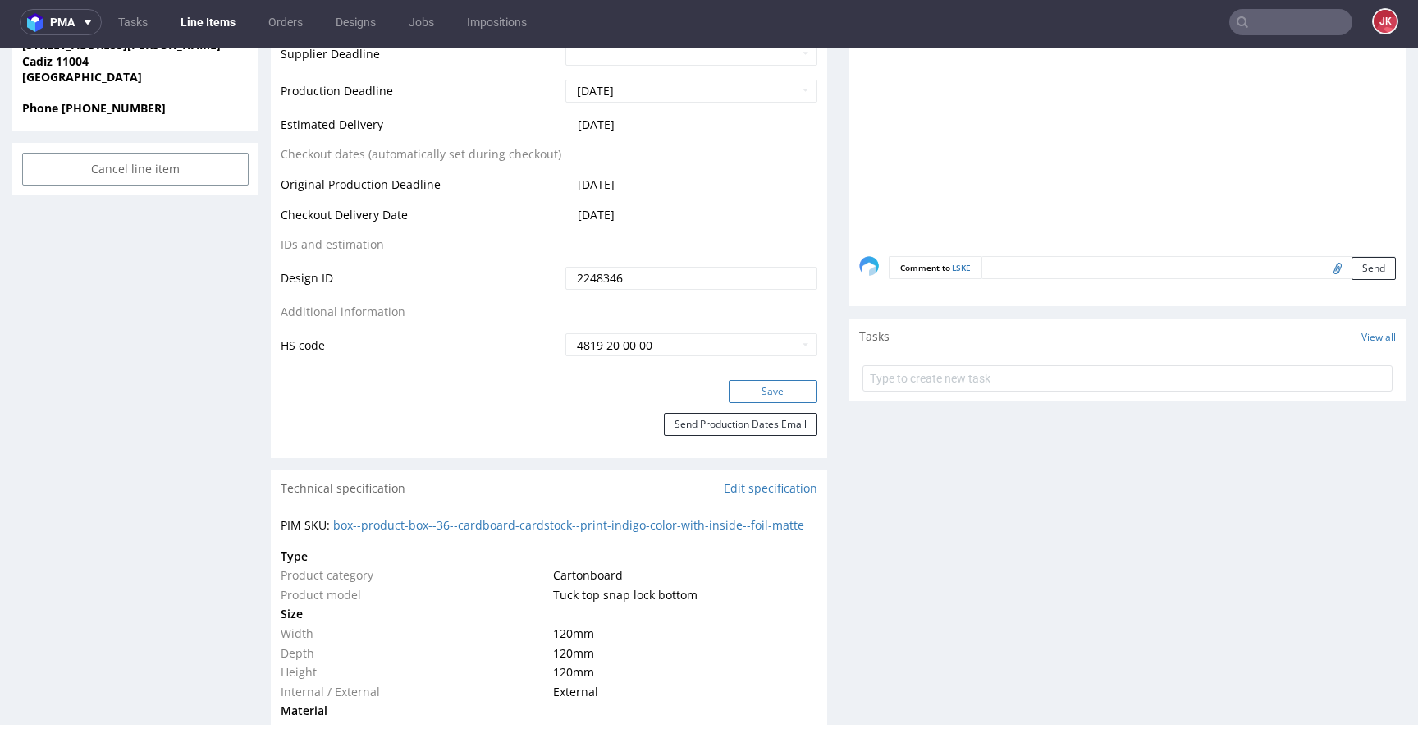
click at [769, 401] on button "Save" at bounding box center [773, 391] width 89 height 23
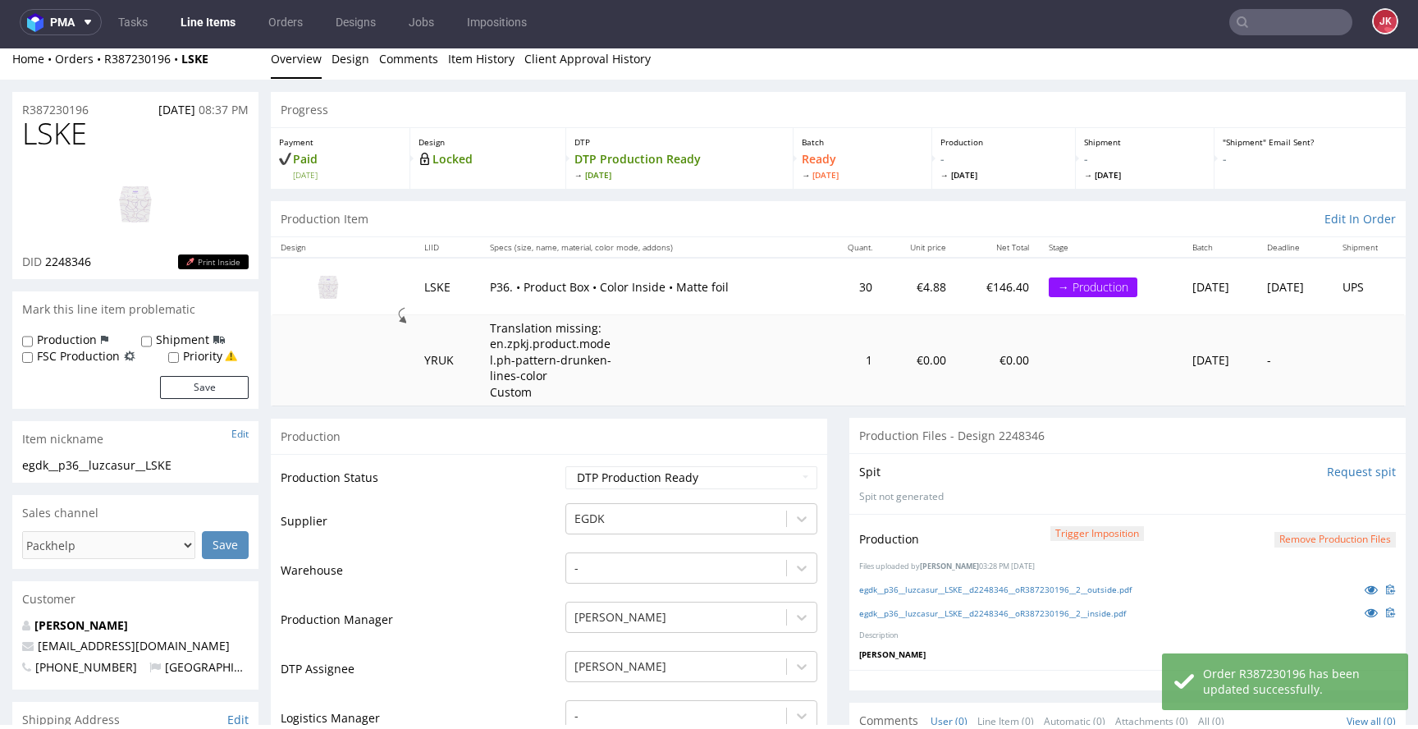
scroll to position [0, 0]
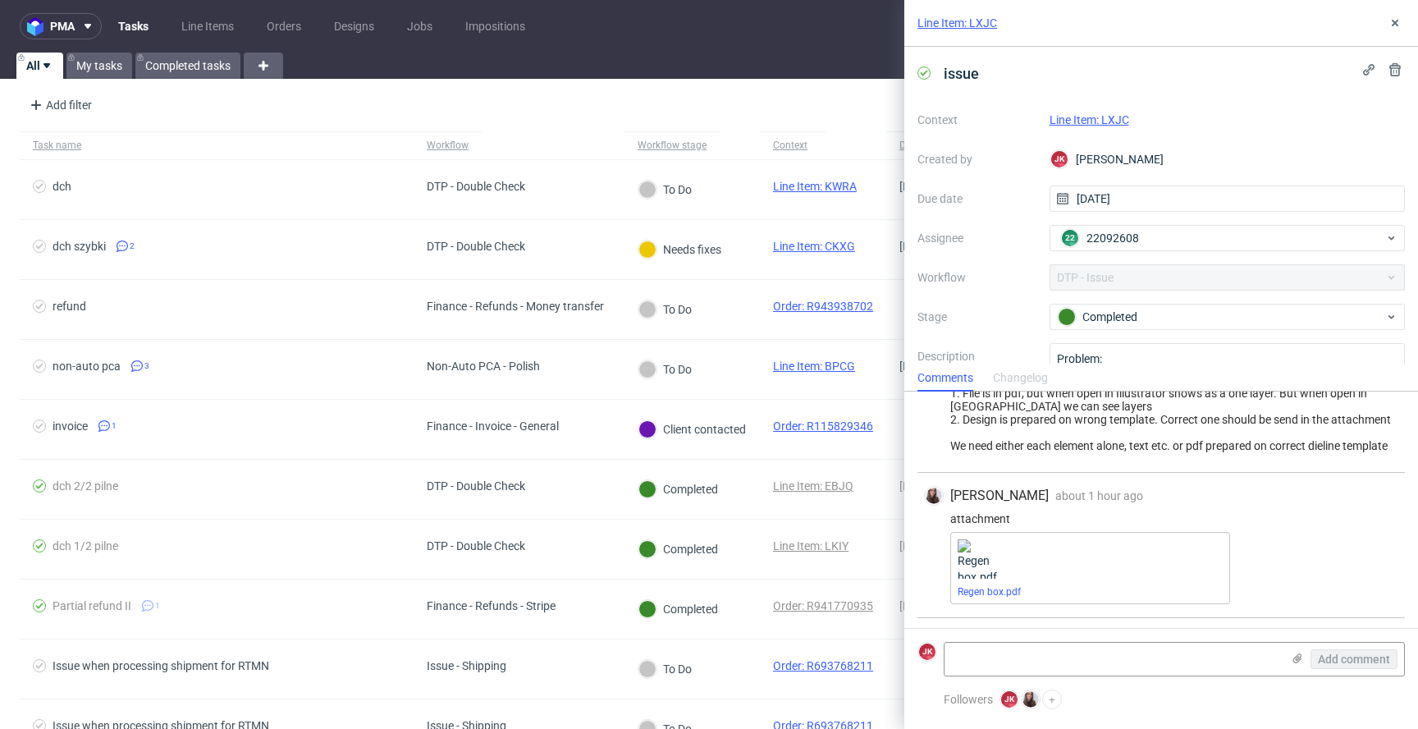
scroll to position [543, 0]
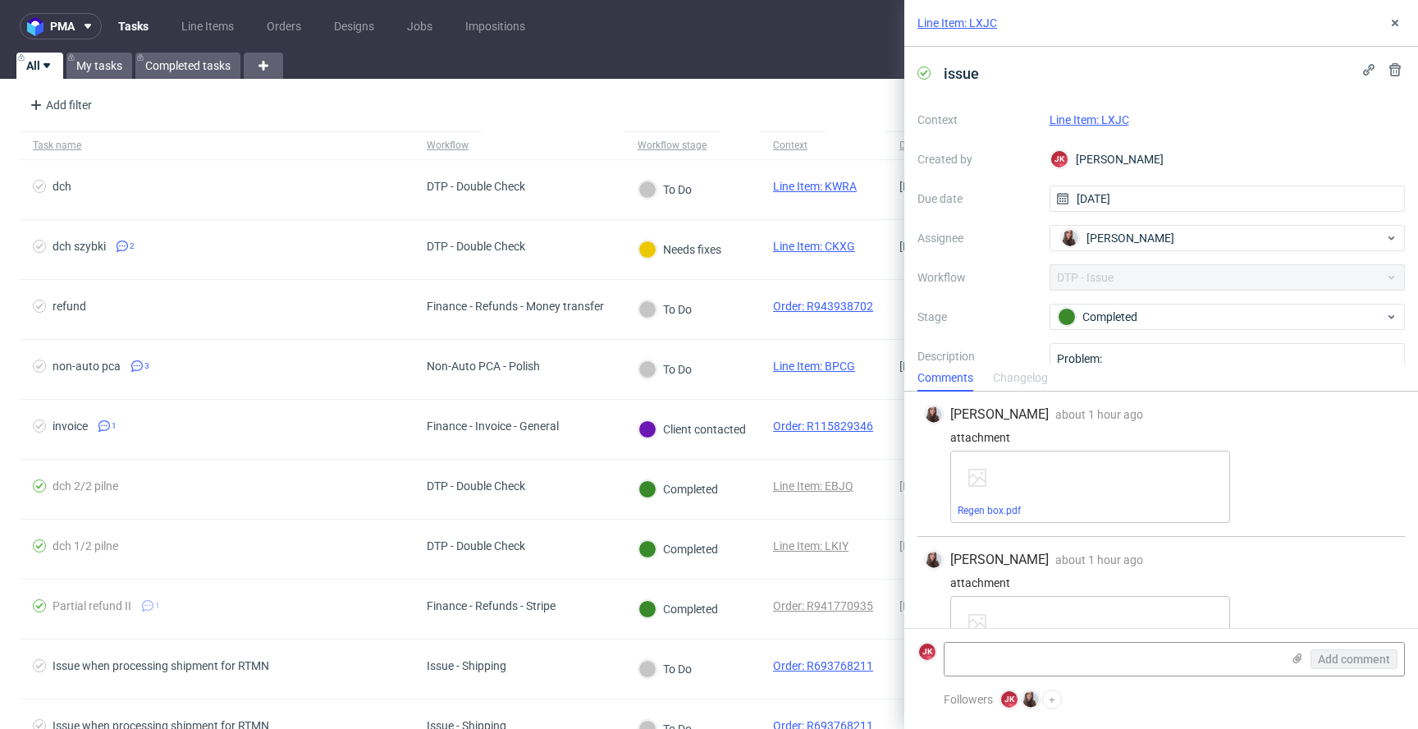
click at [1105, 117] on link "Line Item: LXJC" at bounding box center [1090, 119] width 80 height 13
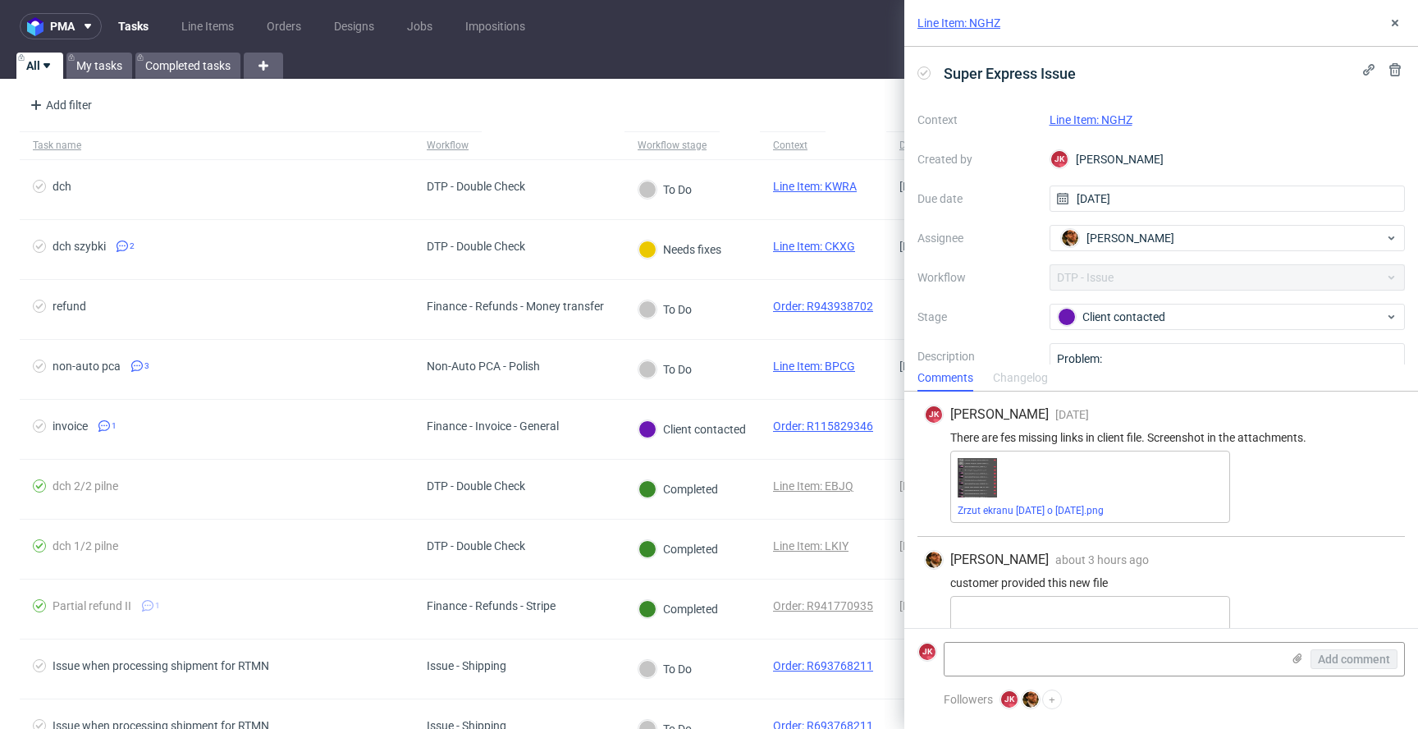
scroll to position [53, 0]
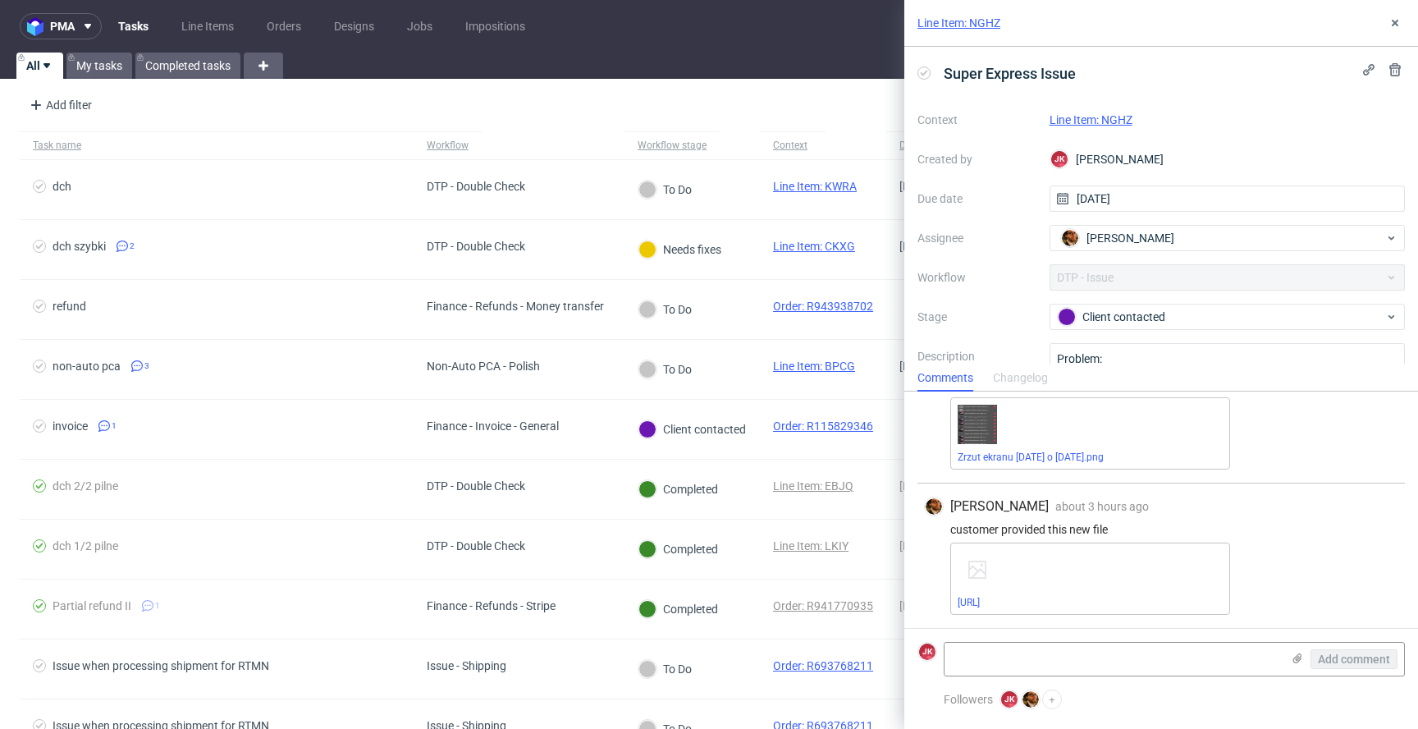
click at [1083, 121] on link "Line Item: NGHZ" at bounding box center [1091, 119] width 83 height 13
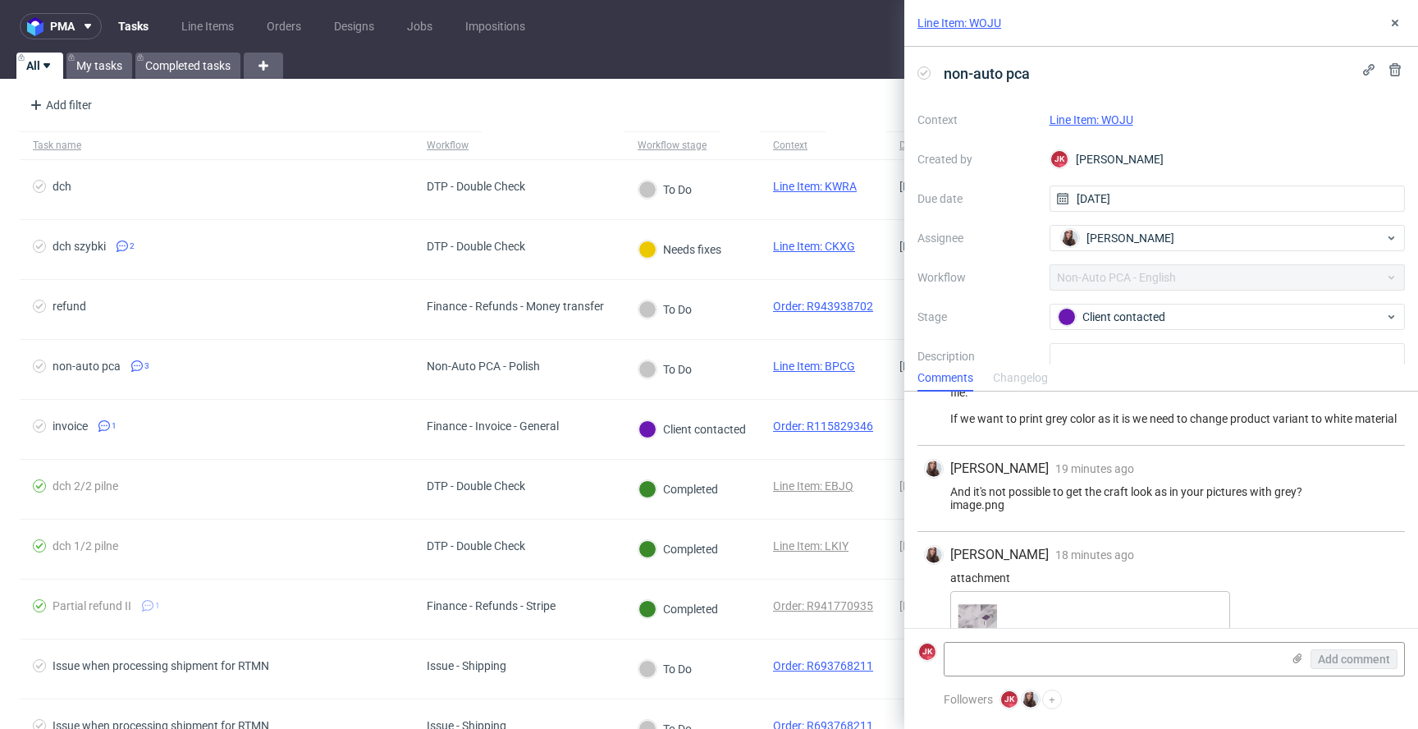
click at [1091, 118] on link "Line Item: WOJU" at bounding box center [1092, 119] width 84 height 13
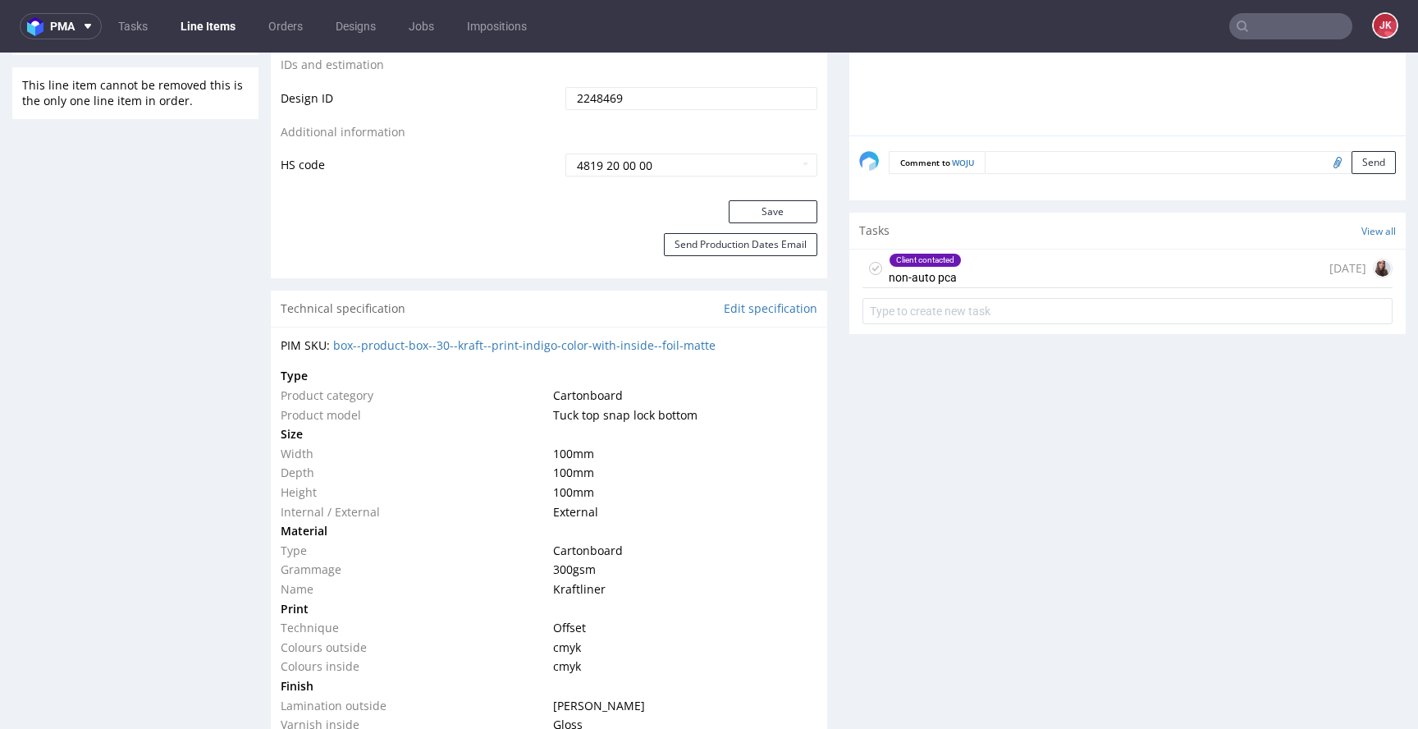
scroll to position [875, 0]
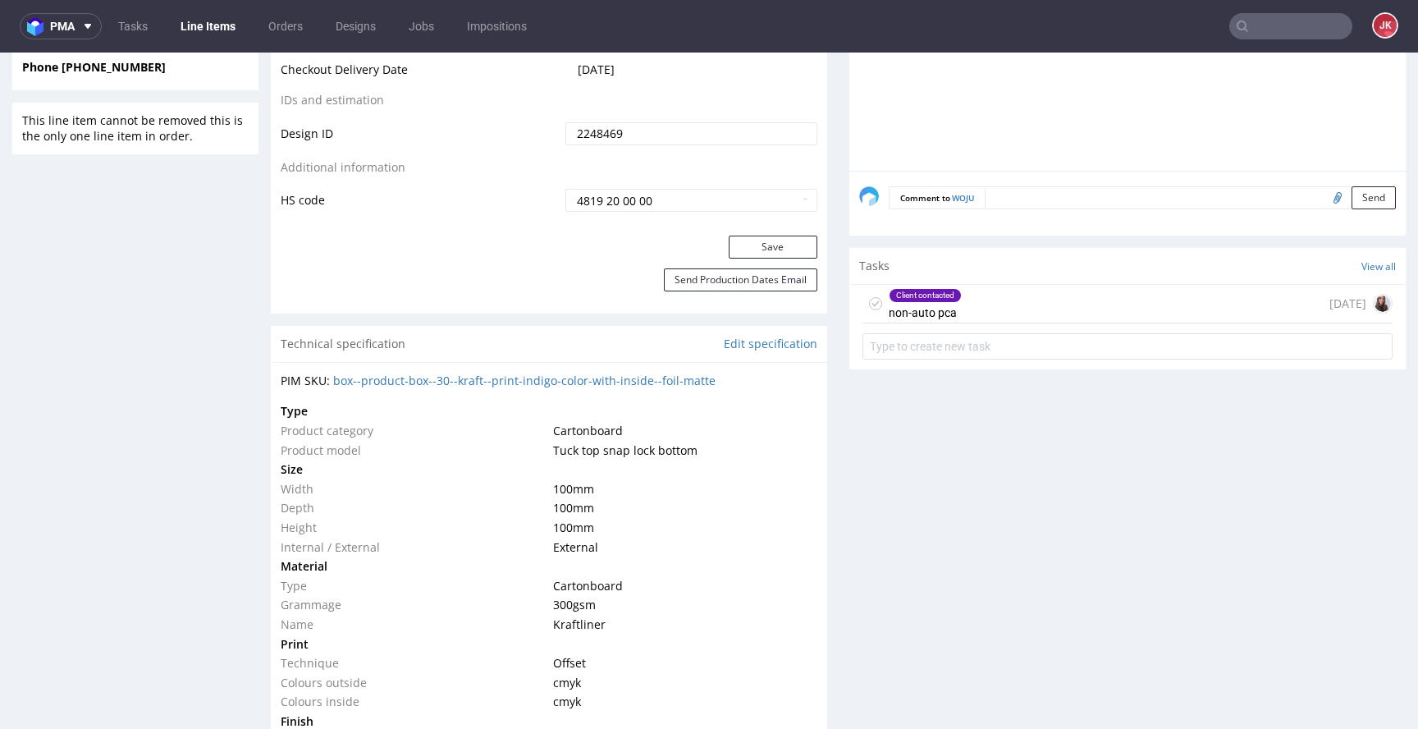
click at [926, 305] on div "Client contacted non-auto pca" at bounding box center [925, 304] width 73 height 38
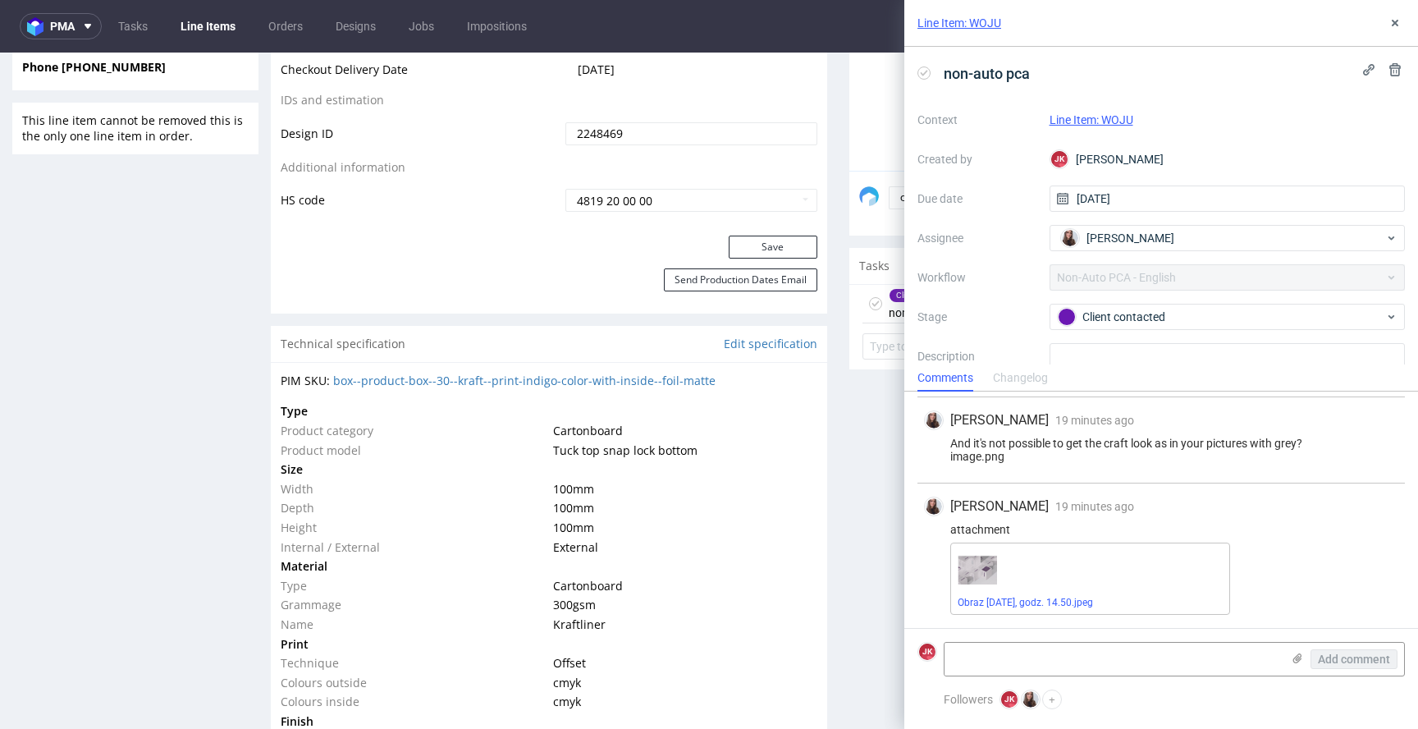
scroll to position [1260, 0]
click at [987, 599] on link "Obraz 19.08.2025, godz. 14.50.jpeg" at bounding box center [1025, 602] width 135 height 11
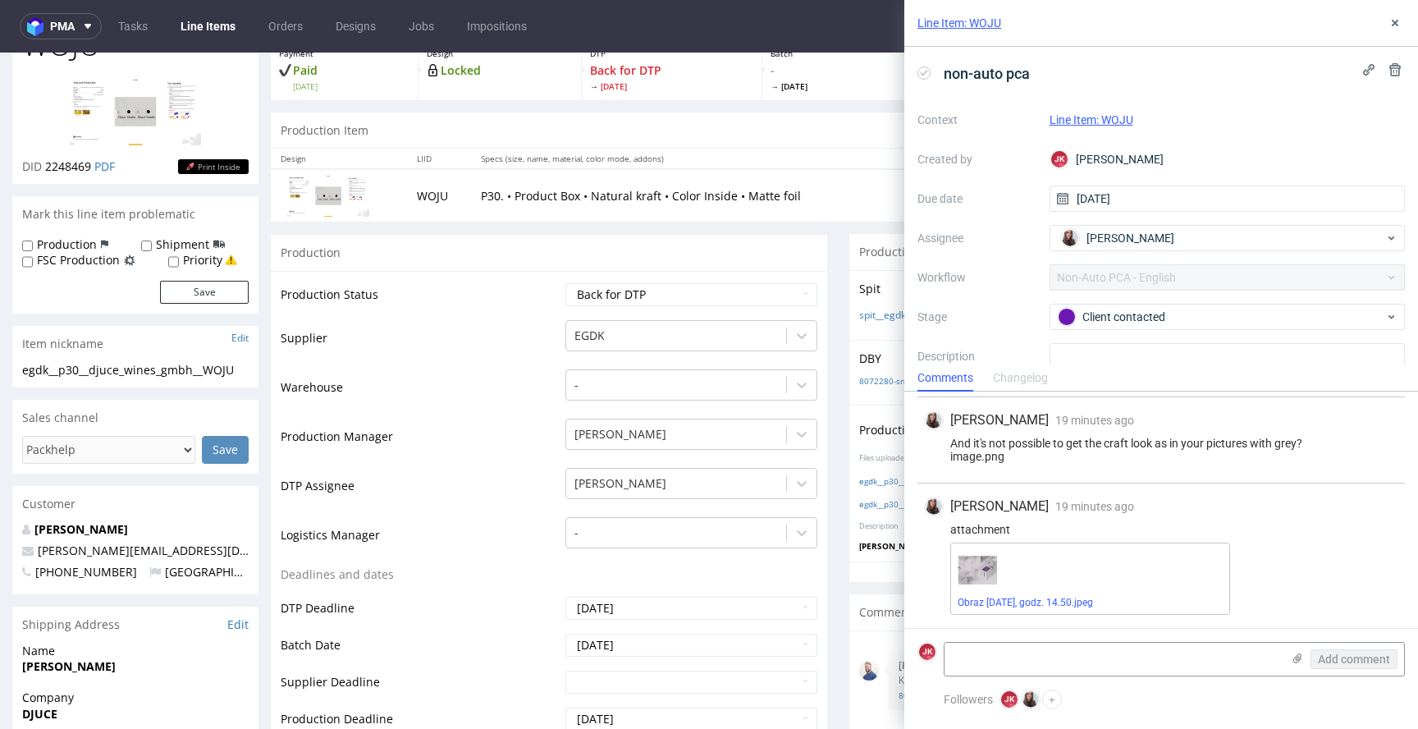
scroll to position [0, 0]
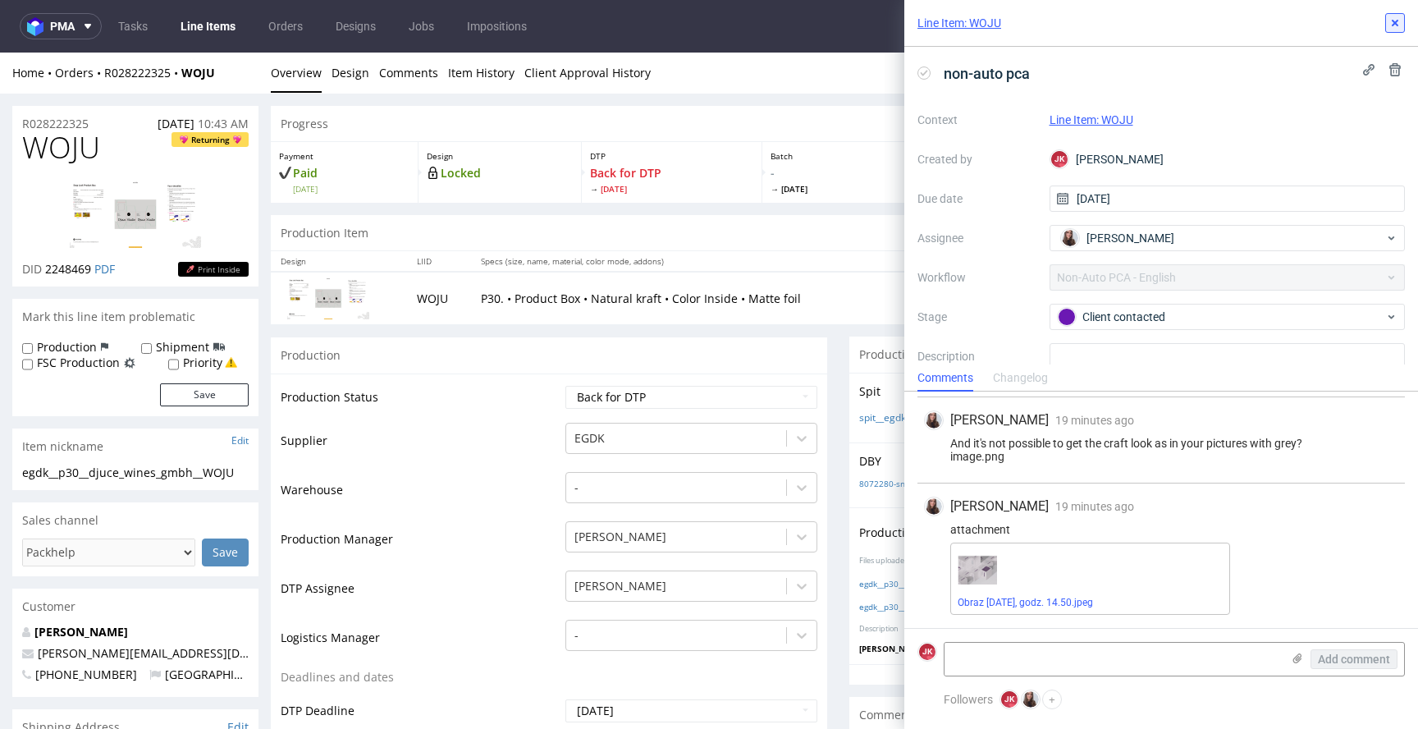
click at [1392, 25] on use at bounding box center [1395, 23] width 7 height 7
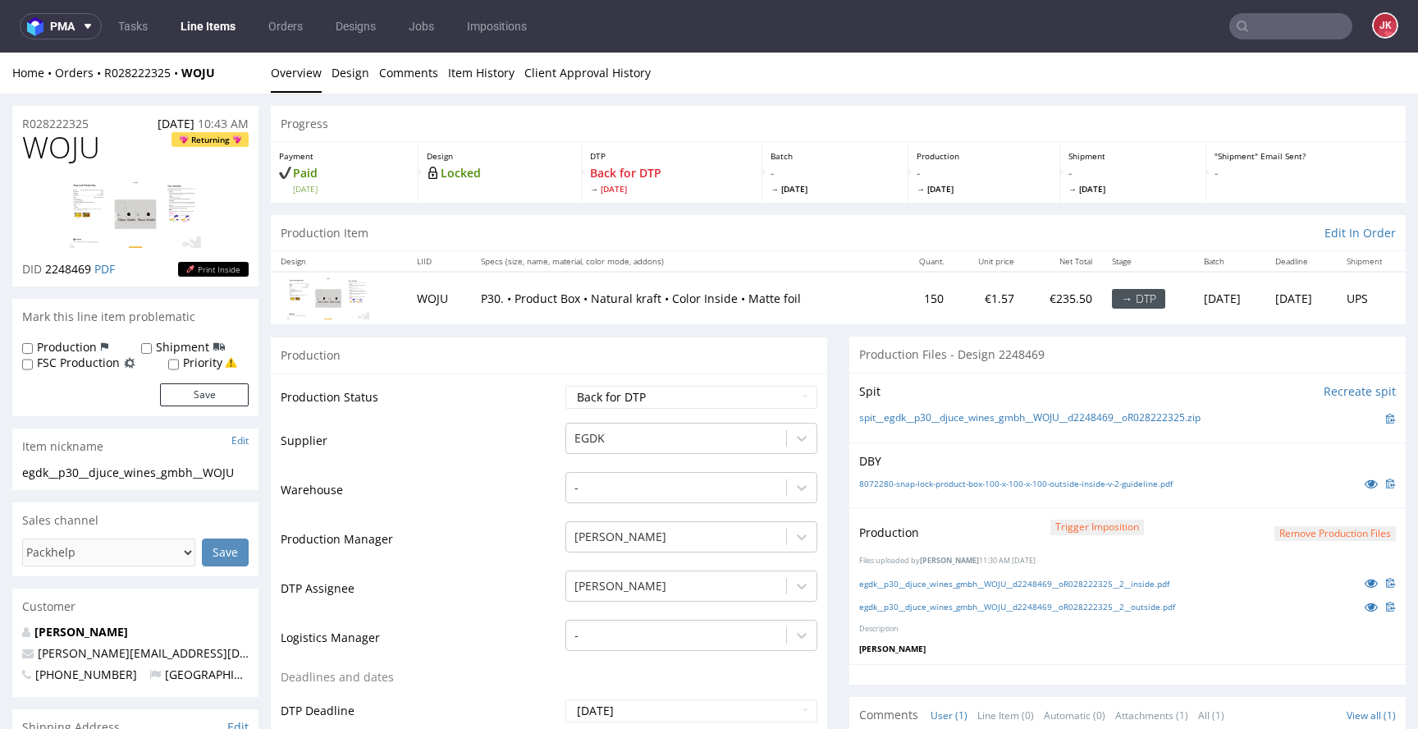
click at [534, 396] on td "Production Status" at bounding box center [421, 402] width 281 height 37
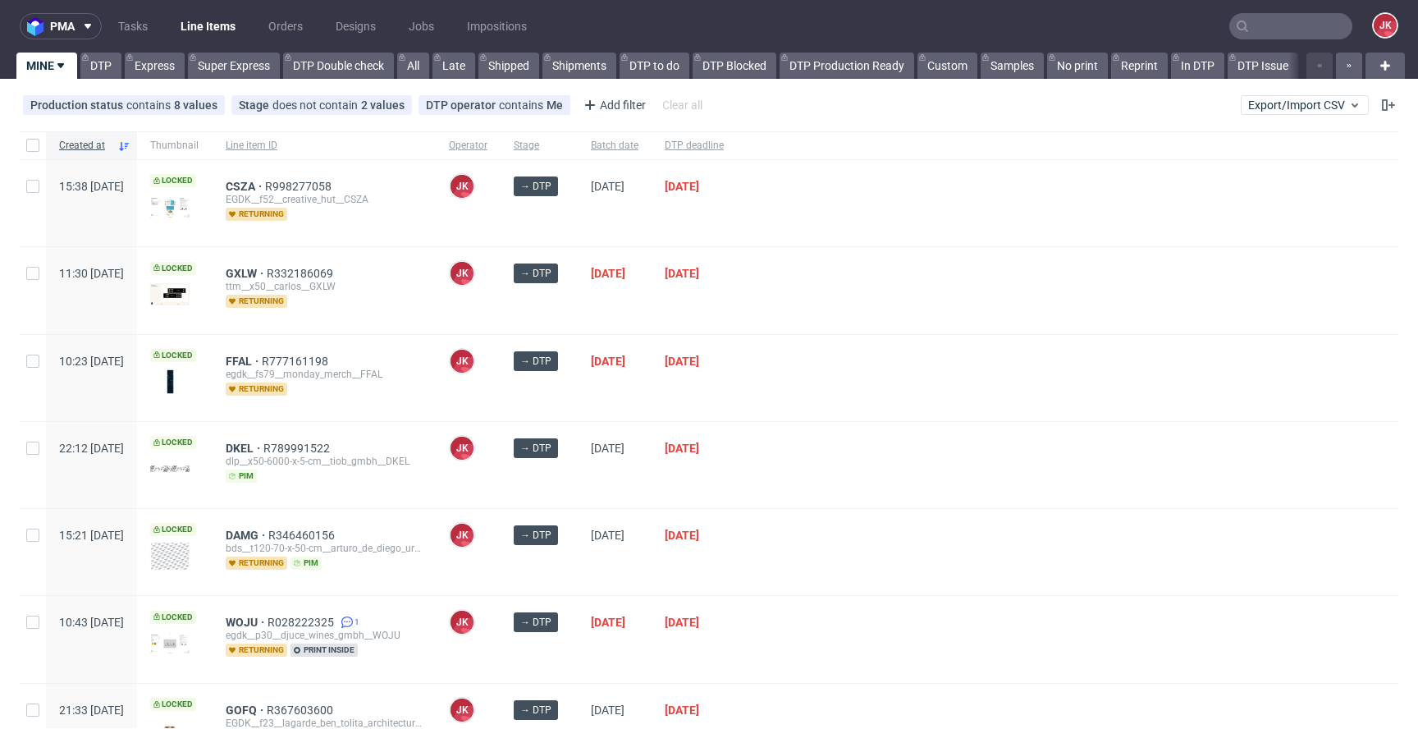
scroll to position [182, 0]
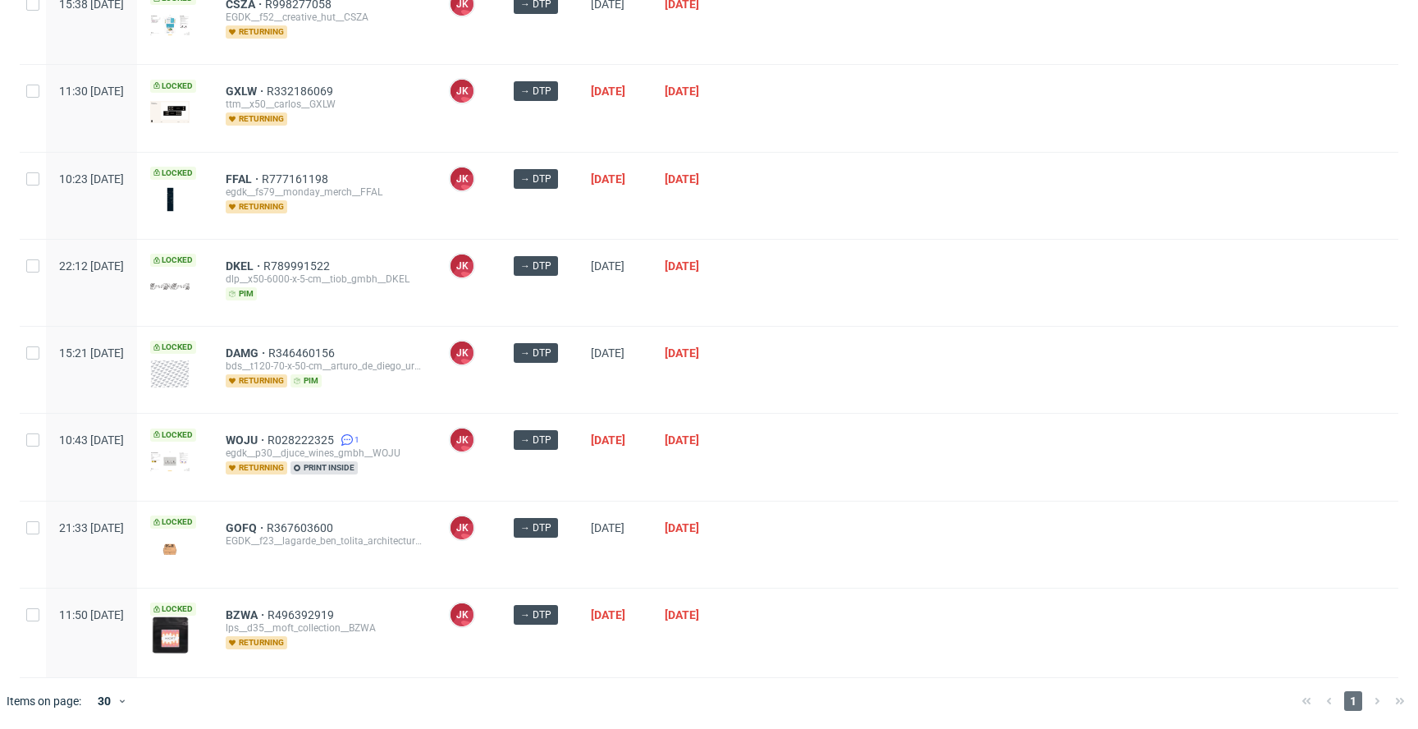
click at [578, 472] on div "→ DTP" at bounding box center [539, 457] width 77 height 86
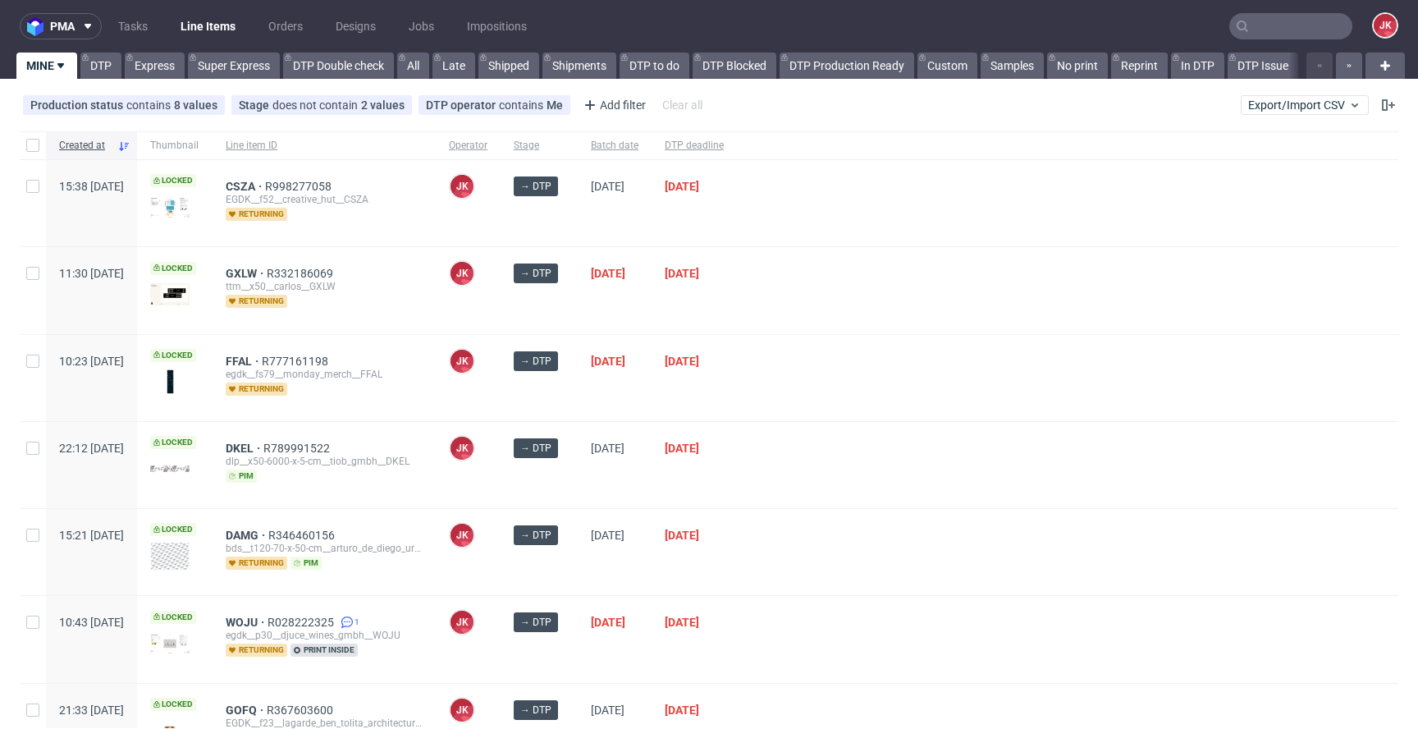
click at [578, 489] on div "→ DTP" at bounding box center [539, 465] width 77 height 86
click at [578, 493] on div "→ DTP" at bounding box center [539, 465] width 77 height 86
click at [578, 488] on div "→ DTP" at bounding box center [539, 465] width 77 height 86
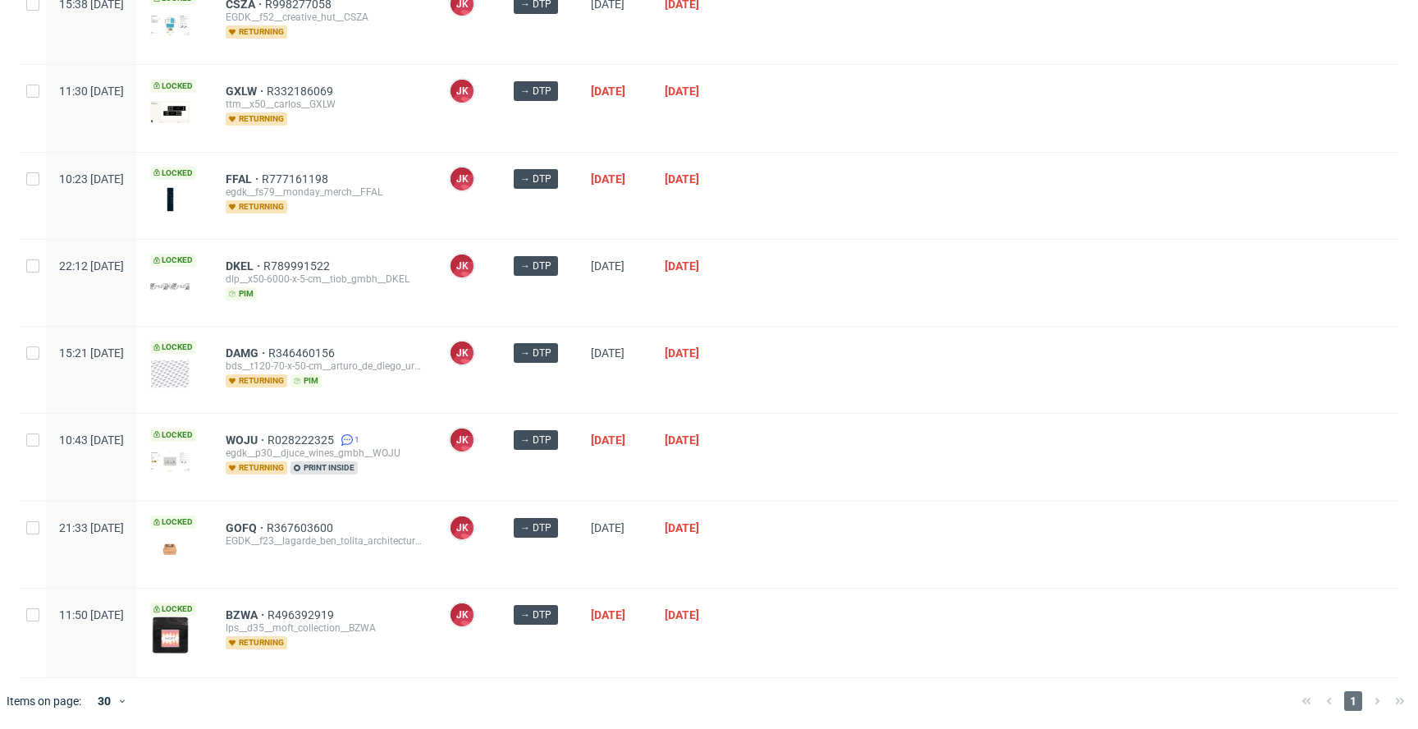
click at [626, 473] on div "[DATE]" at bounding box center [615, 457] width 74 height 86
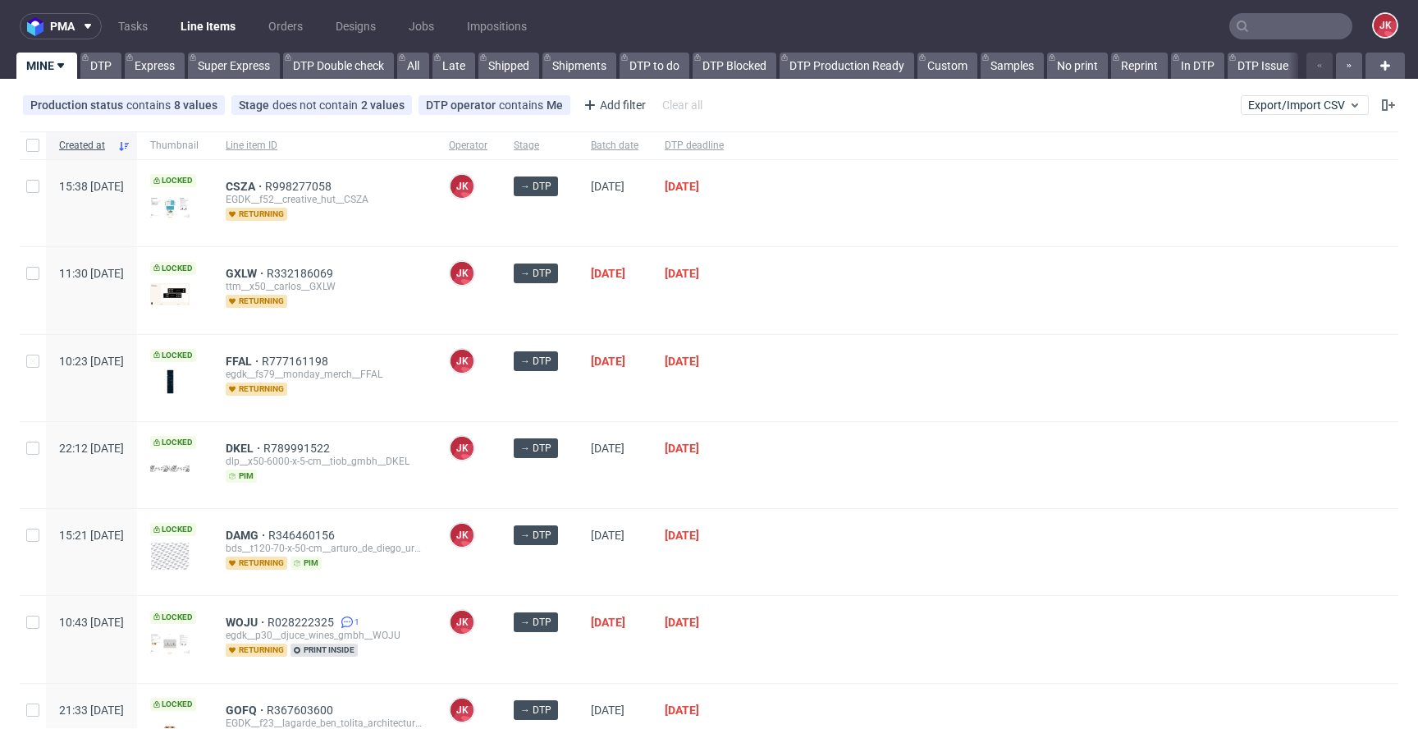
click at [635, 387] on div "[DATE]" at bounding box center [615, 378] width 74 height 86
click at [578, 402] on div "→ DTP" at bounding box center [539, 378] width 77 height 86
click at [501, 395] on div "[PERSON_NAME] [PERSON_NAME]" at bounding box center [468, 378] width 65 height 86
click at [501, 310] on div "[PERSON_NAME] [PERSON_NAME]" at bounding box center [468, 290] width 65 height 86
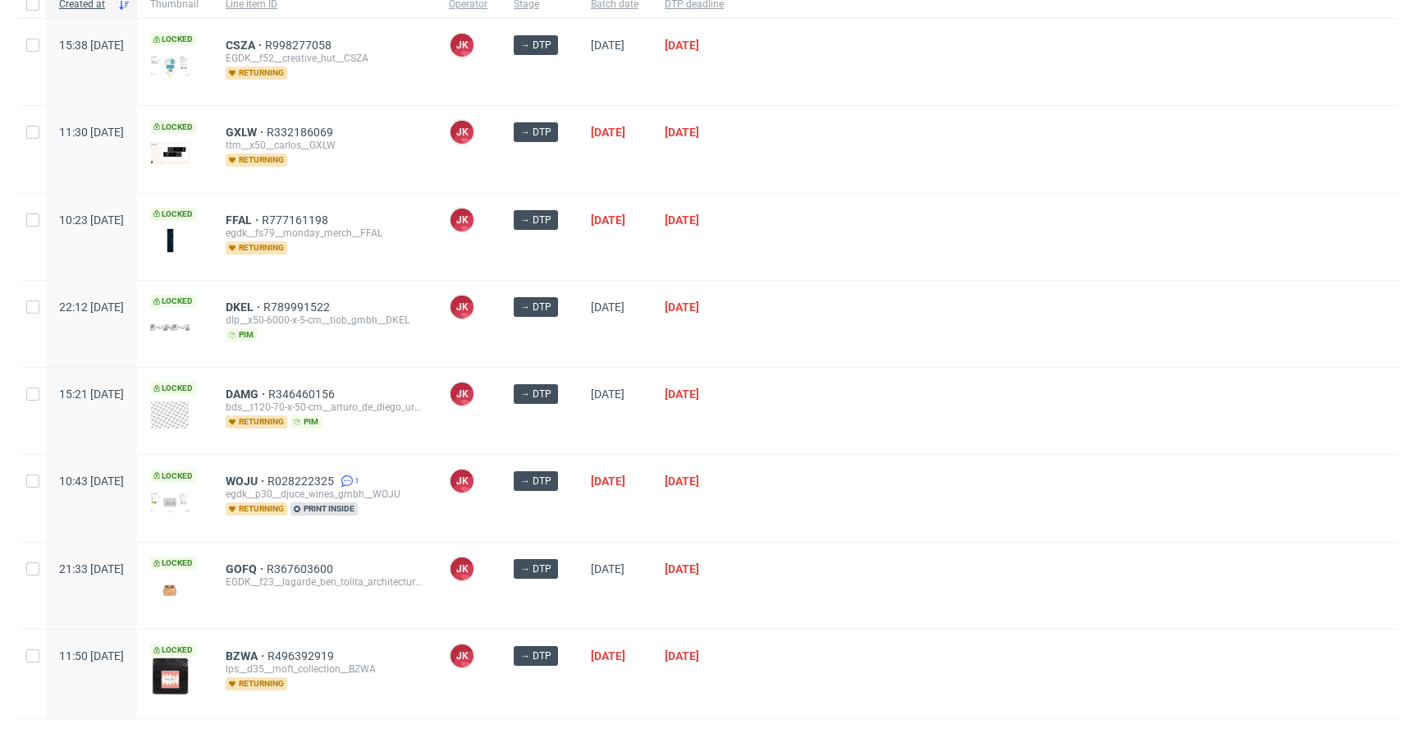
scroll to position [182, 0]
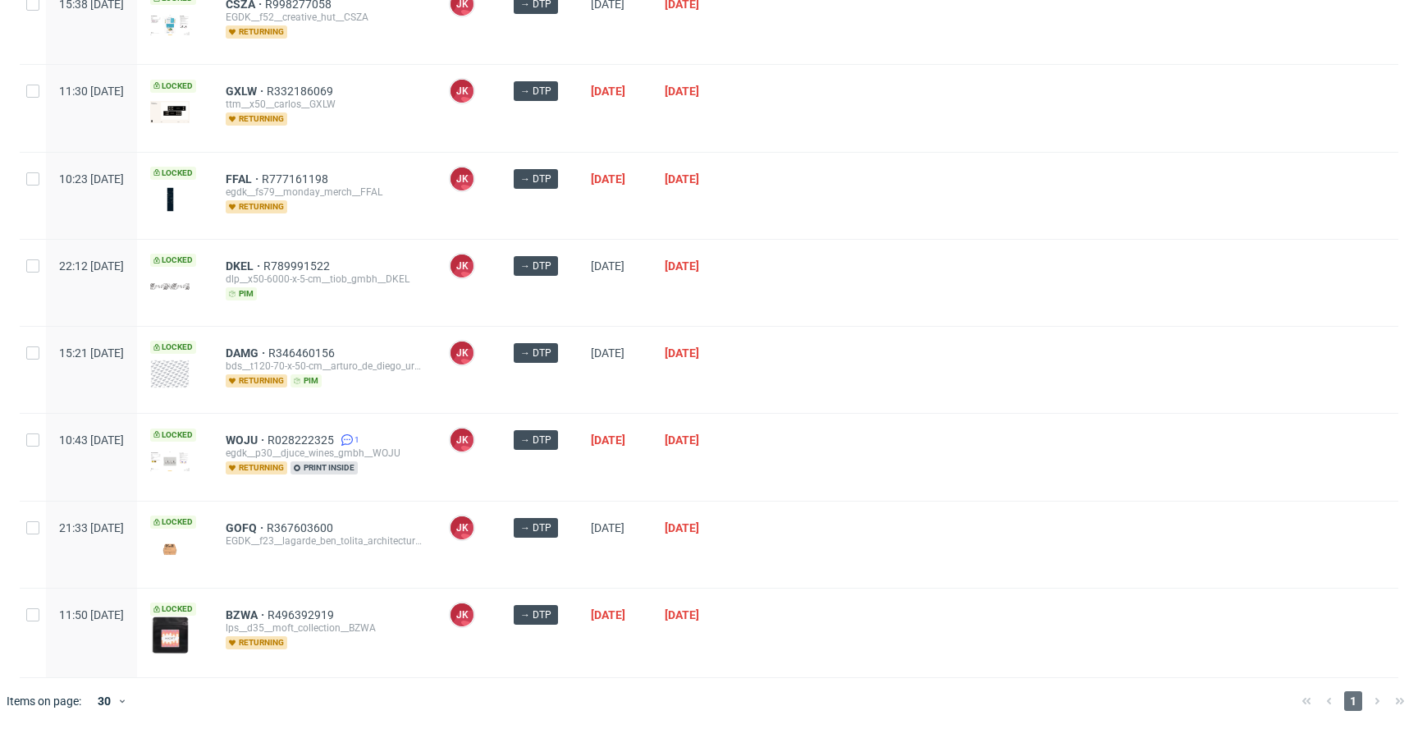
click at [501, 369] on div "[PERSON_NAME] [PERSON_NAME]" at bounding box center [468, 370] width 65 height 86
click at [436, 479] on div "WOJU R028222325 1 egdk__p30__djuce_wines_gmbh__WOJU returning print inside" at bounding box center [324, 457] width 223 height 86
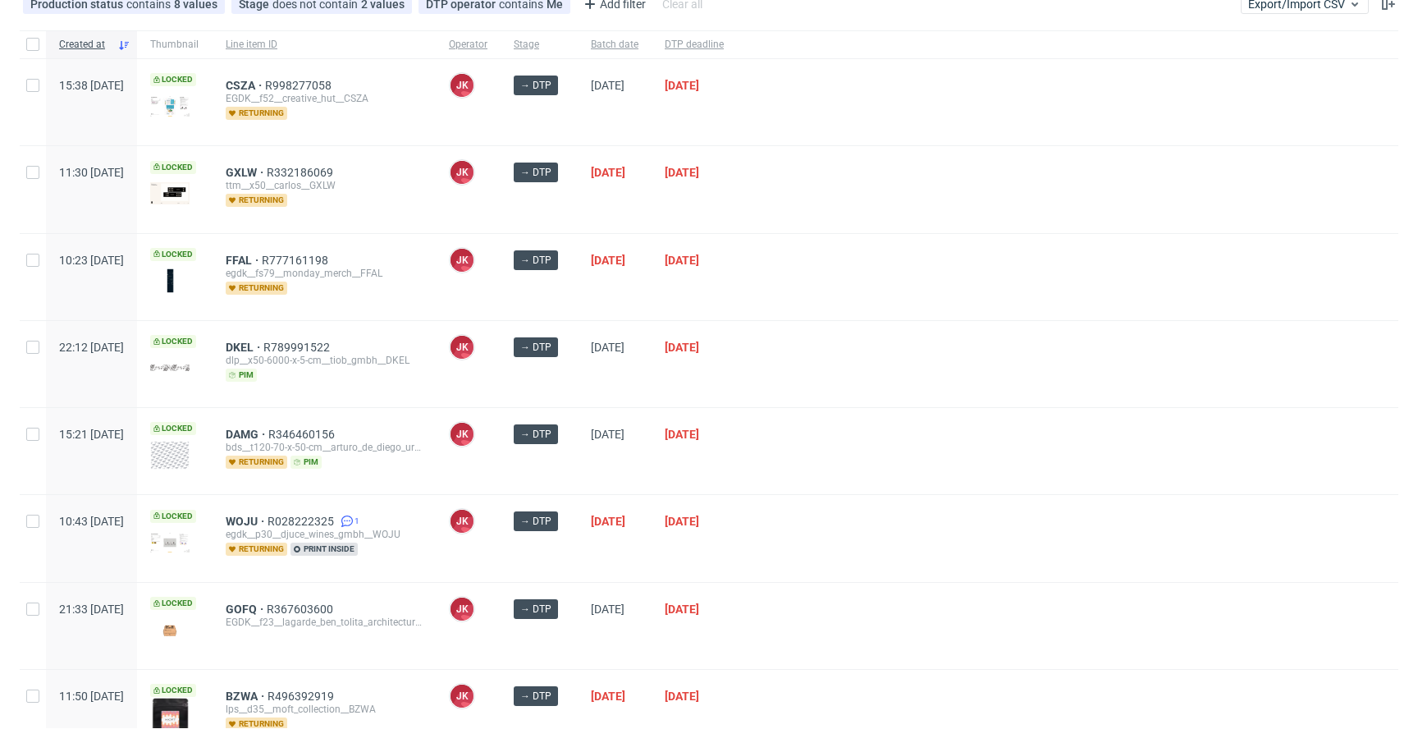
scroll to position [93, 0]
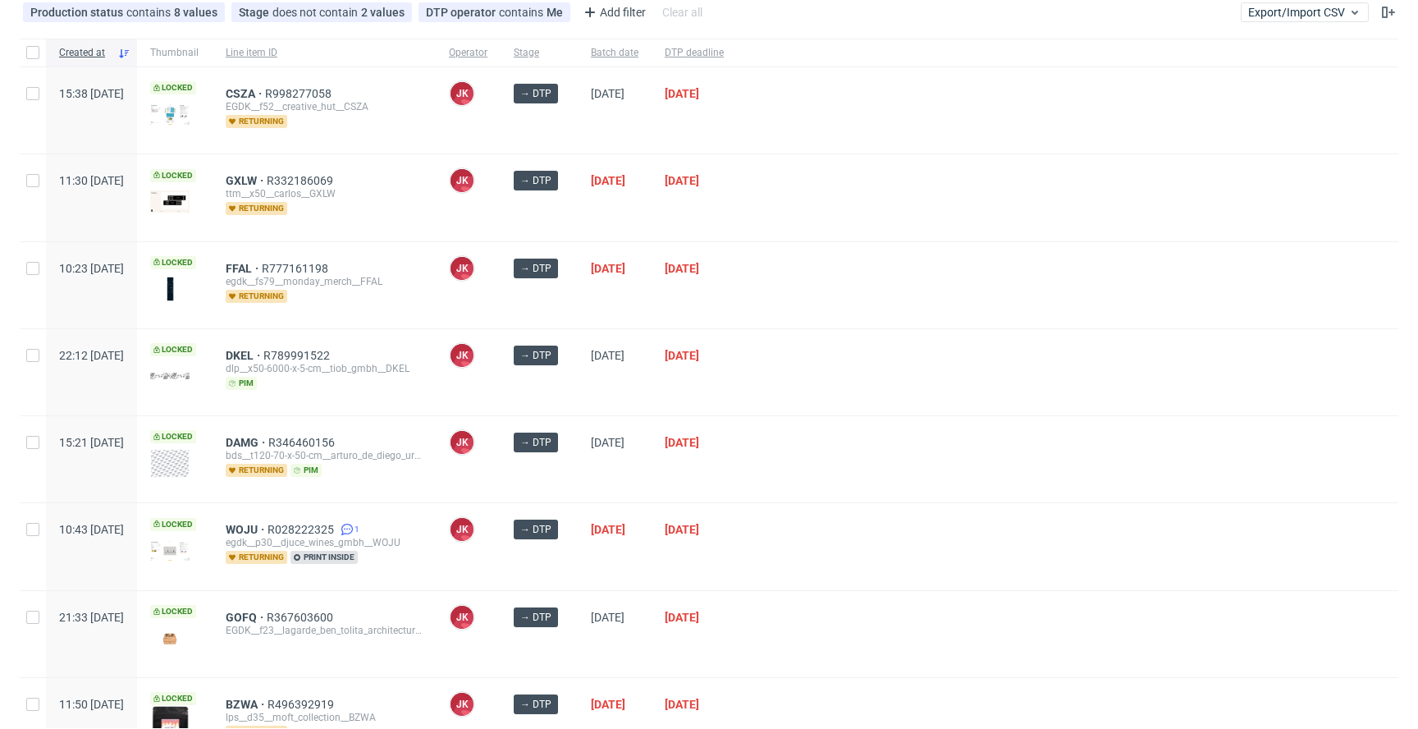
click at [887, 451] on div at bounding box center [1068, 459] width 662 height 86
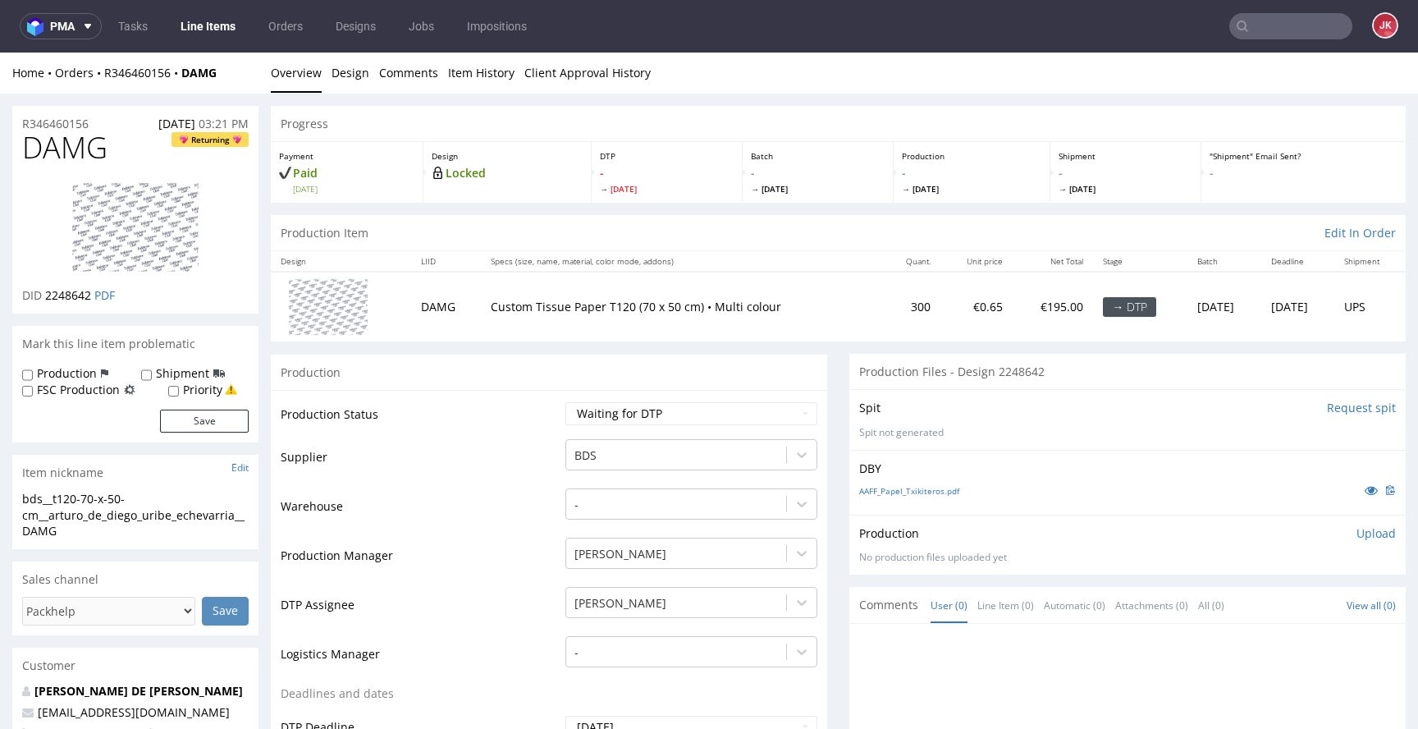
click at [924, 494] on link "AAFF_Papel_Txikiteros.pdf" at bounding box center [909, 490] width 100 height 11
click at [575, 412] on select "Waiting for Artwork Waiting for Diecut Waiting for Mockup Waiting for DTP Waiti…" at bounding box center [692, 413] width 252 height 23
select select "dtp_in_process"
click at [566, 402] on select "Waiting for Artwork Waiting for Diecut Waiting for Mockup Waiting for DTP Waiti…" at bounding box center [692, 413] width 252 height 23
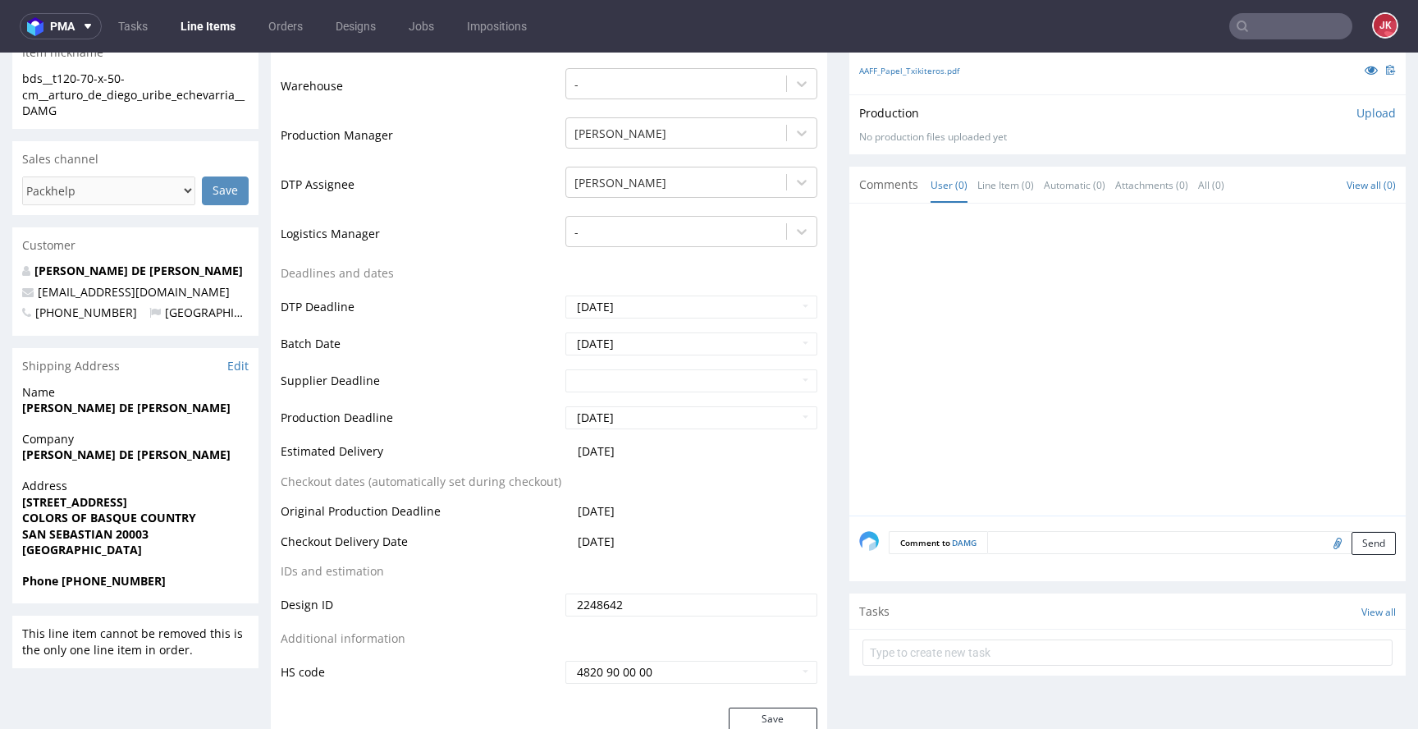
scroll to position [676, 0]
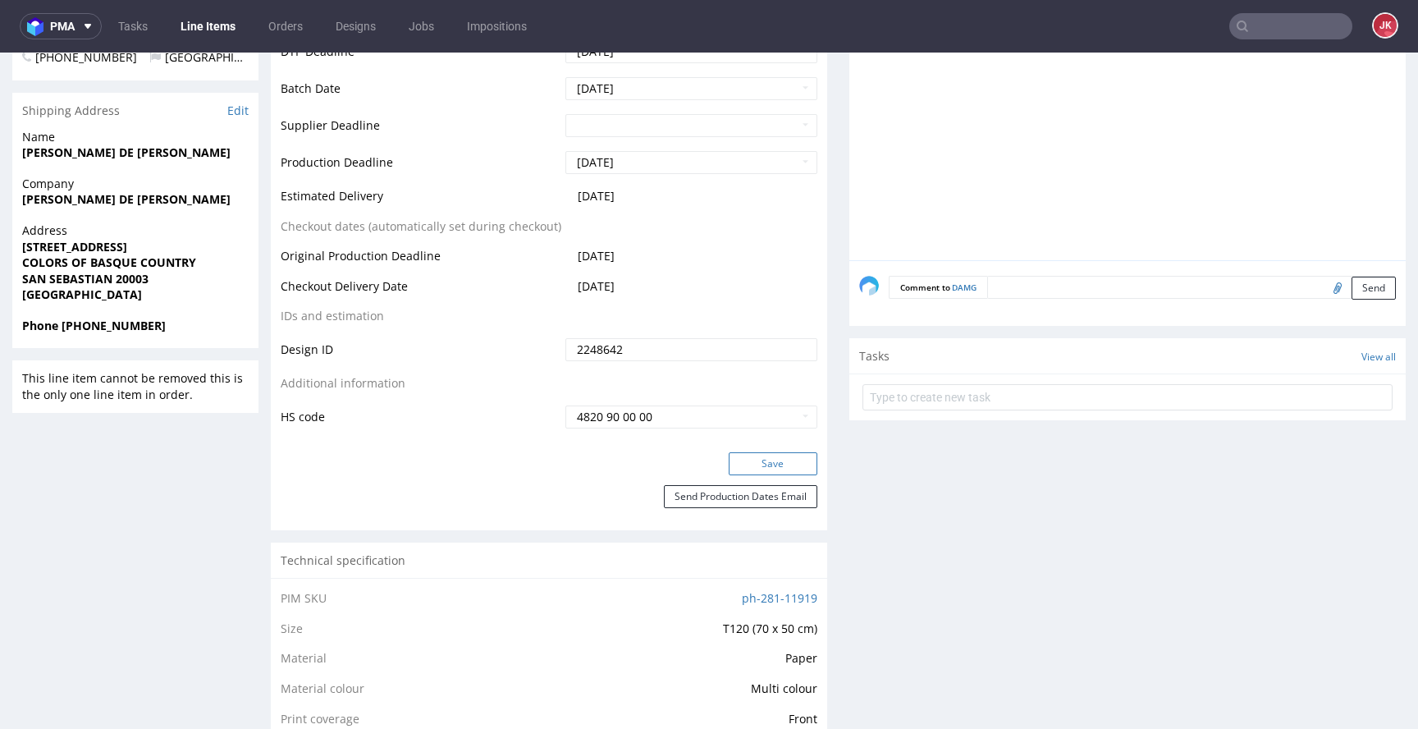
click at [767, 461] on button "Save" at bounding box center [773, 463] width 89 height 23
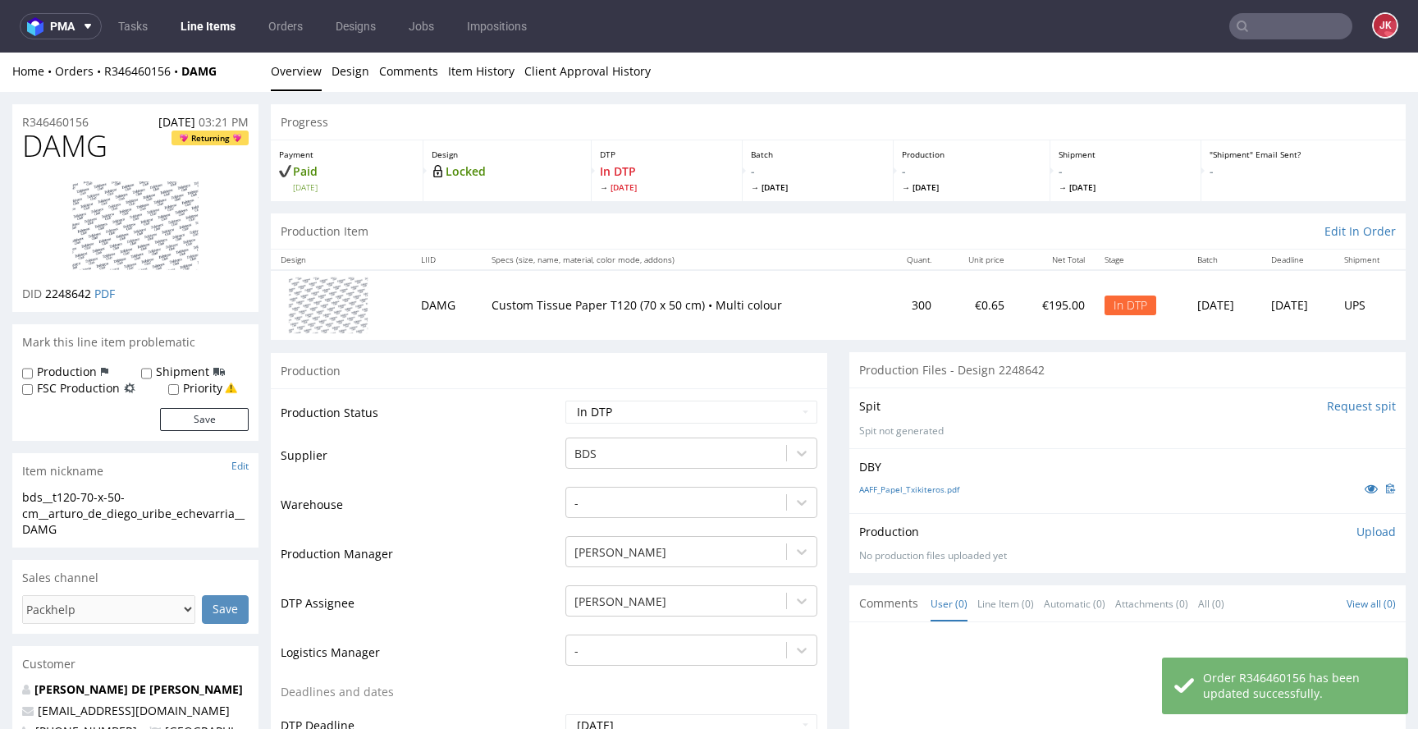
scroll to position [0, 0]
click at [62, 143] on span "DAMG" at bounding box center [64, 147] width 85 height 33
copy span "DAMG"
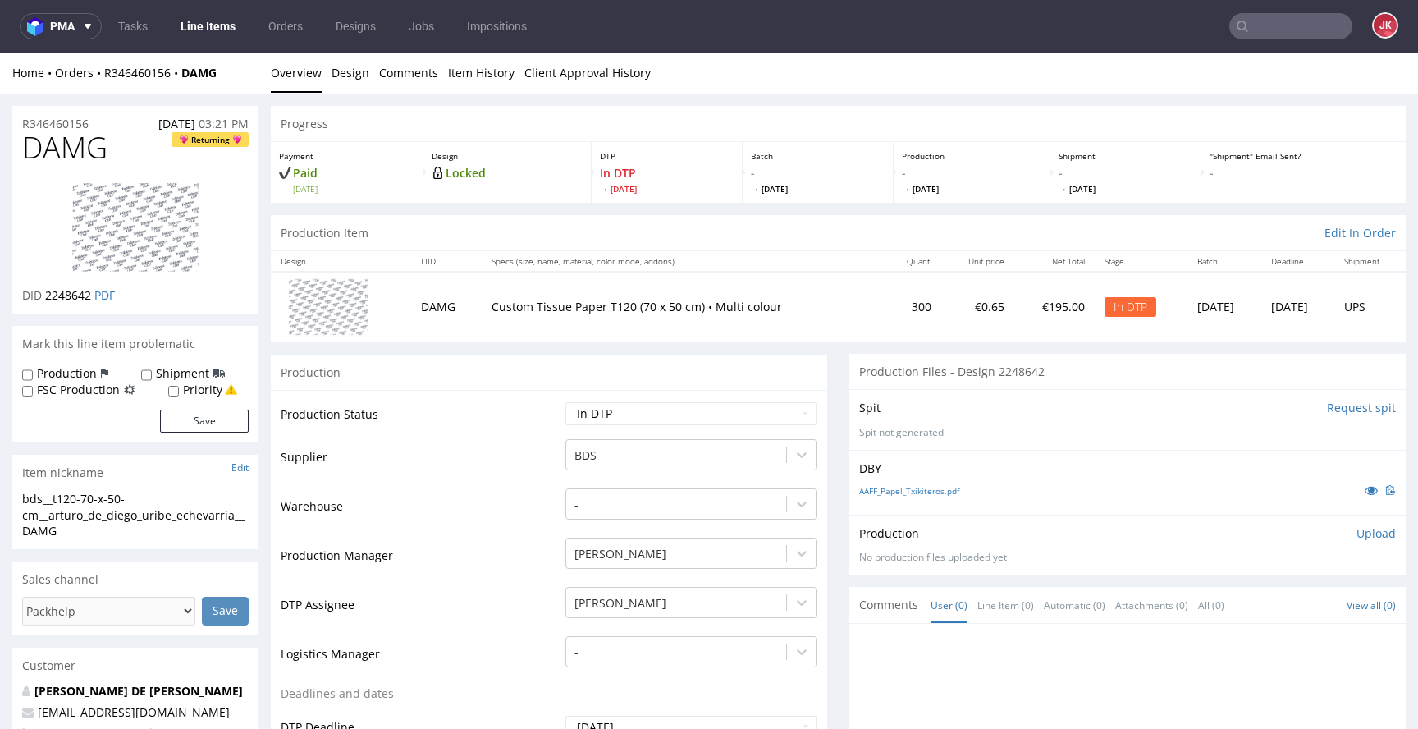
click at [69, 295] on span "2248642" at bounding box center [68, 295] width 46 height 16
copy span "2248642"
click at [428, 488] on td "Warehouse" at bounding box center [421, 511] width 281 height 49
drag, startPoint x: 108, startPoint y: 528, endPoint x: 0, endPoint y: 488, distance: 114.5
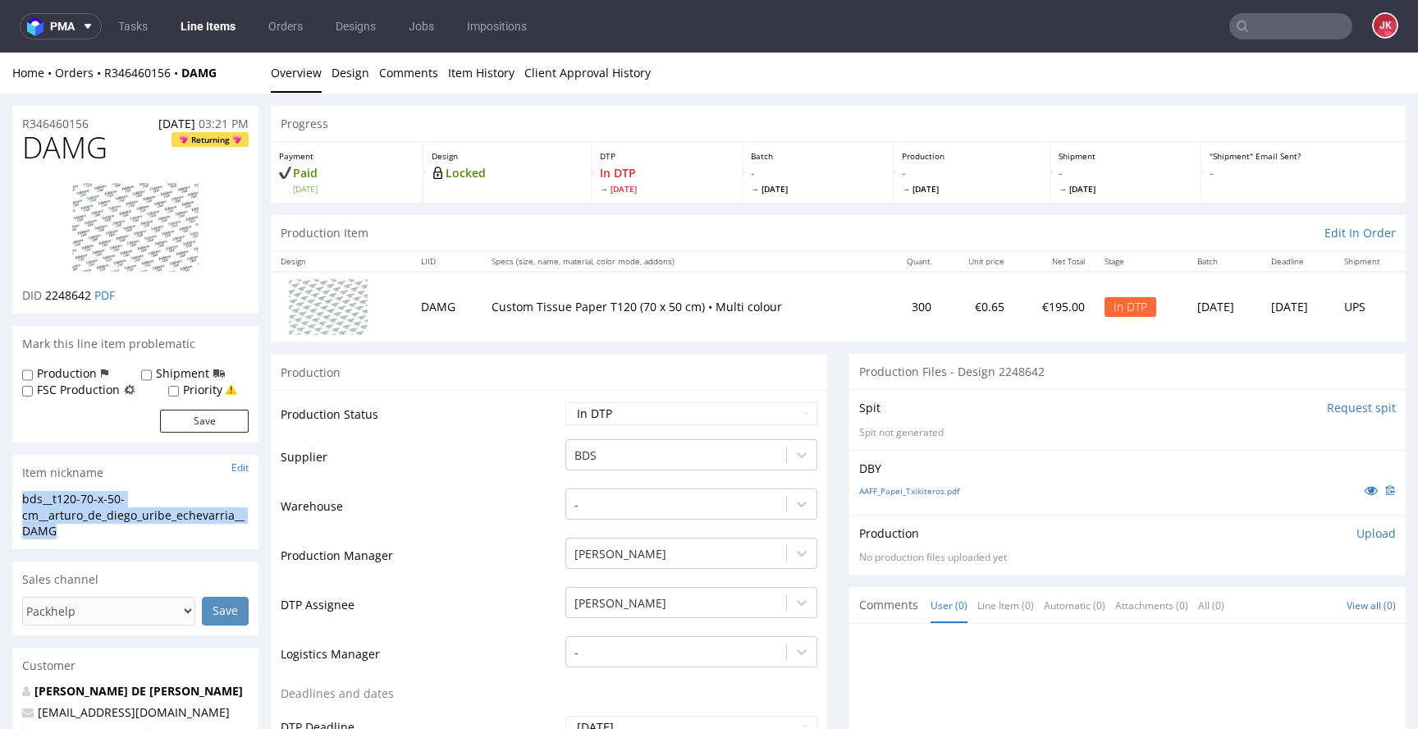
copy section "bds__t120-70-x-50-cm__arturo_de_diego_uribe_echevarria__DAMG"
click at [120, 159] on h1 "DAMG Returning" at bounding box center [135, 147] width 227 height 33
drag, startPoint x: 108, startPoint y: 122, endPoint x: 0, endPoint y: 123, distance: 107.5
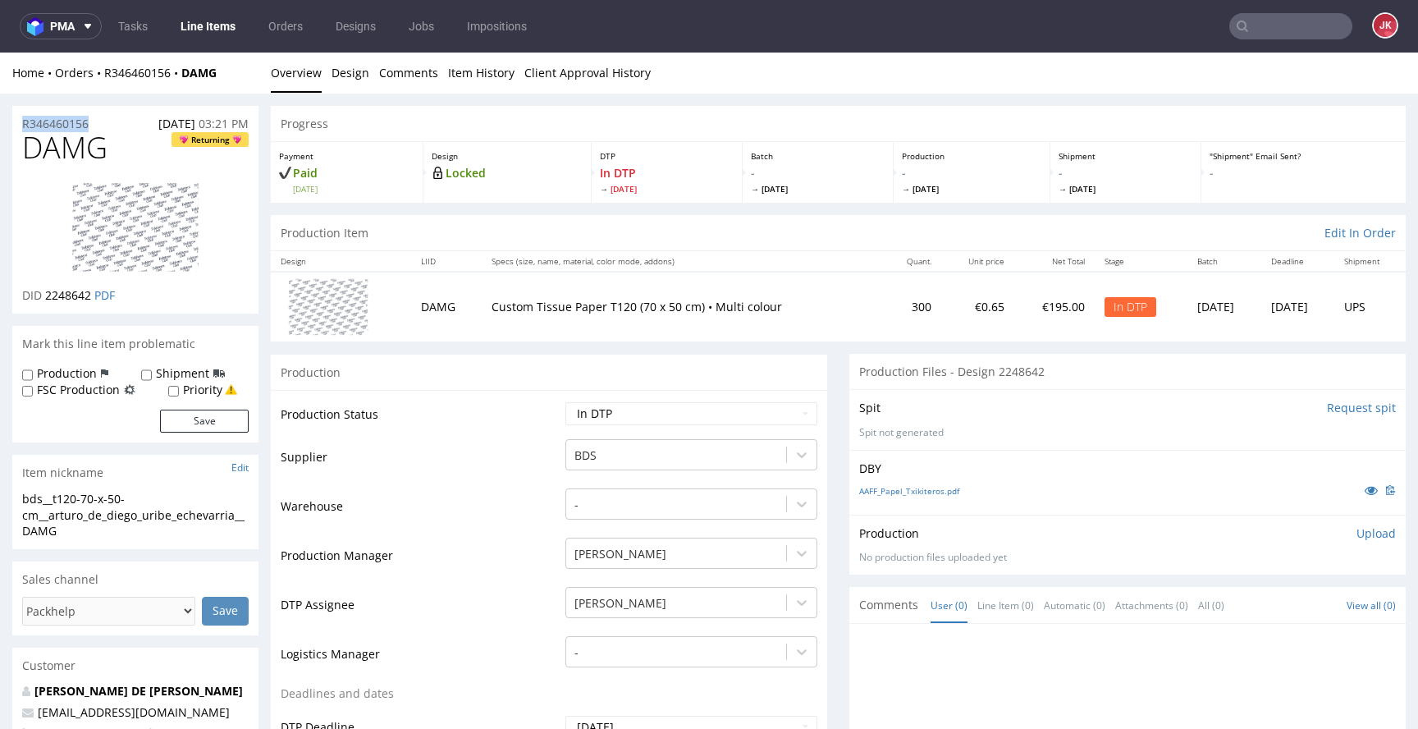
copy p "R346460156"
drag, startPoint x: 47, startPoint y: 299, endPoint x: 93, endPoint y: 301, distance: 46.0
click at [91, 301] on span "2248642" at bounding box center [68, 295] width 46 height 16
copy span "2248642"
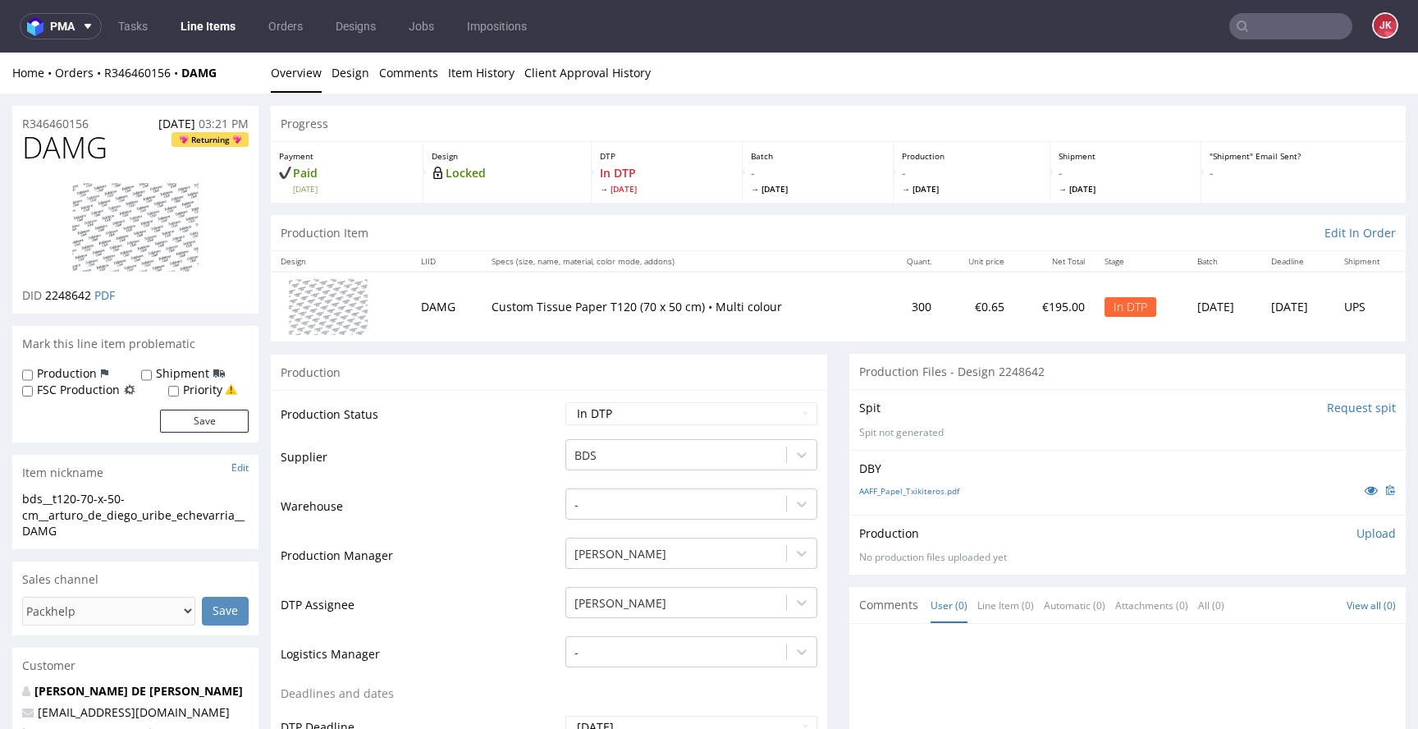
click at [1368, 535] on p "Upload" at bounding box center [1376, 533] width 39 height 16
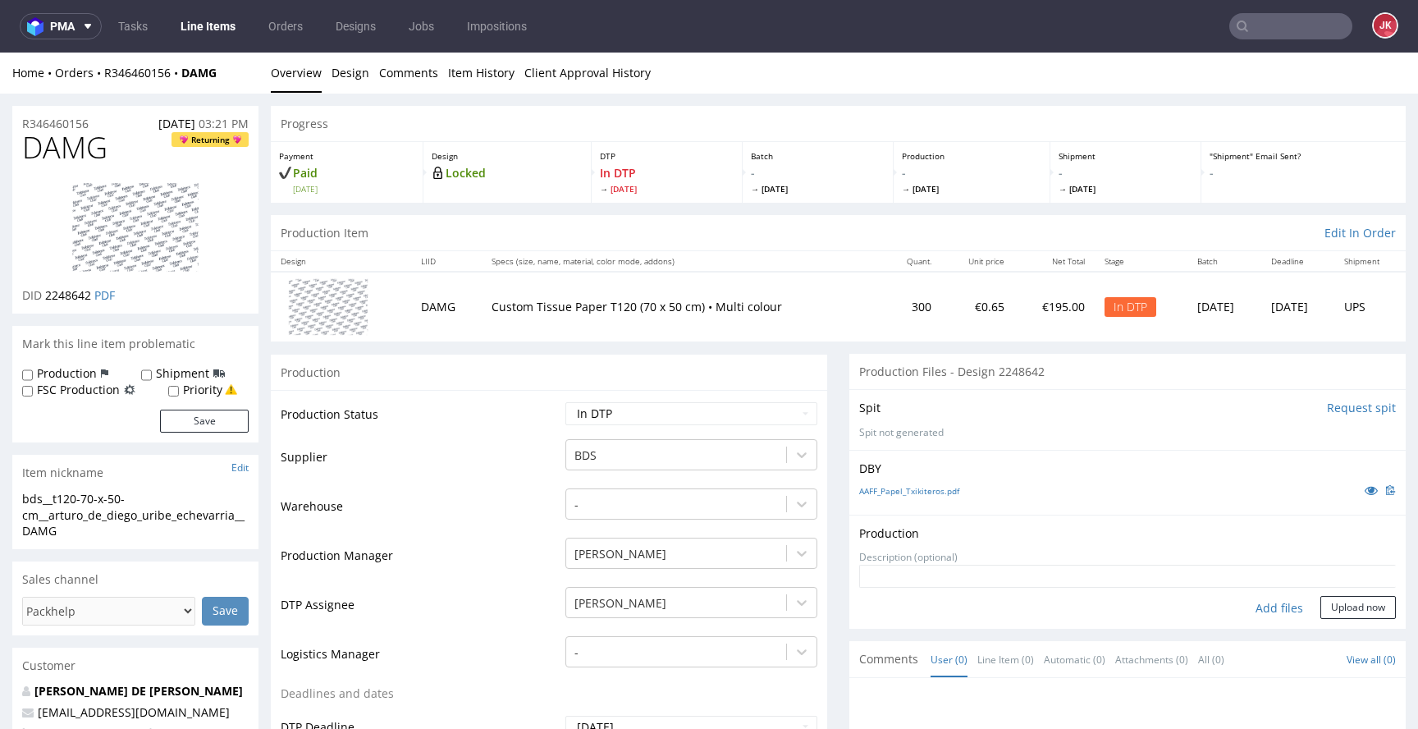
click at [1268, 610] on div "Add files" at bounding box center [1280, 608] width 82 height 25
type input "C:\fakepath\bds__t120-70-x-50-cm__arturo_de_diego_uribe_echevarria__DAMG__d2248…"
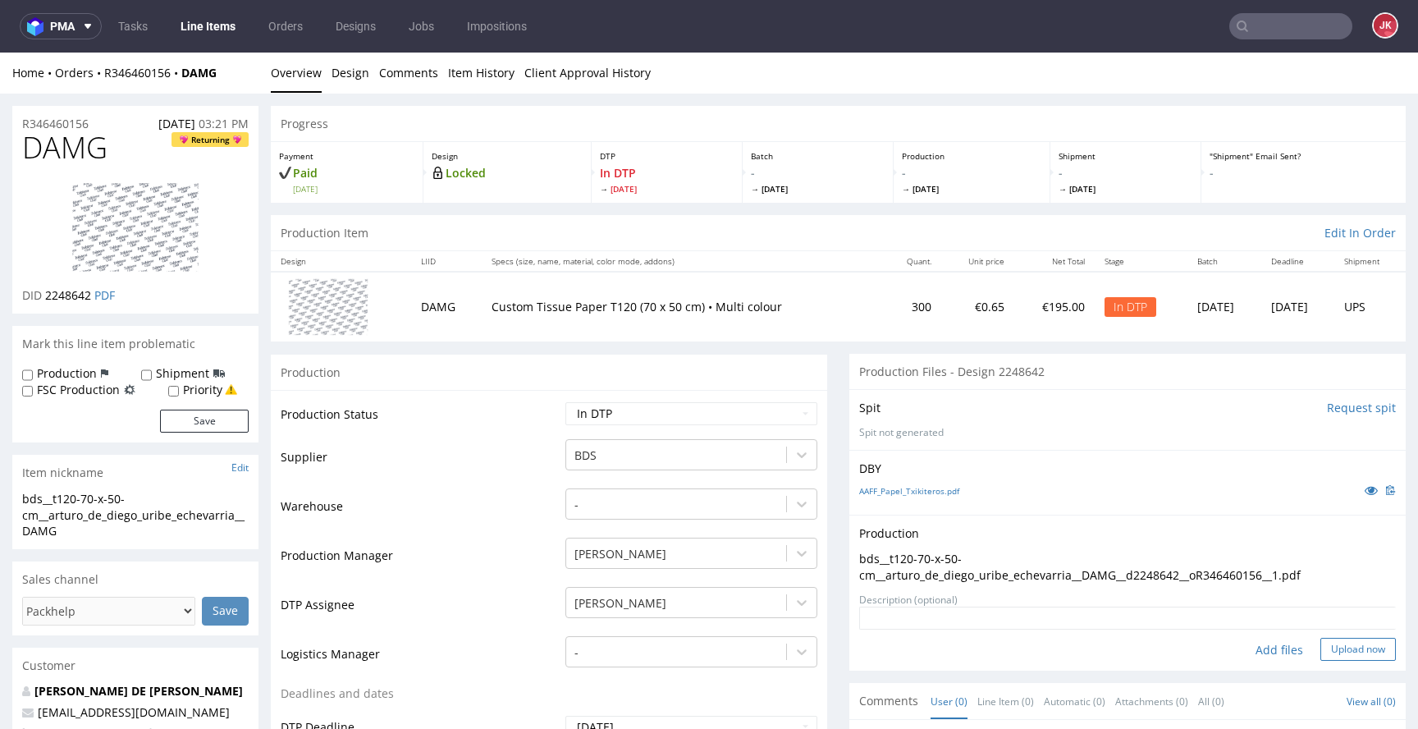
click at [1333, 649] on button "Upload now" at bounding box center [1359, 649] width 76 height 23
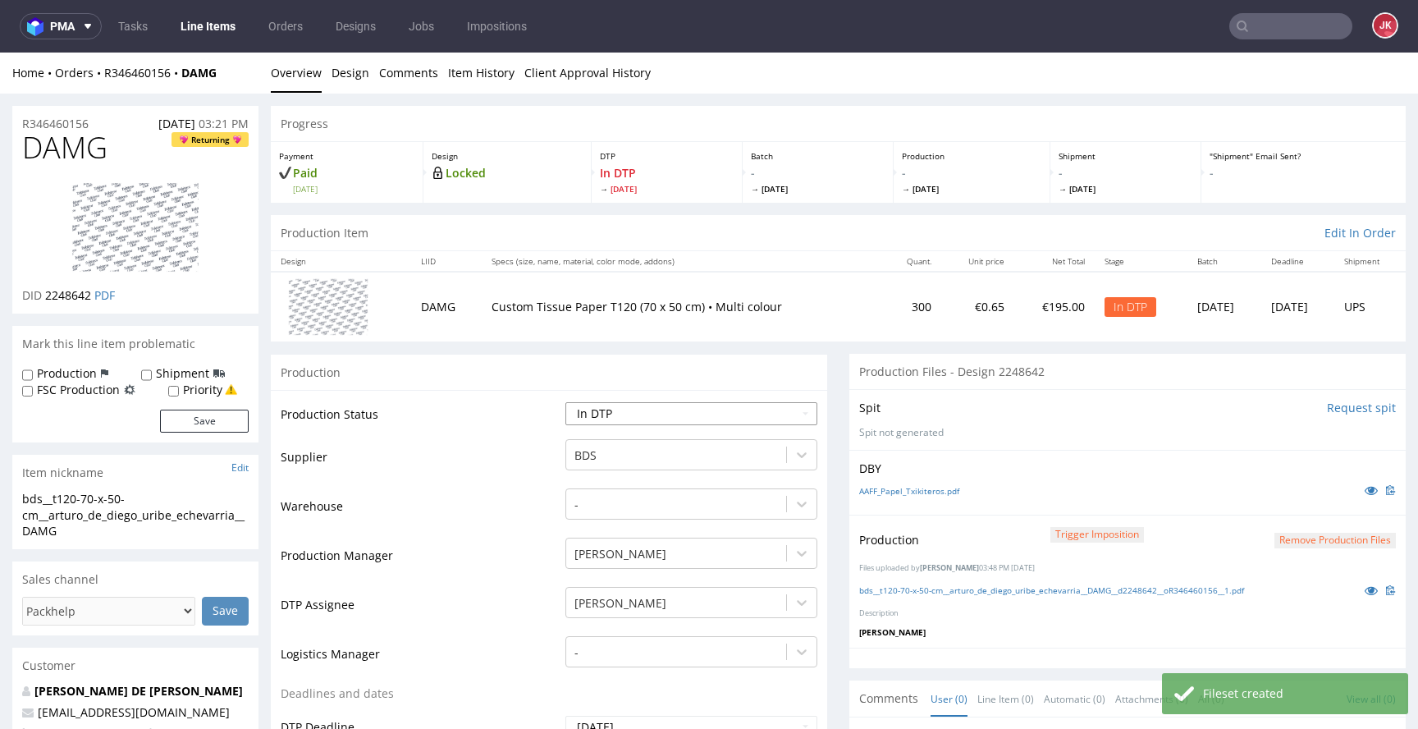
click at [763, 413] on select "Waiting for Artwork Waiting for Diecut Waiting for Mockup Waiting for DTP Waiti…" at bounding box center [692, 413] width 252 height 23
select select "dtp_production_ready"
click at [566, 402] on select "Waiting for Artwork Waiting for Diecut Waiting for Mockup Waiting for DTP Waiti…" at bounding box center [692, 413] width 252 height 23
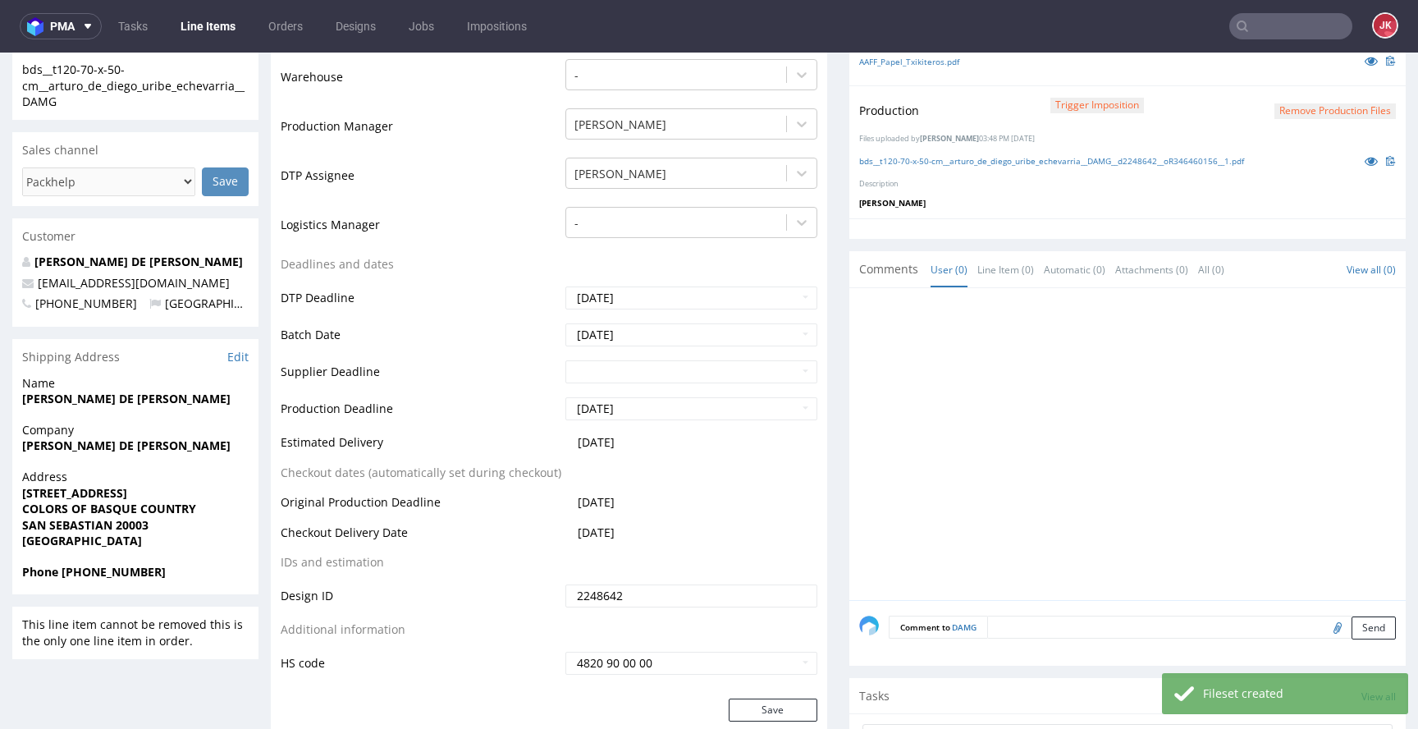
scroll to position [485, 0]
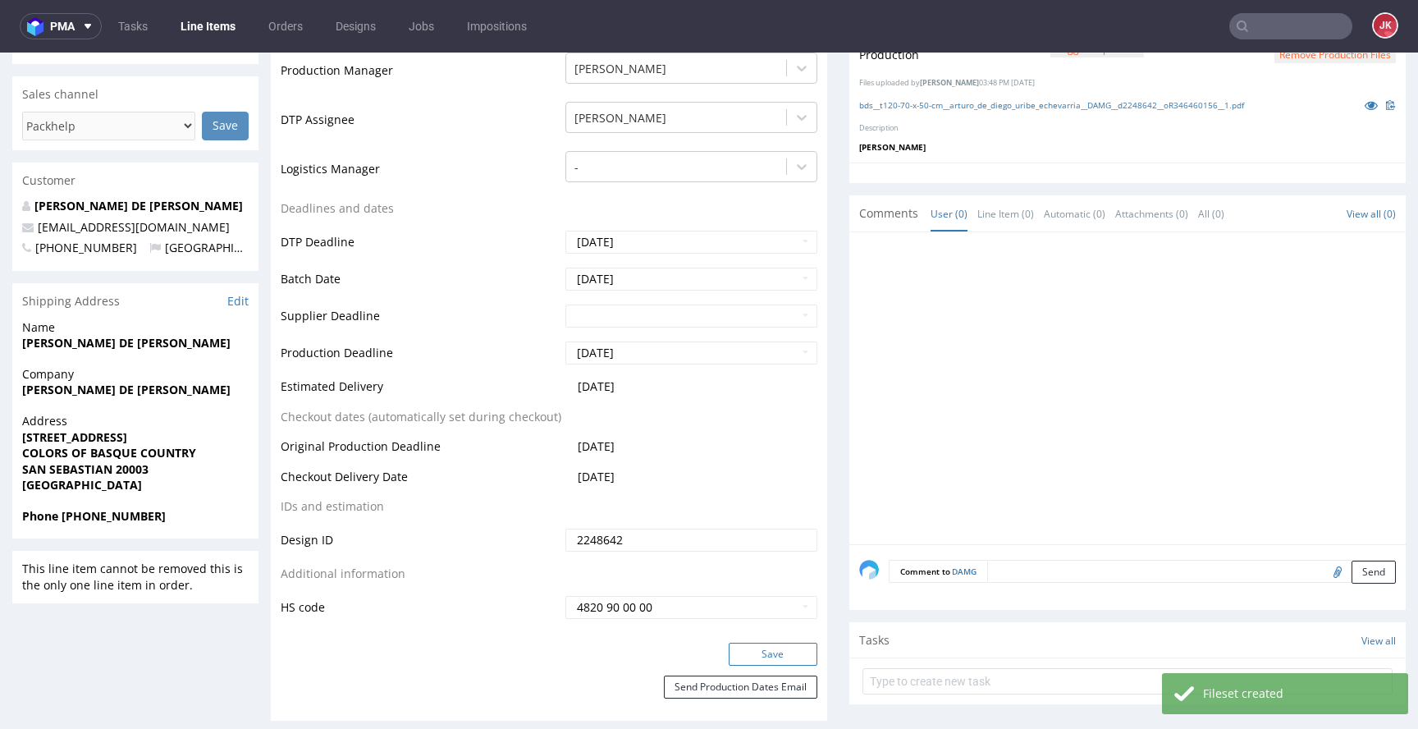
click at [766, 647] on button "Save" at bounding box center [773, 654] width 89 height 23
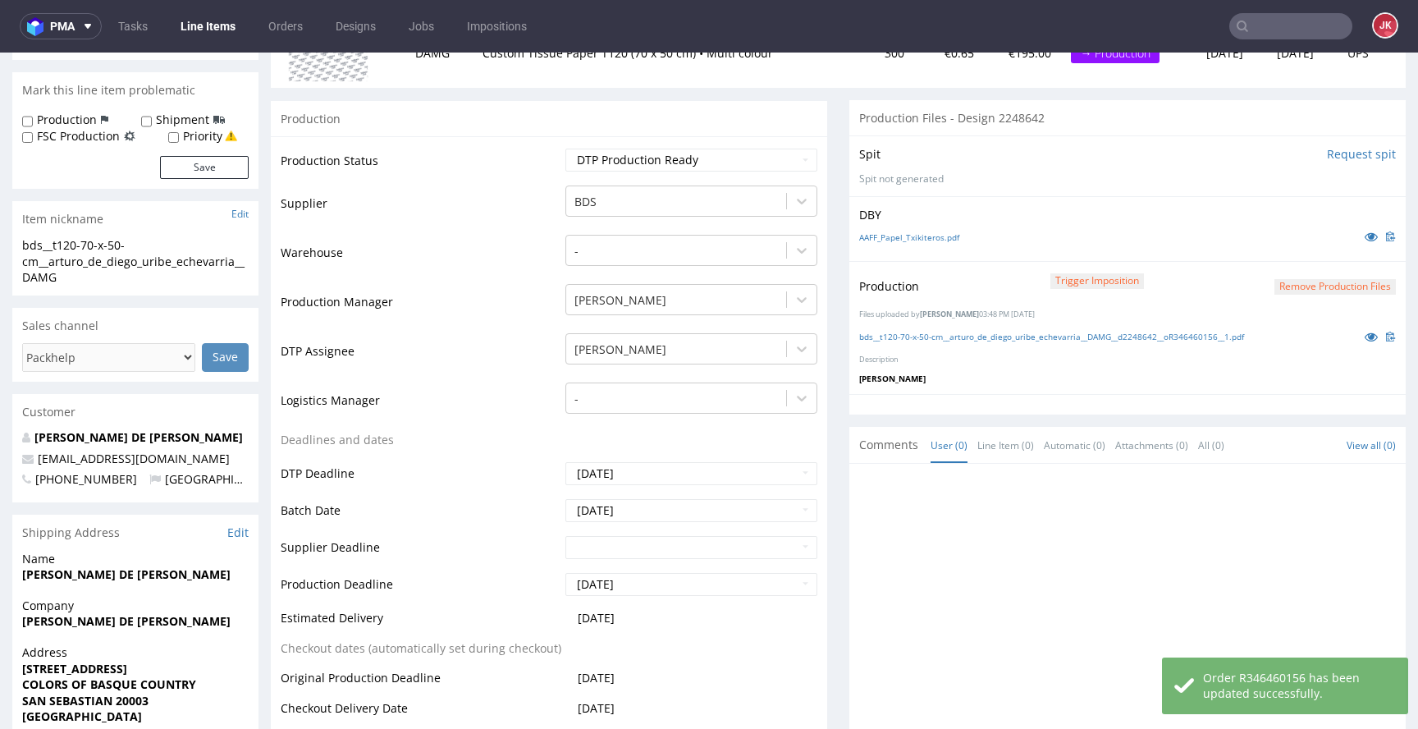
scroll to position [0, 0]
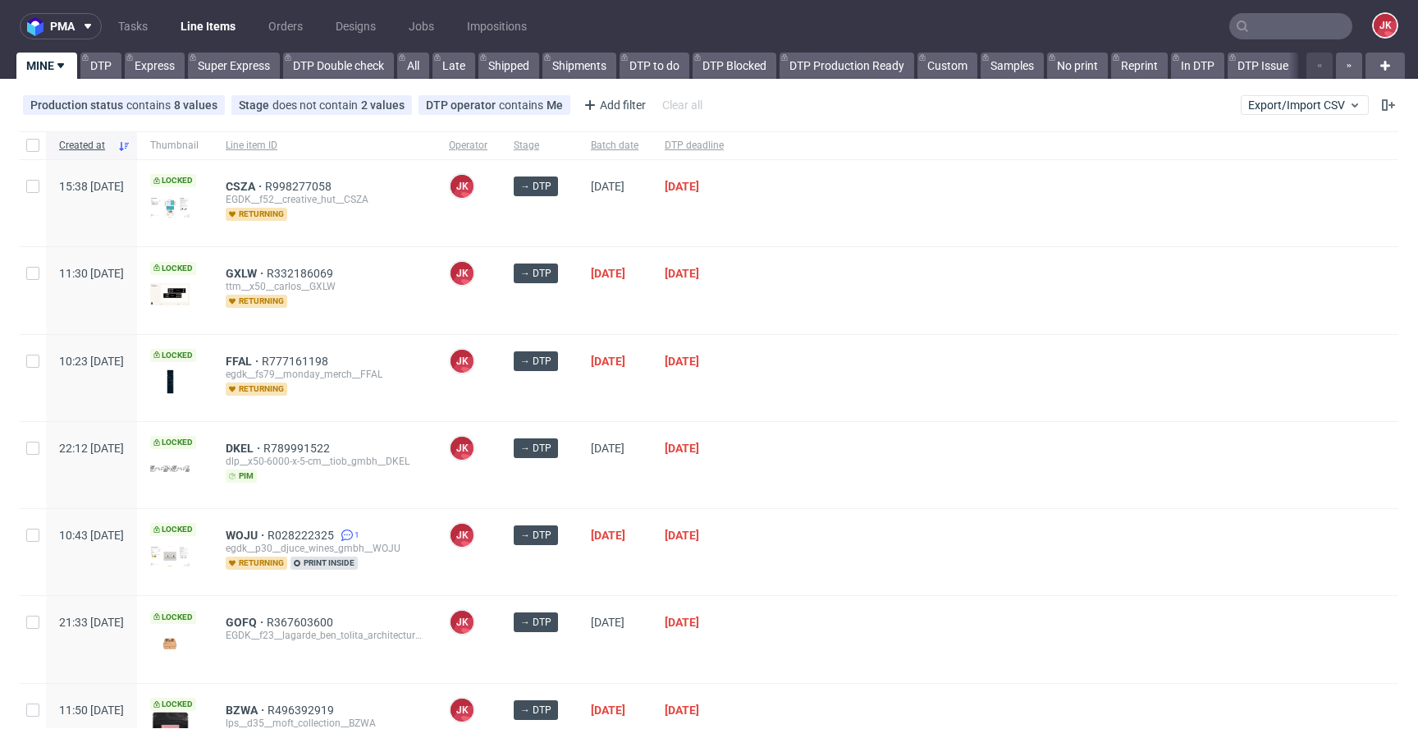
click at [633, 392] on div "[DATE]" at bounding box center [615, 378] width 74 height 86
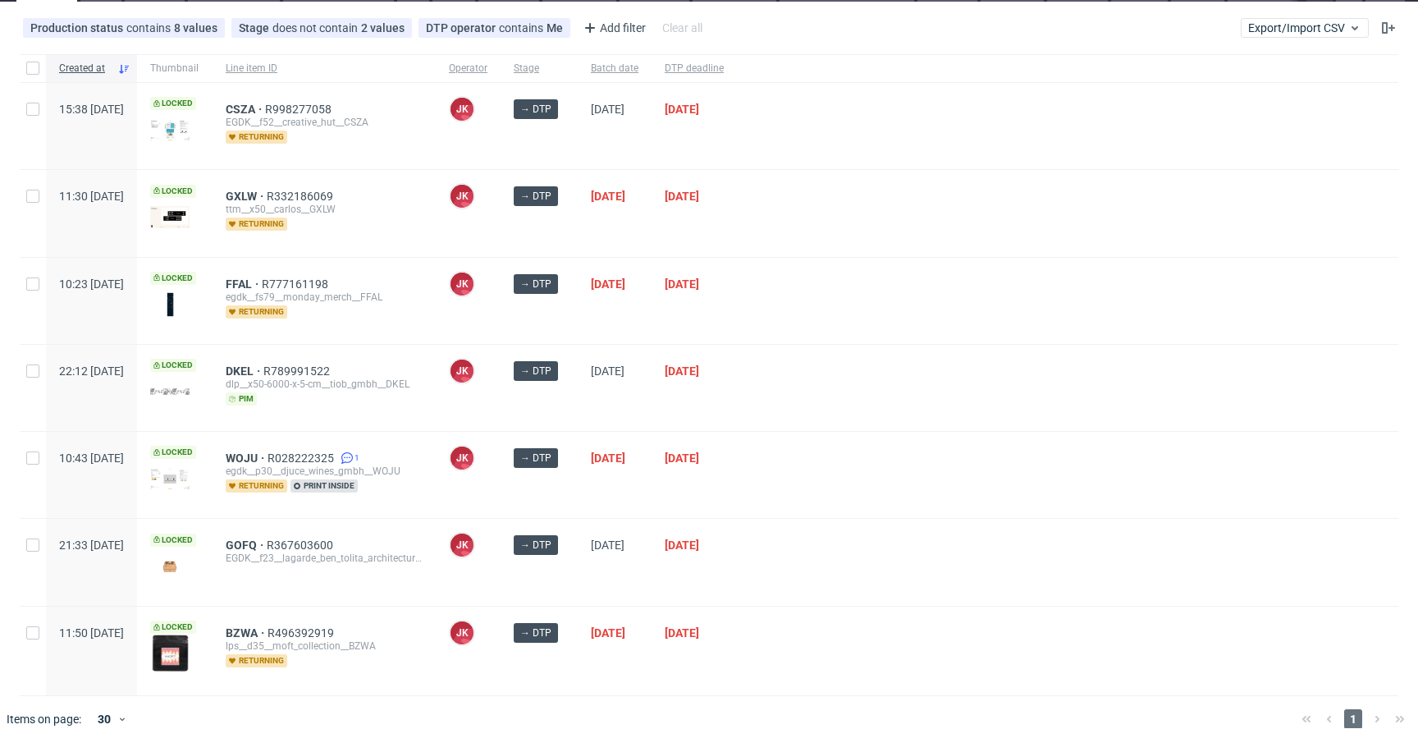
scroll to position [95, 0]
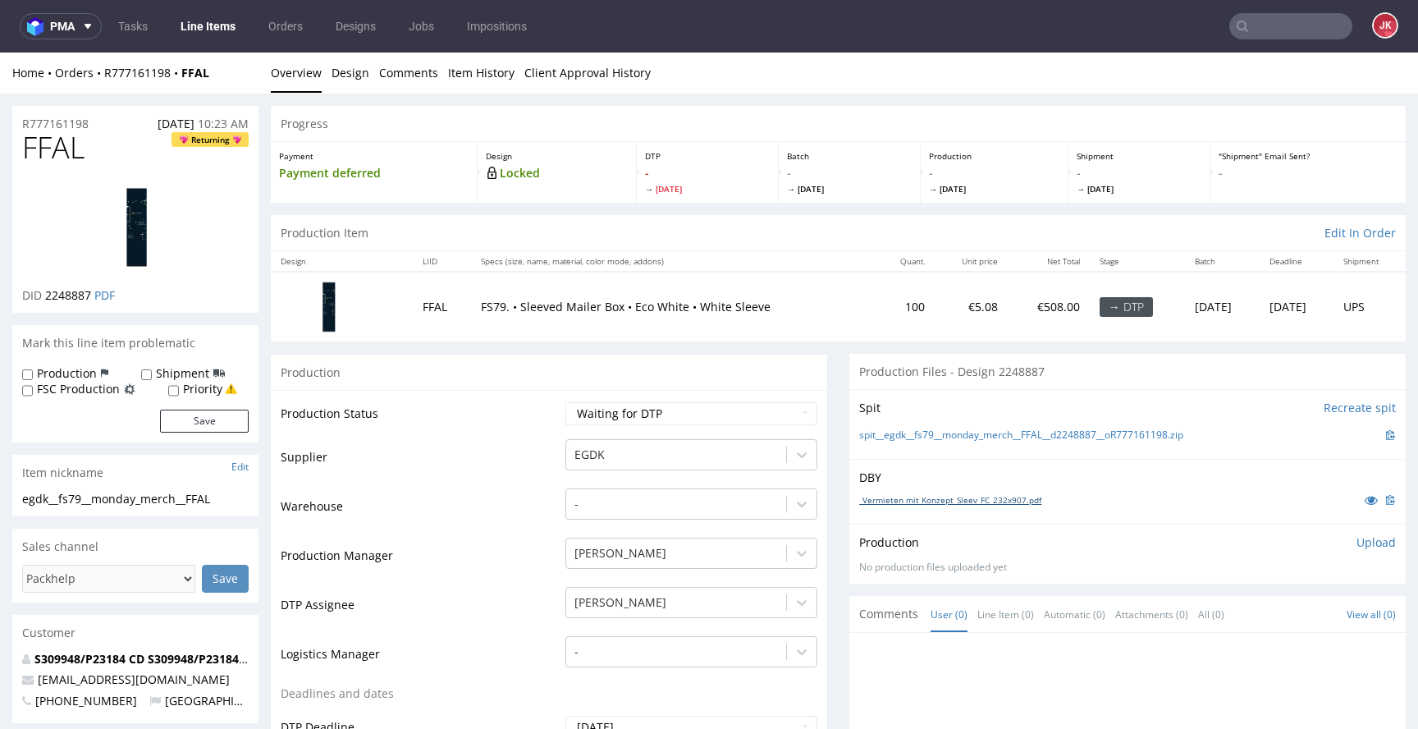
click at [914, 500] on link "_Vermieten mit Konzept_Sleev_FC_232x907.pdf" at bounding box center [950, 499] width 182 height 11
click at [502, 427] on td "Production Status" at bounding box center [421, 419] width 281 height 37
drag, startPoint x: 507, startPoint y: 425, endPoint x: 671, endPoint y: 404, distance: 165.5
click at [508, 425] on td "Production Status" at bounding box center [421, 419] width 281 height 37
click at [677, 403] on select "Waiting for Artwork Waiting for Diecut Waiting for Mockup Waiting for DTP Waiti…" at bounding box center [692, 413] width 252 height 23
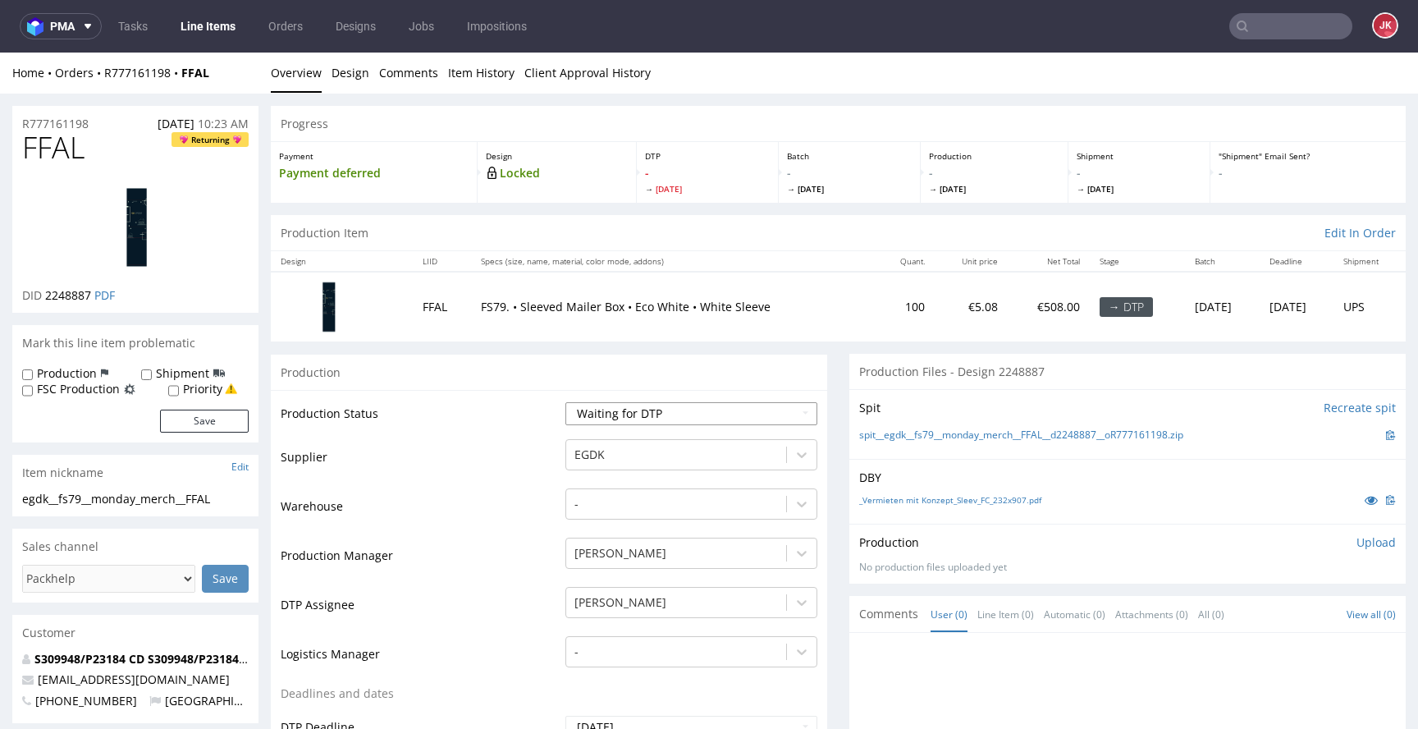
select select "dtp_in_process"
click at [566, 402] on select "Waiting for Artwork Waiting for Diecut Waiting for Mockup Waiting for DTP Waiti…" at bounding box center [692, 413] width 252 height 23
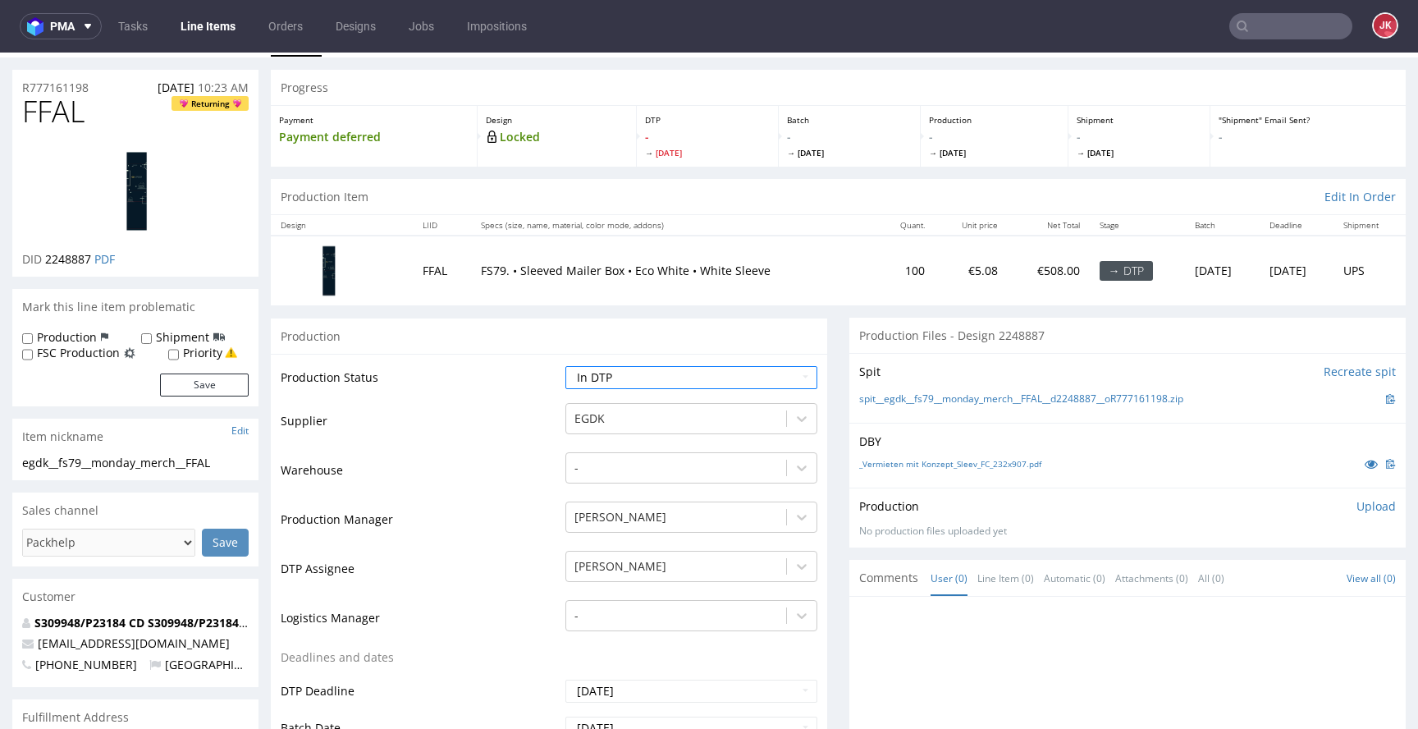
scroll to position [665, 0]
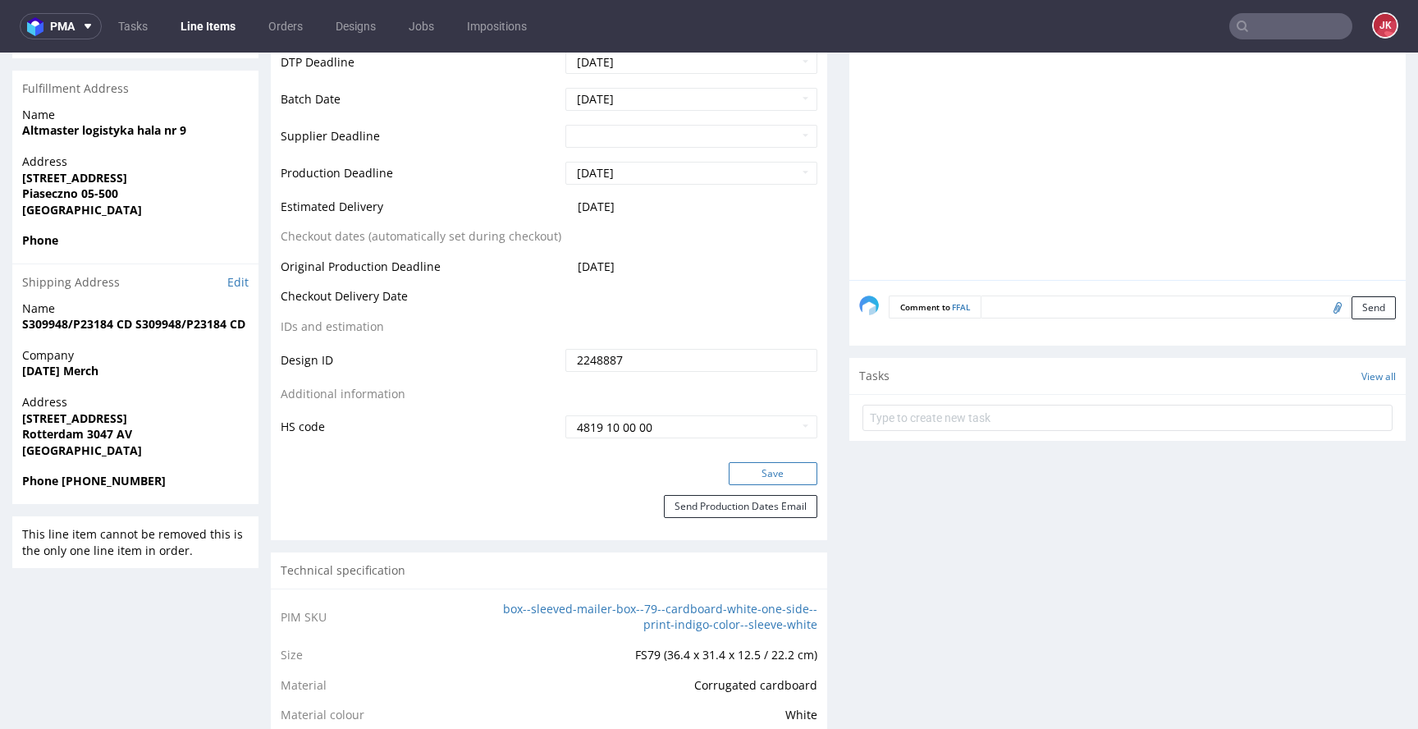
click at [772, 472] on button "Save" at bounding box center [773, 473] width 89 height 23
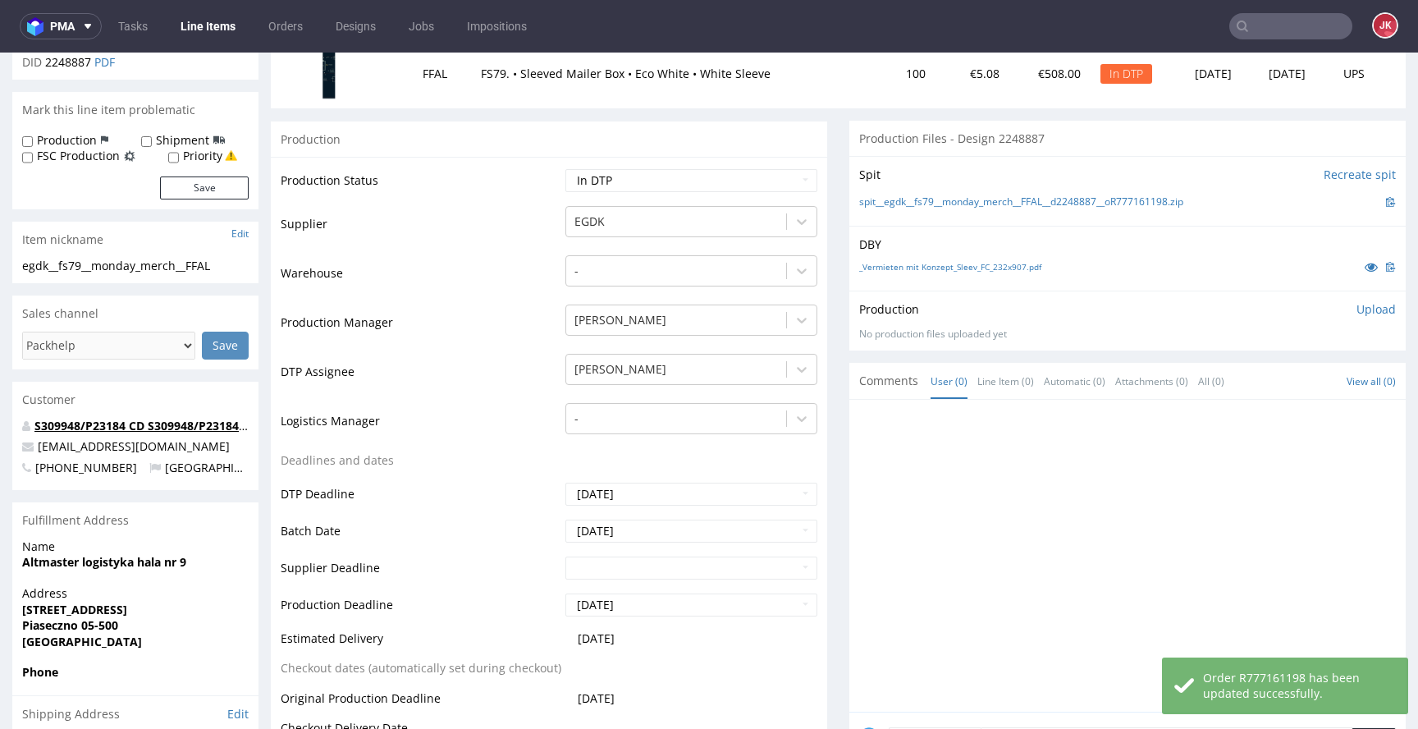
scroll to position [0, 0]
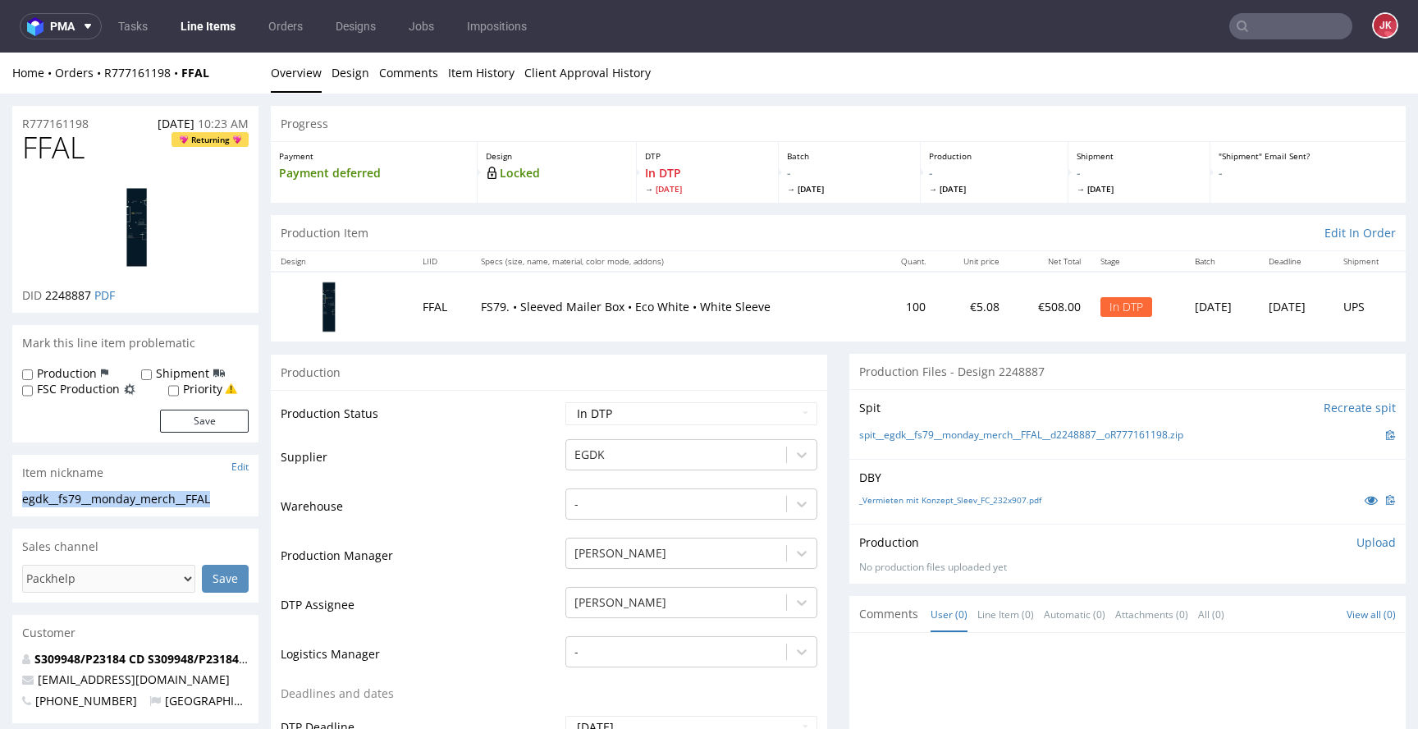
drag, startPoint x: 238, startPoint y: 497, endPoint x: 1, endPoint y: 504, distance: 237.3
copy div "egdk__fs79__monday_merch__FFAL"
drag, startPoint x: 0, startPoint y: 123, endPoint x: 11, endPoint y: 127, distance: 11.4
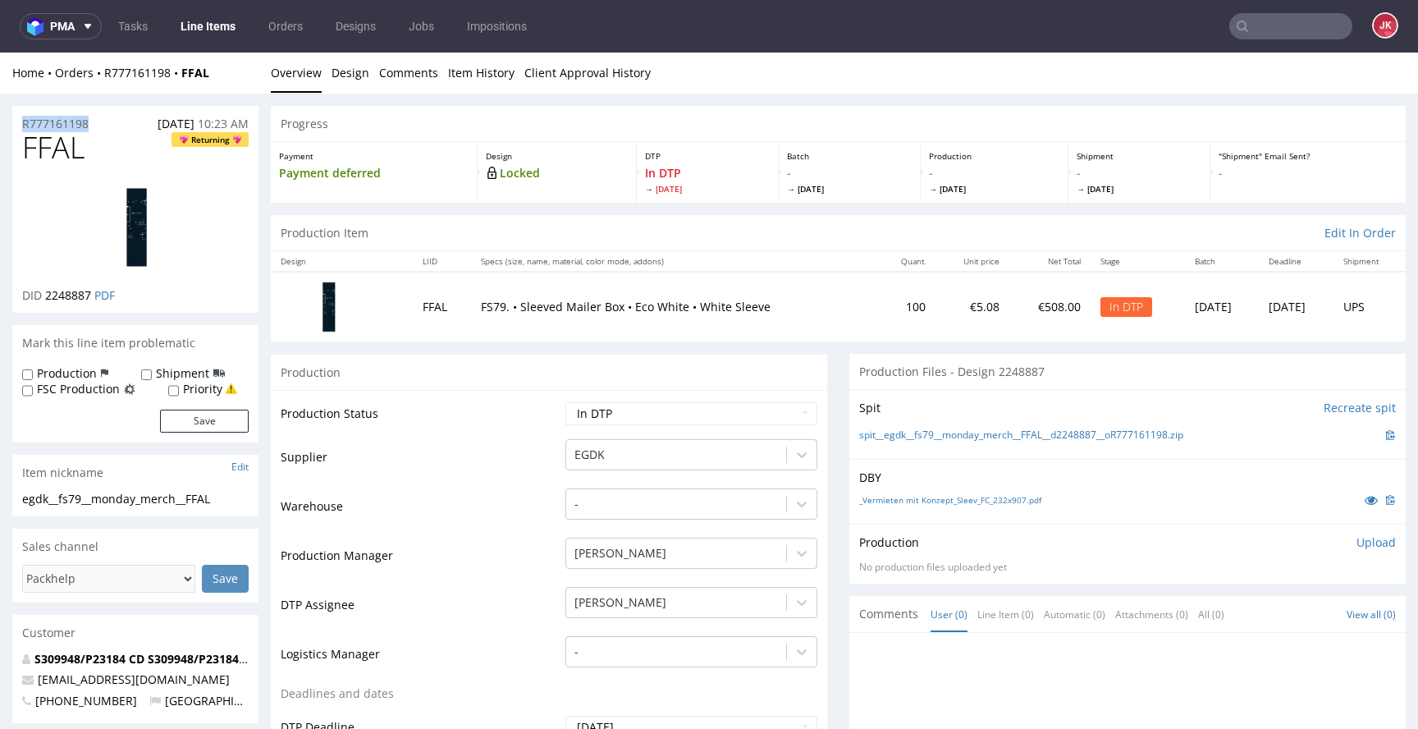
copy p "R777161198"
drag, startPoint x: 44, startPoint y: 298, endPoint x: 89, endPoint y: 301, distance: 45.3
click at [89, 301] on span "2248887" at bounding box center [68, 295] width 46 height 16
drag, startPoint x: 46, startPoint y: 298, endPoint x: 94, endPoint y: 299, distance: 47.6
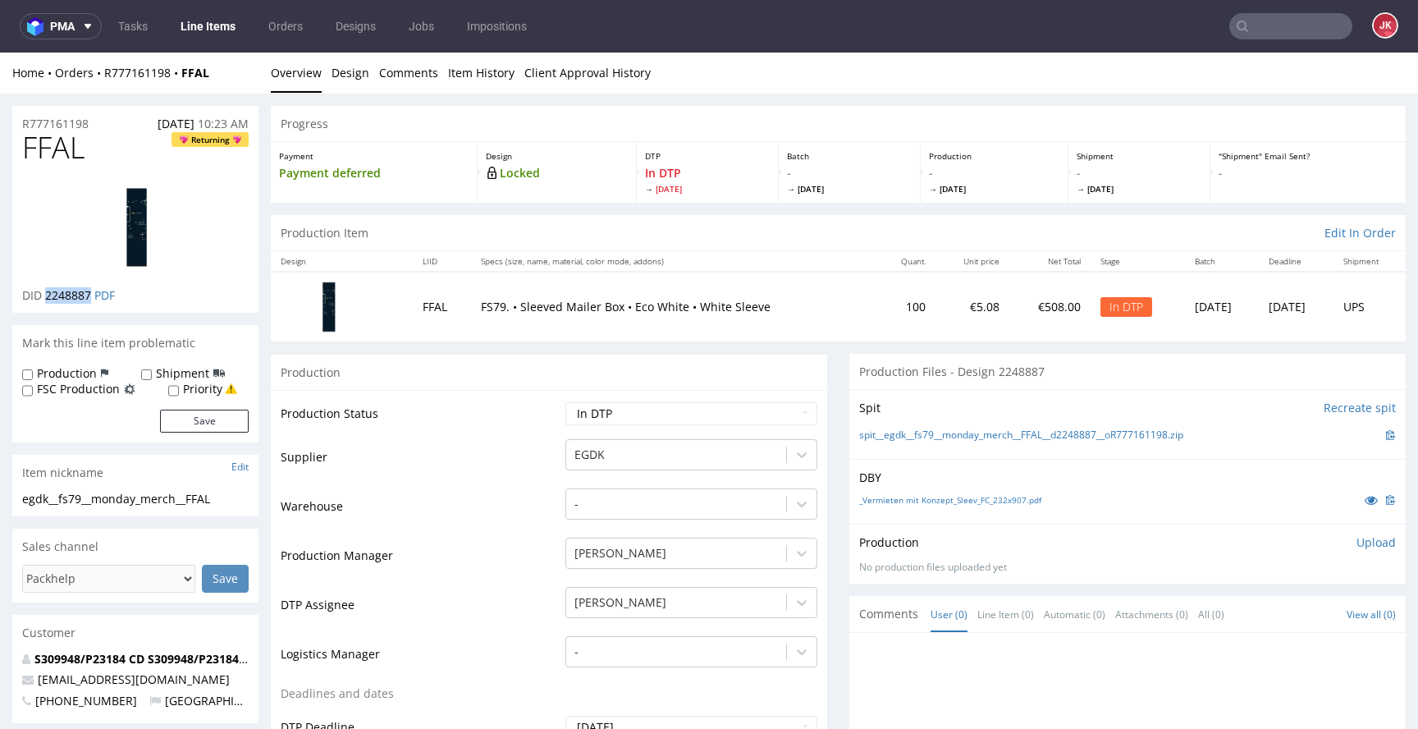
click at [94, 299] on p "DID 2248887 PDF" at bounding box center [68, 295] width 93 height 16
copy span "2248887"
click at [1364, 549] on p "Upload" at bounding box center [1376, 542] width 39 height 16
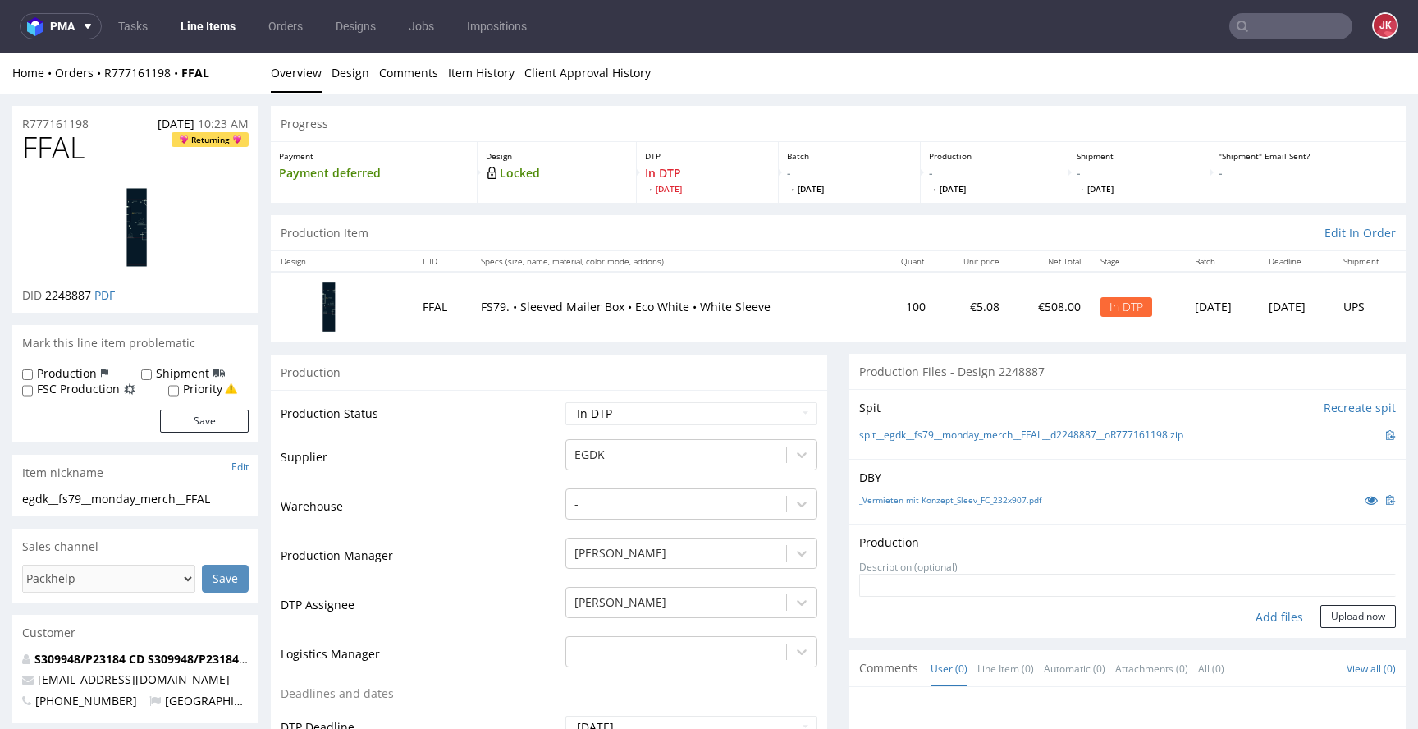
click at [1268, 623] on div "Add files" at bounding box center [1280, 617] width 82 height 25
type input "C:\fakepath\egdk__fs79__monday_merch__FFAL__d2248887__oR777161198__1.pdf"
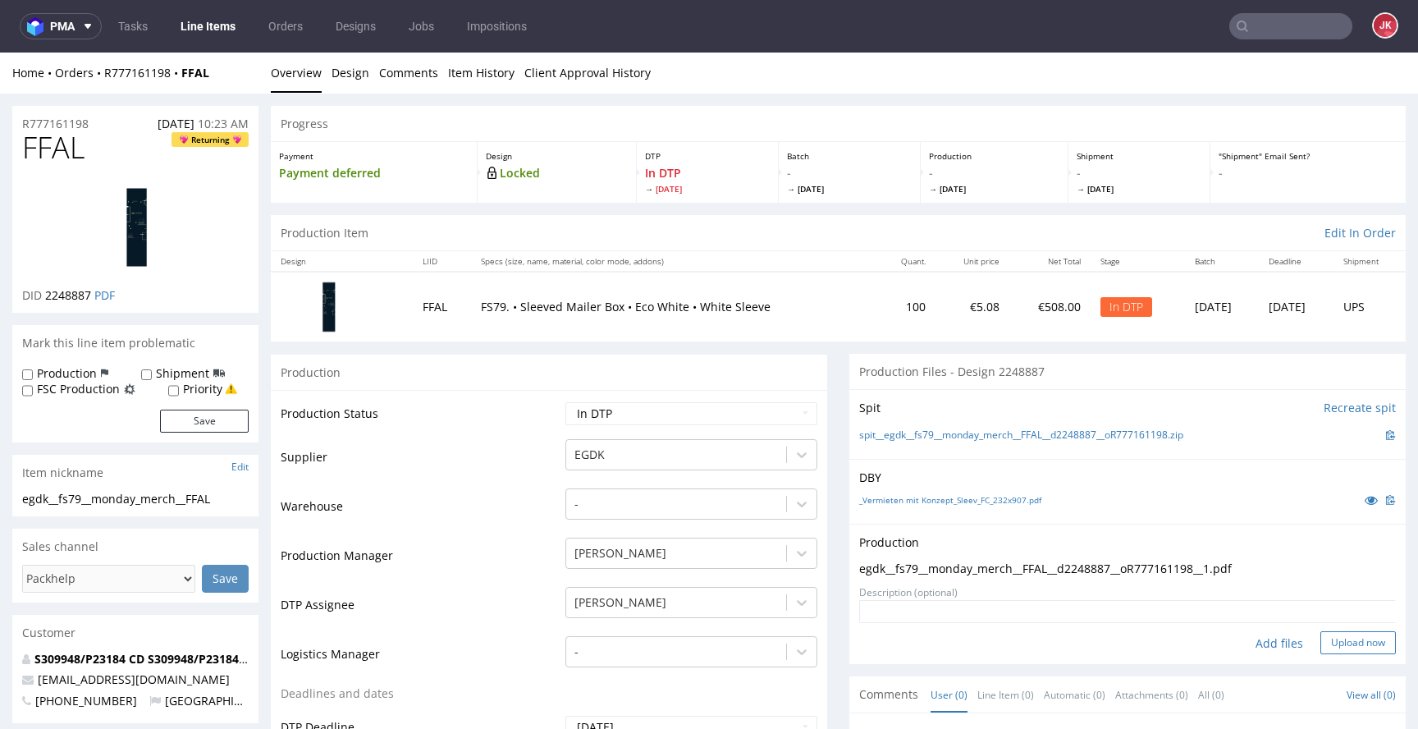
click at [1321, 644] on button "Upload now" at bounding box center [1359, 642] width 76 height 23
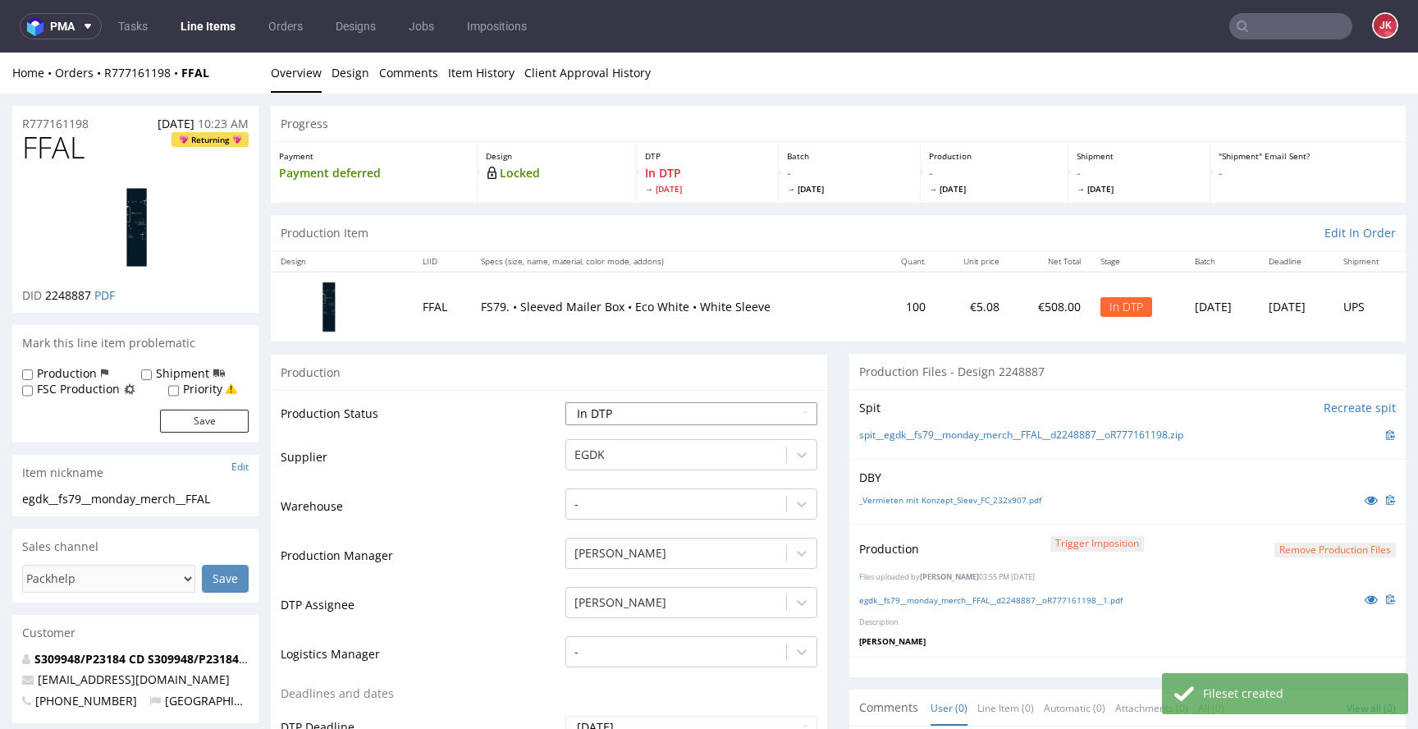
click at [668, 413] on select "Waiting for Artwork Waiting for Diecut Waiting for Mockup Waiting for DTP Waiti…" at bounding box center [692, 413] width 252 height 23
select select "dtp_production_ready"
click at [566, 402] on select "Waiting for Artwork Waiting for Diecut Waiting for Mockup Waiting for DTP Waiti…" at bounding box center [692, 413] width 252 height 23
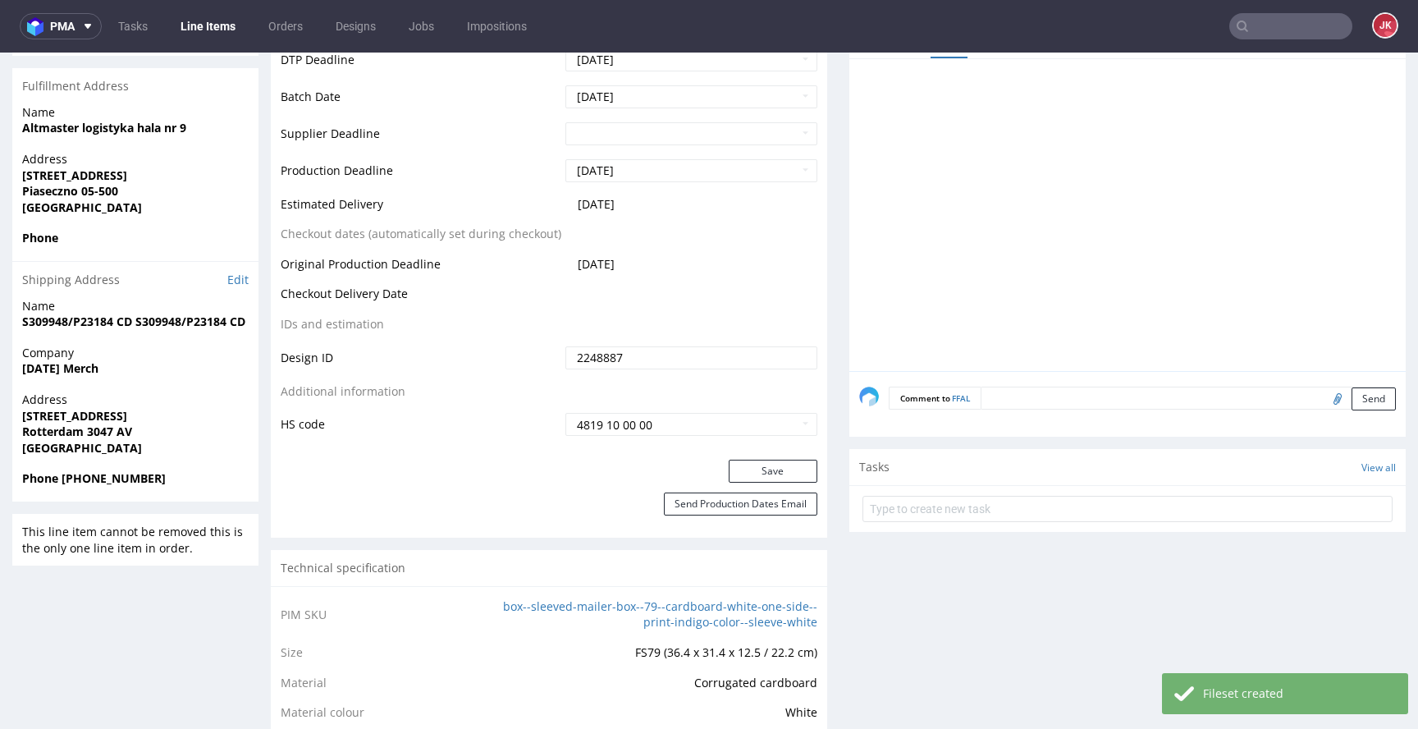
scroll to position [695, 0]
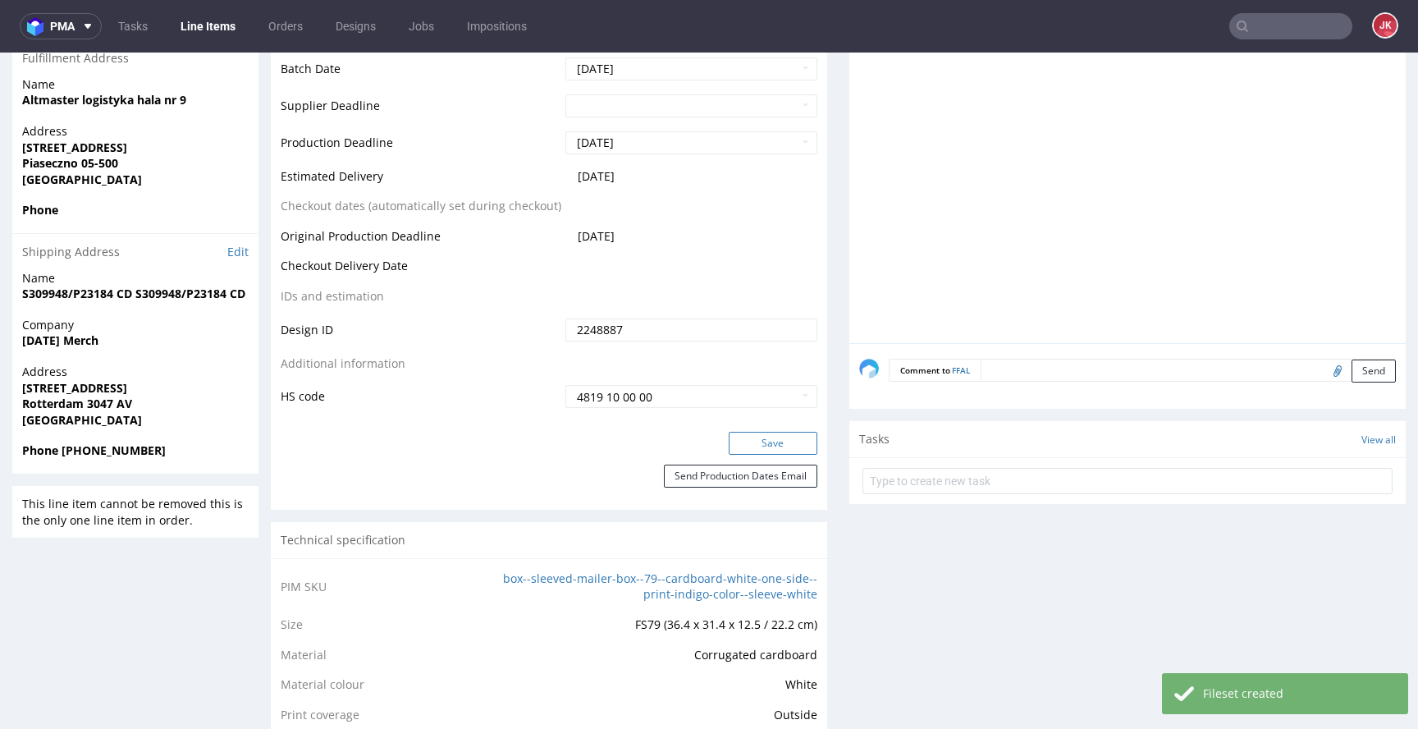
click at [755, 443] on button "Save" at bounding box center [773, 443] width 89 height 23
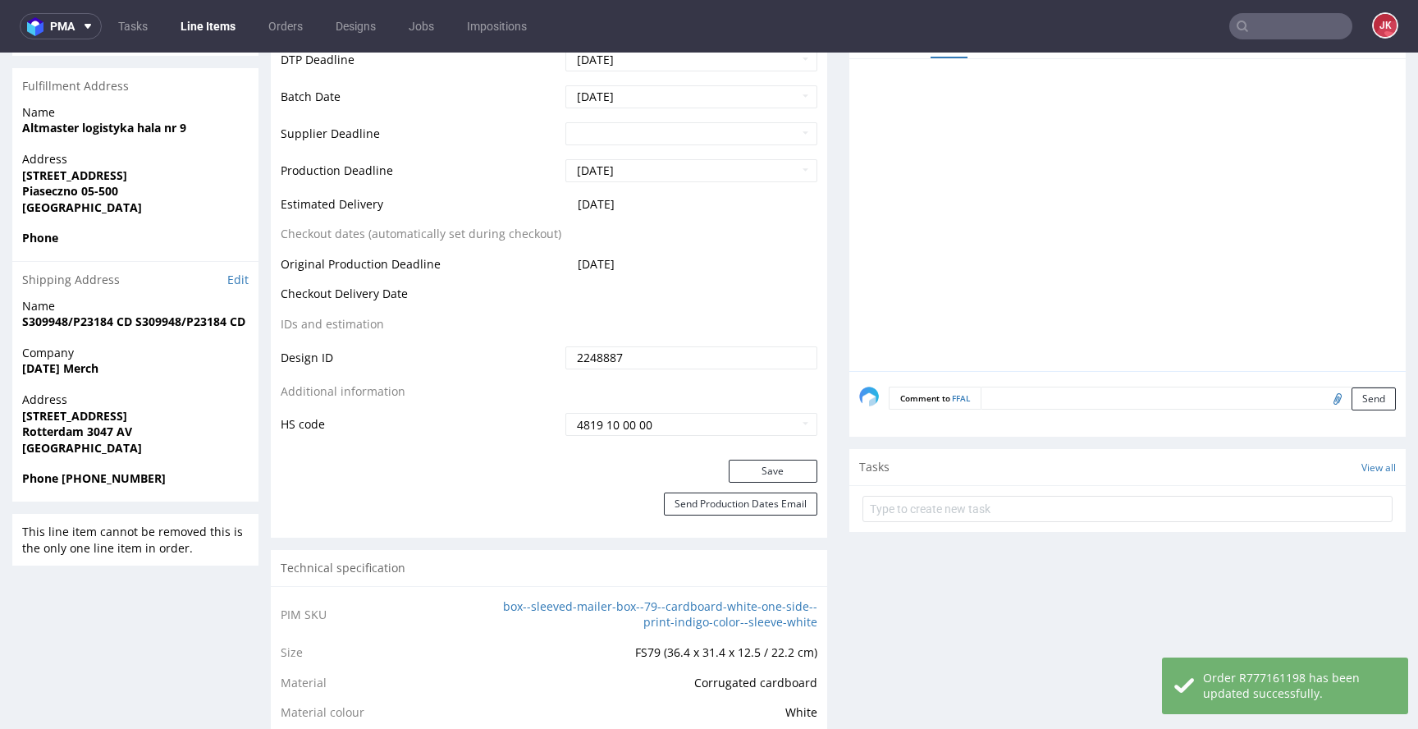
scroll to position [0, 0]
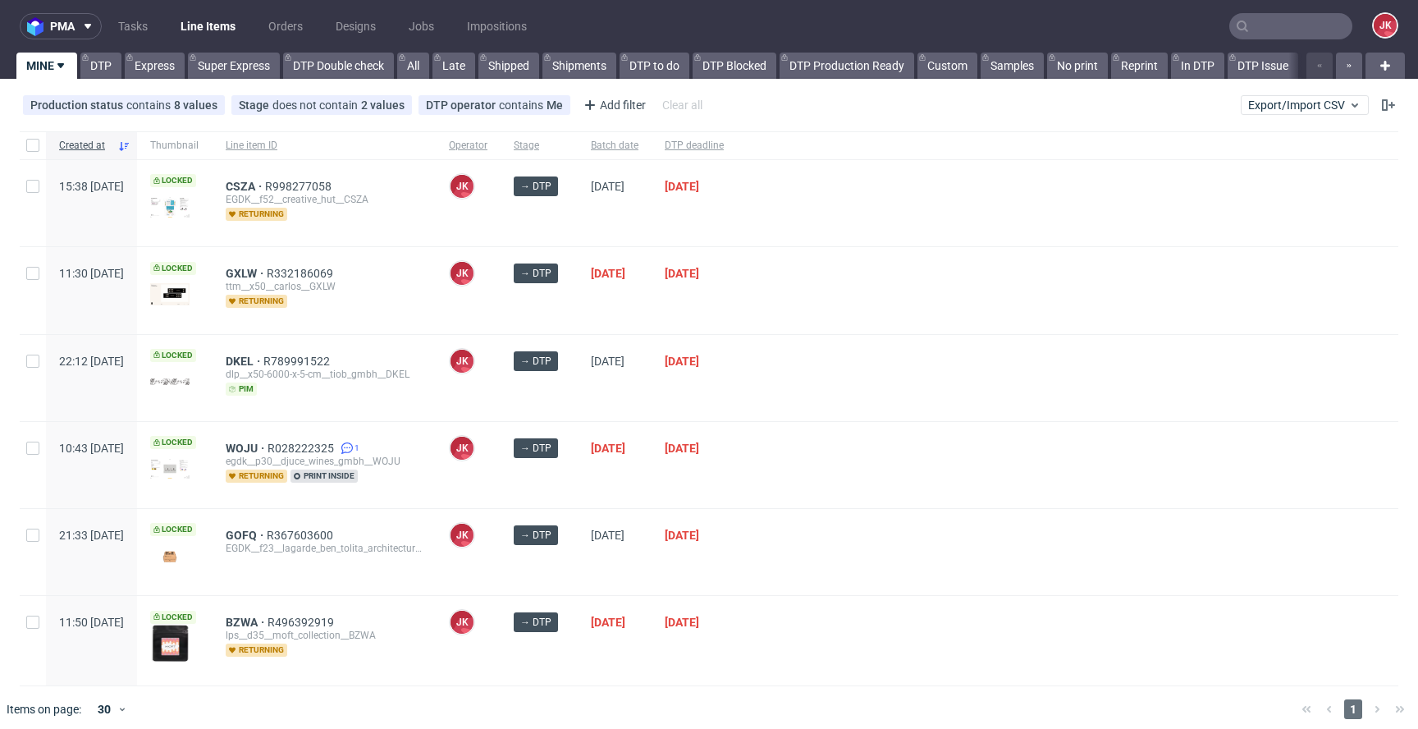
click at [847, 463] on div at bounding box center [1068, 465] width 662 height 86
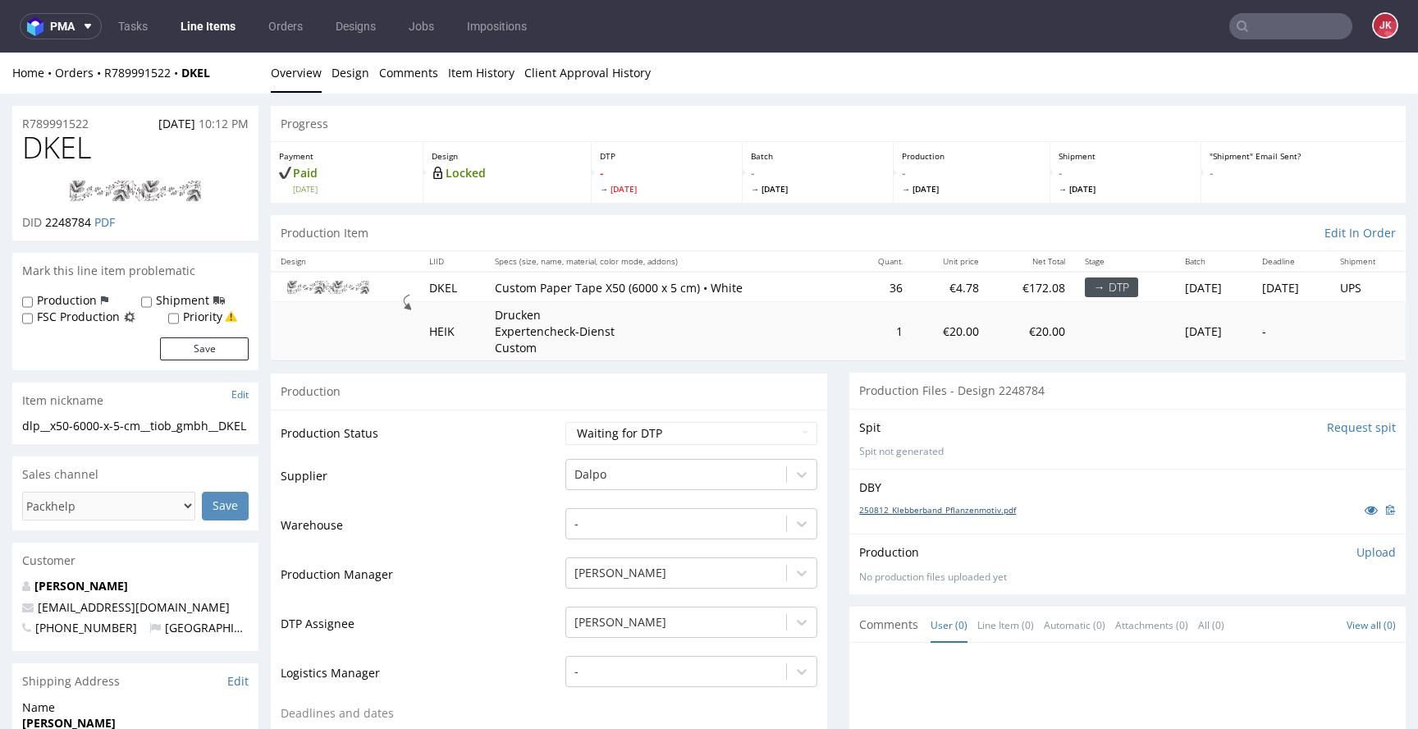
click at [916, 505] on link "250812_Klebberband_Pflanzenmotiv.pdf" at bounding box center [937, 509] width 157 height 11
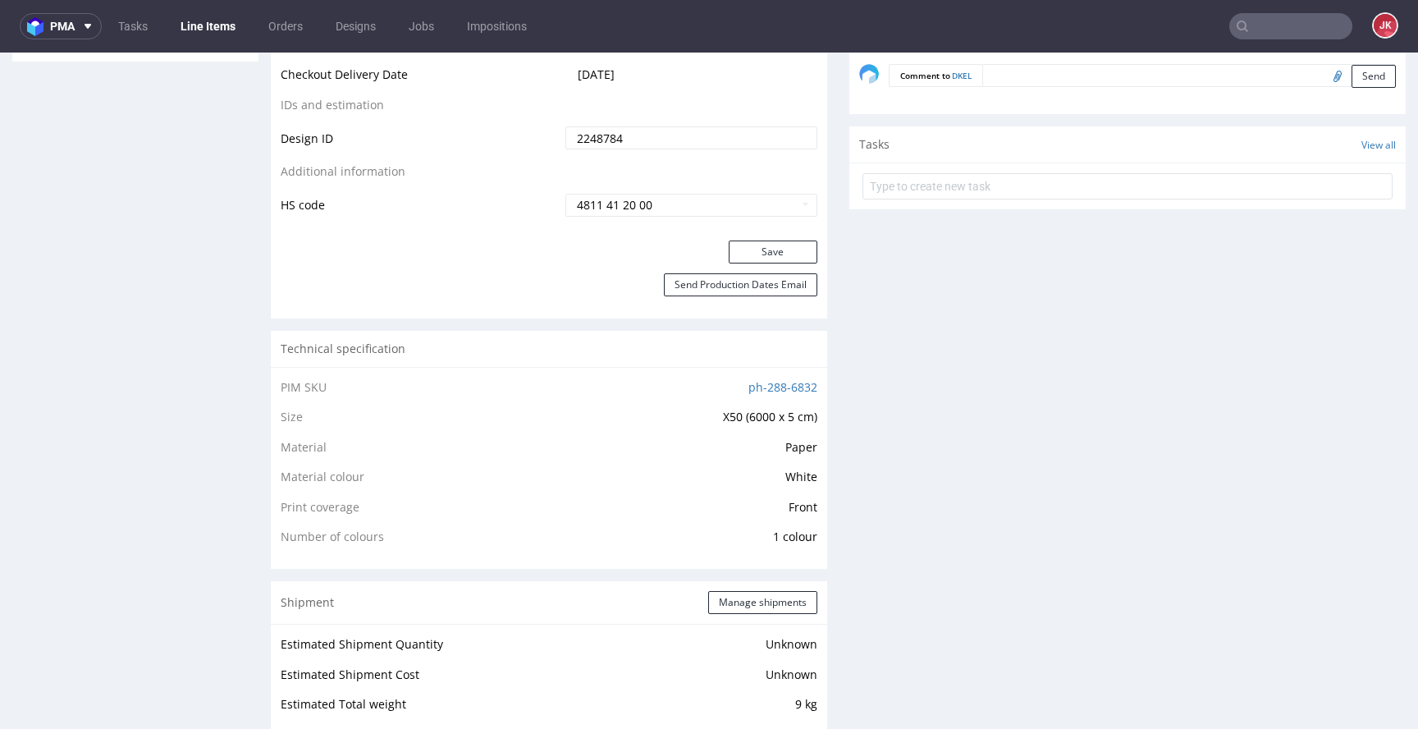
scroll to position [1170, 0]
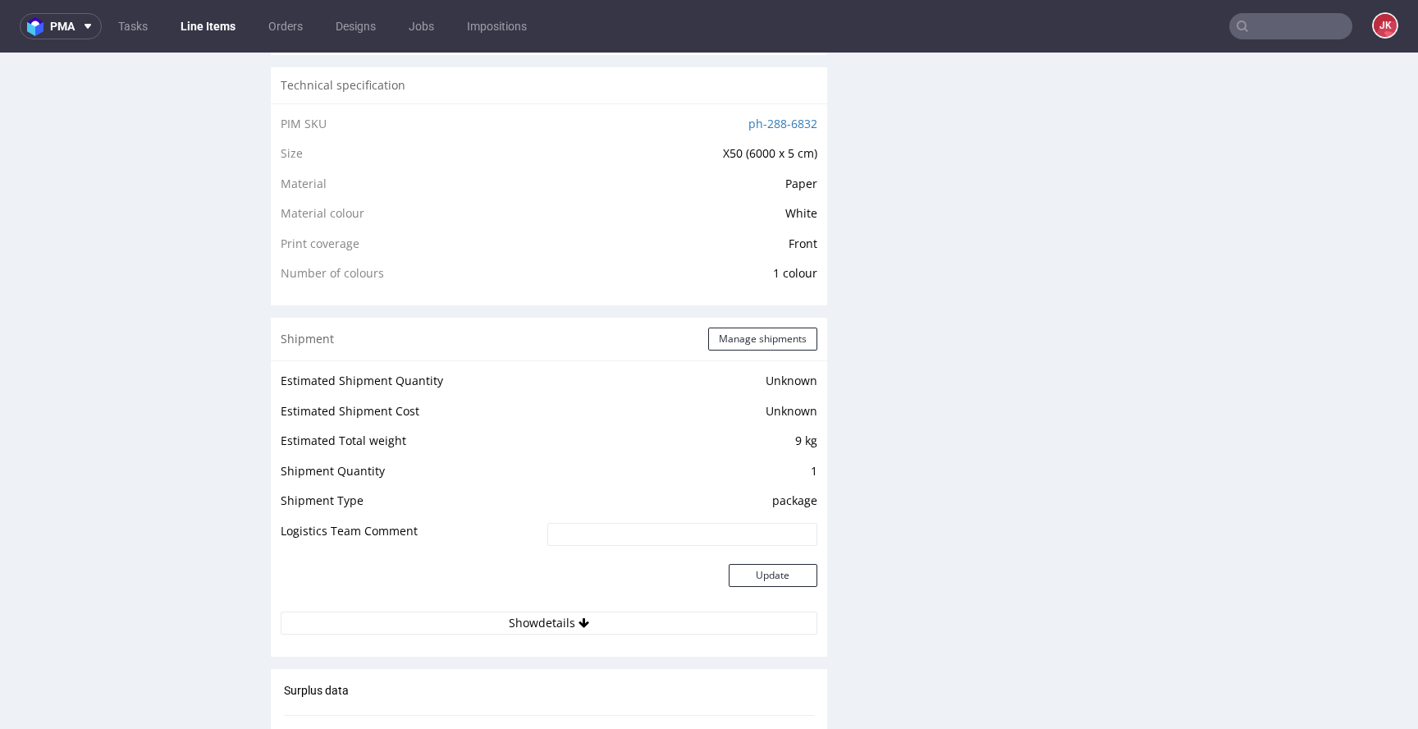
click at [605, 284] on div "PIM SKU ph-288-6832 Size X50 (6000 x 5 cm) Material Paper Material colour White…" at bounding box center [549, 204] width 557 height 203
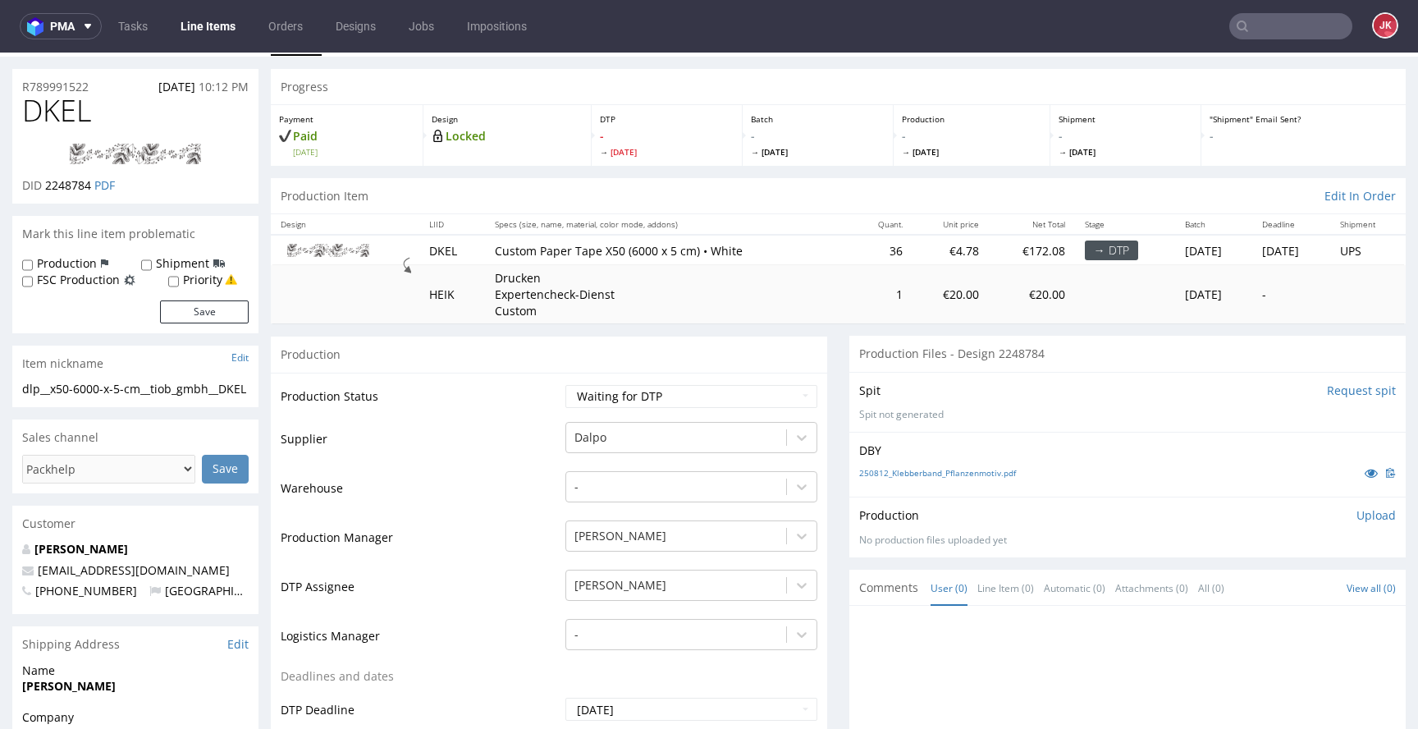
scroll to position [35, 0]
click at [629, 391] on select "Waiting for Artwork Waiting for Diecut Waiting for Mockup Waiting for DTP Waiti…" at bounding box center [692, 398] width 252 height 23
click at [566, 387] on select "Waiting for Artwork Waiting for Diecut Waiting for Mockup Waiting for DTP Waiti…" at bounding box center [692, 398] width 252 height 23
click at [634, 389] on select "Waiting for Artwork Waiting for Diecut Waiting for Mockup Waiting for DTP Waiti…" at bounding box center [692, 398] width 252 height 23
click at [566, 387] on select "Waiting for Artwork Waiting for Diecut Waiting for Mockup Waiting for DTP Waiti…" at bounding box center [692, 398] width 252 height 23
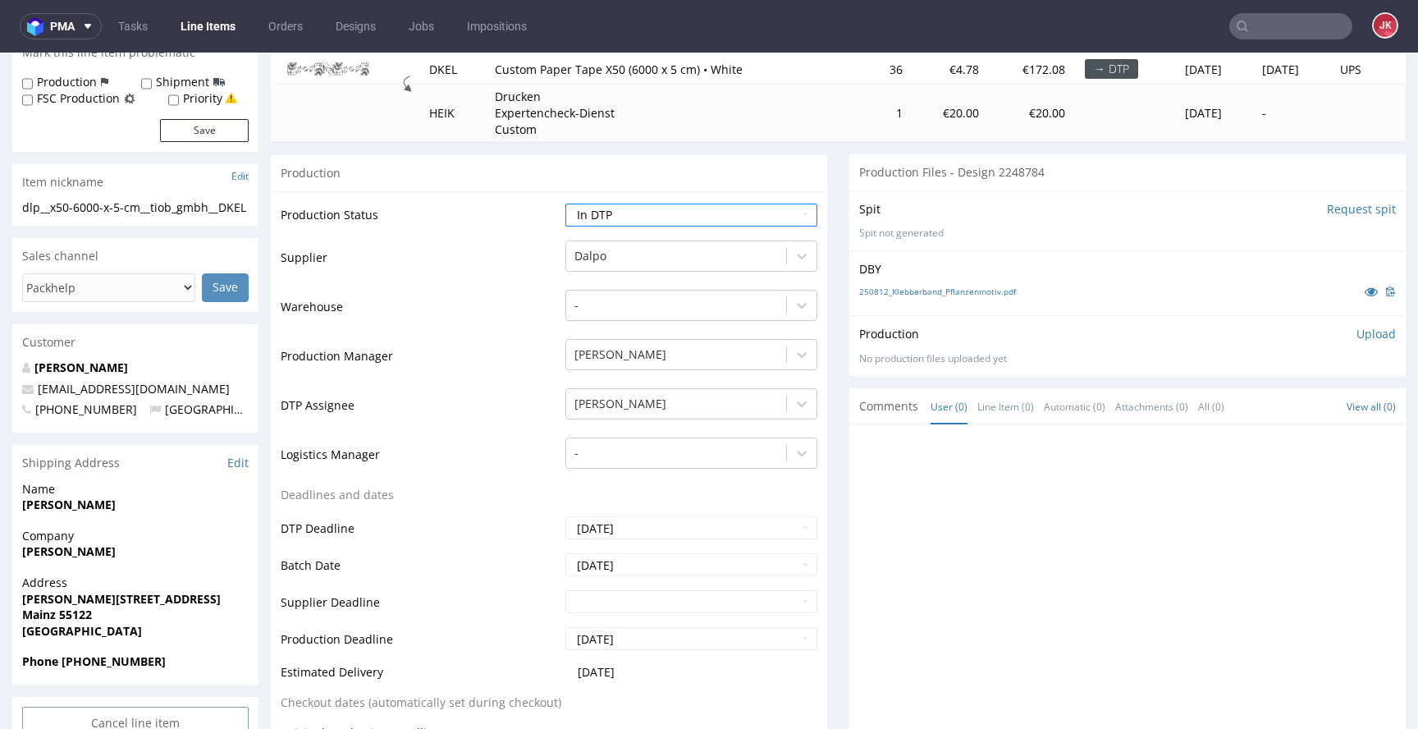
scroll to position [562, 0]
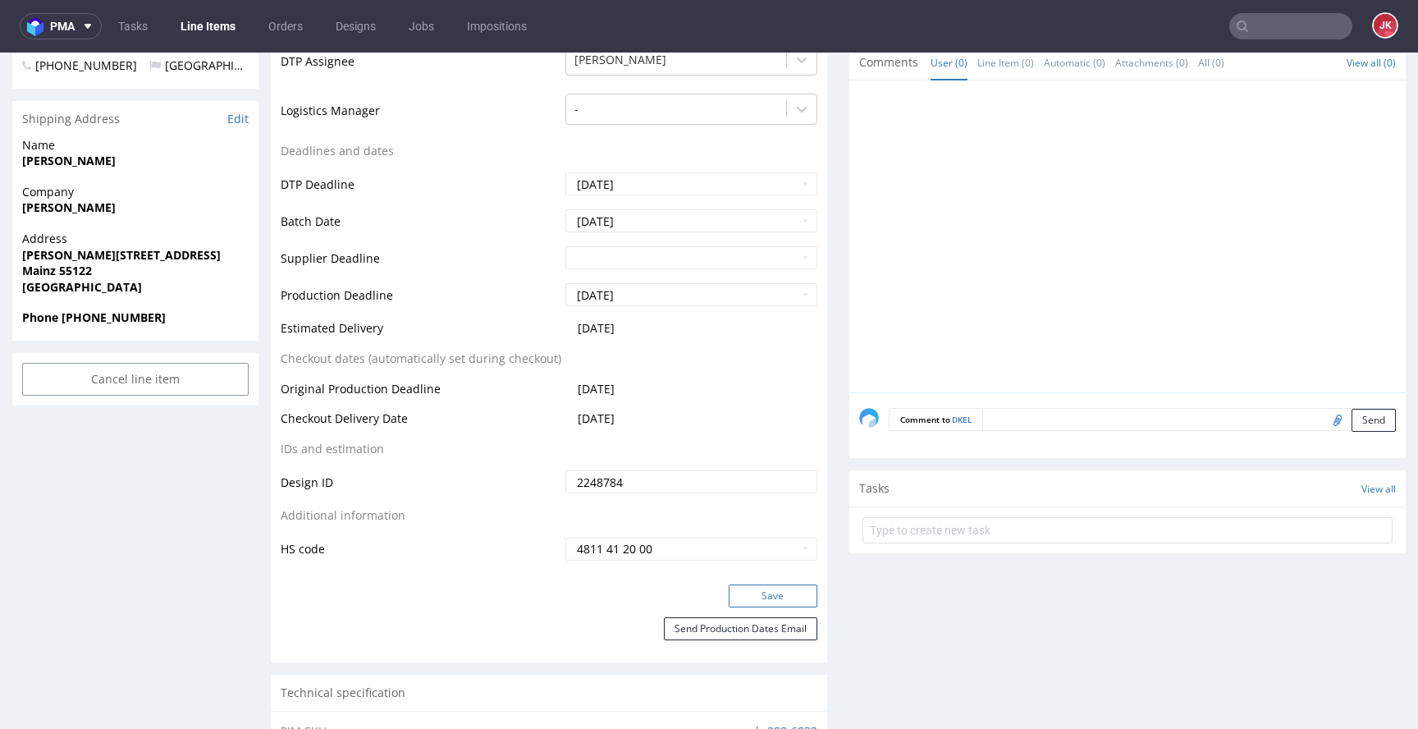
click at [770, 592] on button "Save" at bounding box center [773, 595] width 89 height 23
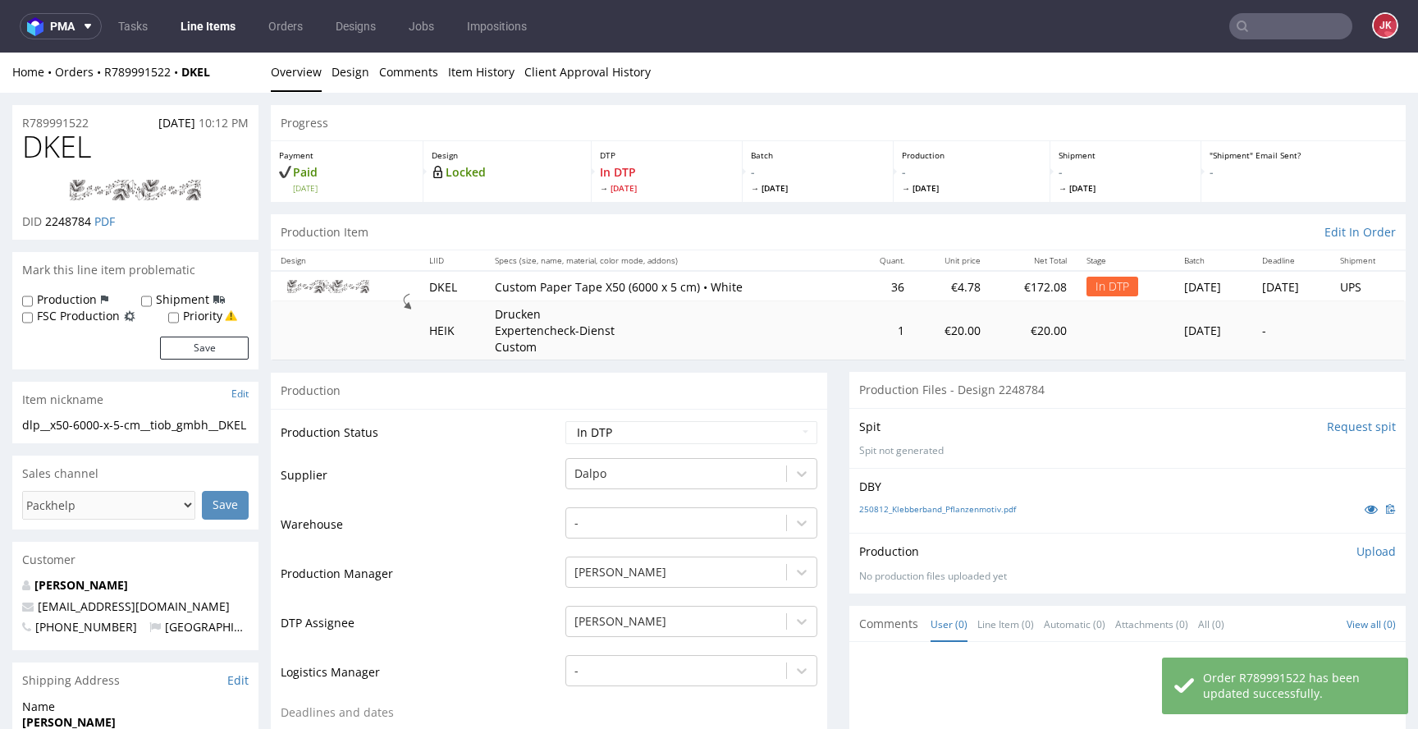
scroll to position [0, 0]
click at [53, 152] on span "DKEL" at bounding box center [56, 147] width 69 height 33
copy span "DKEL"
click at [506, 495] on td "Supplier" at bounding box center [421, 481] width 281 height 49
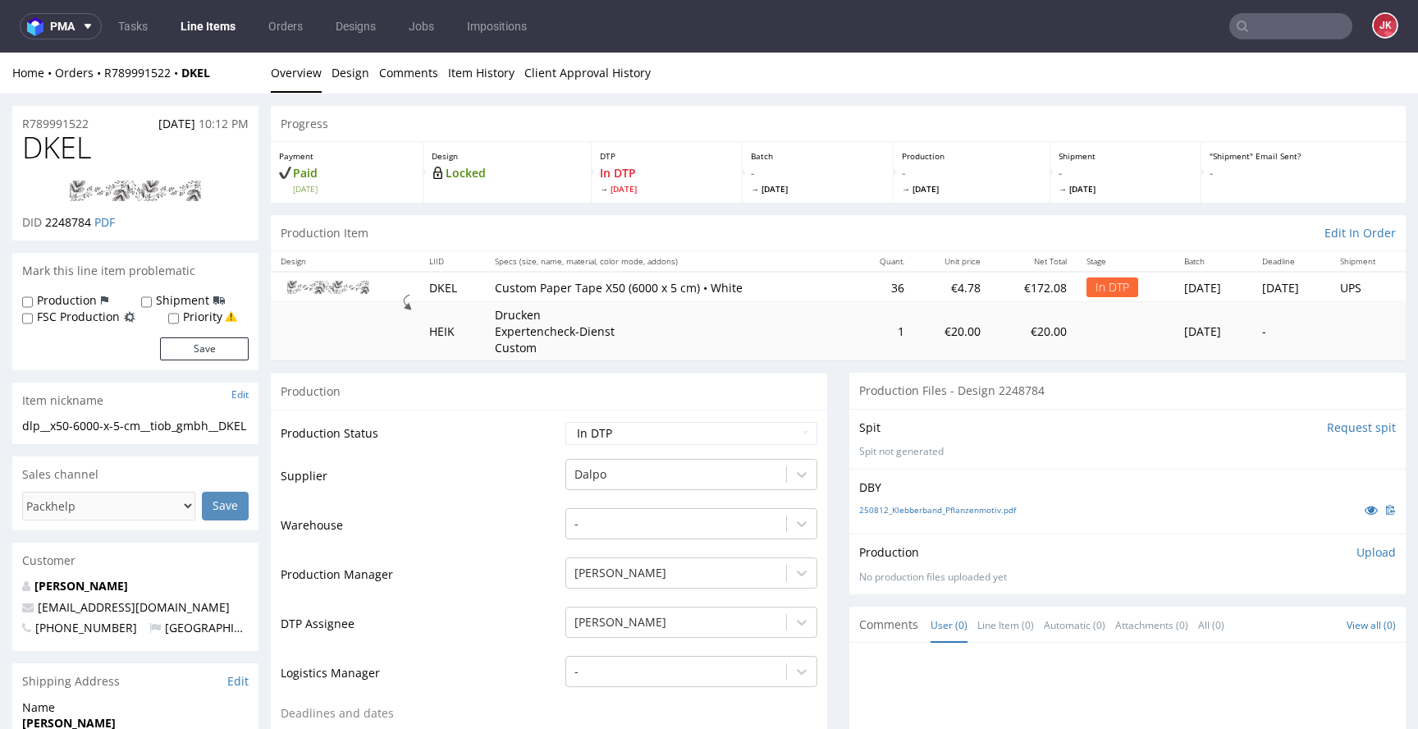
click at [77, 228] on span "2248784" at bounding box center [68, 222] width 46 height 16
click span "2248784"
copy span "2248784"
click td "Supplier"
drag, startPoint x: 190, startPoint y: 387, endPoint x: 0, endPoint y: 354, distance: 193.4
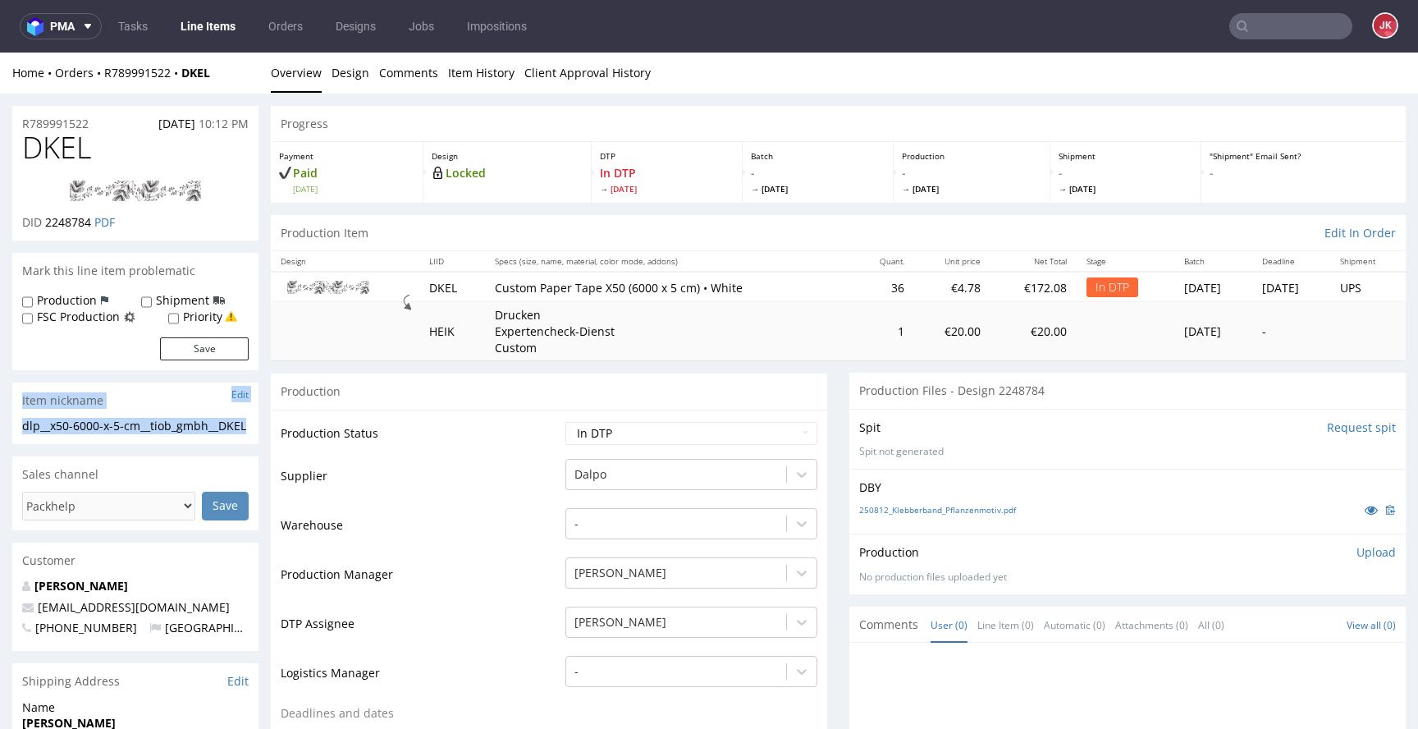
click div "R789991522 12.08.2025 10:12 PM DKEL DID 2248784 PDF Mark this line item problem…"
click div "dlp__x50-6000-x-5-cm__tiob_gmbh__DKEL dlp__x50-6000-x-5-cm __tiob_gmbh__DKEL Up…"
drag, startPoint x: 190, startPoint y: 390, endPoint x: 0, endPoint y: 380, distance: 190.7
click div "R789991522 12.08.2025 10:12 PM DKEL DID 2248784 PDF Mark this line item problem…"
copy div "dlp__x50-6000-x-5-cm__tiob_gmbh__DKEL"
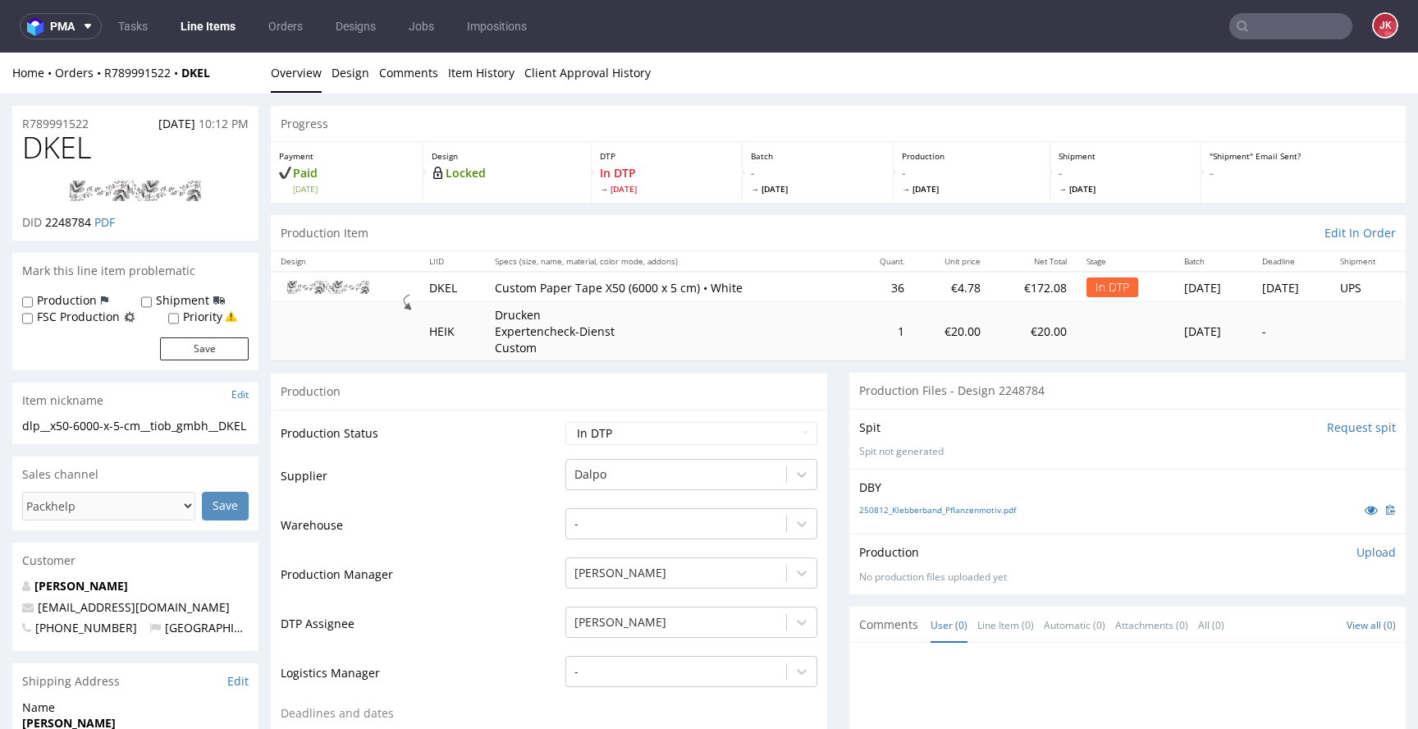
click div "R789991522 12.08.2025 10:12 PM"
drag, startPoint x: 108, startPoint y: 68, endPoint x: 1, endPoint y: 71, distance: 106.8
click div "R789991522 12.08.2025 10:12 PM DKEL DID 2248784 PDF Mark this line item problem…"
copy p "R789991522"
drag, startPoint x: 47, startPoint y: 173, endPoint x: 90, endPoint y: 176, distance: 43.6
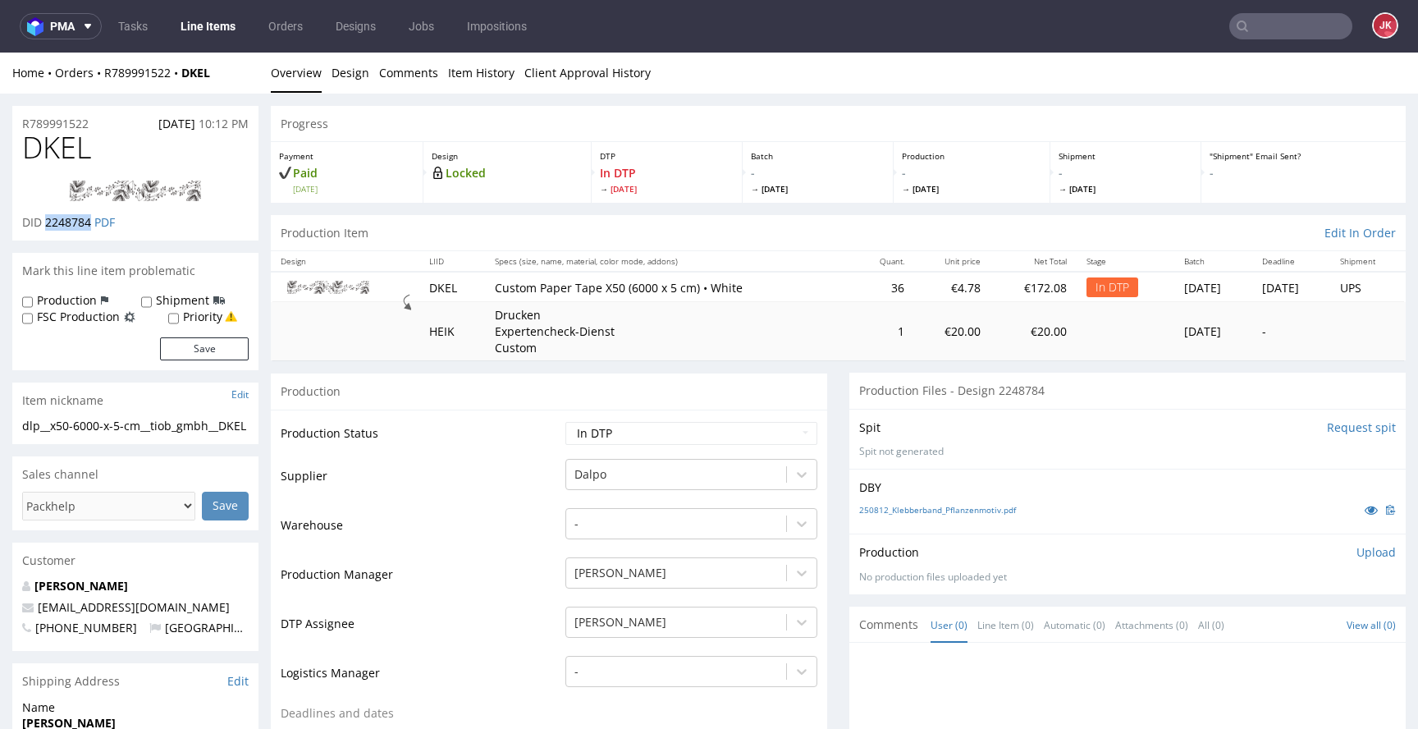
click span "2248784"
copy span "2248784"
click div "Progress Payment Paid Tue 12 Aug Design Locked DTP In DTP Mon 18 Aug Batch - We…"
click p "Upload"
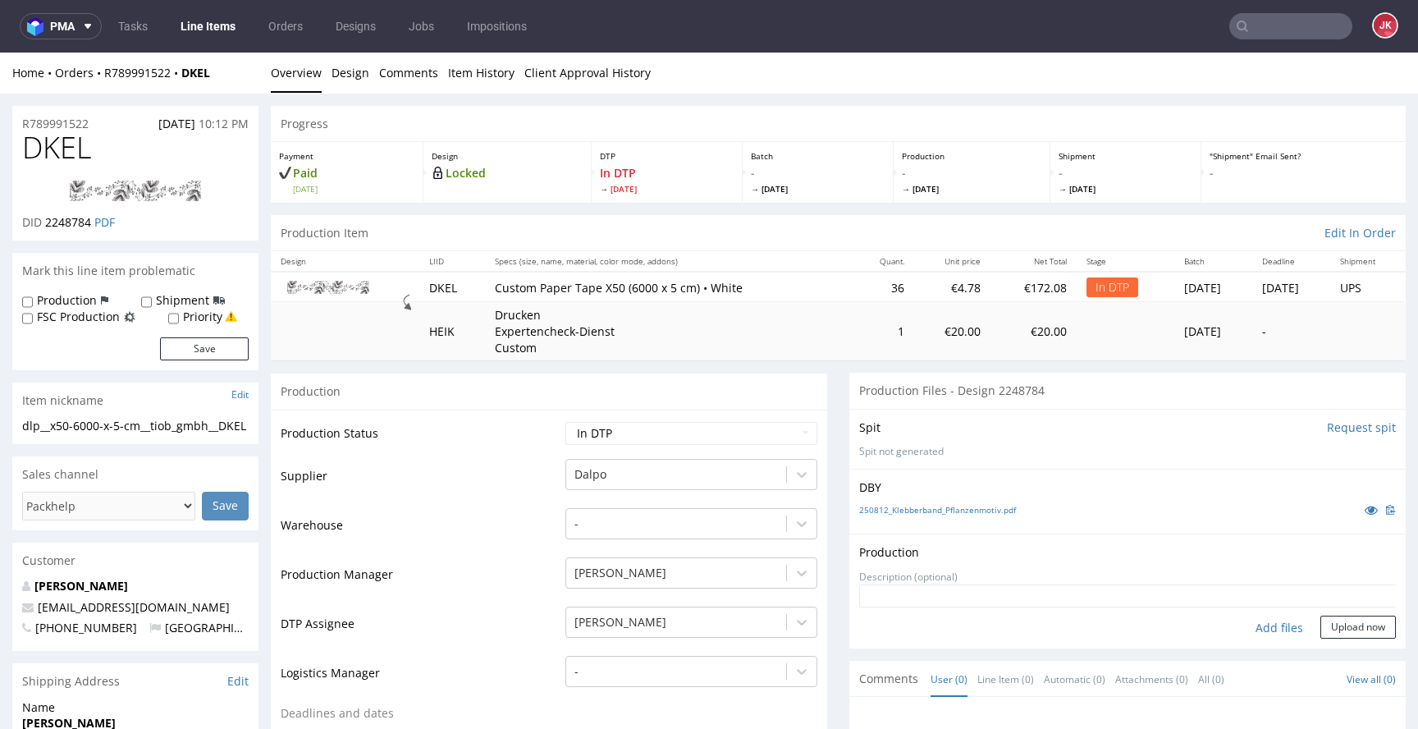
click div "Add files"
click select "Waiting for Artwork Waiting for Diecut Waiting for Mockup Waiting for DTP Waiti…"
select select "dtp_ca_needed"
click select "Waiting for Artwork Waiting for Diecut Waiting for Mockup Waiting for DTP Waiti…"
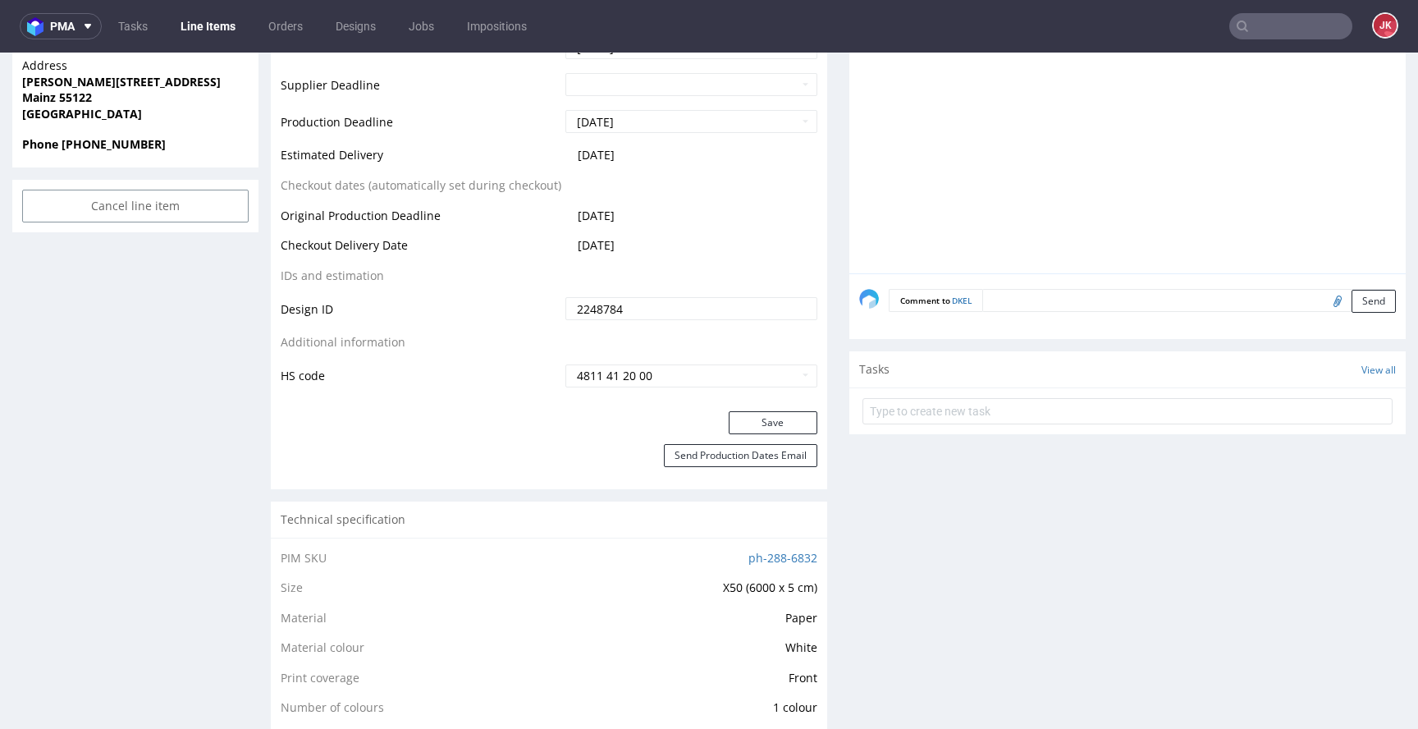
scroll to position [868, 0]
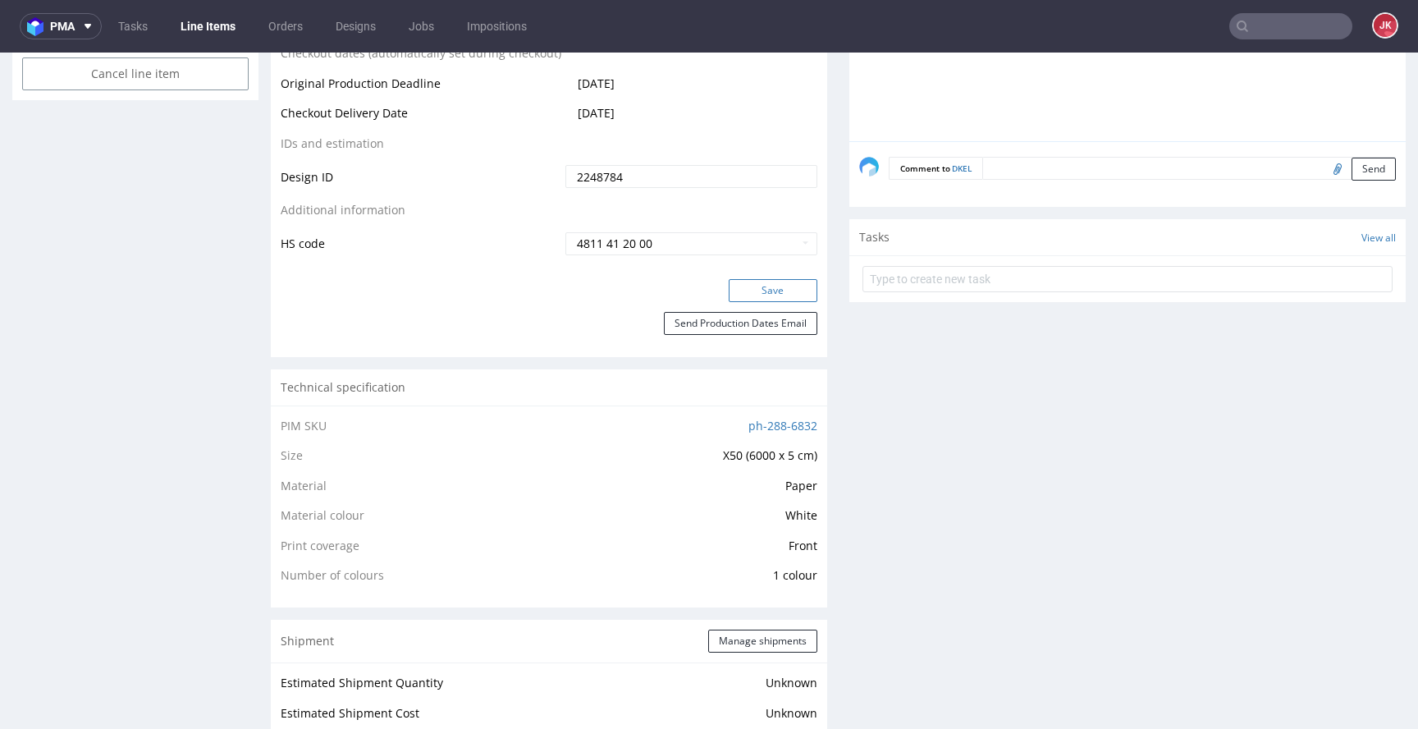
click button "Save"
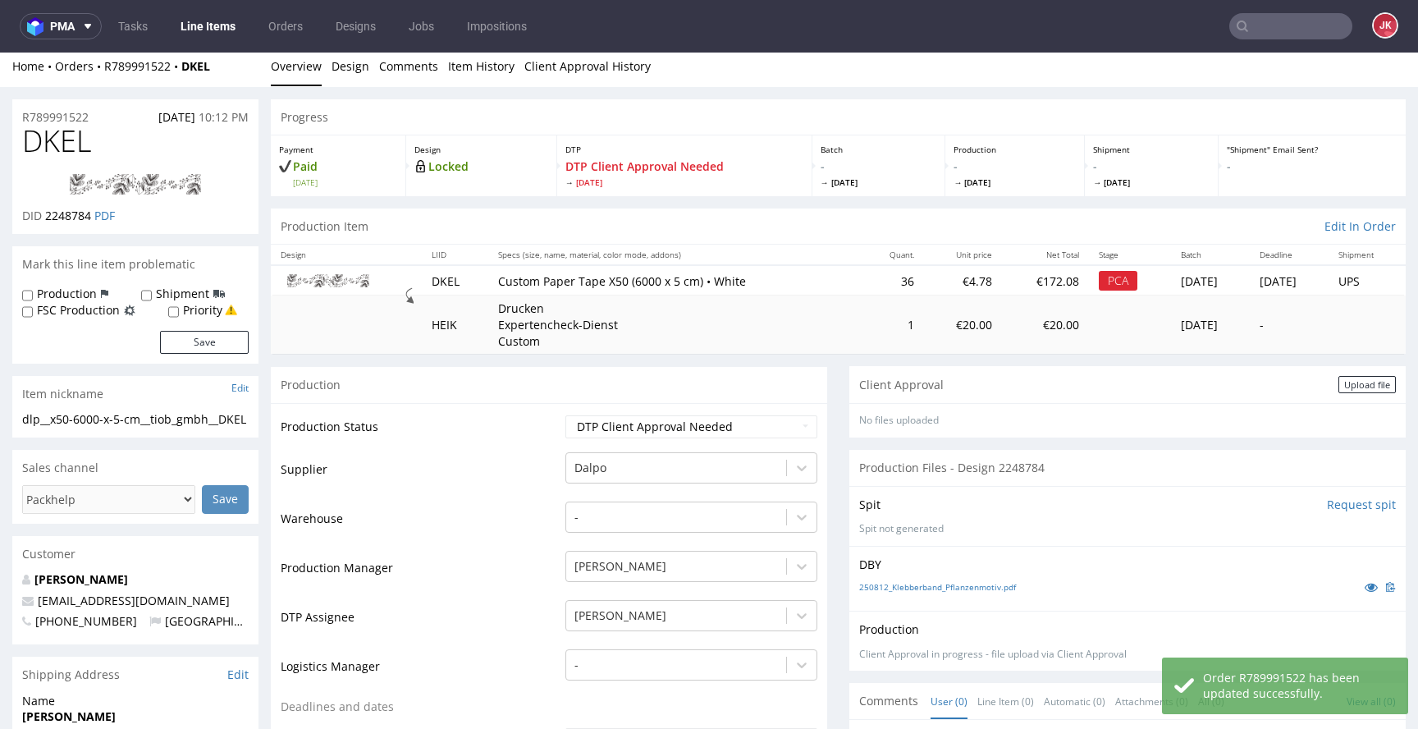
scroll to position [0, 0]
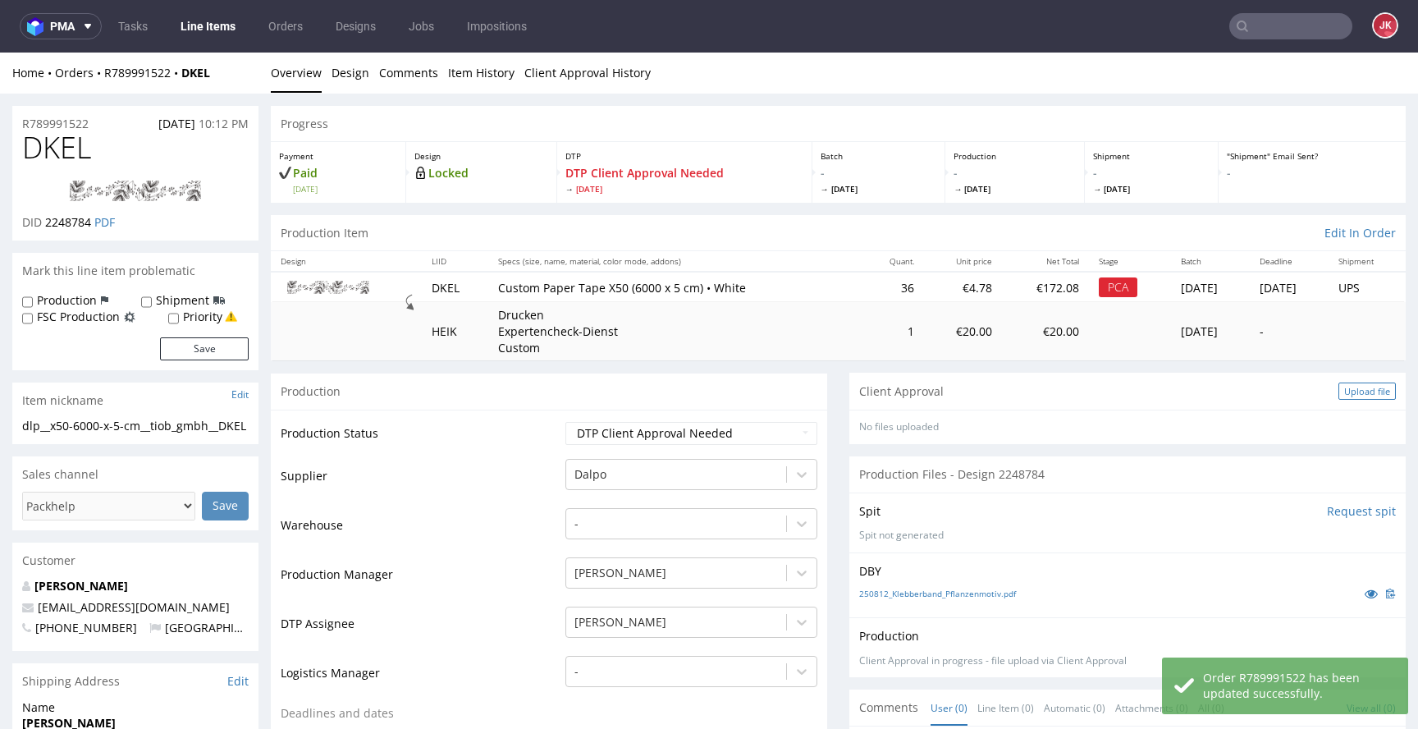
click div "Upload file"
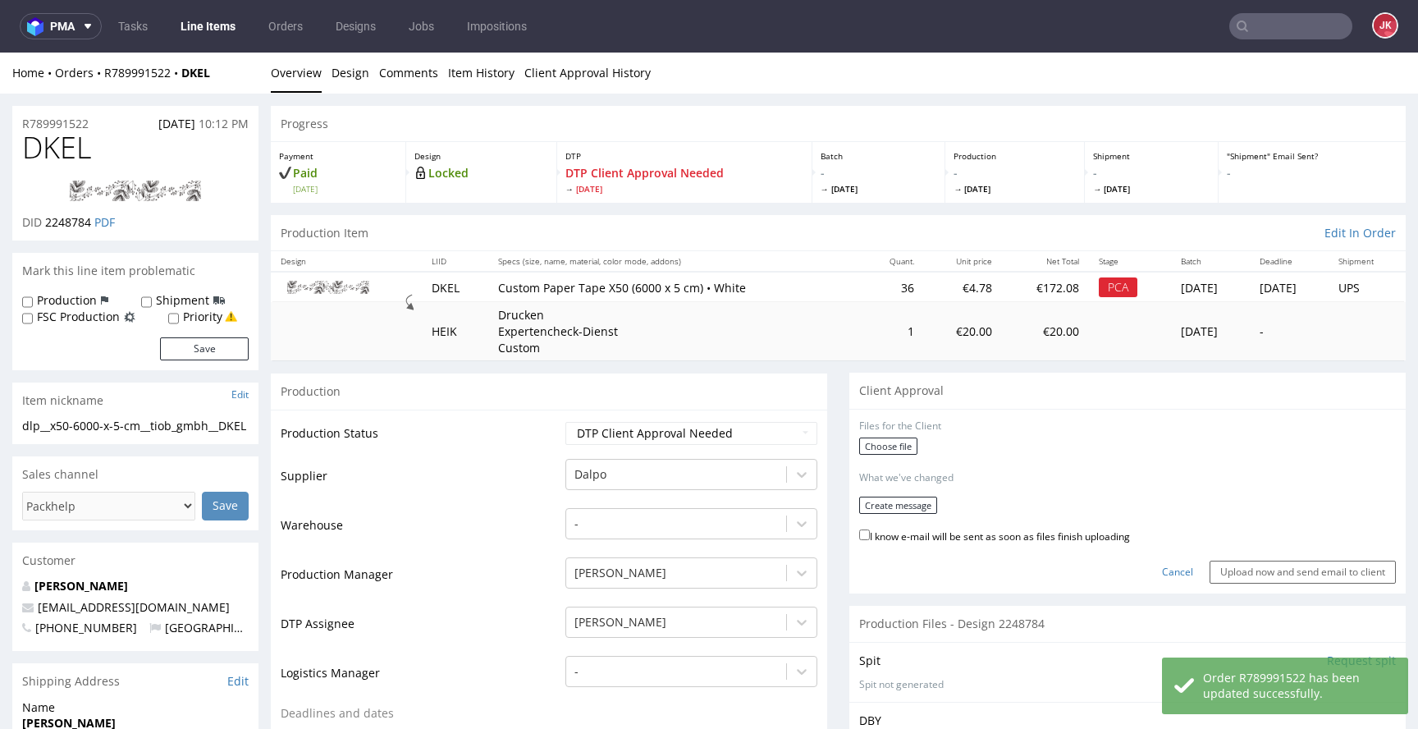
click div "Choose file"
click label "Choose file"
click input "Choose file"
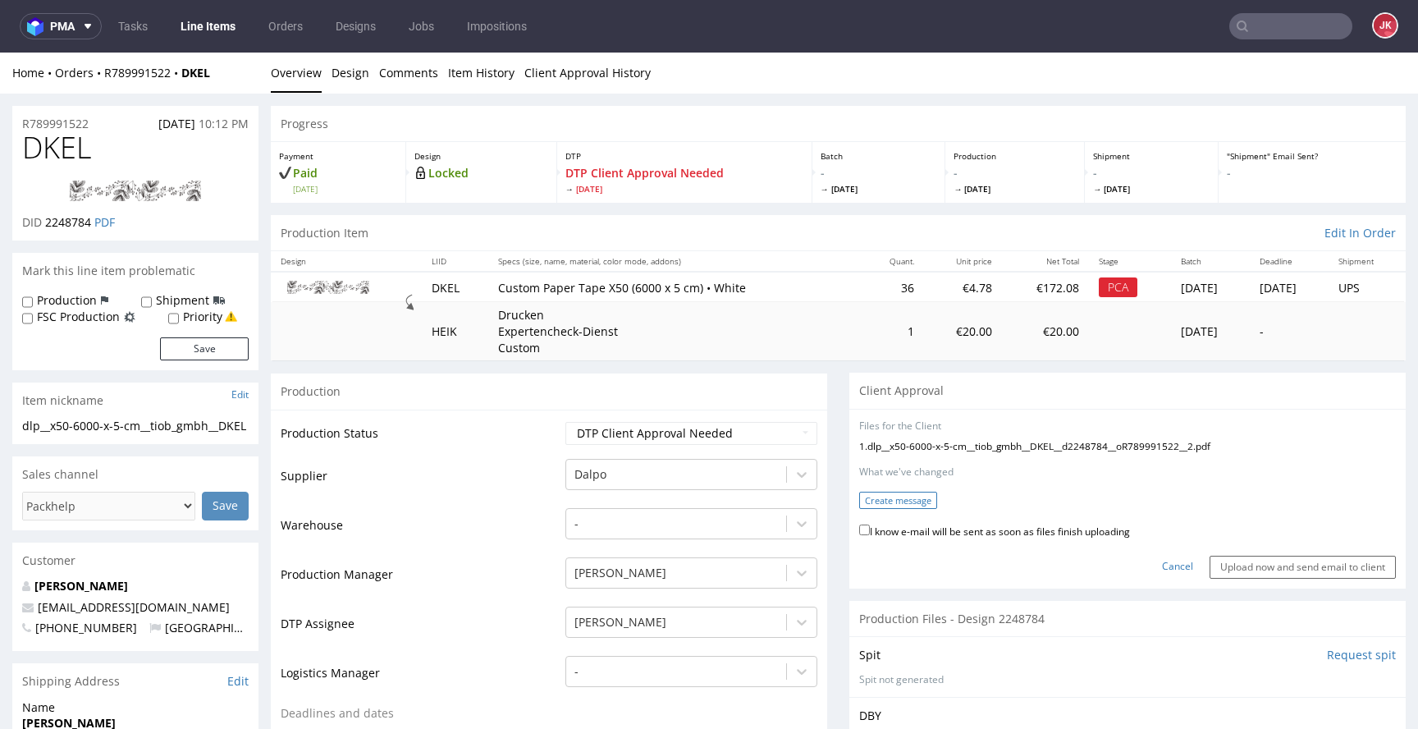
click button "Create message"
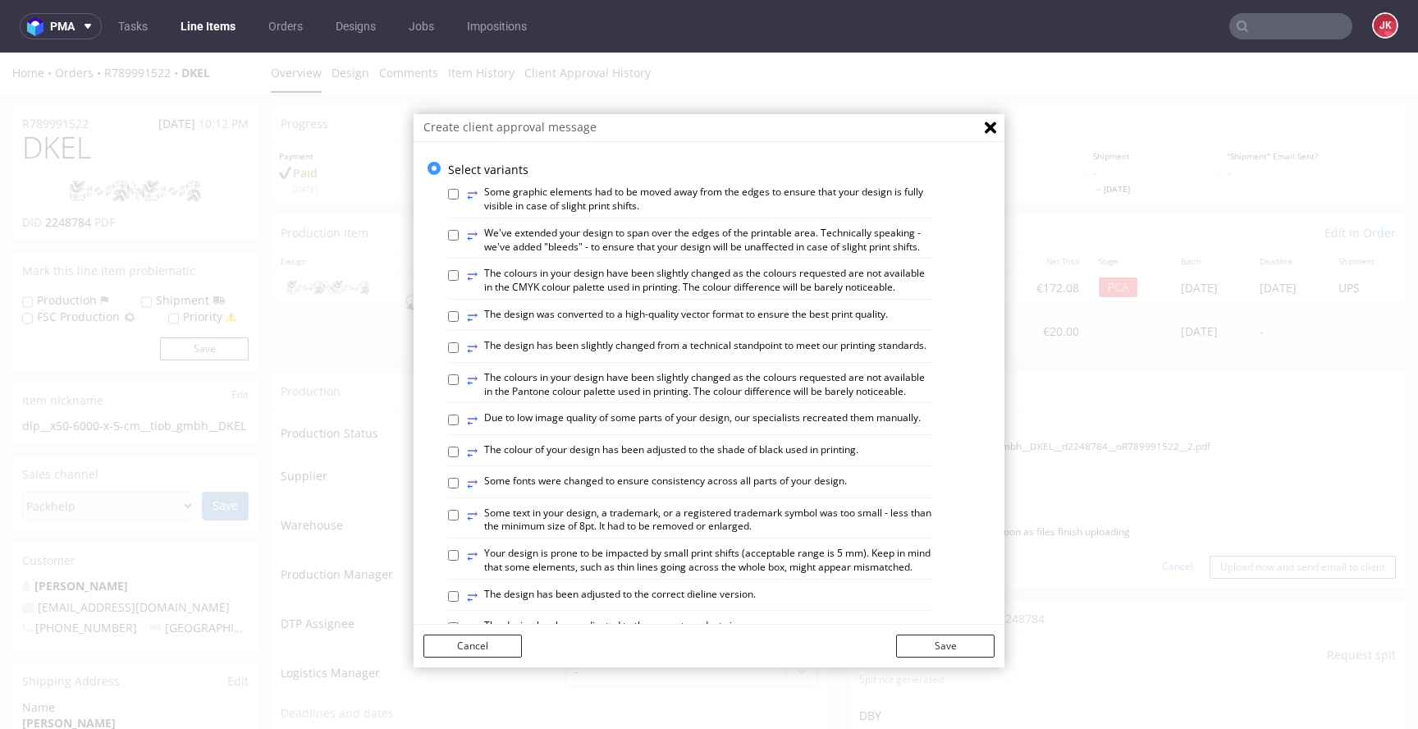
click label "⥂ The colours in your design have been slightly changed as the colours requeste…"
click input "⥂ The colours in your design have been slightly changed as the colours requeste…"
checkbox input "true"
click button "Save"
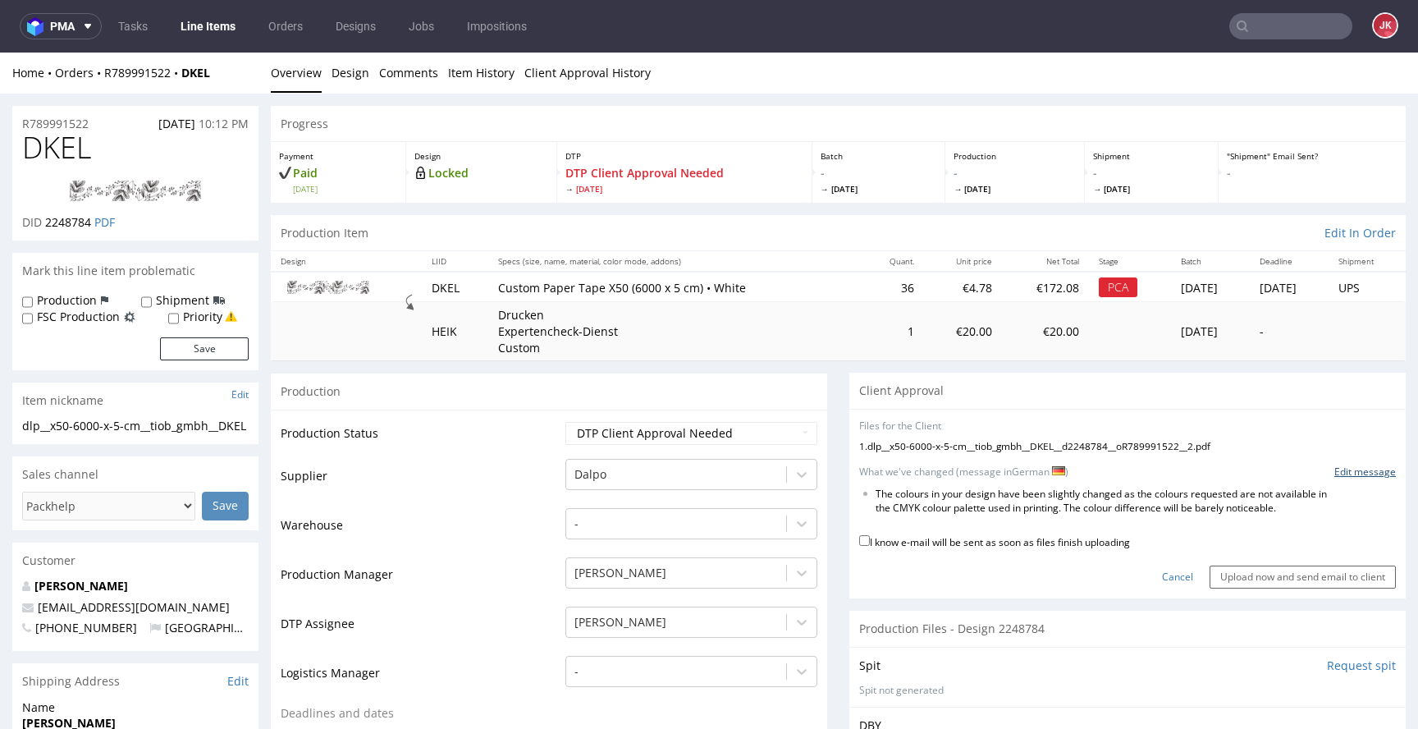
click link "Edit message"
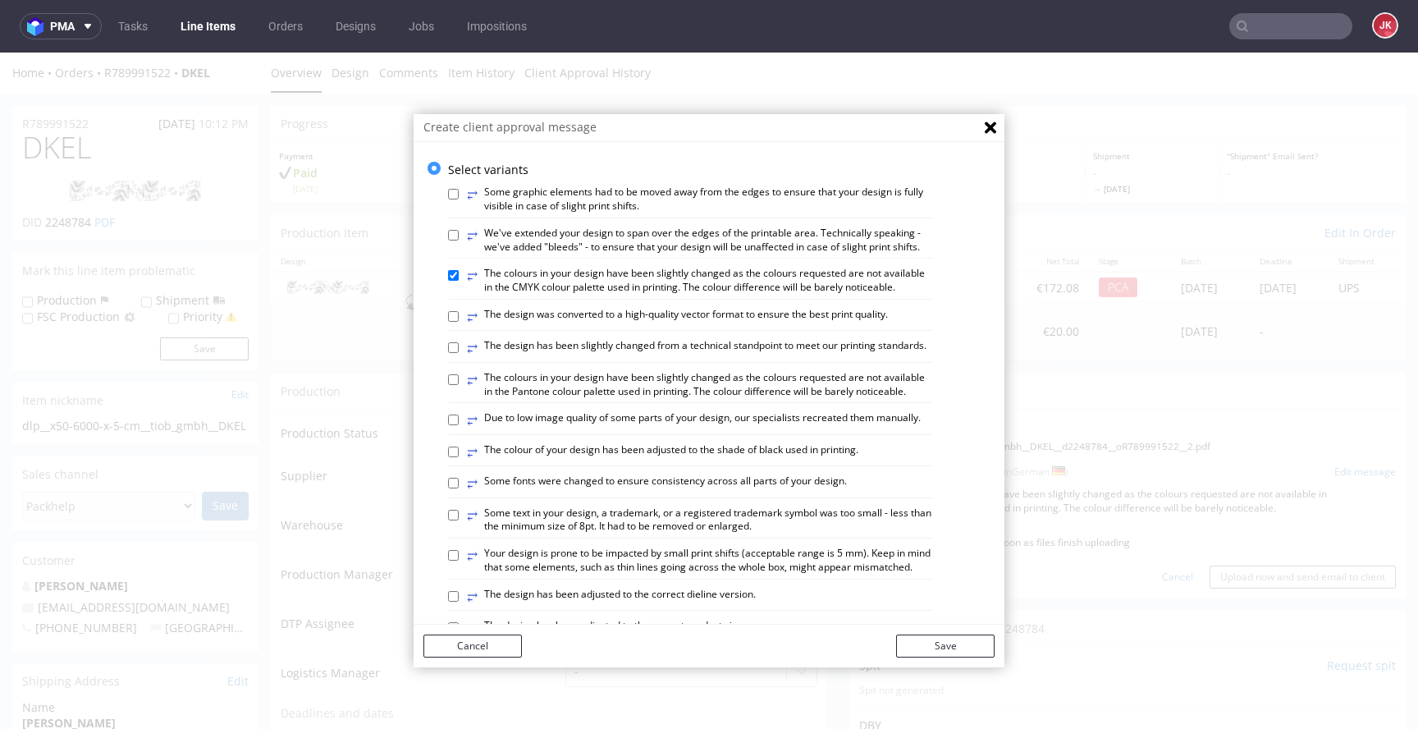
click label "⥂ The colours in your design have been slightly changed as the colours requeste…"
click input "⥂ The colours in your design have been slightly changed as the colours requeste…"
checkbox input "false"
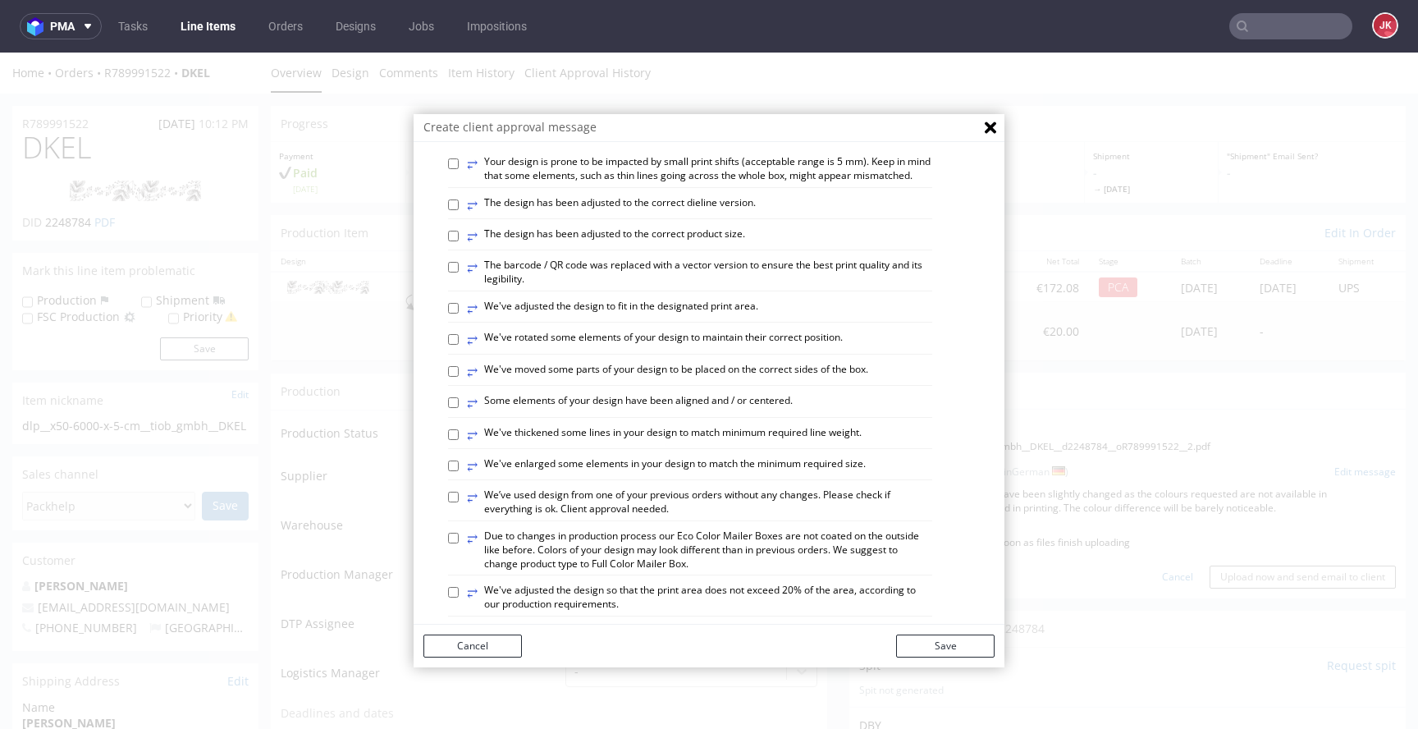
scroll to position [388, 0]
click label "⥂ We've adjusted the design to fit in the designated print area."
click input "⥂ We've adjusted the design to fit in the designated print area."
checkbox input "true"
click button "Save"
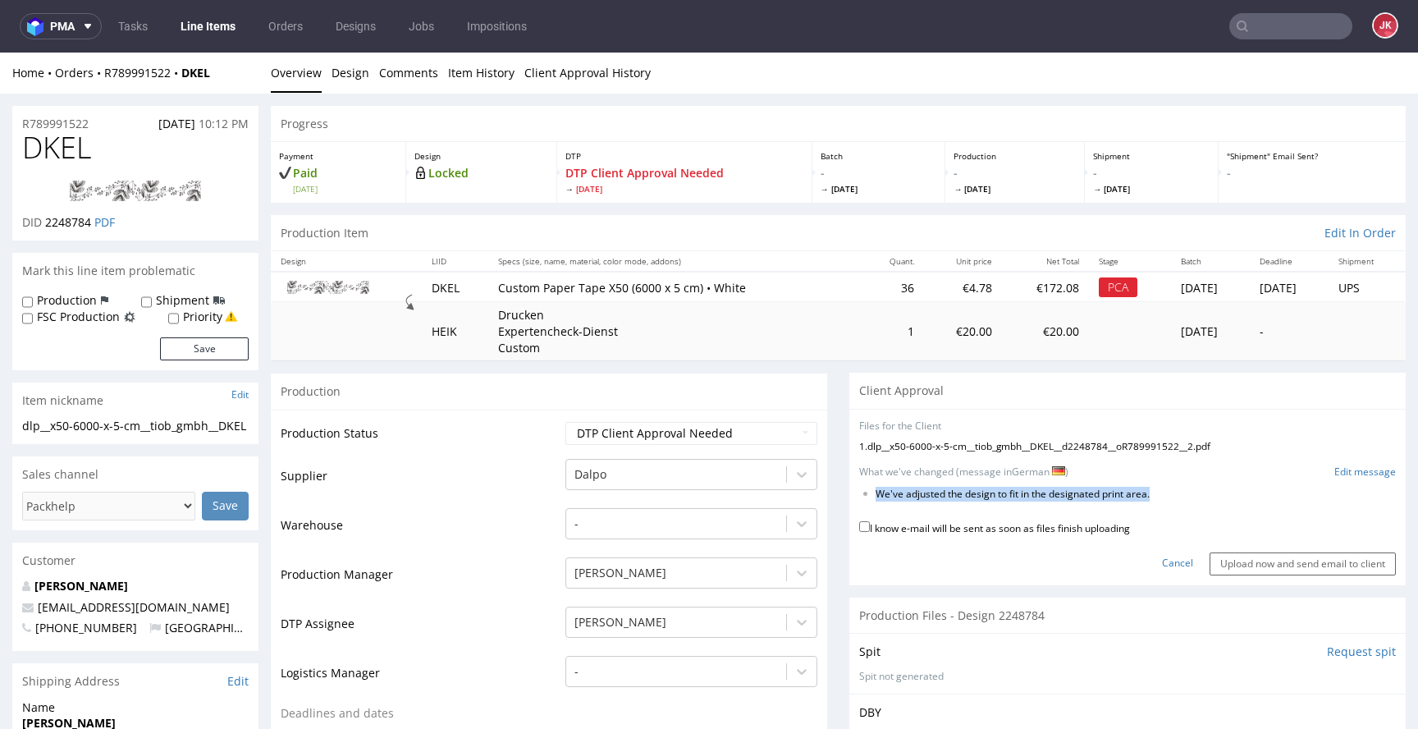
drag, startPoint x: 864, startPoint y: 443, endPoint x: 1180, endPoint y: 460, distance: 316.4
click form "Files for the Client 1 . dlp__x50-6000-x-5-cm__tiob_gmbh__DKEL__d2248784__oR789…"
copy form "We've adjusted the design to fit in the designated print area."
click link "Edit message"
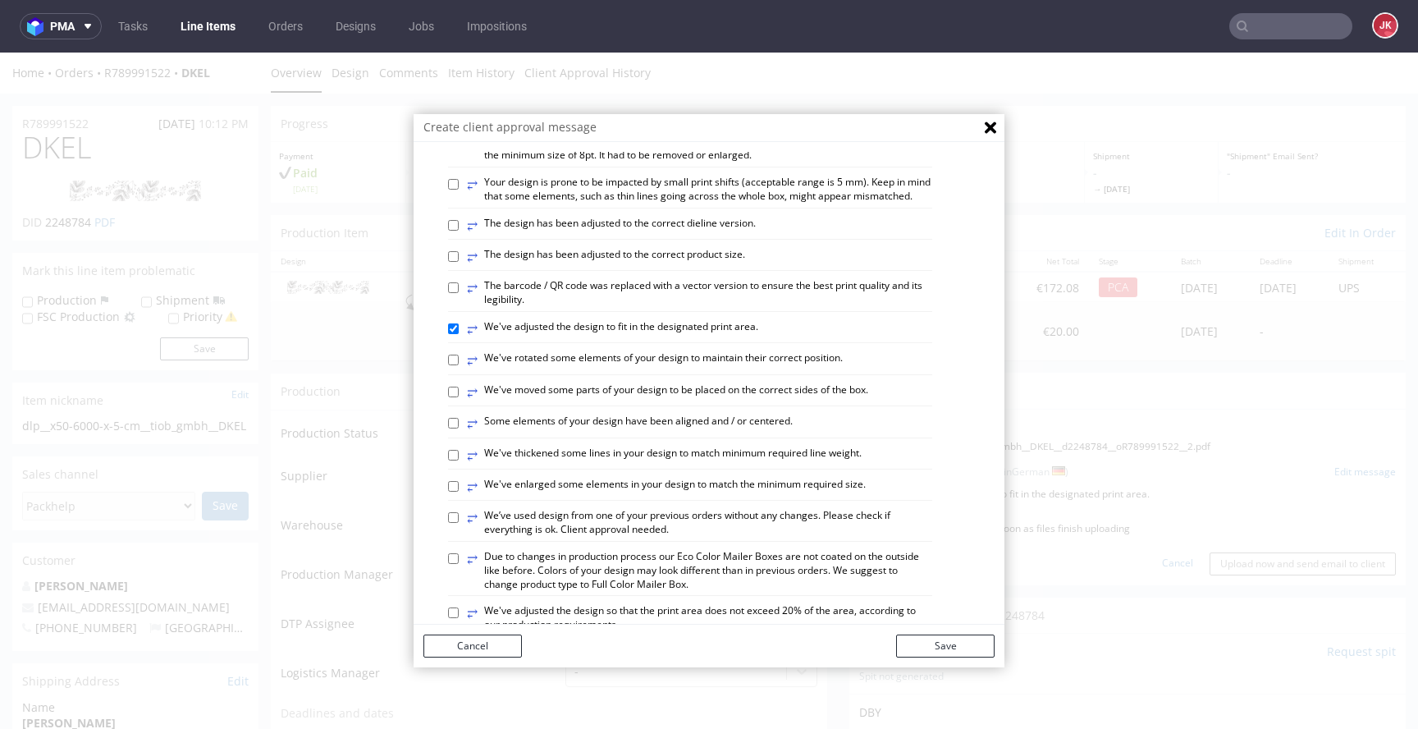
scroll to position [612, 0]
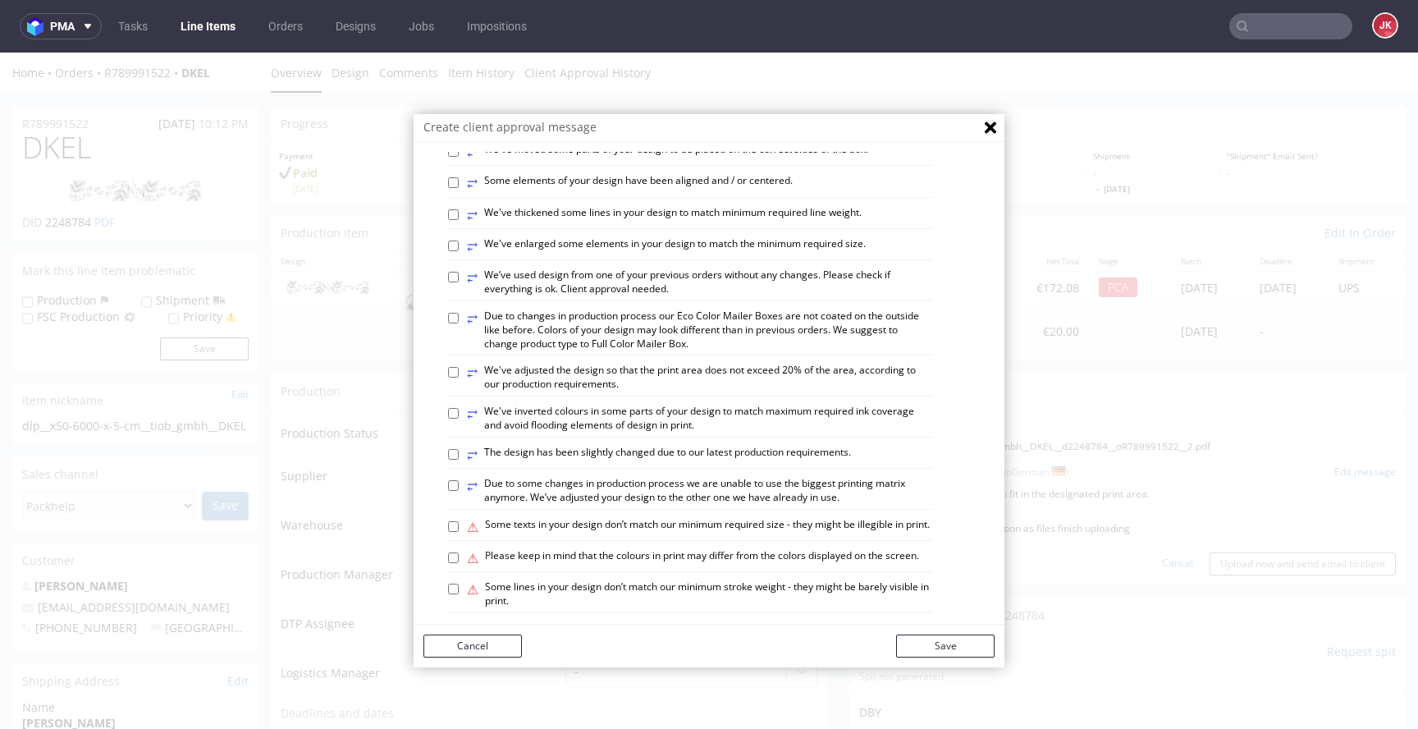
click label "⥂ We’ve used design from one of your previous orders without any changes. Pleas…"
click input "⥂ We’ve used design from one of your previous orders without any changes. Pleas…"
checkbox input "true"
click button "Save"
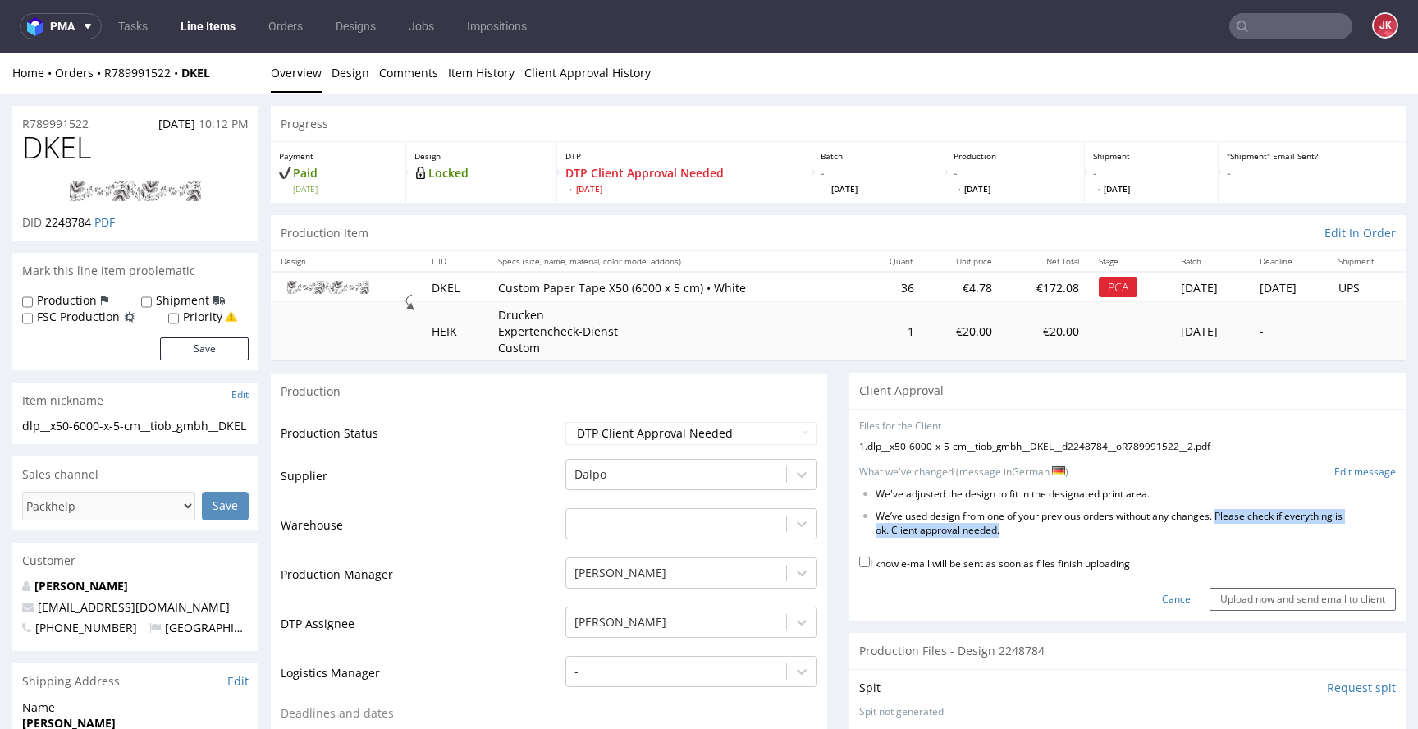
drag, startPoint x: 1210, startPoint y: 464, endPoint x: 1217, endPoint y: 490, distance: 27.3
click form "Files for the Client 1 . dlp__x50-6000-x-5-cm__tiob_gmbh__DKEL__d2248784__oR789…"
copy form "Please check if everything is ok. Client approval needed."
click link "Edit message"
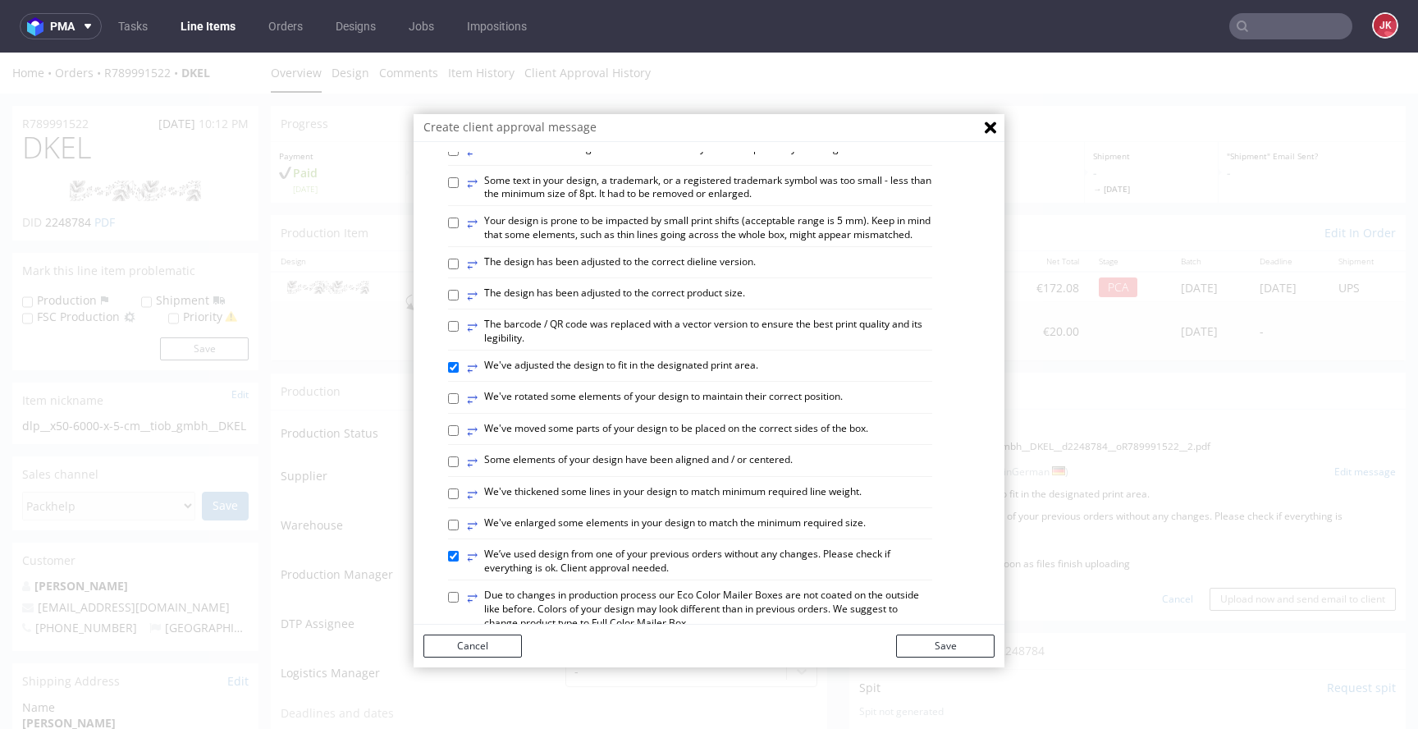
scroll to position [959, 0]
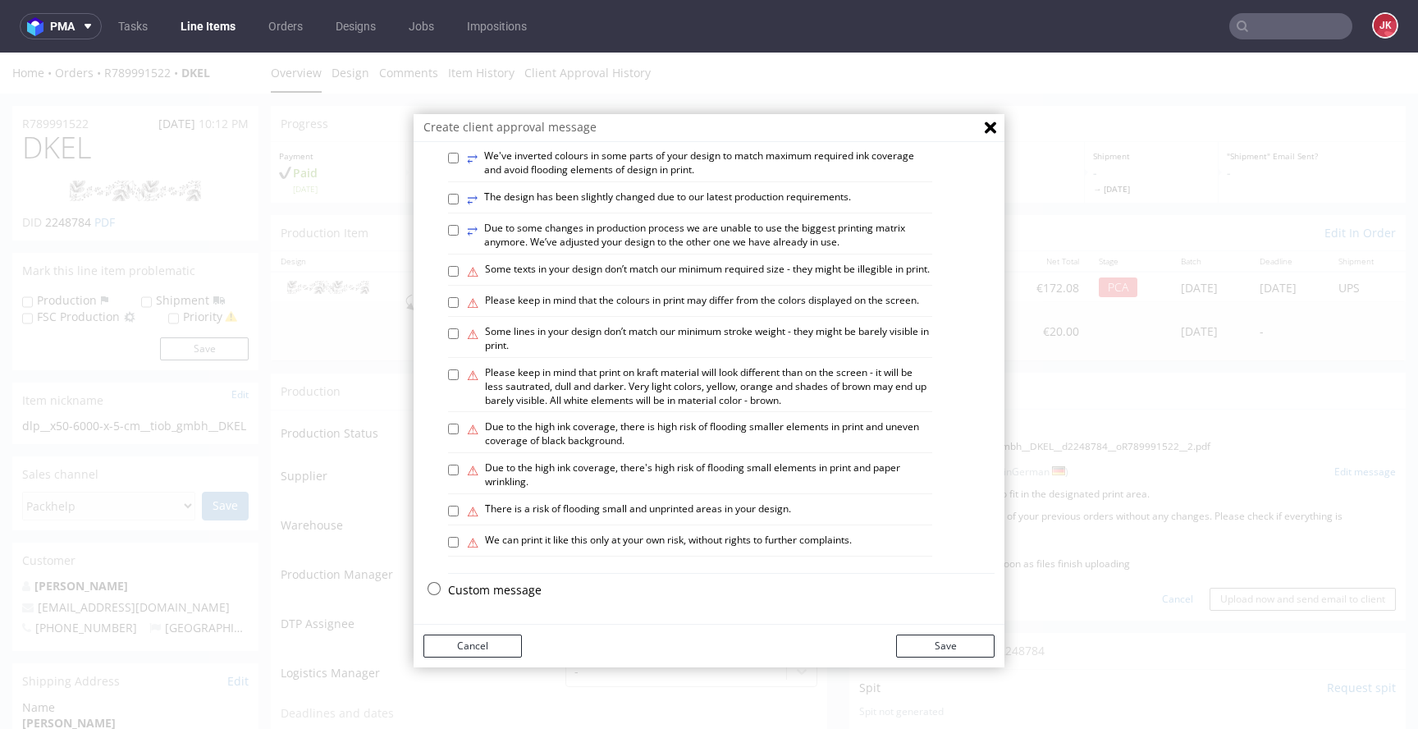
click p "Custom message"
checkbox input "false"
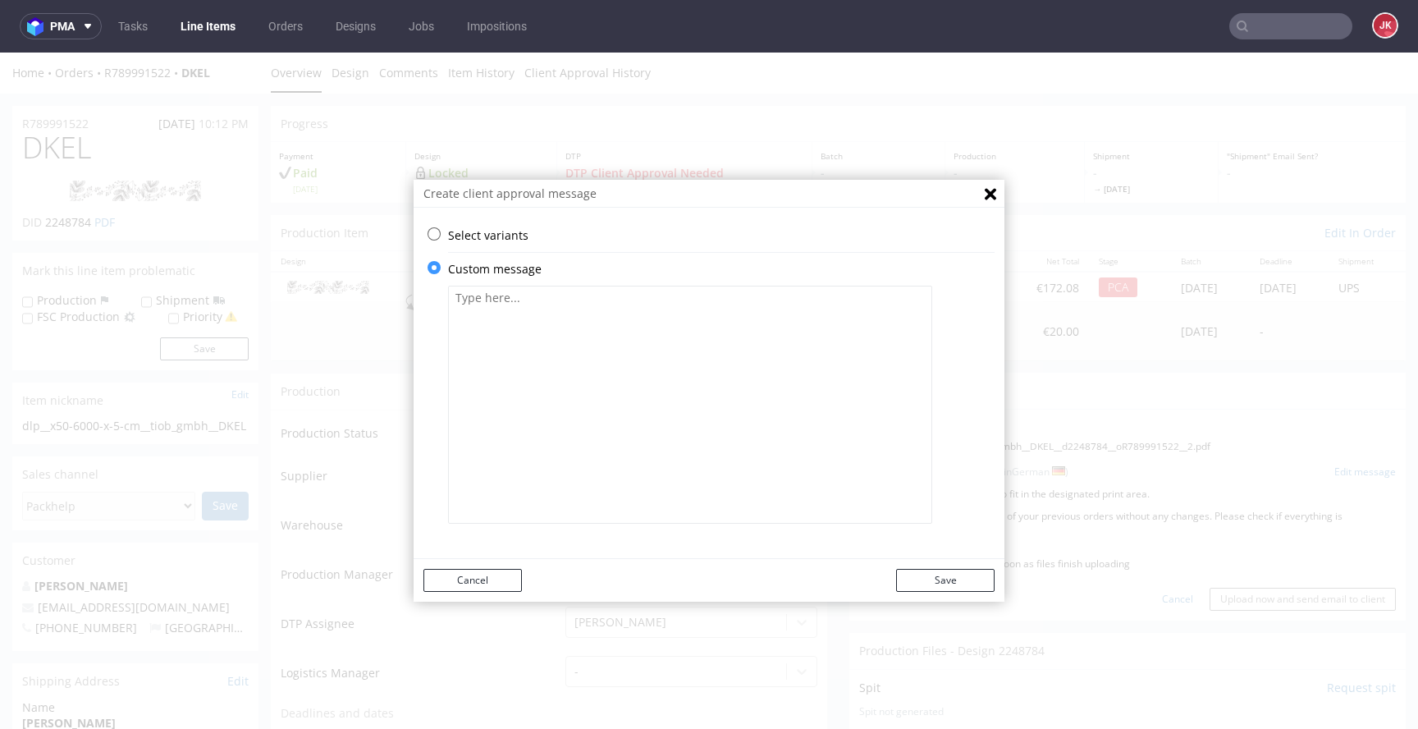
click textarea
paste textarea "Bitte überprüfen Sie, ob alles in Ordnung ist. Die Zustimmung des Kunden ist er…"
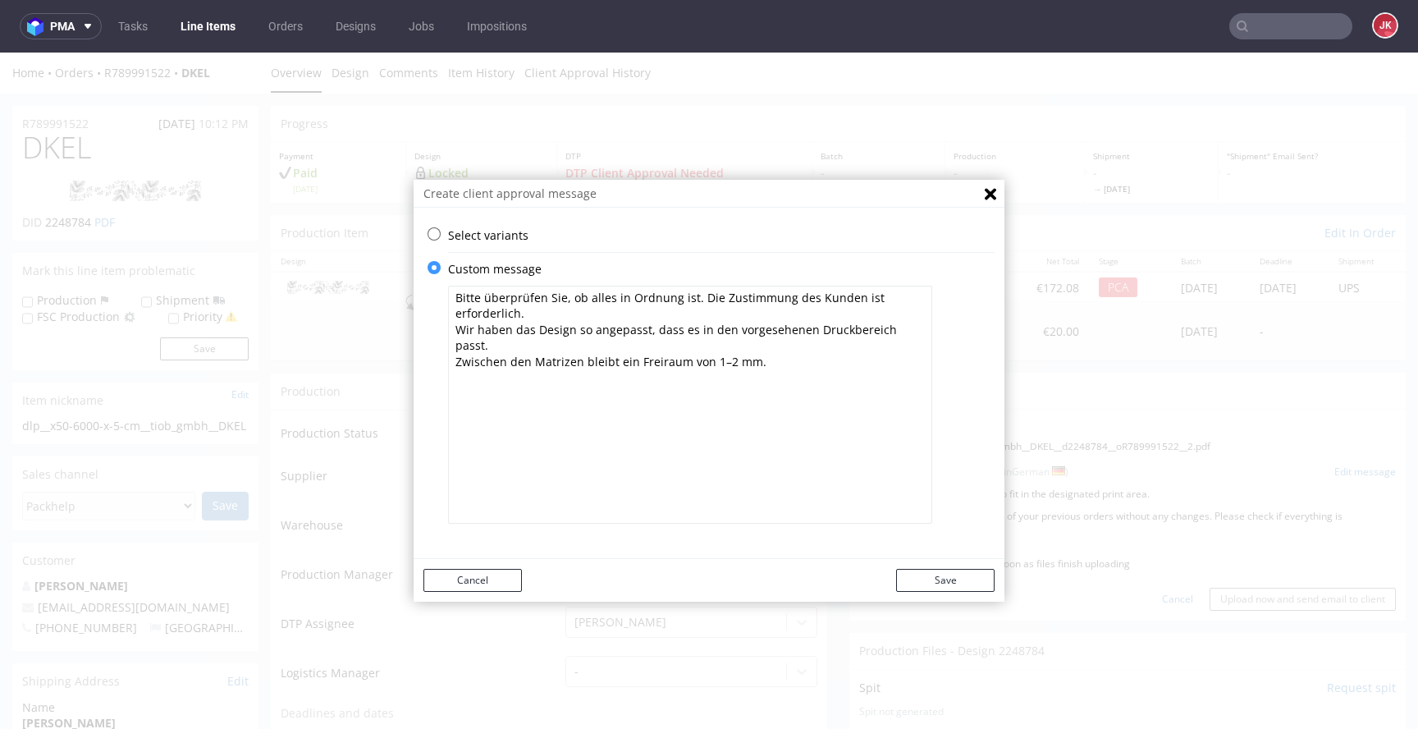
type textarea "Bitte überprüfen Sie, ob alles in Ordnung ist. Die Zustimmung des Kunden ist er…"
click button "Save"
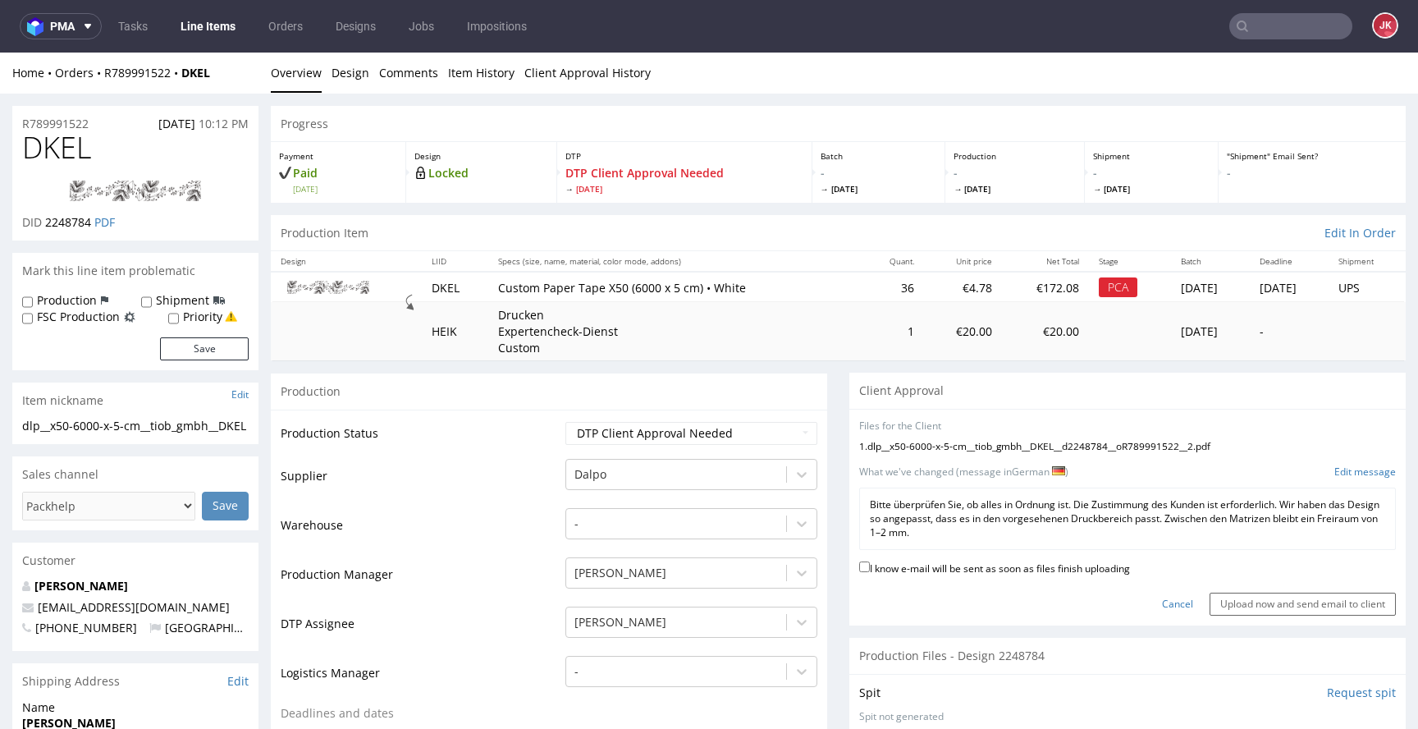
click label "I know e-mail will be sent as soon as files finish uploading"
click input "I know e-mail will be sent as soon as files finish uploading"
checkbox input "true"
click input "Upload now and send email to client"
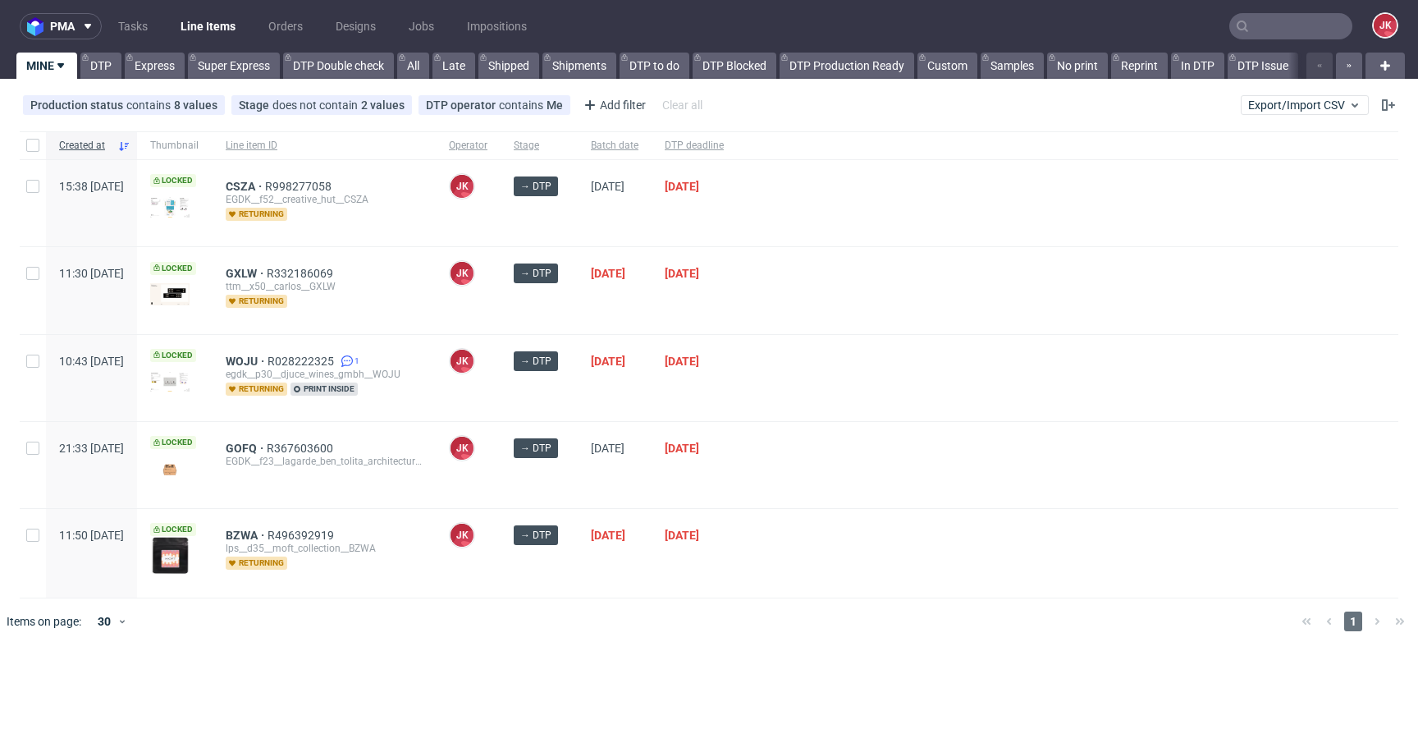
click at [652, 389] on div "[DATE]" at bounding box center [615, 378] width 74 height 86
click at [578, 416] on div "→ DTP" at bounding box center [539, 378] width 77 height 86
click at [436, 393] on div "WOJU R028222325 1 egdk__p30__djuce_wines_gmbh__WOJU returning print inside" at bounding box center [324, 378] width 223 height 86
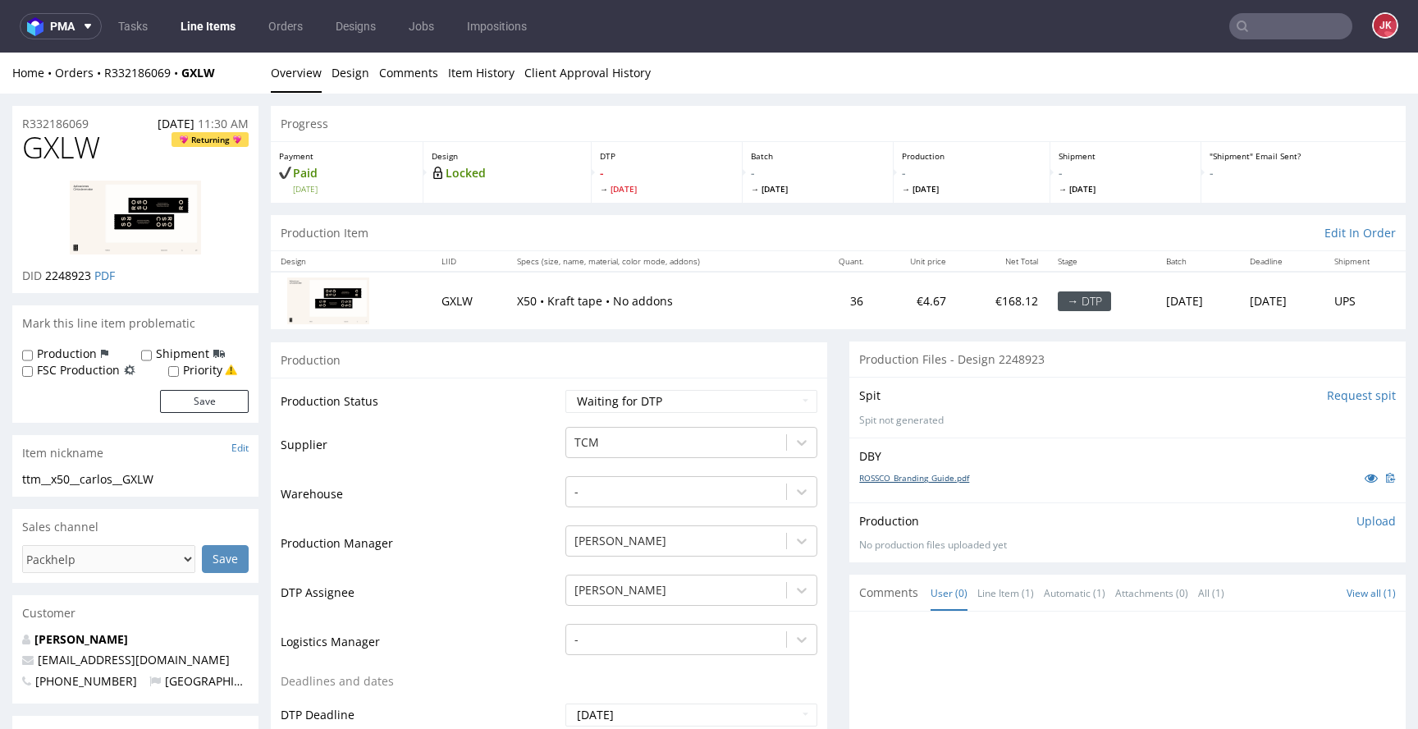
click at [882, 479] on link "ROSSCO_Branding_Guide.pdf" at bounding box center [914, 477] width 110 height 11
click at [561, 460] on td "TCM" at bounding box center [689, 449] width 256 height 49
click at [541, 465] on td "Supplier" at bounding box center [421, 449] width 281 height 49
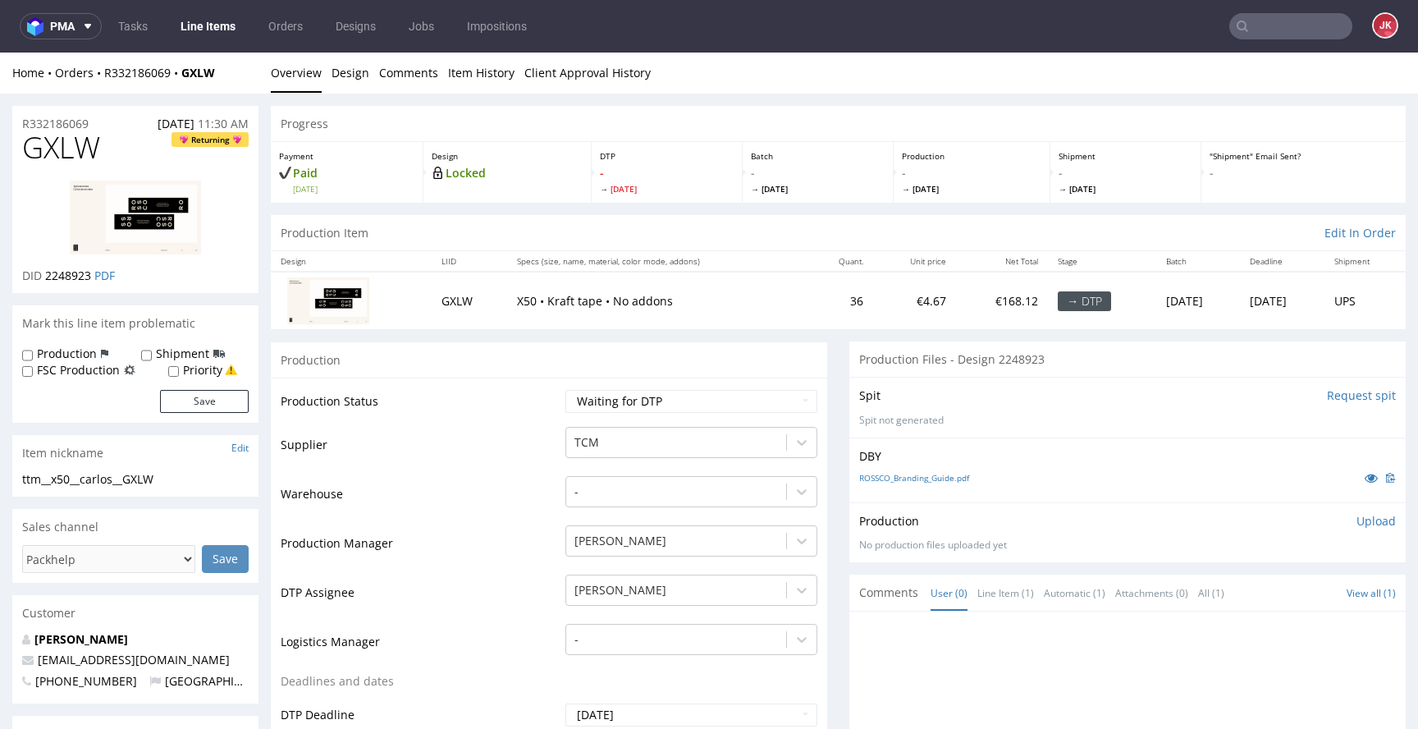
click at [539, 435] on td "Supplier" at bounding box center [421, 449] width 281 height 49
